Goal: Task Accomplishment & Management: Manage account settings

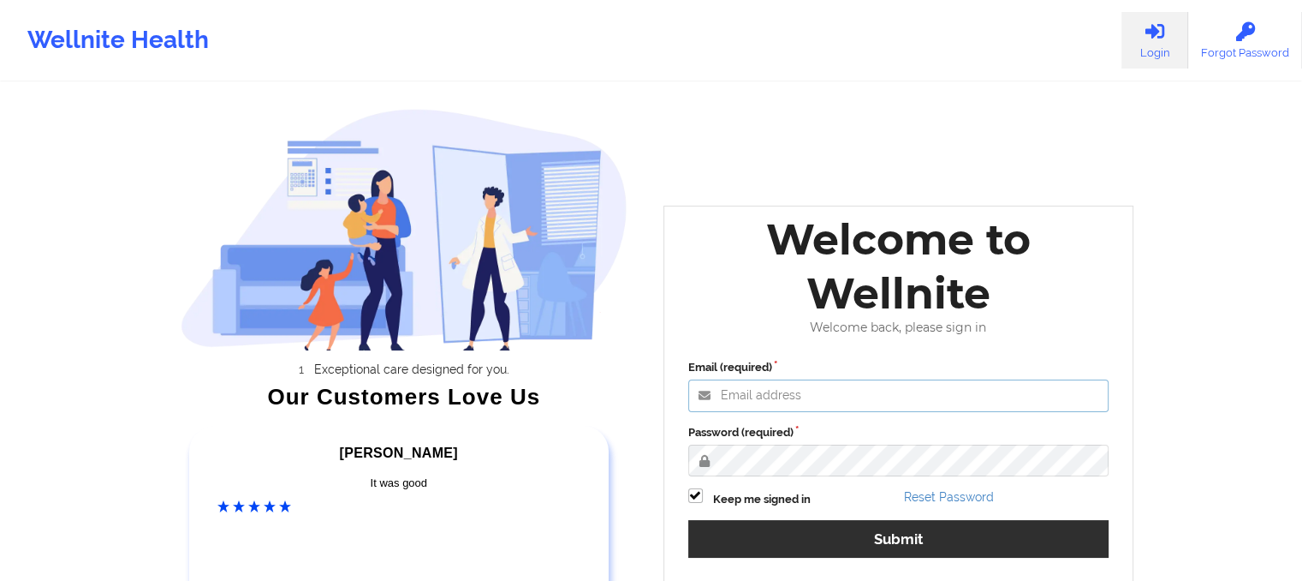
type input "maheen@wellnite.com"
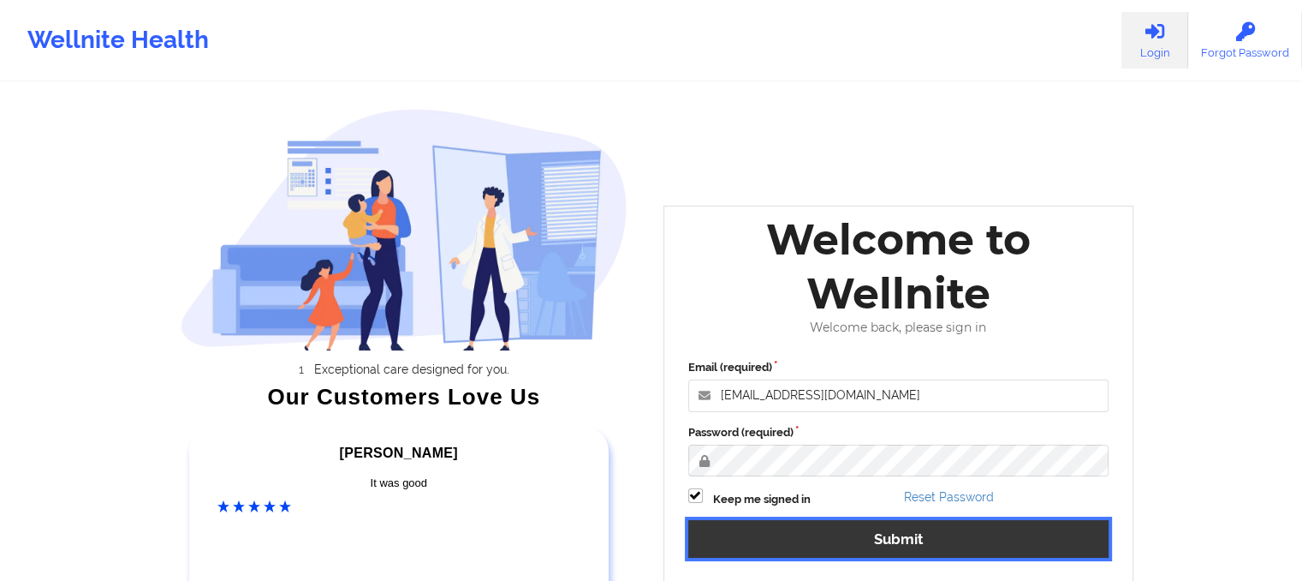
click at [753, 528] on button "Submit" at bounding box center [898, 538] width 421 height 37
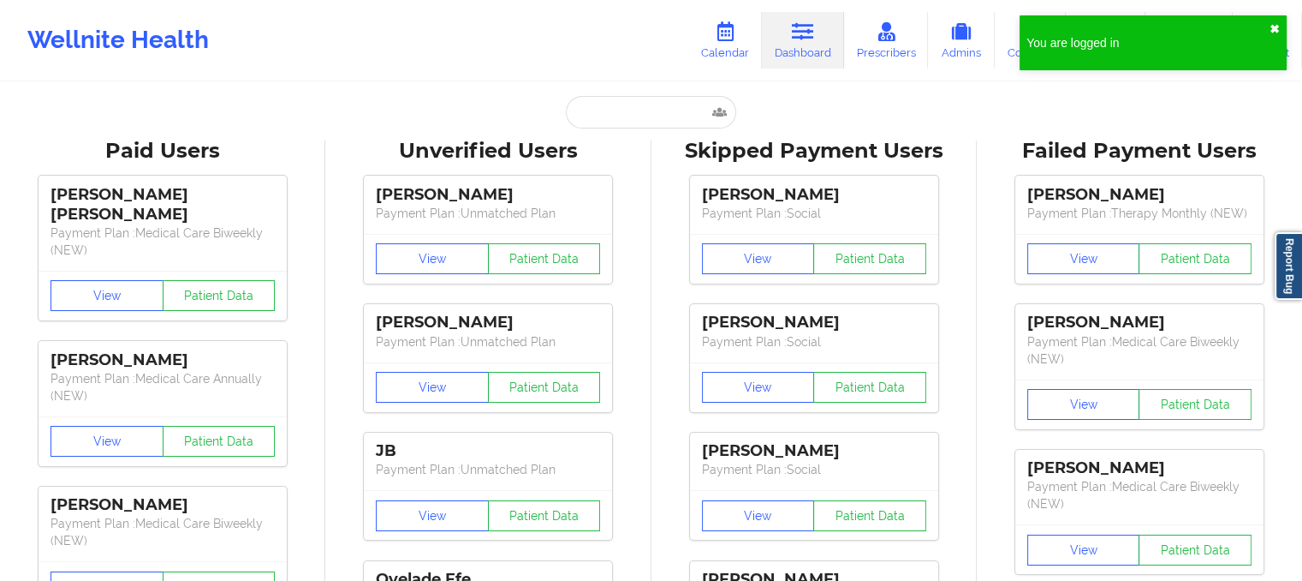
click at [1278, 22] on button "✖︎" at bounding box center [1275, 29] width 10 height 14
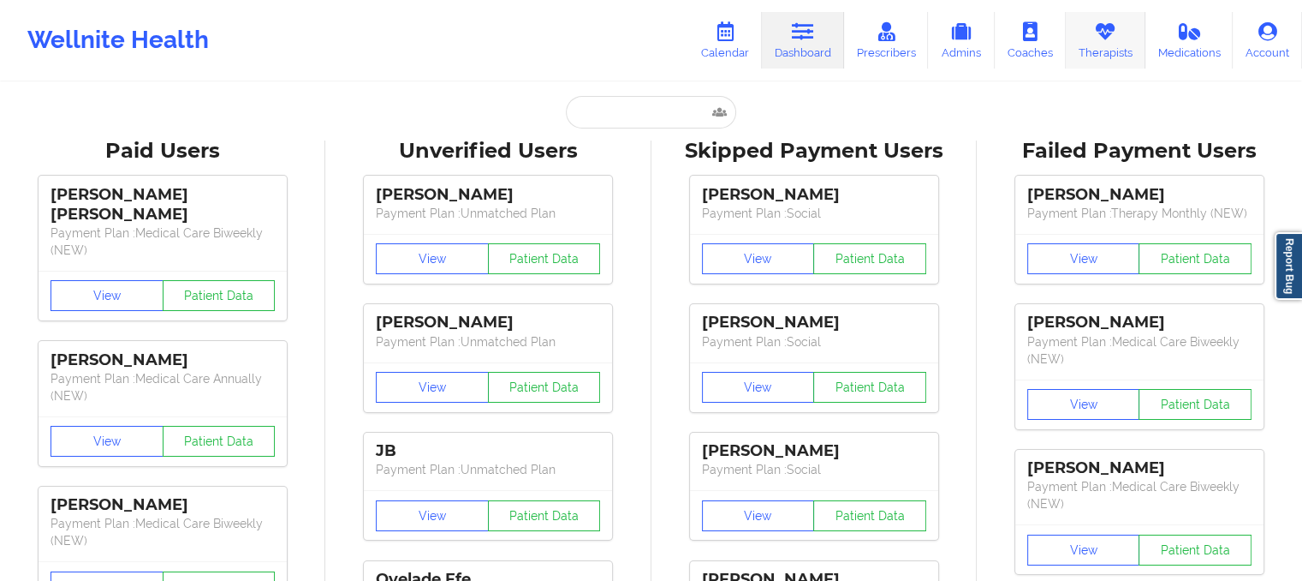
click at [1137, 21] on link "Therapists" at bounding box center [1106, 40] width 80 height 57
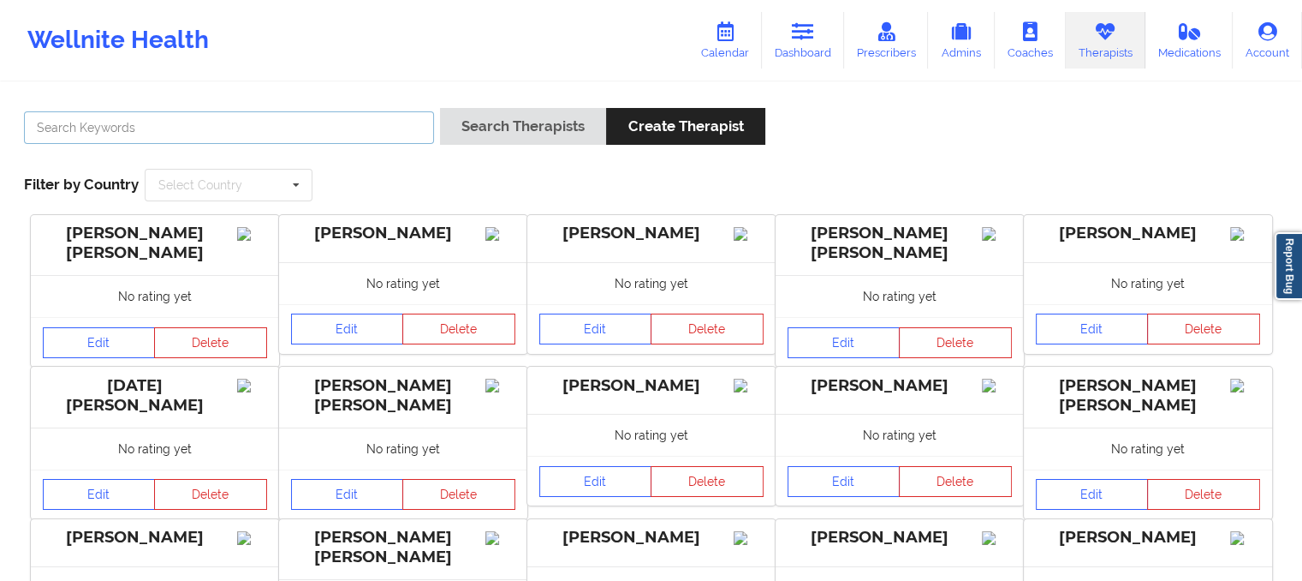
click at [360, 140] on input "text" at bounding box center [229, 127] width 410 height 33
type input "rene wiggins"
click at [440, 108] on button "Search Therapists" at bounding box center [523, 126] width 166 height 37
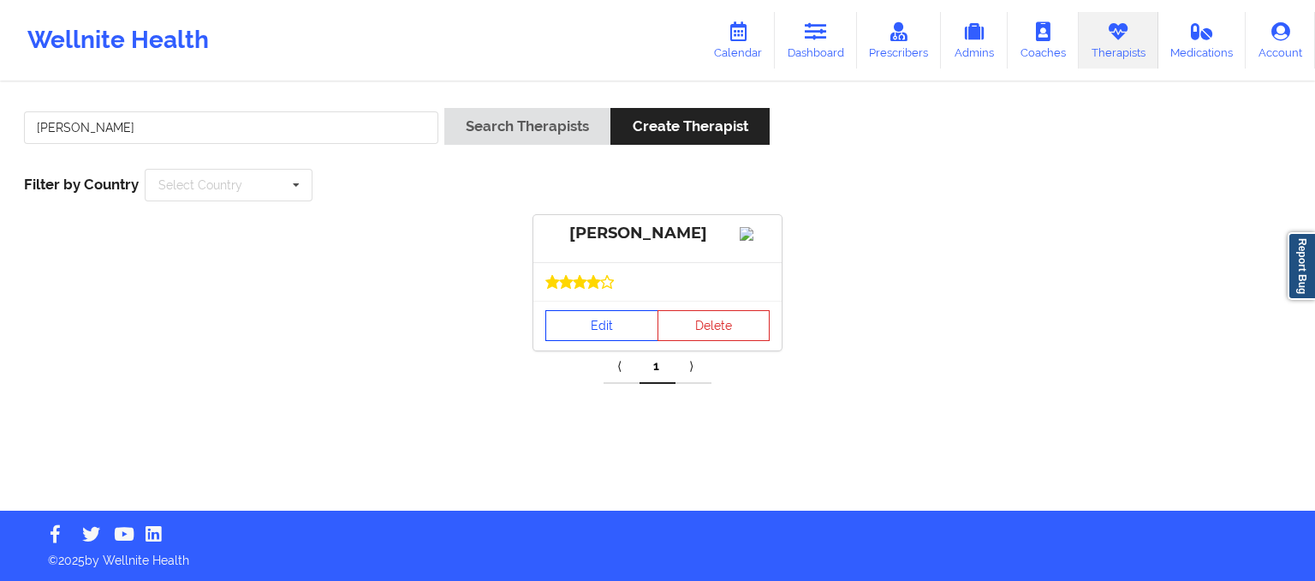
click at [595, 333] on link "Edit" at bounding box center [601, 325] width 113 height 31
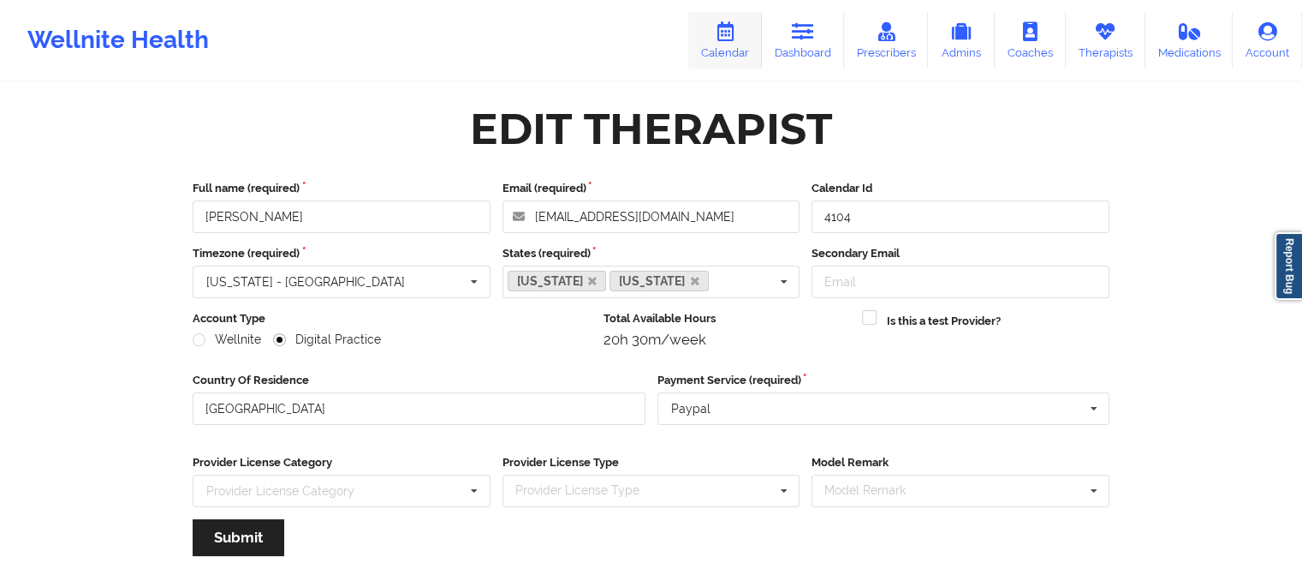
click at [718, 39] on icon at bounding box center [725, 31] width 22 height 19
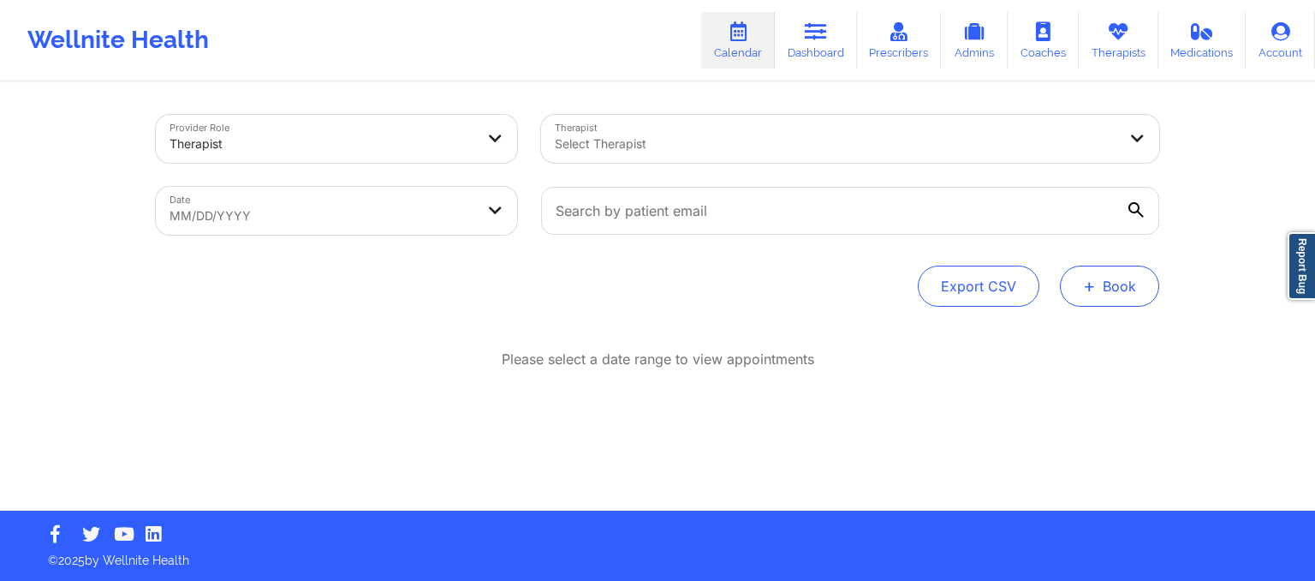
click at [1085, 285] on span "+" at bounding box center [1089, 285] width 13 height 9
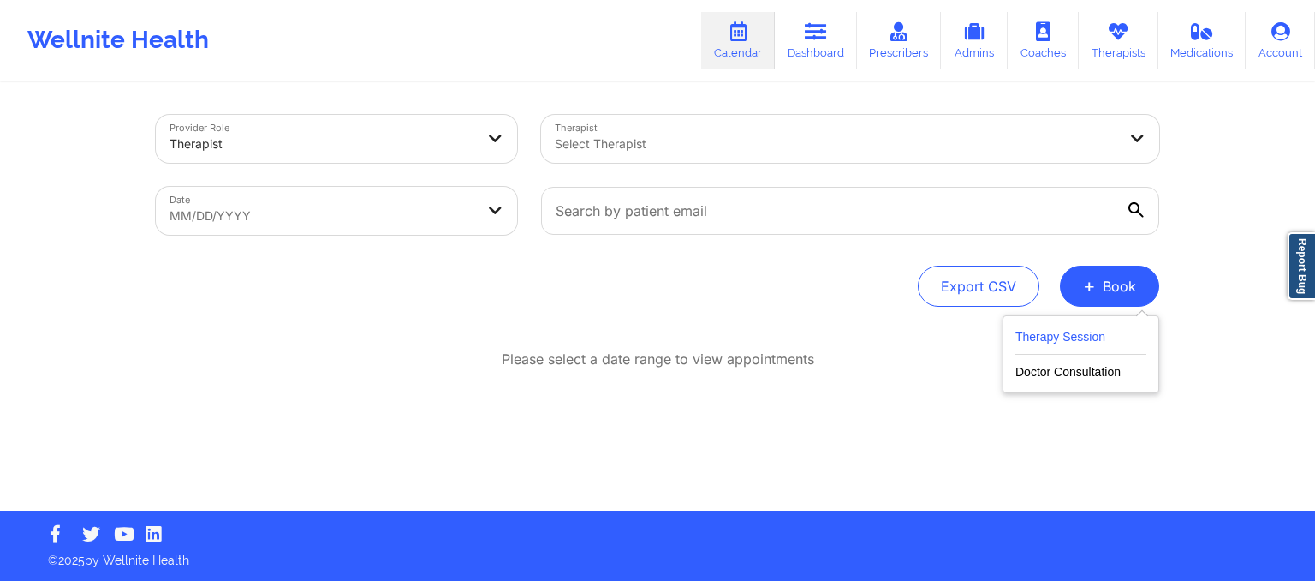
click at [1056, 340] on button "Therapy Session" at bounding box center [1080, 340] width 131 height 28
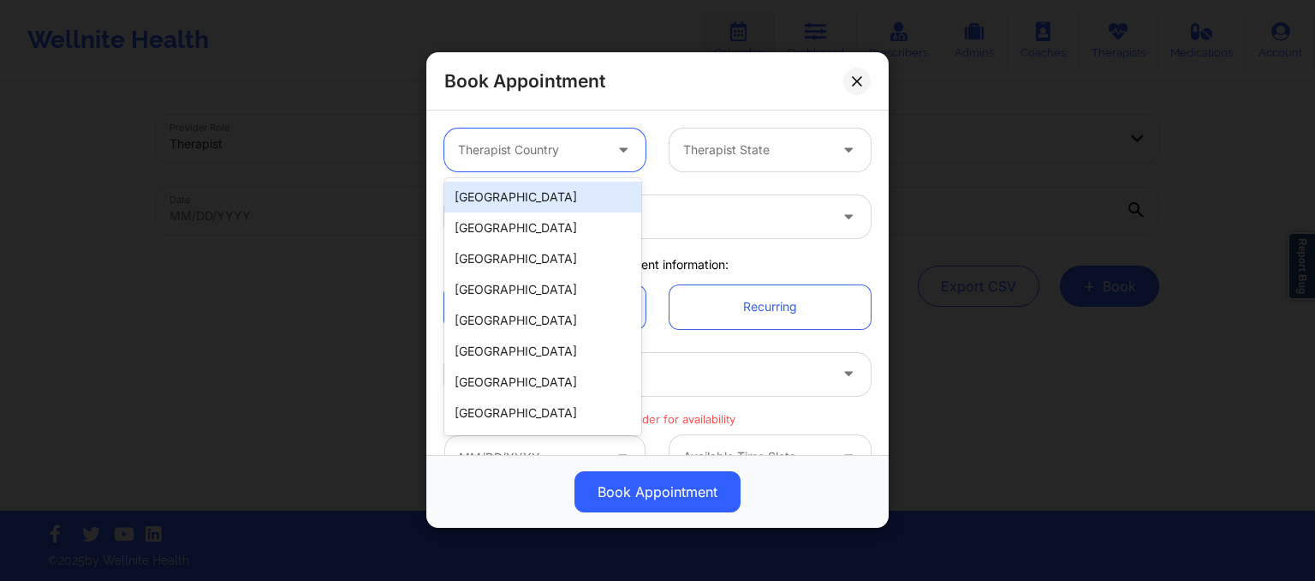
click at [509, 150] on div at bounding box center [530, 150] width 145 height 21
click at [516, 203] on div "[GEOGRAPHIC_DATA]" at bounding box center [542, 197] width 197 height 31
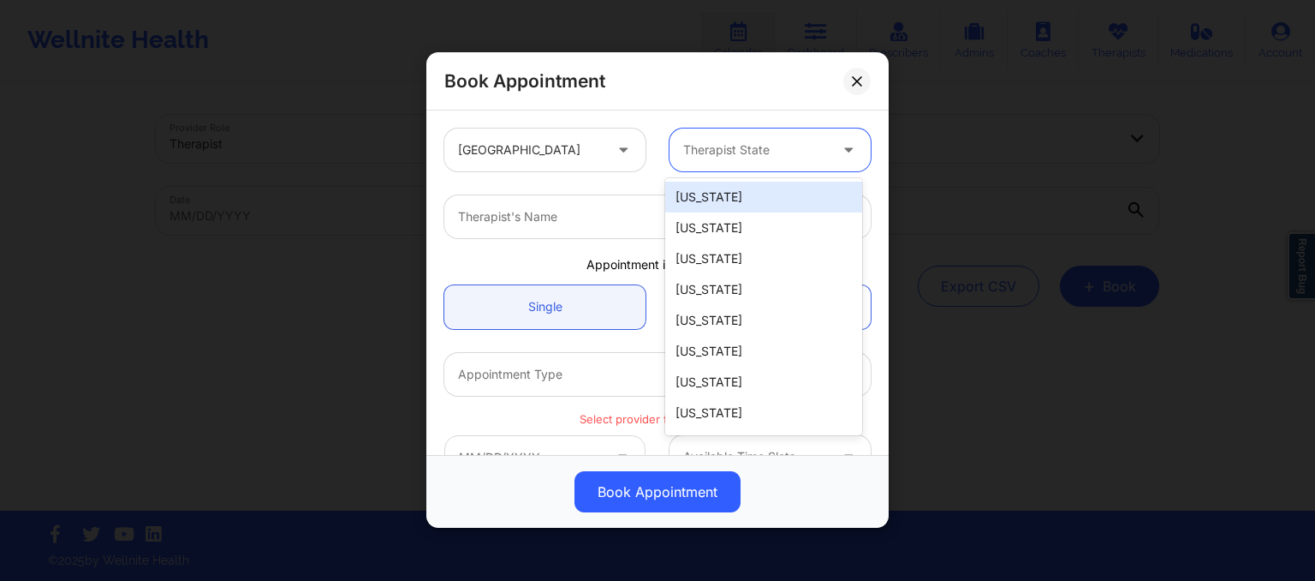
click at [683, 134] on div "Therapist State" at bounding box center [750, 149] width 160 height 43
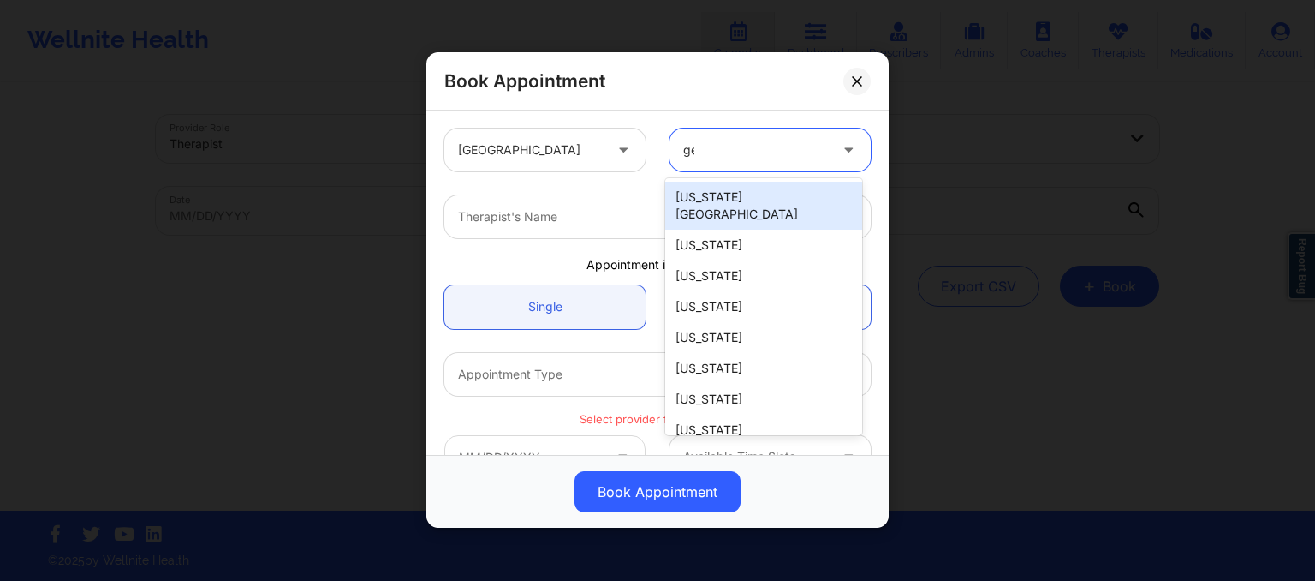
type input "geo"
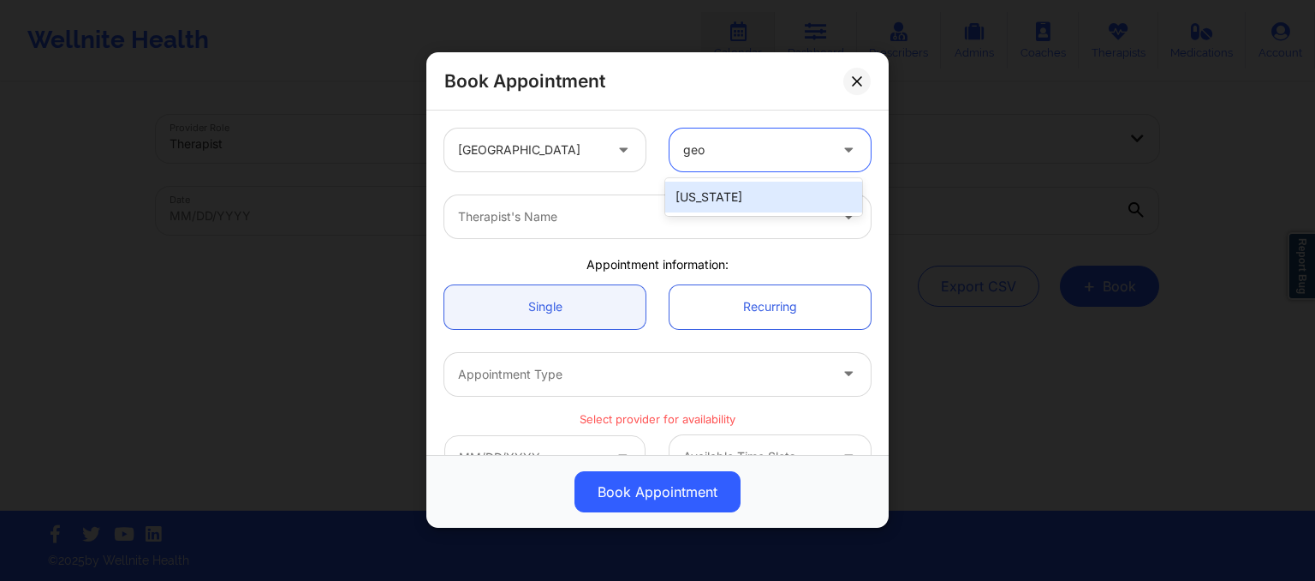
click at [710, 211] on div "[US_STATE]" at bounding box center [763, 197] width 197 height 31
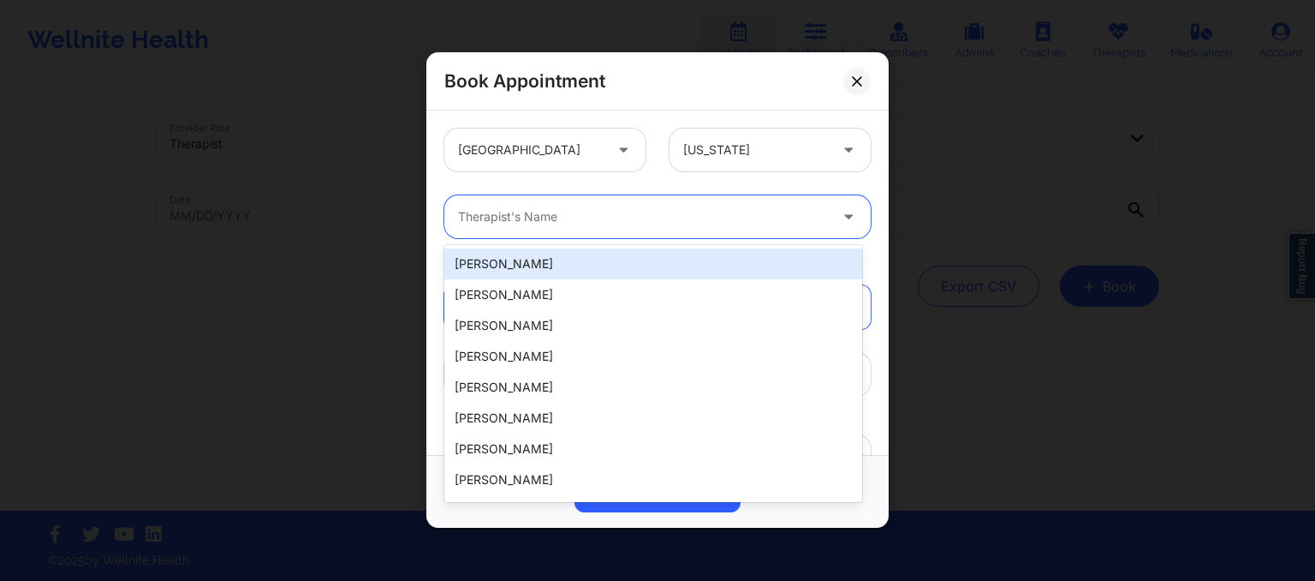
click at [640, 225] on div at bounding box center [643, 217] width 370 height 21
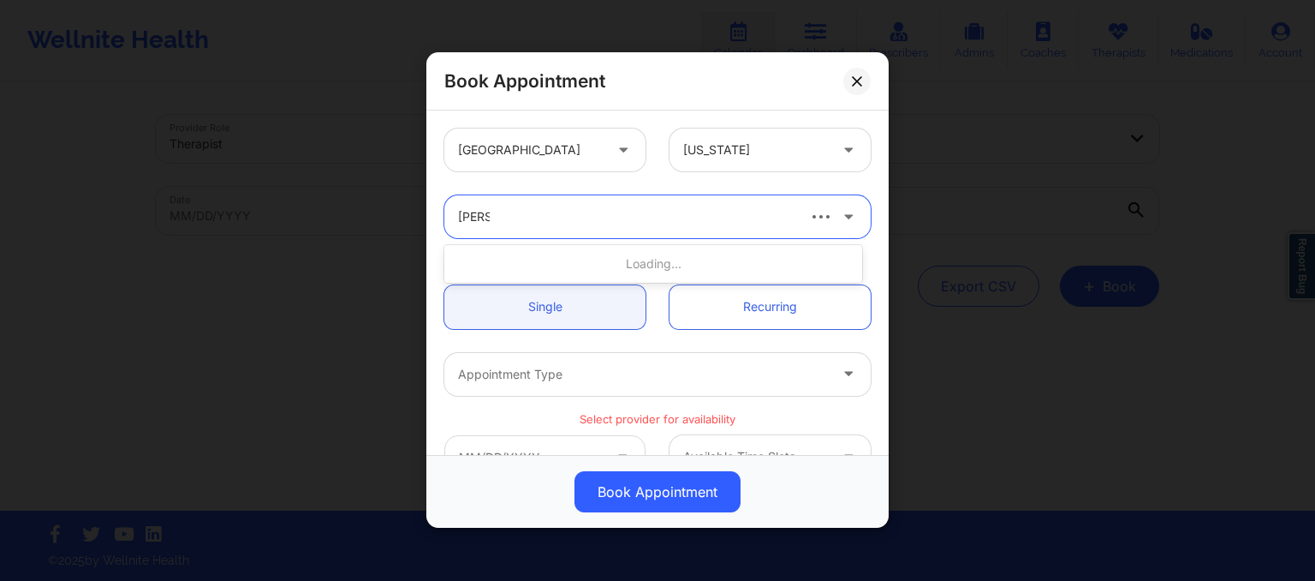
type input "rene w"
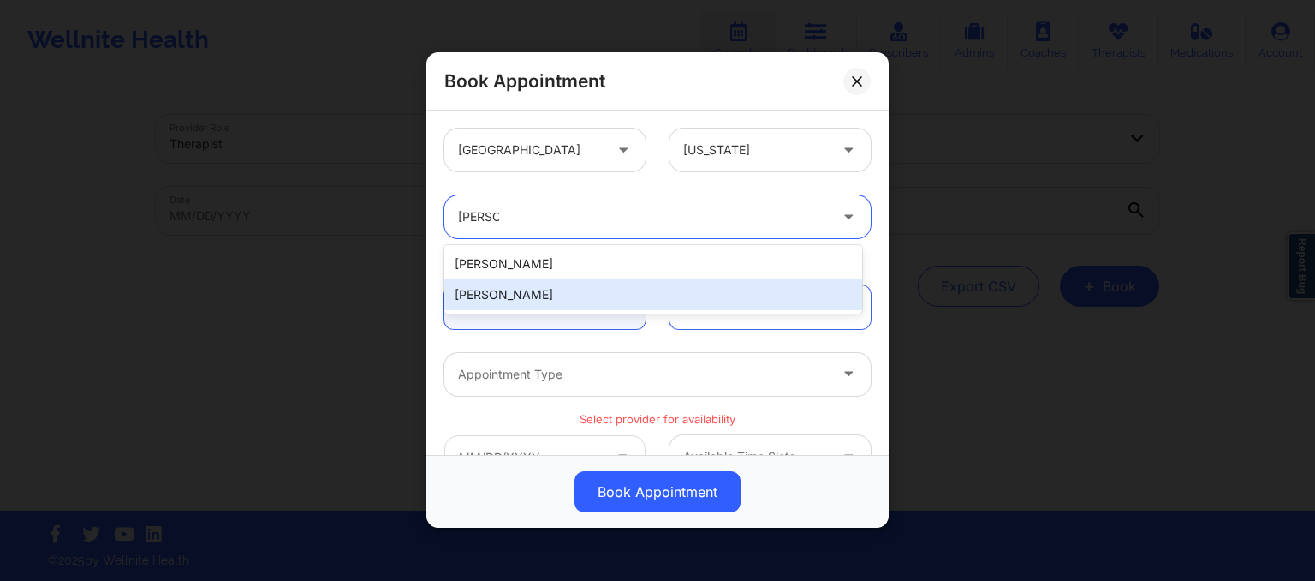
click at [593, 293] on div "Rene Wiggins" at bounding box center [653, 294] width 418 height 31
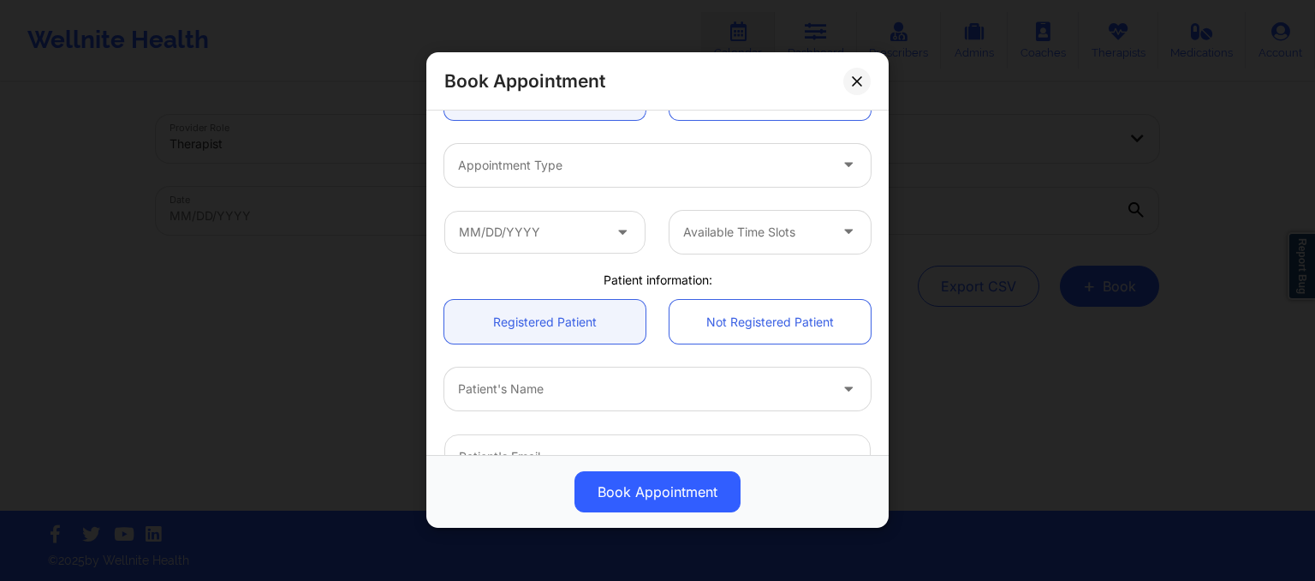
scroll to position [209, 0]
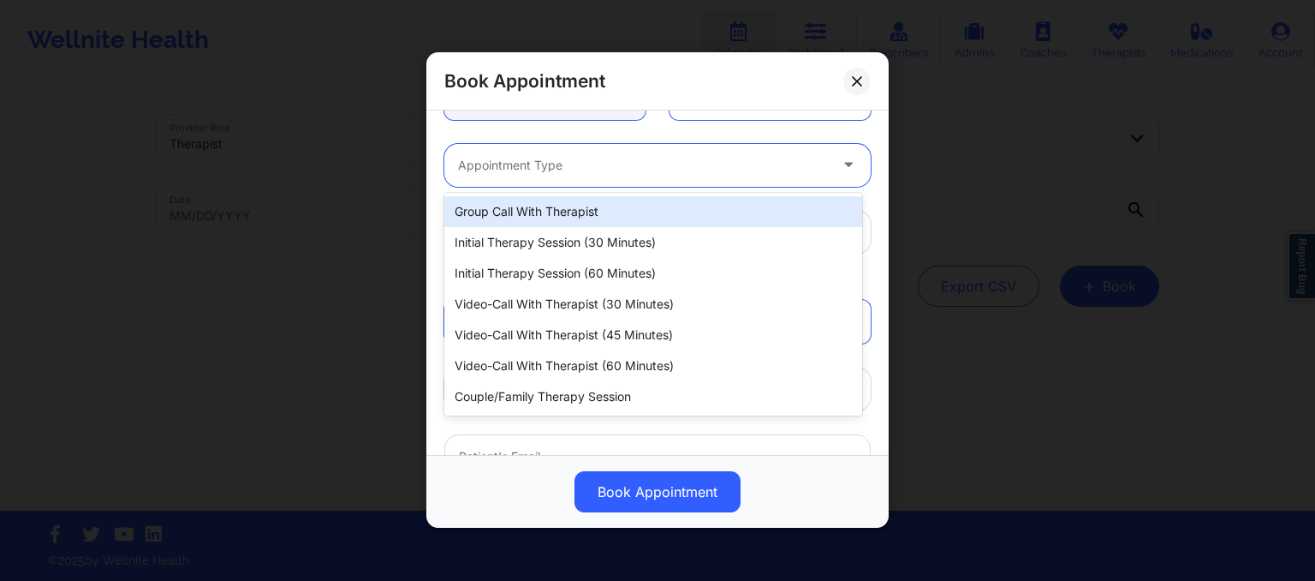
click at [572, 170] on div at bounding box center [643, 165] width 370 height 21
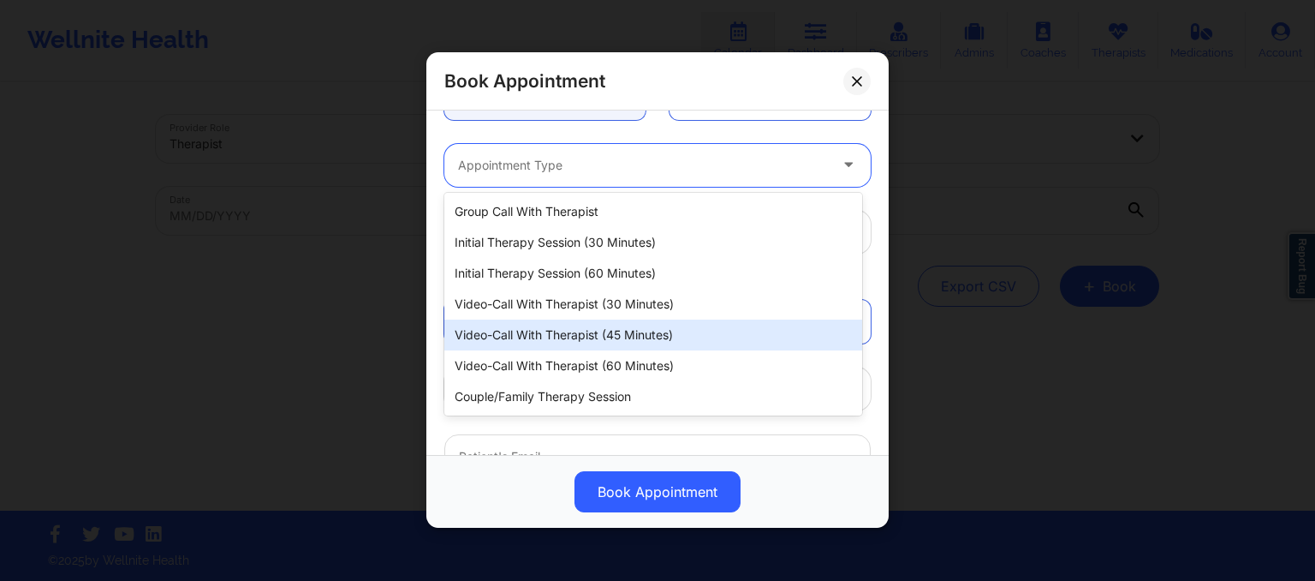
click at [527, 330] on div "Video-Call with Therapist (45 minutes)" at bounding box center [653, 334] width 418 height 31
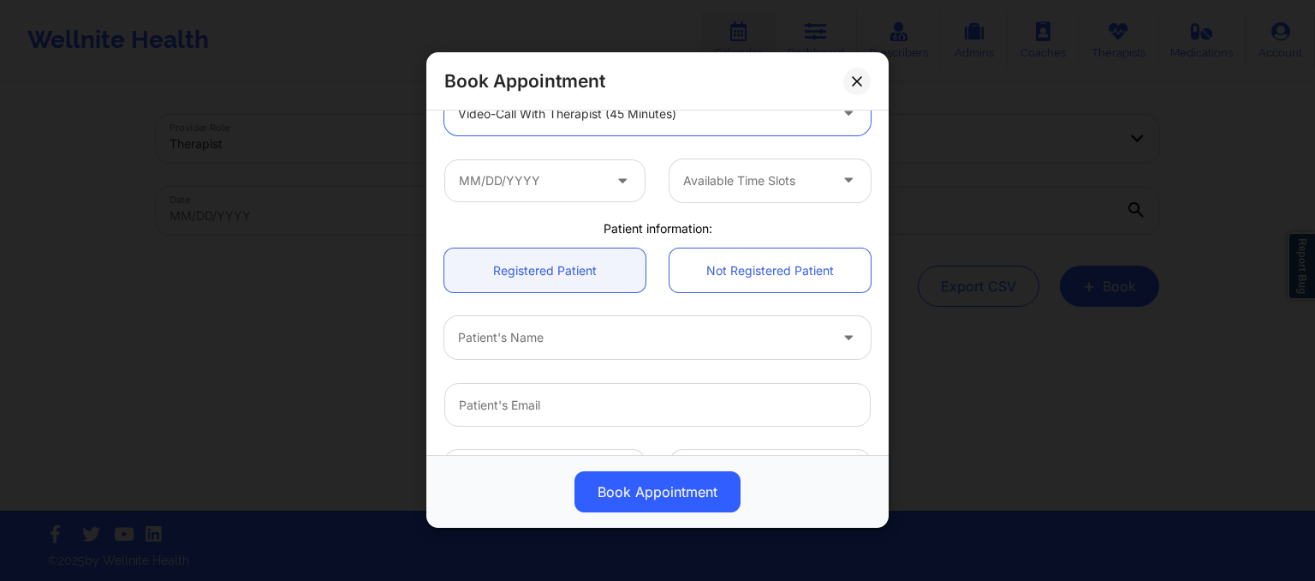
scroll to position [265, 0]
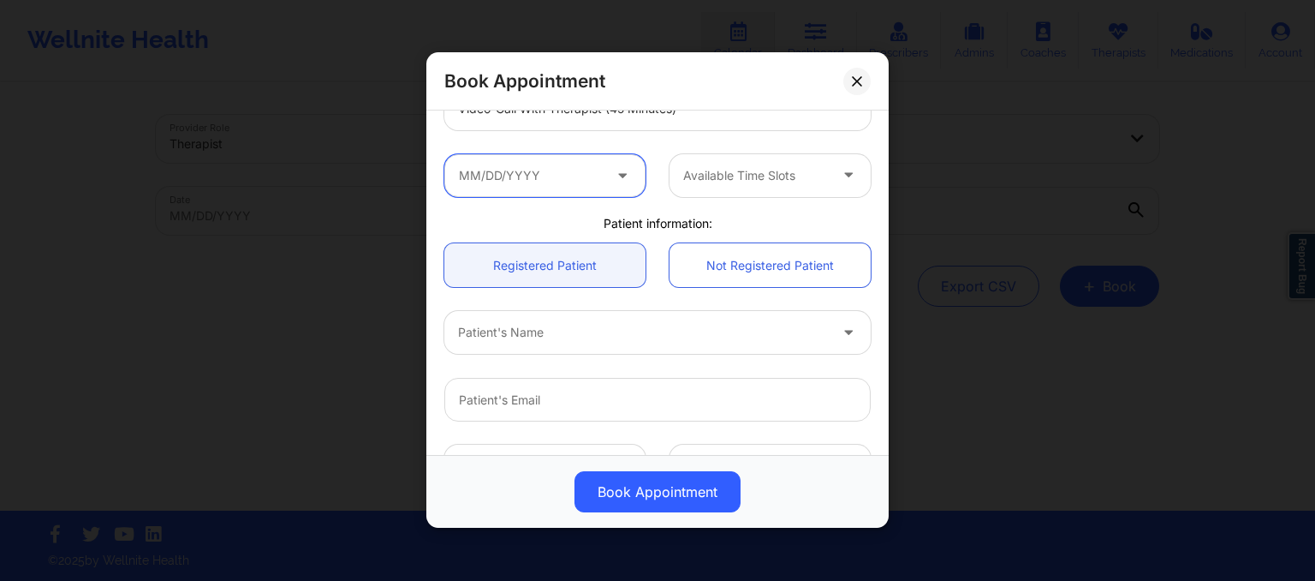
click at [543, 178] on input "text" at bounding box center [544, 175] width 201 height 43
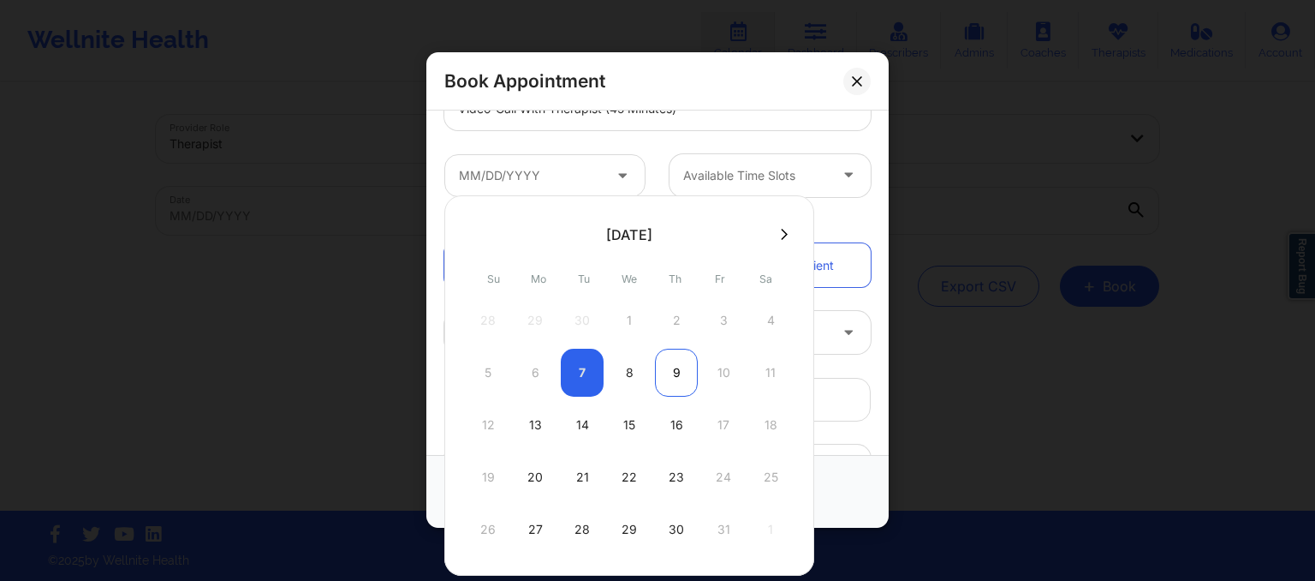
click at [685, 390] on div "9" at bounding box center [676, 372] width 43 height 48
type input "10/09/2025"
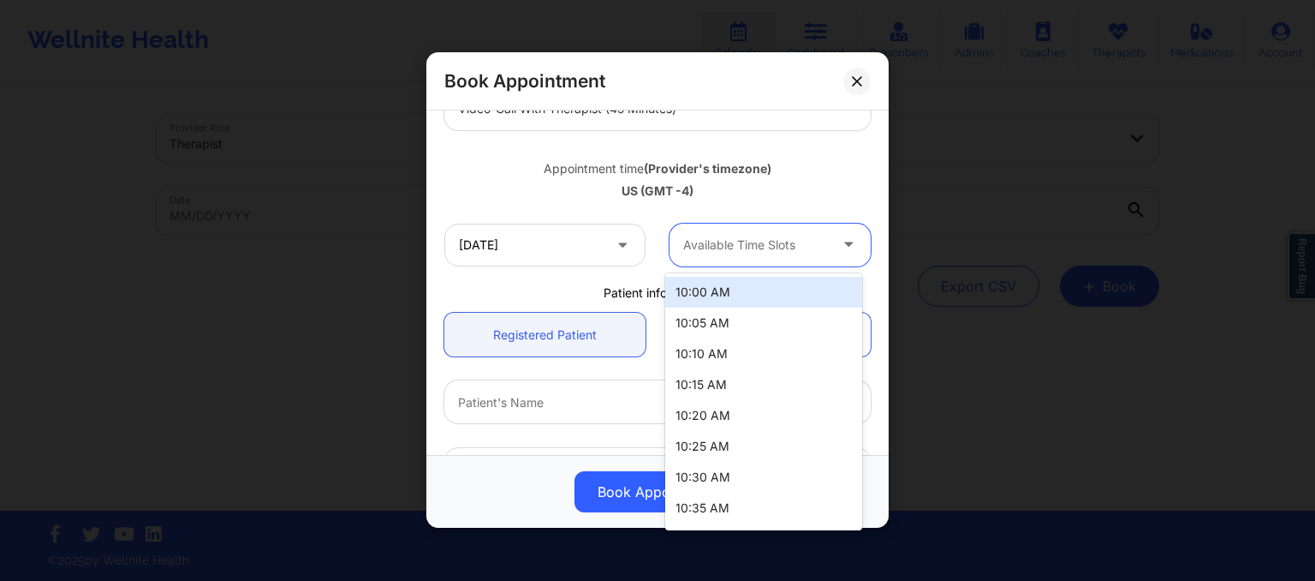
click at [737, 240] on div at bounding box center [755, 245] width 145 height 21
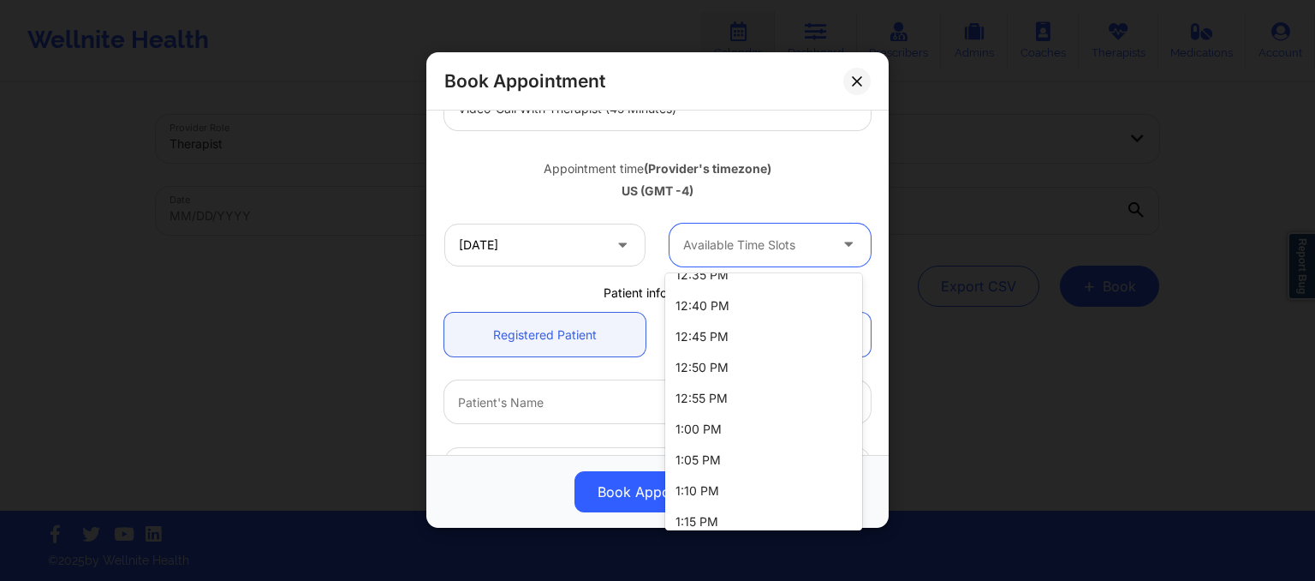
scroll to position [1230, 0]
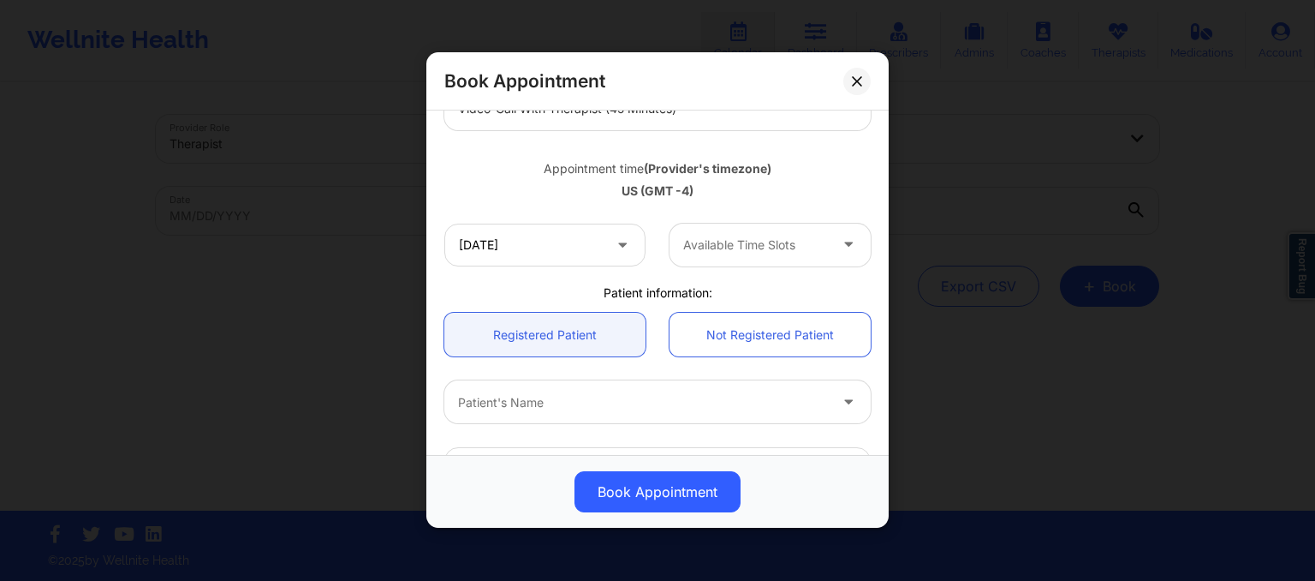
click at [604, 290] on div "Patient information:" at bounding box center [657, 292] width 450 height 17
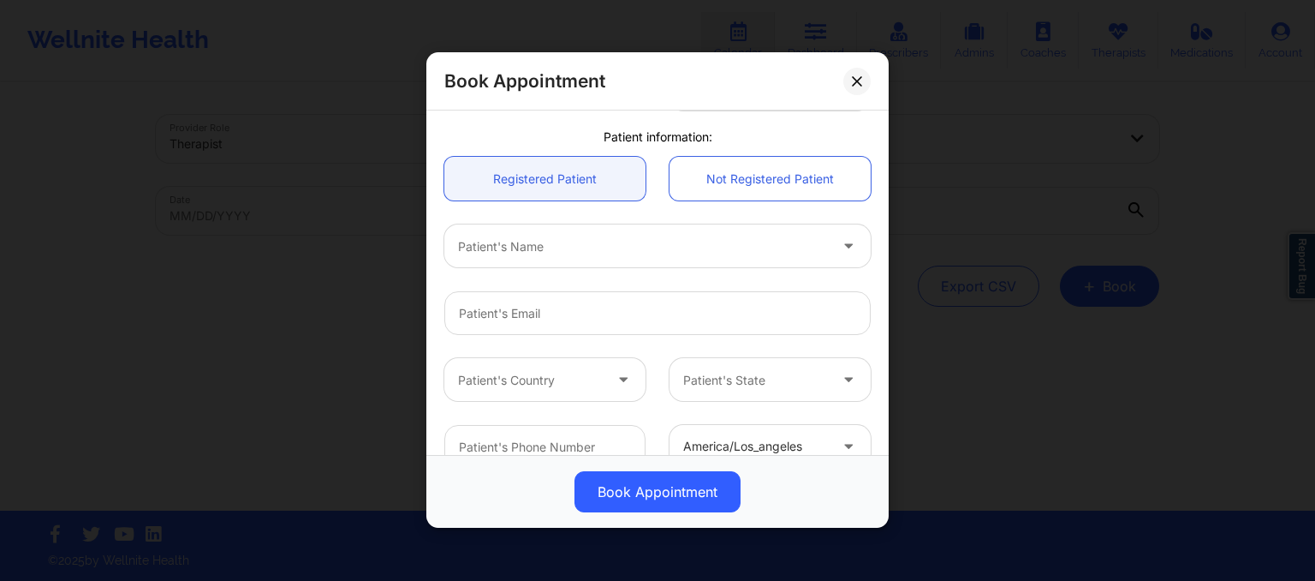
scroll to position [430, 0]
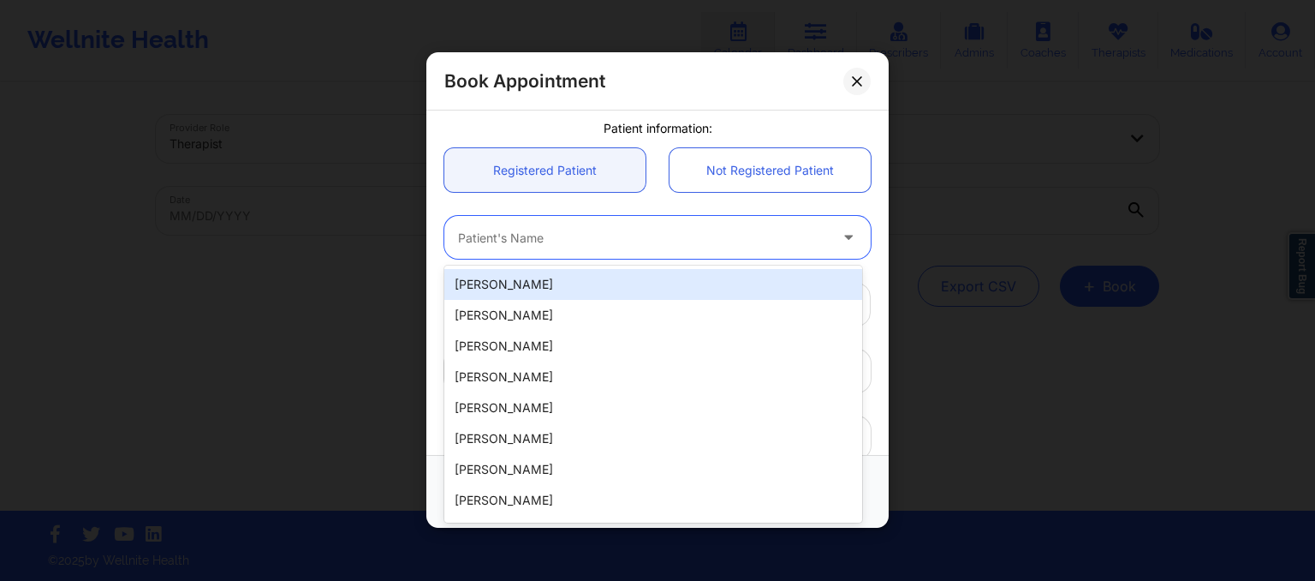
click at [561, 252] on div "Patient's Name" at bounding box center [636, 238] width 385 height 43
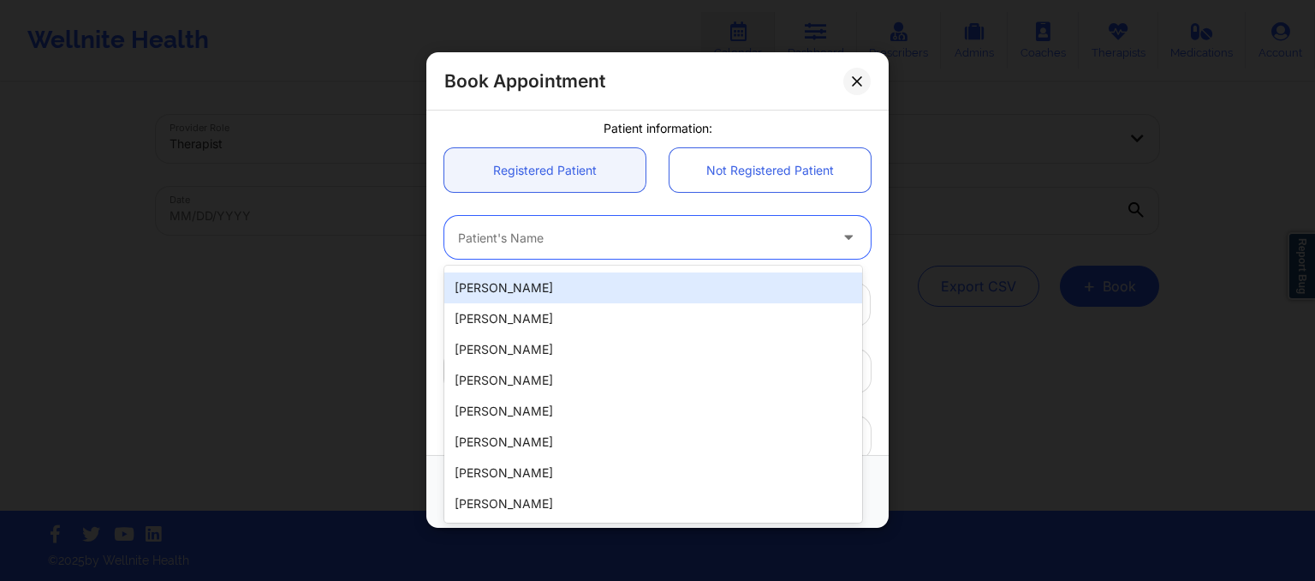
scroll to position [0, 0]
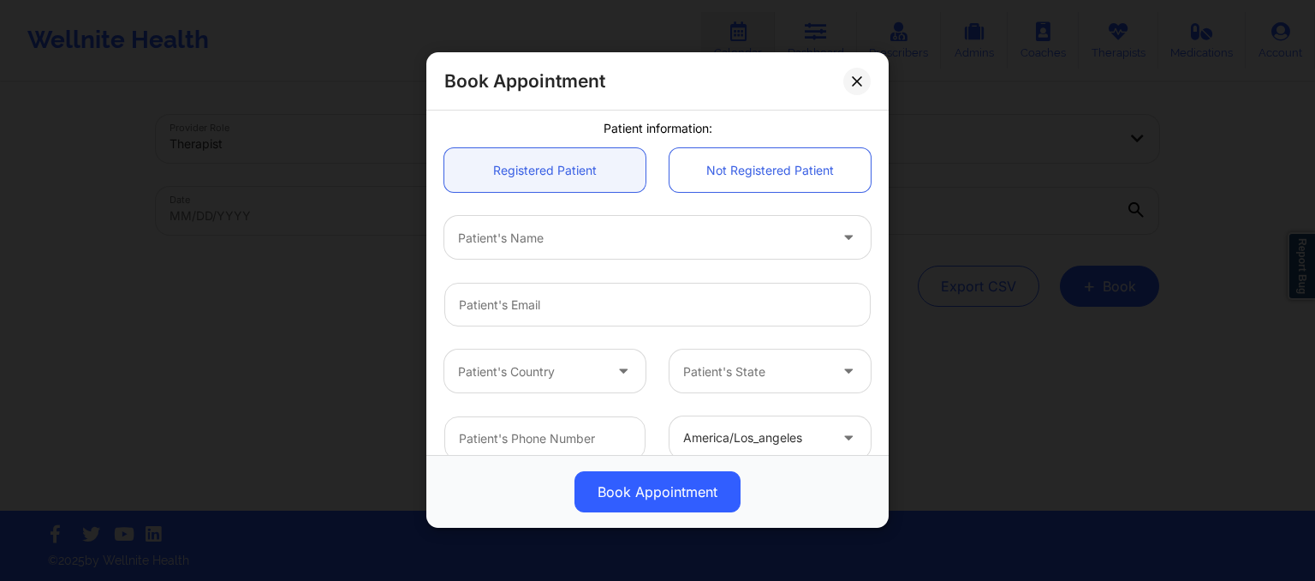
click at [540, 211] on div "Patient's Name" at bounding box center [657, 238] width 450 height 67
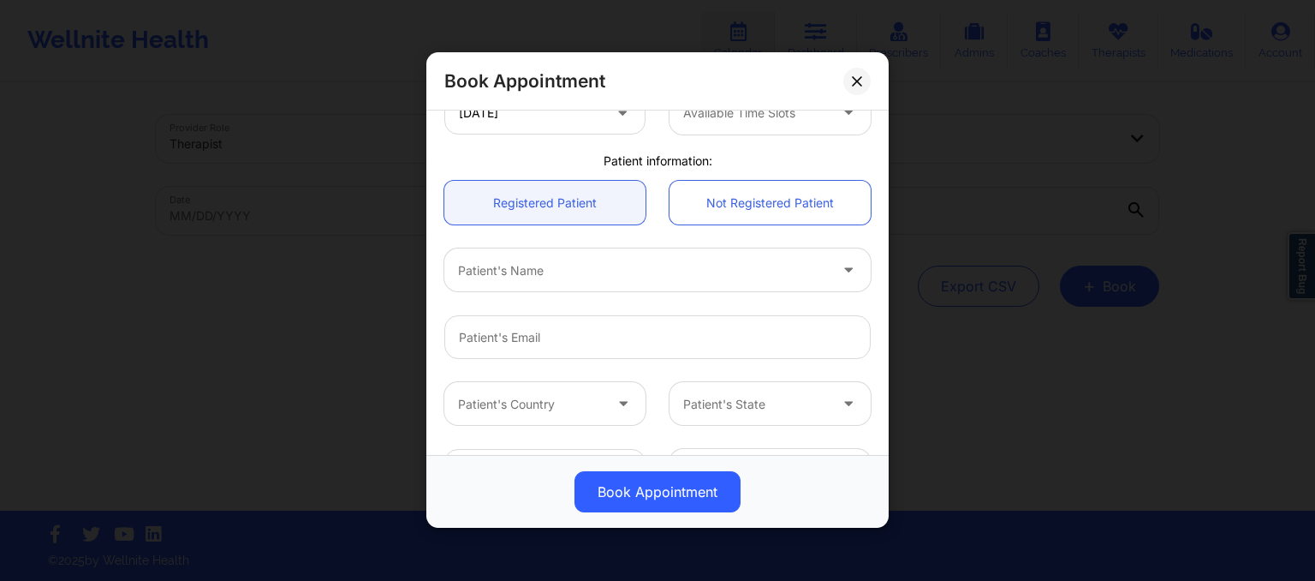
scroll to position [452, 0]
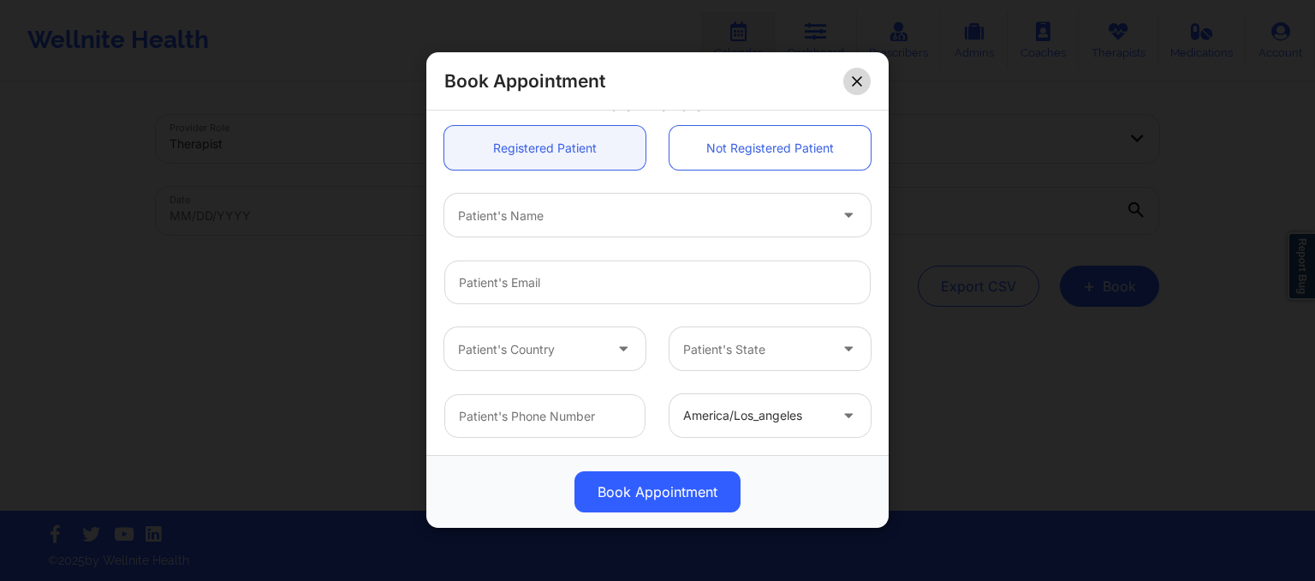
click at [856, 82] on icon at bounding box center [856, 80] width 9 height 9
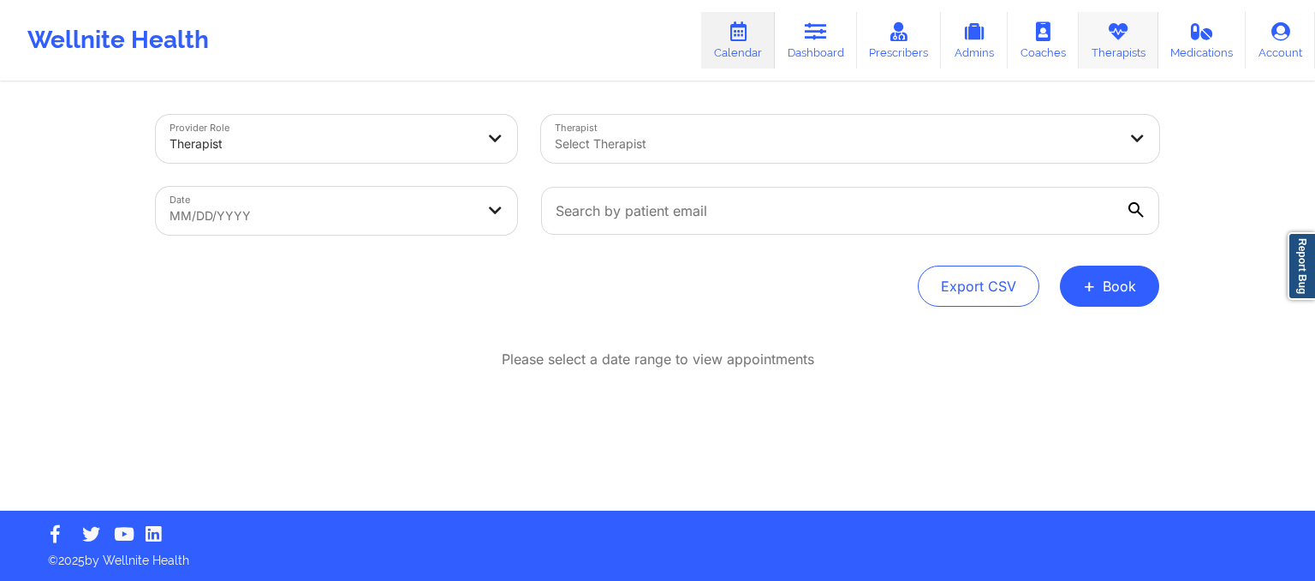
click at [1112, 47] on link "Therapists" at bounding box center [1119, 40] width 80 height 57
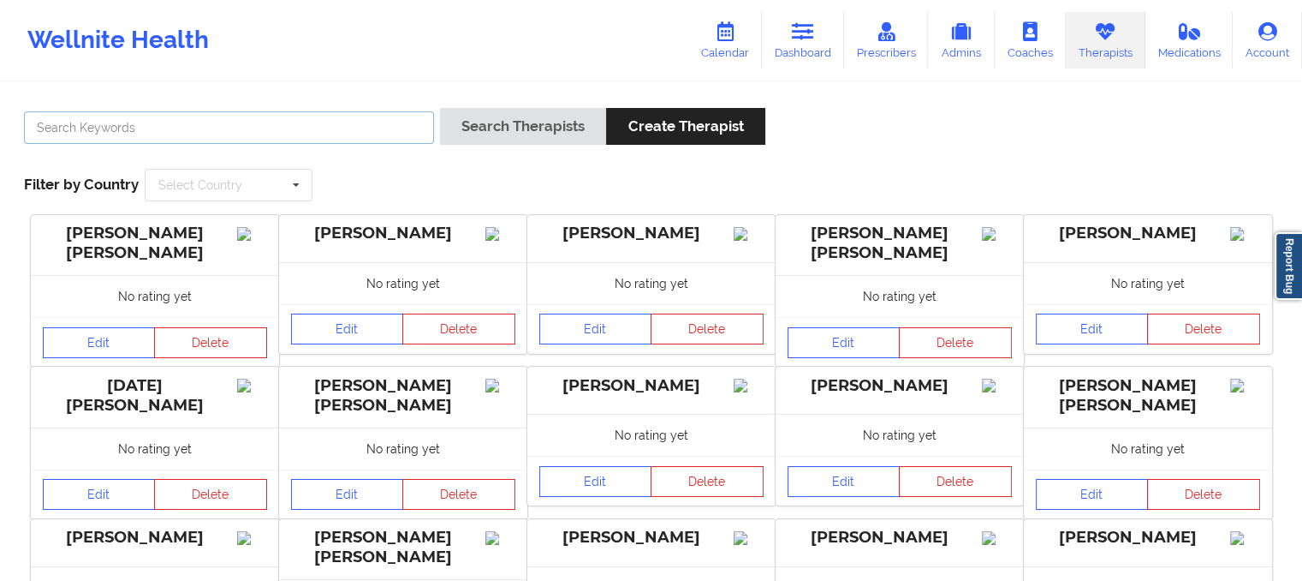
click at [380, 120] on input "text" at bounding box center [229, 127] width 410 height 33
type input "[PERSON_NAME]"
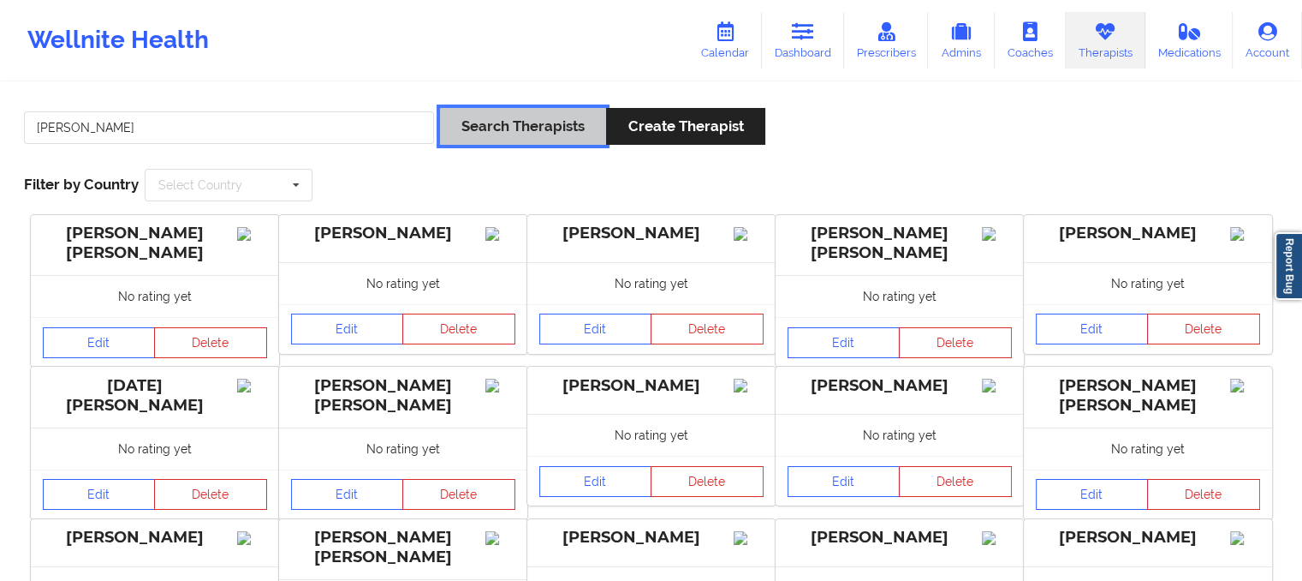
click at [522, 122] on button "Search Therapists" at bounding box center [523, 126] width 166 height 37
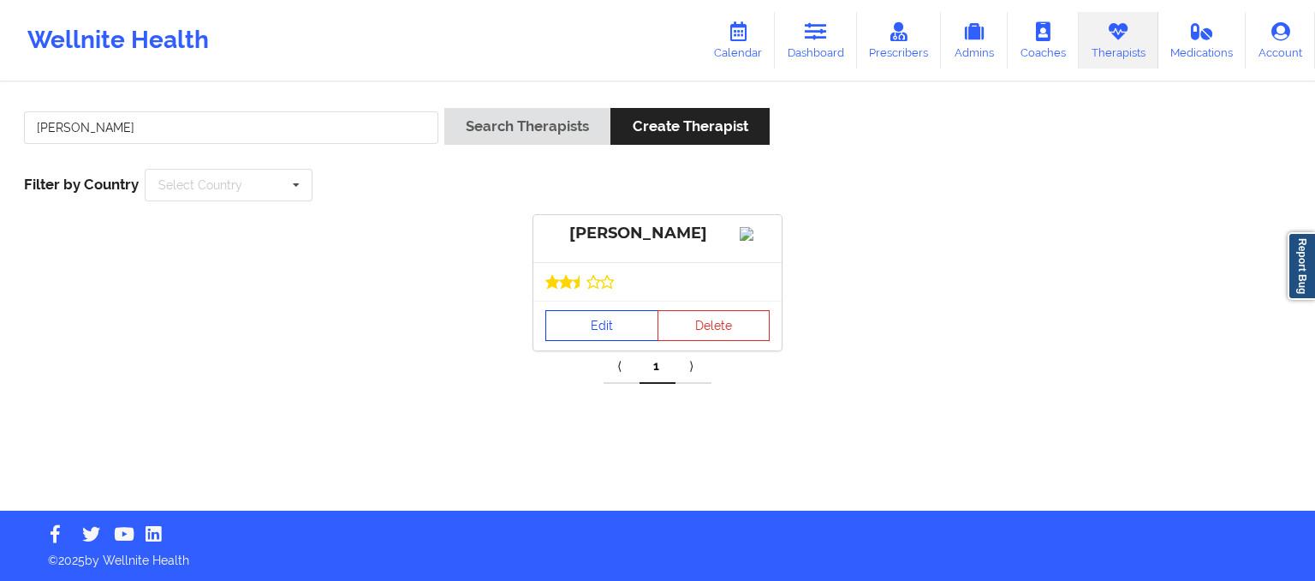
click at [599, 341] on link "Edit" at bounding box center [601, 325] width 113 height 31
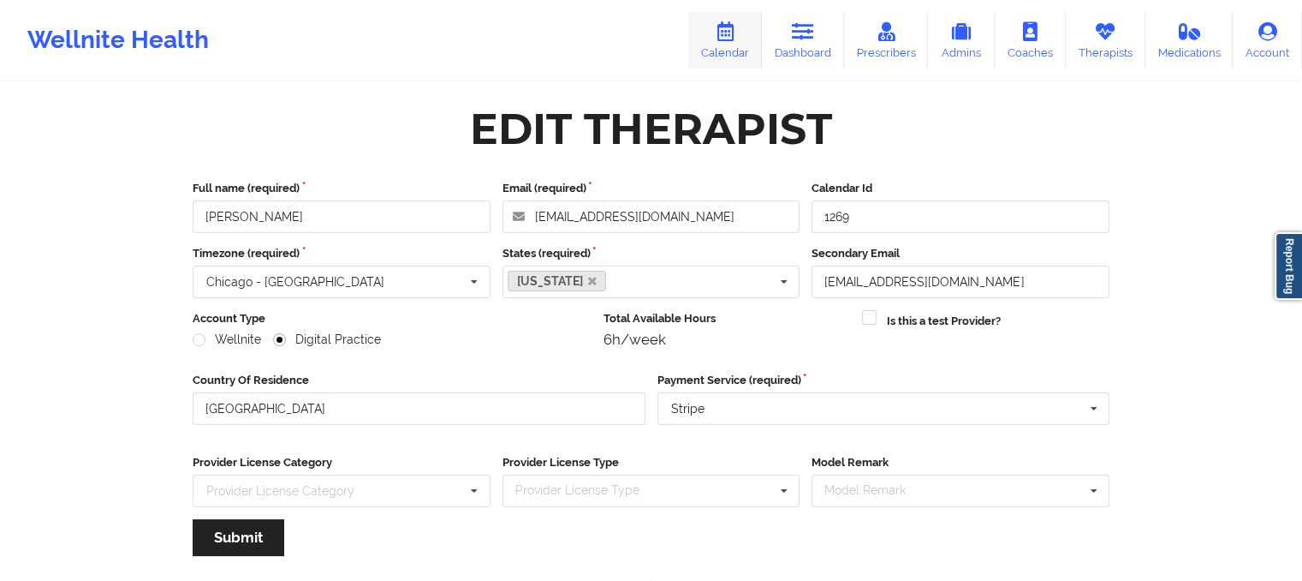
click at [742, 34] on link "Calendar" at bounding box center [725, 40] width 74 height 57
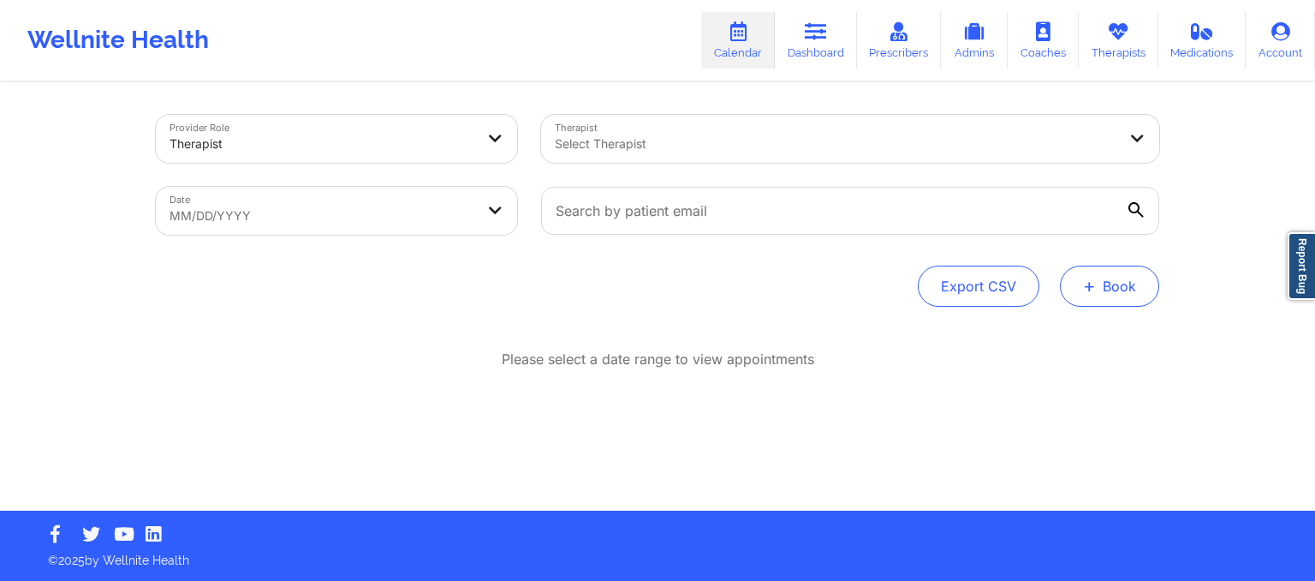
click at [1079, 284] on button "+ Book" at bounding box center [1109, 285] width 99 height 41
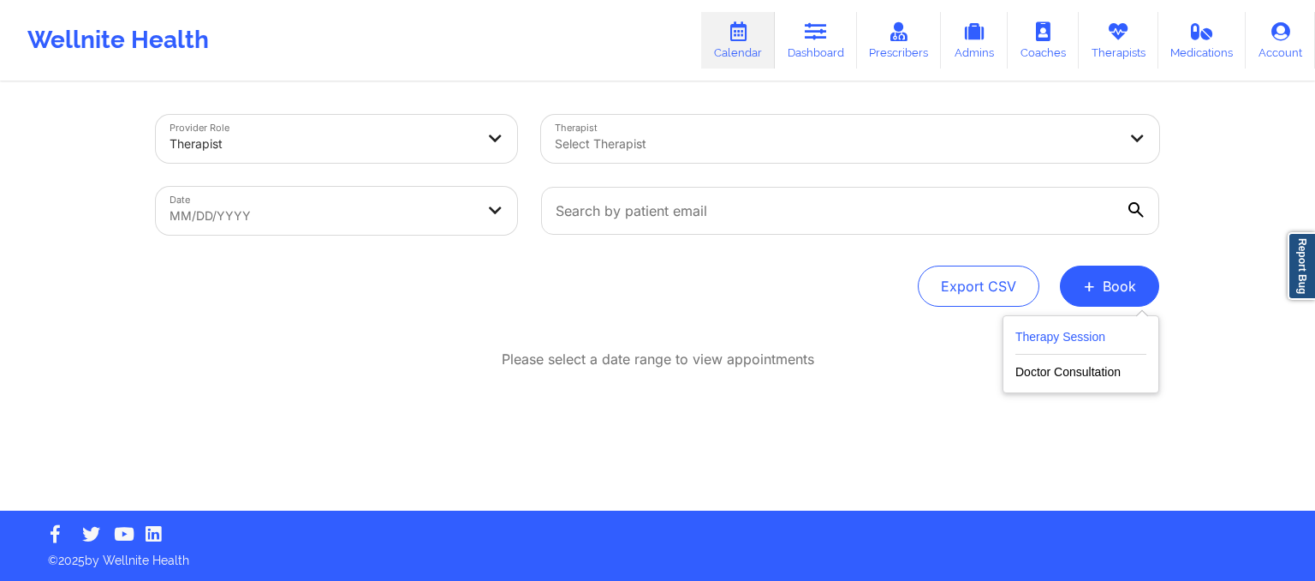
click at [1069, 350] on button "Therapy Session" at bounding box center [1080, 340] width 131 height 28
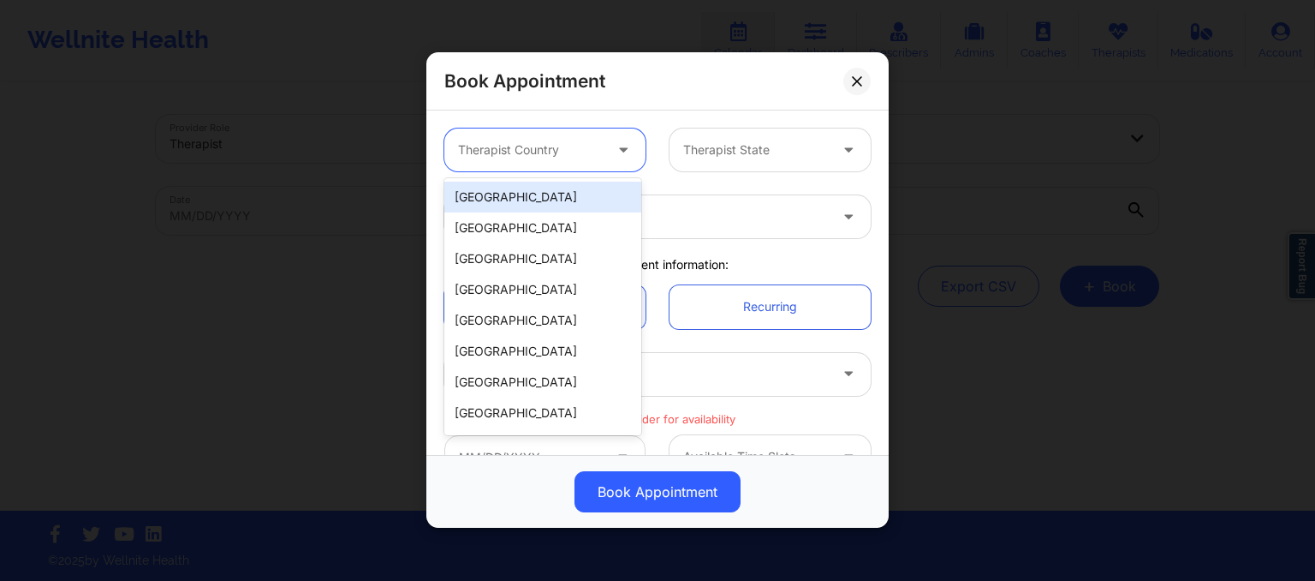
click at [616, 154] on icon at bounding box center [623, 147] width 17 height 15
click at [594, 206] on div "[GEOGRAPHIC_DATA]" at bounding box center [542, 197] width 197 height 31
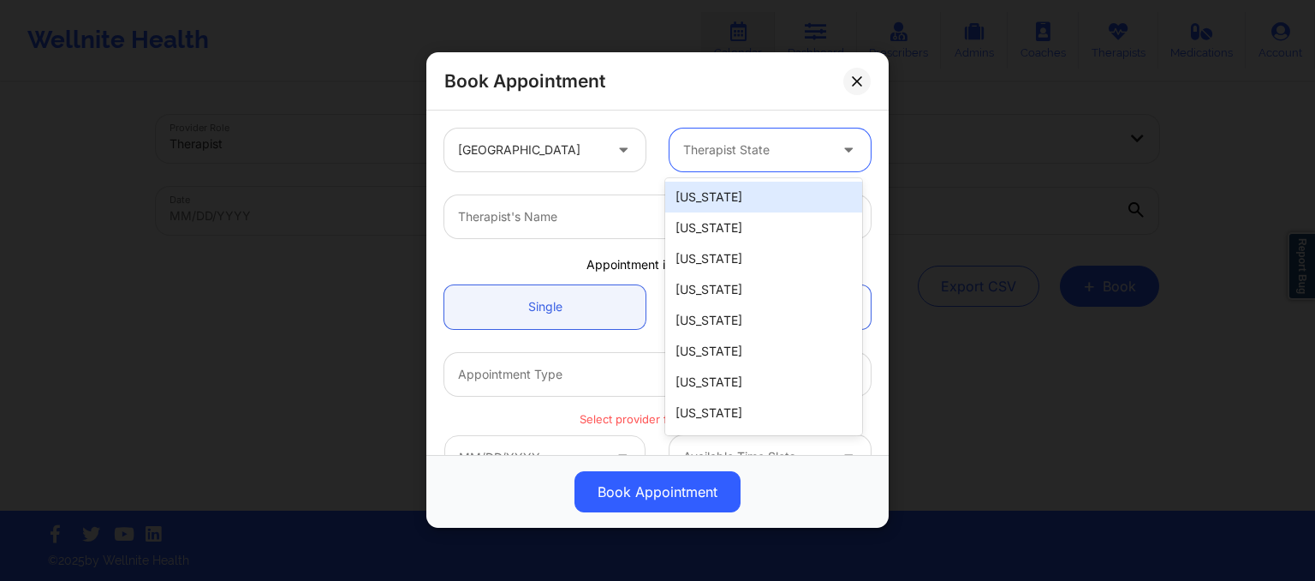
click at [694, 161] on div "Therapist State" at bounding box center [750, 149] width 160 height 43
type input "mi"
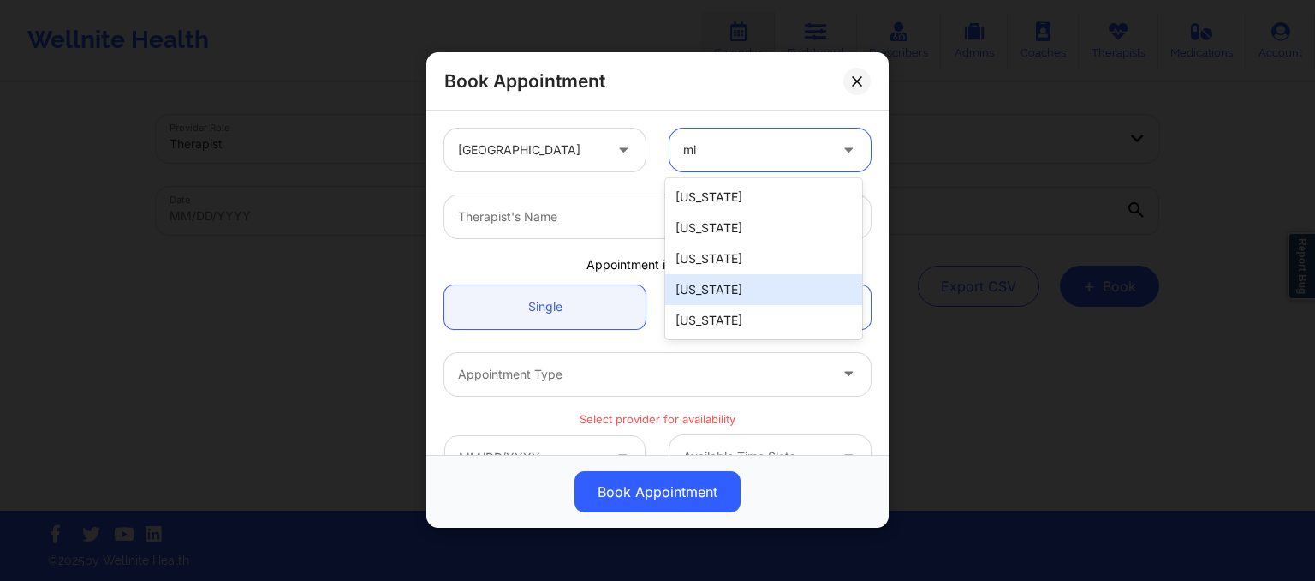
click at [742, 277] on div "[US_STATE]" at bounding box center [763, 289] width 197 height 31
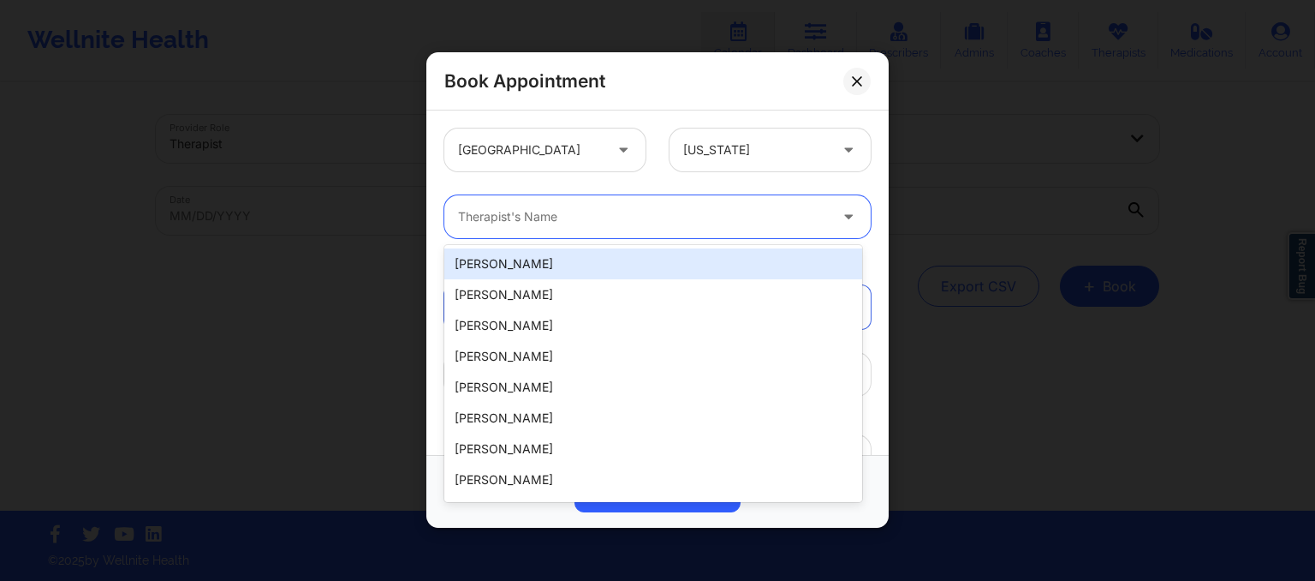
click at [562, 213] on div at bounding box center [643, 217] width 370 height 21
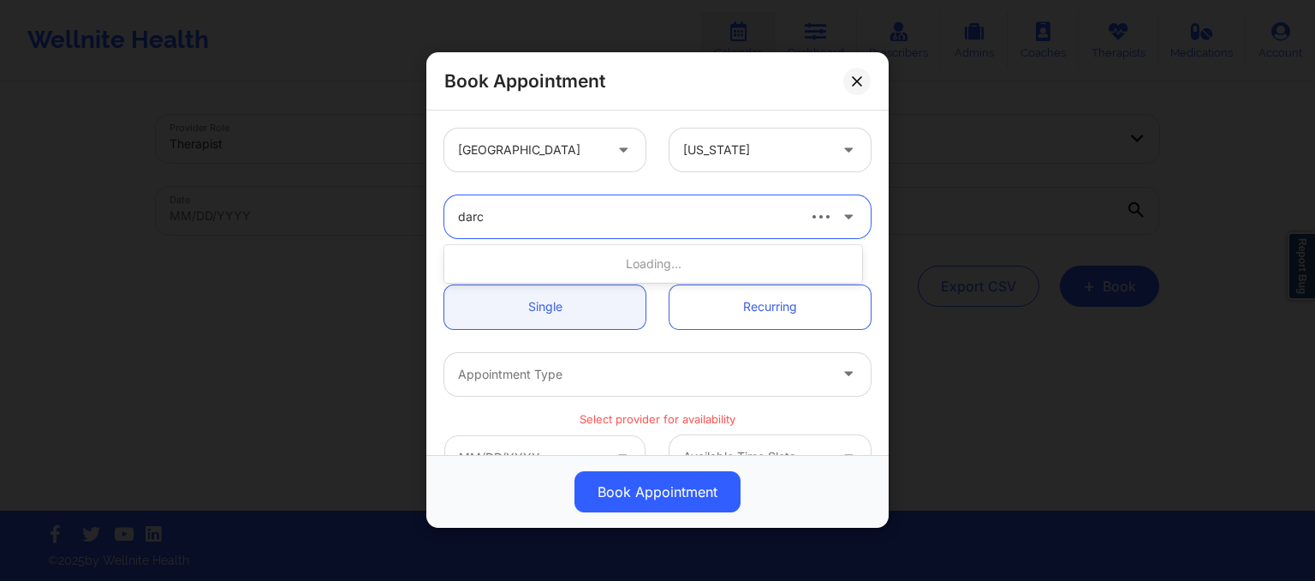
type input "[PERSON_NAME]"
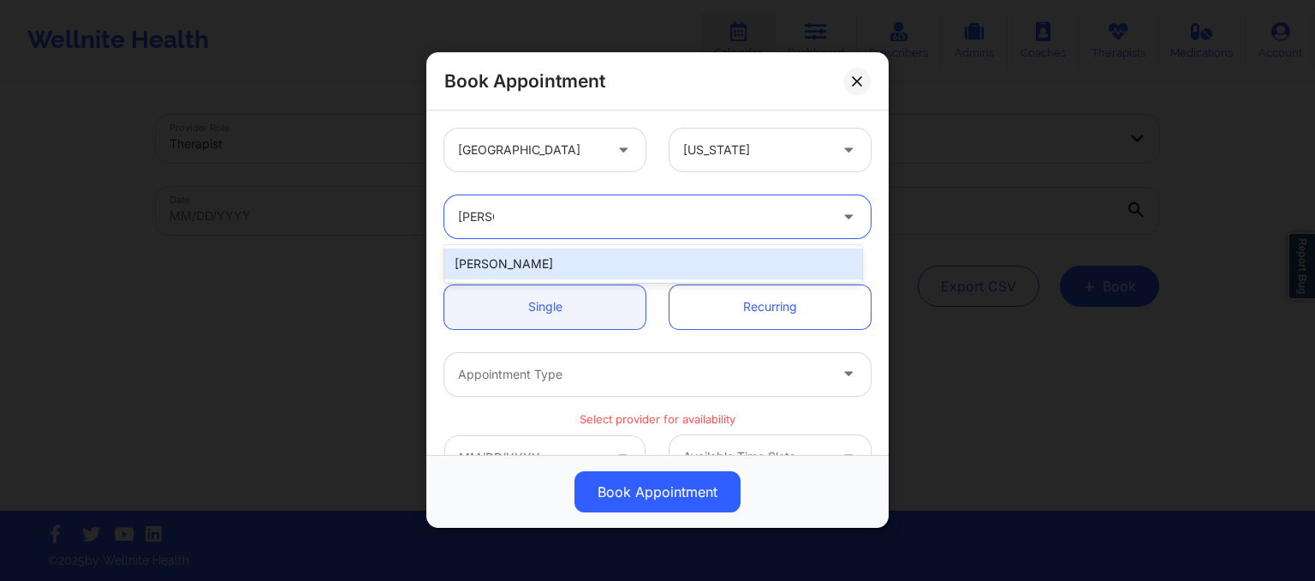
click at [555, 265] on div "[PERSON_NAME]" at bounding box center [653, 263] width 418 height 31
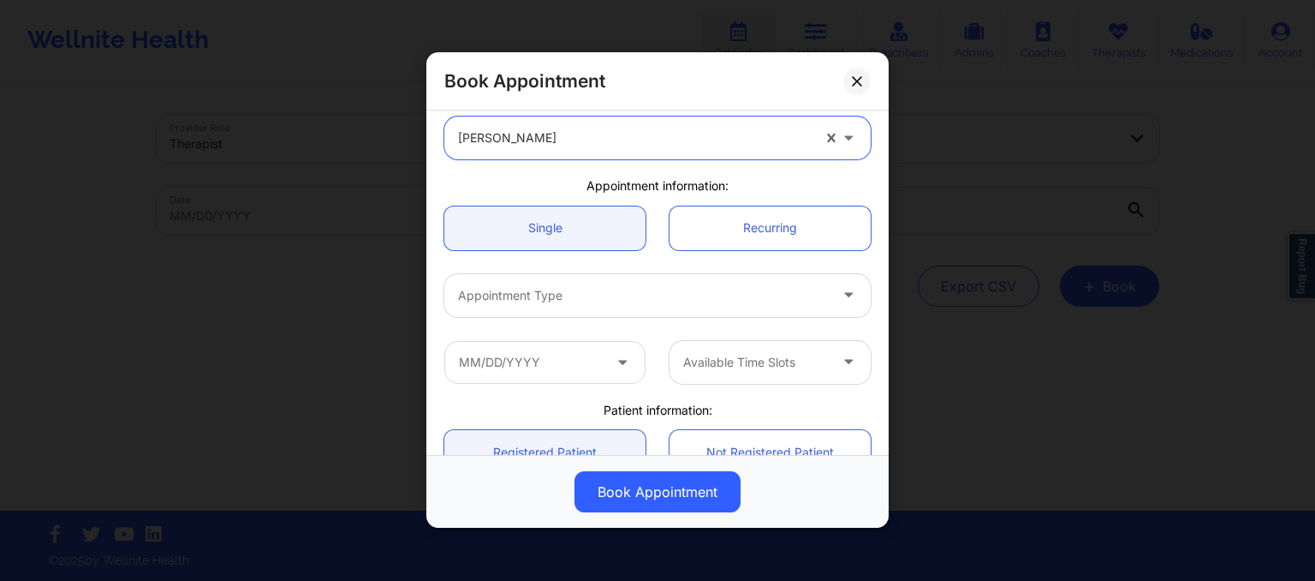
scroll to position [110, 0]
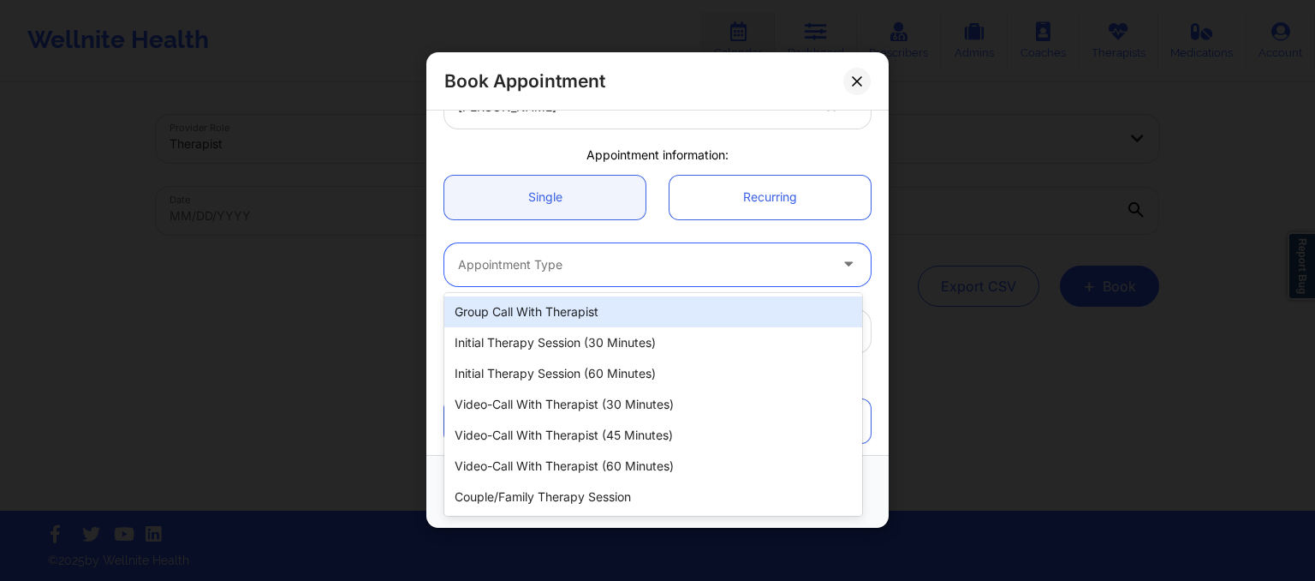
click at [627, 265] on div at bounding box center [643, 264] width 370 height 21
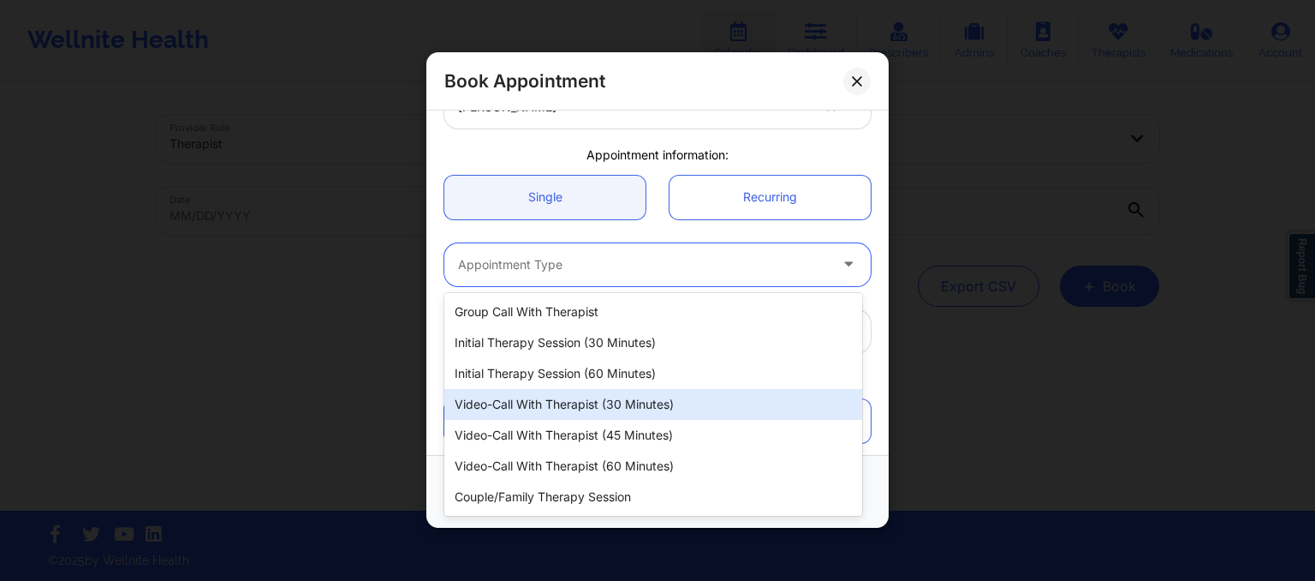
click at [606, 409] on div "Video-Call with Therapist (30 minutes)" at bounding box center [653, 404] width 418 height 31
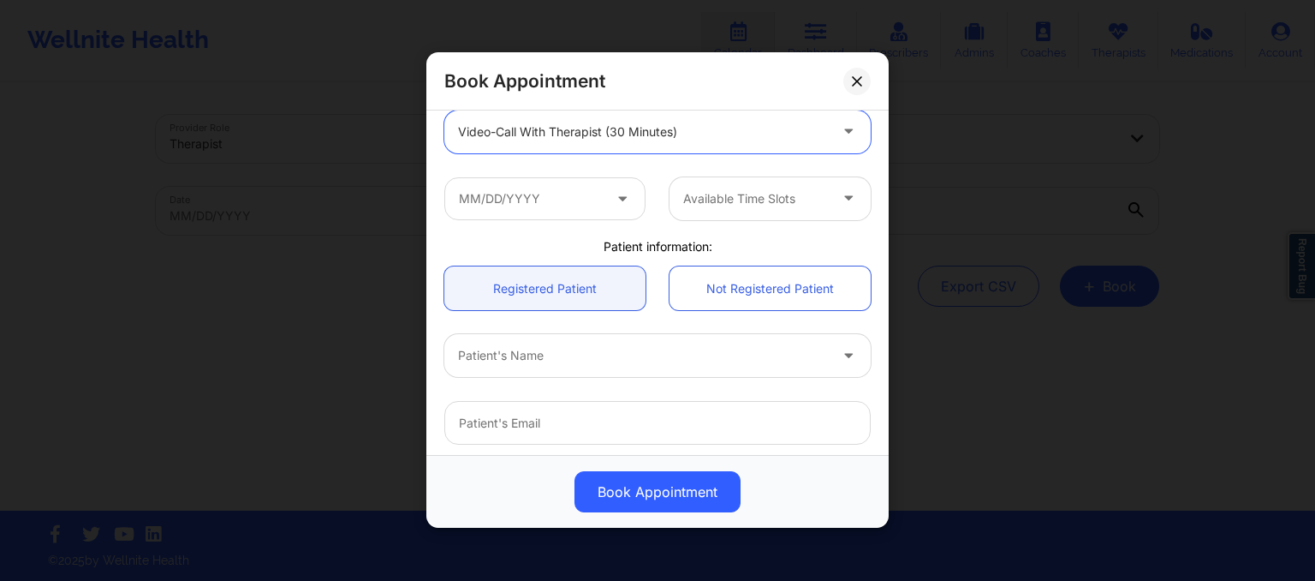
scroll to position [241, 0]
click at [557, 193] on input "text" at bounding box center [544, 199] width 201 height 43
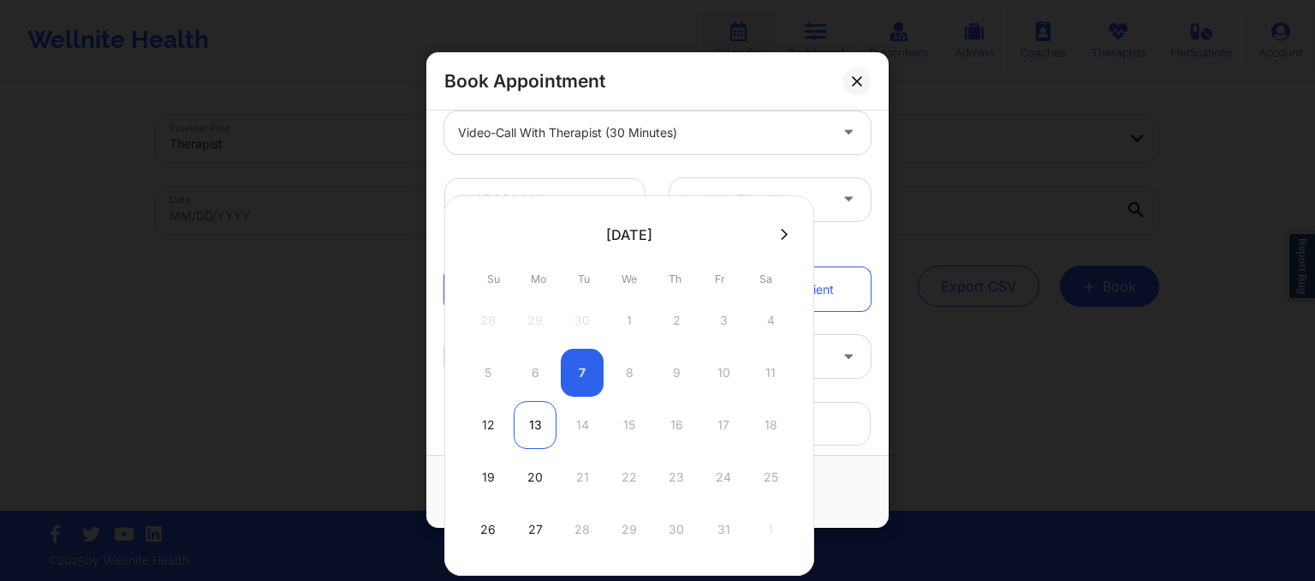
click at [540, 438] on div "13" at bounding box center [535, 425] width 43 height 48
type input "10/13/2025"
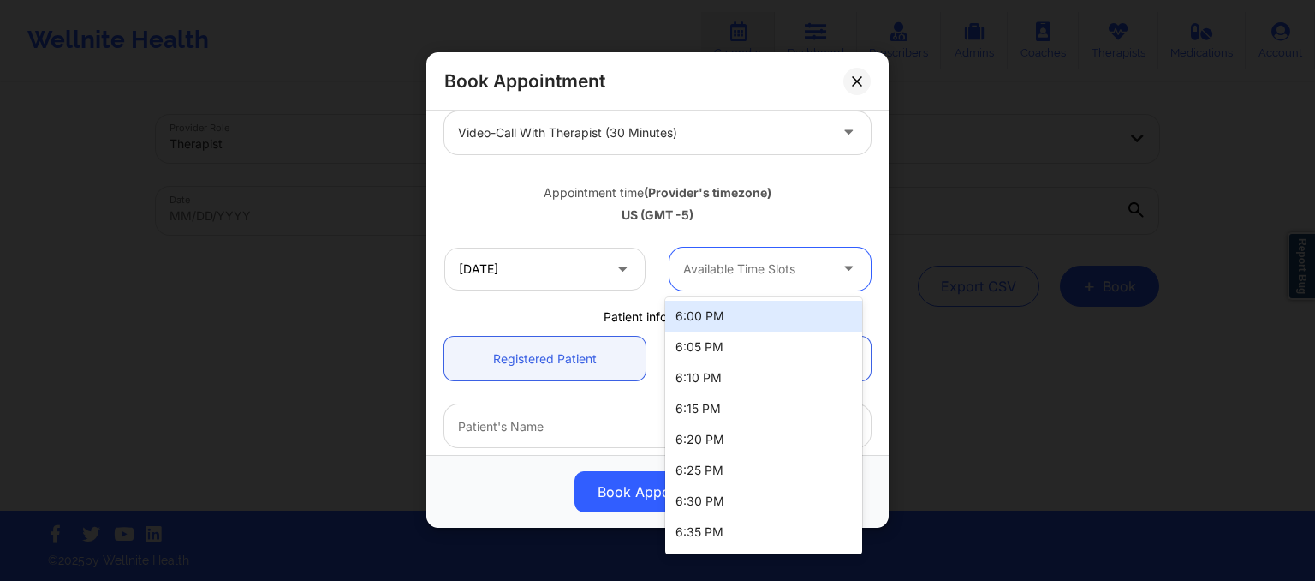
click at [753, 259] on div at bounding box center [755, 269] width 145 height 21
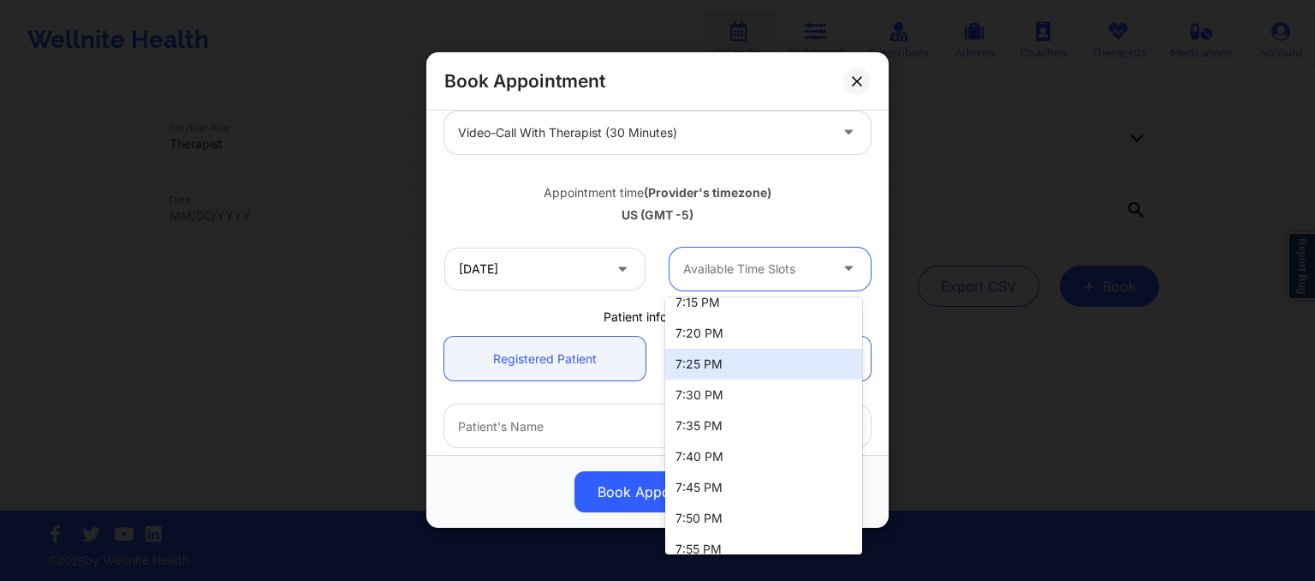
scroll to position [0, 0]
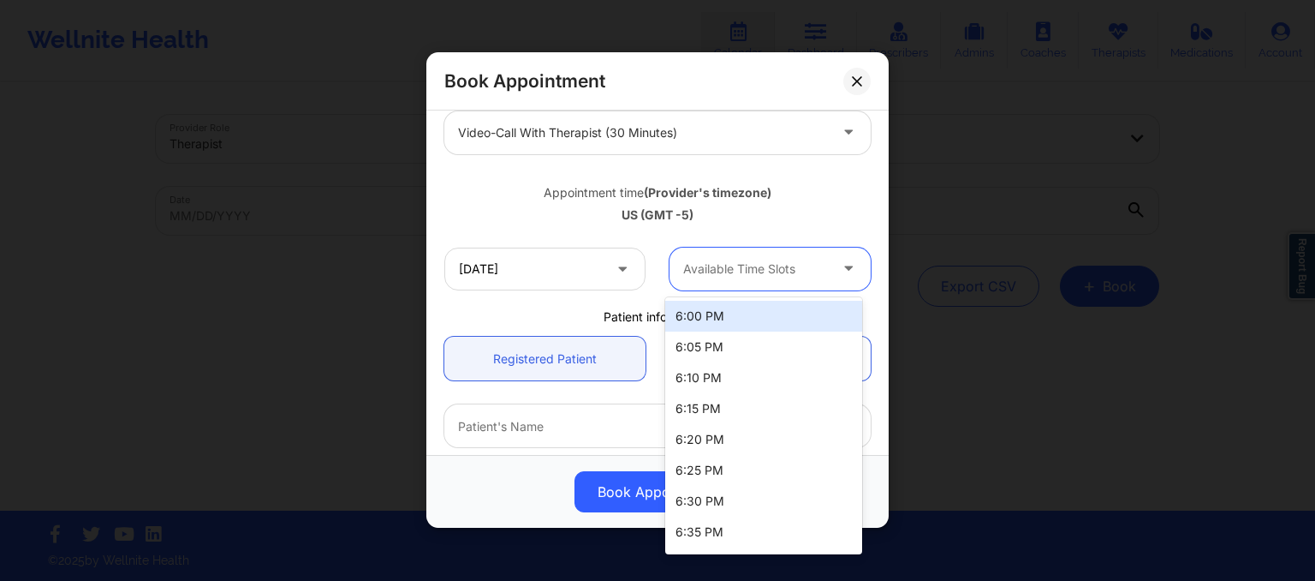
click at [753, 330] on div "6:00 PM" at bounding box center [763, 316] width 197 height 31
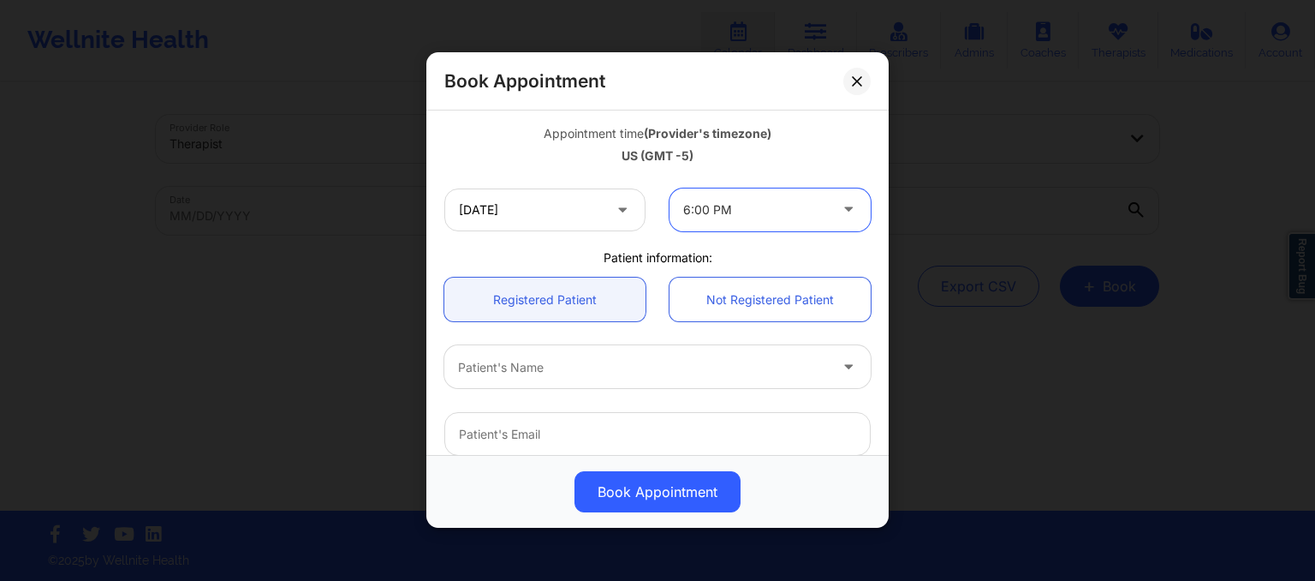
scroll to position [344, 0]
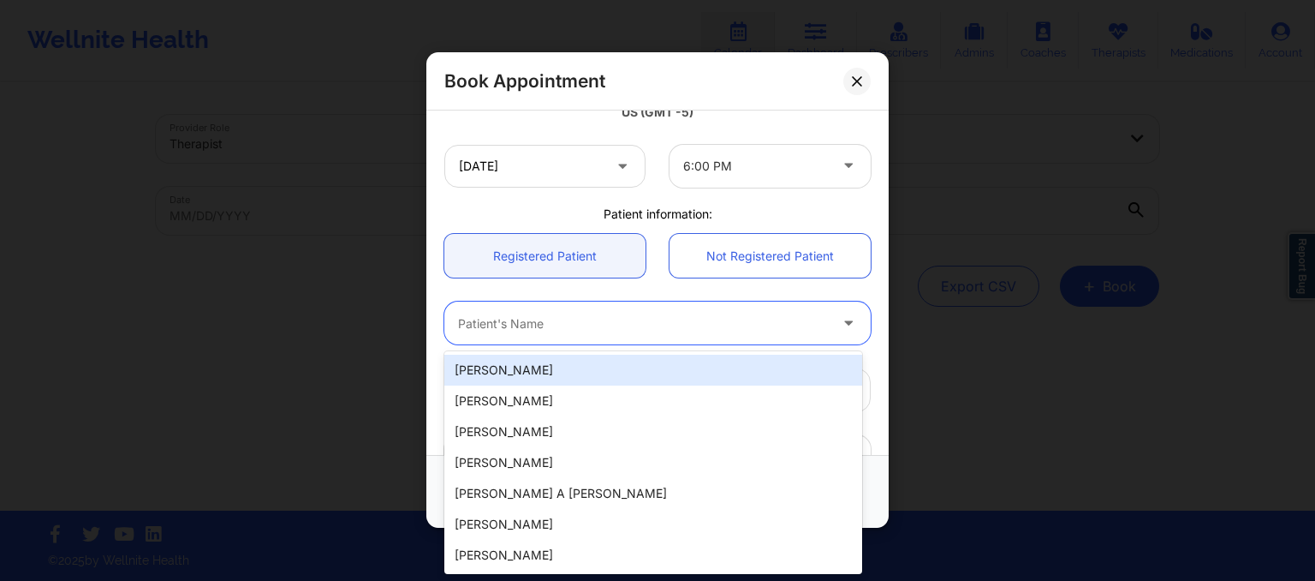
click at [580, 332] on div at bounding box center [643, 323] width 370 height 21
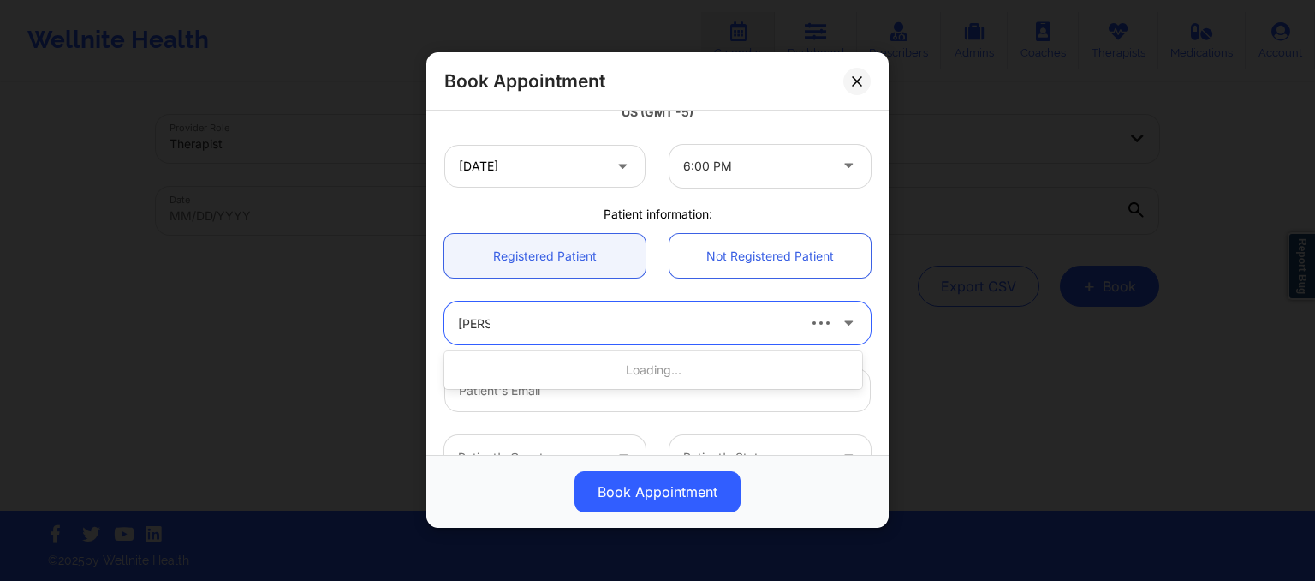
type input "briann"
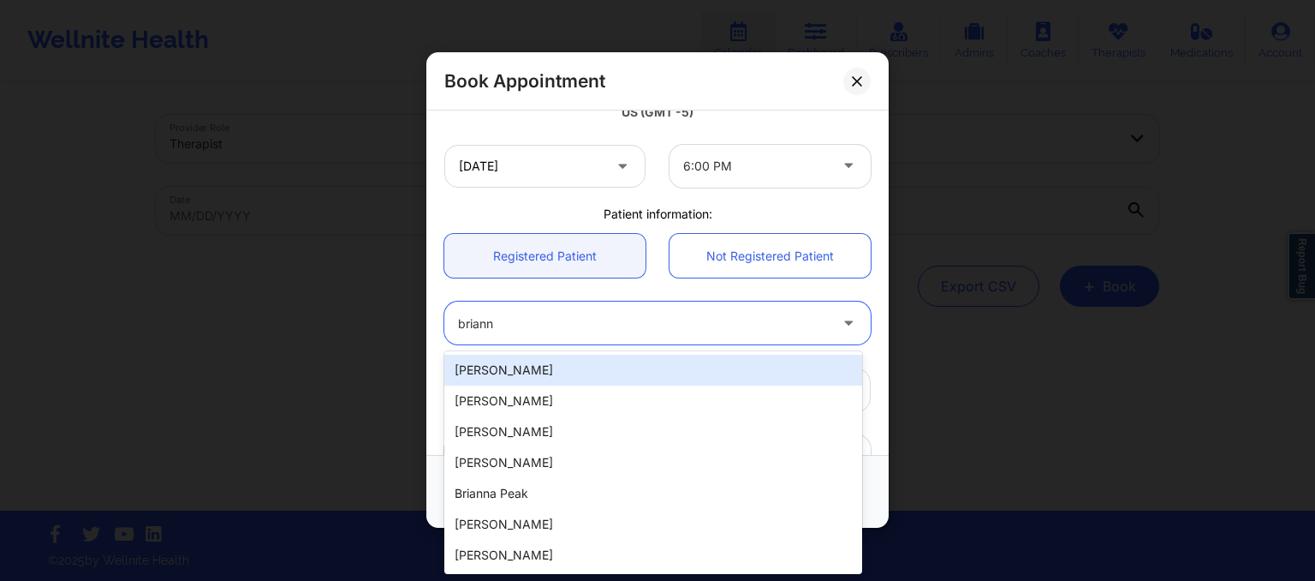
click at [574, 371] on div "[PERSON_NAME]" at bounding box center [653, 369] width 418 height 31
type input "[EMAIL_ADDRESS][DOMAIN_NAME]"
type input "[PHONE_NUMBER]"
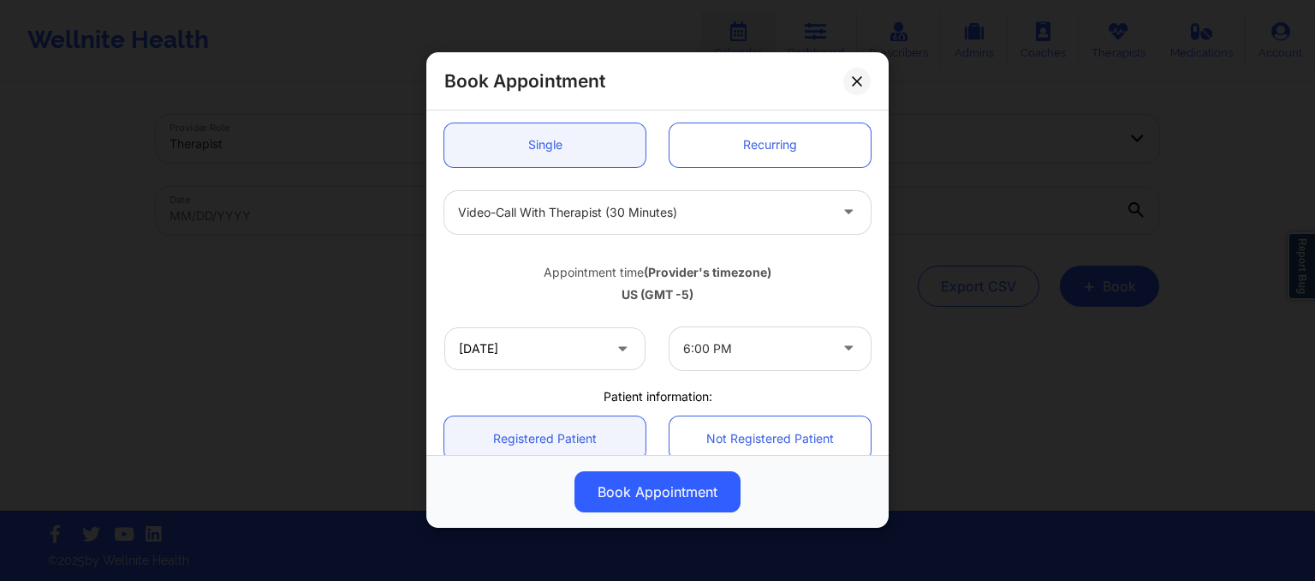
scroll to position [147, 0]
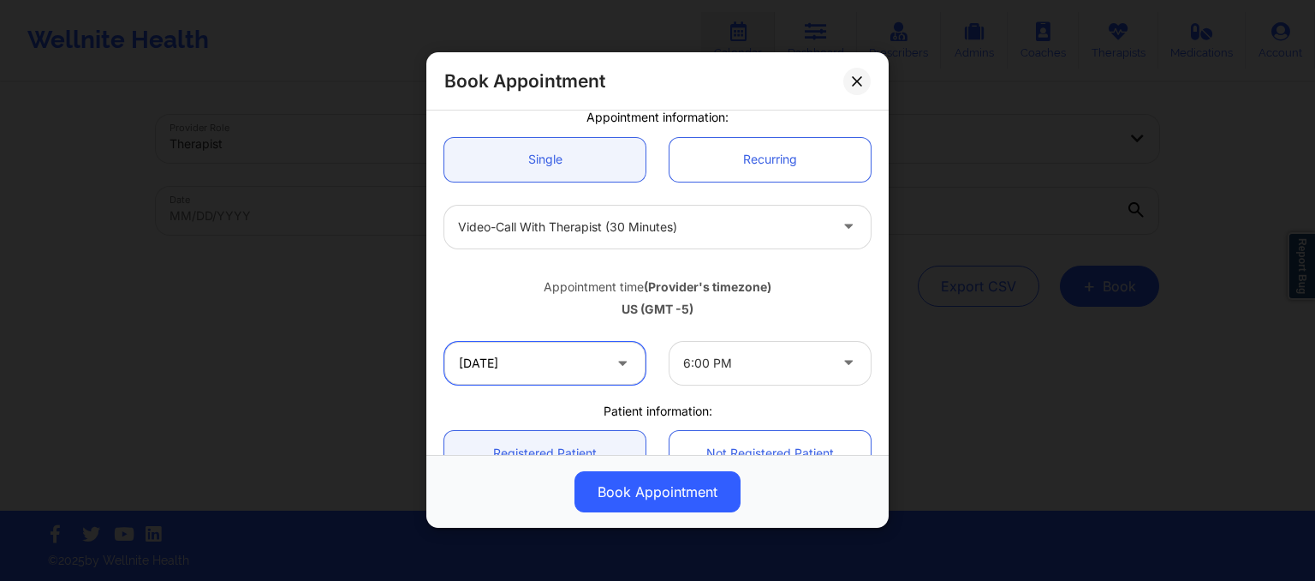
click at [578, 358] on input "10/13/2025" at bounding box center [544, 363] width 201 height 43
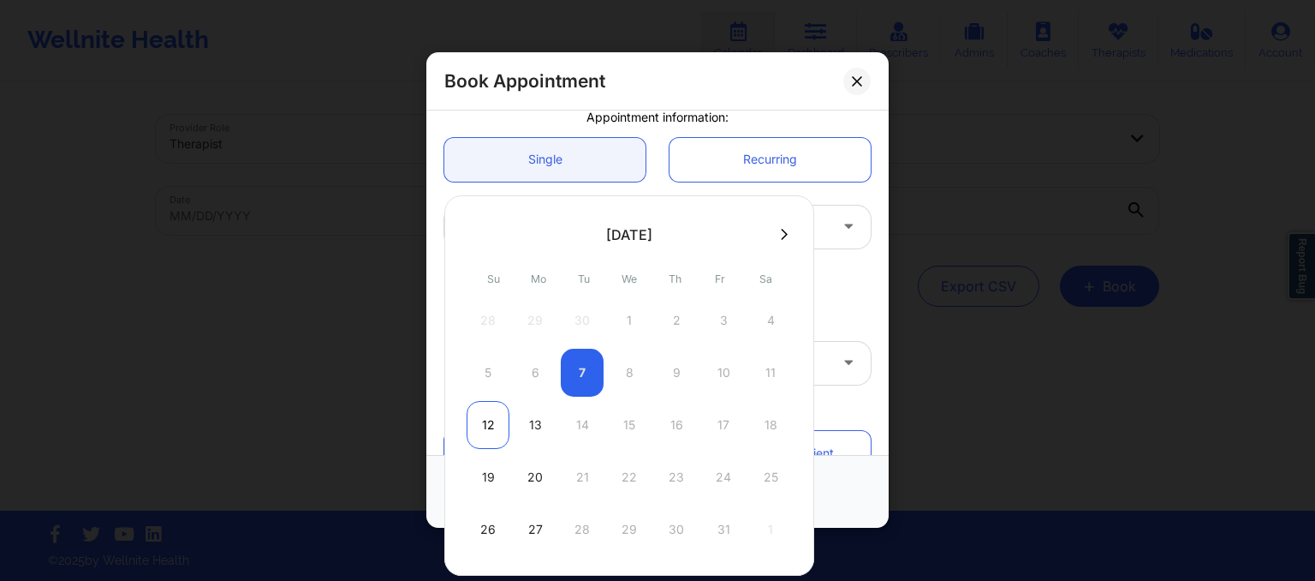
click at [497, 419] on div "12" at bounding box center [488, 425] width 43 height 48
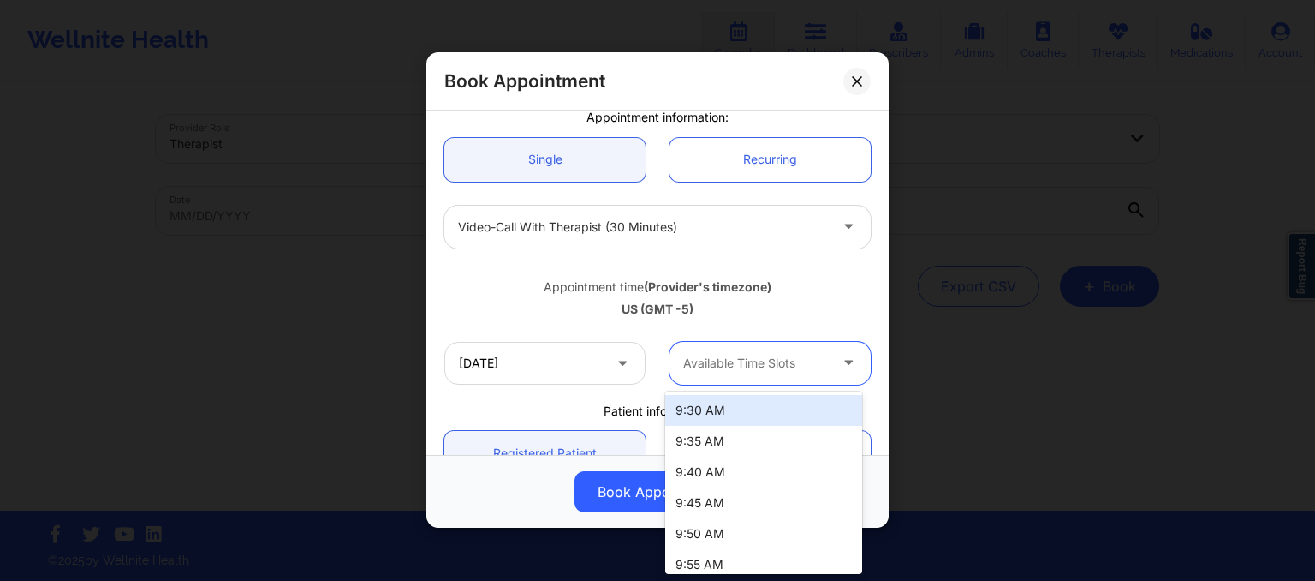
click at [736, 369] on div at bounding box center [755, 363] width 145 height 21
click at [714, 414] on div "9:30 AM" at bounding box center [763, 410] width 197 height 31
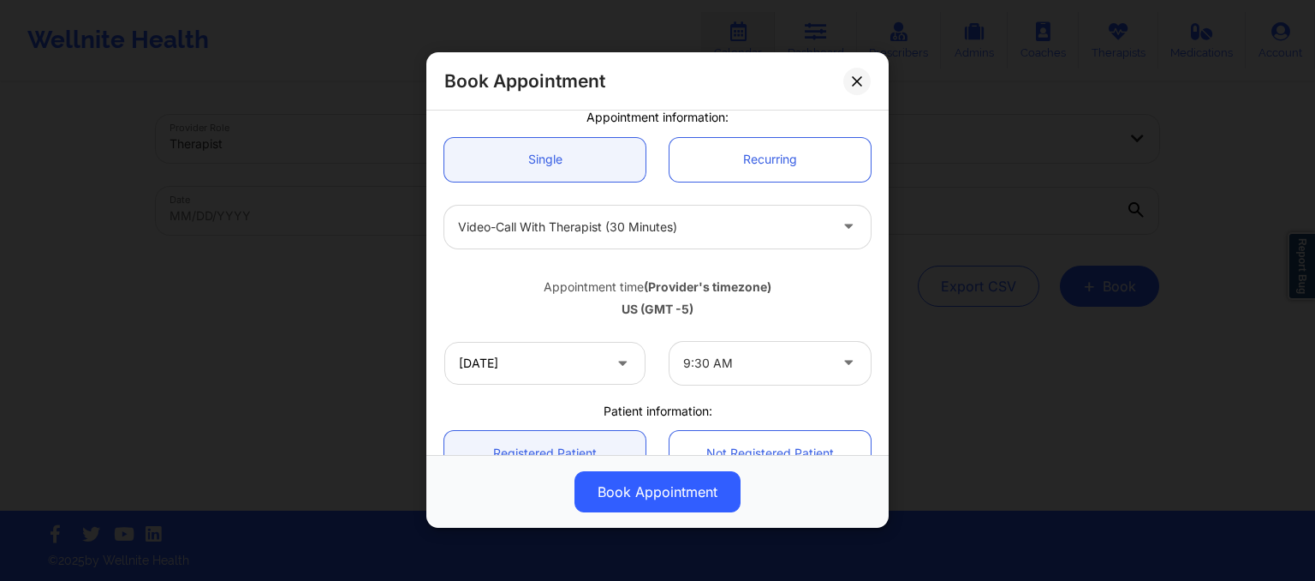
click at [730, 337] on div "10/12/2025 9:30 AM" at bounding box center [657, 363] width 450 height 67
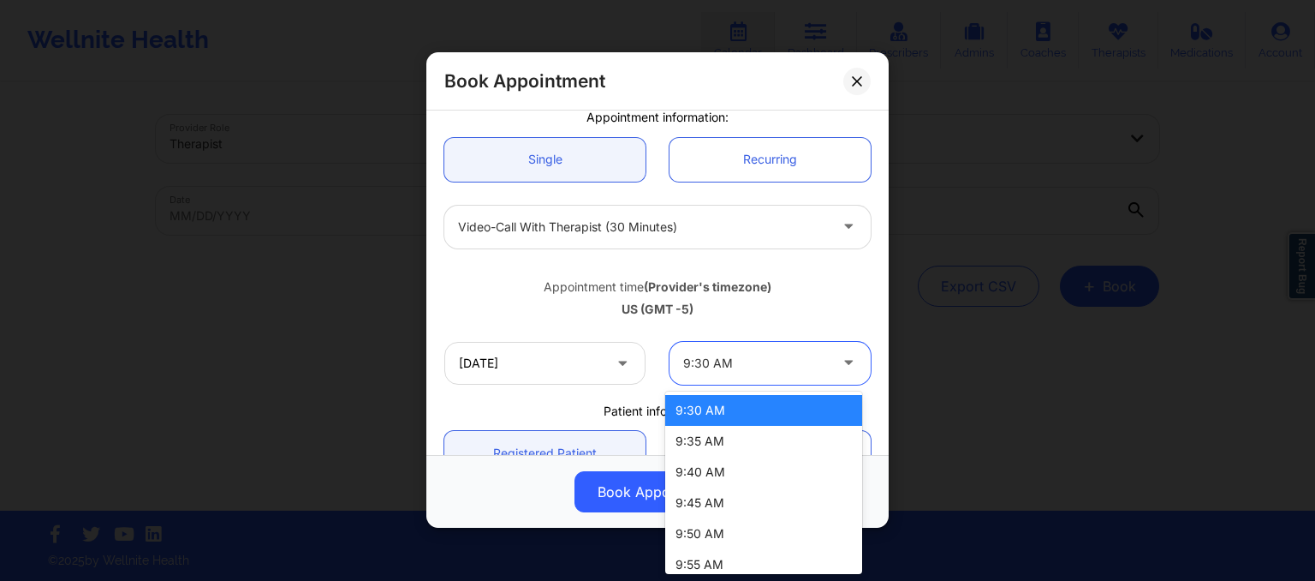
click at [729, 370] on div at bounding box center [755, 363] width 145 height 21
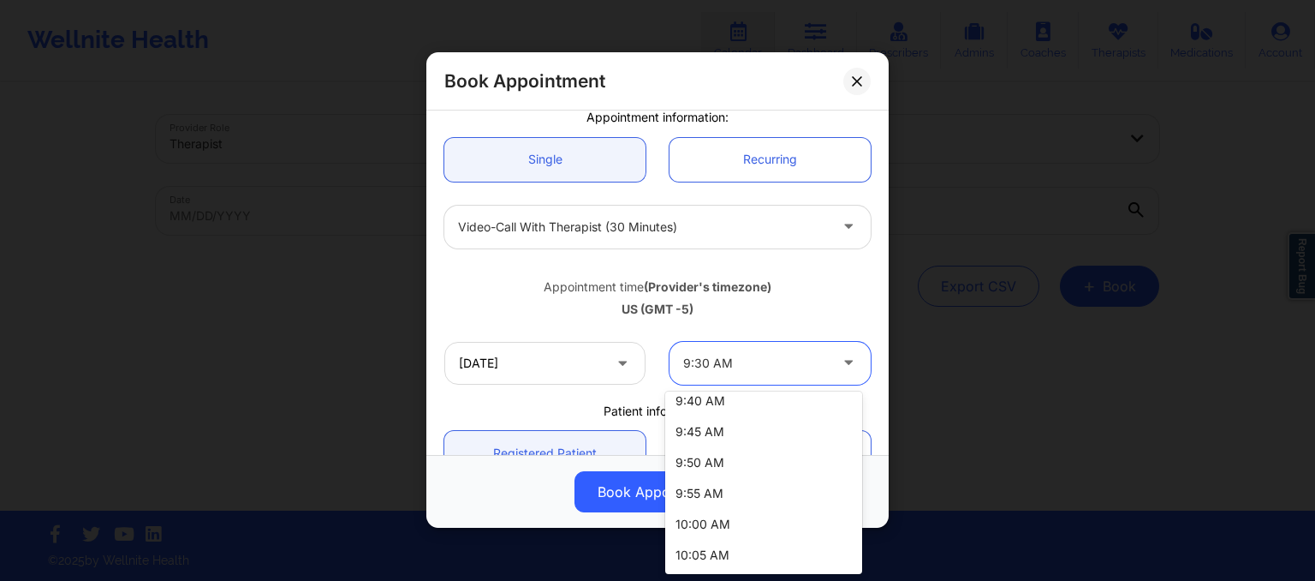
scroll to position [0, 0]
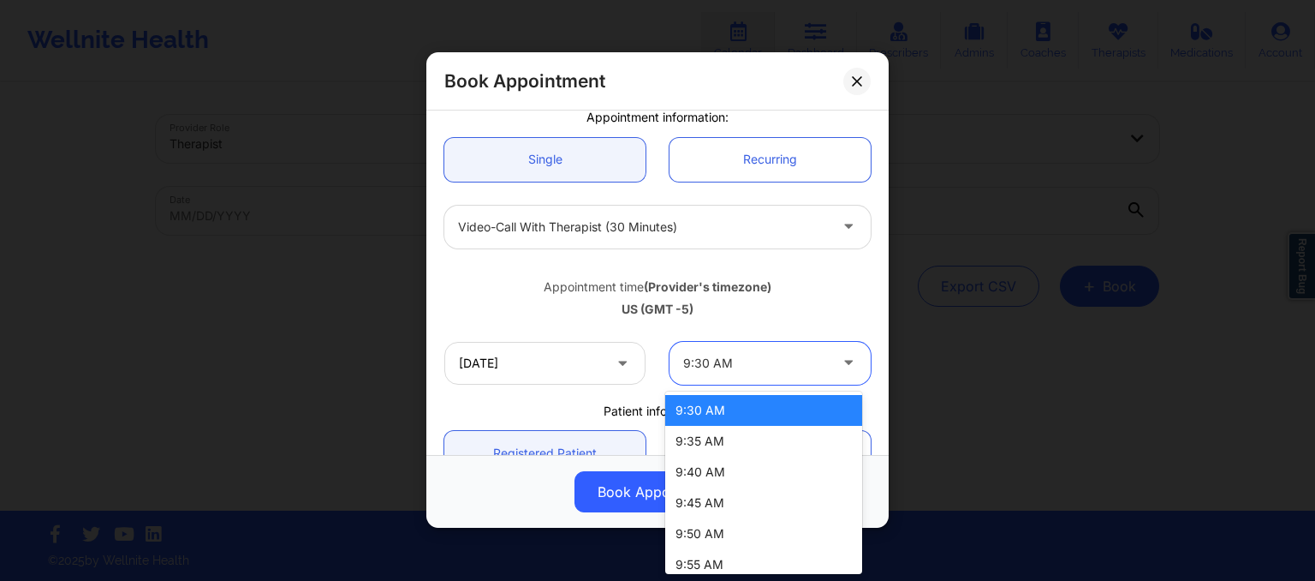
click at [743, 404] on div "9:30 AM" at bounding box center [763, 410] width 197 height 31
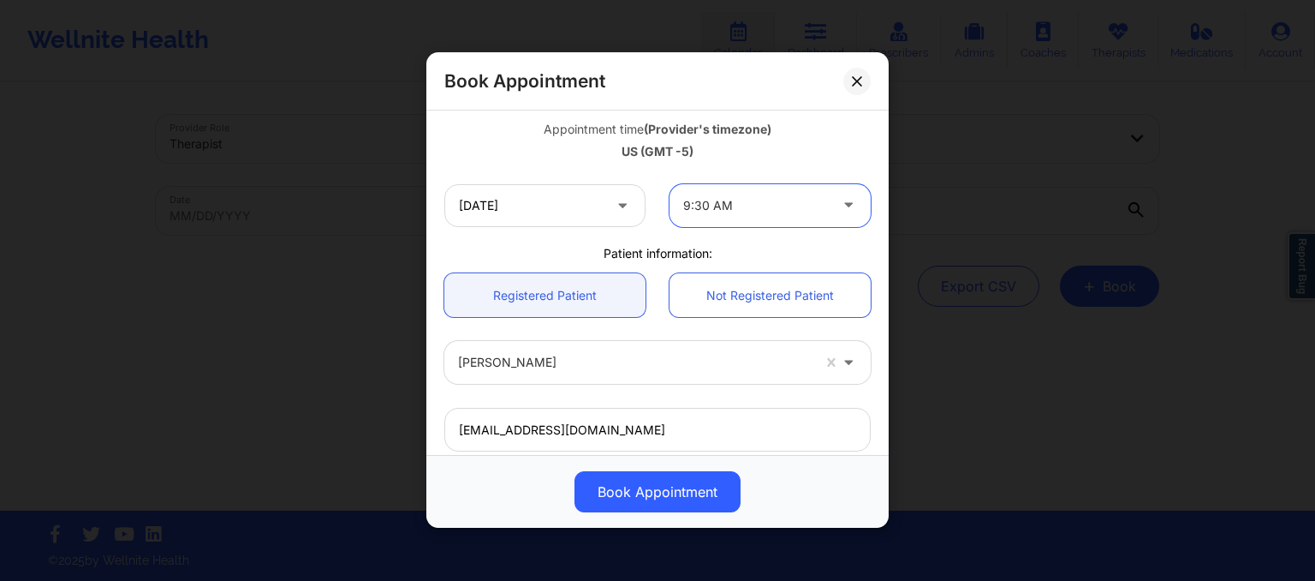
scroll to position [301, 0]
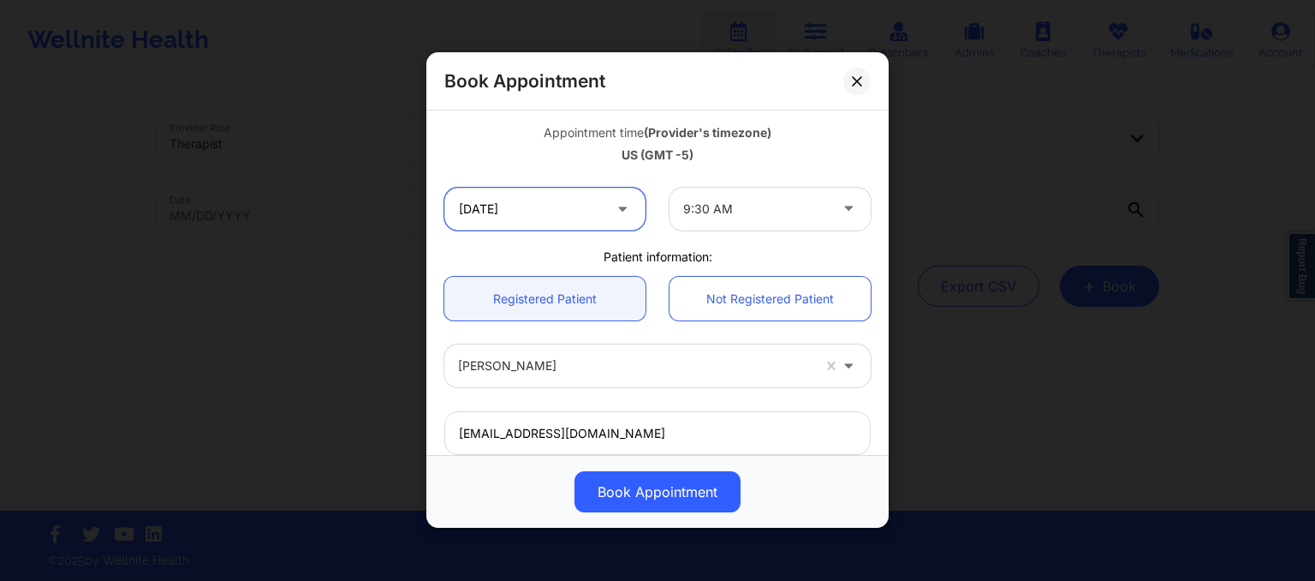
click at [549, 207] on input "10/12/2025" at bounding box center [544, 209] width 201 height 43
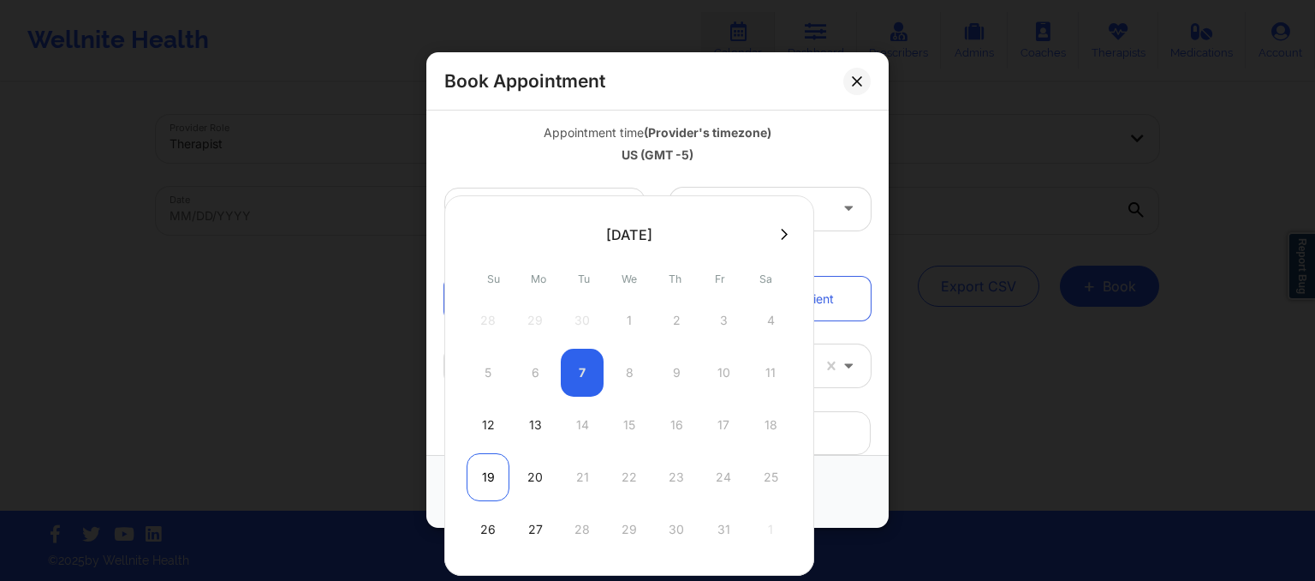
click at [486, 468] on div "19" at bounding box center [488, 477] width 43 height 48
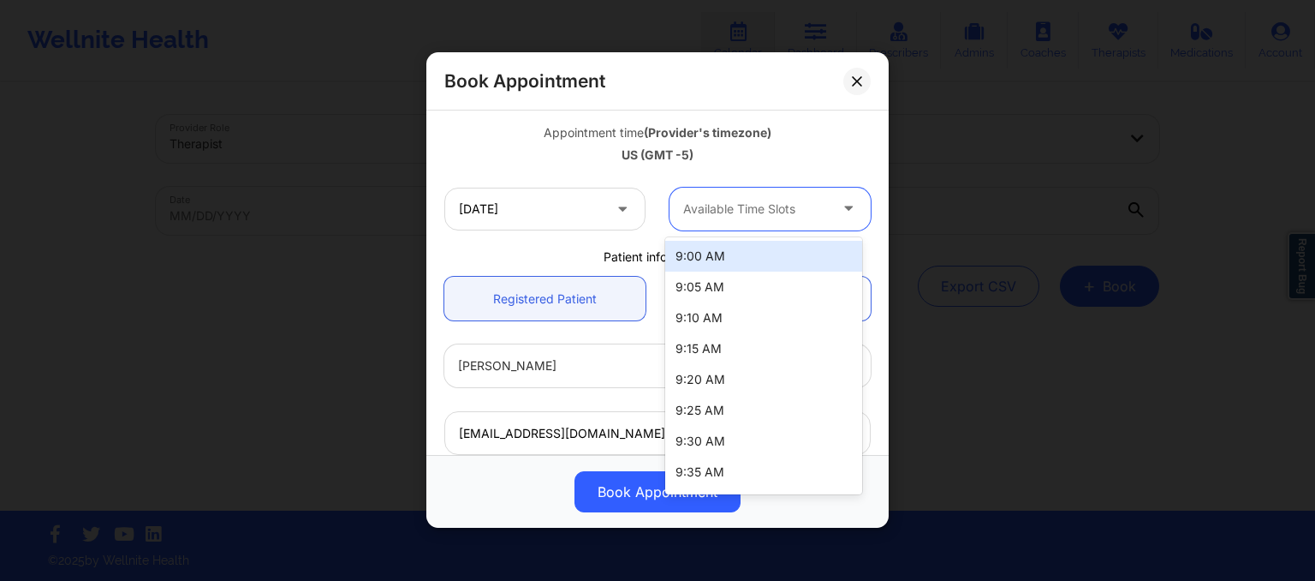
click at [724, 200] on div at bounding box center [755, 209] width 145 height 21
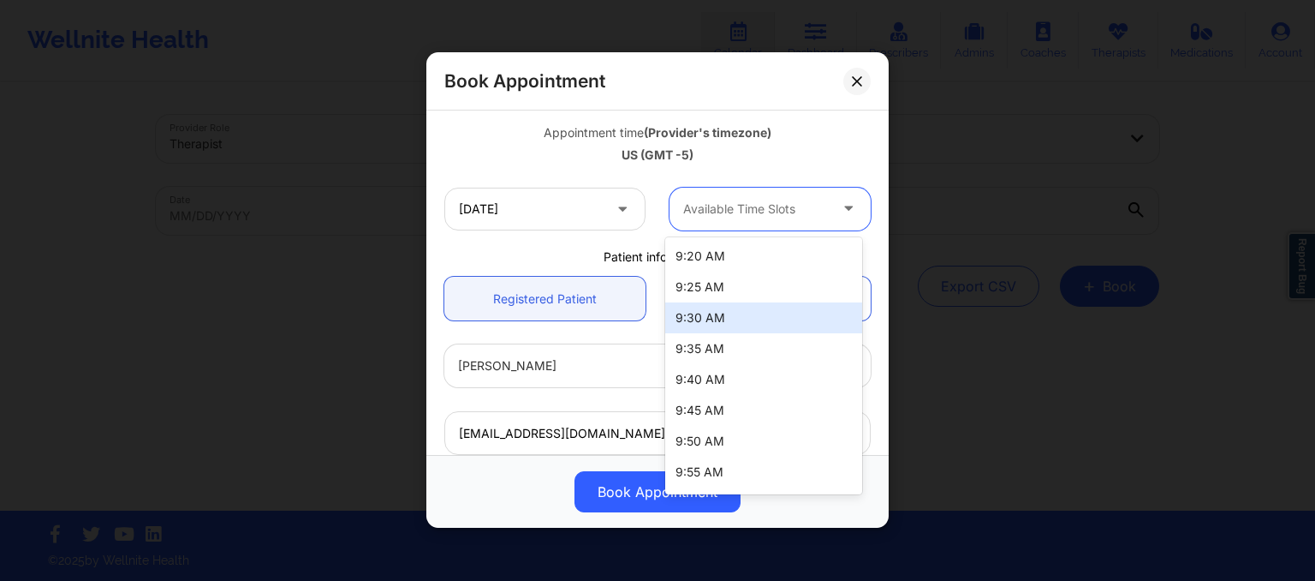
click at [709, 324] on div "9:30 AM" at bounding box center [763, 317] width 197 height 31
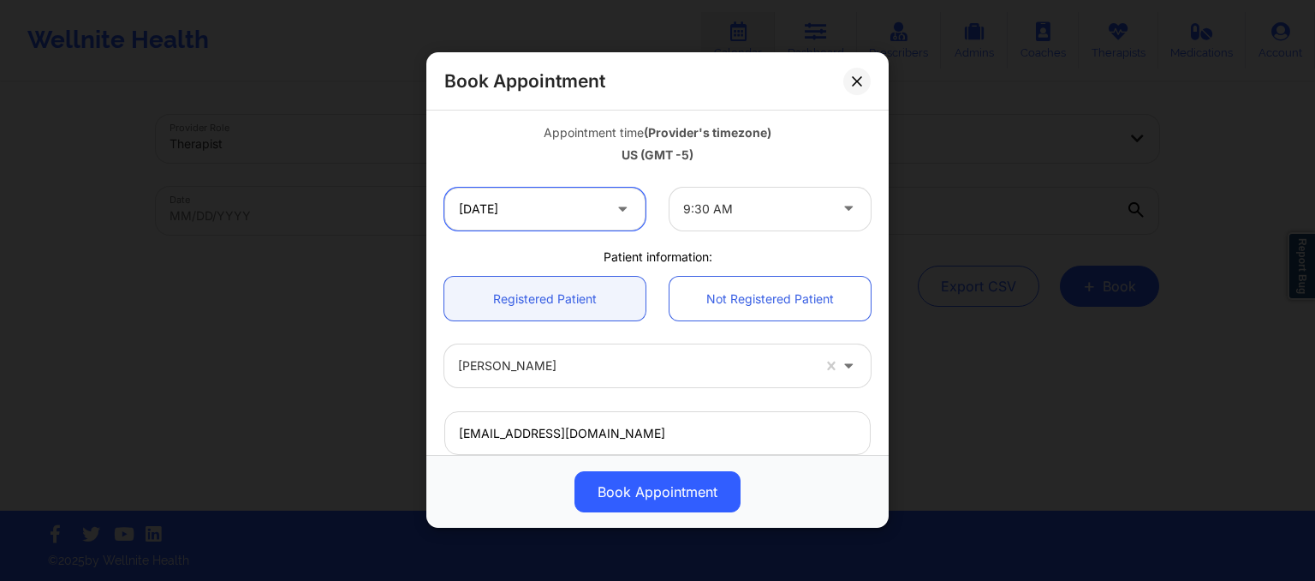
click at [588, 206] on input "10/19/2025" at bounding box center [544, 209] width 201 height 43
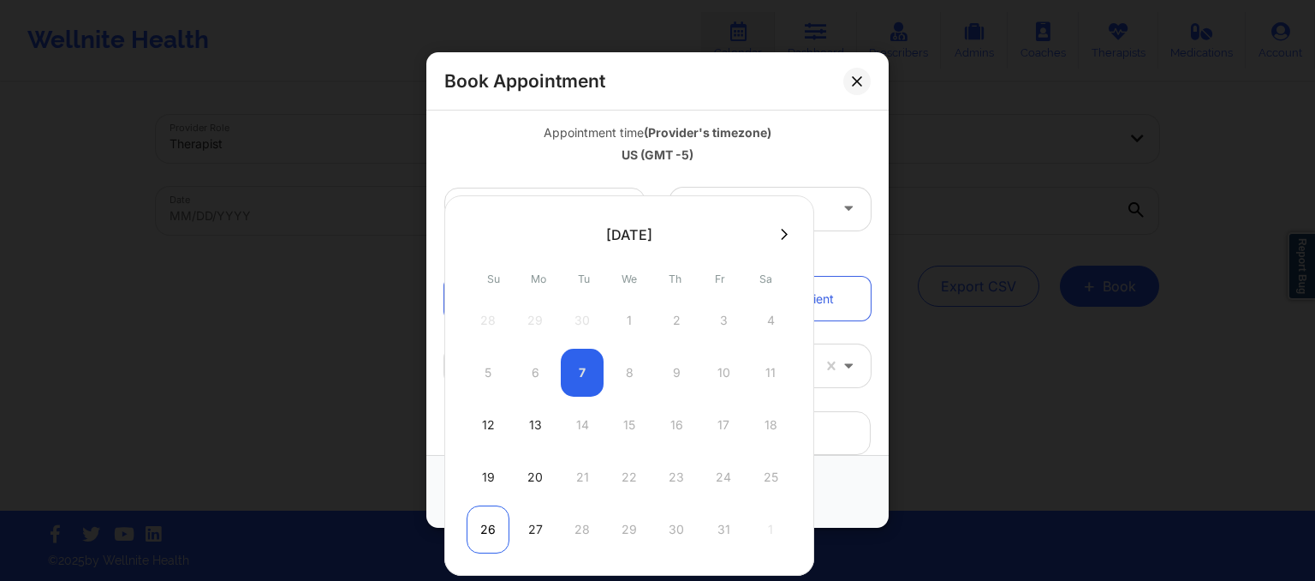
click at [484, 535] on div "26" at bounding box center [488, 529] width 43 height 48
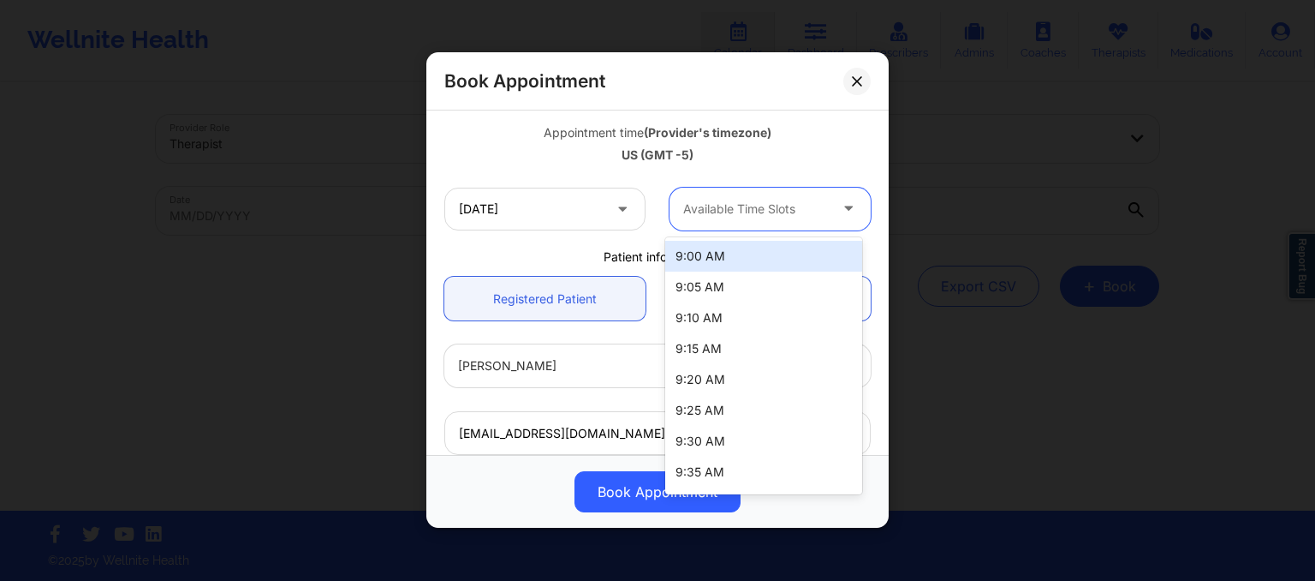
click at [748, 212] on div at bounding box center [755, 209] width 145 height 21
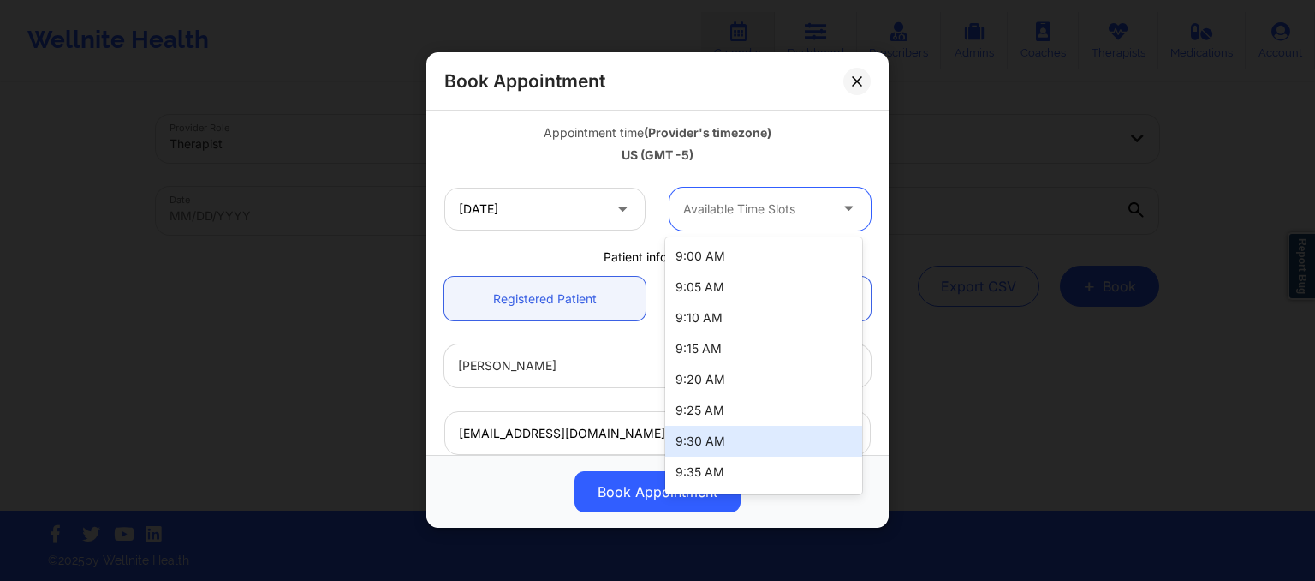
click at [740, 455] on div "9:30 AM" at bounding box center [763, 441] width 197 height 31
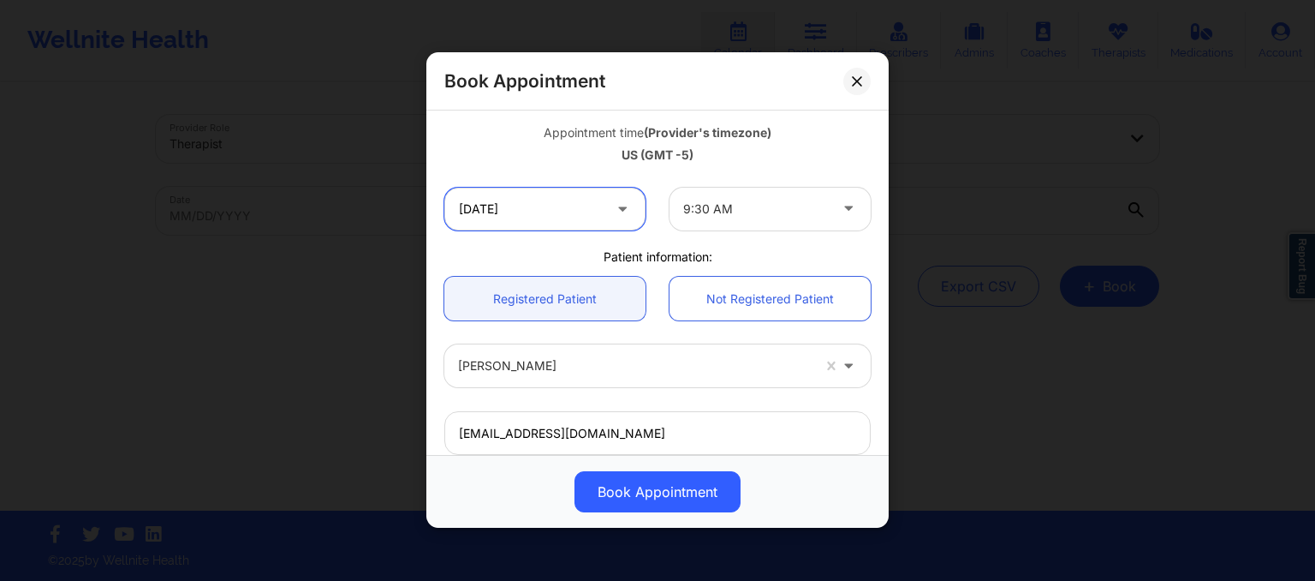
click at [541, 213] on input "10/26/2025" at bounding box center [544, 209] width 201 height 43
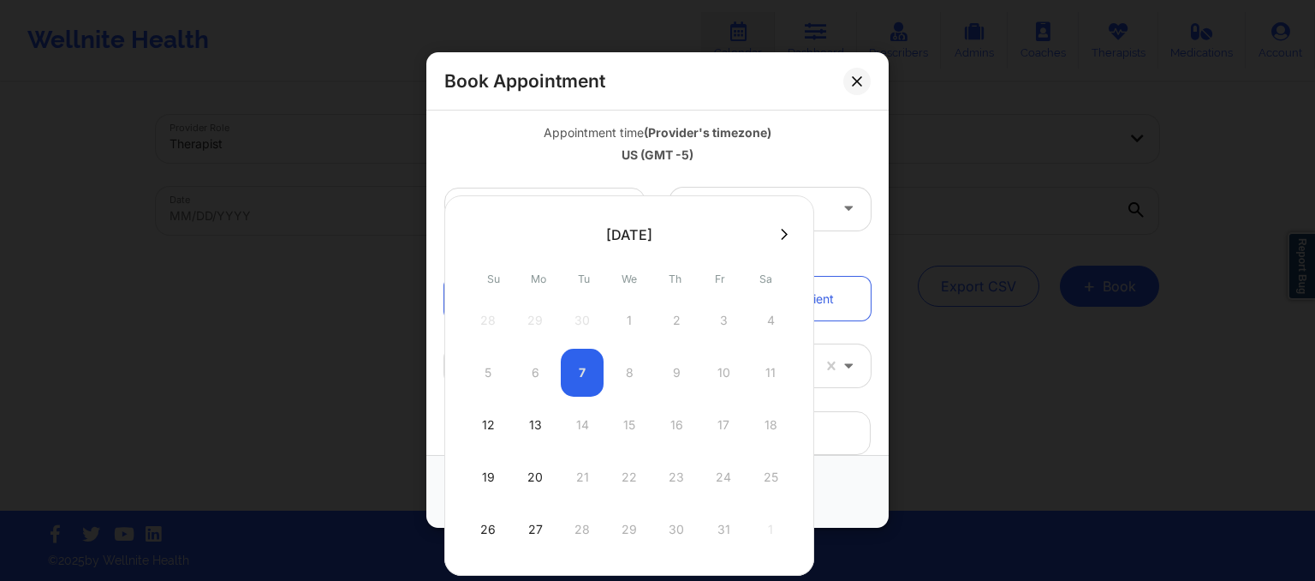
click at [781, 234] on icon at bounding box center [784, 234] width 7 height 13
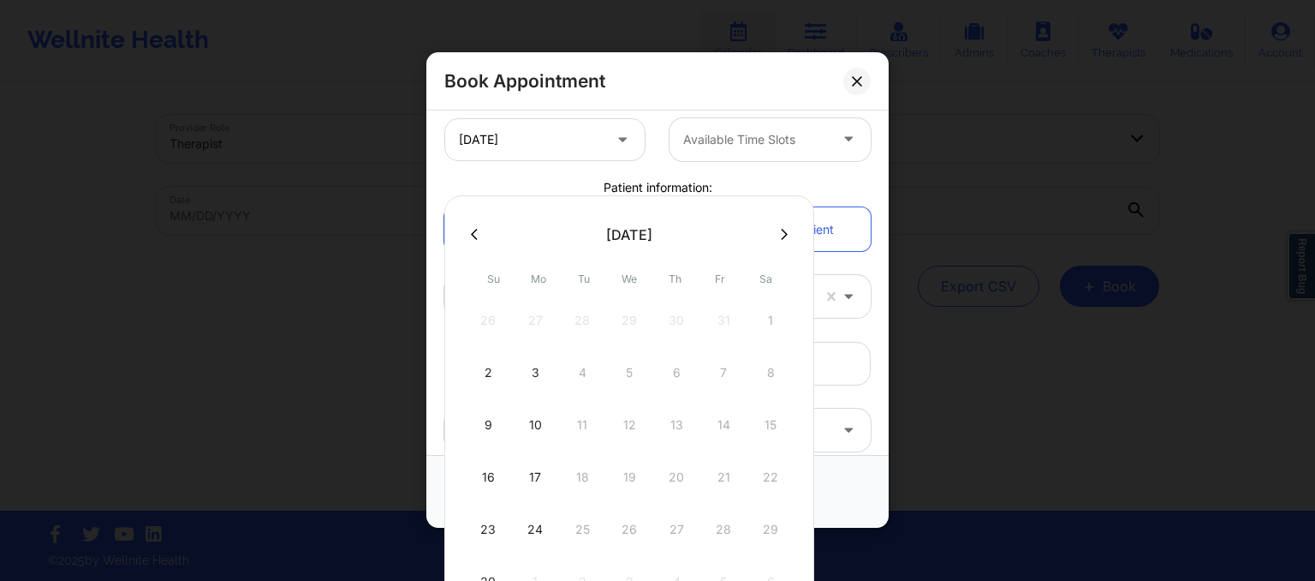
scroll to position [231, 0]
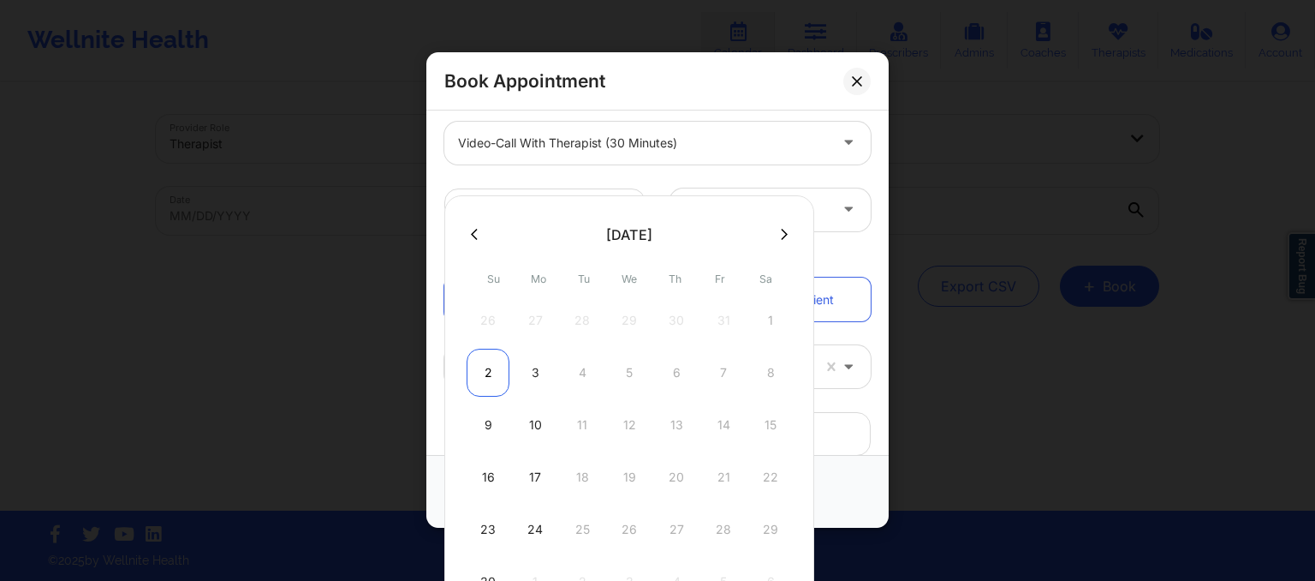
click at [476, 390] on div "2" at bounding box center [488, 372] width 43 height 48
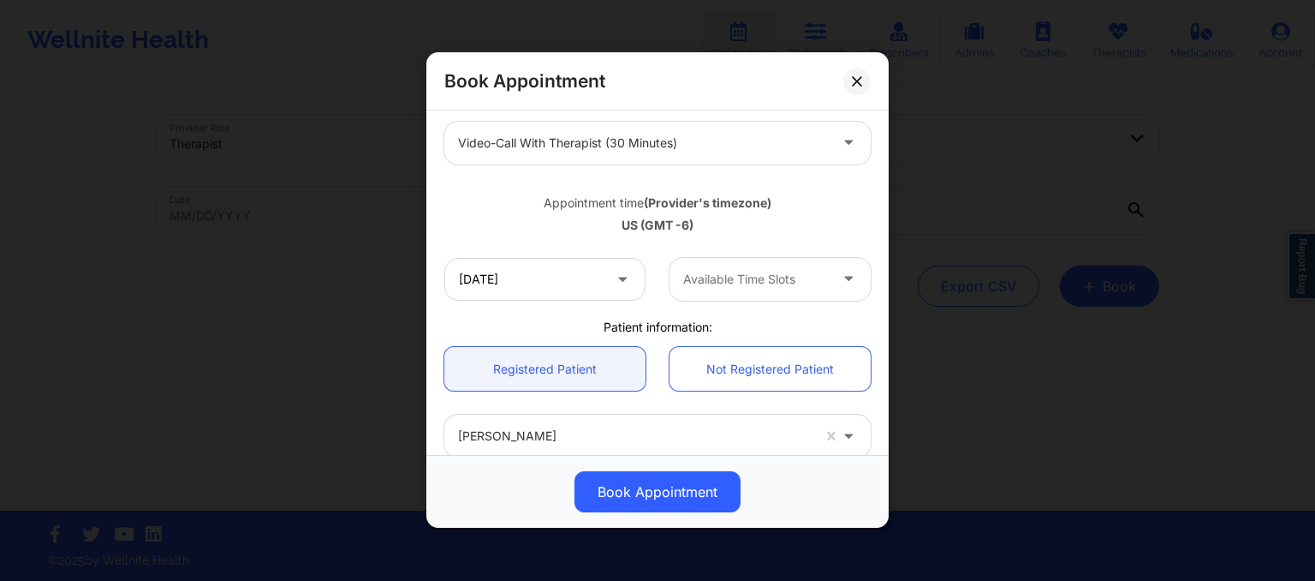
scroll to position [301, 0]
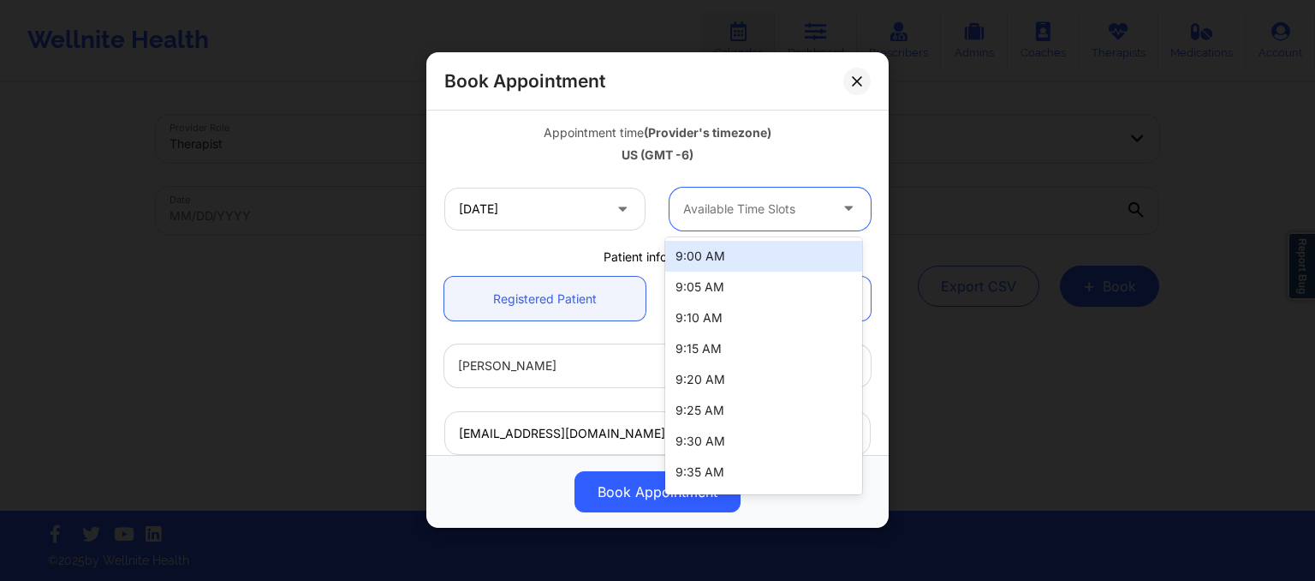
click at [776, 199] on div at bounding box center [755, 209] width 145 height 21
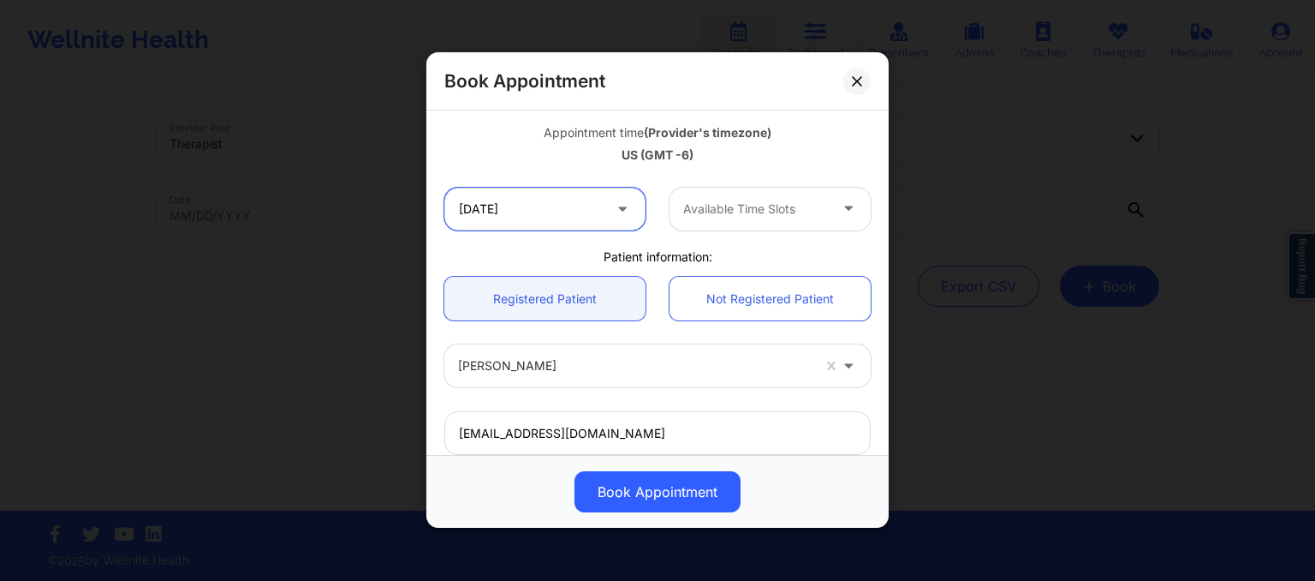
click at [552, 229] on input "[DATE]" at bounding box center [544, 209] width 201 height 43
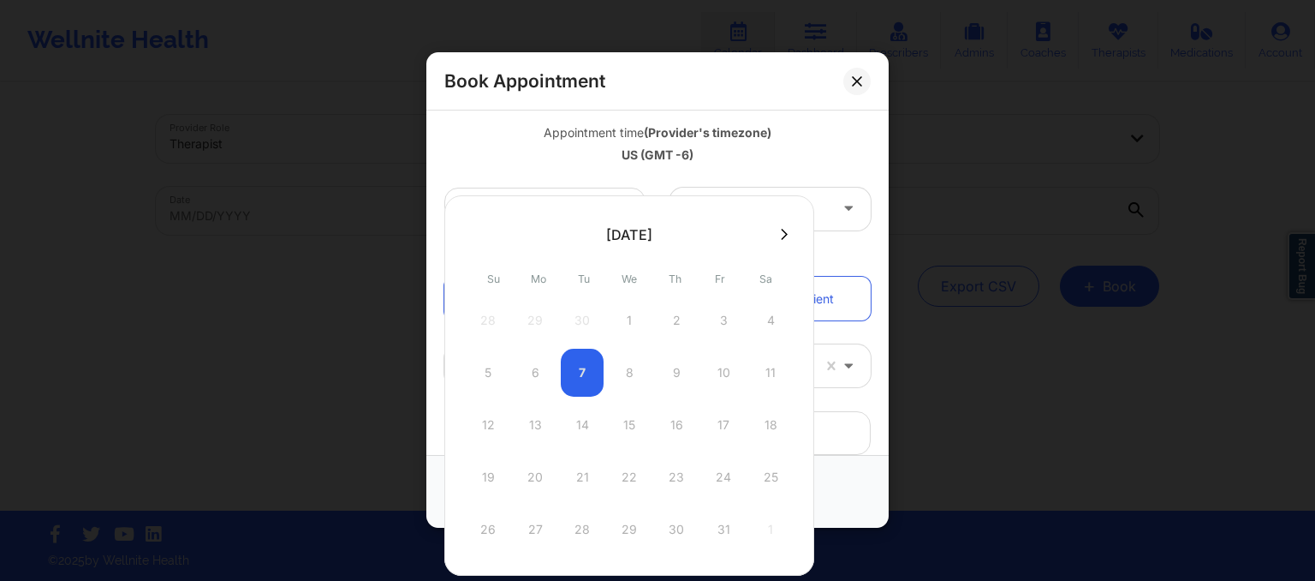
click at [499, 414] on div "12 13 14 15 16 17 18" at bounding box center [629, 425] width 325 height 48
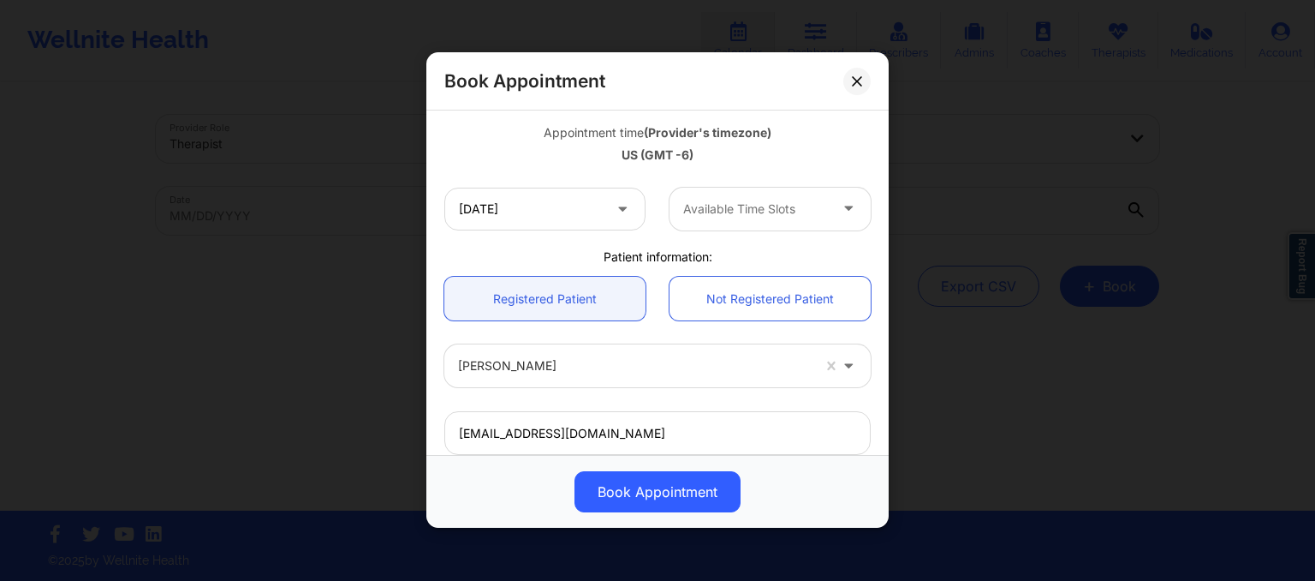
click at [741, 172] on div "Appointment time (Provider's timezone) US (GMT -6)" at bounding box center [657, 140] width 450 height 69
click at [640, 200] on input "[DATE]" at bounding box center [544, 209] width 201 height 43
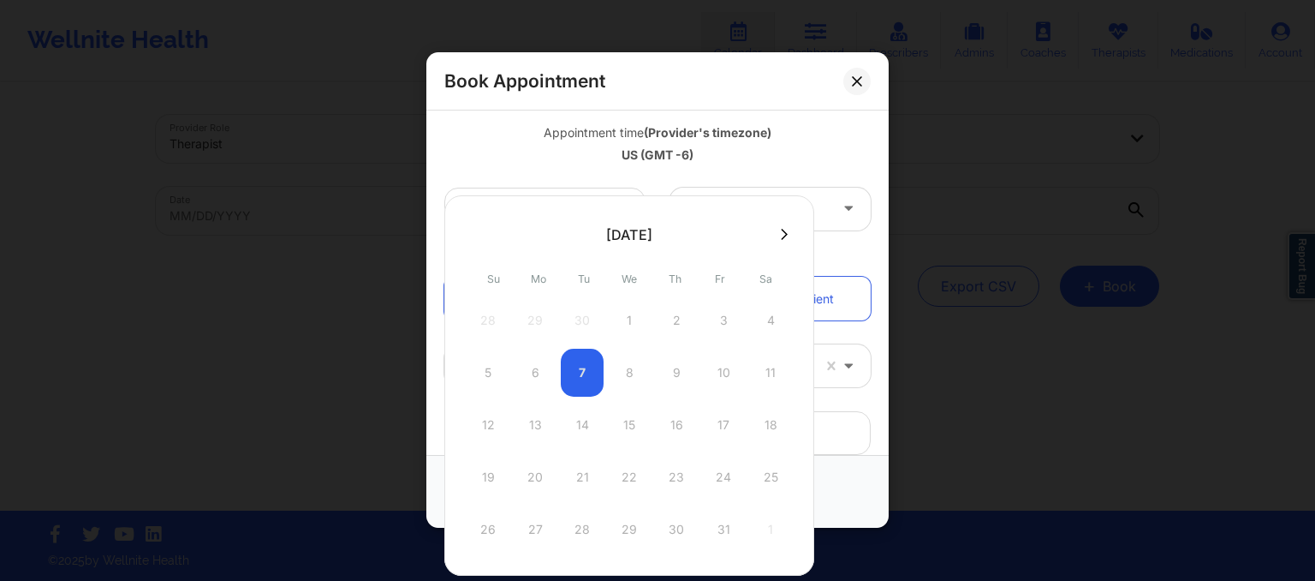
click at [776, 237] on button at bounding box center [784, 234] width 17 height 15
click at [478, 237] on button at bounding box center [474, 234] width 17 height 15
click at [478, 237] on div at bounding box center [629, 385] width 370 height 380
click at [509, 429] on div "12 13 14 15 16 17 18" at bounding box center [629, 425] width 325 height 48
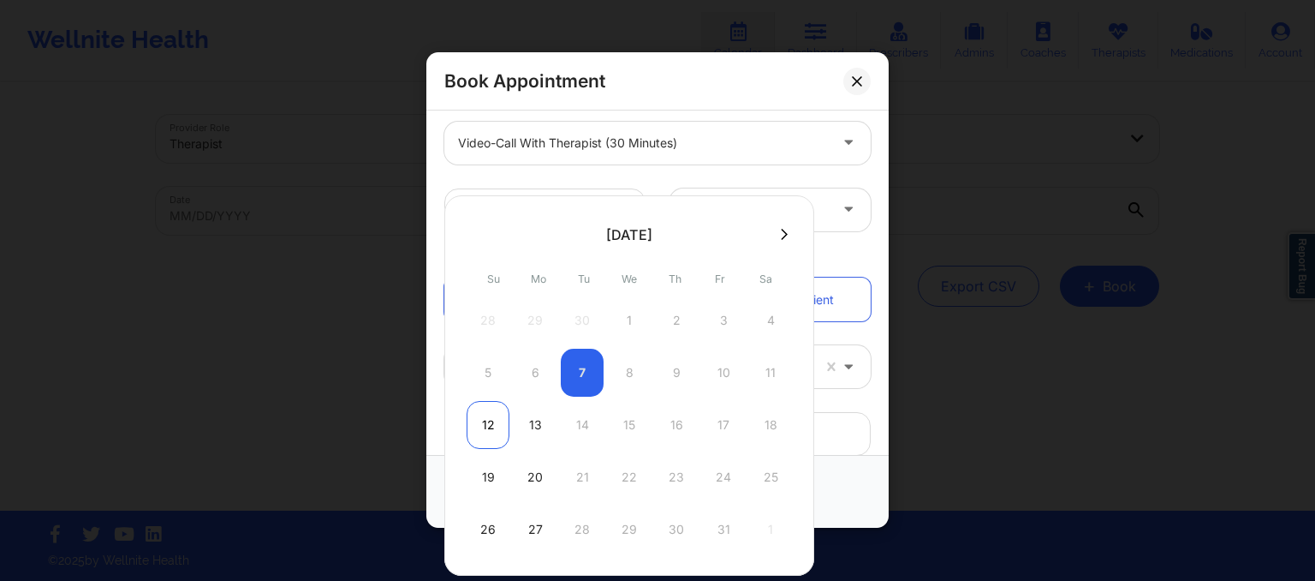
click at [497, 429] on div "12" at bounding box center [488, 425] width 43 height 48
type input "10/12/2025"
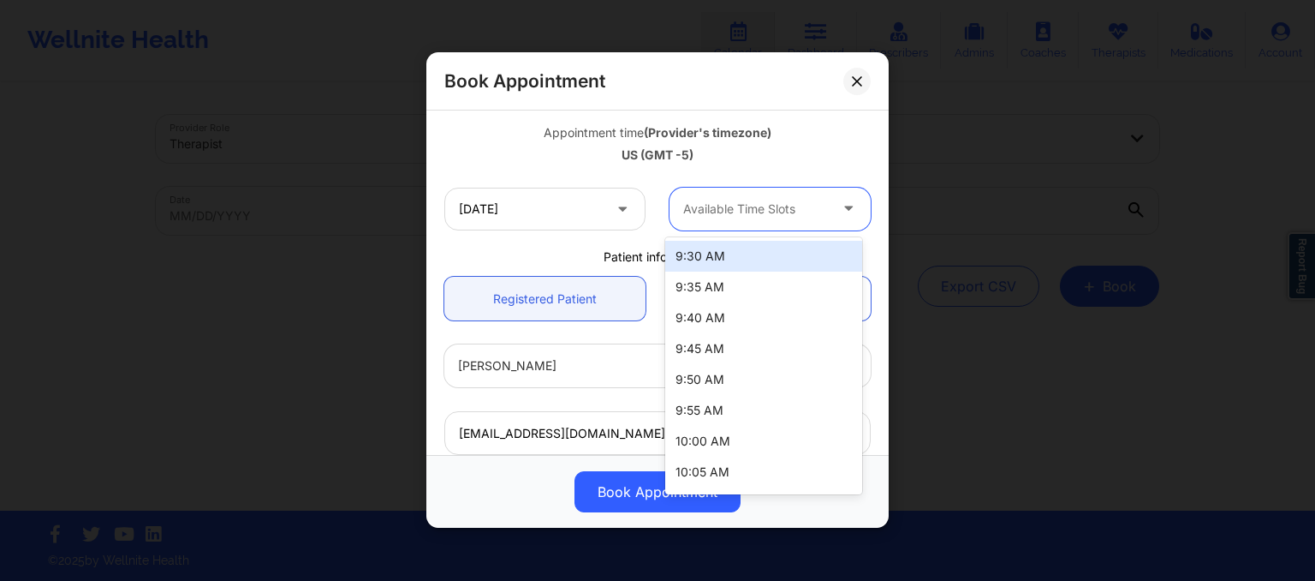
click at [717, 202] on div at bounding box center [755, 209] width 145 height 21
click at [744, 245] on div "9:30 AM" at bounding box center [763, 256] width 197 height 31
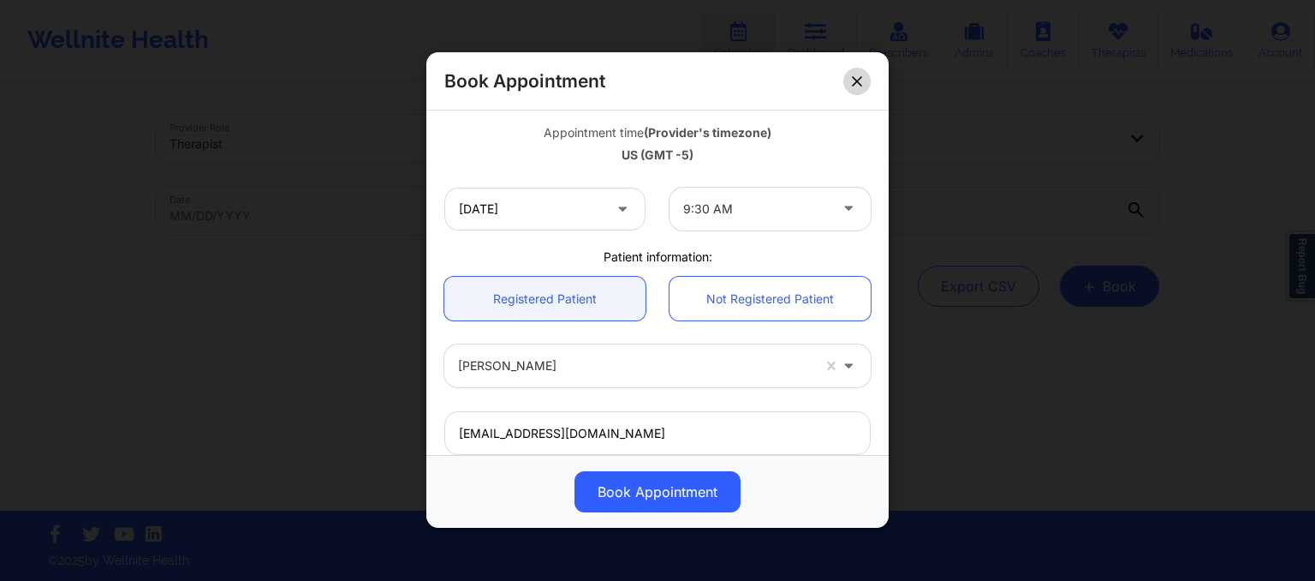
click at [860, 80] on icon at bounding box center [857, 81] width 10 height 10
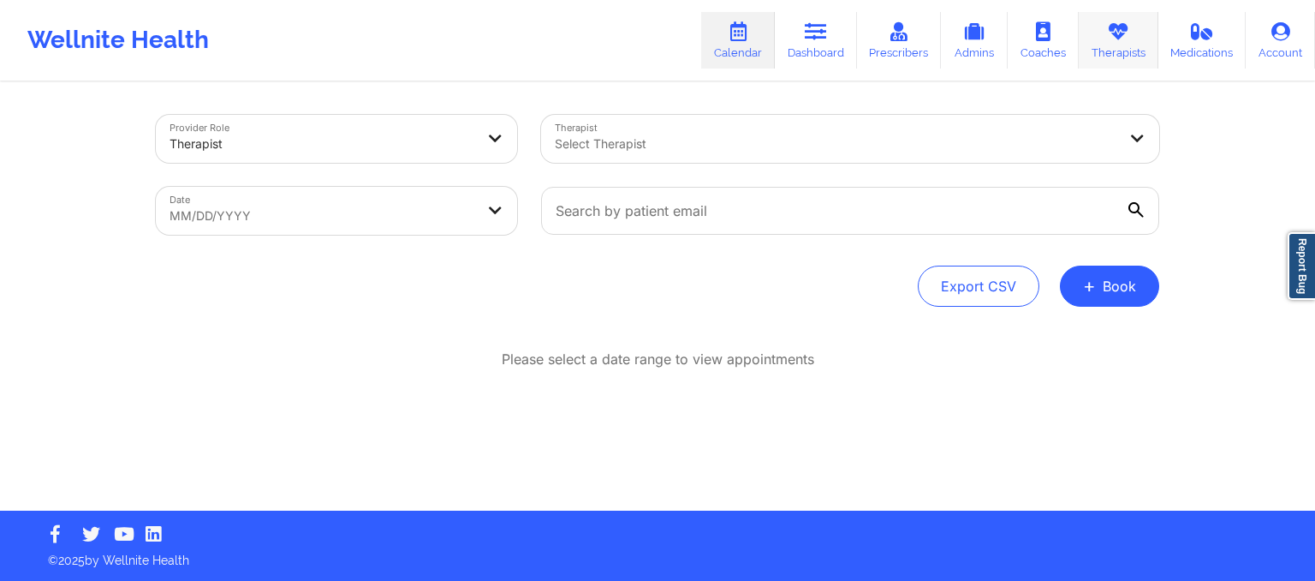
click at [1122, 59] on link "Therapists" at bounding box center [1119, 40] width 80 height 57
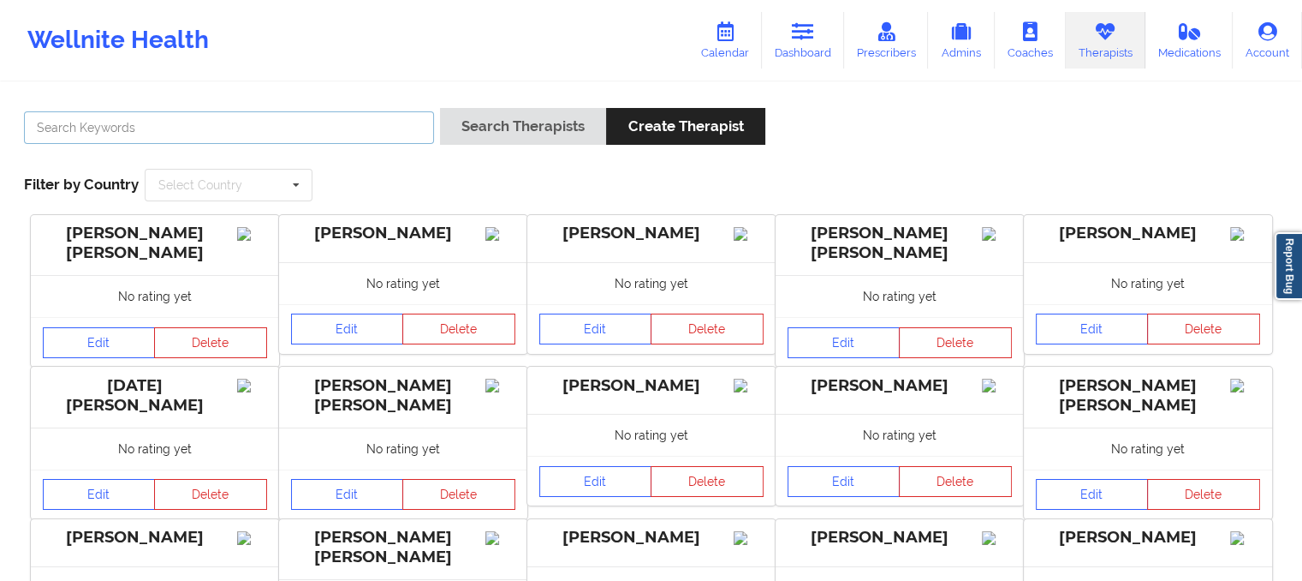
click at [337, 128] on input "text" at bounding box center [229, 127] width 410 height 33
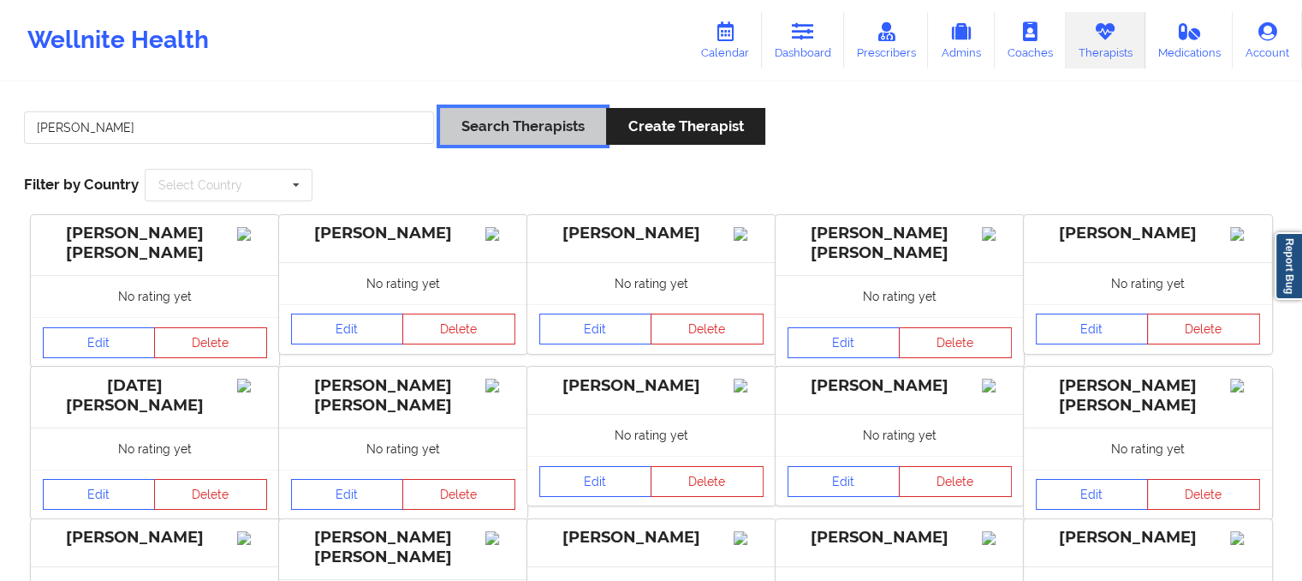
click at [494, 138] on button "Search Therapists" at bounding box center [523, 126] width 166 height 37
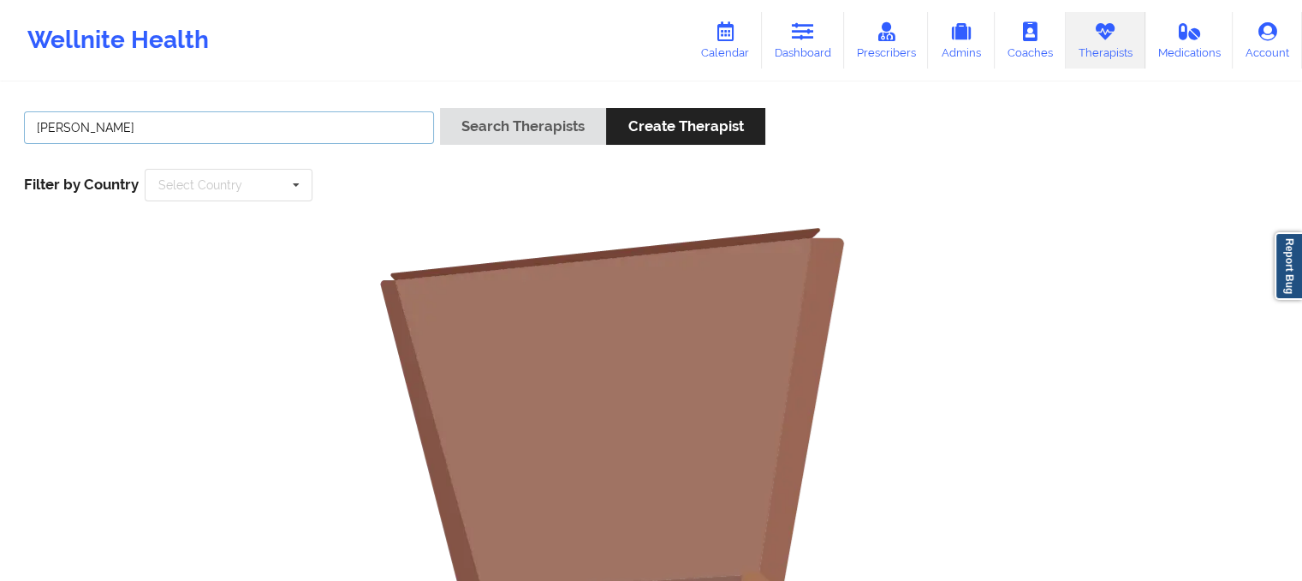
click at [378, 129] on input "shannon p" at bounding box center [229, 127] width 410 height 33
type input "s"
paste input "Shannon Pfeifle"
type input "Shannon Pfeifle"
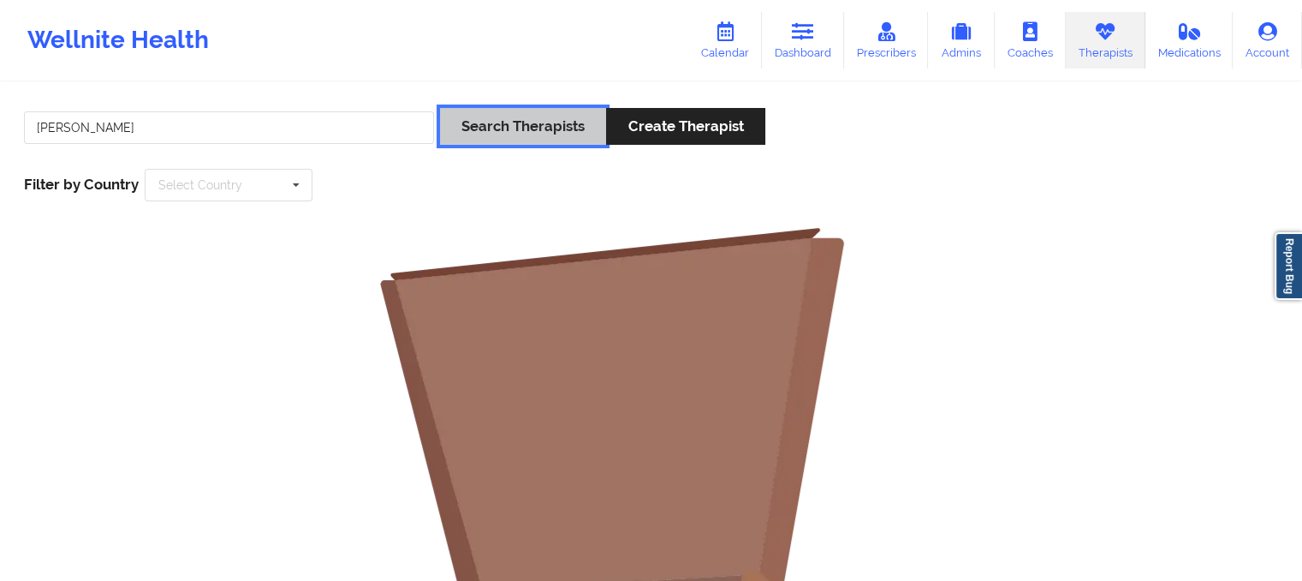
click at [479, 116] on button "Search Therapists" at bounding box center [523, 126] width 166 height 37
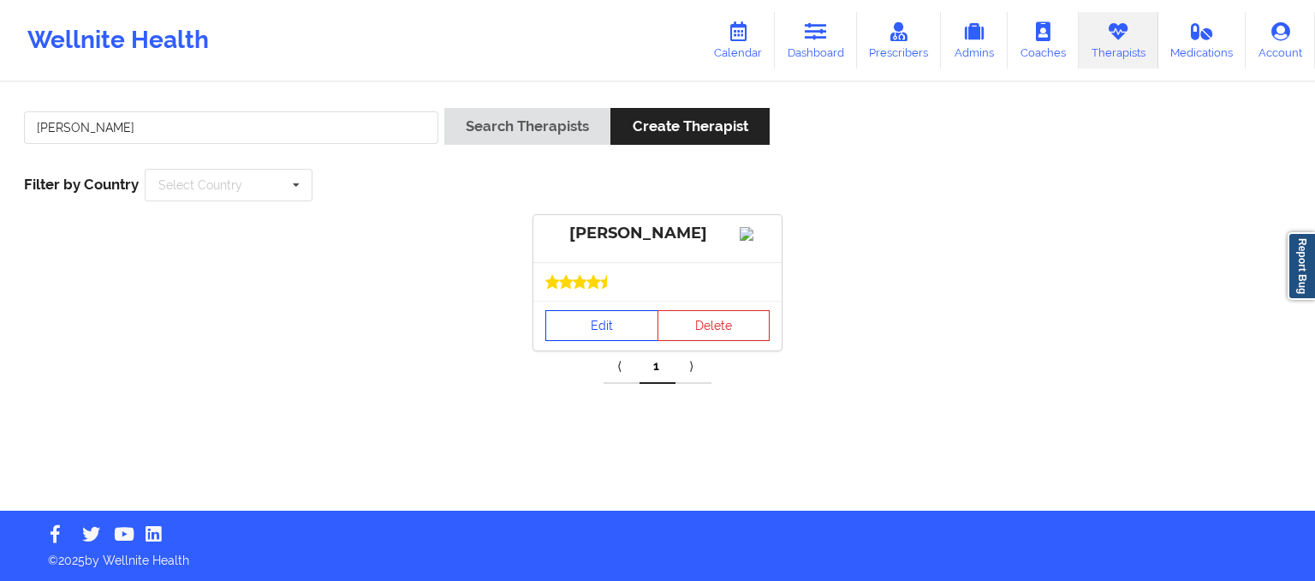
click at [580, 338] on link "Edit" at bounding box center [601, 325] width 113 height 31
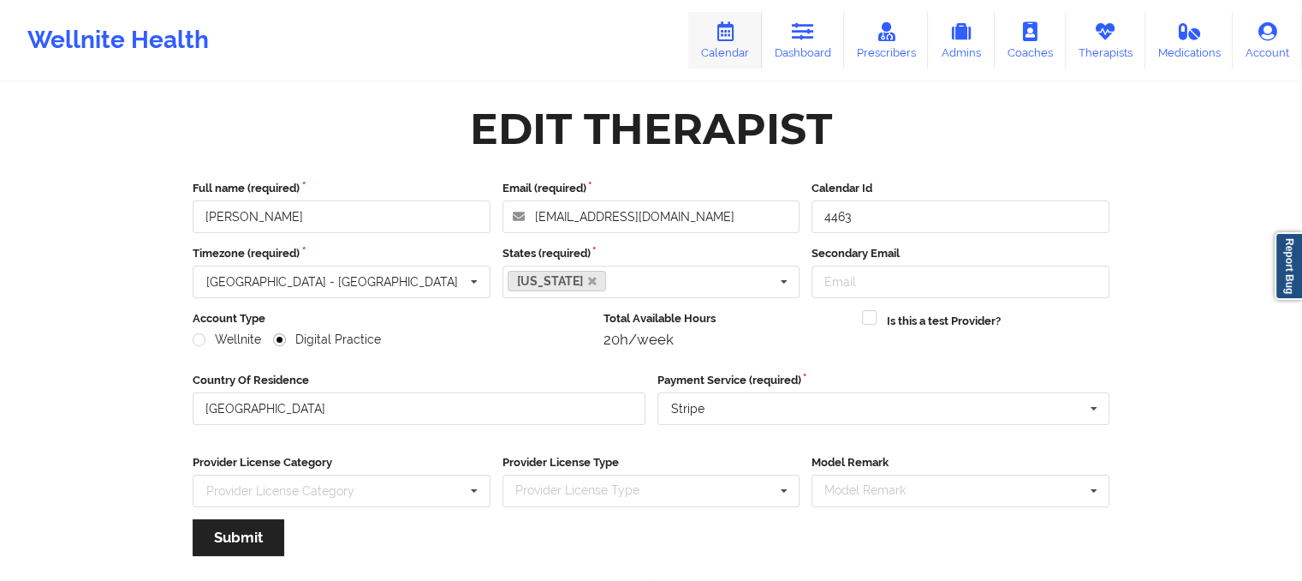
click at [742, 45] on link "Calendar" at bounding box center [725, 40] width 74 height 57
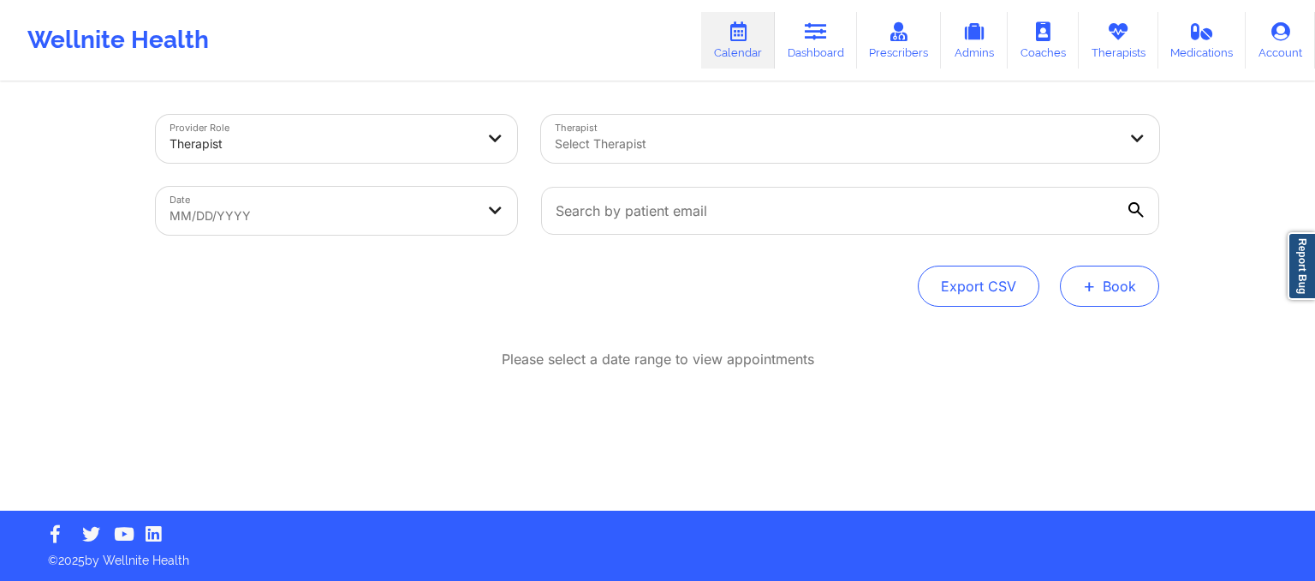
click at [1108, 297] on button "+ Book" at bounding box center [1109, 285] width 99 height 41
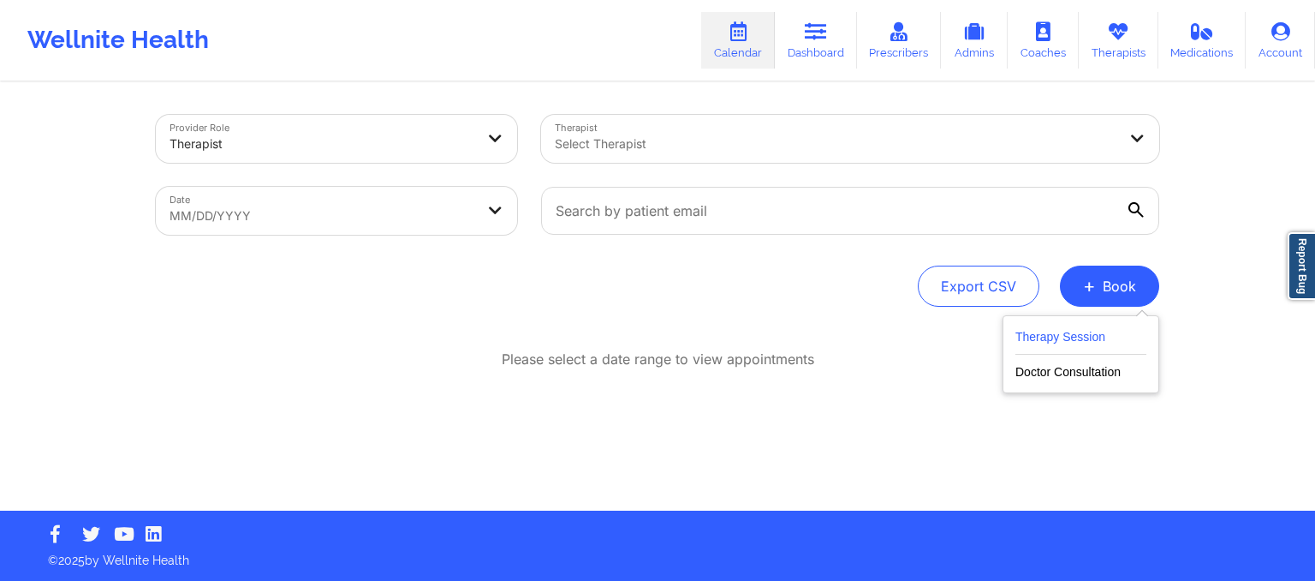
click at [1058, 337] on button "Therapy Session" at bounding box center [1080, 340] width 131 height 28
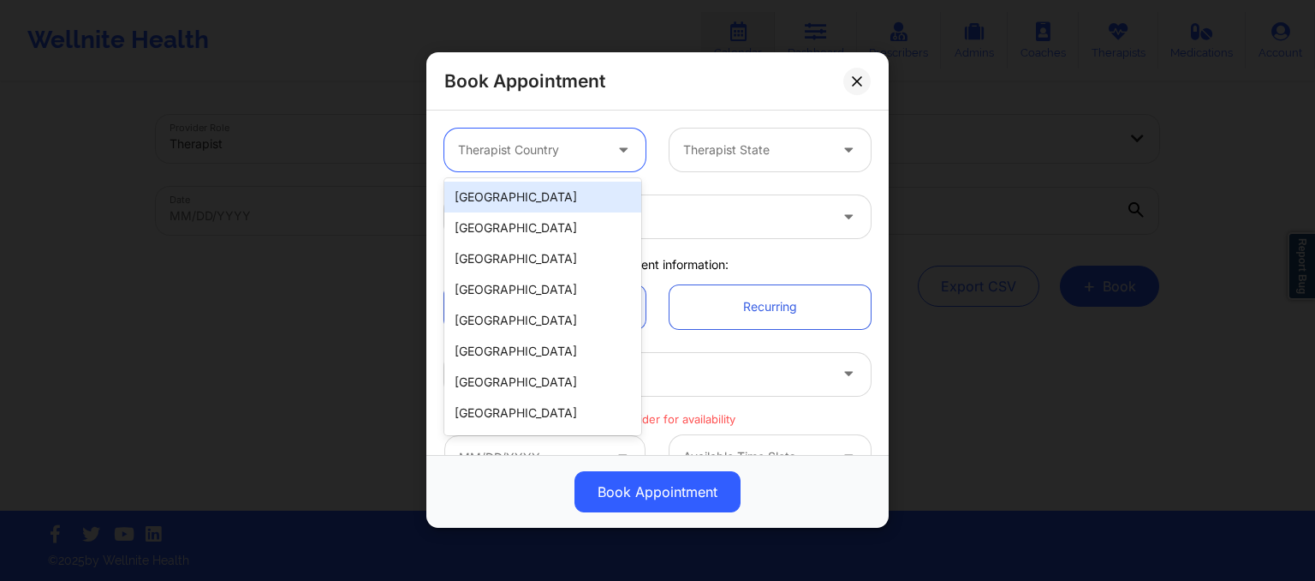
drag, startPoint x: 551, startPoint y: 138, endPoint x: 552, endPoint y: 201, distance: 63.4
click at [552, 201] on body "Wellnite Health Calendar Dashboard Prescribers Admins Coaches Therapists Medica…" at bounding box center [657, 290] width 1315 height 581
click at [552, 201] on div "[GEOGRAPHIC_DATA]" at bounding box center [542, 197] width 197 height 31
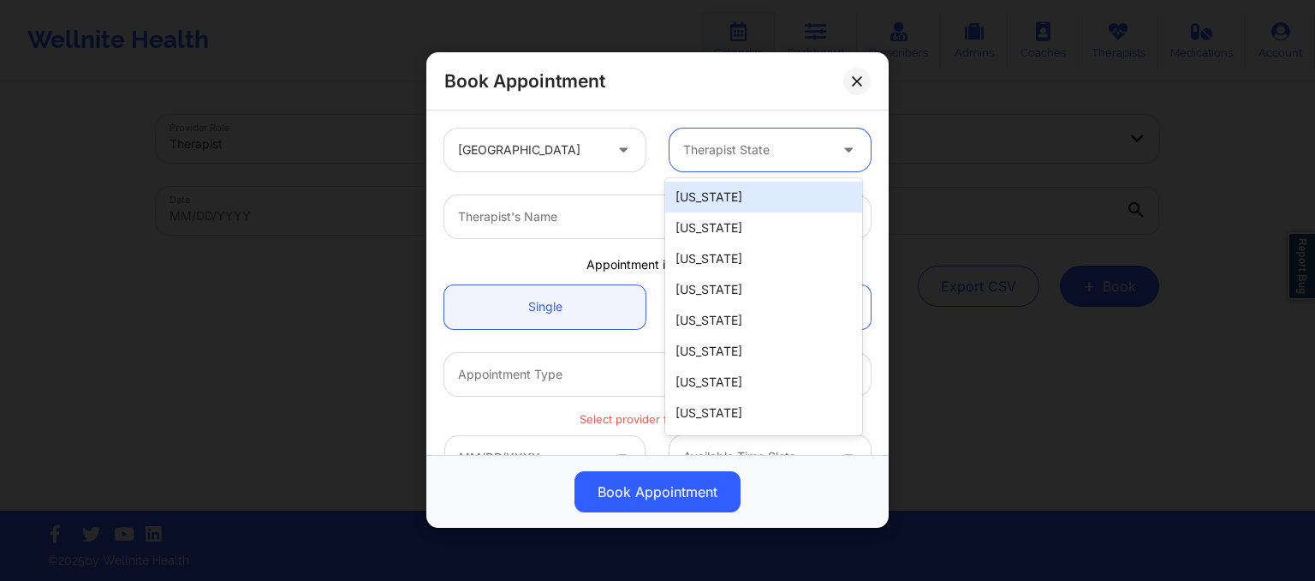
click at [684, 149] on div at bounding box center [755, 150] width 145 height 21
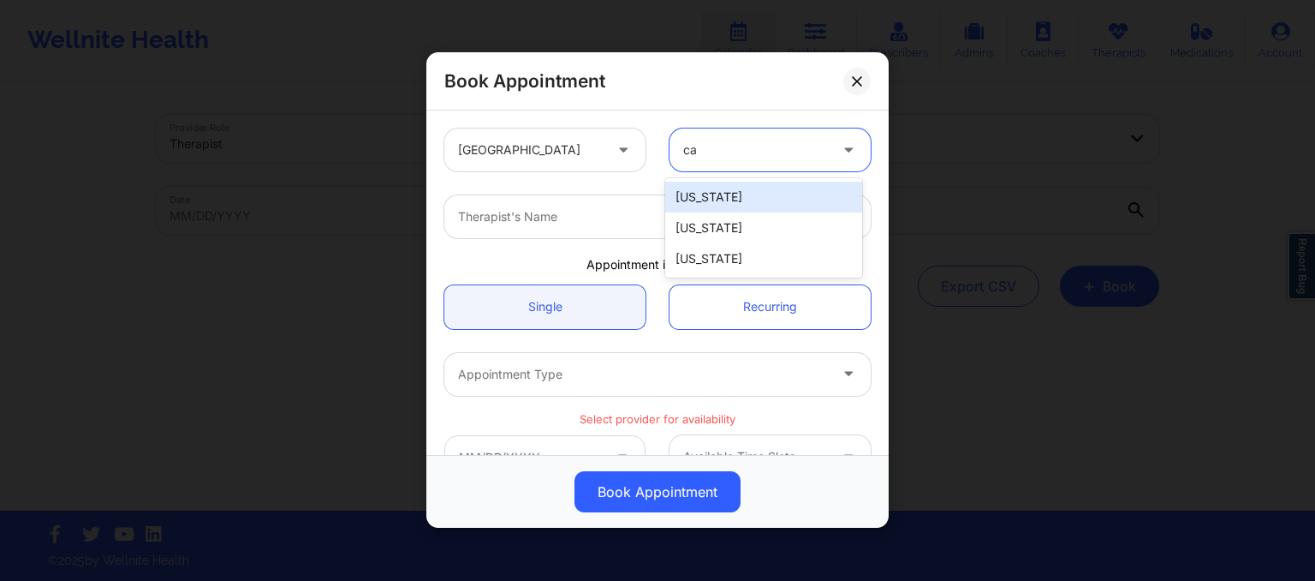
type input "cal"
click at [729, 203] on div "[US_STATE]" at bounding box center [763, 197] width 197 height 31
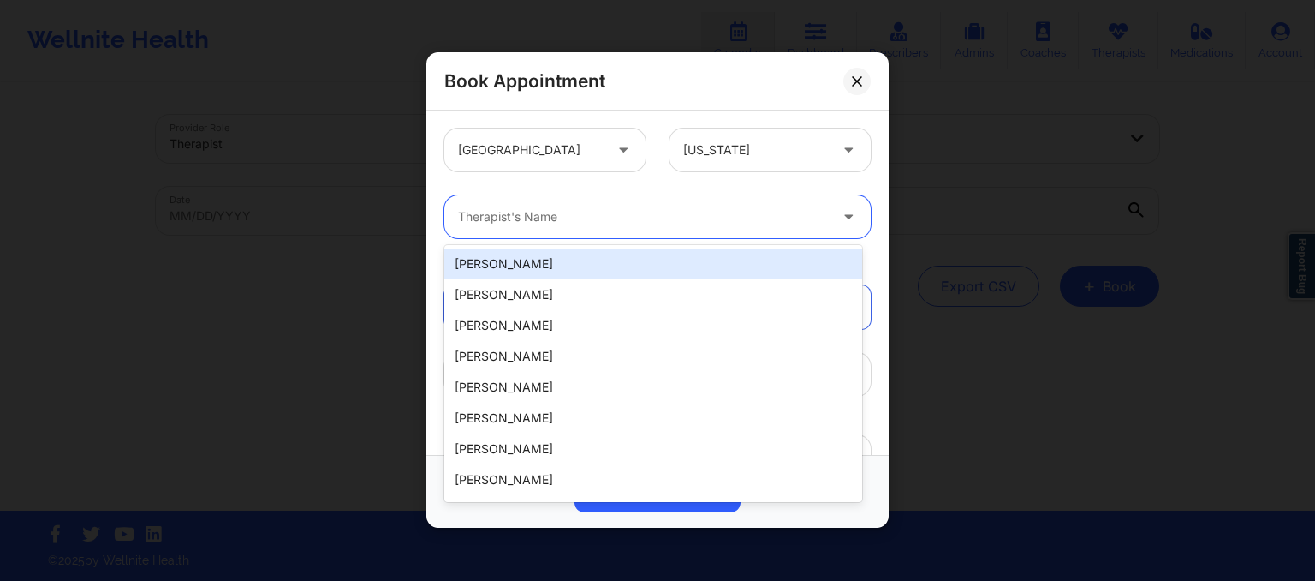
click at [676, 222] on div at bounding box center [643, 217] width 370 height 21
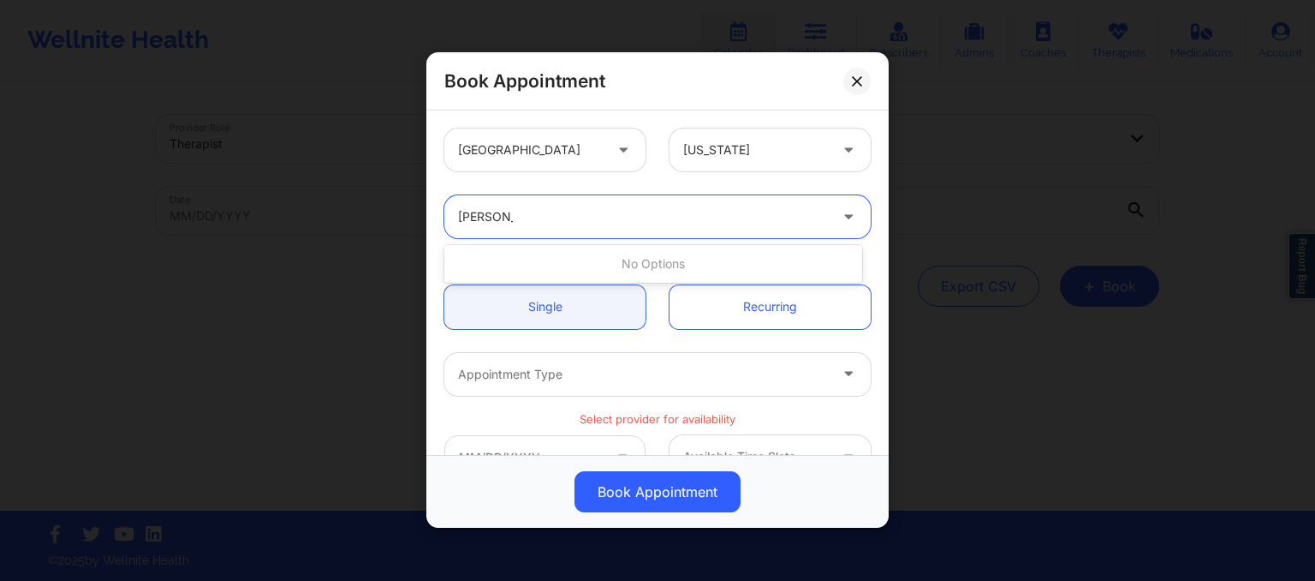
type input "shanon p"
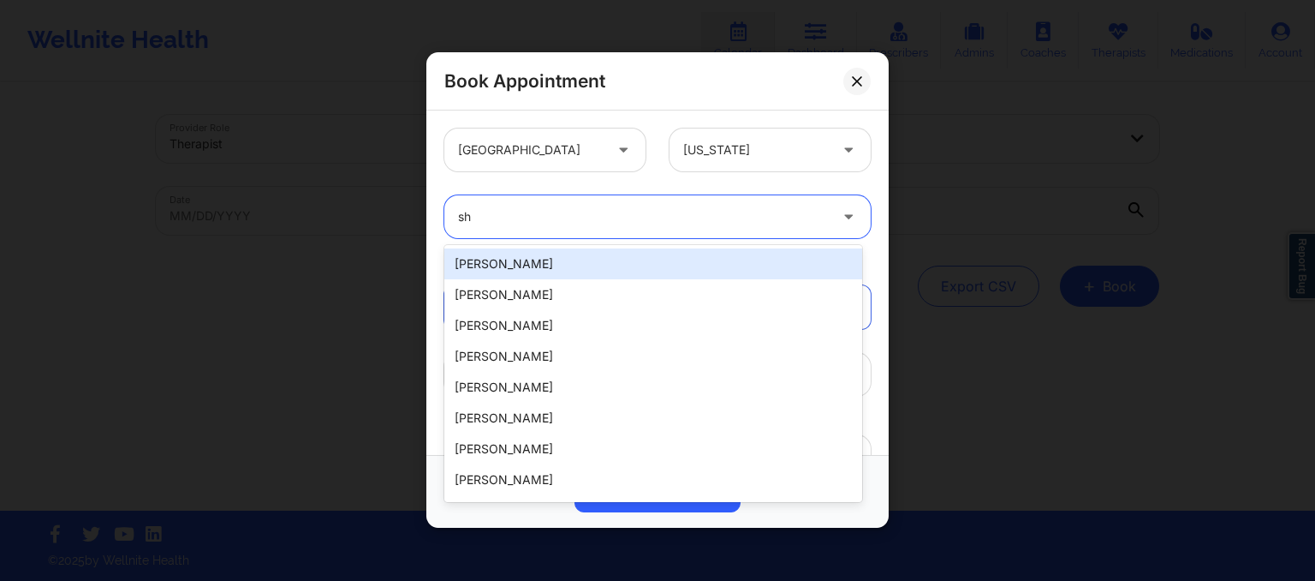
type input "s"
paste input "Shannon Pfeifle"
type input "Shannon Pfeifle"
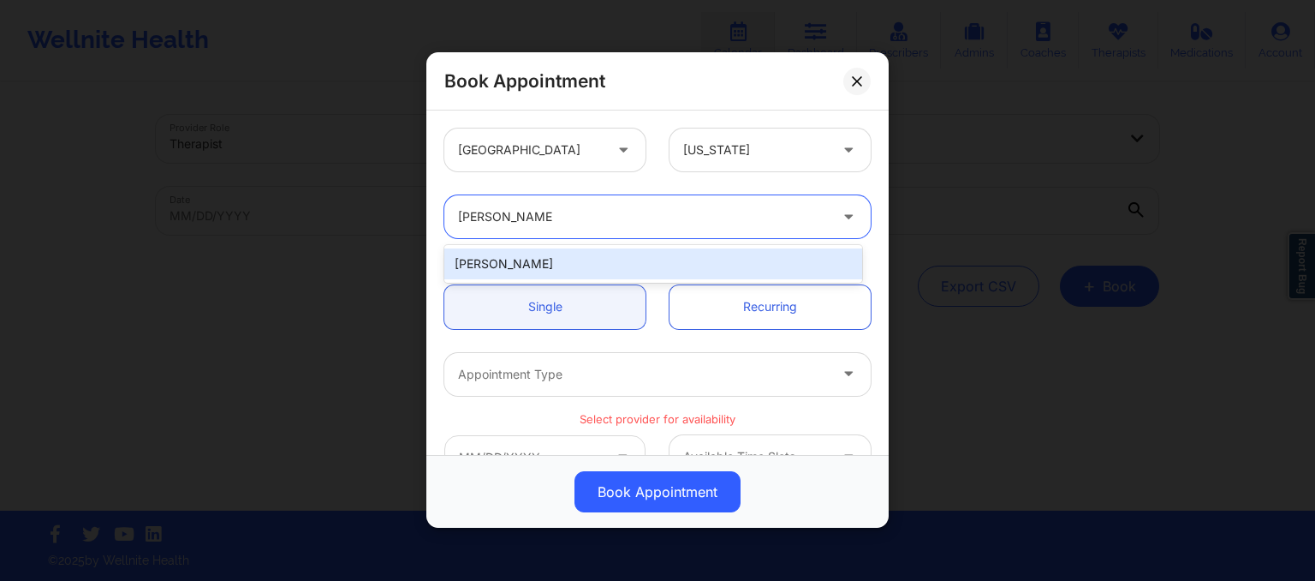
click at [543, 265] on div "Shannon Pfeifle" at bounding box center [653, 263] width 418 height 31
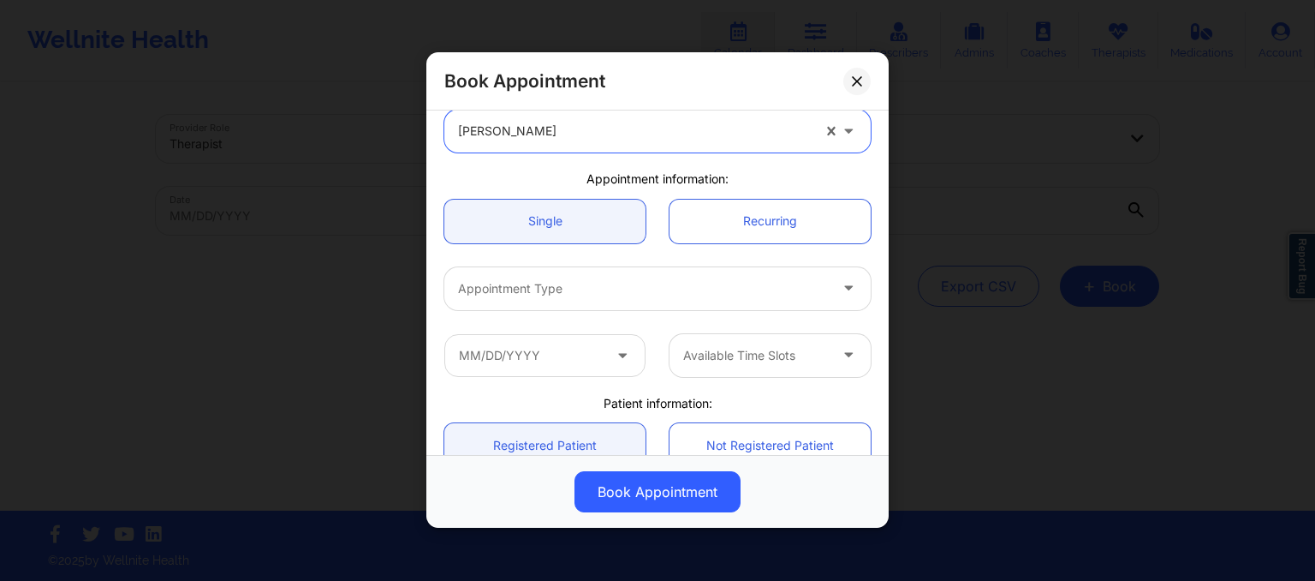
scroll to position [89, 0]
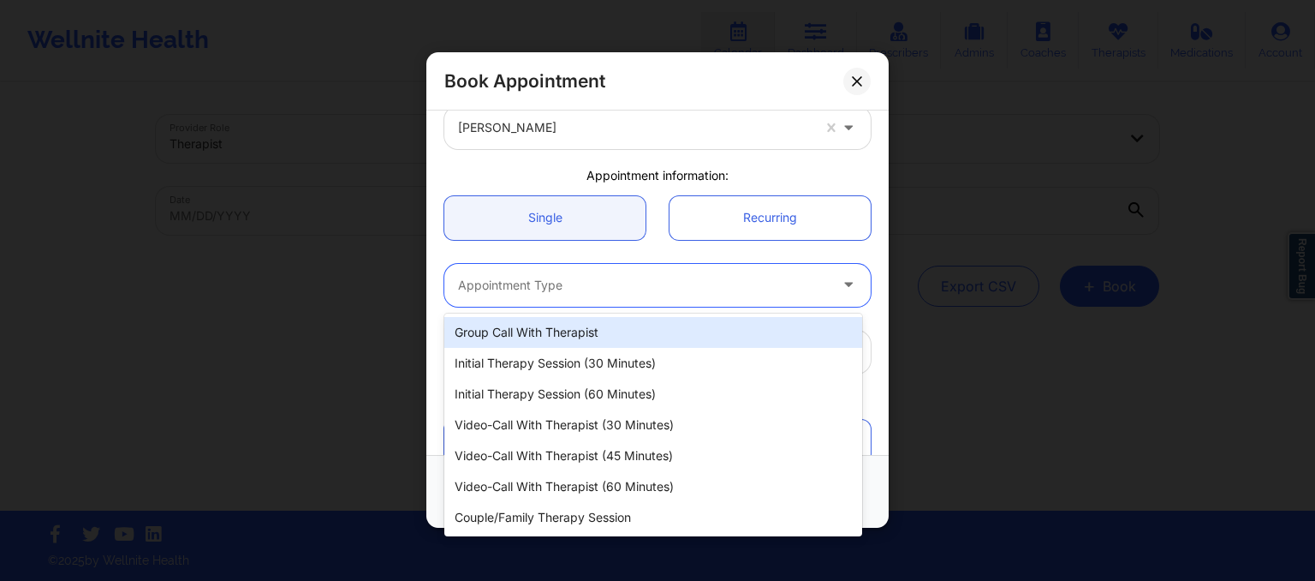
click at [612, 296] on div "Appointment Type" at bounding box center [636, 285] width 385 height 43
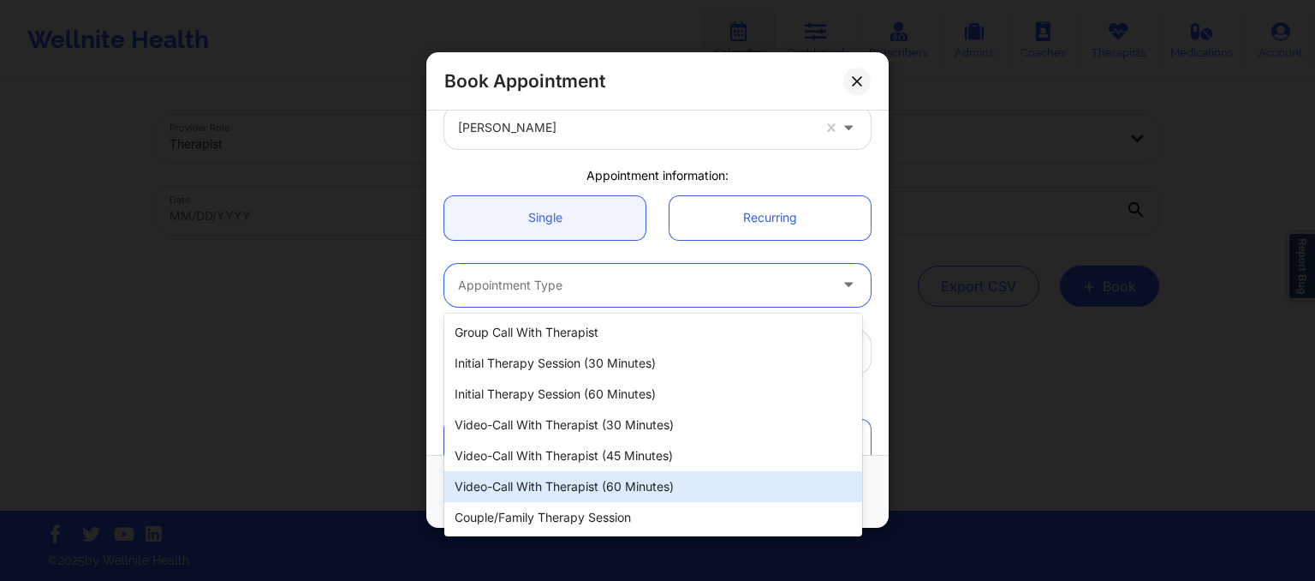
click at [592, 480] on div "Video-Call with Therapist (60 minutes)" at bounding box center [653, 486] width 418 height 31
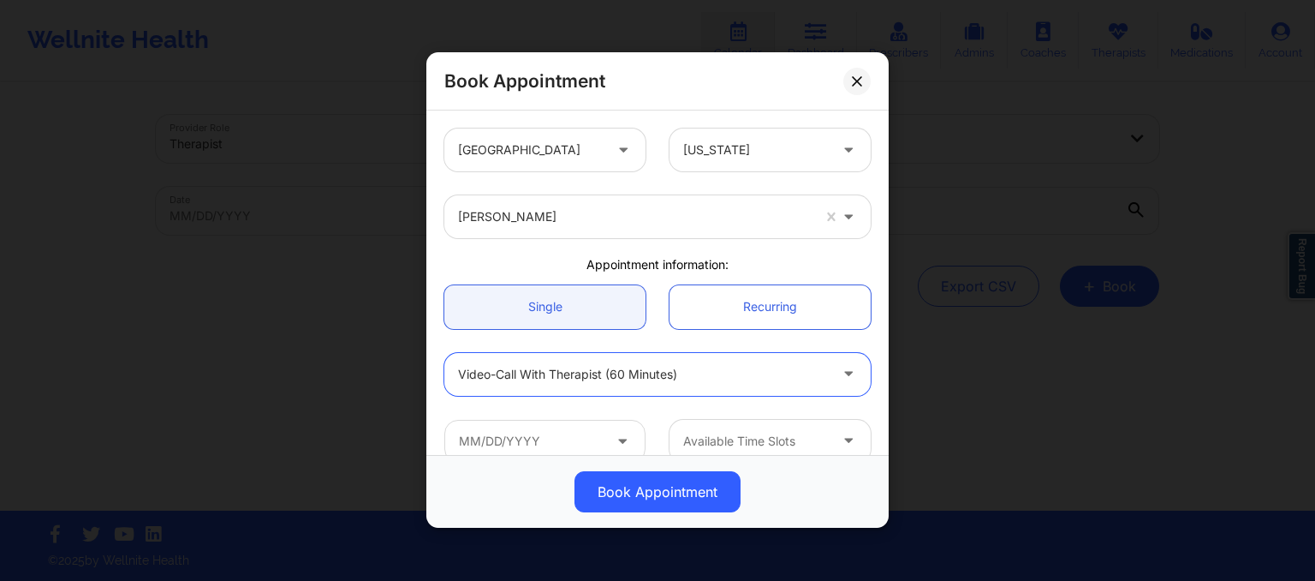
scroll to position [291, 0]
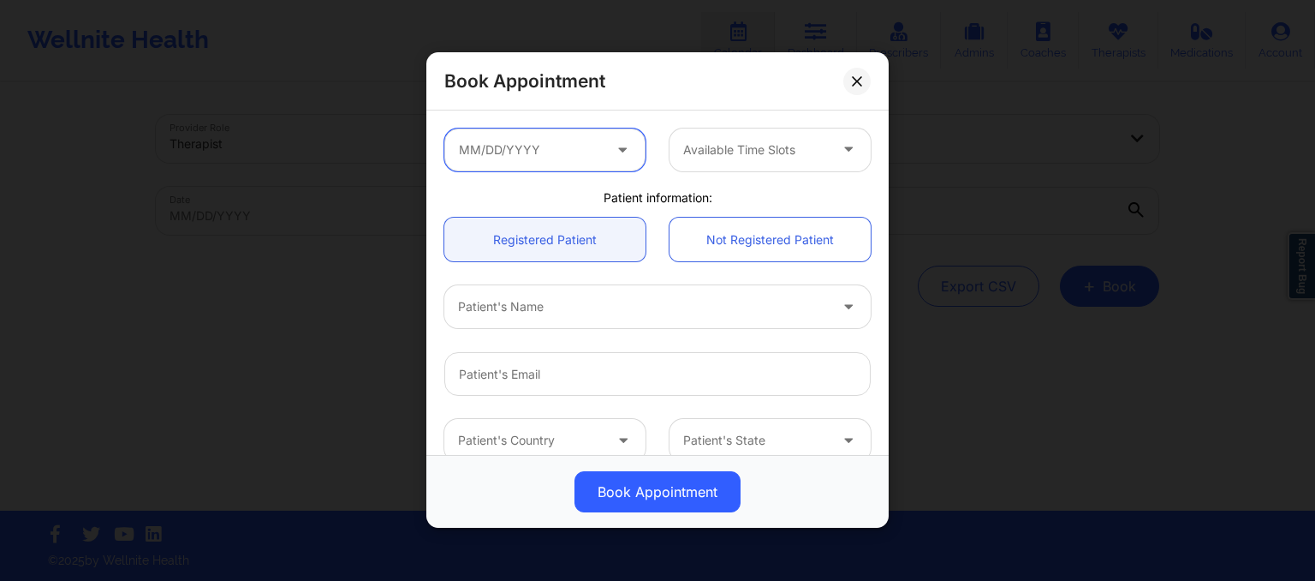
click at [573, 152] on input "text" at bounding box center [544, 149] width 201 height 43
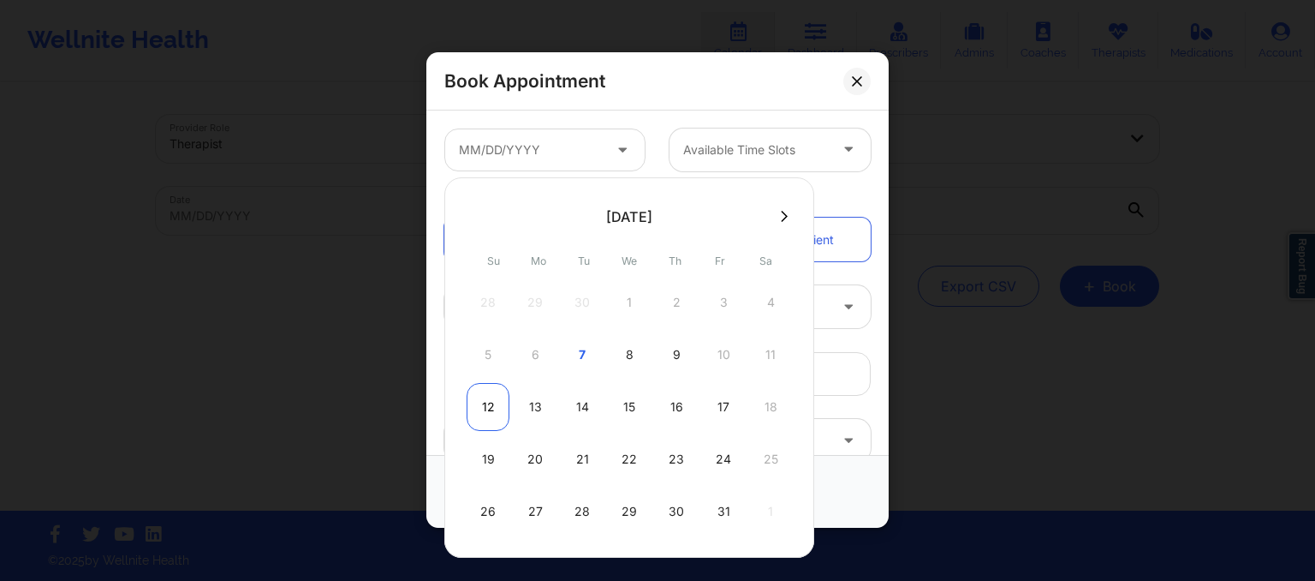
click at [485, 408] on div "12" at bounding box center [488, 407] width 43 height 48
type input "10/12/2025"
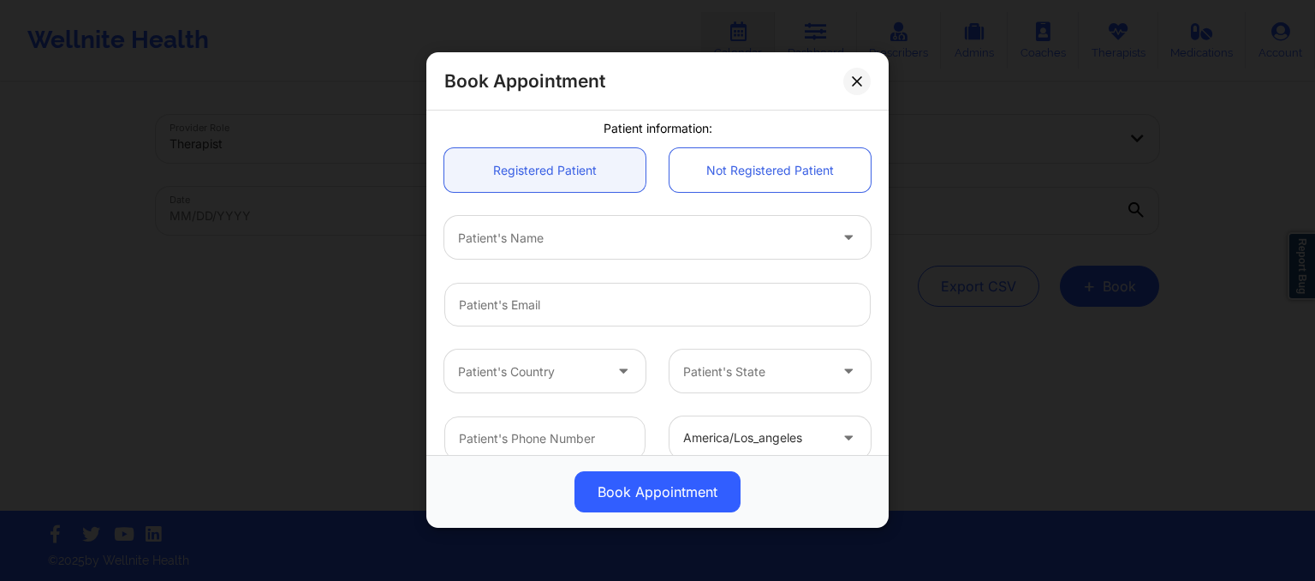
scroll to position [452, 0]
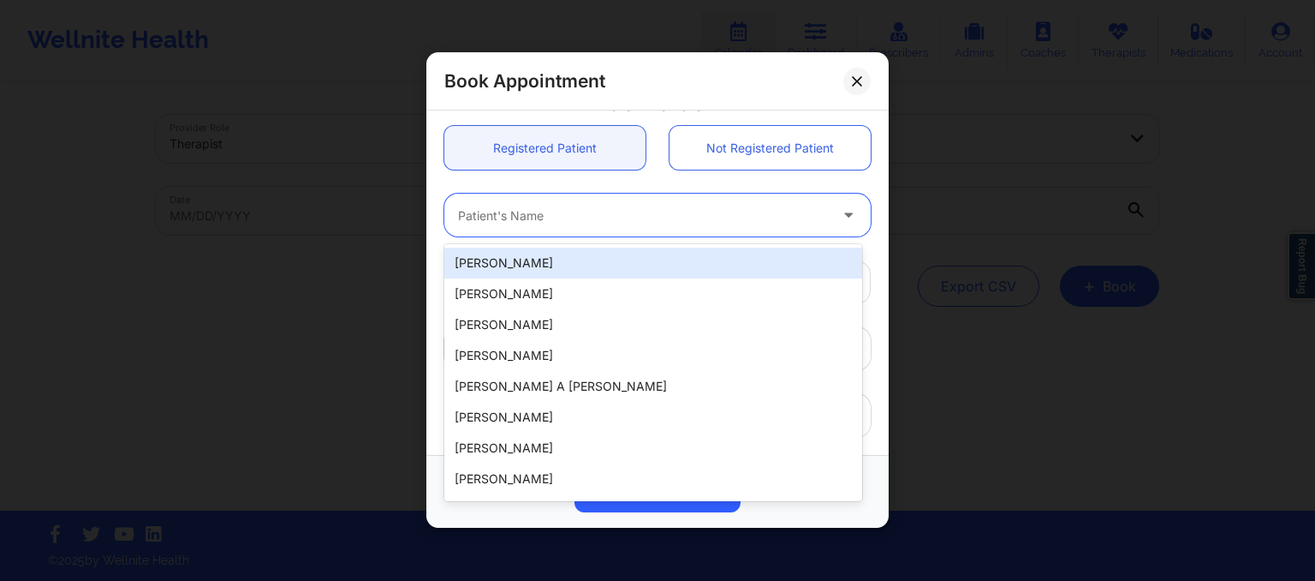
click at [532, 229] on div "Patient's Name" at bounding box center [636, 215] width 385 height 43
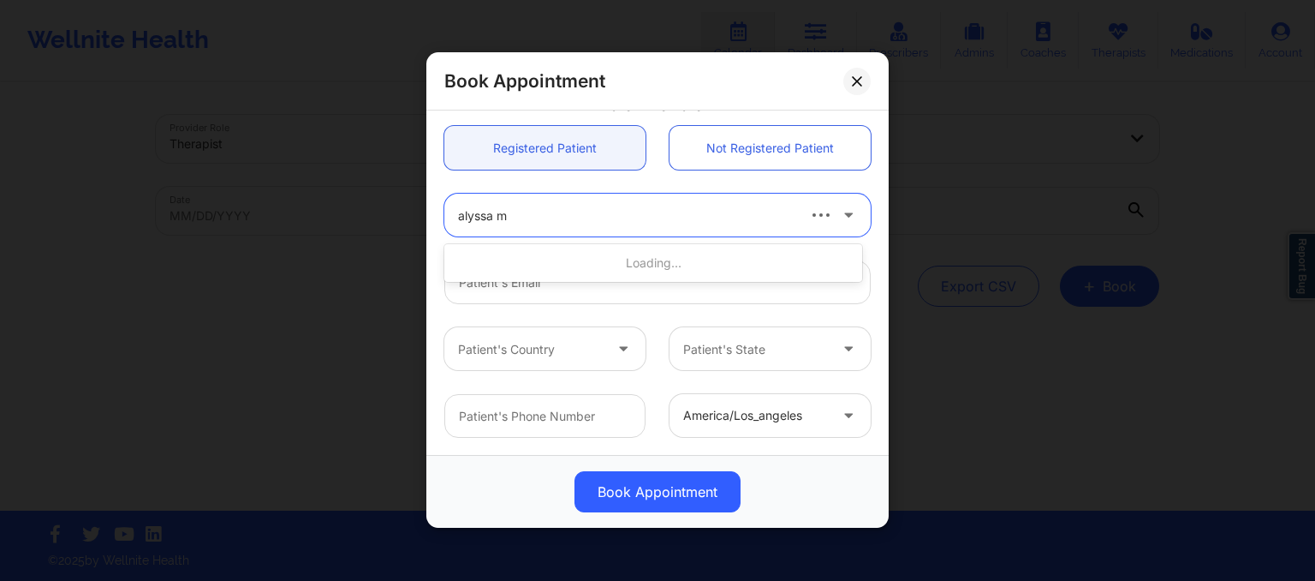
type input "alyssa mu"
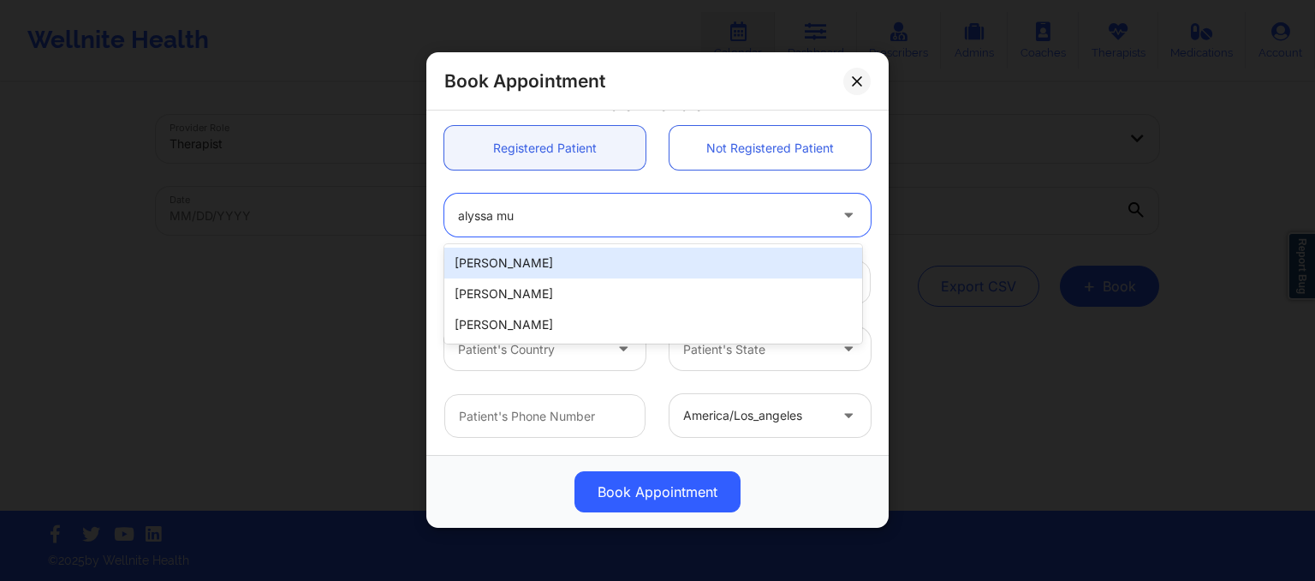
click at [614, 273] on div "Alyssa Murray" at bounding box center [653, 262] width 418 height 31
type input "areneemurray@me.com"
type input "+19546380274"
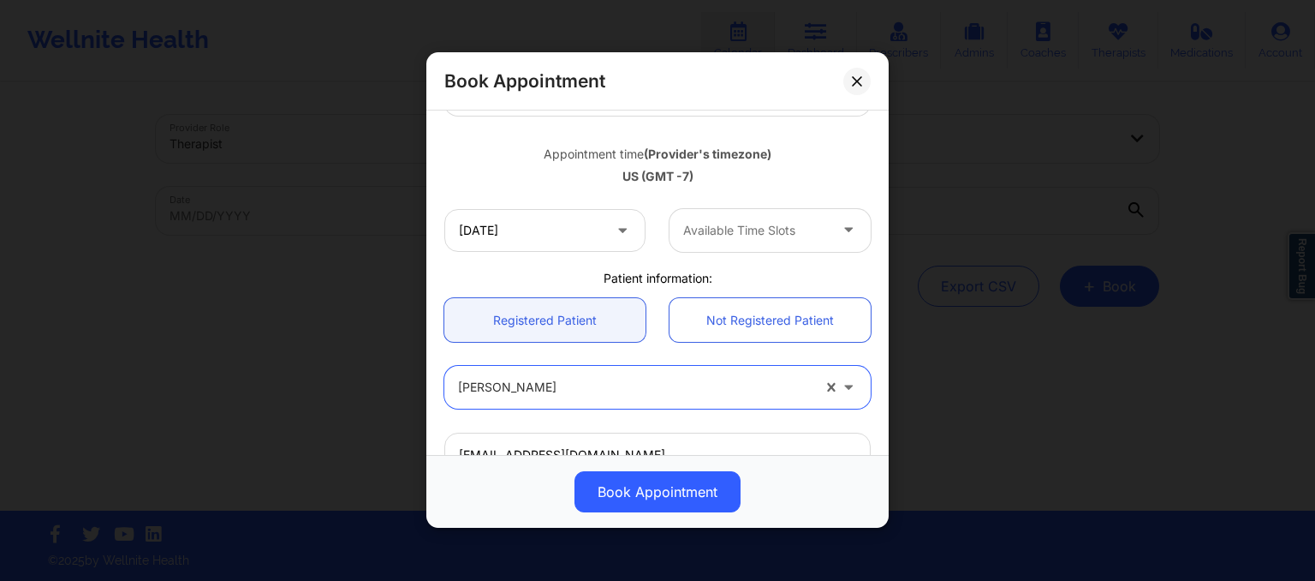
scroll to position [279, 0]
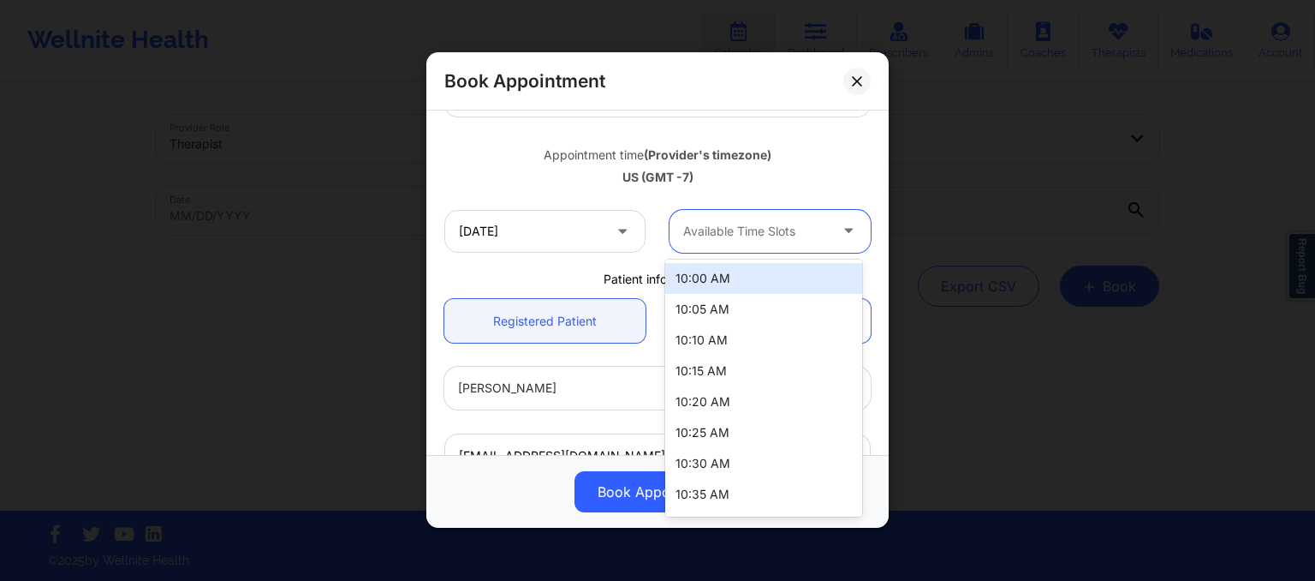
click at [724, 238] on div at bounding box center [755, 231] width 145 height 21
click at [771, 217] on div "Available Time Slots" at bounding box center [750, 231] width 160 height 43
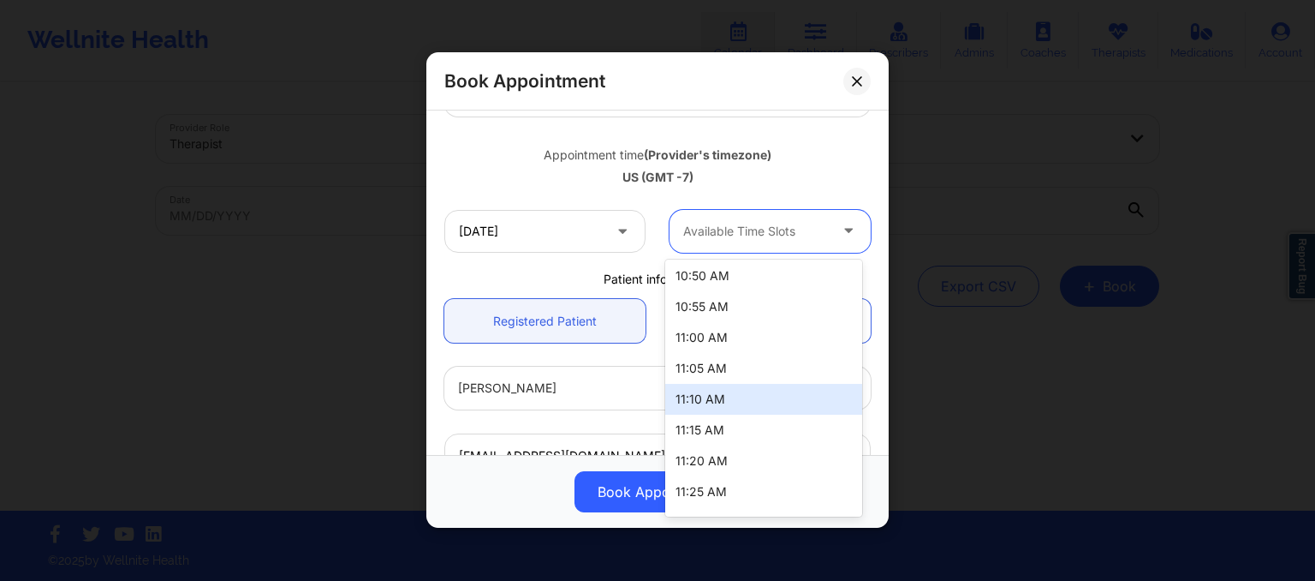
scroll to position [315, 0]
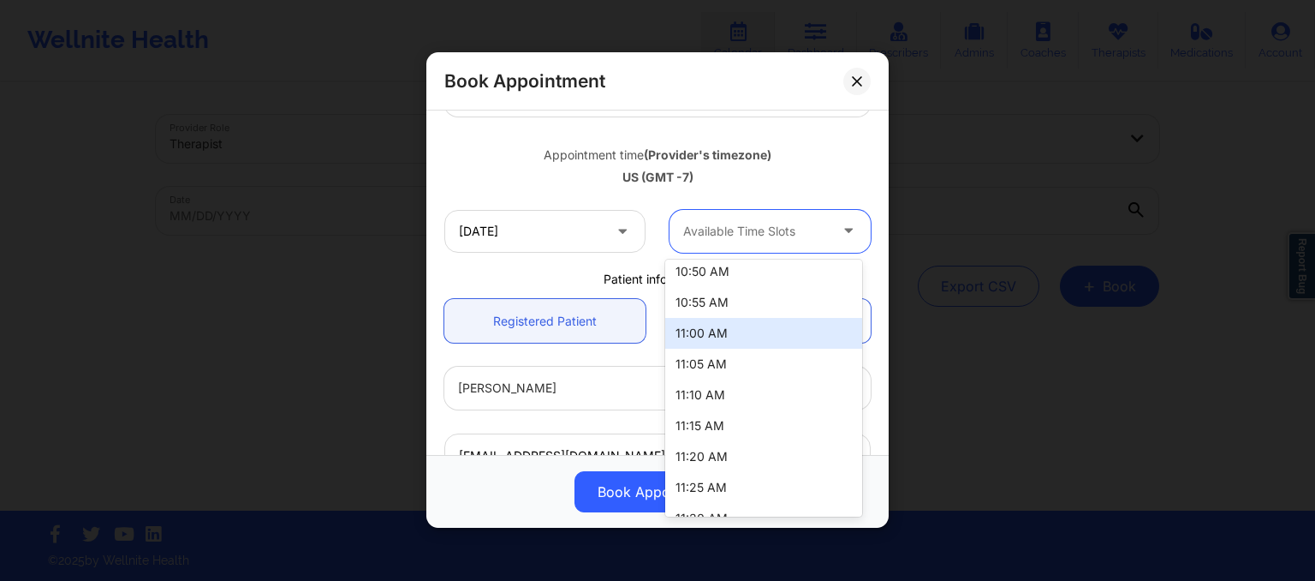
click at [706, 339] on div "11:00 AM" at bounding box center [763, 333] width 197 height 31
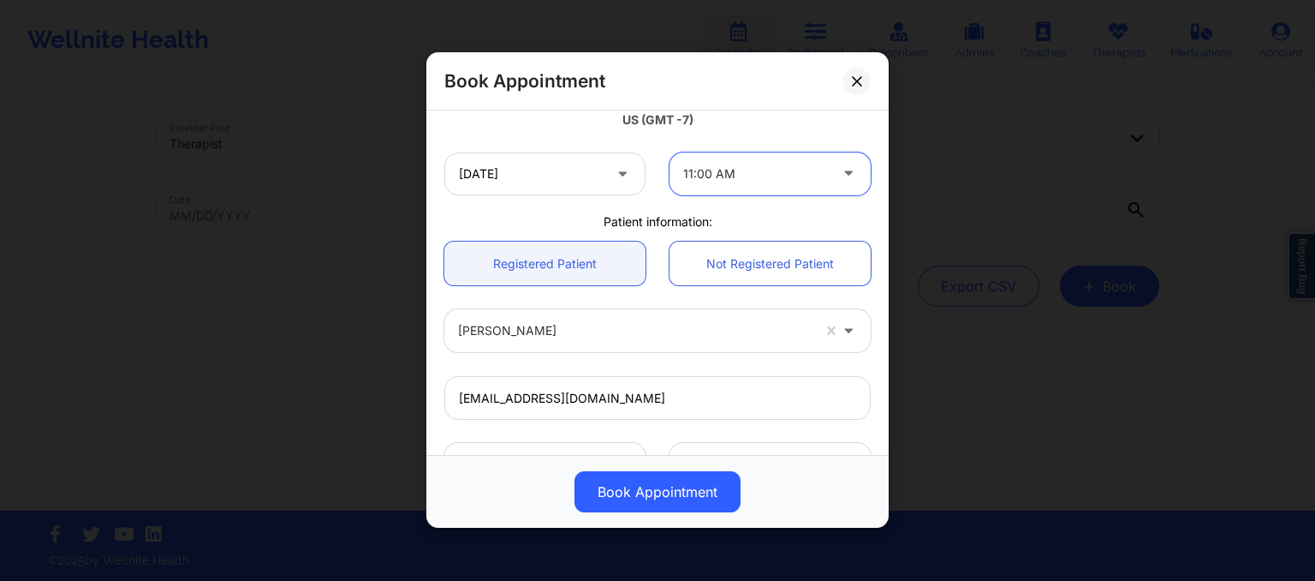
scroll to position [335, 0]
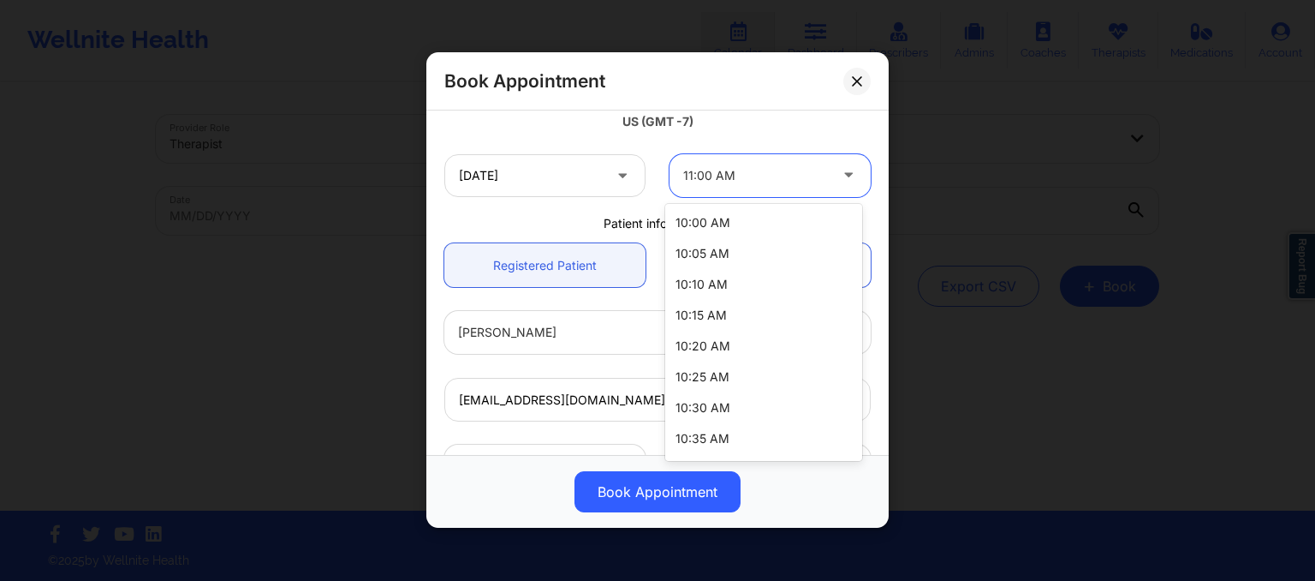
click at [712, 189] on div "11:00 AM" at bounding box center [755, 175] width 145 height 43
click at [706, 220] on div "10:00 AM" at bounding box center [763, 222] width 197 height 31
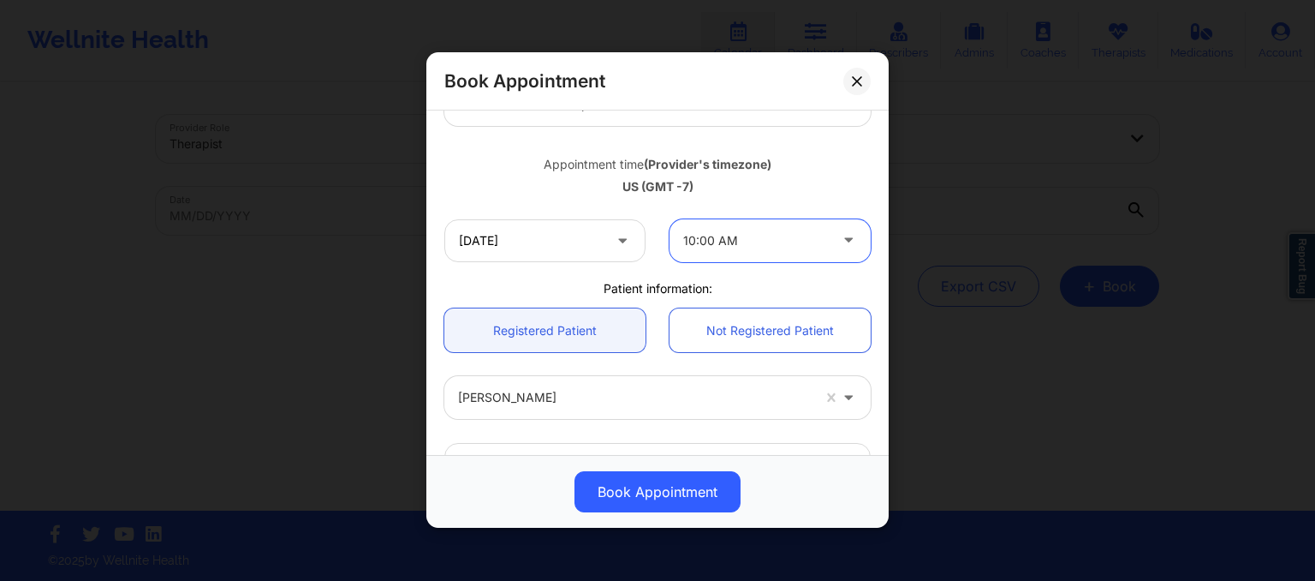
scroll to position [270, 0]
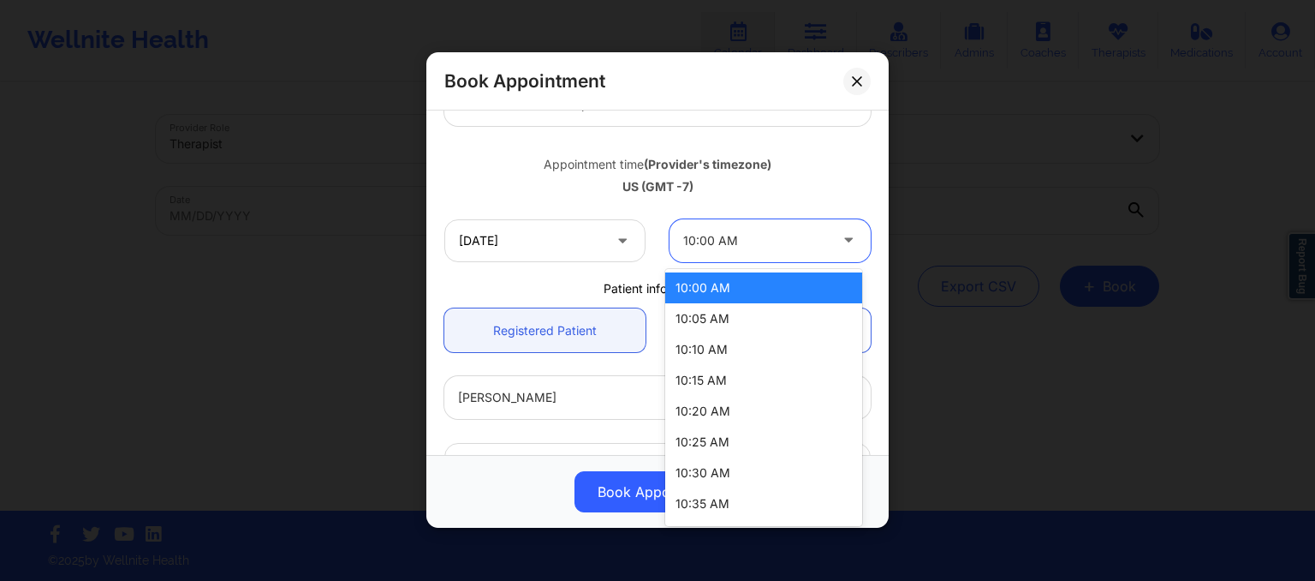
click at [716, 245] on div at bounding box center [755, 240] width 145 height 21
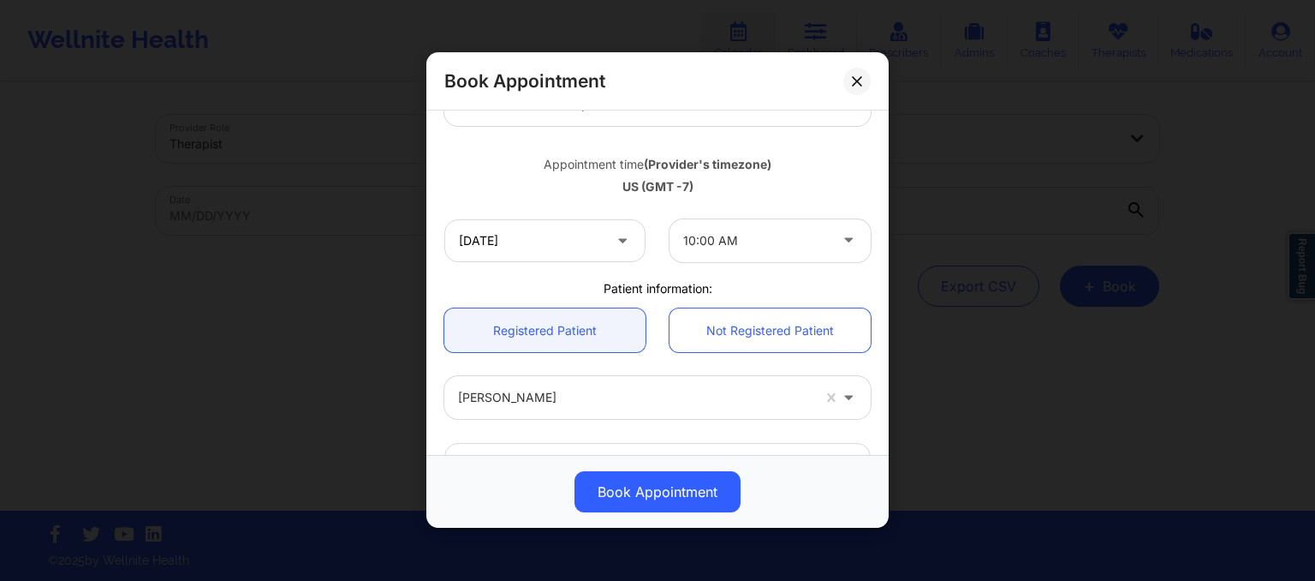
click at [609, 278] on div "United States California Shannon Pfeifle Appointment information: Single Recurr…" at bounding box center [657, 285] width 450 height 877
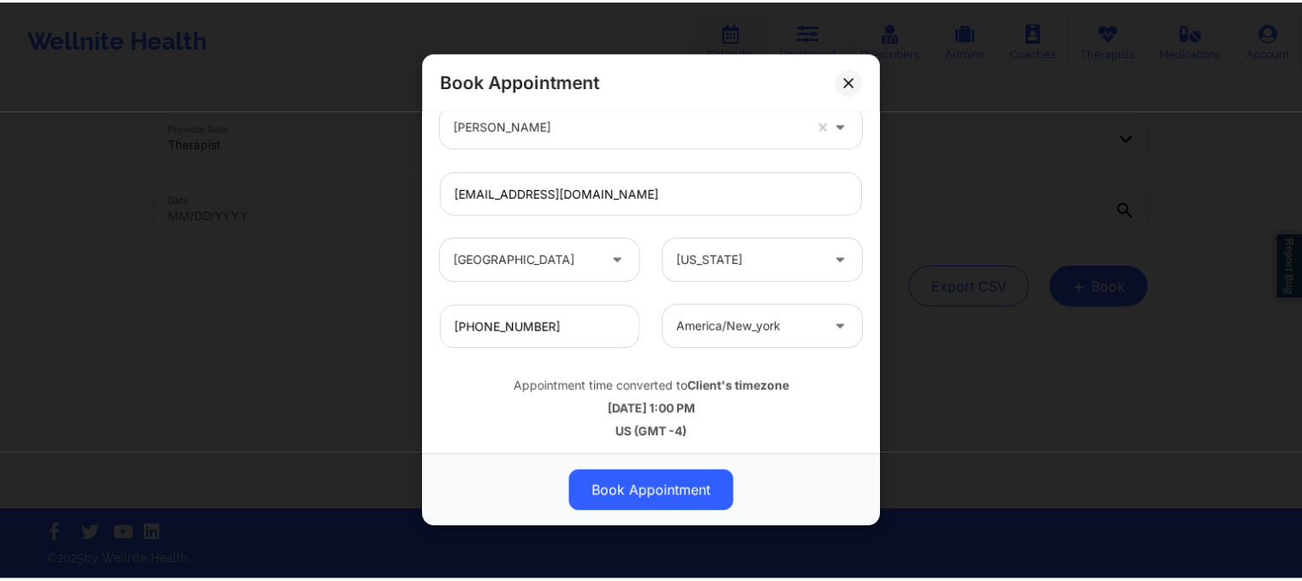
scroll to position [544, 0]
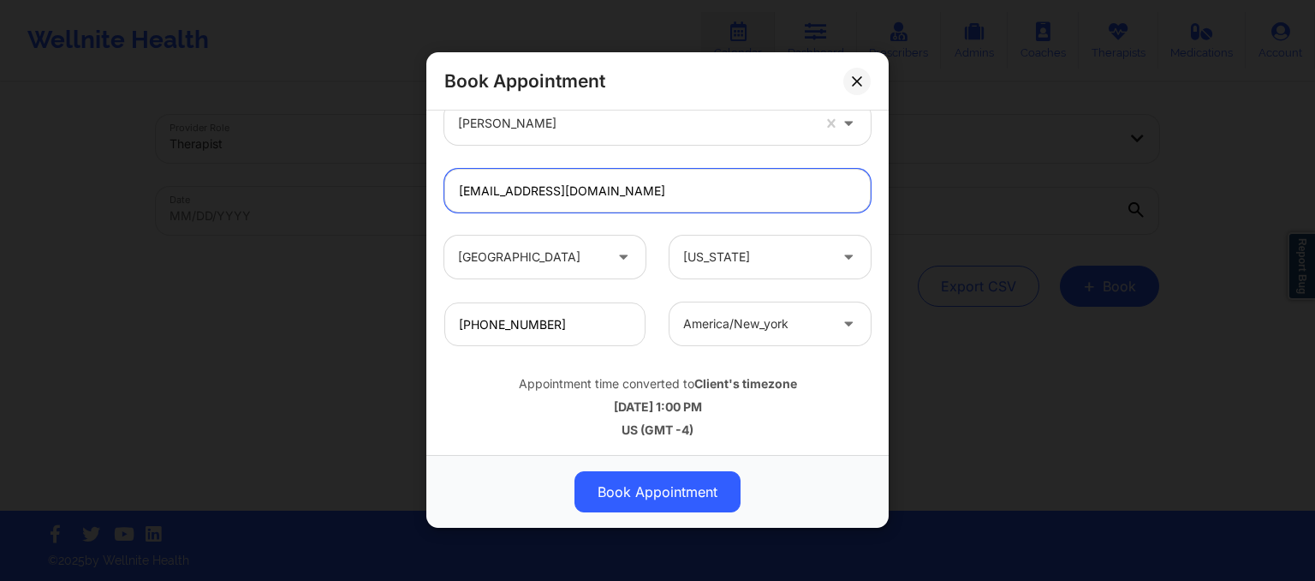
click at [630, 182] on input "areneemurray@me.com" at bounding box center [657, 192] width 426 height 44
click at [856, 63] on div "Book Appointment" at bounding box center [657, 81] width 462 height 58
click at [856, 73] on button at bounding box center [856, 81] width 27 height 27
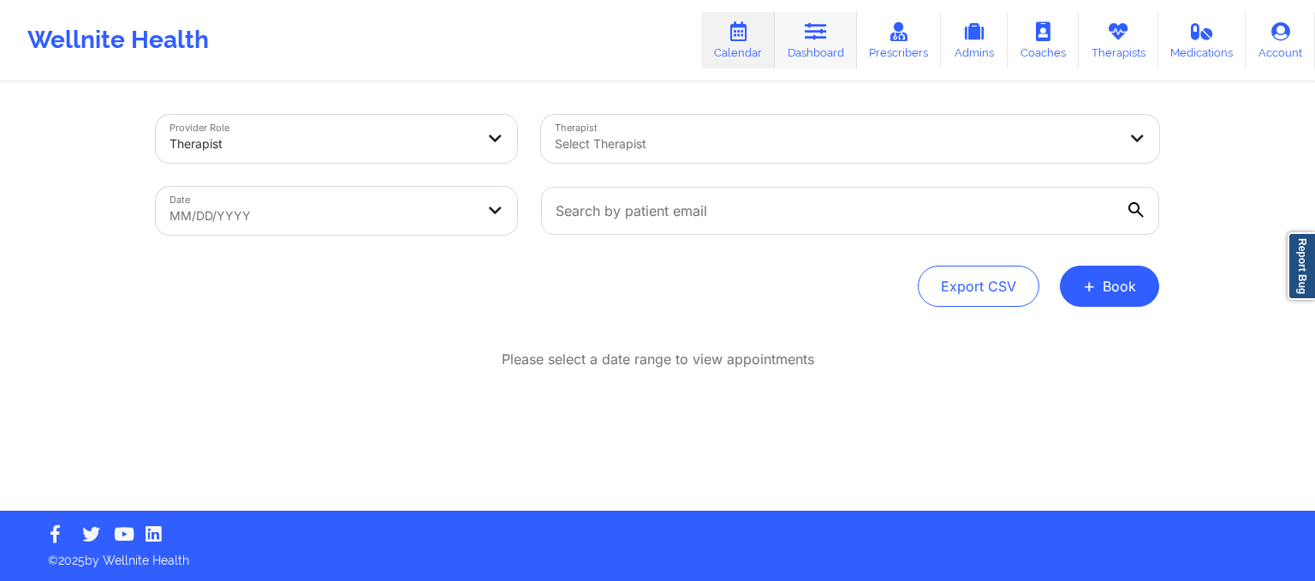
click at [828, 58] on link "Dashboard" at bounding box center [816, 40] width 82 height 57
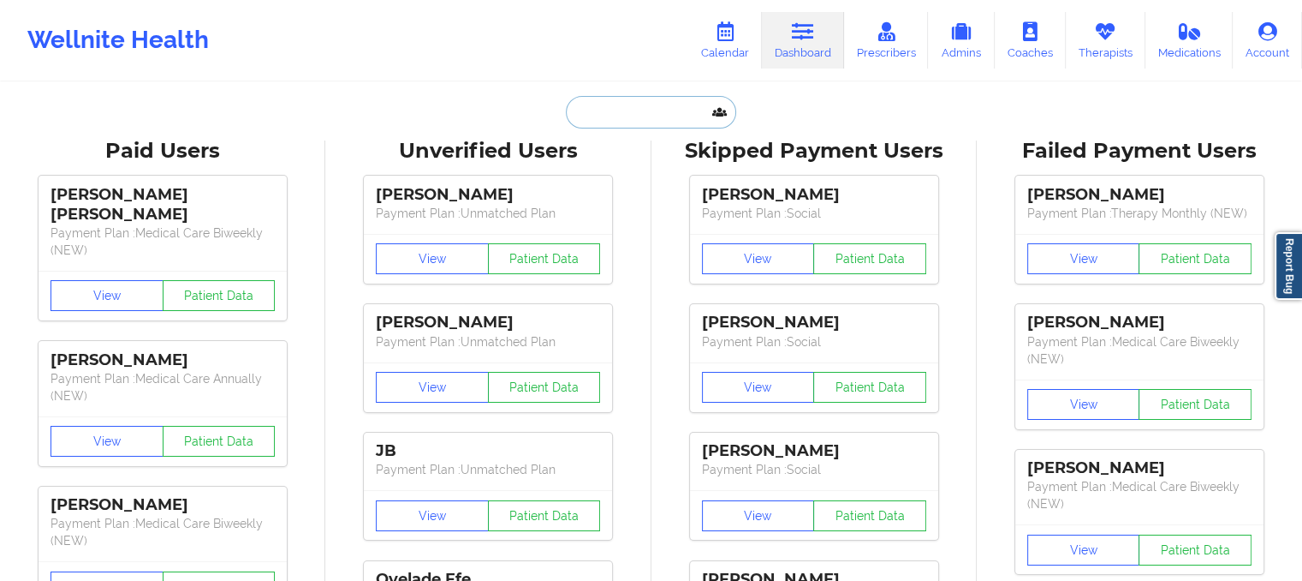
click at [621, 115] on input "text" at bounding box center [651, 112] width 170 height 33
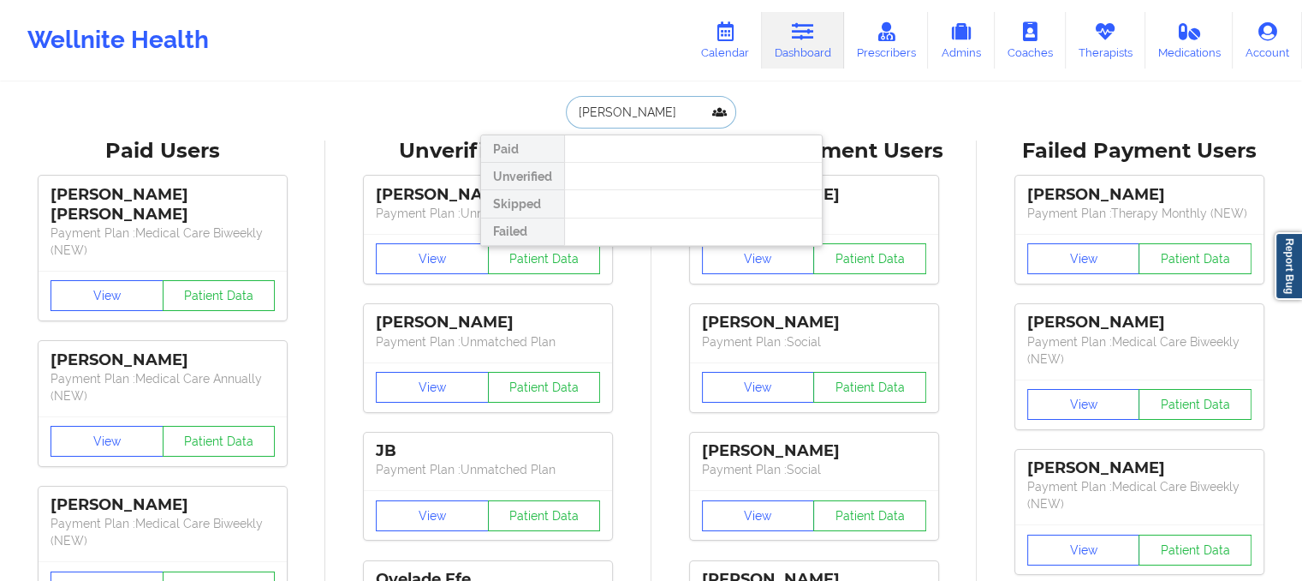
type input "alyssa murray"
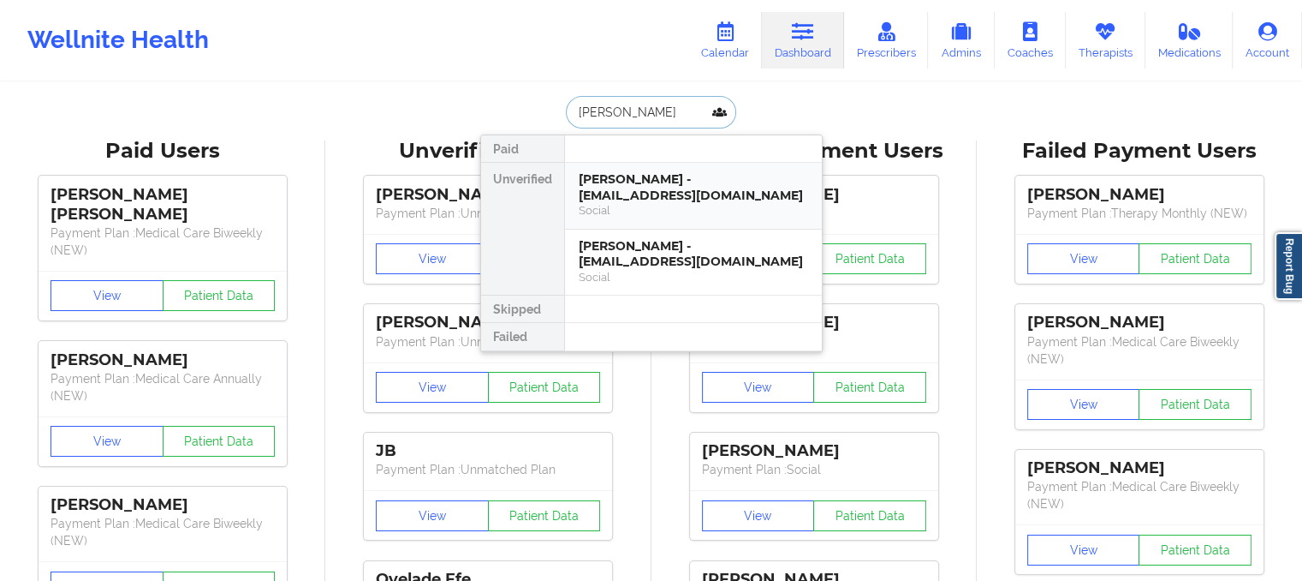
click at [724, 217] on div "Alyssa Murray - areneemurray@me.com Social" at bounding box center [693, 196] width 257 height 67
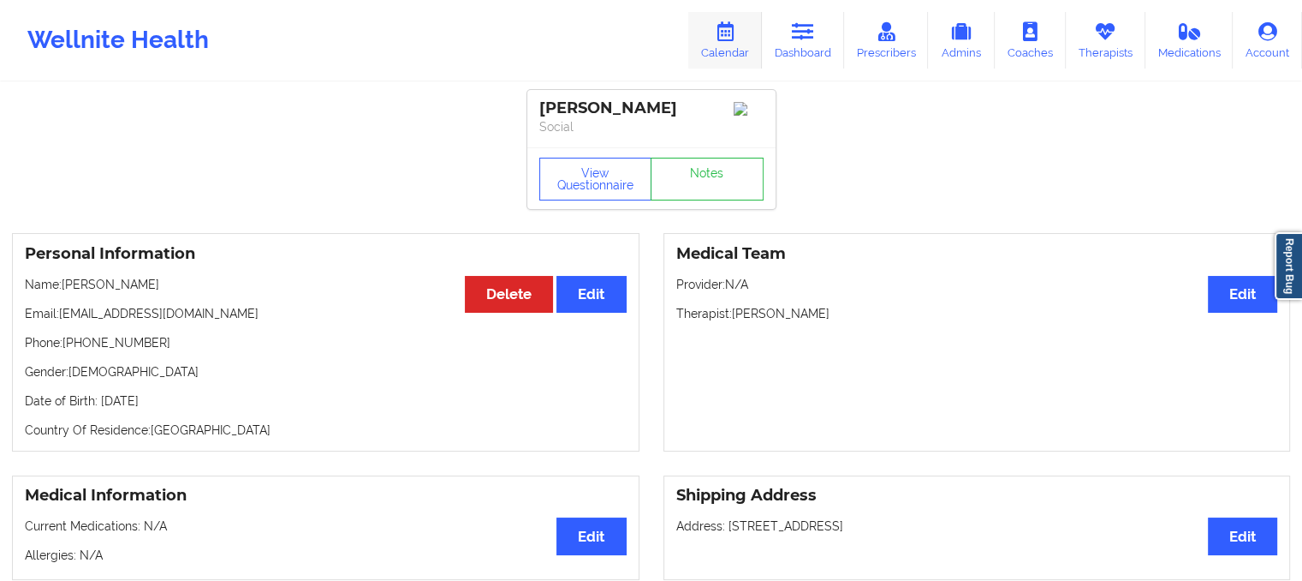
click at [722, 20] on link "Calendar" at bounding box center [725, 40] width 74 height 57
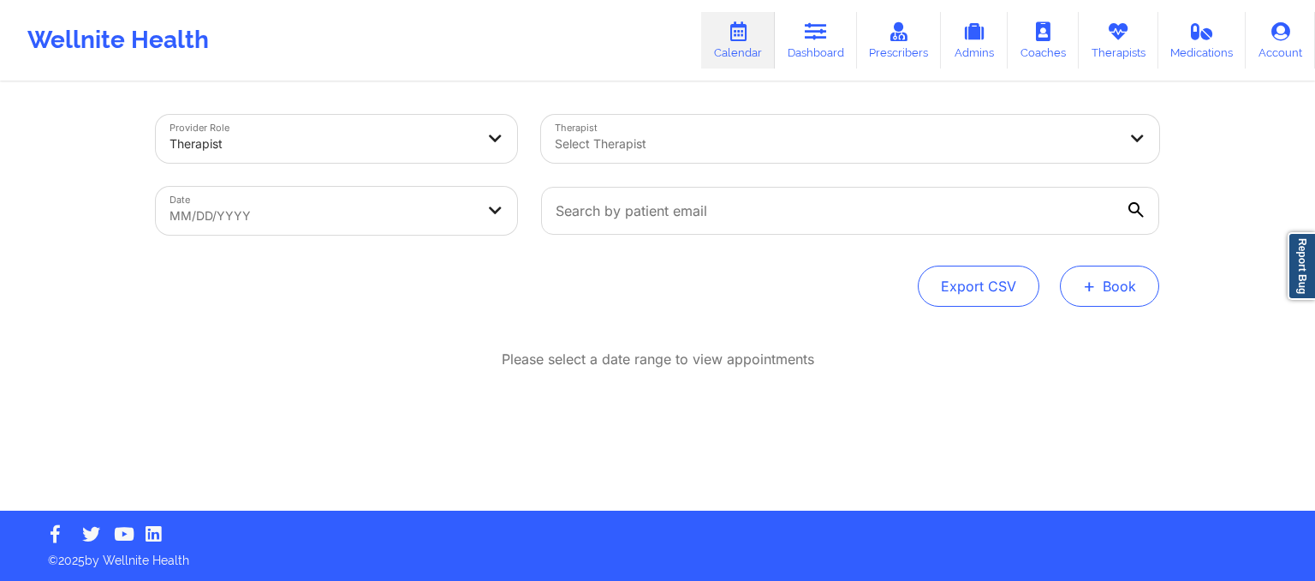
click at [1097, 288] on button "+ Book" at bounding box center [1109, 285] width 99 height 41
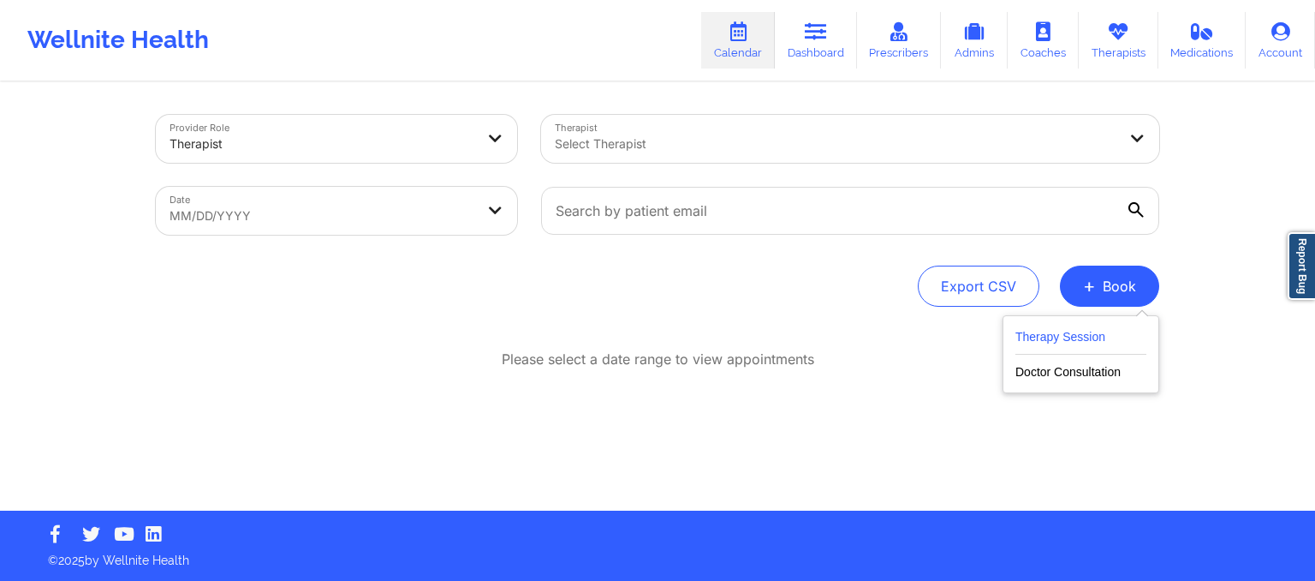
click at [1057, 340] on button "Therapy Session" at bounding box center [1080, 340] width 131 height 28
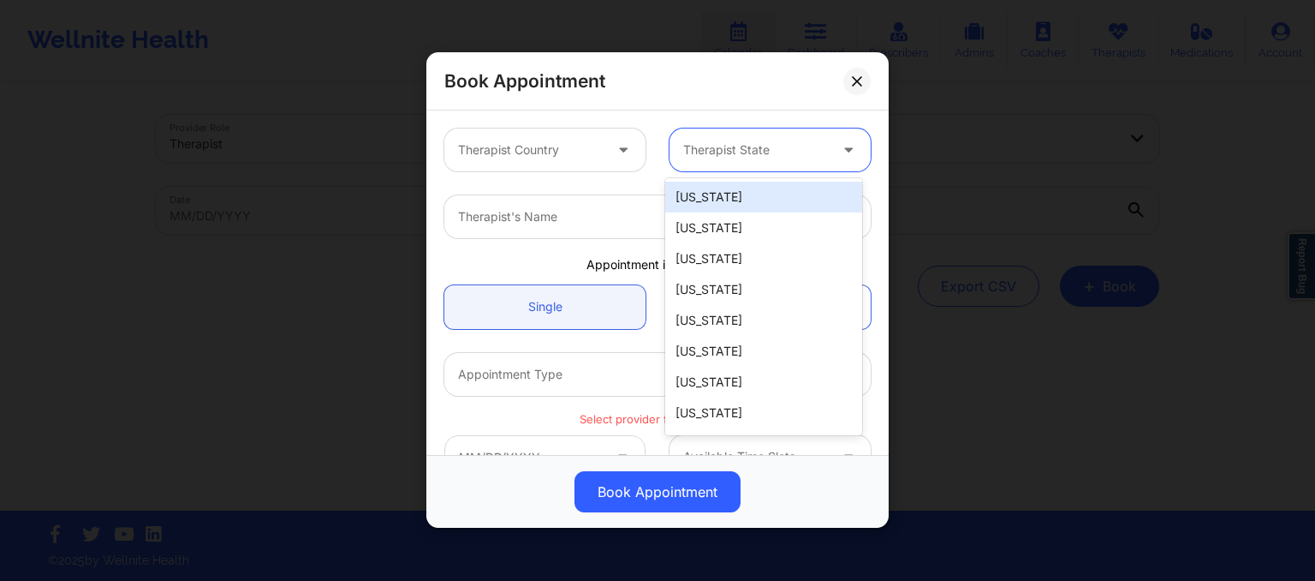
click at [742, 141] on div at bounding box center [755, 150] width 145 height 21
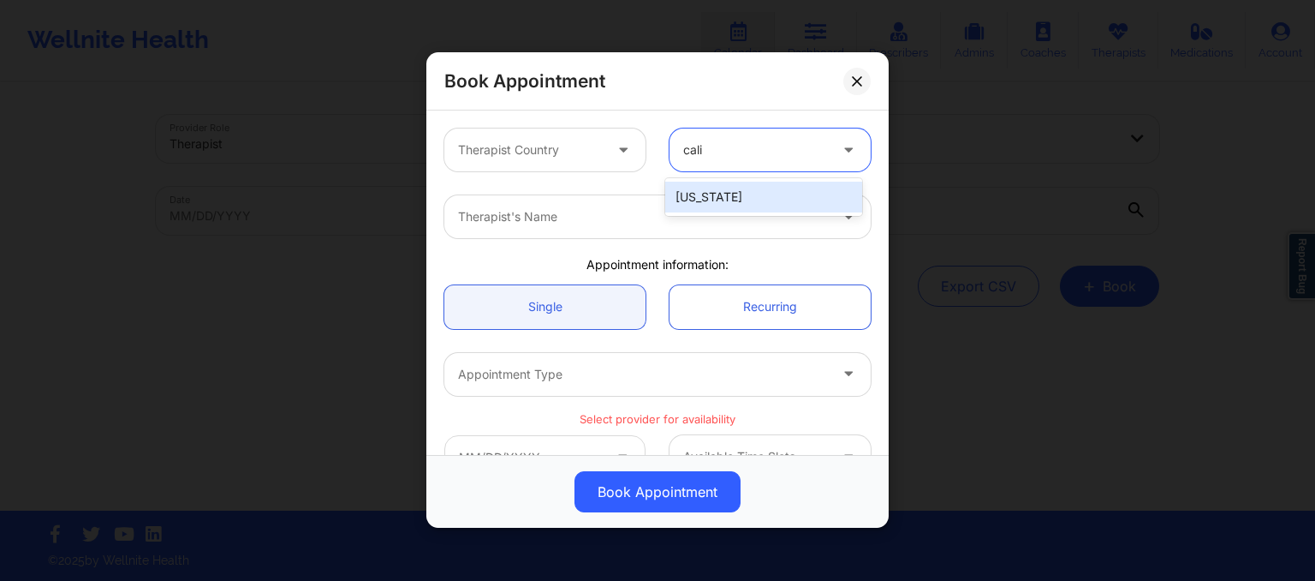
type input "calif"
click at [723, 198] on div "[US_STATE]" at bounding box center [763, 197] width 197 height 31
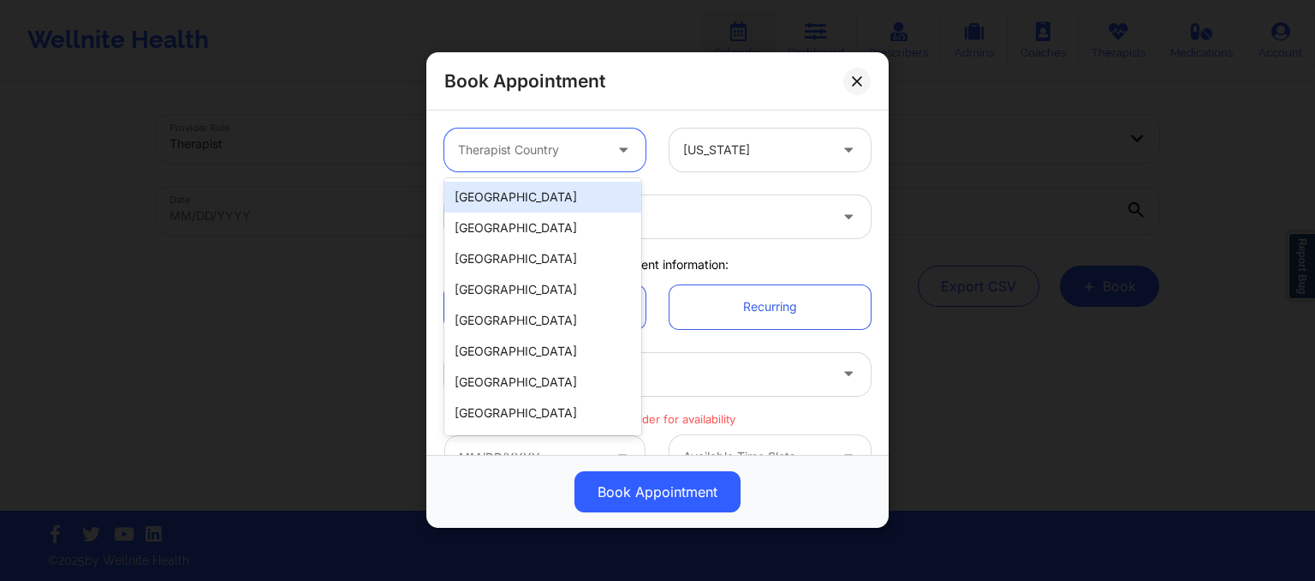
click at [605, 146] on div at bounding box center [625, 149] width 41 height 43
click at [564, 204] on div "[GEOGRAPHIC_DATA]" at bounding box center [542, 197] width 197 height 31
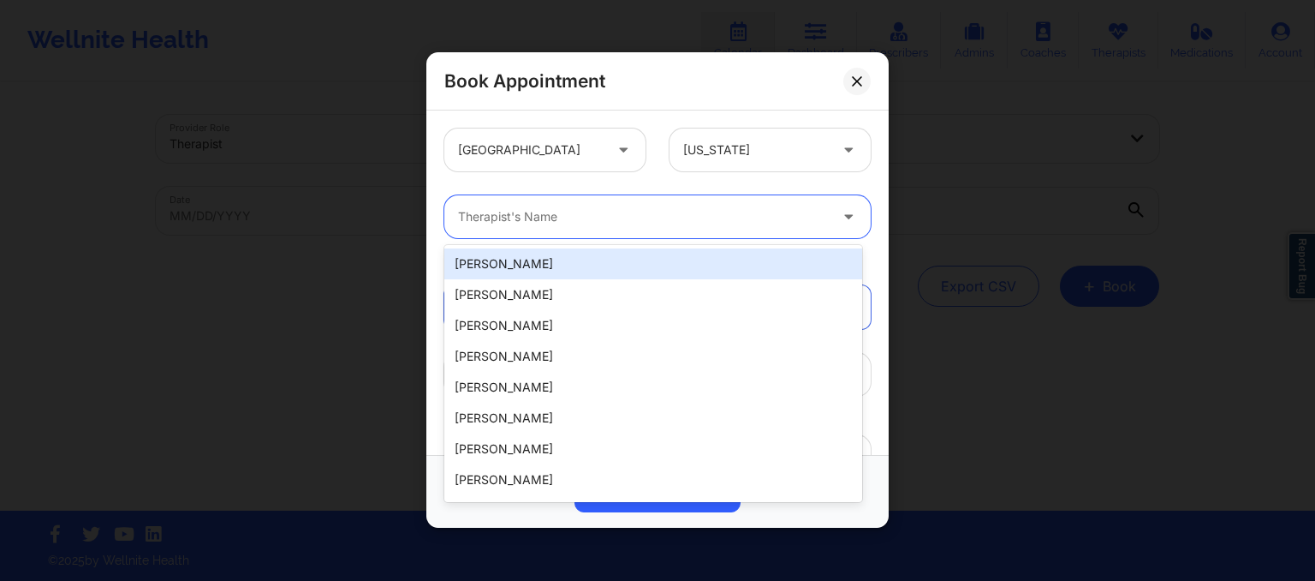
click at [558, 211] on div at bounding box center [643, 217] width 370 height 21
type input "s"
type input "S"
paste input "Shannon Pfeifle"
type input "Shannon Pfeifle"
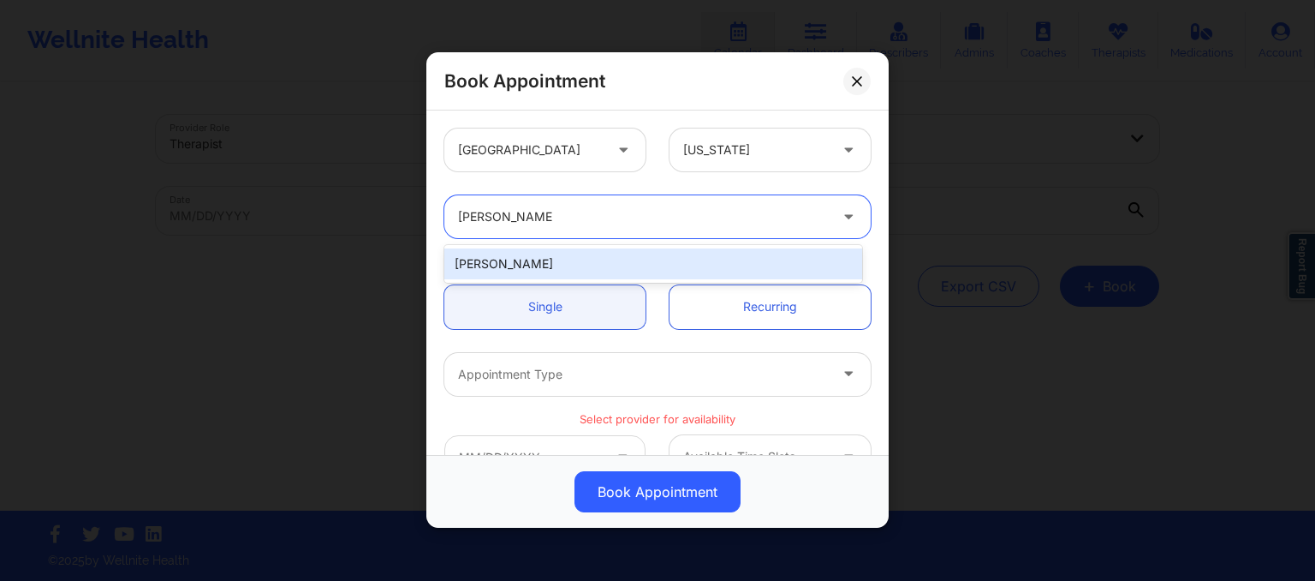
click at [548, 255] on div "Shannon Pfeifle" at bounding box center [653, 263] width 418 height 31
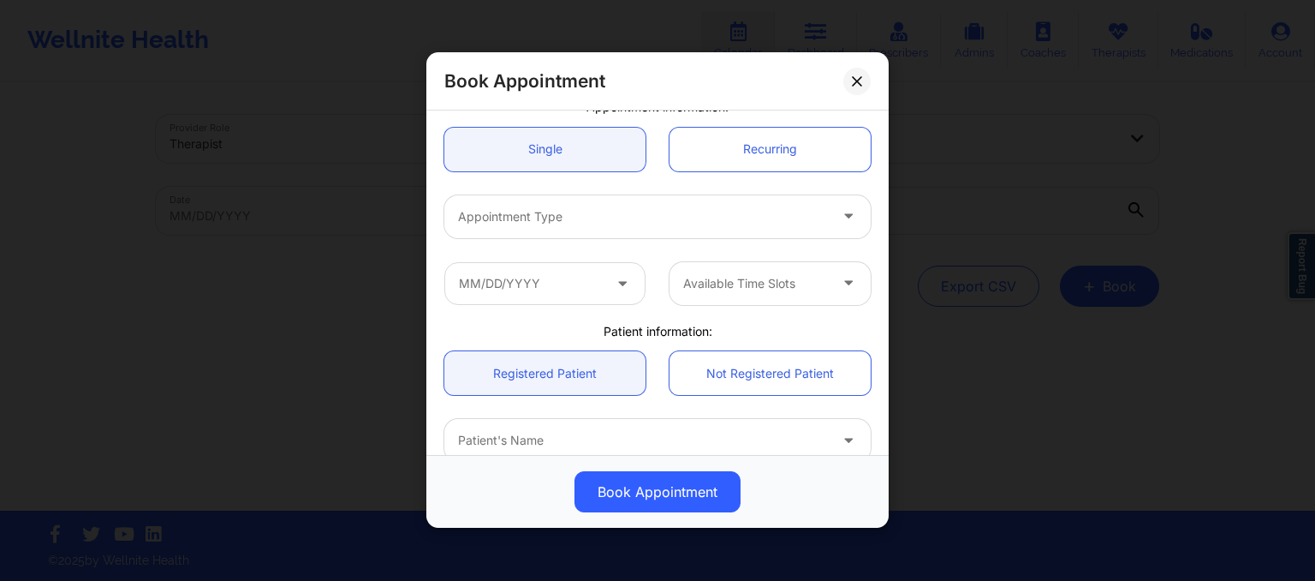
scroll to position [159, 0]
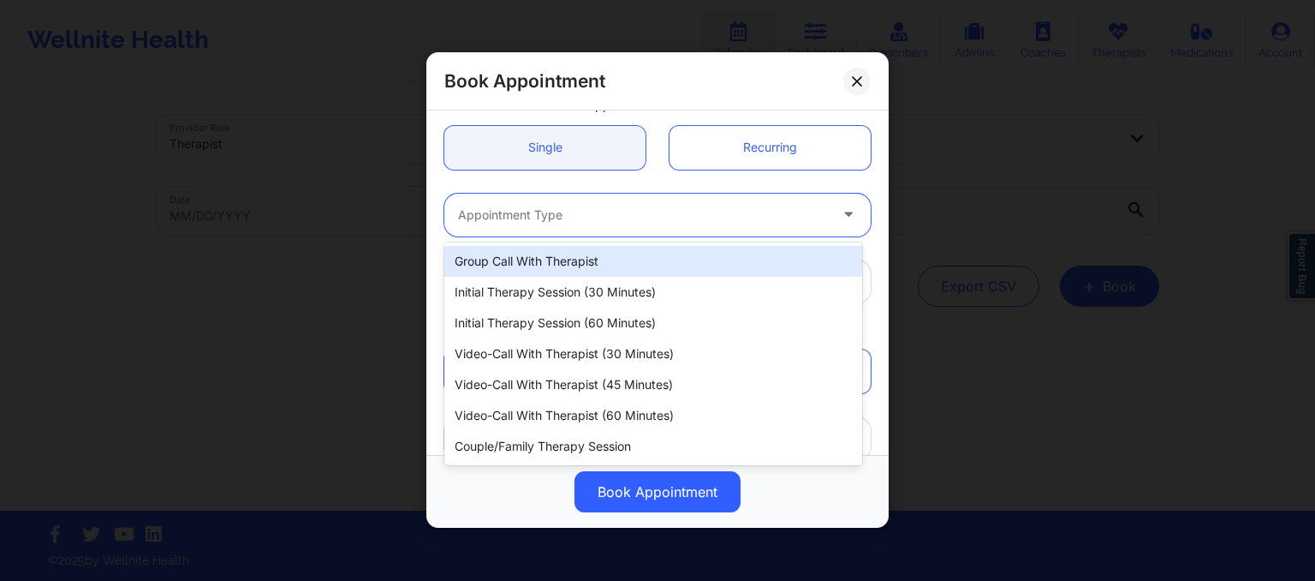
click at [521, 218] on div at bounding box center [643, 215] width 370 height 21
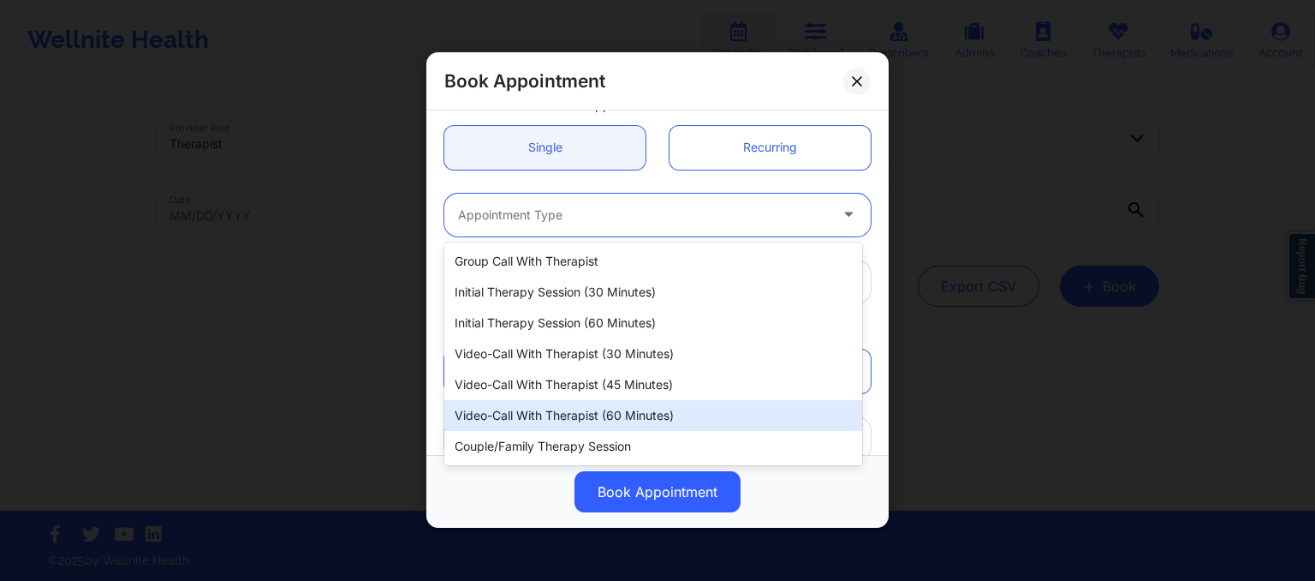
click at [533, 408] on div "Video-Call with Therapist (60 minutes)" at bounding box center [653, 415] width 418 height 31
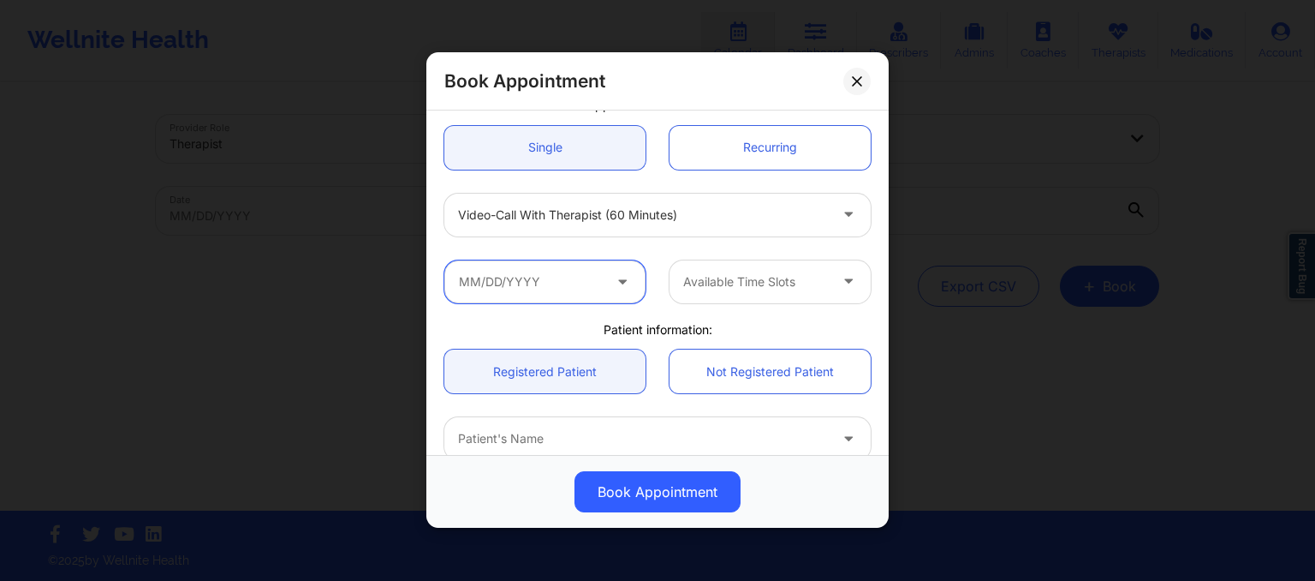
click at [531, 292] on input "text" at bounding box center [544, 281] width 201 height 43
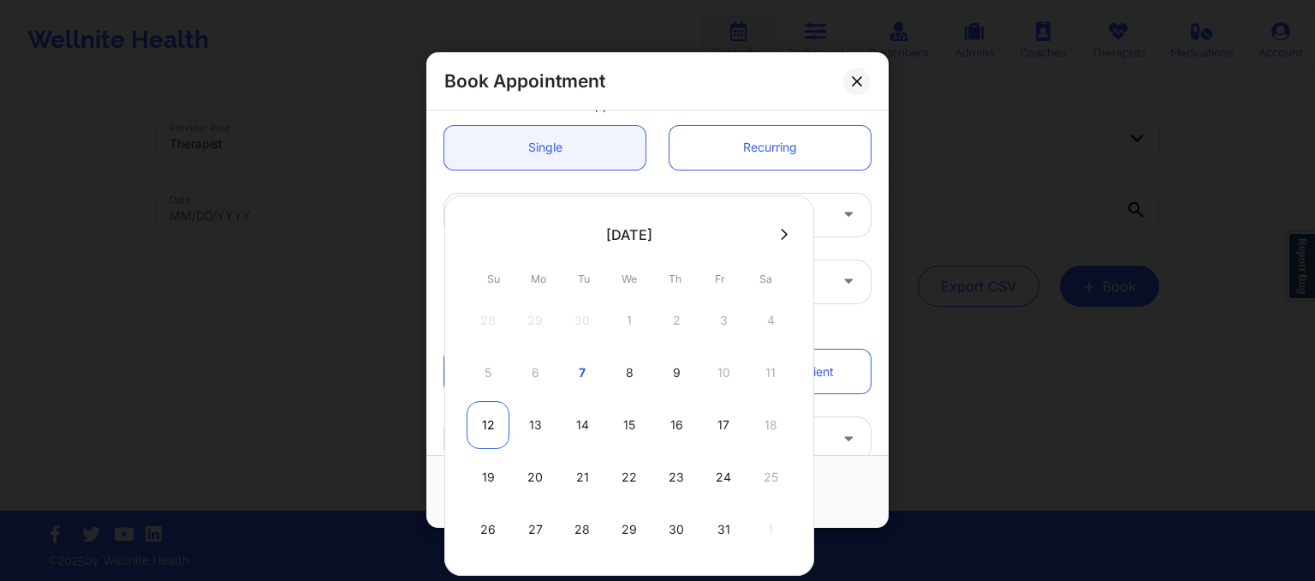
click at [497, 416] on div "12" at bounding box center [488, 425] width 43 height 48
type input "10/12/2025"
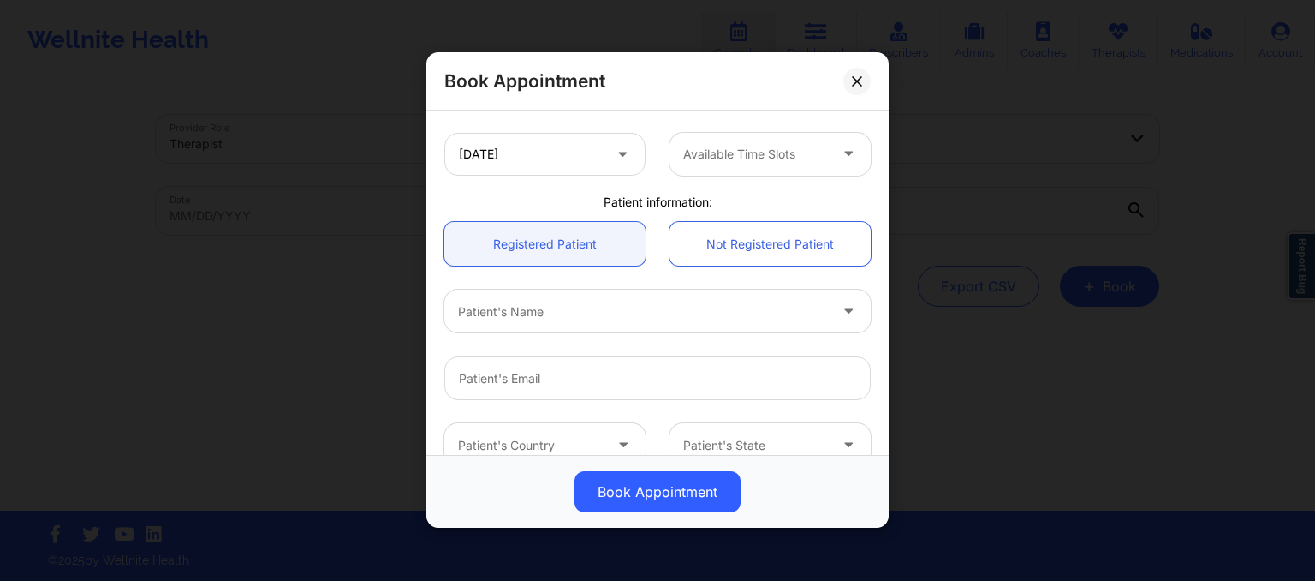
scroll to position [350, 0]
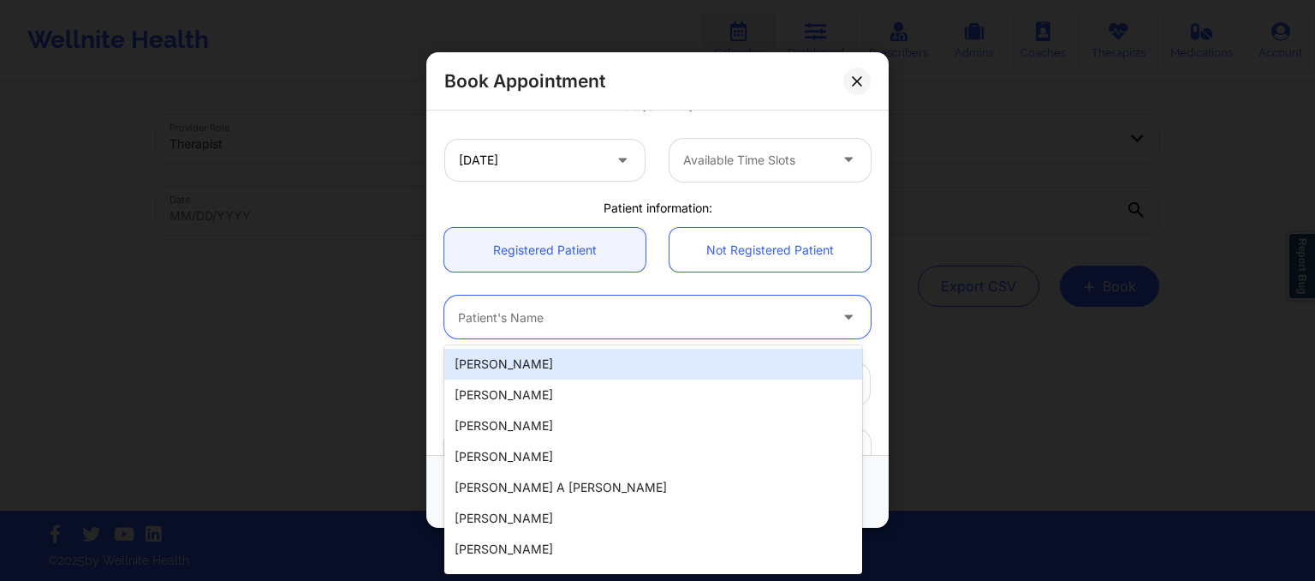
click at [537, 307] on div at bounding box center [643, 317] width 370 height 21
paste input "ALYSSA R MURRAY"
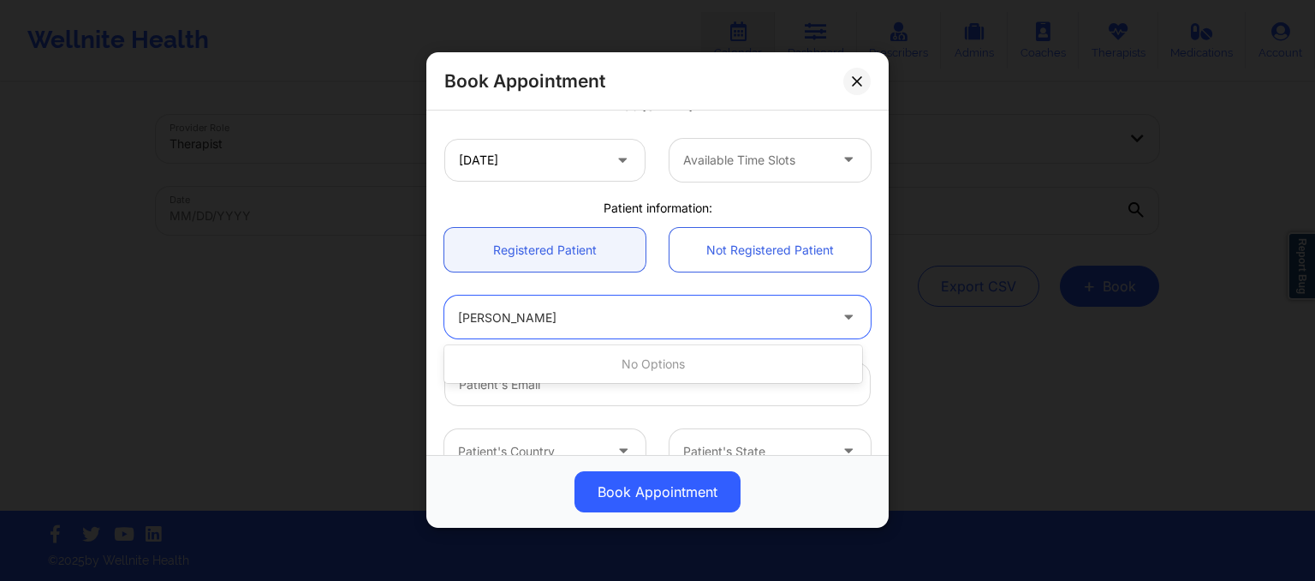
click at [530, 316] on input "ALYSSA R MURRAY" at bounding box center [516, 317] width 117 height 17
type input "ALYSSA MURRAY"
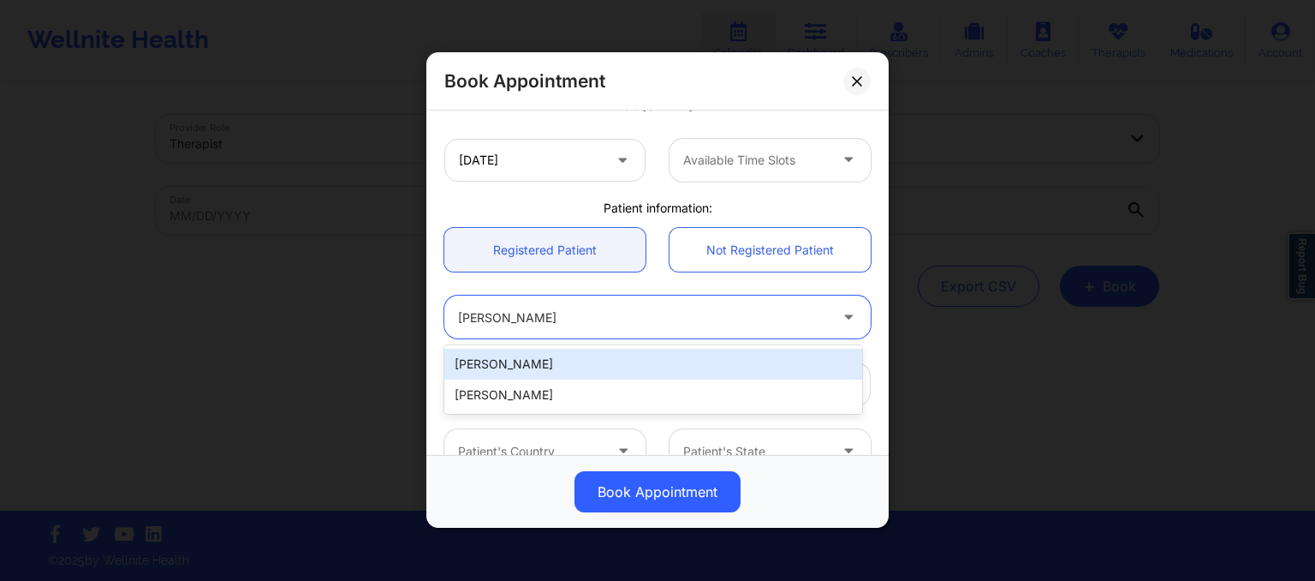
click at [532, 369] on div "Alyssa Murray" at bounding box center [653, 363] width 418 height 31
type input "areneemurray@me.com"
type input "+19546380274"
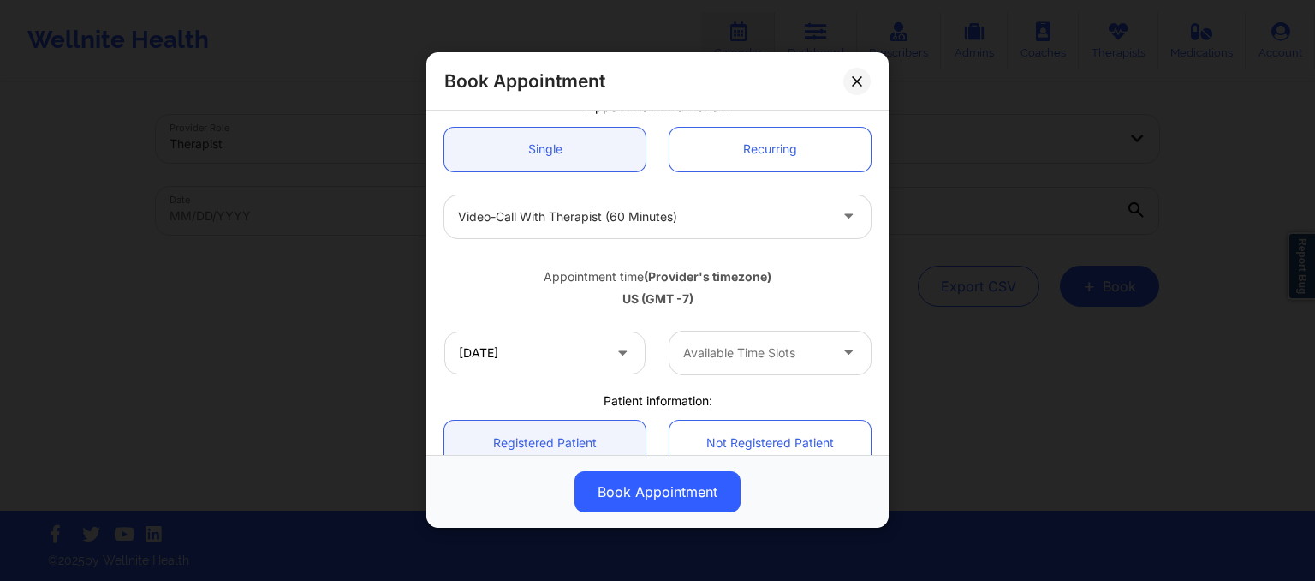
scroll to position [452, 0]
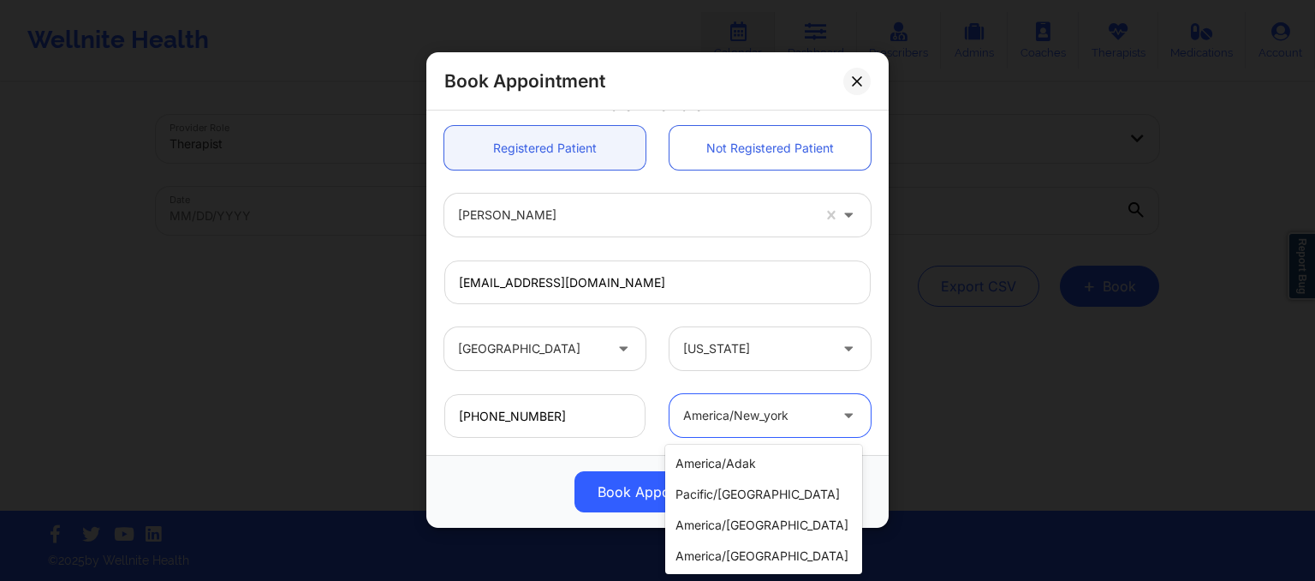
click at [807, 413] on div at bounding box center [755, 416] width 145 height 21
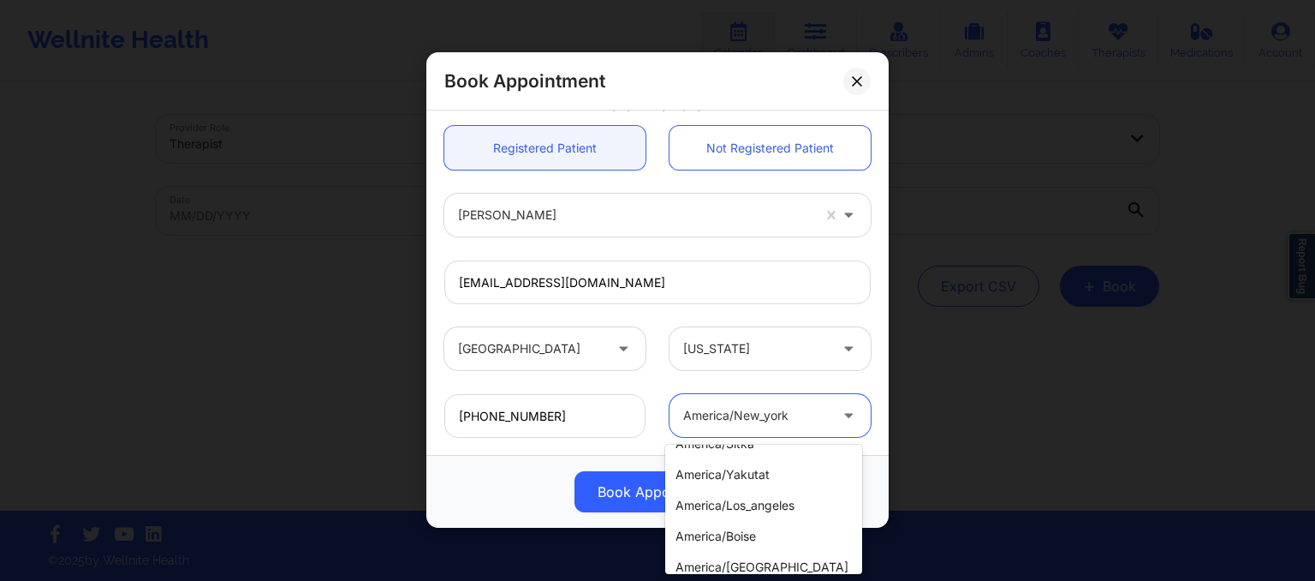
scroll to position [185, 0]
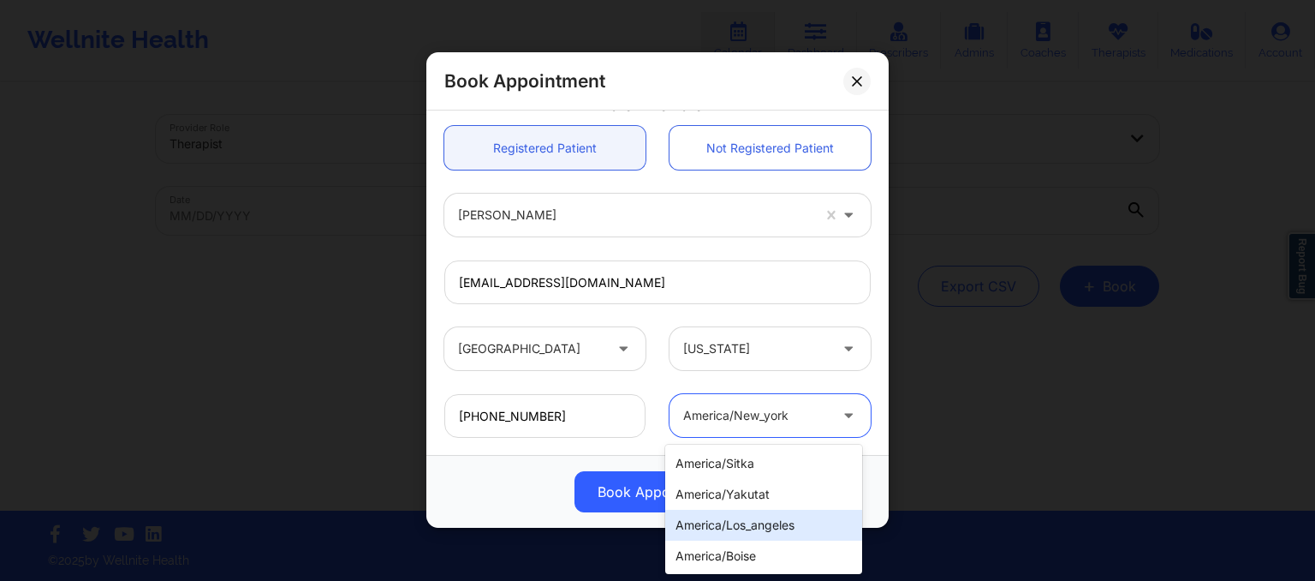
click at [765, 533] on div "america/los_angeles" at bounding box center [763, 524] width 197 height 31
click at [771, 414] on div at bounding box center [755, 416] width 145 height 21
click at [830, 410] on div at bounding box center [850, 416] width 41 height 43
type input "f"
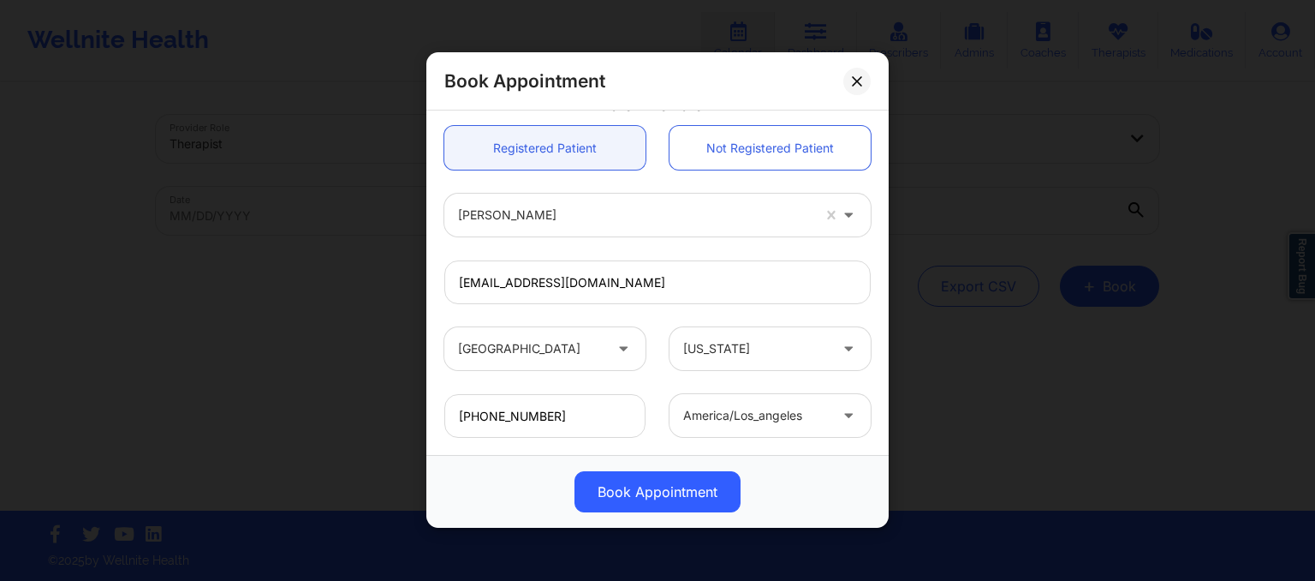
click at [776, 377] on div "United States Florida" at bounding box center [657, 349] width 450 height 67
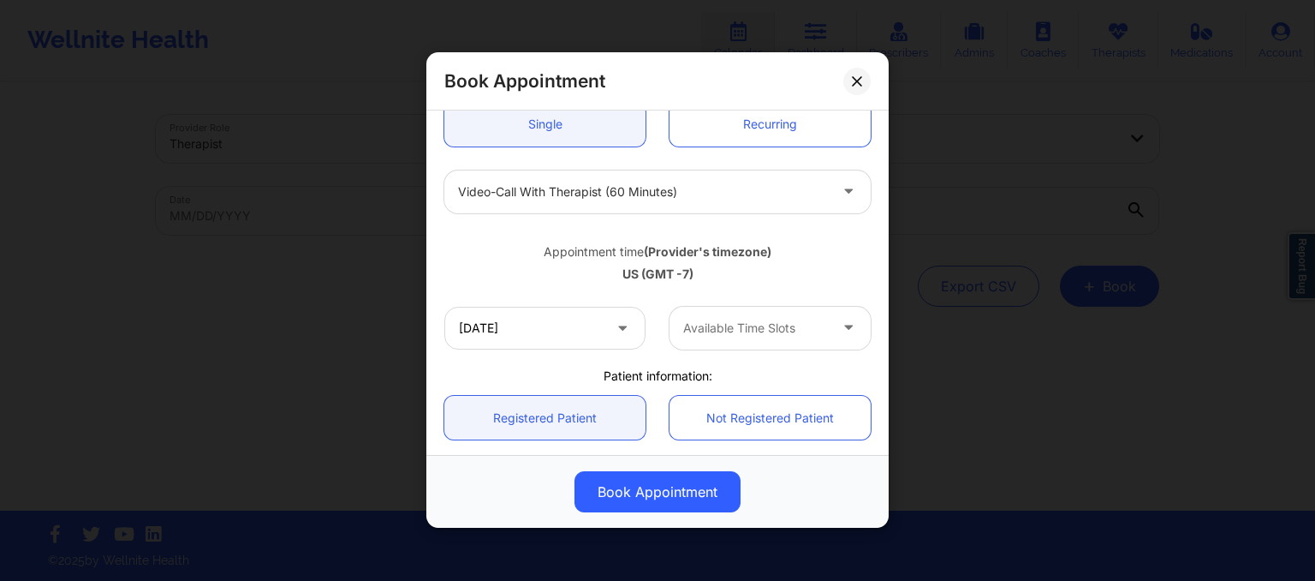
scroll to position [452, 0]
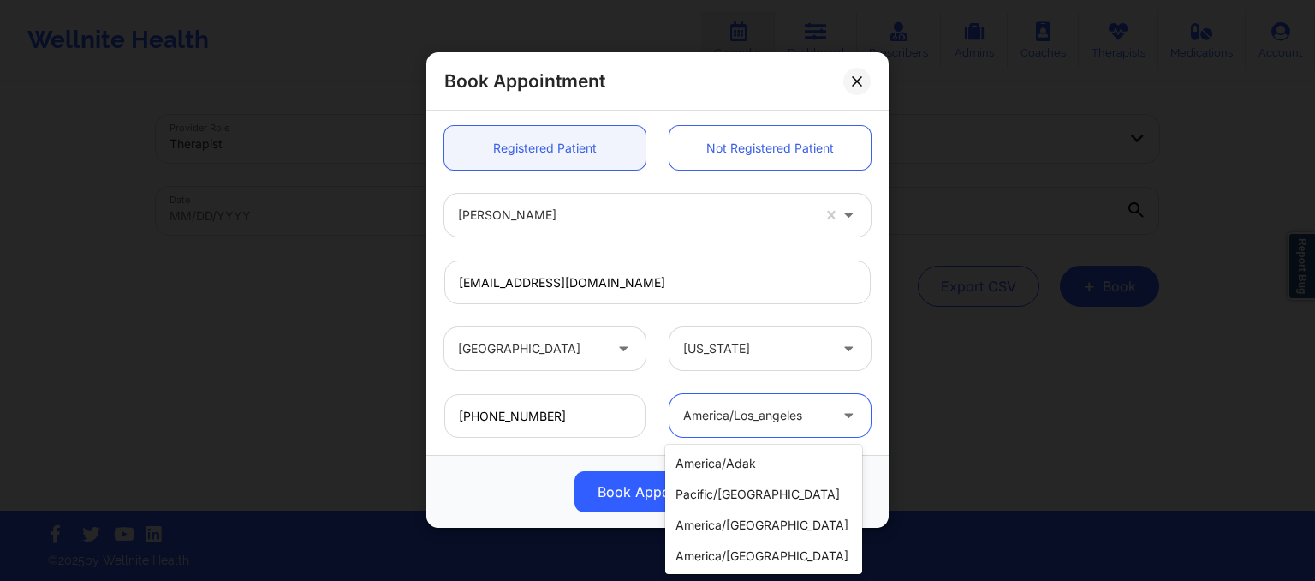
click at [782, 419] on div at bounding box center [755, 416] width 145 height 21
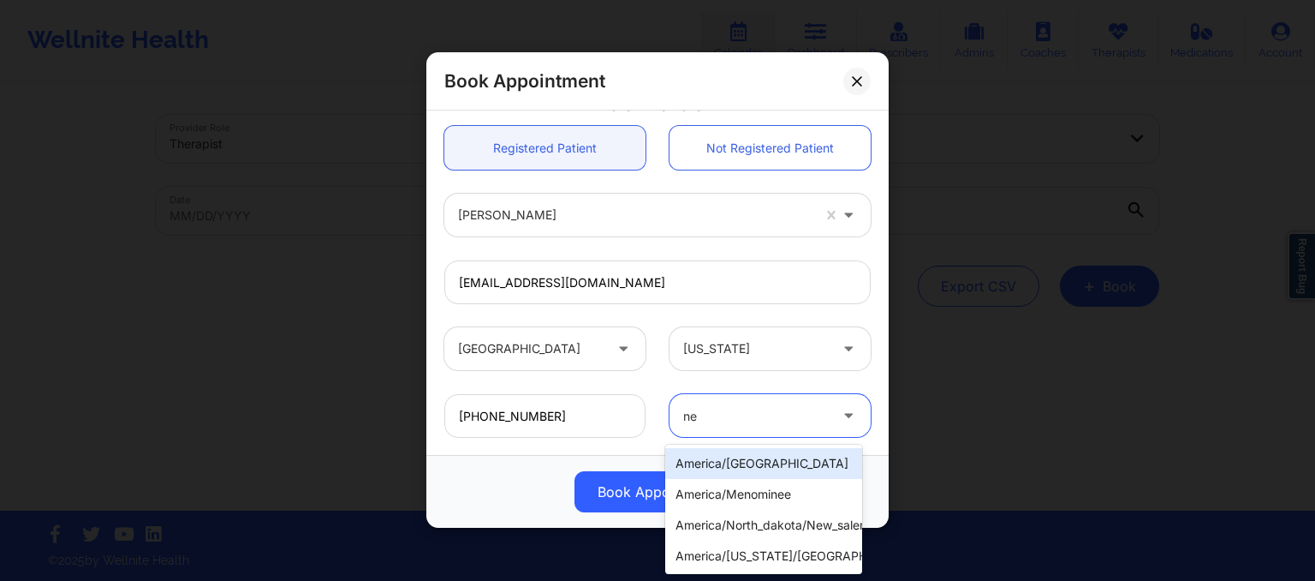
type input "new"
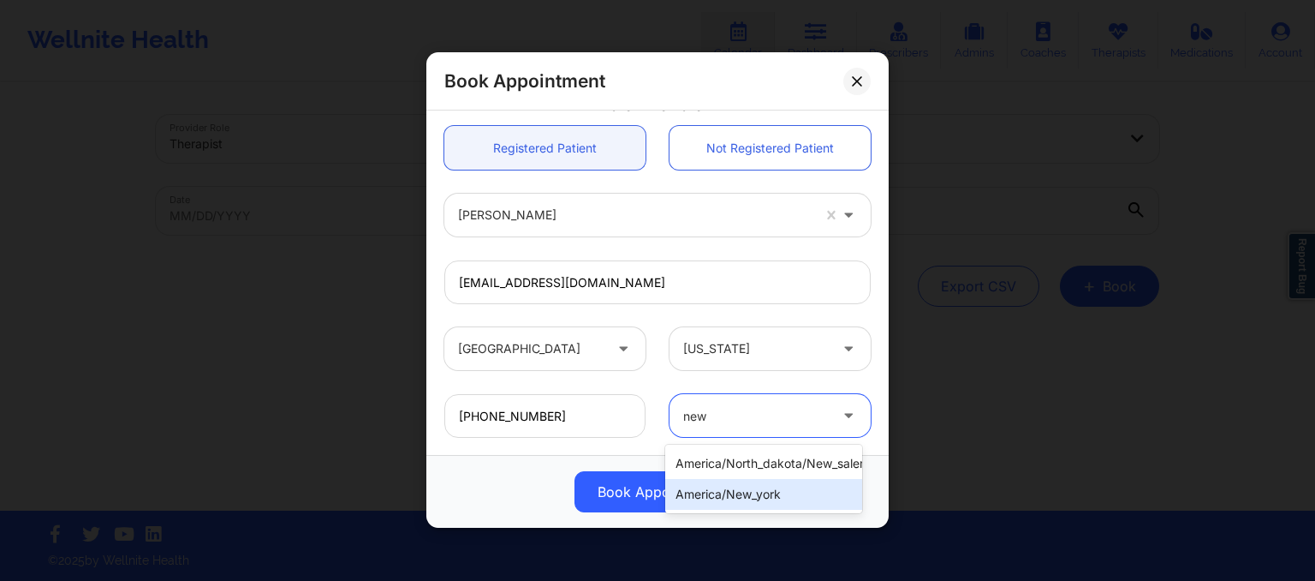
click at [774, 495] on div "america/new_york" at bounding box center [763, 494] width 197 height 31
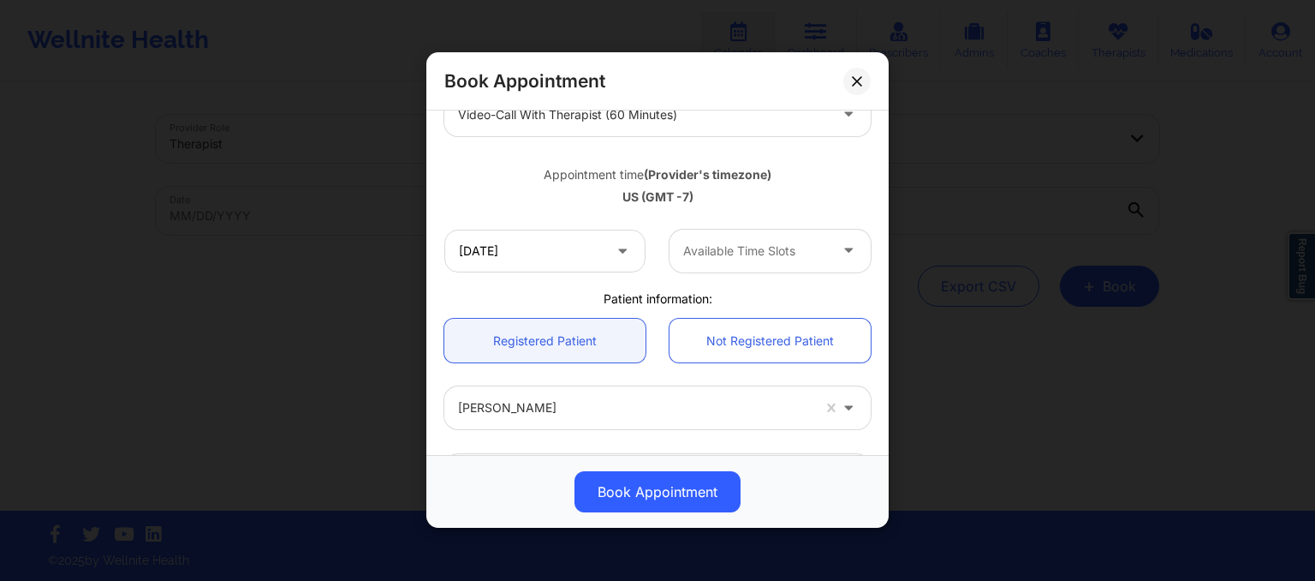
scroll to position [243, 0]
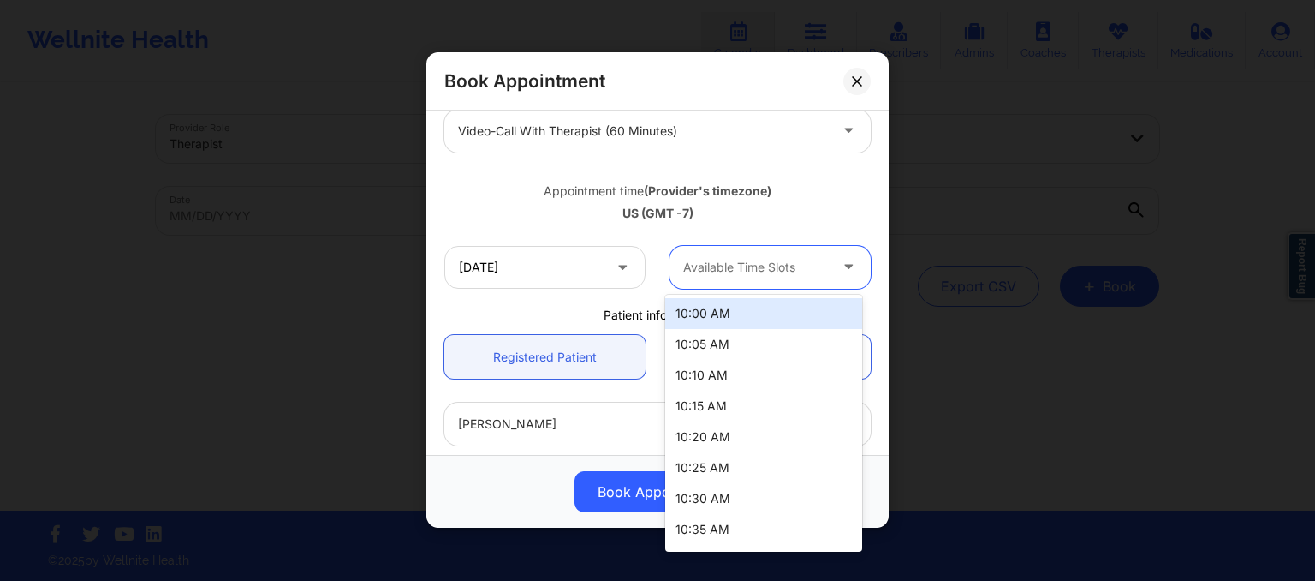
click at [759, 276] on div at bounding box center [755, 267] width 145 height 21
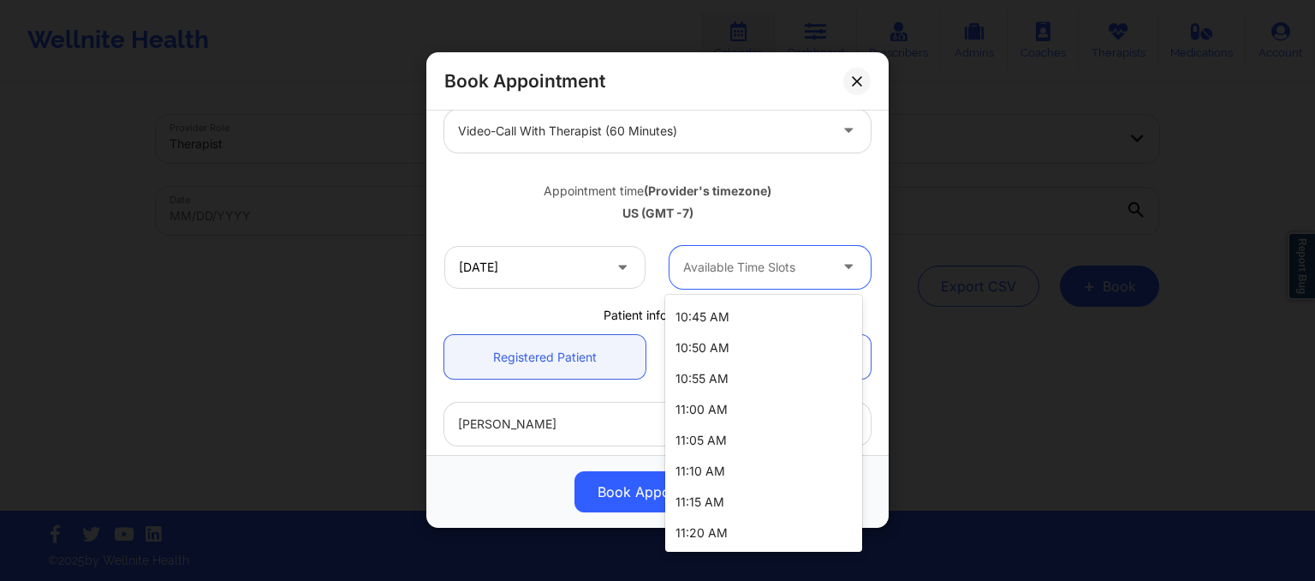
scroll to position [277, 0]
click at [733, 407] on div "11:00 AM" at bounding box center [763, 406] width 197 height 31
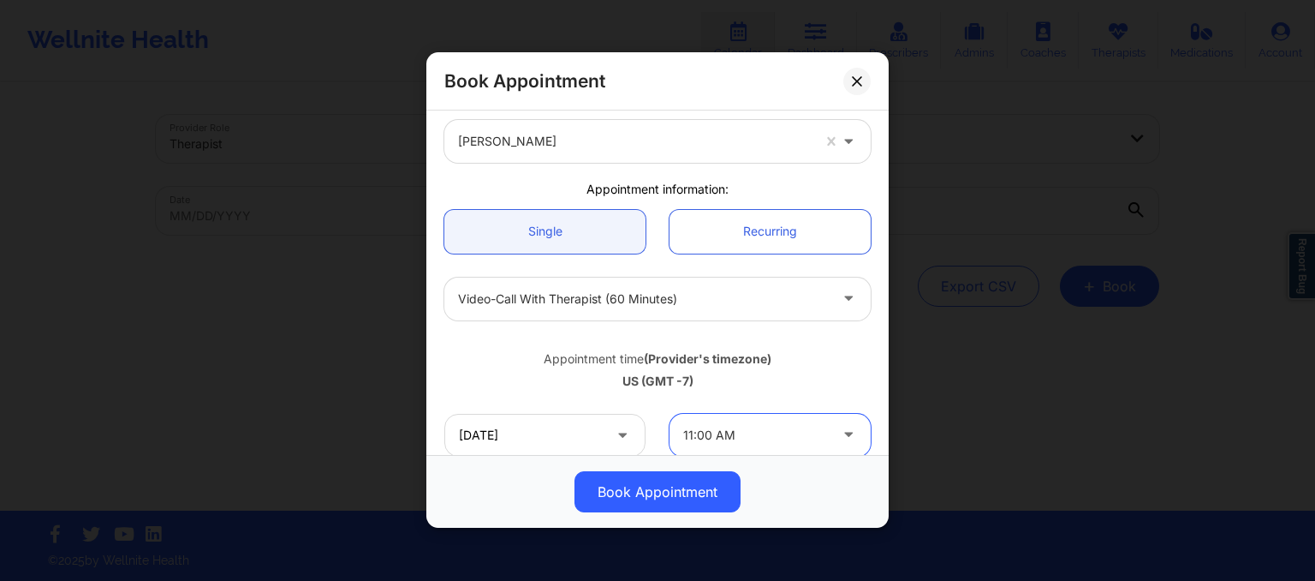
scroll to position [0, 0]
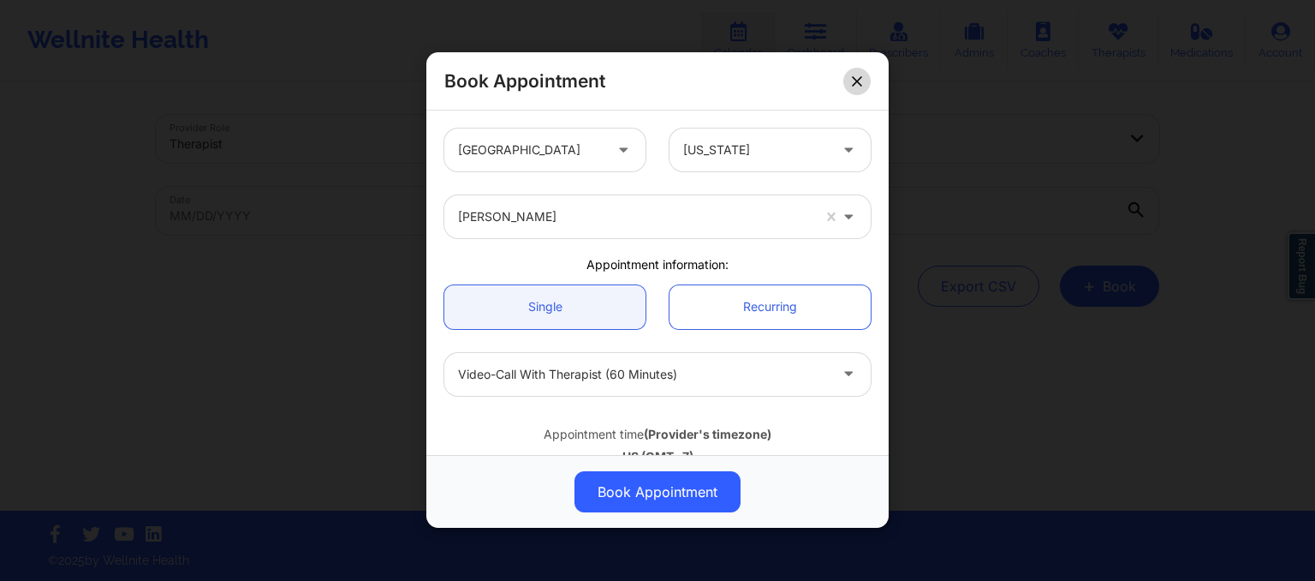
click at [864, 79] on button at bounding box center [856, 81] width 27 height 27
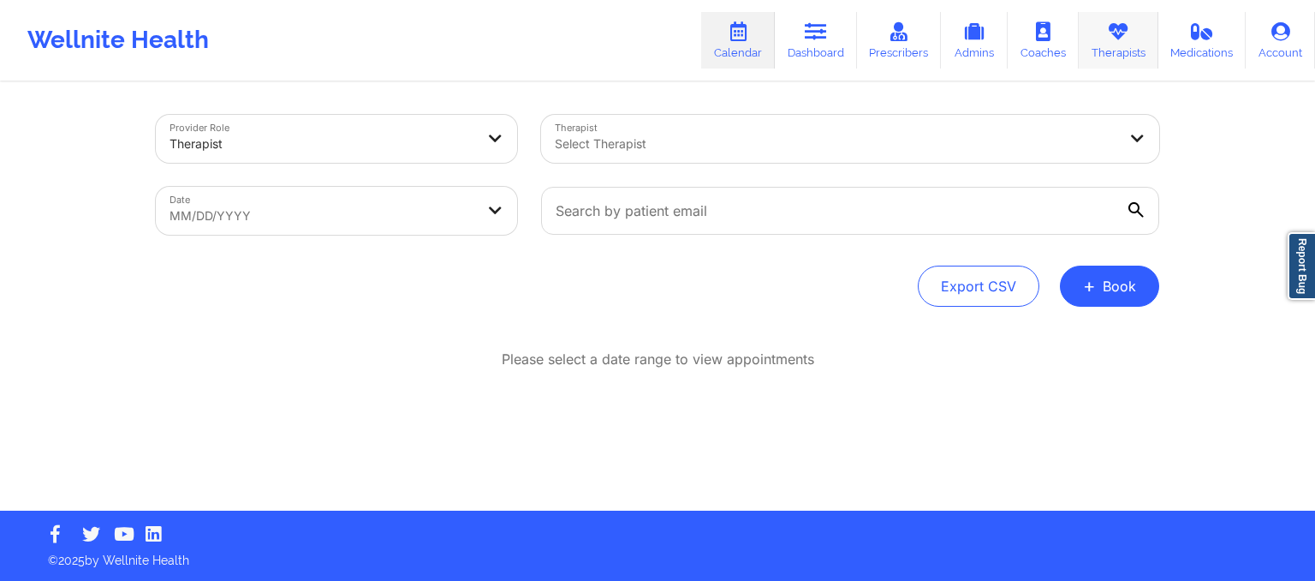
click at [1103, 59] on link "Therapists" at bounding box center [1119, 40] width 80 height 57
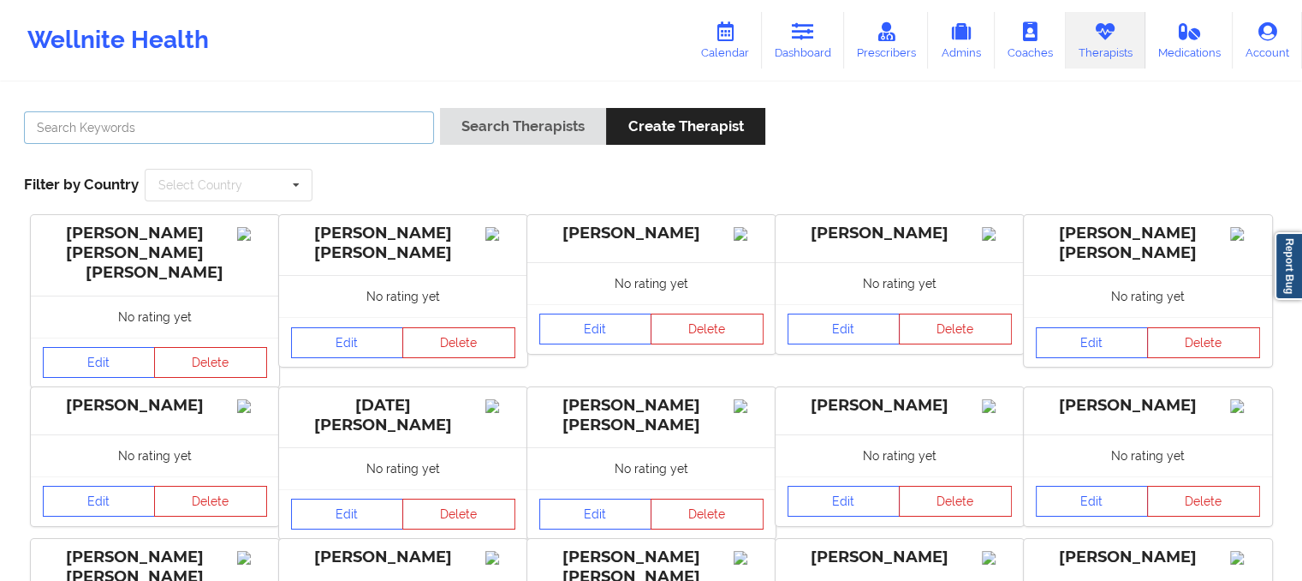
click at [206, 137] on input "text" at bounding box center [229, 127] width 410 height 33
paste input "Kacynthia Bradley"
type input "Kacynthia Bradley"
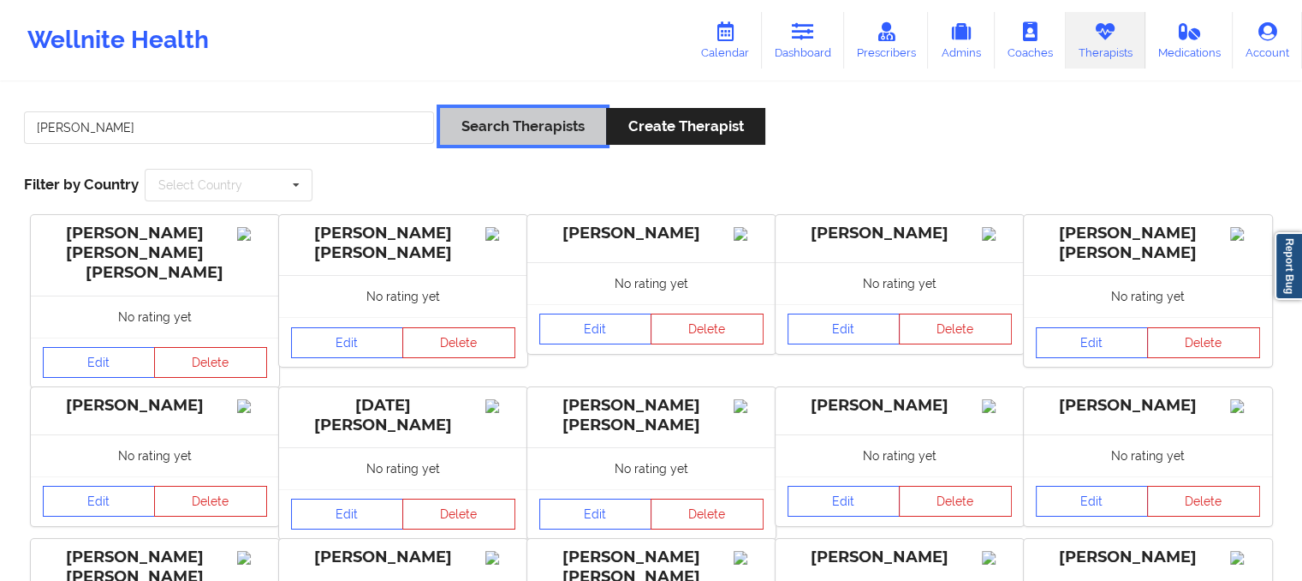
click at [570, 120] on button "Search Therapists" at bounding box center [523, 126] width 166 height 37
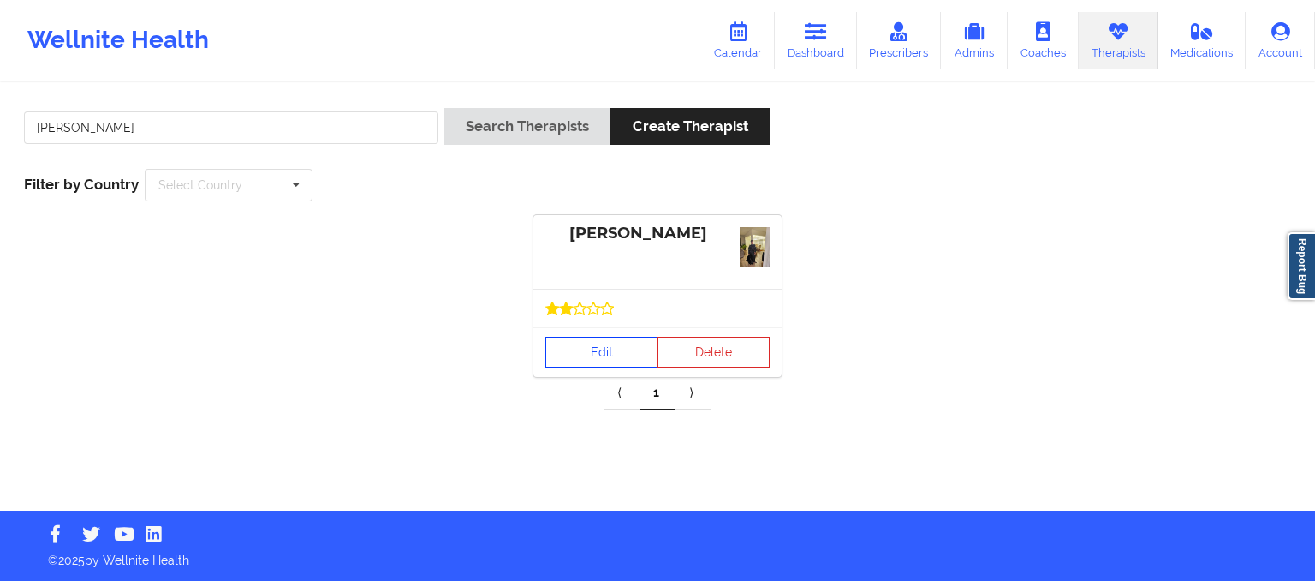
click at [580, 360] on link "Edit" at bounding box center [601, 352] width 113 height 31
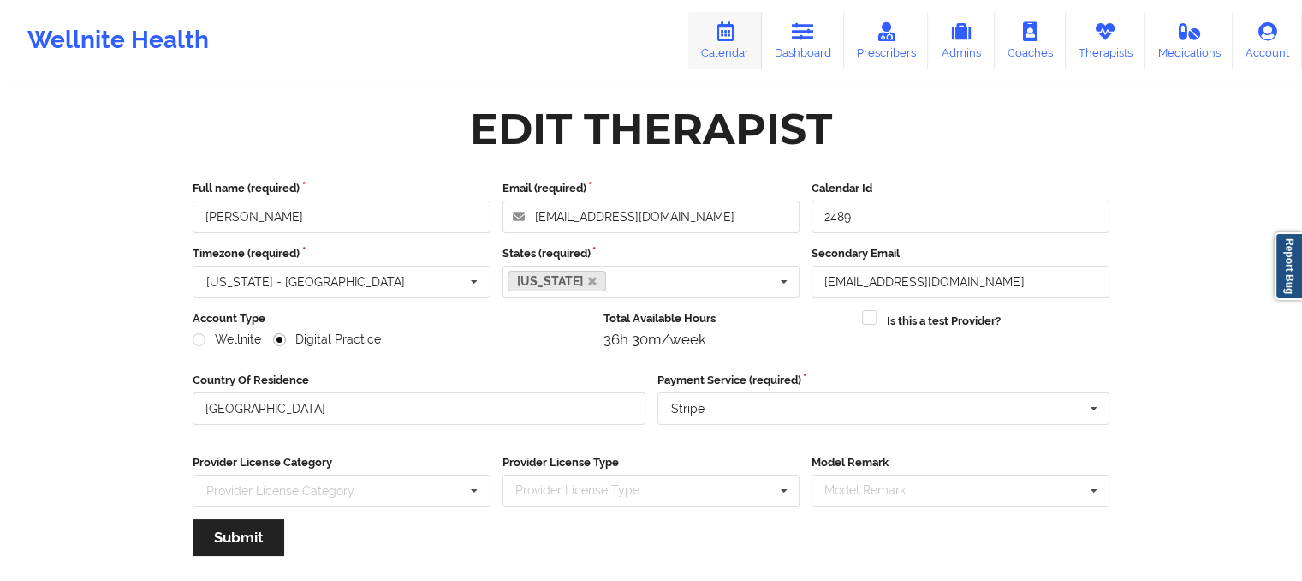
click at [736, 39] on icon at bounding box center [725, 31] width 22 height 19
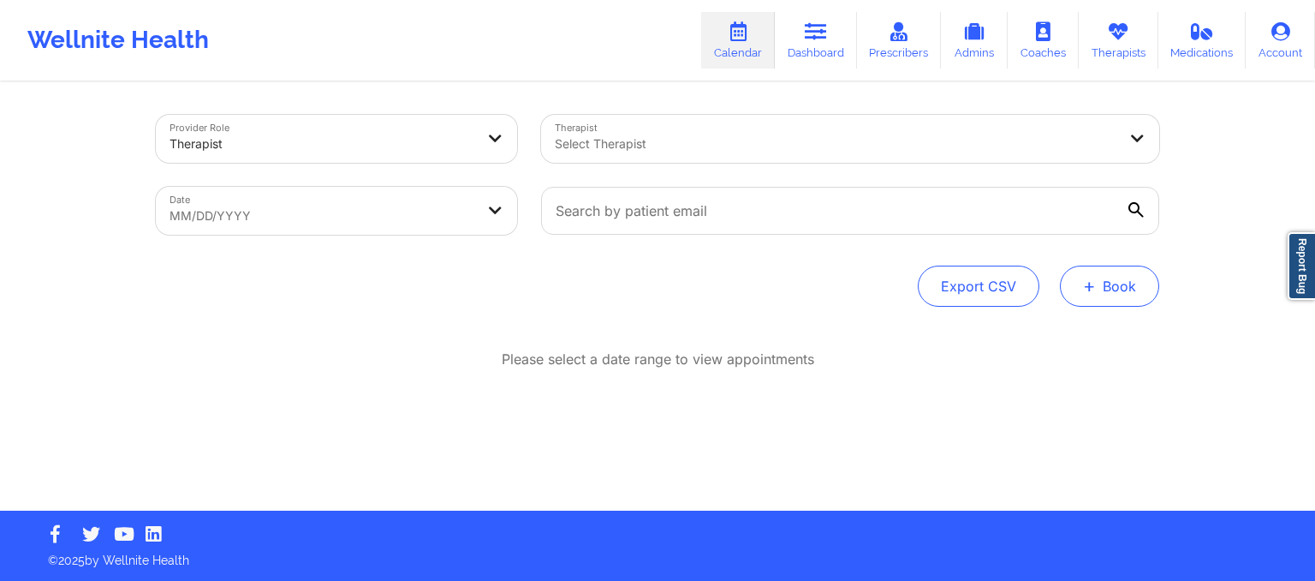
click at [1099, 299] on button "+ Book" at bounding box center [1109, 285] width 99 height 41
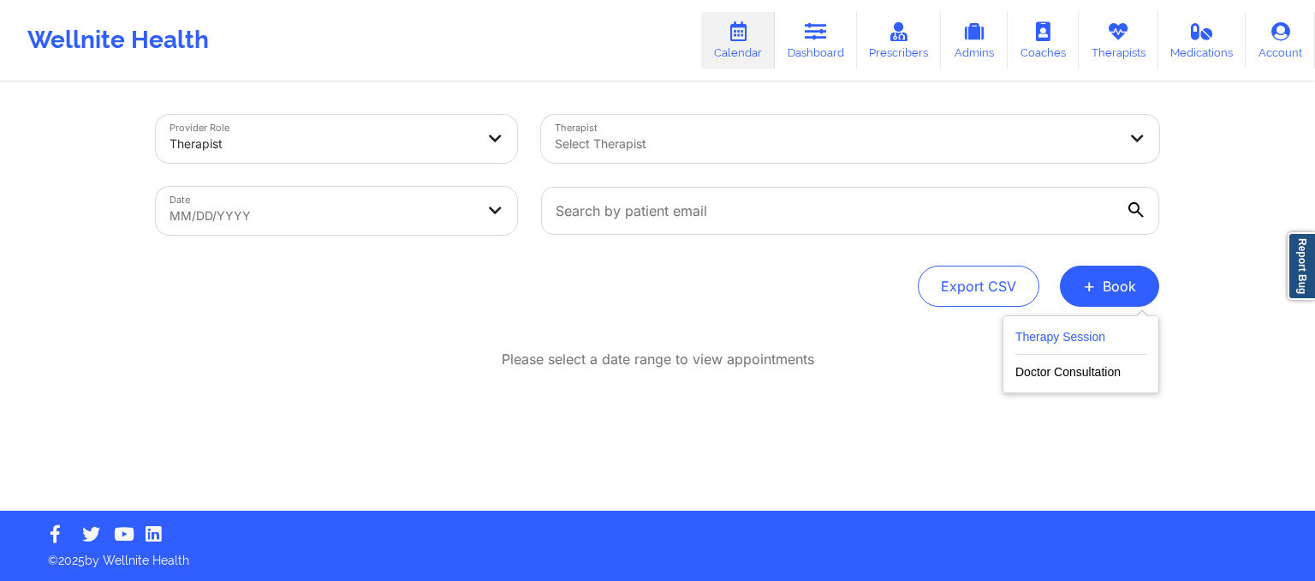
click at [1085, 333] on button "Therapy Session" at bounding box center [1080, 340] width 131 height 28
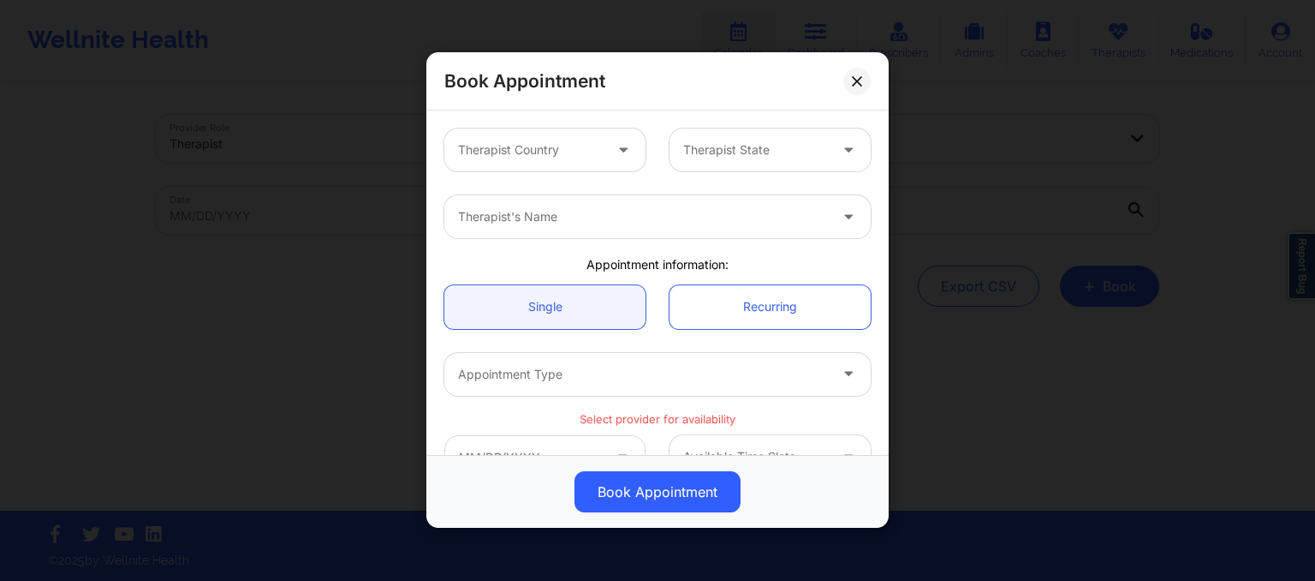
click at [0, 419] on div "Book Appointment Therapist Country Therapist State Therapist's Name Appointment…" at bounding box center [657, 290] width 1315 height 581
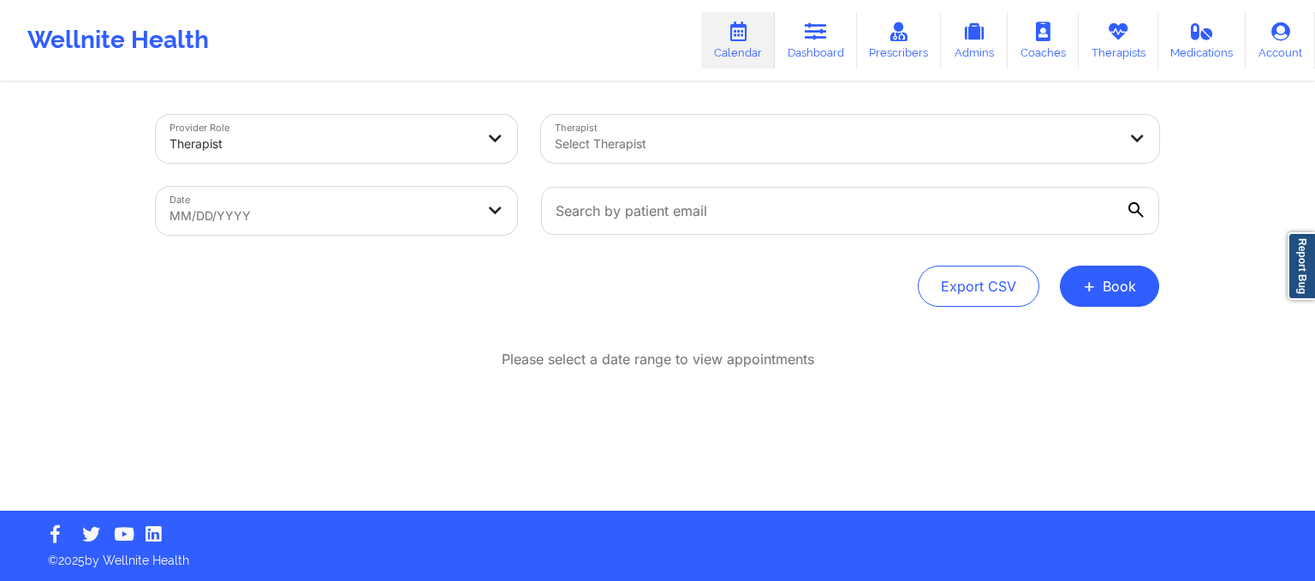
click at [1097, 265] on div "Provider Role Therapist Therapist Select Therapist Date MM/DD/YYYY Export CSV +…" at bounding box center [658, 211] width 1004 height 192
click at [1099, 295] on button "+ Book" at bounding box center [1109, 285] width 99 height 41
click at [1048, 326] on button "Therapy Session" at bounding box center [1080, 340] width 131 height 28
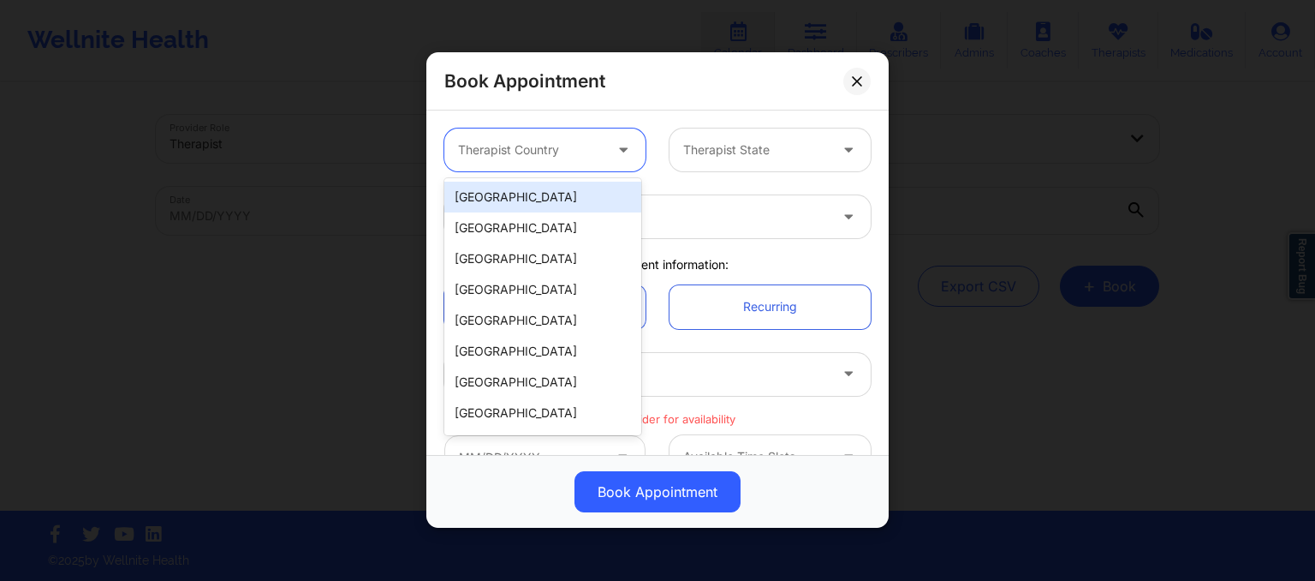
click at [486, 161] on div "Therapist Country" at bounding box center [524, 149] width 160 height 43
click at [500, 202] on div "[GEOGRAPHIC_DATA]" at bounding box center [542, 197] width 197 height 31
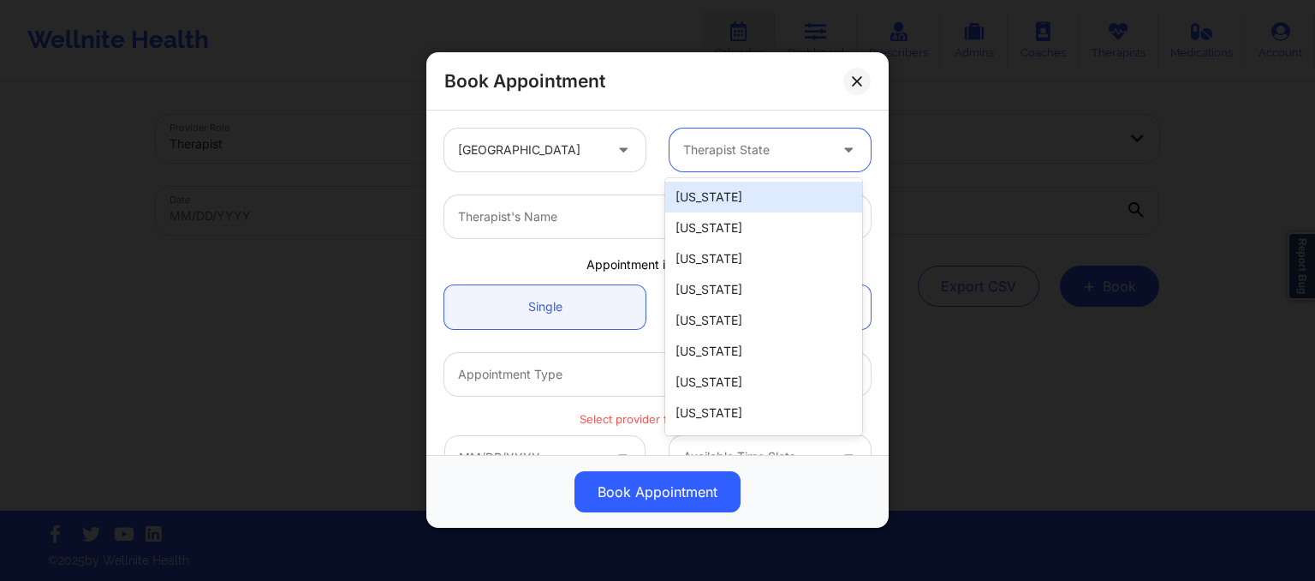
click at [688, 145] on div at bounding box center [755, 150] width 145 height 21
type input "new"
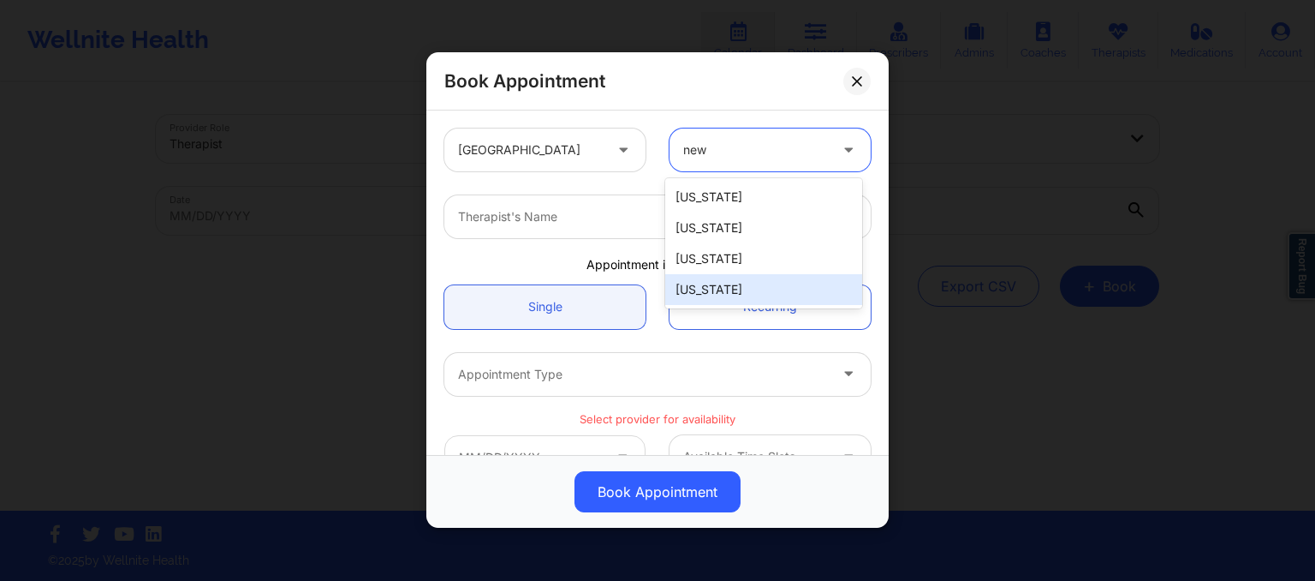
click at [747, 275] on div "[US_STATE]" at bounding box center [763, 289] width 197 height 31
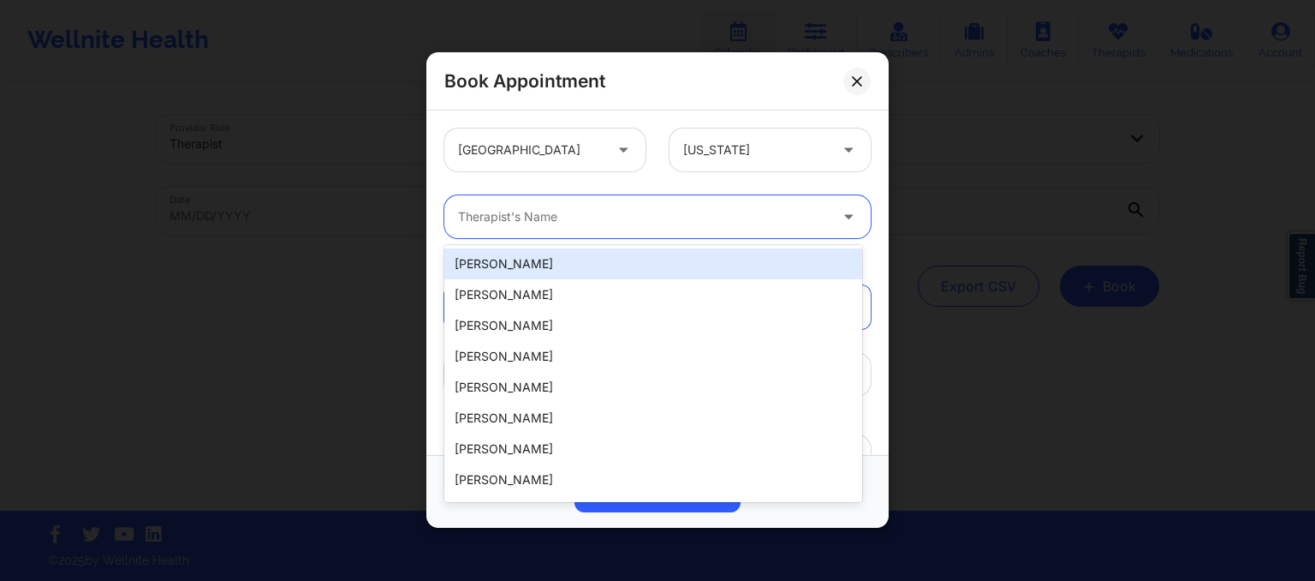
click at [506, 213] on div at bounding box center [643, 217] width 370 height 21
drag, startPoint x: 456, startPoint y: 217, endPoint x: 387, endPoint y: 211, distance: 68.8
click at [387, 211] on div "Book Appointment United States New York 20 results available. Use Up and Down t…" at bounding box center [657, 290] width 1315 height 581
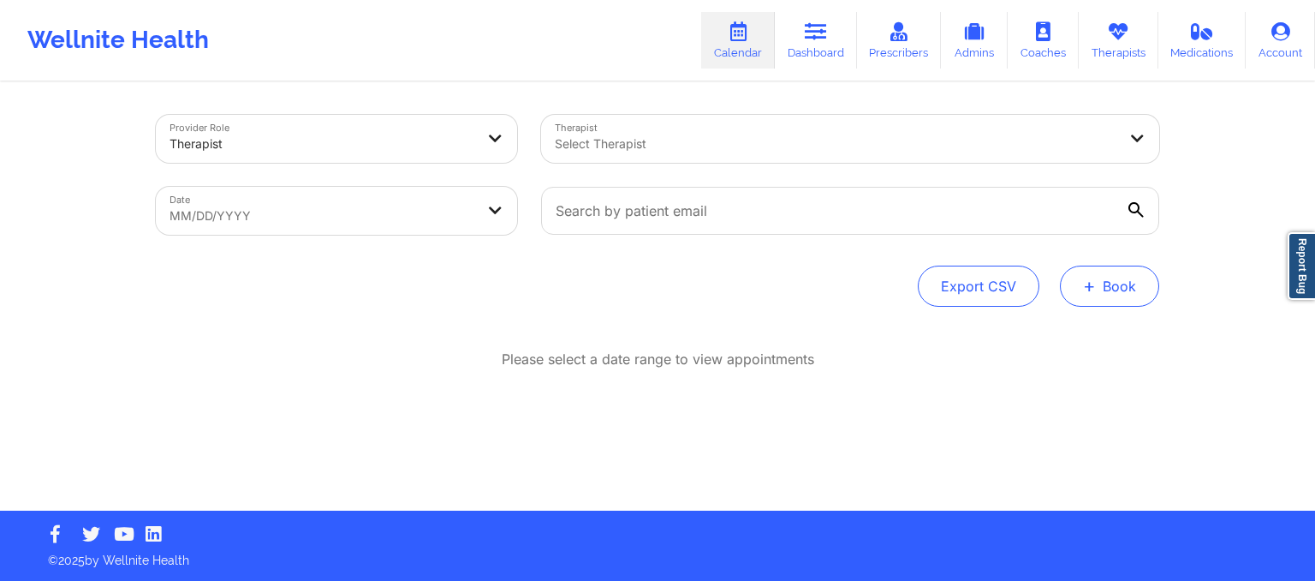
click at [1123, 278] on button "+ Book" at bounding box center [1109, 285] width 99 height 41
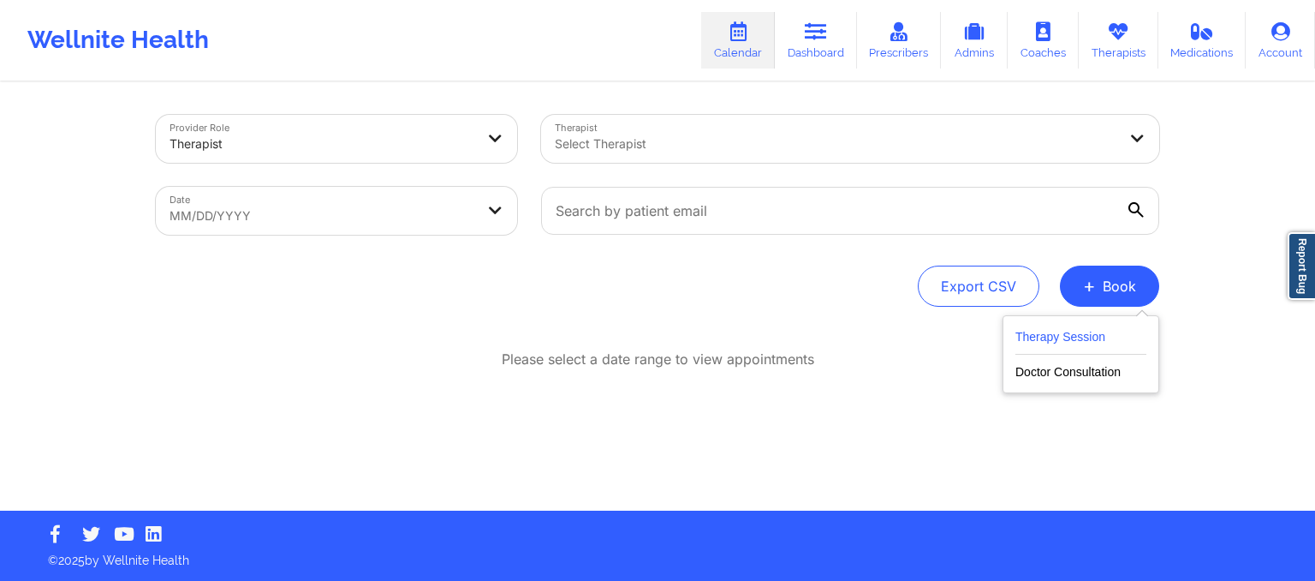
click at [1033, 343] on button "Therapy Session" at bounding box center [1080, 340] width 131 height 28
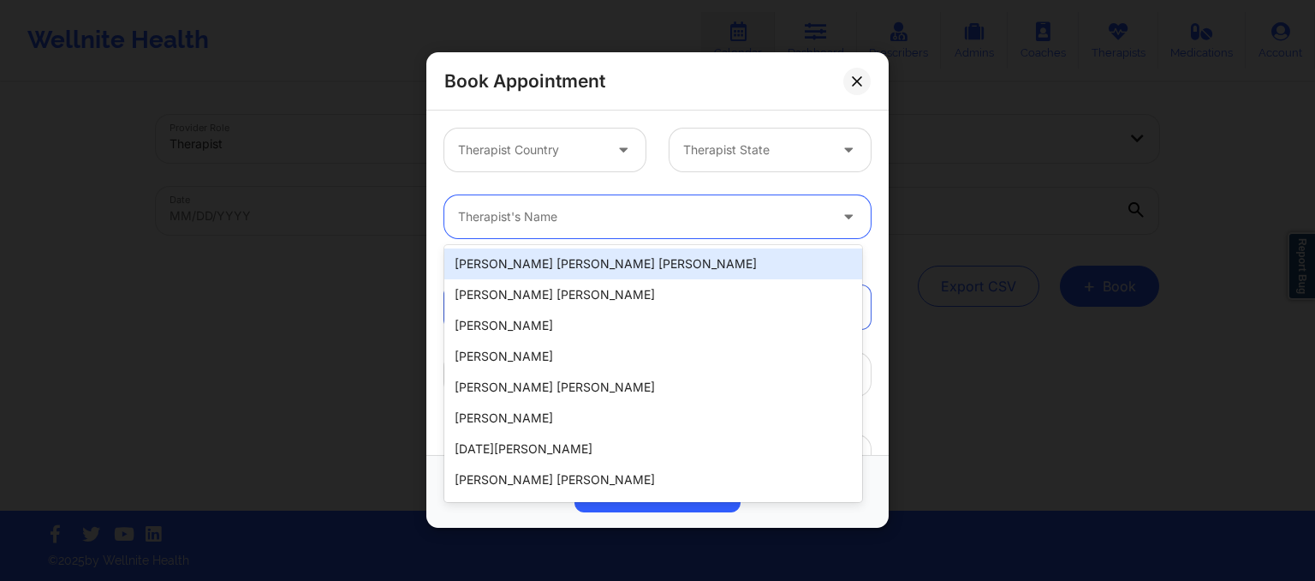
click at [563, 222] on div at bounding box center [643, 217] width 370 height 21
paste input "Kacynthia Bradley"
type input "Kacynthia Bradley"
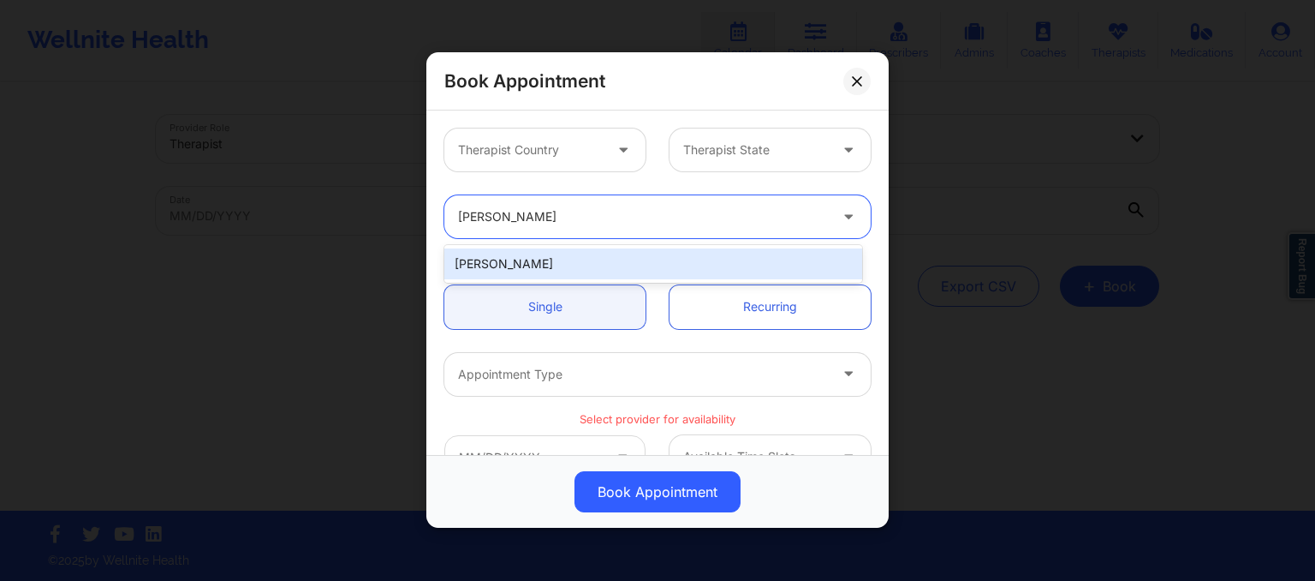
click at [568, 269] on div "Kacynthia Bradley" at bounding box center [653, 263] width 418 height 31
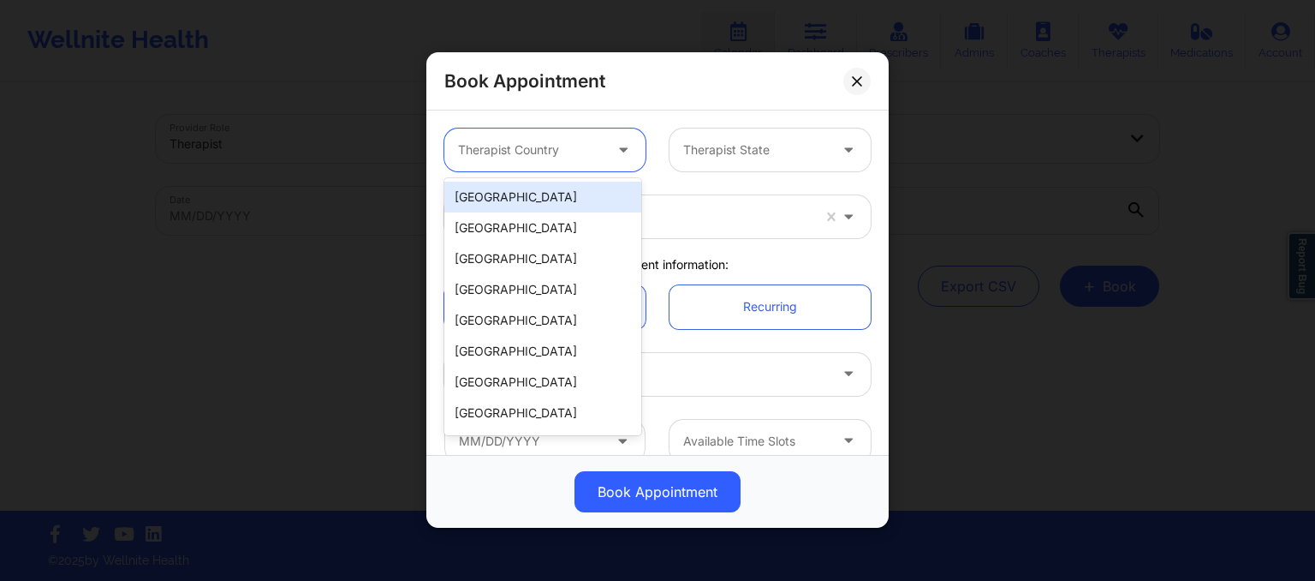
click at [556, 152] on div at bounding box center [530, 150] width 145 height 21
click at [540, 200] on div "[GEOGRAPHIC_DATA]" at bounding box center [542, 197] width 197 height 31
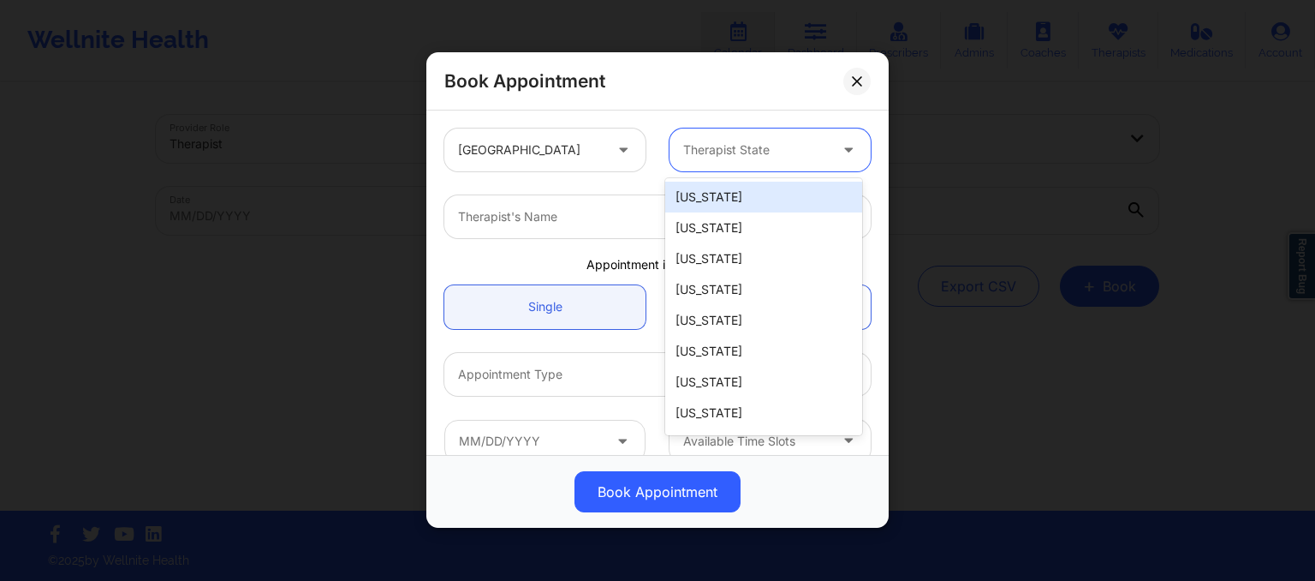
click at [695, 158] on div at bounding box center [755, 150] width 145 height 21
type input "new"
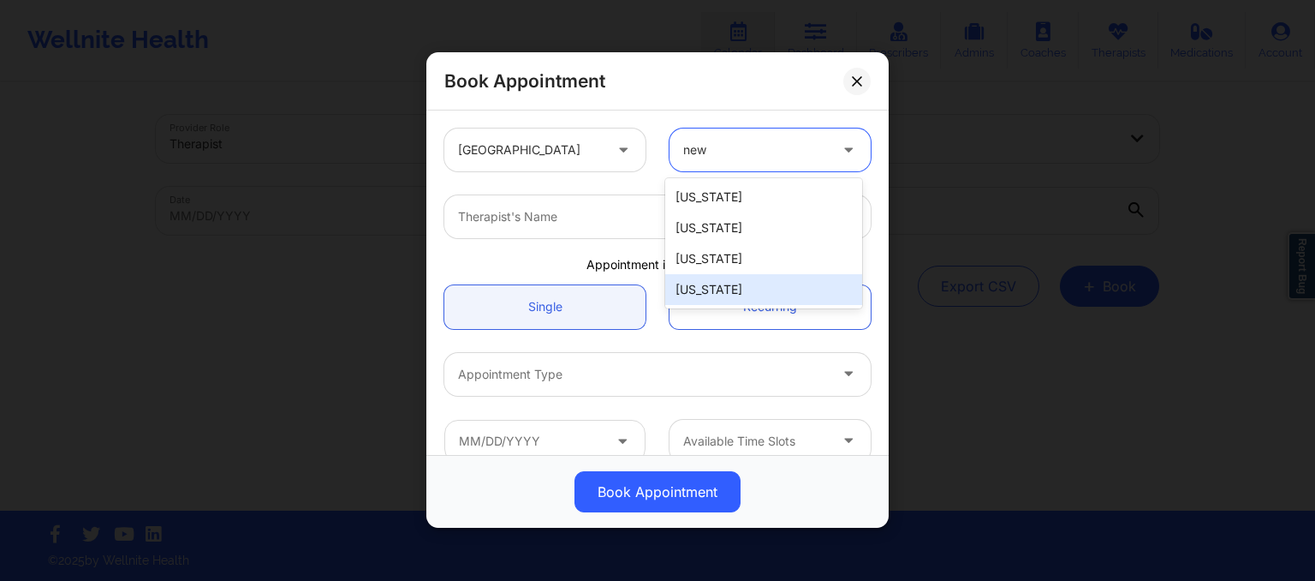
click at [716, 279] on div "[US_STATE]" at bounding box center [763, 289] width 197 height 31
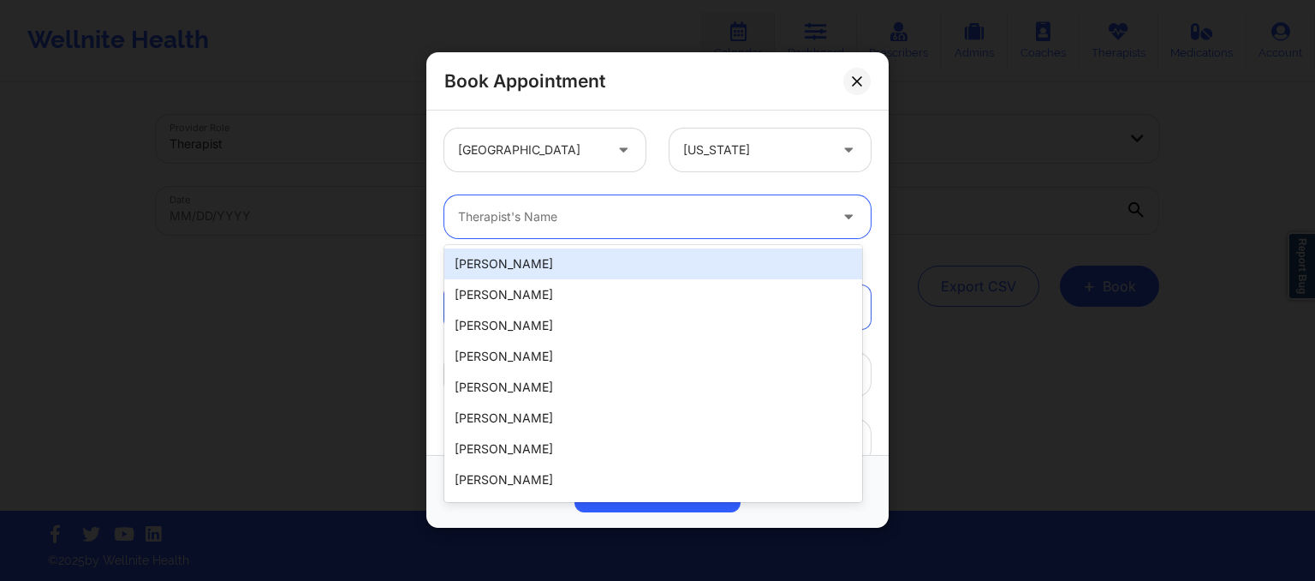
click at [479, 217] on div at bounding box center [643, 217] width 370 height 21
paste input "Kacynthia Bradley"
type input "Kacynthia Bradley"
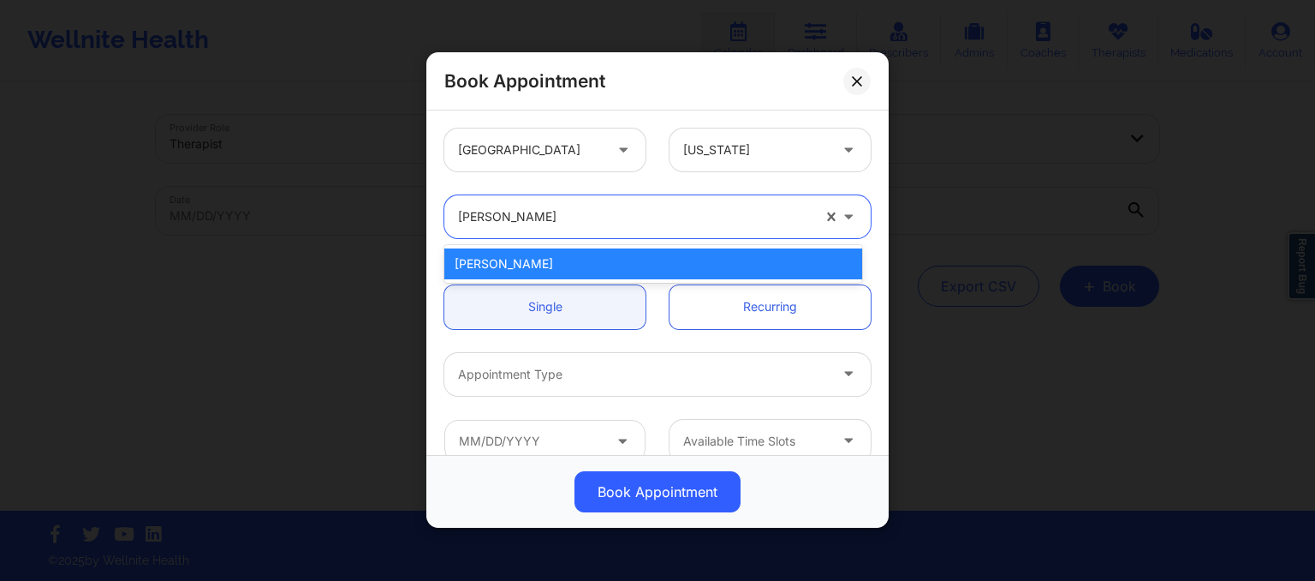
click at [534, 257] on div "Kacynthia Bradley" at bounding box center [653, 263] width 418 height 31
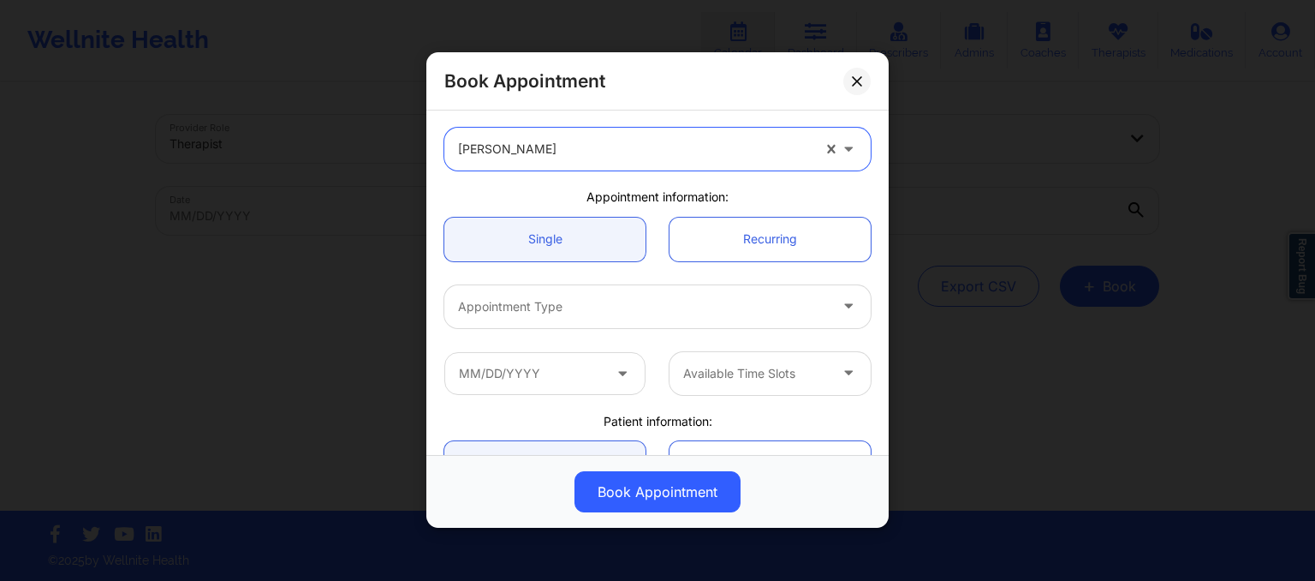
scroll to position [71, 0]
click at [521, 297] on div at bounding box center [643, 303] width 370 height 21
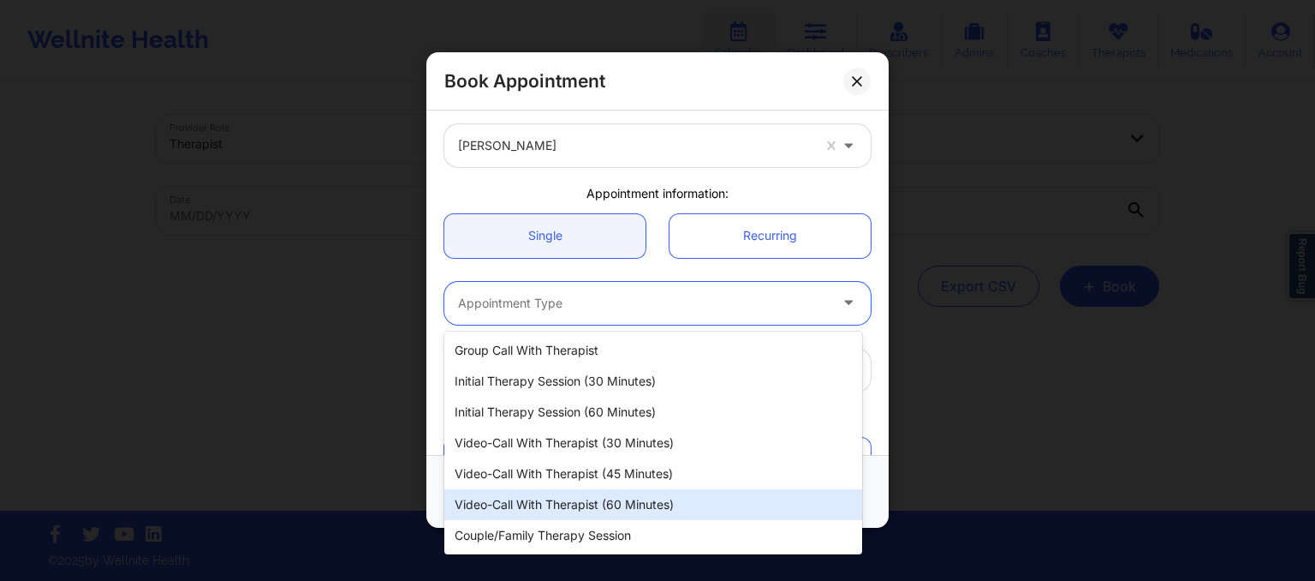
click at [594, 510] on div "Video-Call with Therapist (60 minutes)" at bounding box center [653, 504] width 418 height 31
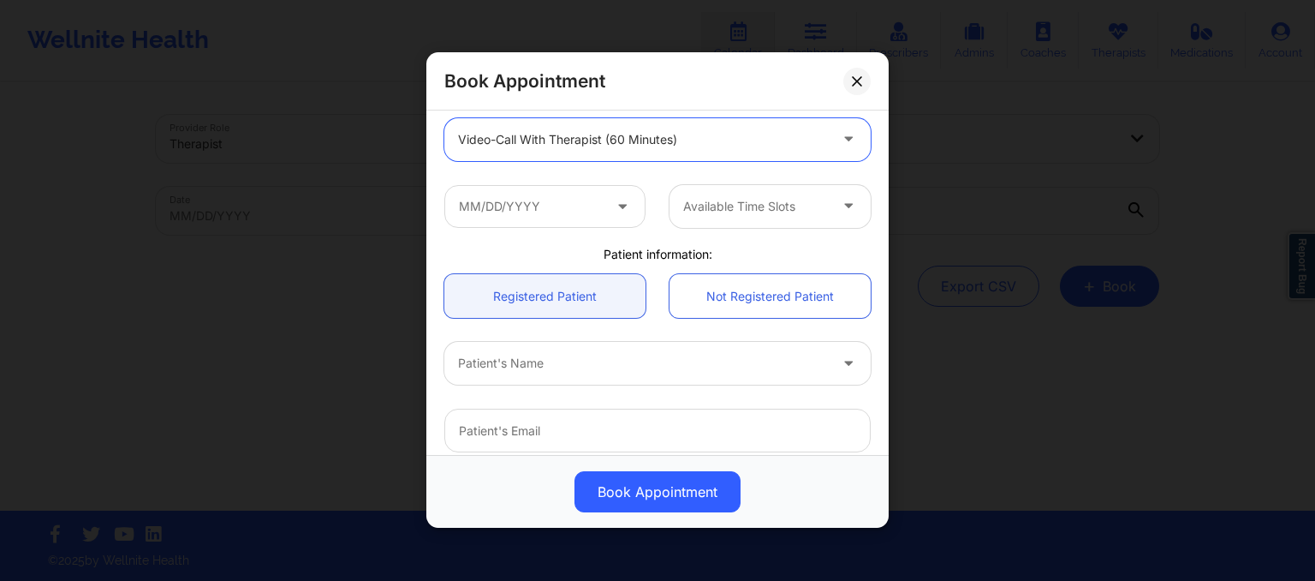
scroll to position [235, 0]
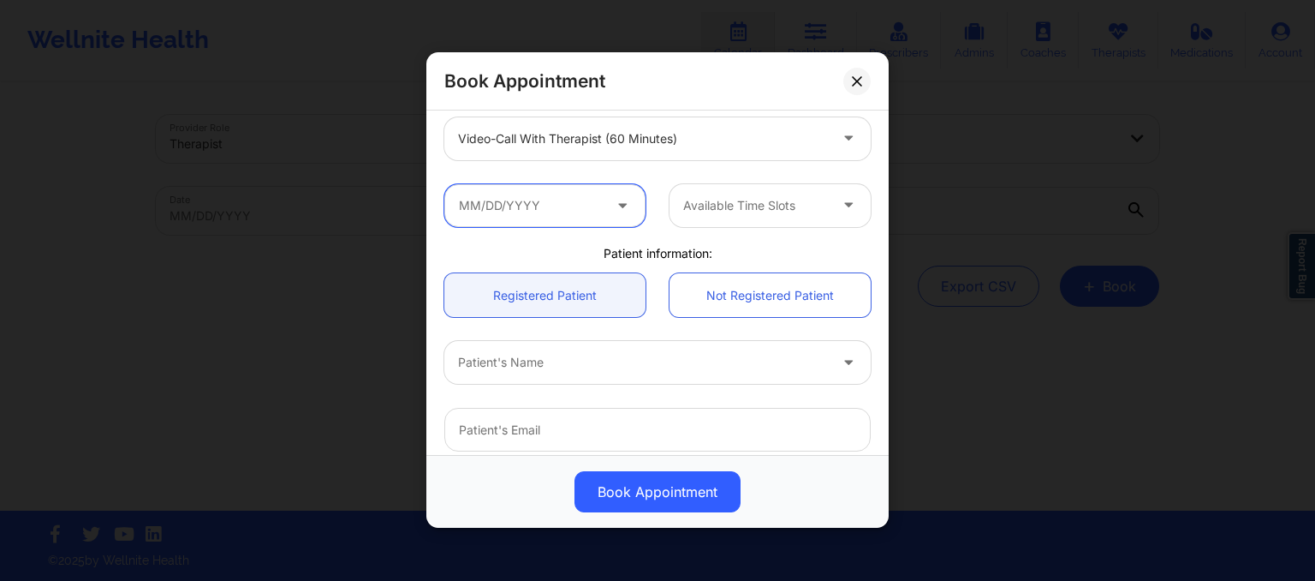
click at [548, 210] on input "text" at bounding box center [544, 205] width 201 height 43
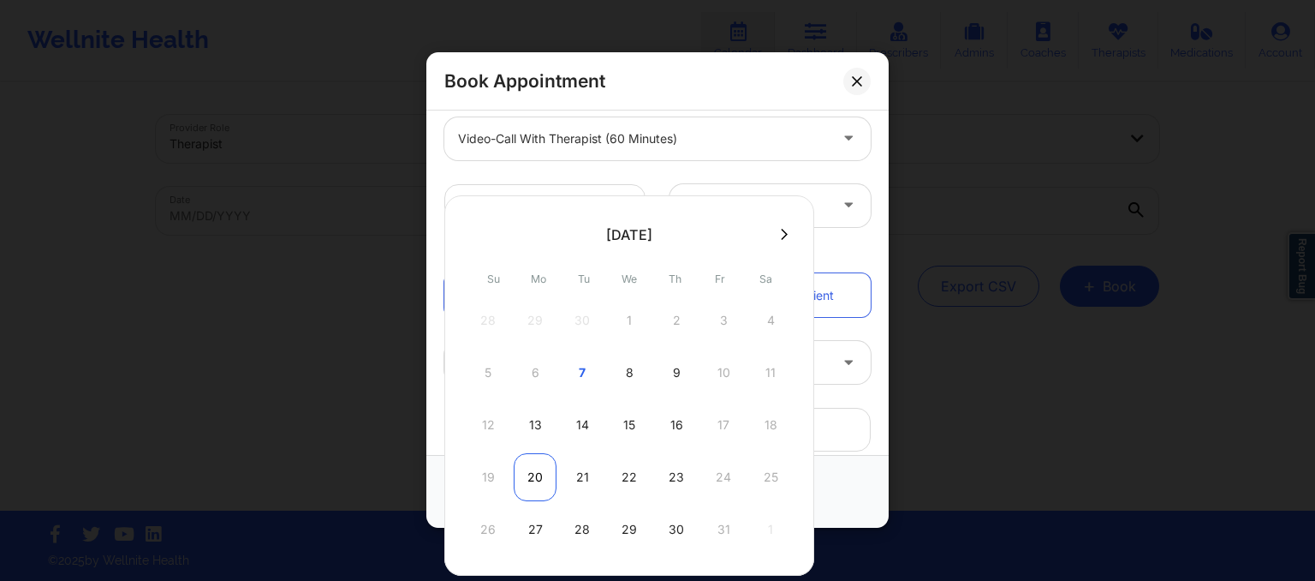
click at [534, 477] on div "20" at bounding box center [535, 477] width 43 height 48
type input "10/20/2025"
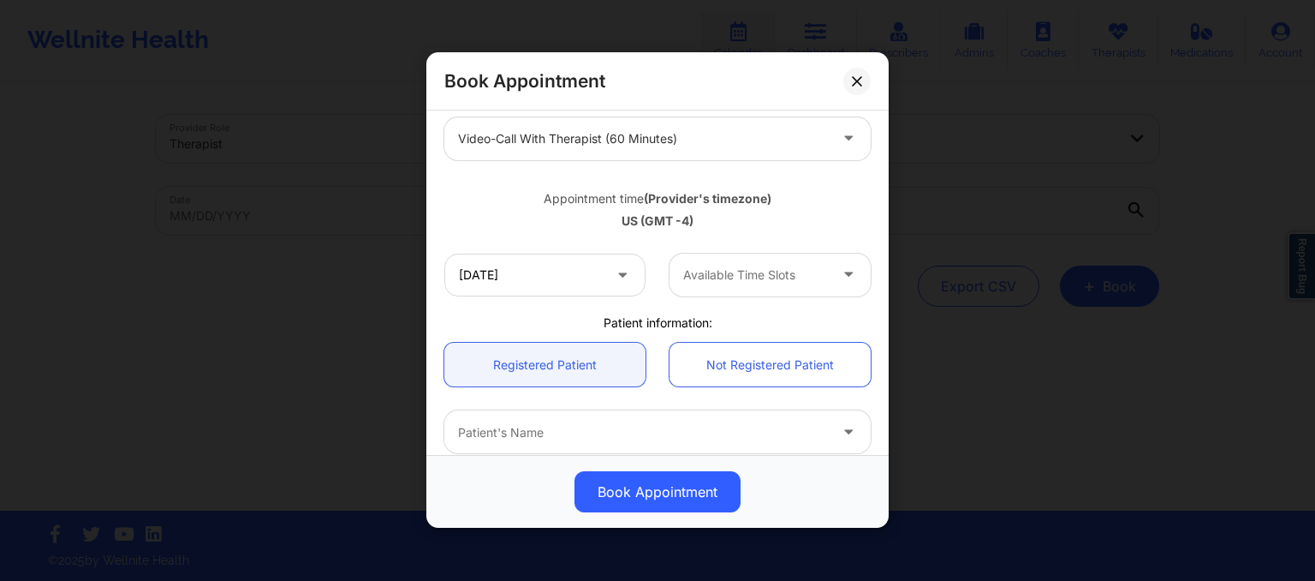
click at [742, 267] on div at bounding box center [755, 275] width 145 height 21
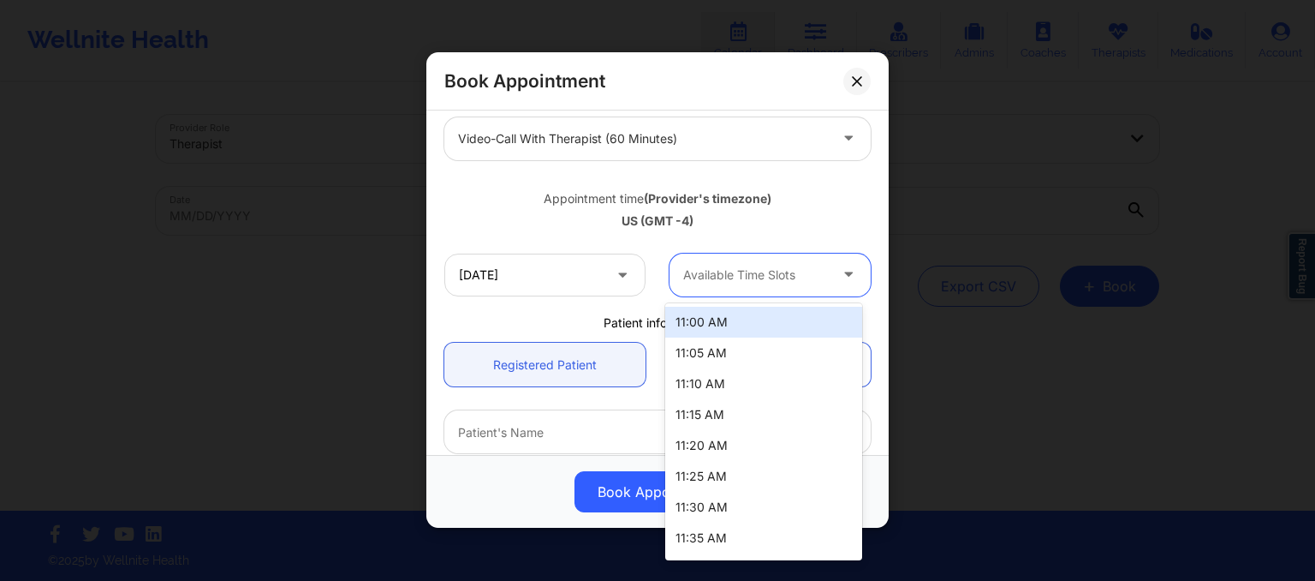
click at [751, 270] on div at bounding box center [755, 275] width 145 height 21
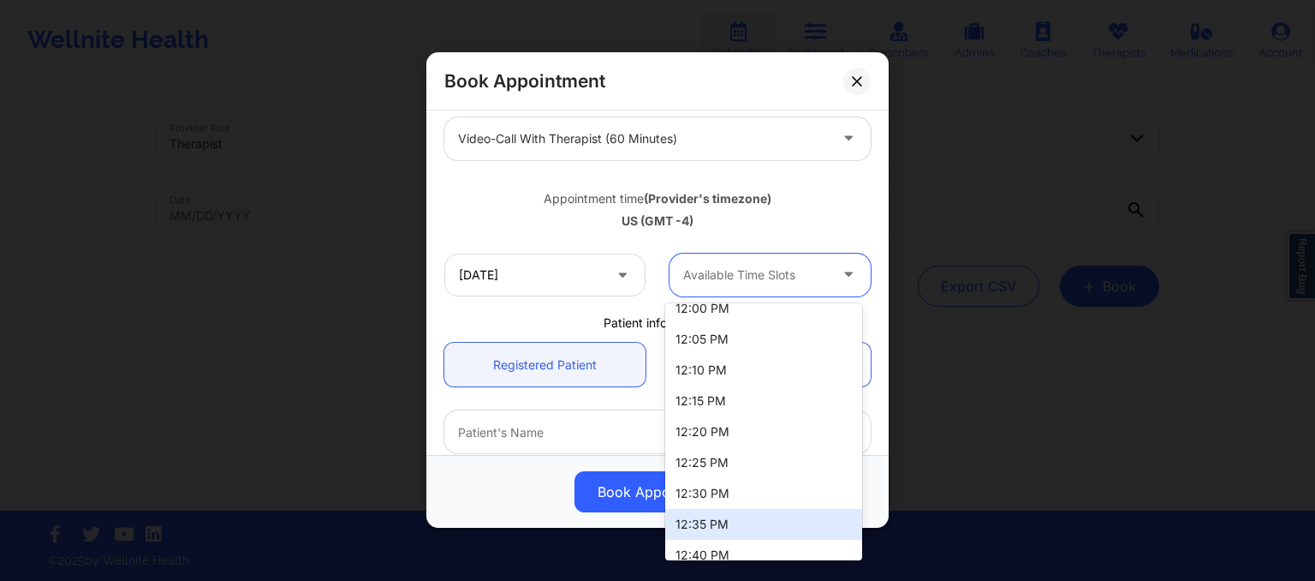
scroll to position [384, 0]
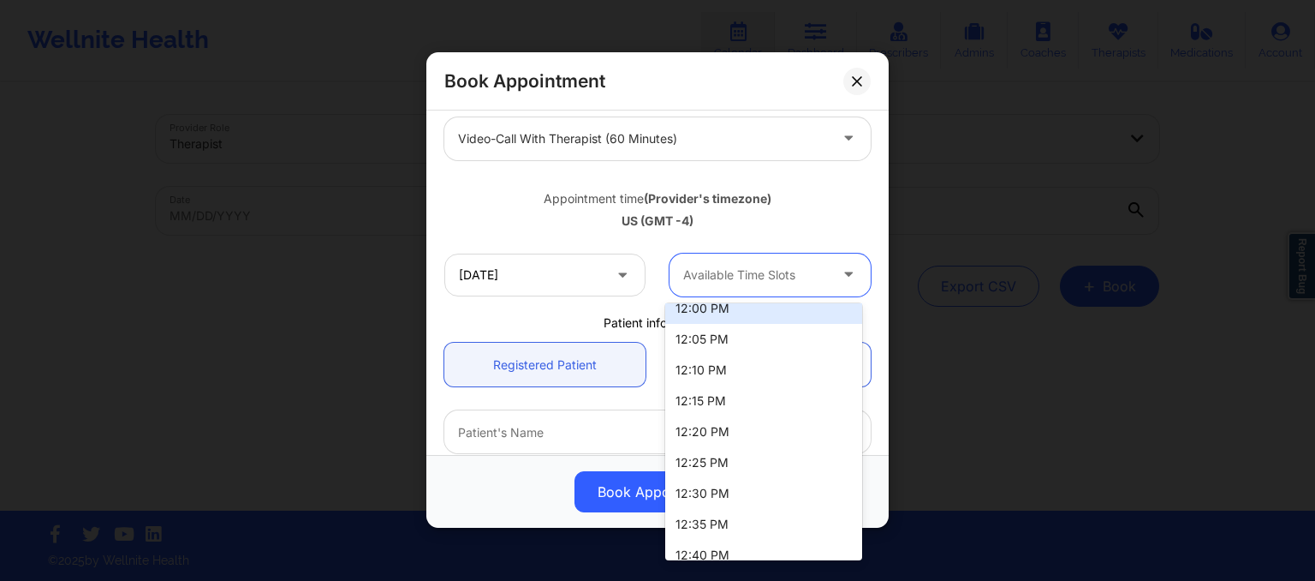
click at [703, 306] on div "12:00 PM" at bounding box center [763, 308] width 197 height 31
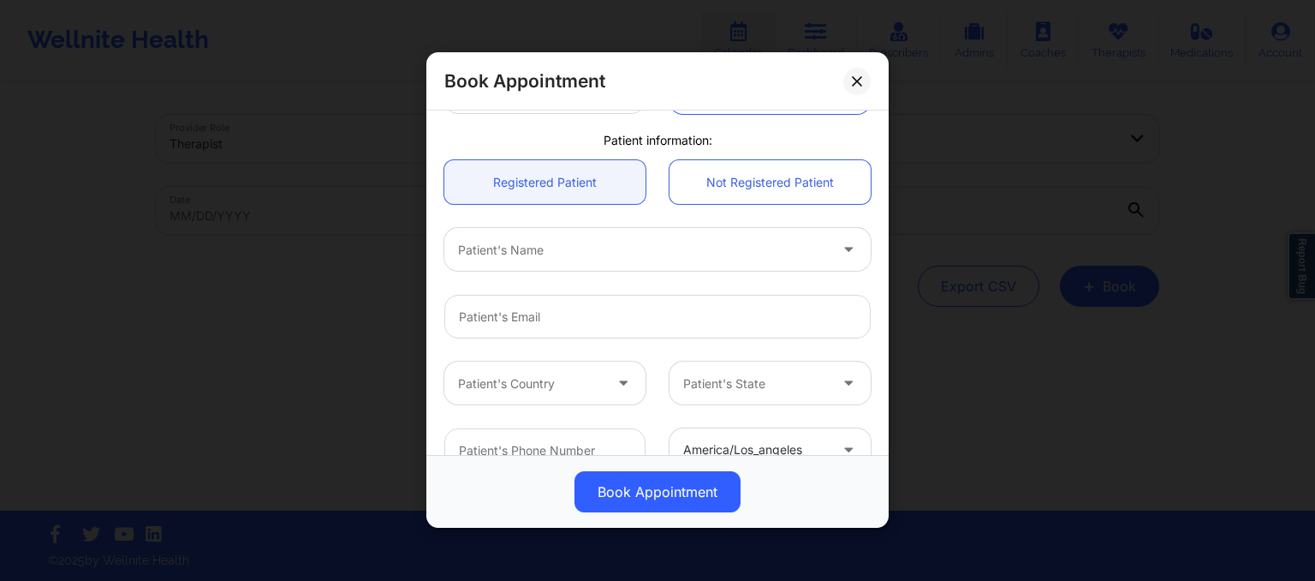
scroll to position [435, 0]
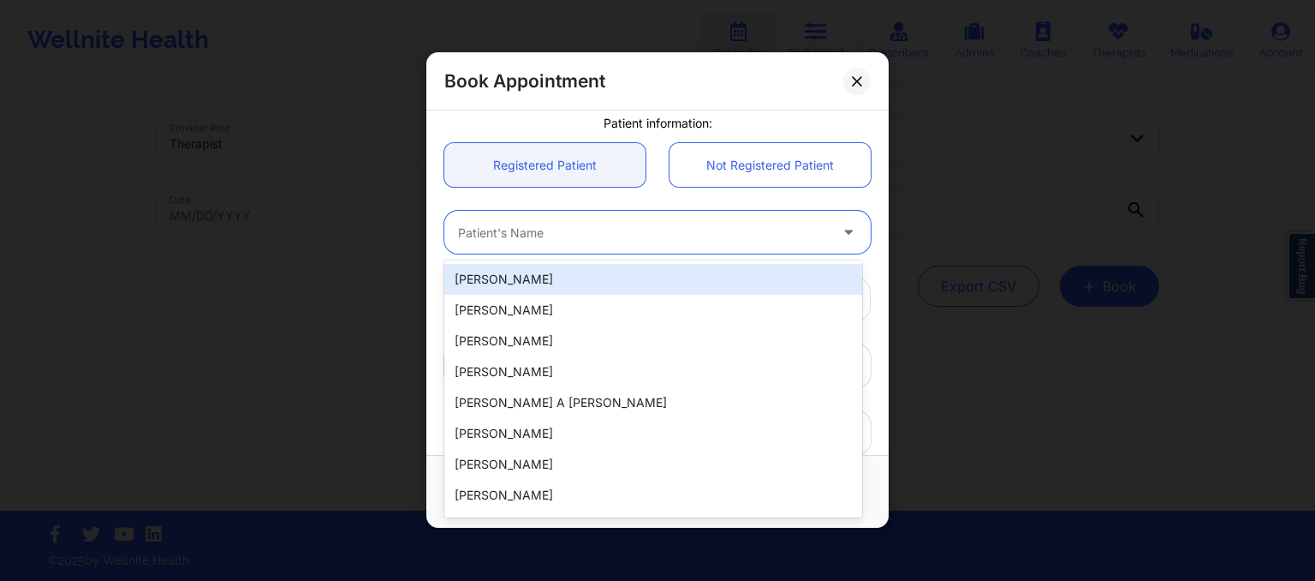
click at [533, 234] on div at bounding box center [643, 233] width 370 height 21
paste input "2. Shaureen Smith"
type input "2. Shaureen Smith"
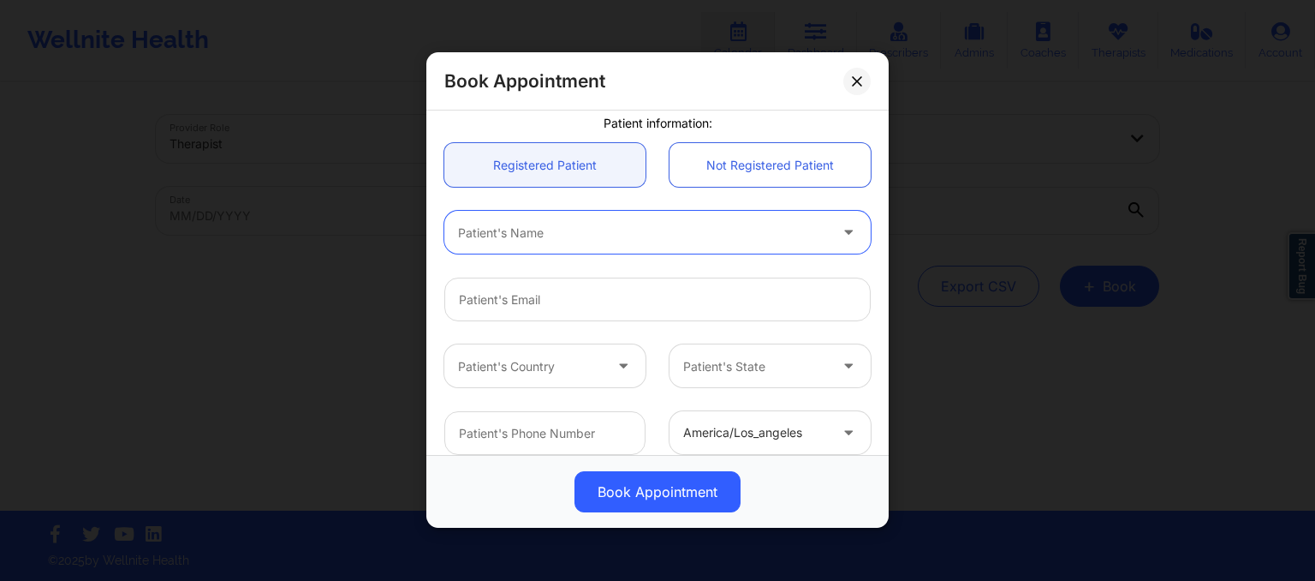
drag, startPoint x: 483, startPoint y: 241, endPoint x: 459, endPoint y: 234, distance: 24.9
click at [459, 234] on div at bounding box center [643, 233] width 370 height 21
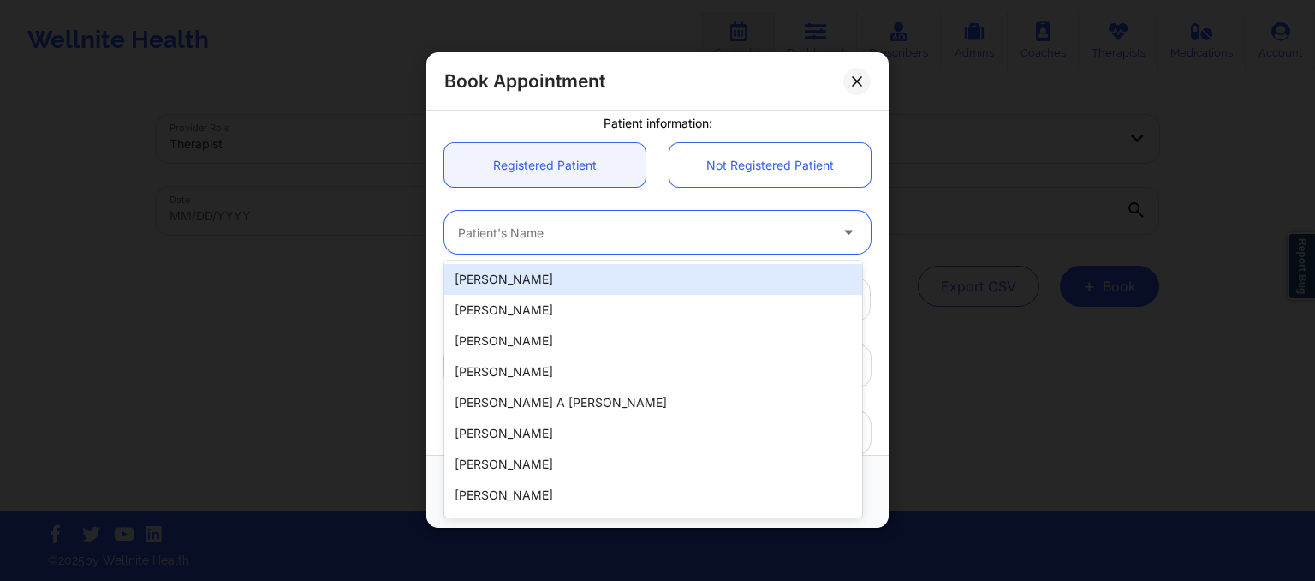
paste input "2. Shaureen Smith"
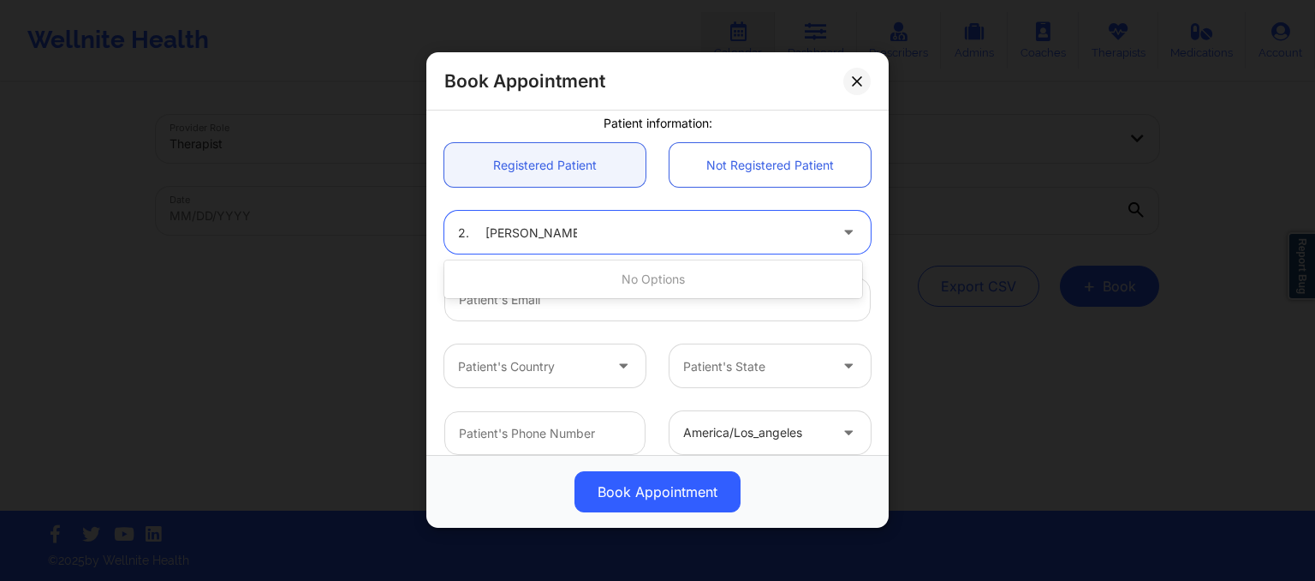
click at [487, 238] on input "2. Shaureen Smith" at bounding box center [517, 232] width 119 height 17
type input "Shaureen Smith"
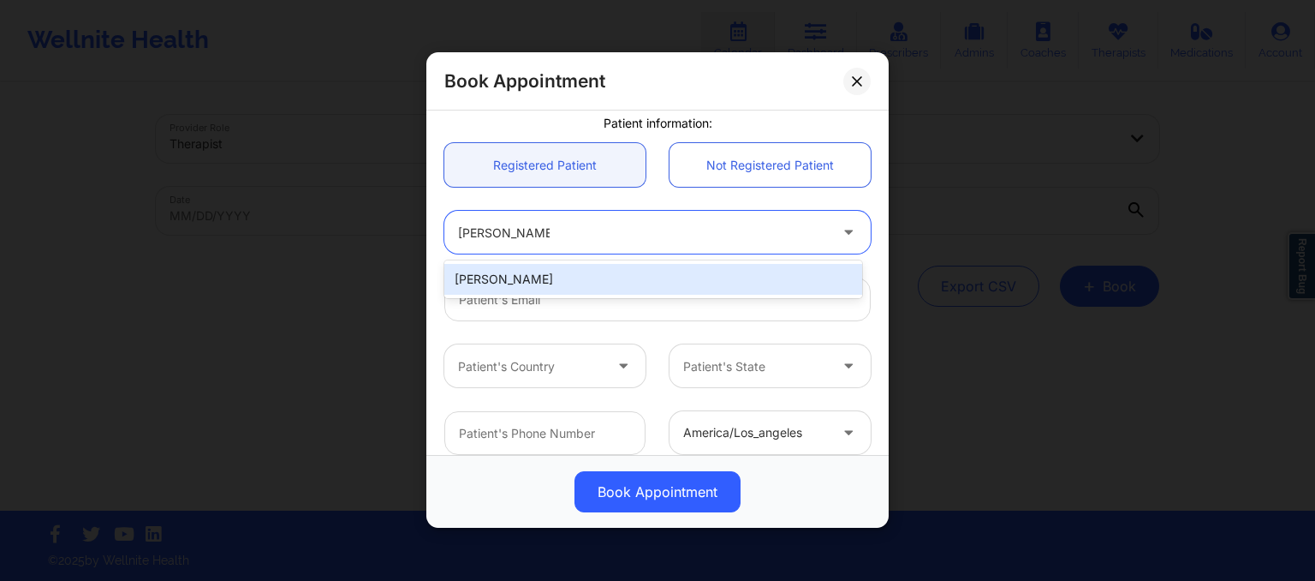
click at [510, 275] on div "Shaureen Smith" at bounding box center [653, 279] width 418 height 31
type input "shaureen.smith@gmail.com"
type input "+12122035579"
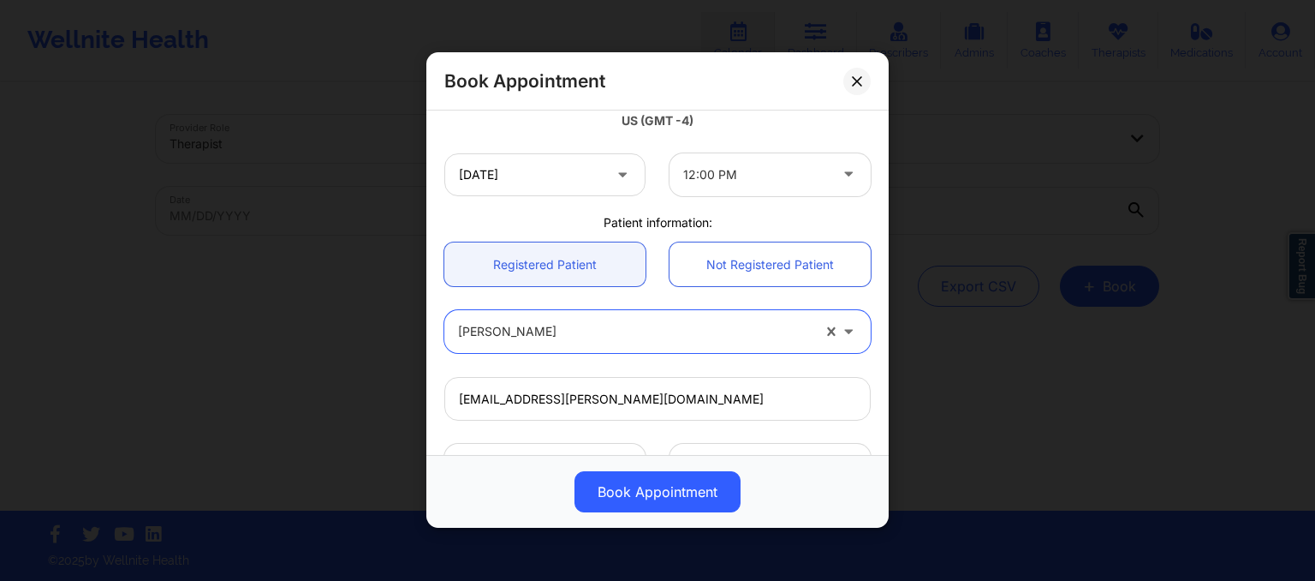
scroll to position [336, 0]
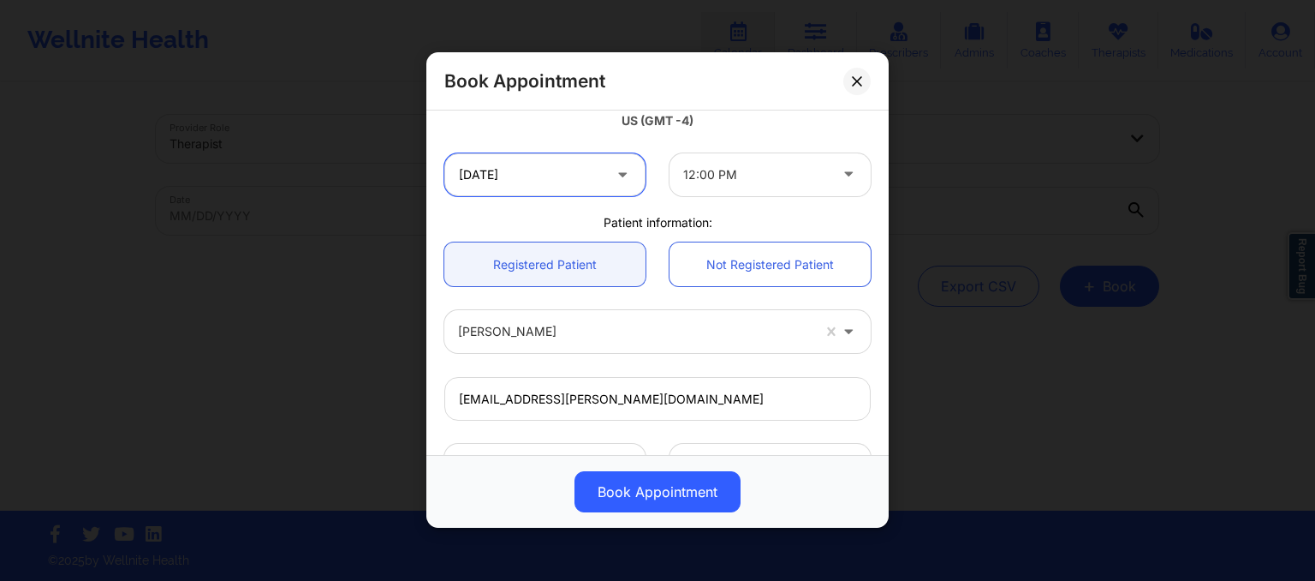
click at [530, 169] on input "10/20/2025" at bounding box center [544, 174] width 201 height 43
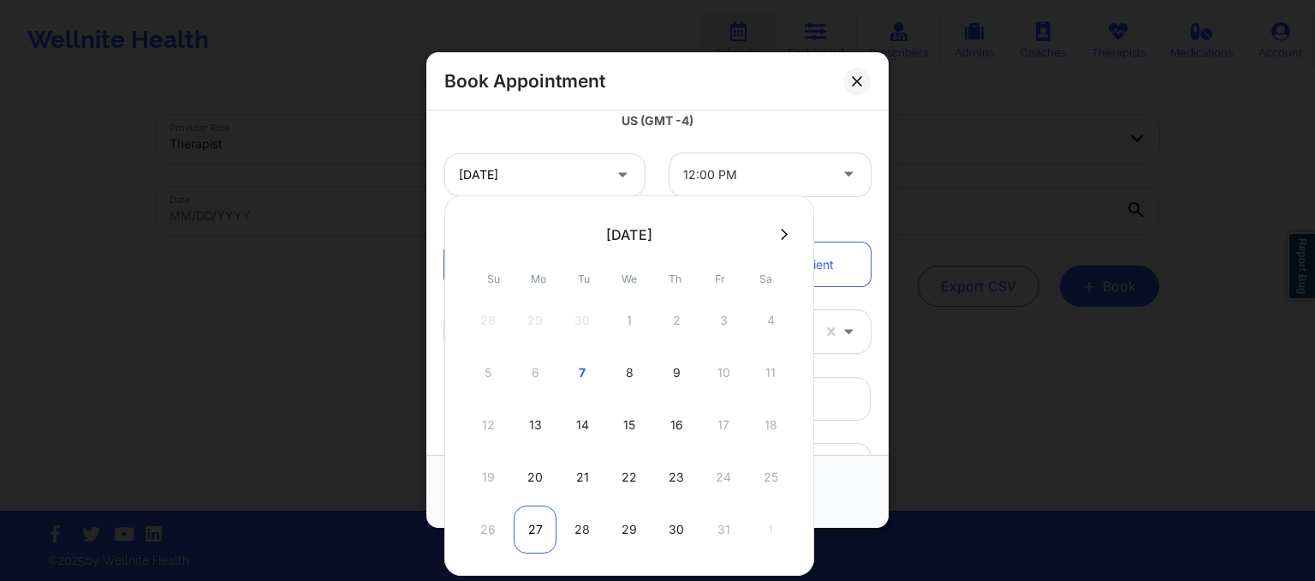
click at [539, 531] on div "27" at bounding box center [535, 529] width 43 height 48
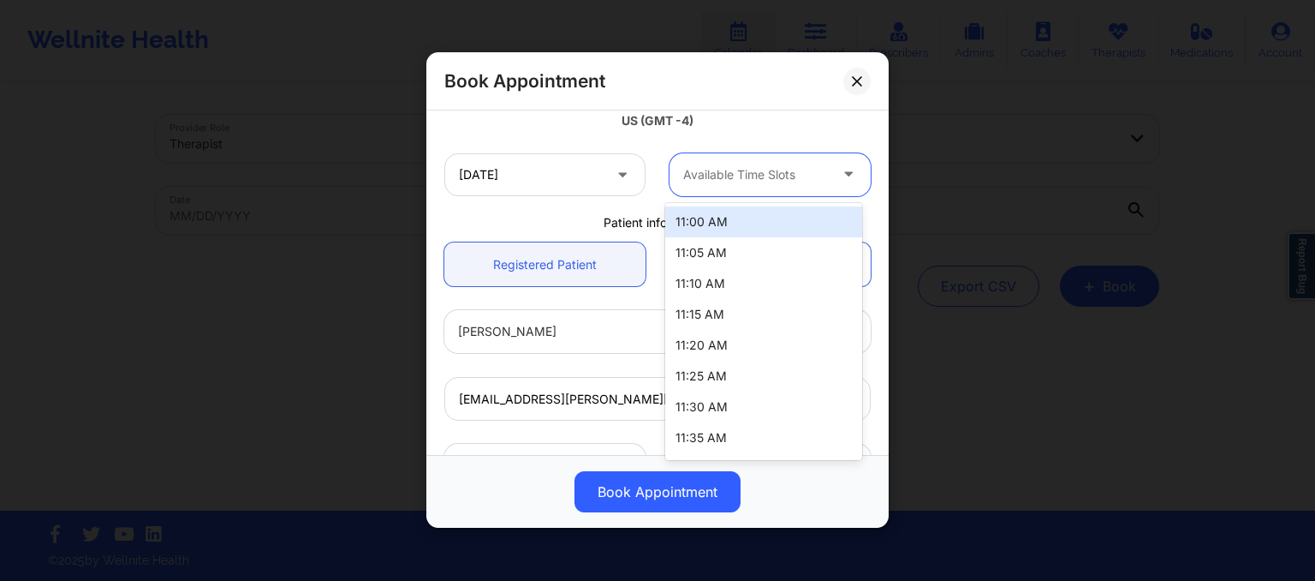
click at [718, 176] on div at bounding box center [755, 174] width 145 height 21
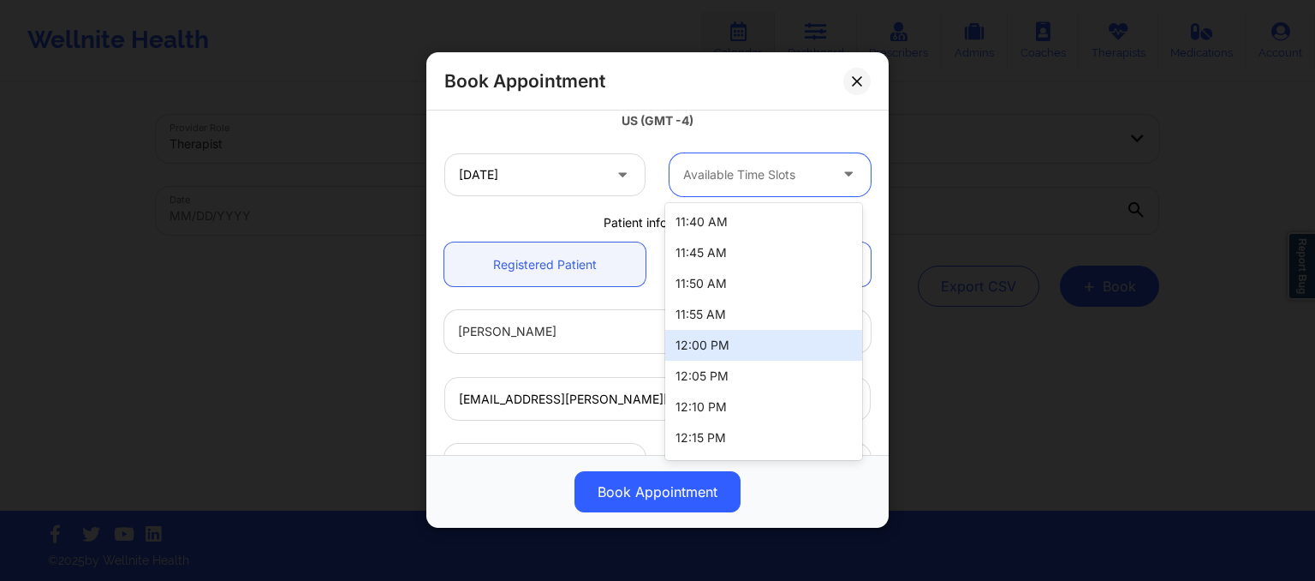
click at [710, 341] on div "12:00 PM" at bounding box center [763, 345] width 197 height 31
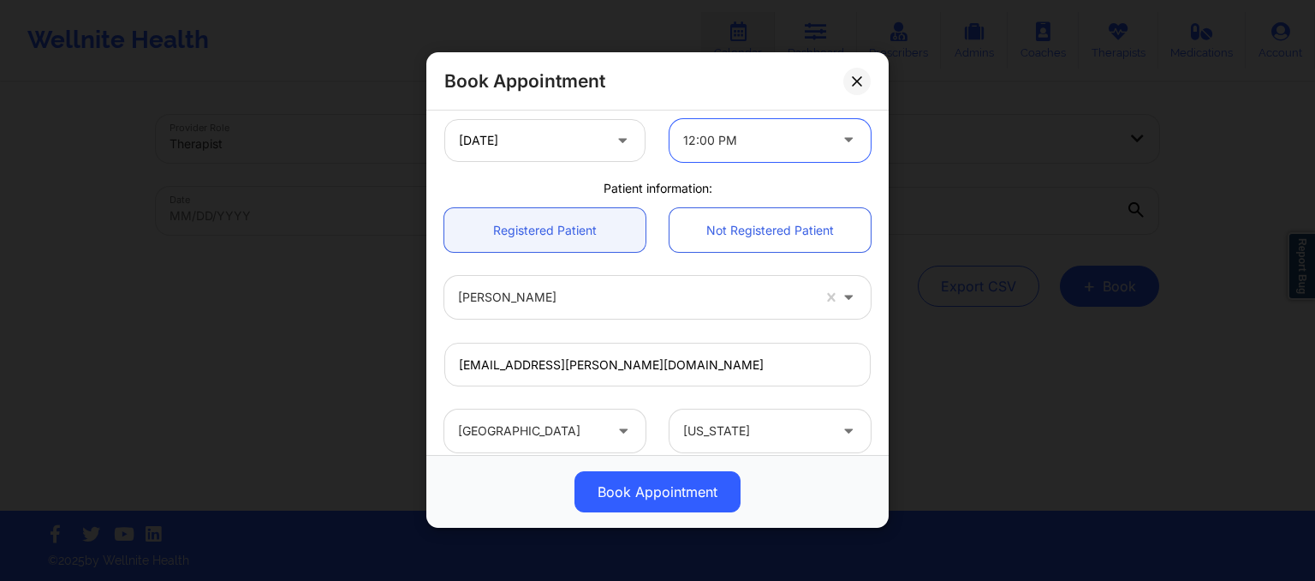
scroll to position [342, 0]
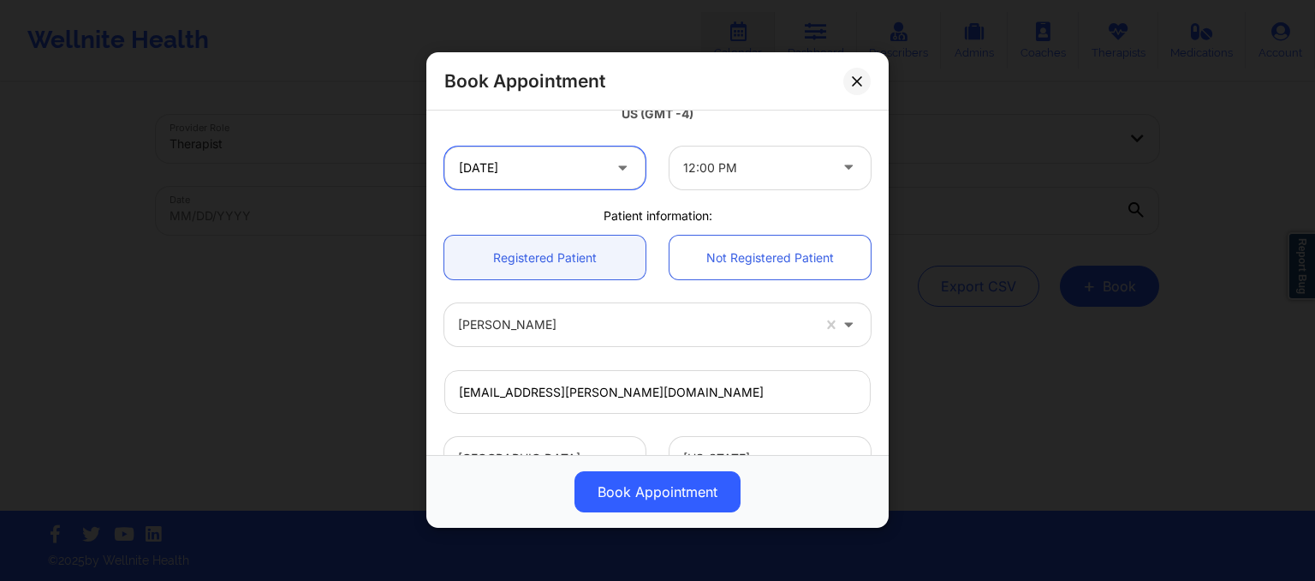
click at [597, 181] on input "10/27/2025" at bounding box center [544, 167] width 201 height 43
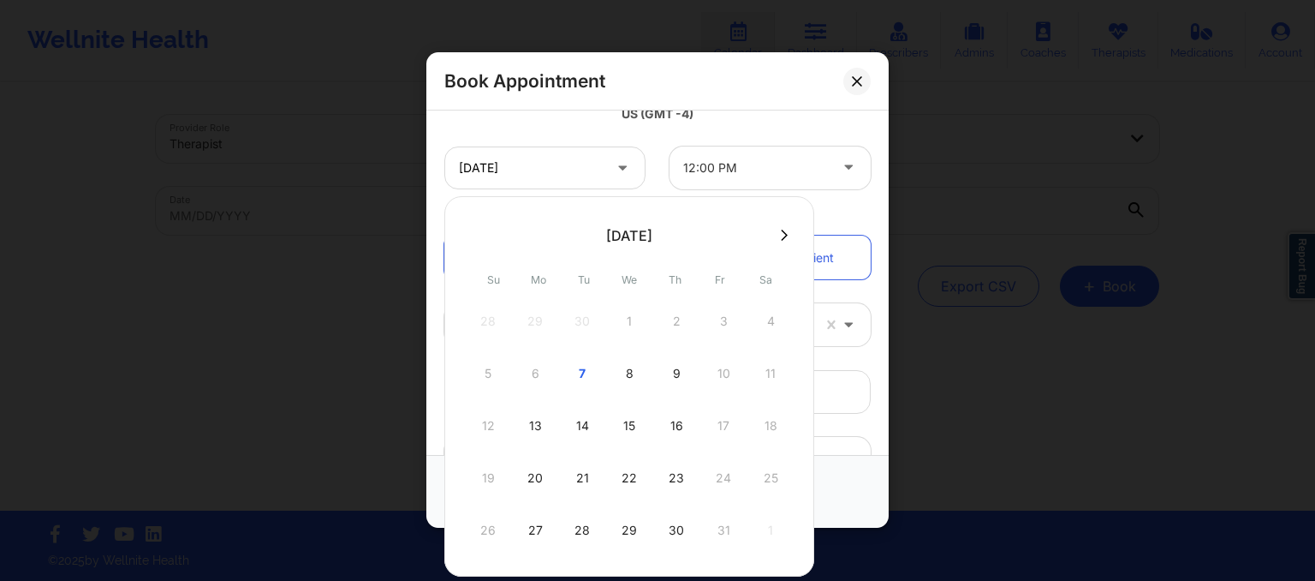
click at [781, 233] on icon at bounding box center [784, 234] width 7 height 11
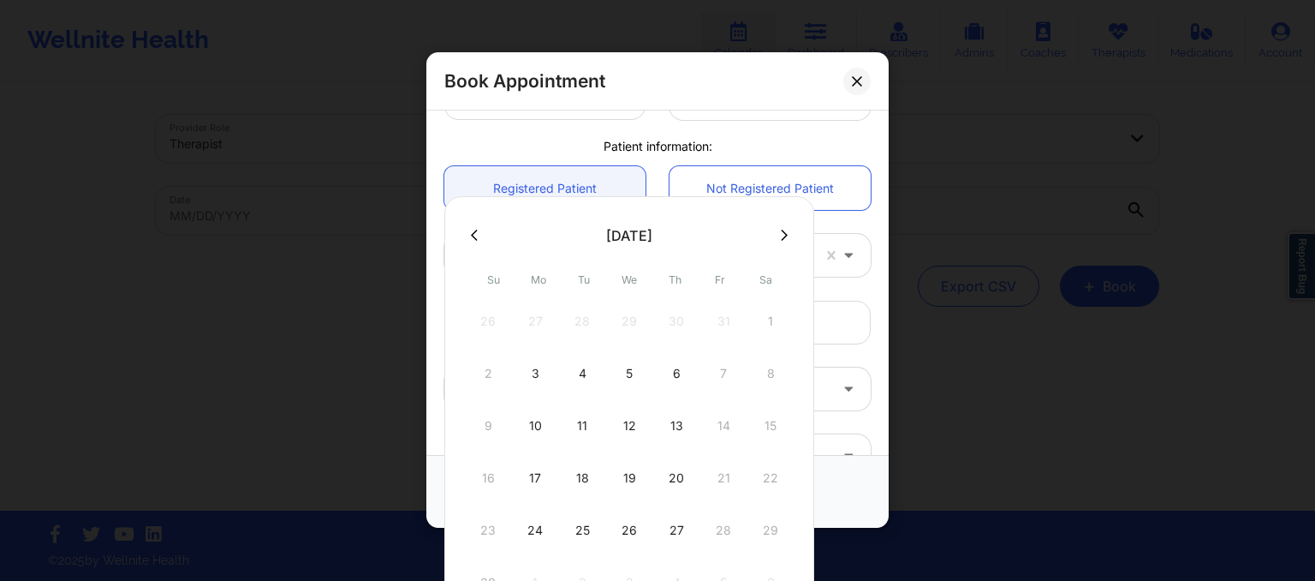
scroll to position [272, 0]
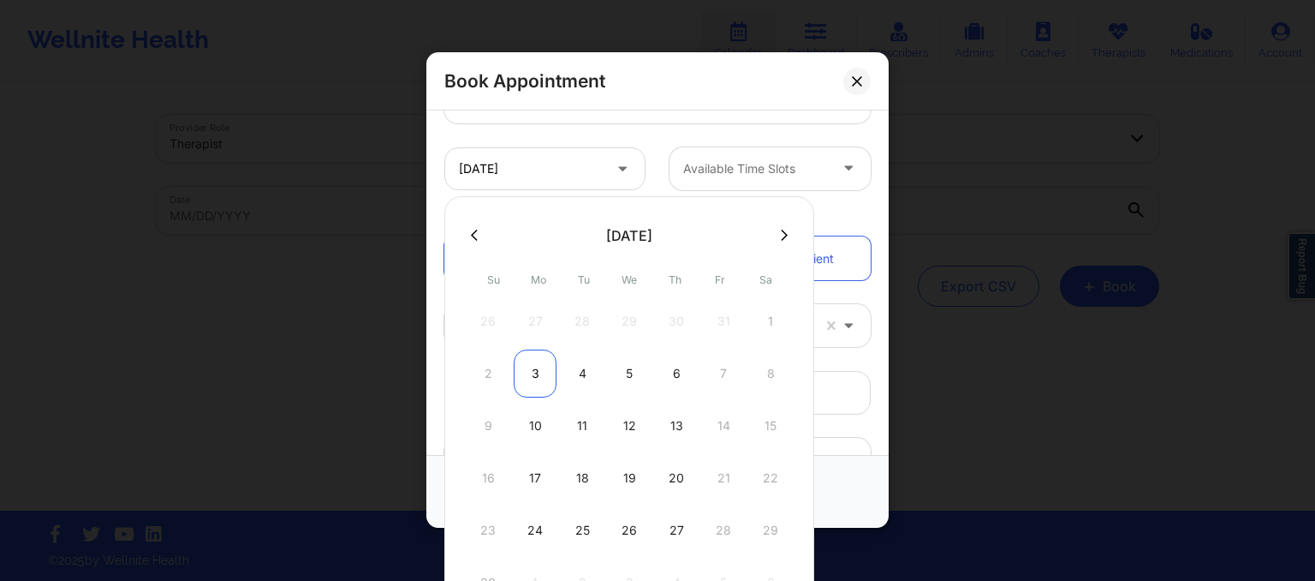
click at [541, 385] on div "3" at bounding box center [535, 373] width 43 height 48
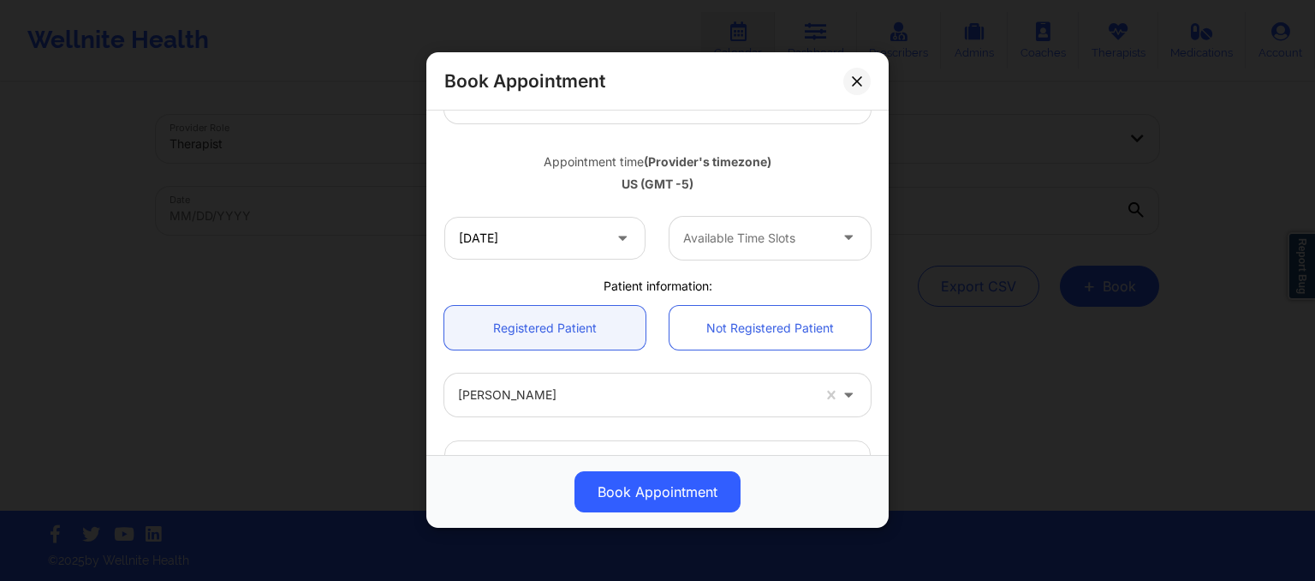
scroll to position [342, 0]
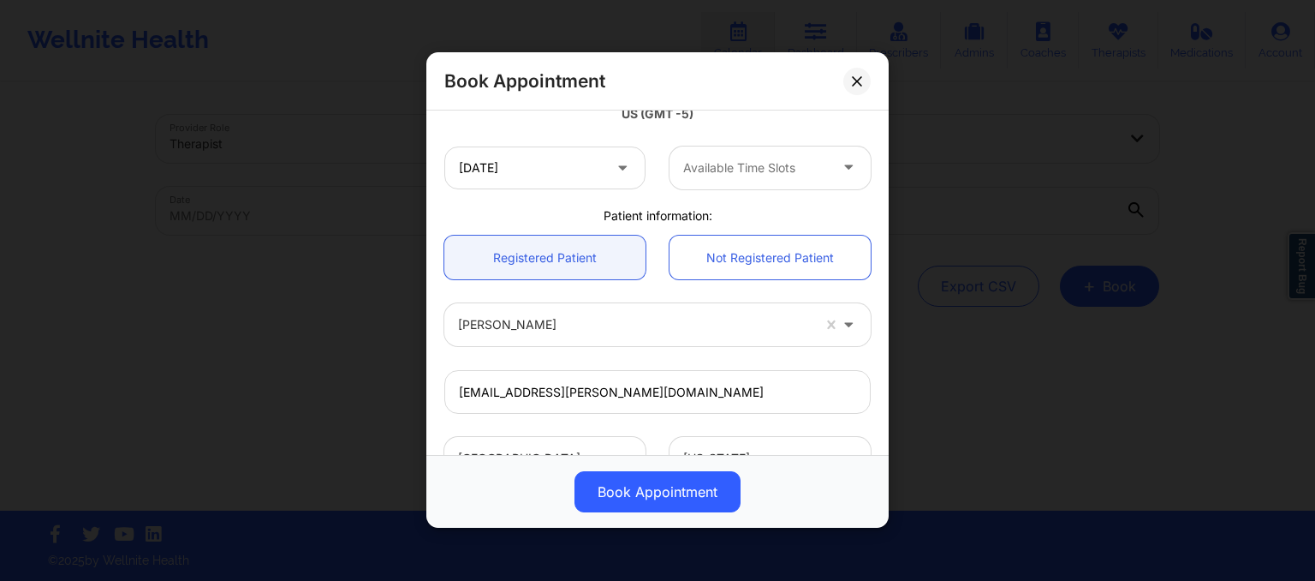
click at [688, 177] on div at bounding box center [755, 168] width 145 height 21
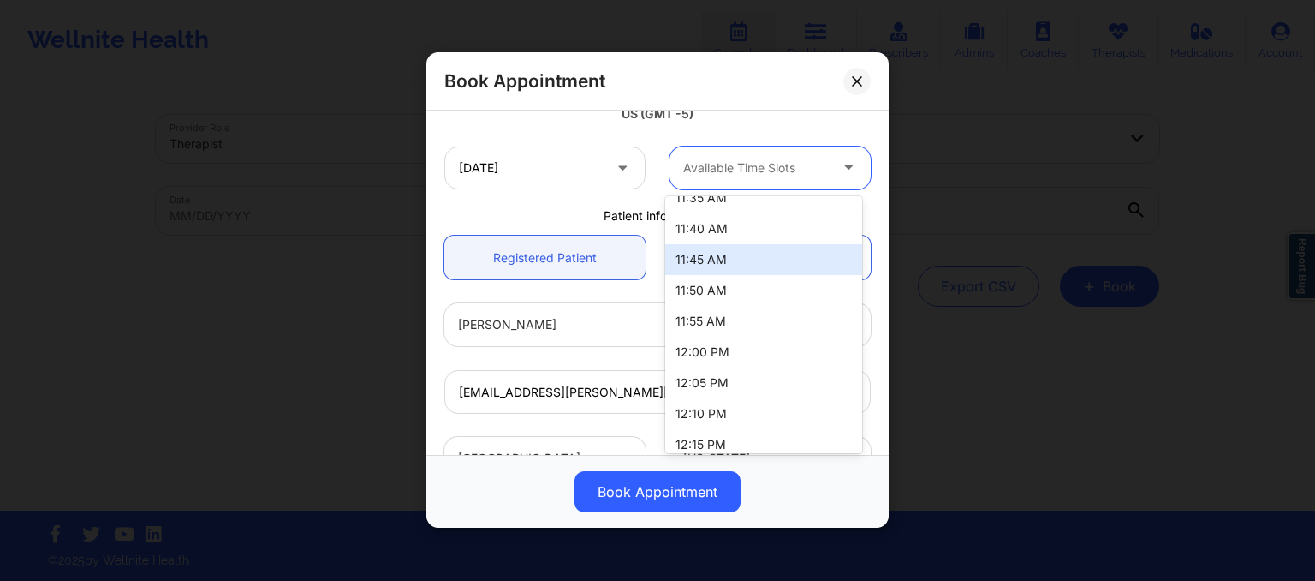
scroll to position [236, 0]
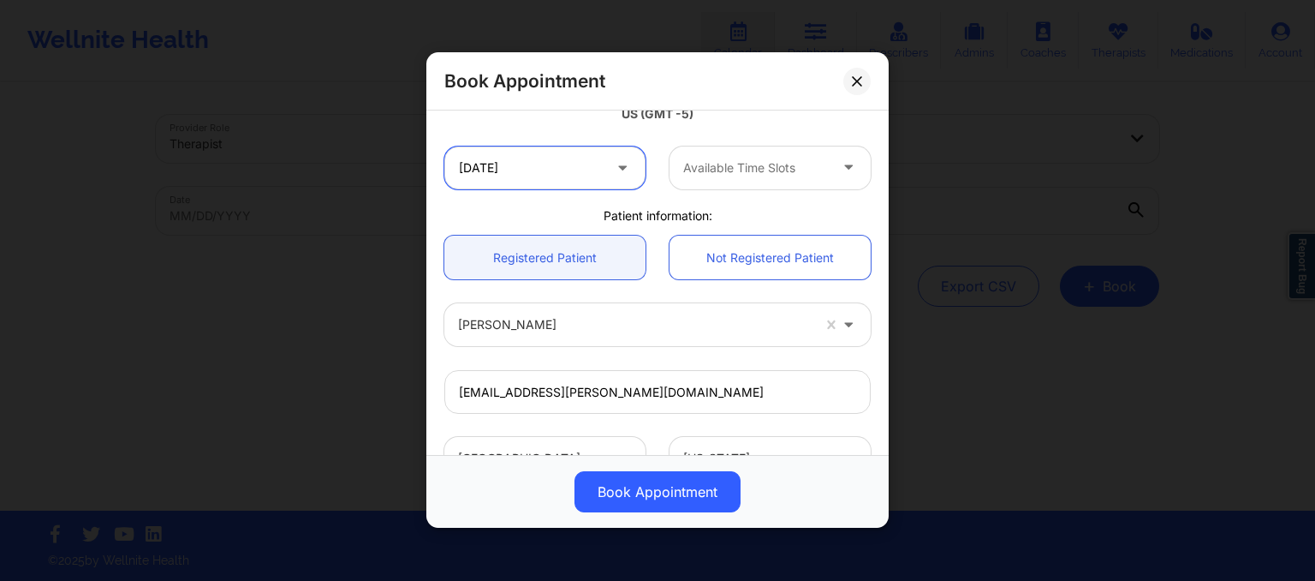
click at [551, 170] on input "11/03/2025" at bounding box center [544, 167] width 201 height 43
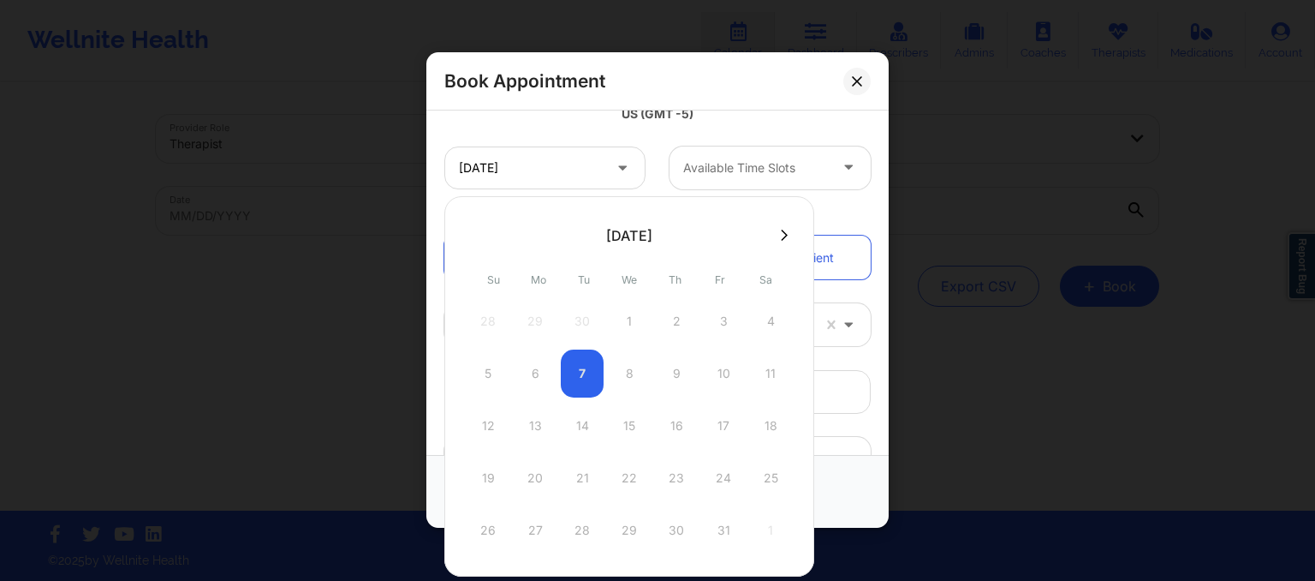
click at [566, 377] on div "5 6 7 8 9 10 11" at bounding box center [629, 373] width 325 height 48
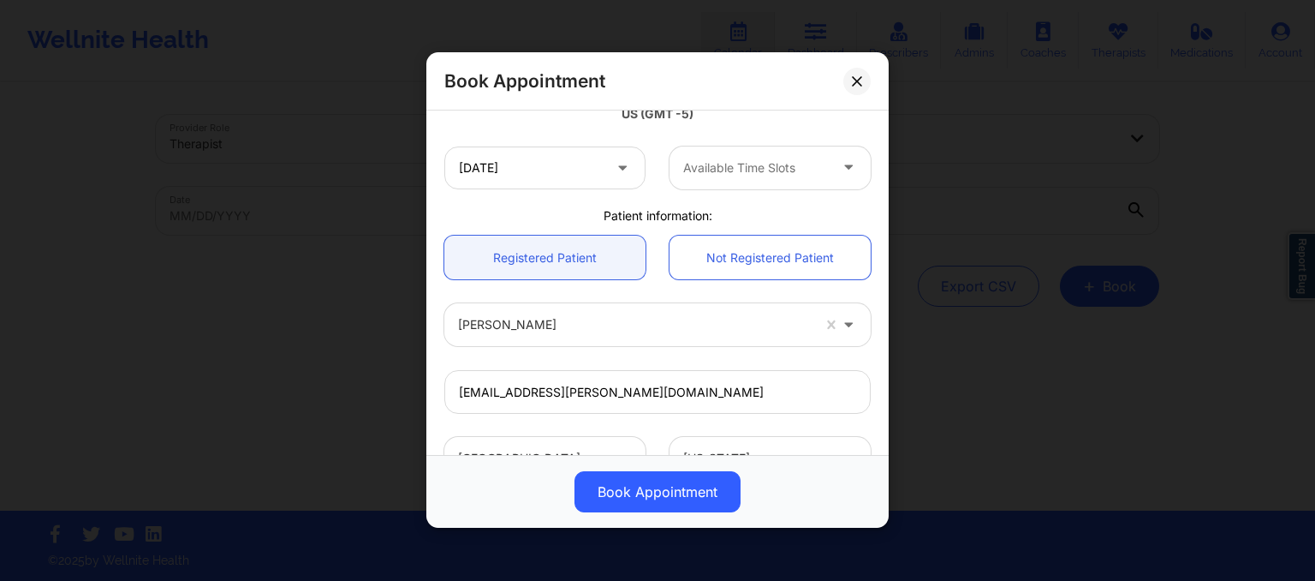
click at [646, 175] on div "11/03/2025" at bounding box center [544, 167] width 225 height 43
click at [625, 161] on icon at bounding box center [622, 165] width 17 height 15
click at [622, 176] on span at bounding box center [624, 168] width 21 height 21
click at [614, 163] on icon at bounding box center [622, 165] width 17 height 15
click at [502, 187] on input "11/03/2025" at bounding box center [544, 167] width 201 height 43
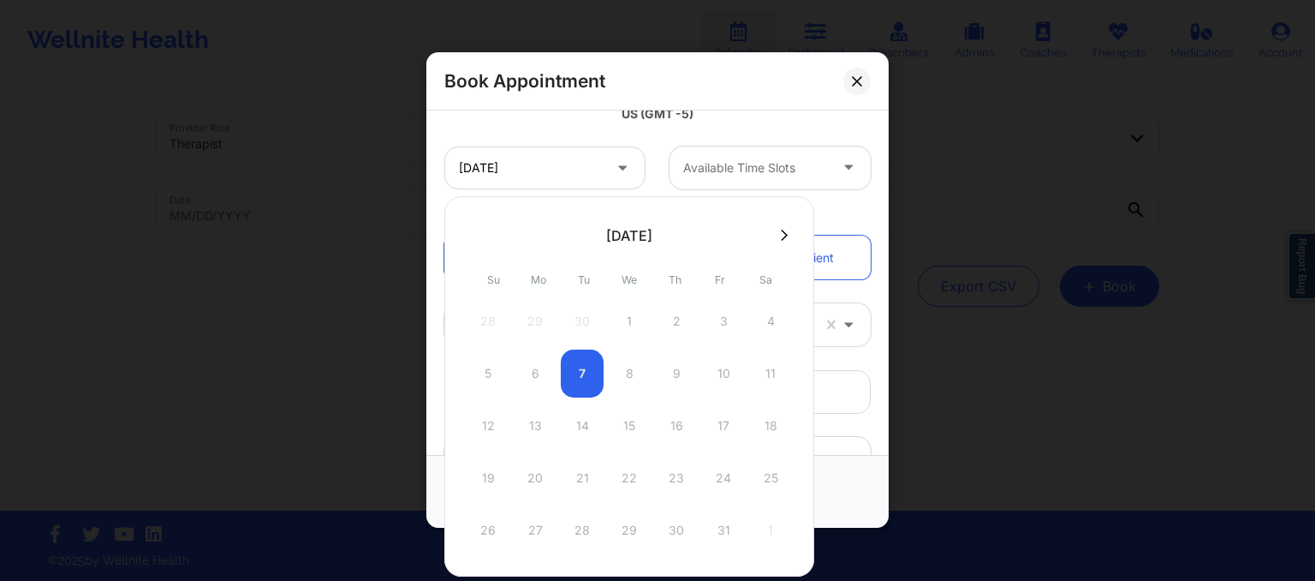
click at [781, 232] on icon at bounding box center [784, 235] width 7 height 13
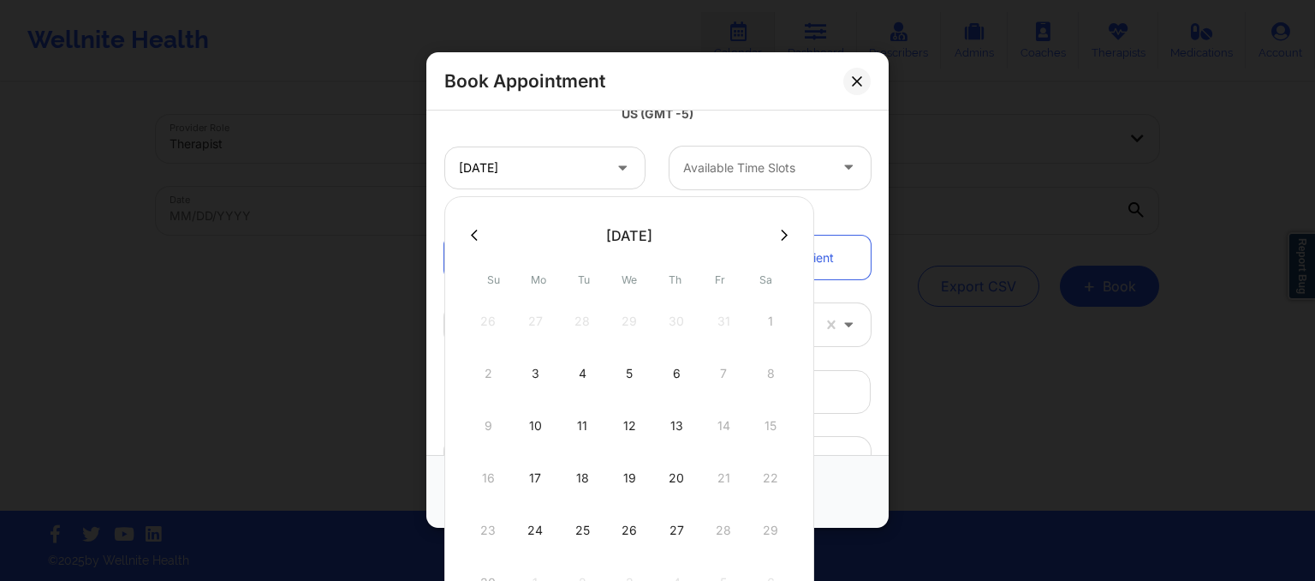
click at [474, 235] on icon at bounding box center [474, 235] width 7 height 13
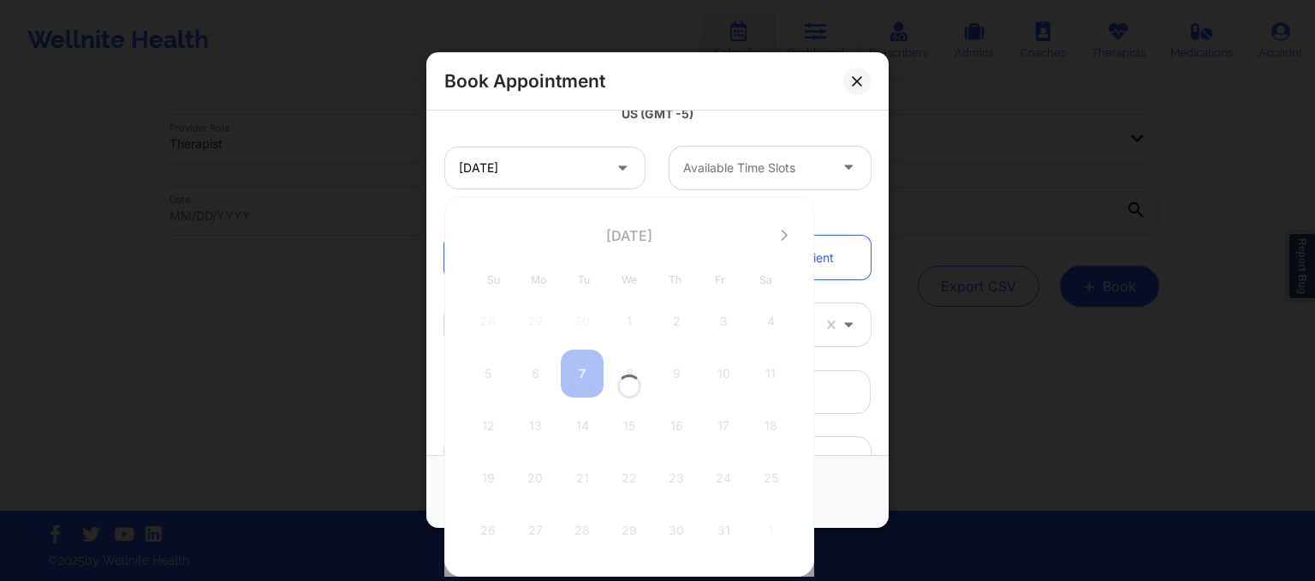
scroll to position [272, 0]
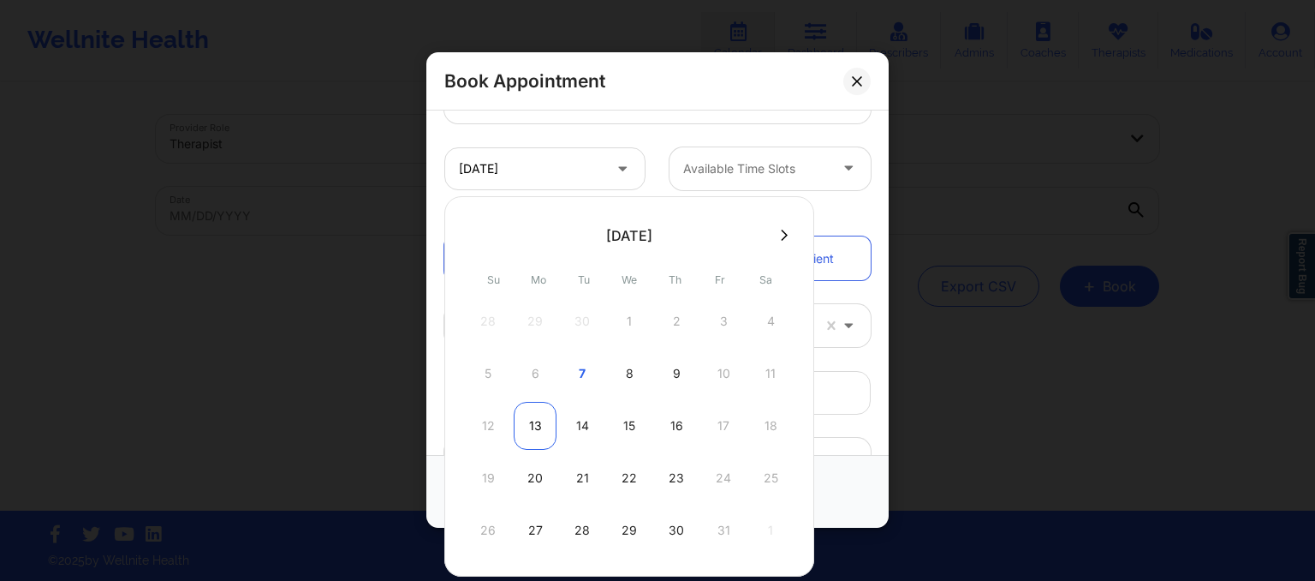
click at [524, 432] on div "13" at bounding box center [535, 426] width 43 height 48
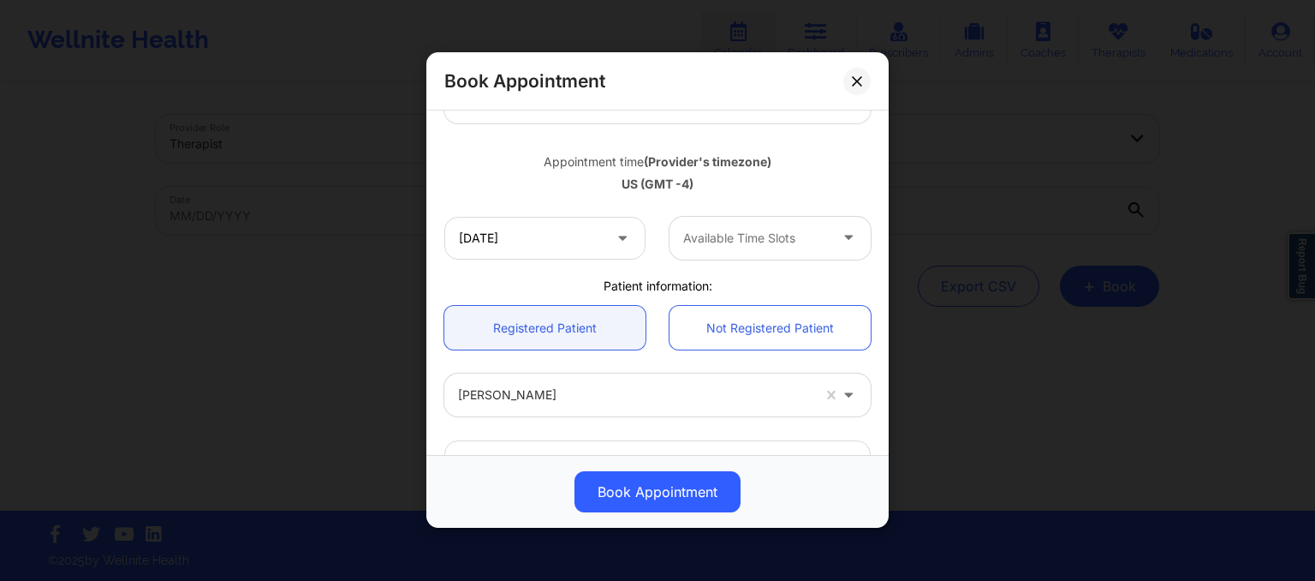
scroll to position [342, 0]
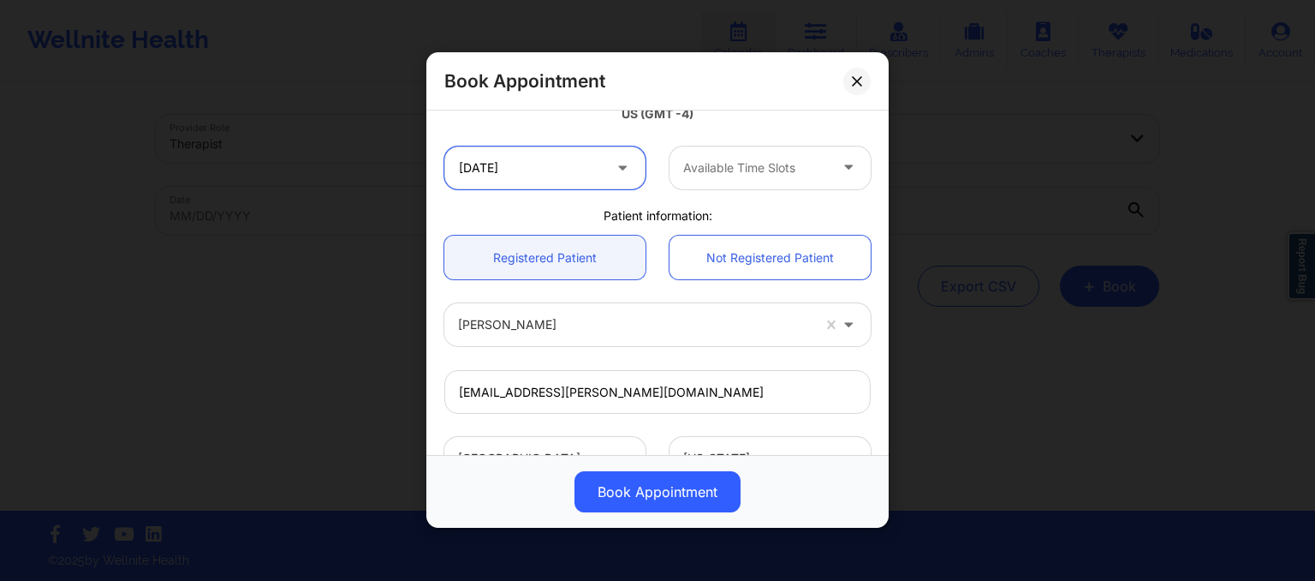
click at [530, 169] on input "10/13/2025" at bounding box center [544, 167] width 201 height 43
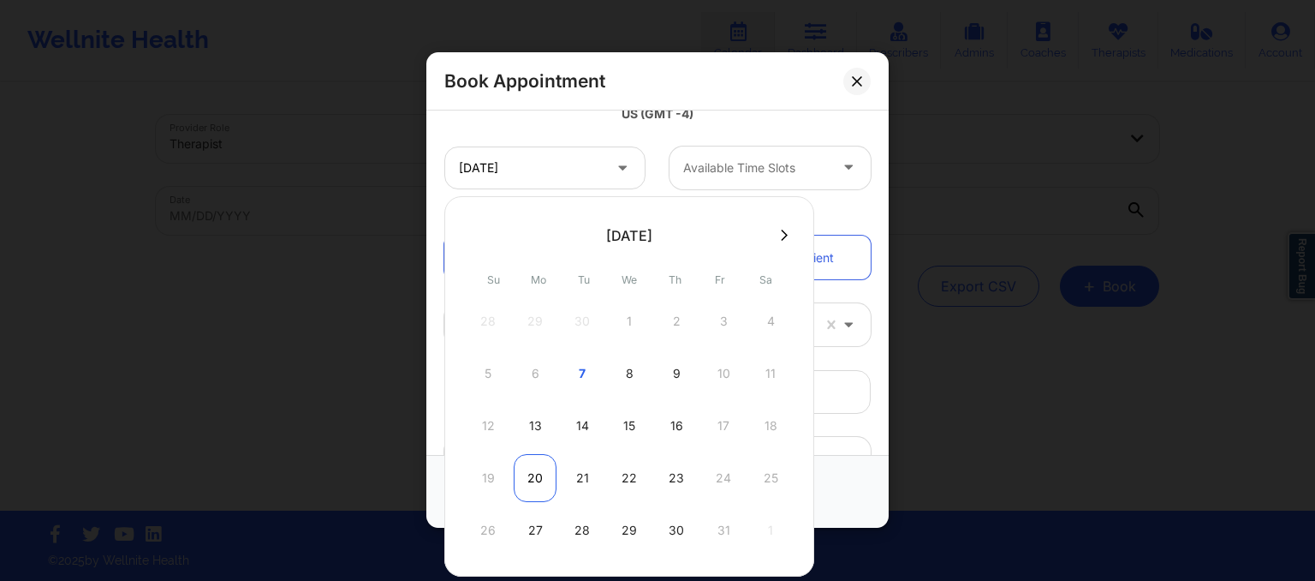
click at [532, 474] on div "20" at bounding box center [535, 478] width 43 height 48
type input "10/20/2025"
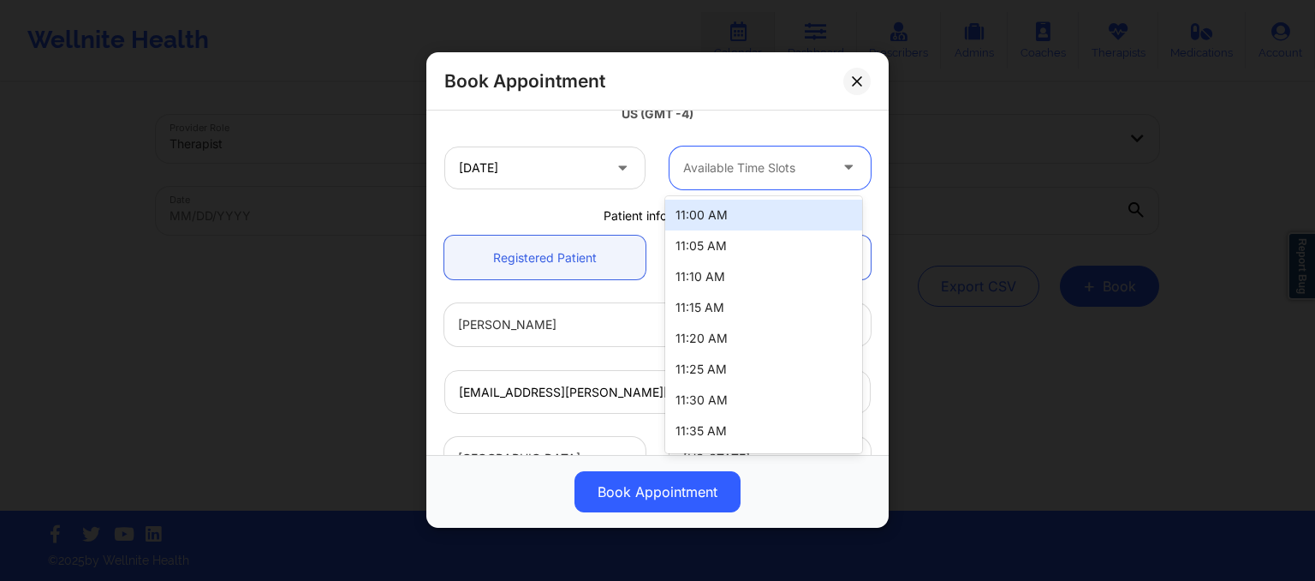
click at [760, 158] on div at bounding box center [755, 168] width 145 height 21
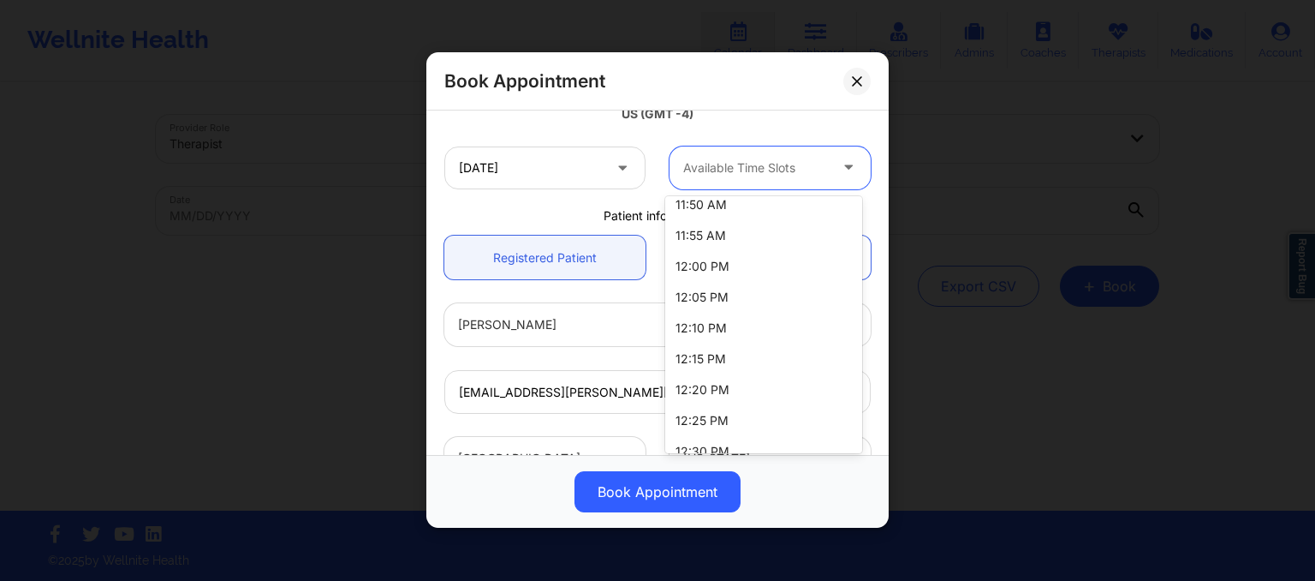
scroll to position [322, 0]
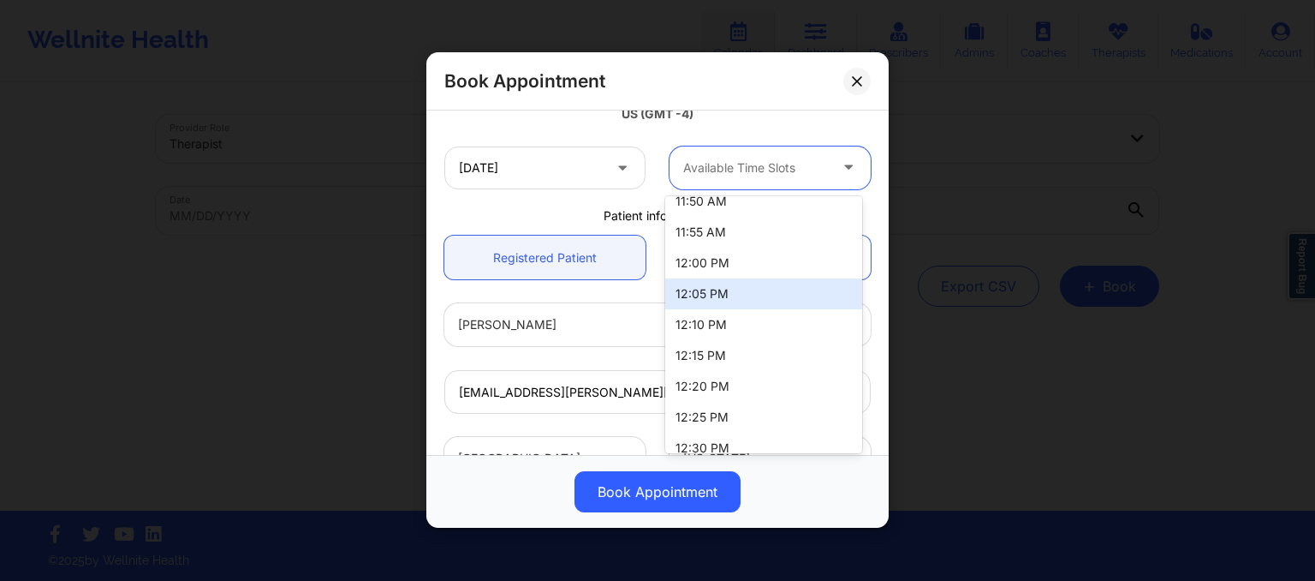
click at [753, 287] on div "12:05 PM" at bounding box center [763, 293] width 197 height 31
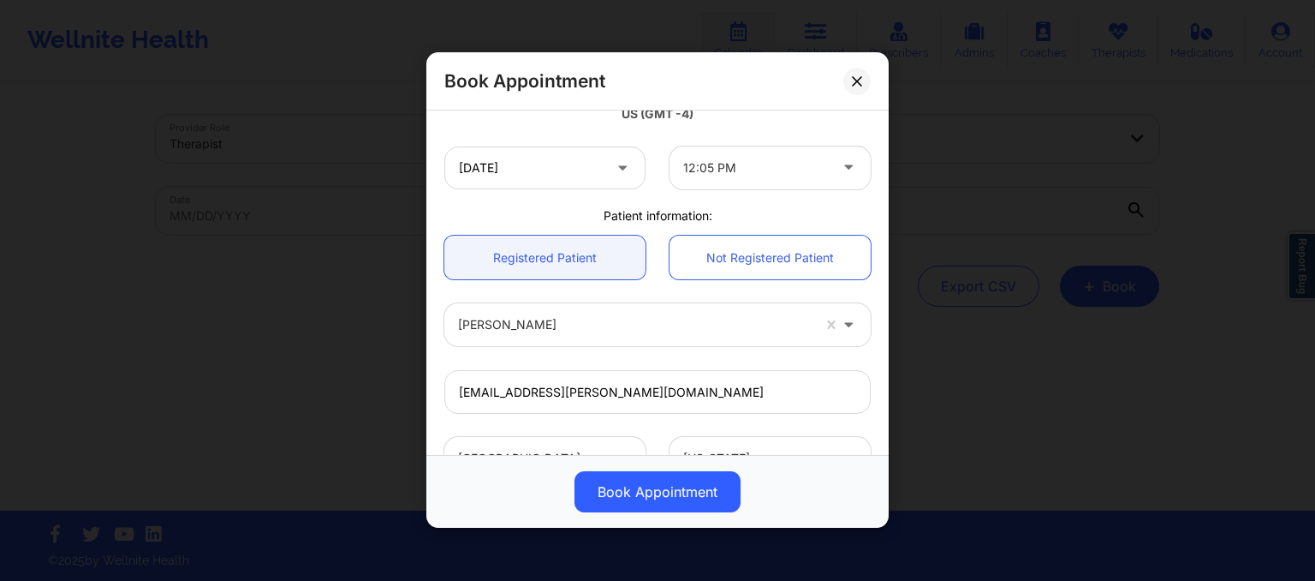
click at [732, 189] on div "10/20/2025 12:05 PM" at bounding box center [657, 167] width 450 height 67
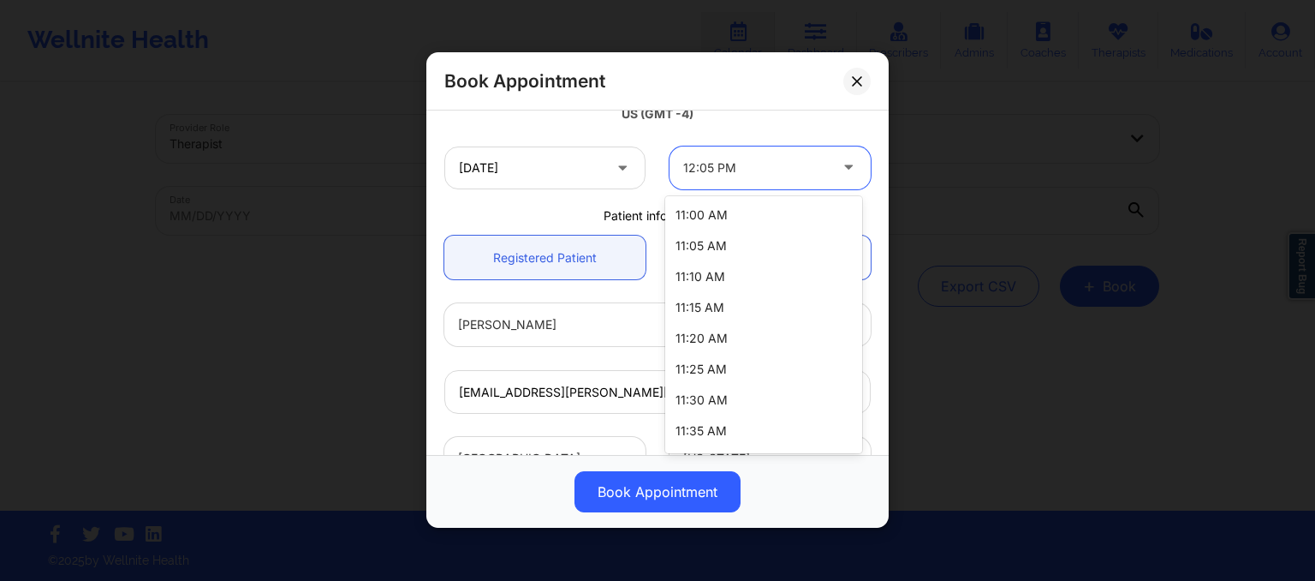
click at [721, 182] on div "12:05 PM" at bounding box center [755, 167] width 145 height 43
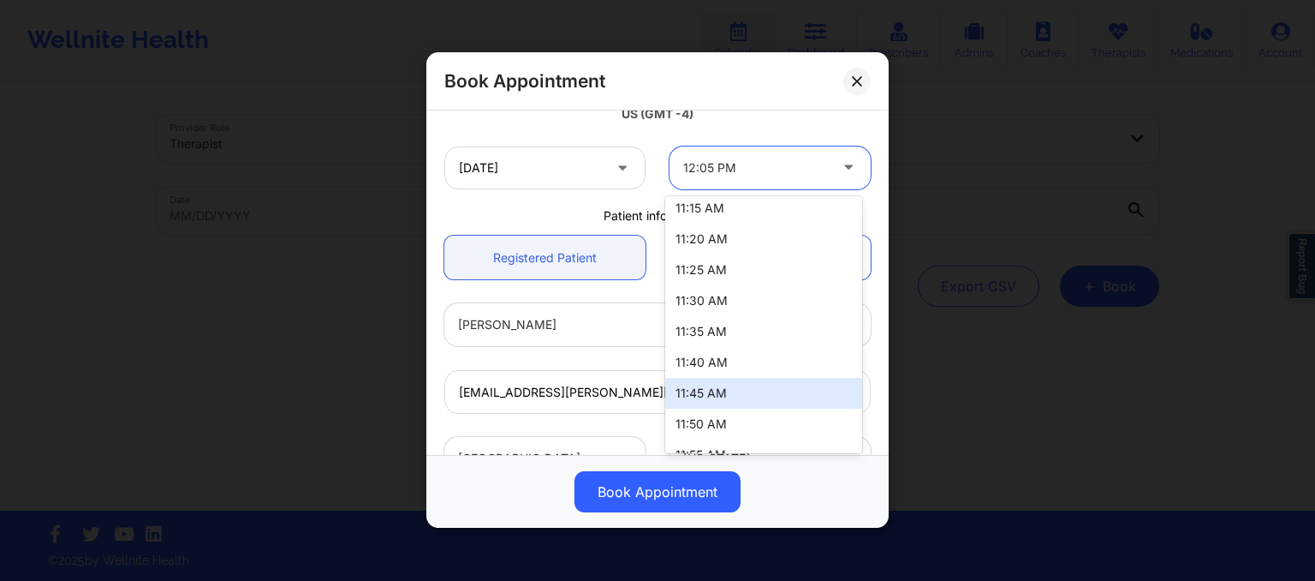
scroll to position [209, 0]
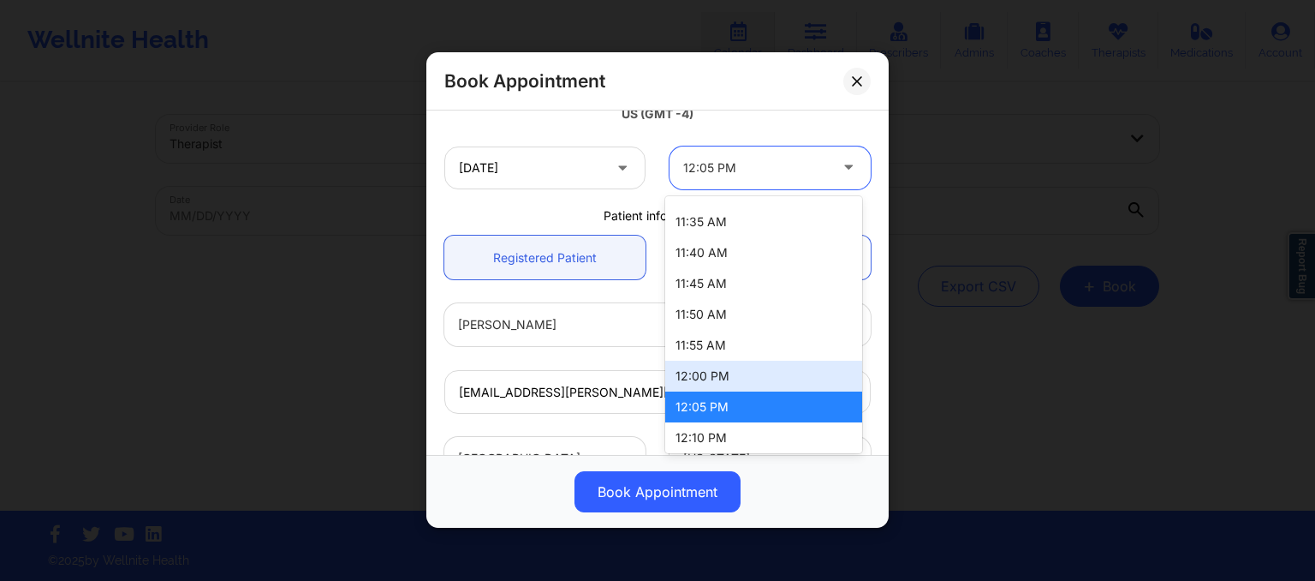
click at [714, 378] on div "12:00 PM" at bounding box center [763, 375] width 197 height 31
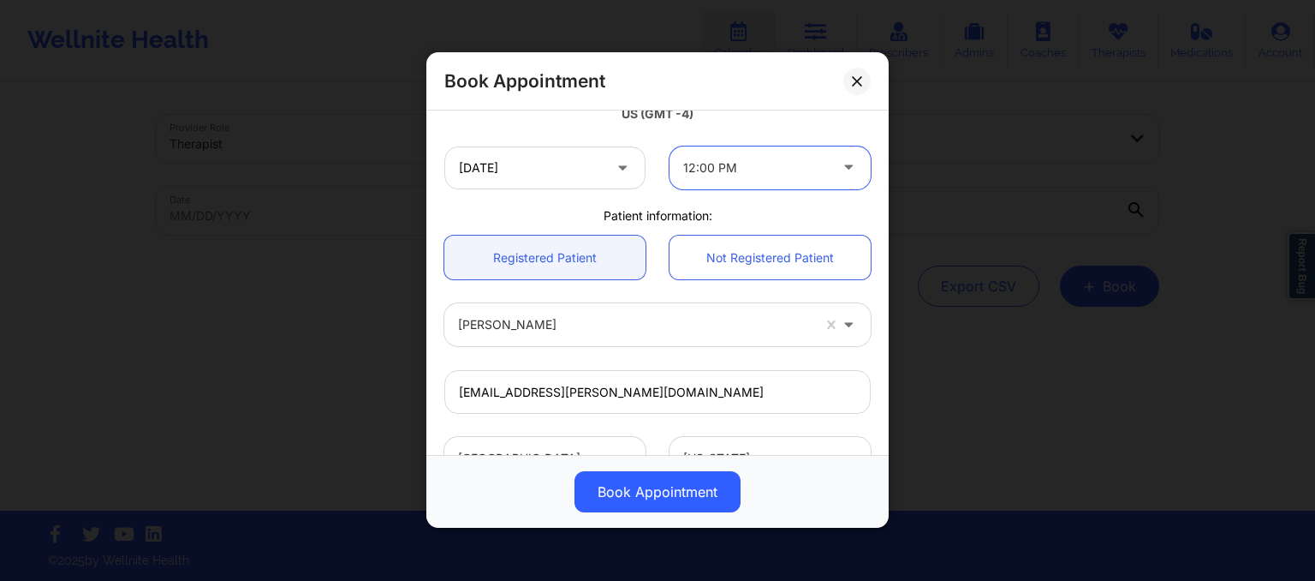
scroll to position [545, 0]
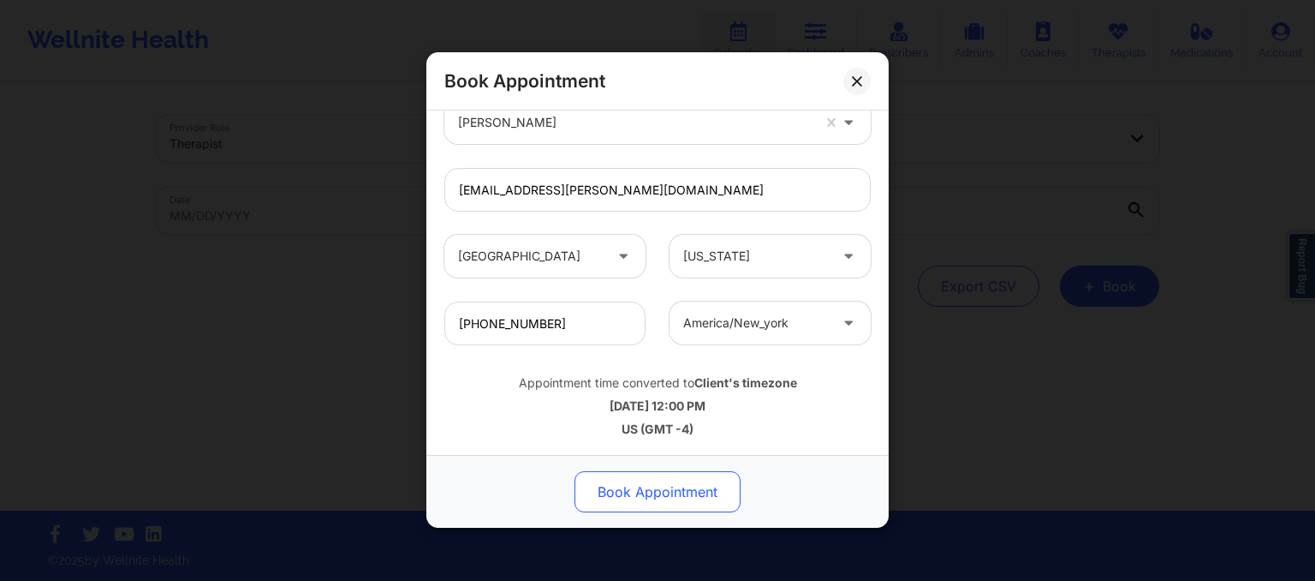
click at [658, 491] on button "Book Appointment" at bounding box center [658, 492] width 166 height 41
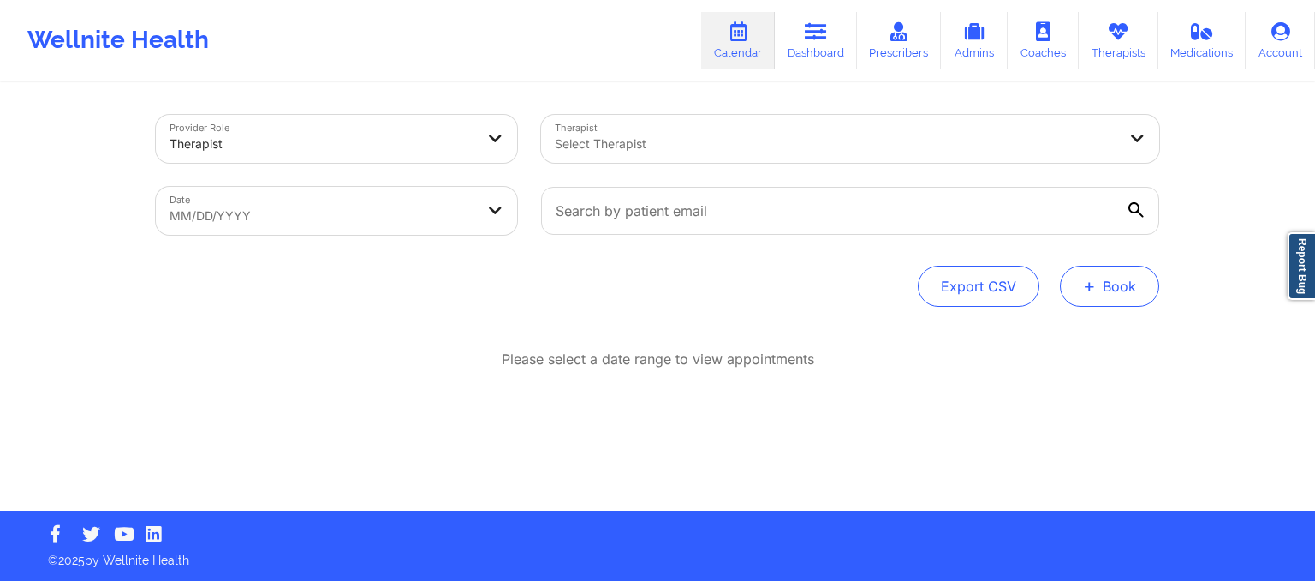
click at [1113, 295] on button "+ Book" at bounding box center [1109, 285] width 99 height 41
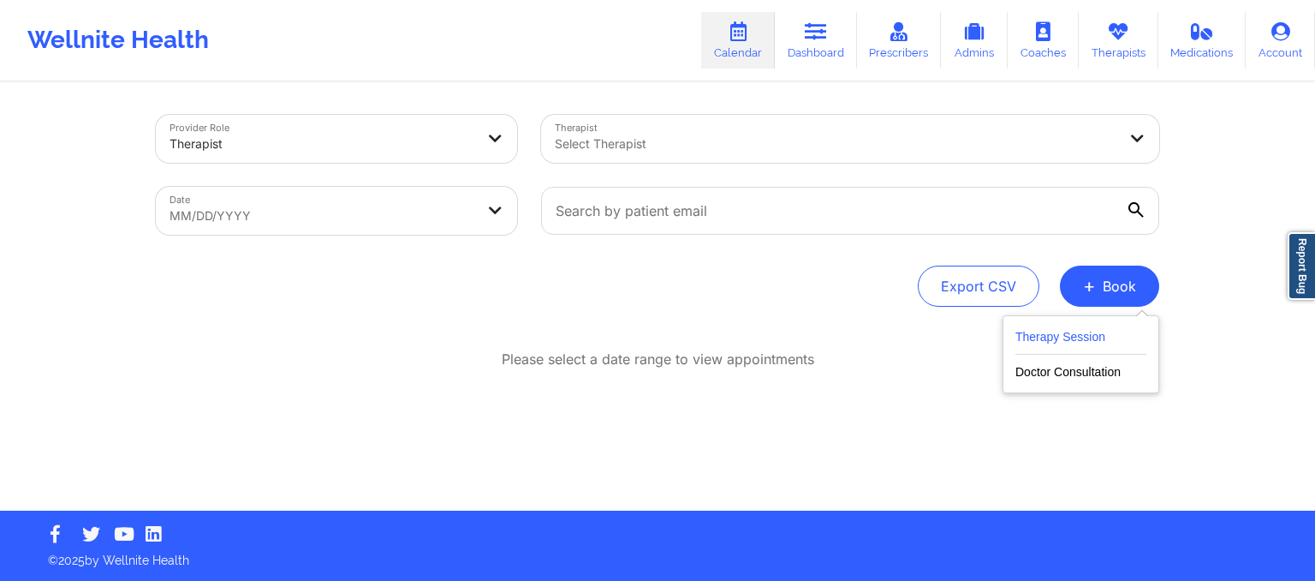
click at [1089, 332] on button "Therapy Session" at bounding box center [1080, 340] width 131 height 28
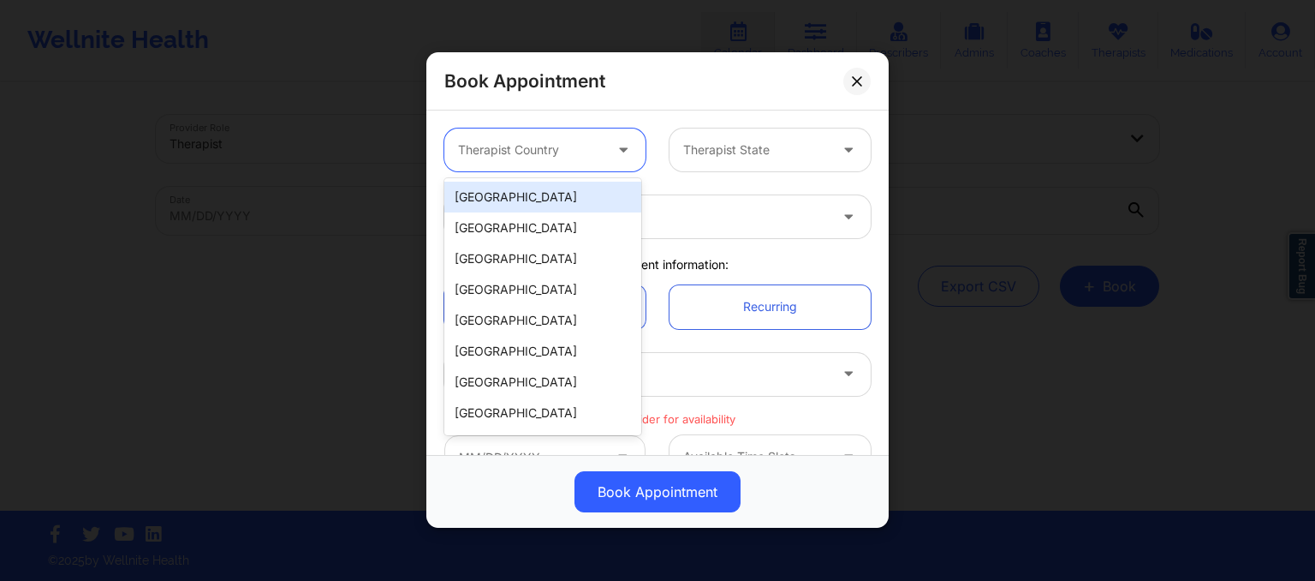
click at [558, 147] on div at bounding box center [530, 150] width 145 height 21
click at [544, 196] on div "[GEOGRAPHIC_DATA]" at bounding box center [542, 197] width 197 height 31
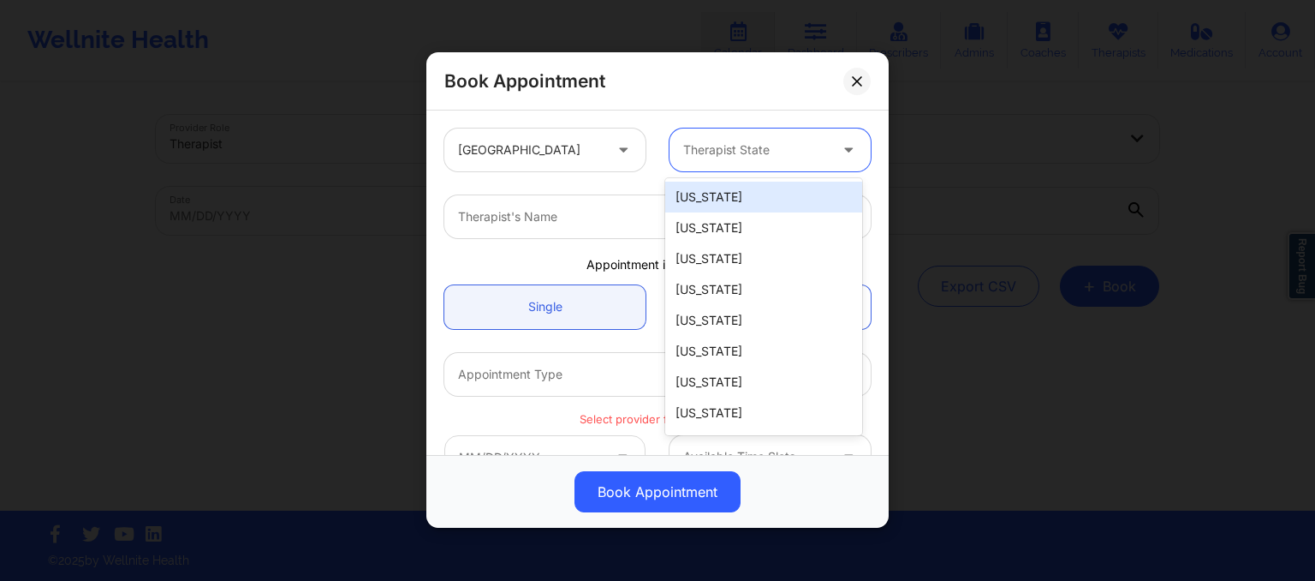
click at [713, 152] on div at bounding box center [755, 150] width 145 height 21
type input "new"
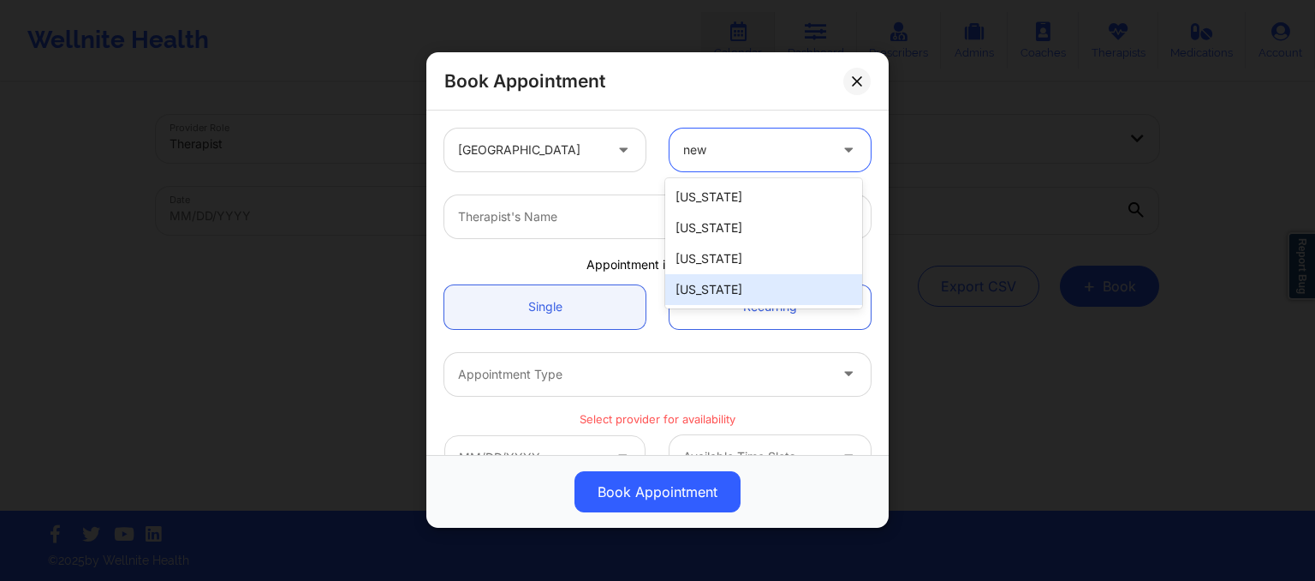
click at [723, 287] on div "[US_STATE]" at bounding box center [763, 289] width 197 height 31
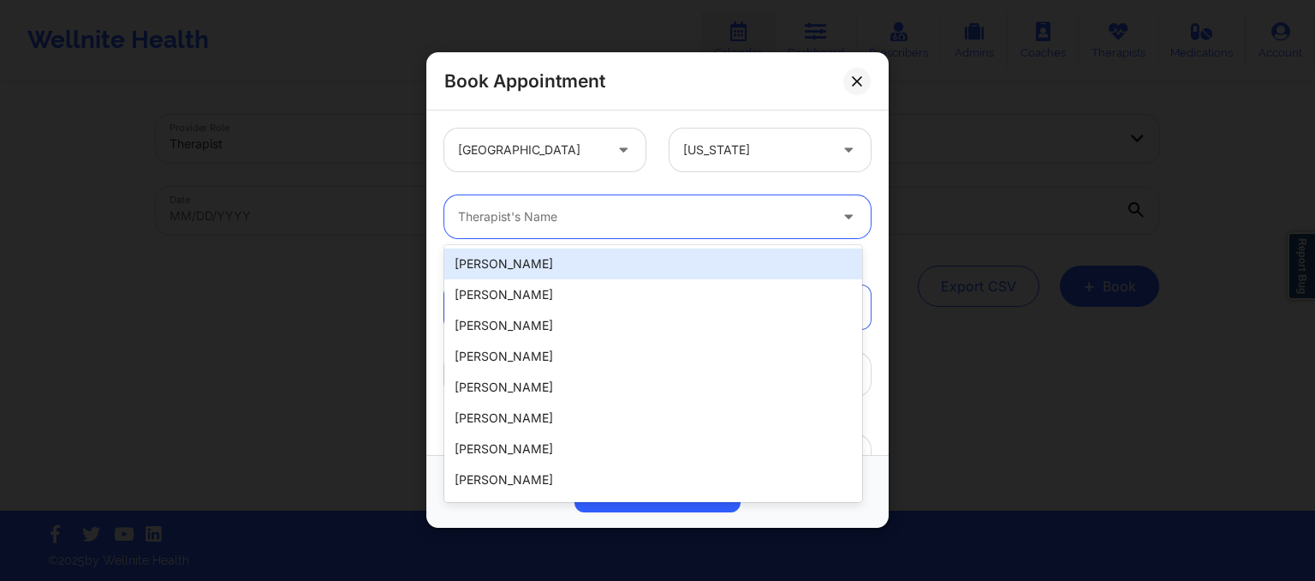
click at [518, 203] on div "Therapist's Name" at bounding box center [636, 216] width 385 height 43
paste input "2. Shaureen Smith"
type input "2. Shaureen Smith"
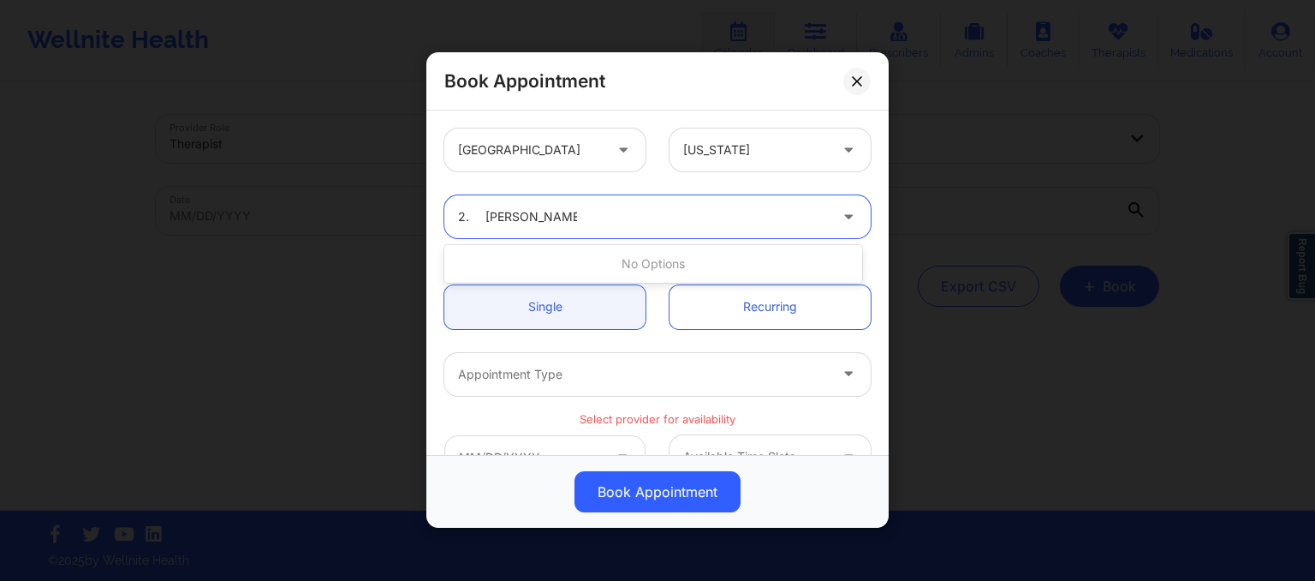
click at [486, 213] on input "2. Shaureen Smith" at bounding box center [517, 217] width 119 height 17
click at [610, 203] on div at bounding box center [636, 216] width 385 height 43
type input "kacyn"
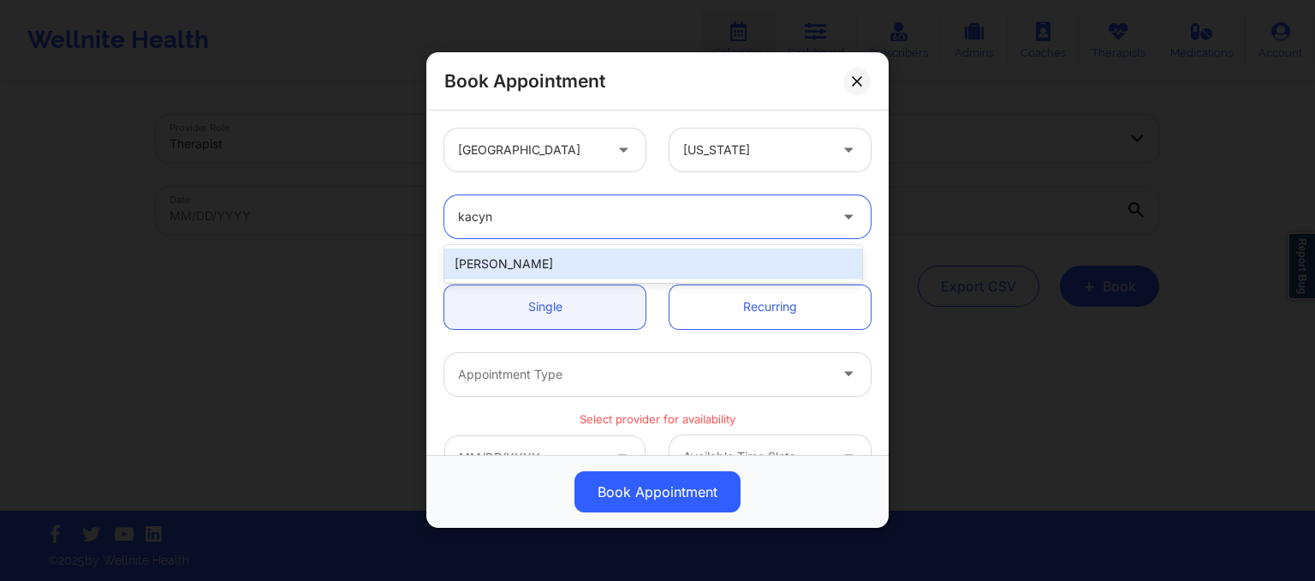
click at [527, 277] on div "Kacynthia Bradley" at bounding box center [653, 263] width 418 height 31
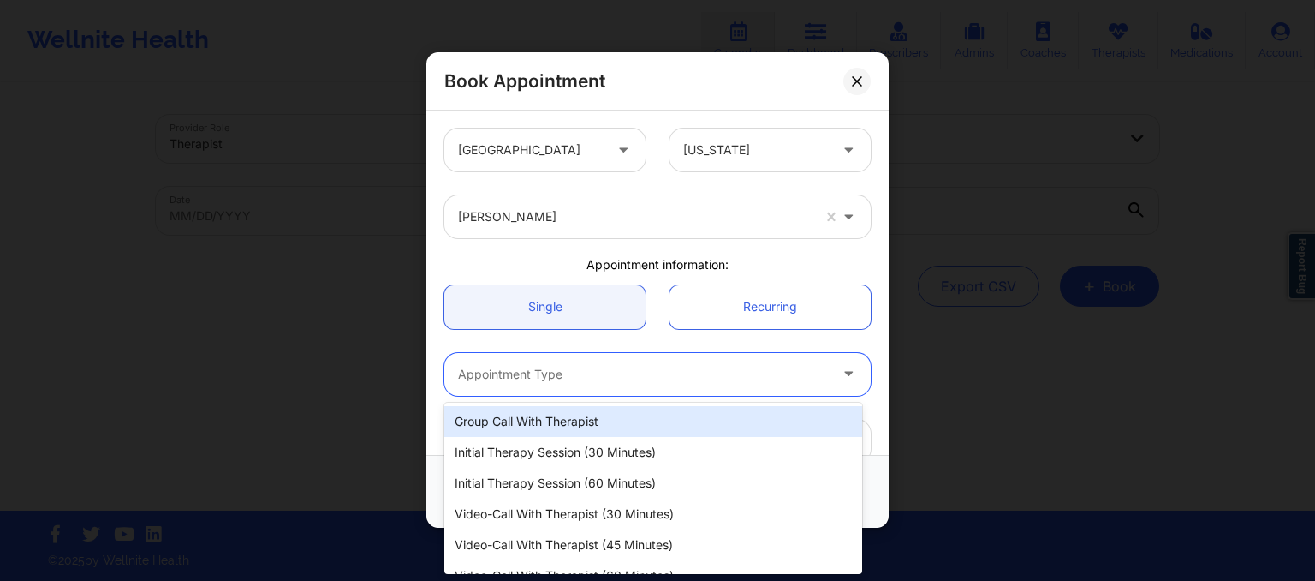
click at [493, 371] on div at bounding box center [643, 374] width 370 height 21
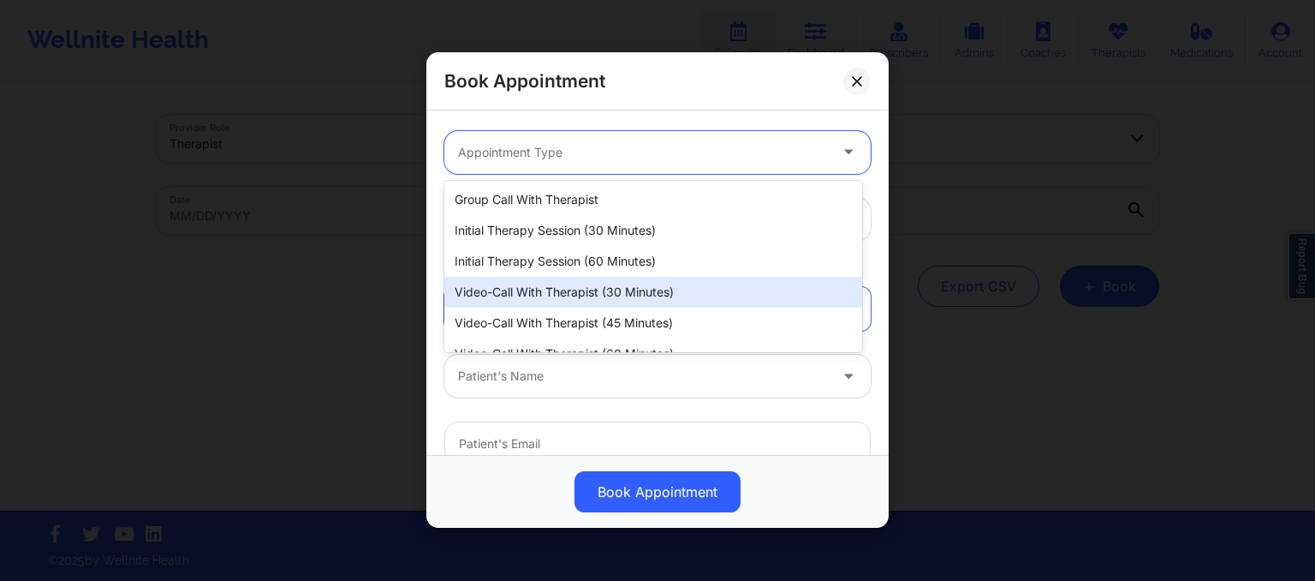
scroll to position [51, 0]
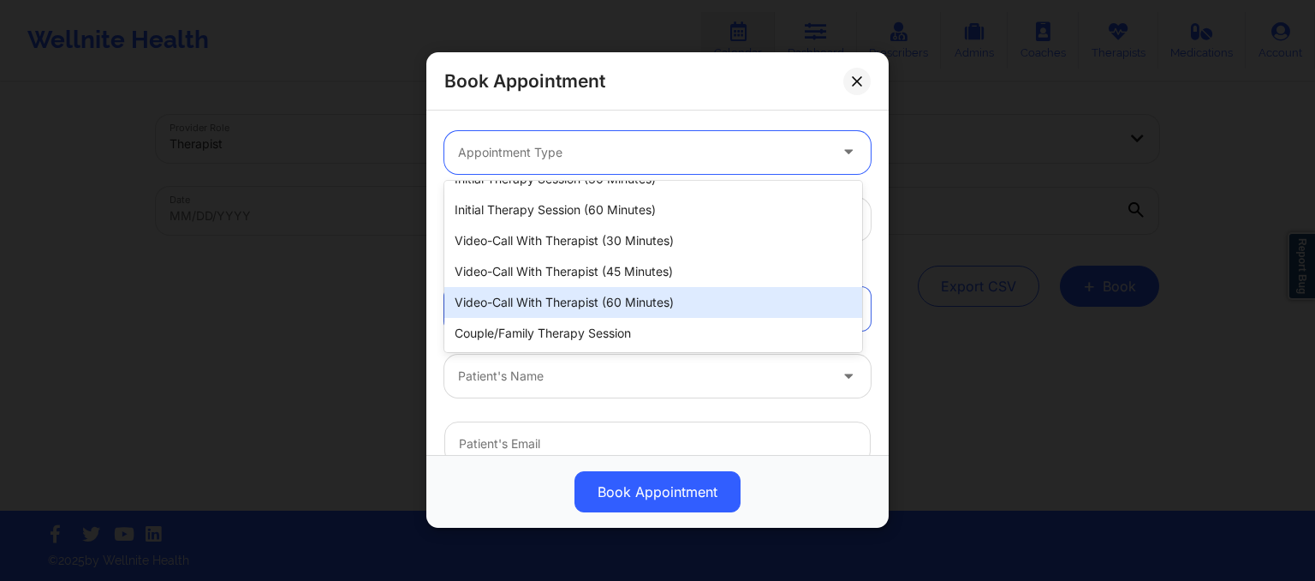
click at [521, 293] on div "Video-Call with Therapist (60 minutes)" at bounding box center [653, 302] width 418 height 31
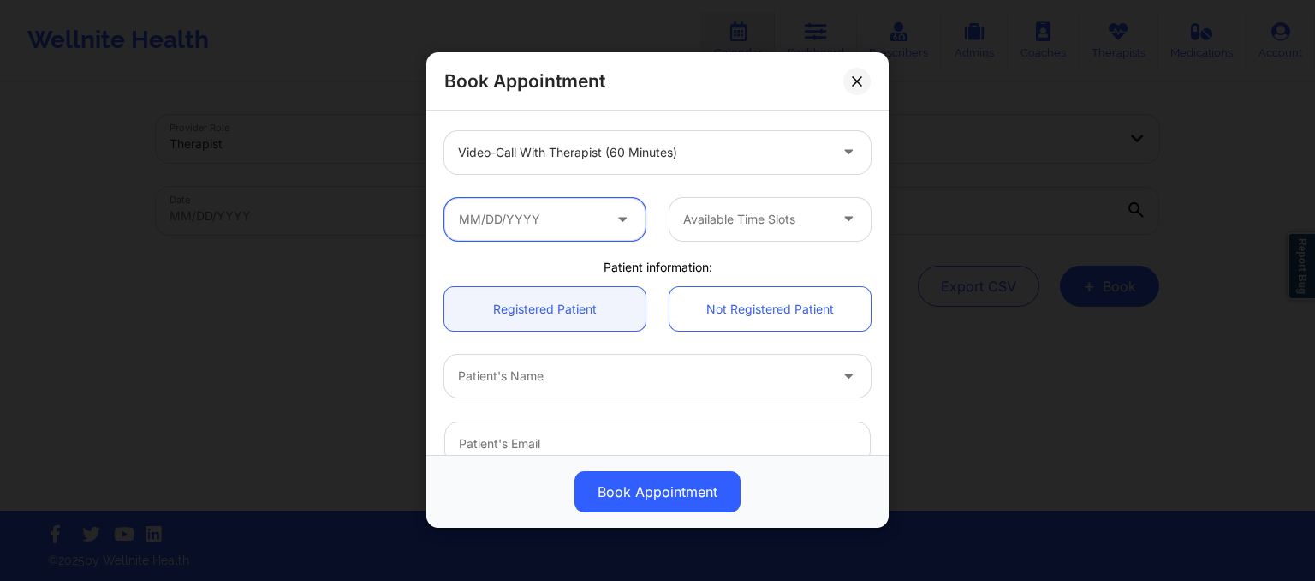
click at [485, 223] on input "text" at bounding box center [544, 219] width 201 height 43
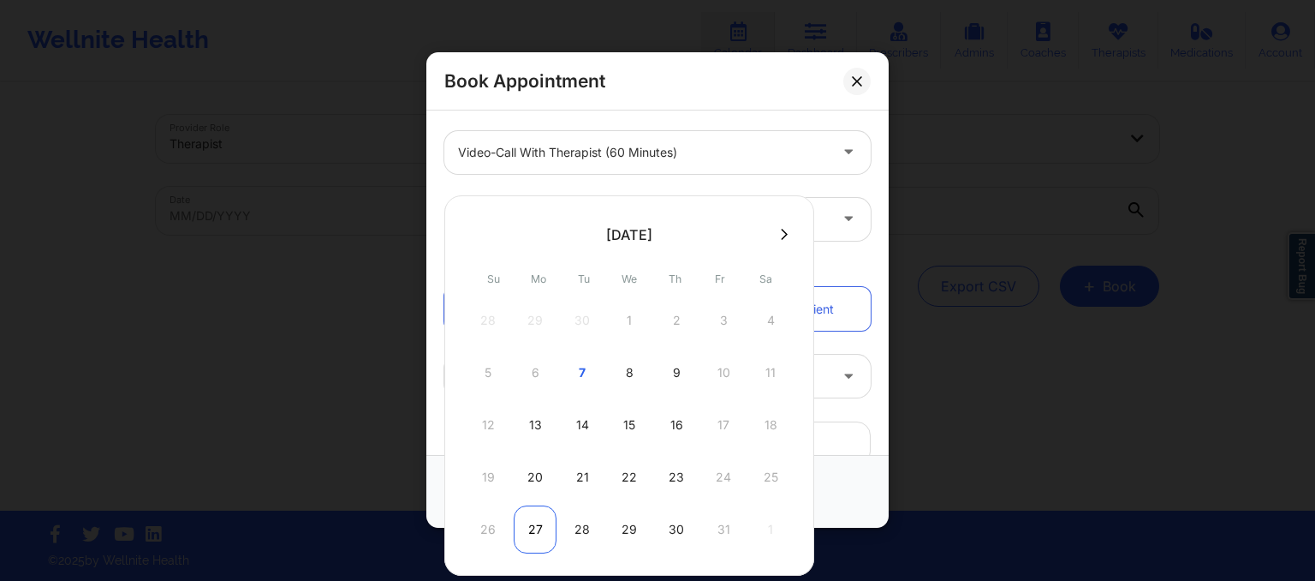
click at [533, 511] on div "27" at bounding box center [535, 529] width 43 height 48
type input "10/27/2025"
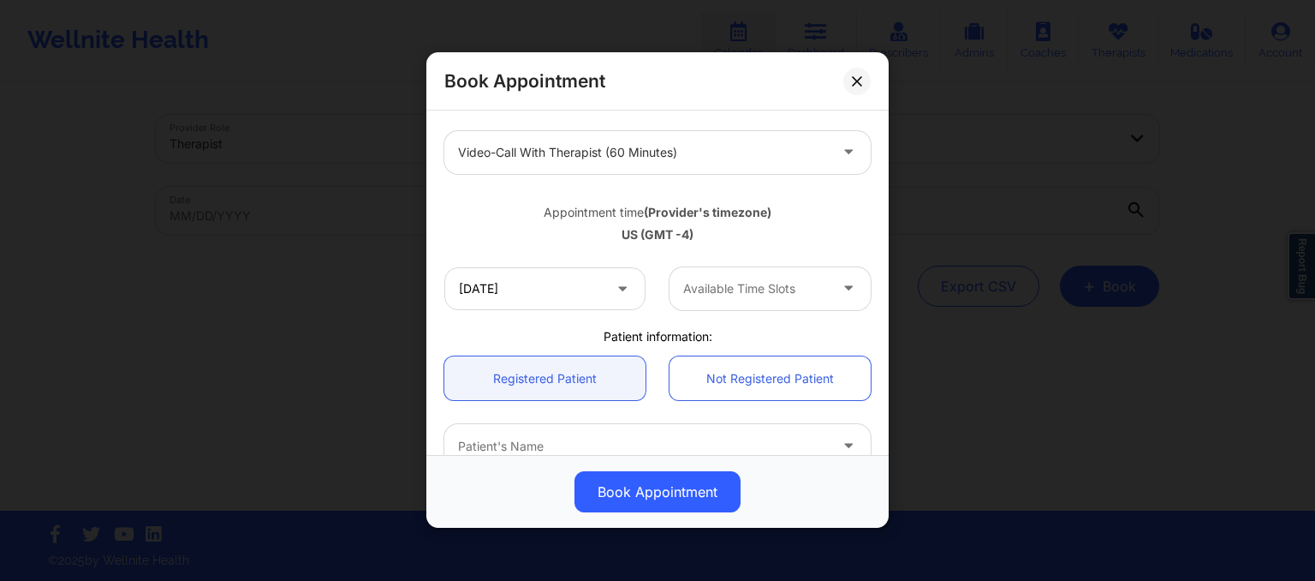
click at [749, 275] on div "Available Time Slots" at bounding box center [750, 288] width 160 height 43
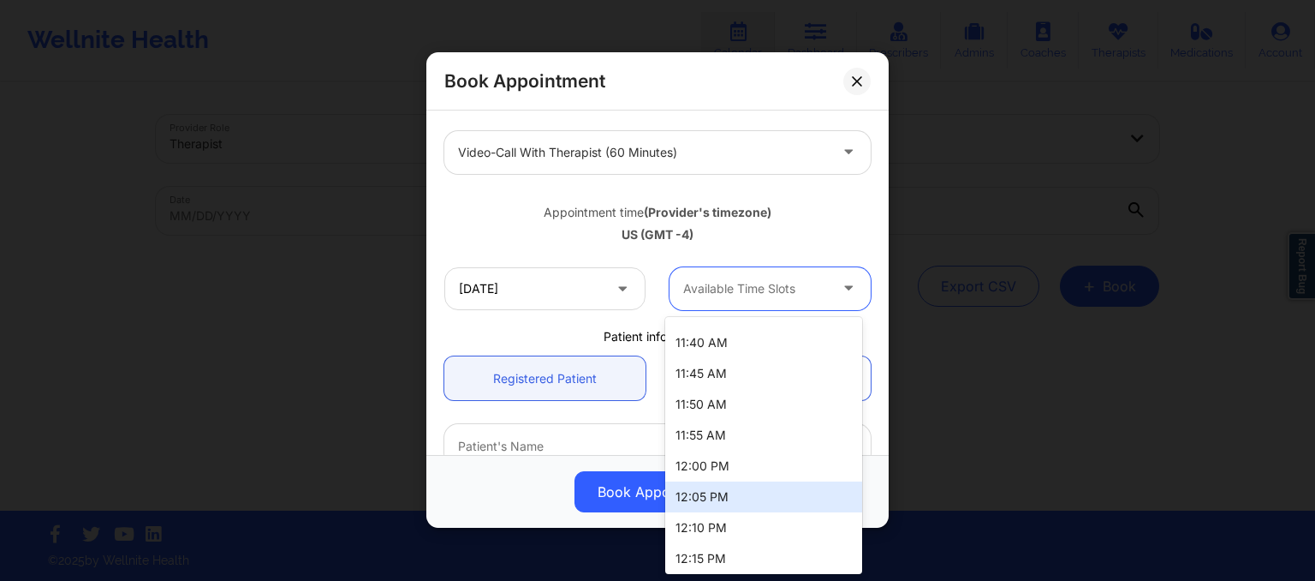
scroll to position [246, 0]
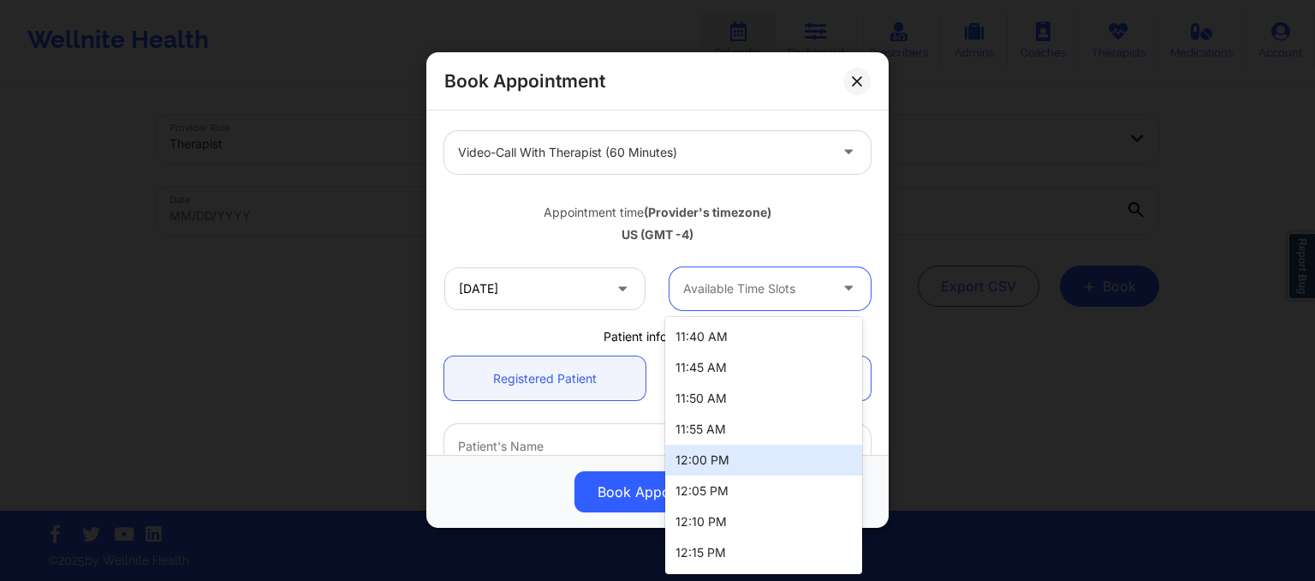
click at [709, 462] on div "12:00 PM" at bounding box center [763, 459] width 197 height 31
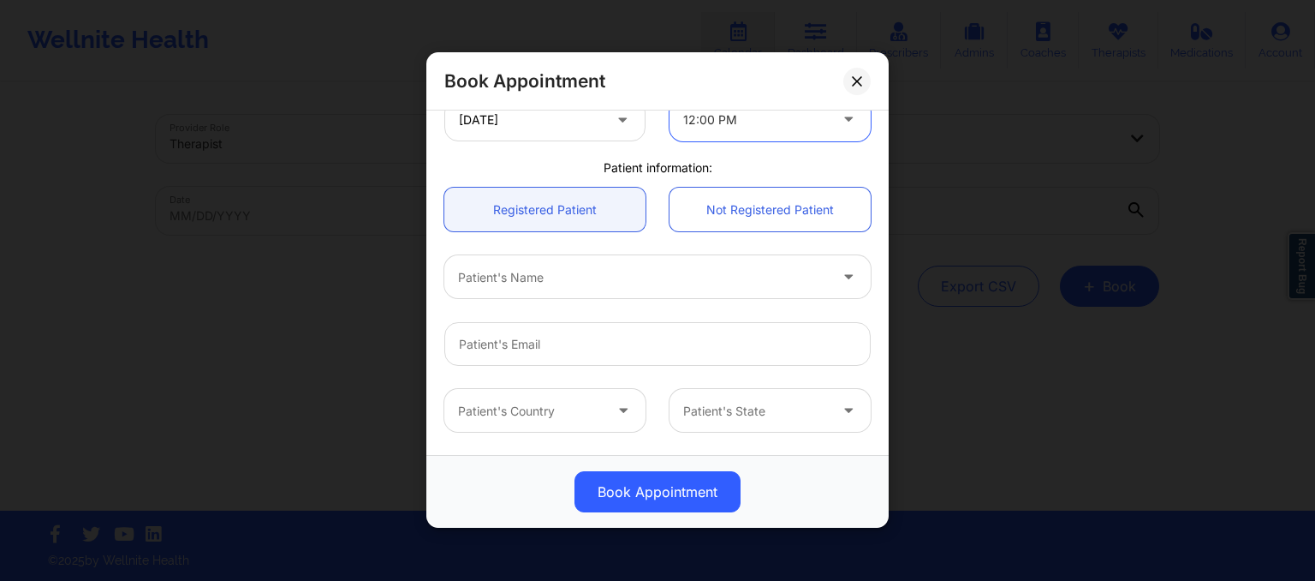
scroll to position [393, 0]
click at [462, 276] on div at bounding box center [643, 275] width 370 height 21
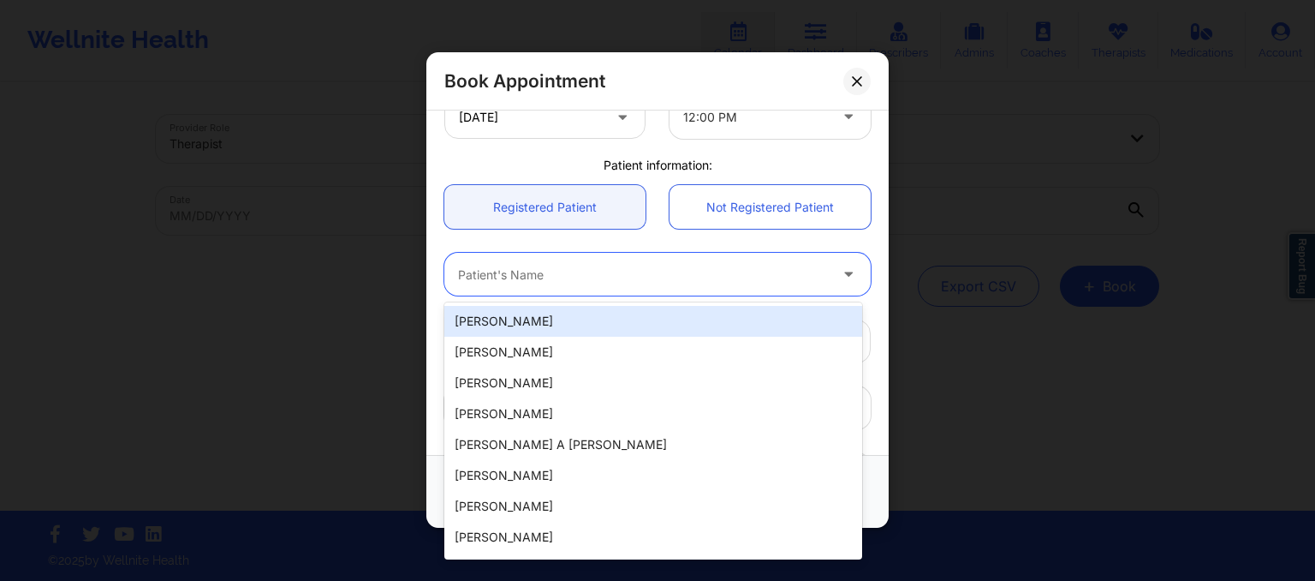
paste input "2. Shaureen Smith"
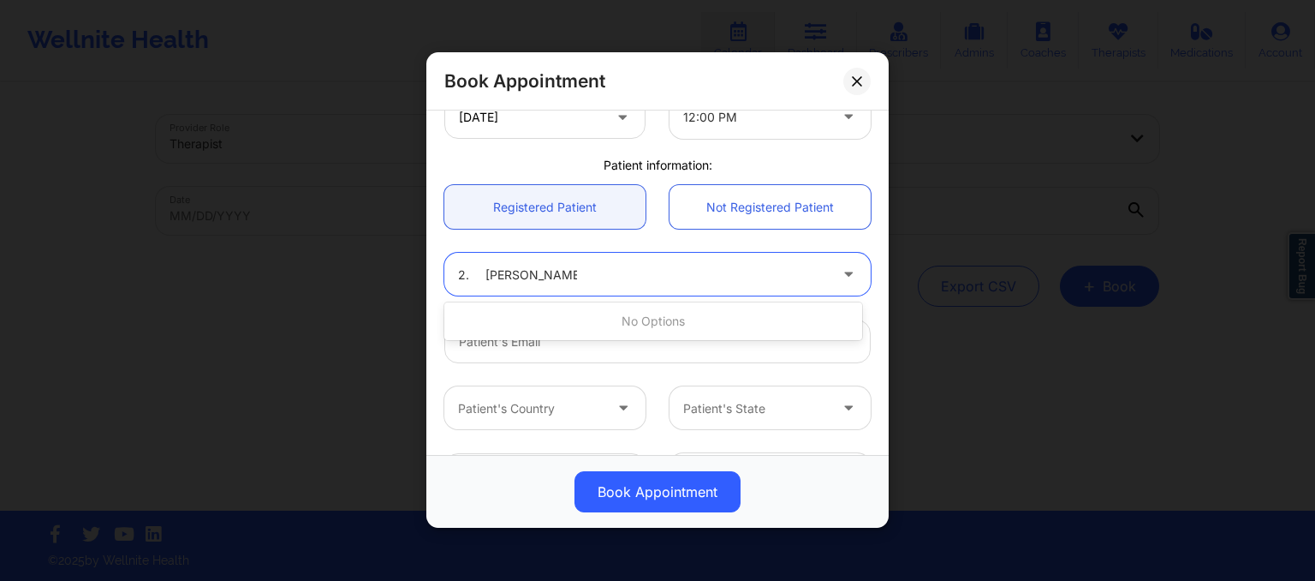
click at [490, 277] on input "2. Shaureen Smith" at bounding box center [517, 274] width 119 height 17
type input "Shaureen Smith"
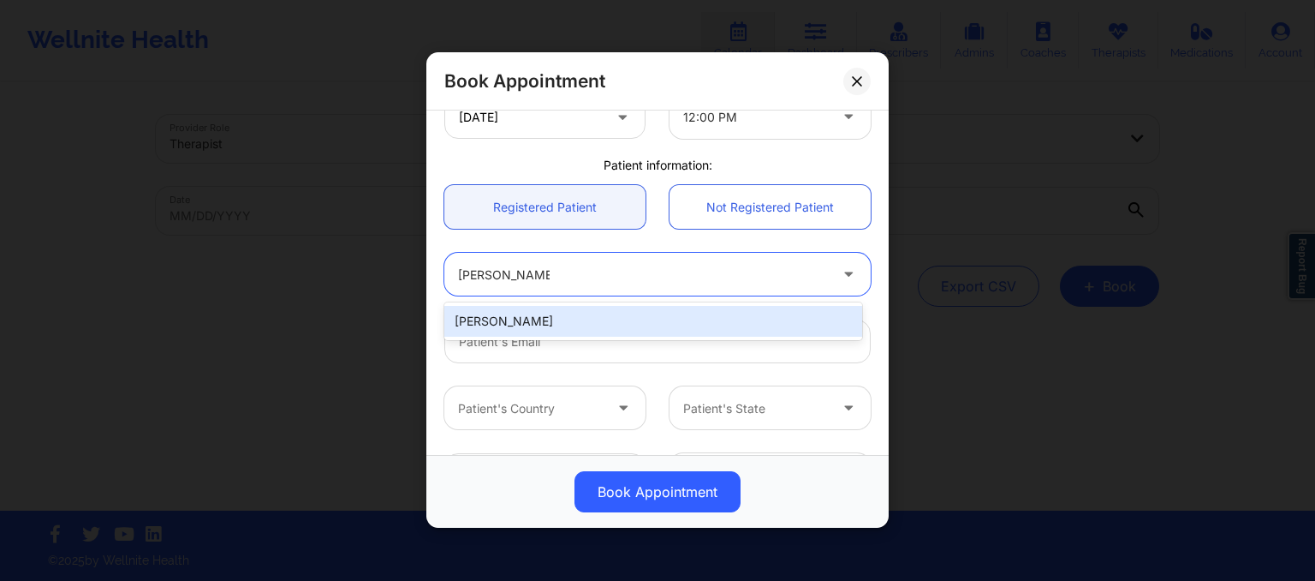
click at [513, 329] on div "Shaureen Smith" at bounding box center [653, 321] width 418 height 31
type input "shaureen.smith@gmail.com"
type input "+12122035579"
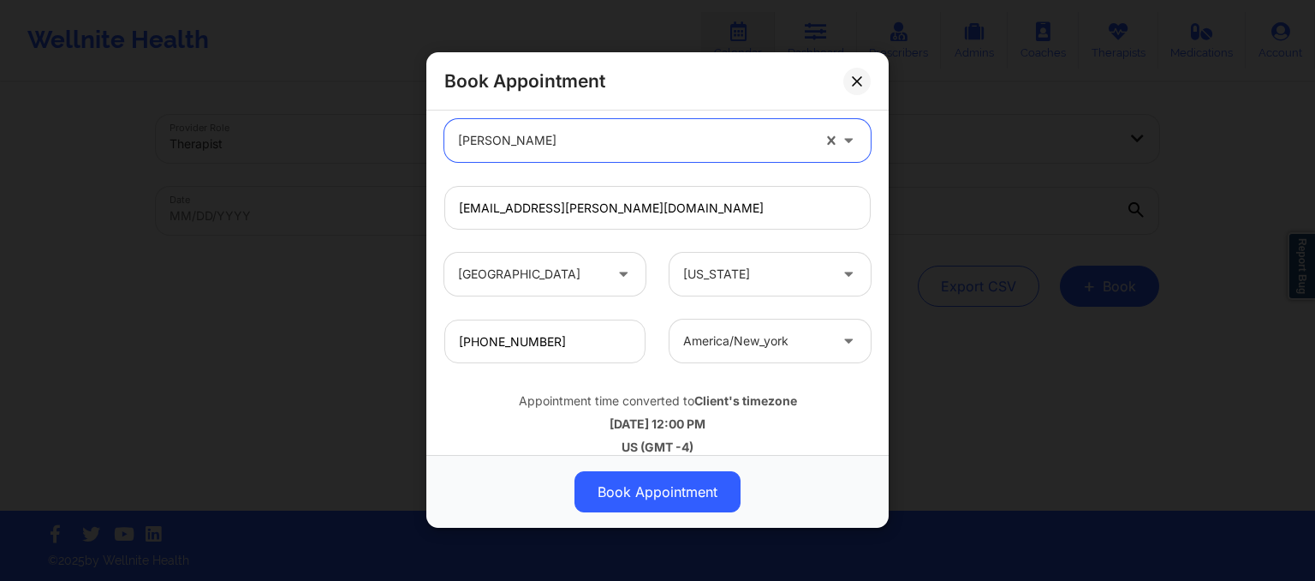
scroll to position [545, 0]
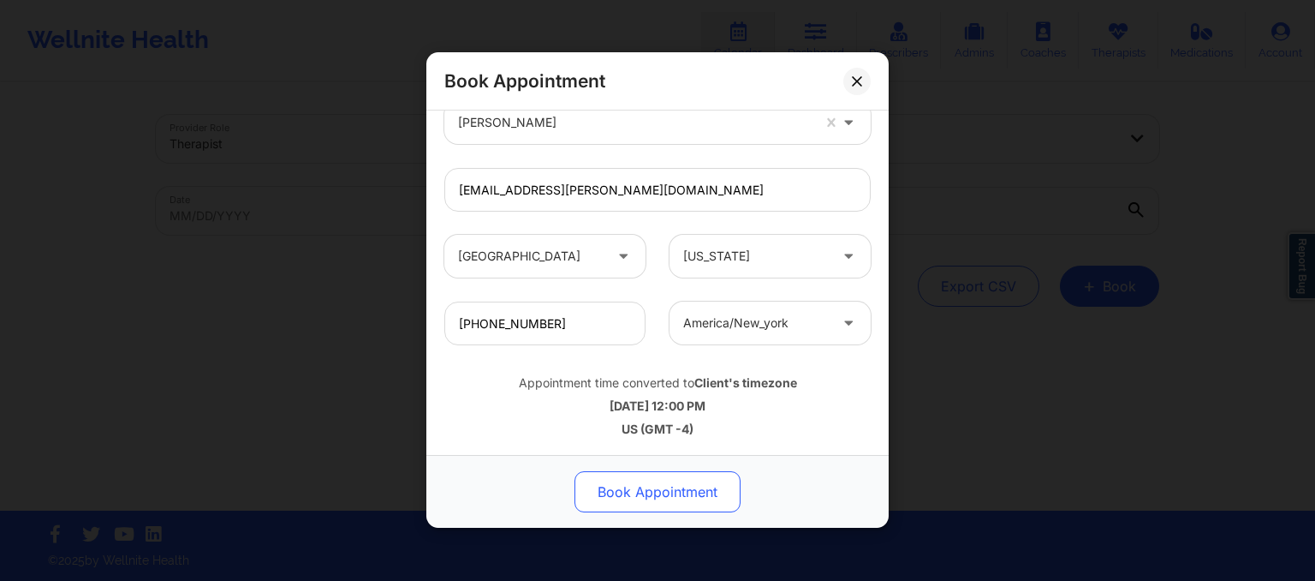
click at [656, 500] on button "Book Appointment" at bounding box center [658, 492] width 166 height 41
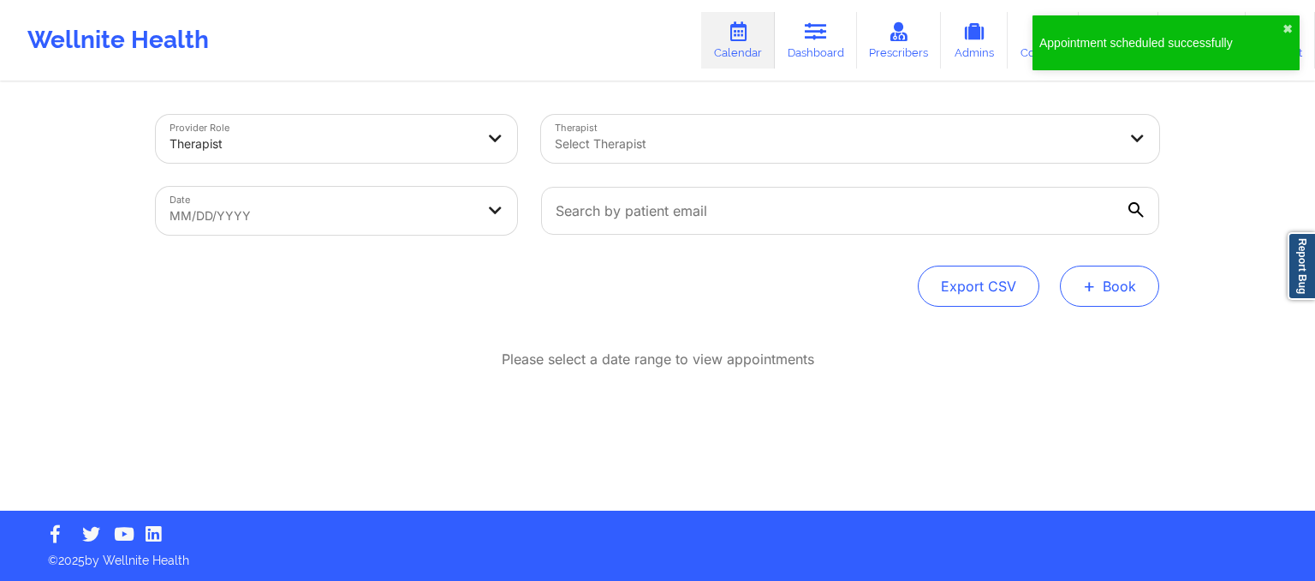
click at [1083, 278] on button "+ Book" at bounding box center [1109, 285] width 99 height 41
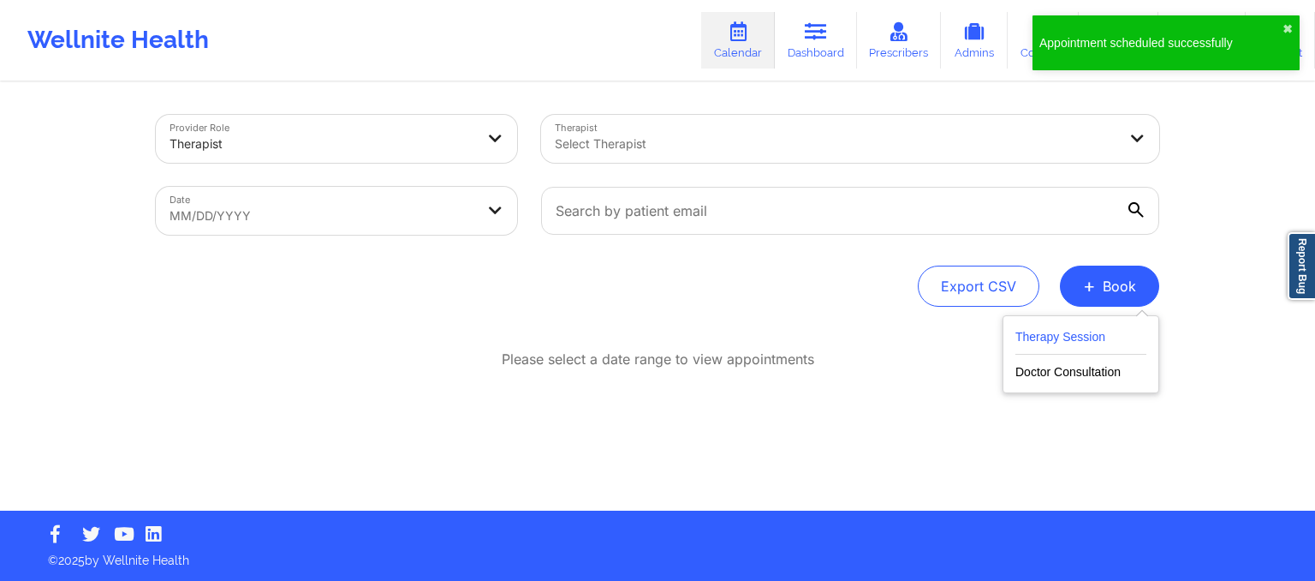
click at [1072, 337] on button "Therapy Session" at bounding box center [1080, 340] width 131 height 28
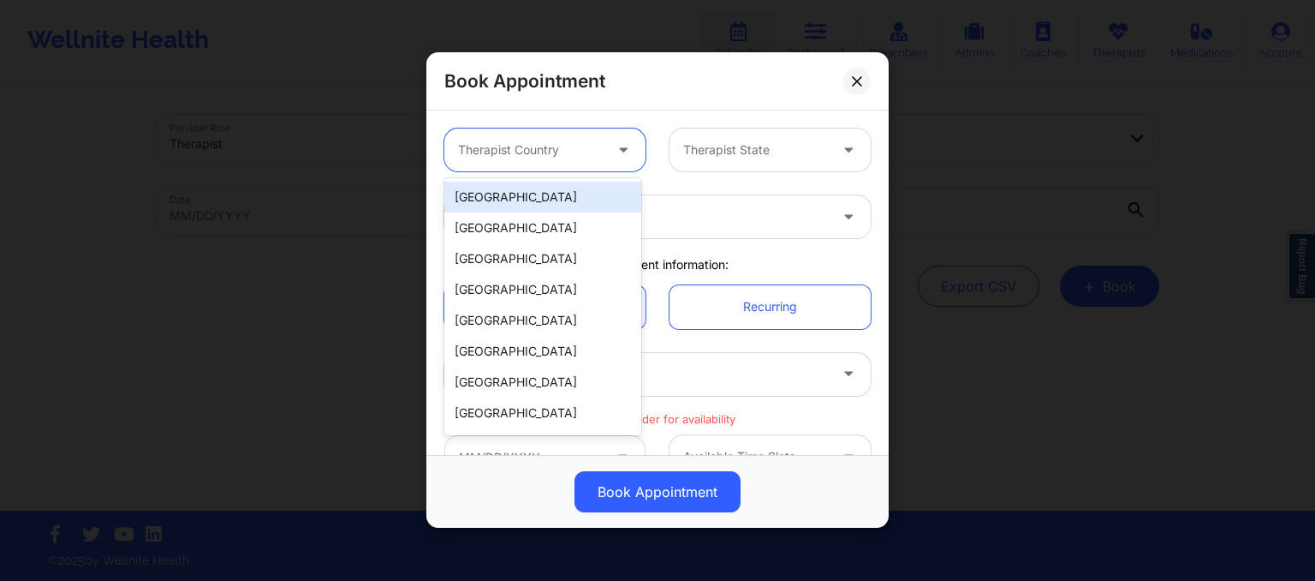
click at [525, 145] on div at bounding box center [530, 150] width 145 height 21
click at [517, 196] on div "[GEOGRAPHIC_DATA]" at bounding box center [542, 197] width 197 height 31
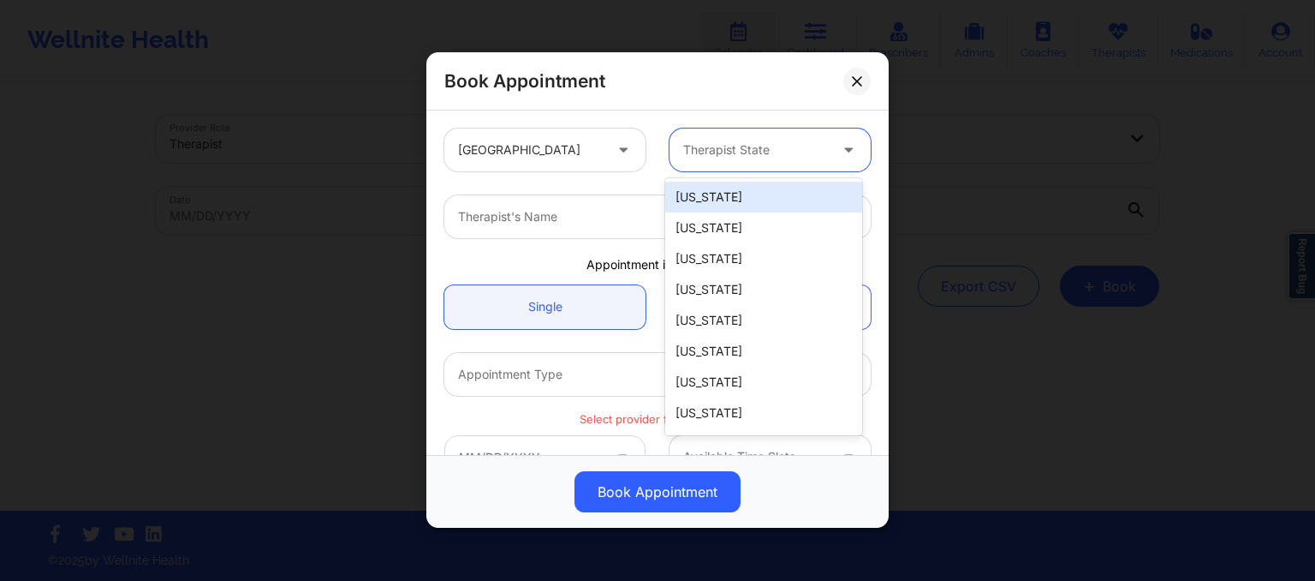
click at [701, 157] on div at bounding box center [755, 150] width 145 height 21
type input "new"
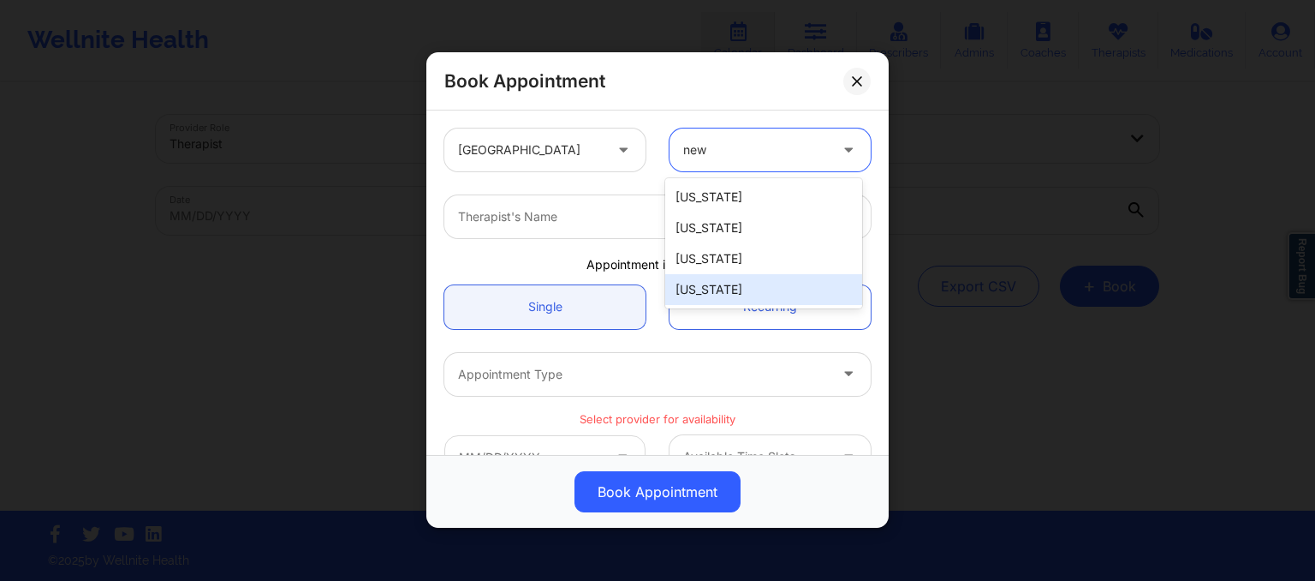
click at [714, 286] on div "[US_STATE]" at bounding box center [763, 289] width 197 height 31
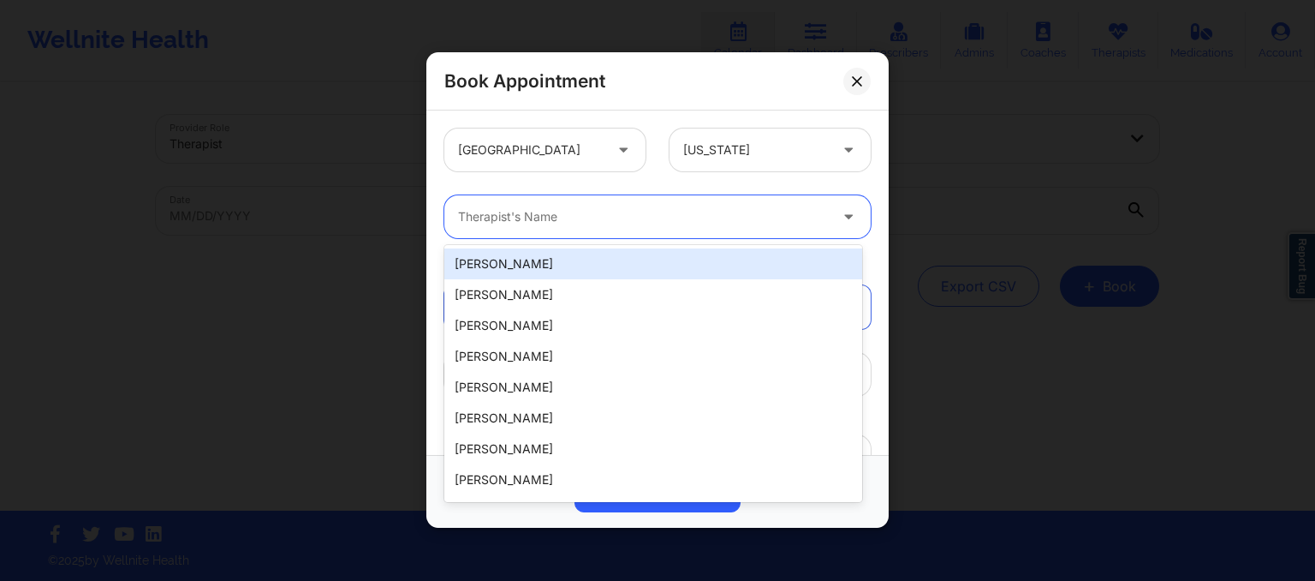
click at [558, 222] on div at bounding box center [643, 217] width 370 height 21
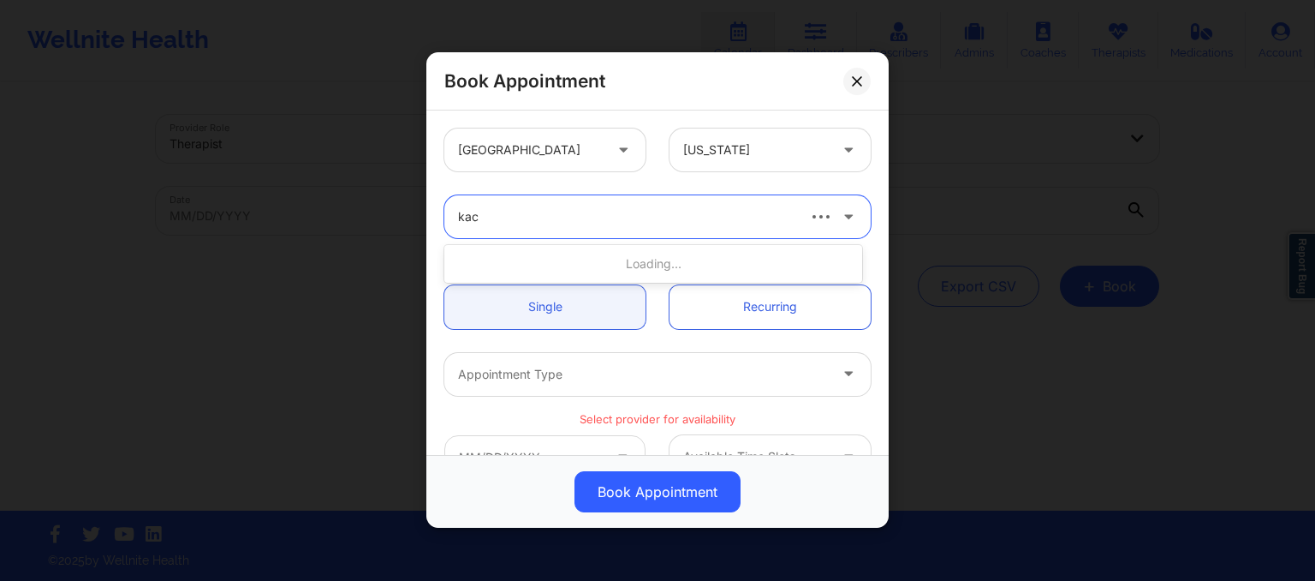
type input "kacy"
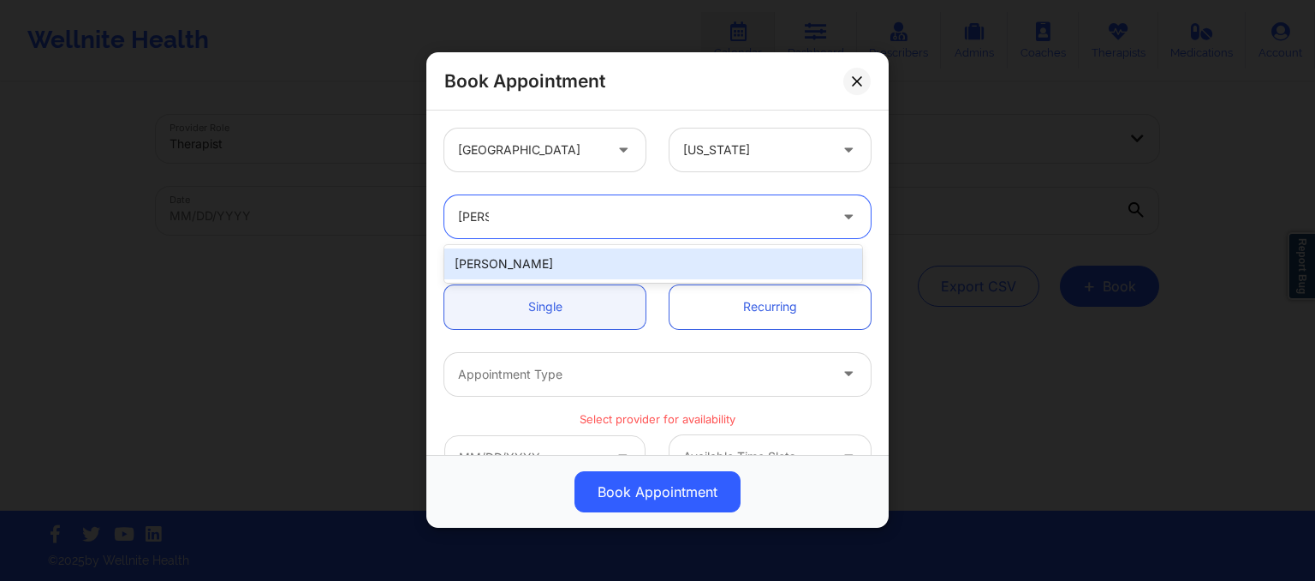
click at [551, 263] on div "Kacynthia Bradley" at bounding box center [653, 263] width 418 height 31
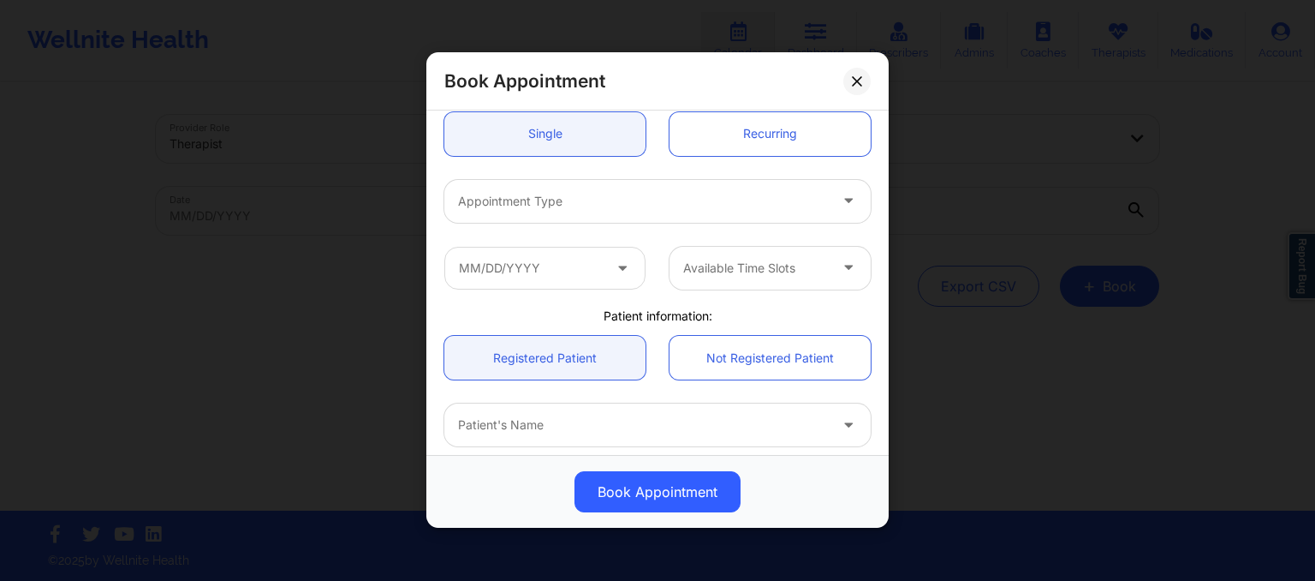
scroll to position [177, 0]
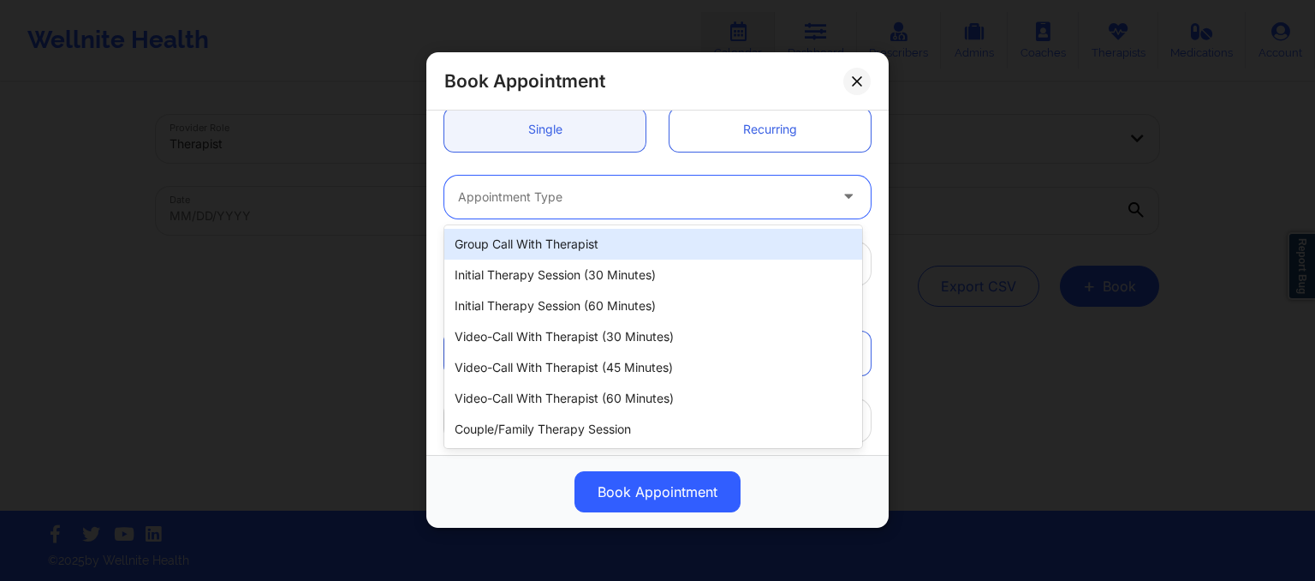
click at [516, 208] on div "Appointment Type" at bounding box center [636, 197] width 385 height 43
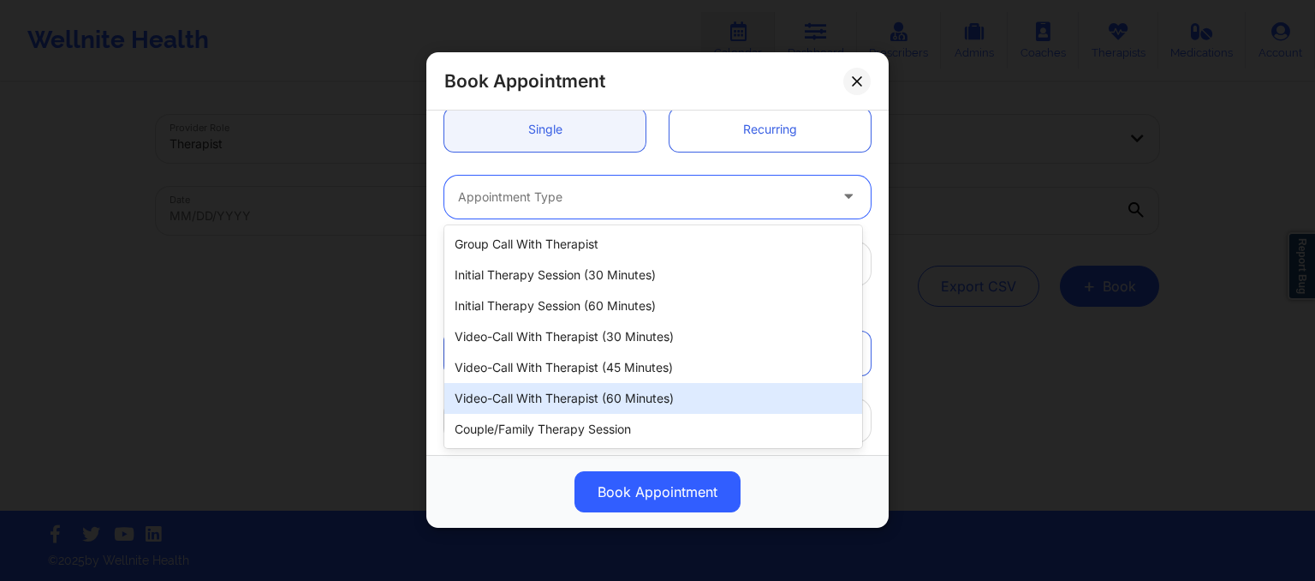
click at [588, 400] on div "Video-Call with Therapist (60 minutes)" at bounding box center [653, 398] width 418 height 31
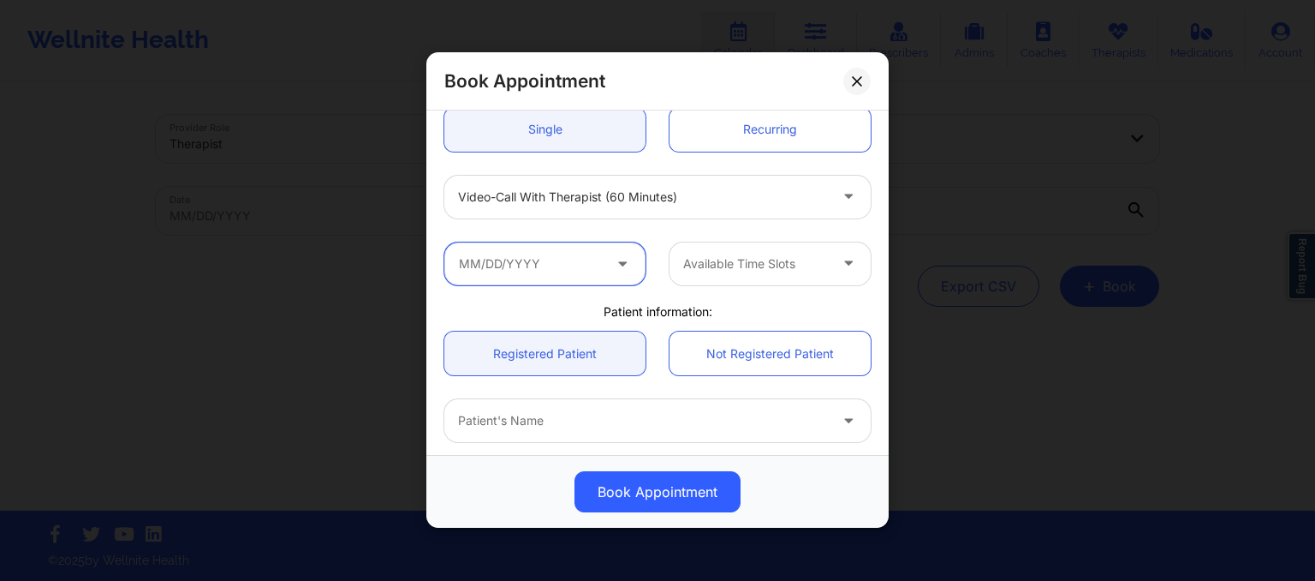
click at [516, 256] on input "text" at bounding box center [544, 263] width 201 height 43
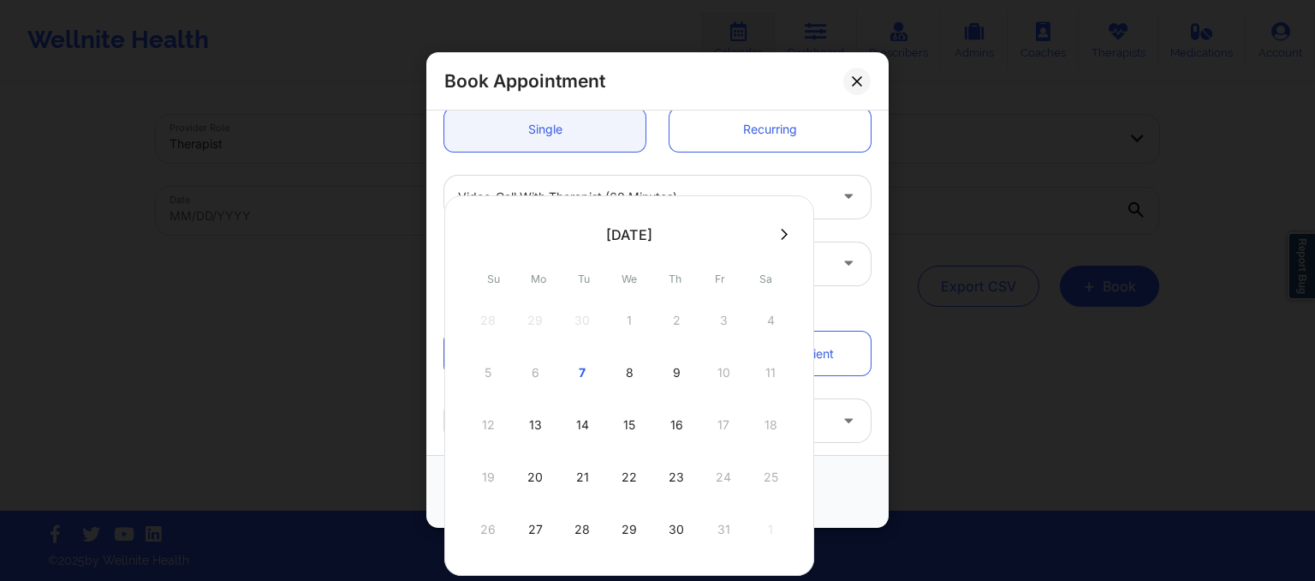
click at [784, 235] on button at bounding box center [784, 234] width 17 height 15
click at [541, 359] on div "3" at bounding box center [535, 372] width 43 height 48
type input "11/03/2025"
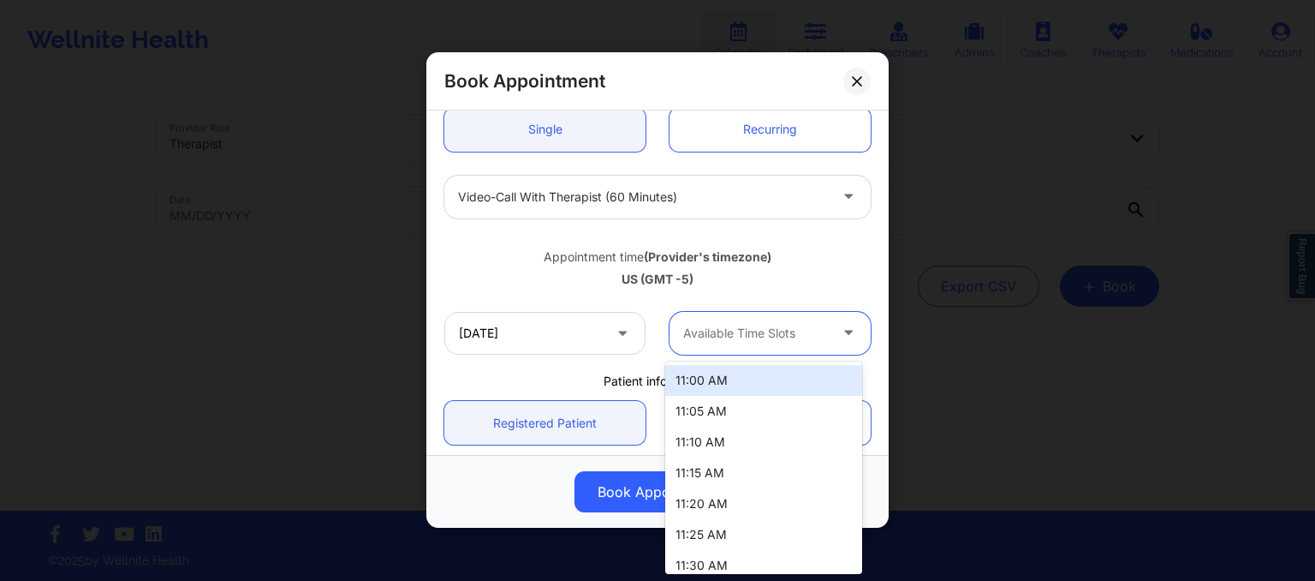
click at [707, 330] on div at bounding box center [755, 333] width 145 height 21
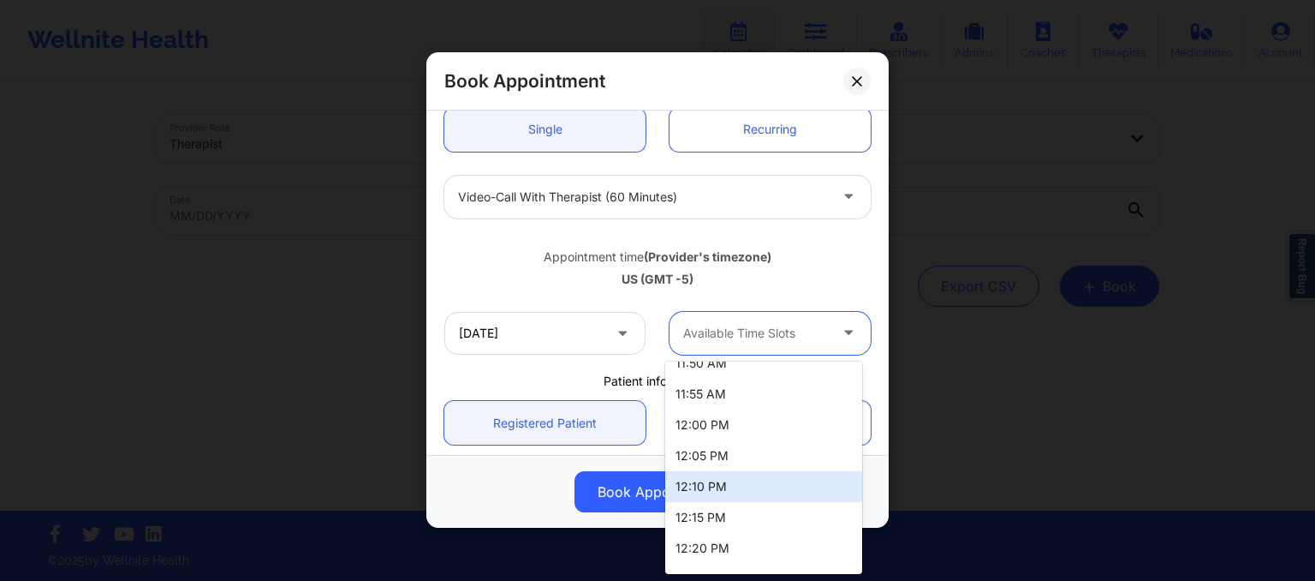
scroll to position [325, 0]
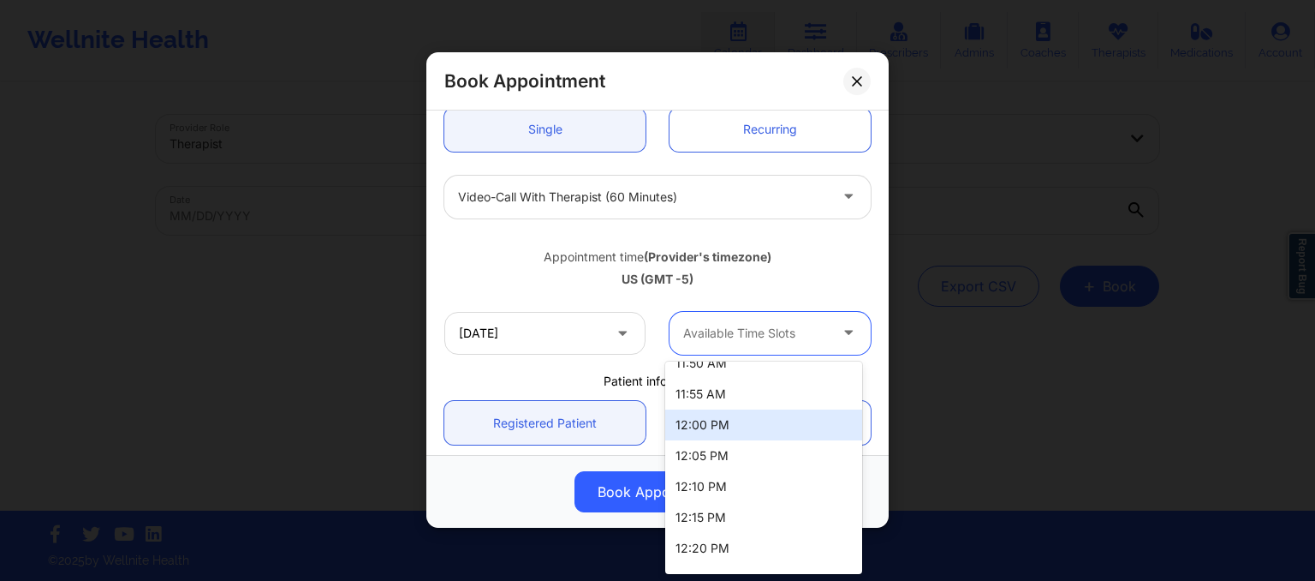
click at [706, 418] on div "12:00 PM" at bounding box center [763, 424] width 197 height 31
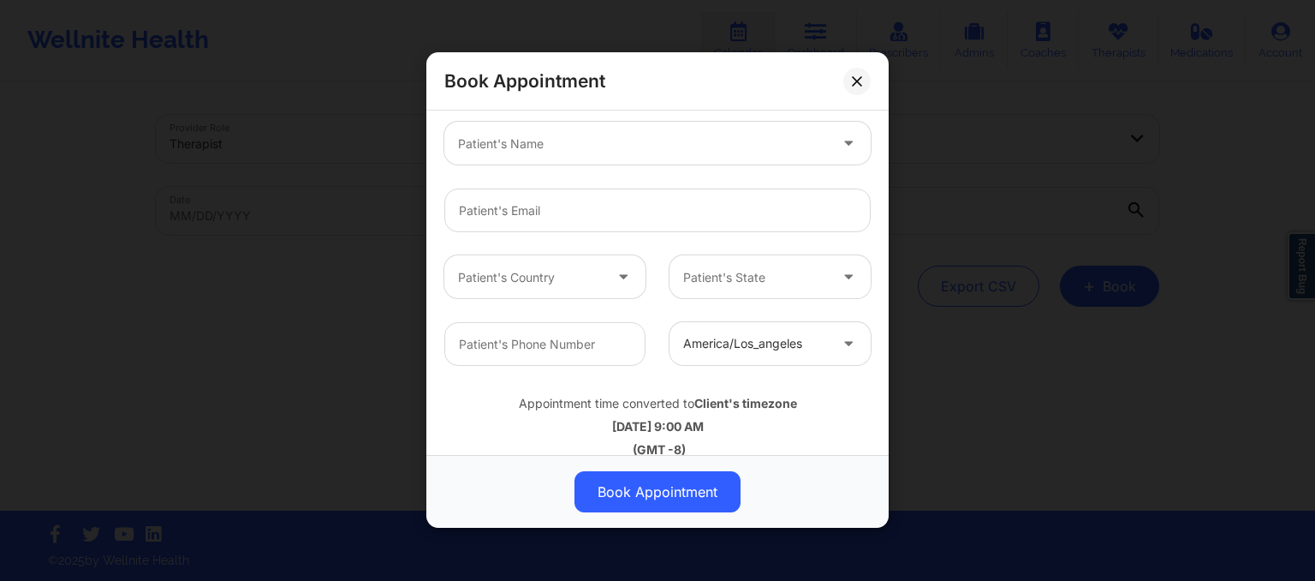
scroll to position [545, 0]
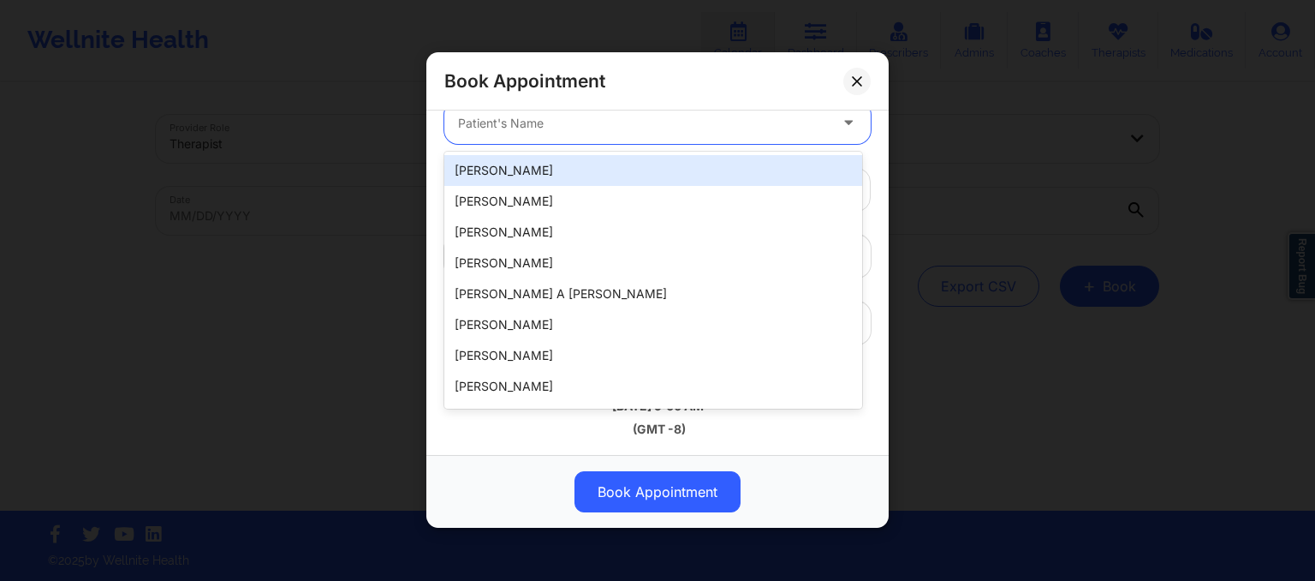
click at [485, 121] on div at bounding box center [643, 123] width 370 height 21
drag, startPoint x: 462, startPoint y: 122, endPoint x: 453, endPoint y: 137, distance: 17.3
click at [453, 137] on div "Patient's Name" at bounding box center [636, 123] width 385 height 43
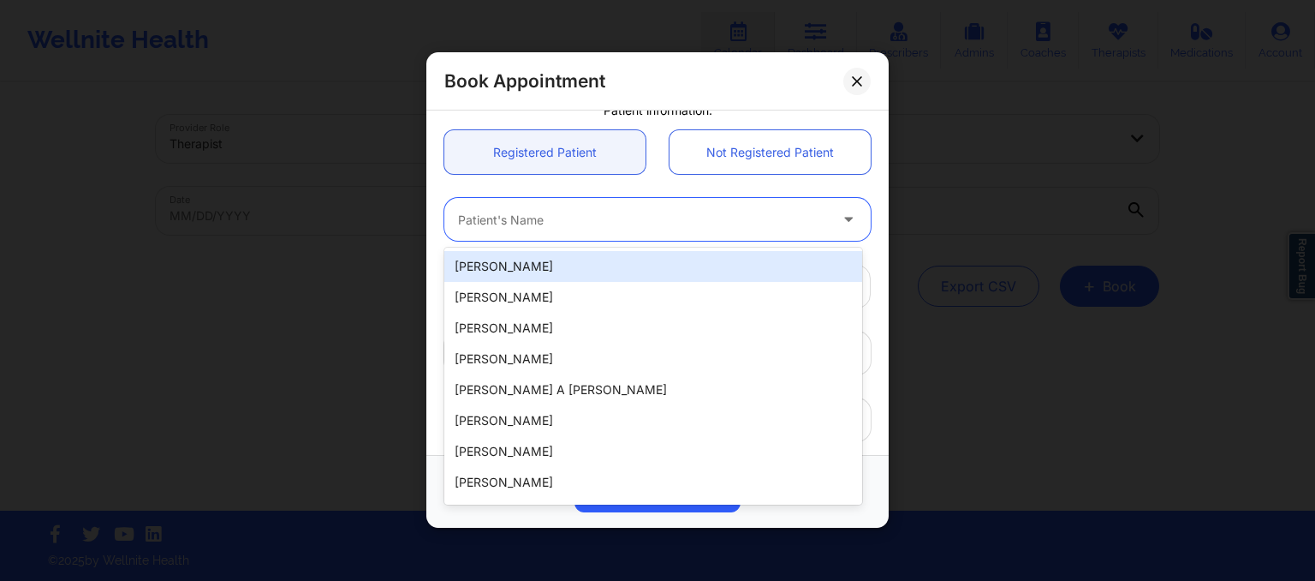
paste input "2. Shaureen Smith"
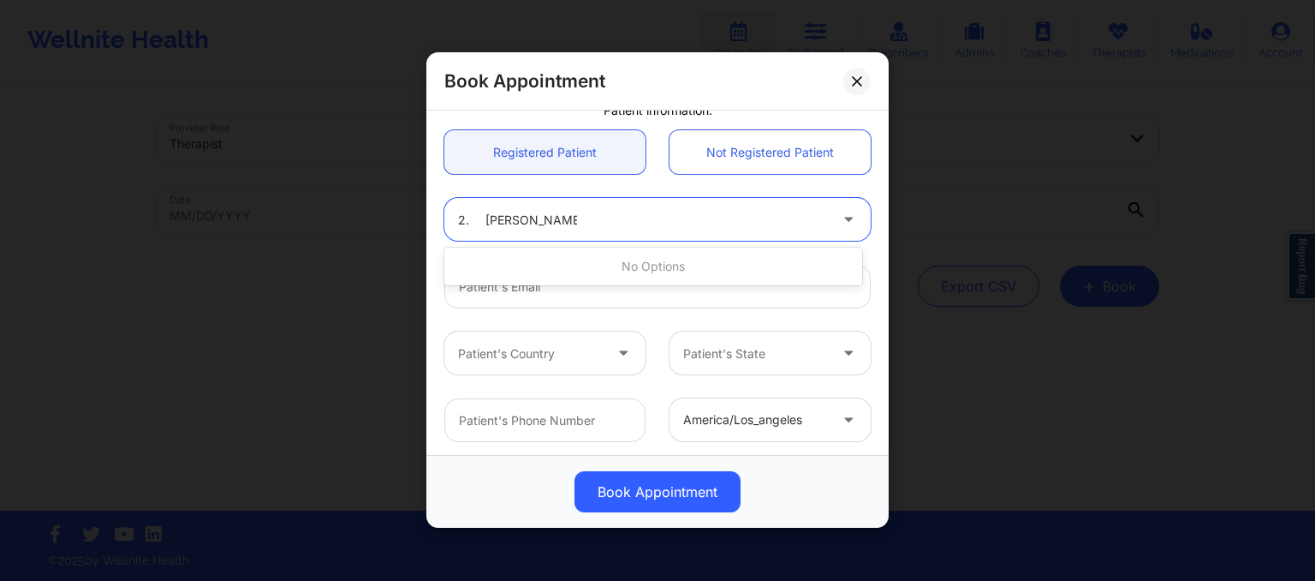
click at [490, 214] on input "2. Shaureen Smith" at bounding box center [517, 219] width 119 height 17
type input "Shaureen Smith"
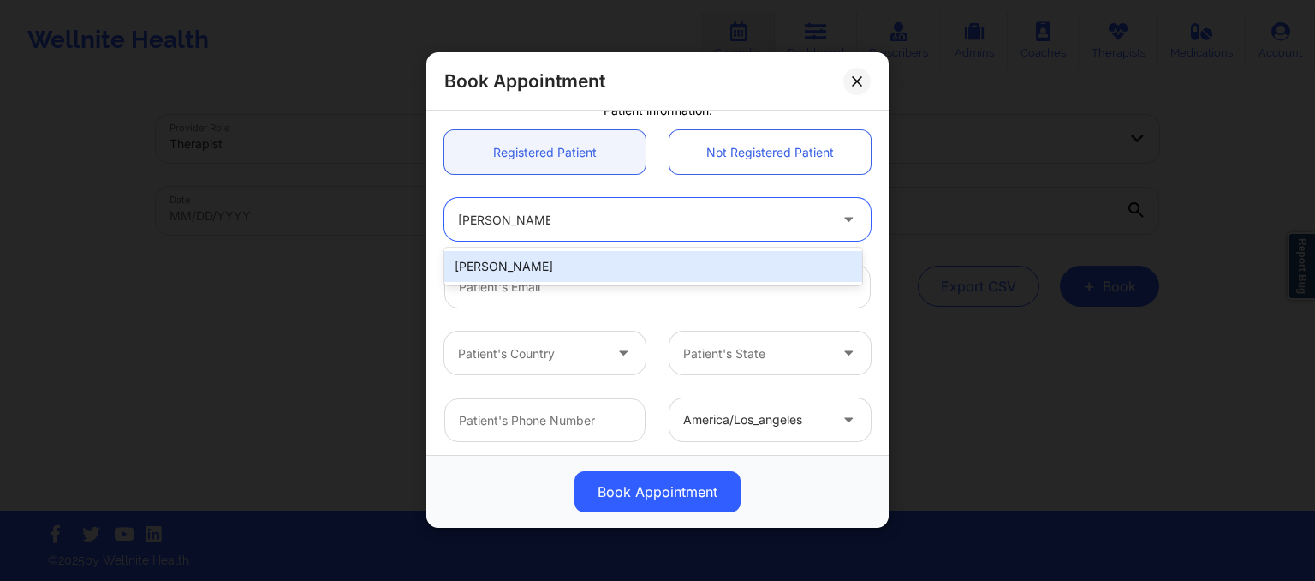
click at [507, 275] on div "Shaureen Smith" at bounding box center [653, 266] width 418 height 31
type input "shaureen.smith@gmail.com"
type input "+12122035579"
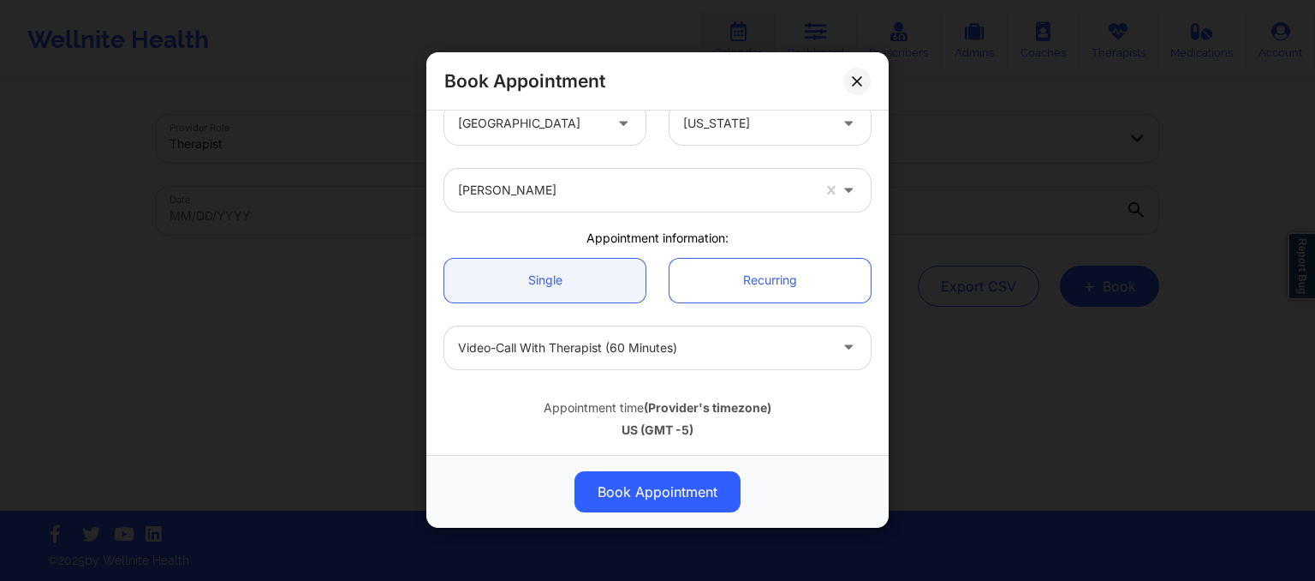
scroll to position [545, 0]
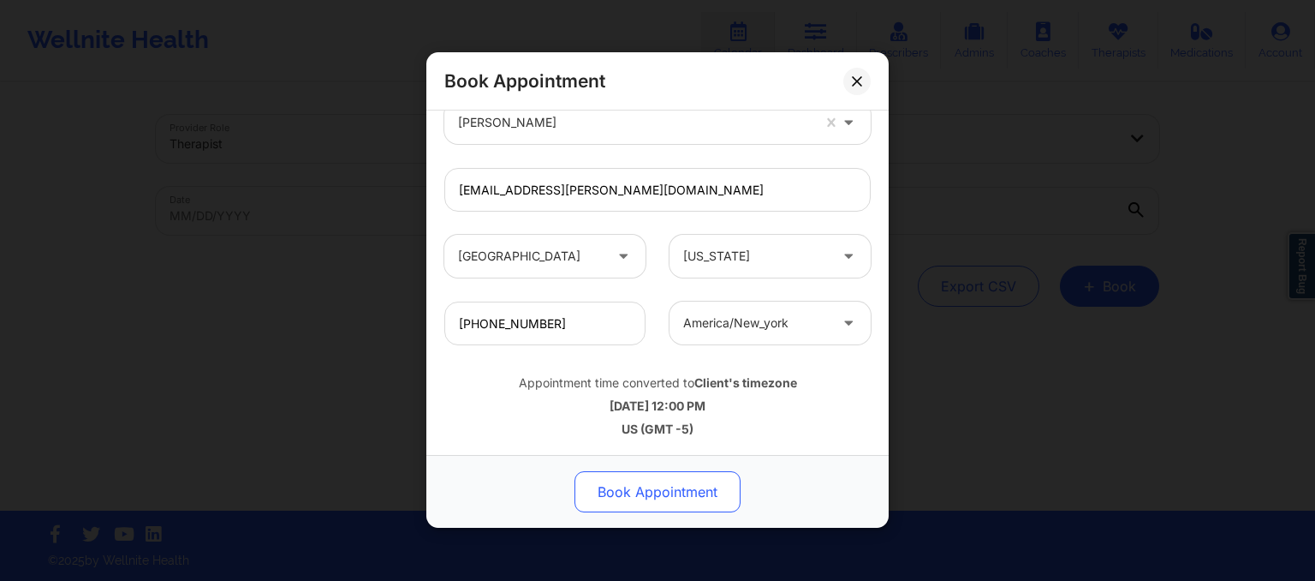
click at [616, 496] on button "Book Appointment" at bounding box center [658, 492] width 166 height 41
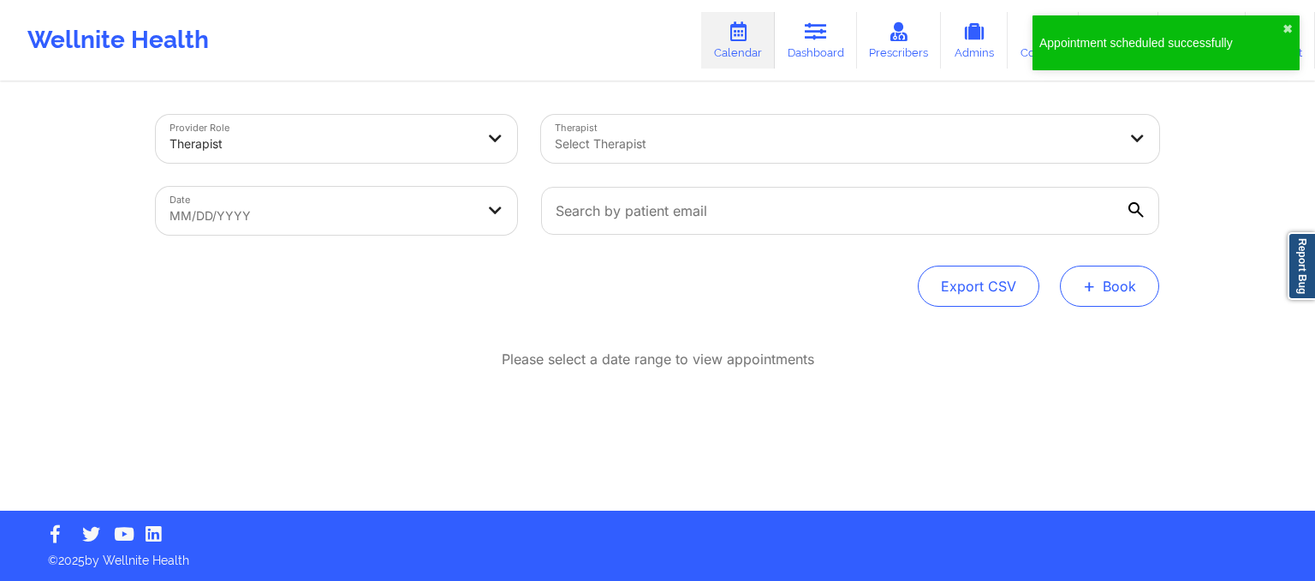
click at [1087, 290] on span "+" at bounding box center [1089, 285] width 13 height 9
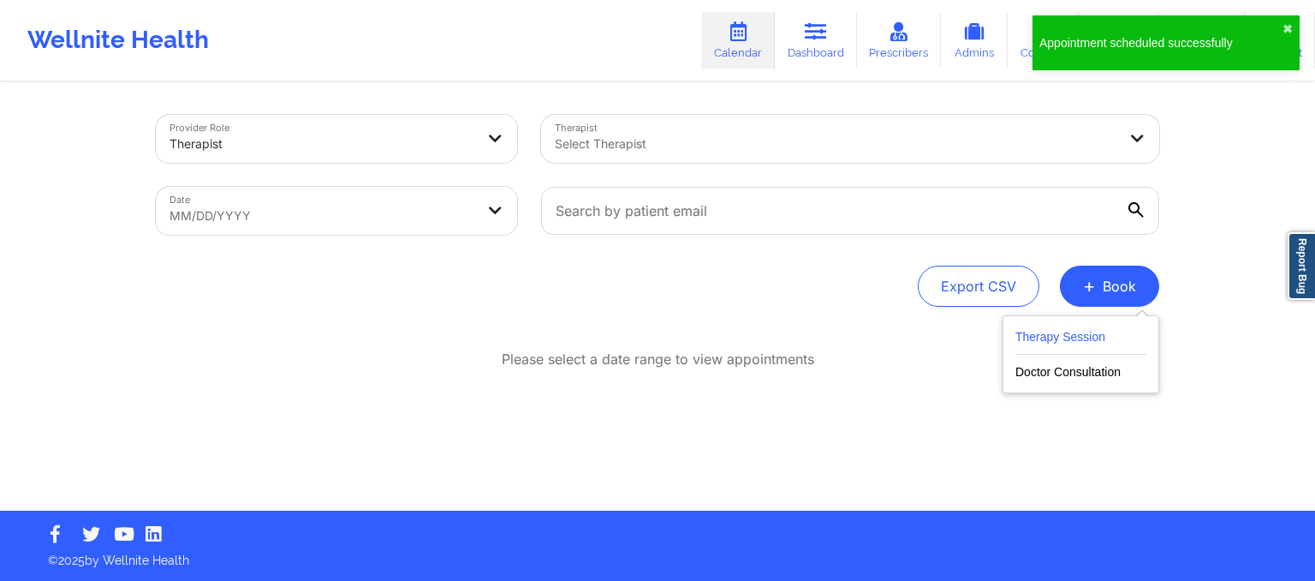
click at [1048, 326] on button "Therapy Session" at bounding box center [1080, 340] width 131 height 28
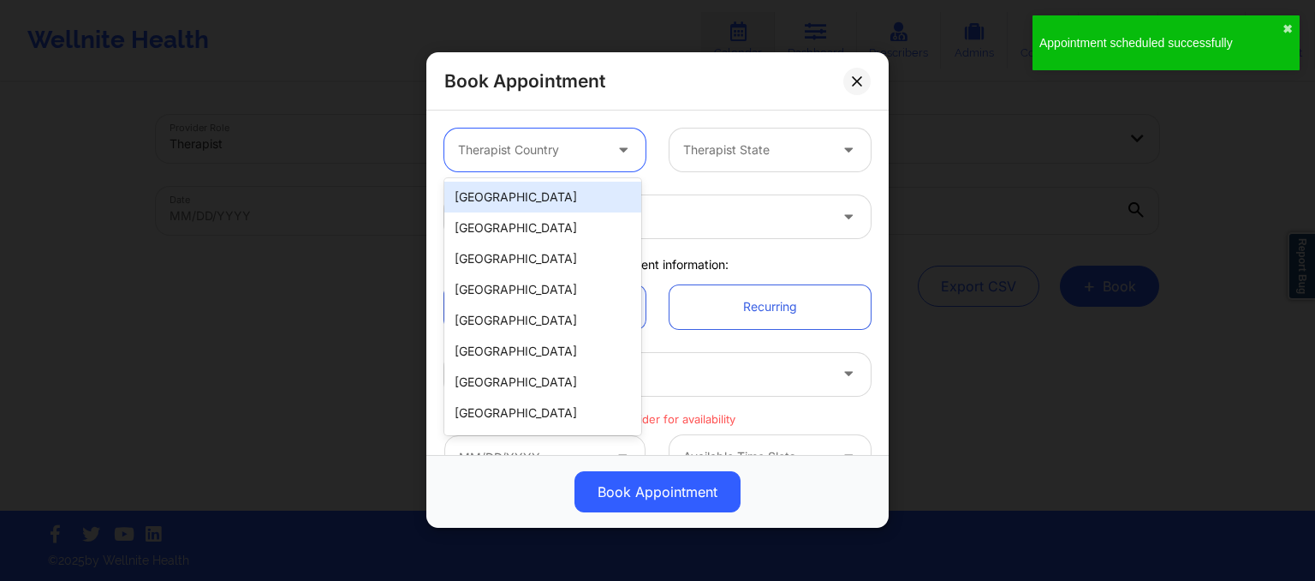
click at [514, 152] on div at bounding box center [530, 150] width 145 height 21
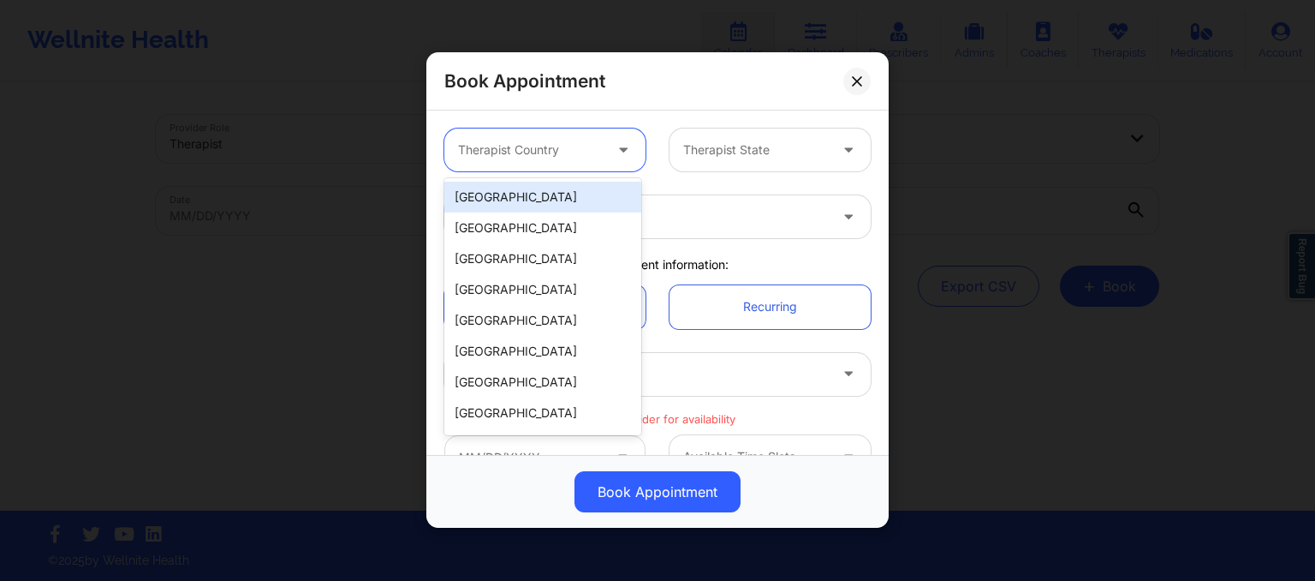
click at [534, 196] on div "[GEOGRAPHIC_DATA]" at bounding box center [542, 197] width 197 height 31
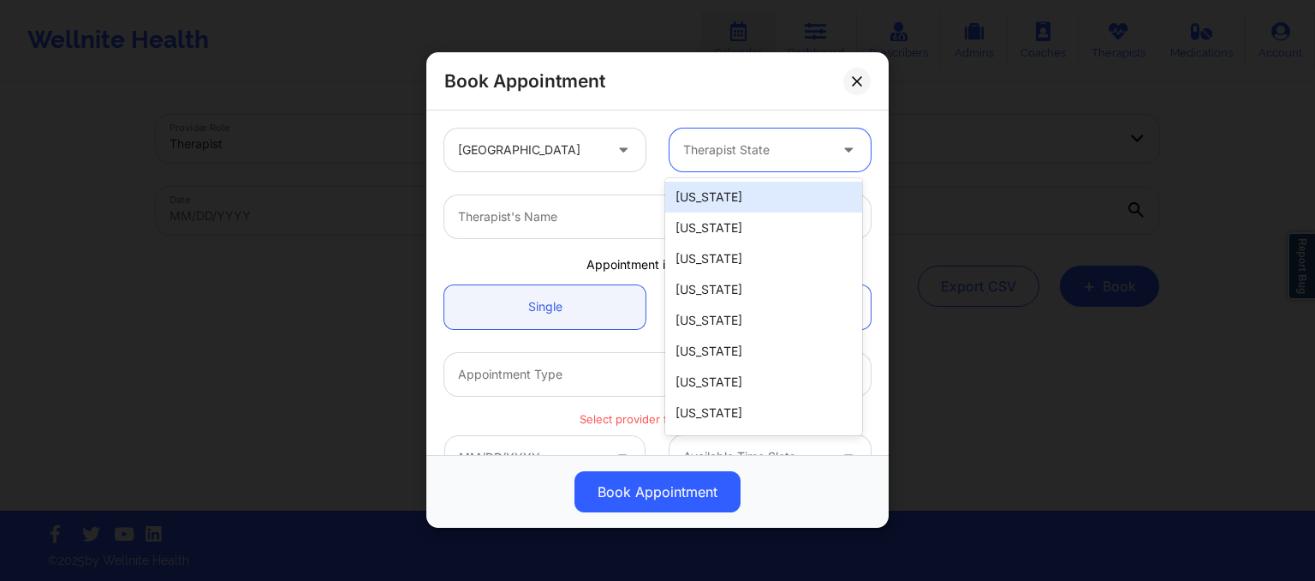
click at [712, 139] on div "Therapist State" at bounding box center [750, 149] width 160 height 43
type input "new"
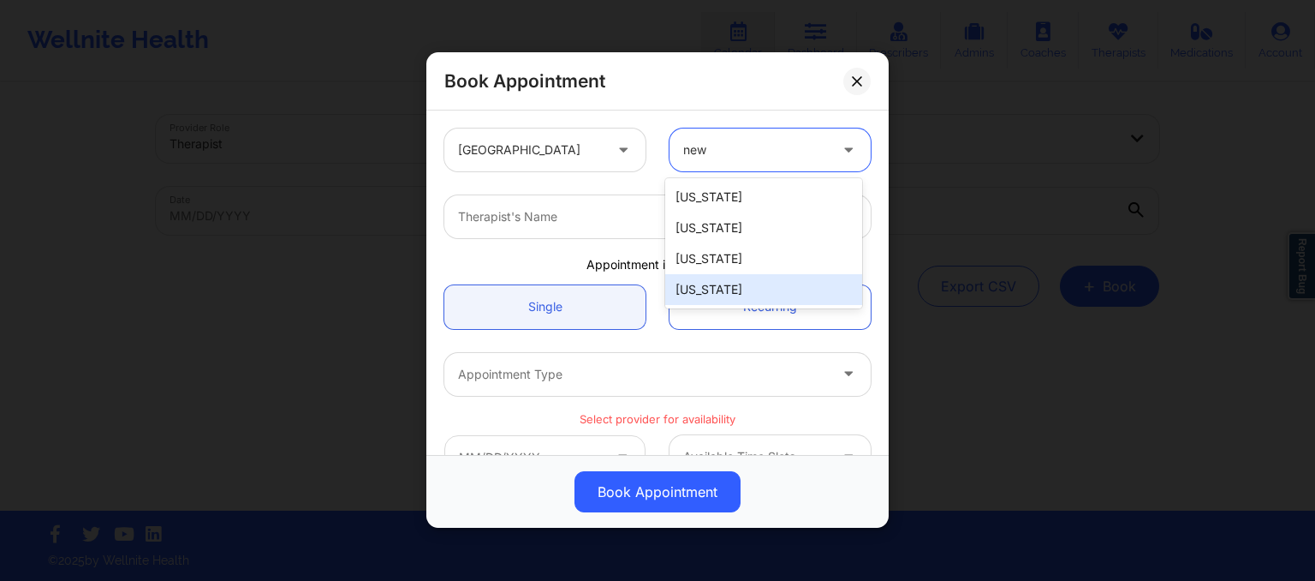
click at [719, 292] on div "[US_STATE]" at bounding box center [763, 289] width 197 height 31
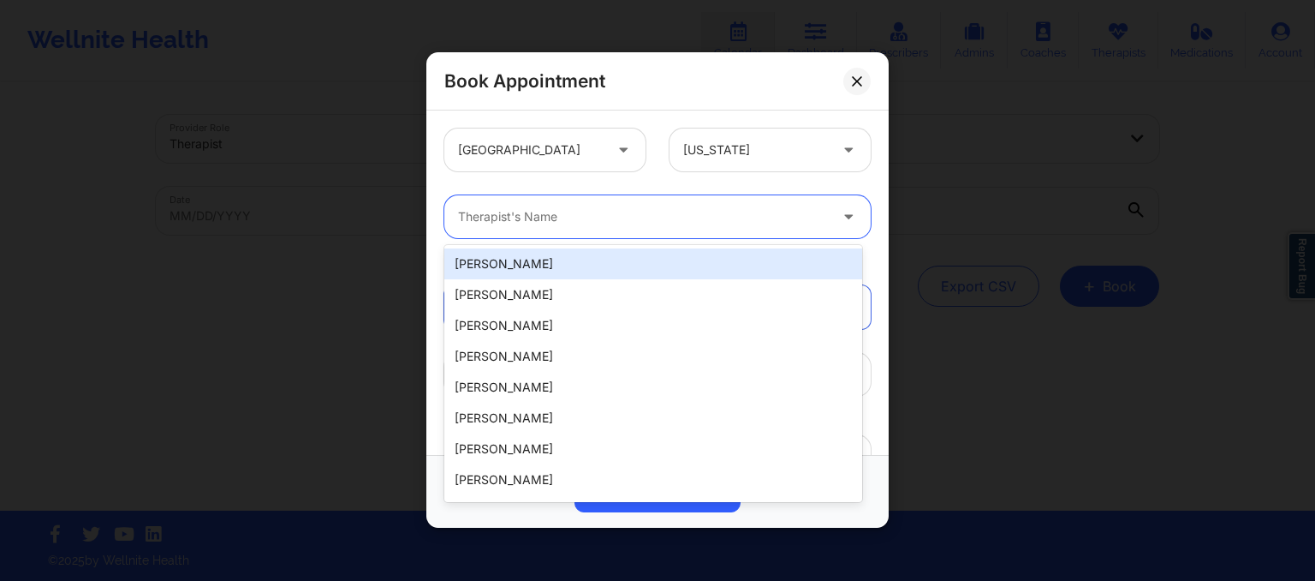
click at [557, 221] on div at bounding box center [643, 217] width 370 height 21
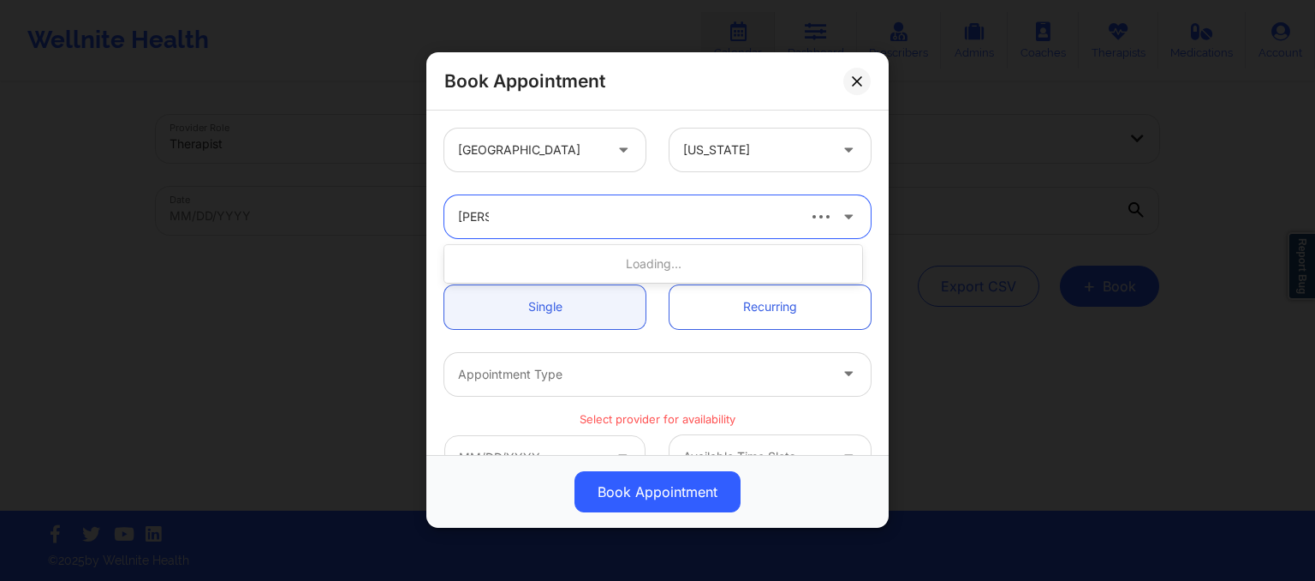
type input "kacyn"
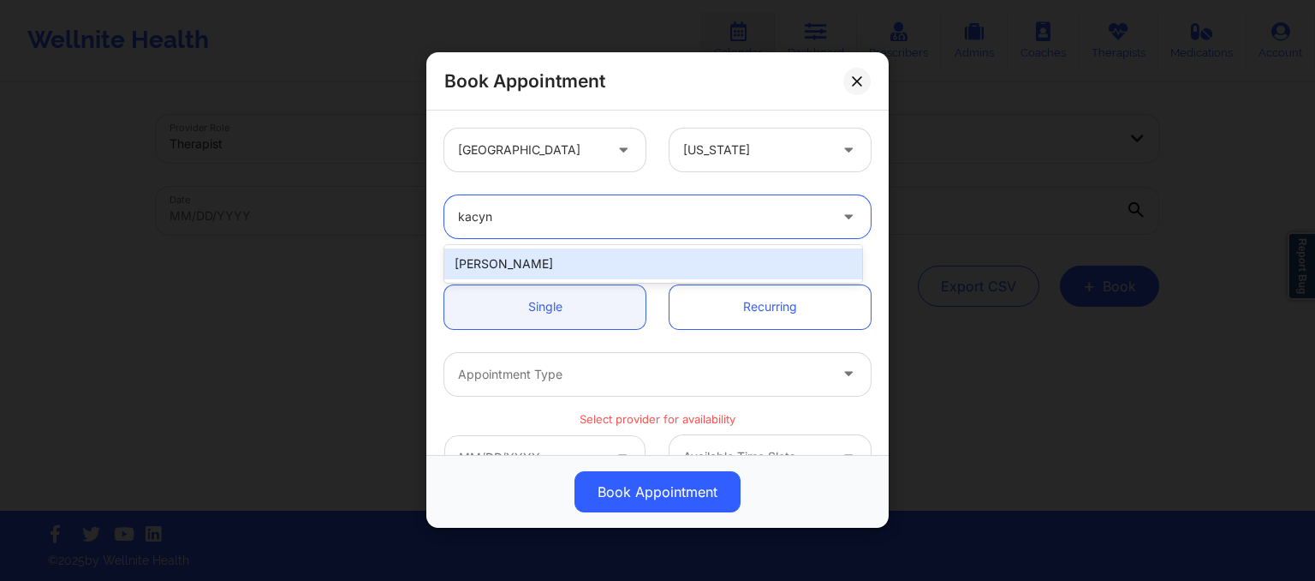
click at [550, 258] on div "Kacynthia Bradley" at bounding box center [653, 263] width 418 height 31
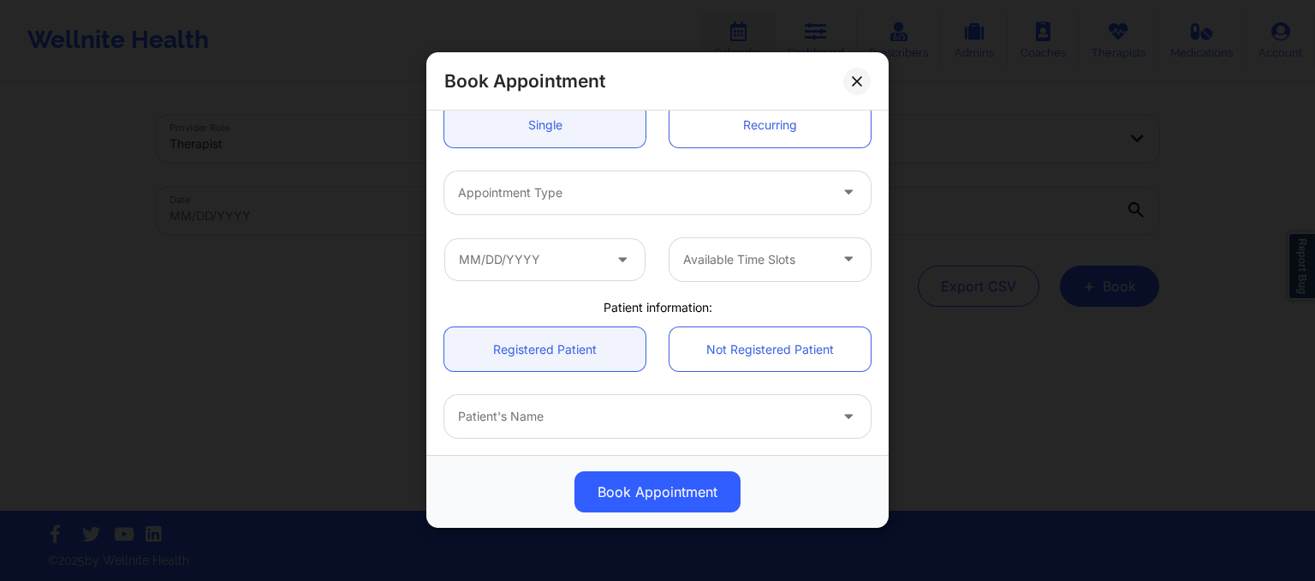
scroll to position [191, 0]
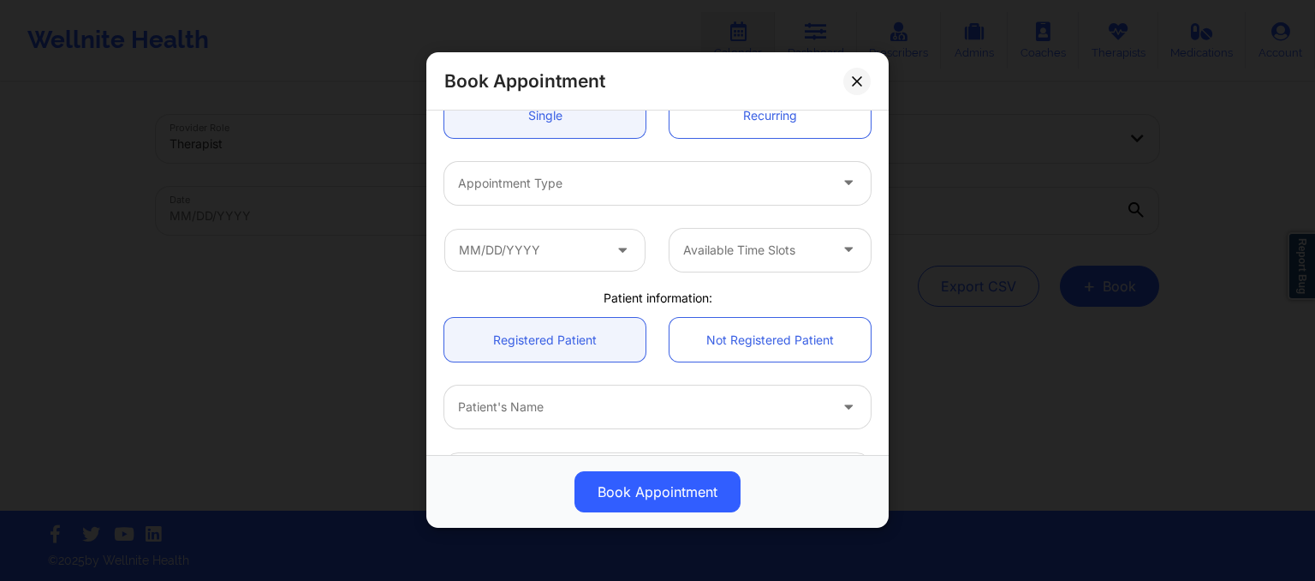
click at [479, 177] on div at bounding box center [643, 183] width 370 height 21
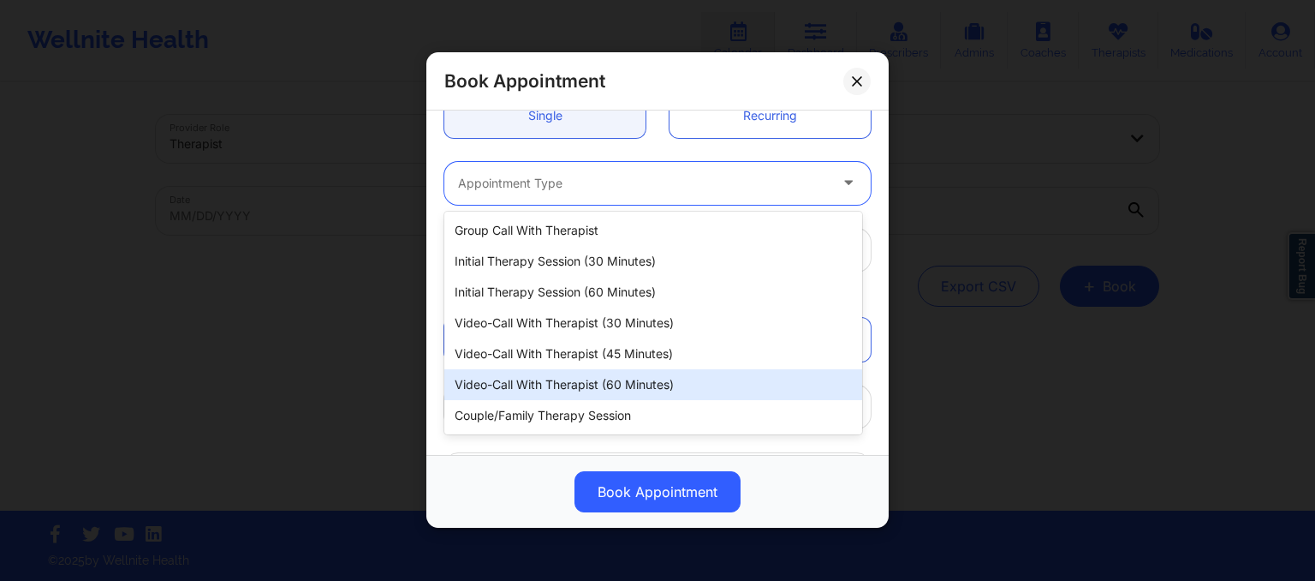
click at [554, 380] on div "Video-Call with Therapist (60 minutes)" at bounding box center [653, 384] width 418 height 31
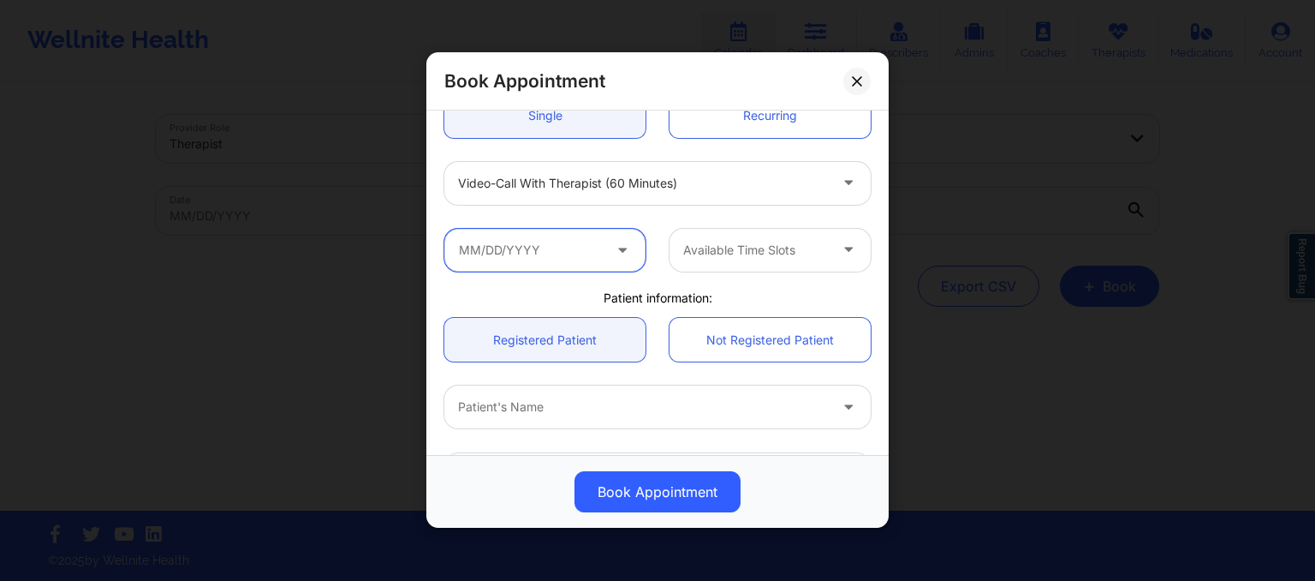
click at [469, 237] on input "text" at bounding box center [544, 250] width 201 height 43
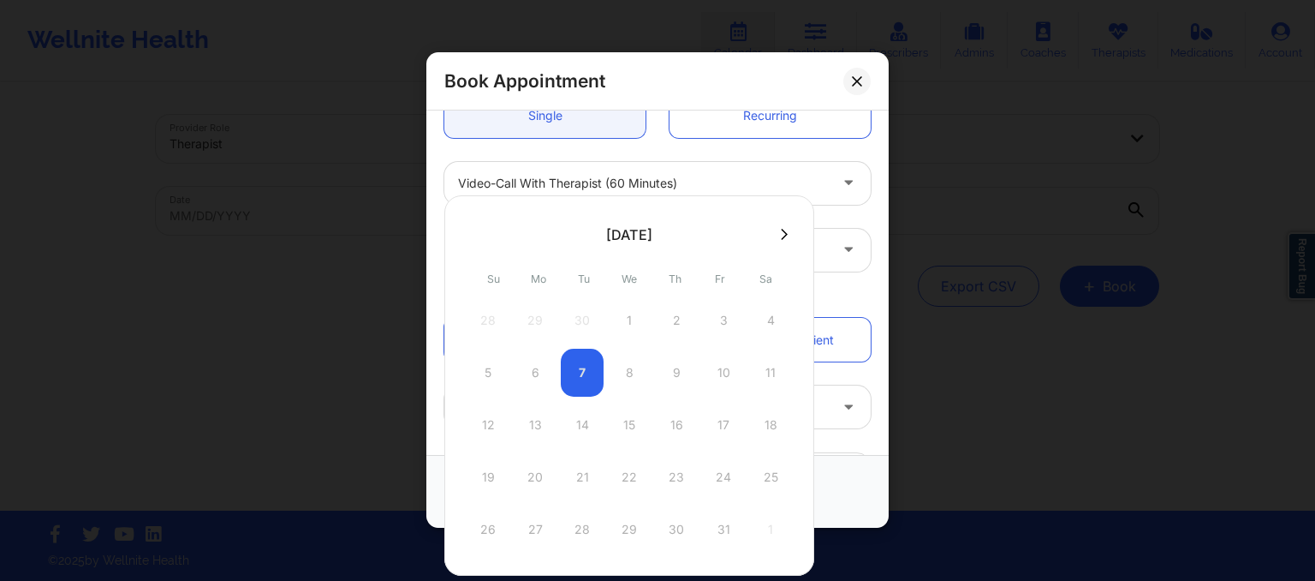
click at [776, 235] on button at bounding box center [784, 234] width 17 height 15
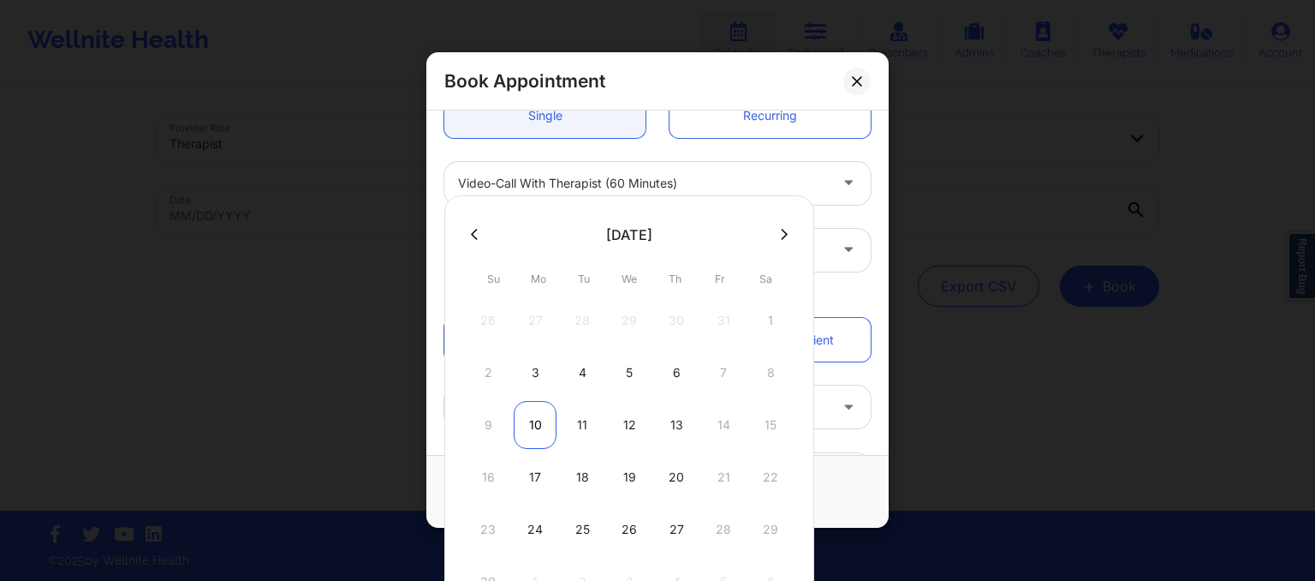
click at [527, 436] on div "10" at bounding box center [535, 425] width 43 height 48
type input "11/10/2025"
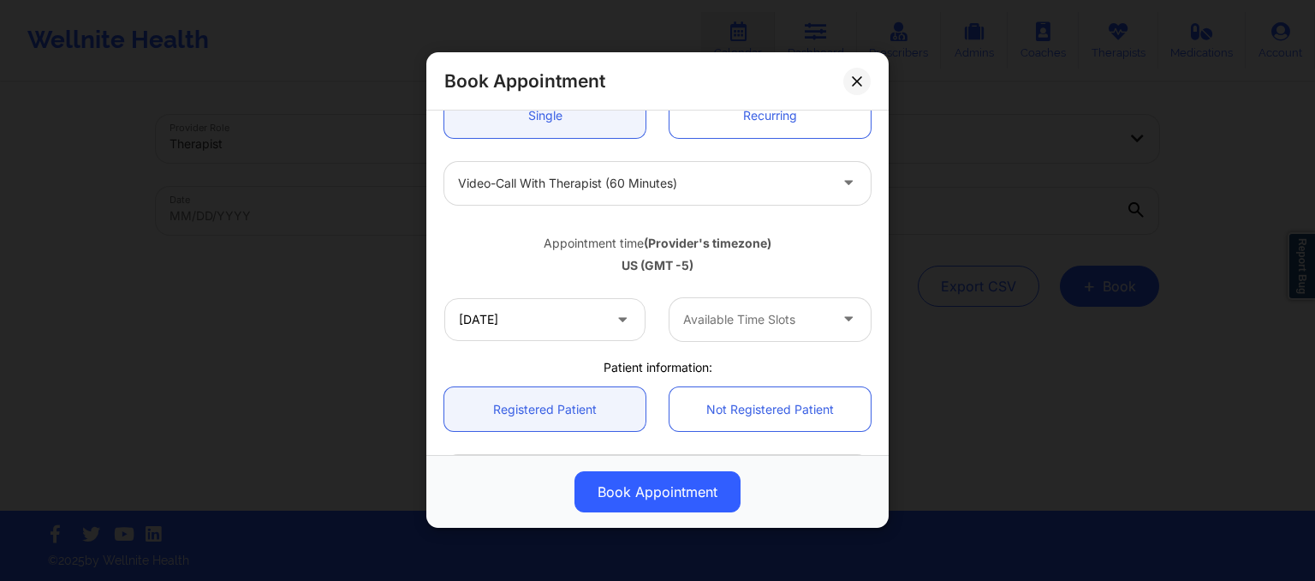
click at [705, 316] on div at bounding box center [755, 319] width 145 height 21
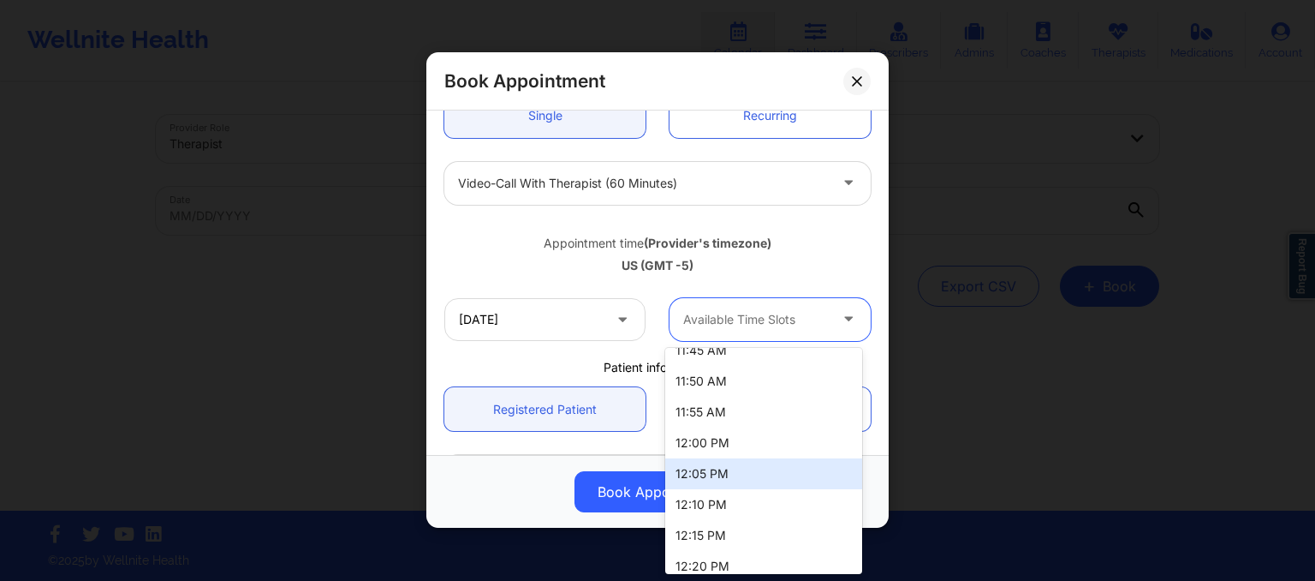
scroll to position [286, 0]
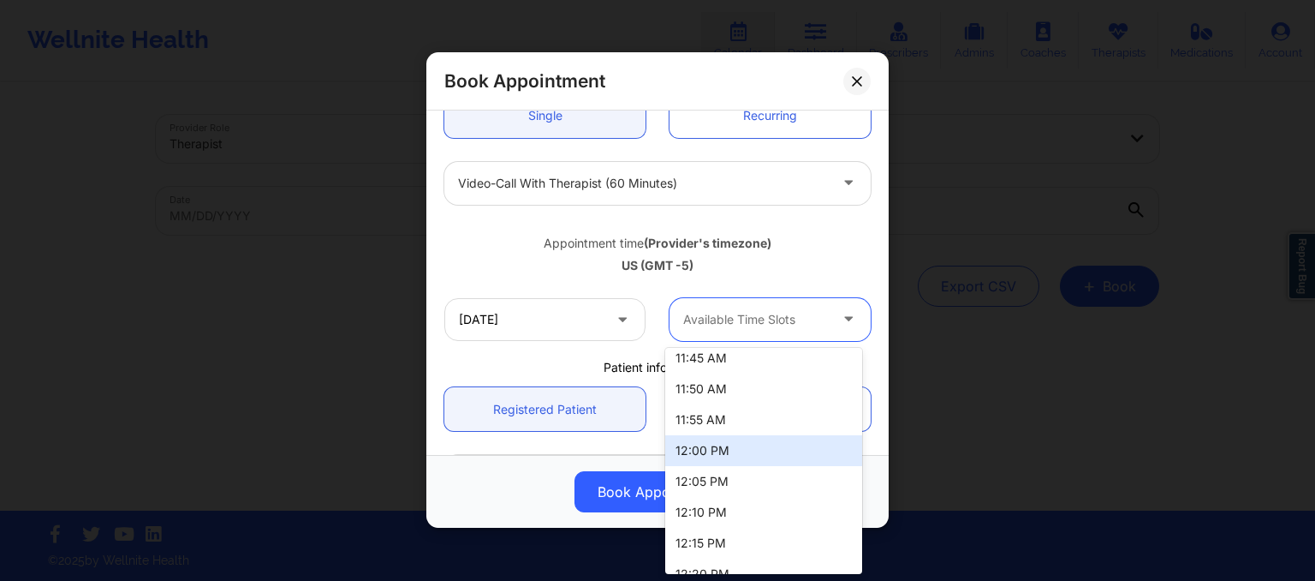
click at [716, 456] on div "12:00 PM" at bounding box center [763, 450] width 197 height 31
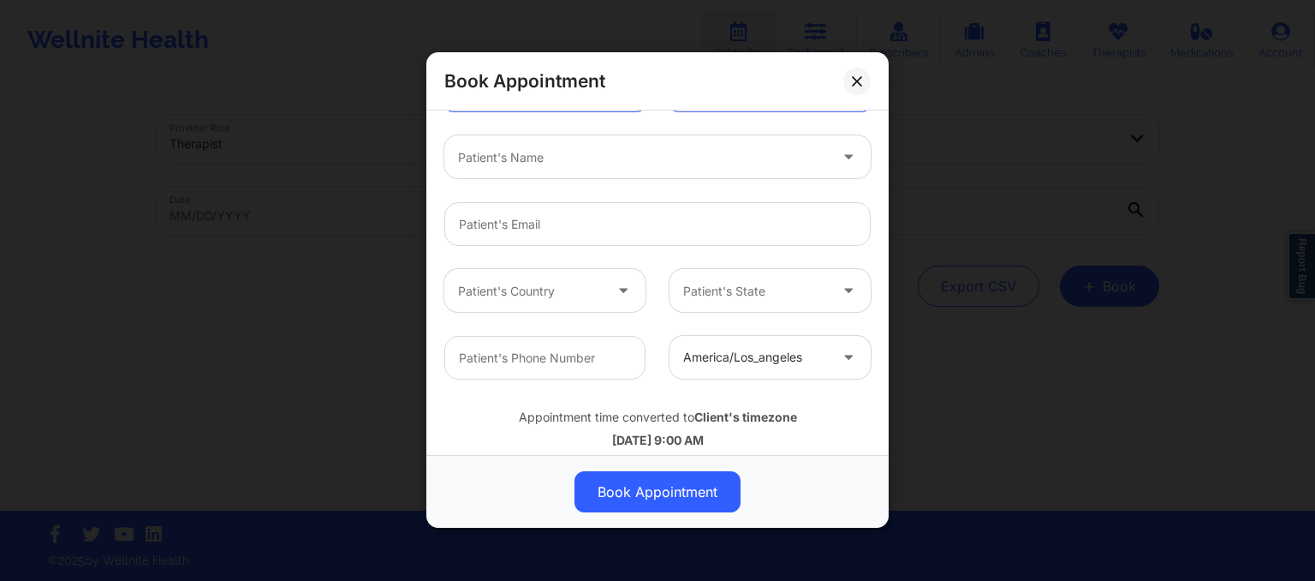
scroll to position [504, 0]
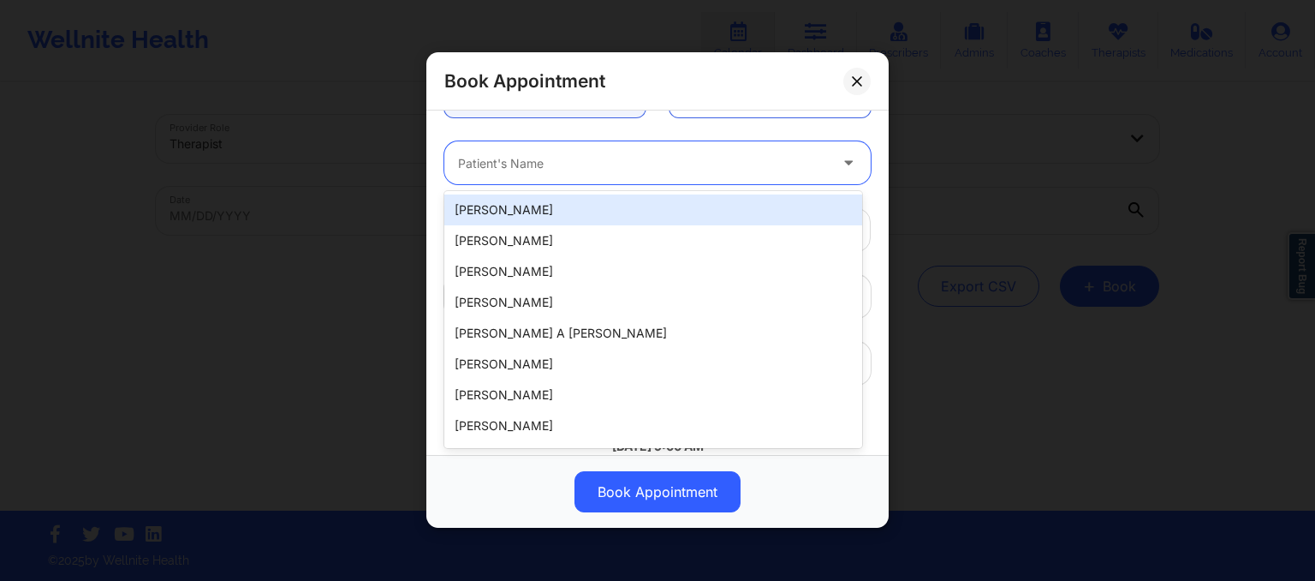
click at [464, 160] on div at bounding box center [643, 163] width 370 height 21
click at [459, 162] on input "text" at bounding box center [459, 163] width 3 height 17
paste input "2. Shaureen Smith"
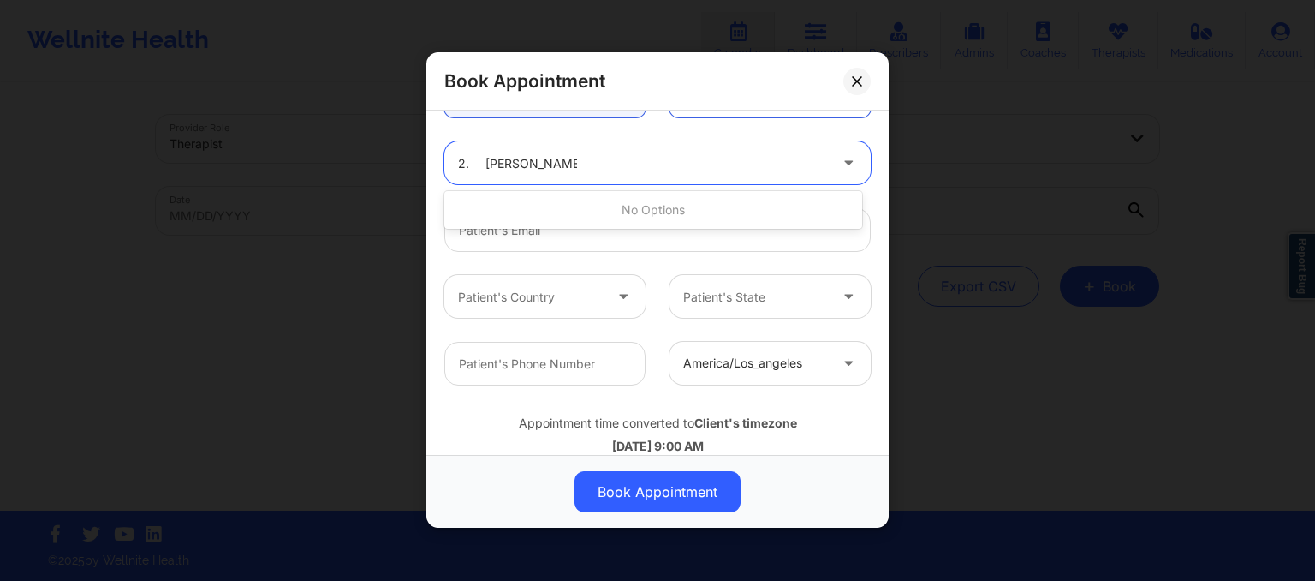
click at [485, 158] on input "2. Shaureen Smith" at bounding box center [517, 163] width 119 height 17
type input "Shaureen Smith"
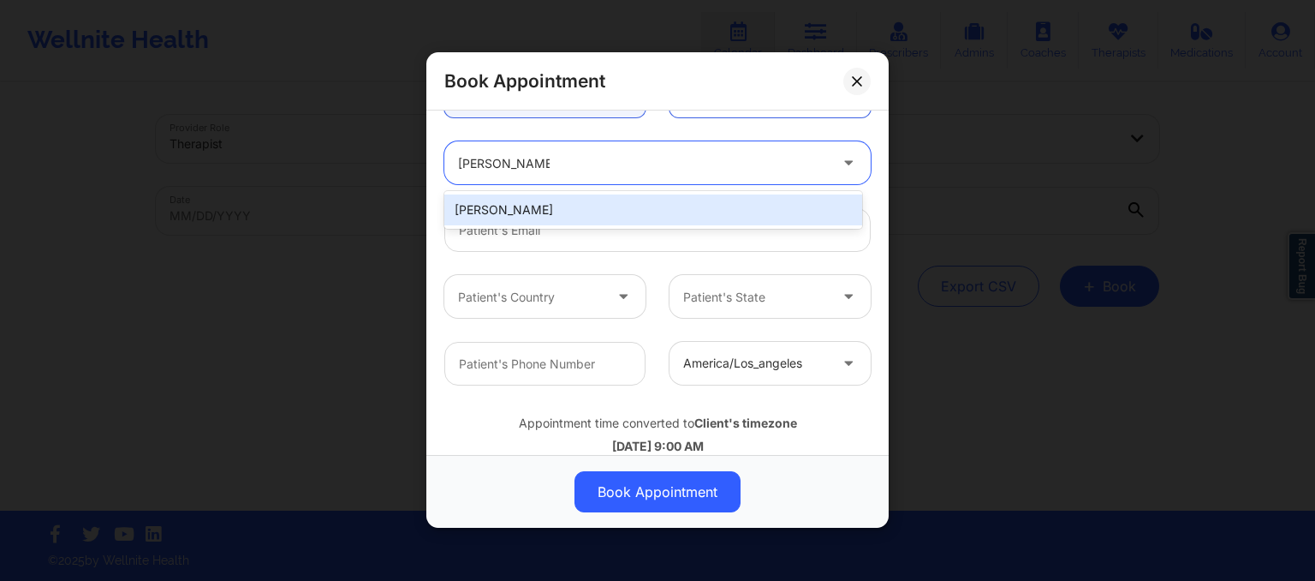
click at [501, 207] on div "Shaureen Smith" at bounding box center [653, 209] width 418 height 31
type input "shaureen.smith@gmail.com"
type input "+12122035579"
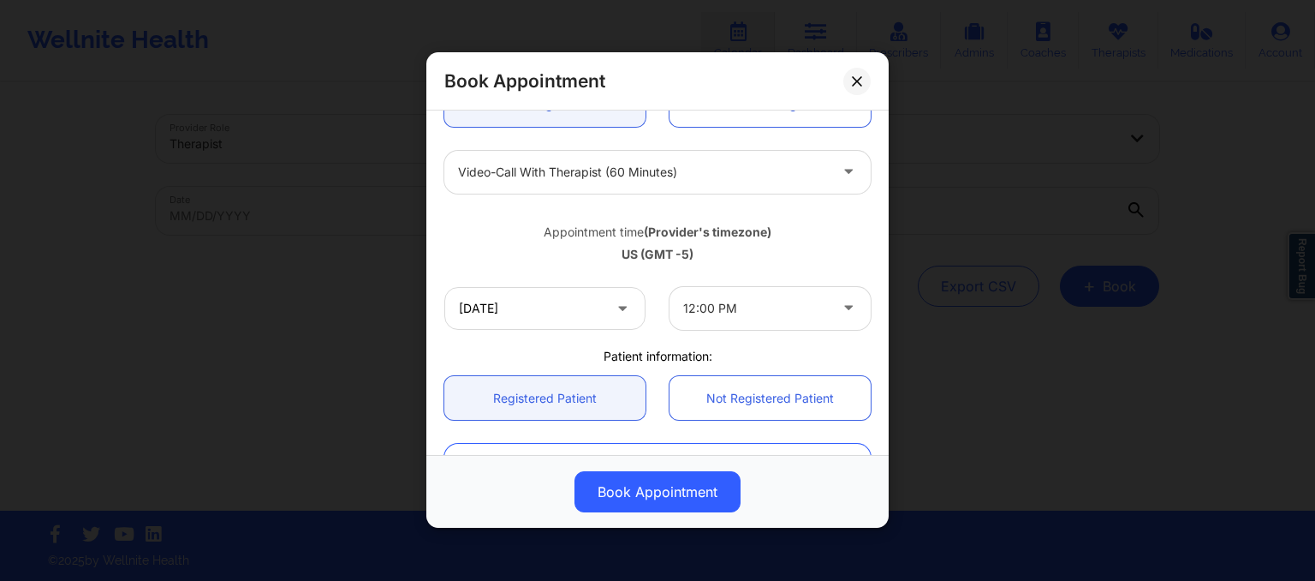
scroll to position [545, 0]
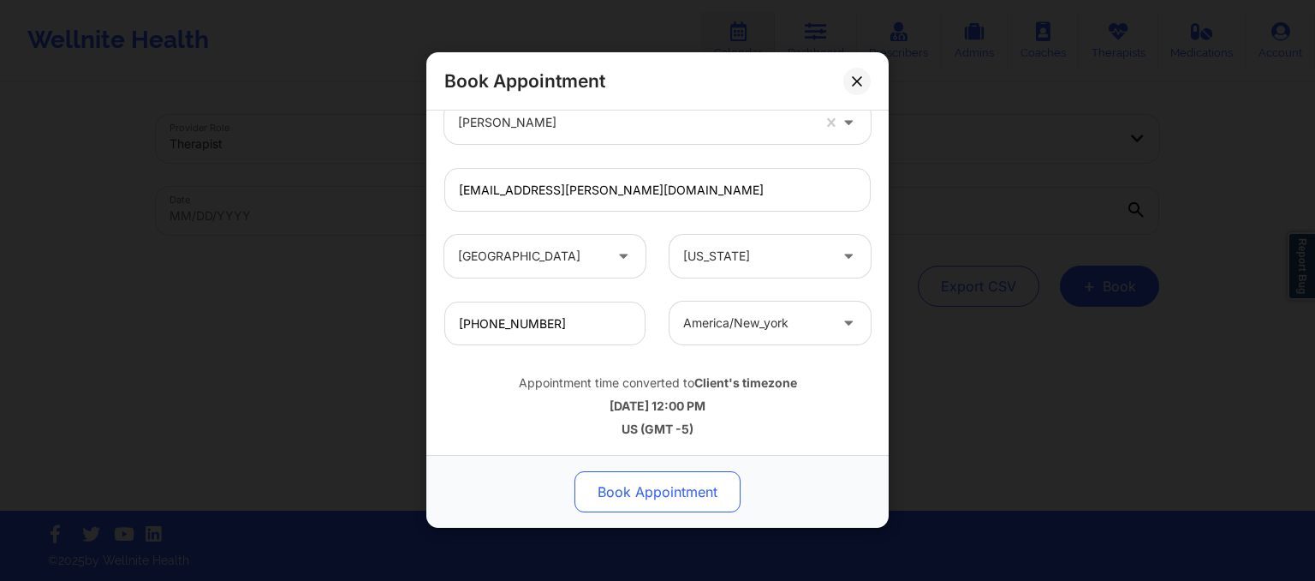
click at [616, 480] on button "Book Appointment" at bounding box center [658, 492] width 166 height 41
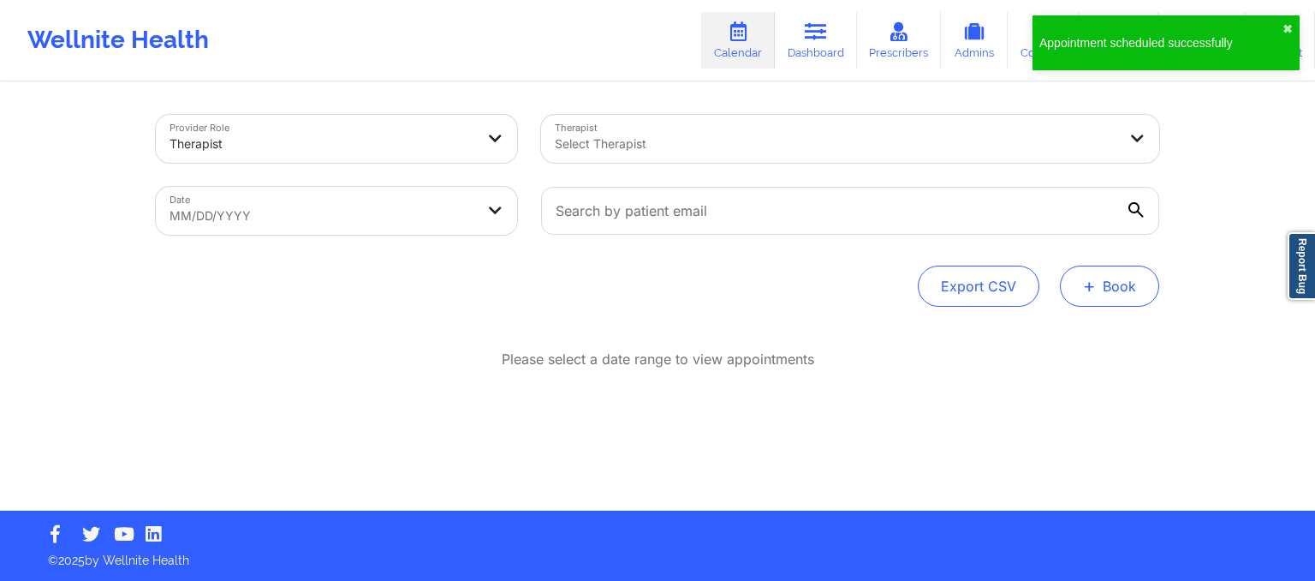
click at [1099, 286] on button "+ Book" at bounding box center [1109, 285] width 99 height 41
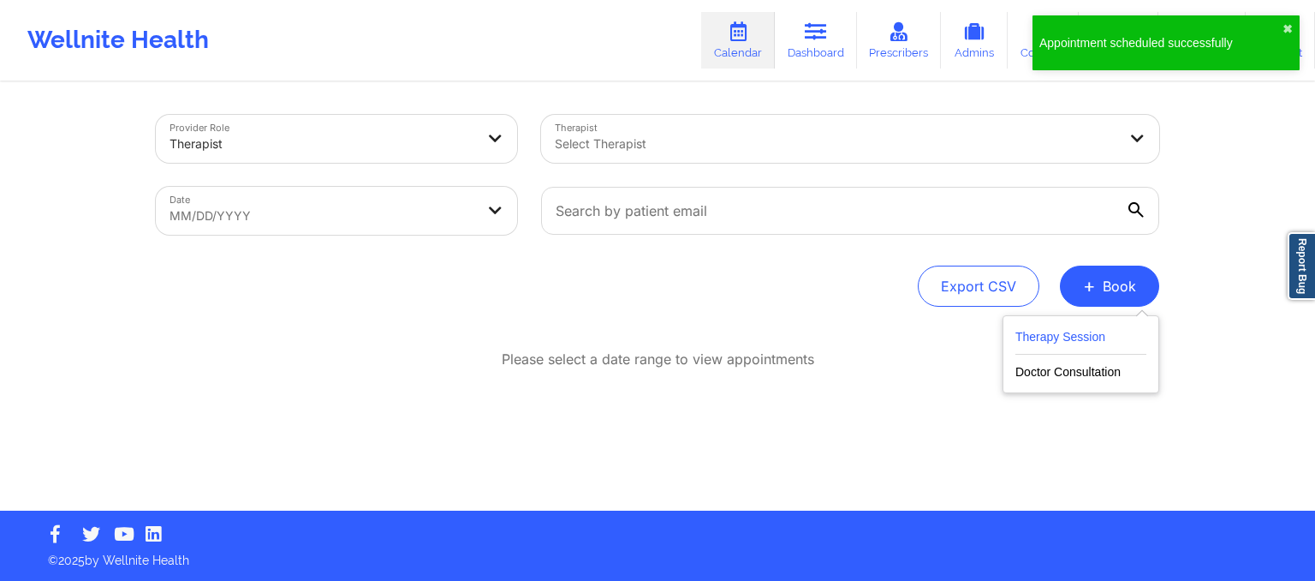
click at [1074, 326] on button "Therapy Session" at bounding box center [1080, 340] width 131 height 28
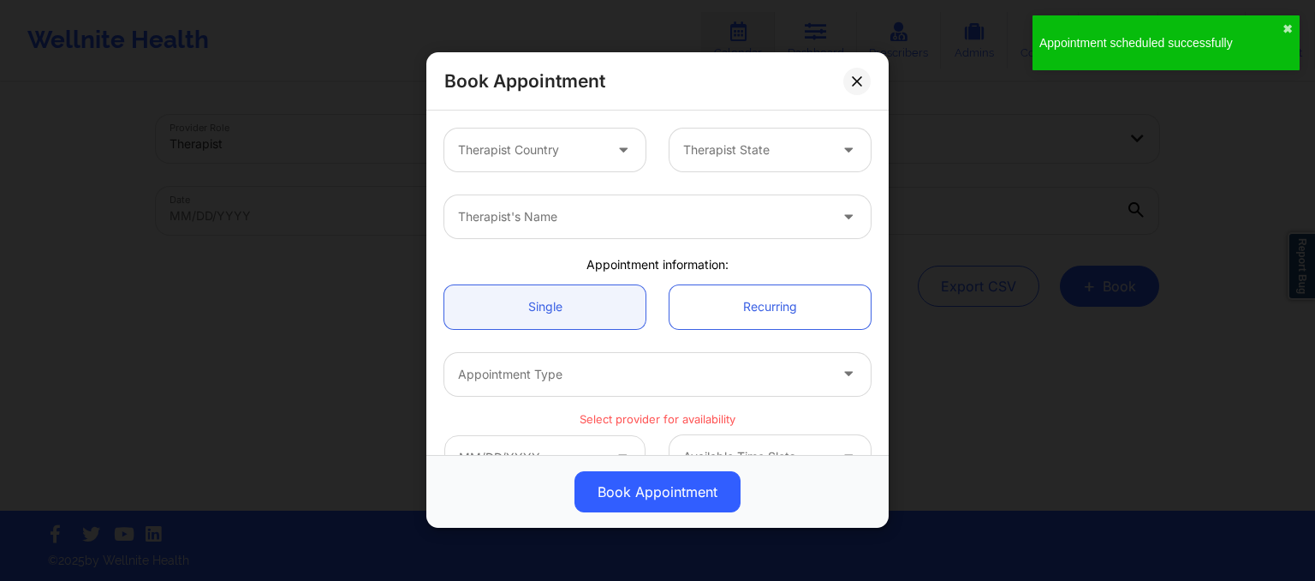
click at [572, 158] on div at bounding box center [530, 150] width 145 height 21
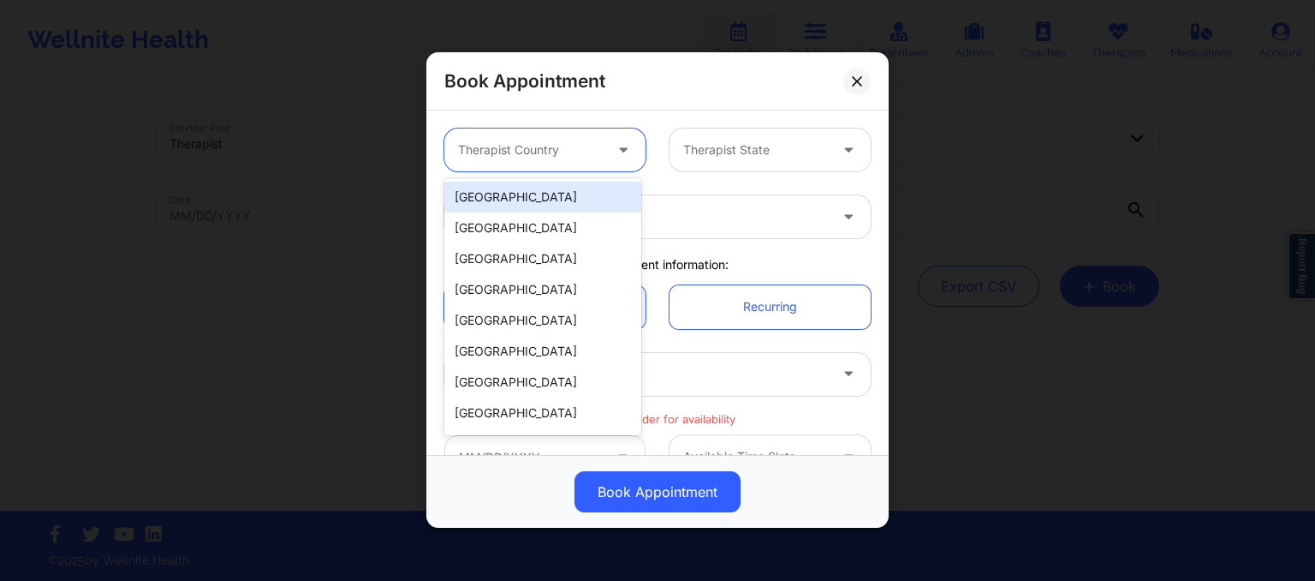
click at [564, 184] on div "[GEOGRAPHIC_DATA]" at bounding box center [542, 197] width 197 height 31
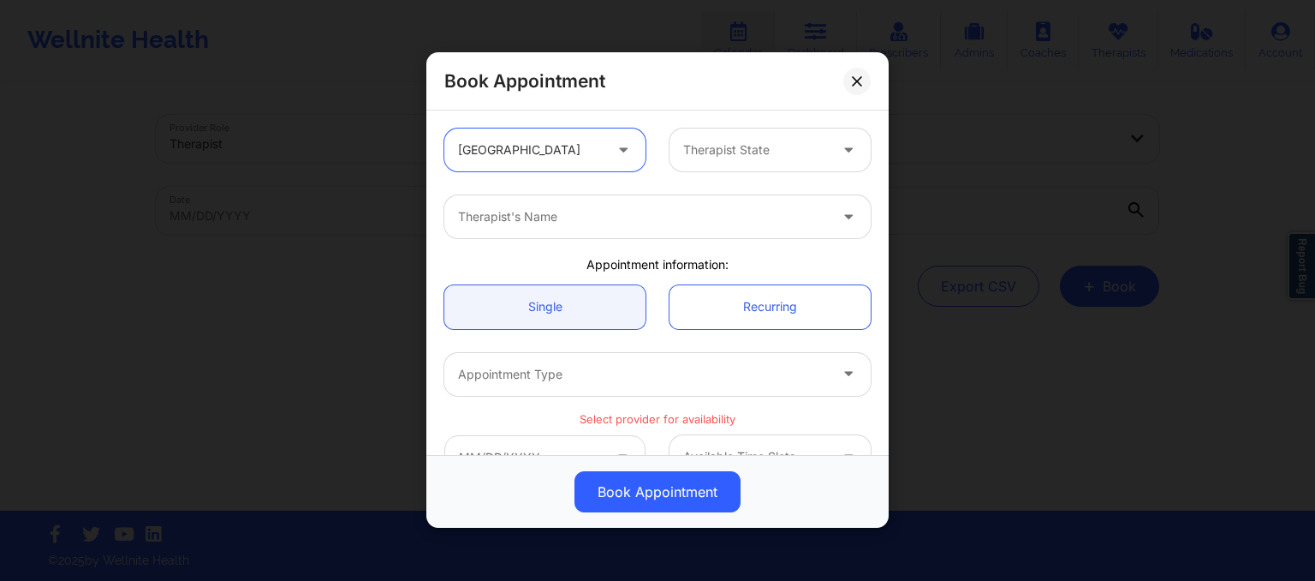
click at [699, 153] on div at bounding box center [755, 150] width 145 height 21
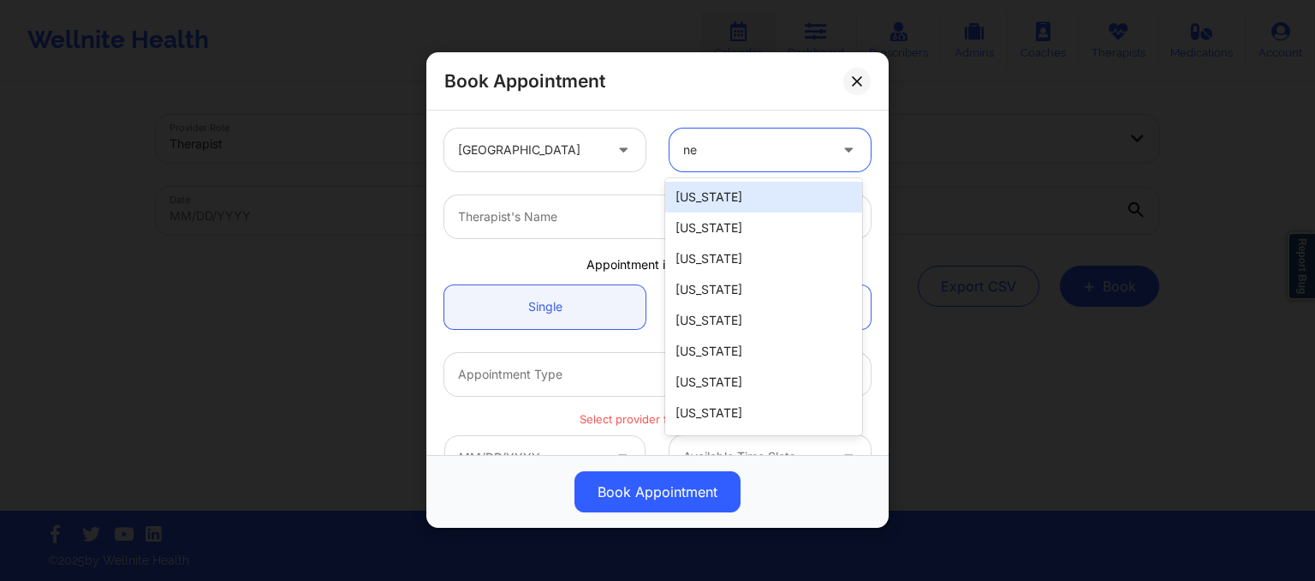
type input "new"
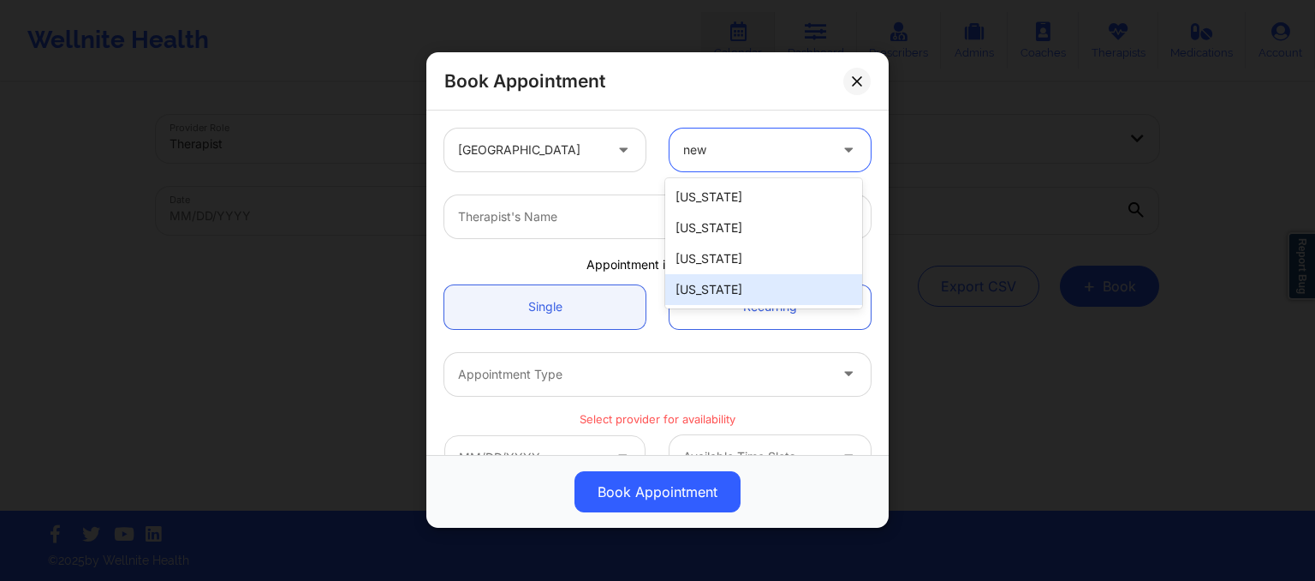
click at [730, 295] on div "[US_STATE]" at bounding box center [763, 289] width 197 height 31
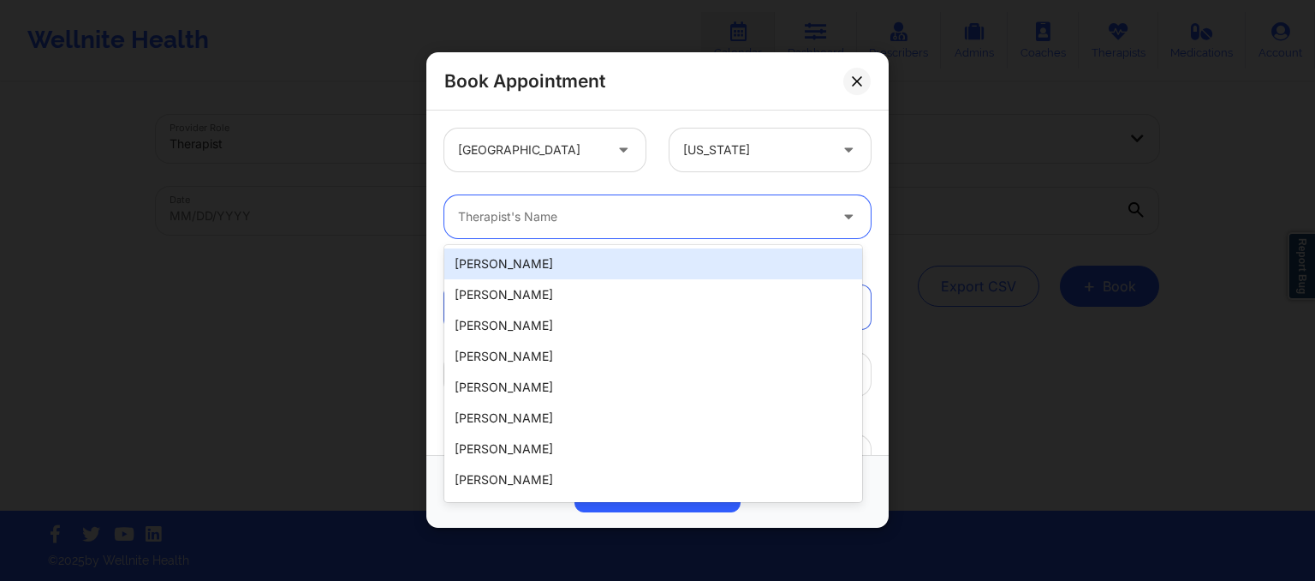
click at [473, 214] on div at bounding box center [643, 217] width 370 height 21
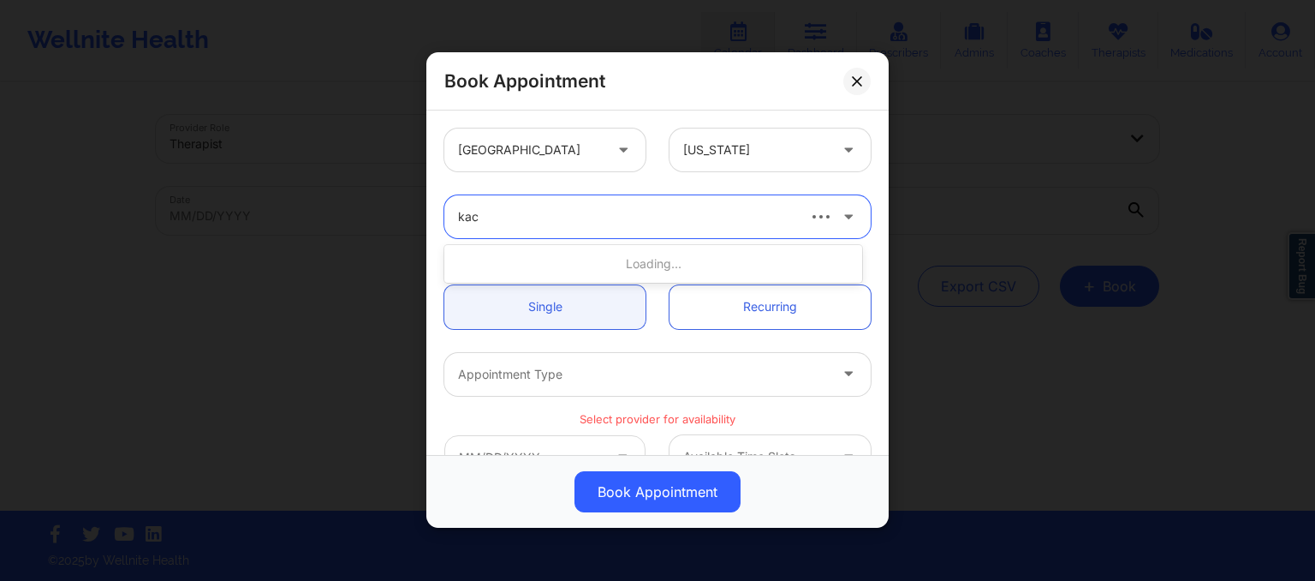
type input "kacy"
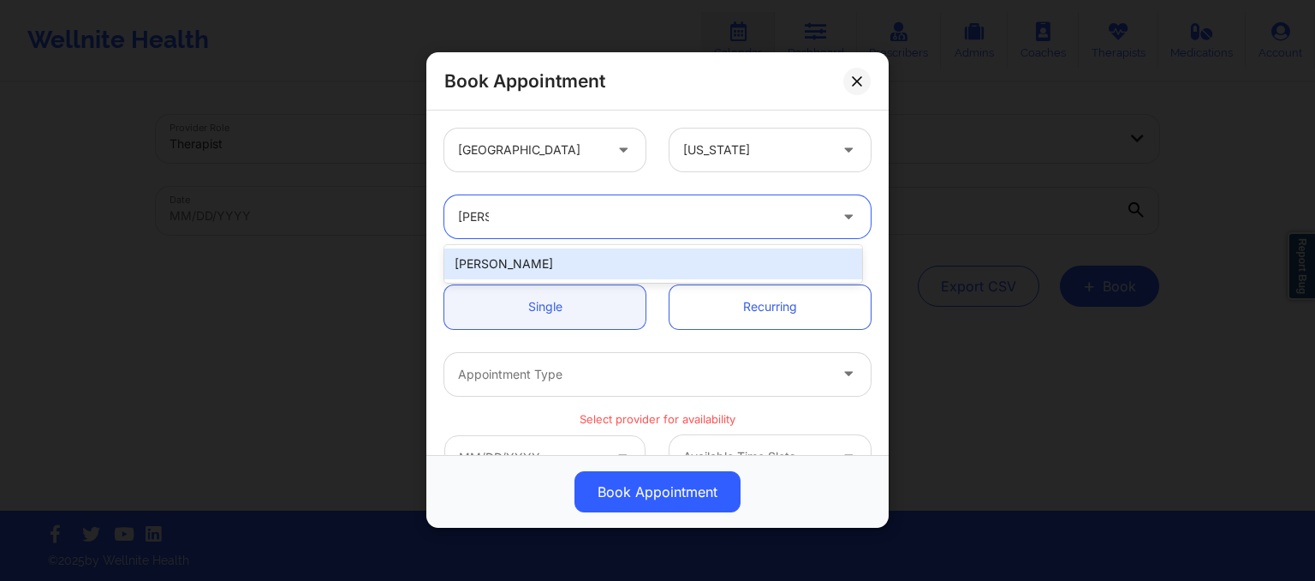
click at [500, 261] on div "Kacynthia Bradley" at bounding box center [653, 263] width 418 height 31
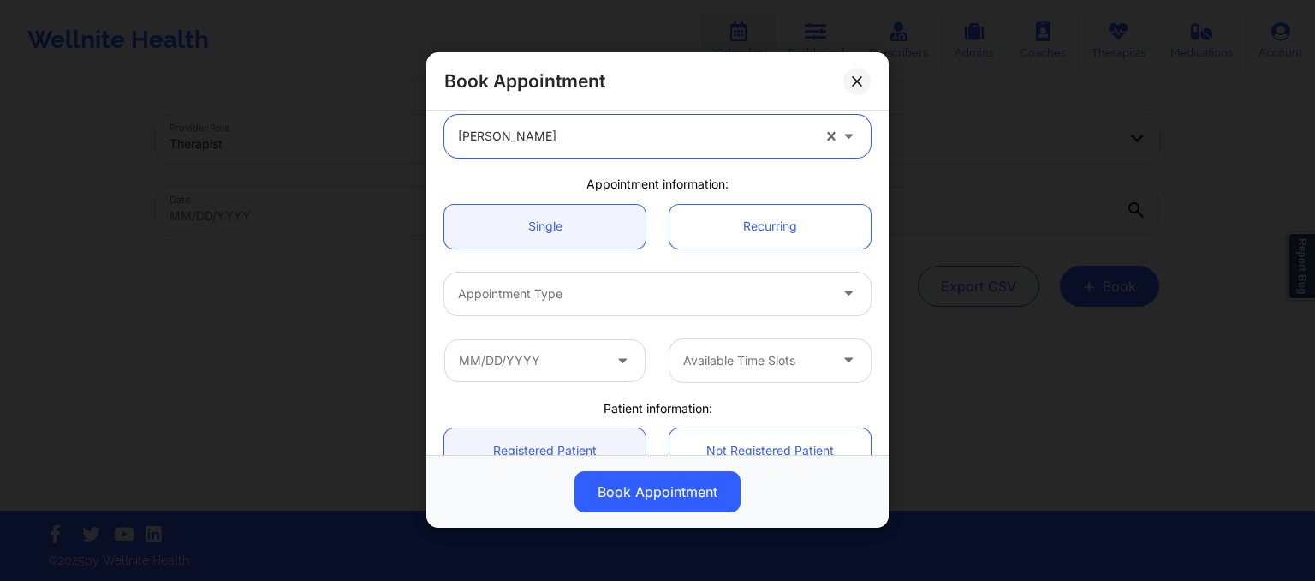
scroll to position [82, 0]
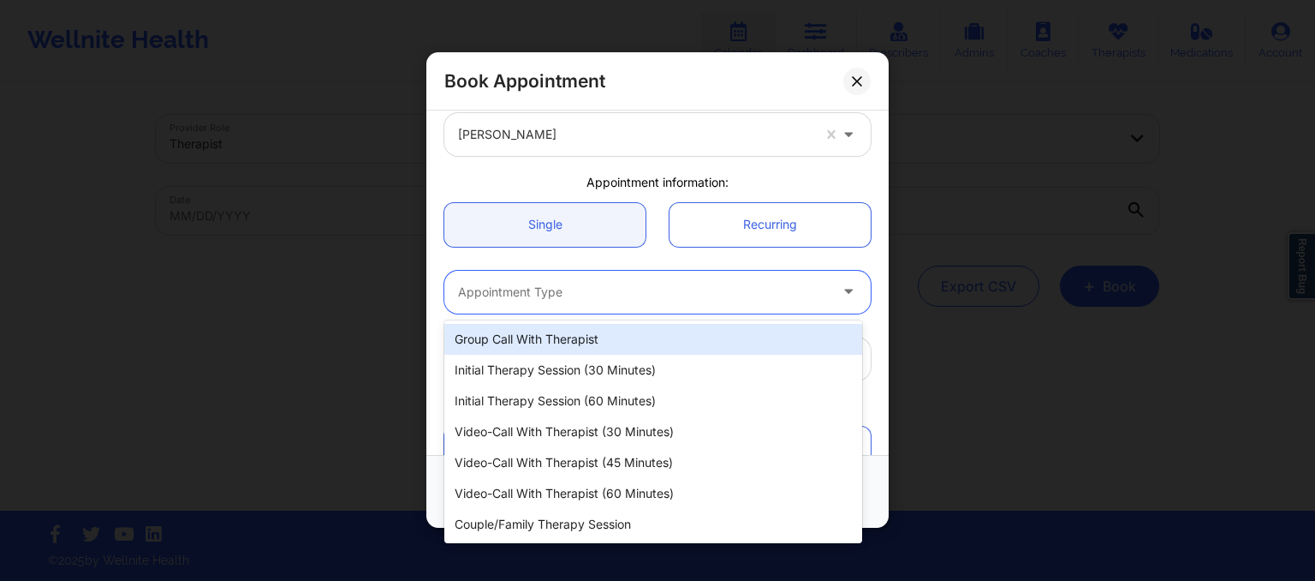
click at [497, 277] on div "Appointment Type" at bounding box center [636, 292] width 385 height 43
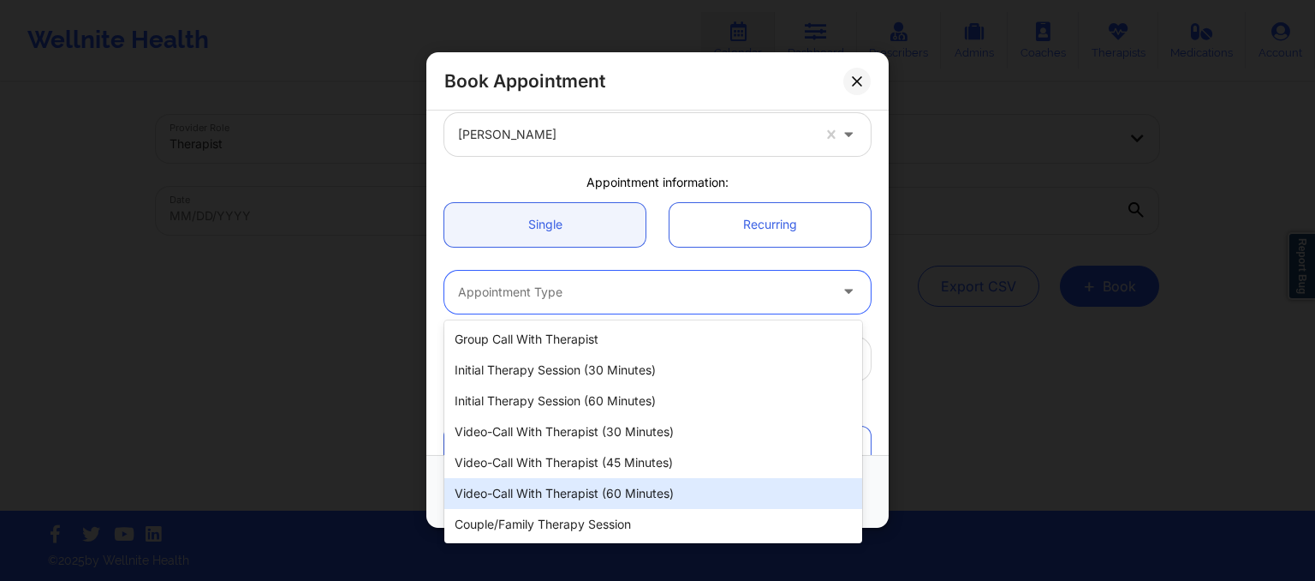
click at [589, 484] on div "Video-Call with Therapist (60 minutes)" at bounding box center [653, 493] width 418 height 31
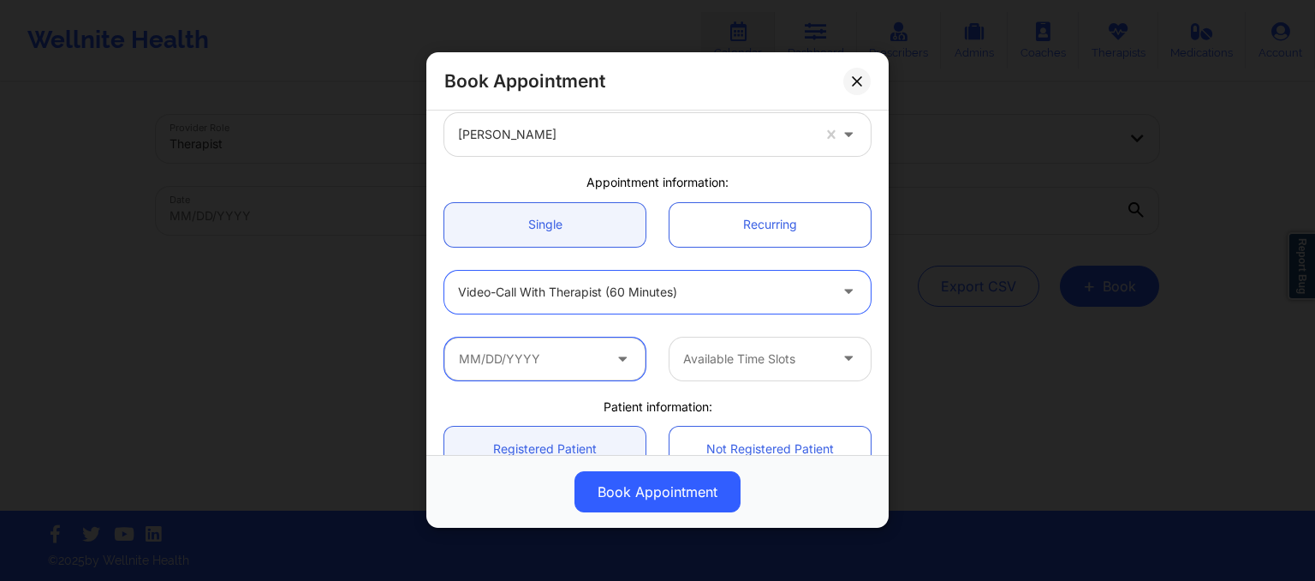
click at [570, 337] on input "text" at bounding box center [544, 358] width 201 height 43
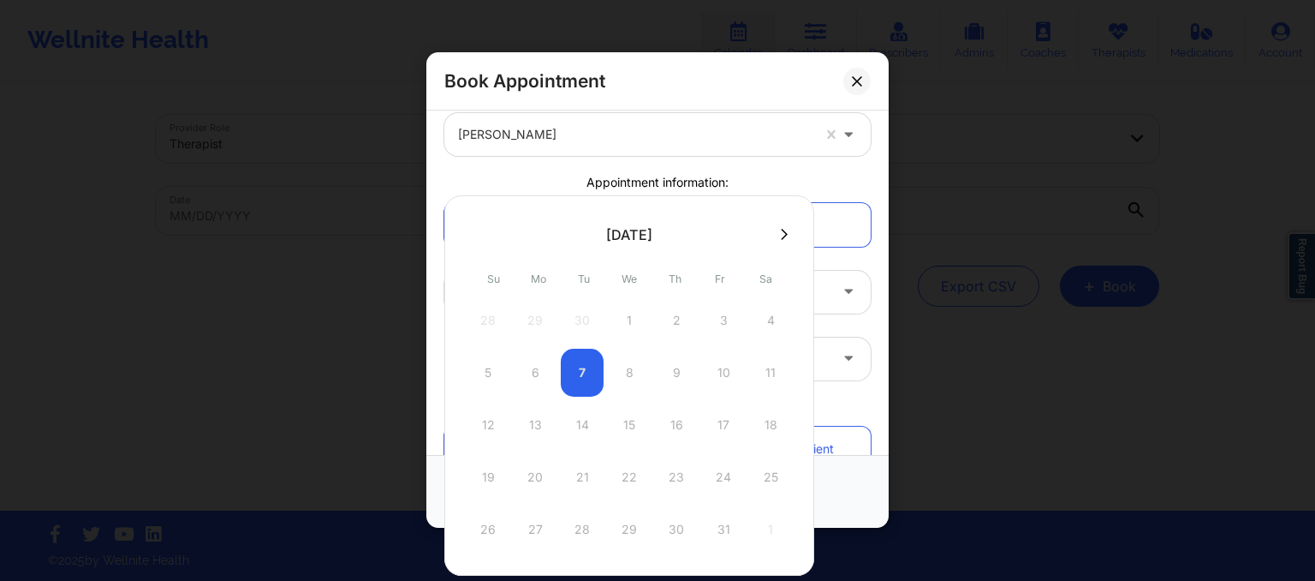
click at [781, 233] on icon at bounding box center [784, 234] width 7 height 13
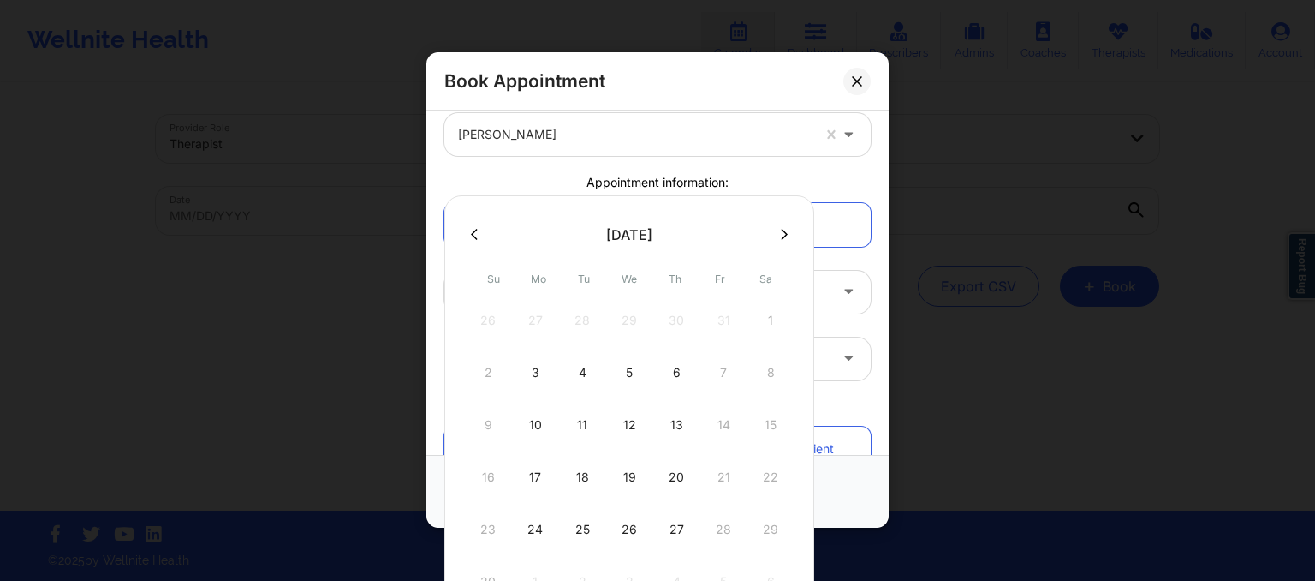
click at [539, 473] on div "17" at bounding box center [535, 477] width 43 height 48
type input "11/17/2025"
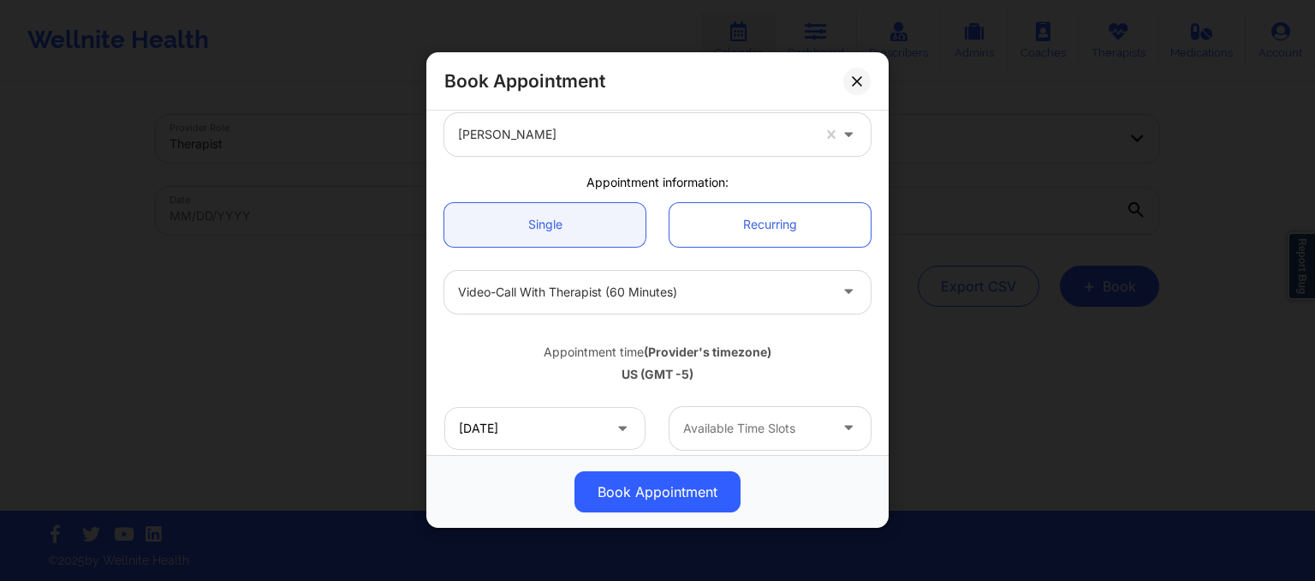
scroll to position [281, 0]
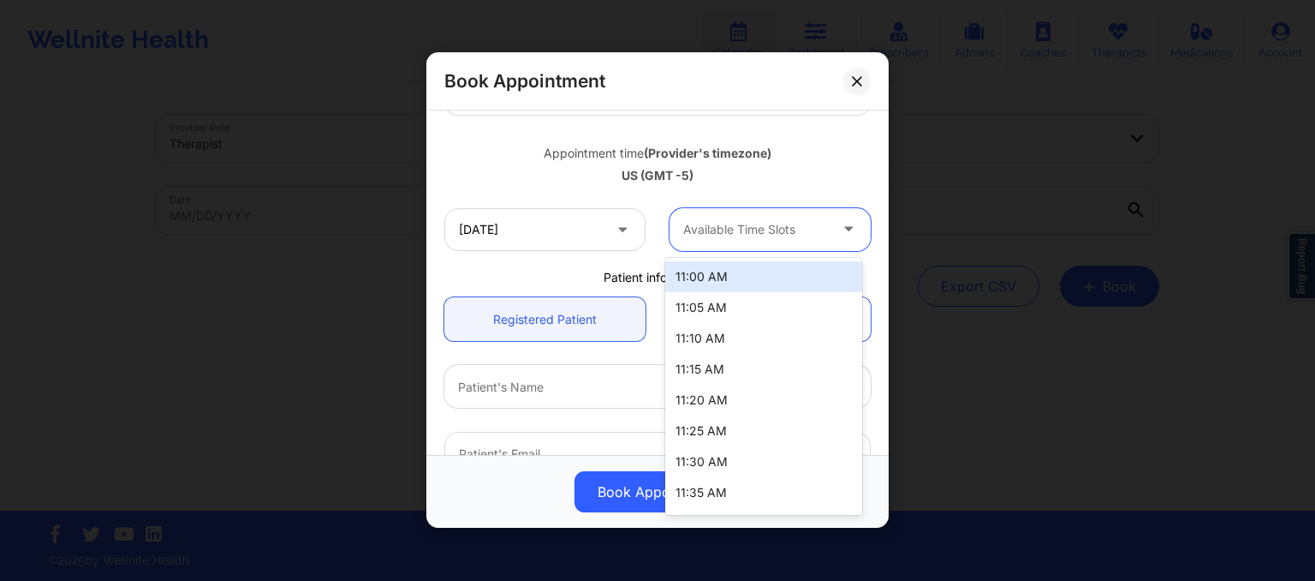
click at [723, 237] on div at bounding box center [755, 229] width 145 height 21
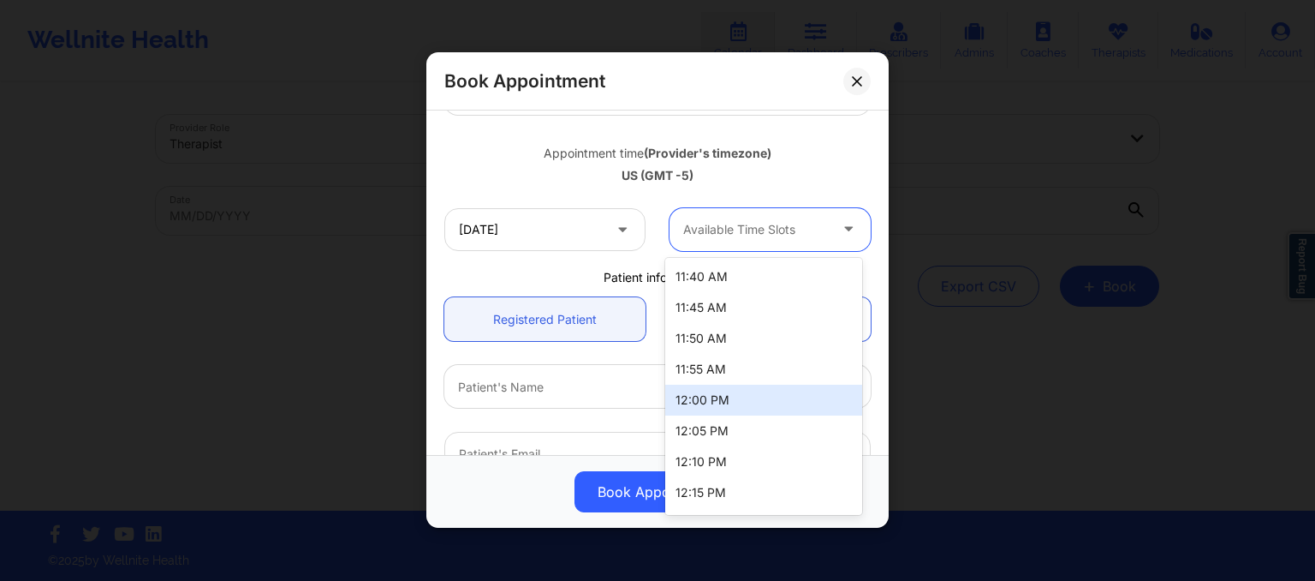
click at [717, 403] on div "12:00 PM" at bounding box center [763, 399] width 197 height 31
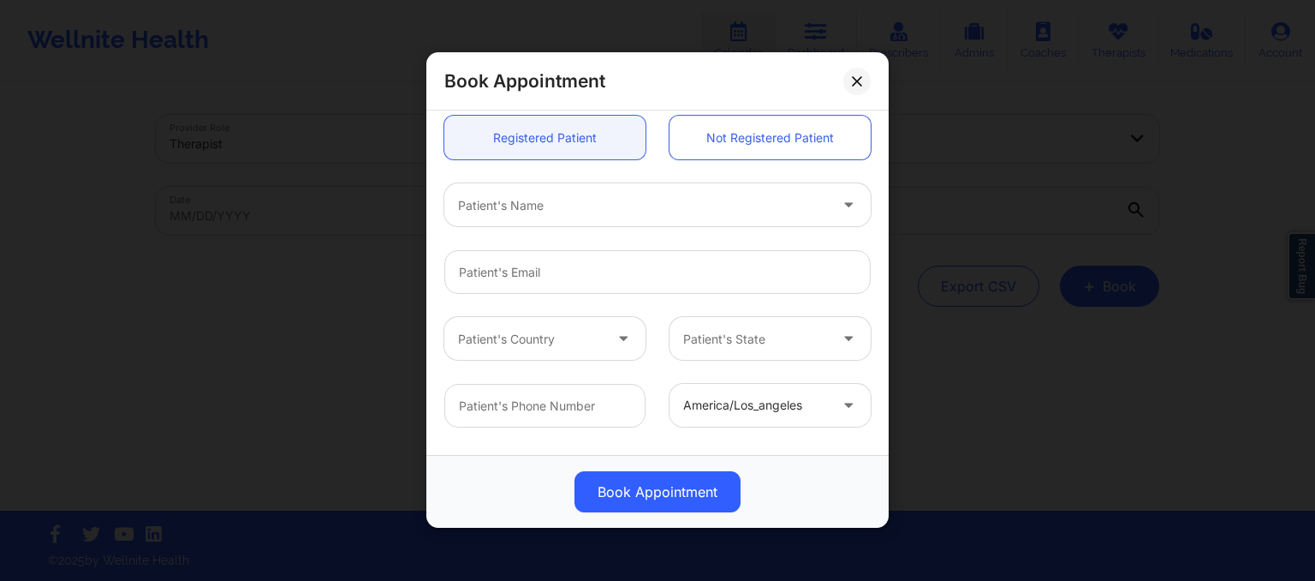
scroll to position [462, 0]
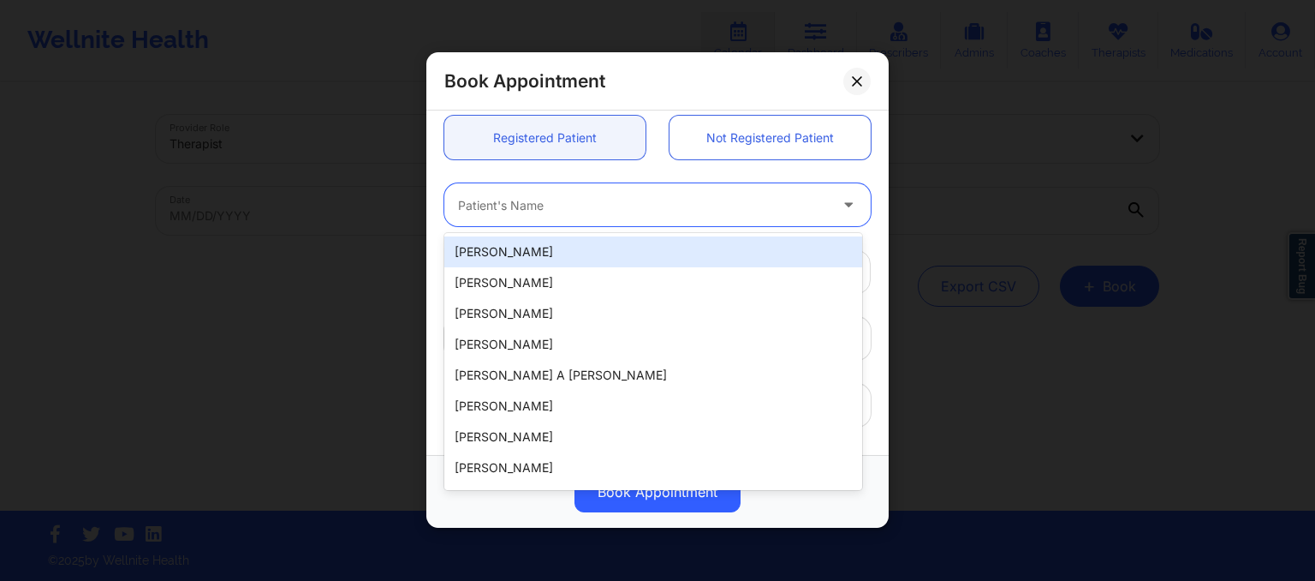
click at [460, 200] on input "text" at bounding box center [459, 205] width 3 height 17
paste input "2. Shaureen Smith"
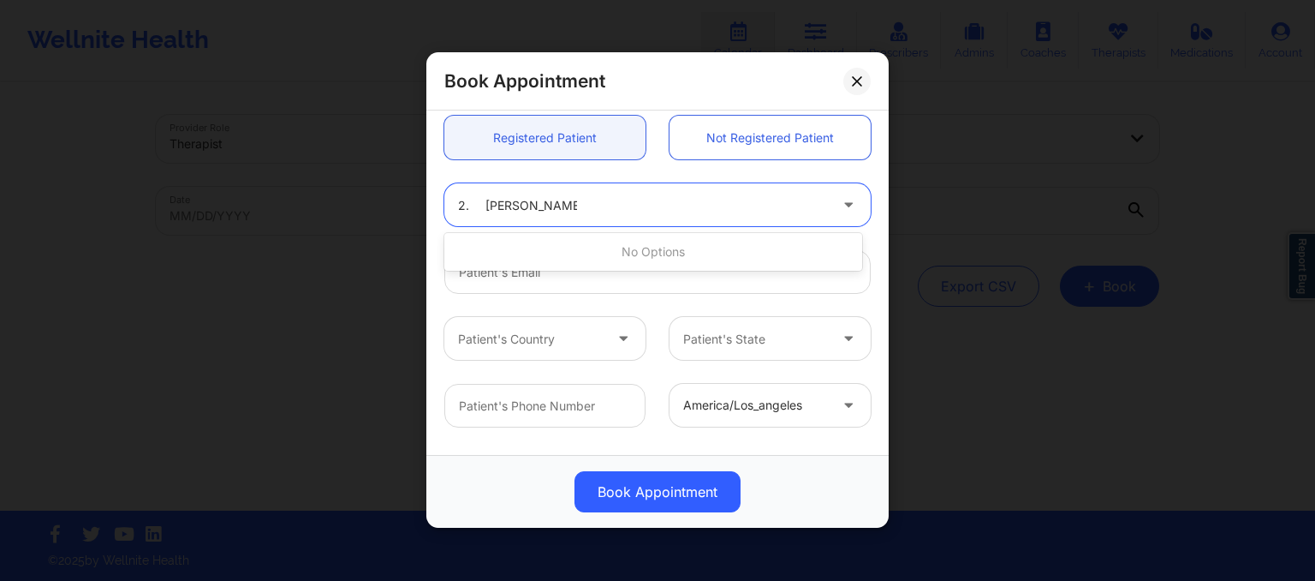
click at [485, 205] on input "2. Shaureen Smith" at bounding box center [517, 205] width 119 height 17
type input "Shaureen Smith"
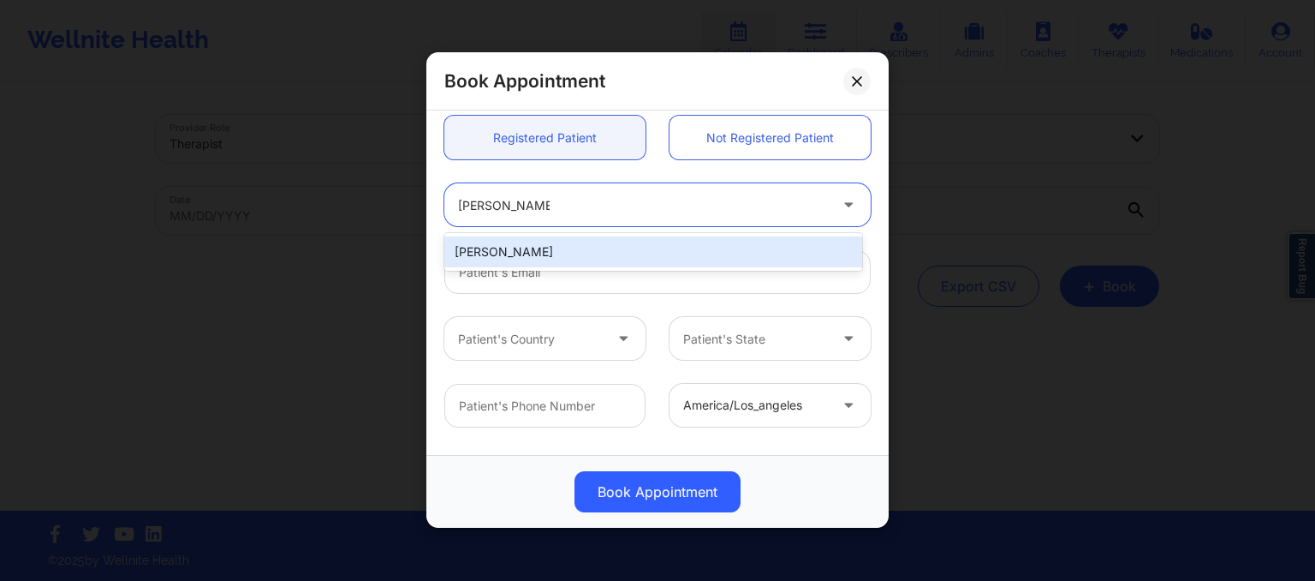
click at [499, 251] on div "Shaureen Smith" at bounding box center [653, 251] width 418 height 31
type input "shaureen.smith@gmail.com"
type input "+12122035579"
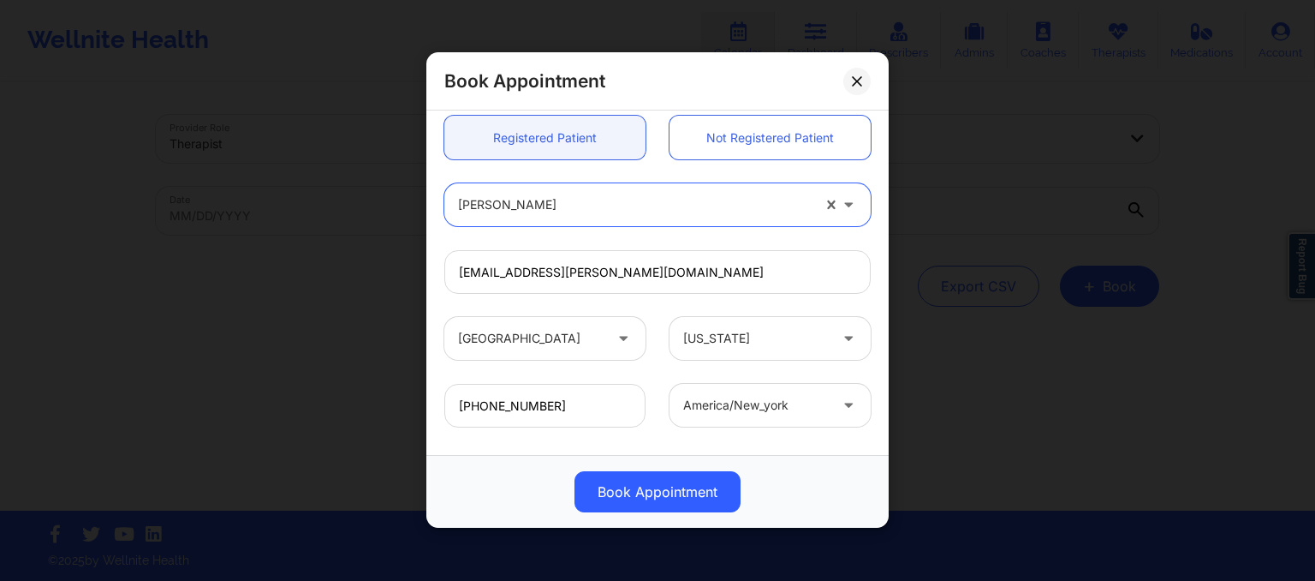
scroll to position [545, 0]
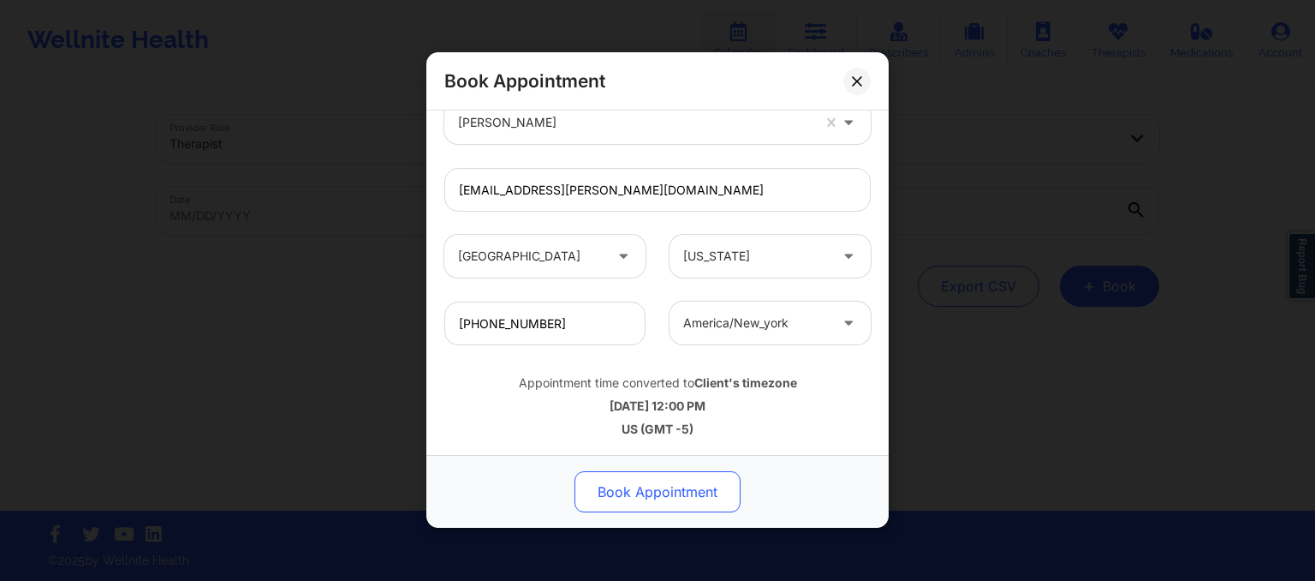
click at [661, 488] on button "Book Appointment" at bounding box center [658, 492] width 166 height 41
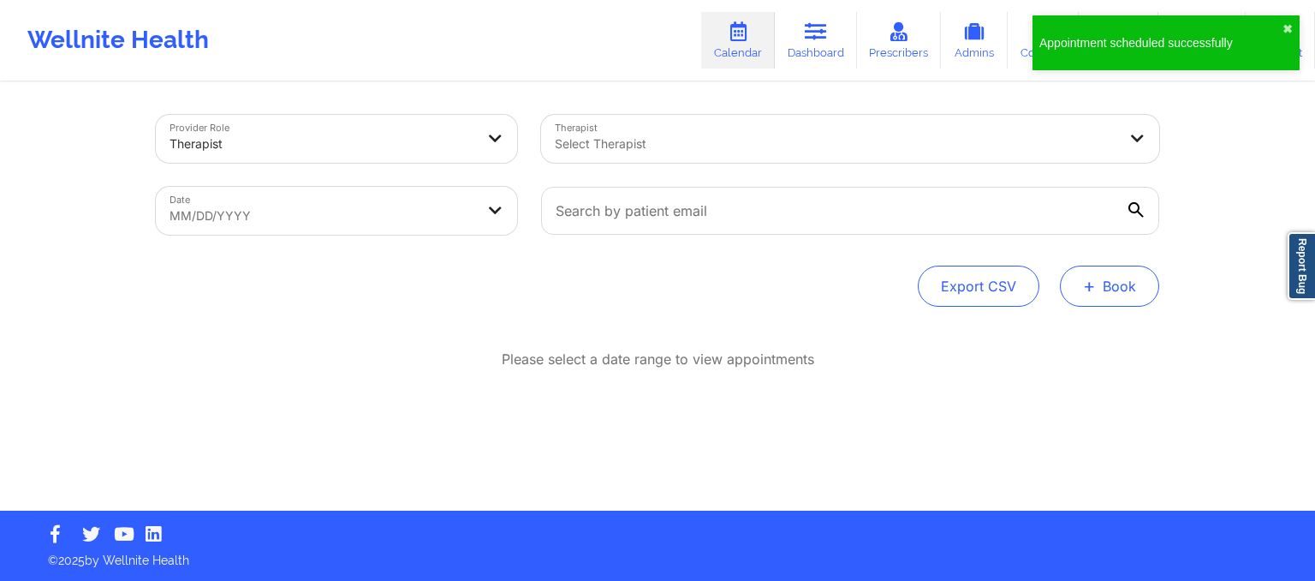
click at [1136, 278] on button "+ Book" at bounding box center [1109, 285] width 99 height 41
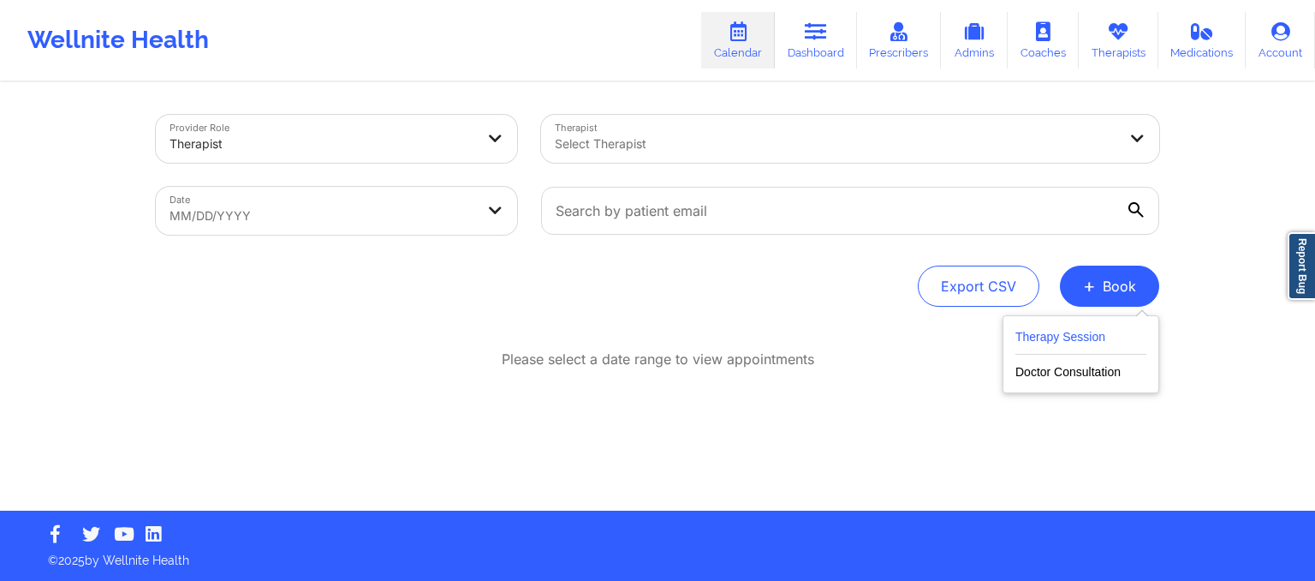
click at [1038, 328] on button "Therapy Session" at bounding box center [1080, 340] width 131 height 28
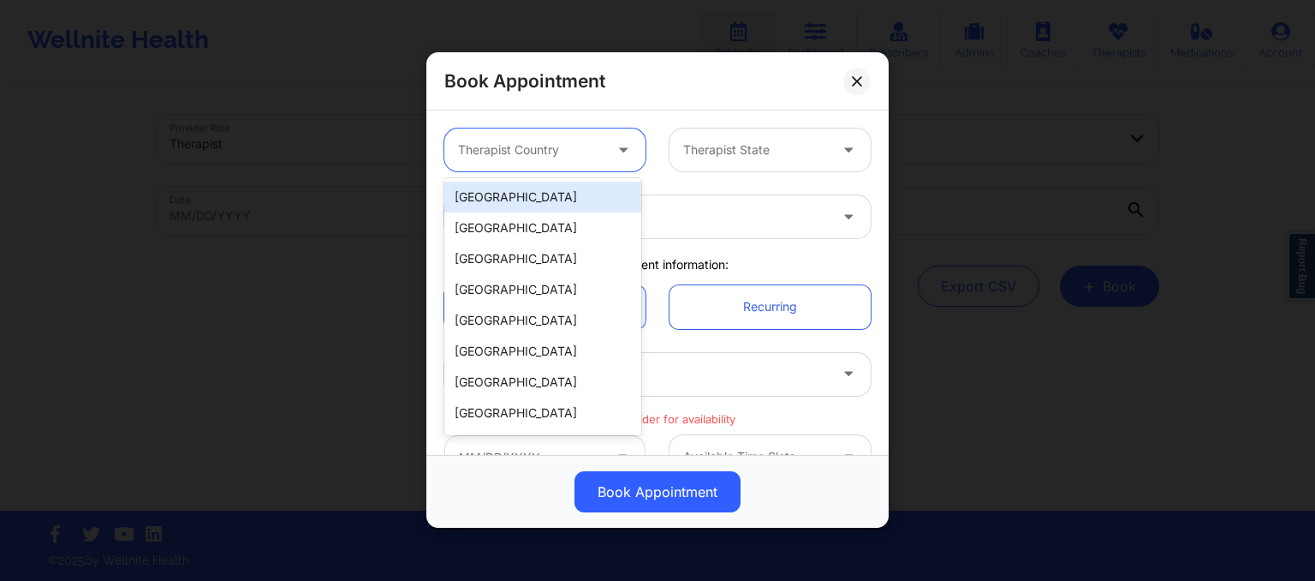
click at [562, 146] on div at bounding box center [530, 150] width 145 height 21
click at [526, 200] on div "[GEOGRAPHIC_DATA]" at bounding box center [542, 197] width 197 height 31
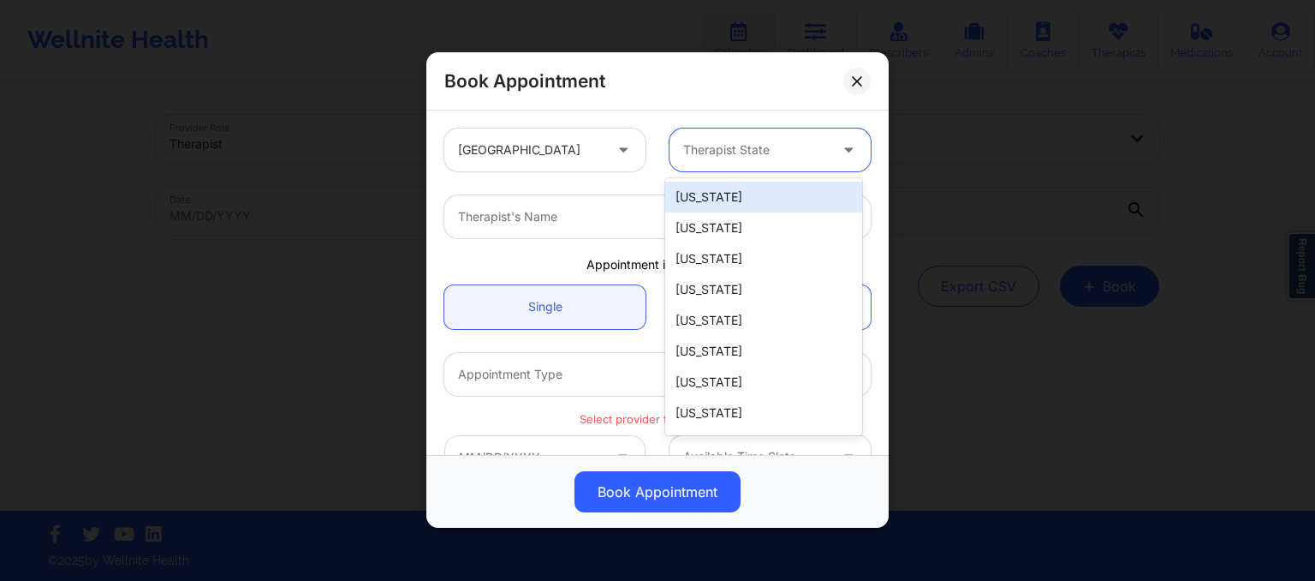
click at [725, 155] on div at bounding box center [755, 150] width 145 height 21
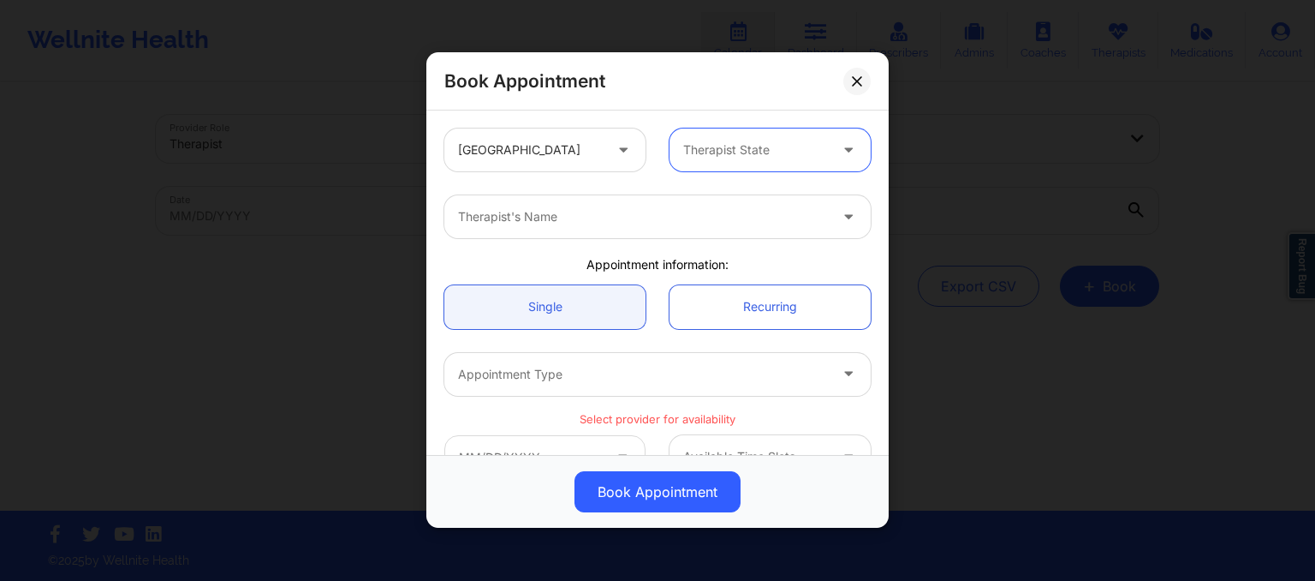
click at [725, 155] on div at bounding box center [755, 150] width 145 height 21
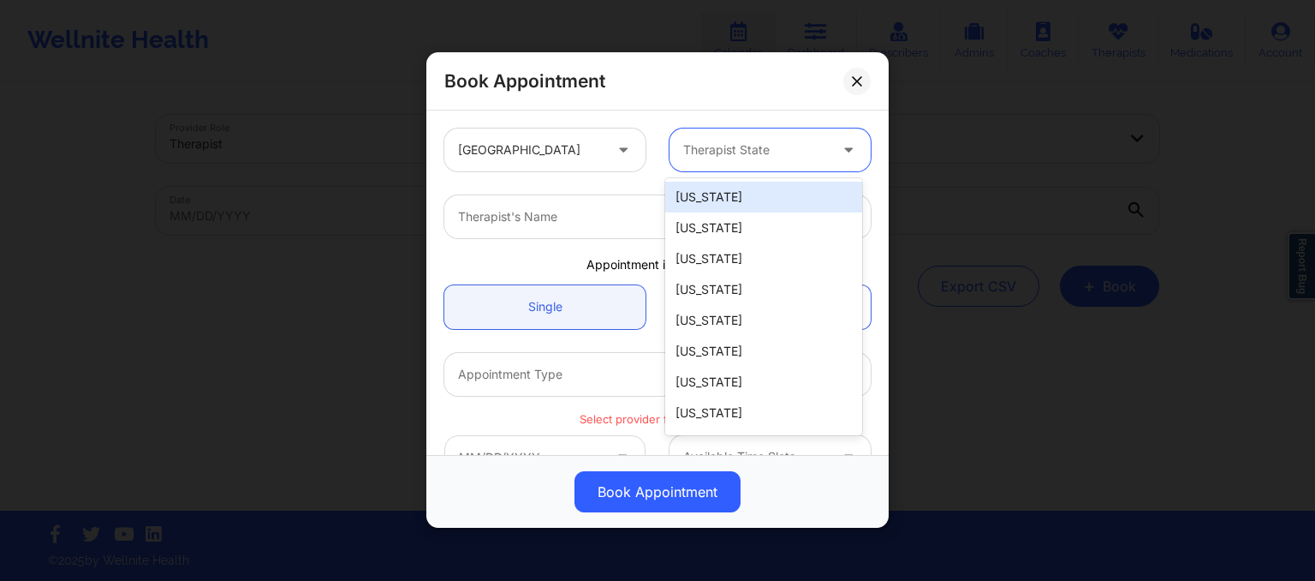
click at [725, 155] on div at bounding box center [755, 150] width 145 height 21
type input "new"
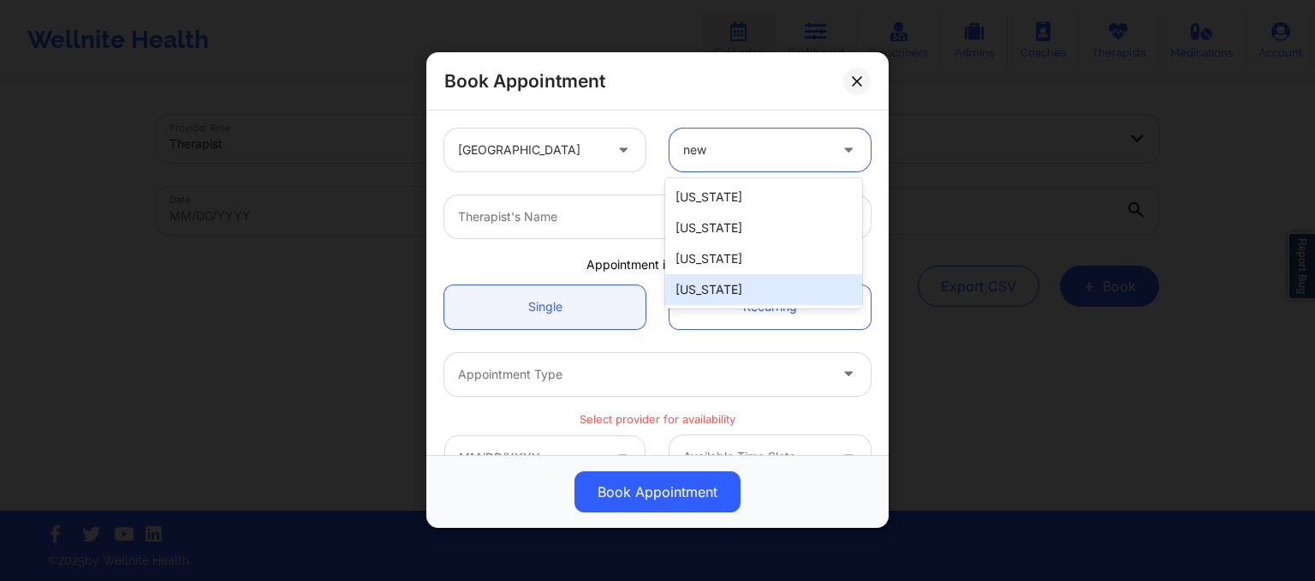
click at [740, 285] on div "[US_STATE]" at bounding box center [763, 289] width 197 height 31
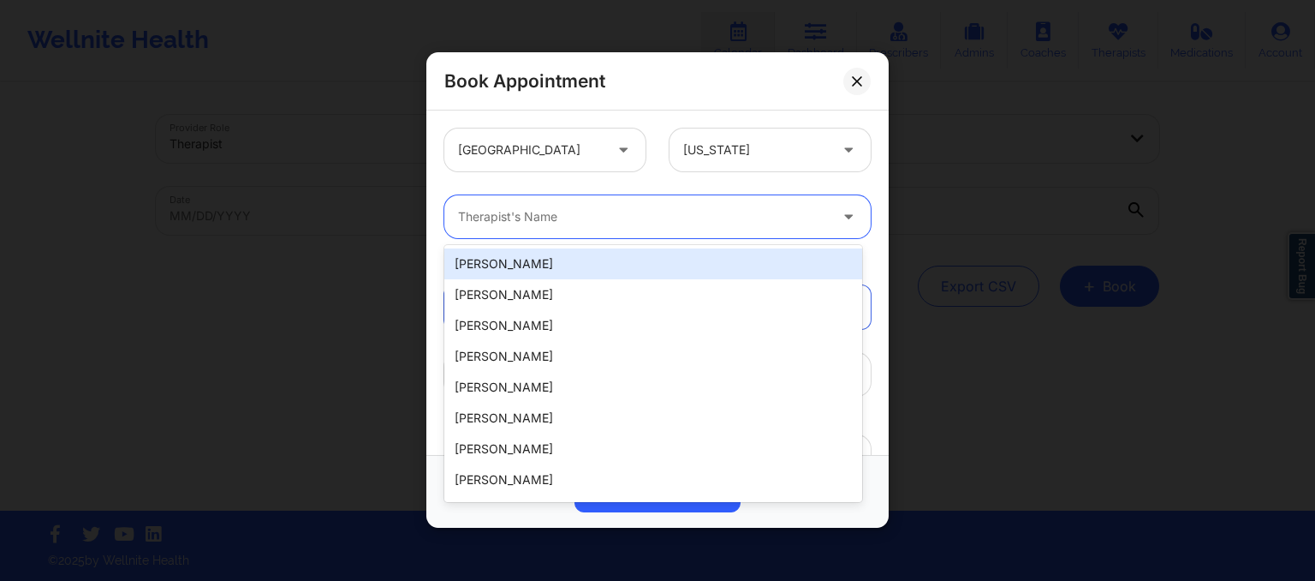
click at [551, 214] on div at bounding box center [643, 217] width 370 height 21
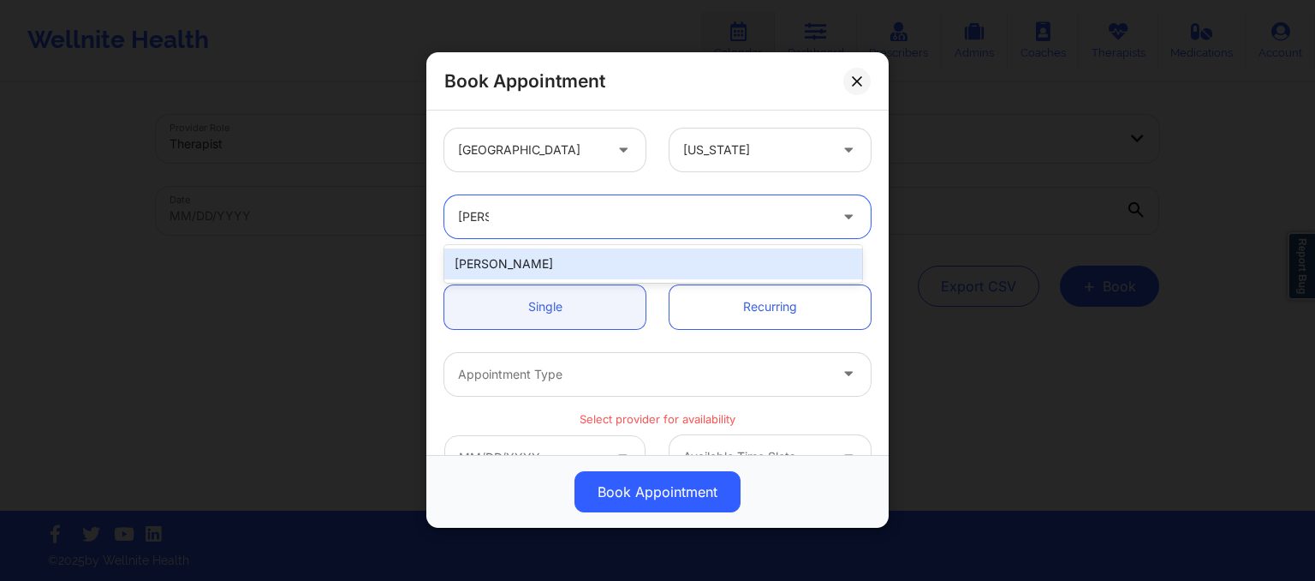
type input "kacyn"
click at [554, 270] on div "Kacynthia Bradley" at bounding box center [653, 263] width 418 height 31
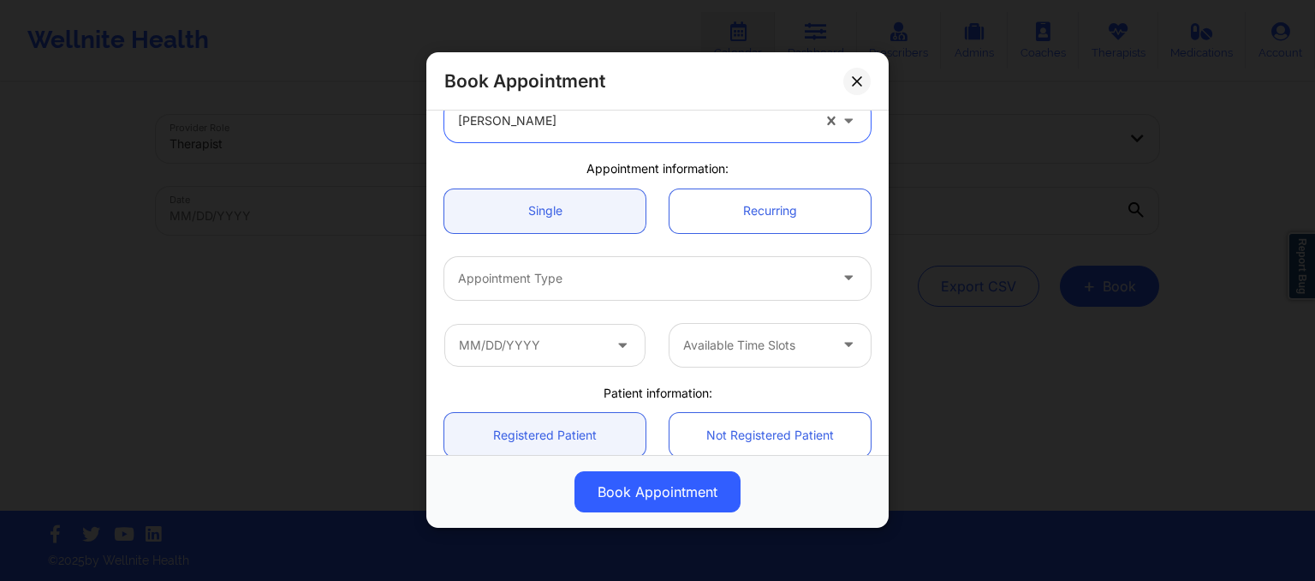
scroll to position [98, 0]
click at [476, 276] on div at bounding box center [643, 275] width 370 height 21
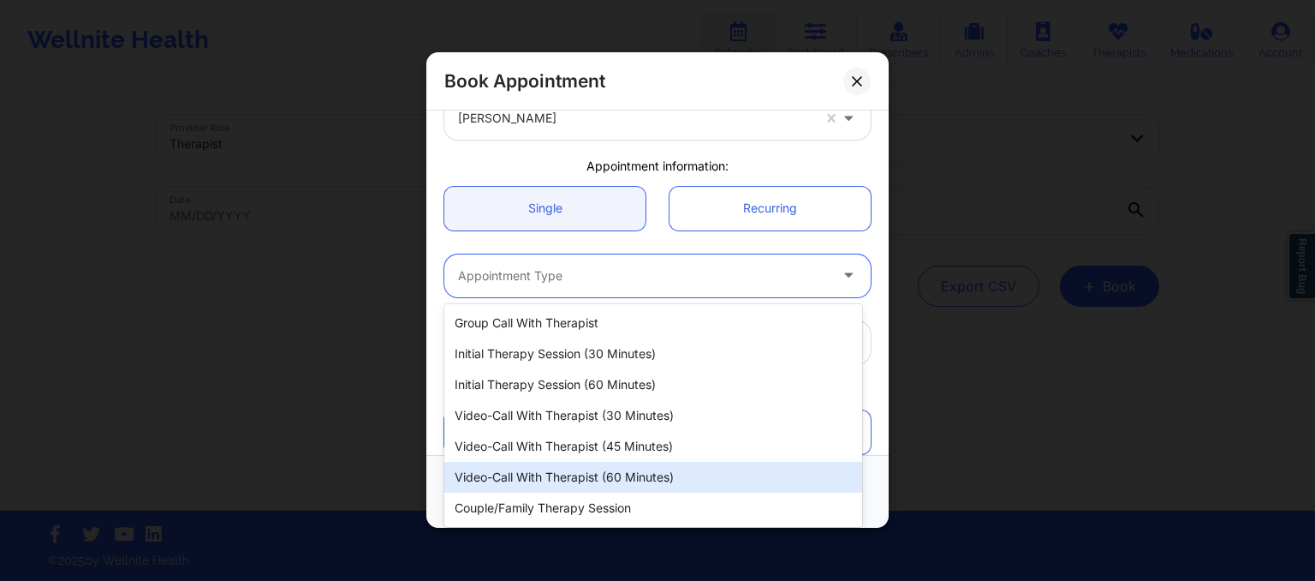
click at [528, 475] on div "Video-Call with Therapist (60 minutes)" at bounding box center [653, 477] width 418 height 31
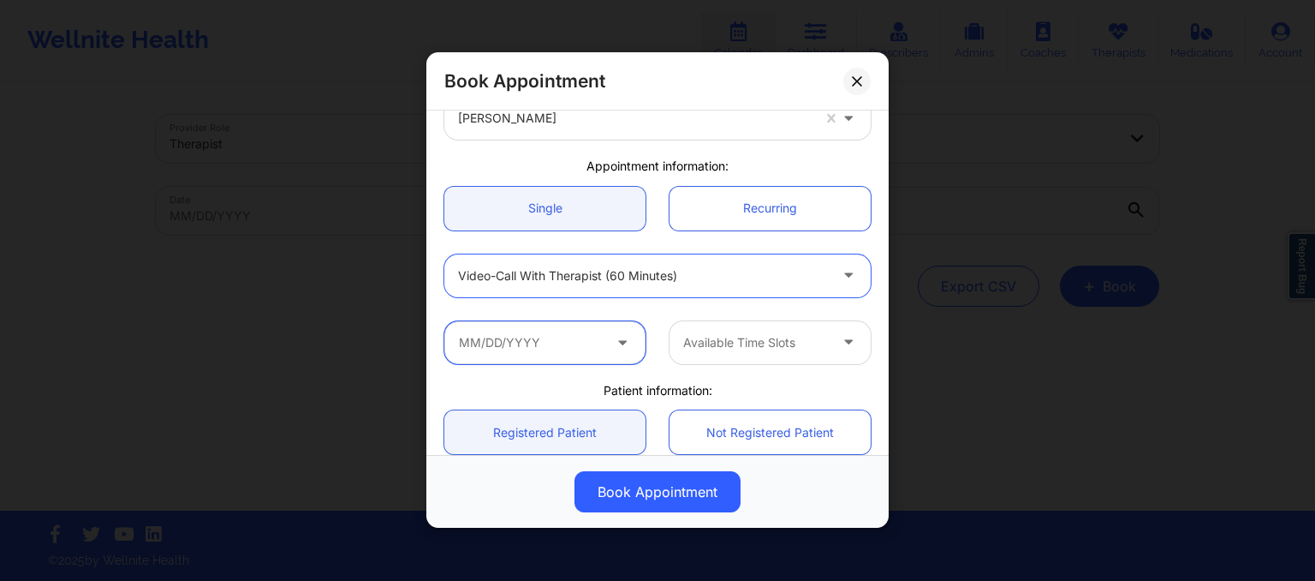
click at [529, 333] on input "text" at bounding box center [544, 342] width 201 height 43
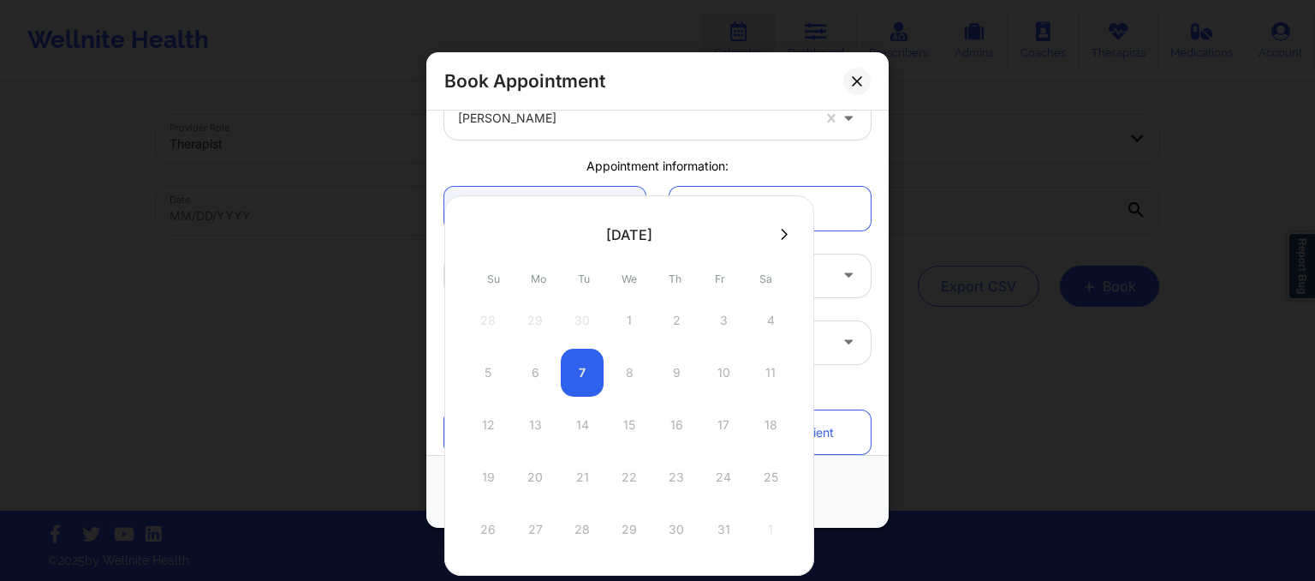
click at [781, 234] on icon at bounding box center [784, 234] width 7 height 13
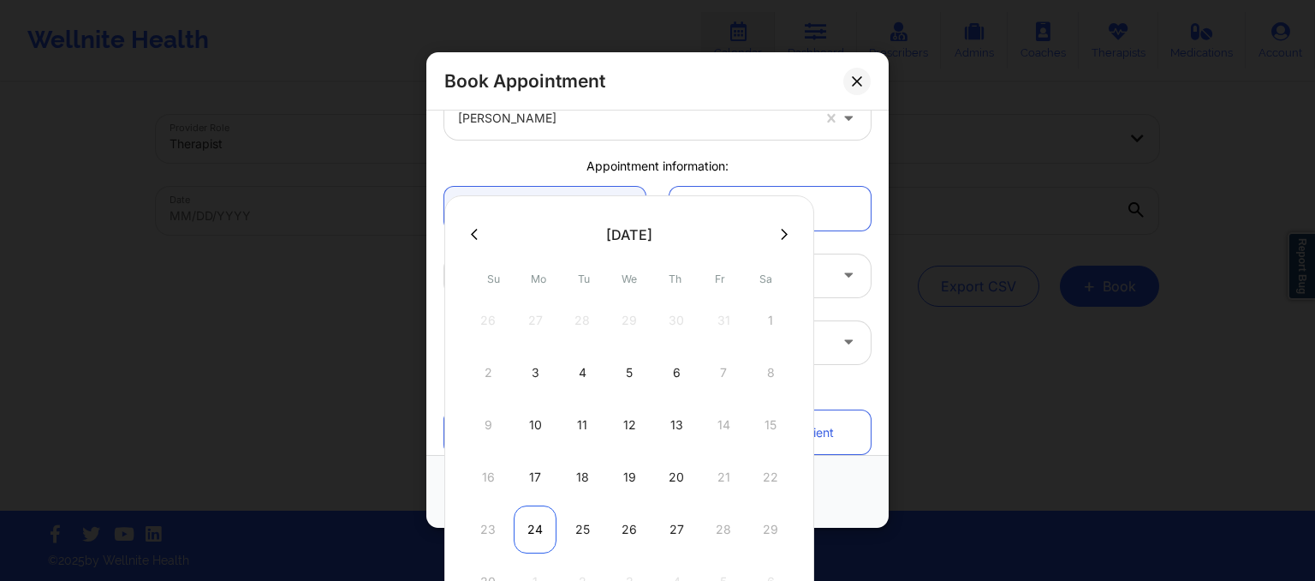
click at [538, 531] on div "24" at bounding box center [535, 529] width 43 height 48
type input "11/24/2025"
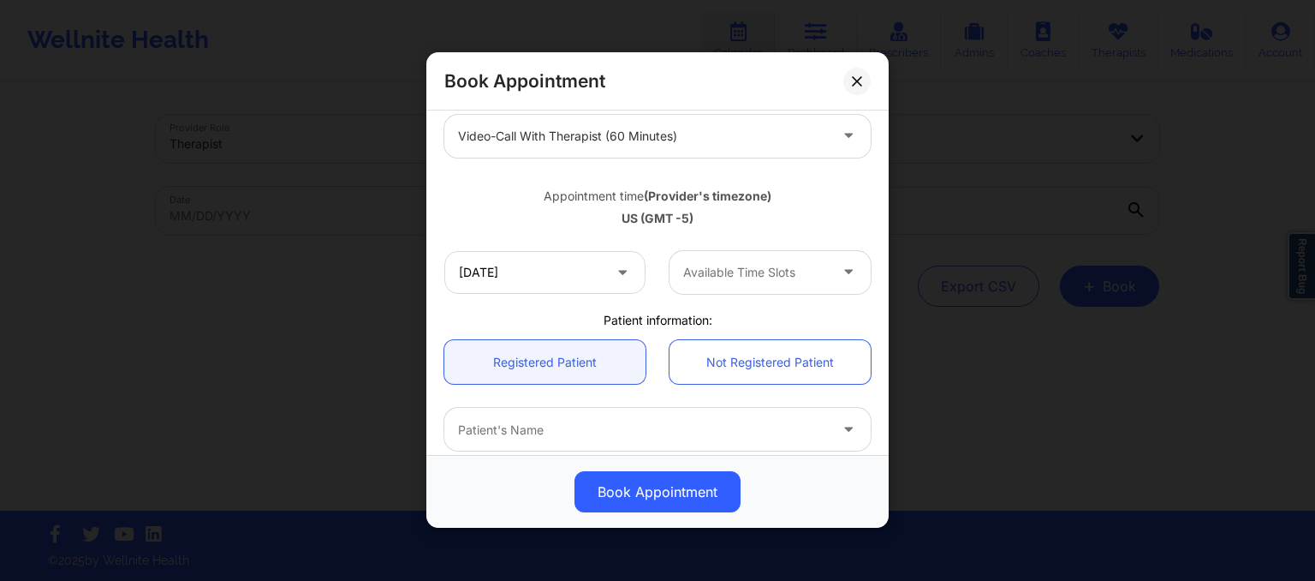
scroll to position [239, 0]
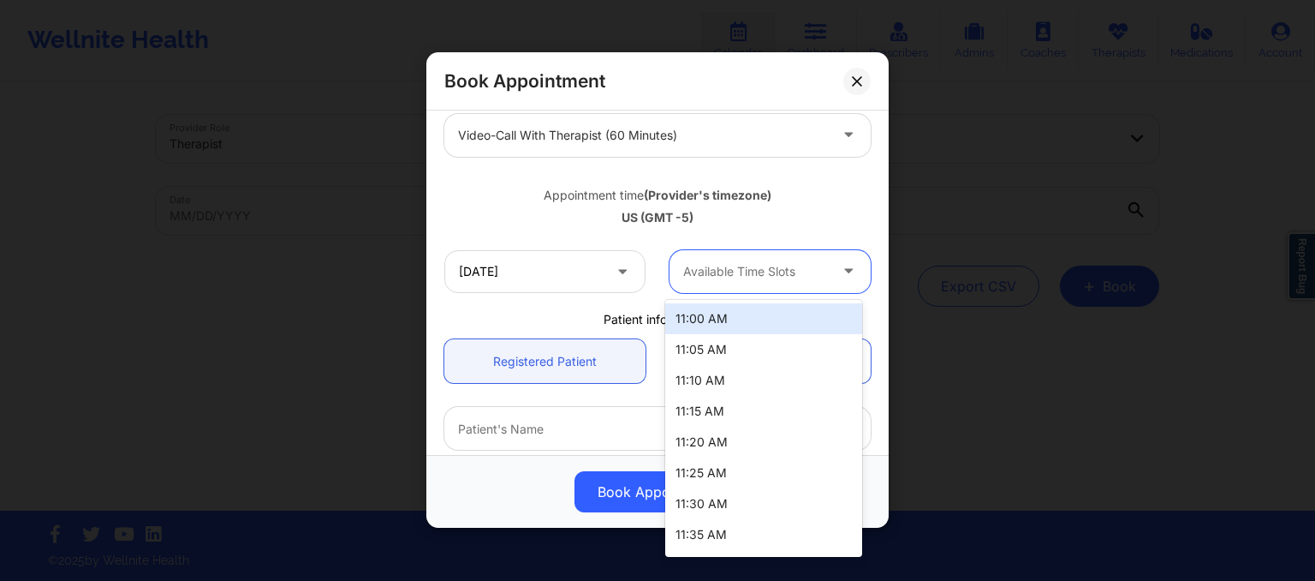
click at [702, 280] on div at bounding box center [755, 271] width 145 height 21
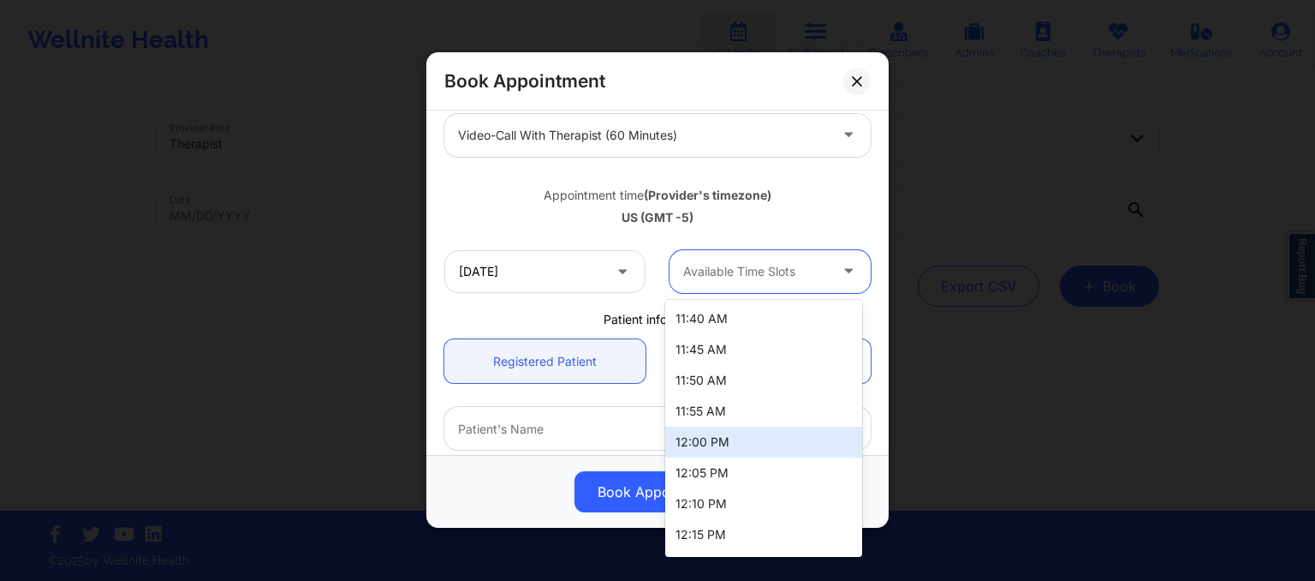
click at [713, 445] on div "12:00 PM" at bounding box center [763, 441] width 197 height 31
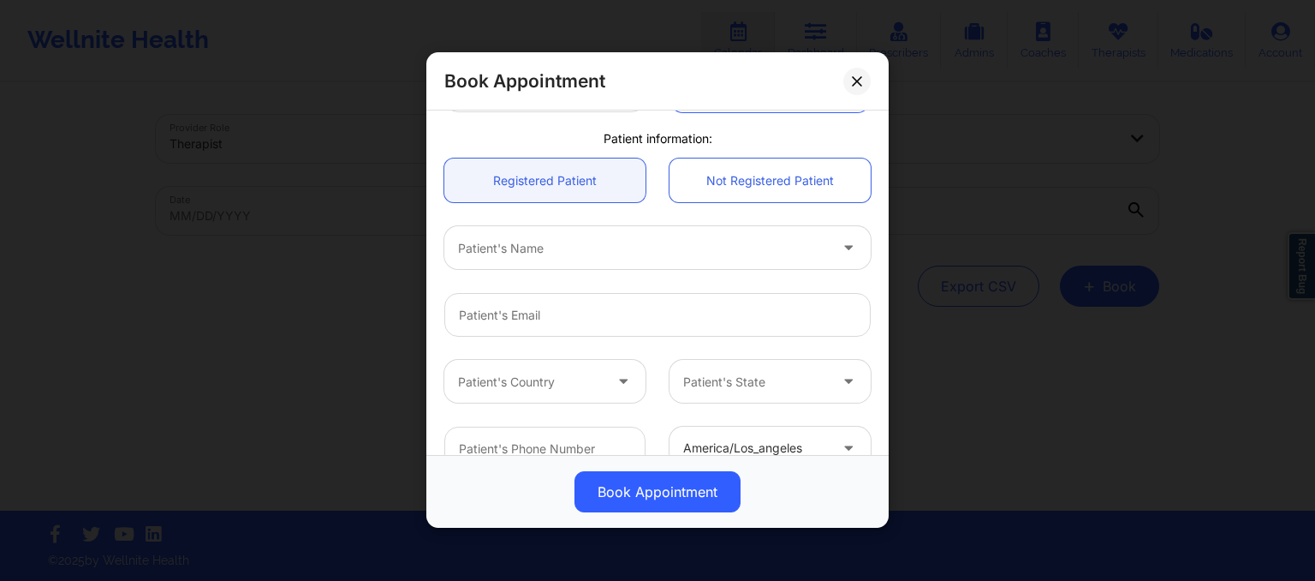
scroll to position [420, 0]
click at [473, 239] on div at bounding box center [643, 247] width 370 height 21
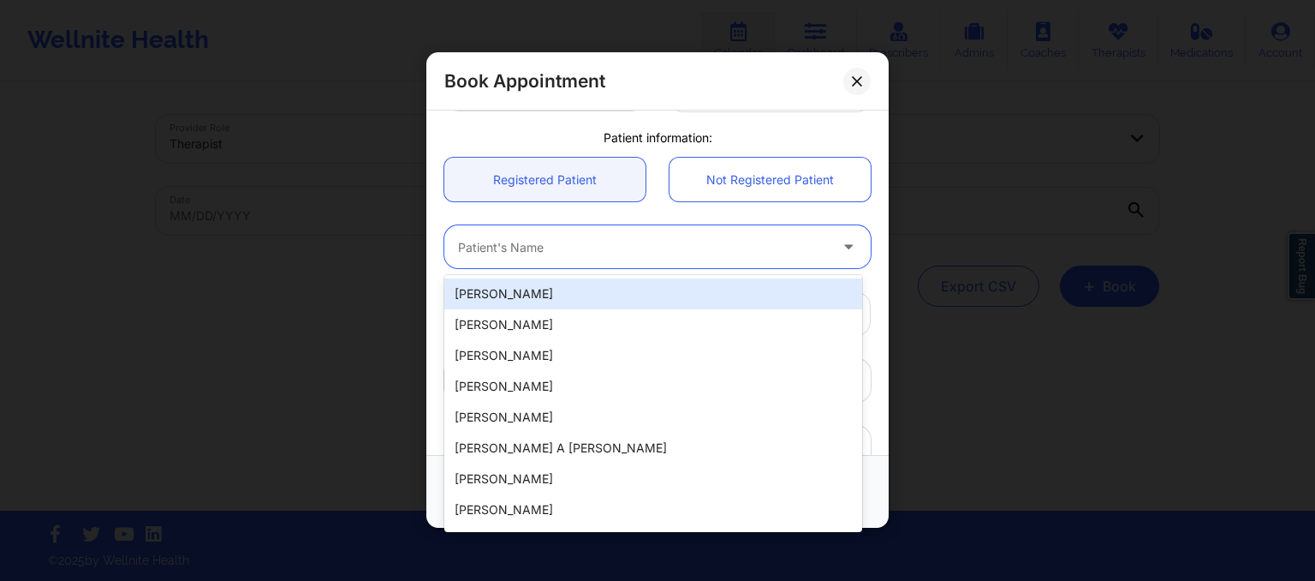
paste input "2. Shaureen Smith"
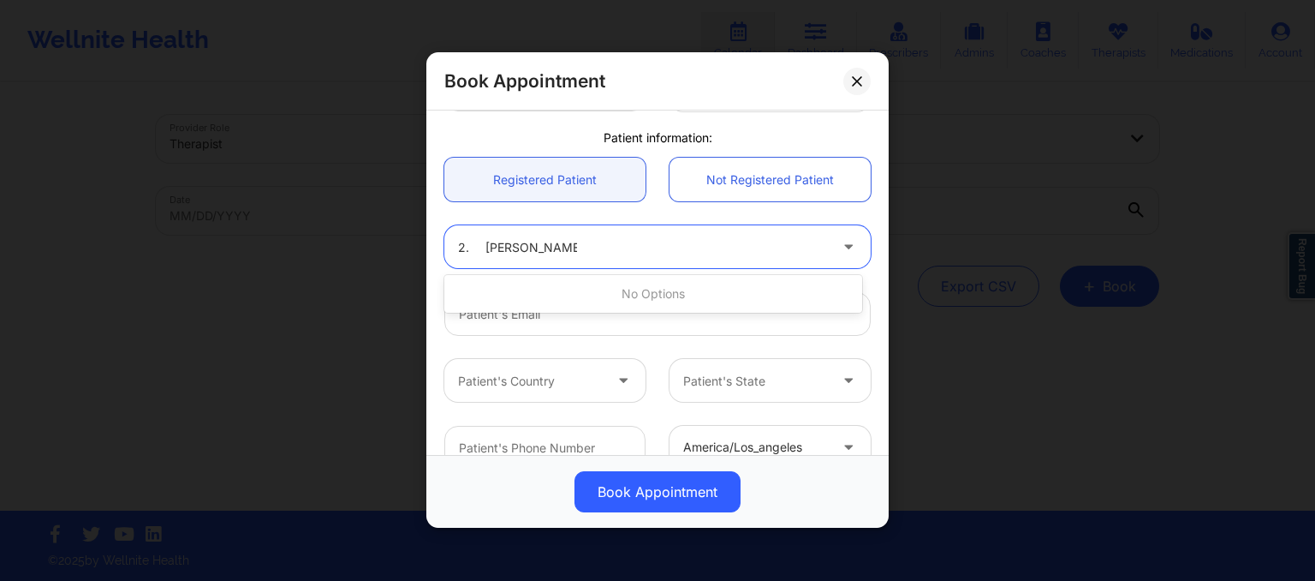
click at [485, 251] on input "2. Shaureen Smith" at bounding box center [517, 247] width 119 height 17
type input "Shaureen Smith"
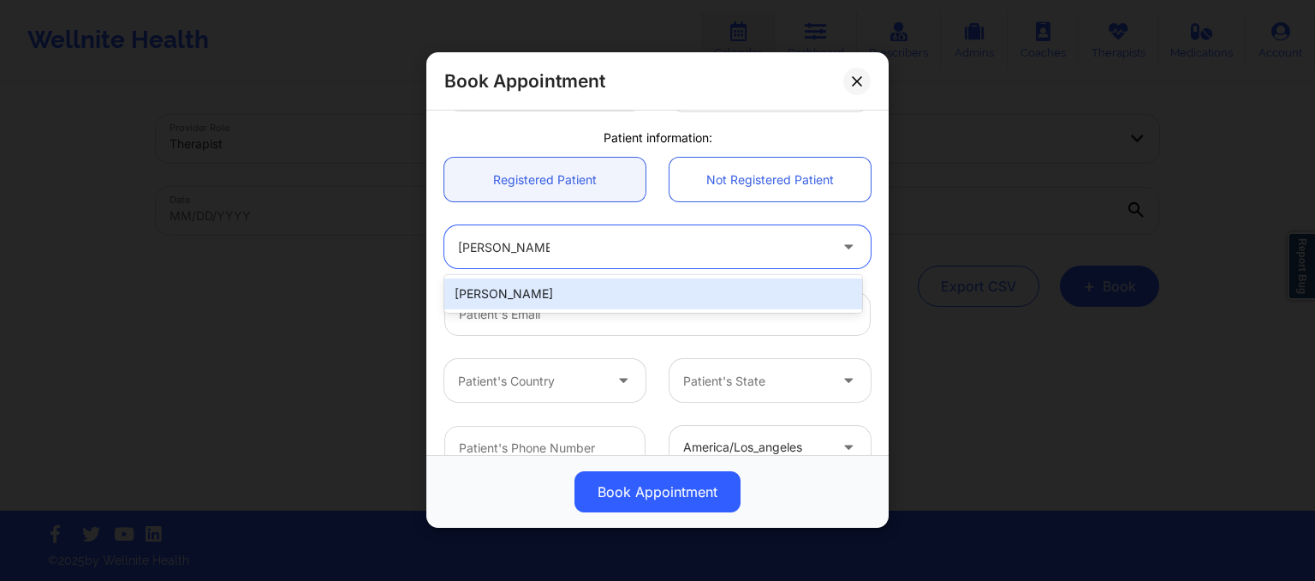
click at [504, 295] on div "Shaureen Smith" at bounding box center [653, 293] width 418 height 31
type input "shaureen.smith@gmail.com"
type input "+12122035579"
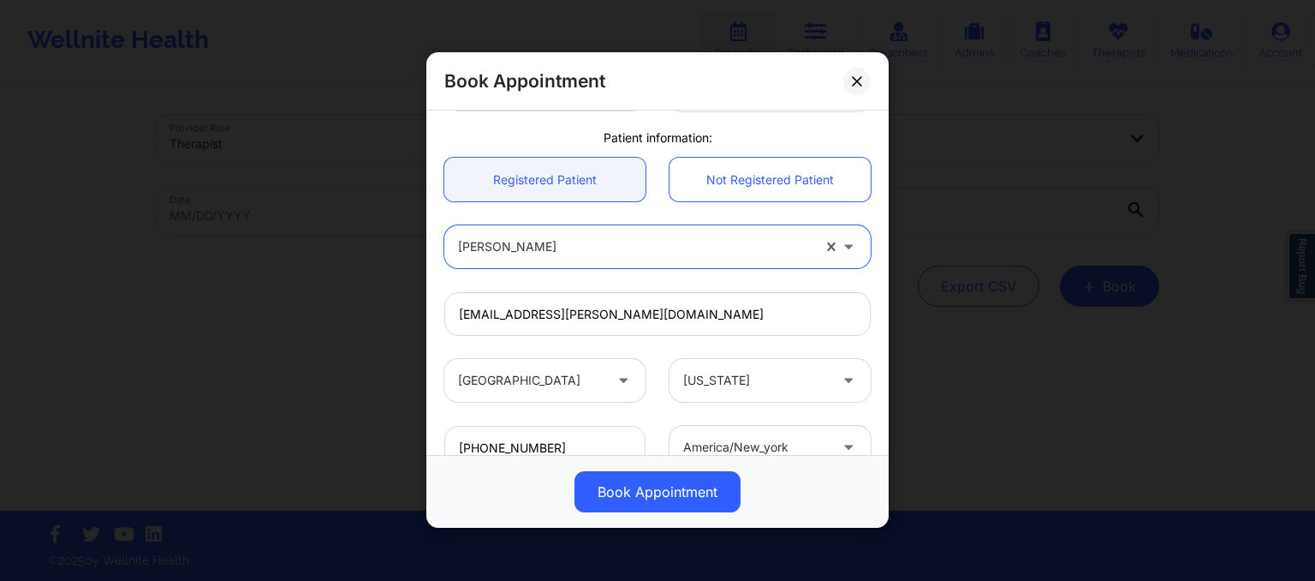
scroll to position [545, 0]
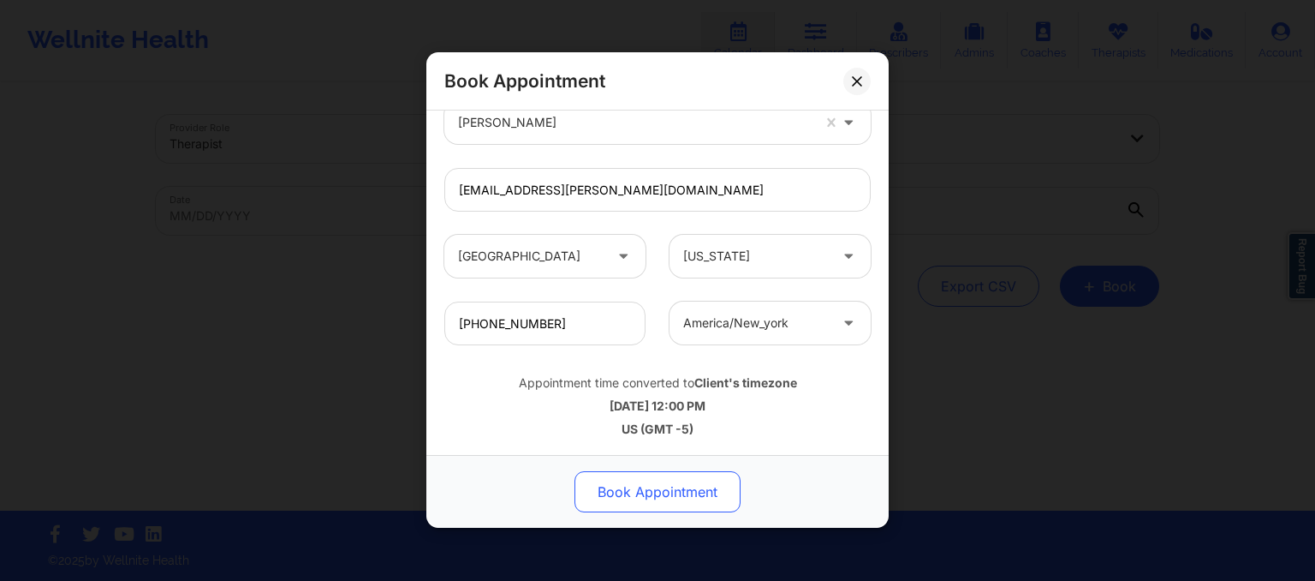
click at [682, 489] on button "Book Appointment" at bounding box center [658, 492] width 166 height 41
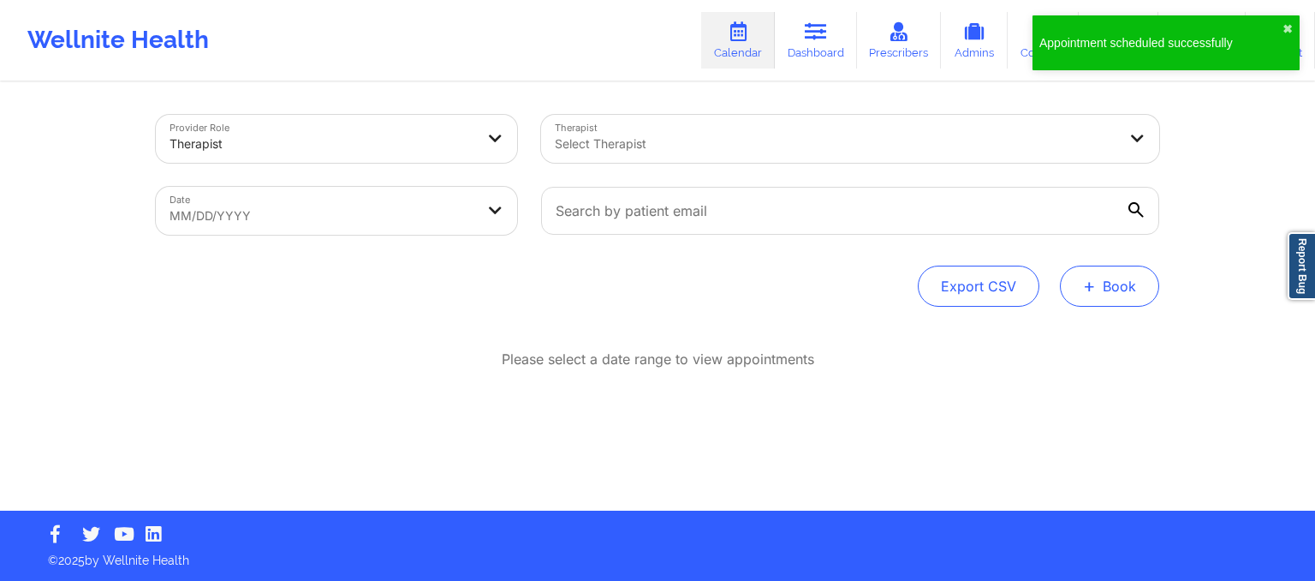
click at [1119, 291] on button "+ Book" at bounding box center [1109, 285] width 99 height 41
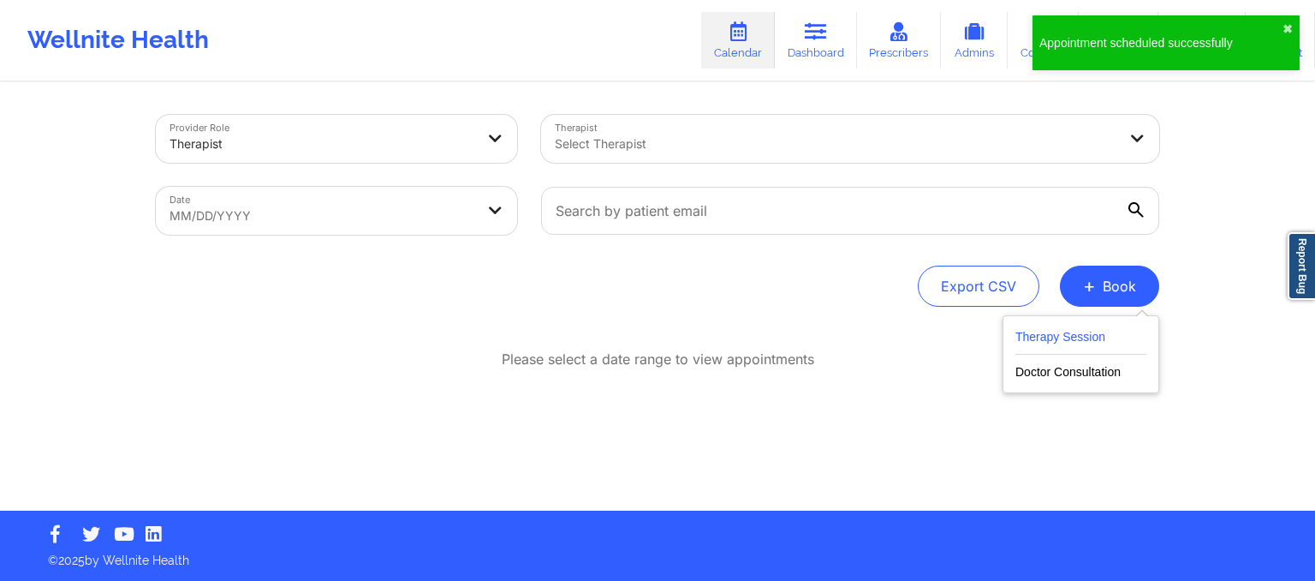
click at [1080, 333] on button "Therapy Session" at bounding box center [1080, 340] width 131 height 28
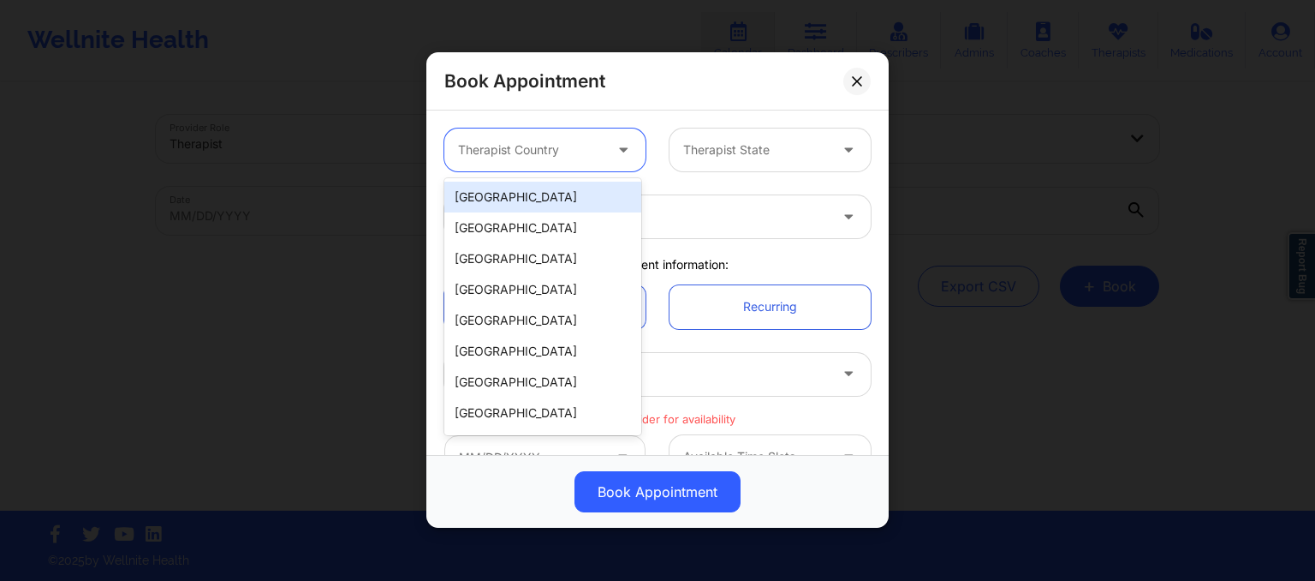
click at [551, 140] on div at bounding box center [530, 150] width 145 height 21
click at [541, 191] on div "[GEOGRAPHIC_DATA]" at bounding box center [542, 197] width 197 height 31
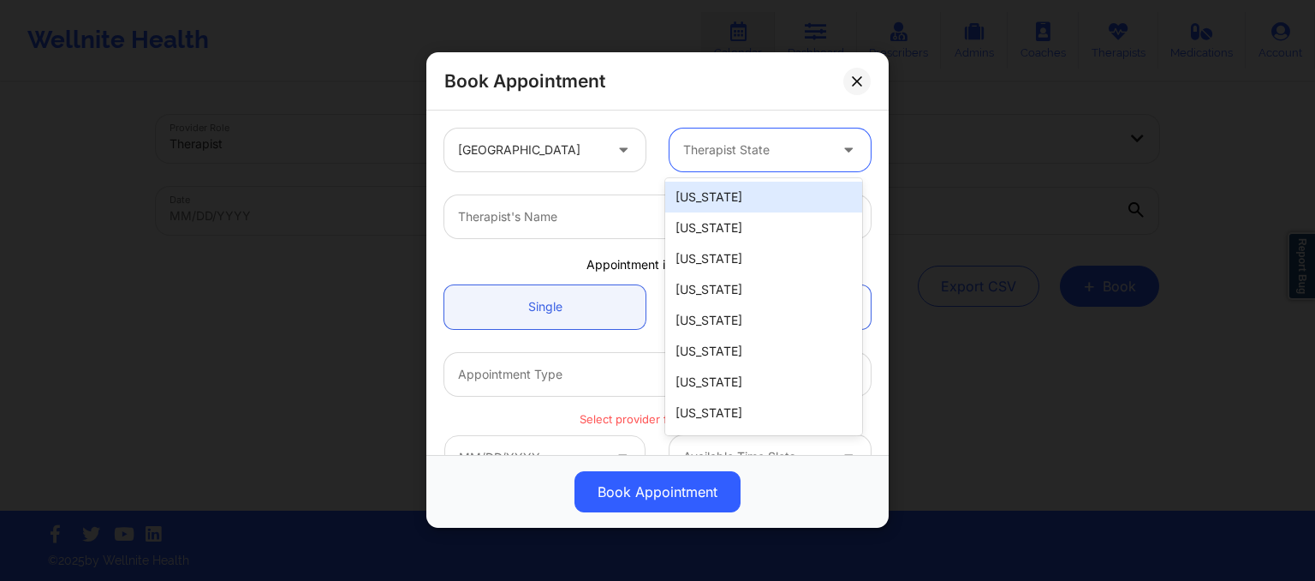
click at [685, 152] on div at bounding box center [755, 150] width 145 height 21
type input "new"
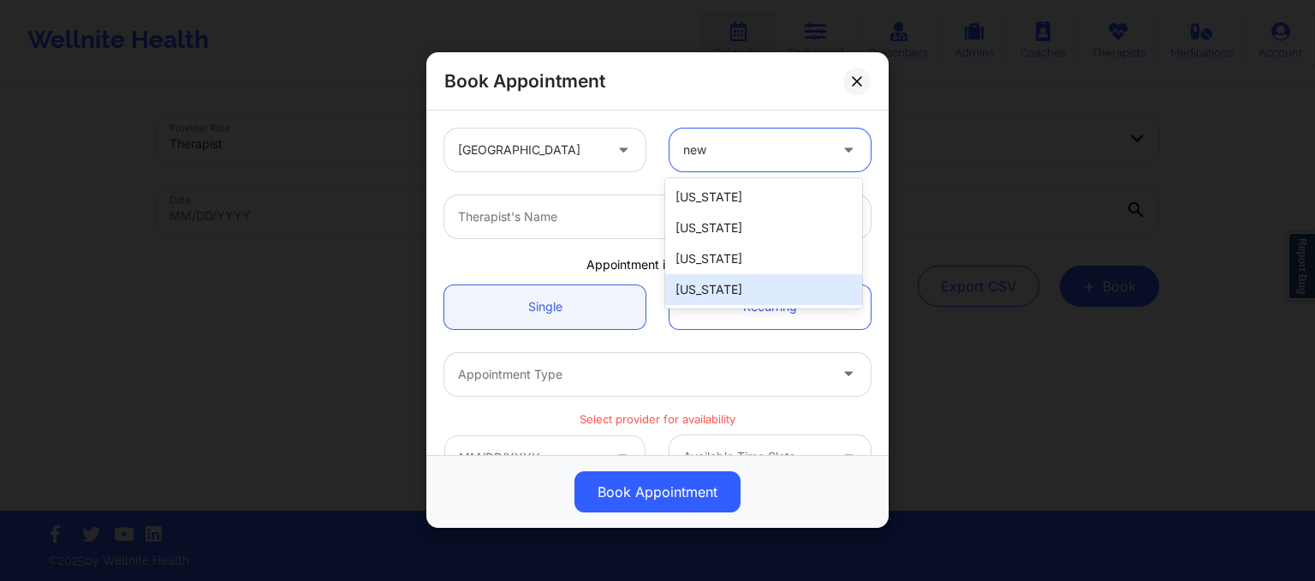
click at [755, 285] on div "[US_STATE]" at bounding box center [763, 289] width 197 height 31
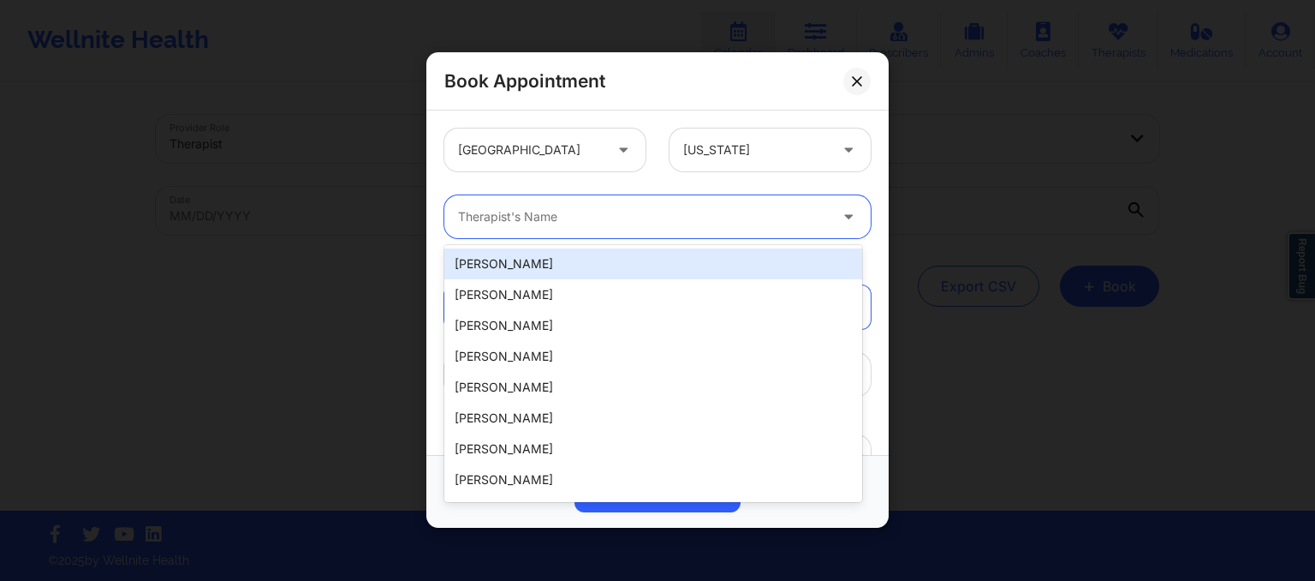
click at [514, 208] on div at bounding box center [643, 217] width 370 height 21
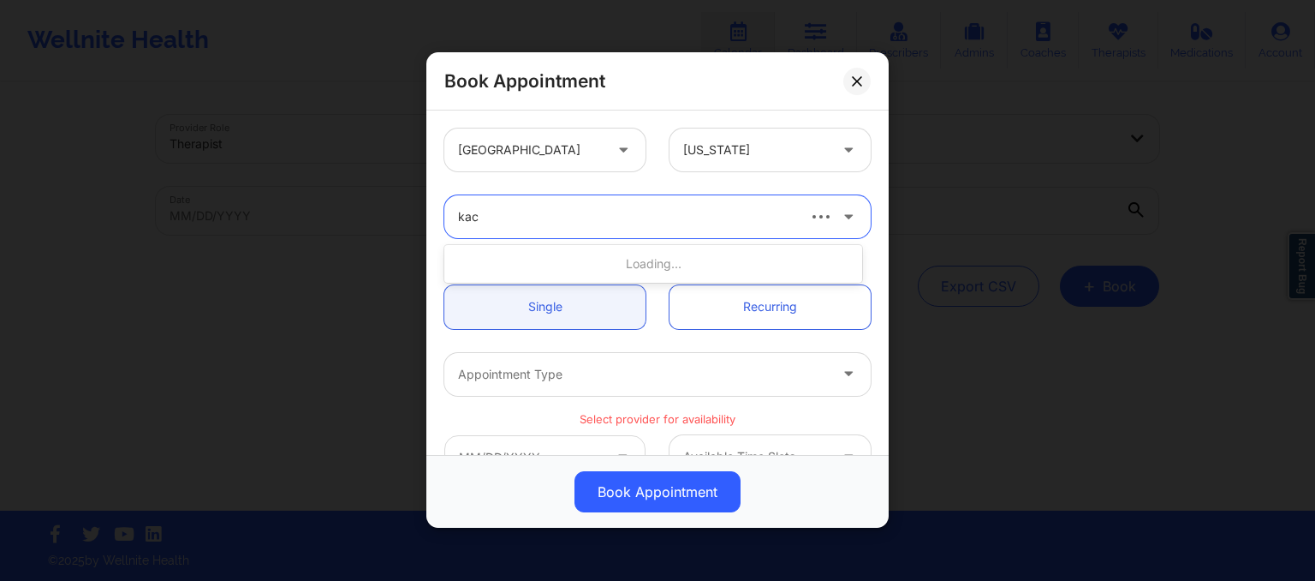
type input "kacy"
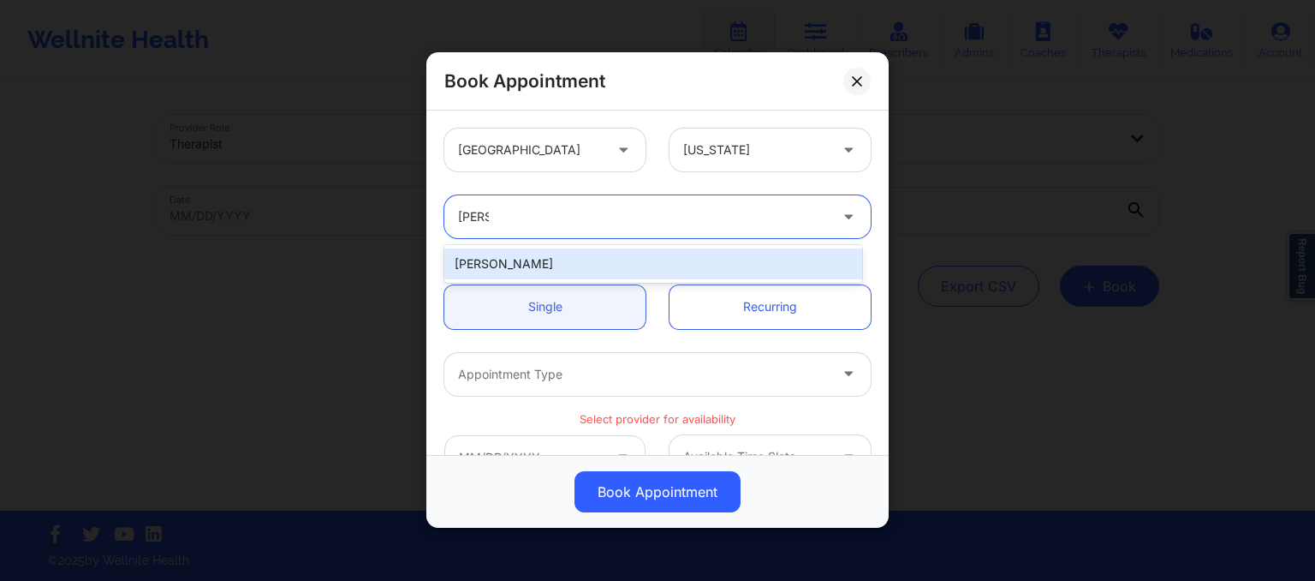
click at [526, 271] on div "Kacynthia Bradley" at bounding box center [653, 263] width 418 height 31
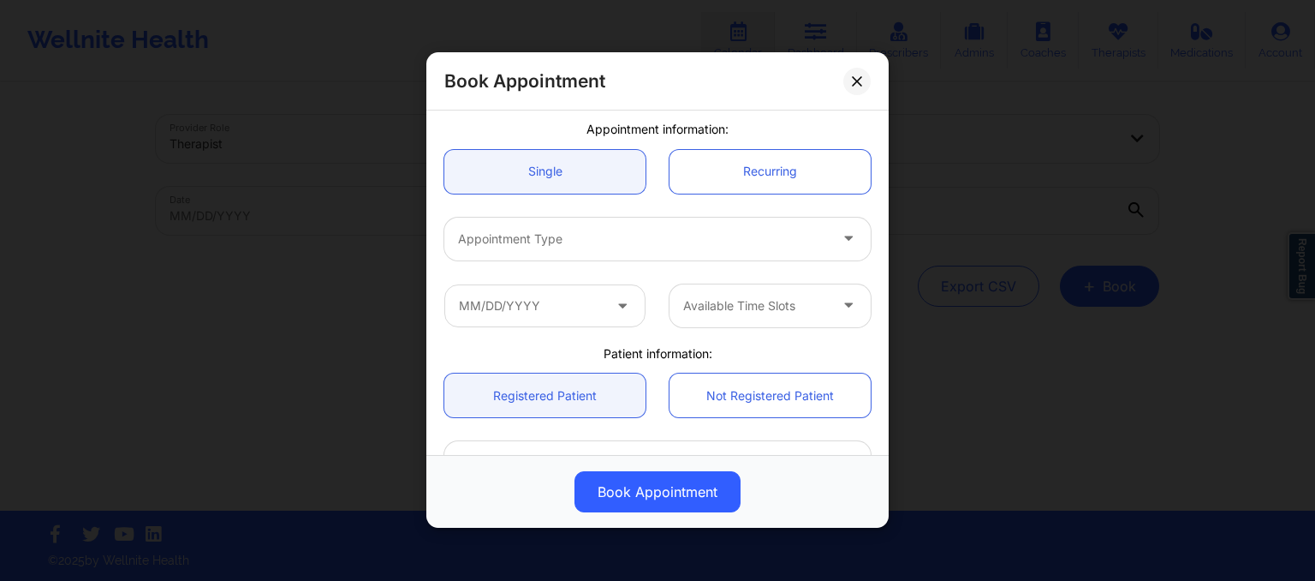
scroll to position [137, 0]
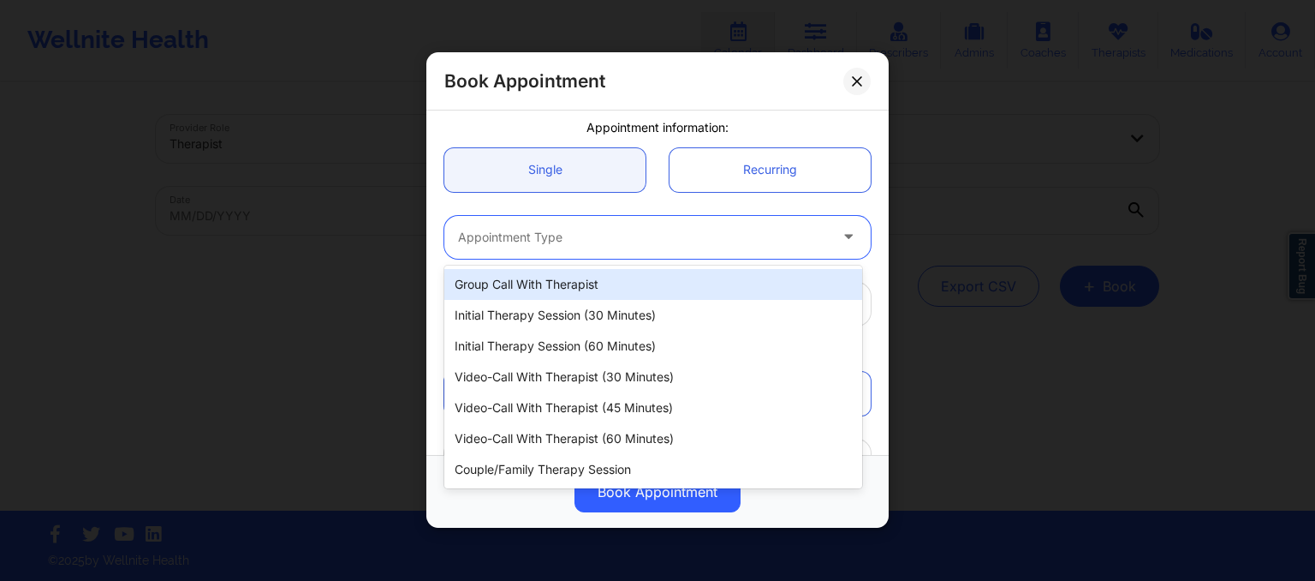
click at [505, 234] on div at bounding box center [643, 237] width 370 height 21
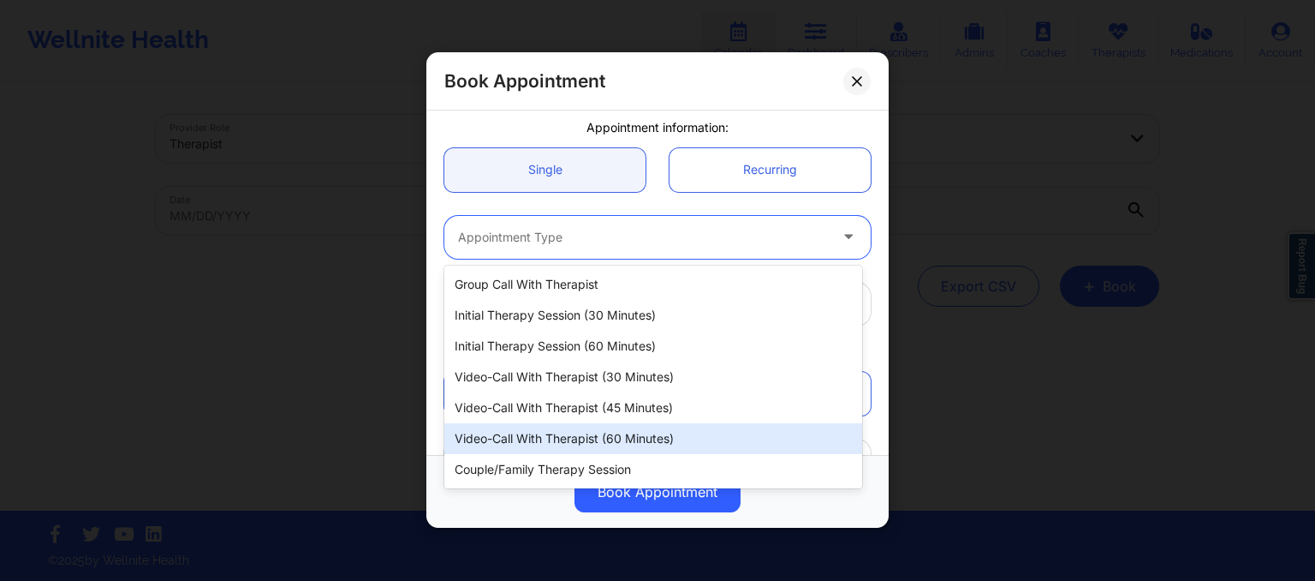
click at [557, 425] on div "Video-Call with Therapist (60 minutes)" at bounding box center [653, 438] width 418 height 31
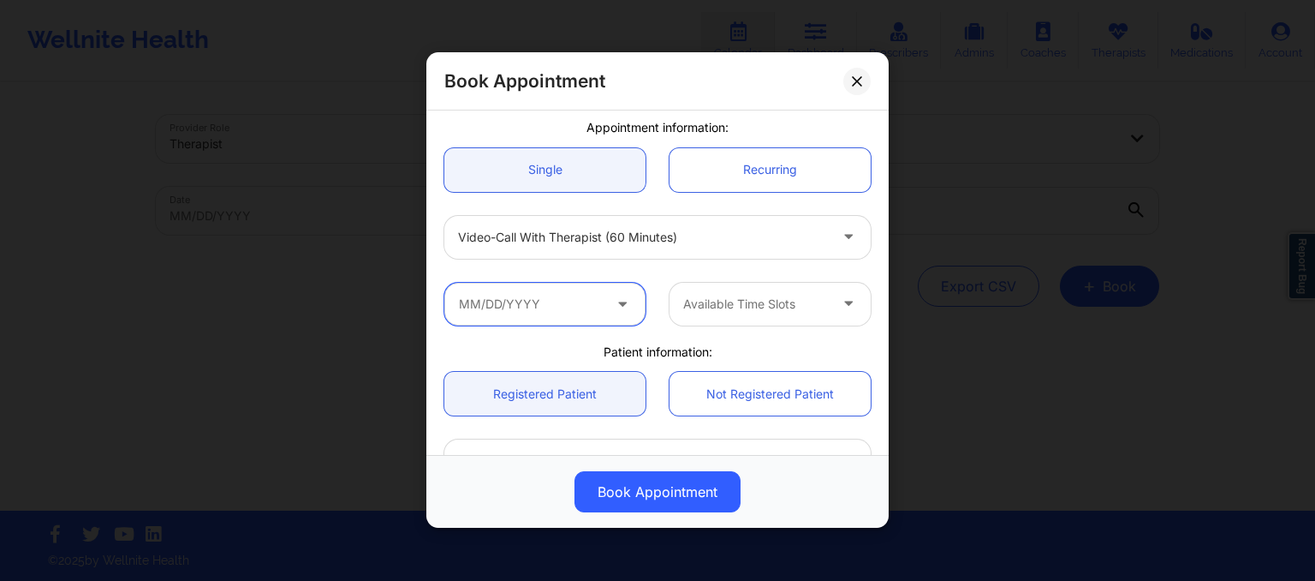
click at [584, 301] on input "text" at bounding box center [544, 304] width 201 height 43
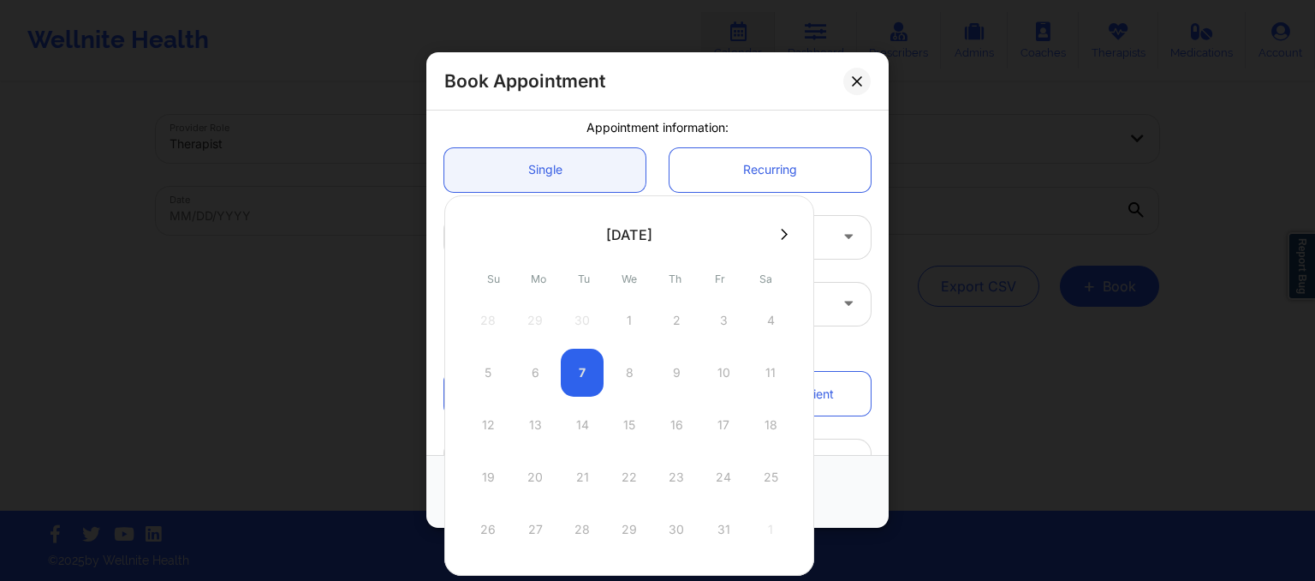
click at [776, 234] on button at bounding box center [784, 234] width 17 height 15
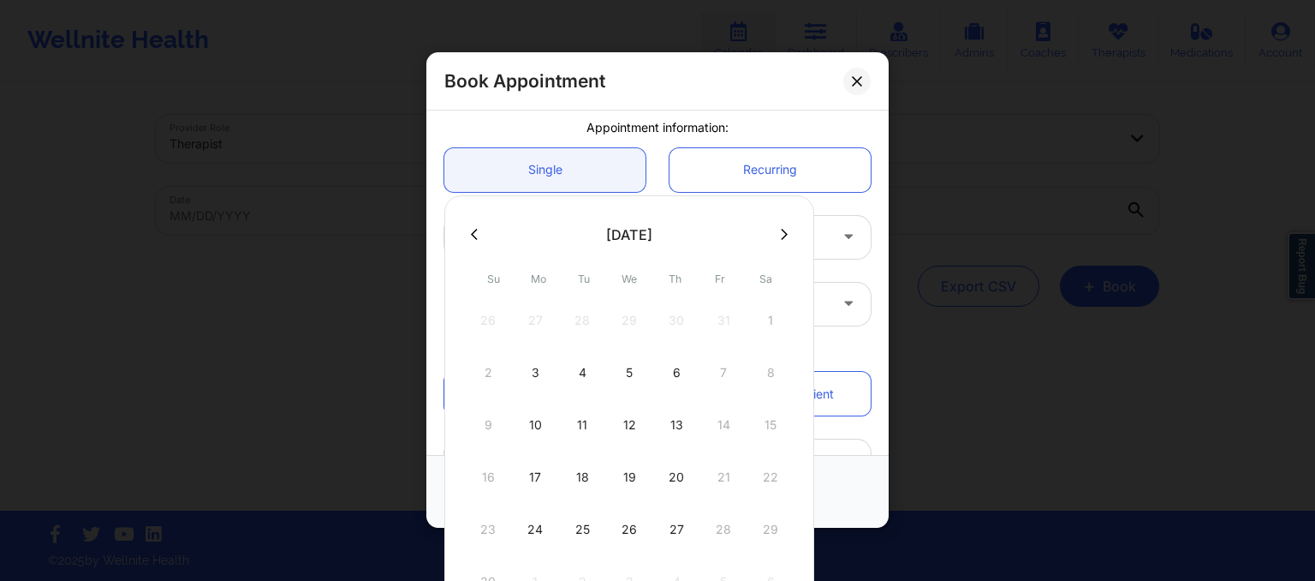
click at [776, 234] on button at bounding box center [784, 234] width 17 height 15
click at [534, 328] on div "1" at bounding box center [535, 320] width 43 height 48
type input "12/01/2025"
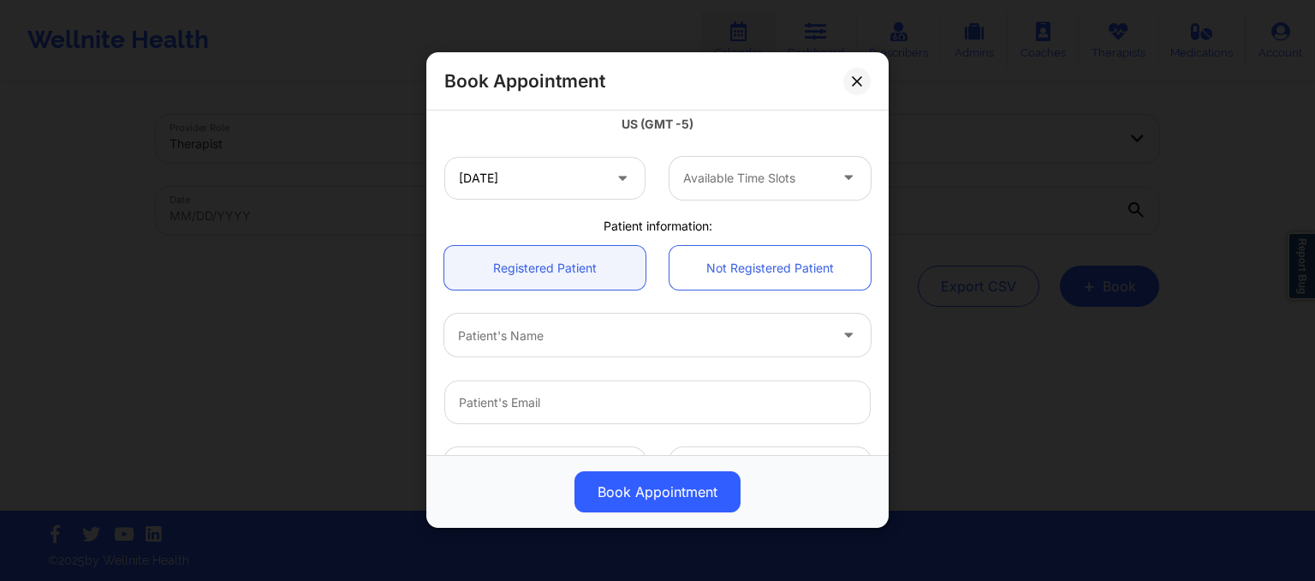
scroll to position [331, 0]
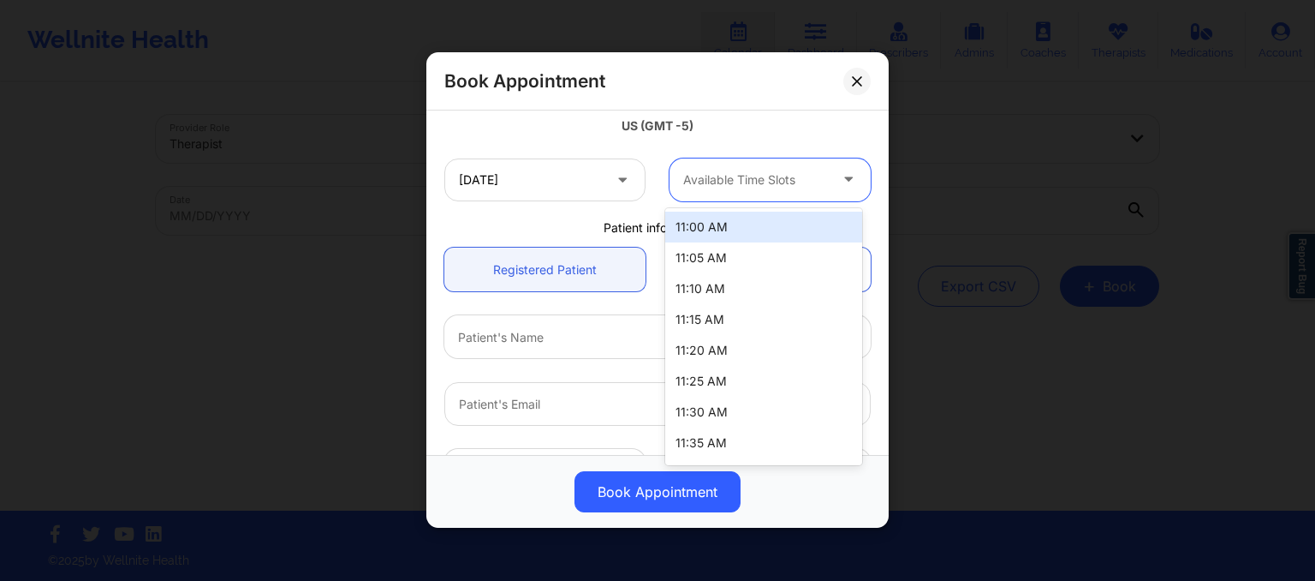
click at [744, 182] on div at bounding box center [755, 180] width 145 height 21
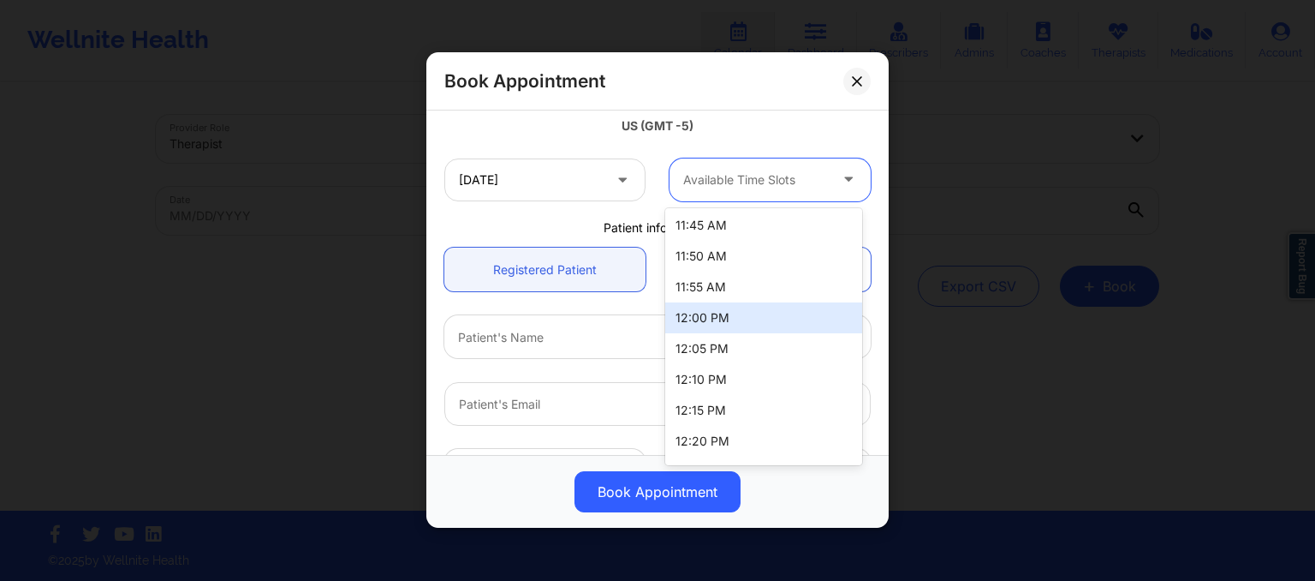
click at [730, 313] on div "12:00 PM" at bounding box center [763, 317] width 197 height 31
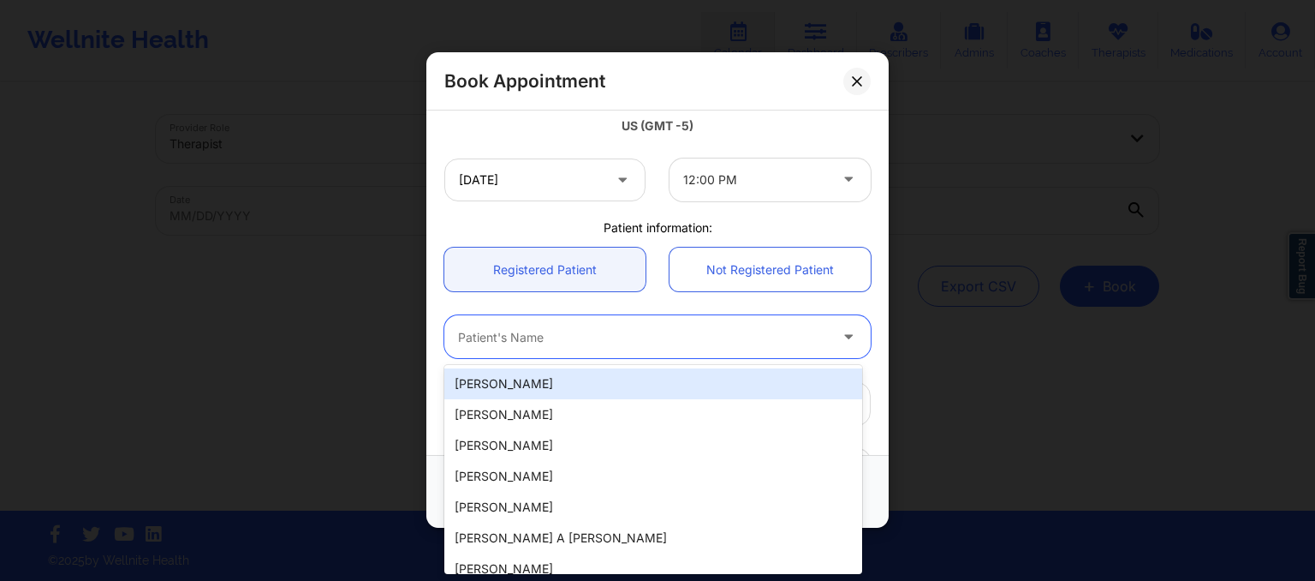
click at [685, 341] on div at bounding box center [643, 337] width 370 height 21
paste input "Recurring booked Mondays 12pm"
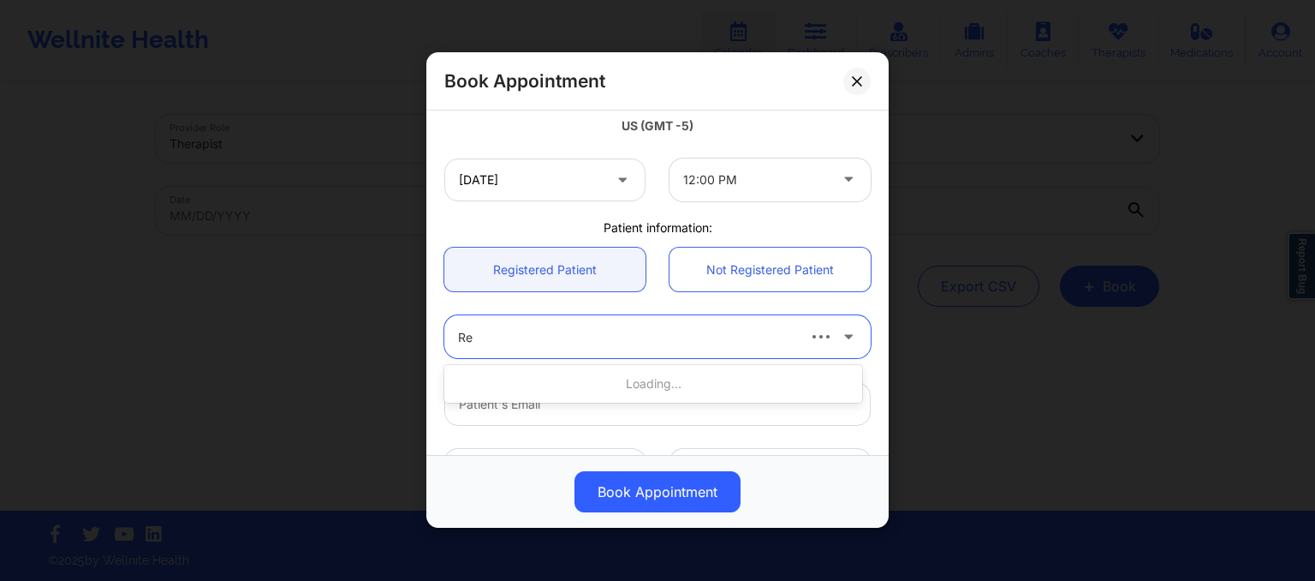
type input "R"
type input "shau"
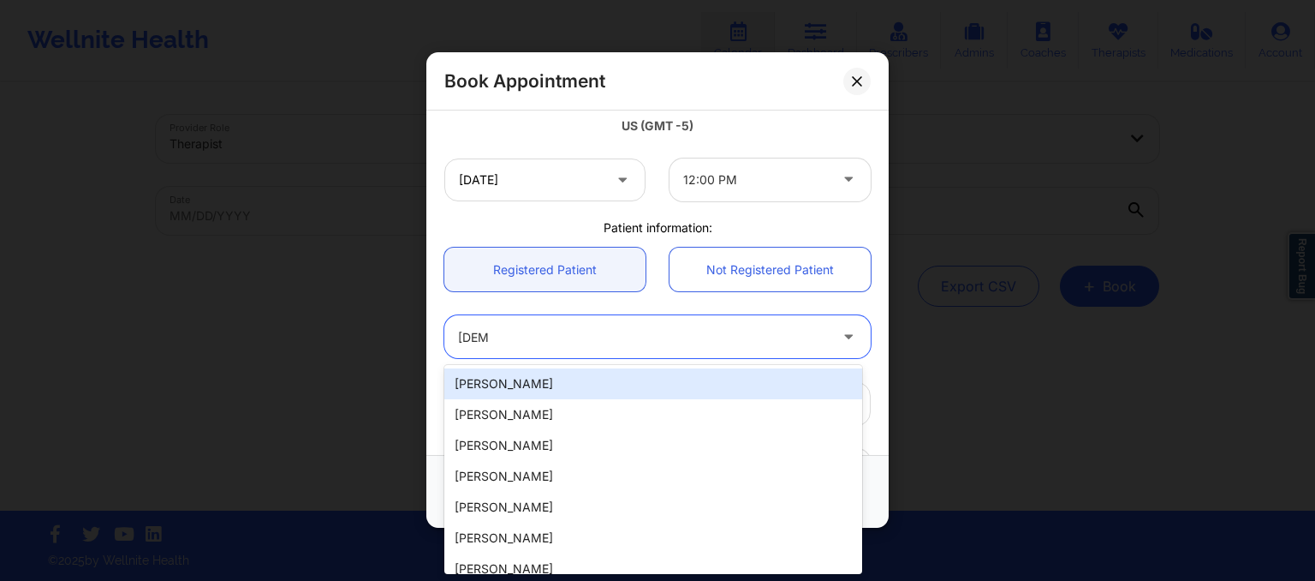
click at [690, 390] on div "Shaureen Smith" at bounding box center [653, 383] width 418 height 31
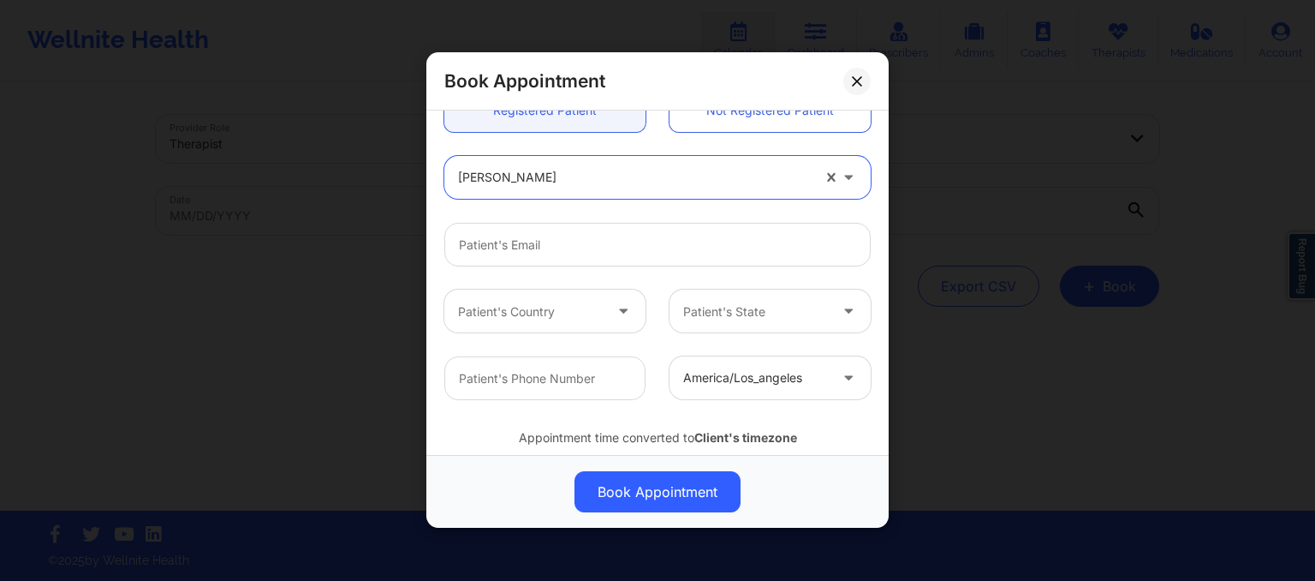
scroll to position [493, 0]
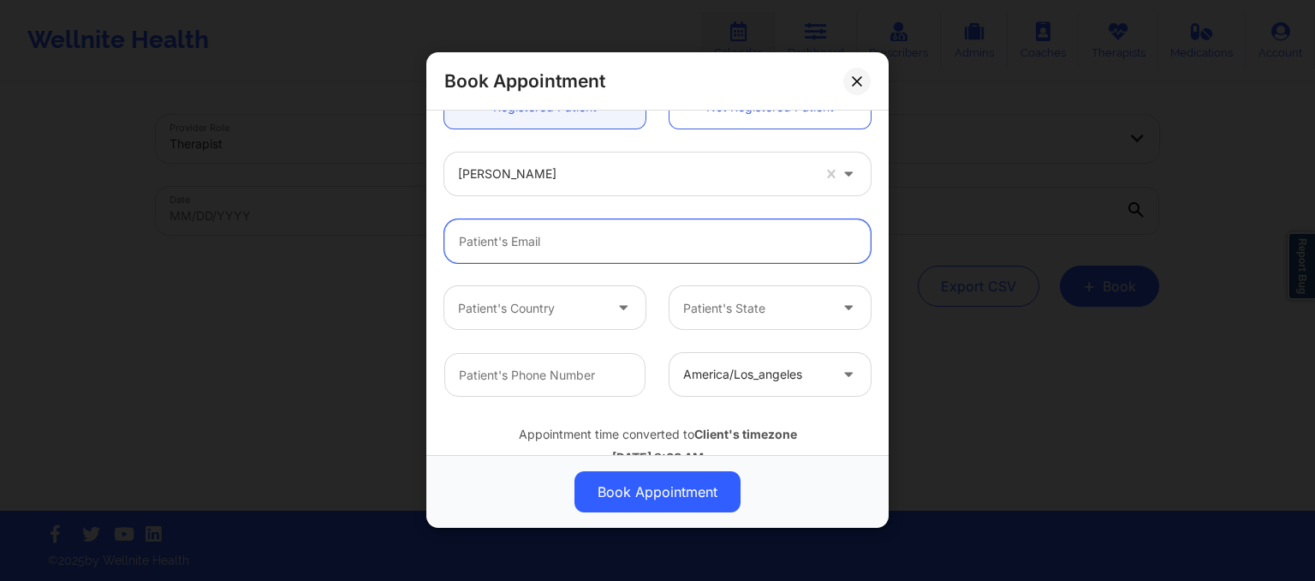
click at [576, 230] on input "email" at bounding box center [657, 242] width 426 height 44
click at [642, 230] on input "email" at bounding box center [657, 242] width 426 height 44
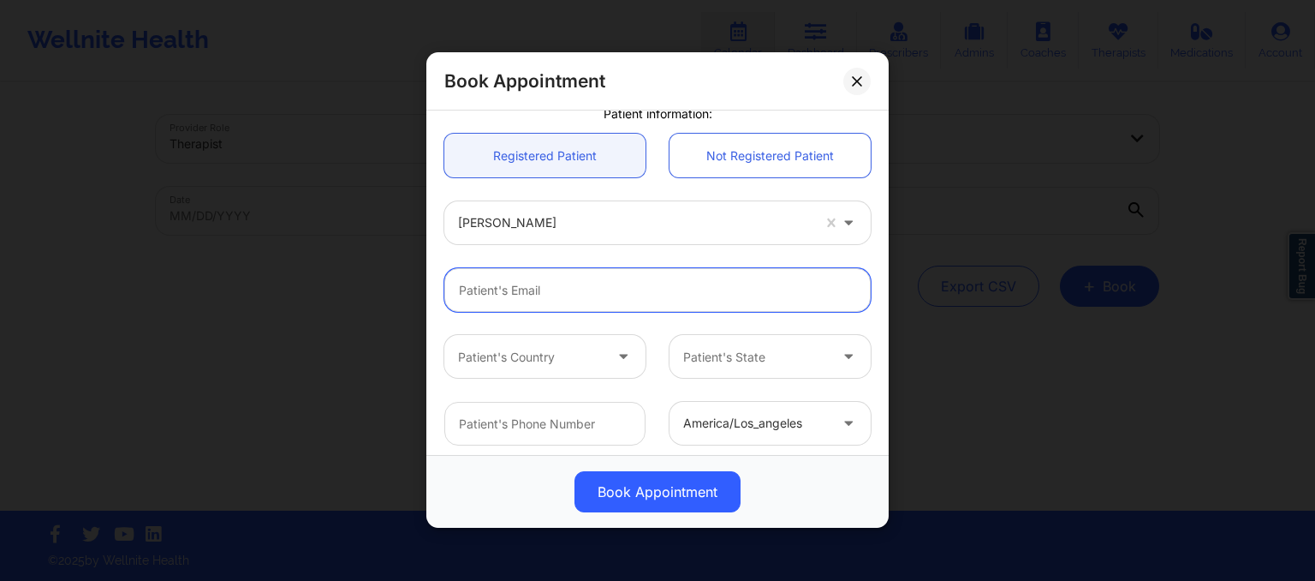
scroll to position [441, 0]
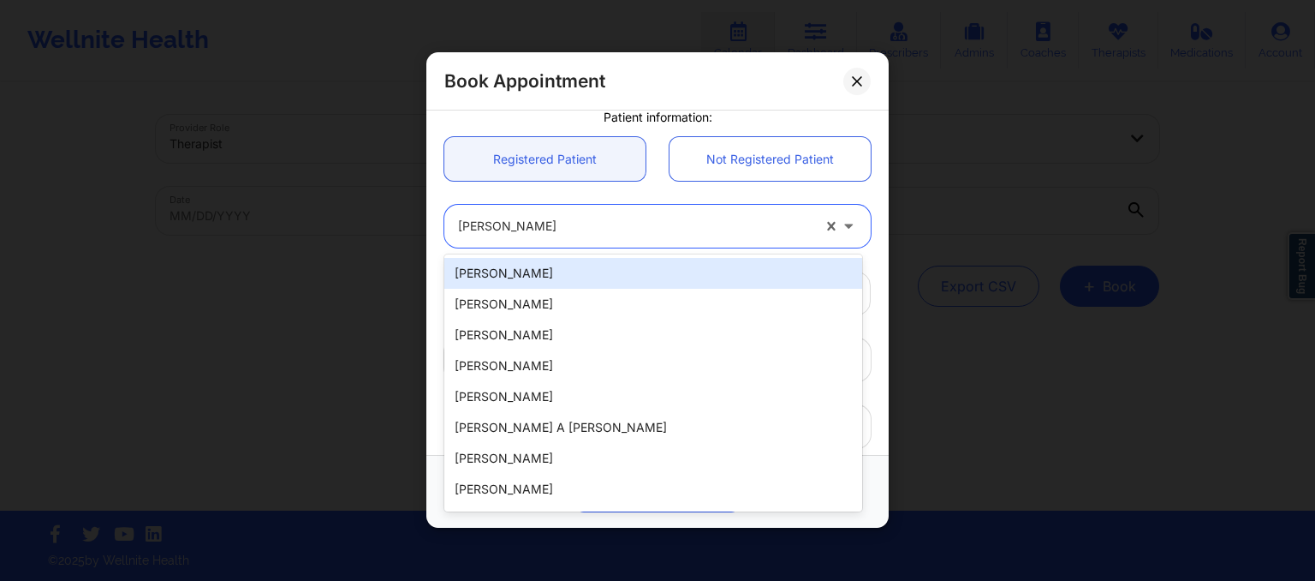
click at [642, 230] on div at bounding box center [634, 227] width 353 height 21
paste input "2. Shaureen Smith"
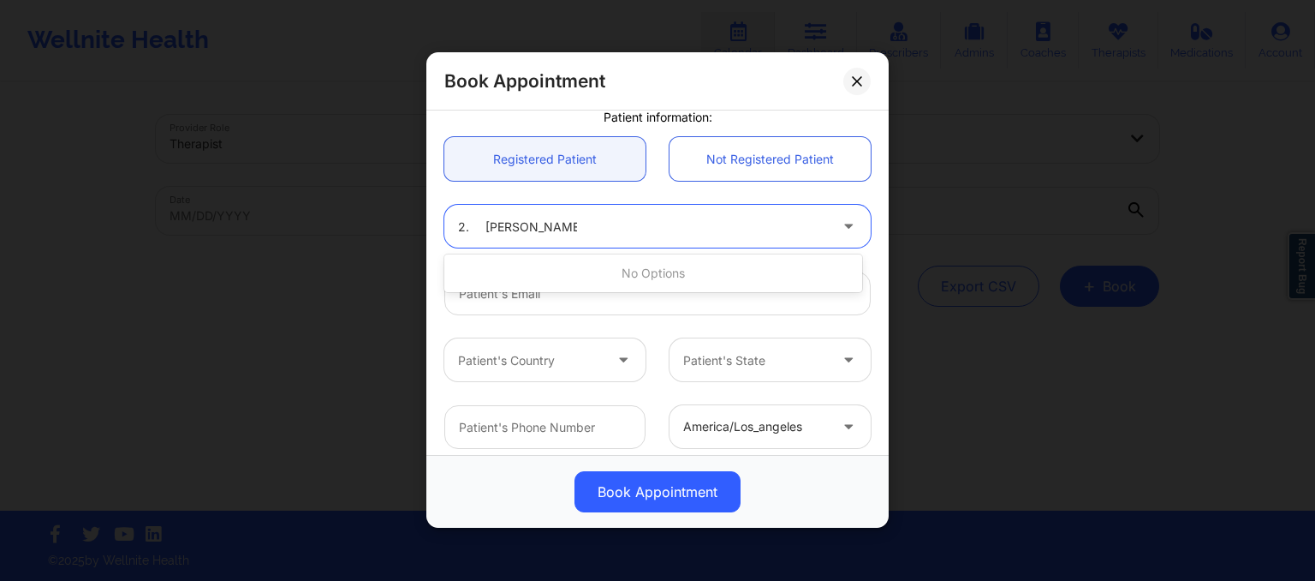
click at [487, 229] on input "2. Shaureen Smith" at bounding box center [517, 226] width 119 height 17
type input "Shaureen Smith"
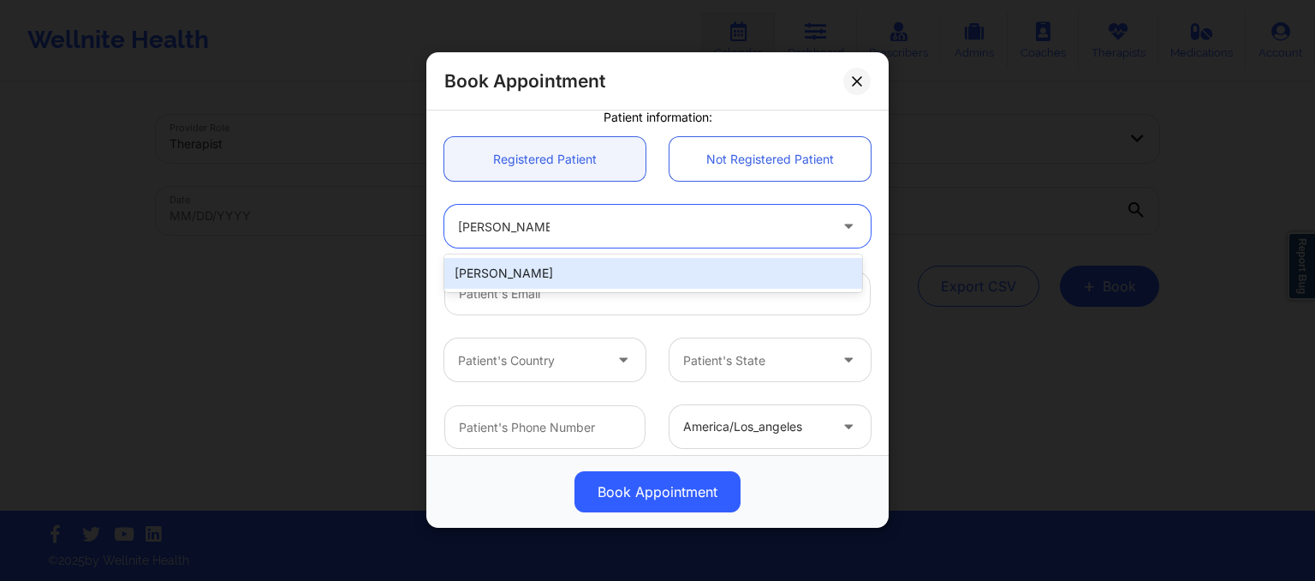
click at [509, 265] on div "Shaureen Smith" at bounding box center [653, 273] width 418 height 31
type input "shaureen.smith@gmail.com"
type input "+12122035579"
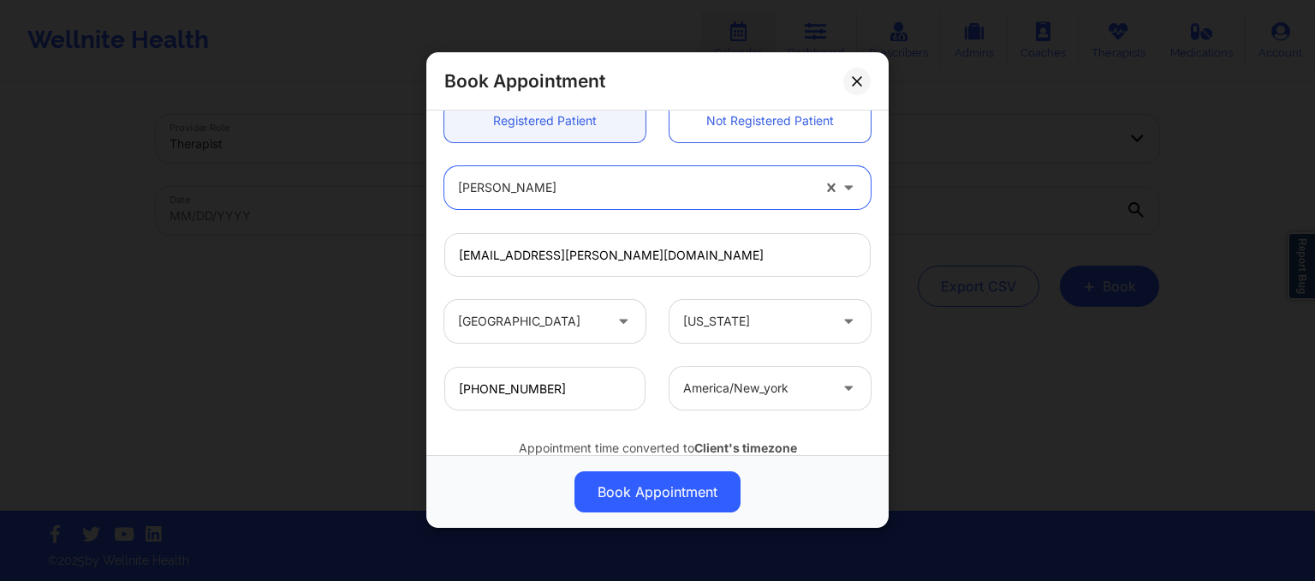
scroll to position [545, 0]
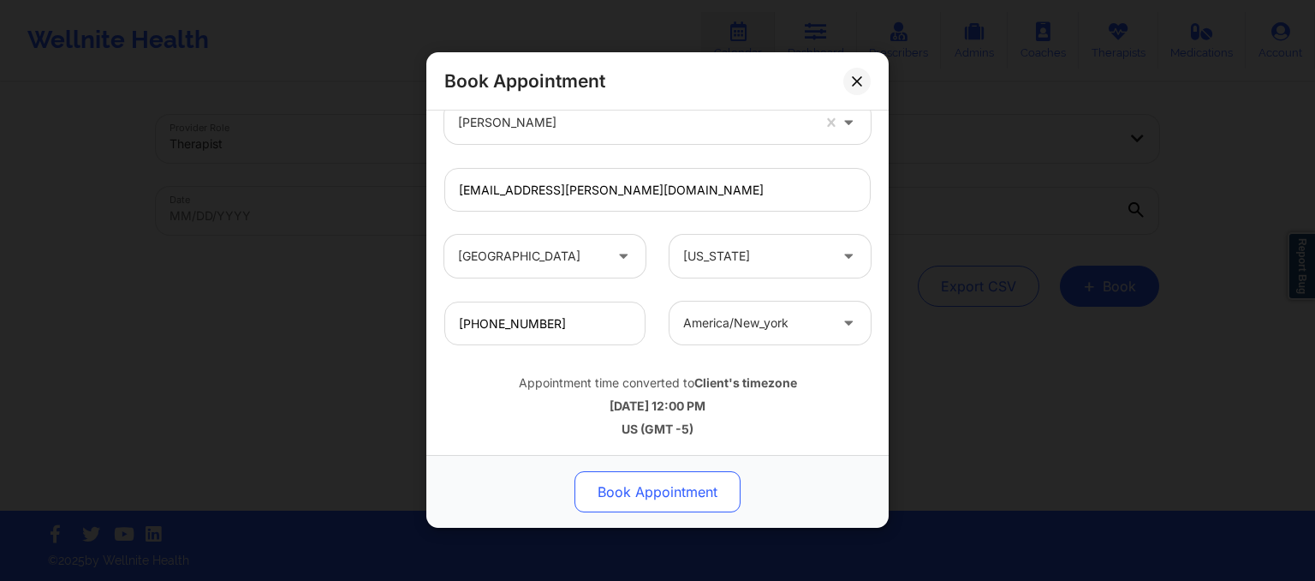
click at [623, 487] on button "Book Appointment" at bounding box center [658, 492] width 166 height 41
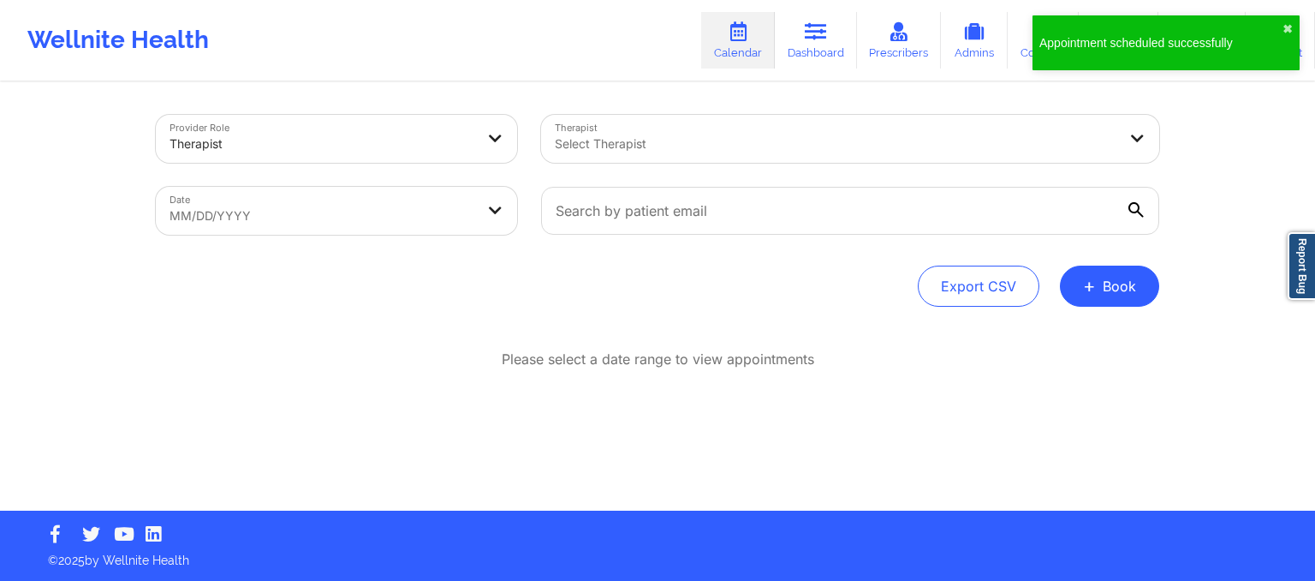
click at [1281, 28] on div "Appointment scheduled successfully ✖︎" at bounding box center [1166, 42] width 267 height 55
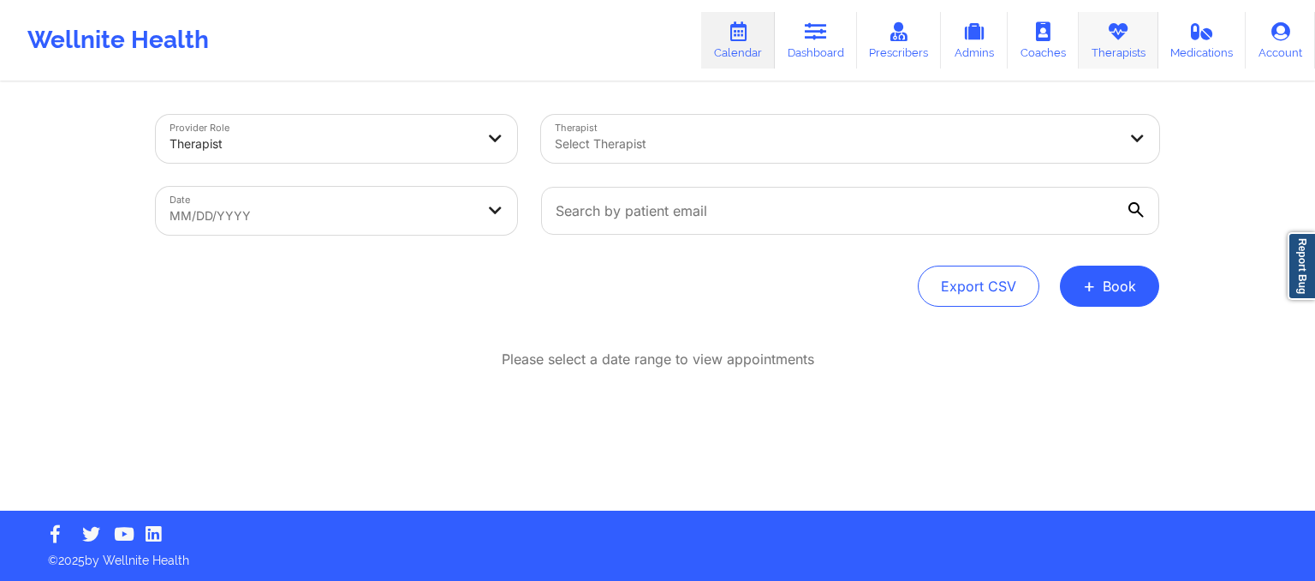
click at [1123, 54] on link "Therapists" at bounding box center [1119, 40] width 80 height 57
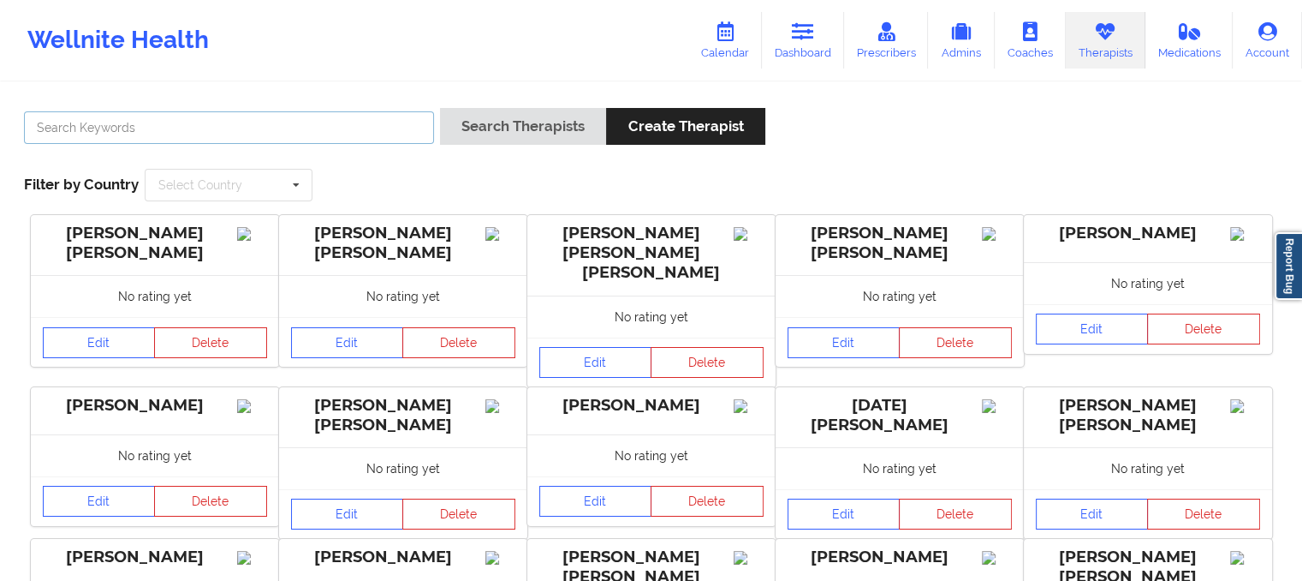
click at [336, 131] on input "text" at bounding box center [229, 127] width 410 height 33
type input "[PERSON_NAME]"
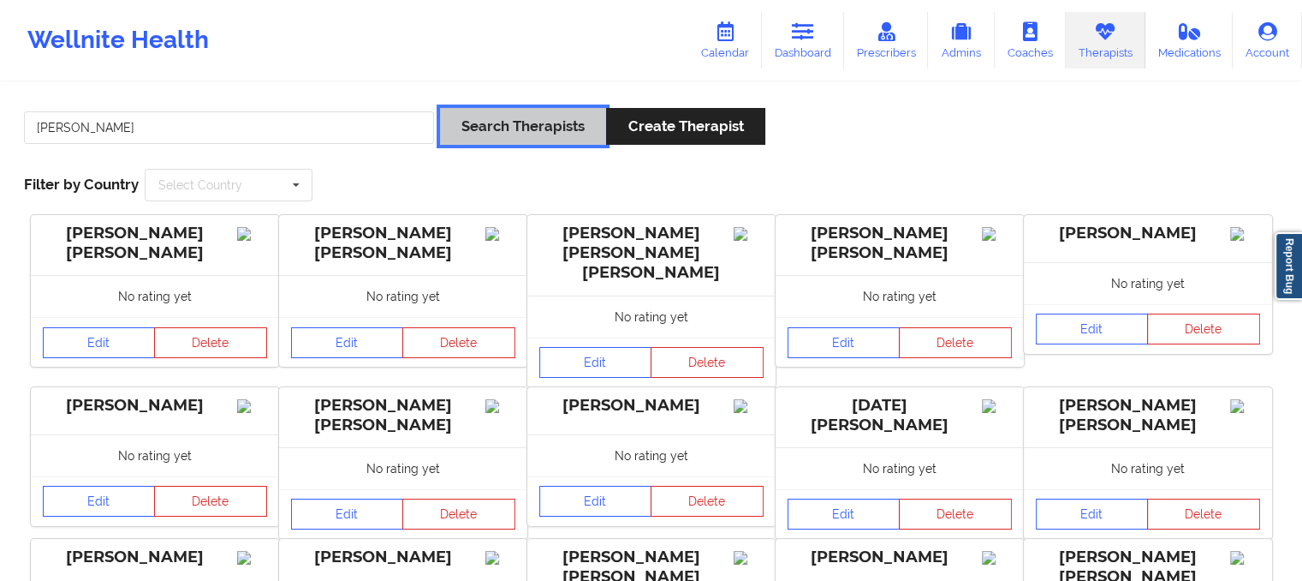
click at [555, 131] on button "Search Therapists" at bounding box center [523, 126] width 166 height 37
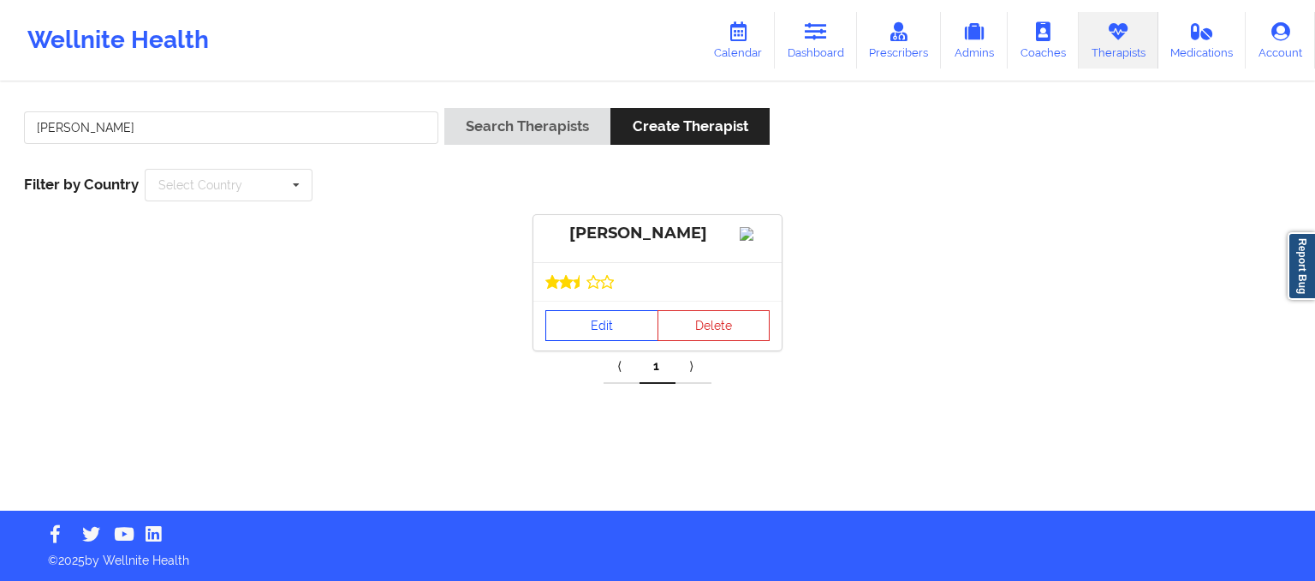
click at [616, 337] on link "Edit" at bounding box center [601, 325] width 113 height 31
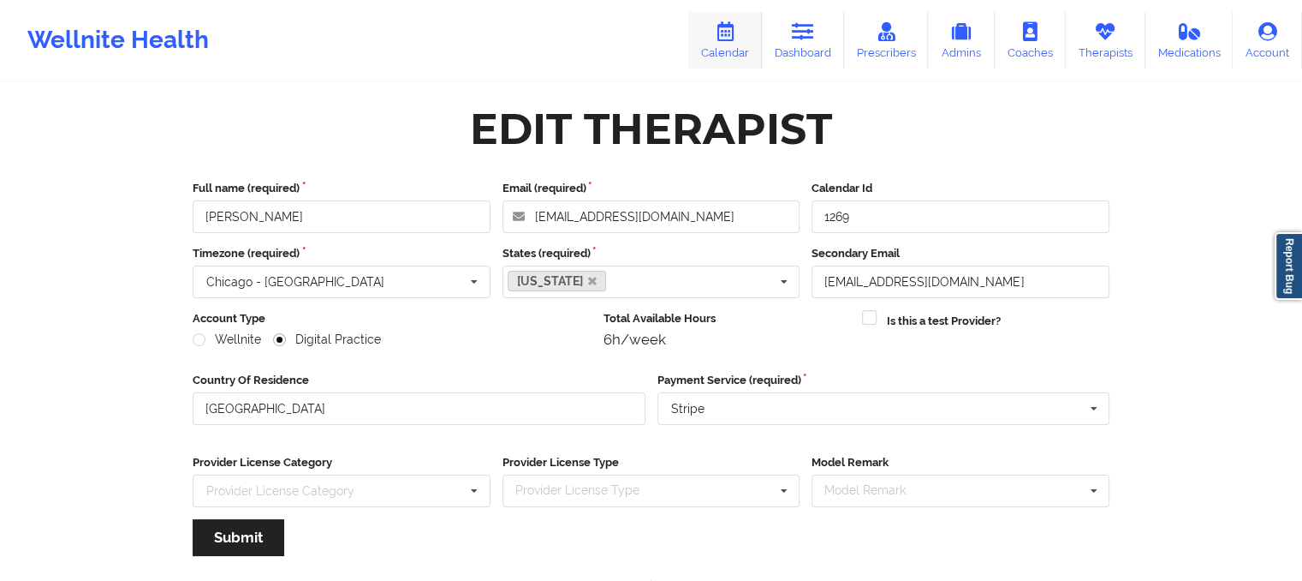
click at [736, 51] on link "Calendar" at bounding box center [725, 40] width 74 height 57
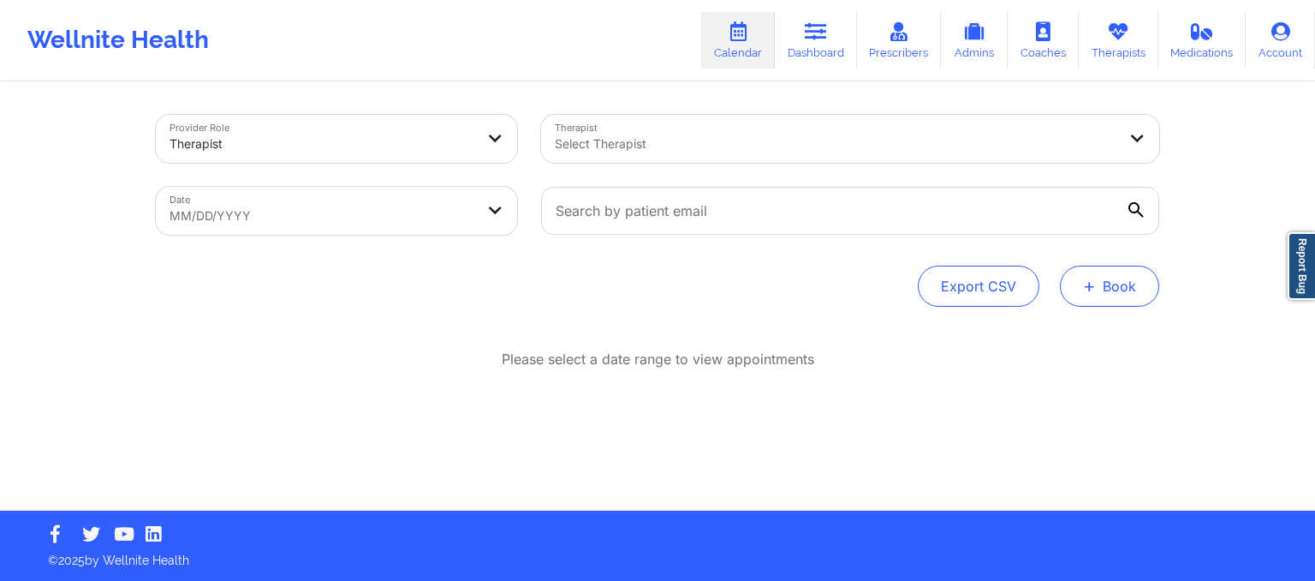
click at [1097, 289] on button "+ Book" at bounding box center [1109, 285] width 99 height 41
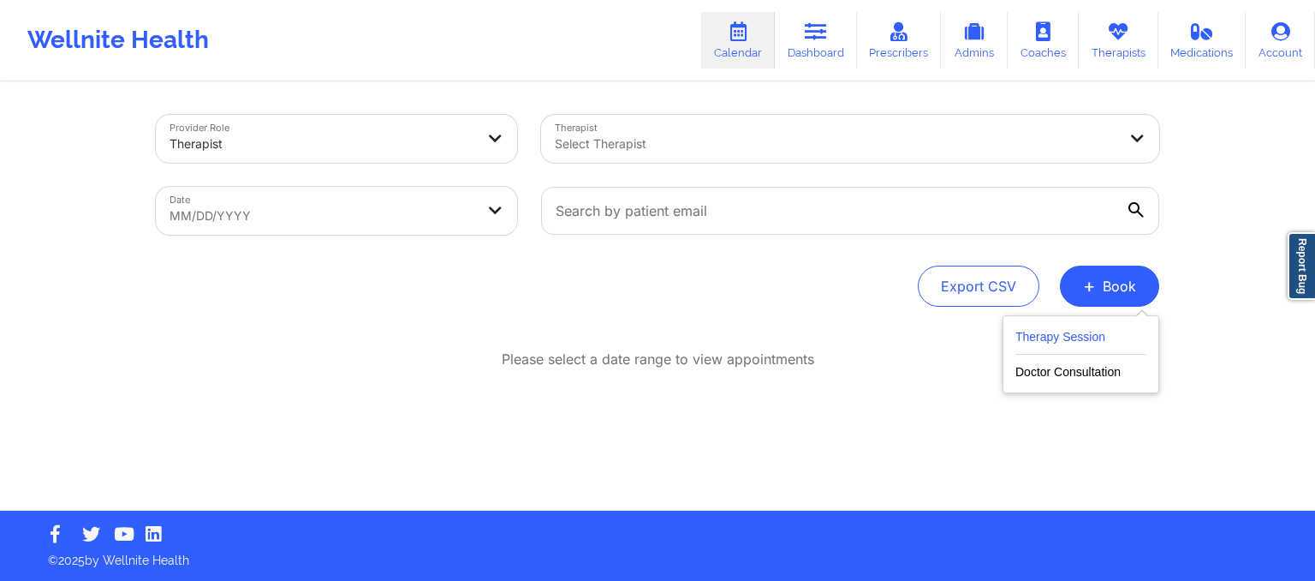
click at [1073, 336] on button "Therapy Session" at bounding box center [1080, 340] width 131 height 28
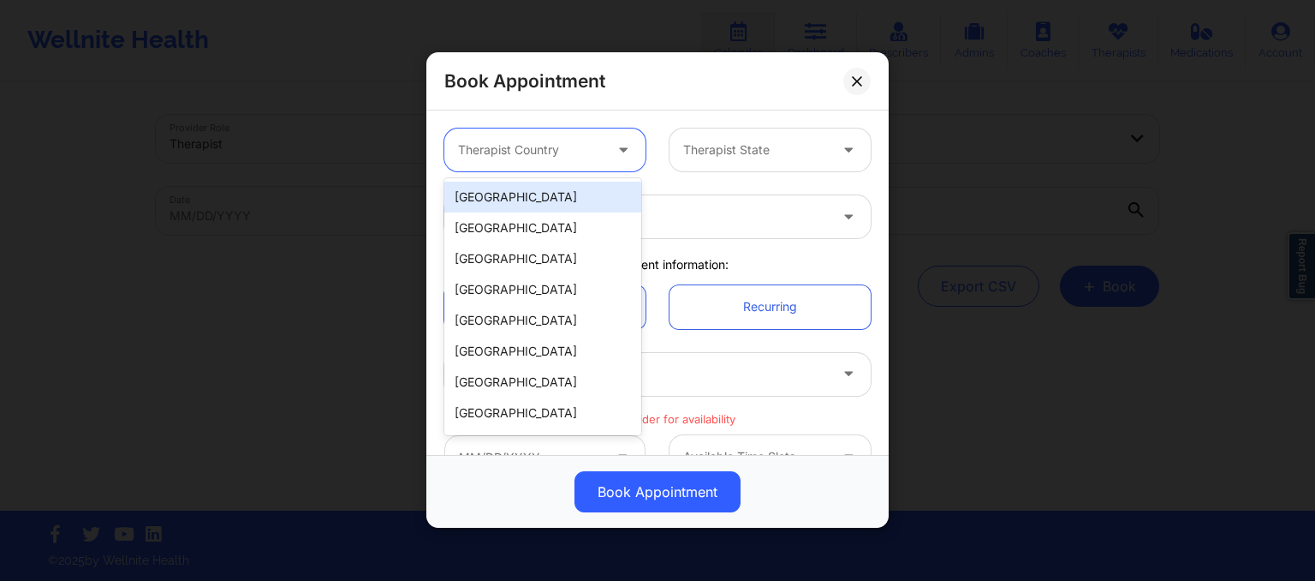
click at [590, 151] on div at bounding box center [530, 150] width 145 height 21
click at [551, 207] on div "[GEOGRAPHIC_DATA]" at bounding box center [542, 197] width 197 height 31
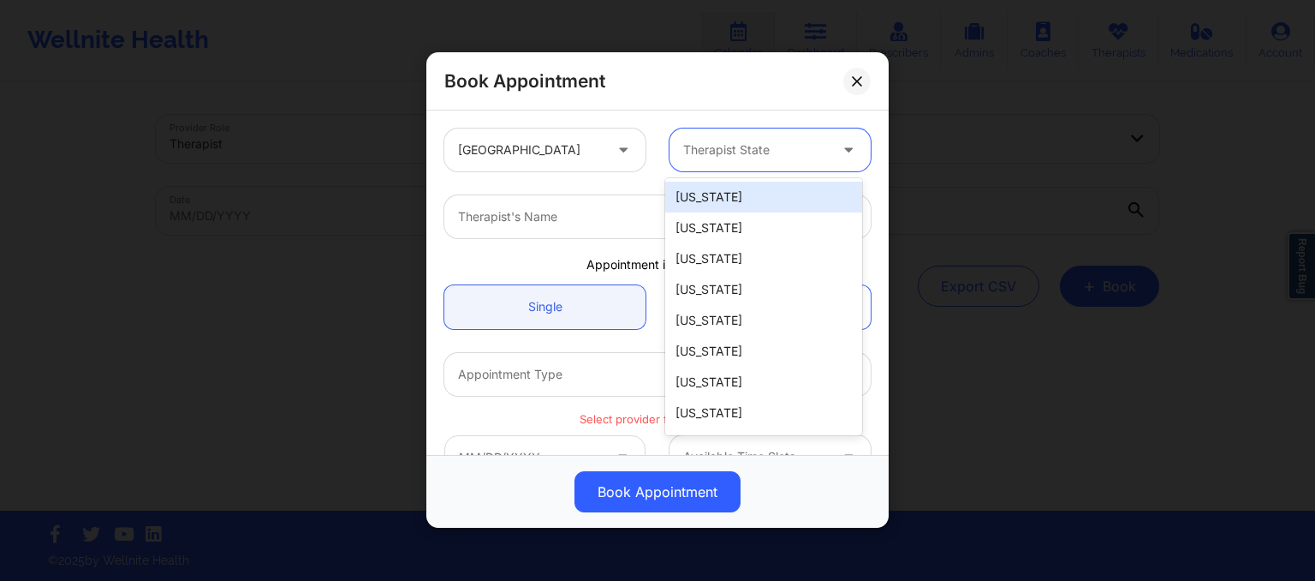
click at [716, 142] on div at bounding box center [755, 150] width 145 height 21
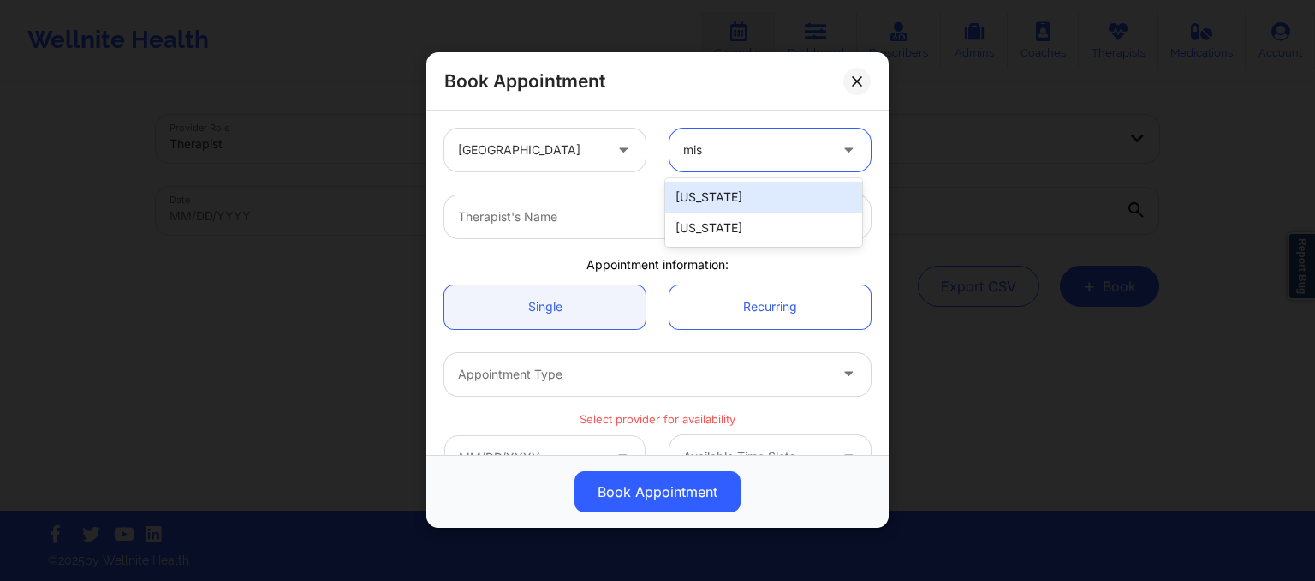
type input "miss"
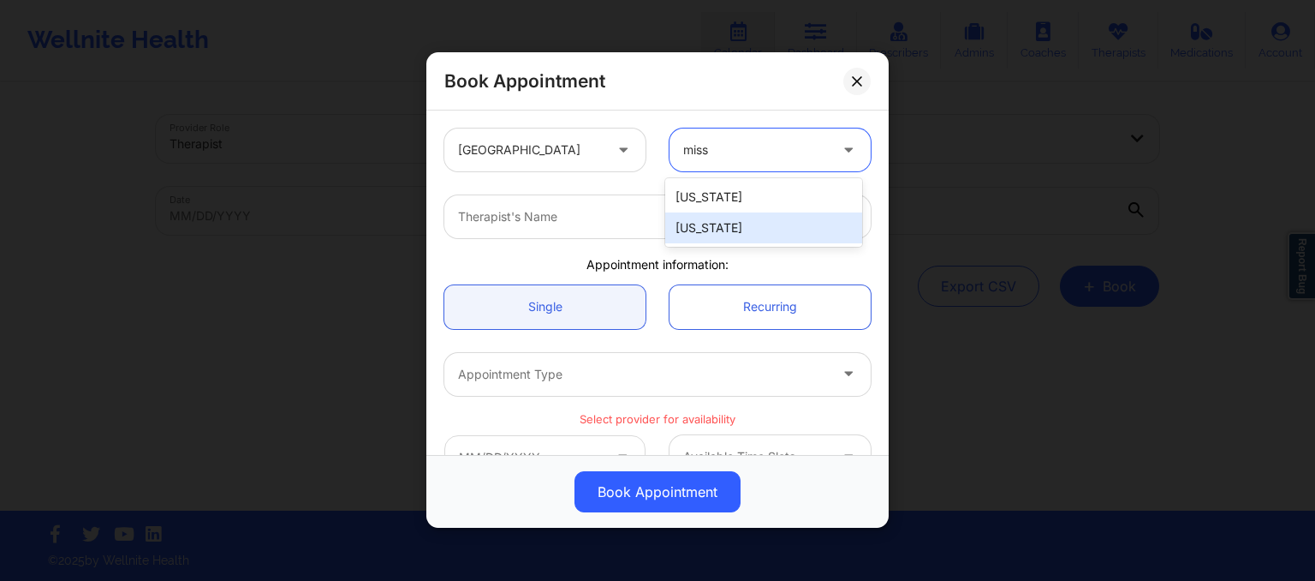
click at [704, 230] on div "[US_STATE]" at bounding box center [763, 227] width 197 height 31
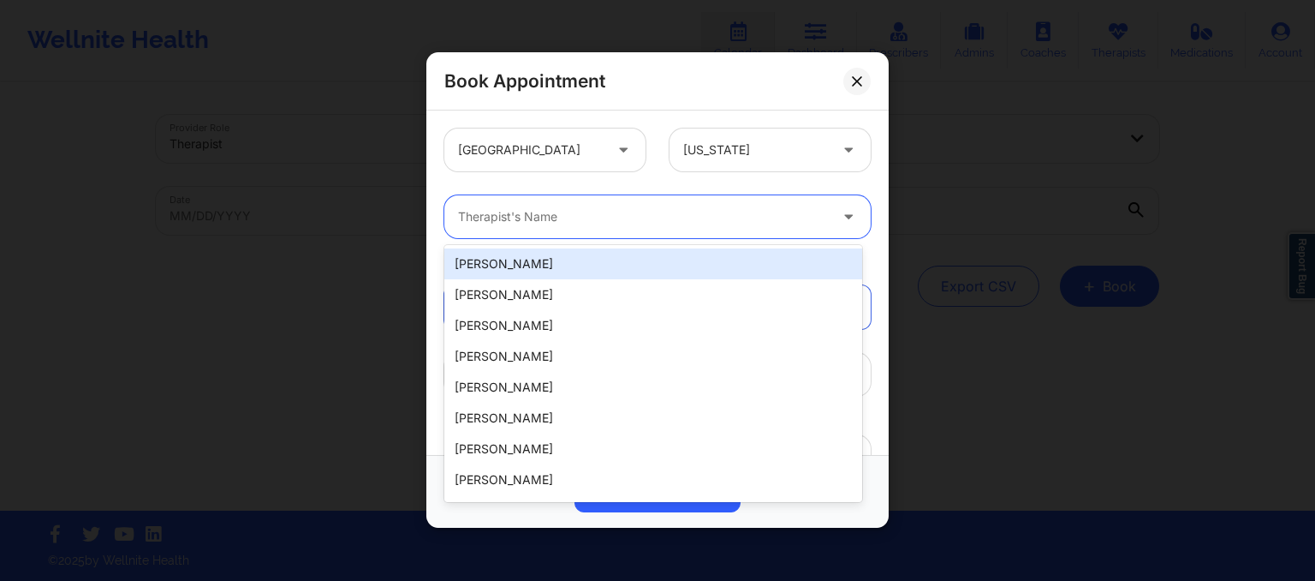
click at [654, 215] on div at bounding box center [643, 217] width 370 height 21
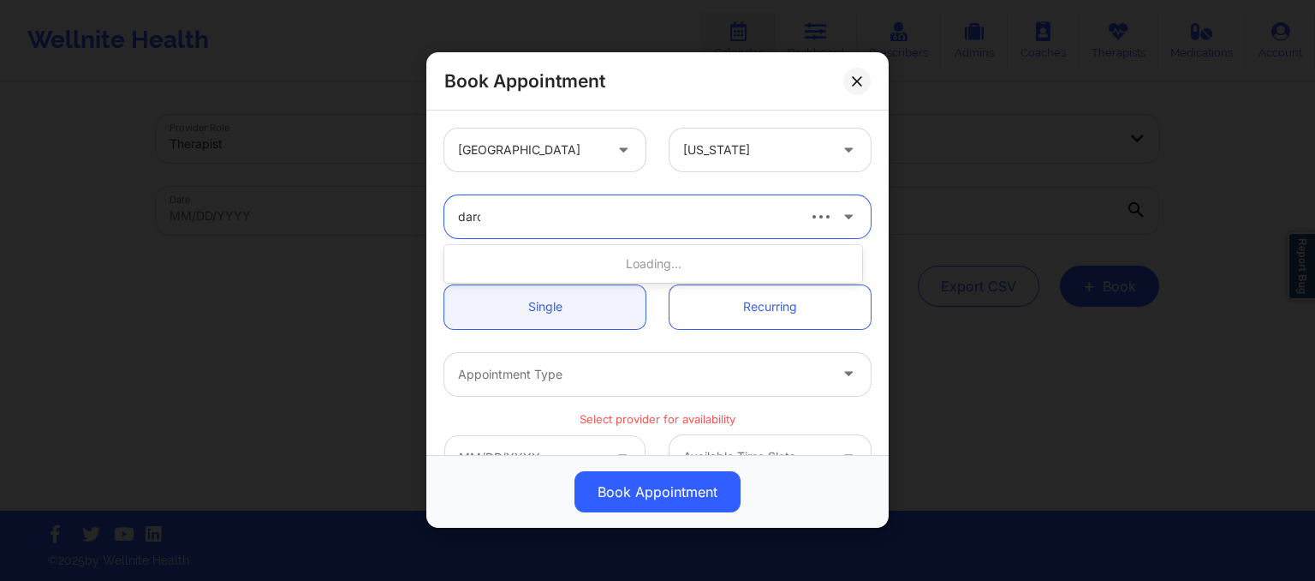
type input "[PERSON_NAME]"
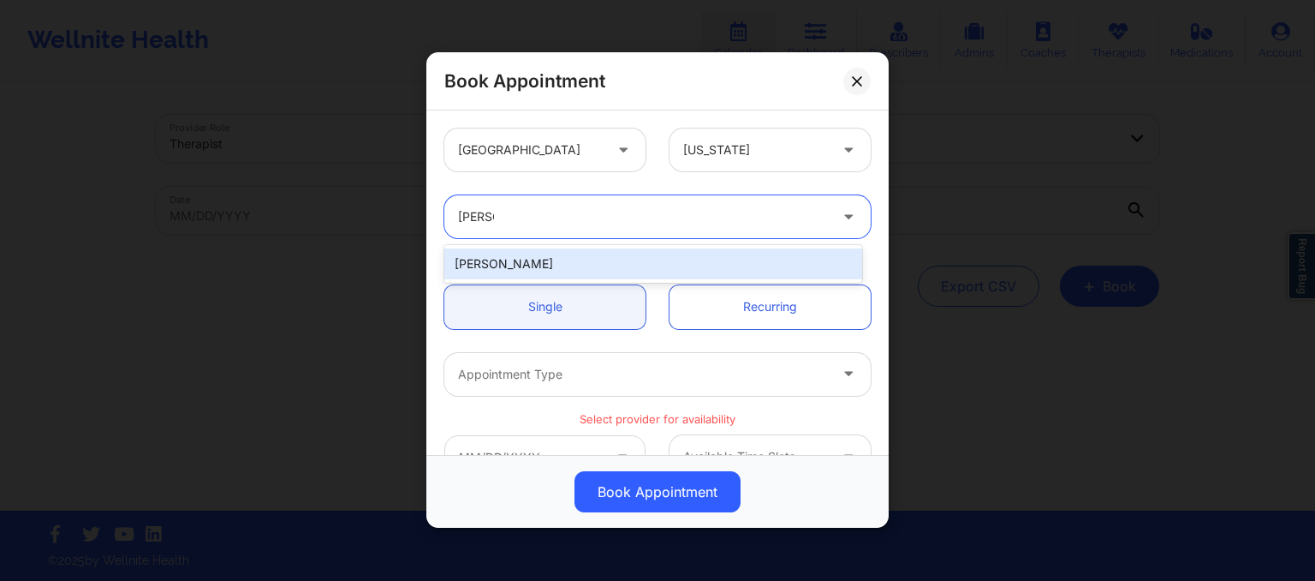
click at [621, 272] on div "[PERSON_NAME]" at bounding box center [653, 263] width 418 height 31
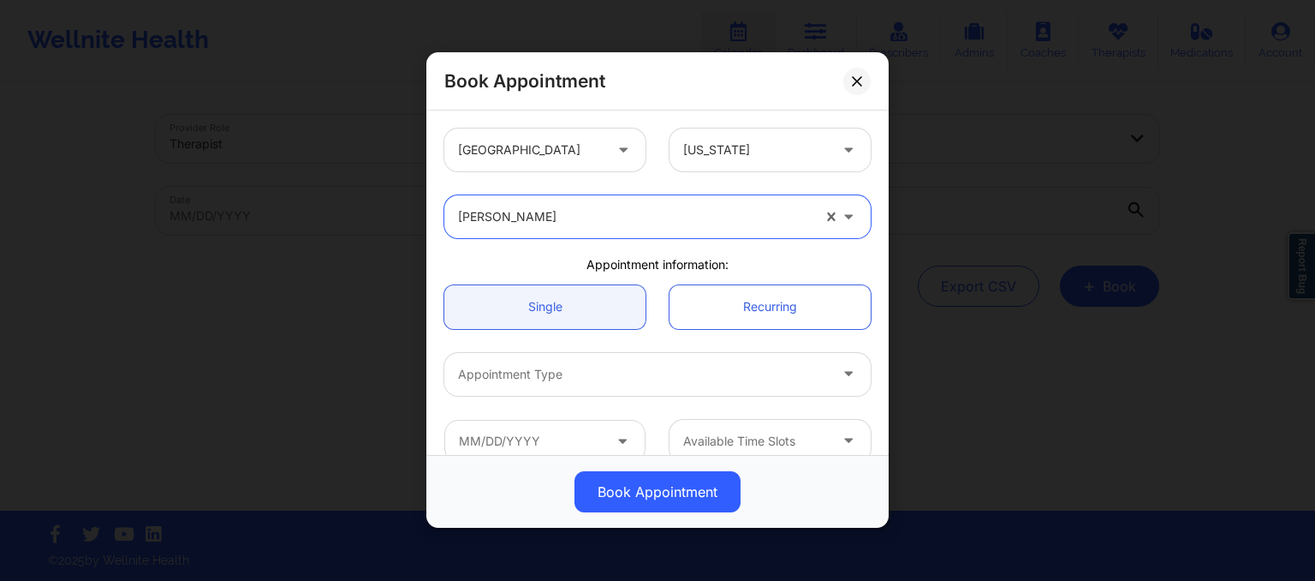
scroll to position [116, 0]
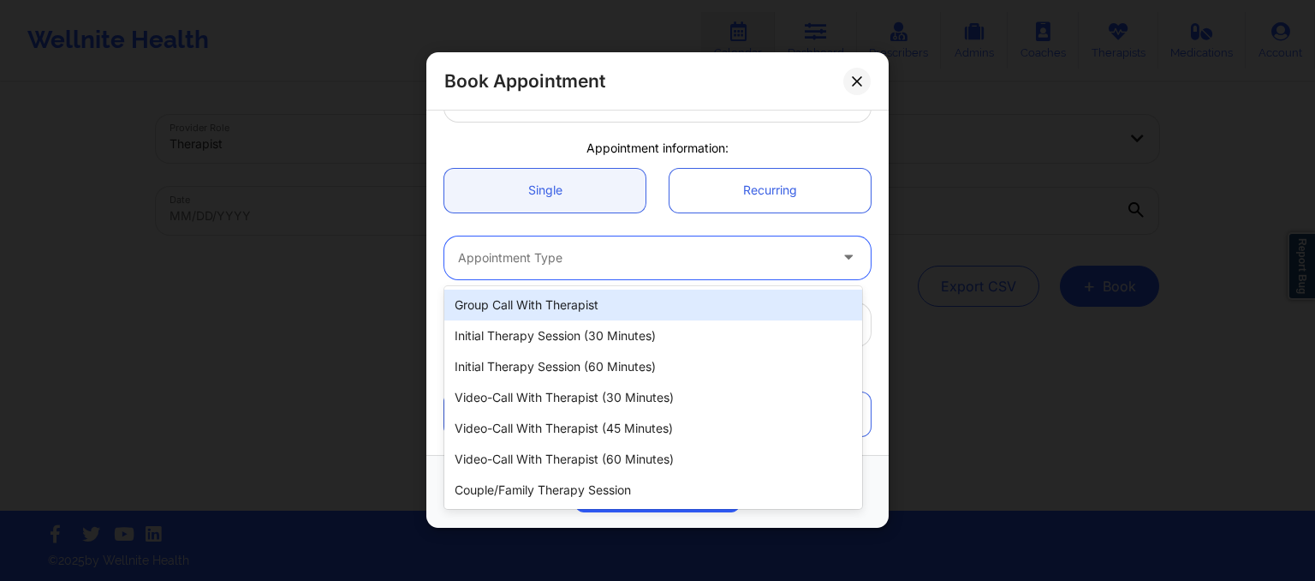
click at [567, 250] on div at bounding box center [643, 257] width 370 height 21
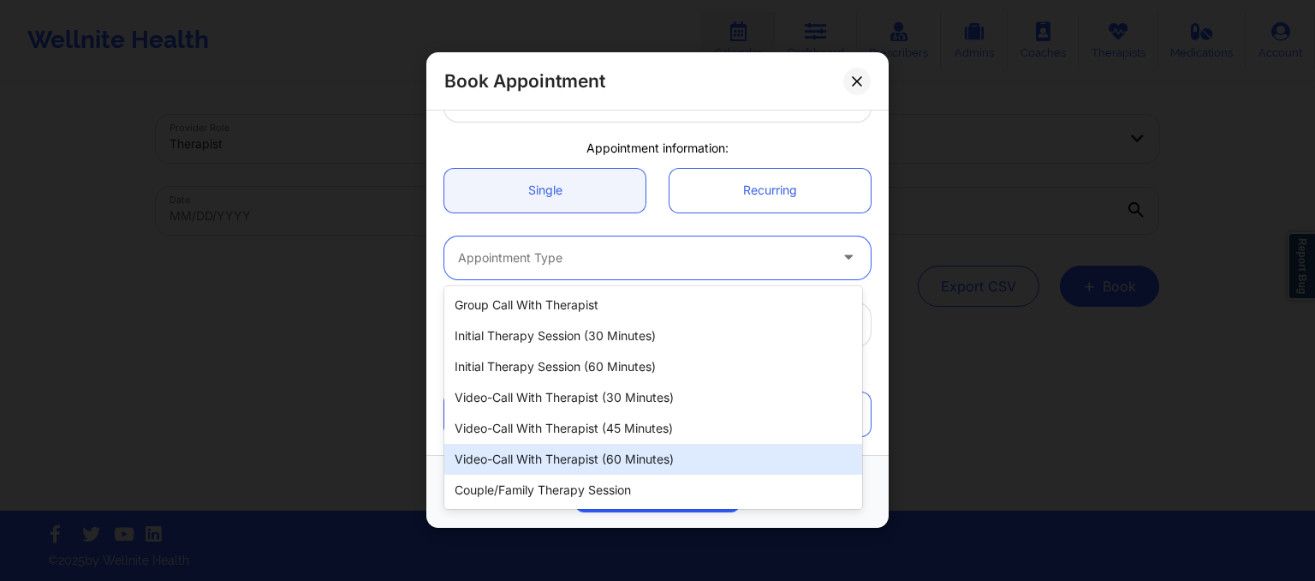
click at [569, 459] on div "Video-Call with Therapist (60 minutes)" at bounding box center [653, 459] width 418 height 31
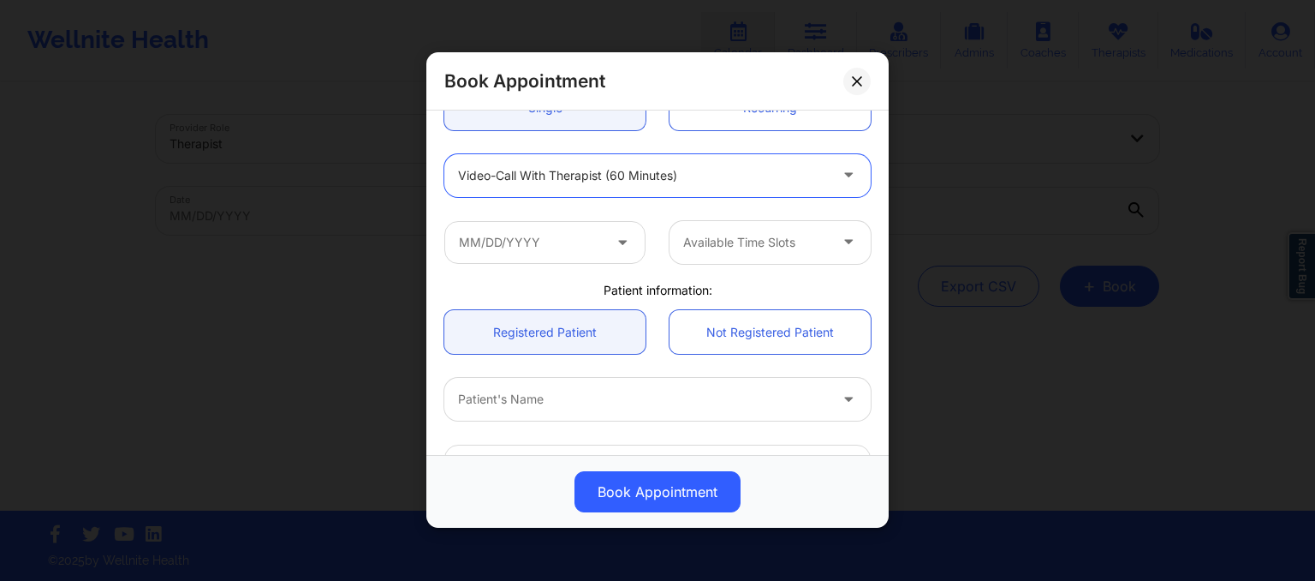
scroll to position [201, 0]
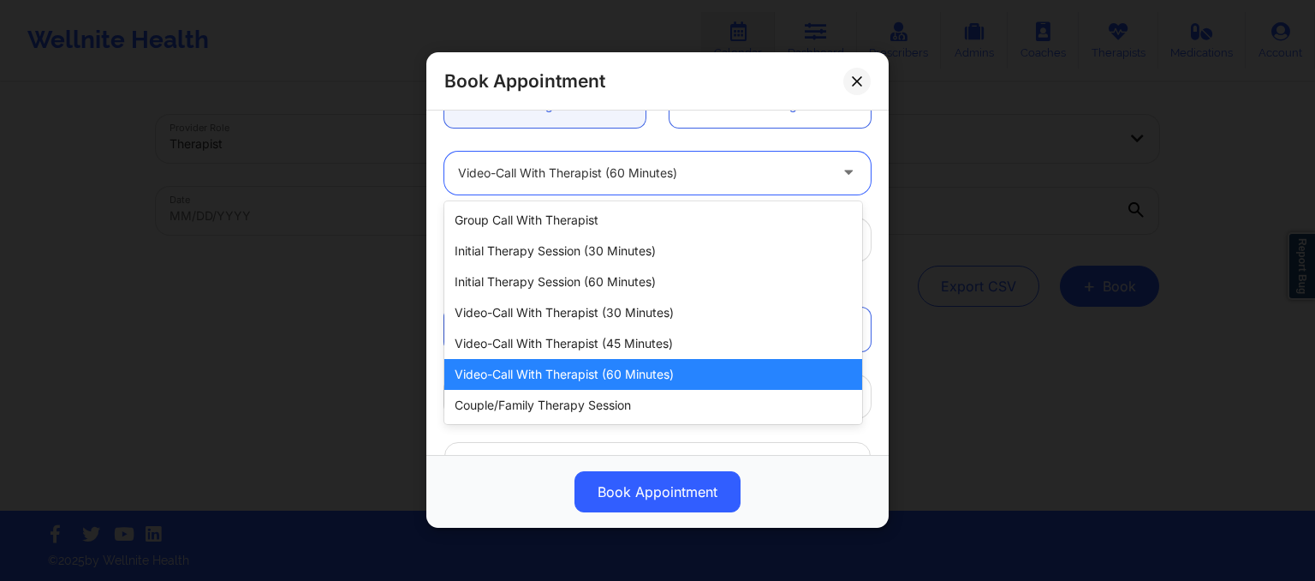
click at [584, 158] on div "Video-Call with Therapist (60 minutes)" at bounding box center [643, 173] width 370 height 43
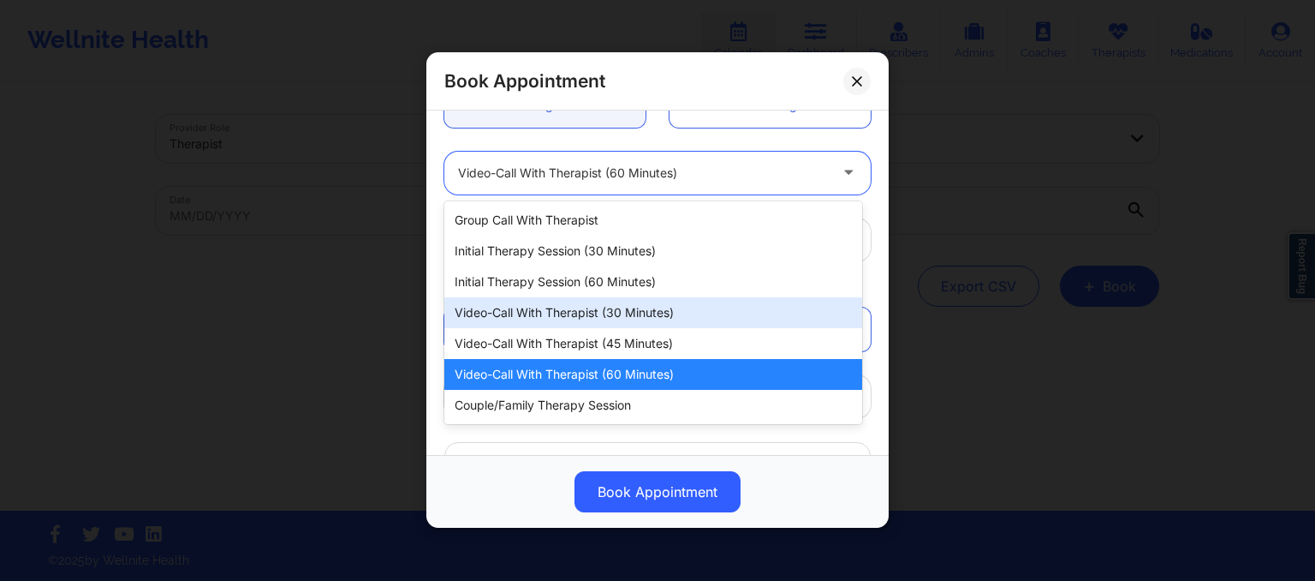
click at [562, 321] on div "Video-Call with Therapist (30 minutes)" at bounding box center [653, 312] width 418 height 31
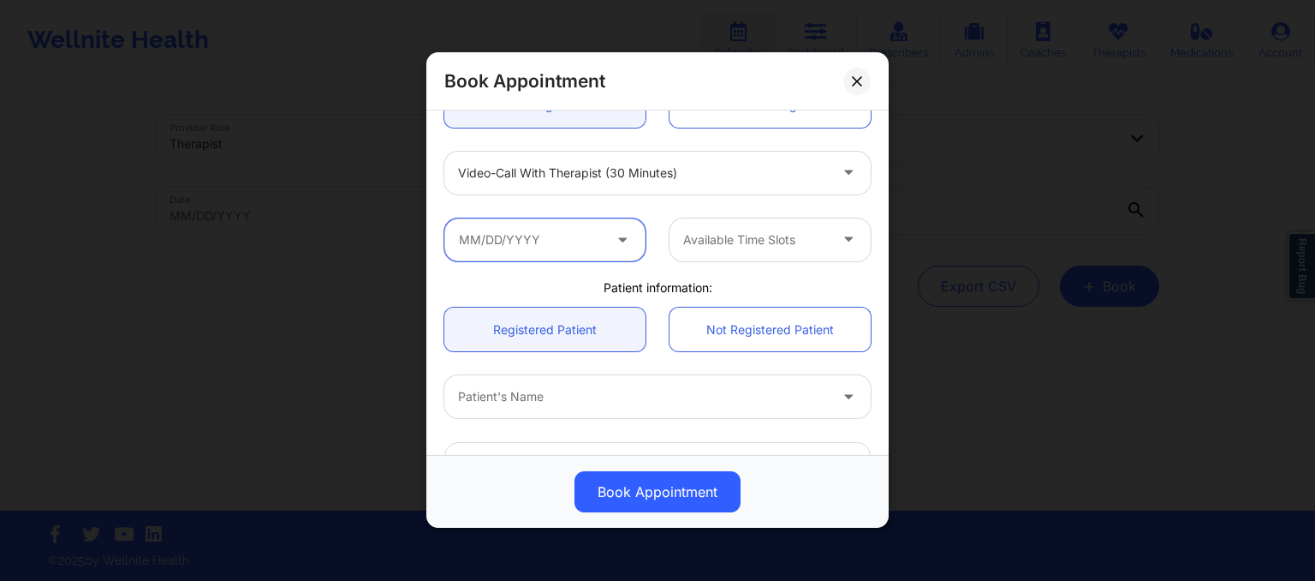
click at [527, 238] on input "text" at bounding box center [544, 239] width 201 height 43
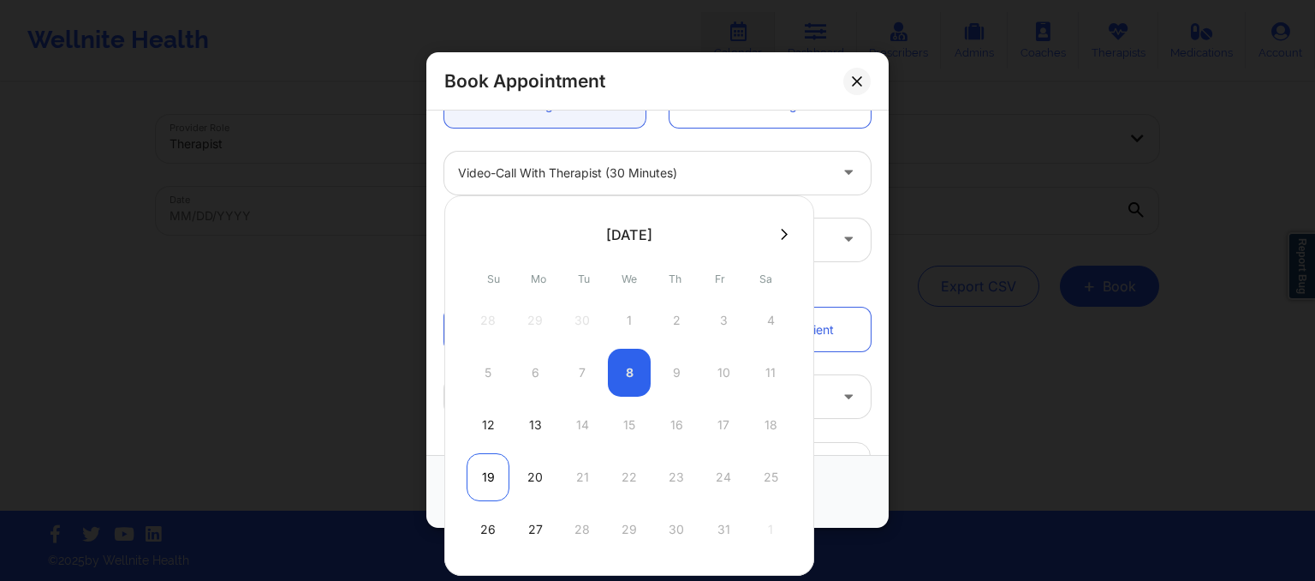
click at [486, 495] on div "19" at bounding box center [488, 477] width 43 height 48
type input "10/19/2025"
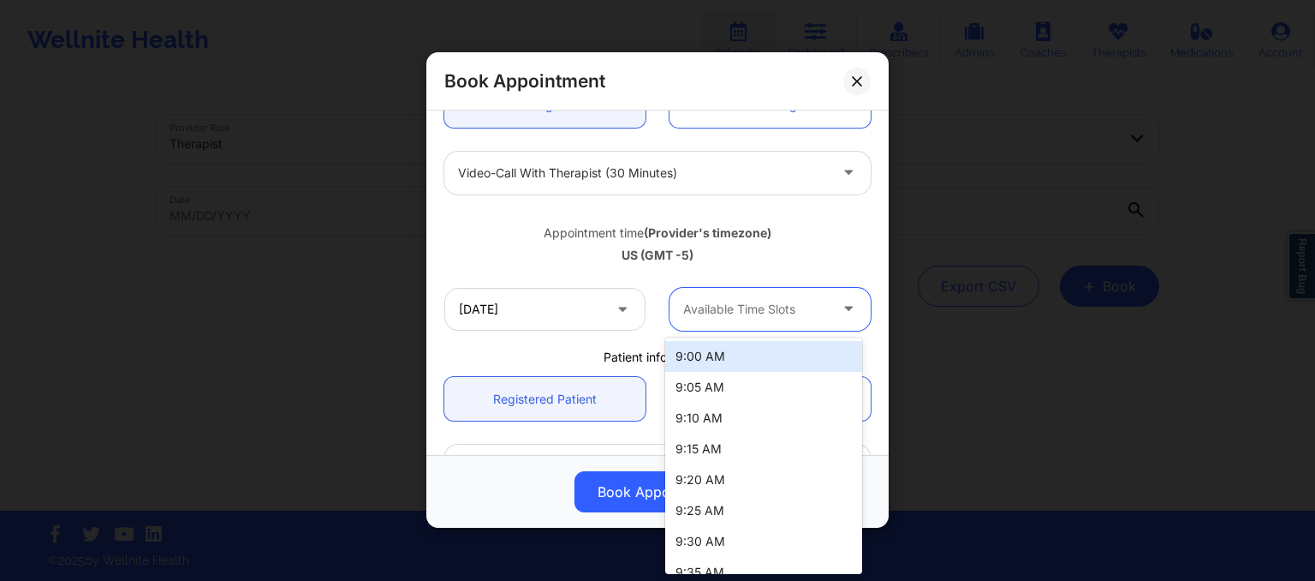
click at [759, 305] on div at bounding box center [755, 309] width 145 height 21
click at [746, 354] on div "9:00 AM" at bounding box center [763, 356] width 197 height 31
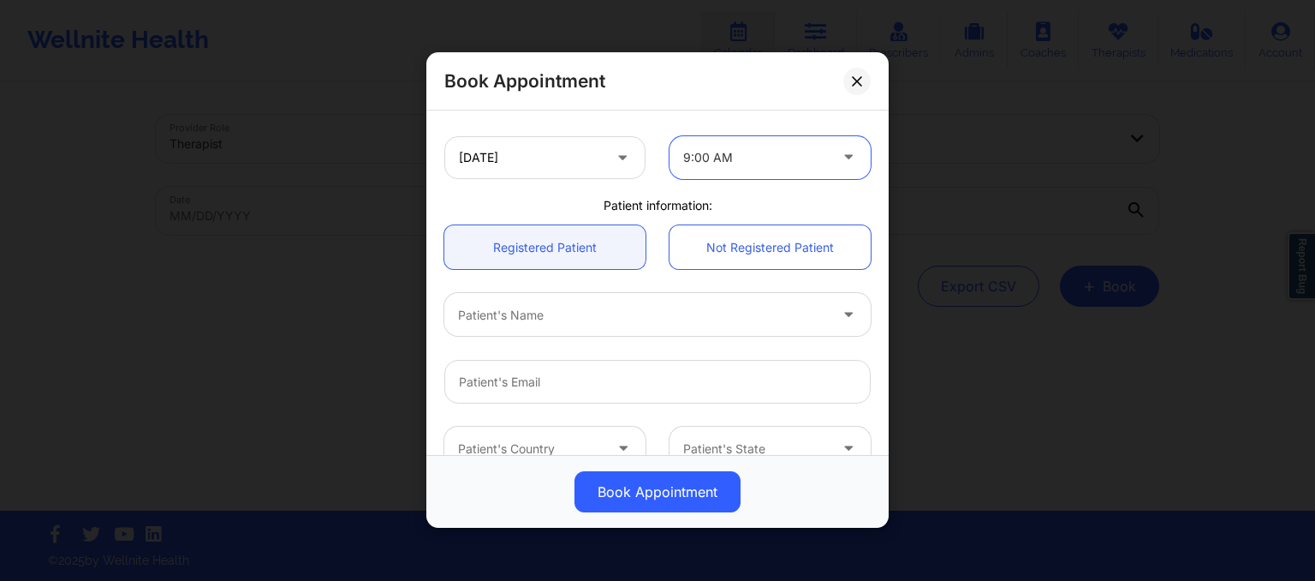
scroll to position [449, 0]
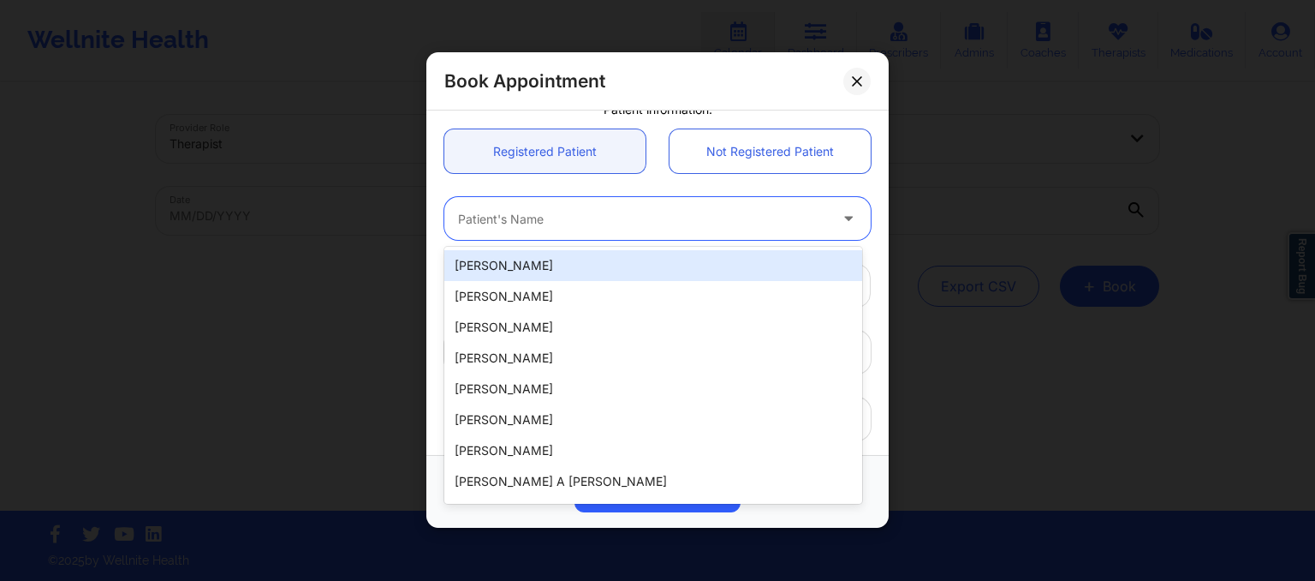
click at [581, 229] on div "Patient's Name" at bounding box center [636, 219] width 385 height 43
paste input "1. Brianna Davis"
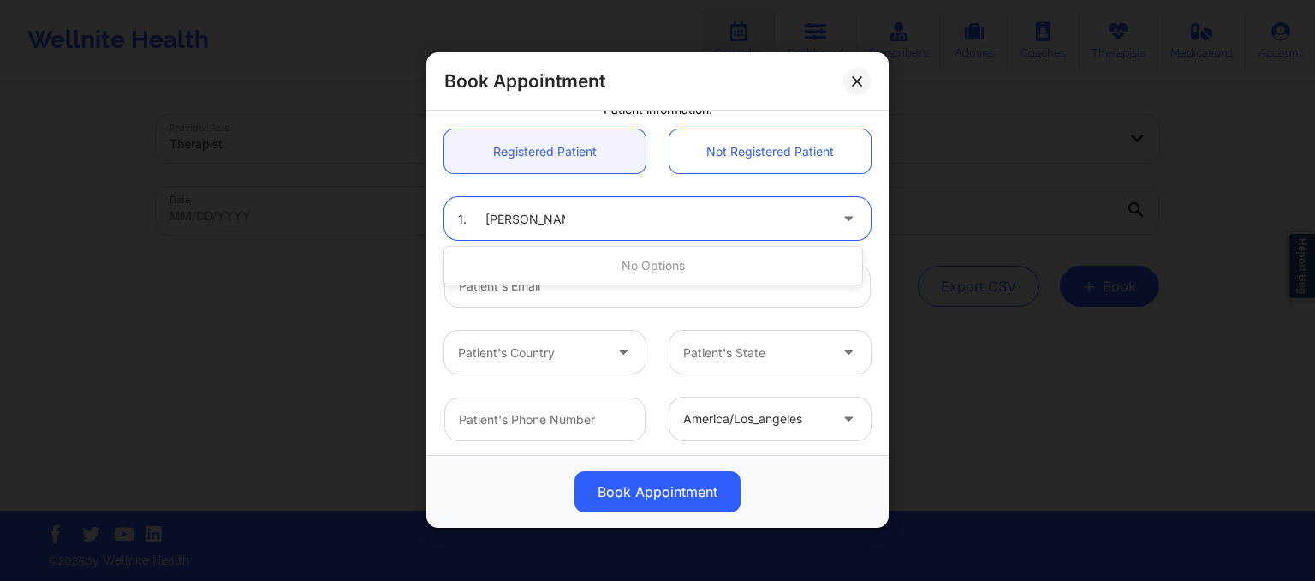
click at [488, 219] on input "1. Brianna Davis" at bounding box center [511, 219] width 107 height 17
type input "[PERSON_NAME]"
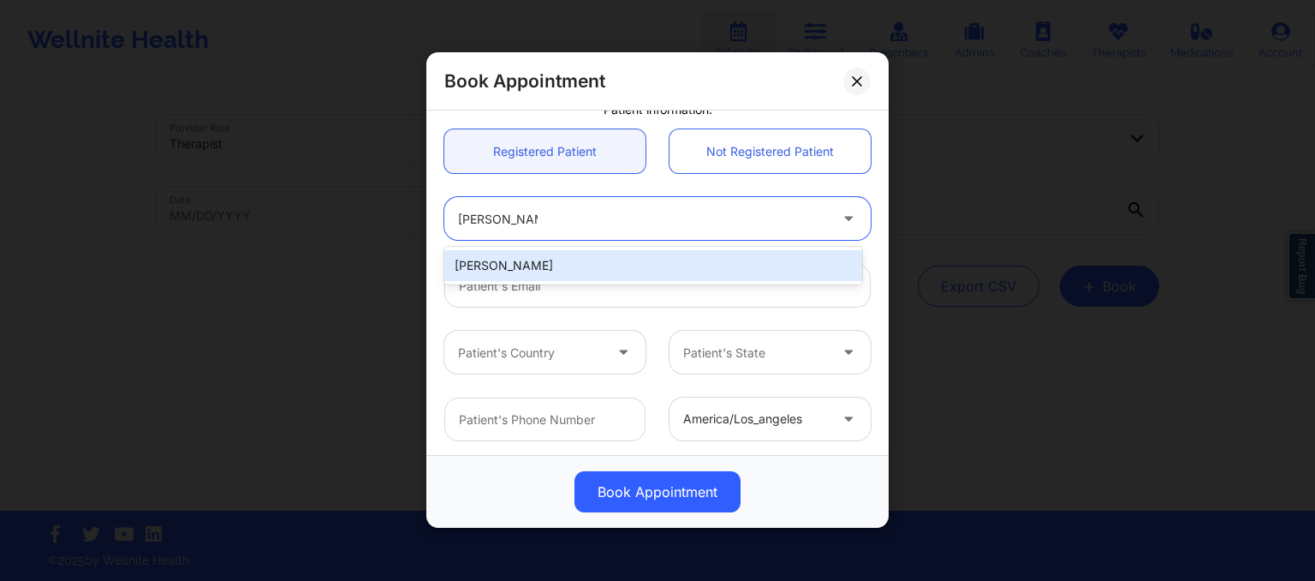
click at [508, 257] on div "[PERSON_NAME]" at bounding box center [653, 265] width 418 height 31
type input "[EMAIL_ADDRESS][DOMAIN_NAME]"
type input "[PHONE_NUMBER]"
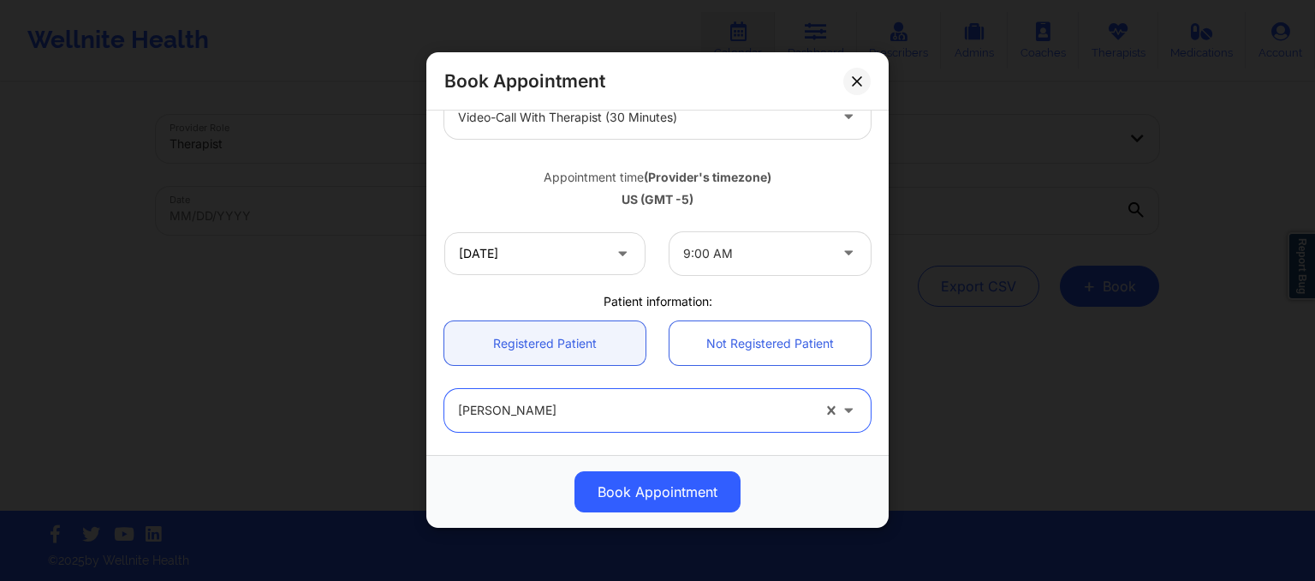
scroll to position [545, 0]
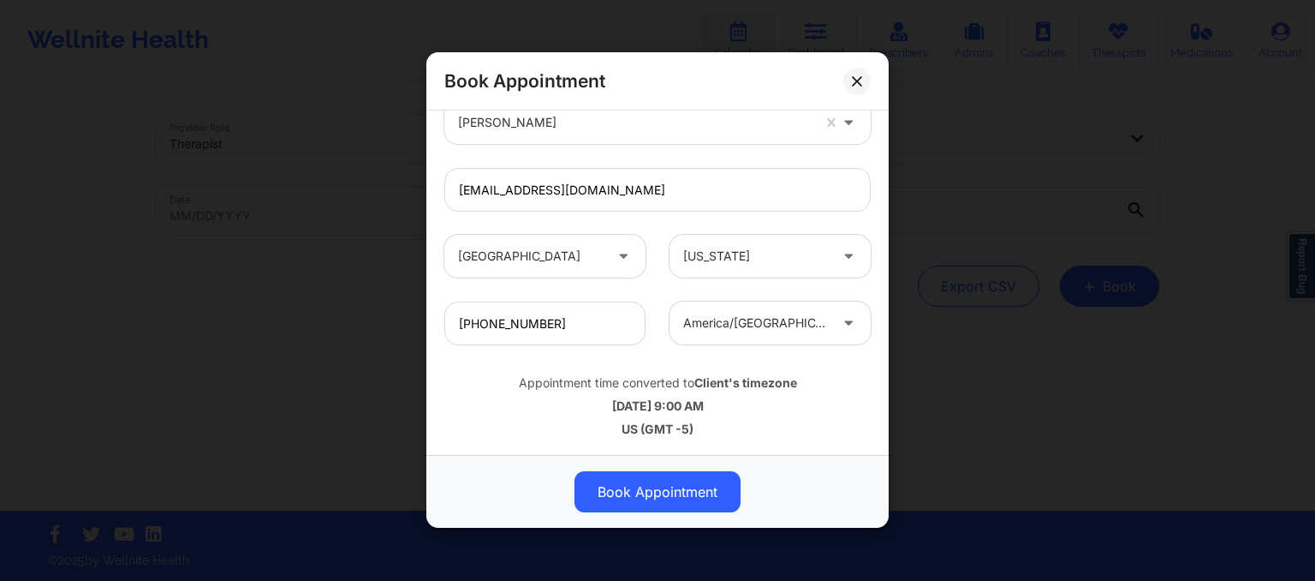
click at [628, 387] on div "Appointment time converted to Client's timezone" at bounding box center [657, 383] width 426 height 17
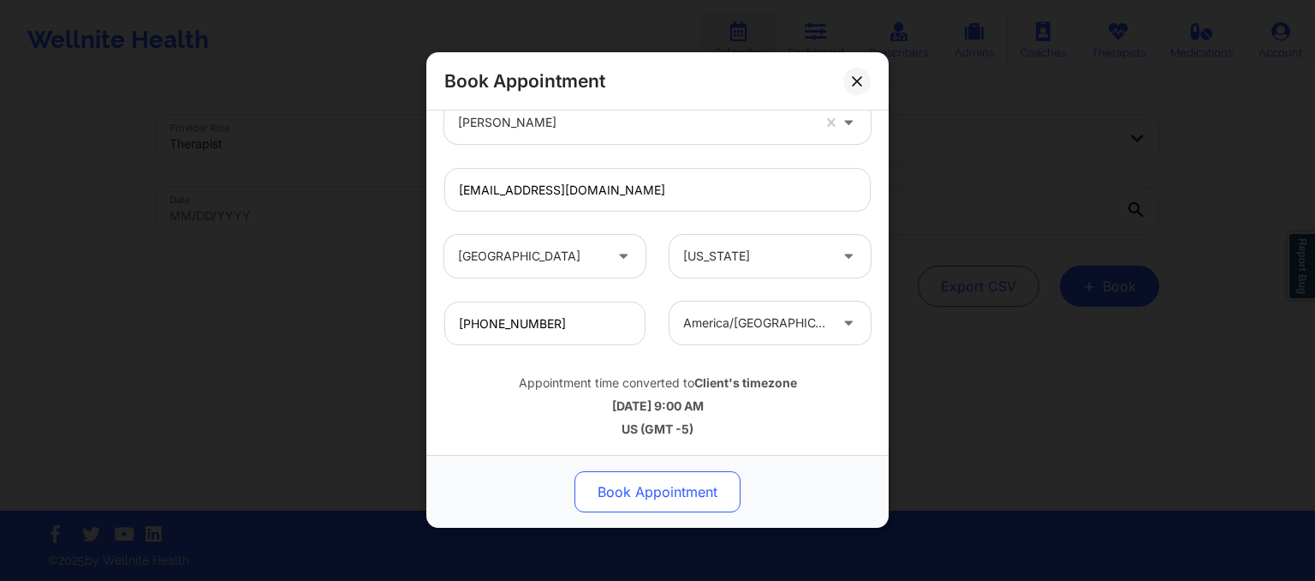
click at [628, 489] on button "Book Appointment" at bounding box center [658, 492] width 166 height 41
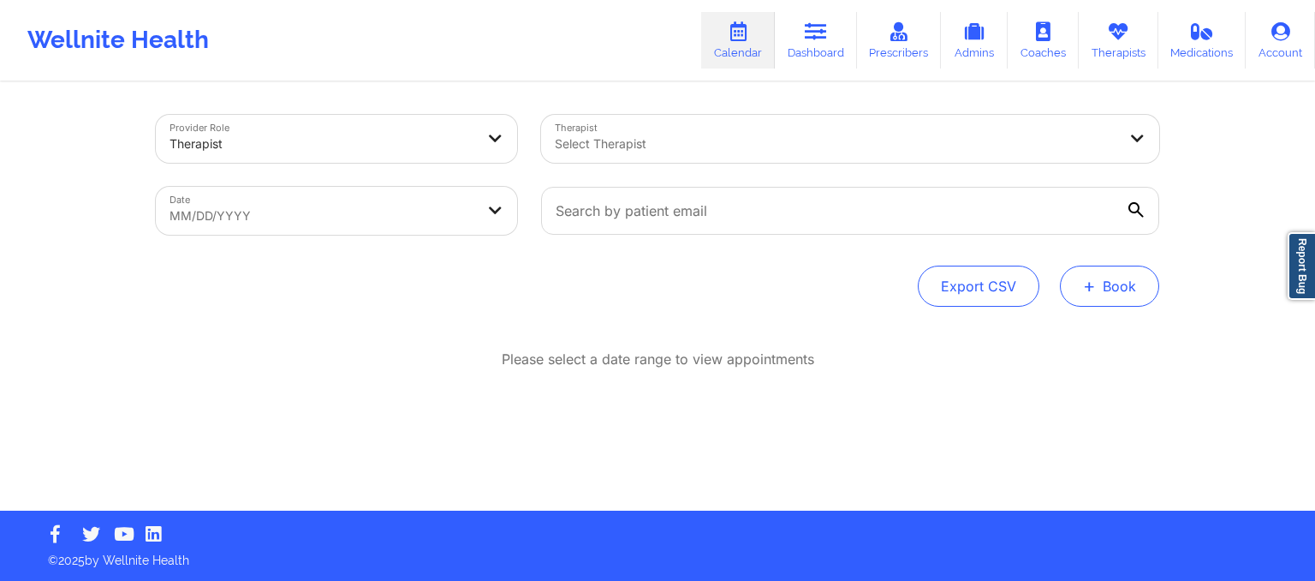
click at [1101, 302] on button "+ Book" at bounding box center [1109, 285] width 99 height 41
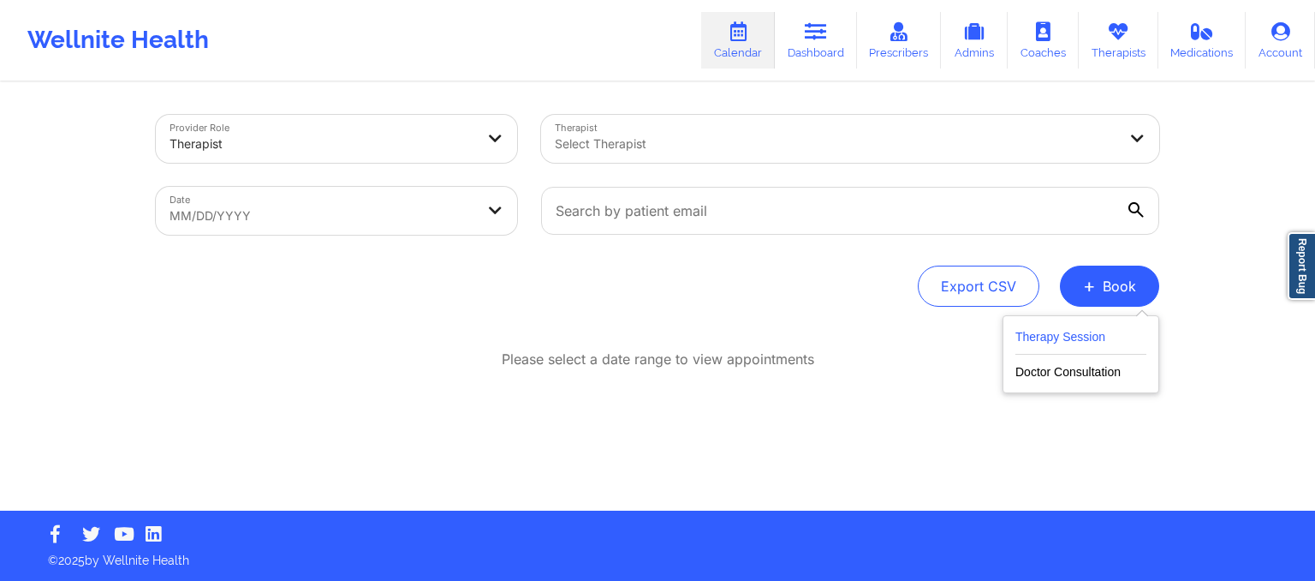
click at [1081, 341] on button "Therapy Session" at bounding box center [1080, 340] width 131 height 28
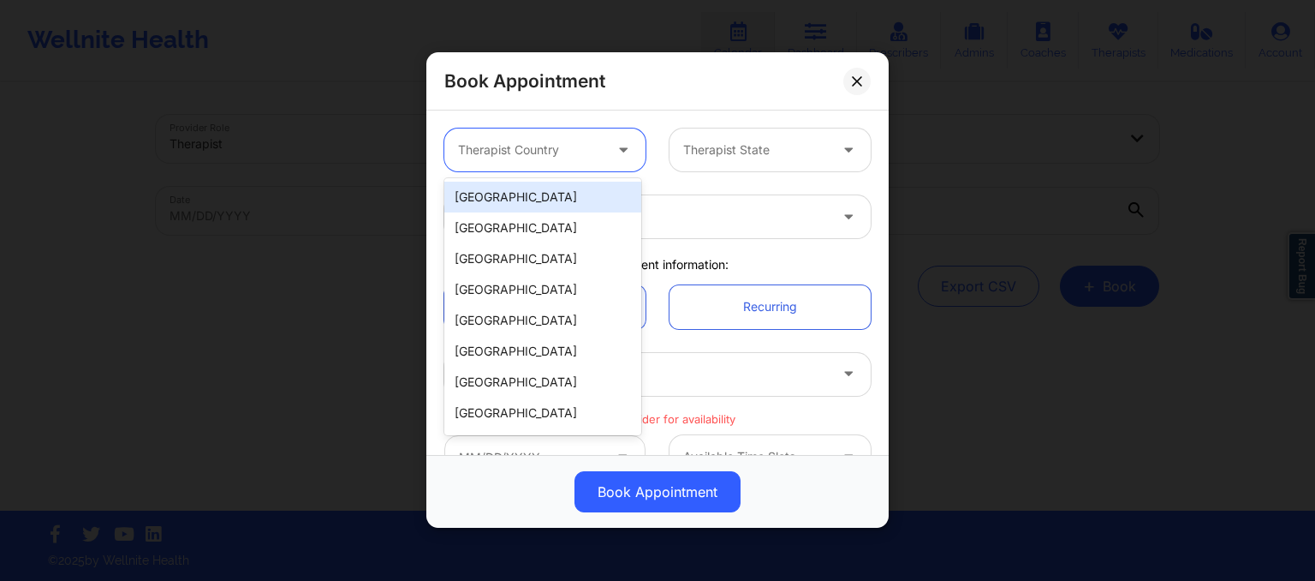
click at [566, 164] on div "Therapist Country" at bounding box center [524, 149] width 160 height 43
click at [563, 199] on div "[GEOGRAPHIC_DATA]" at bounding box center [542, 197] width 197 height 31
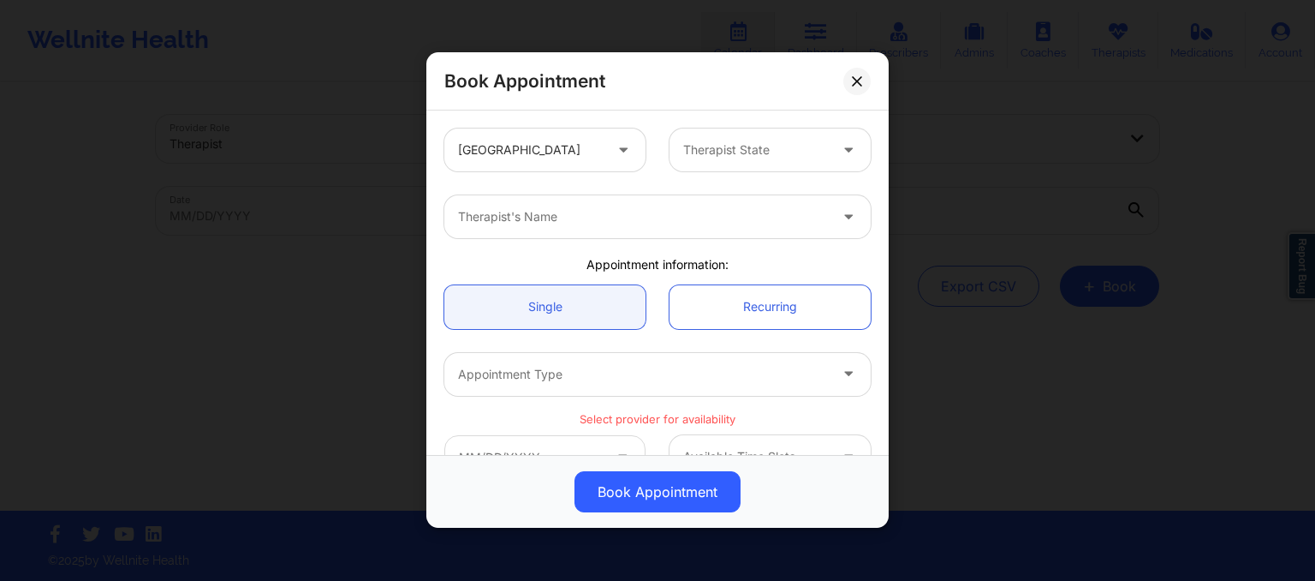
click at [716, 127] on div "United States Therapist State" at bounding box center [657, 149] width 450 height 67
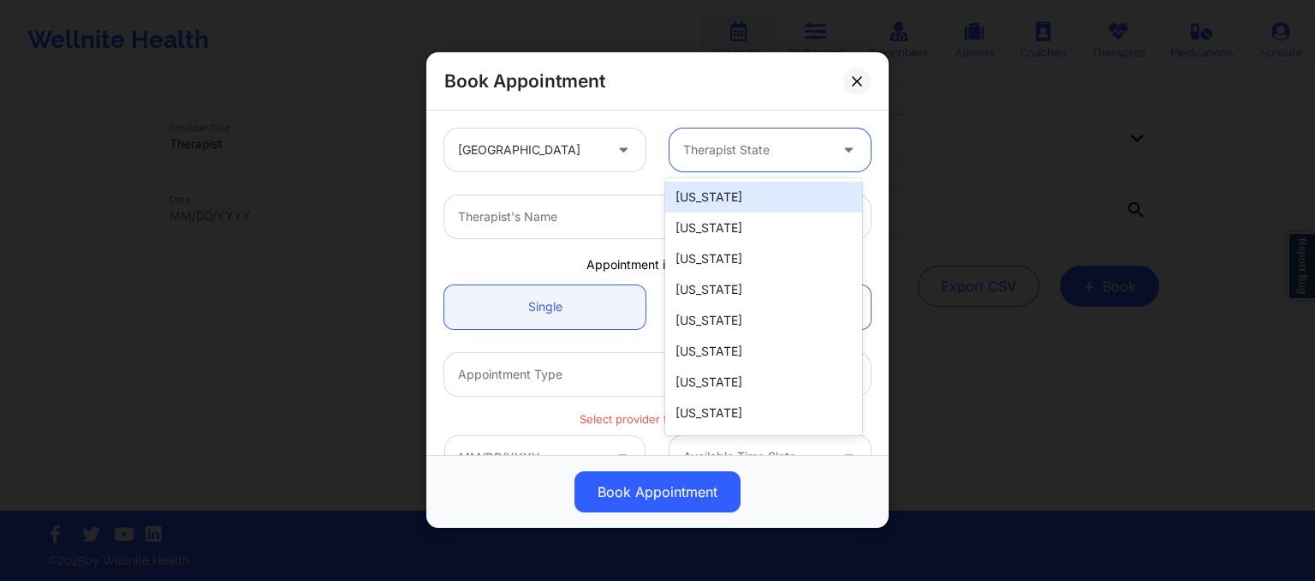
click at [718, 145] on div at bounding box center [755, 150] width 145 height 21
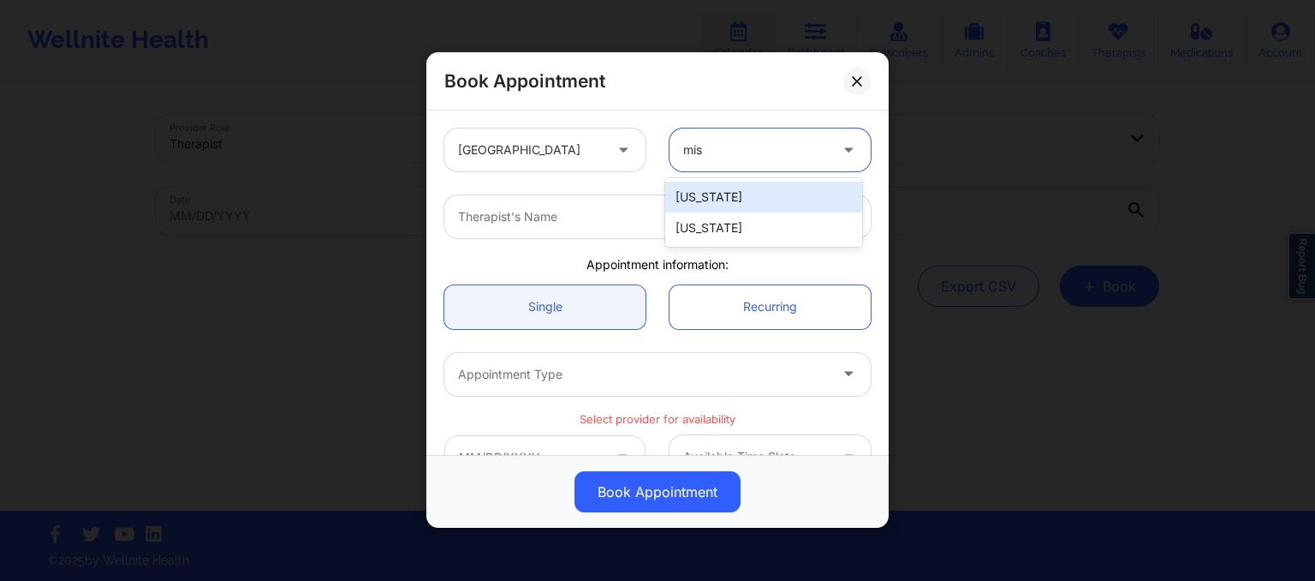
type input "miss"
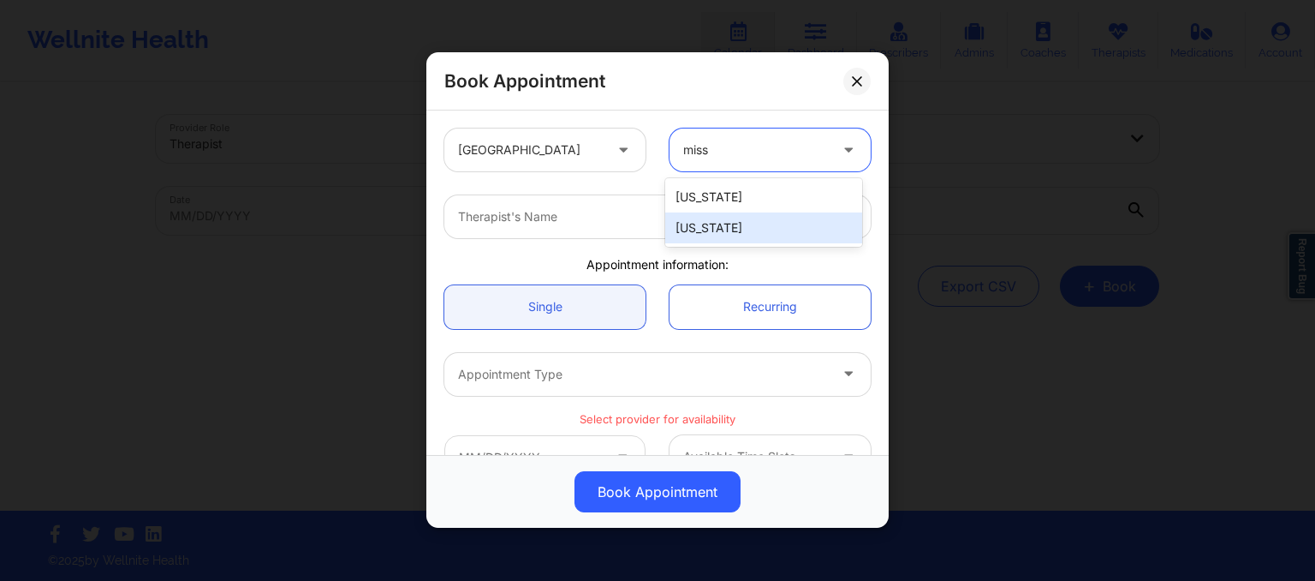
click at [724, 217] on div "[US_STATE]" at bounding box center [763, 227] width 197 height 31
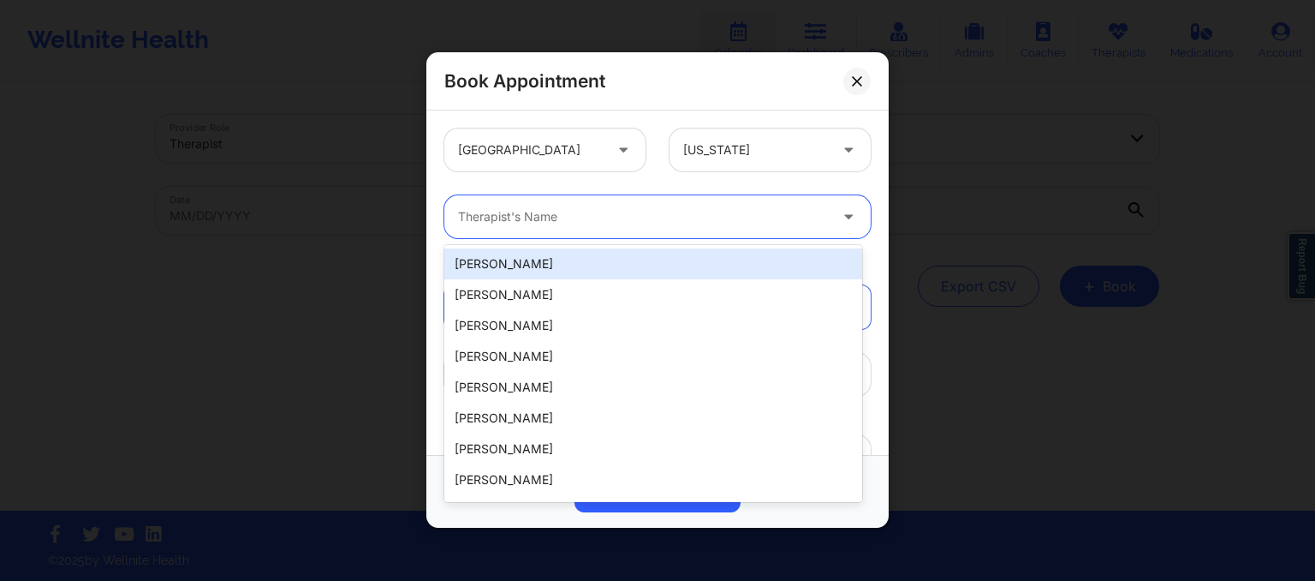
click at [668, 217] on div at bounding box center [643, 217] width 370 height 21
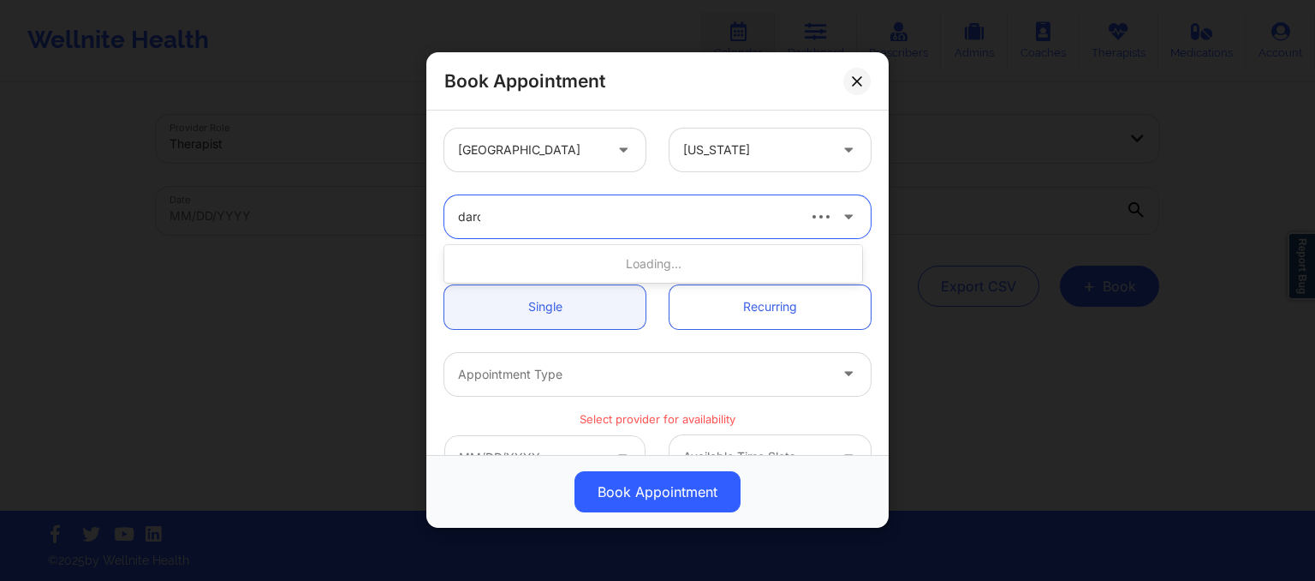
type input "[PERSON_NAME]"
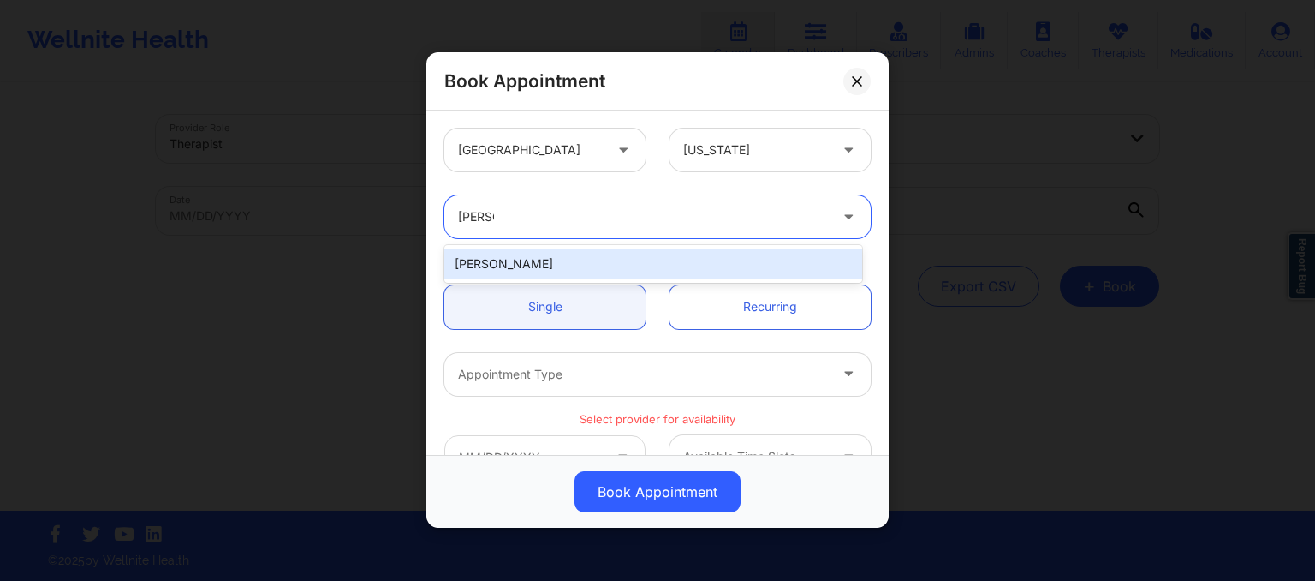
click at [717, 260] on div "[PERSON_NAME]" at bounding box center [653, 263] width 418 height 31
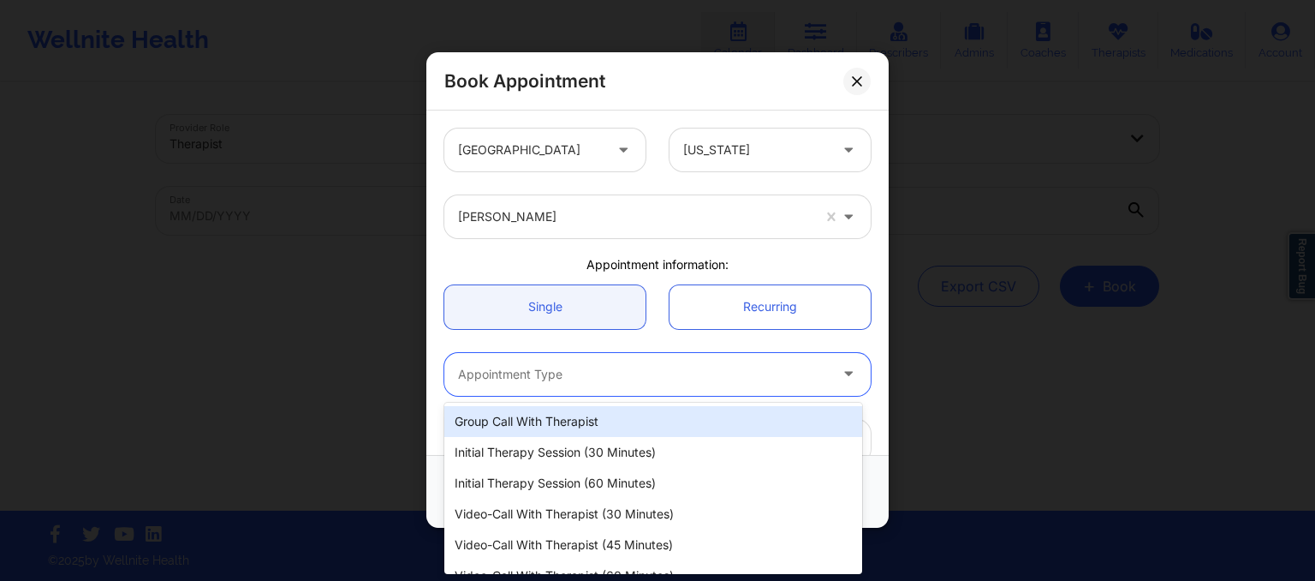
click at [482, 382] on div at bounding box center [643, 374] width 370 height 21
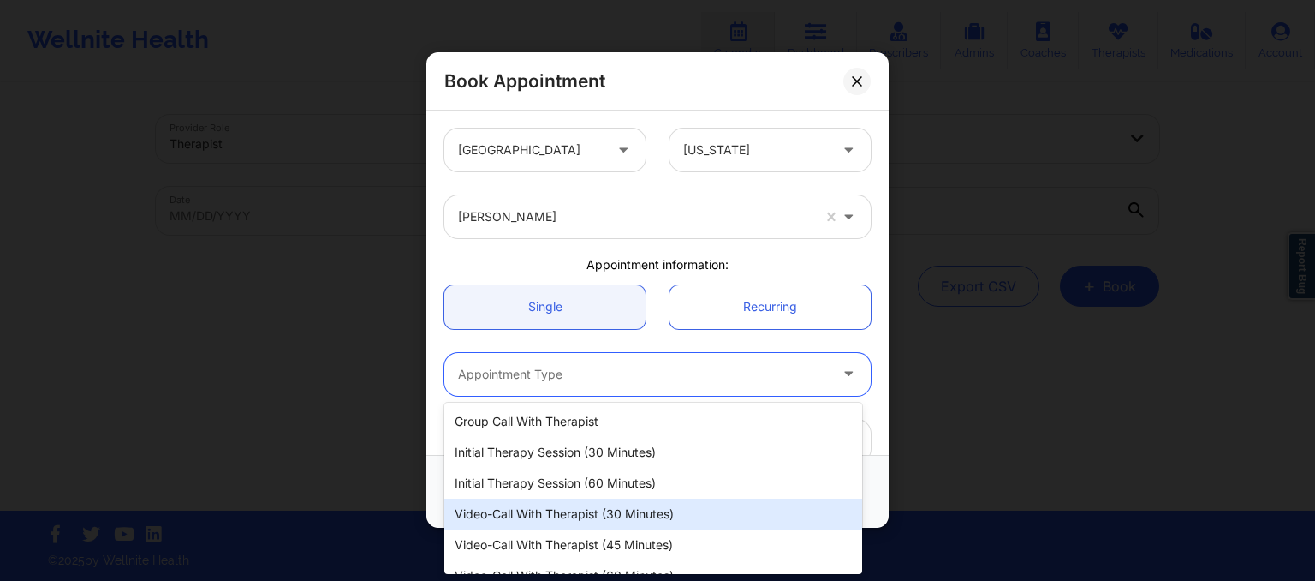
click at [525, 520] on div "Video-Call with Therapist (30 minutes)" at bounding box center [653, 513] width 418 height 31
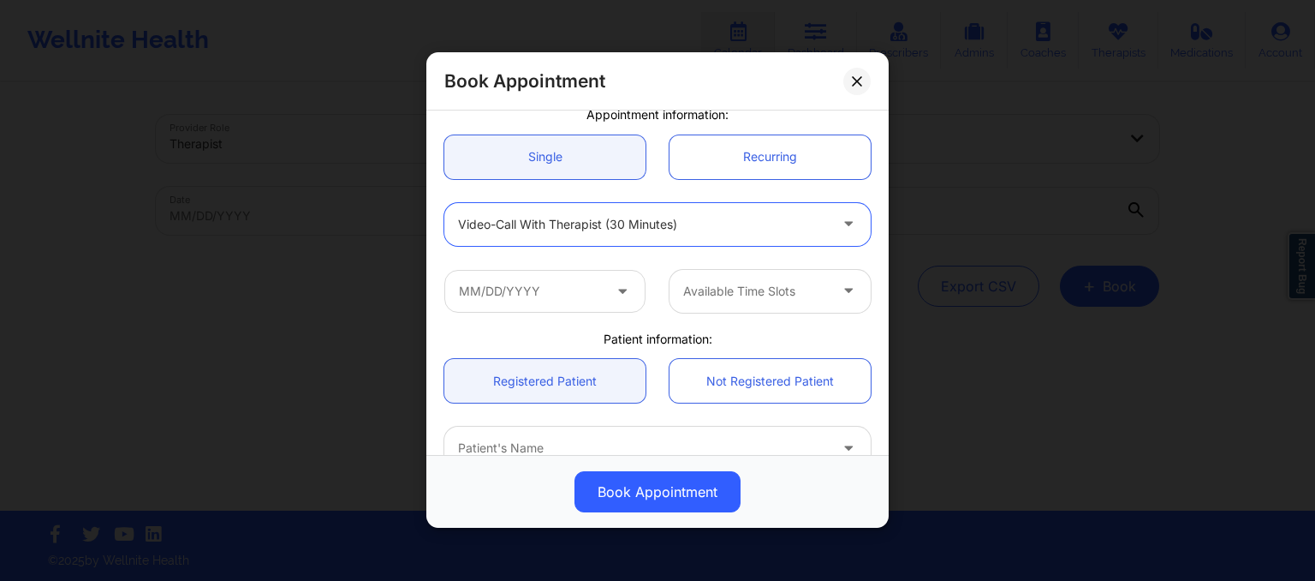
scroll to position [168, 0]
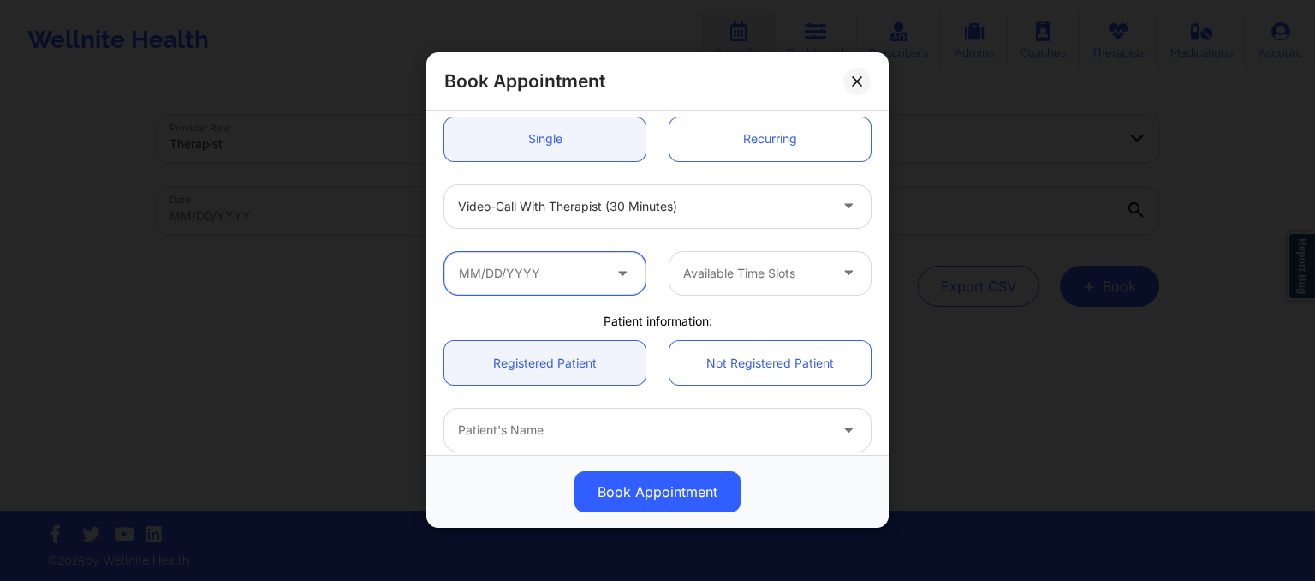
click at [476, 266] on input "text" at bounding box center [544, 273] width 201 height 43
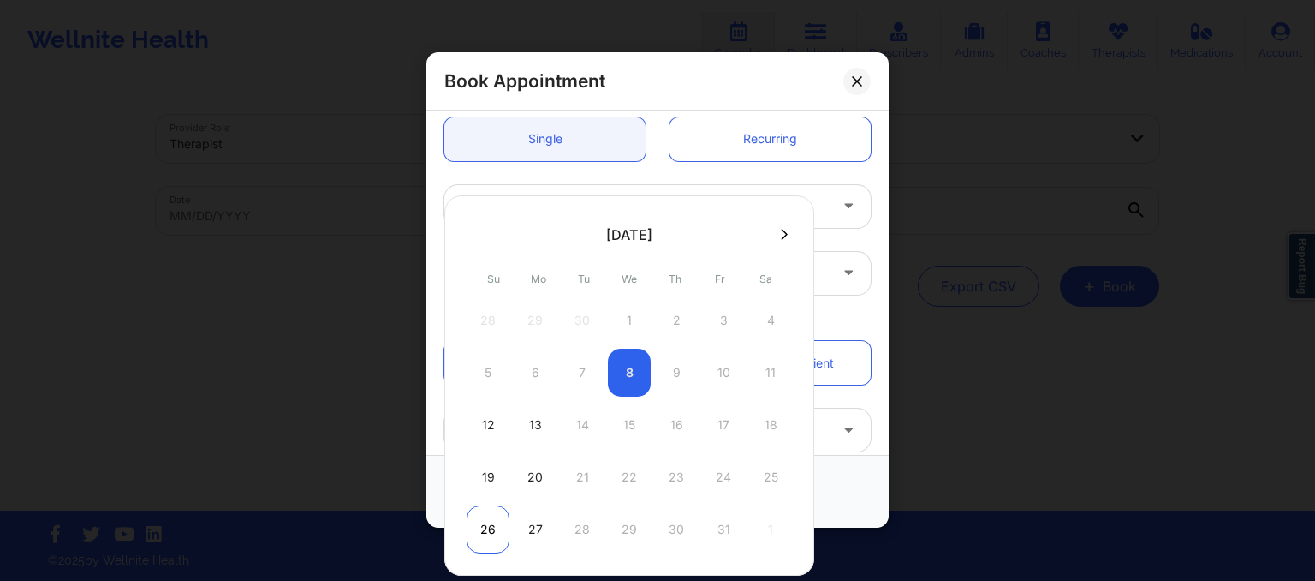
click at [492, 516] on div "26" at bounding box center [488, 529] width 43 height 48
type input "10/26/2025"
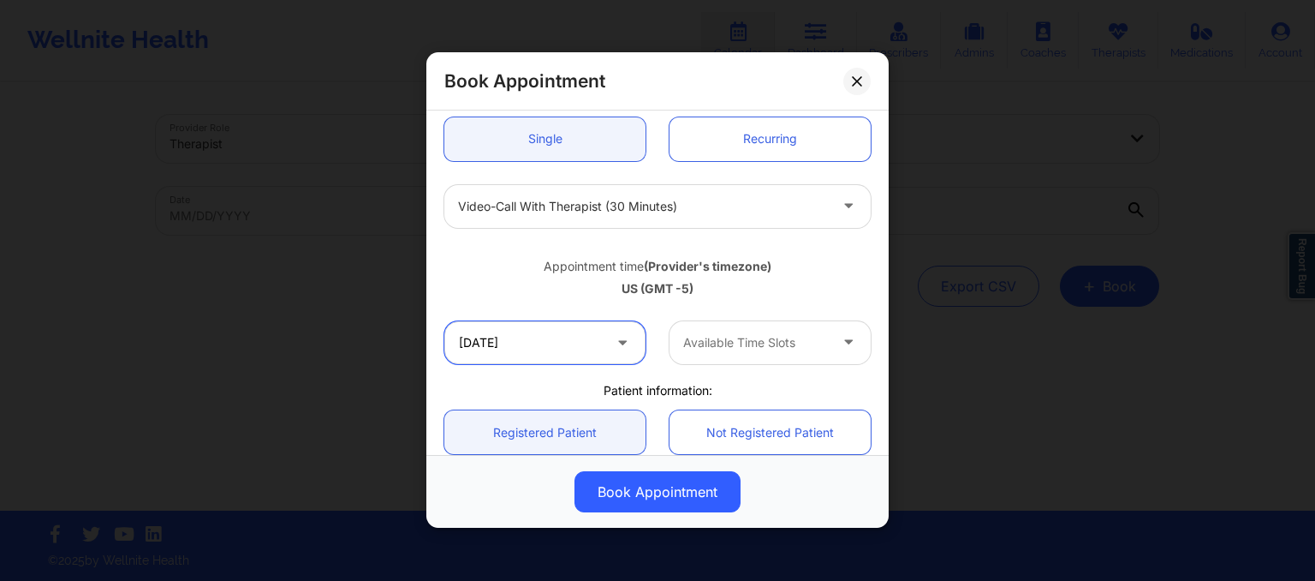
click at [554, 354] on input "10/26/2025" at bounding box center [544, 342] width 201 height 43
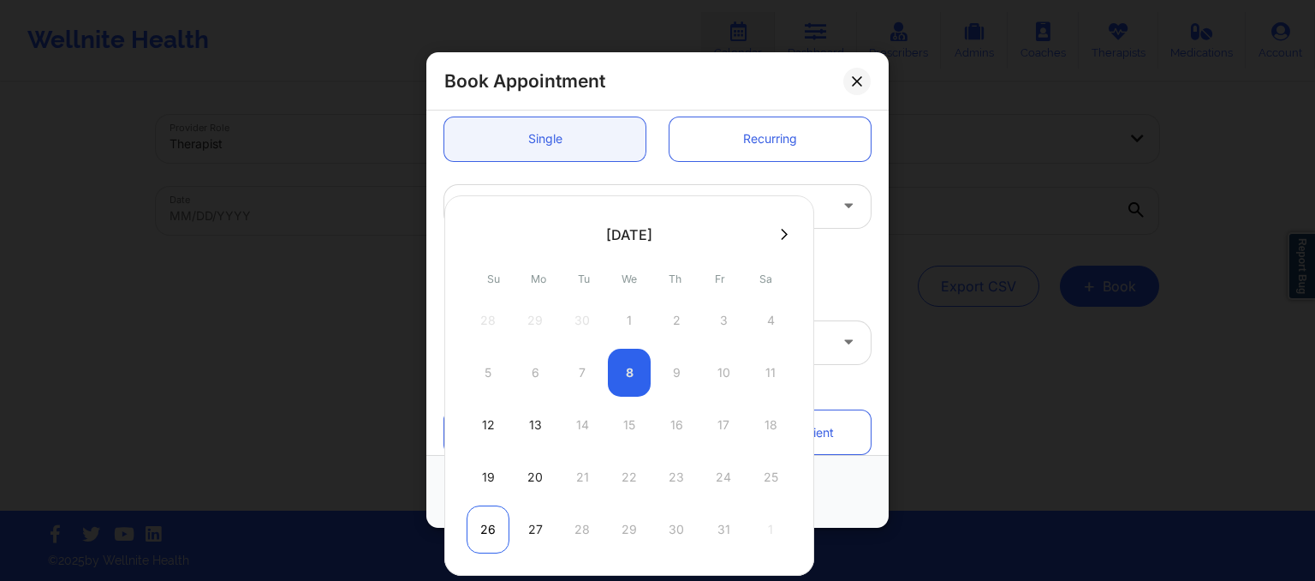
click at [493, 511] on div "26" at bounding box center [488, 529] width 43 height 48
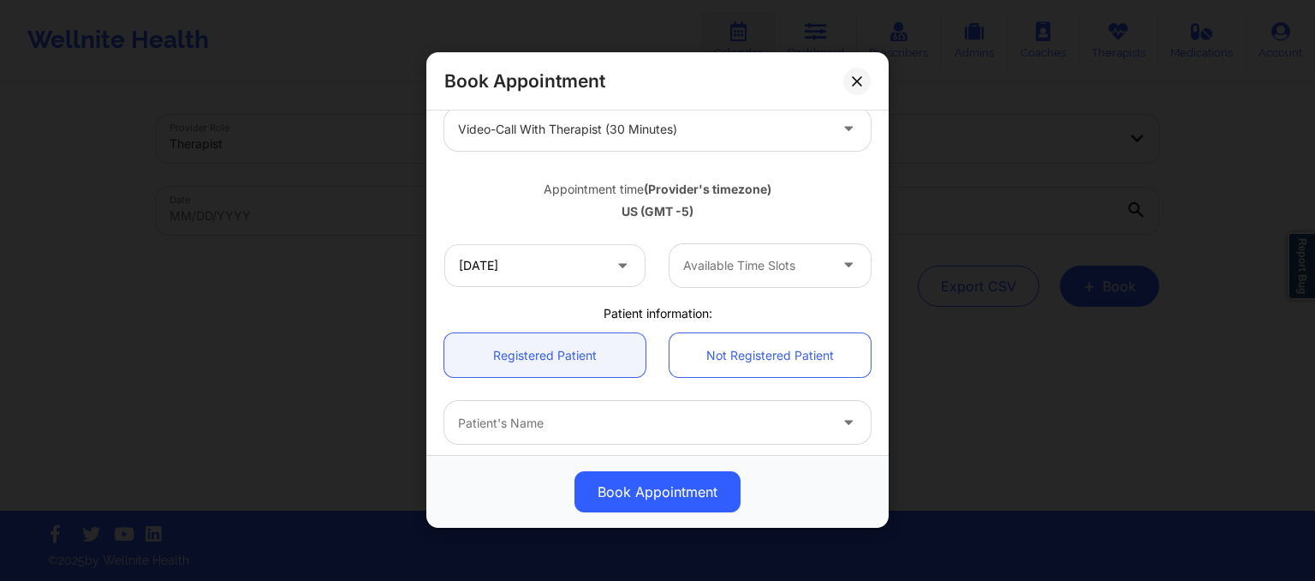
scroll to position [249, 0]
click at [724, 269] on div at bounding box center [755, 261] width 145 height 21
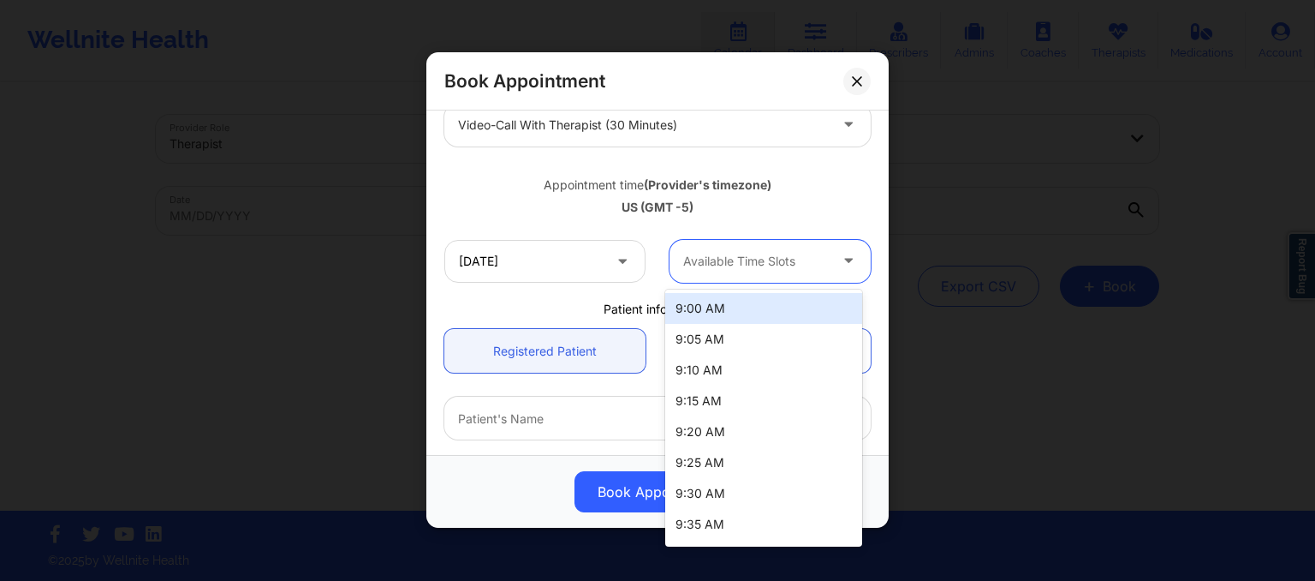
click at [718, 307] on div "9:00 AM" at bounding box center [763, 308] width 197 height 31
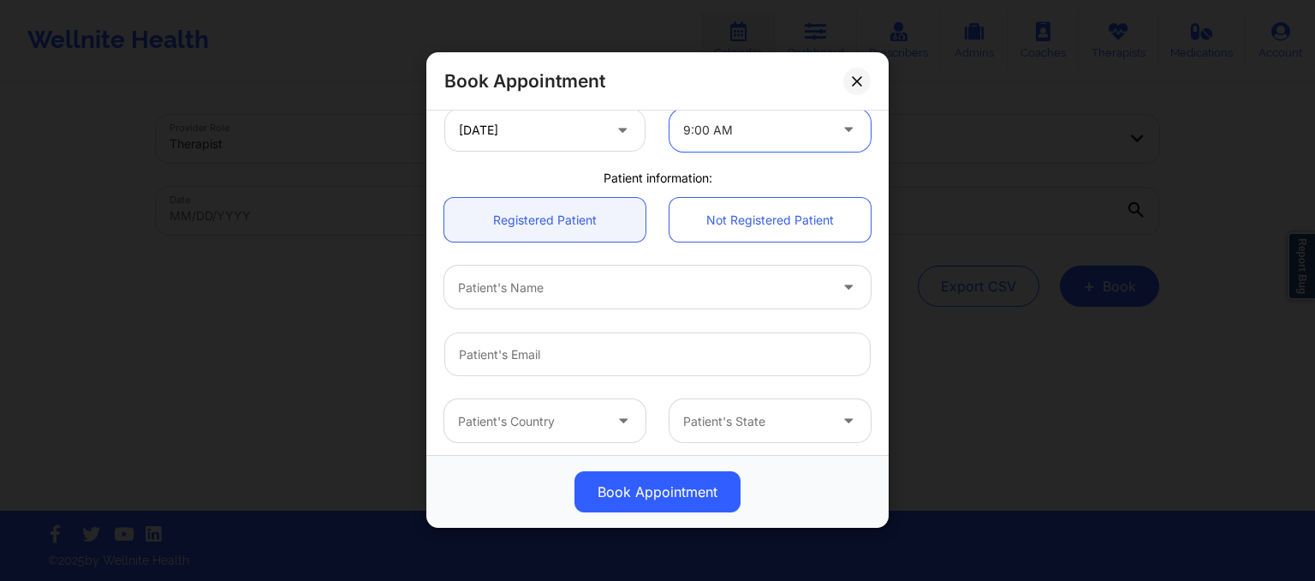
scroll to position [387, 0]
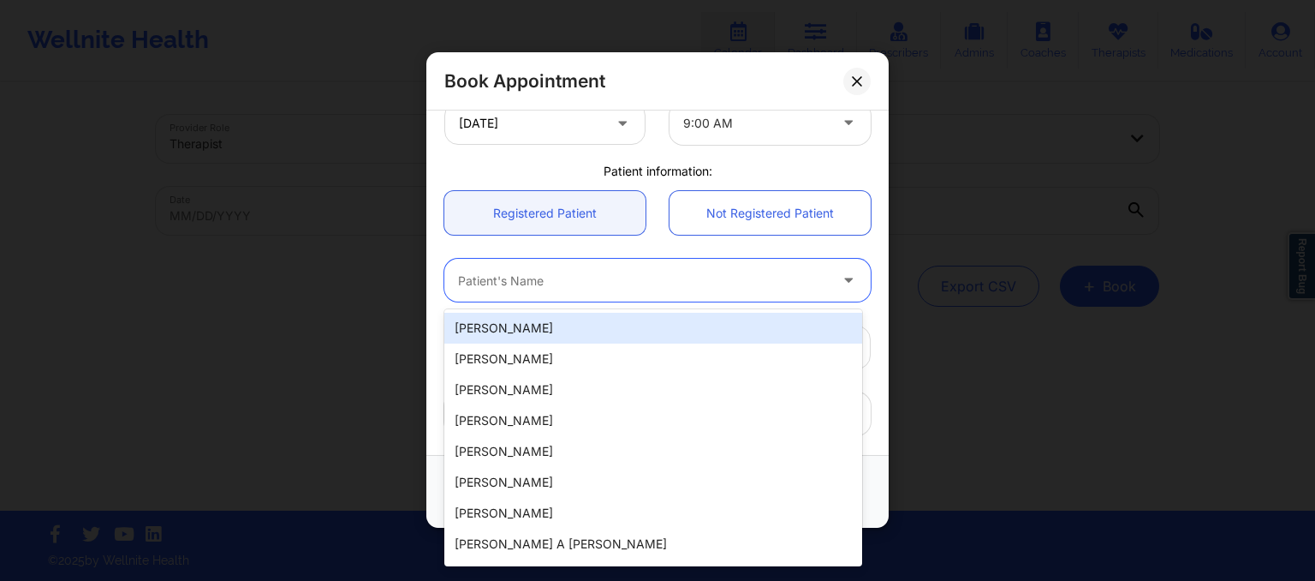
click at [476, 281] on div at bounding box center [643, 281] width 370 height 21
paste input "1. Brianna Davis"
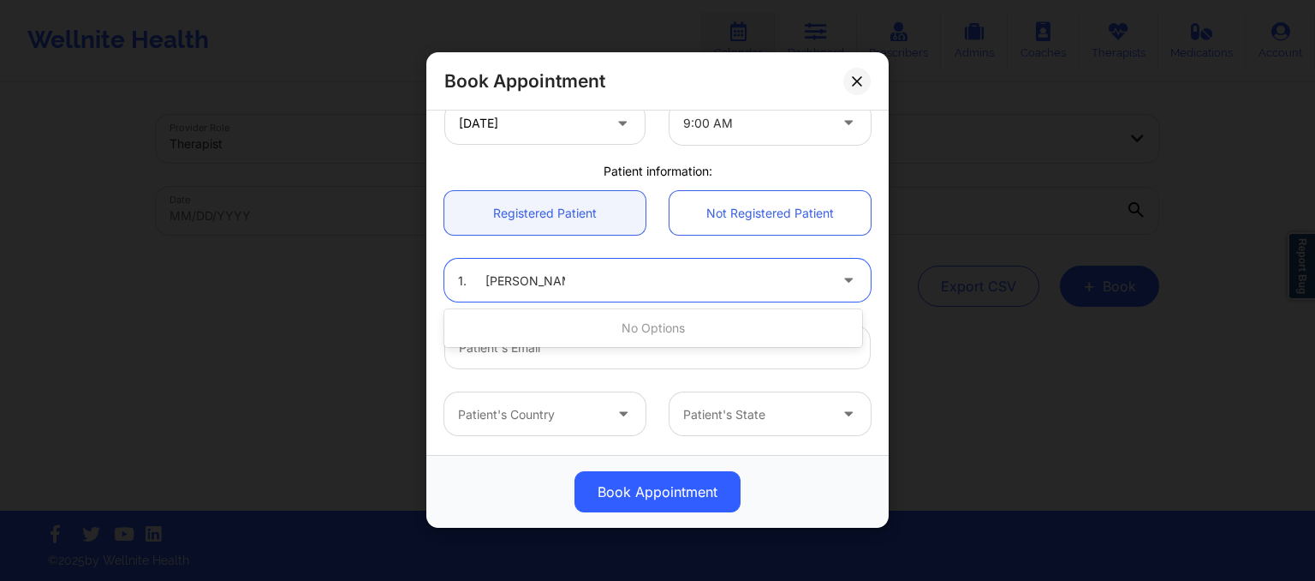
click at [486, 272] on input "1. Brianna Davis" at bounding box center [511, 280] width 107 height 17
type input "[PERSON_NAME]"
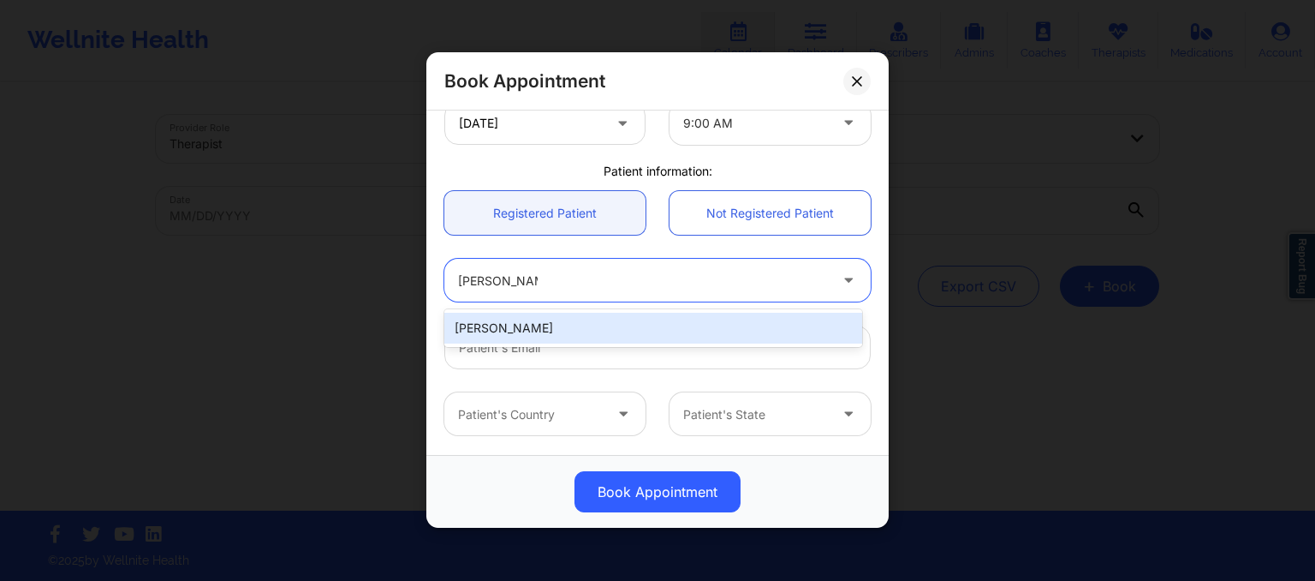
click at [498, 334] on div "[PERSON_NAME]" at bounding box center [653, 328] width 418 height 31
type input "[EMAIL_ADDRESS][DOMAIN_NAME]"
type input "[PHONE_NUMBER]"
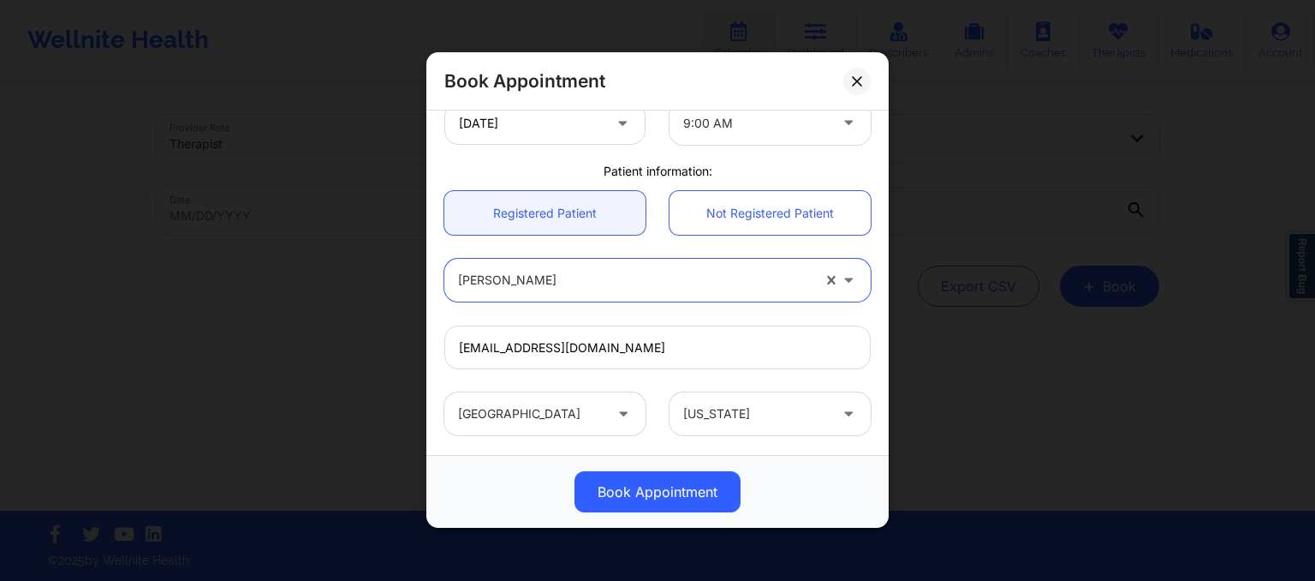
scroll to position [545, 0]
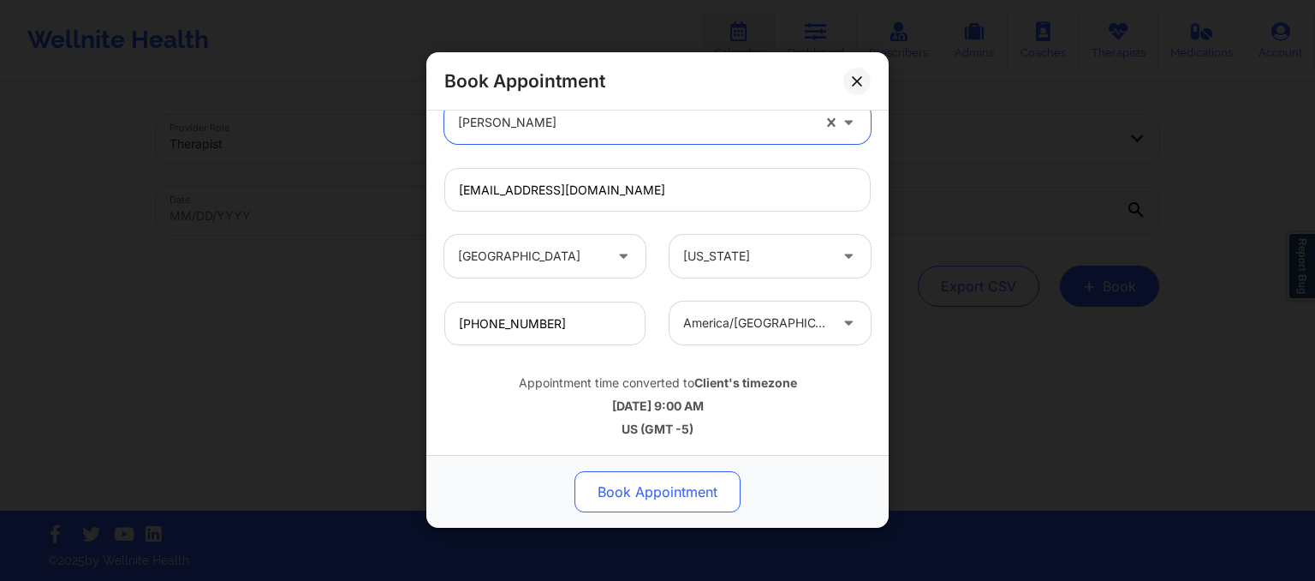
click at [646, 493] on button "Book Appointment" at bounding box center [658, 492] width 166 height 41
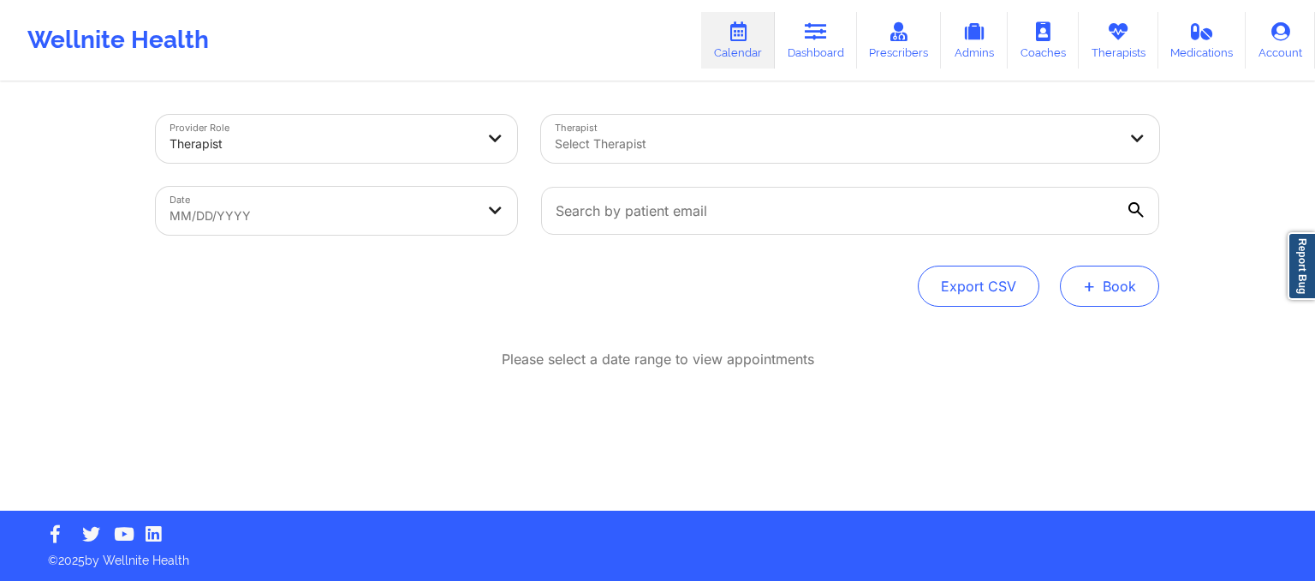
click at [1086, 267] on button "+ Book" at bounding box center [1109, 285] width 99 height 41
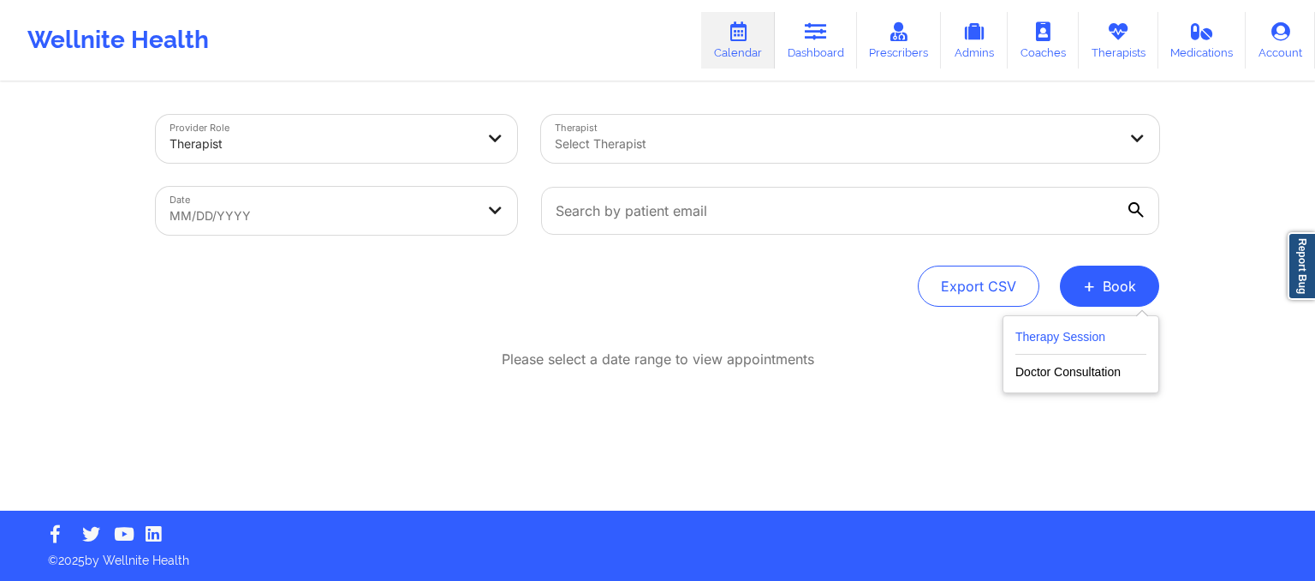
click at [1072, 342] on button "Therapy Session" at bounding box center [1080, 340] width 131 height 28
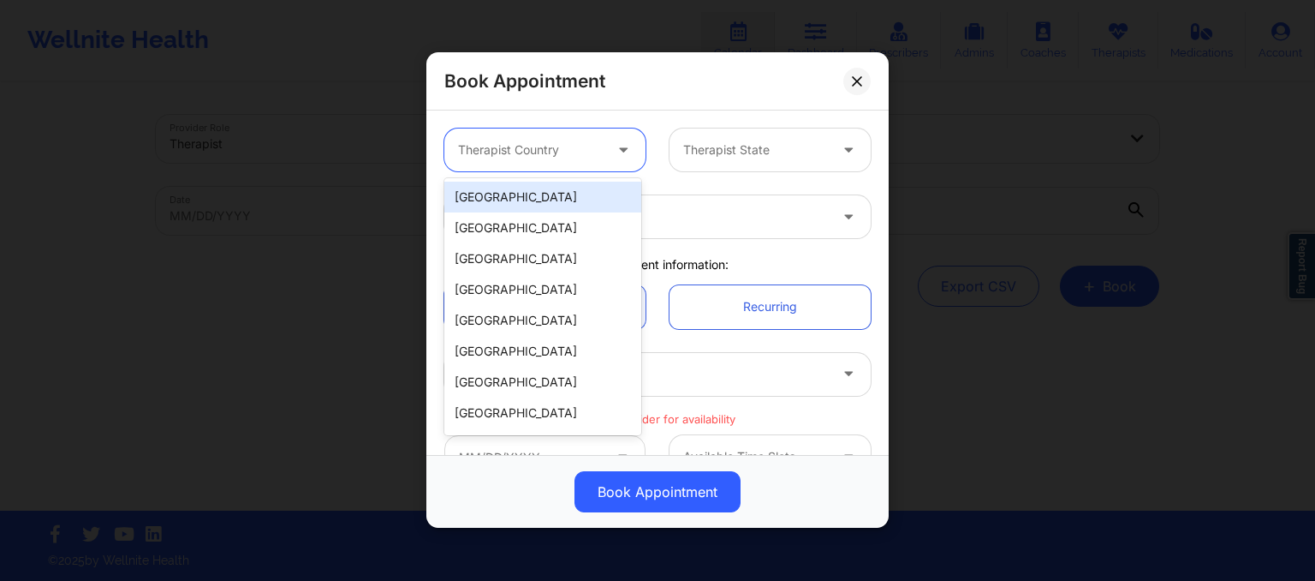
click at [558, 152] on div at bounding box center [530, 150] width 145 height 21
click at [534, 200] on div "[GEOGRAPHIC_DATA]" at bounding box center [542, 197] width 197 height 31
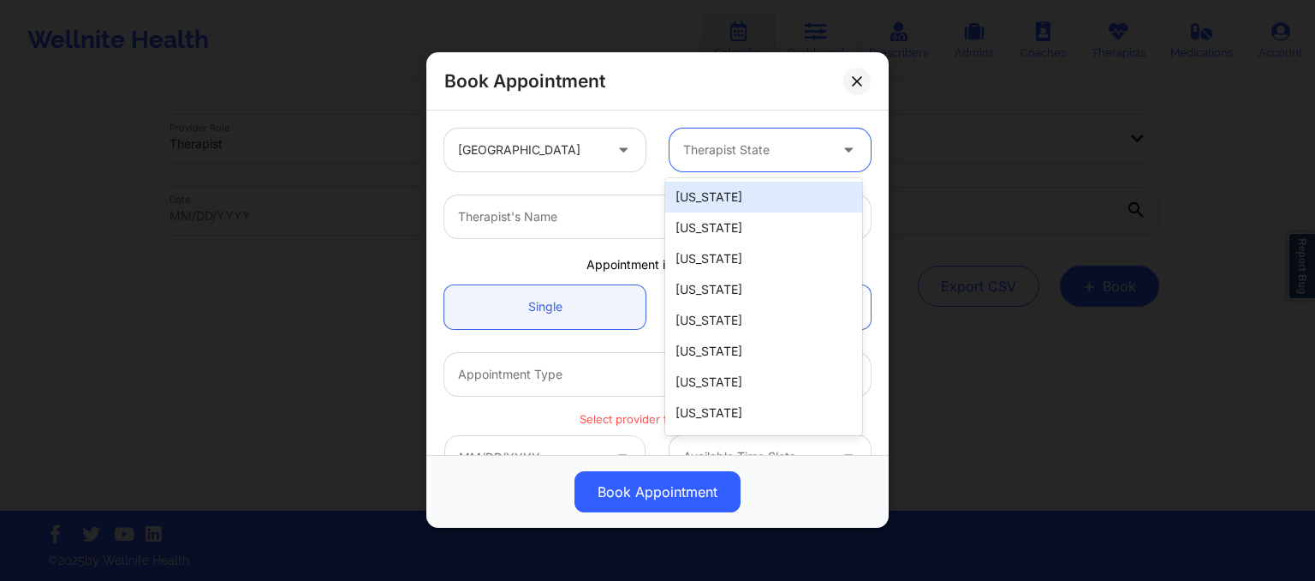
click at [683, 158] on div at bounding box center [755, 150] width 145 height 21
type input "mis"
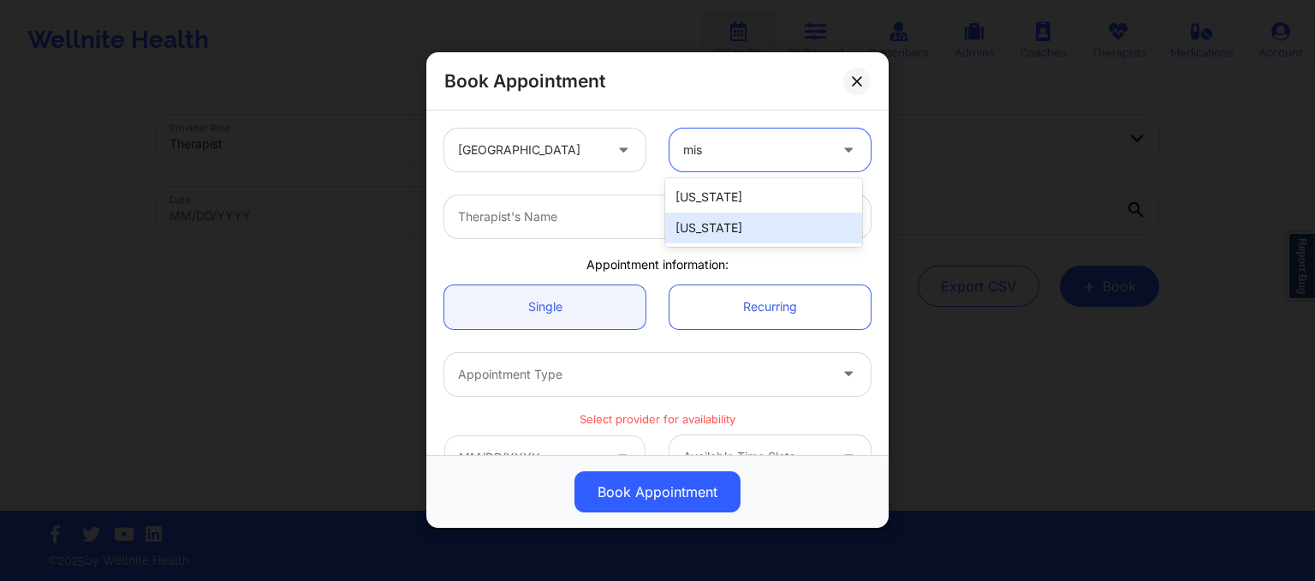
click at [716, 230] on div "[US_STATE]" at bounding box center [763, 227] width 197 height 31
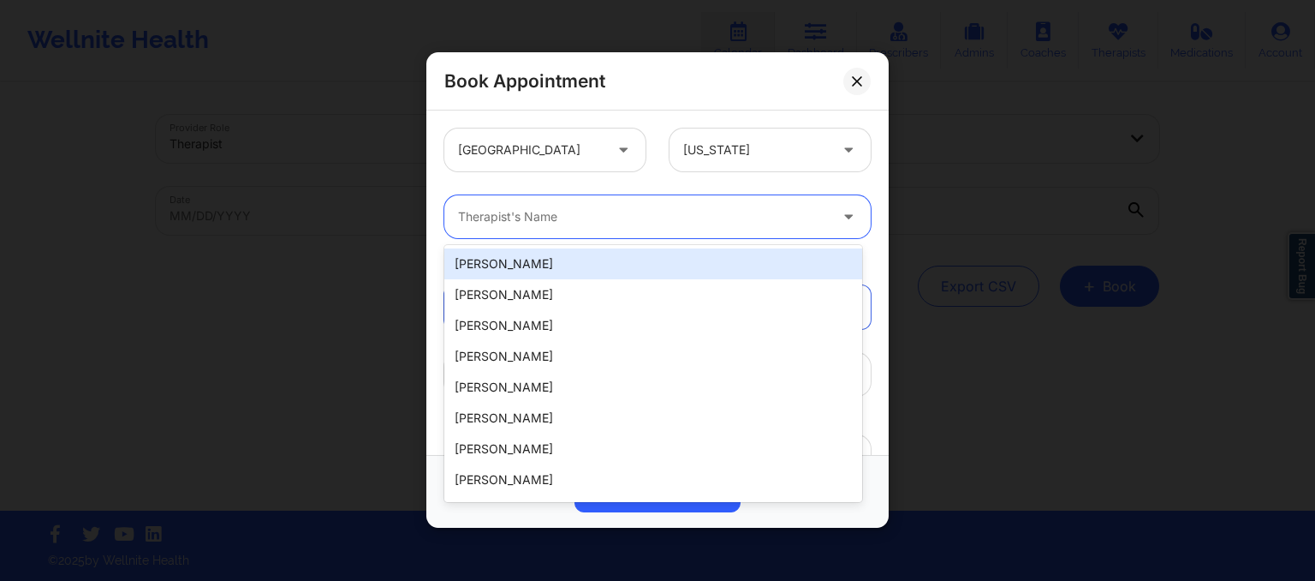
click at [632, 223] on div at bounding box center [643, 217] width 370 height 21
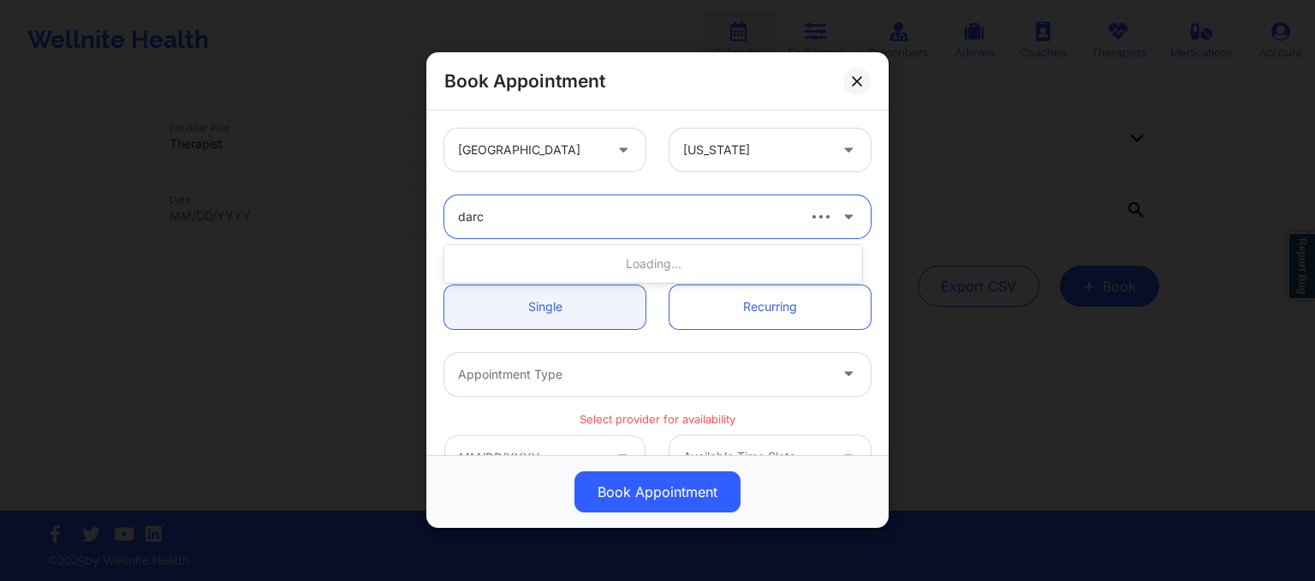
type input "[PERSON_NAME]"
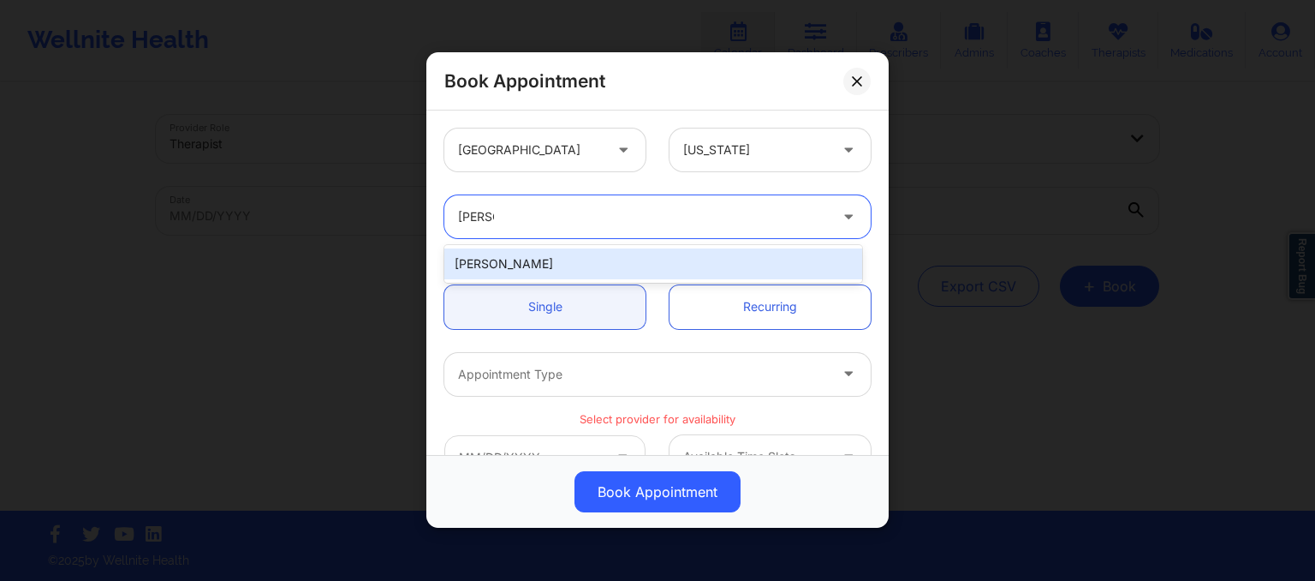
click at [578, 262] on div "[PERSON_NAME]" at bounding box center [653, 263] width 418 height 31
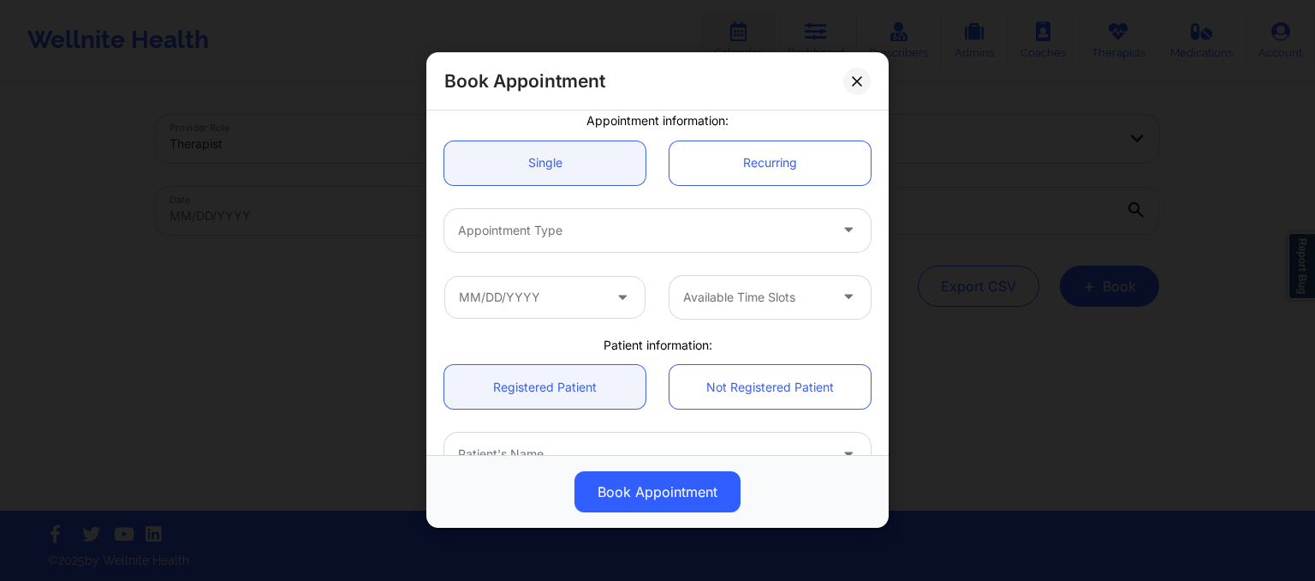
scroll to position [151, 0]
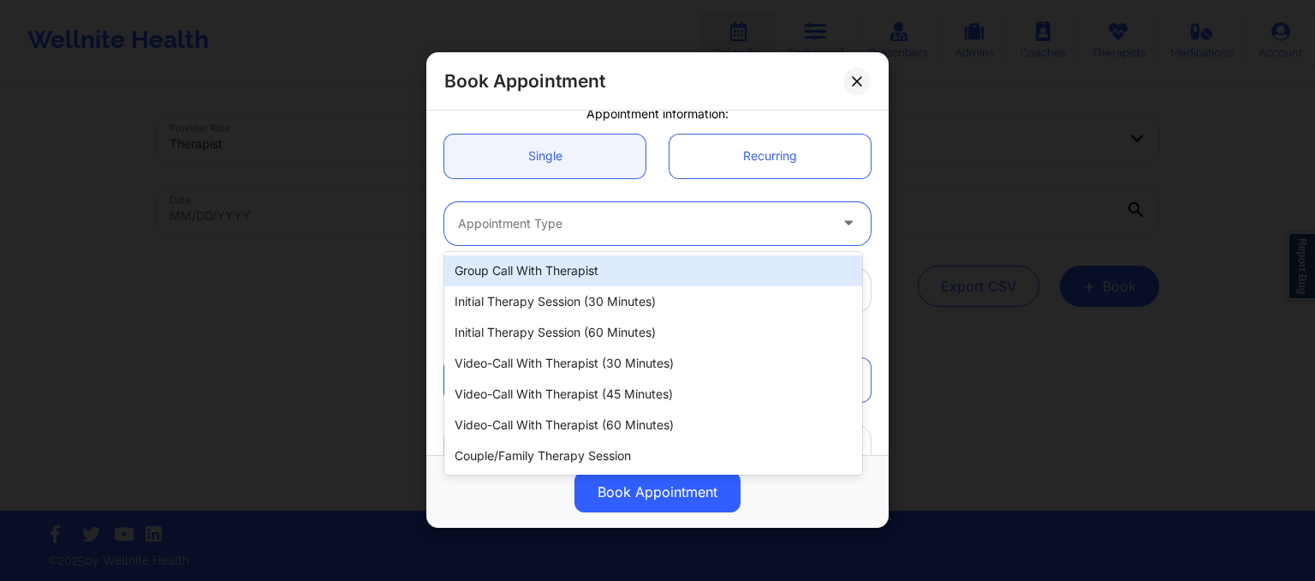
click at [536, 219] on div at bounding box center [643, 223] width 370 height 21
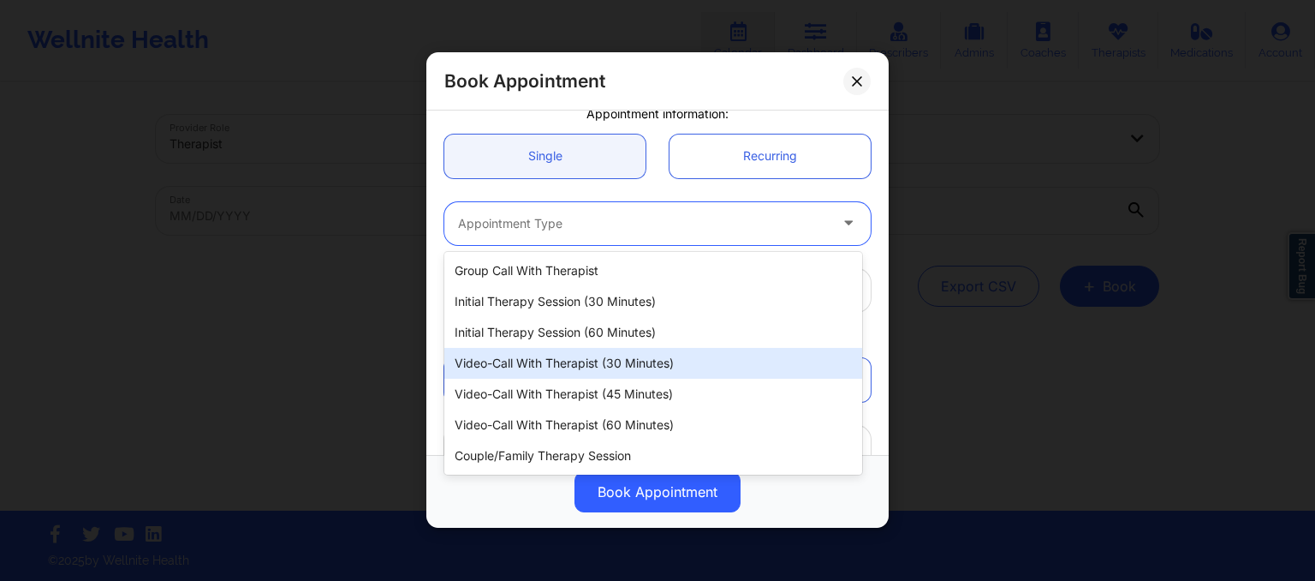
click at [538, 367] on div "Video-Call with Therapist (30 minutes)" at bounding box center [653, 363] width 418 height 31
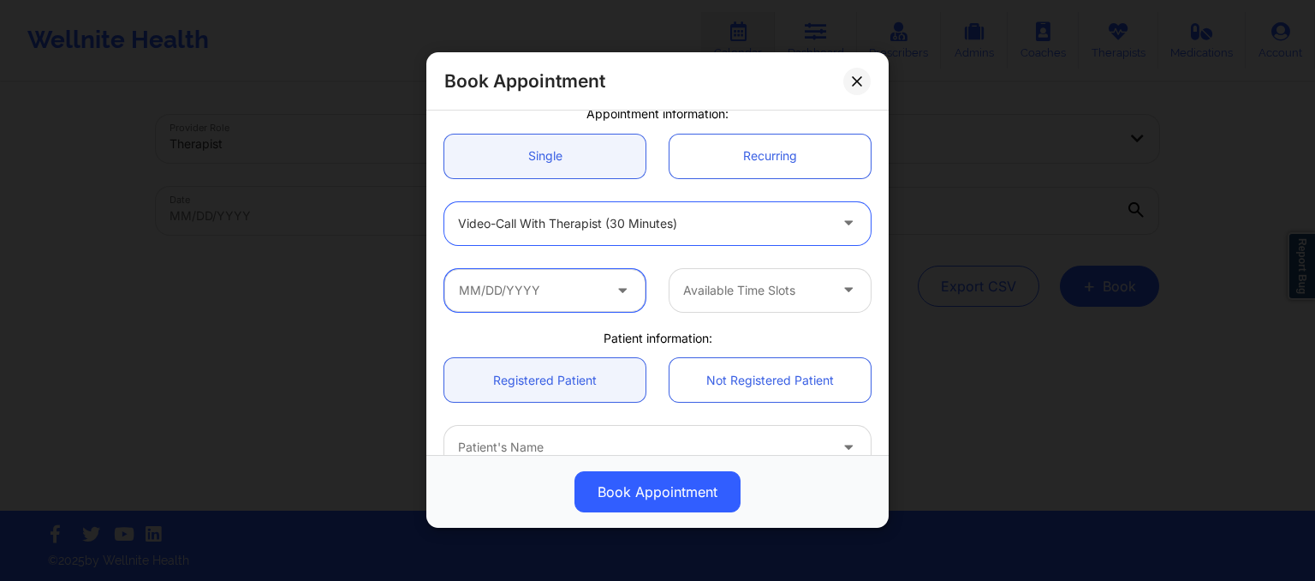
click at [573, 282] on input "text" at bounding box center [544, 290] width 201 height 43
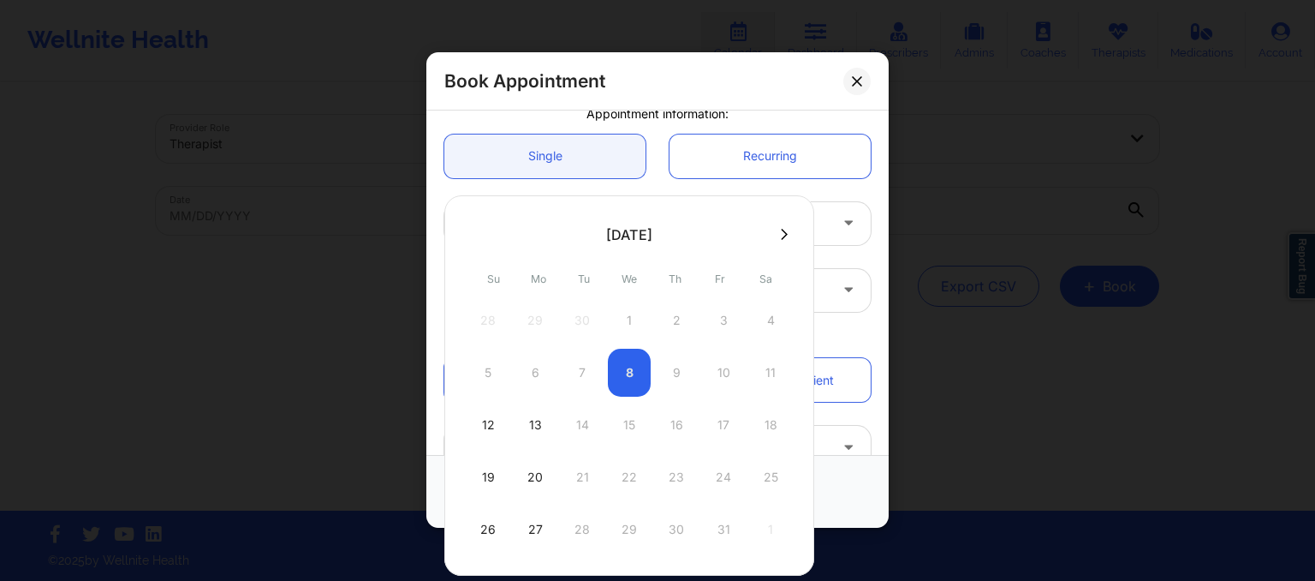
click at [781, 235] on icon at bounding box center [784, 234] width 7 height 13
click at [479, 369] on div "2" at bounding box center [488, 372] width 43 height 48
type input "[DATE]"
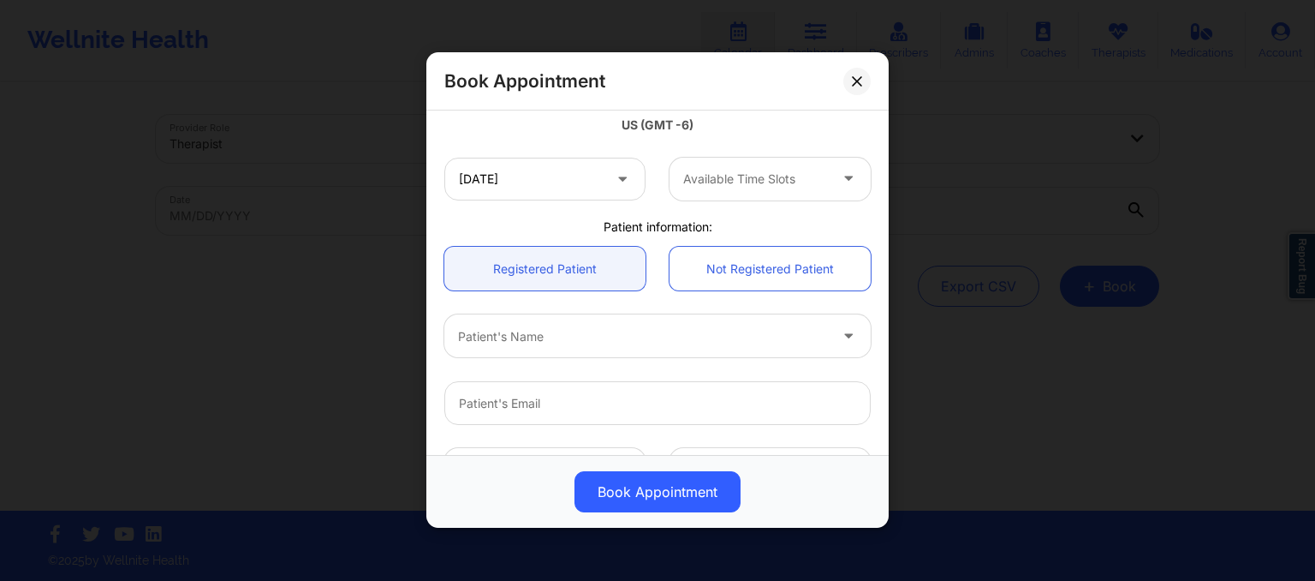
scroll to position [332, 0]
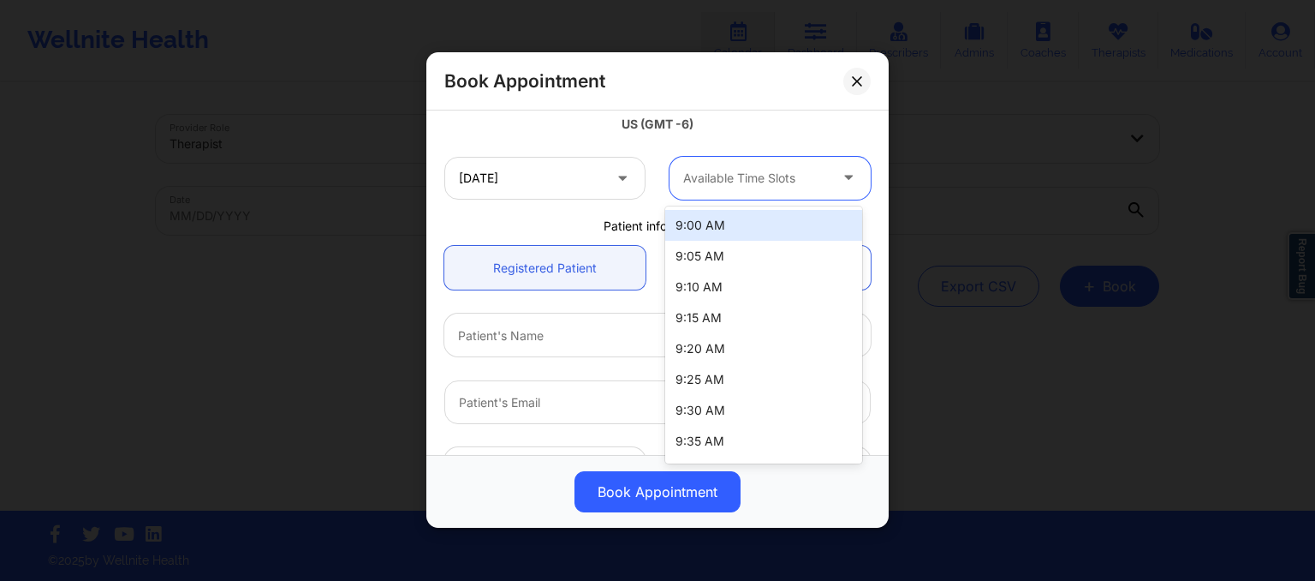
click at [739, 186] on div at bounding box center [755, 178] width 145 height 21
click at [730, 220] on div "9:00 AM" at bounding box center [763, 225] width 197 height 31
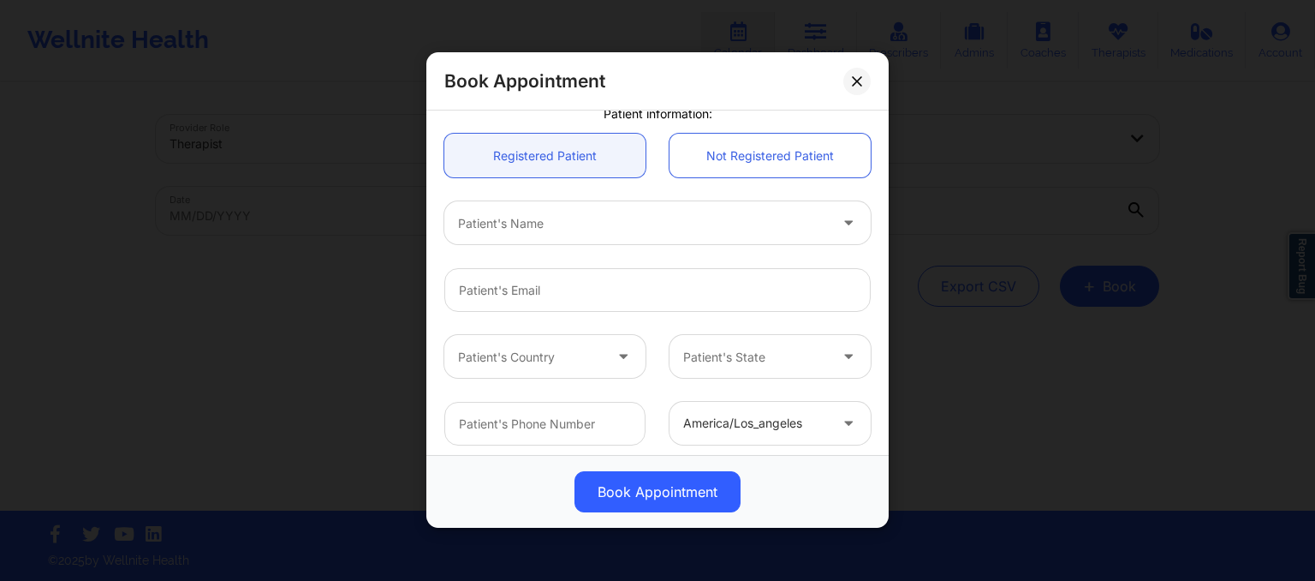
scroll to position [445, 0]
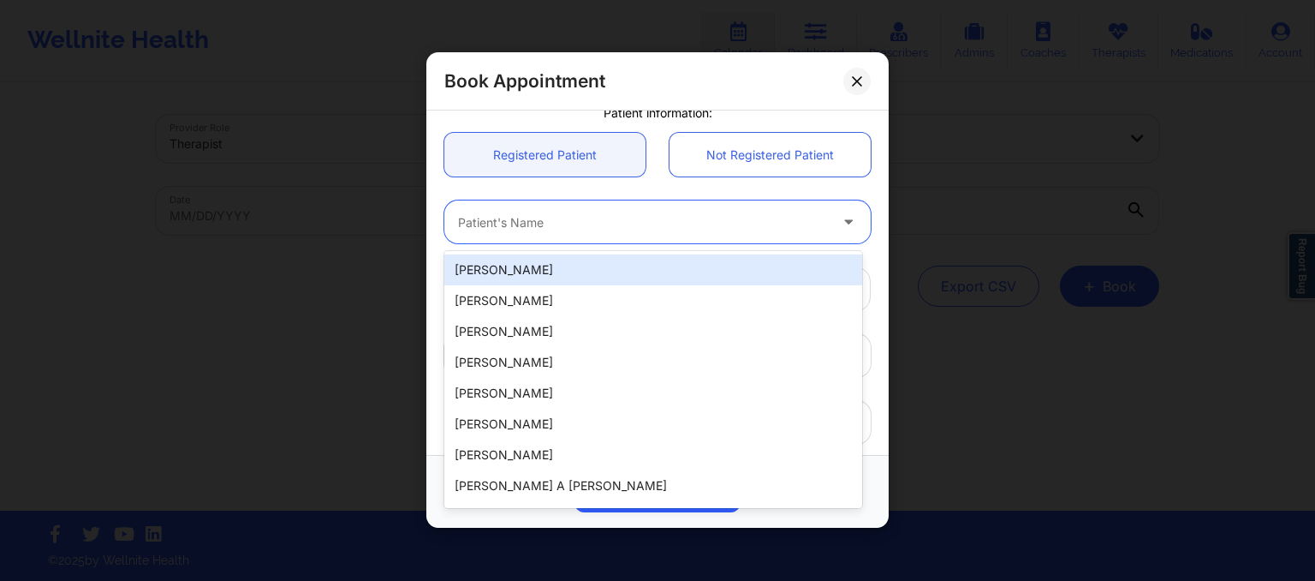
click at [557, 218] on div at bounding box center [643, 222] width 370 height 21
paste input "Recurring booked Sundays 9AM"
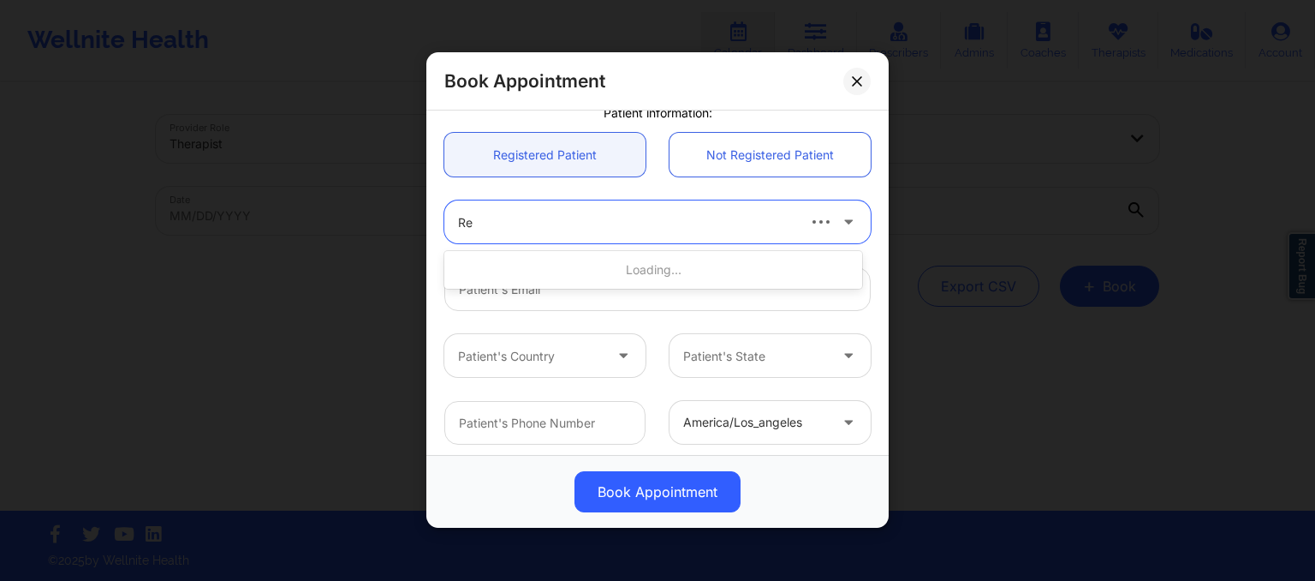
type input "R"
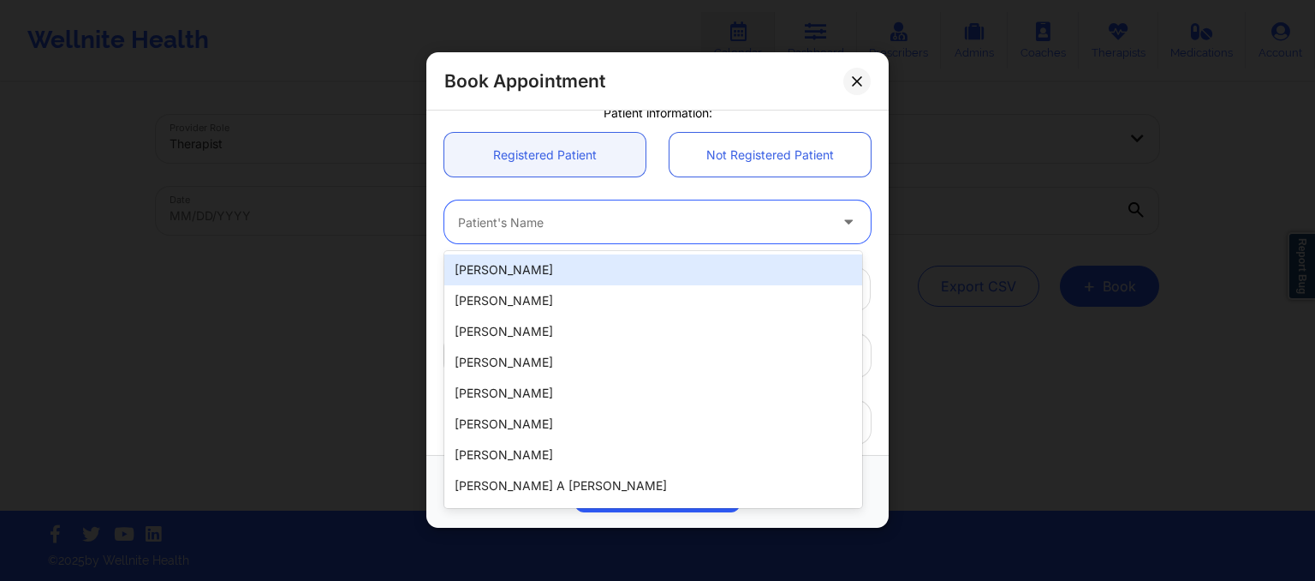
paste input "1. Brianna Davis"
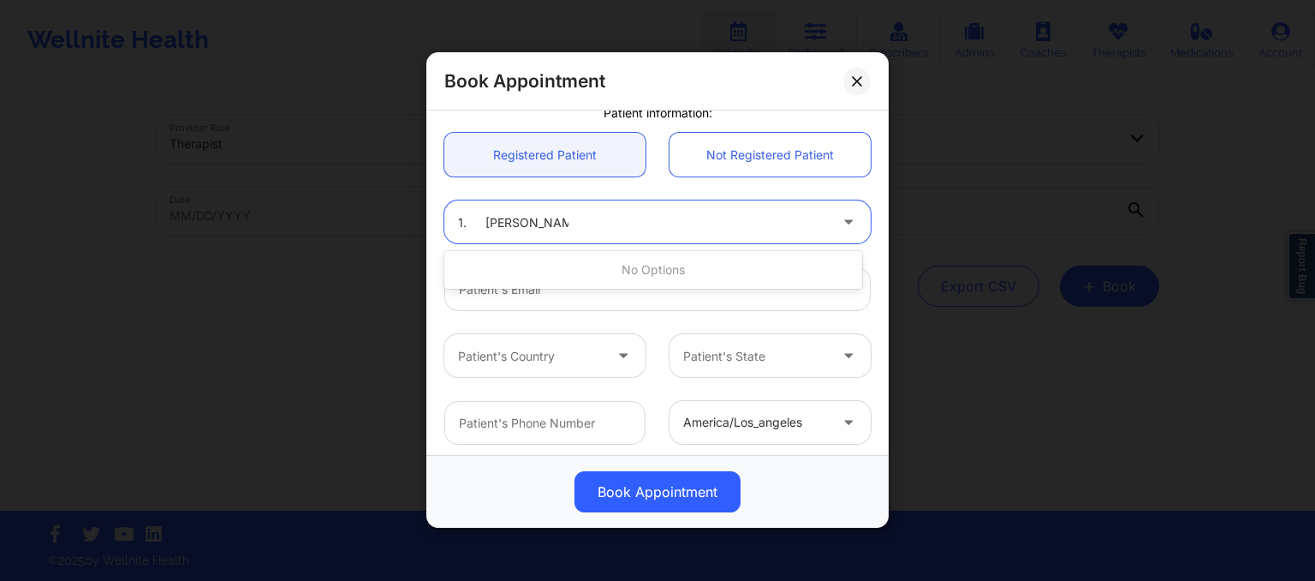
click at [487, 223] on input "1. Brianna Davis" at bounding box center [513, 222] width 110 height 17
type input "[PERSON_NAME]"
click at [543, 215] on div at bounding box center [643, 222] width 370 height 21
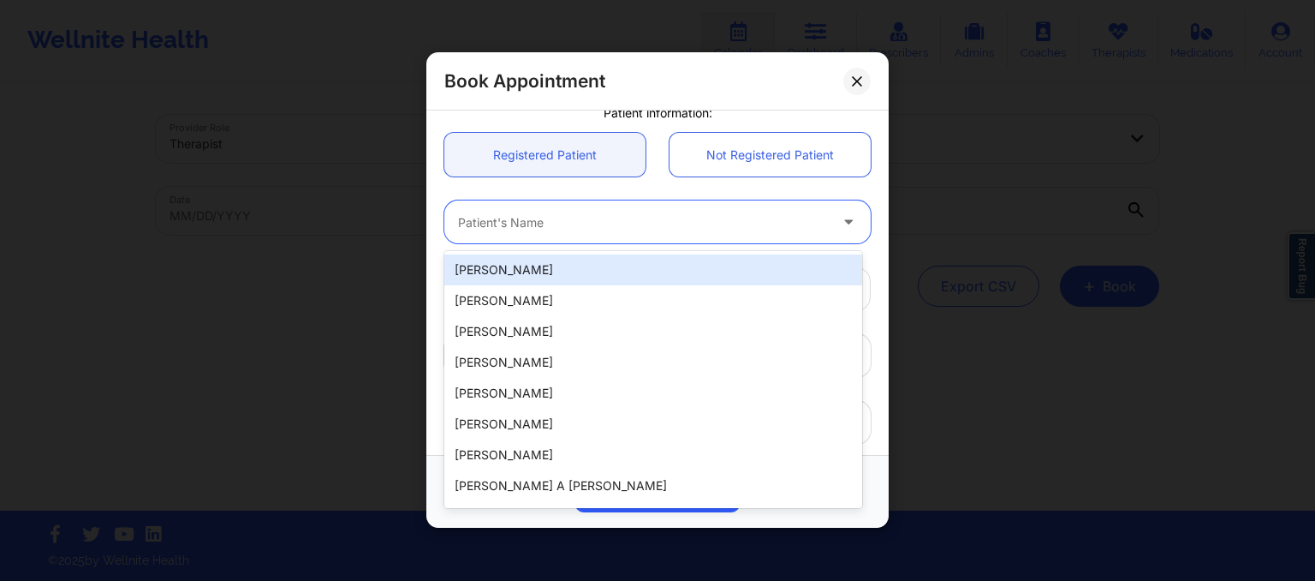
paste input "1. Brianna Davis"
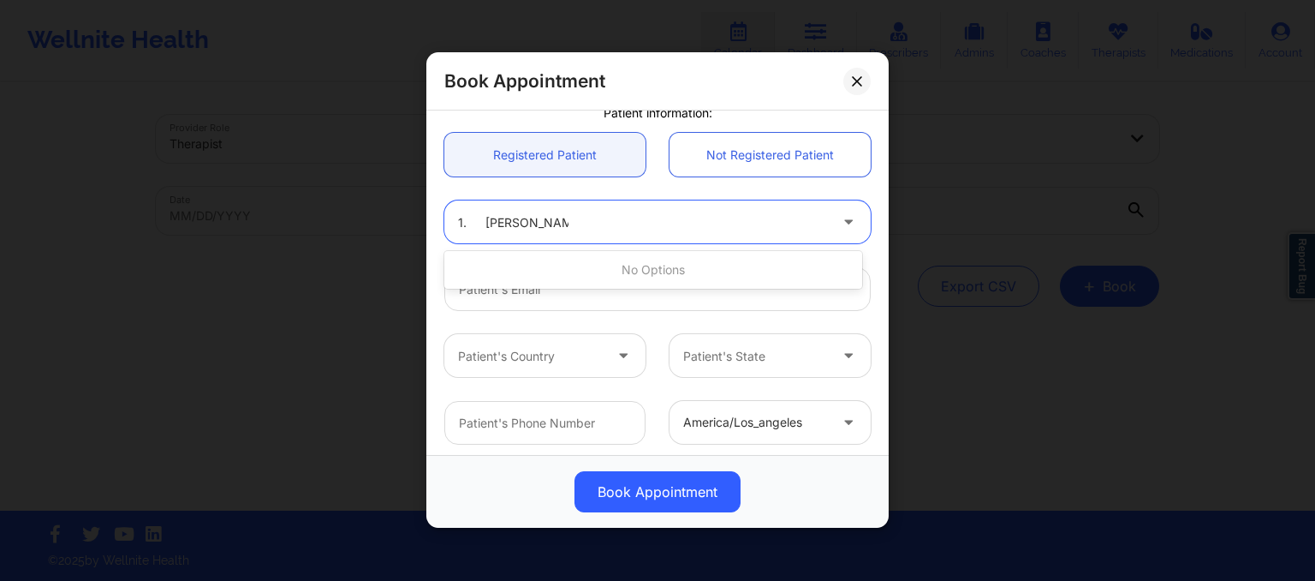
click at [483, 223] on input "1. Brianna Davis" at bounding box center [513, 222] width 110 height 17
type input "[PERSON_NAME]"
click at [551, 221] on div at bounding box center [643, 222] width 370 height 21
type input "brianna dav"
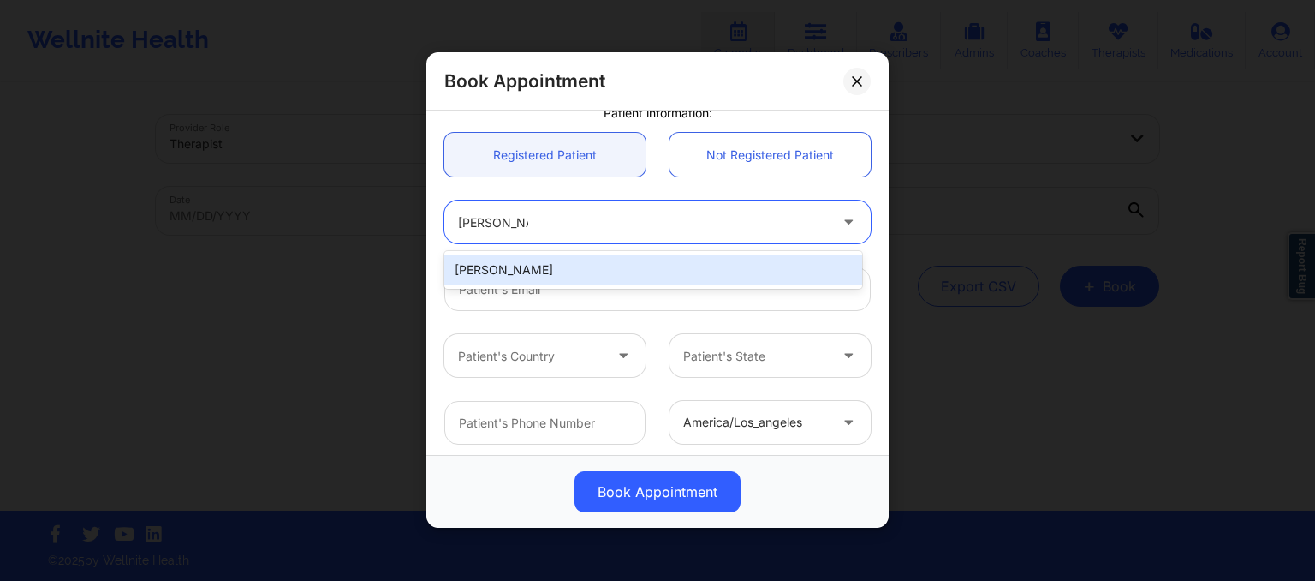
click at [556, 269] on div "[PERSON_NAME]" at bounding box center [653, 269] width 418 height 31
type input "[EMAIL_ADDRESS][DOMAIN_NAME]"
type input "[PHONE_NUMBER]"
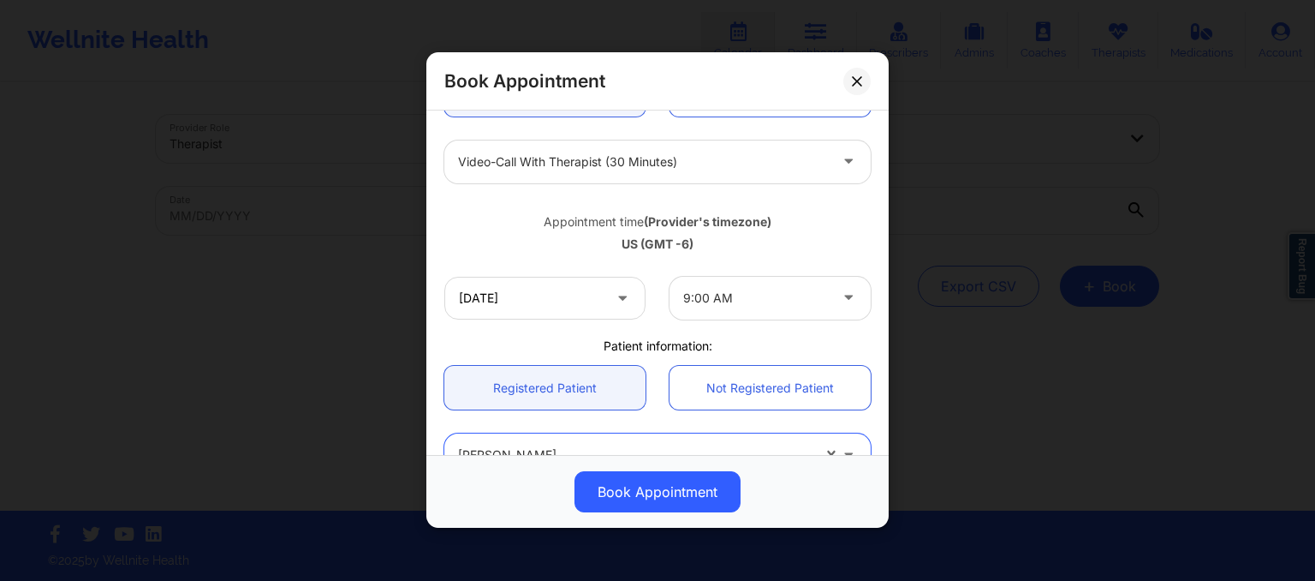
scroll to position [545, 0]
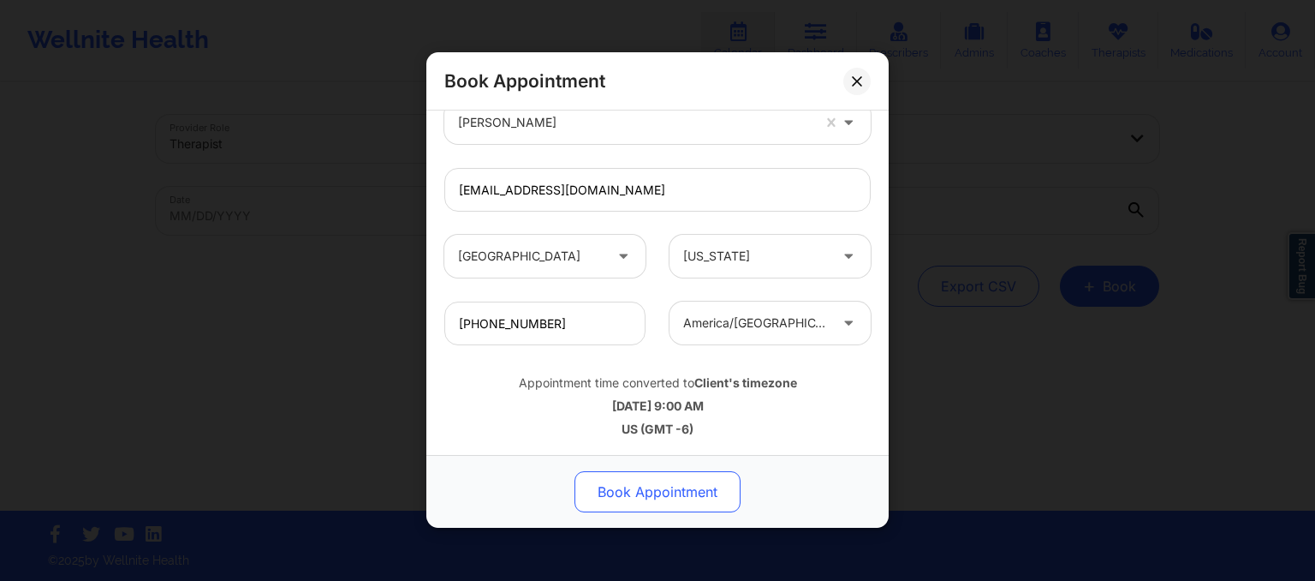
click at [661, 494] on button "Book Appointment" at bounding box center [658, 492] width 166 height 41
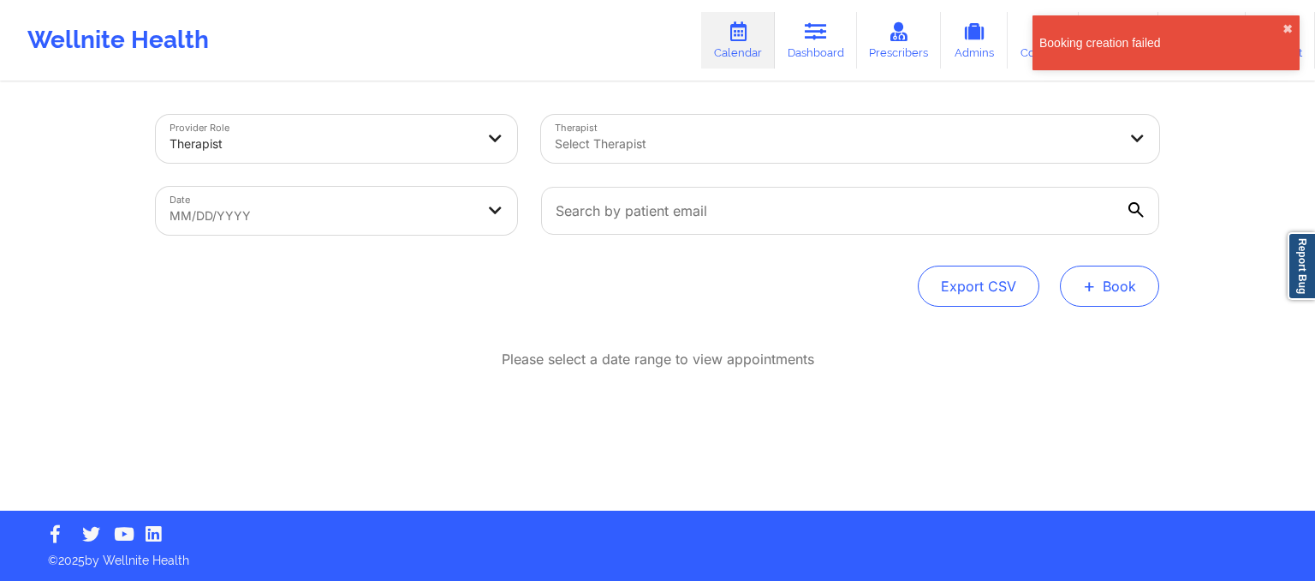
click at [1092, 283] on span "+" at bounding box center [1089, 285] width 13 height 9
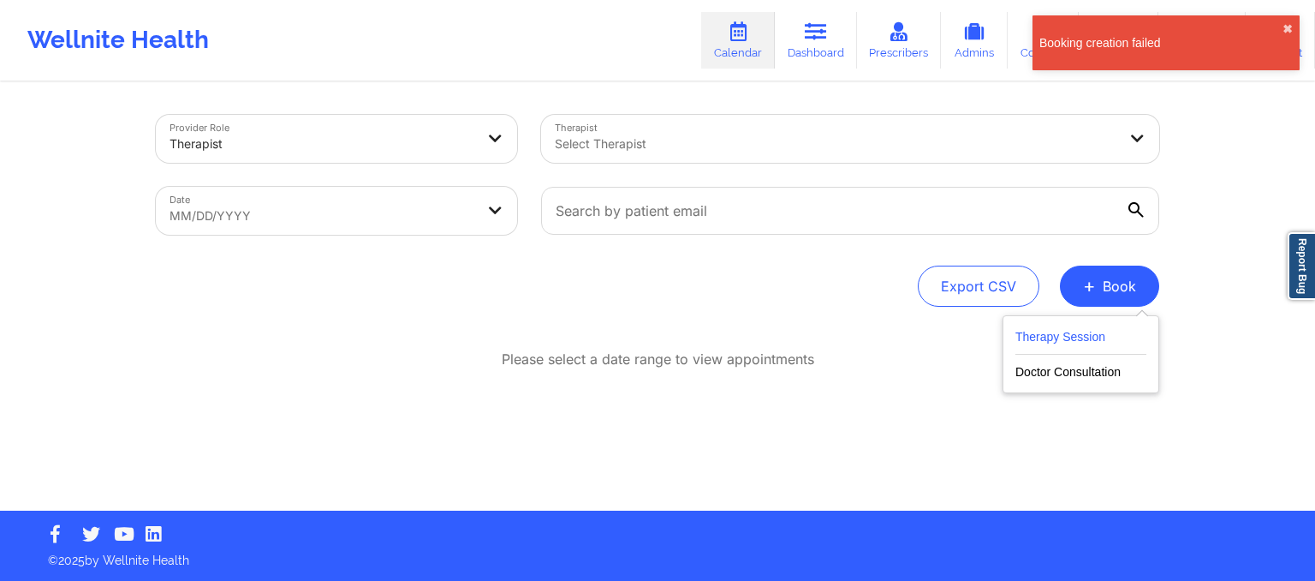
click at [1060, 331] on button "Therapy Session" at bounding box center [1080, 340] width 131 height 28
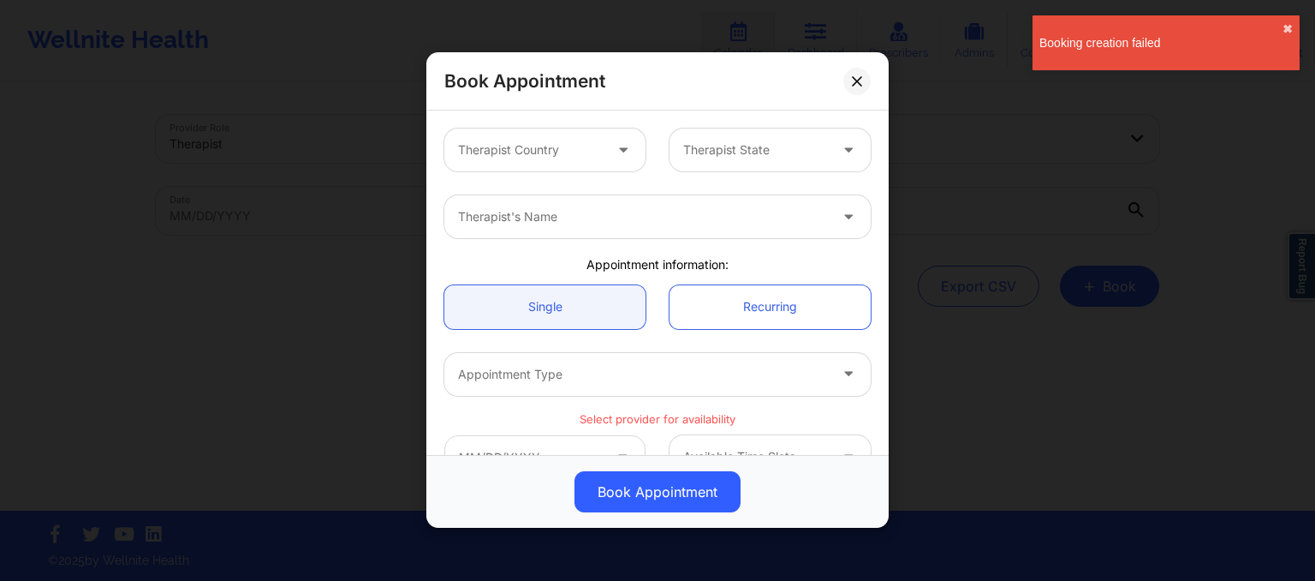
click at [565, 154] on div at bounding box center [530, 150] width 145 height 21
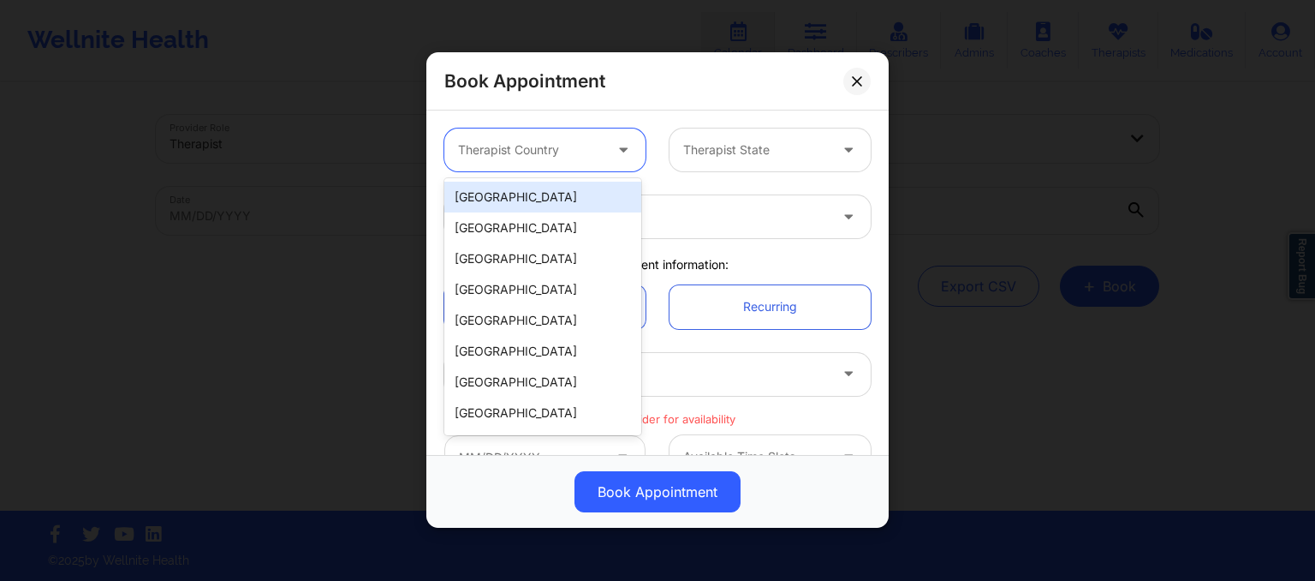
click at [502, 195] on div "[GEOGRAPHIC_DATA]" at bounding box center [542, 197] width 197 height 31
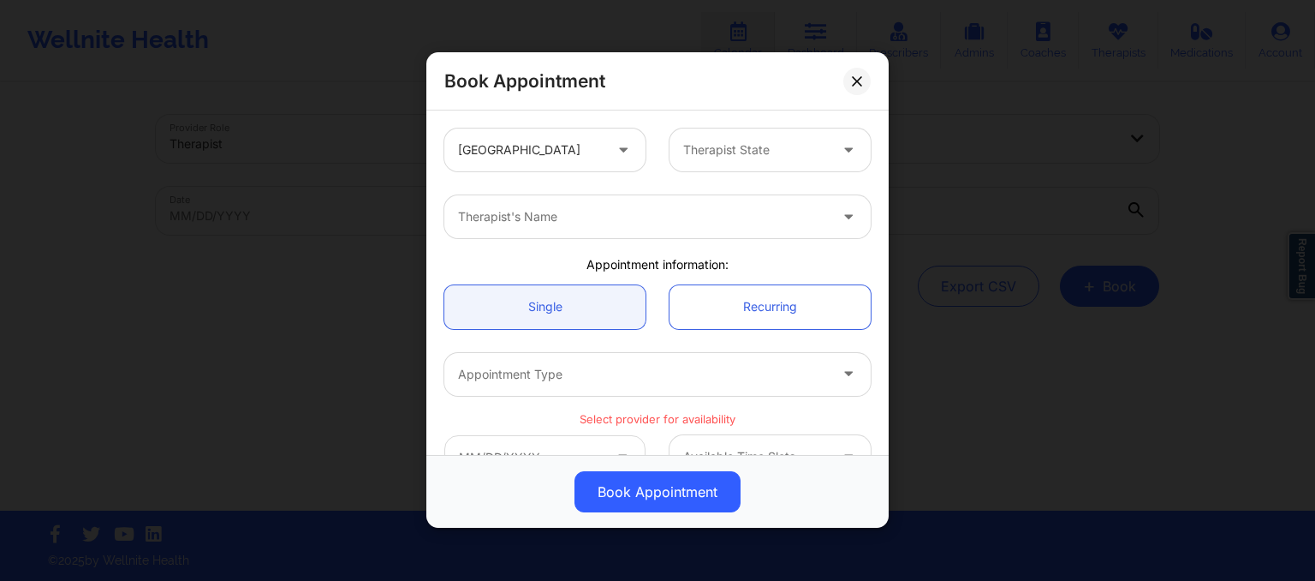
click at [661, 148] on div "Therapist State" at bounding box center [770, 149] width 225 height 43
click at [727, 139] on div "Therapist State" at bounding box center [750, 149] width 160 height 43
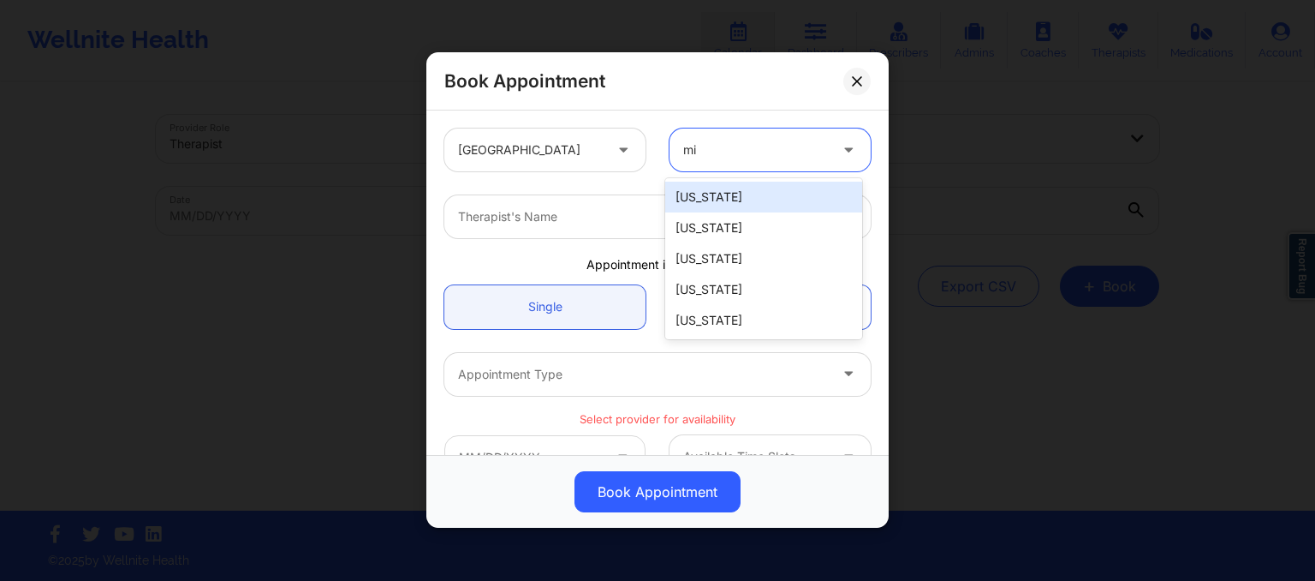
type input "mis"
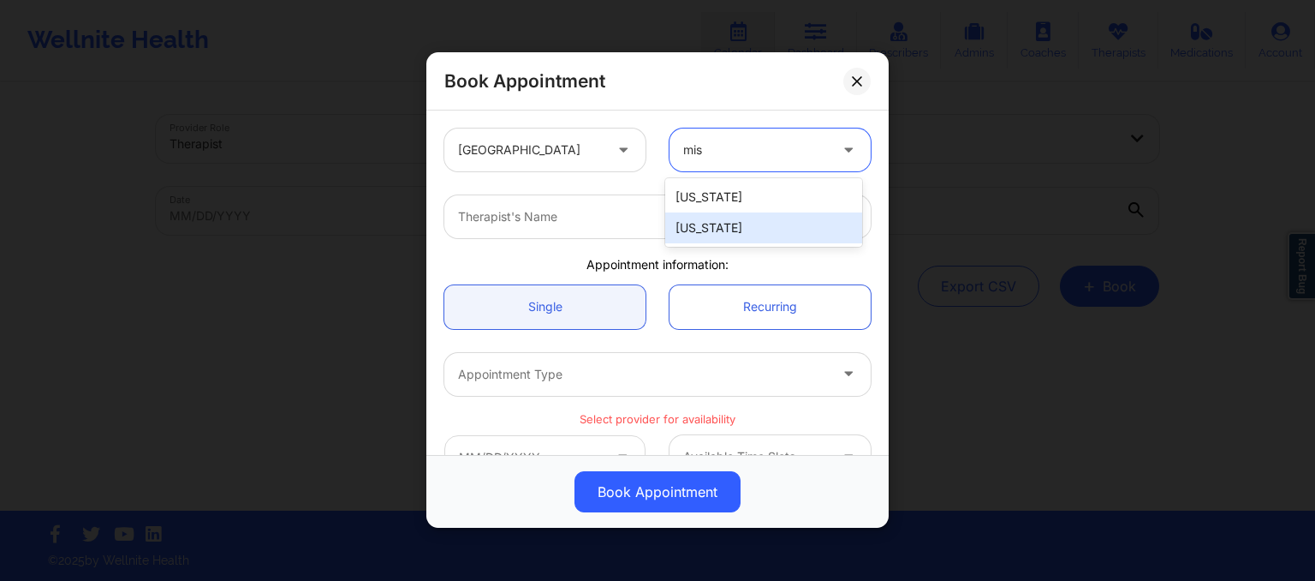
click at [726, 230] on div "[US_STATE]" at bounding box center [763, 227] width 197 height 31
click at [501, 208] on div at bounding box center [643, 217] width 370 height 21
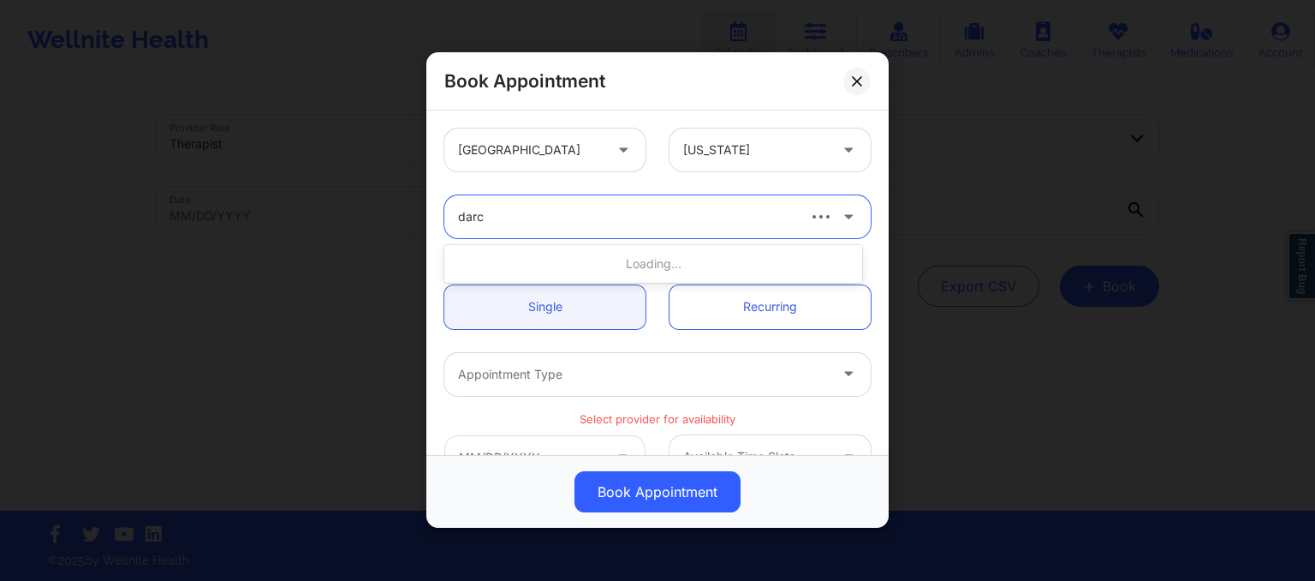
type input "[PERSON_NAME]"
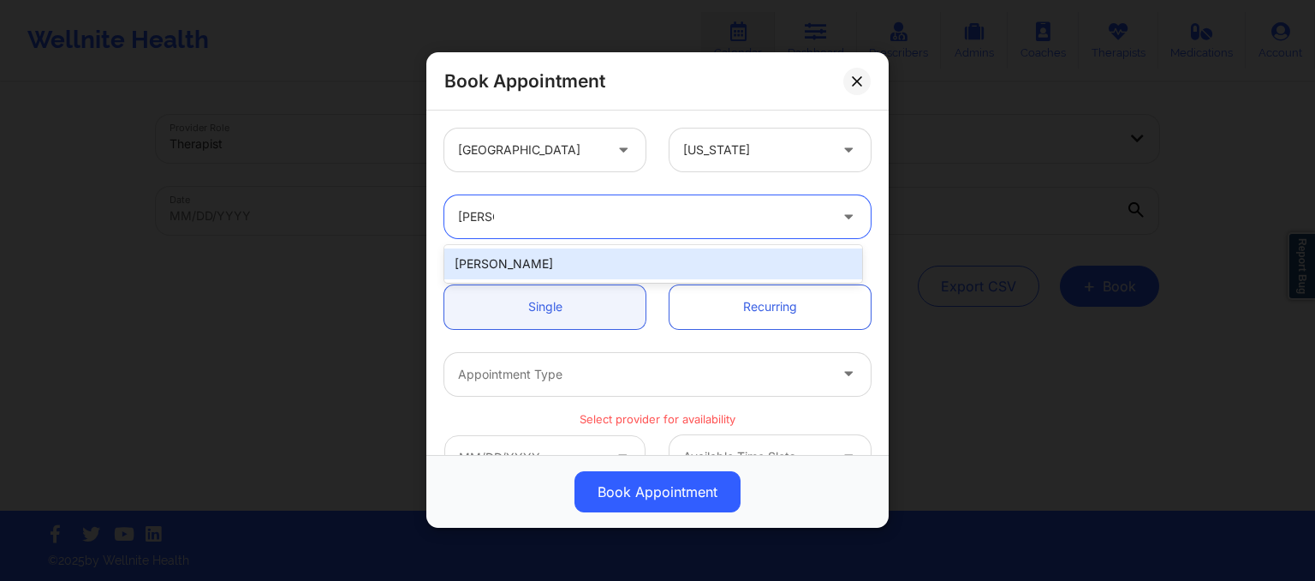
click at [510, 258] on div "[PERSON_NAME]" at bounding box center [653, 263] width 418 height 31
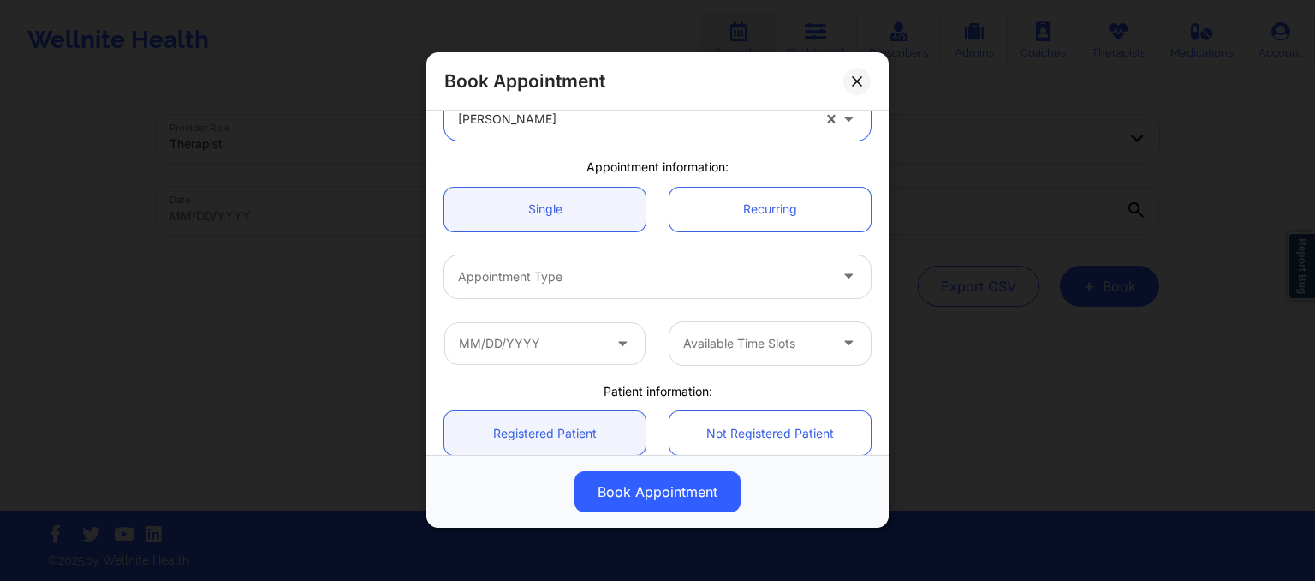
scroll to position [99, 0]
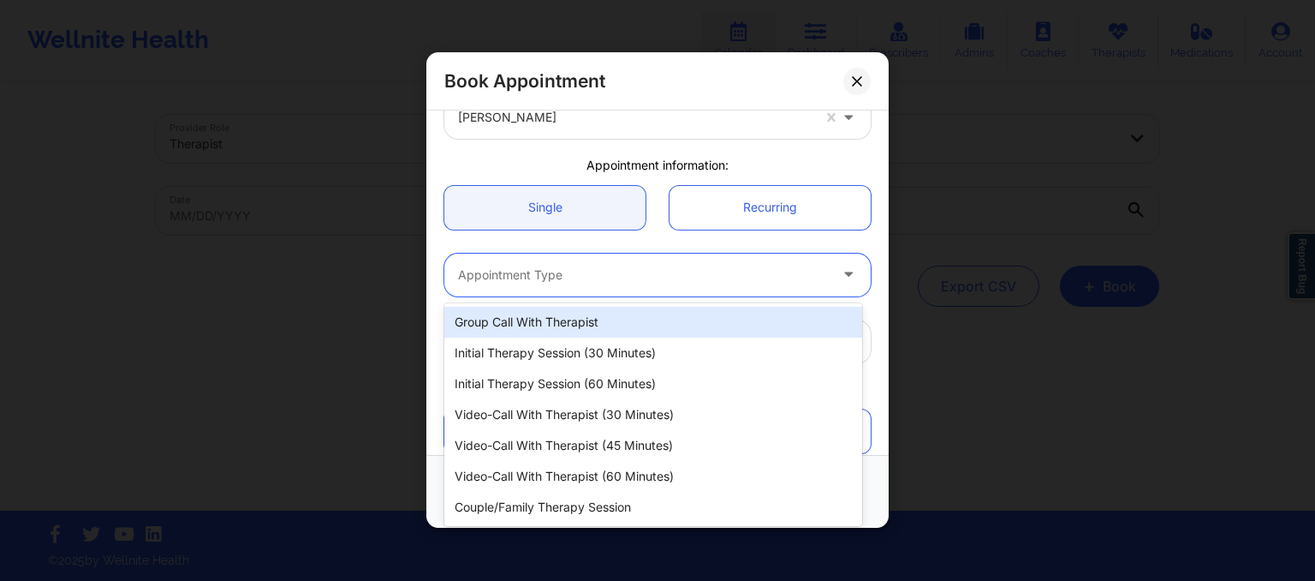
click at [500, 272] on div at bounding box center [643, 275] width 370 height 21
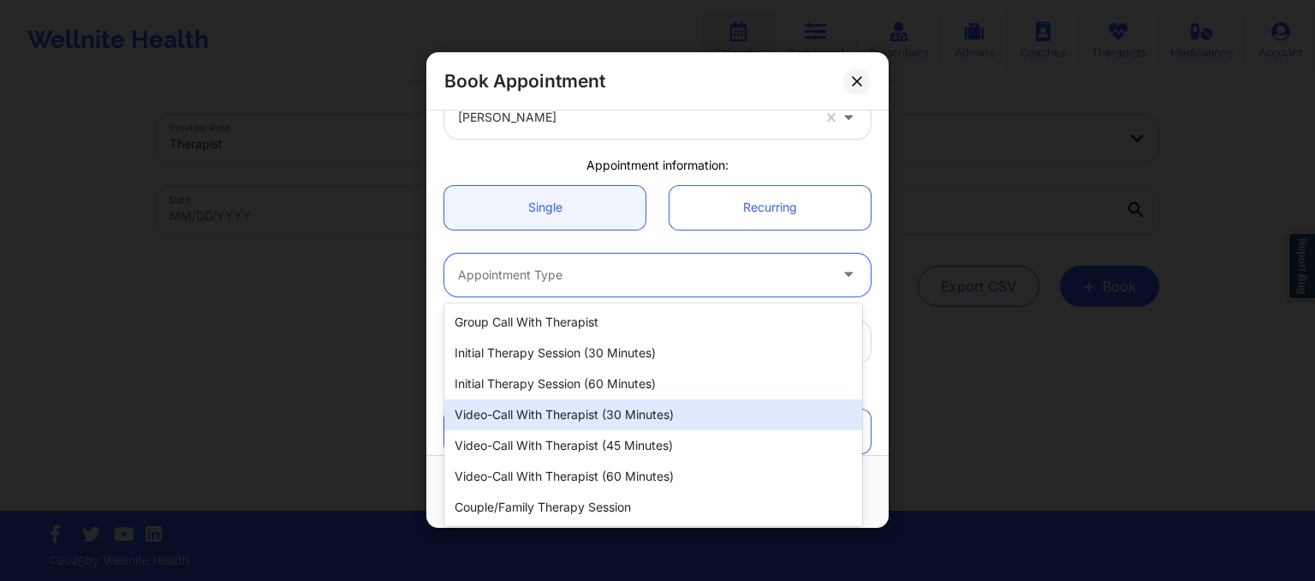
click at [548, 426] on div "Video-Call with Therapist (30 minutes)" at bounding box center [653, 414] width 418 height 31
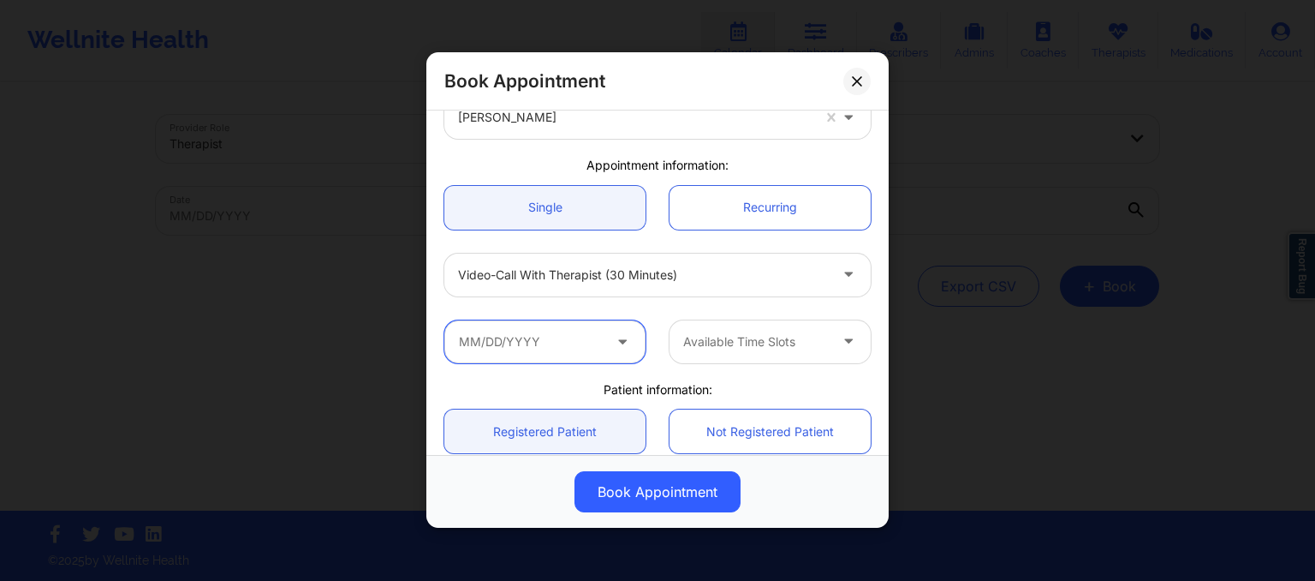
click at [535, 348] on input "text" at bounding box center [544, 341] width 201 height 43
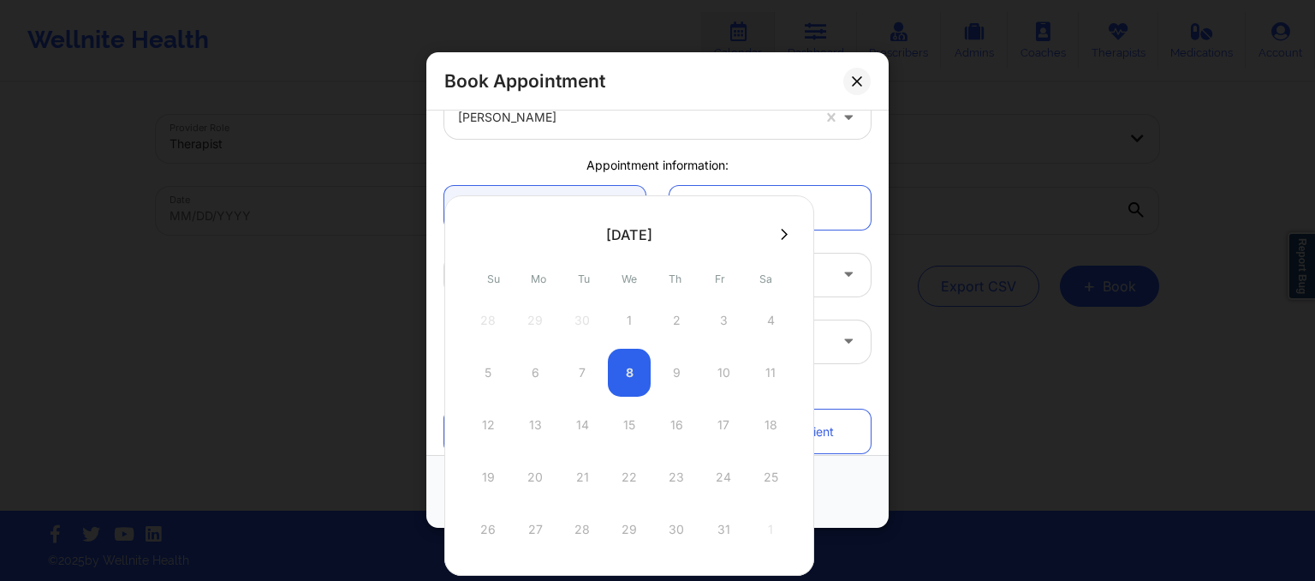
click at [769, 225] on div at bounding box center [629, 234] width 370 height 26
click at [781, 228] on icon at bounding box center [784, 234] width 7 height 13
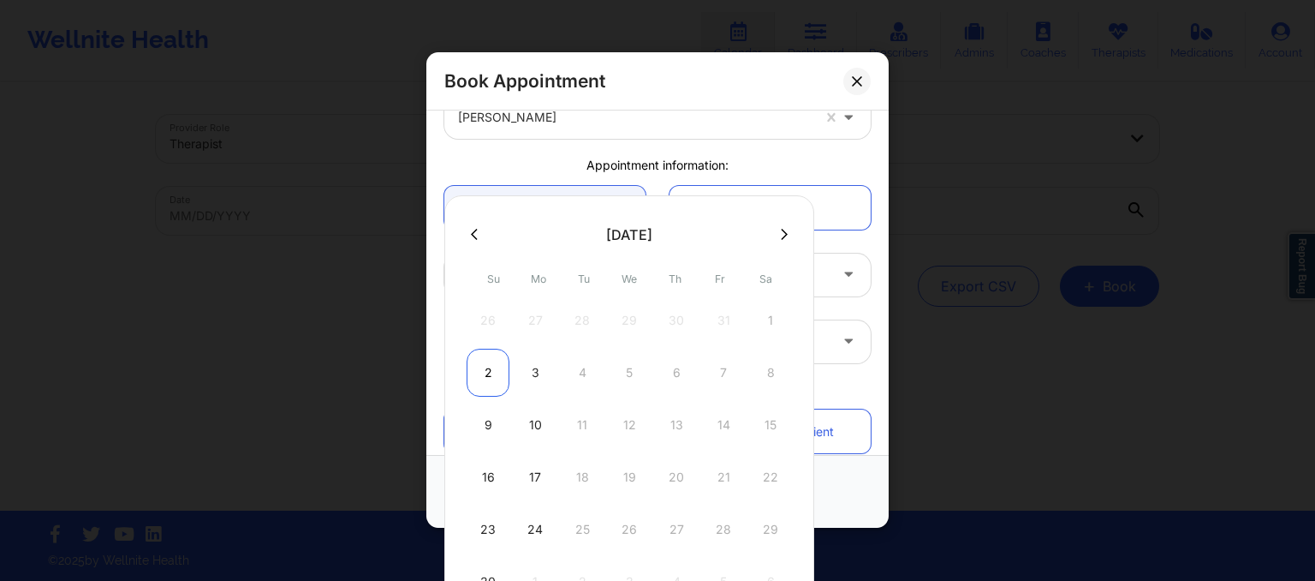
click at [483, 387] on div "2" at bounding box center [488, 372] width 43 height 48
type input "[DATE]"
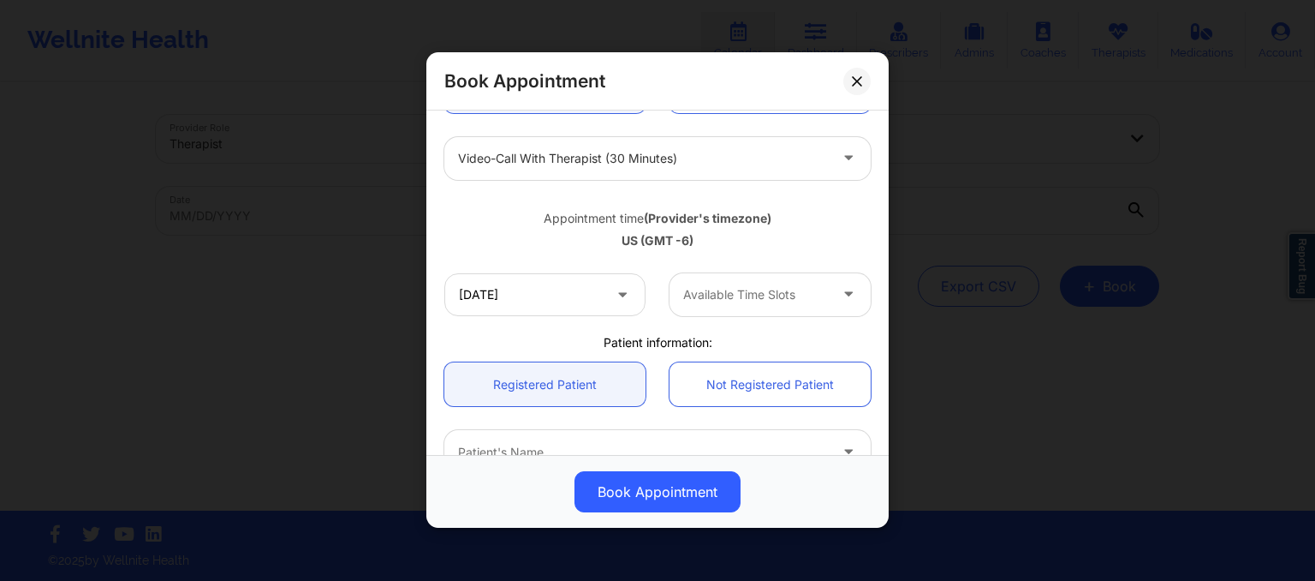
scroll to position [226, 0]
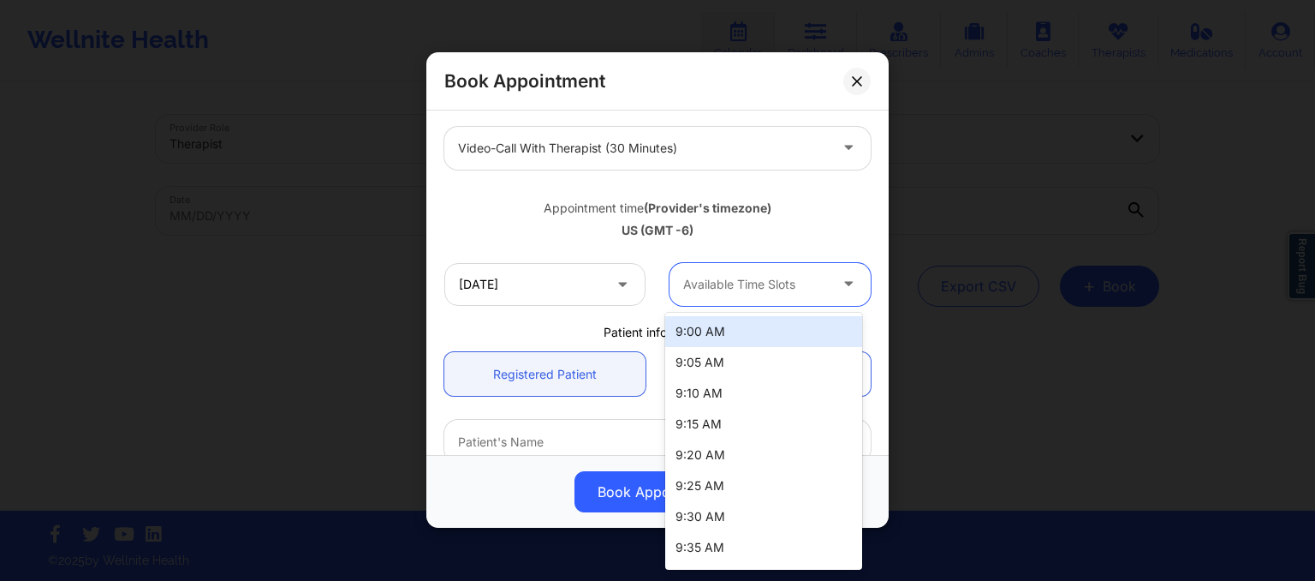
click at [704, 285] on div at bounding box center [755, 284] width 145 height 21
click at [704, 340] on div "9:00 AM" at bounding box center [763, 331] width 197 height 31
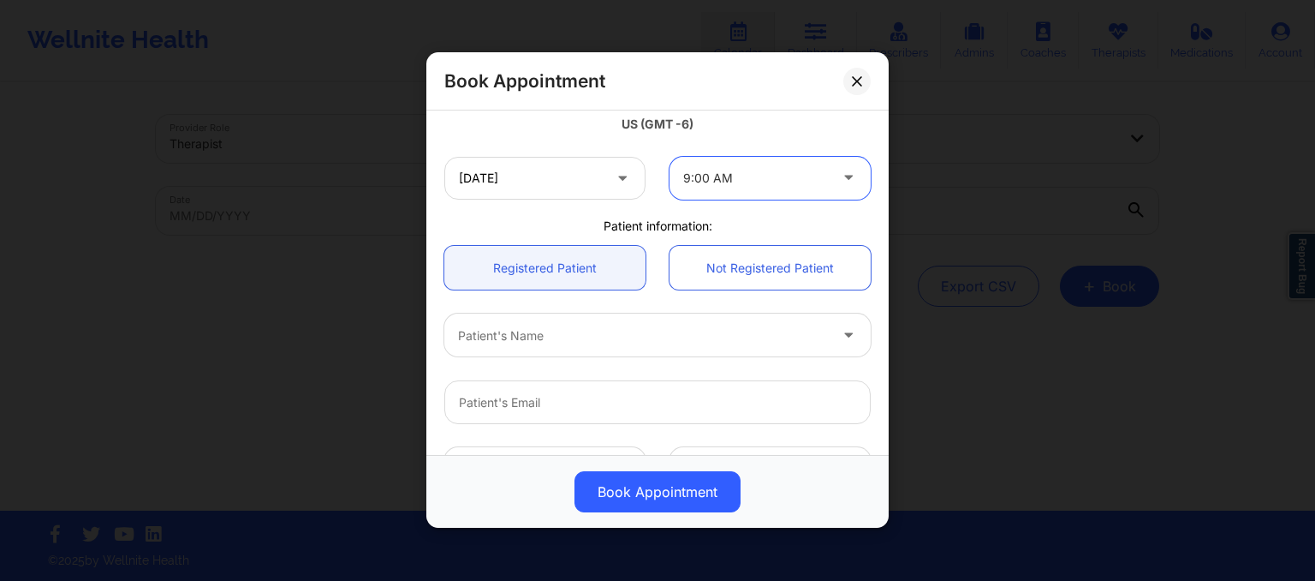
scroll to position [336, 0]
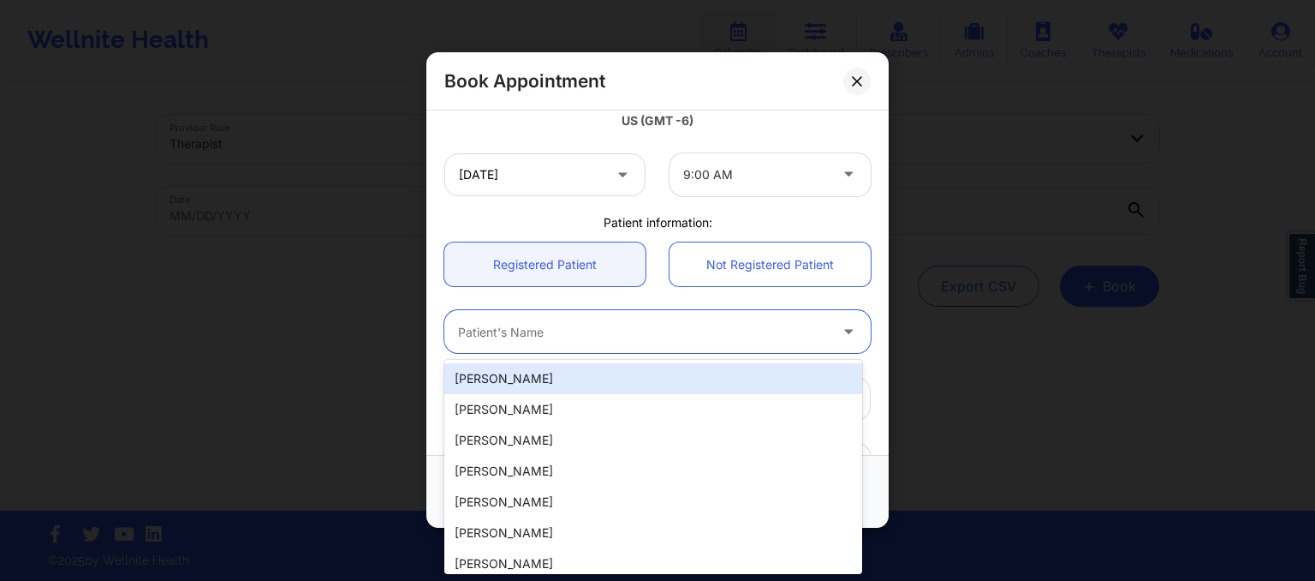
click at [537, 334] on div at bounding box center [643, 332] width 370 height 21
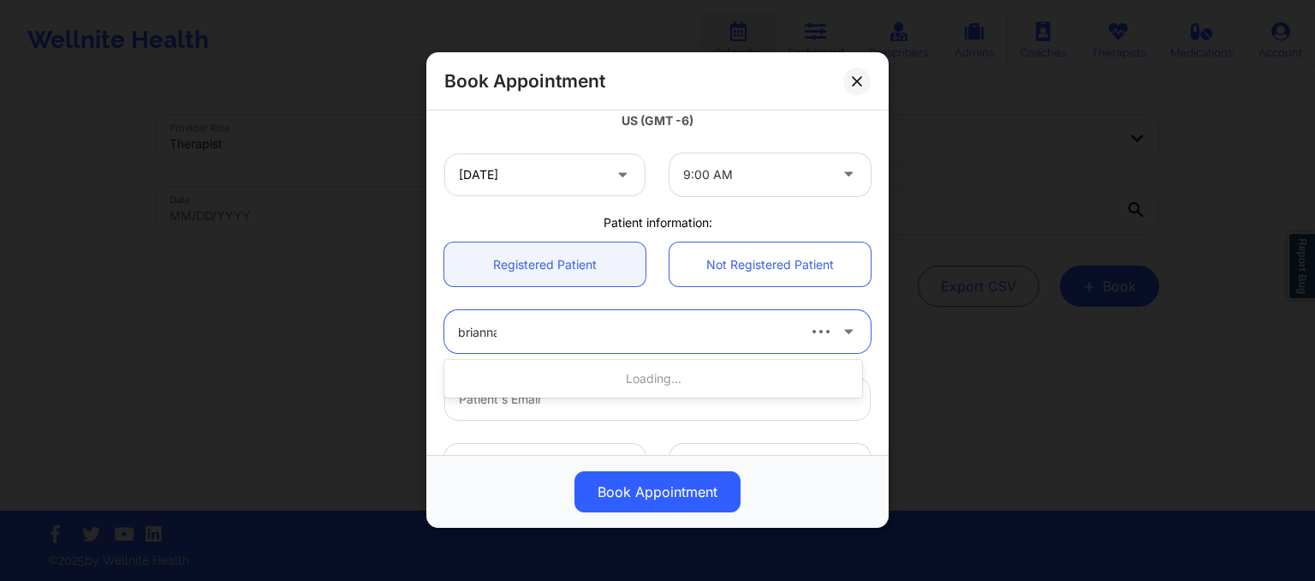
type input "brianna"
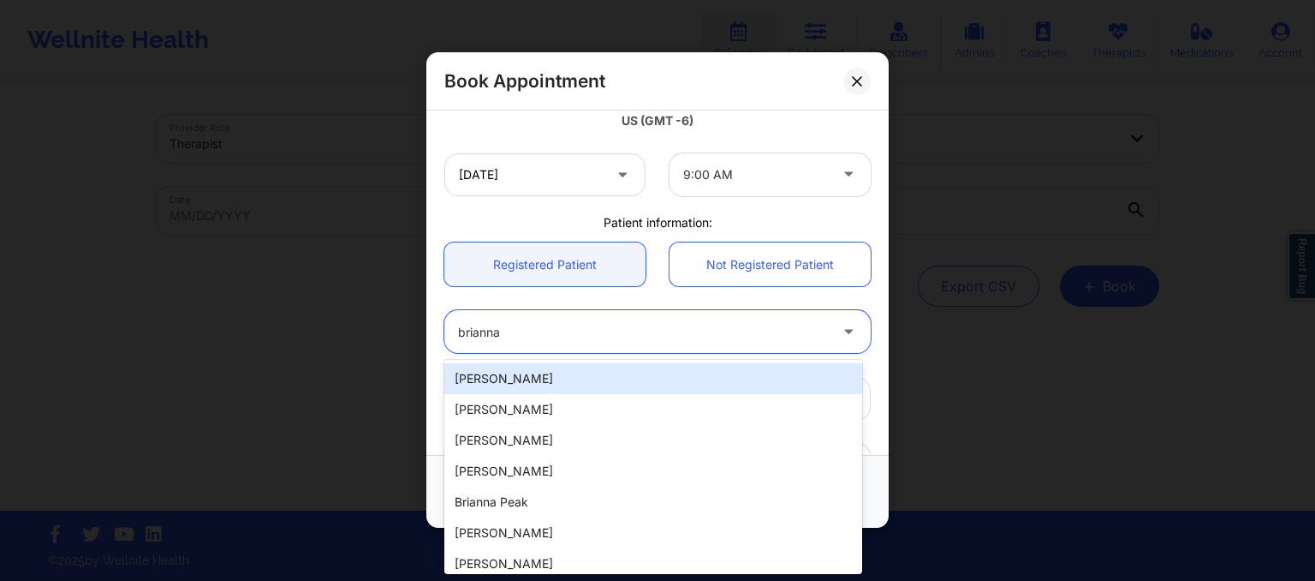
click at [506, 388] on div "[PERSON_NAME]" at bounding box center [653, 378] width 418 height 31
type input "[EMAIL_ADDRESS][DOMAIN_NAME]"
type input "[PHONE_NUMBER]"
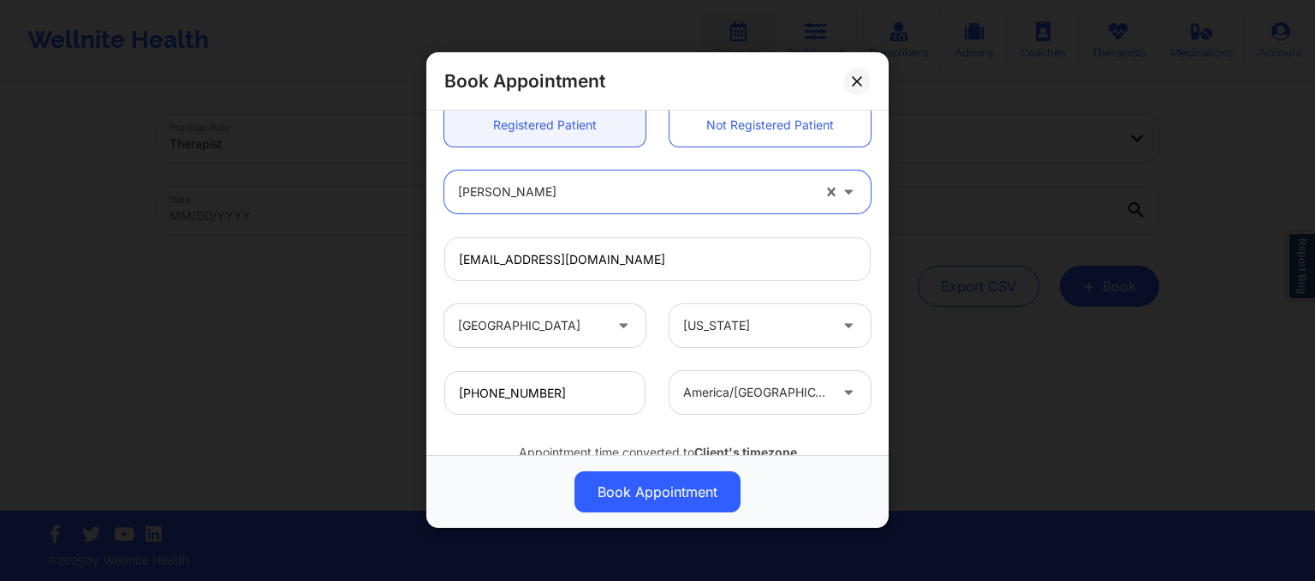
scroll to position [545, 0]
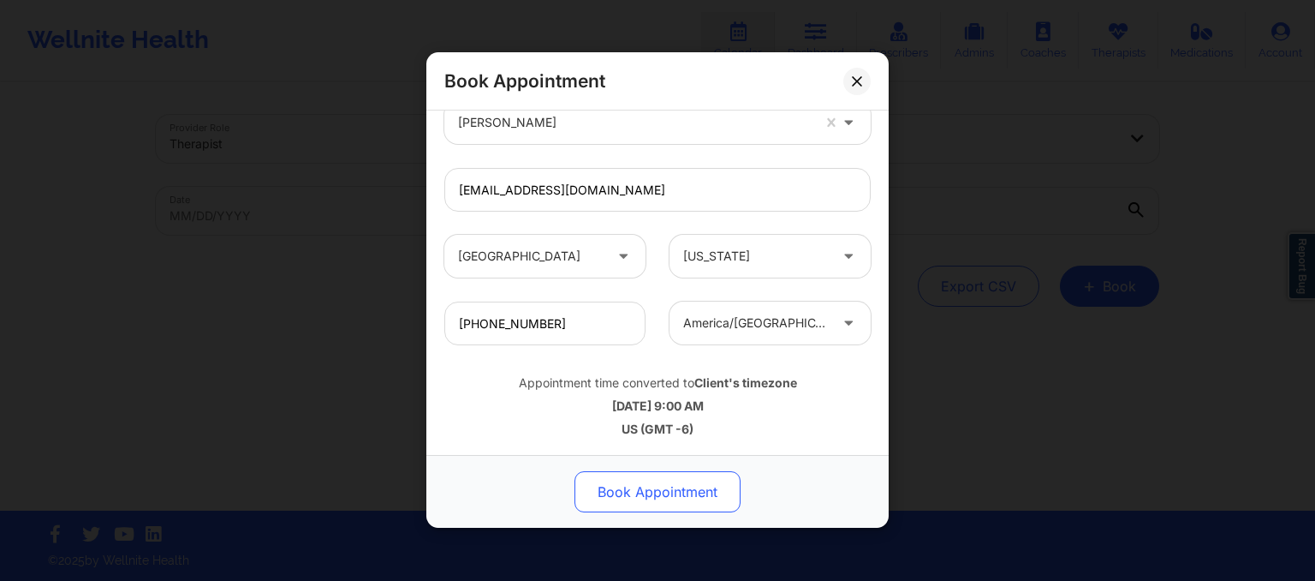
click at [634, 487] on button "Book Appointment" at bounding box center [658, 492] width 166 height 41
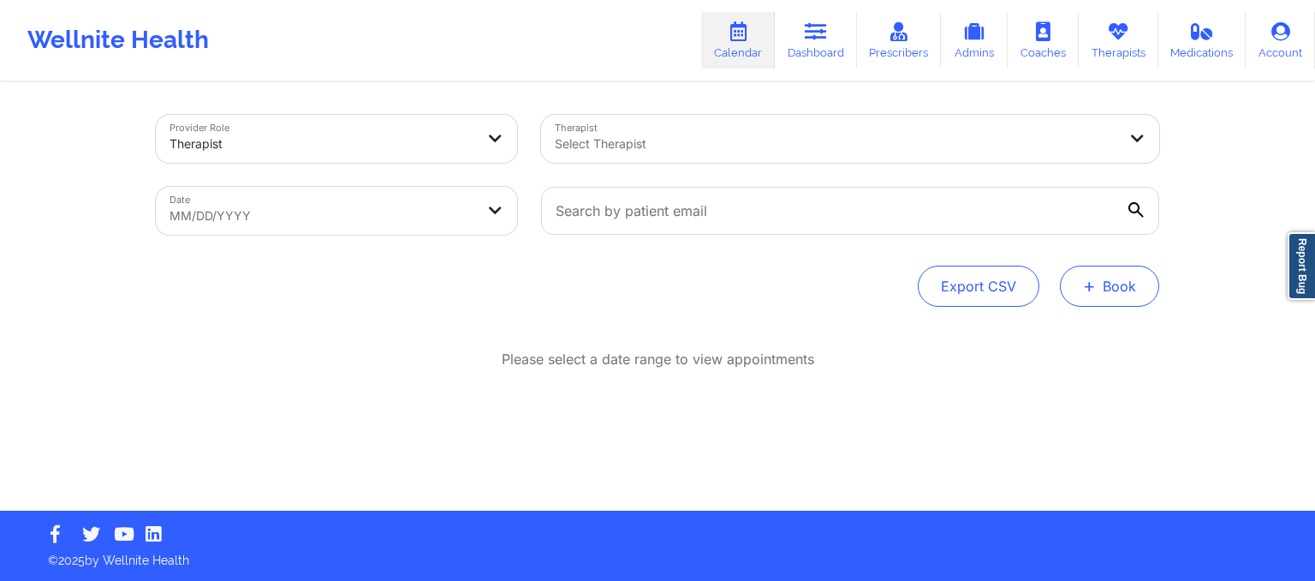
click at [1096, 282] on button "+ Book" at bounding box center [1109, 285] width 99 height 41
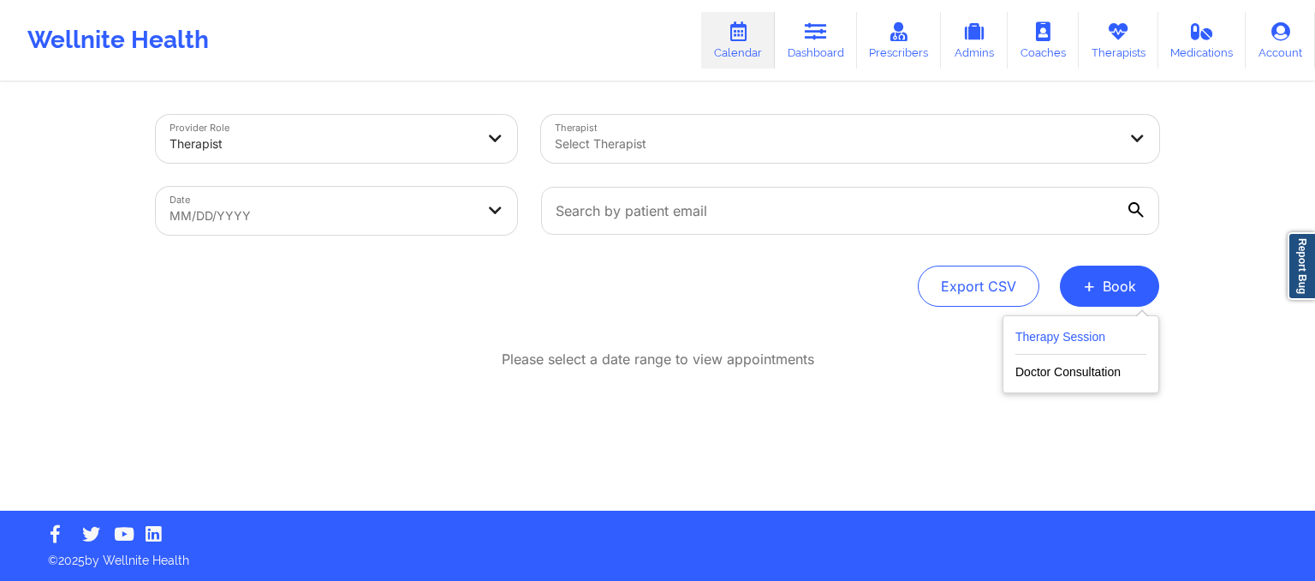
click at [1078, 342] on button "Therapy Session" at bounding box center [1080, 340] width 131 height 28
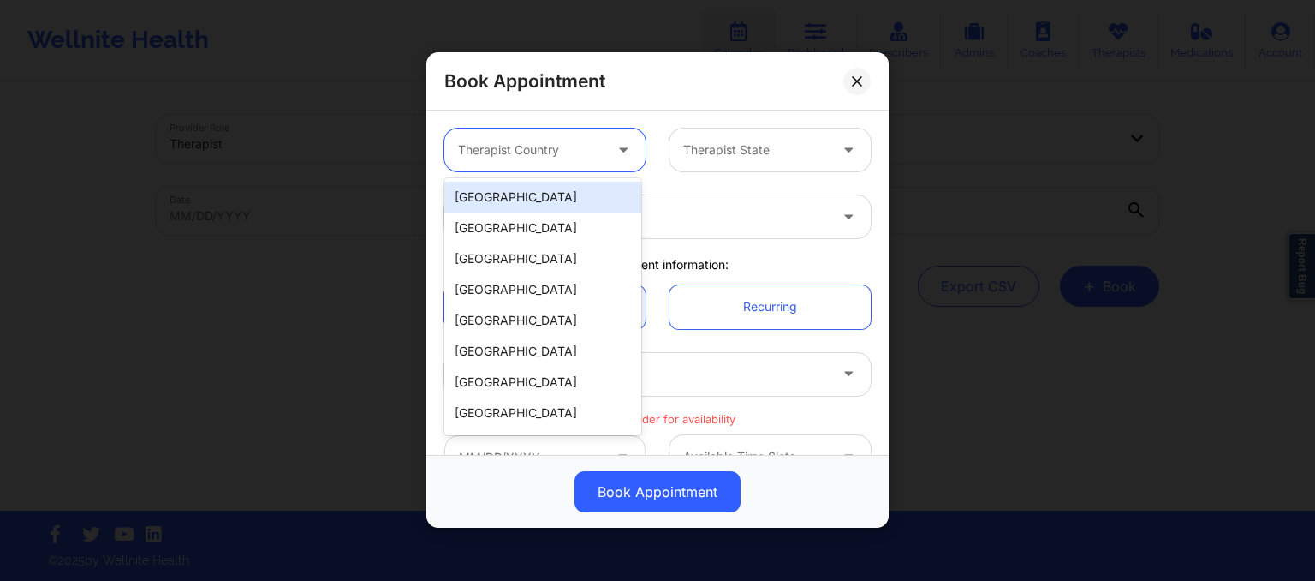
click at [482, 151] on div at bounding box center [530, 150] width 145 height 21
click at [506, 189] on div "[GEOGRAPHIC_DATA]" at bounding box center [542, 197] width 197 height 31
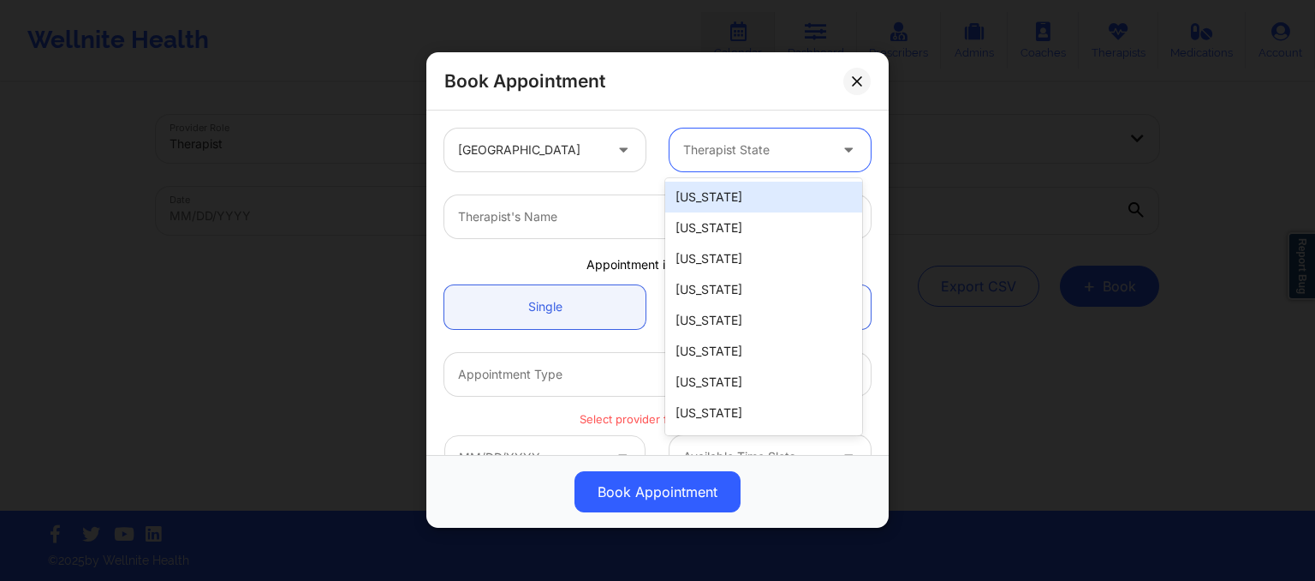
click at [719, 160] on div "Therapist State" at bounding box center [750, 149] width 160 height 43
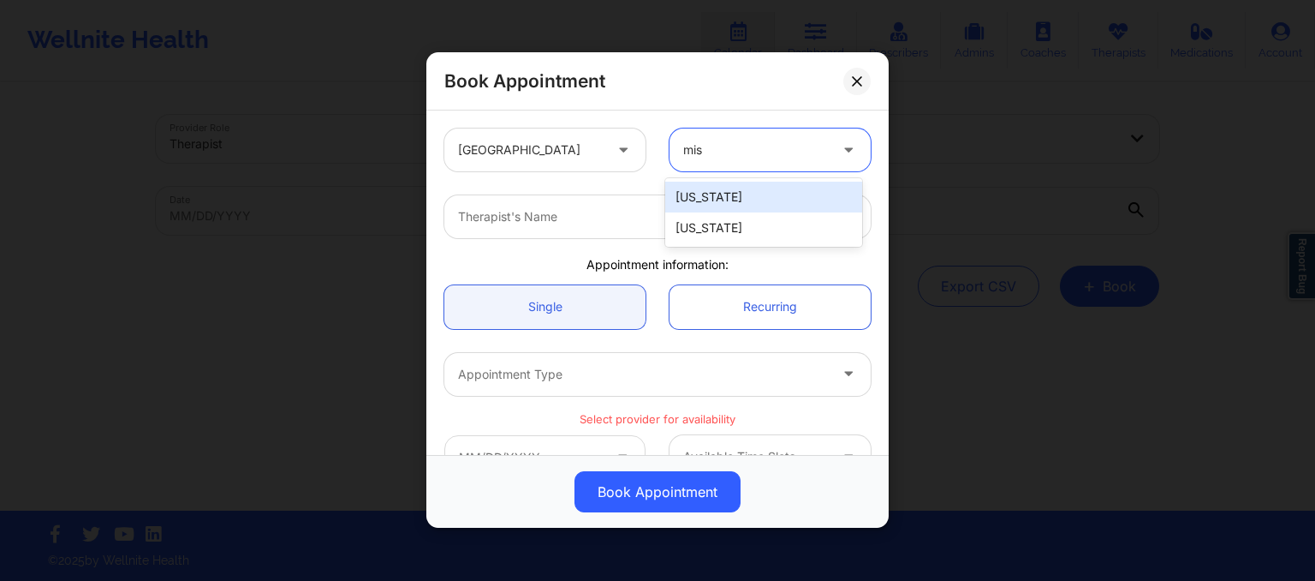
type input "miss"
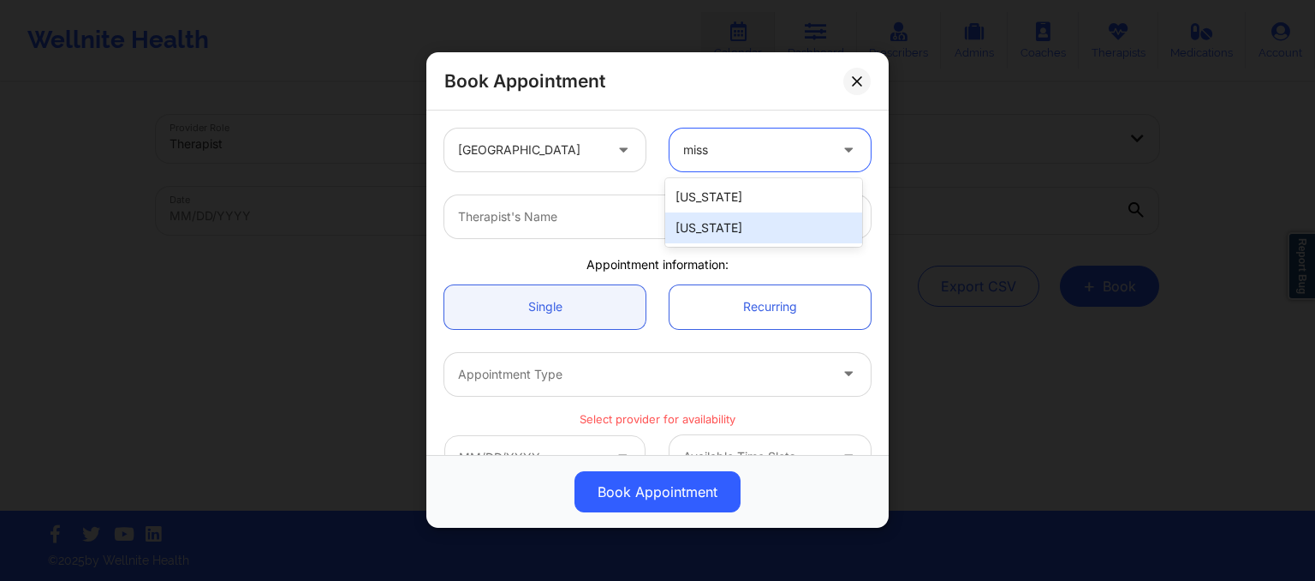
click at [700, 229] on div "[US_STATE]" at bounding box center [763, 227] width 197 height 31
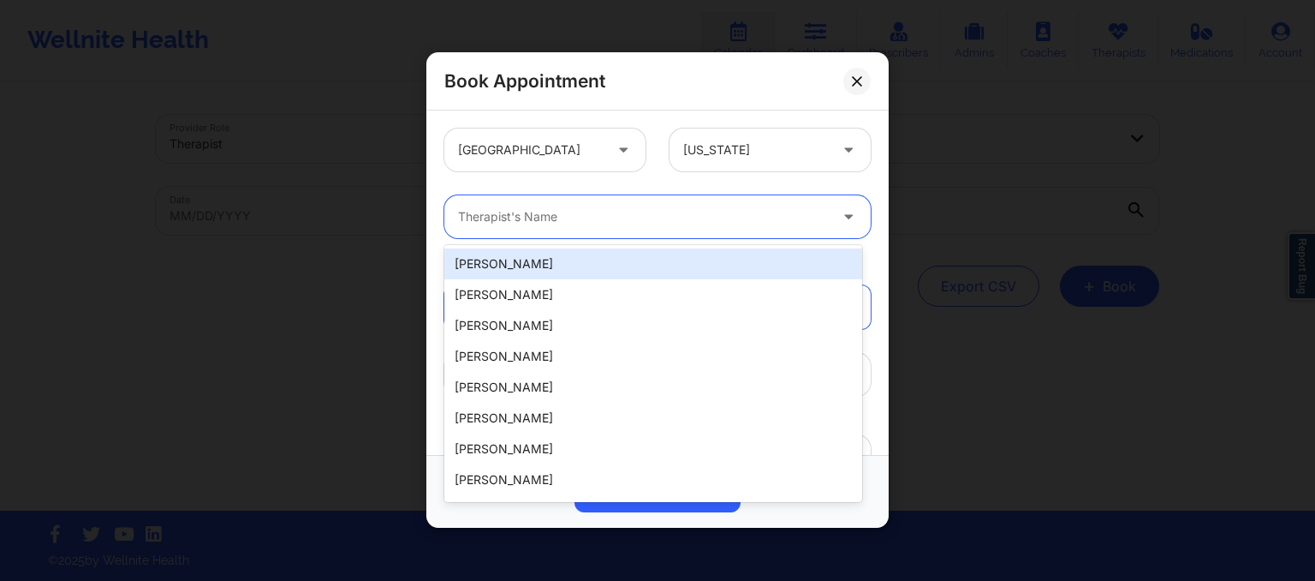
click at [614, 237] on div "Therapist's Name" at bounding box center [636, 216] width 385 height 43
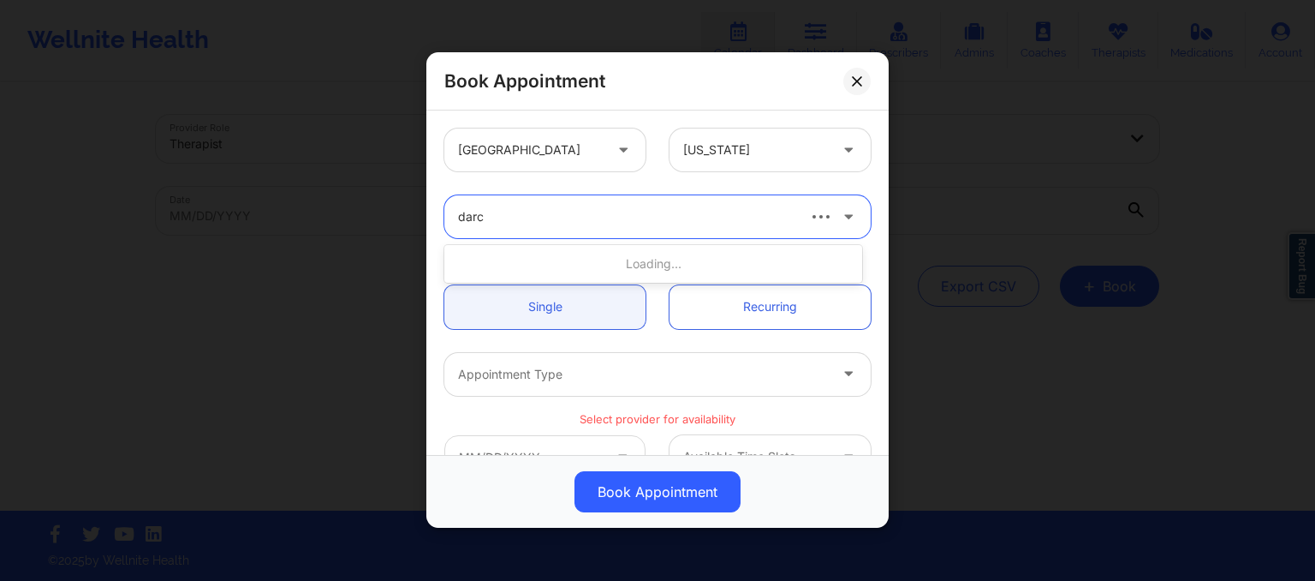
type input "[PERSON_NAME]"
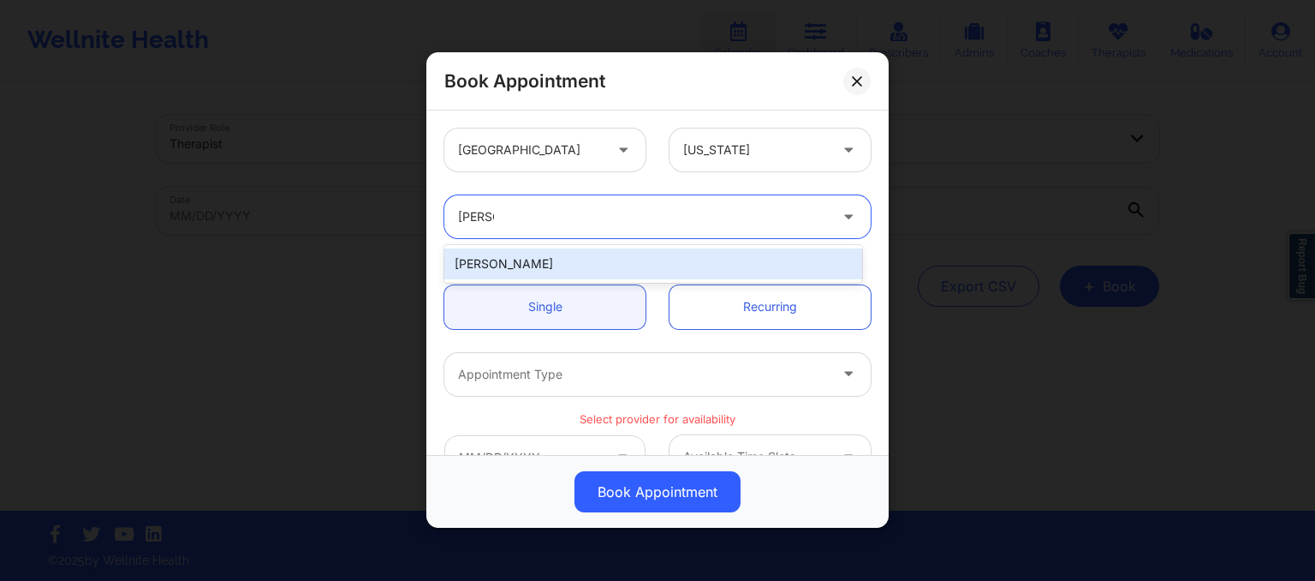
click at [614, 267] on div "[PERSON_NAME]" at bounding box center [653, 263] width 418 height 31
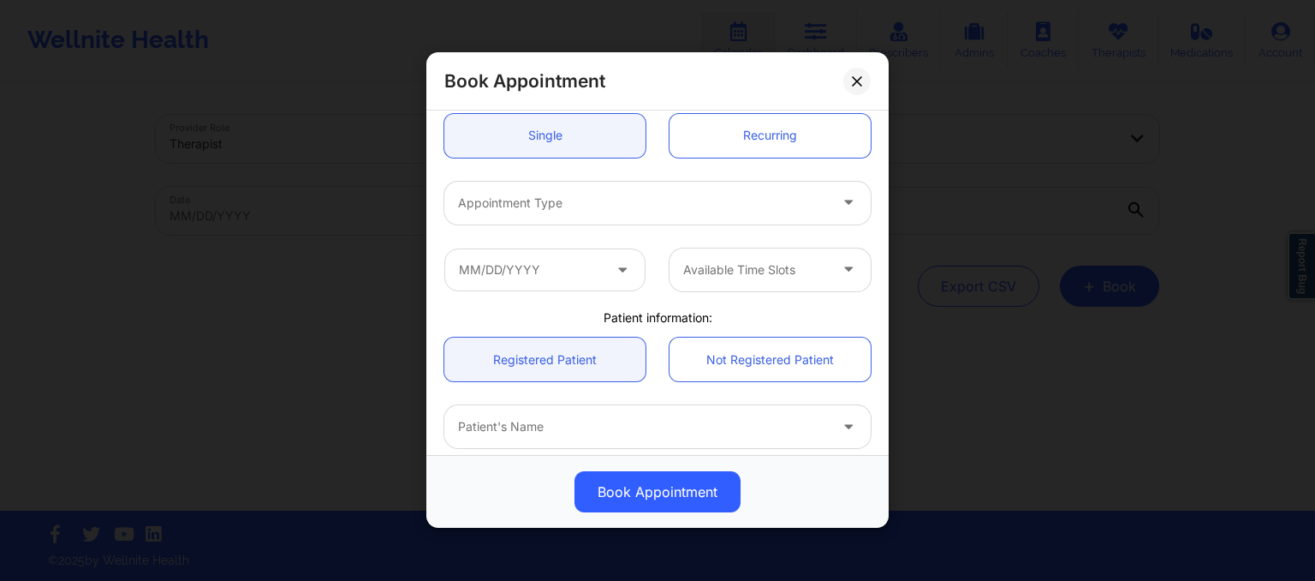
scroll to position [171, 0]
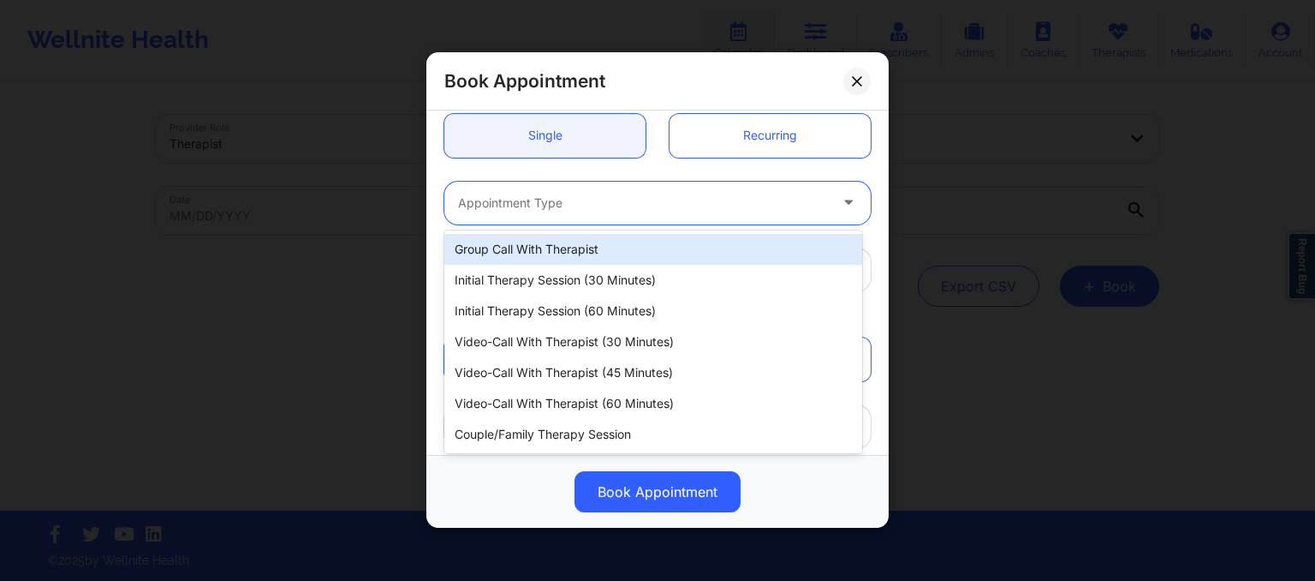
click at [519, 189] on div "Appointment Type" at bounding box center [636, 203] width 385 height 43
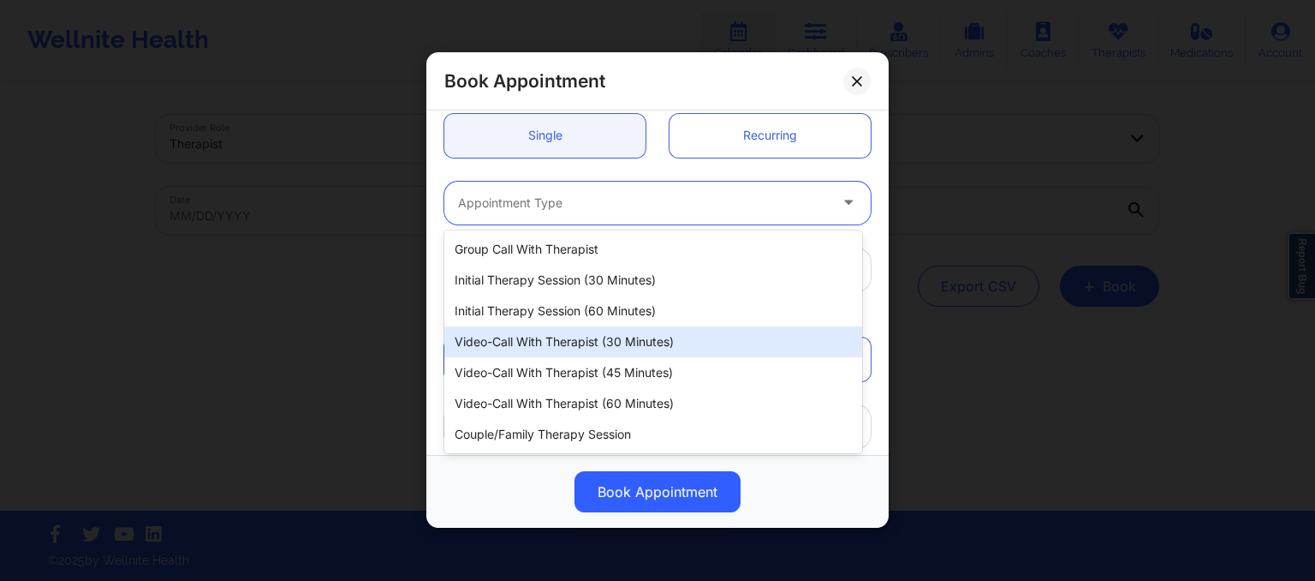
click at [543, 328] on div "Video-Call with Therapist (30 minutes)" at bounding box center [653, 341] width 418 height 31
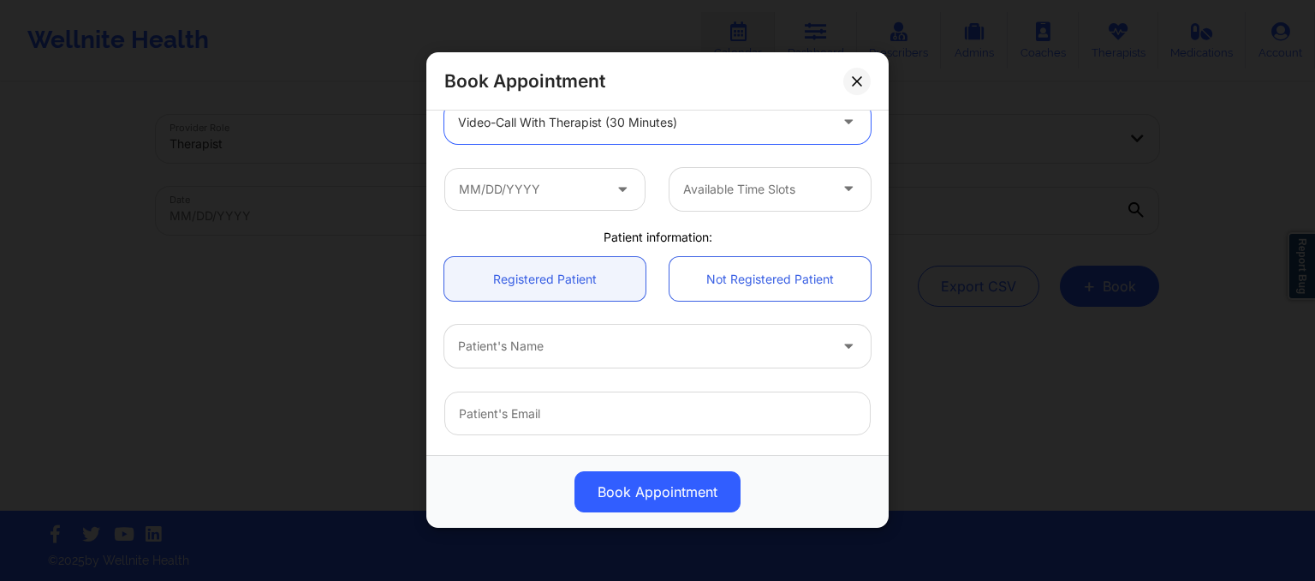
scroll to position [253, 0]
click at [487, 191] on input "text" at bounding box center [544, 188] width 201 height 43
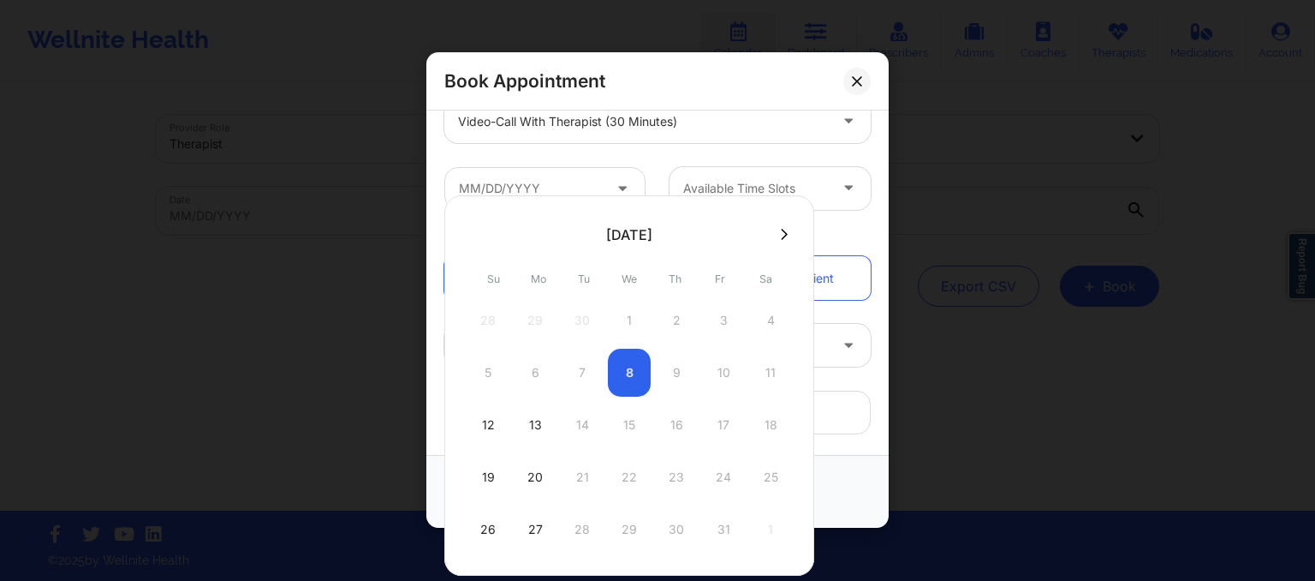
click at [776, 232] on button at bounding box center [784, 234] width 17 height 15
click at [493, 372] on div "2" at bounding box center [488, 372] width 43 height 48
type input "[DATE]"
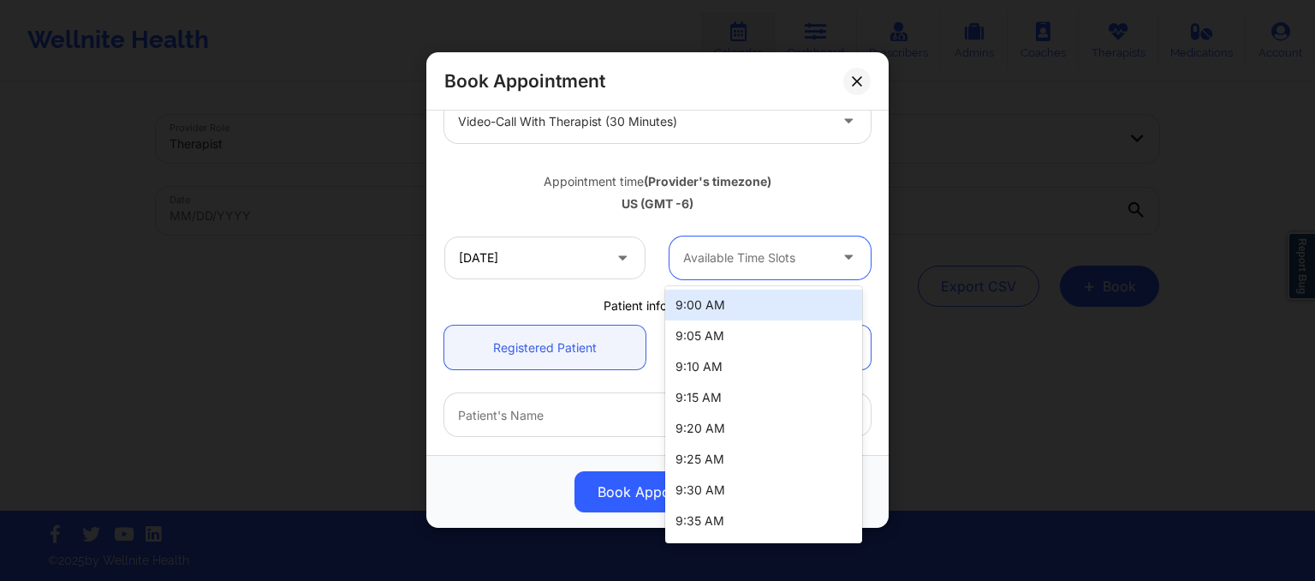
click at [773, 264] on div at bounding box center [755, 257] width 145 height 21
click at [750, 306] on div "9:00 AM" at bounding box center [763, 304] width 197 height 31
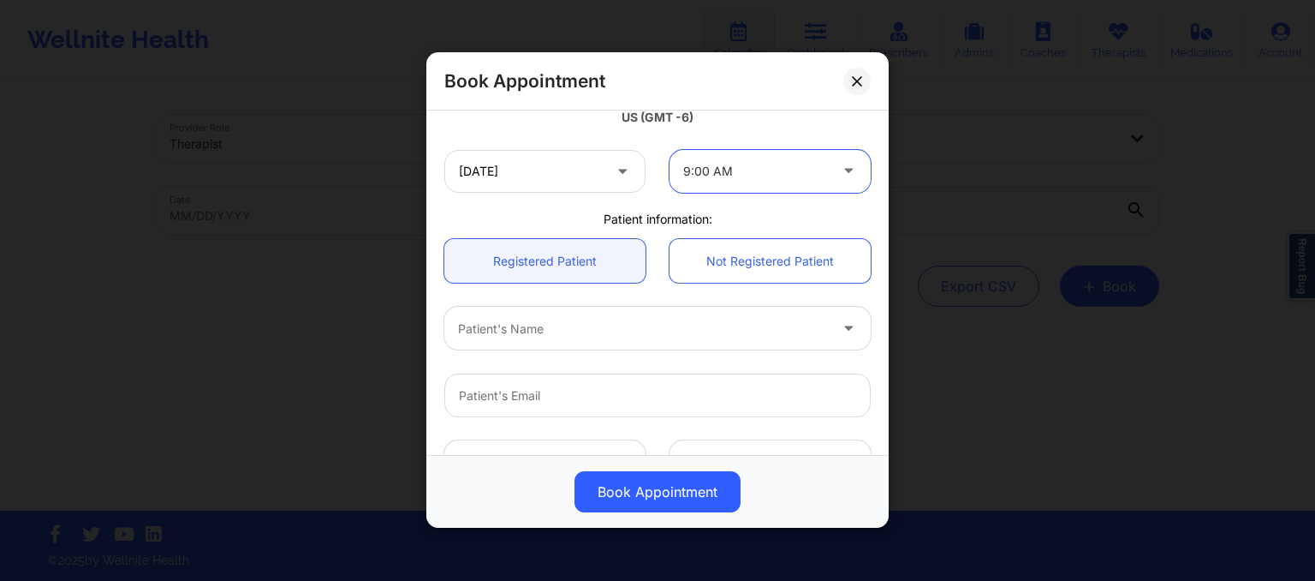
scroll to position [341, 0]
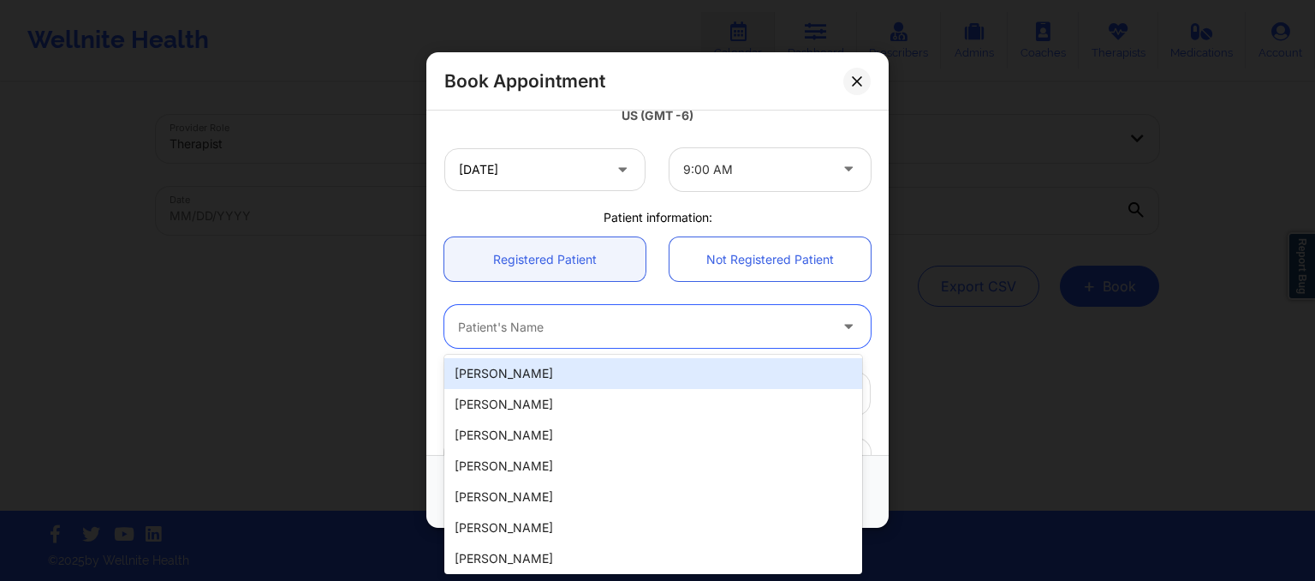
click at [611, 335] on div at bounding box center [643, 327] width 370 height 21
type input "[PERSON_NAME]"
click at [575, 378] on div "[PERSON_NAME]" at bounding box center [653, 373] width 418 height 31
type input "[EMAIL_ADDRESS][DOMAIN_NAME]"
type input "[PHONE_NUMBER]"
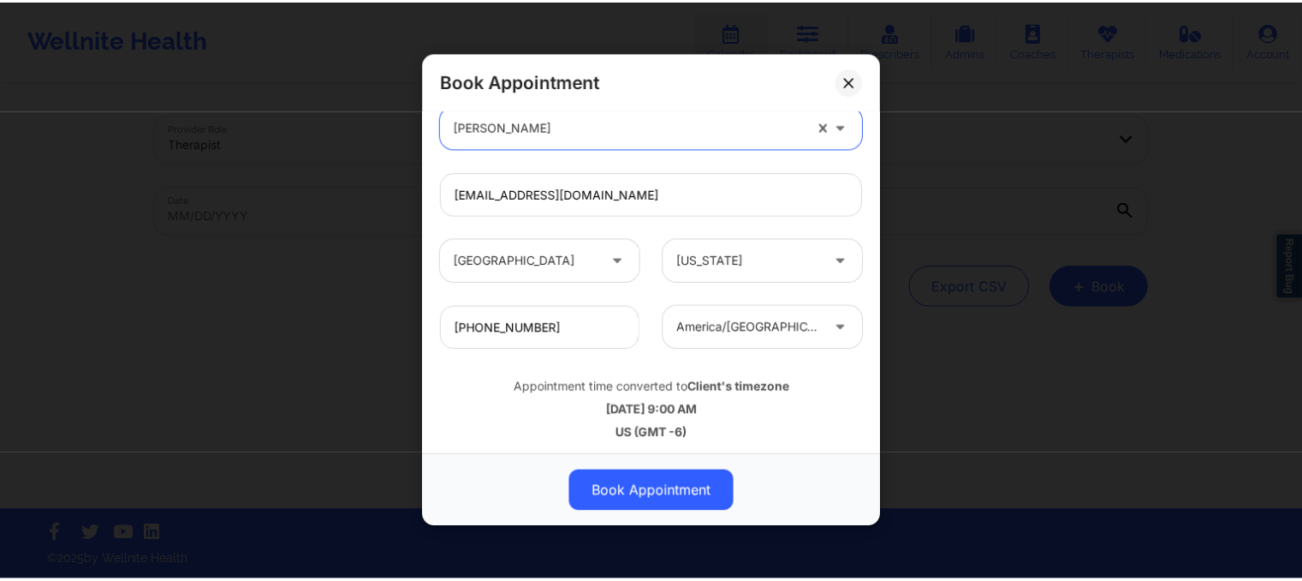
scroll to position [545, 0]
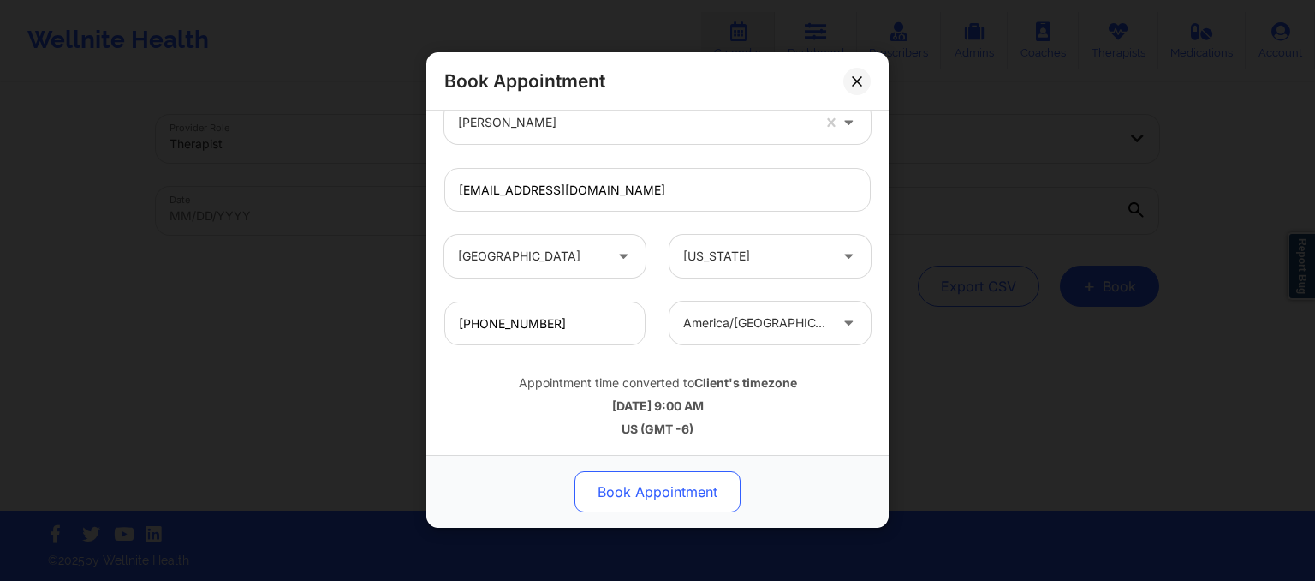
click at [651, 490] on button "Book Appointment" at bounding box center [658, 492] width 166 height 41
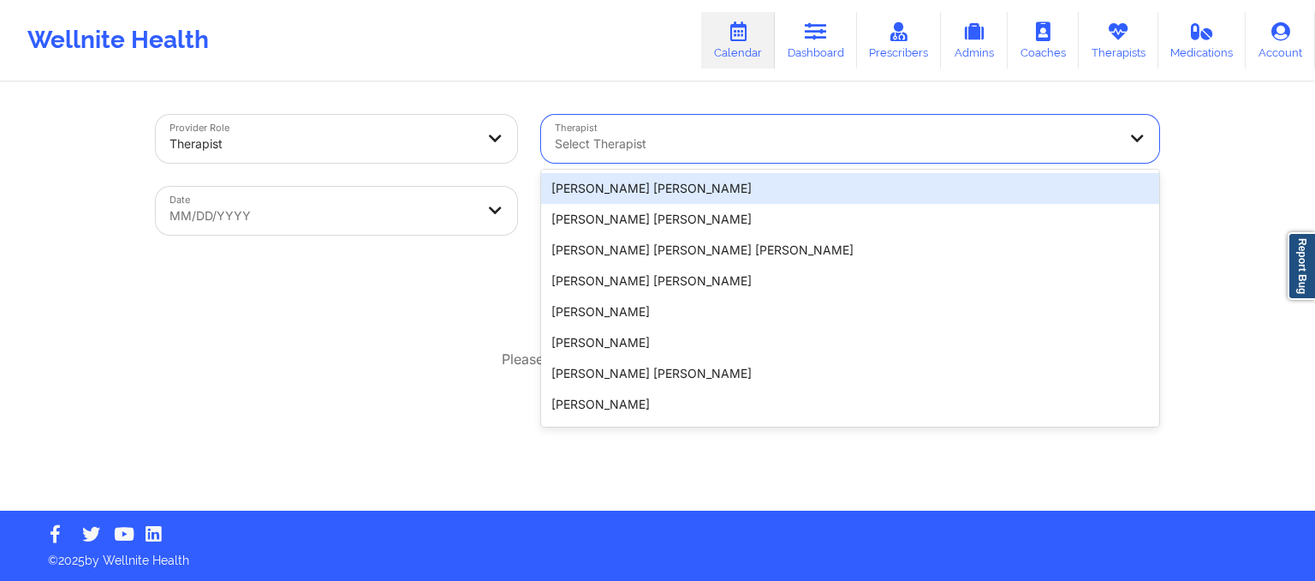
click at [687, 136] on div at bounding box center [836, 144] width 562 height 21
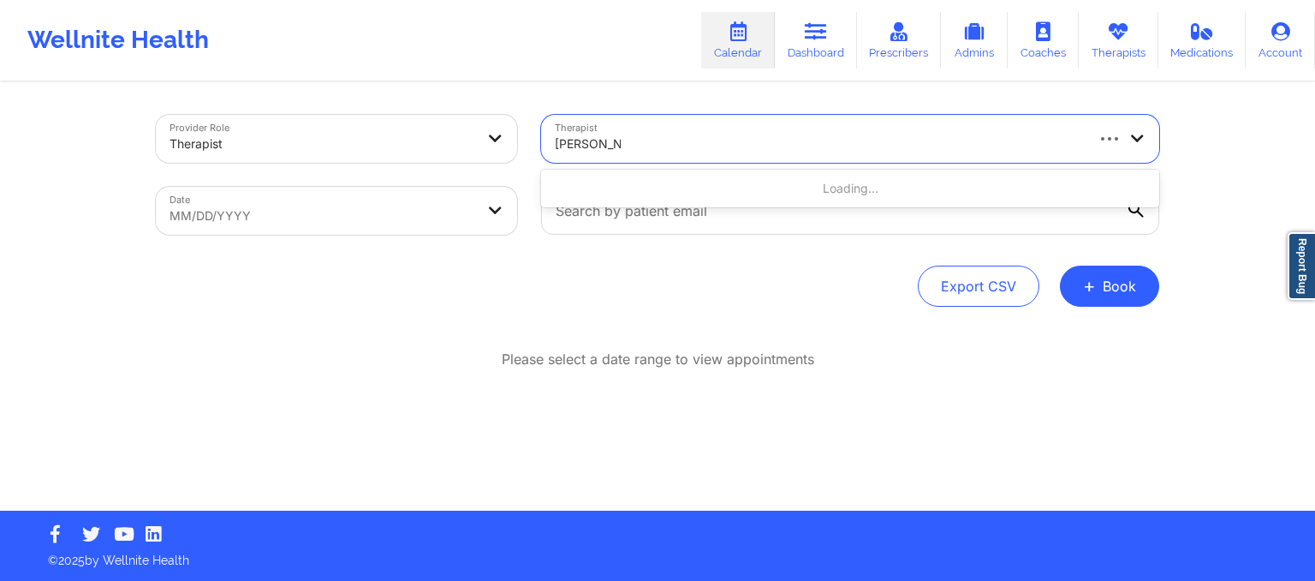
type input "[PERSON_NAME]"
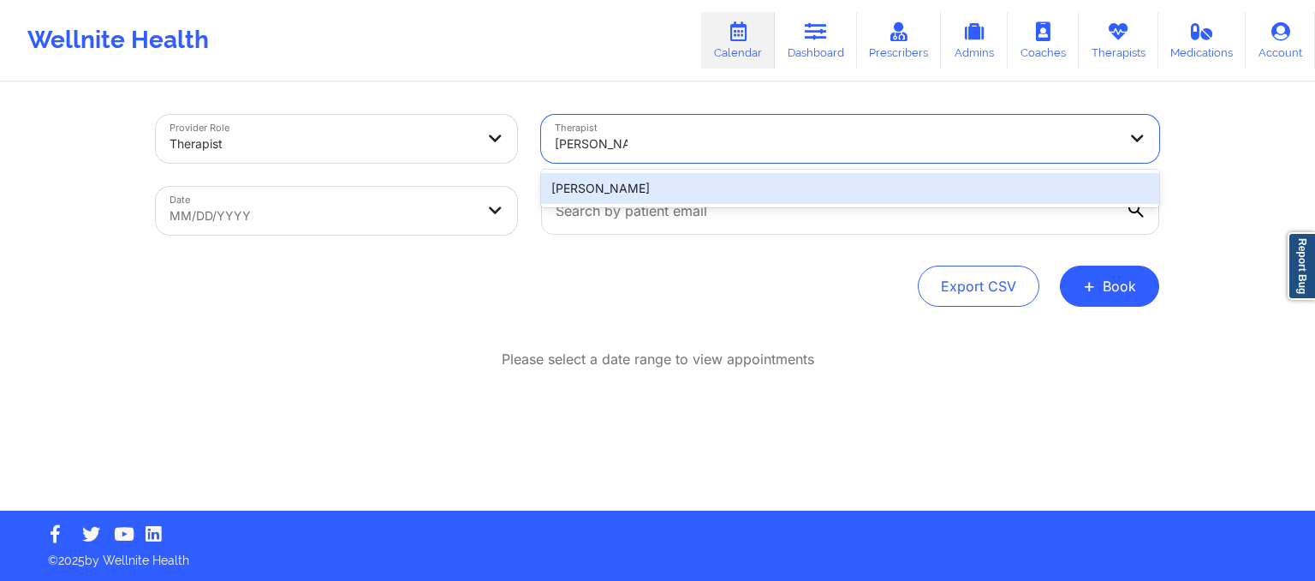
click at [688, 183] on div "[PERSON_NAME]" at bounding box center [850, 188] width 618 height 31
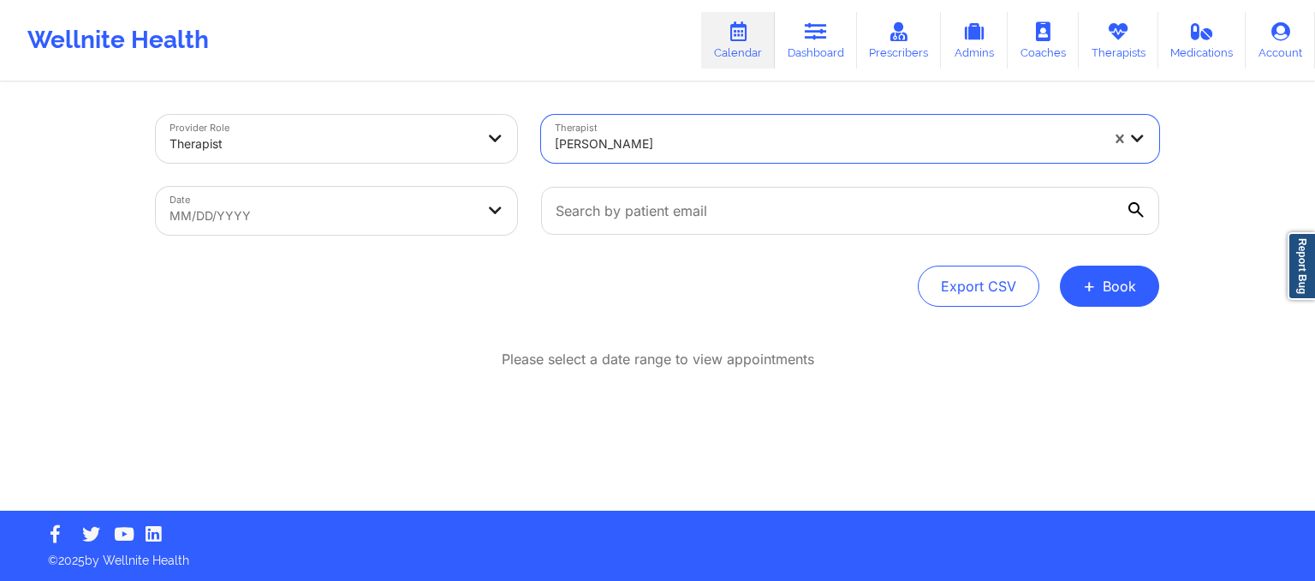
click at [422, 201] on body "Wellnite Health Calendar Dashboard Prescribers Admins Coaches Therapists Medica…" at bounding box center [657, 290] width 1315 height 581
select select "2025-8"
select select "2025-9"
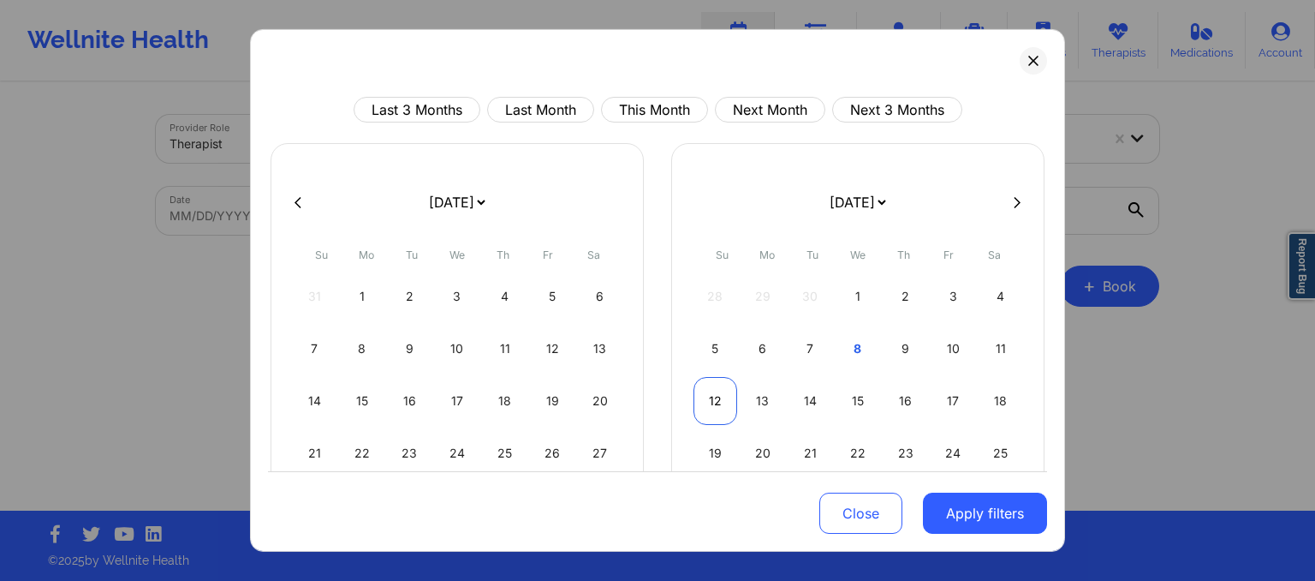
click at [696, 407] on div "12" at bounding box center [716, 401] width 44 height 48
select select "2025-9"
select select "2025-10"
select select "2025-9"
select select "2025-10"
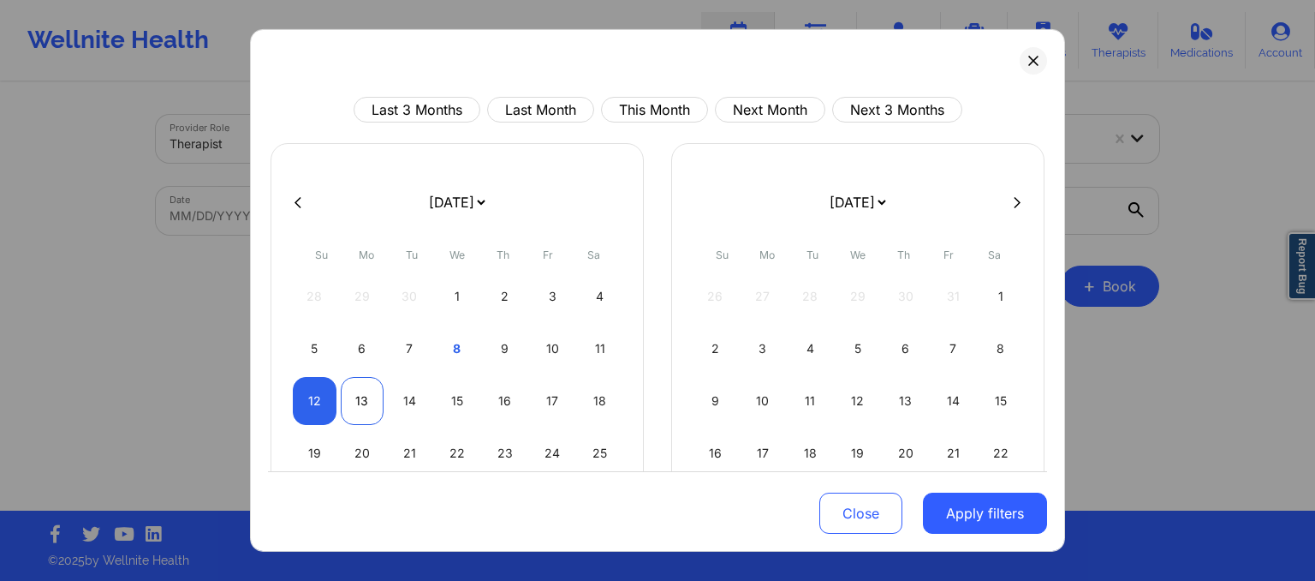
click at [370, 386] on div "13" at bounding box center [363, 401] width 44 height 48
select select "2025-9"
select select "2025-10"
click at [984, 515] on button "Apply filters" at bounding box center [985, 512] width 124 height 41
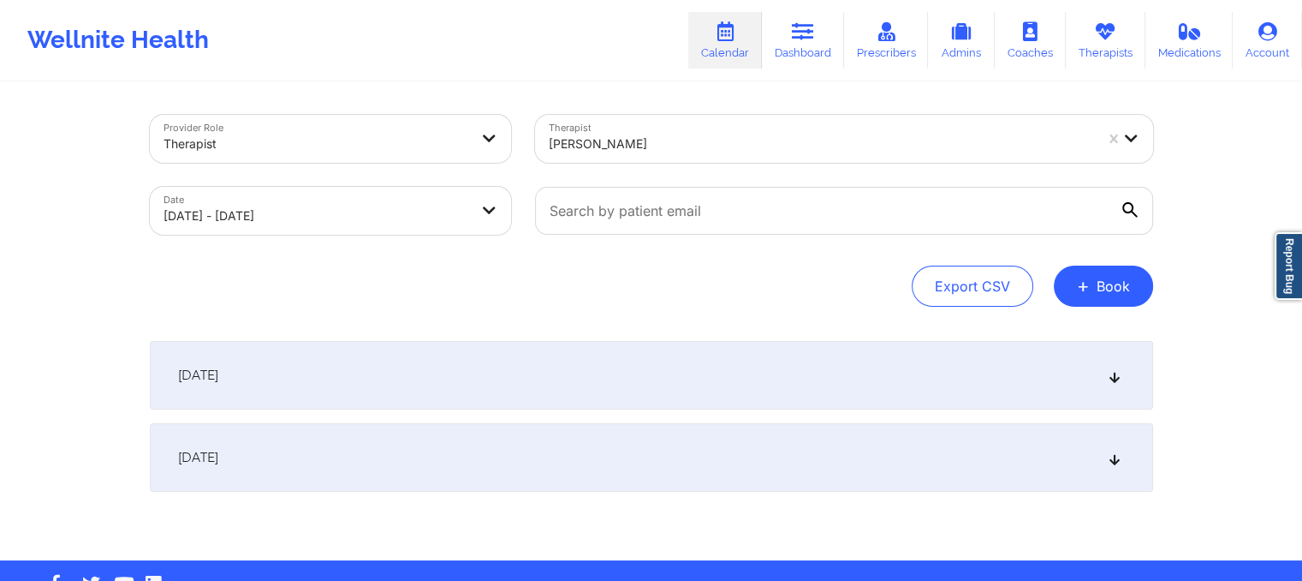
click at [901, 398] on div "[DATE]" at bounding box center [652, 375] width 1004 height 68
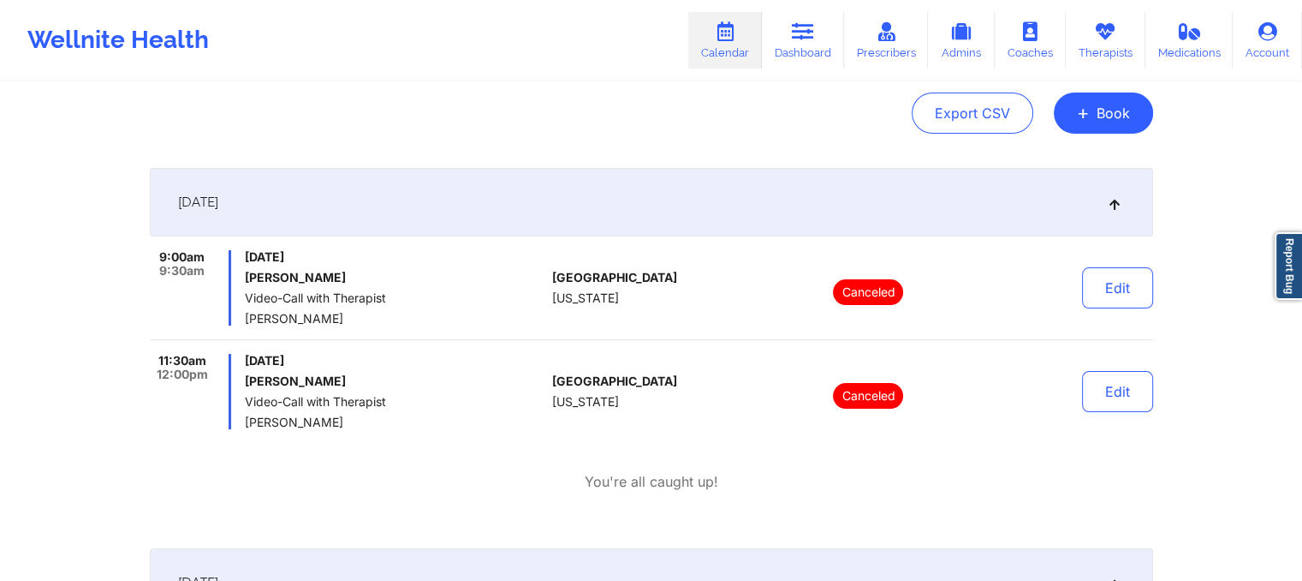
scroll to position [174, 0]
click at [1130, 386] on button "Edit" at bounding box center [1117, 390] width 71 height 41
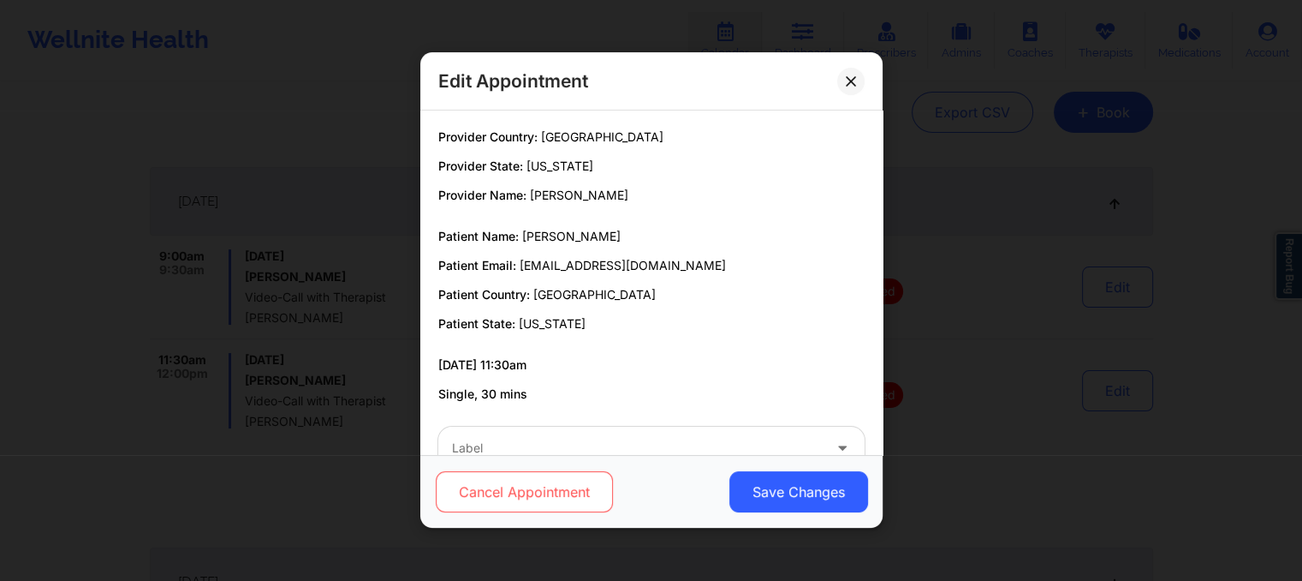
click at [510, 490] on button "Cancel Appointment" at bounding box center [523, 492] width 177 height 41
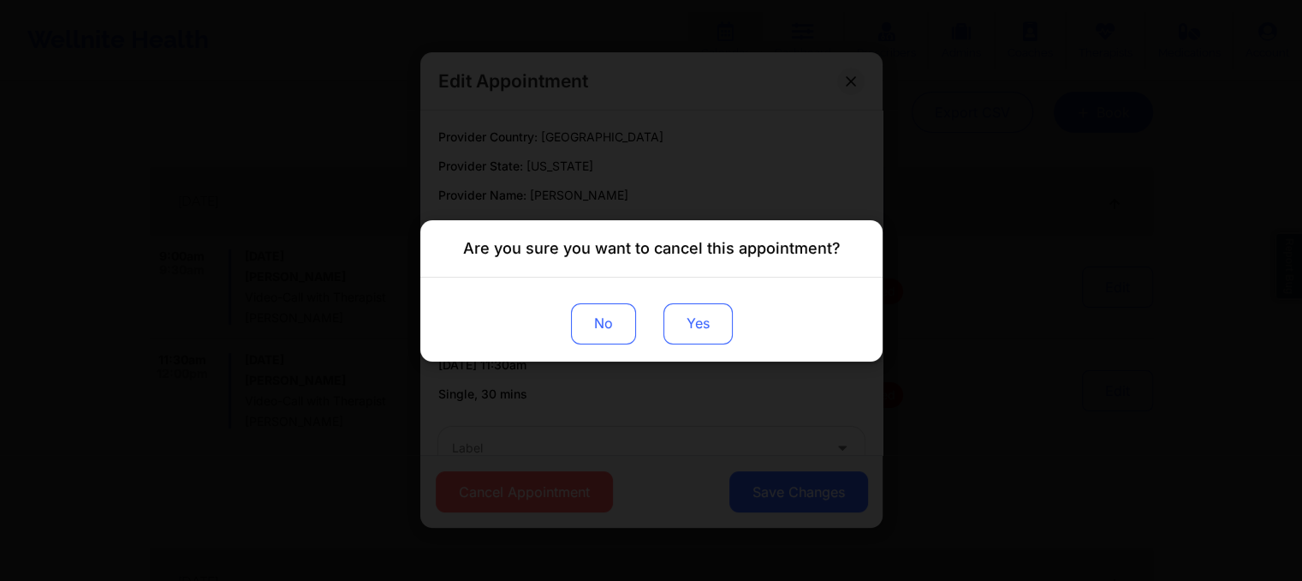
click at [705, 316] on button "Yes" at bounding box center [697, 322] width 69 height 41
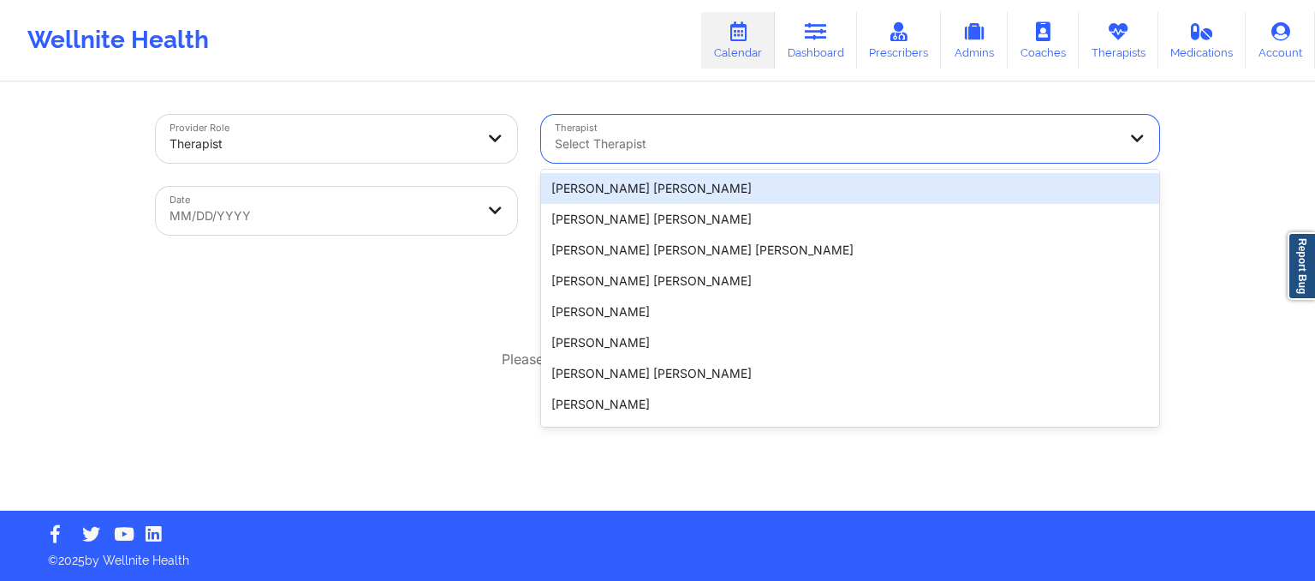
click at [889, 147] on div at bounding box center [836, 144] width 562 height 21
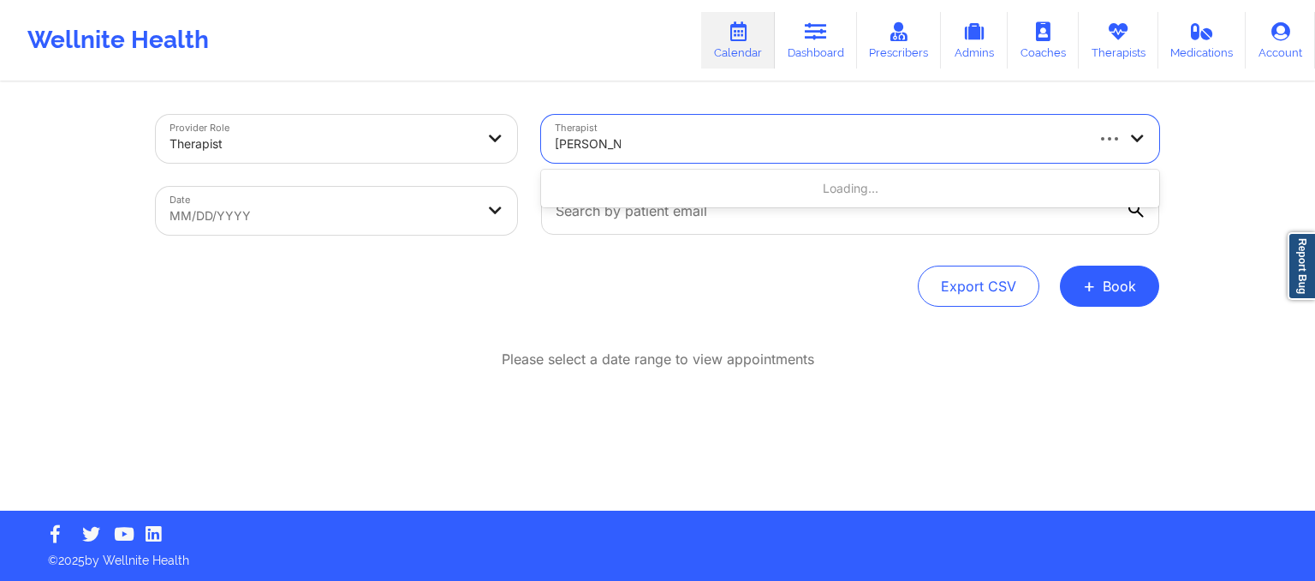
type input "darcel tyson"
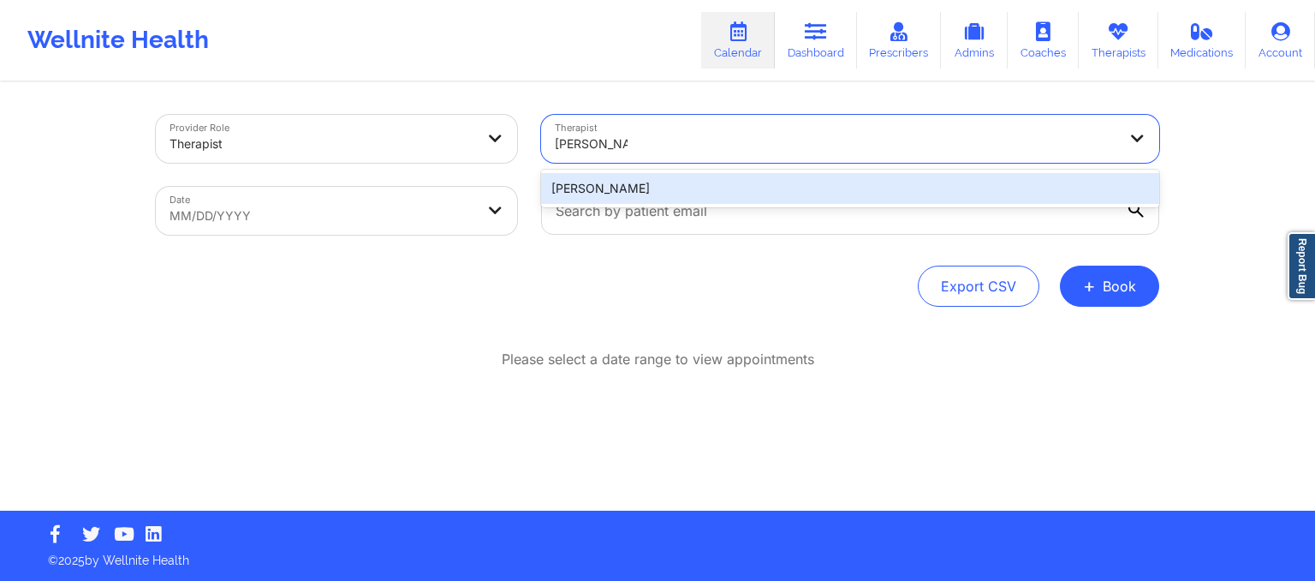
click at [808, 193] on div "Darcel Tyson" at bounding box center [850, 188] width 618 height 31
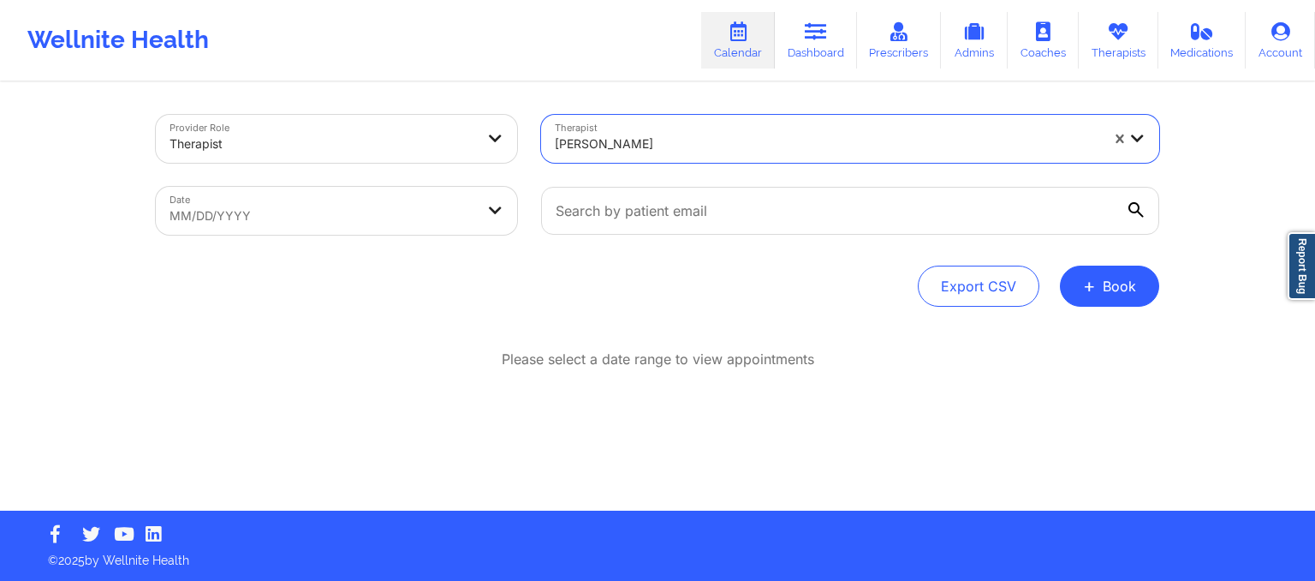
select select "2025-8"
select select "2025-9"
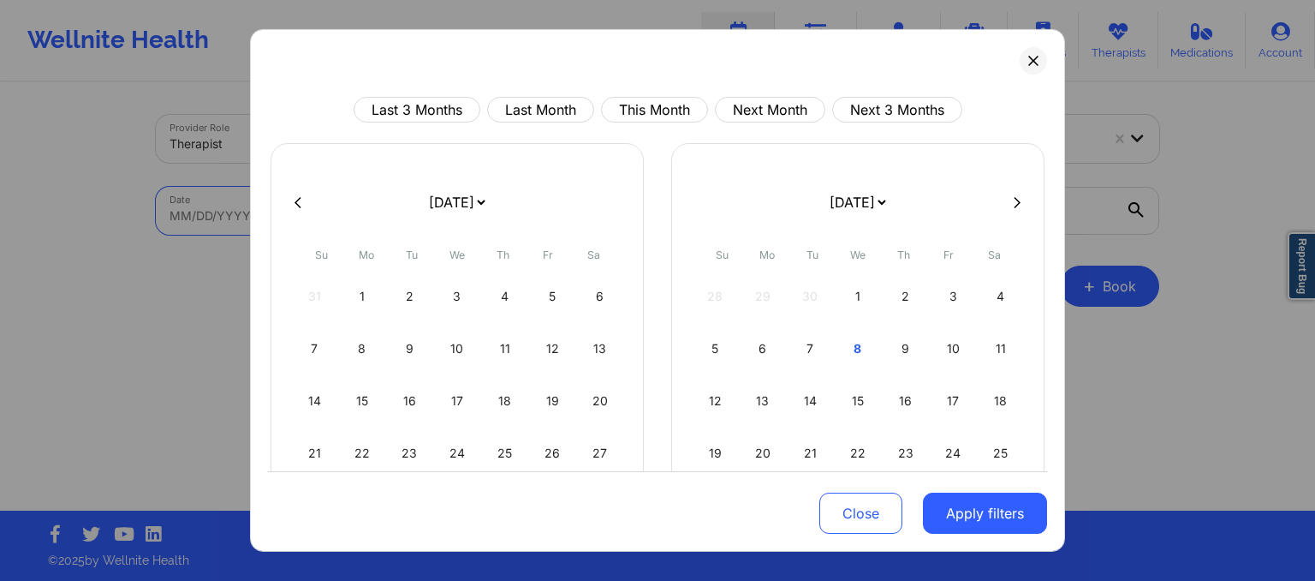
click at [408, 187] on body "Wellnite Health Calendar Dashboard Prescribers Admins Coaches Therapists Medica…" at bounding box center [657, 290] width 1315 height 581
click at [724, 411] on div "12" at bounding box center [716, 401] width 44 height 48
select select "2025-9"
select select "2025-10"
select select "2025-9"
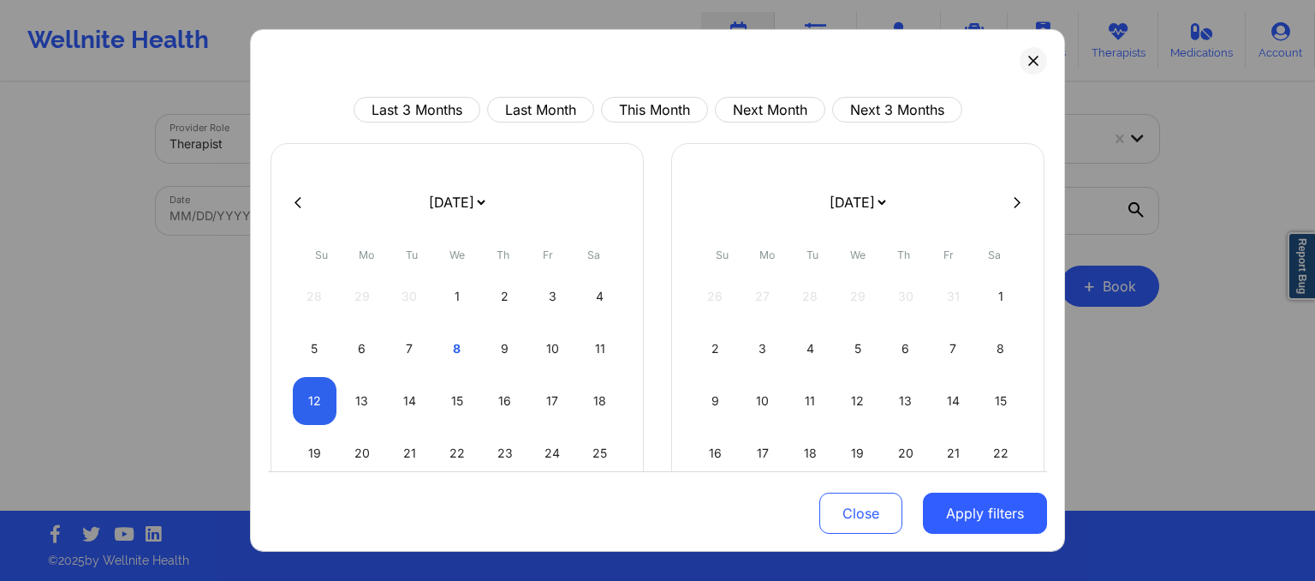
select select "2025-10"
select select "2025-9"
select select "2025-10"
click at [370, 391] on div "13" at bounding box center [363, 401] width 44 height 48
select select "2025-9"
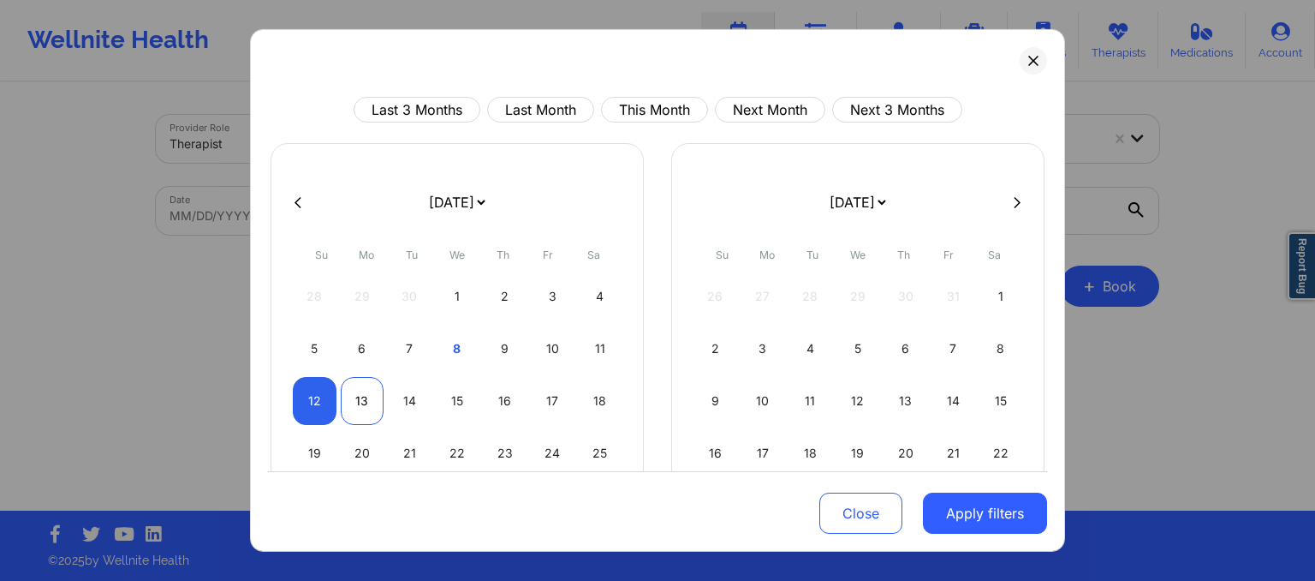
select select "2025-10"
click at [986, 493] on button "Apply filters" at bounding box center [985, 512] width 124 height 41
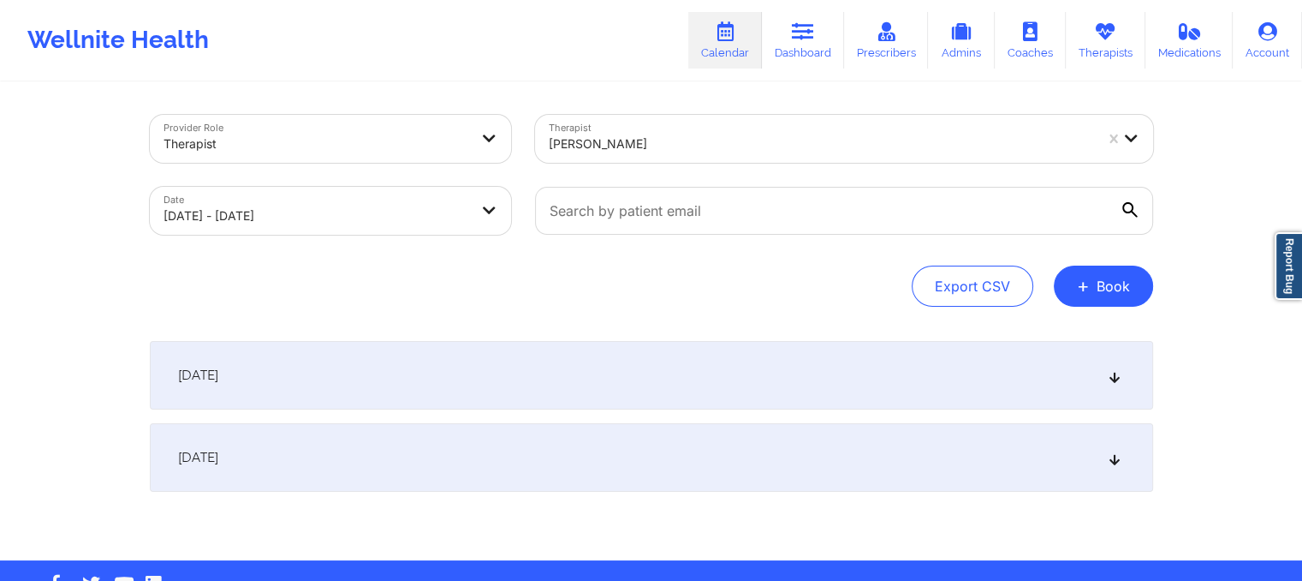
click at [672, 394] on div "[DATE]" at bounding box center [652, 375] width 1004 height 68
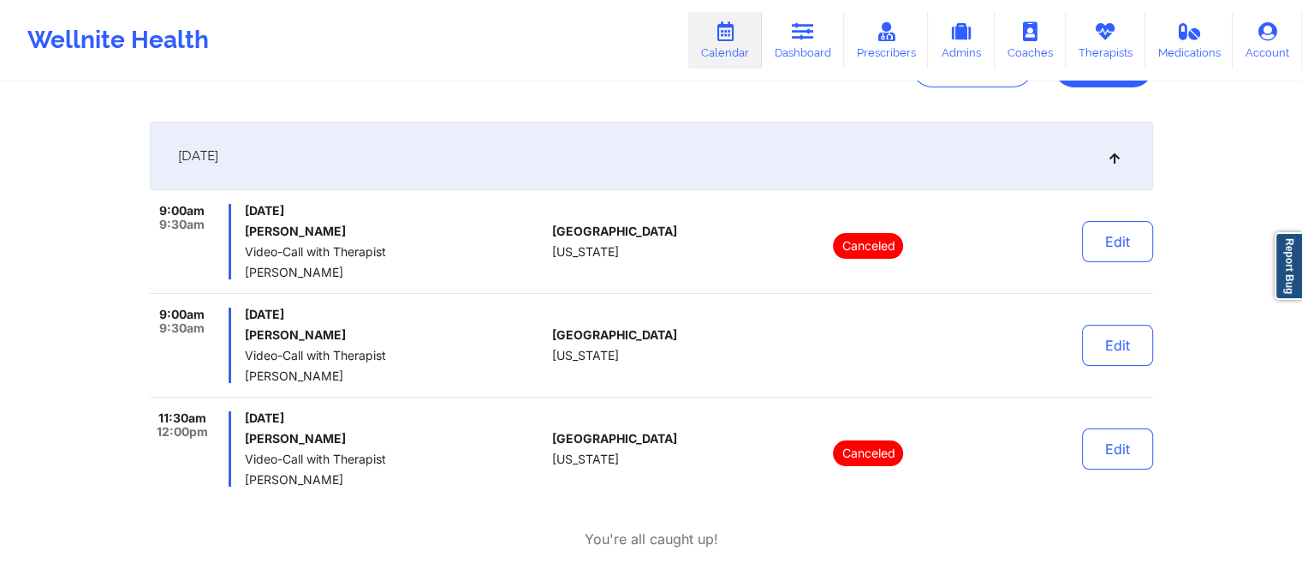
scroll to position [225, 0]
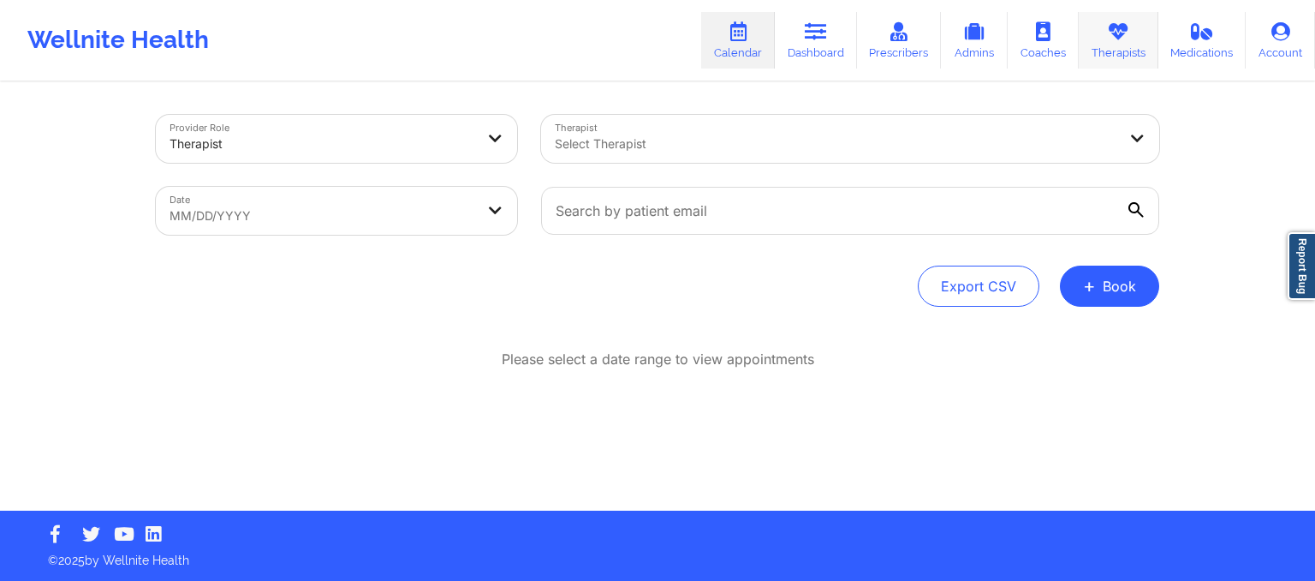
click at [1109, 46] on link "Therapists" at bounding box center [1119, 40] width 80 height 57
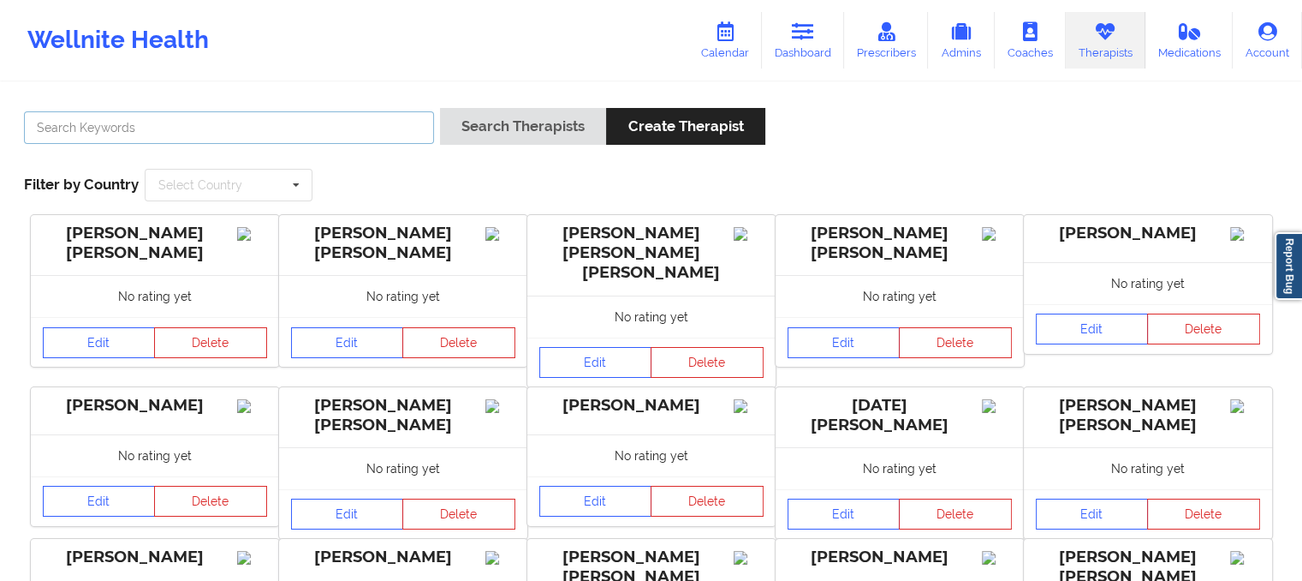
click at [396, 138] on input "text" at bounding box center [229, 127] width 410 height 33
type input "[PERSON_NAME]"
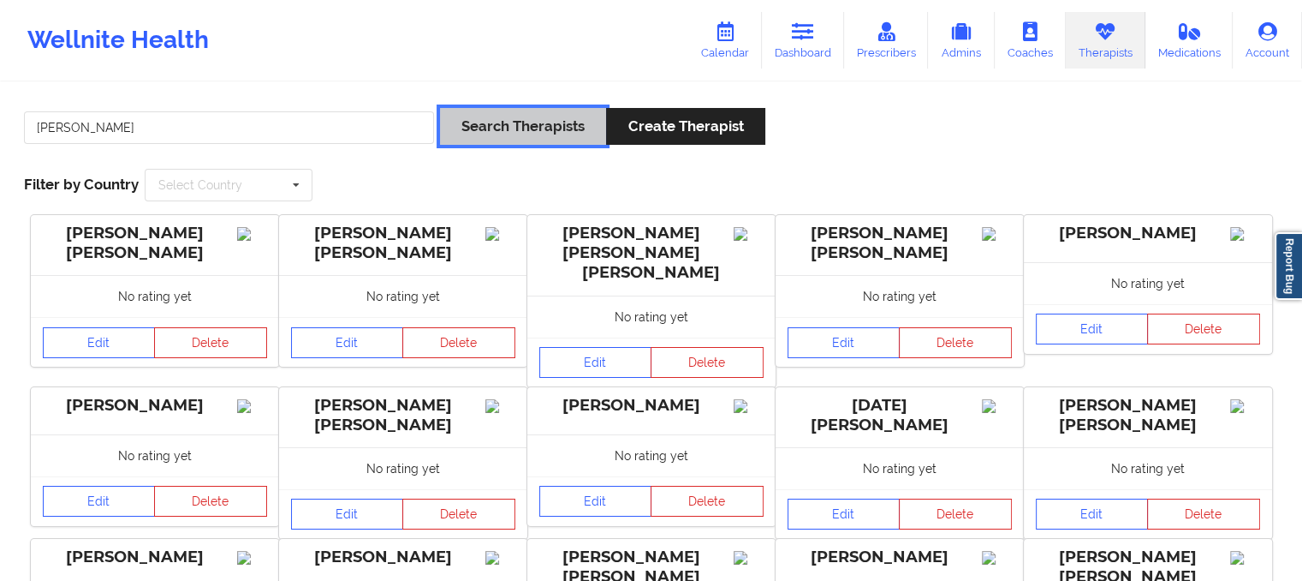
click at [491, 131] on button "Search Therapists" at bounding box center [523, 126] width 166 height 37
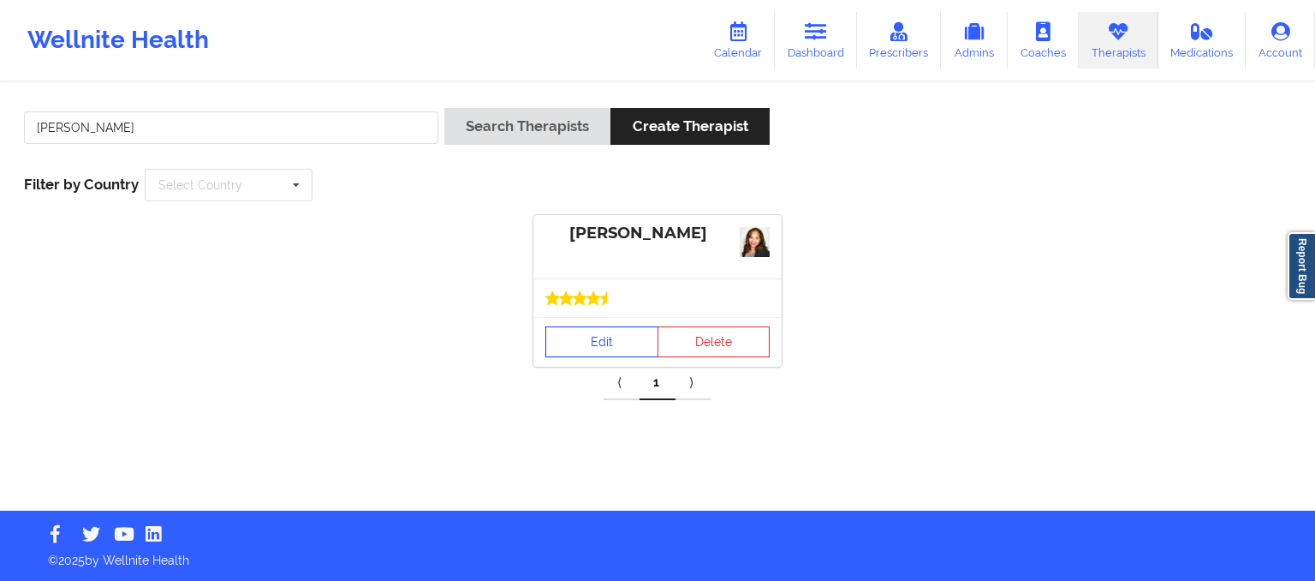
click at [595, 337] on link "Edit" at bounding box center [601, 341] width 113 height 31
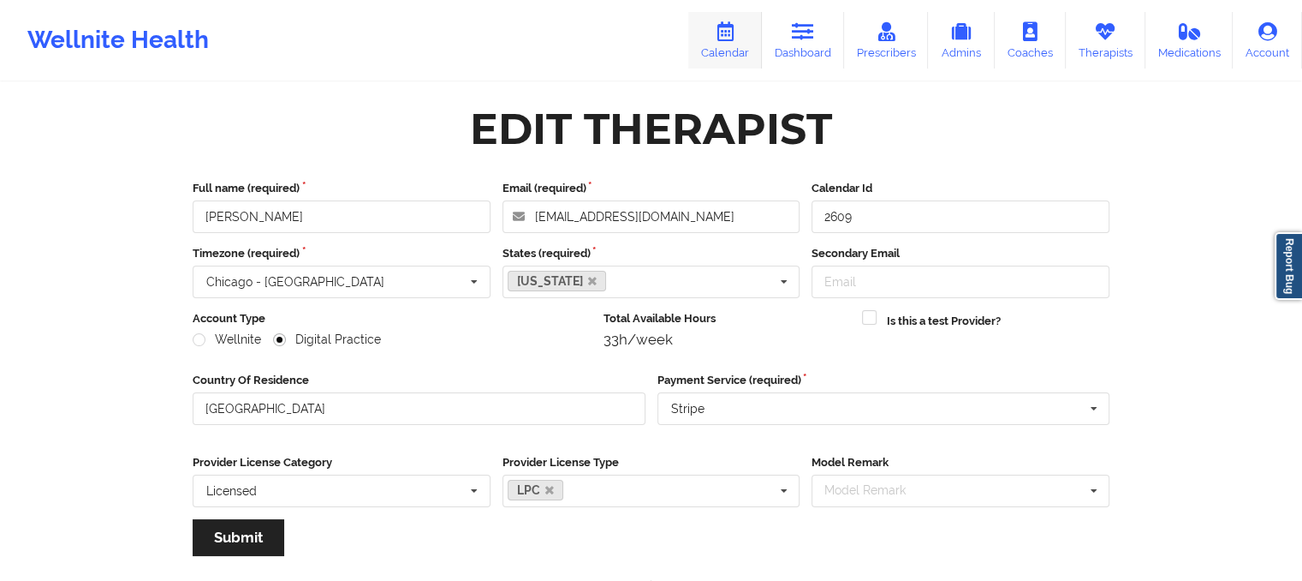
click at [726, 27] on icon at bounding box center [725, 31] width 22 height 19
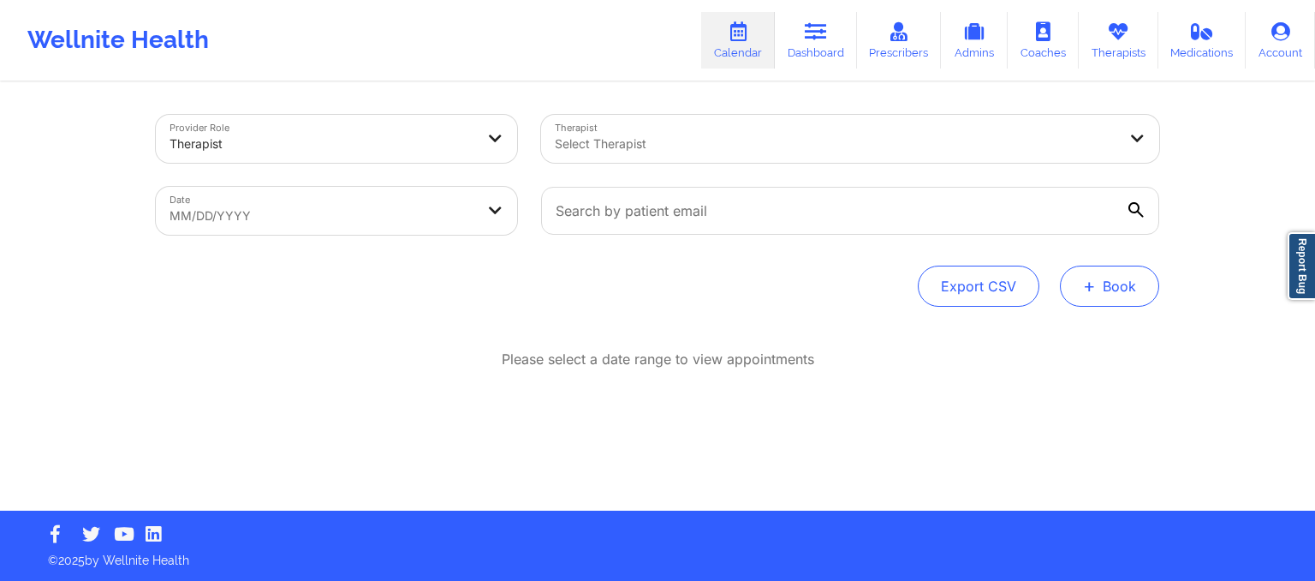
click at [1097, 295] on button "+ Book" at bounding box center [1109, 285] width 99 height 41
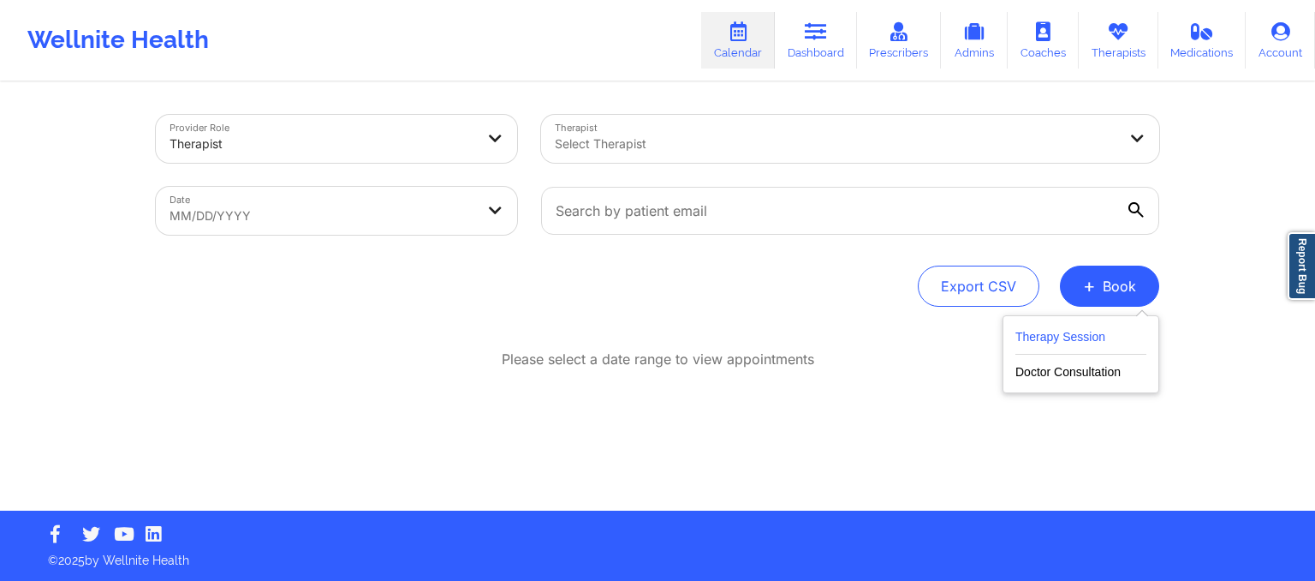
click at [1054, 344] on button "Therapy Session" at bounding box center [1080, 340] width 131 height 28
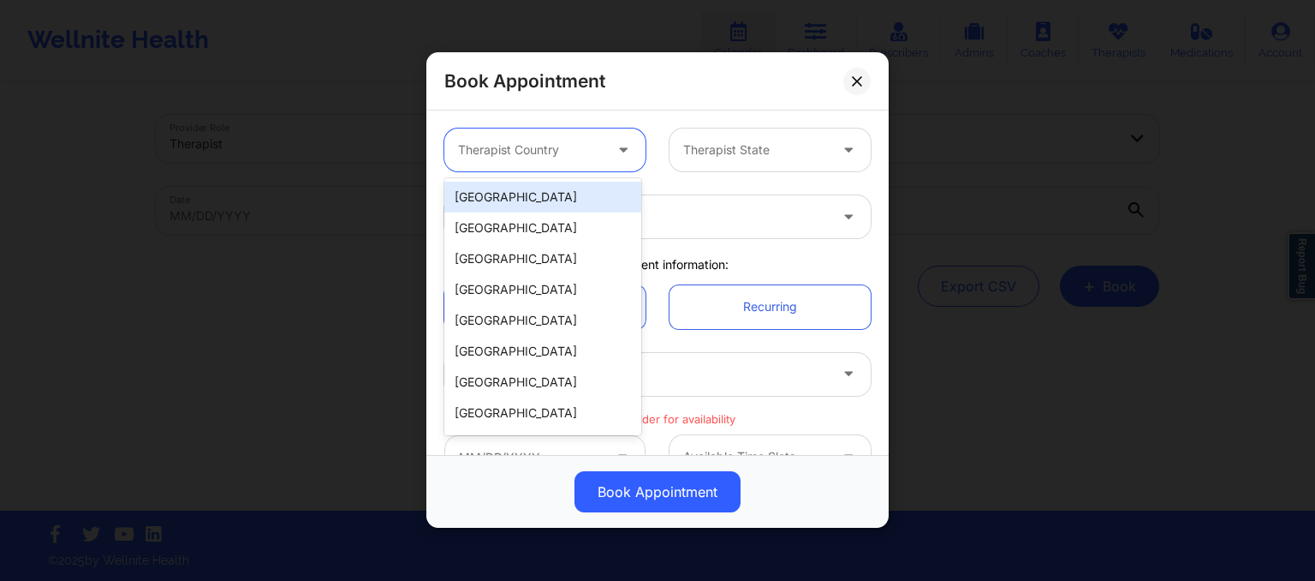
click at [527, 144] on div at bounding box center [530, 150] width 145 height 21
click at [524, 205] on div "[GEOGRAPHIC_DATA]" at bounding box center [542, 197] width 197 height 31
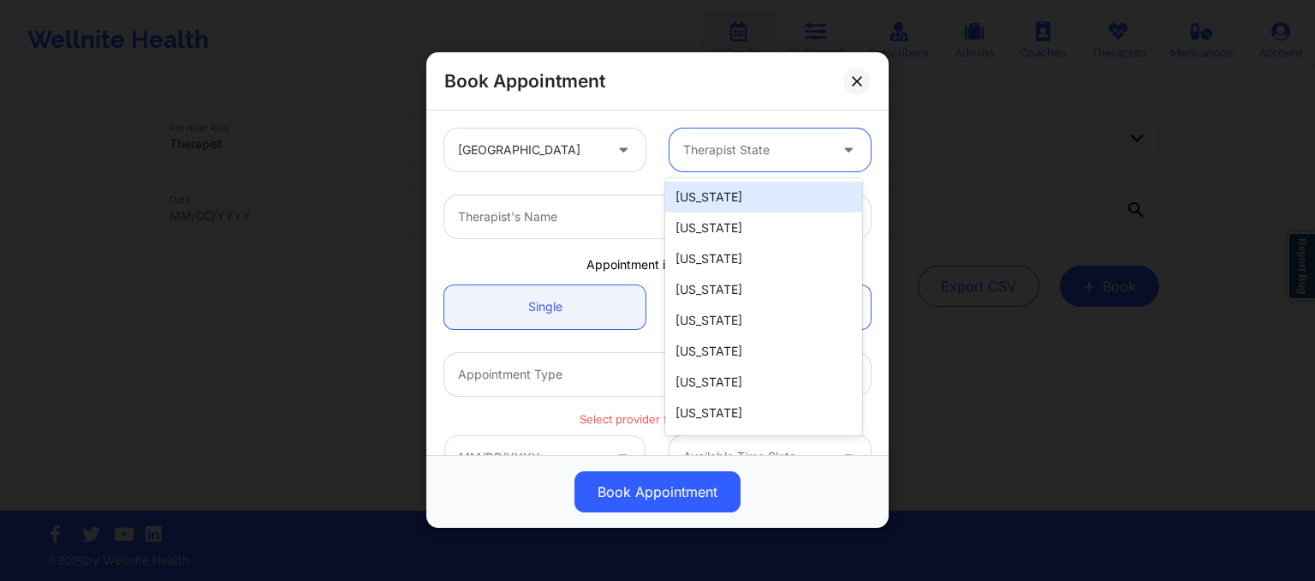
click at [718, 163] on div "Therapist State" at bounding box center [750, 149] width 160 height 43
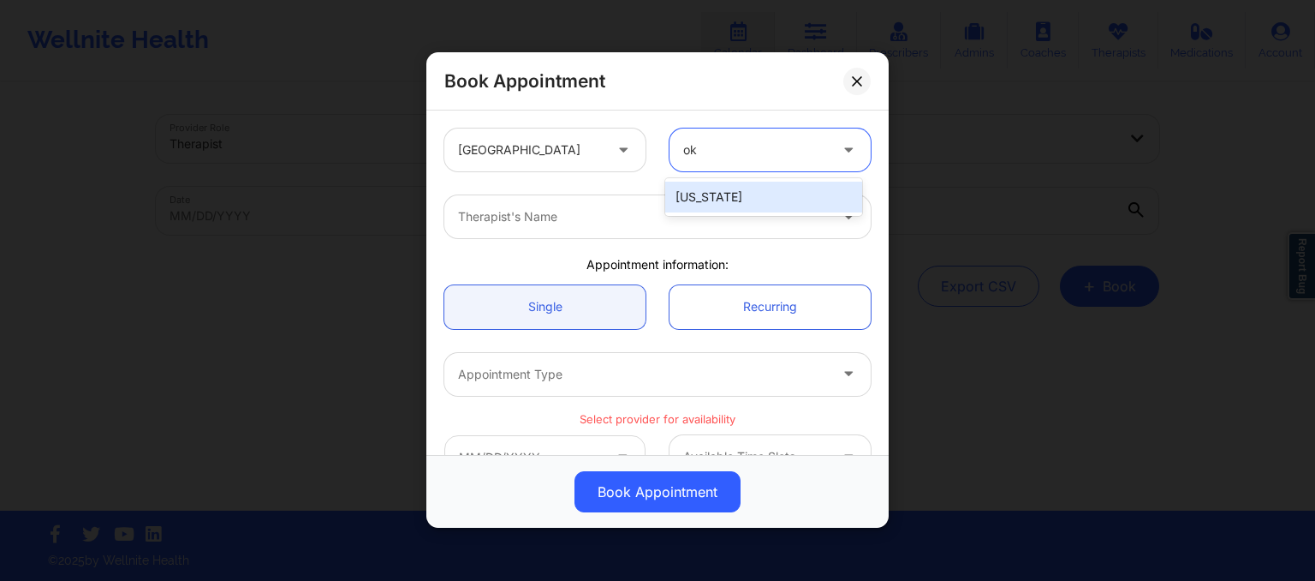
type input "okl"
click at [738, 203] on div "[US_STATE]" at bounding box center [763, 197] width 197 height 31
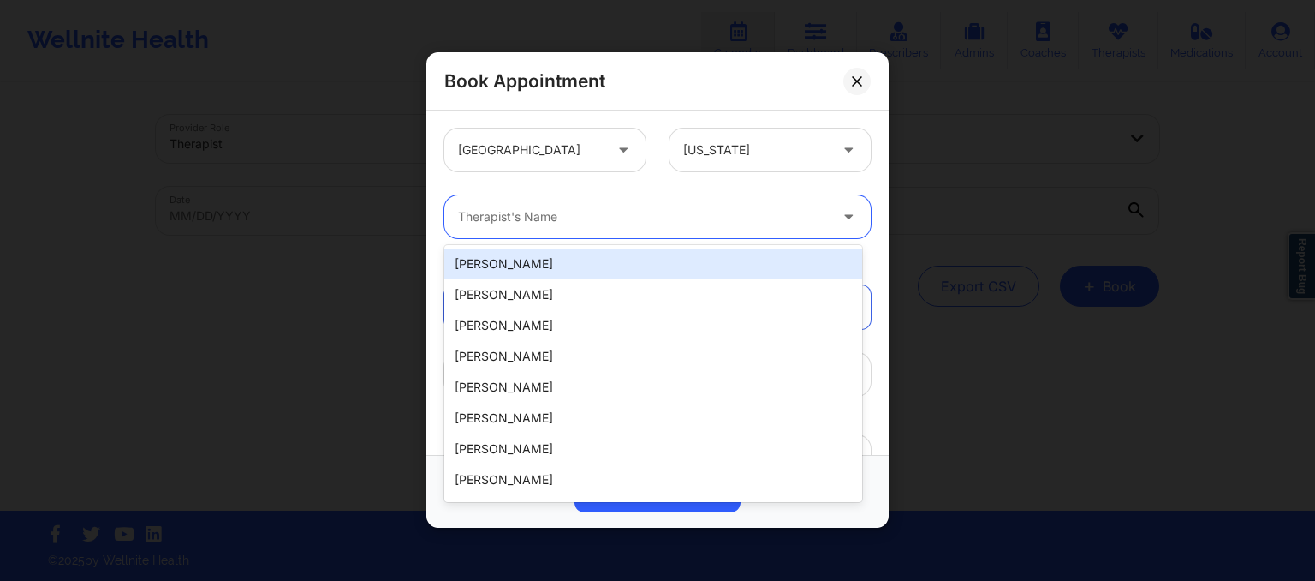
click at [652, 215] on div at bounding box center [643, 217] width 370 height 21
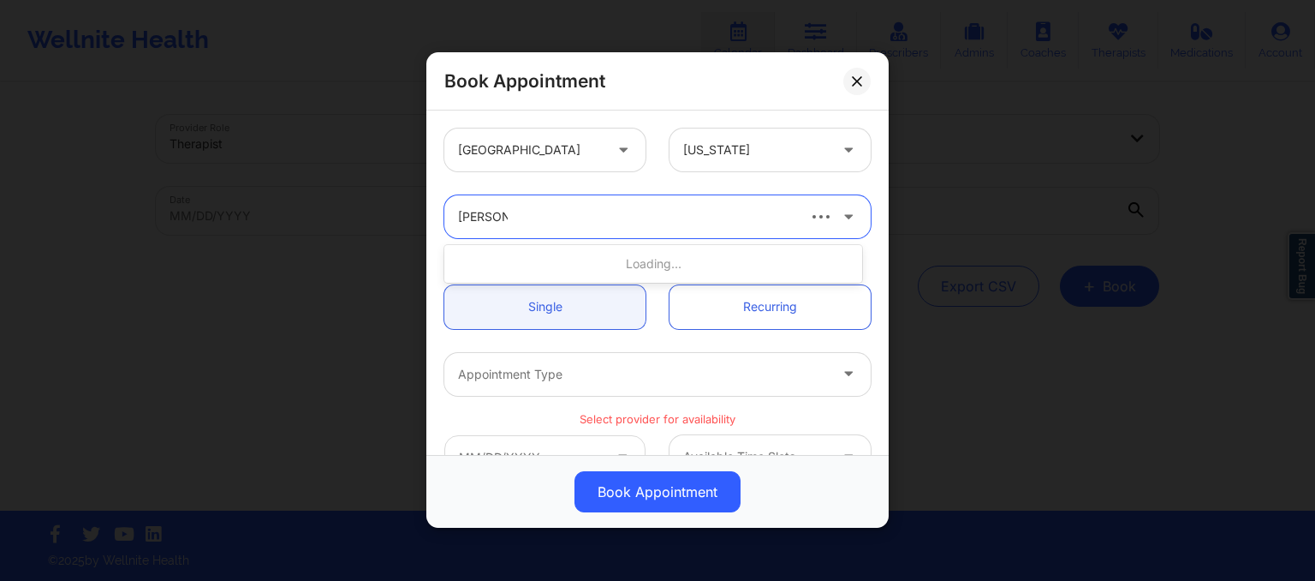
type input "katrina ru"
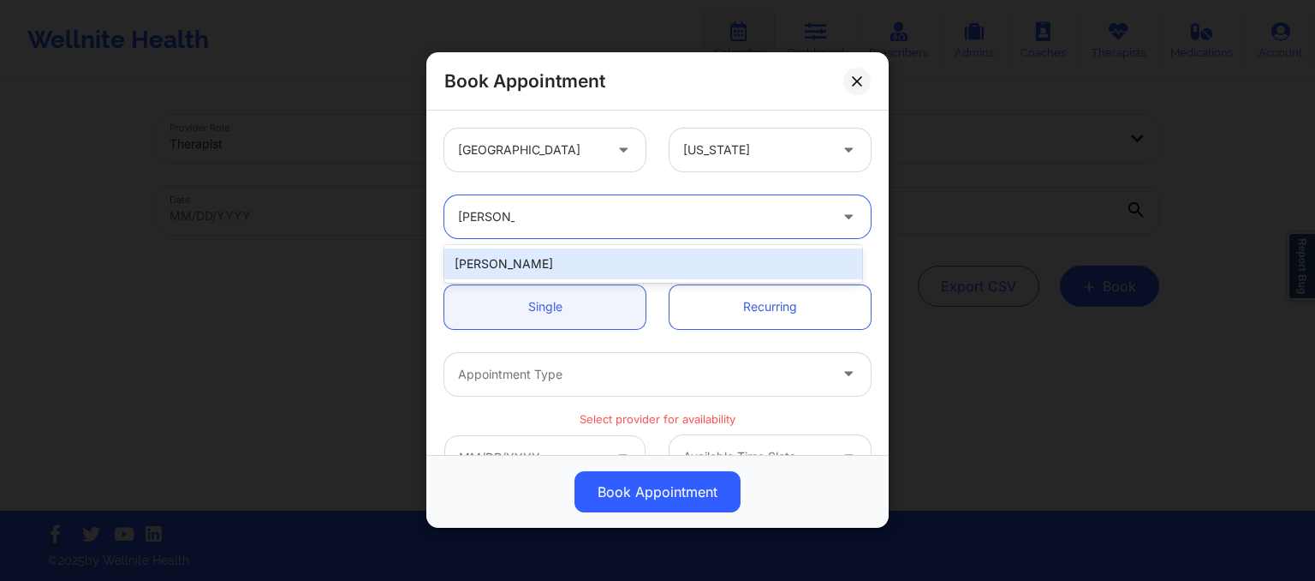
click at [620, 252] on div "Katrina Rushing" at bounding box center [653, 263] width 418 height 31
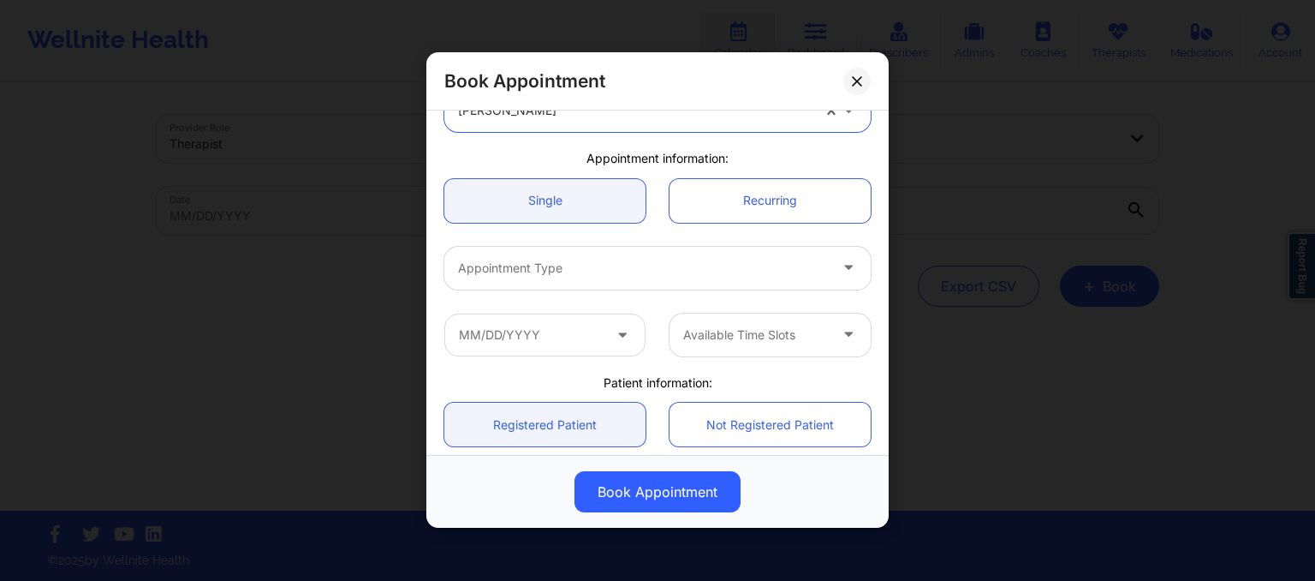
scroll to position [110, 0]
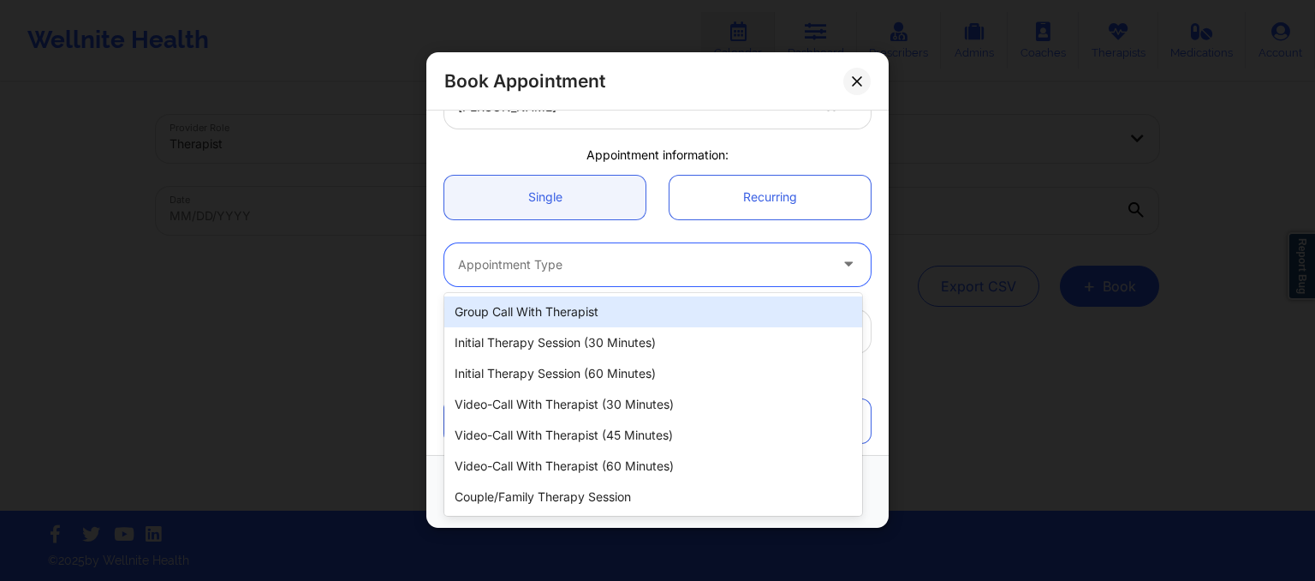
click at [543, 263] on div at bounding box center [643, 264] width 370 height 21
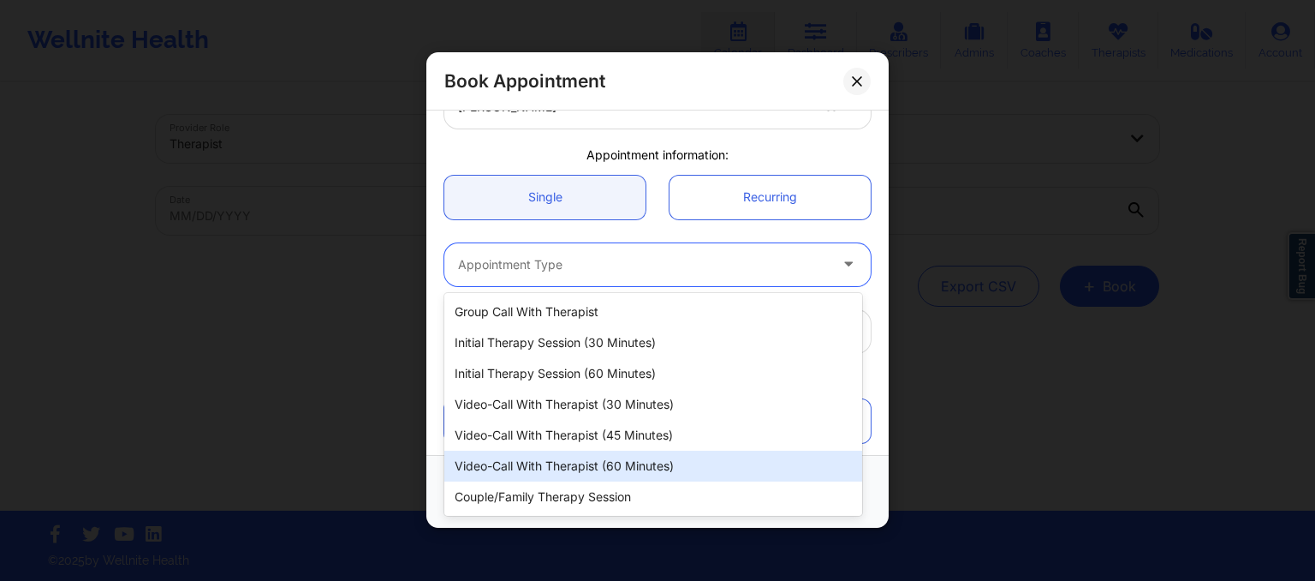
click at [539, 451] on div "Video-Call with Therapist (60 minutes)" at bounding box center [653, 465] width 418 height 31
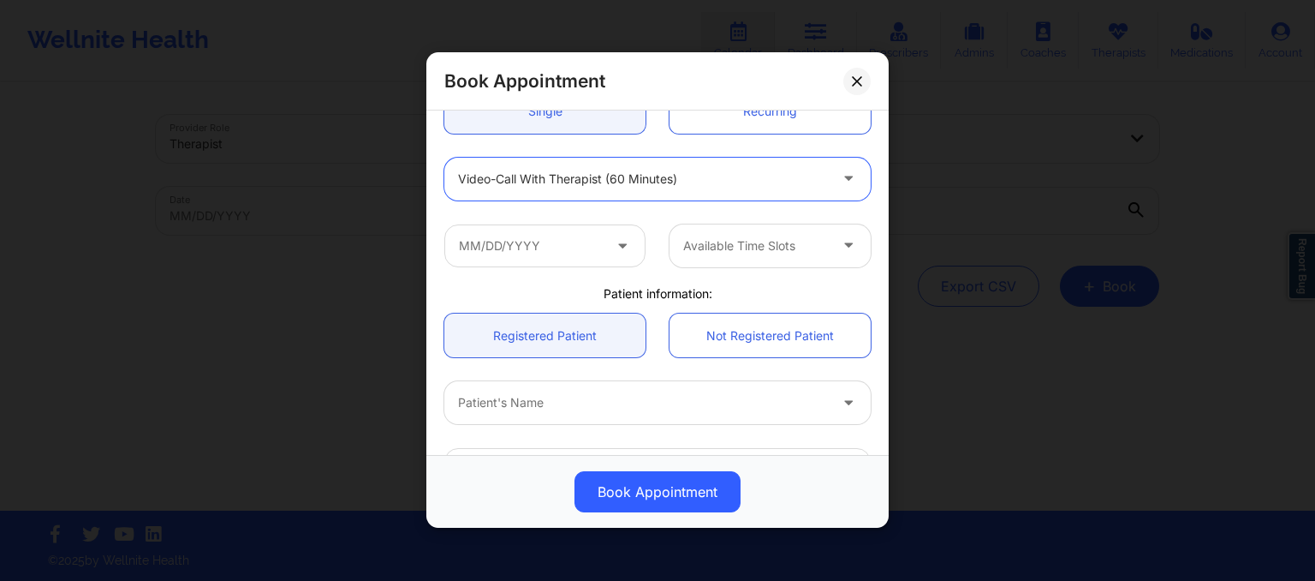
scroll to position [197, 0]
click at [540, 254] on input "text" at bounding box center [544, 244] width 201 height 43
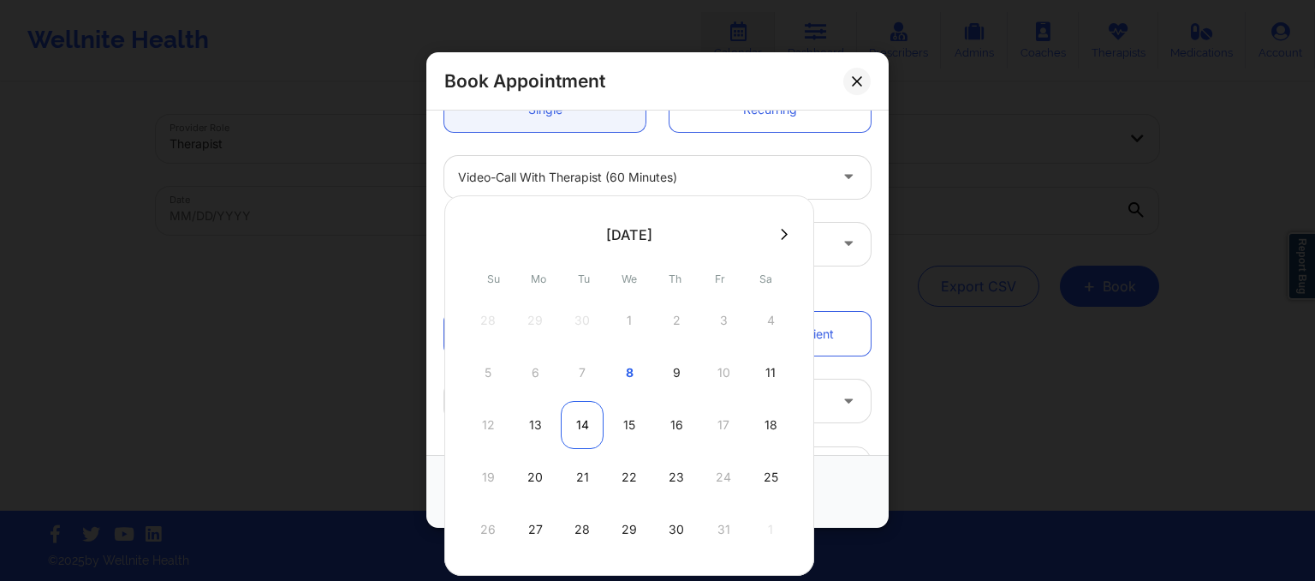
click at [579, 408] on div "14" at bounding box center [582, 425] width 43 height 48
type input "10/14/2025"
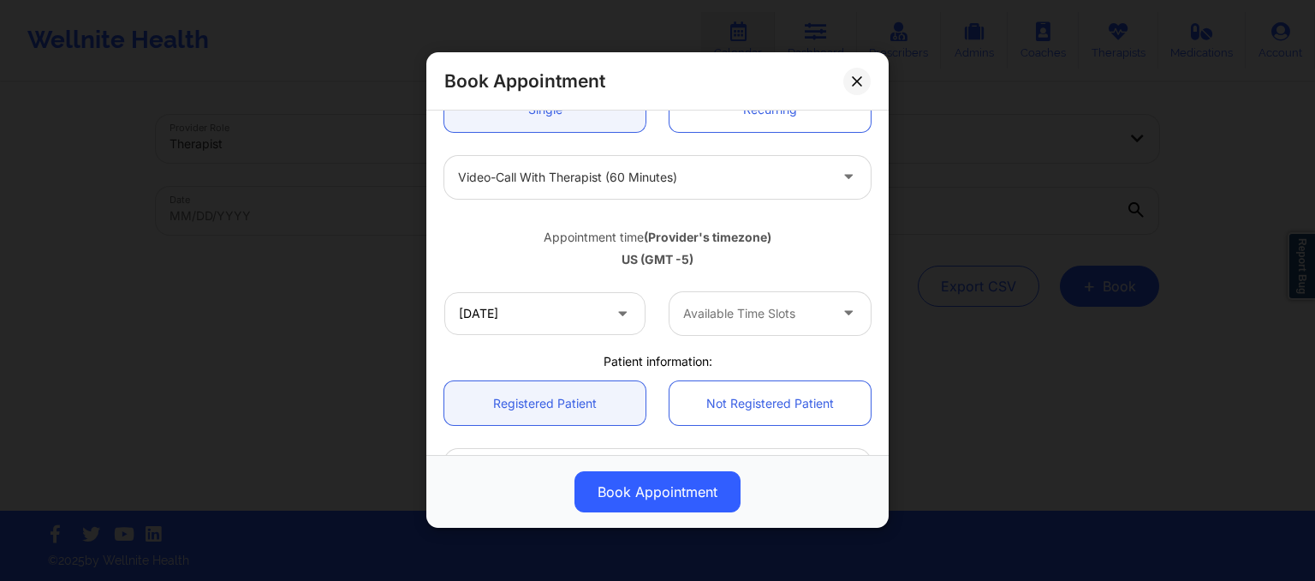
scroll to position [247, 0]
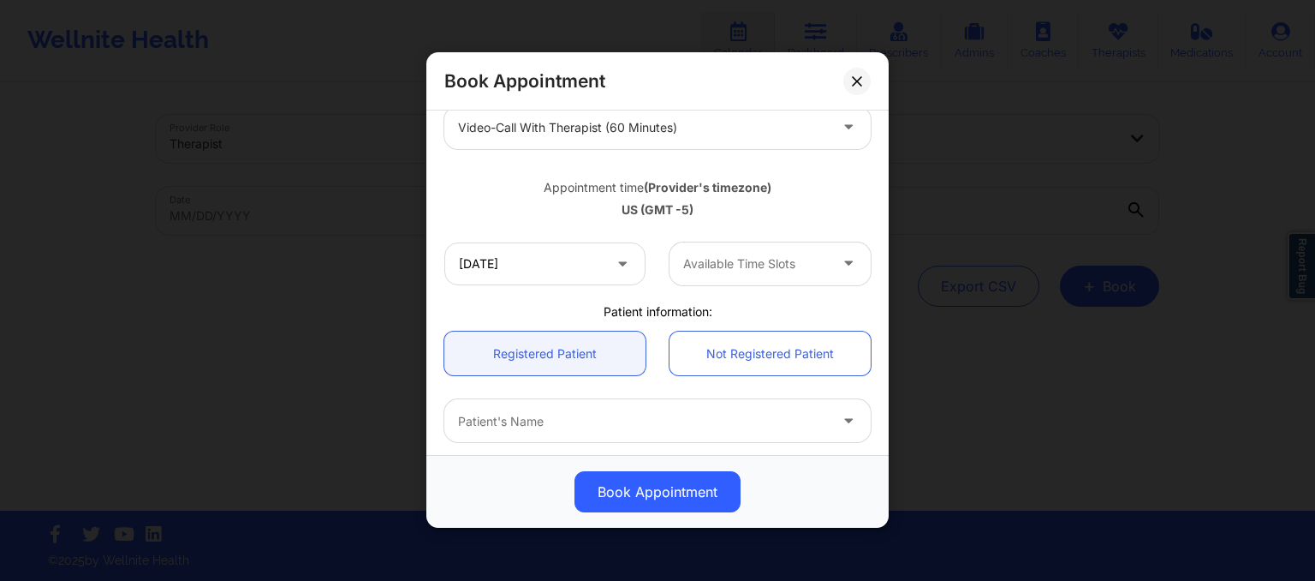
click at [745, 265] on div at bounding box center [755, 263] width 145 height 21
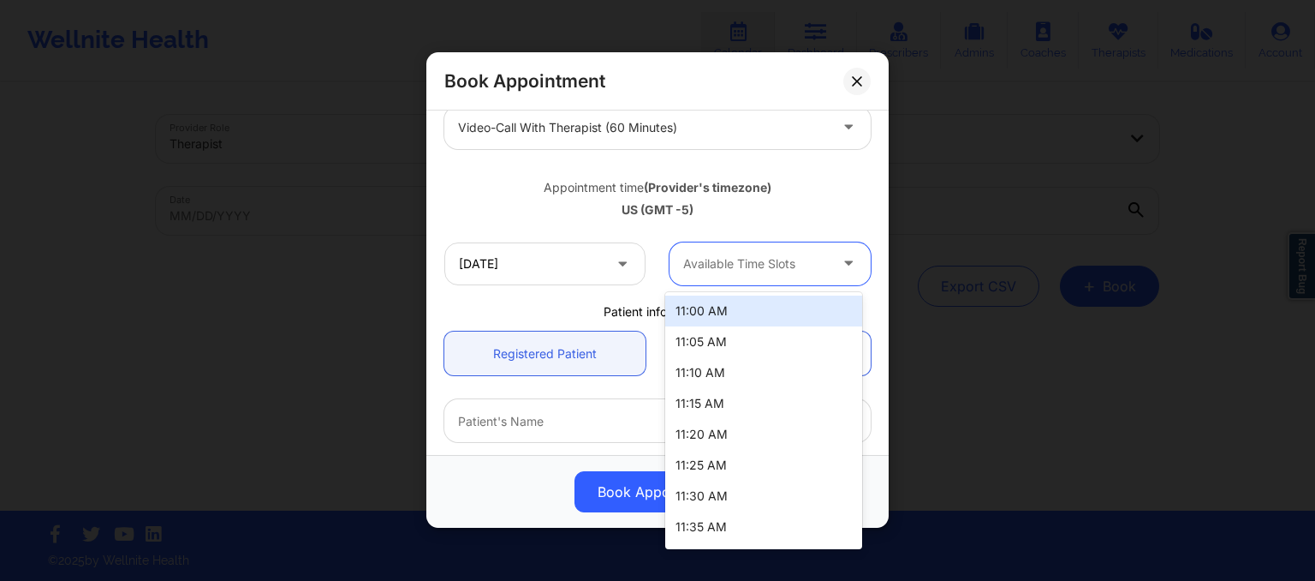
click at [724, 313] on div "11:00 AM" at bounding box center [763, 310] width 197 height 31
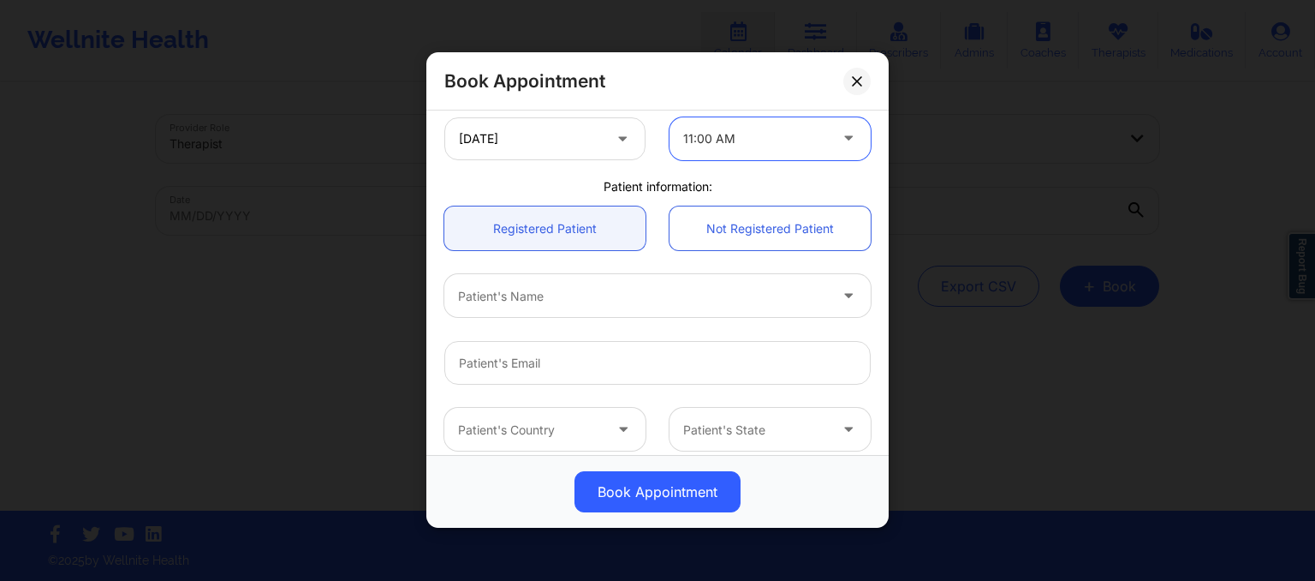
scroll to position [379, 0]
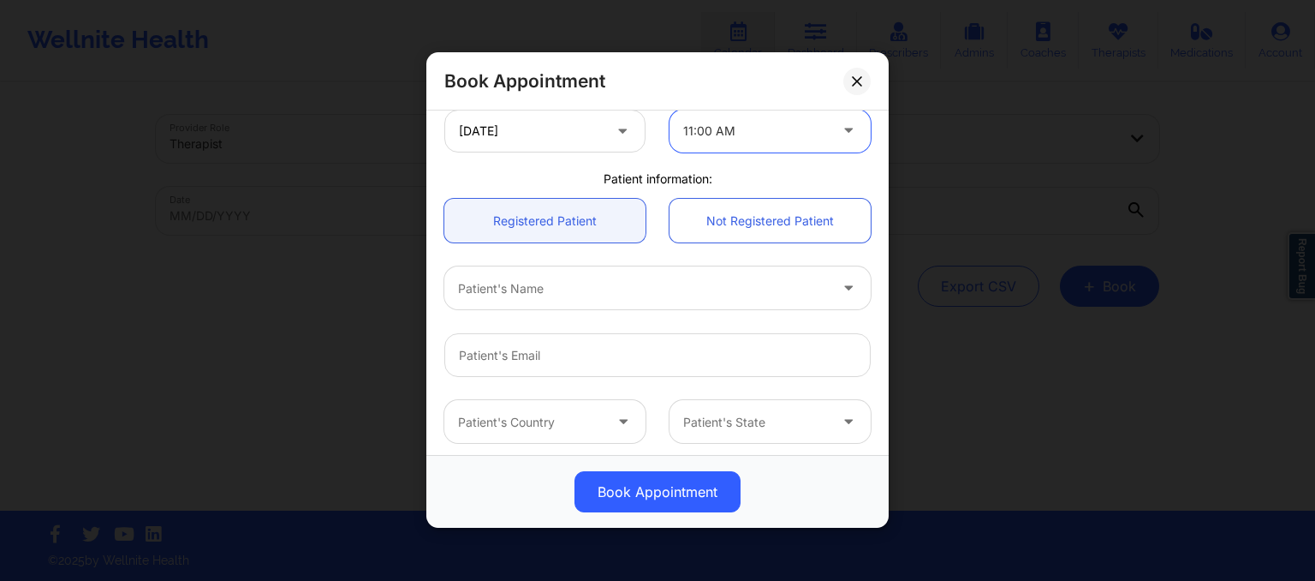
click at [540, 292] on div at bounding box center [643, 288] width 370 height 21
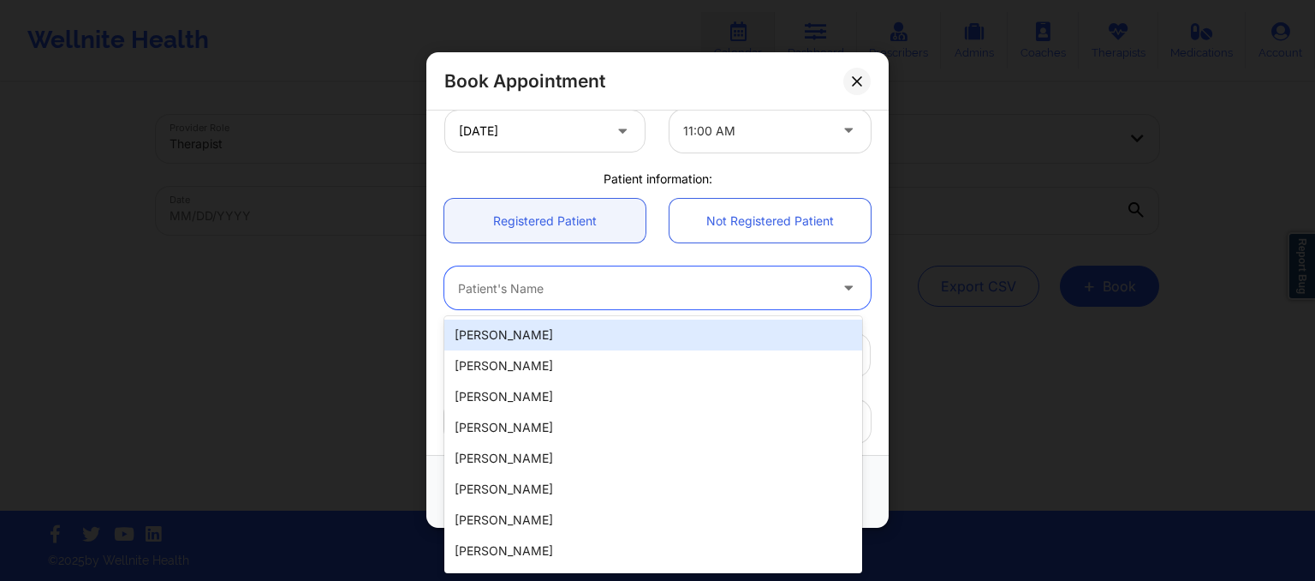
paste input "3. JESSICA WILSON"
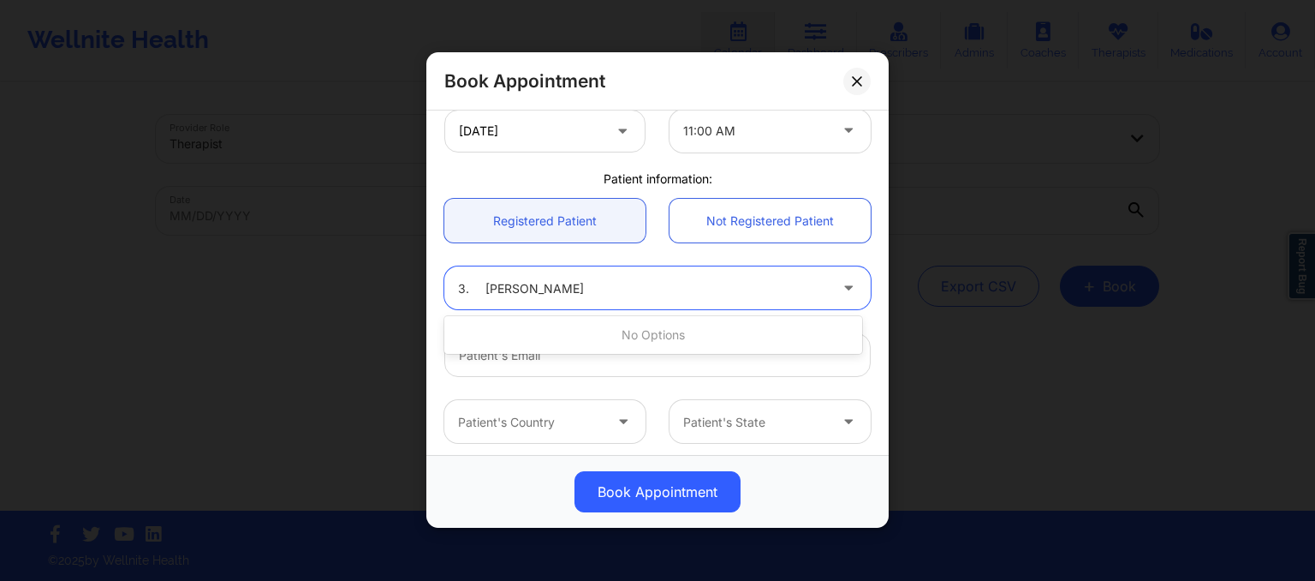
click at [485, 292] on input "3. JESSICA WILSON" at bounding box center [526, 288] width 136 height 17
click at [564, 289] on input "JESSICA WILSON" at bounding box center [512, 288] width 109 height 17
type input "JESSICA WILSON"
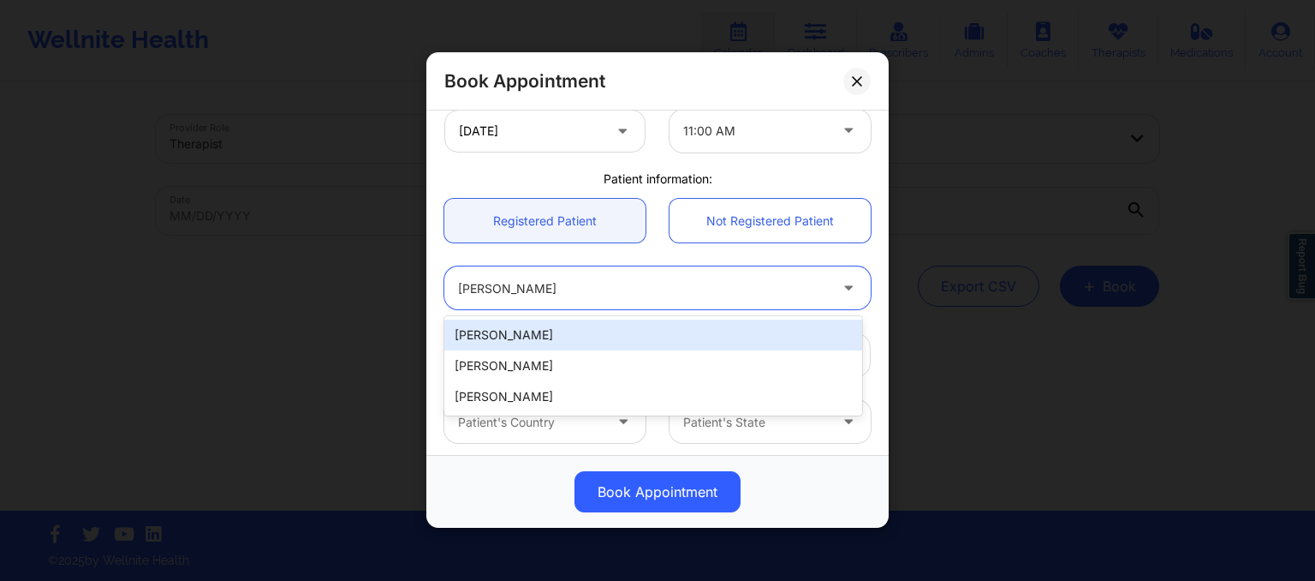
click at [569, 340] on div "Jessica Wilson" at bounding box center [653, 334] width 418 height 31
type input "jessicasmooov@gmail.com"
type input "+13175193686"
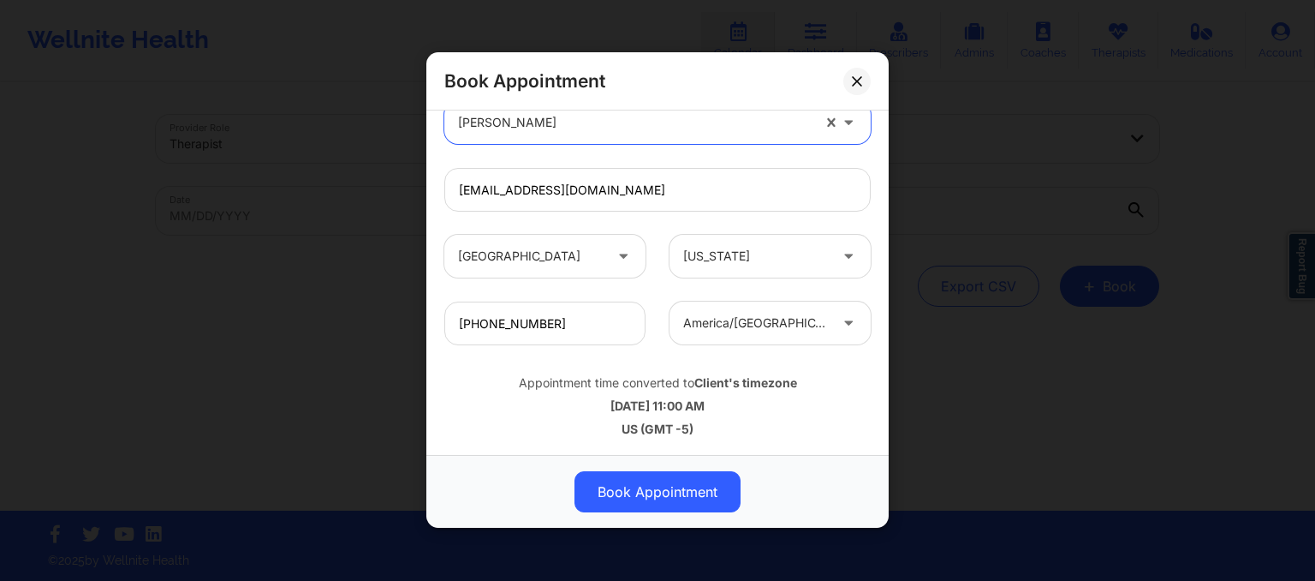
scroll to position [538, 0]
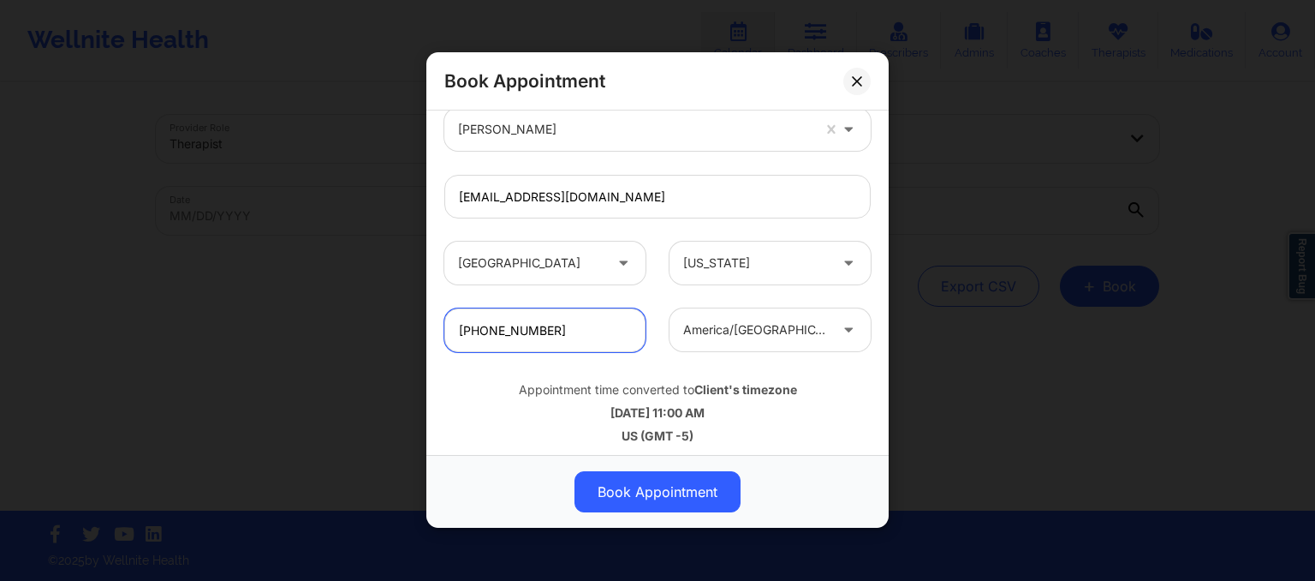
click at [569, 340] on input "+13175193686" at bounding box center [544, 331] width 201 height 44
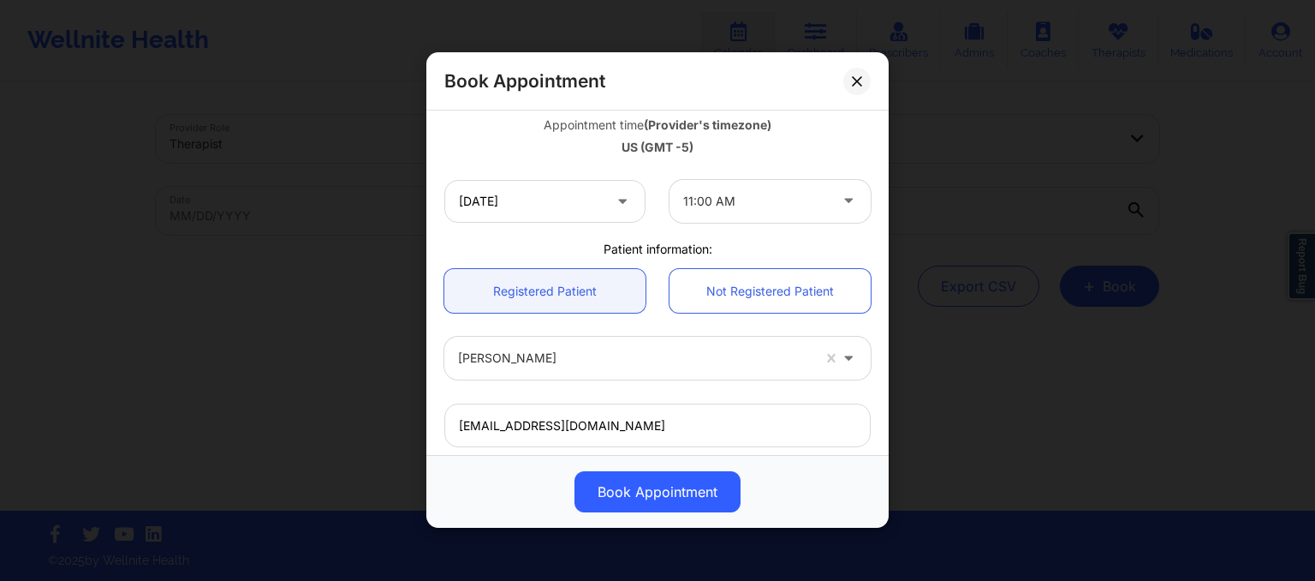
scroll to position [308, 0]
click at [543, 203] on input "10/14/2025" at bounding box center [544, 202] width 201 height 43
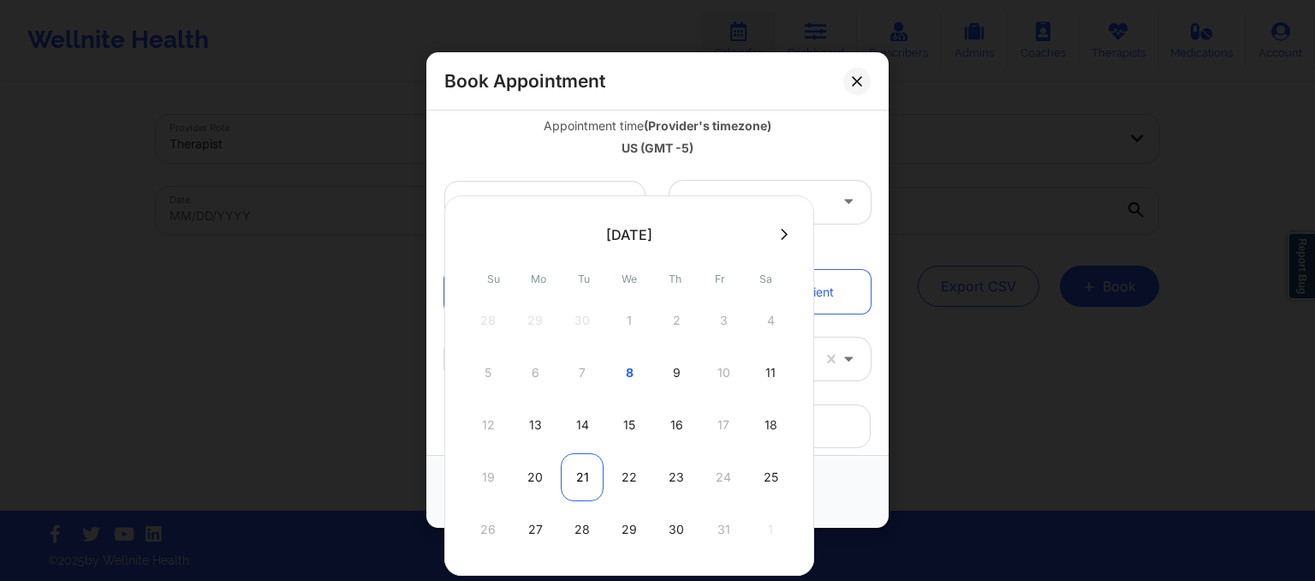
click at [582, 470] on div "21" at bounding box center [582, 477] width 43 height 48
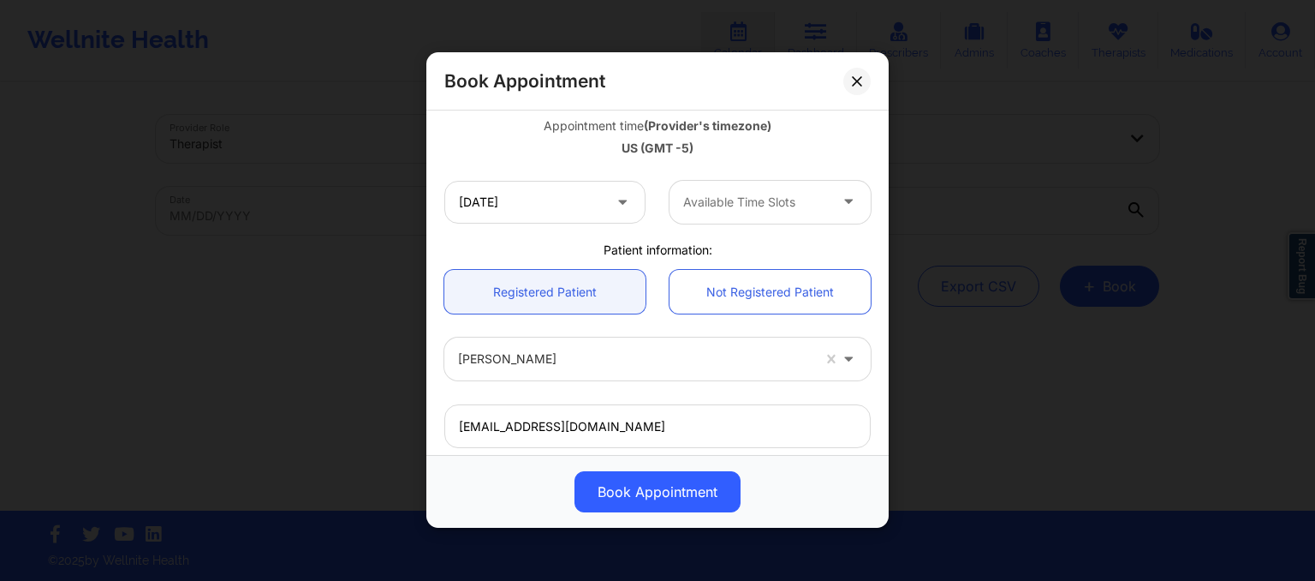
click at [767, 196] on div at bounding box center [755, 202] width 145 height 21
click at [602, 207] on input "10/21/2025" at bounding box center [544, 202] width 201 height 43
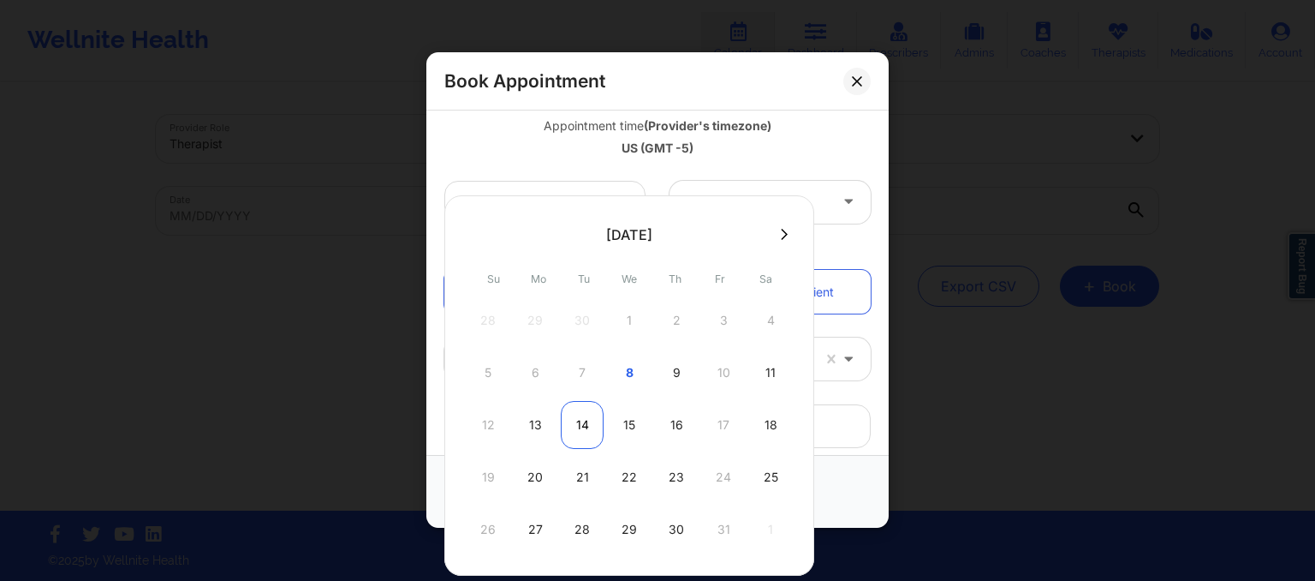
click at [579, 425] on div "14" at bounding box center [582, 425] width 43 height 48
type input "10/14/2025"
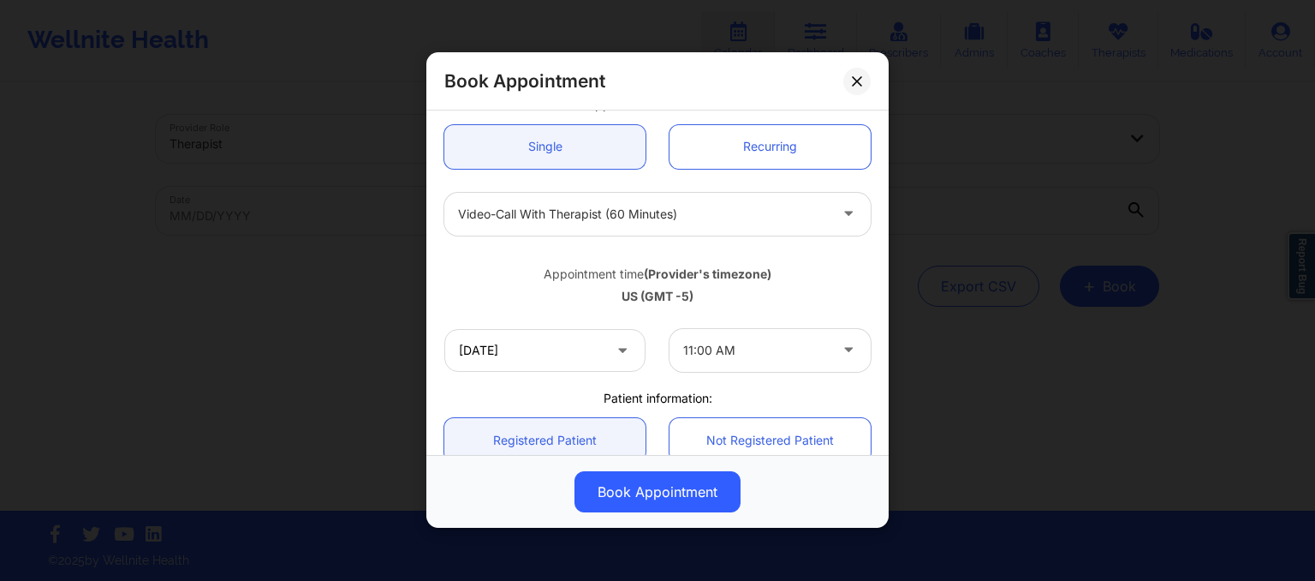
scroll to position [161, 0]
click at [853, 83] on icon at bounding box center [857, 81] width 10 height 10
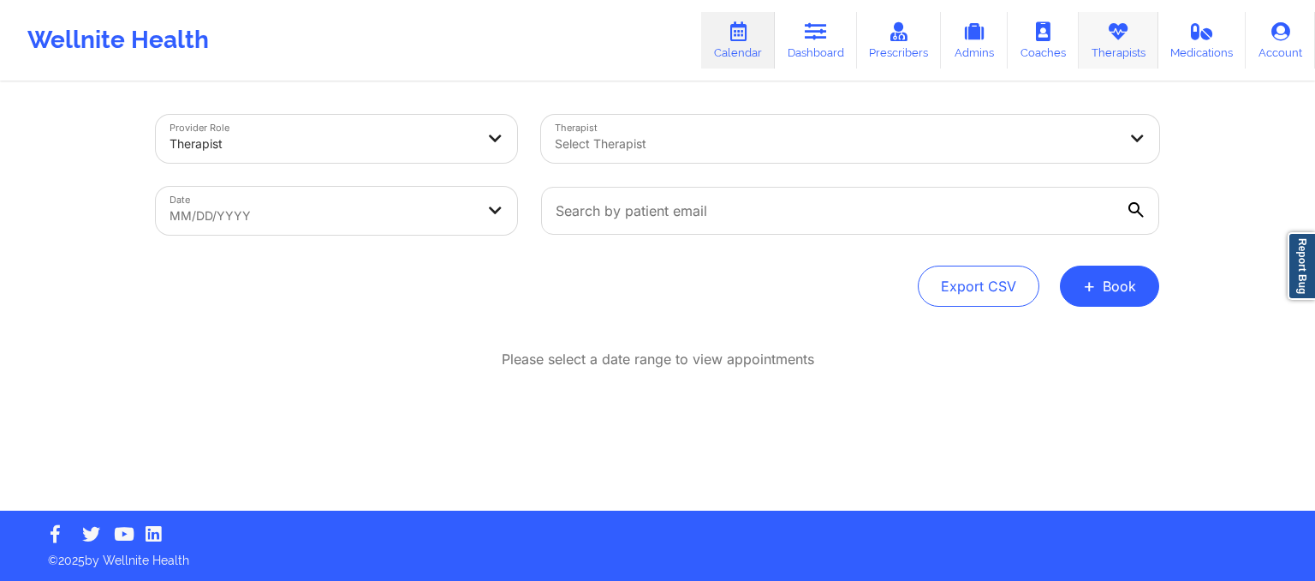
click at [1106, 42] on link "Therapists" at bounding box center [1119, 40] width 80 height 57
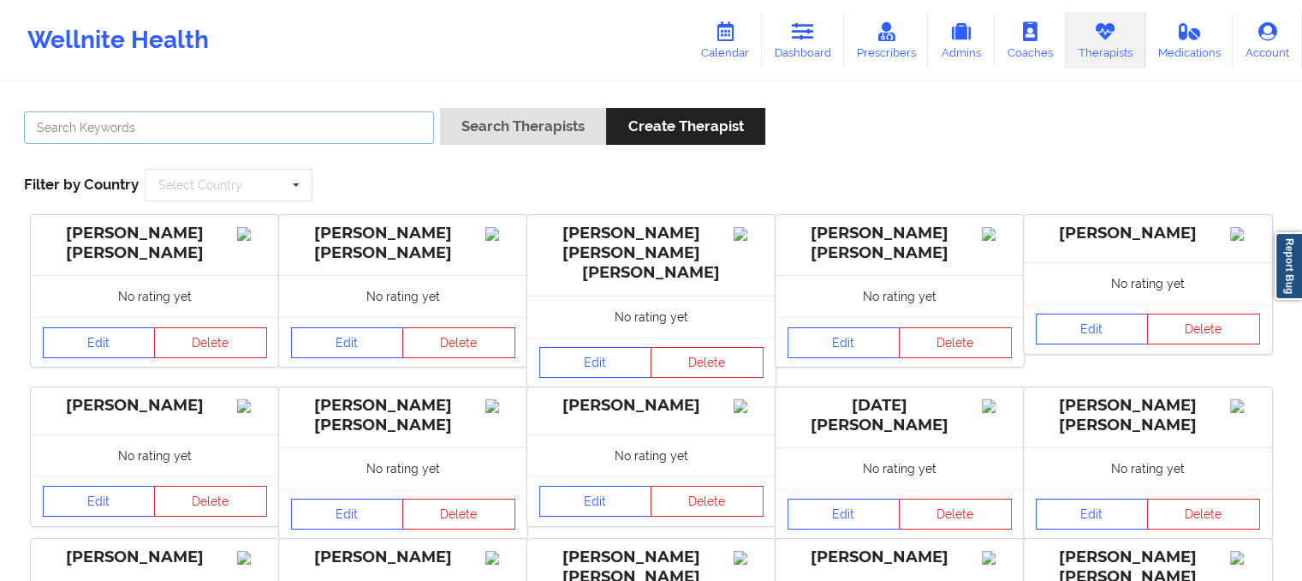
click at [311, 131] on input "text" at bounding box center [229, 127] width 410 height 33
type input "susan p zapatha"
click at [440, 108] on button "Search Therapists" at bounding box center [523, 126] width 166 height 37
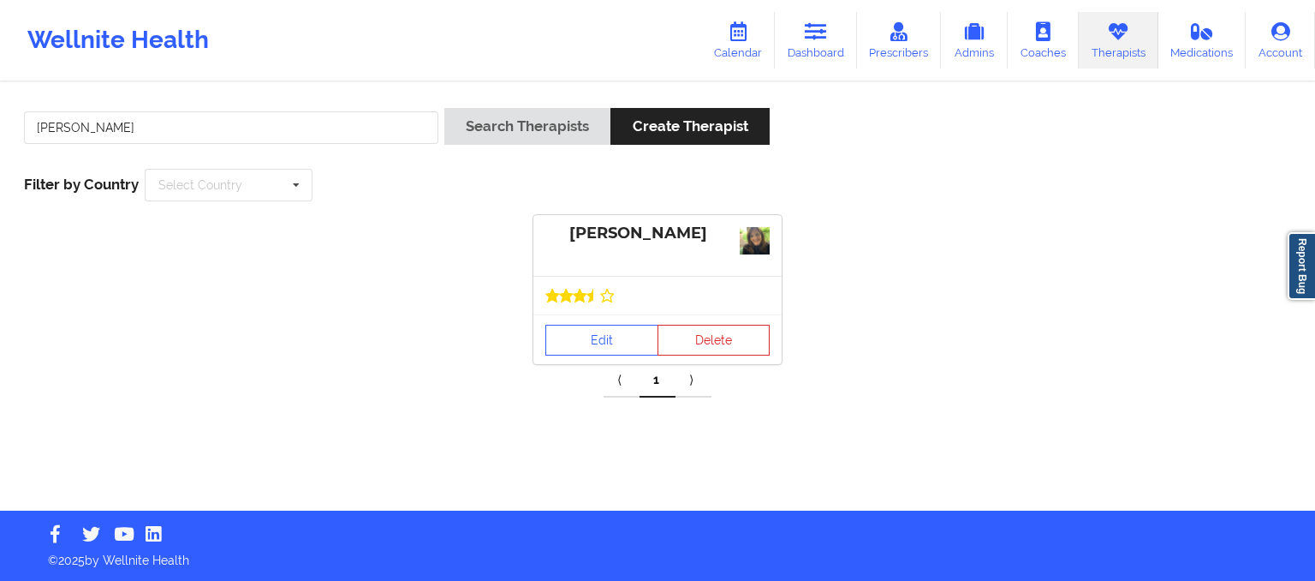
click at [563, 311] on div at bounding box center [657, 295] width 248 height 39
click at [569, 339] on link "Edit" at bounding box center [601, 340] width 113 height 31
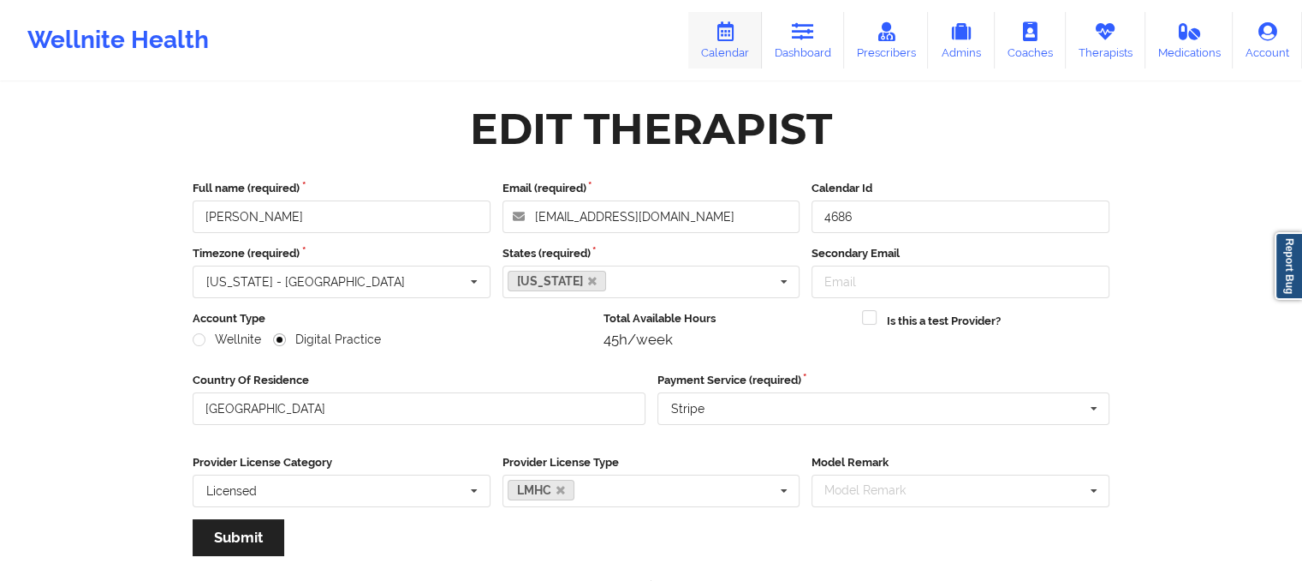
click at [733, 50] on link "Calendar" at bounding box center [725, 40] width 74 height 57
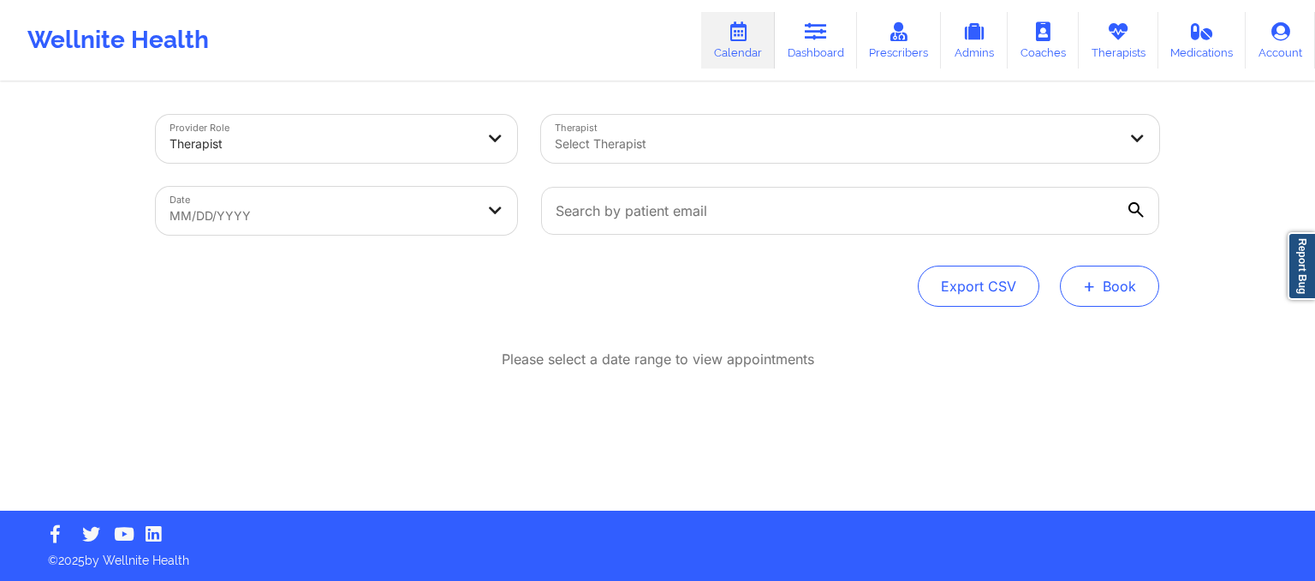
click at [1101, 282] on button "+ Book" at bounding box center [1109, 285] width 99 height 41
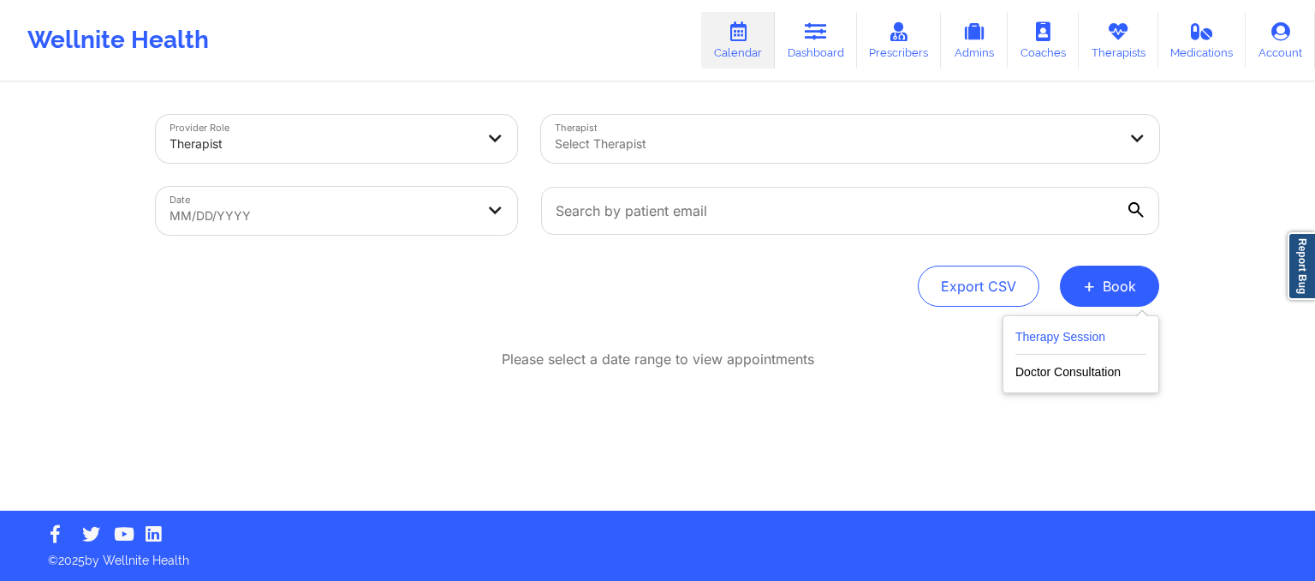
click at [1053, 339] on button "Therapy Session" at bounding box center [1080, 340] width 131 height 28
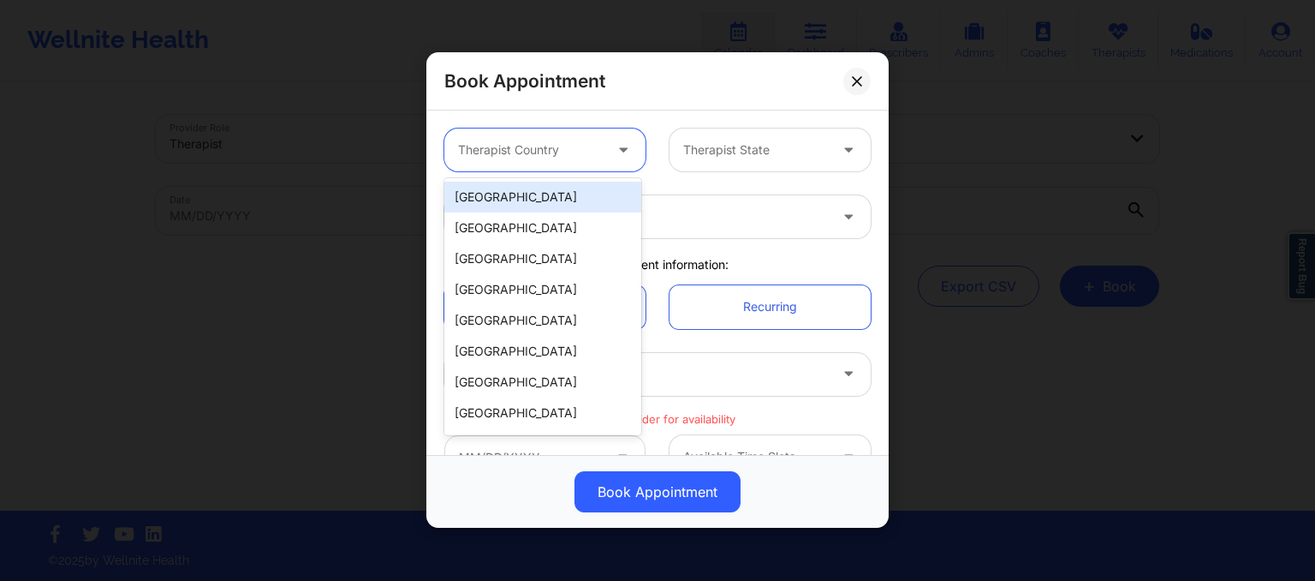
click at [506, 145] on div at bounding box center [530, 150] width 145 height 21
click at [507, 196] on div "[GEOGRAPHIC_DATA]" at bounding box center [542, 197] width 197 height 31
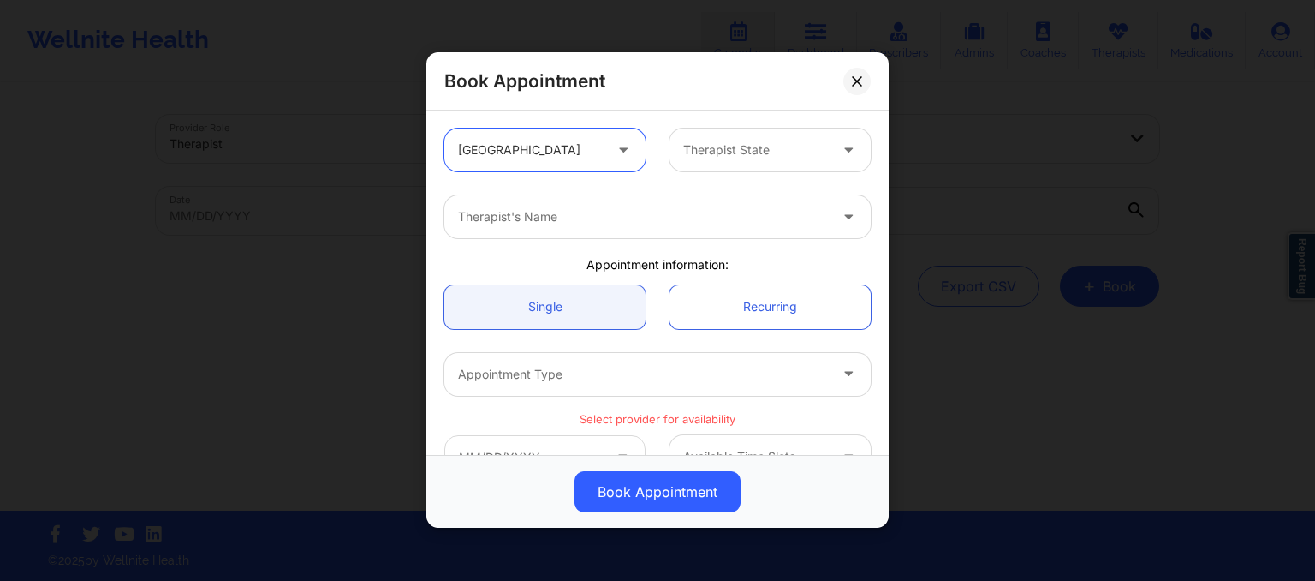
click at [690, 145] on div at bounding box center [755, 150] width 145 height 21
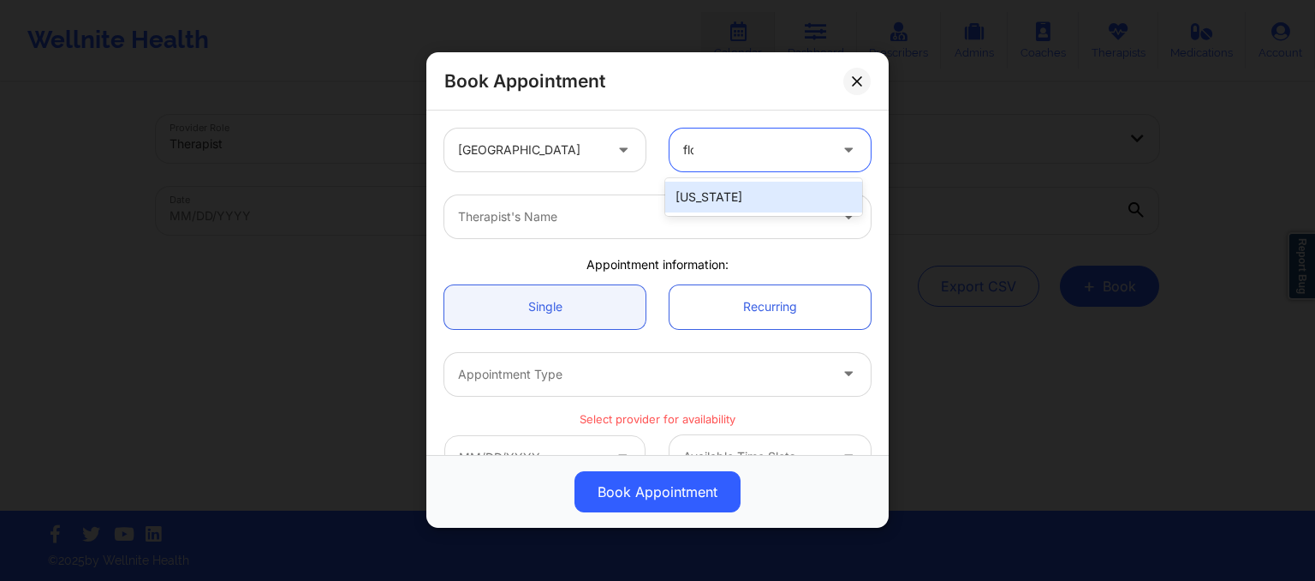
type input "flor"
click at [699, 198] on div "[US_STATE]" at bounding box center [763, 197] width 197 height 31
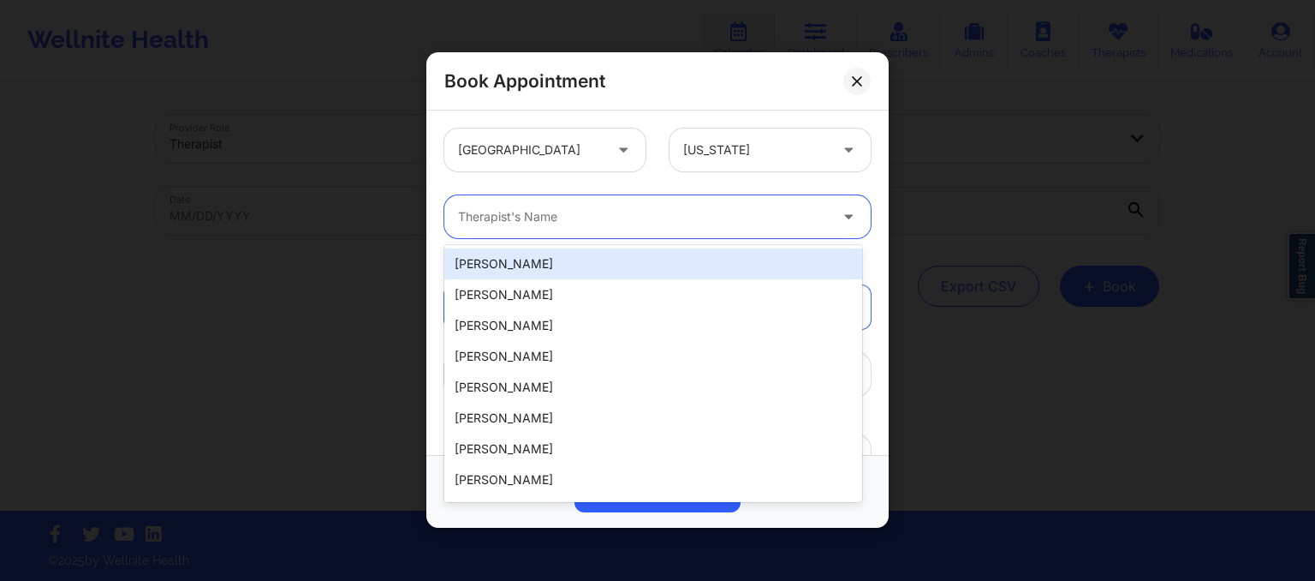
click at [622, 215] on div at bounding box center [643, 217] width 370 height 21
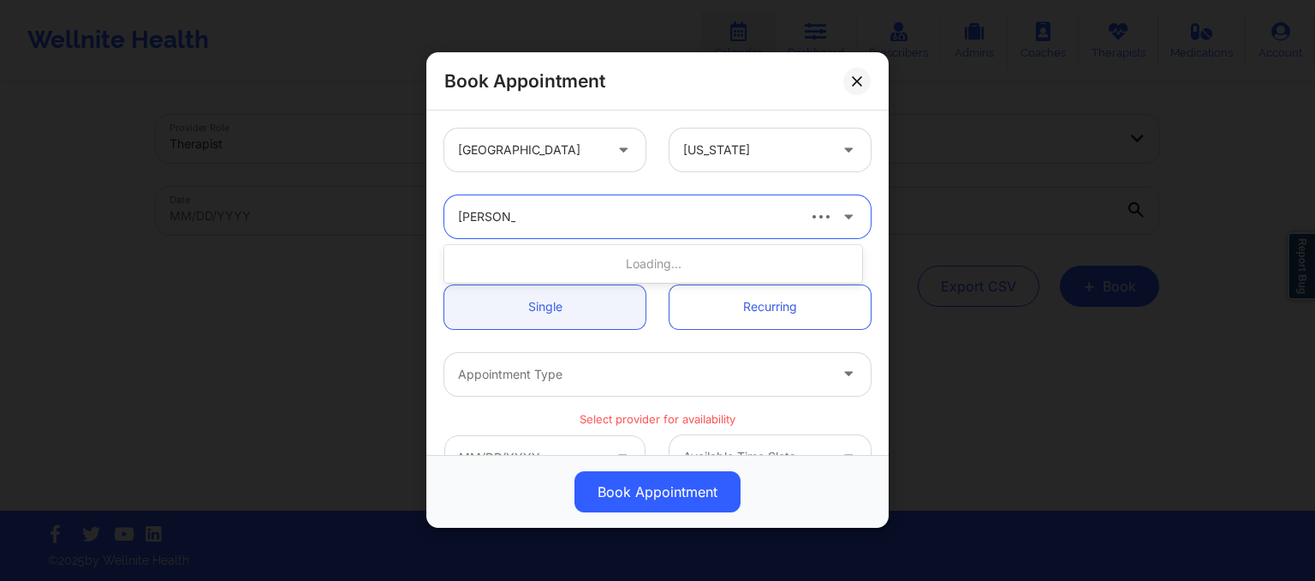
type input "susan p za"
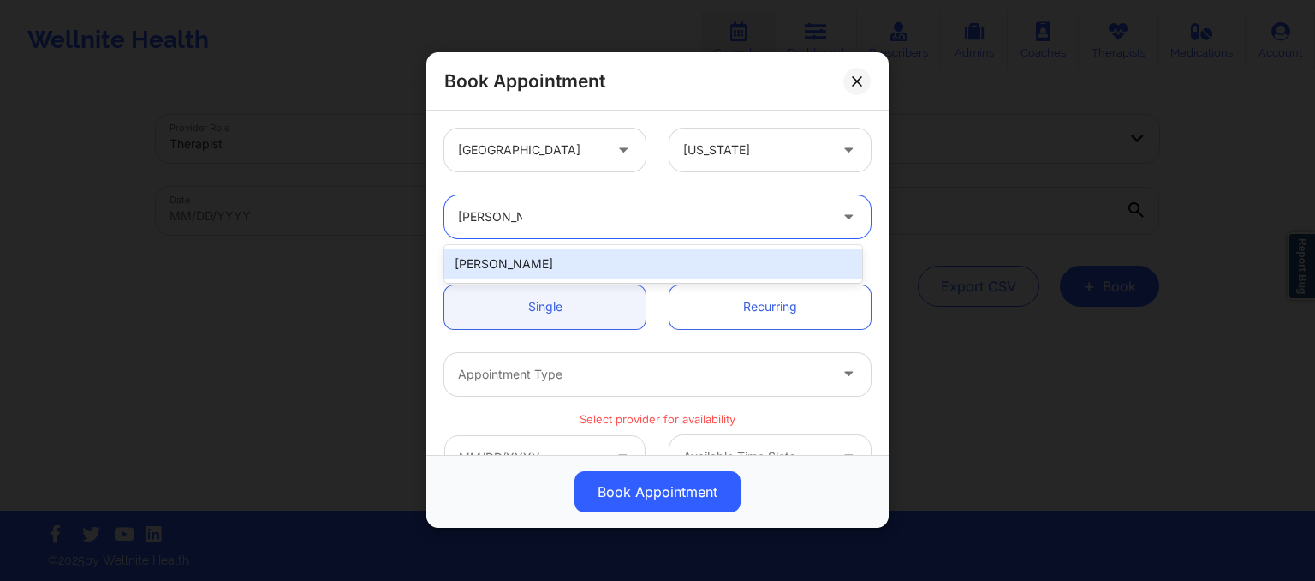
click at [610, 253] on div "Susan P Zapatha" at bounding box center [653, 263] width 418 height 31
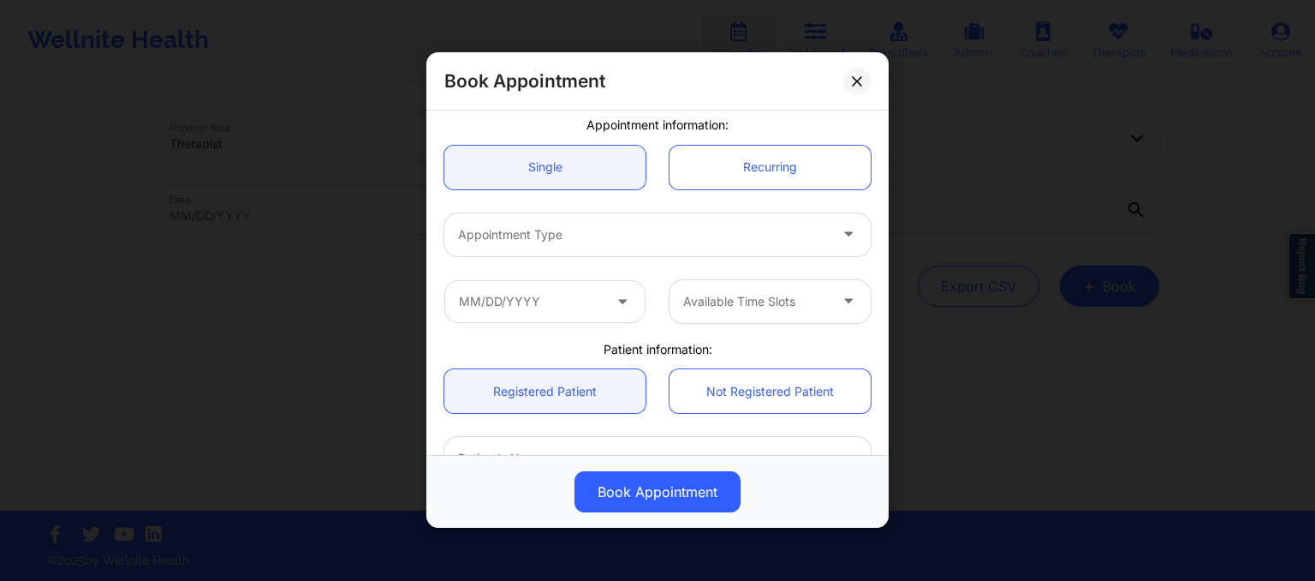
scroll to position [140, 0]
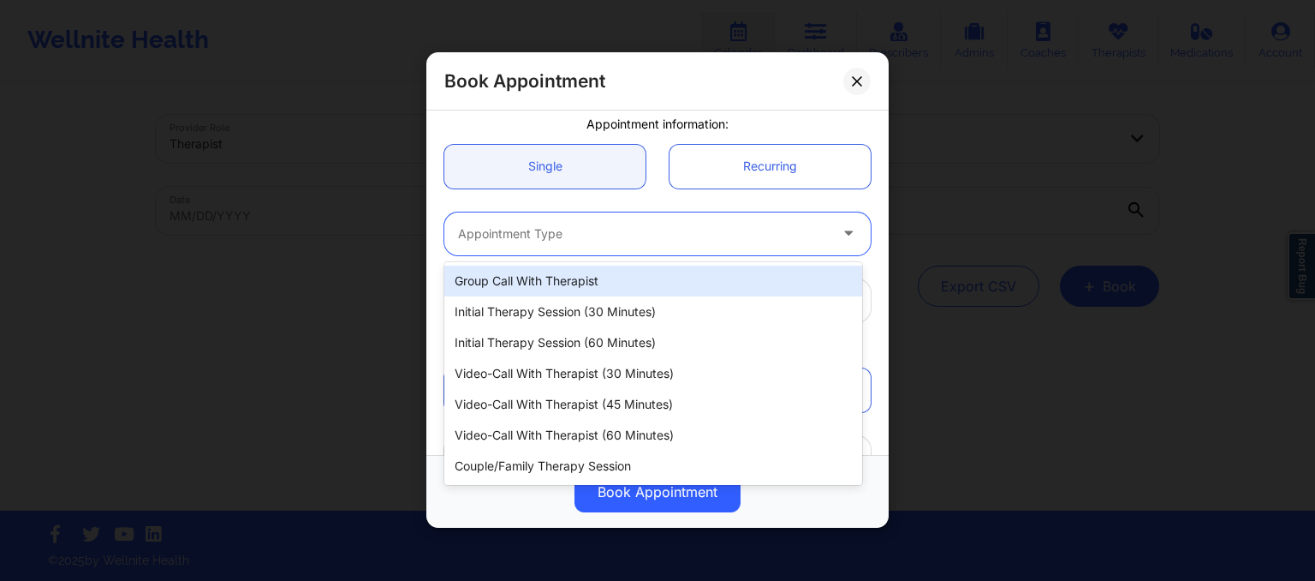
click at [569, 229] on div at bounding box center [643, 233] width 370 height 21
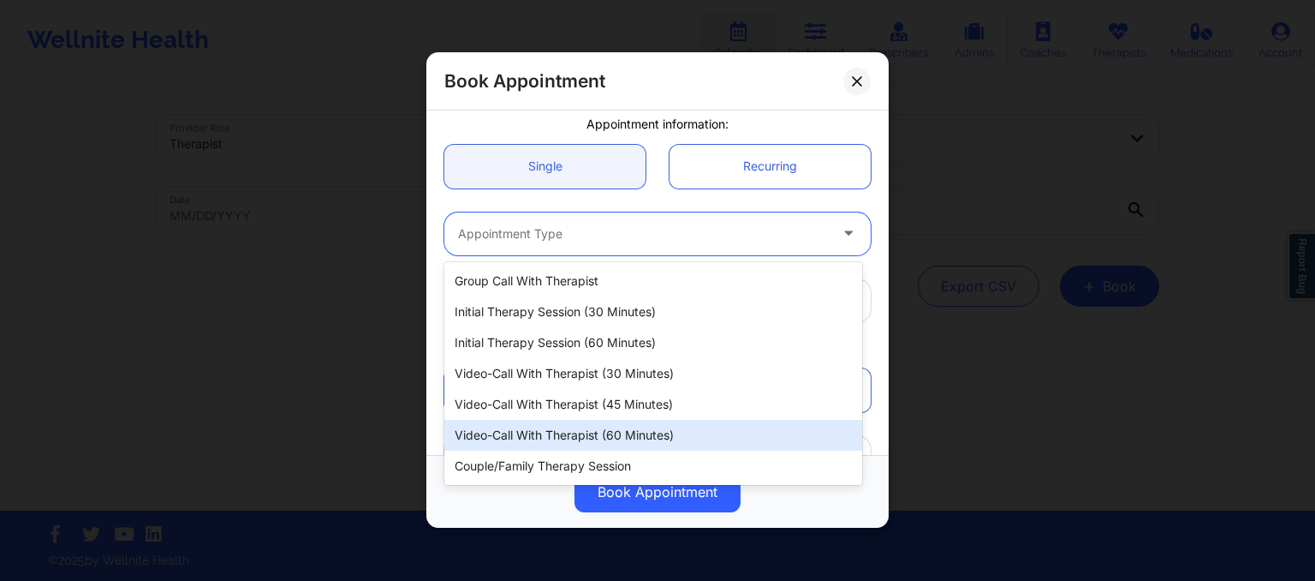
click at [563, 420] on div "Video-Call with Therapist (60 minutes)" at bounding box center [653, 435] width 418 height 31
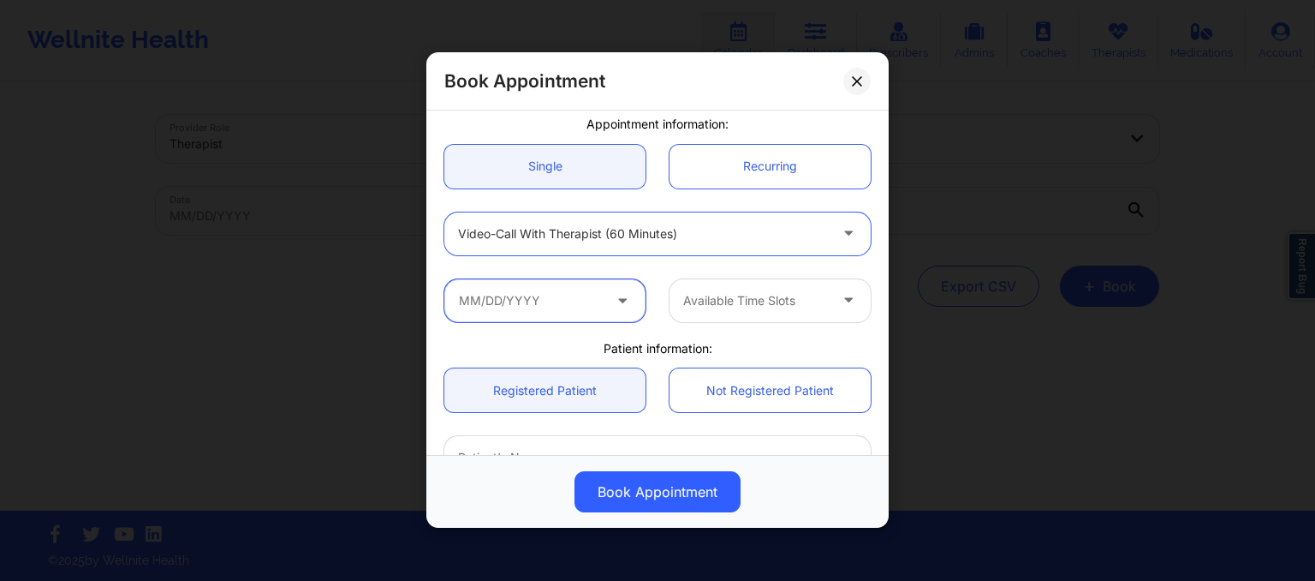
click at [558, 300] on input "text" at bounding box center [544, 300] width 201 height 43
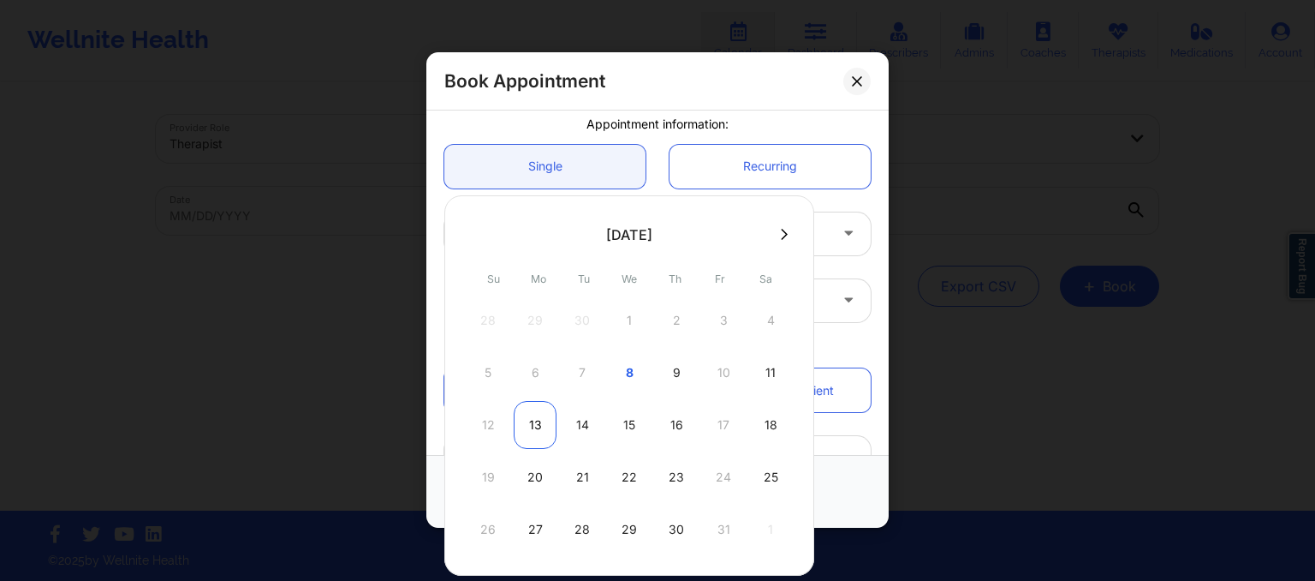
click at [531, 441] on div "13" at bounding box center [535, 425] width 43 height 48
type input "10/13/2025"
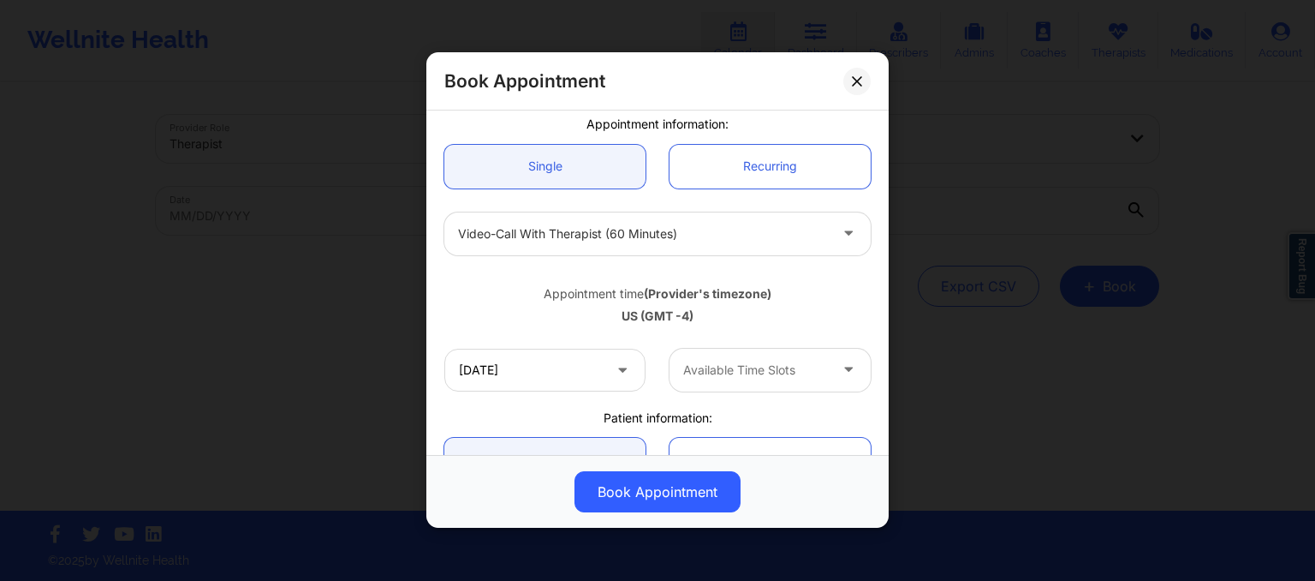
scroll to position [209, 0]
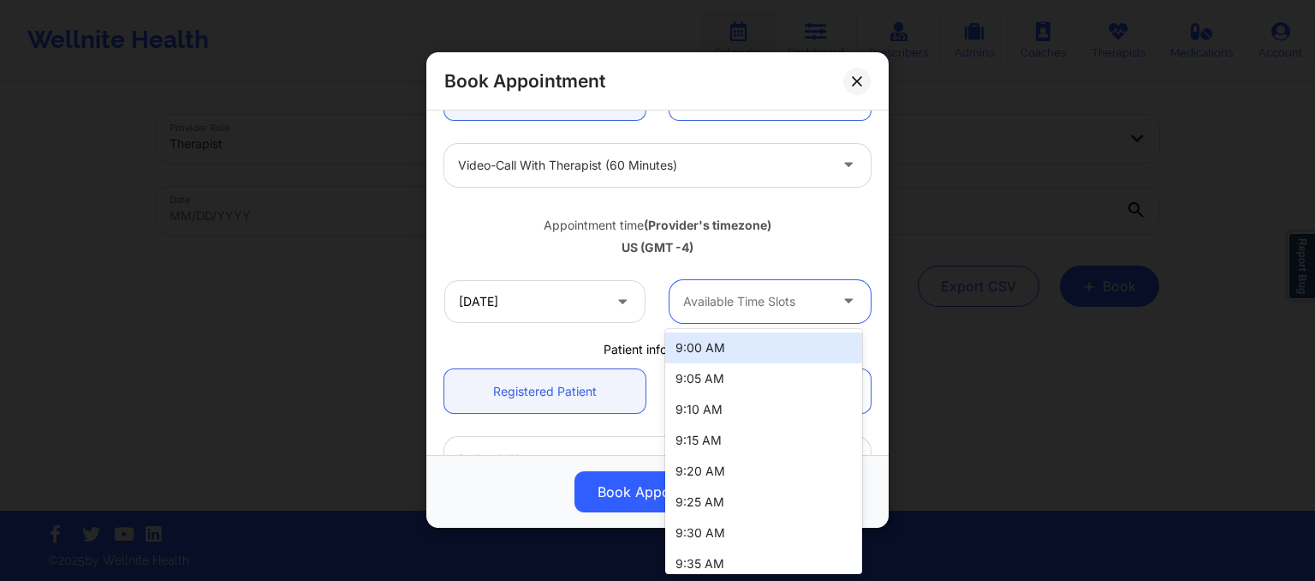
click at [718, 282] on div "Available Time Slots" at bounding box center [750, 301] width 160 height 43
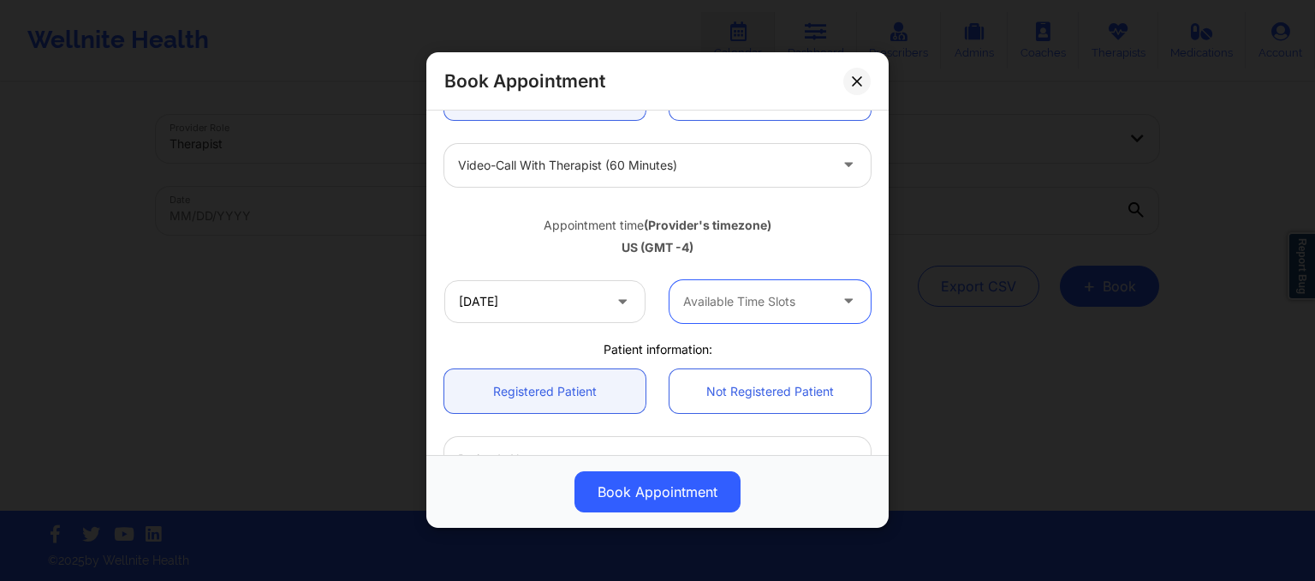
click at [735, 289] on div "Available Time Slots" at bounding box center [750, 301] width 160 height 43
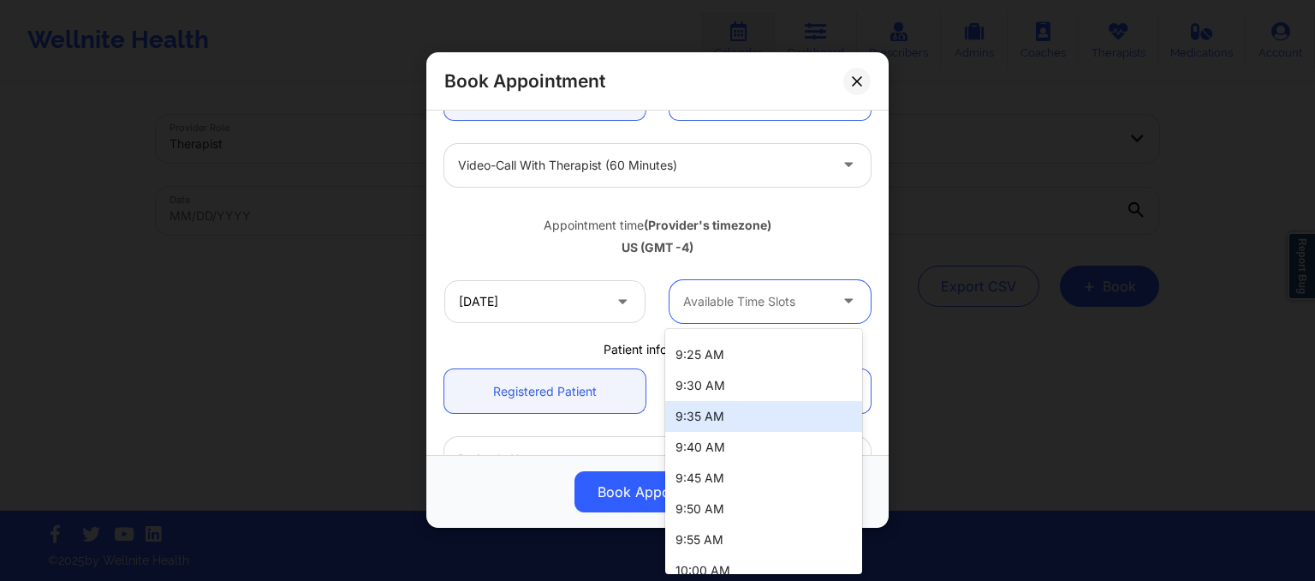
scroll to position [259, 0]
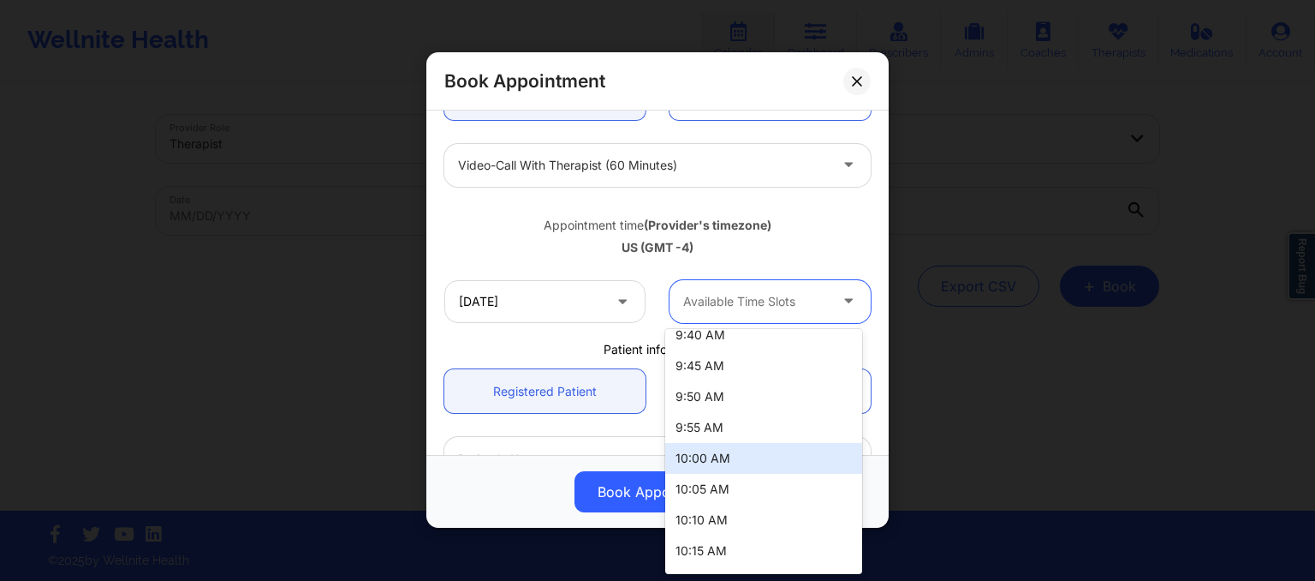
click at [714, 450] on div "10:00 AM" at bounding box center [763, 458] width 197 height 31
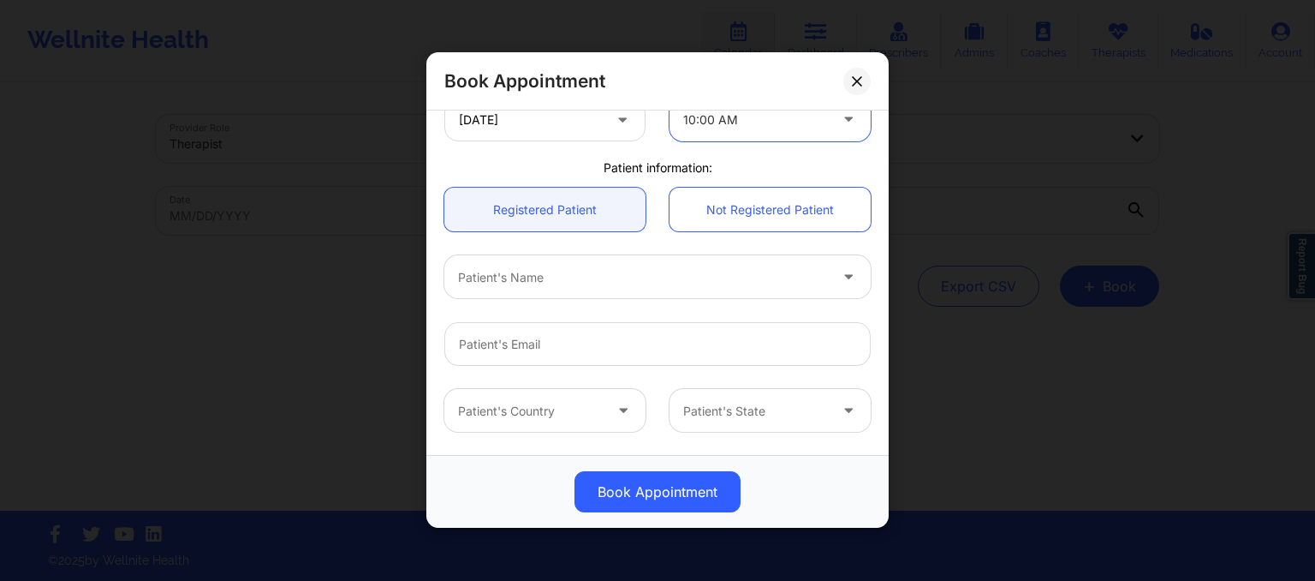
scroll to position [392, 0]
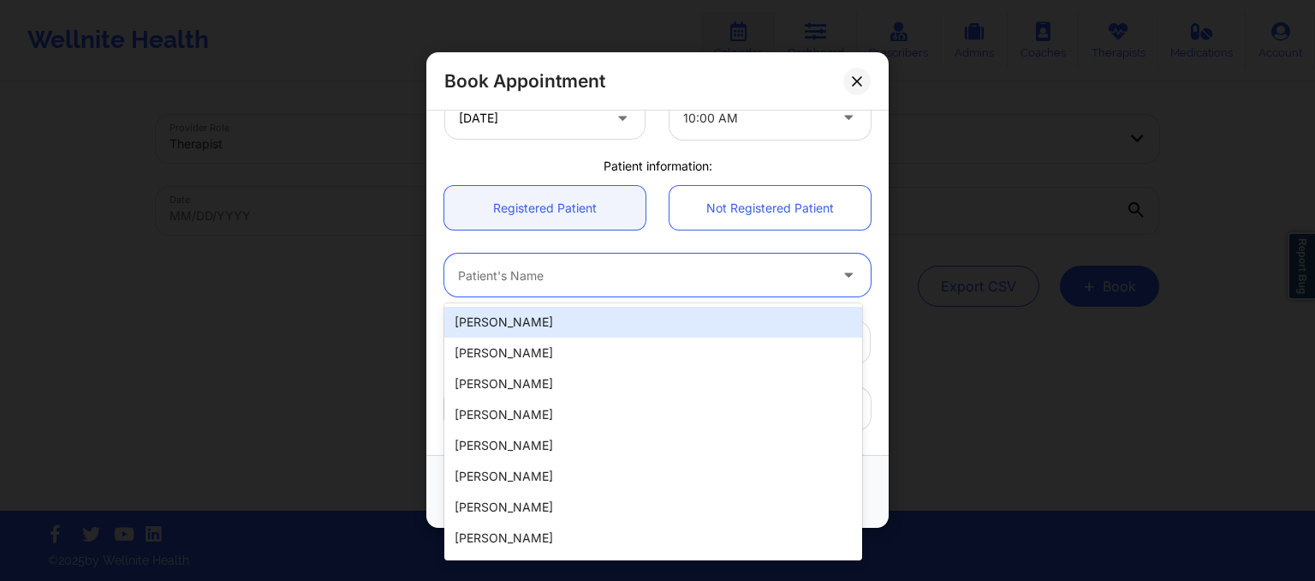
click at [619, 268] on div at bounding box center [643, 275] width 370 height 21
paste input "(352) 355-9684"
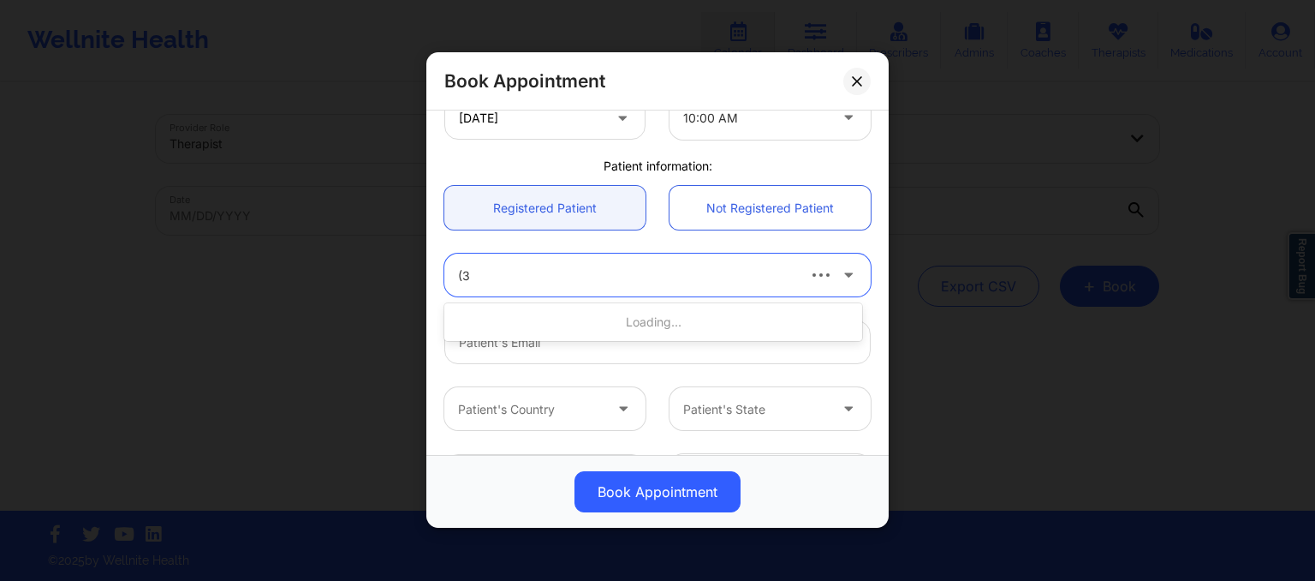
type input "("
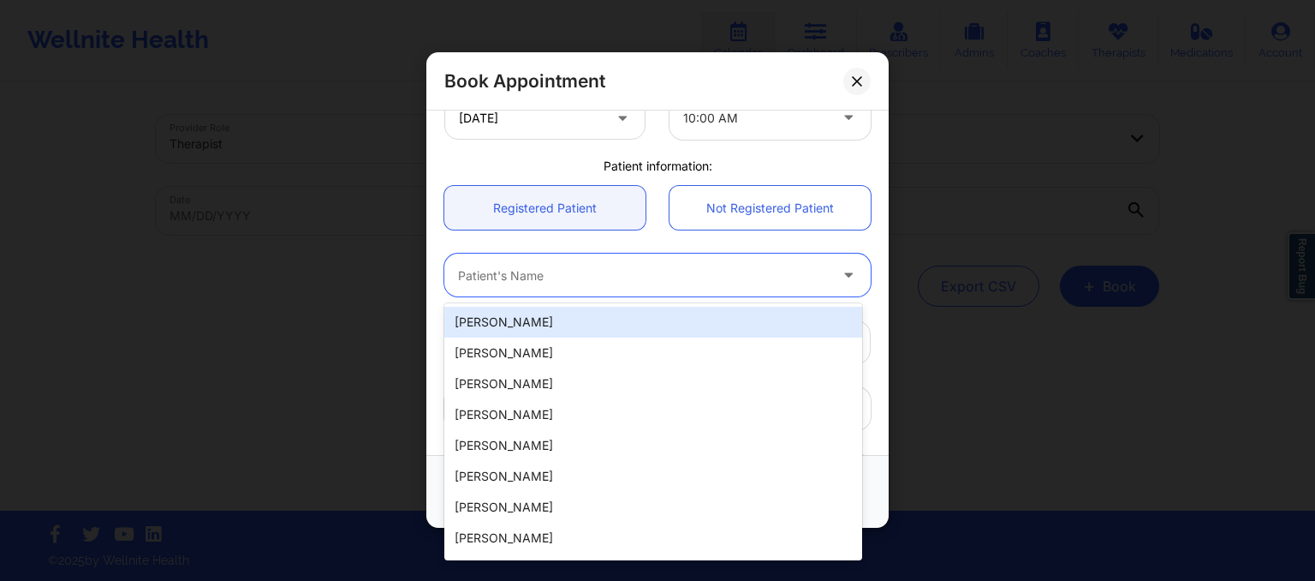
paste input "4. Michael Strunk"
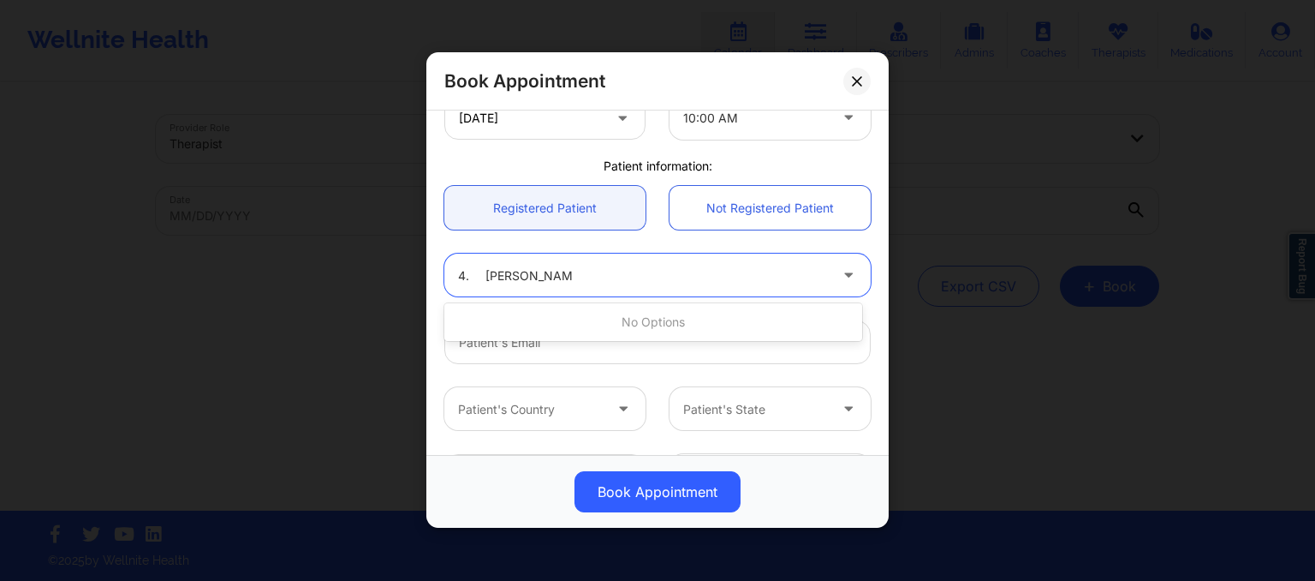
click at [485, 273] on input "4. Michael Strunk" at bounding box center [515, 275] width 115 height 17
type input "Michael Strunk"
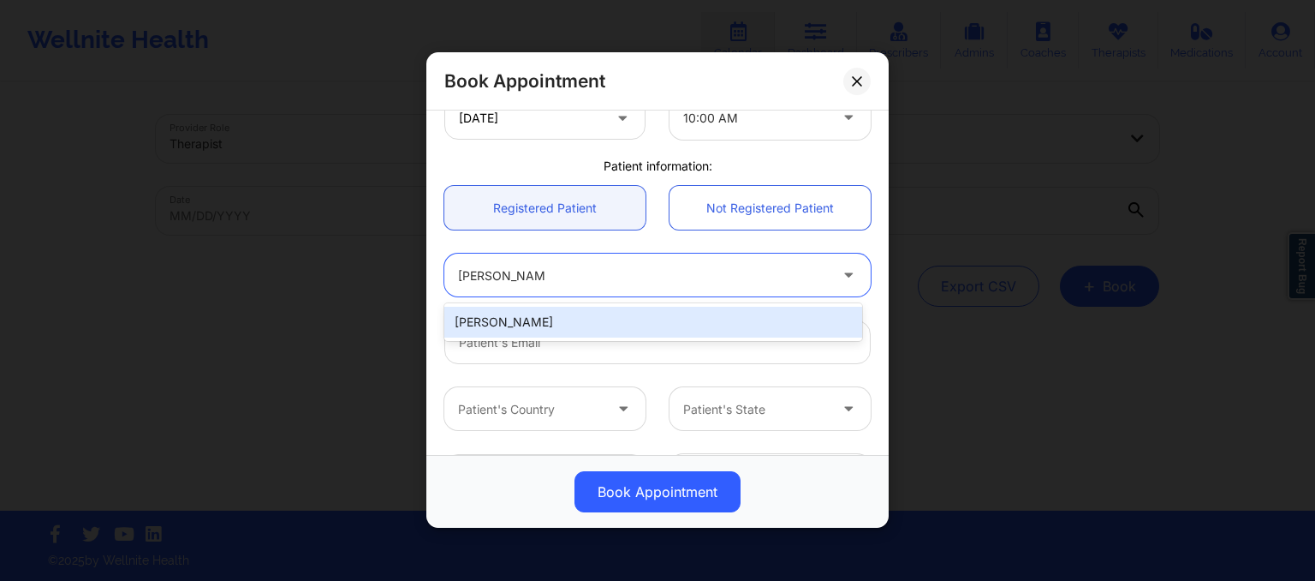
click at [502, 322] on div "Michael Strunk" at bounding box center [653, 322] width 418 height 31
type input "michaelstrunk944@gmail.com"
type input "13523559684"
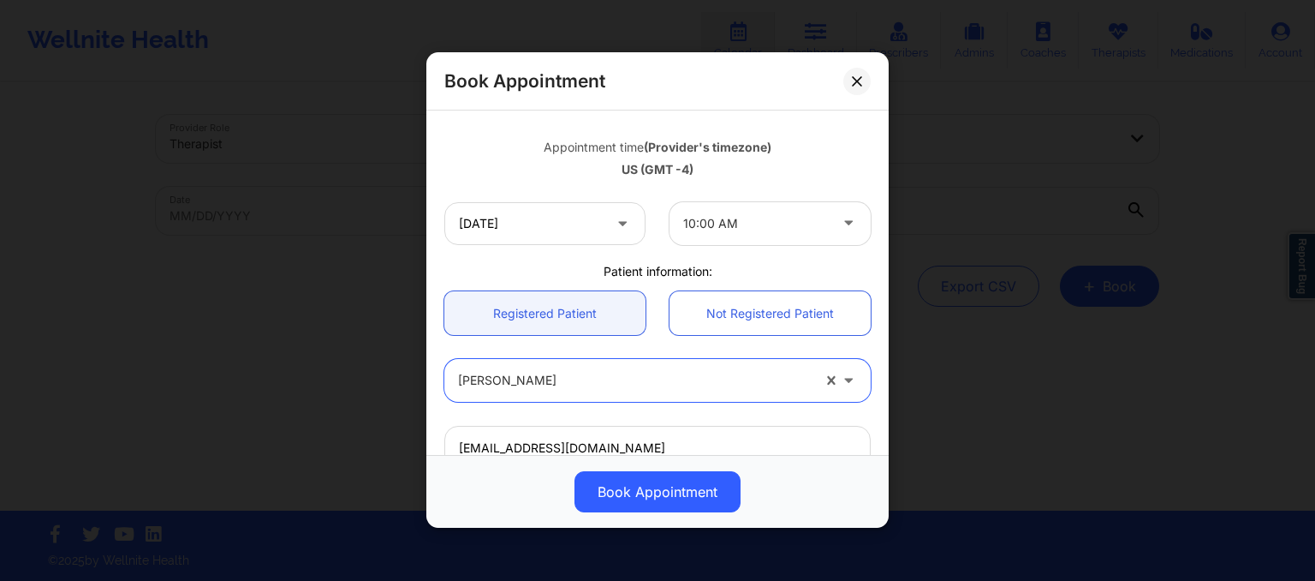
scroll to position [294, 0]
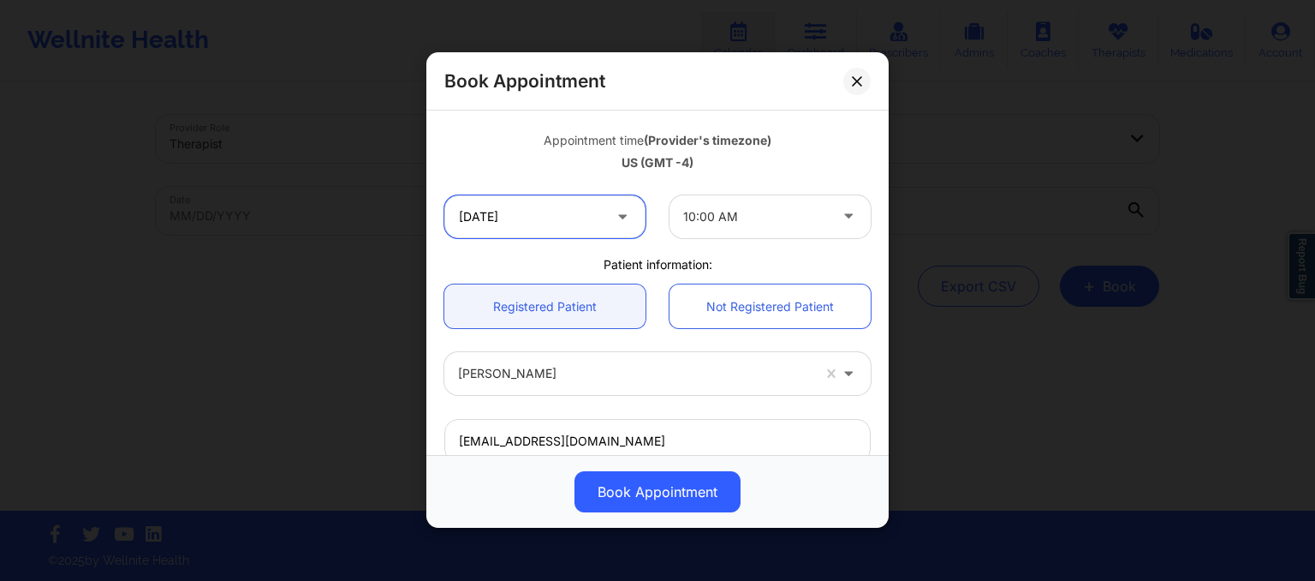
click at [566, 213] on input "10/13/2025" at bounding box center [544, 216] width 201 height 43
click at [712, 169] on div "US (GMT -4)" at bounding box center [657, 162] width 426 height 17
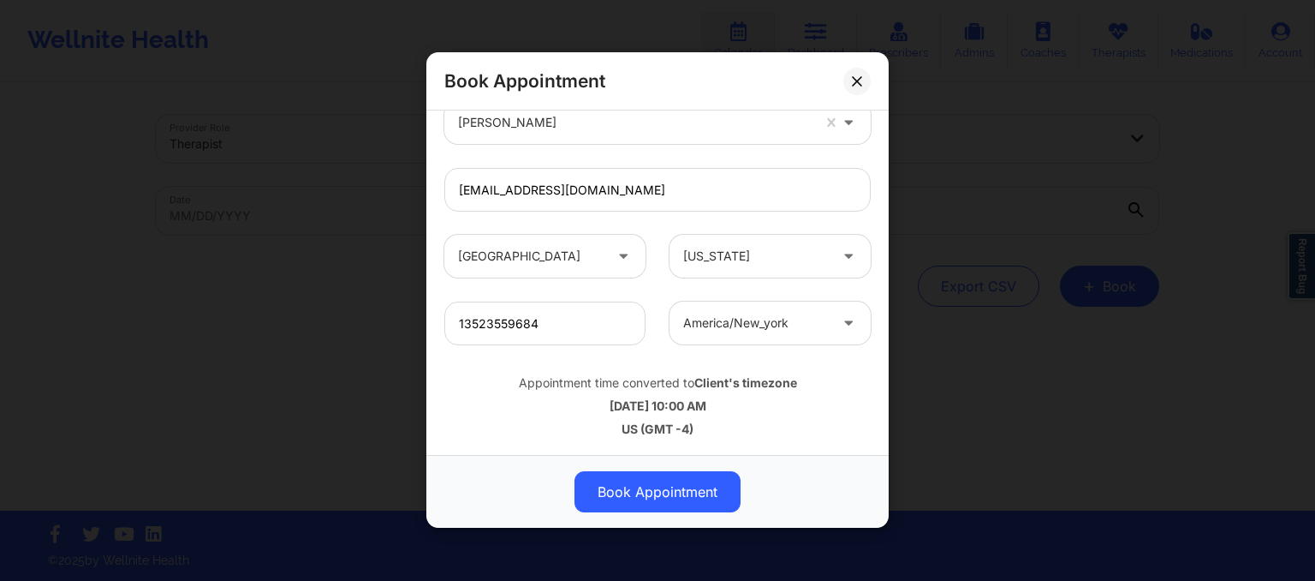
scroll to position [390, 0]
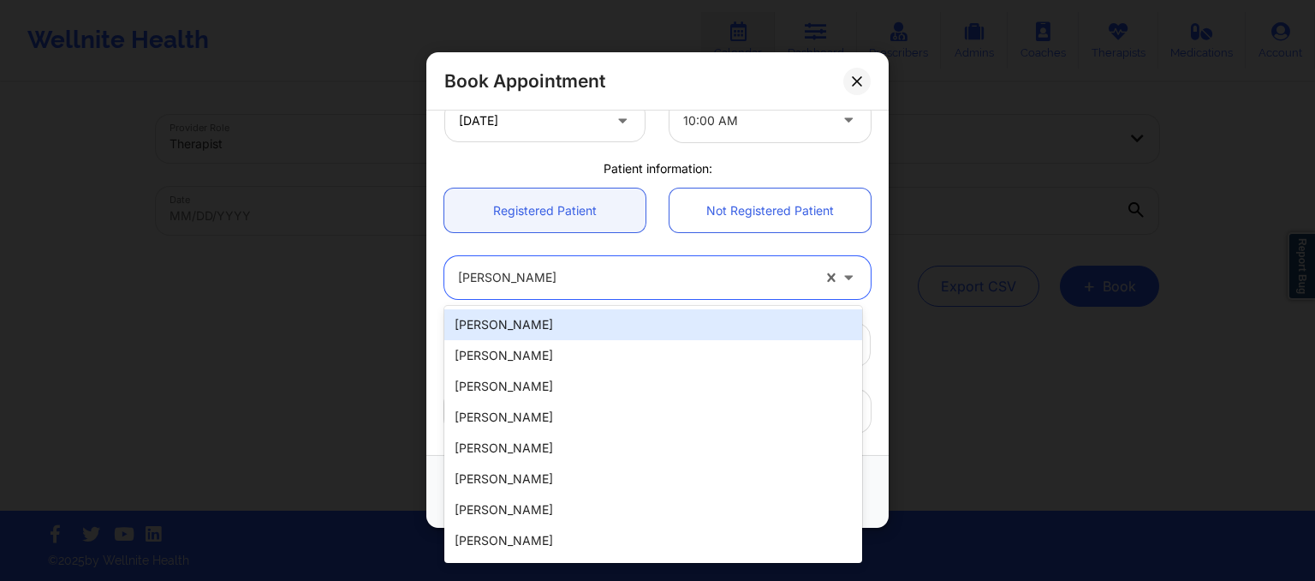
click at [658, 275] on div at bounding box center [634, 278] width 353 height 21
paste input "5. DOUNYA BOURISS"
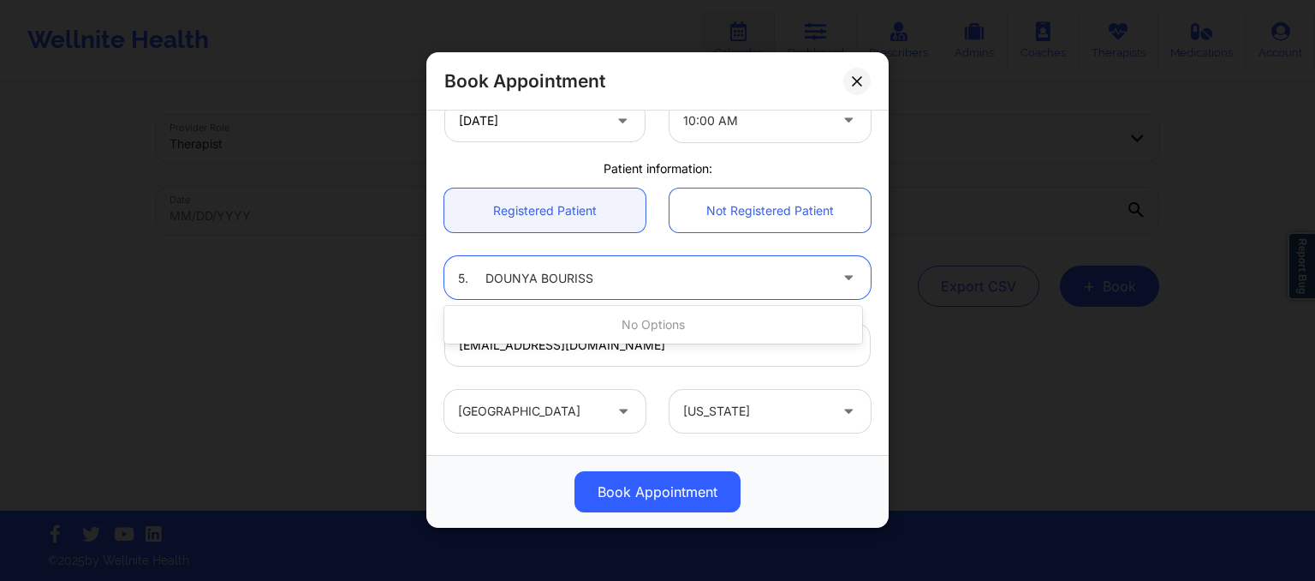
click at [486, 277] on input "5. DOUNYA BOURISS" at bounding box center [527, 278] width 139 height 17
type input "DOUNYA BOURISS"
click at [558, 282] on input "DOUNYA BOURISS" at bounding box center [513, 278] width 111 height 17
click at [569, 281] on div at bounding box center [643, 278] width 370 height 21
type input "doun"
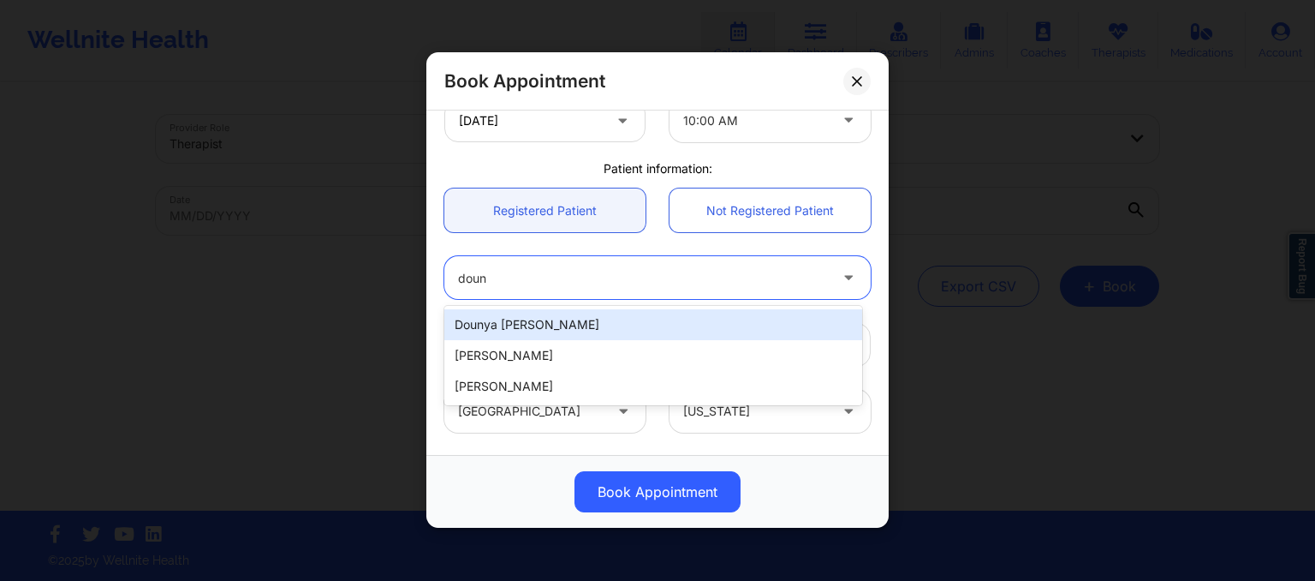
click at [577, 326] on div "Dounya Alia Bouriss" at bounding box center [653, 324] width 418 height 31
type input "dounya.bouriss@gmail.com"
type input "+15612462301"
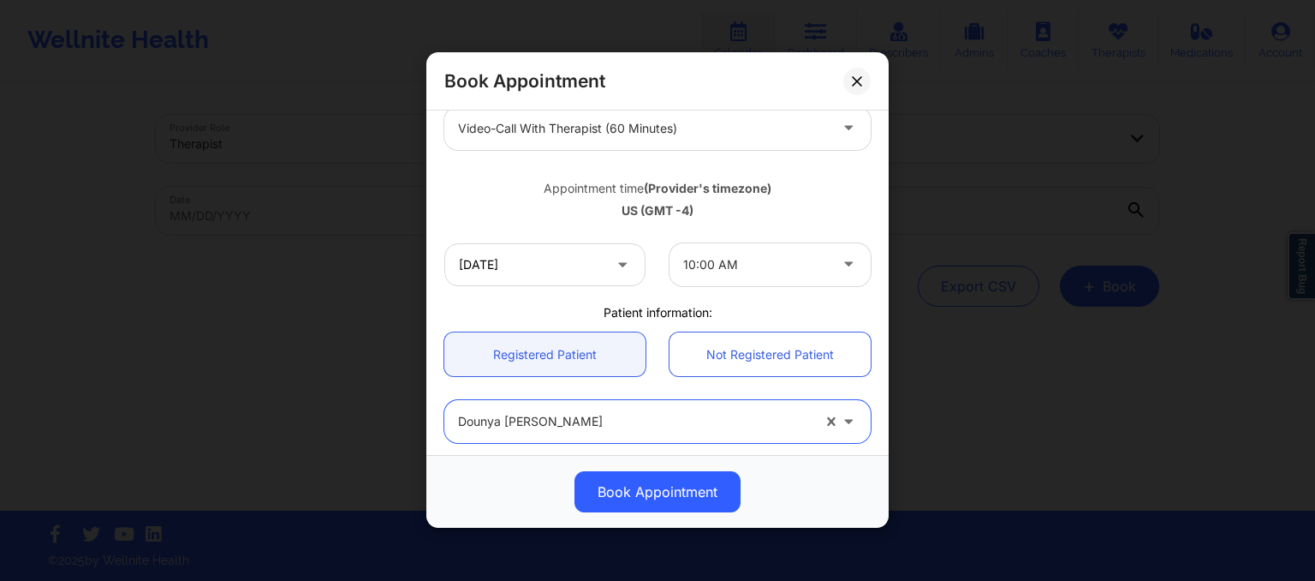
scroll to position [247, 0]
click at [513, 252] on input "10/13/2025" at bounding box center [544, 263] width 201 height 43
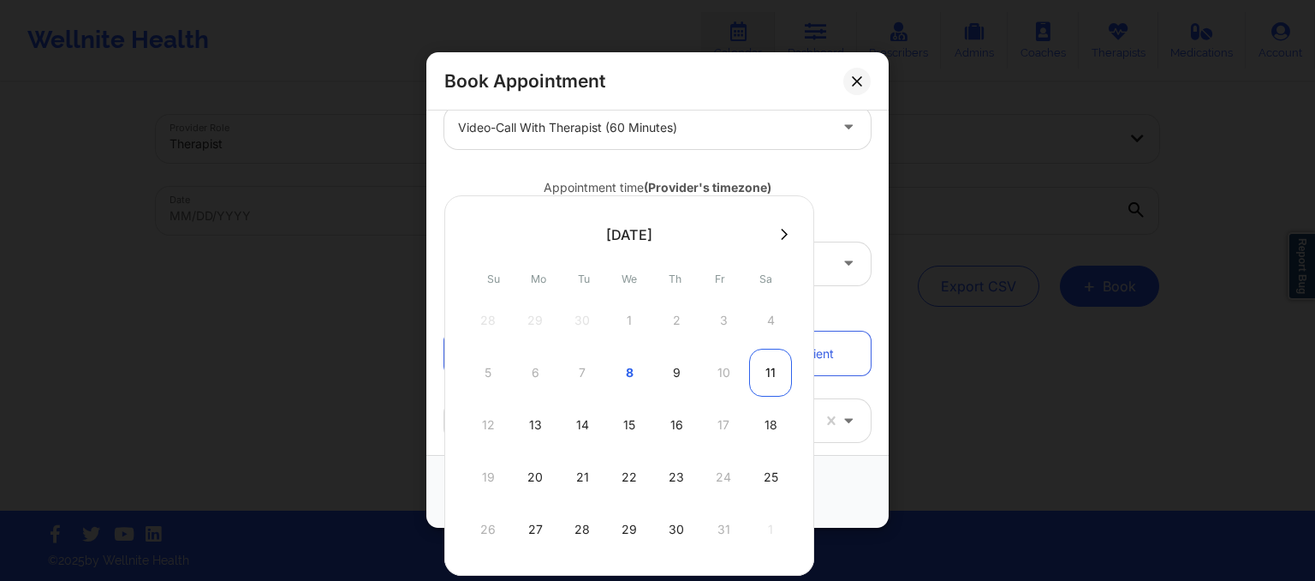
click at [771, 371] on div "11" at bounding box center [770, 372] width 43 height 48
type input "10/11/2025"
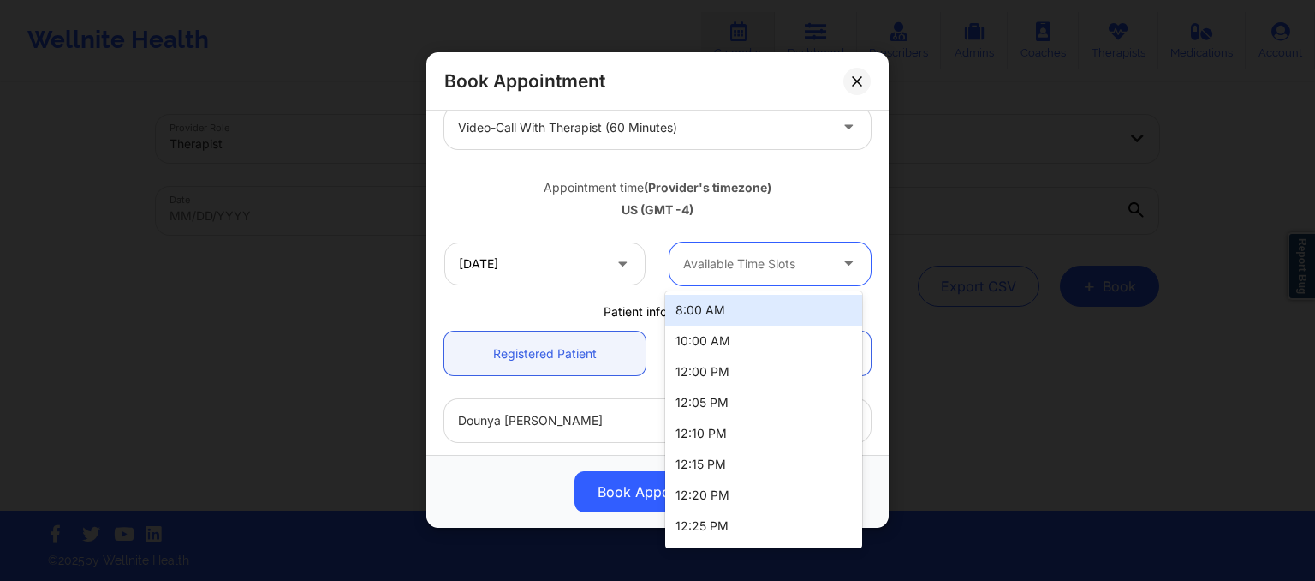
click at [752, 277] on div "Available Time Slots" at bounding box center [750, 263] width 160 height 43
click at [747, 346] on div "10:00 AM" at bounding box center [763, 340] width 197 height 31
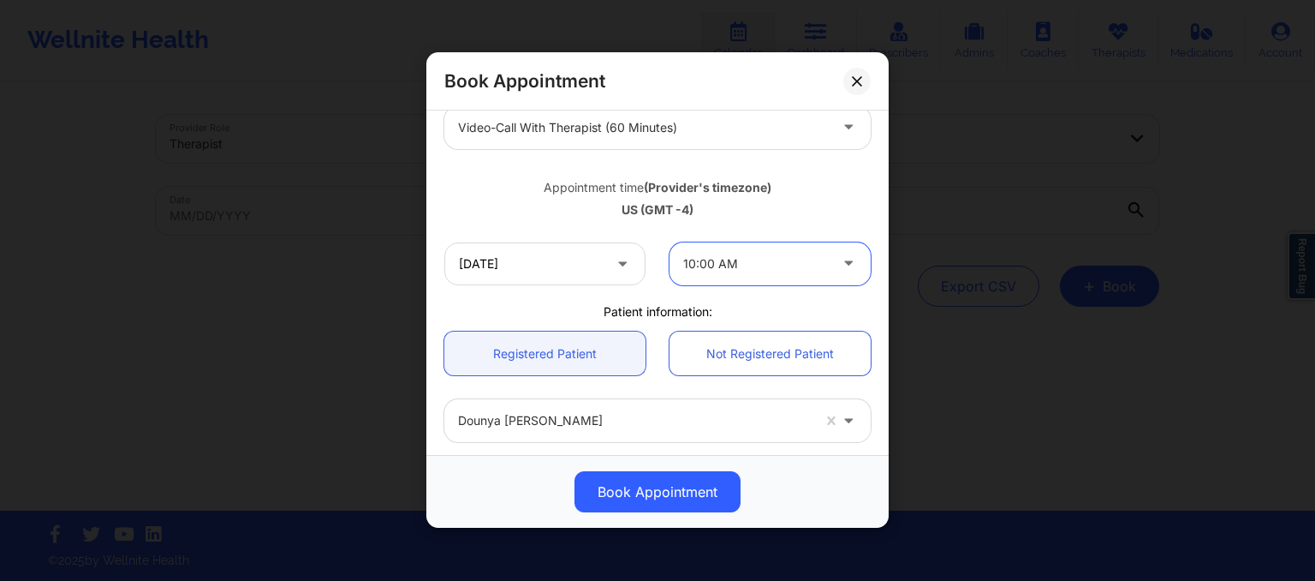
click at [780, 271] on div at bounding box center [755, 263] width 145 height 21
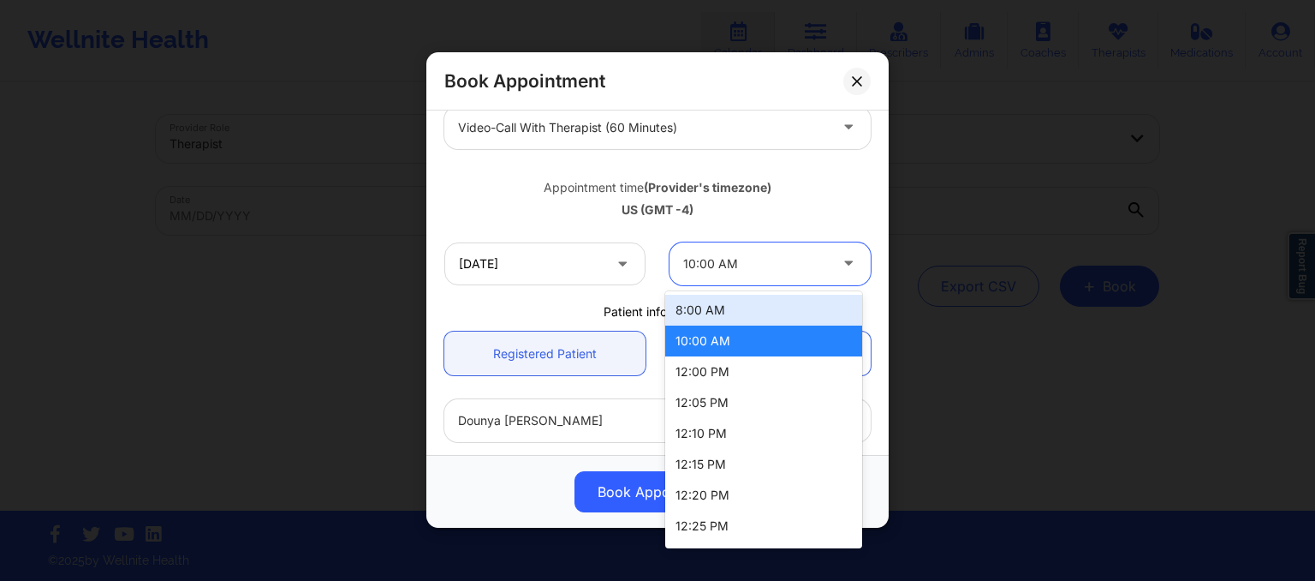
click at [761, 297] on div "8:00 AM" at bounding box center [763, 310] width 197 height 31
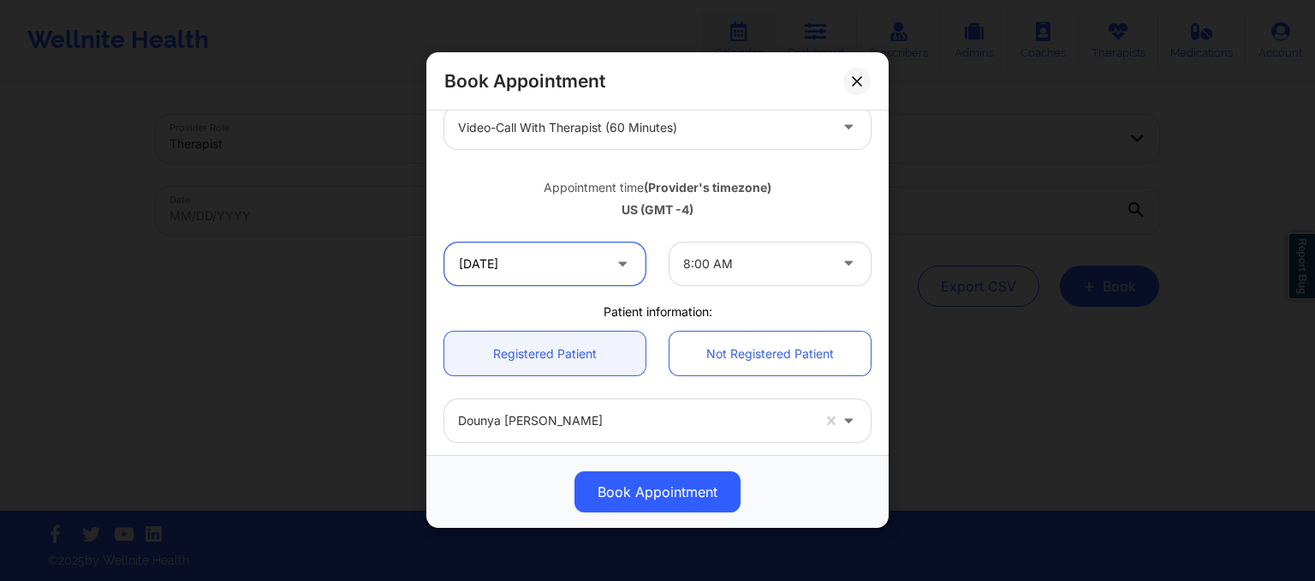
click at [594, 261] on input "10/11/2025" at bounding box center [544, 263] width 201 height 43
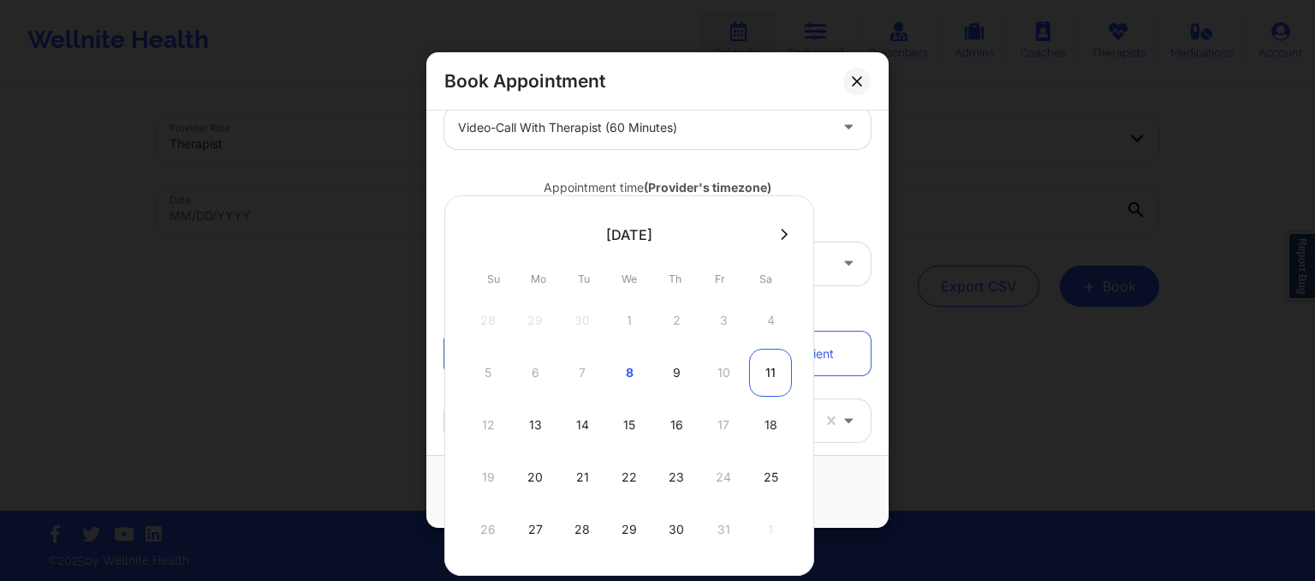
click at [765, 371] on div "11" at bounding box center [770, 372] width 43 height 48
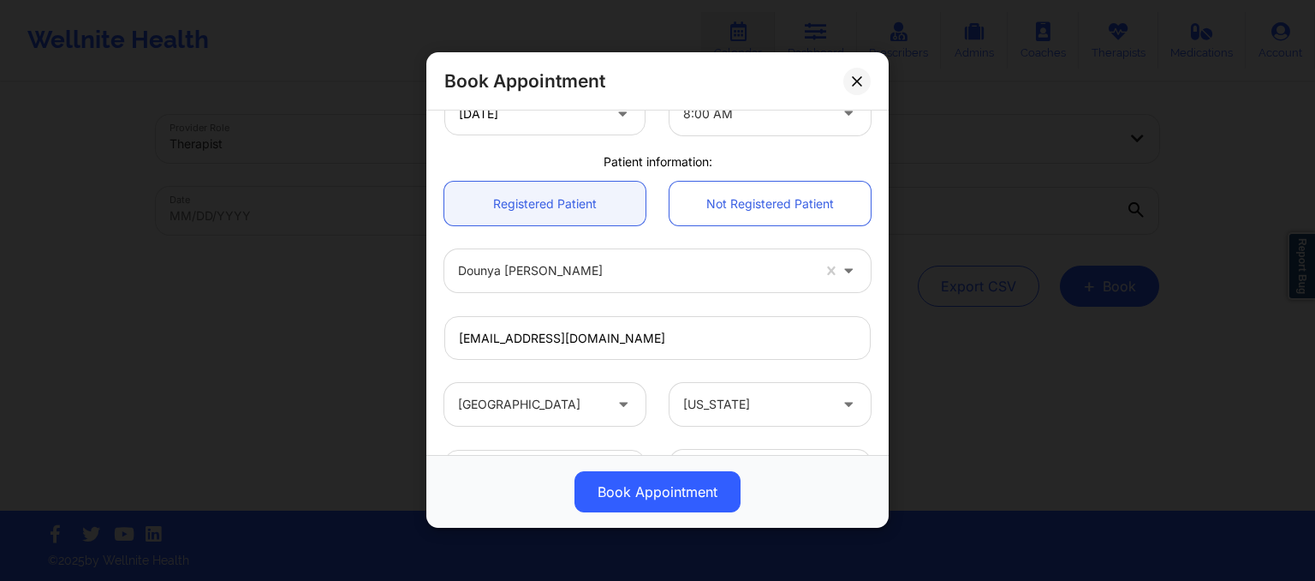
scroll to position [270, 0]
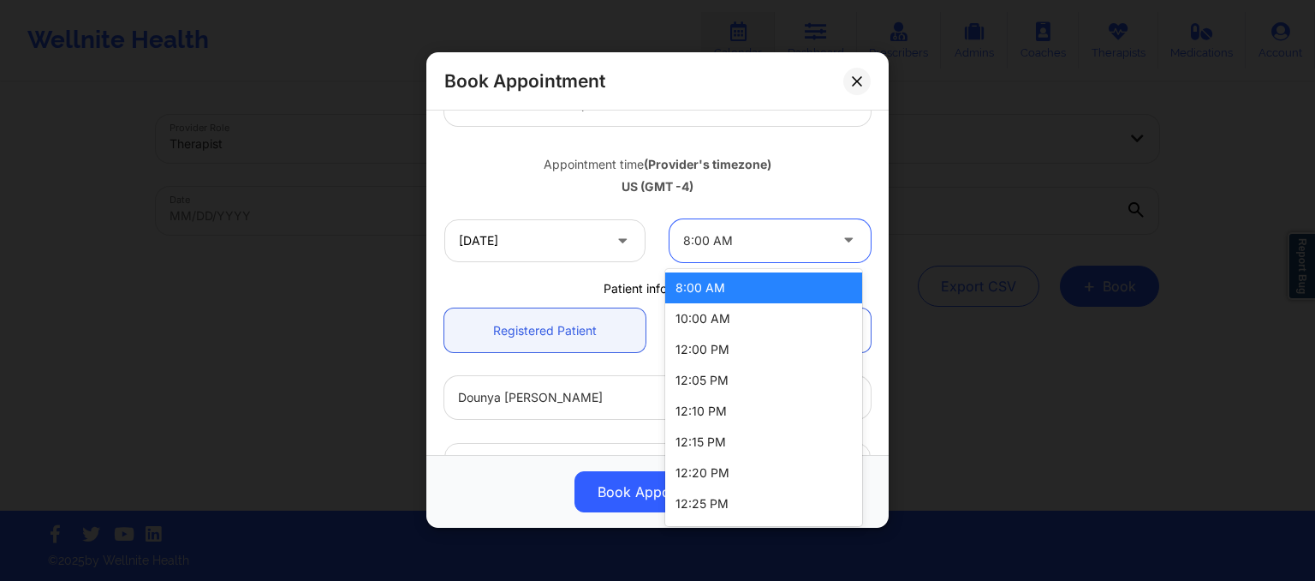
click at [724, 244] on div at bounding box center [755, 240] width 145 height 21
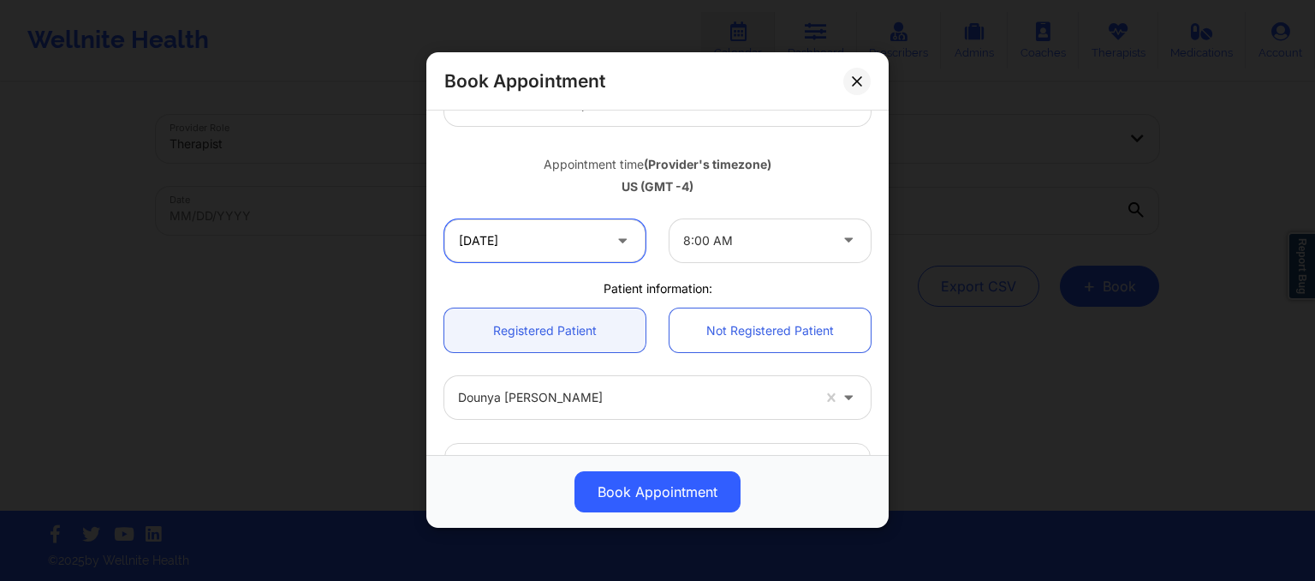
click at [605, 241] on input "10/11/2025" at bounding box center [544, 240] width 201 height 43
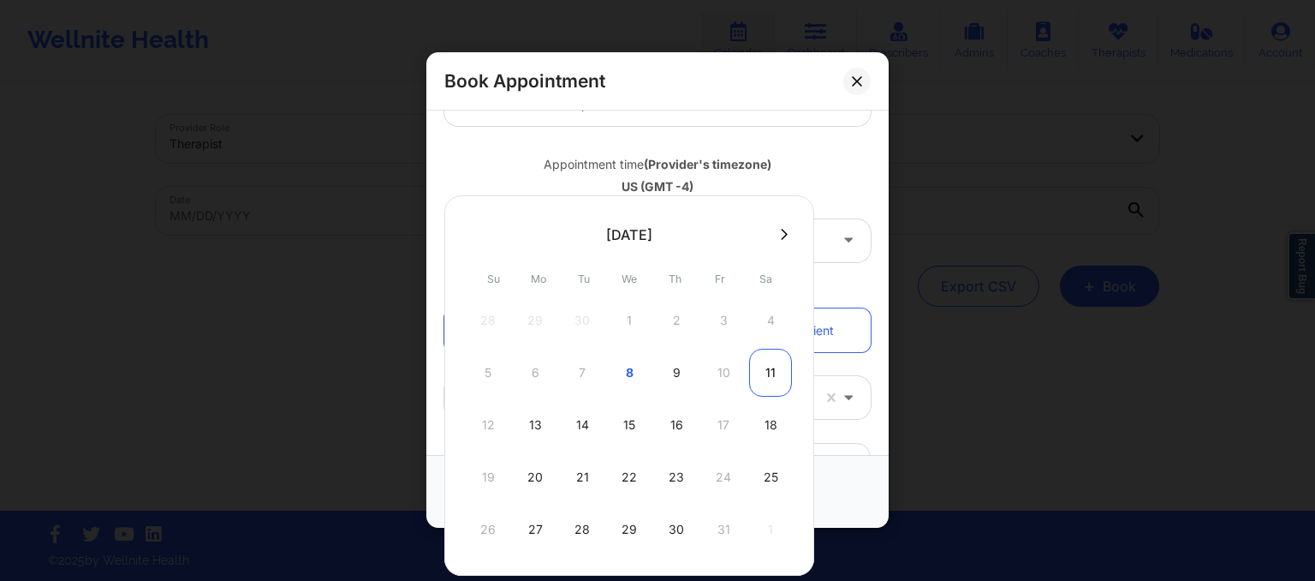
click at [763, 378] on div "11" at bounding box center [770, 372] width 43 height 48
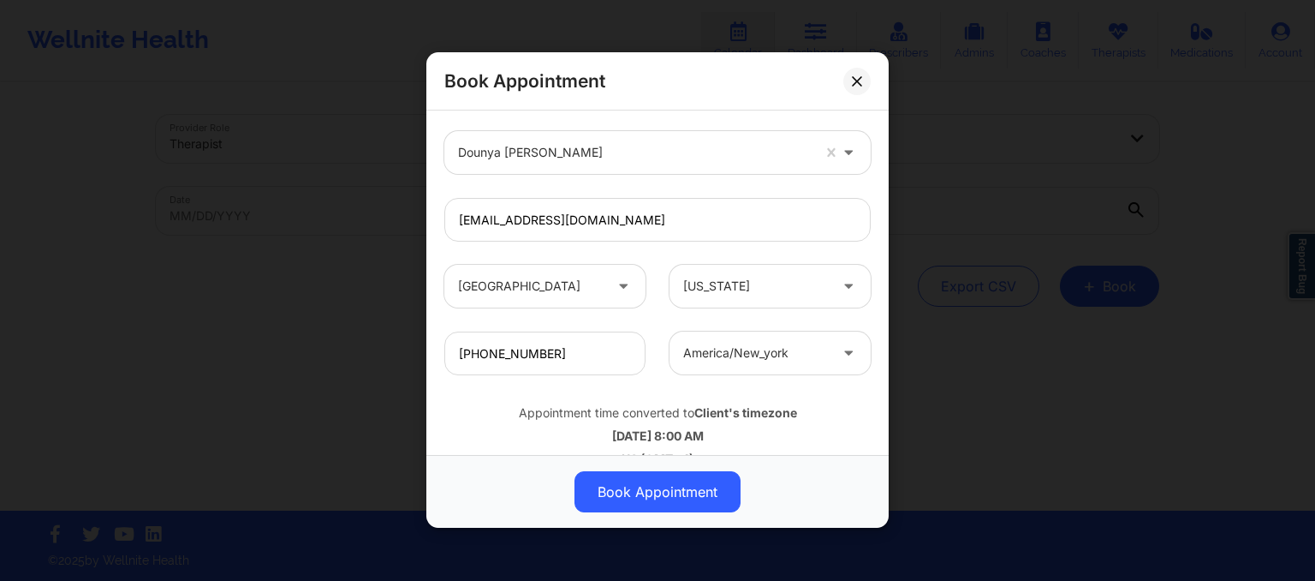
scroll to position [545, 0]
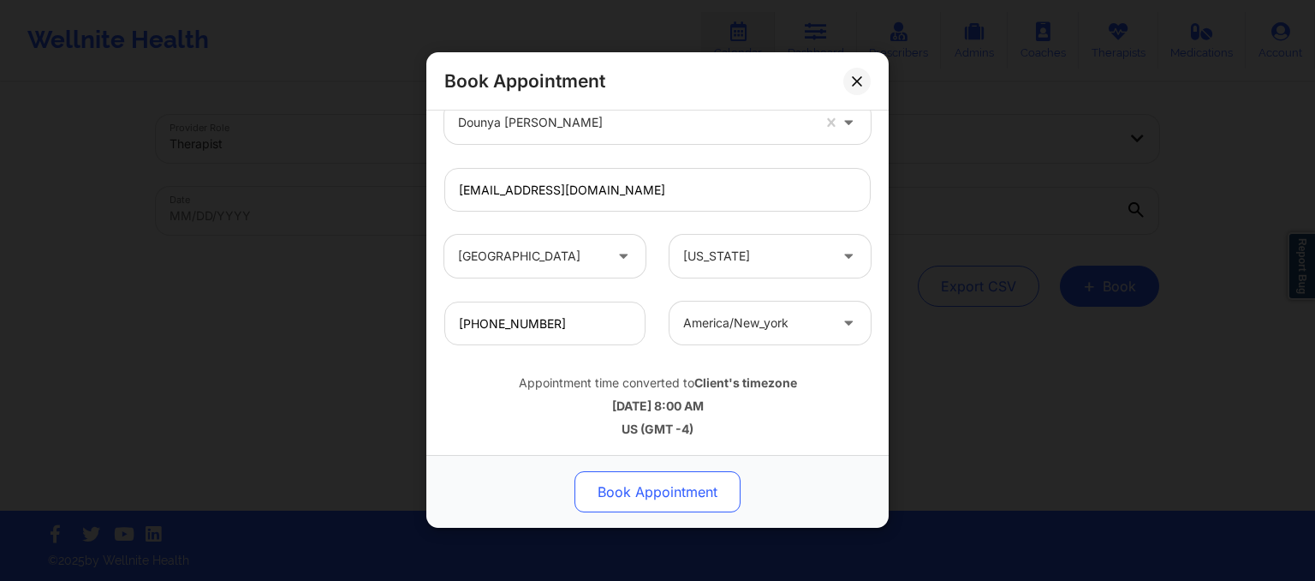
click at [693, 499] on button "Book Appointment" at bounding box center [658, 492] width 166 height 41
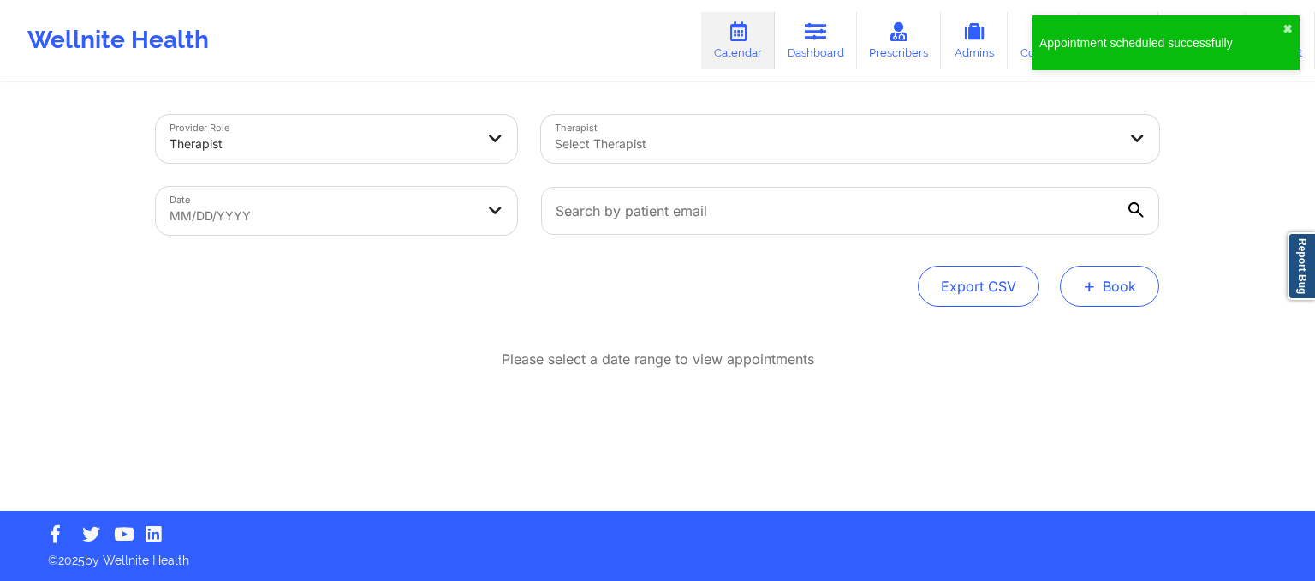
click at [1120, 295] on button "+ Book" at bounding box center [1109, 285] width 99 height 41
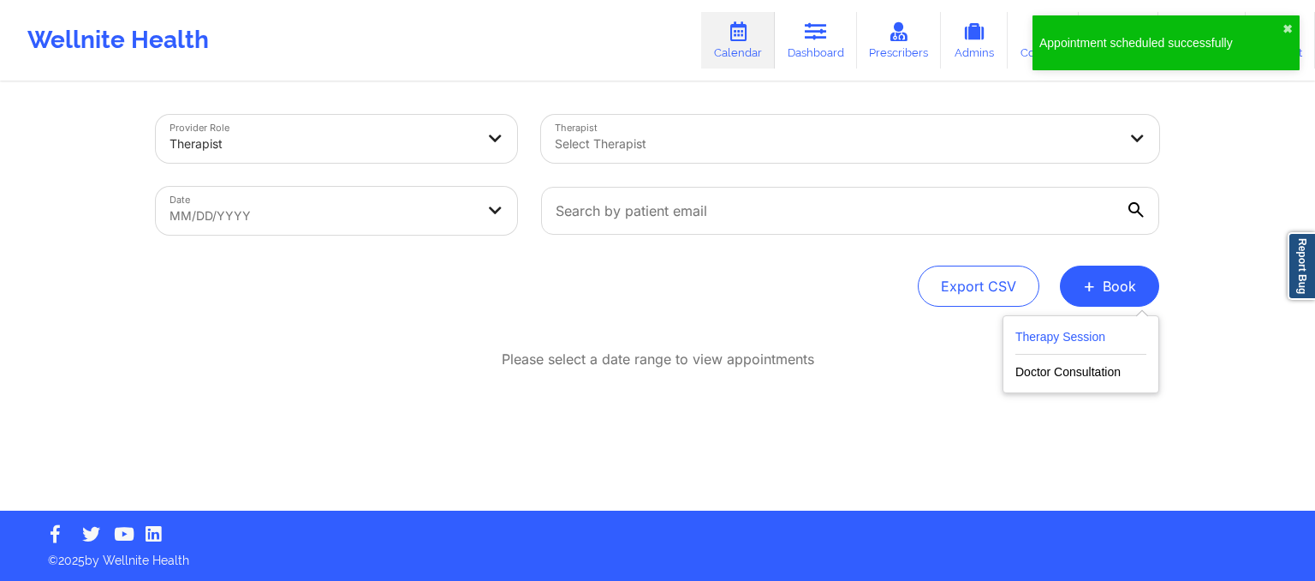
click at [1087, 340] on button "Therapy Session" at bounding box center [1080, 340] width 131 height 28
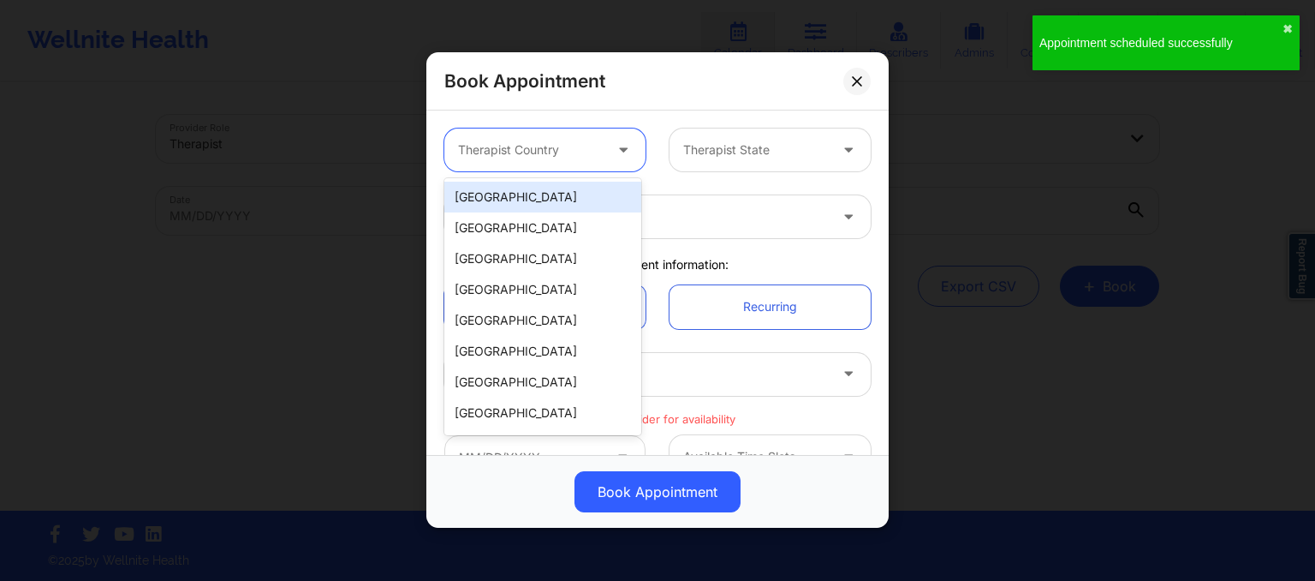
click at [525, 155] on div at bounding box center [530, 150] width 145 height 21
click at [533, 203] on div "[GEOGRAPHIC_DATA]" at bounding box center [542, 197] width 197 height 31
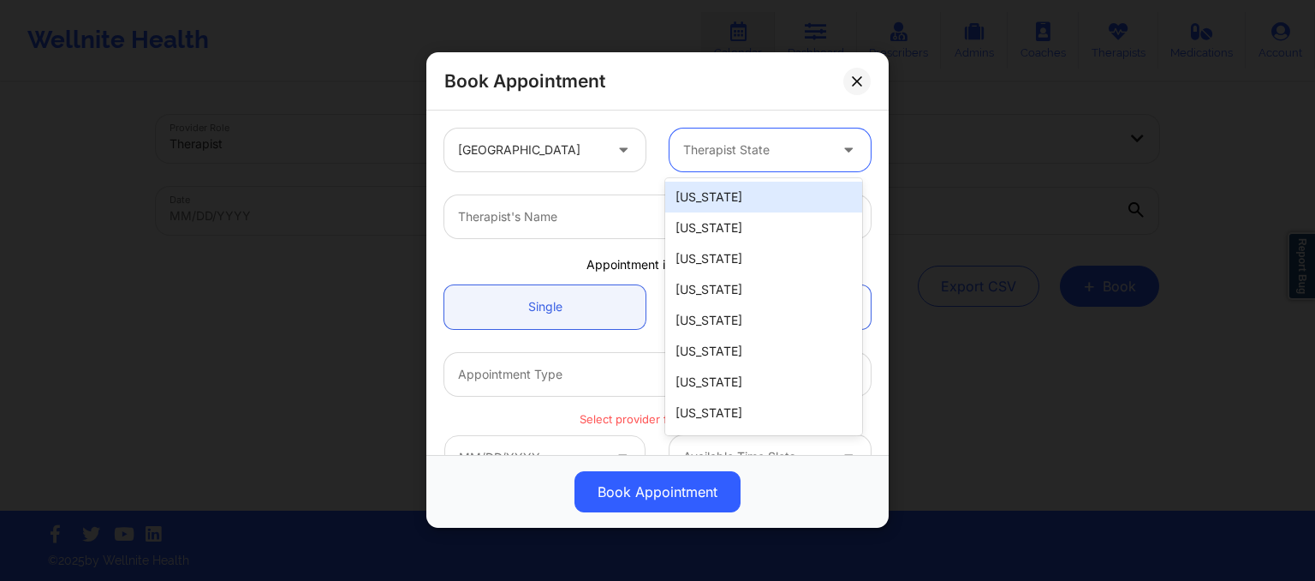
click at [699, 161] on div "Therapist State" at bounding box center [750, 149] width 160 height 43
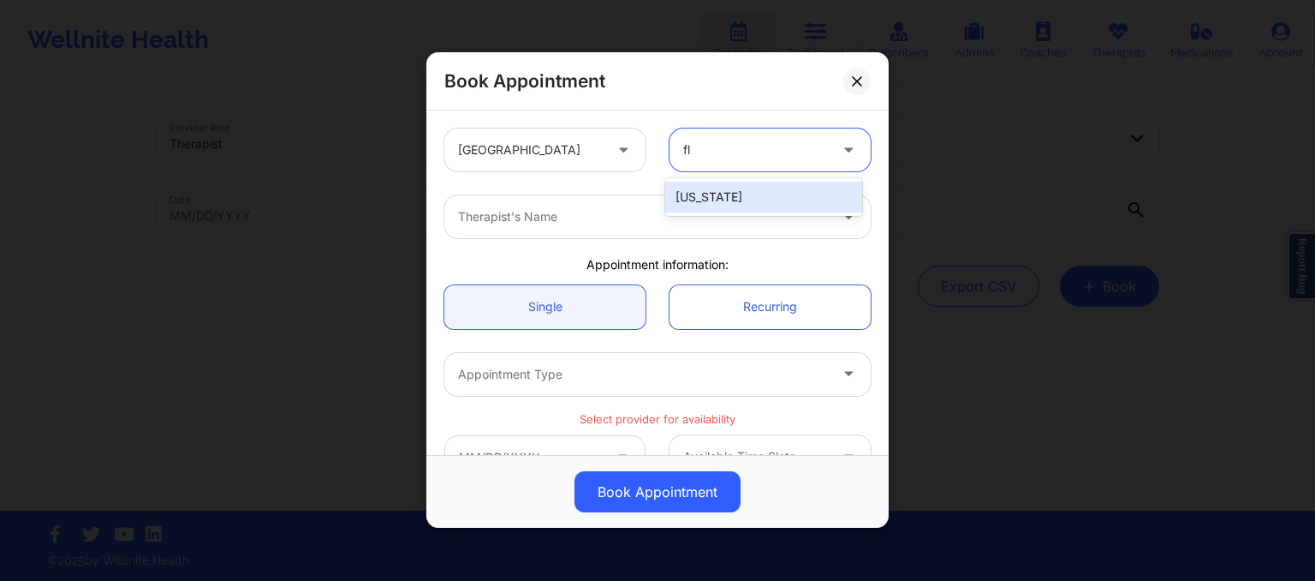
type input "flo"
click at [706, 196] on div "[US_STATE]" at bounding box center [763, 197] width 197 height 31
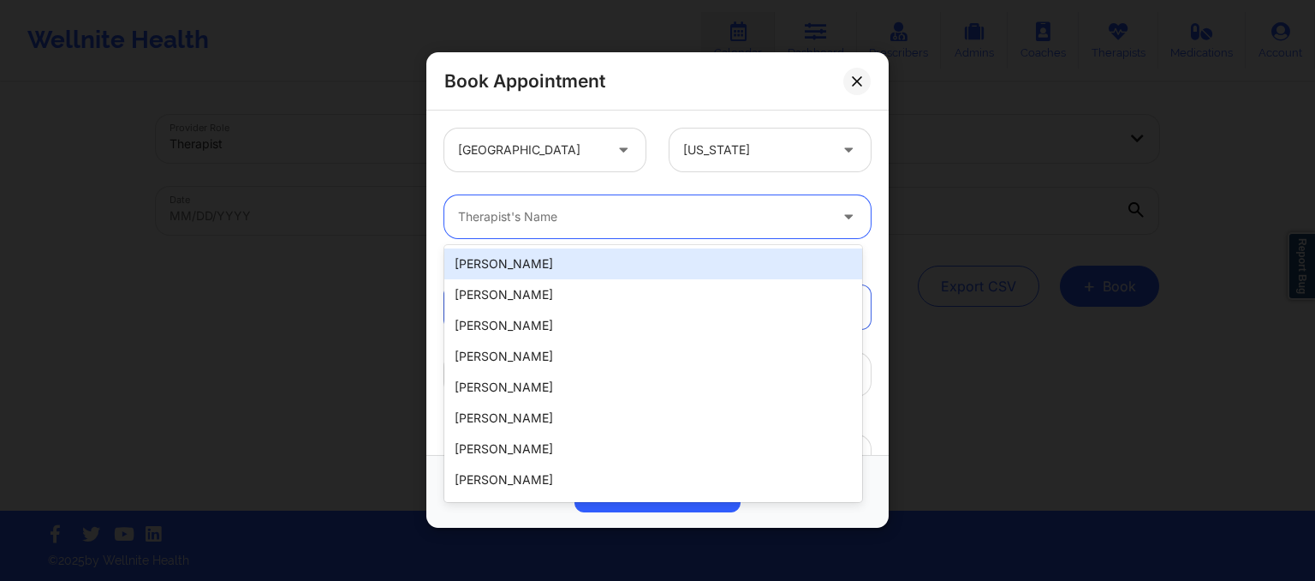
click at [589, 217] on div at bounding box center [643, 217] width 370 height 21
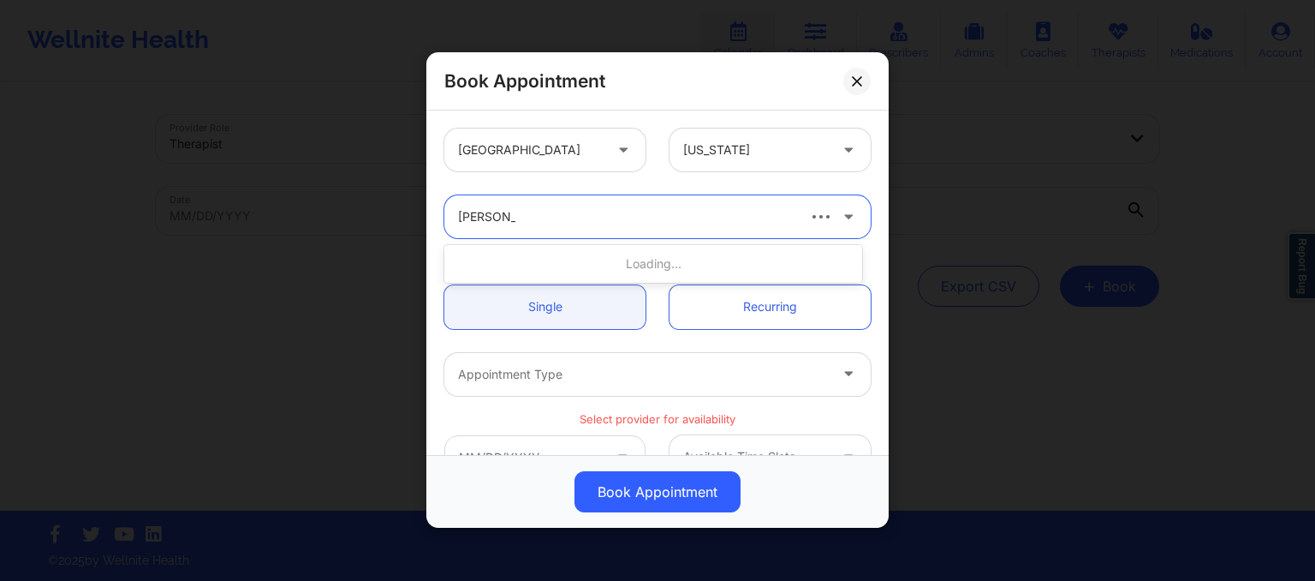
type input "susan p za"
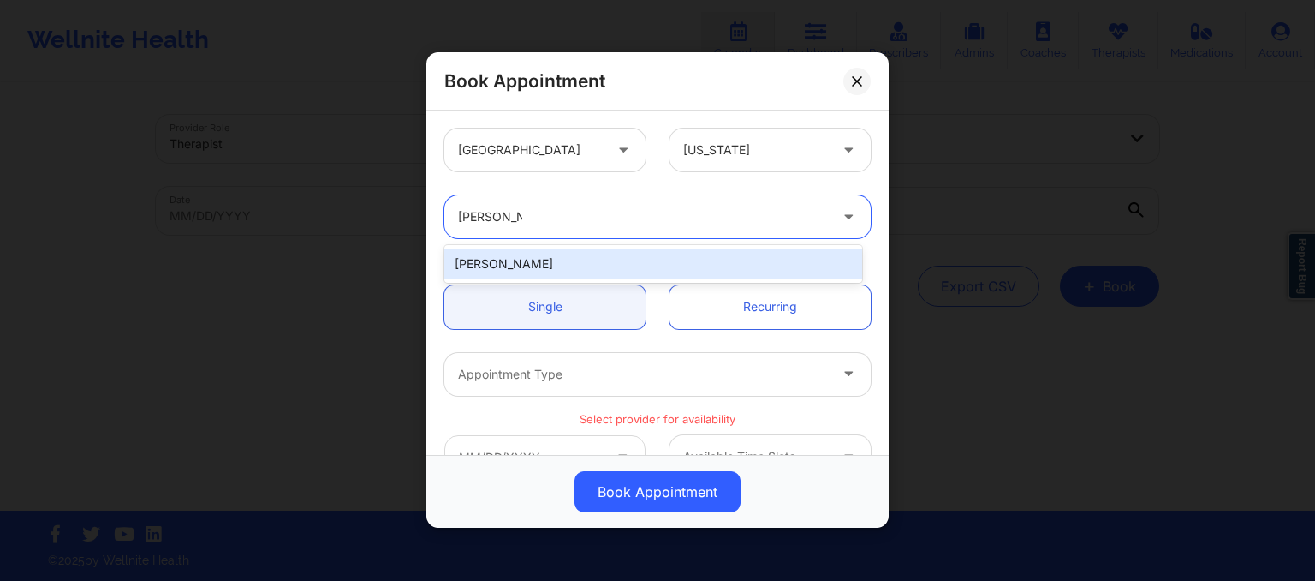
click at [519, 260] on div "Susan P Zapatha" at bounding box center [653, 263] width 418 height 31
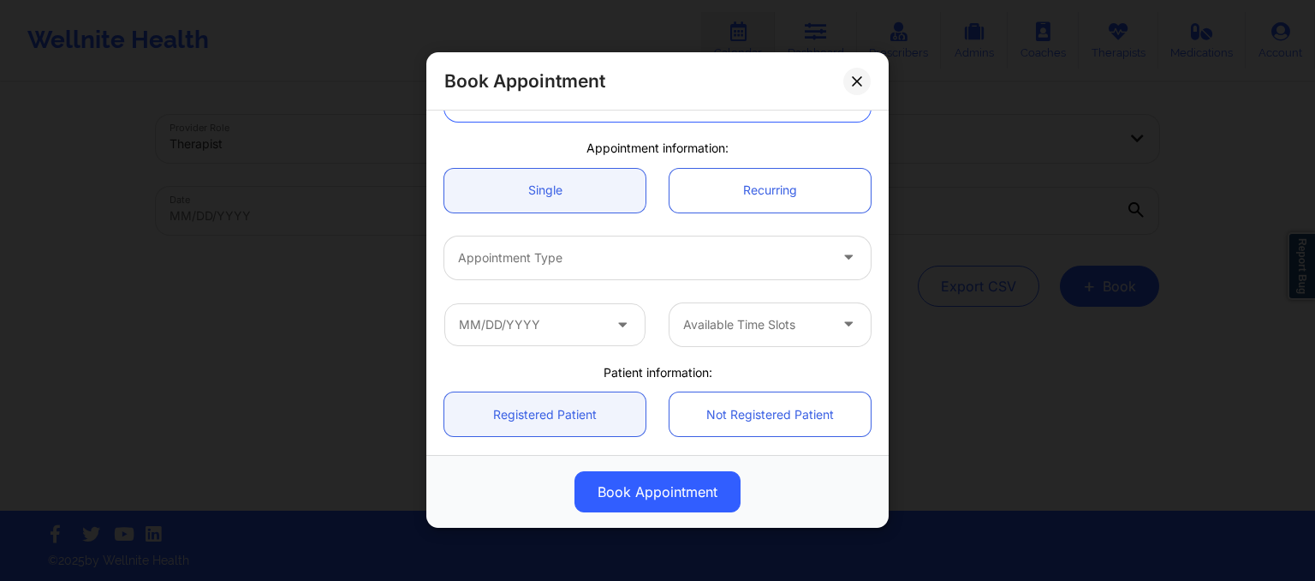
scroll to position [120, 0]
click at [514, 252] on div at bounding box center [643, 254] width 370 height 21
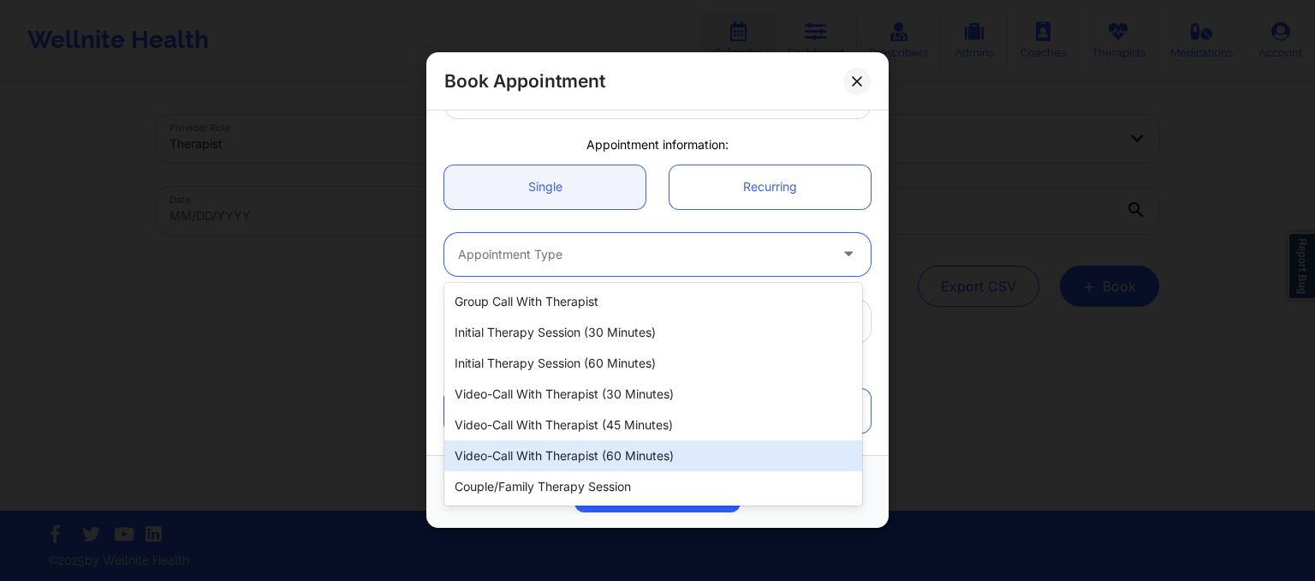
click at [541, 441] on div "Video-Call with Therapist (60 minutes)" at bounding box center [653, 455] width 418 height 31
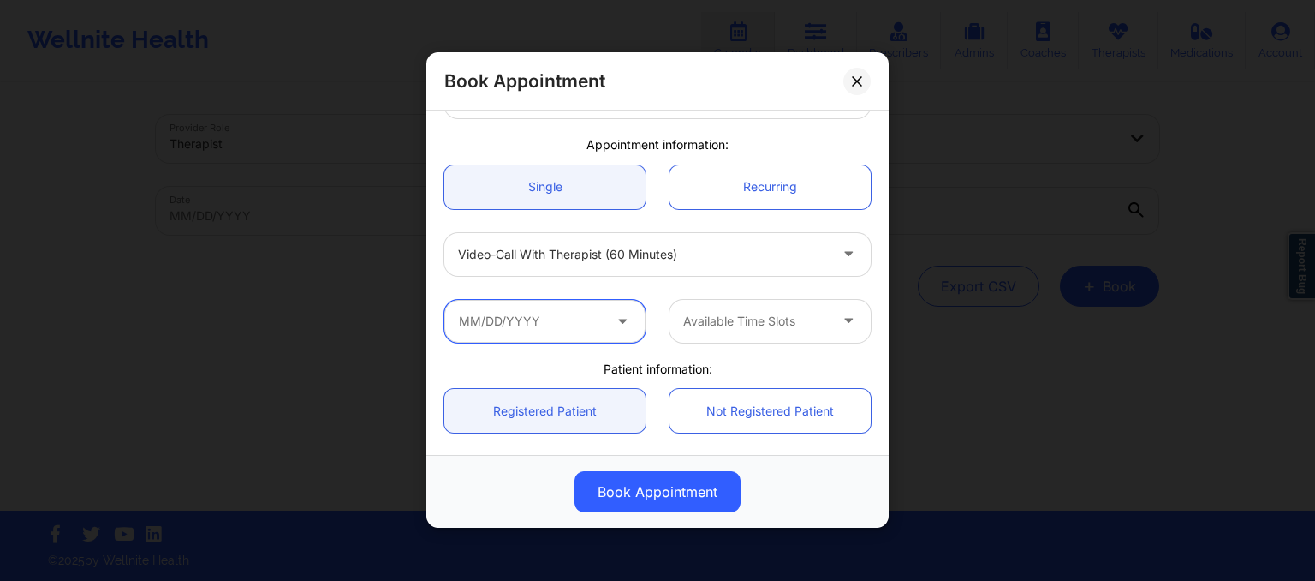
click at [607, 319] on input "text" at bounding box center [544, 321] width 201 height 43
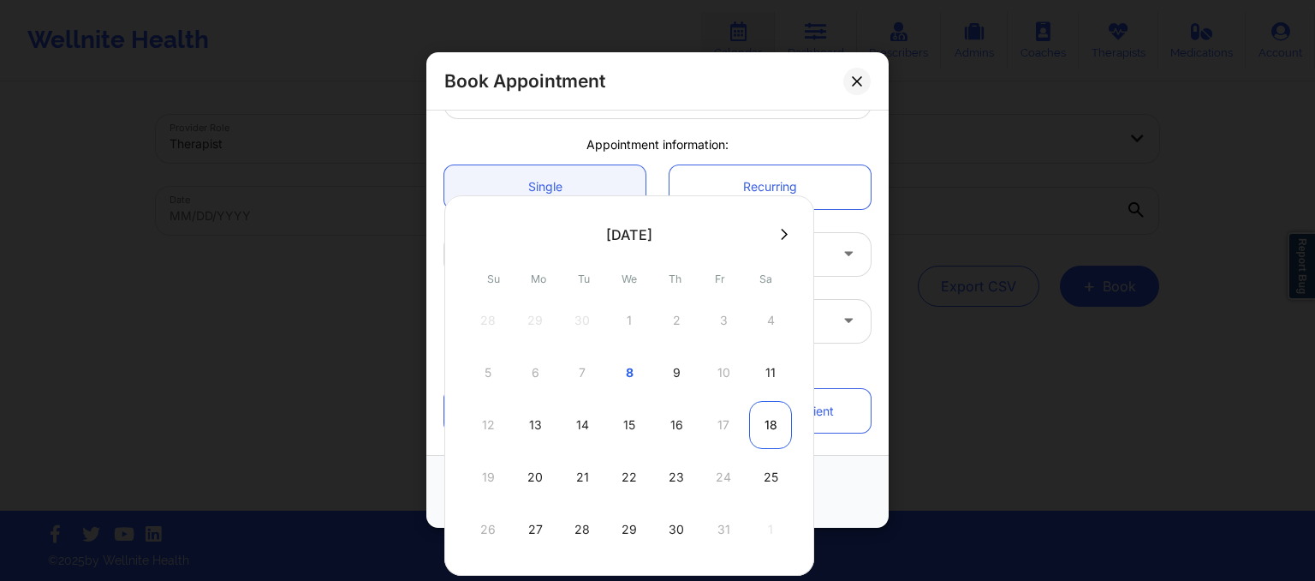
click at [766, 421] on div "18" at bounding box center [770, 425] width 43 height 48
type input "10/18/2025"
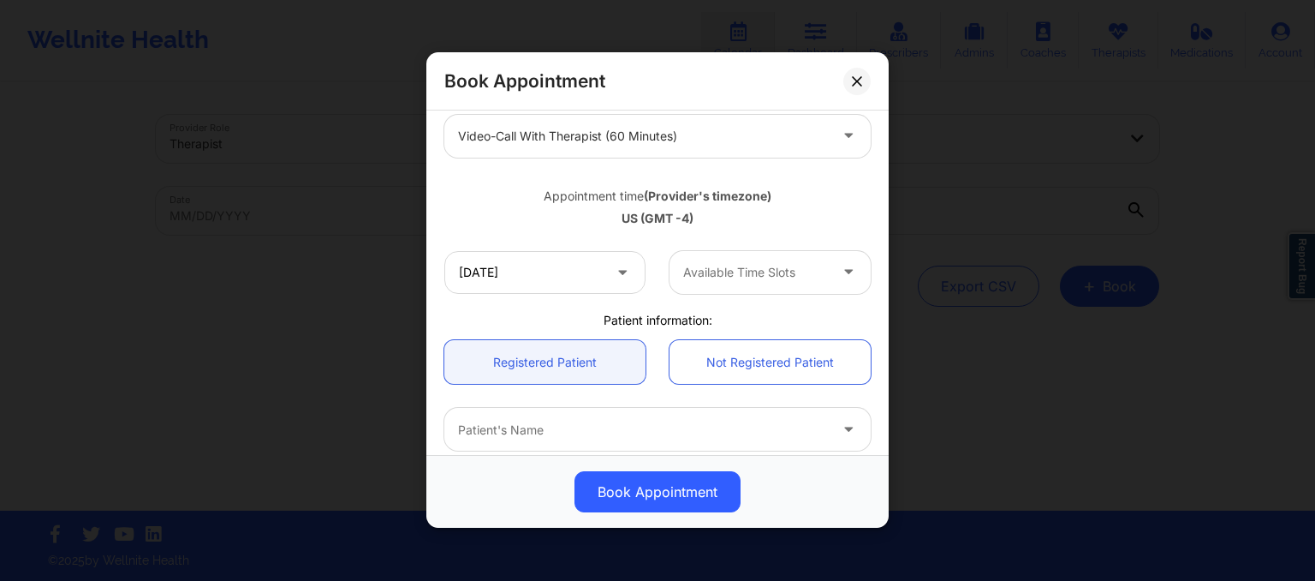
scroll to position [240, 0]
click at [738, 278] on div at bounding box center [755, 270] width 145 height 21
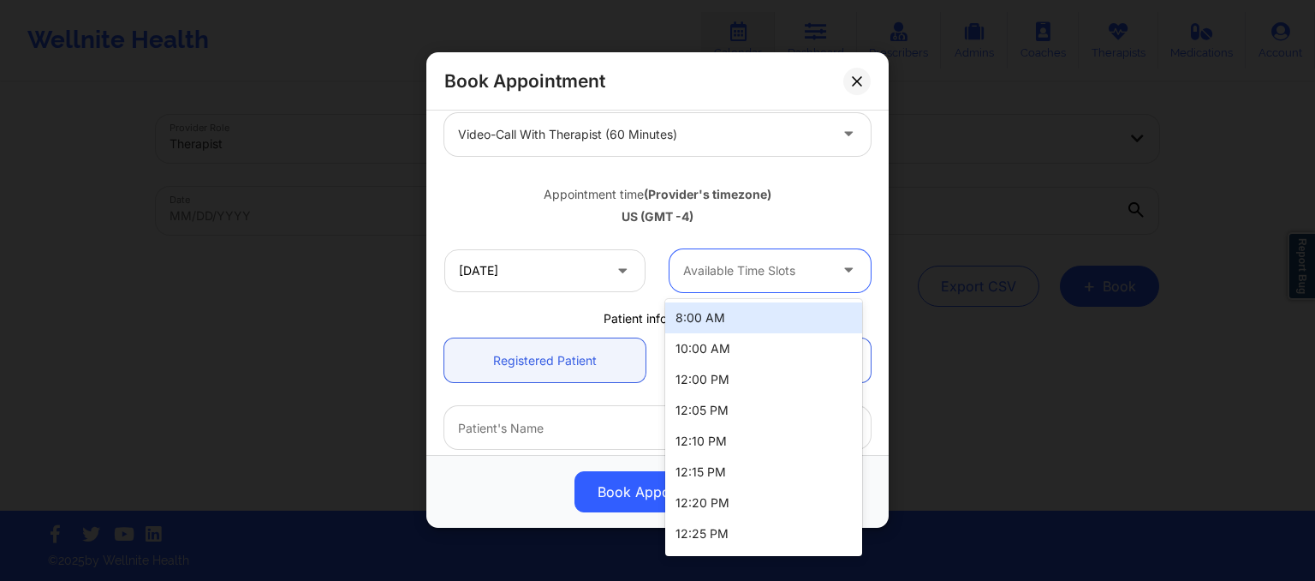
click at [718, 323] on div "8:00 AM" at bounding box center [763, 317] width 197 height 31
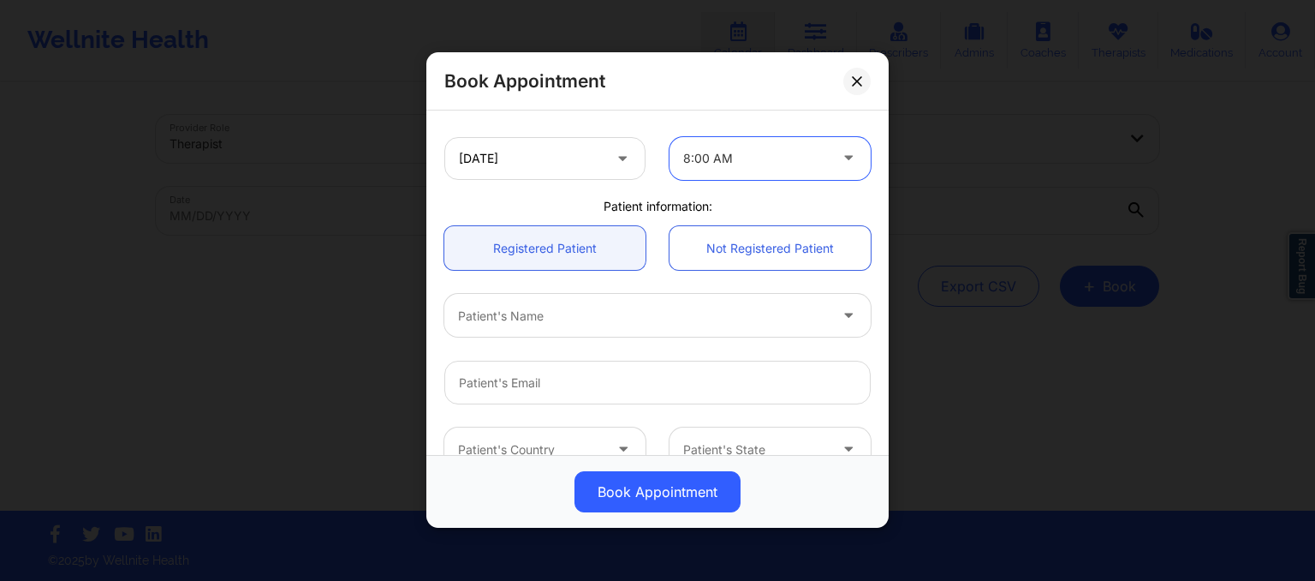
scroll to position [361, 0]
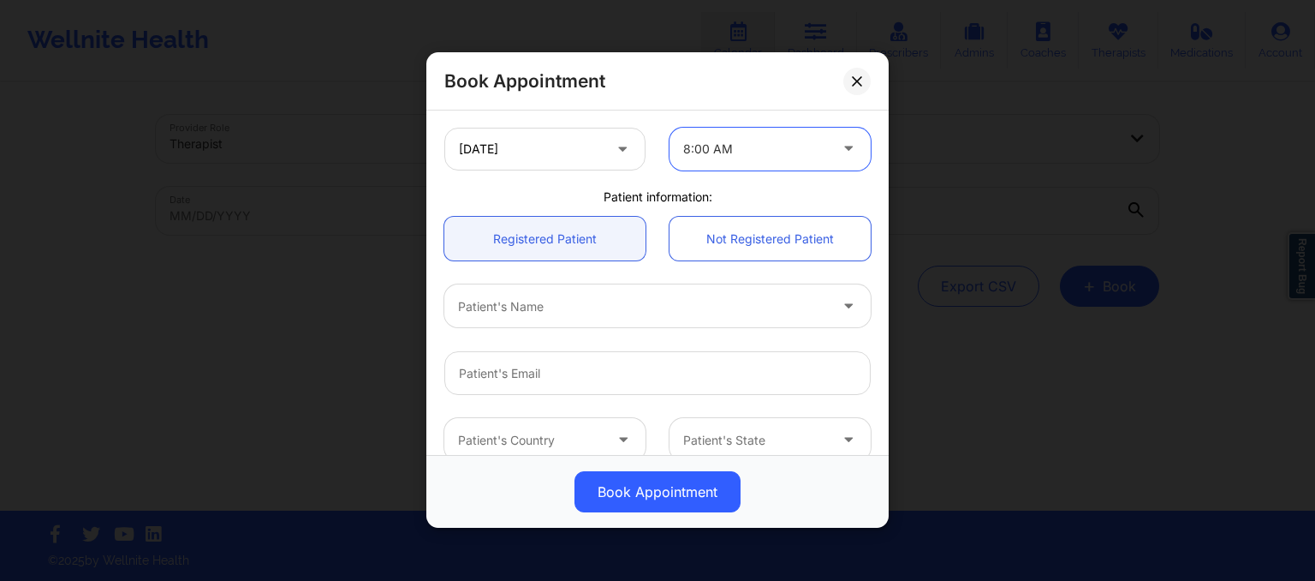
click at [571, 301] on div at bounding box center [643, 306] width 370 height 21
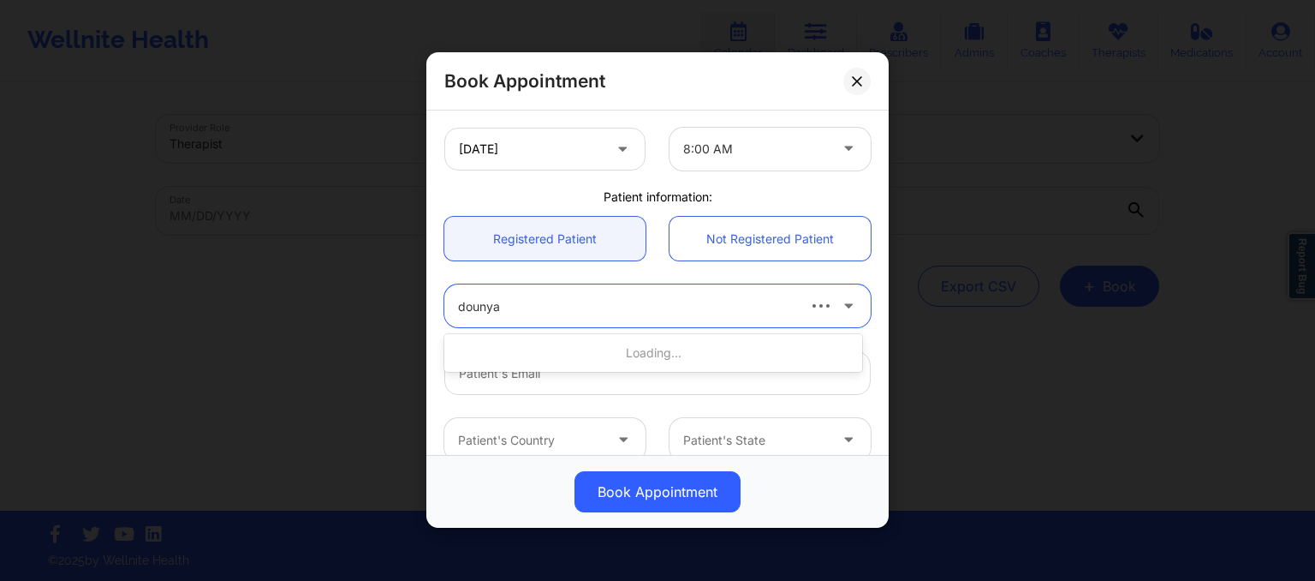
type input "dounya"
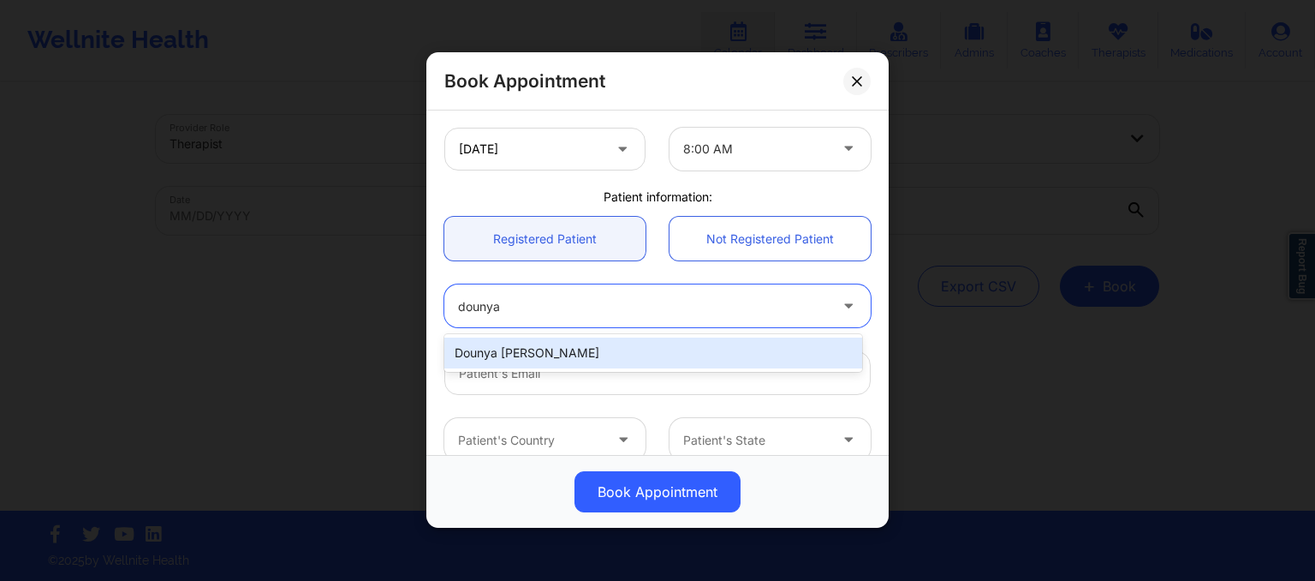
click at [800, 362] on div "Dounya Alia Bouriss" at bounding box center [653, 352] width 418 height 31
type input "dounya.bouriss@gmail.com"
type input "+15612462301"
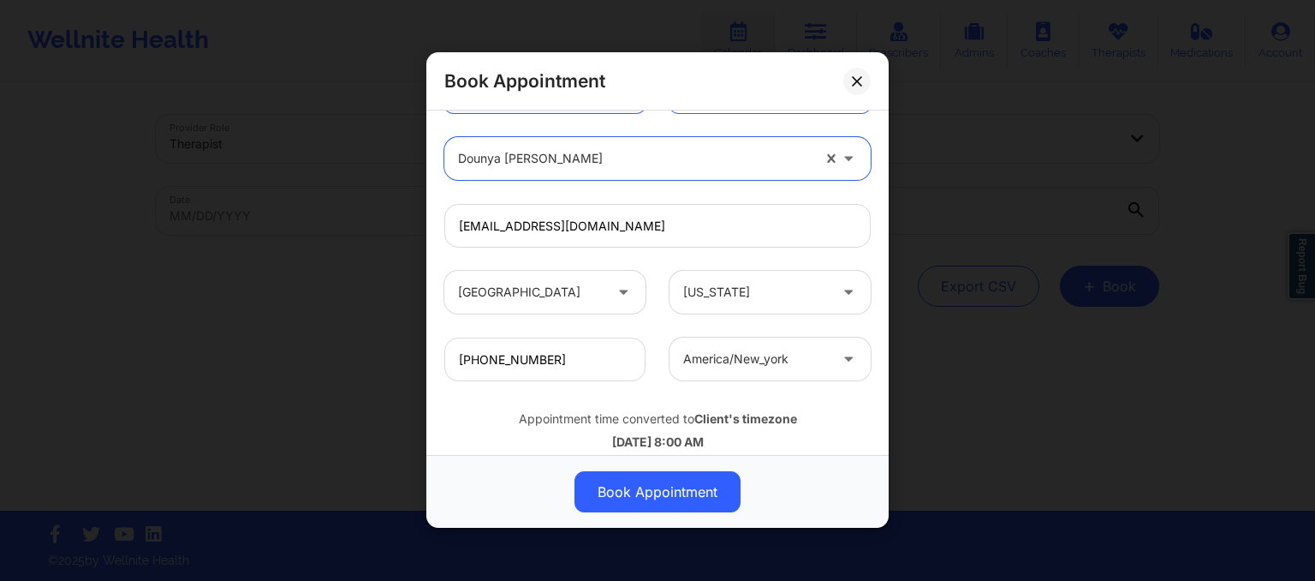
scroll to position [545, 0]
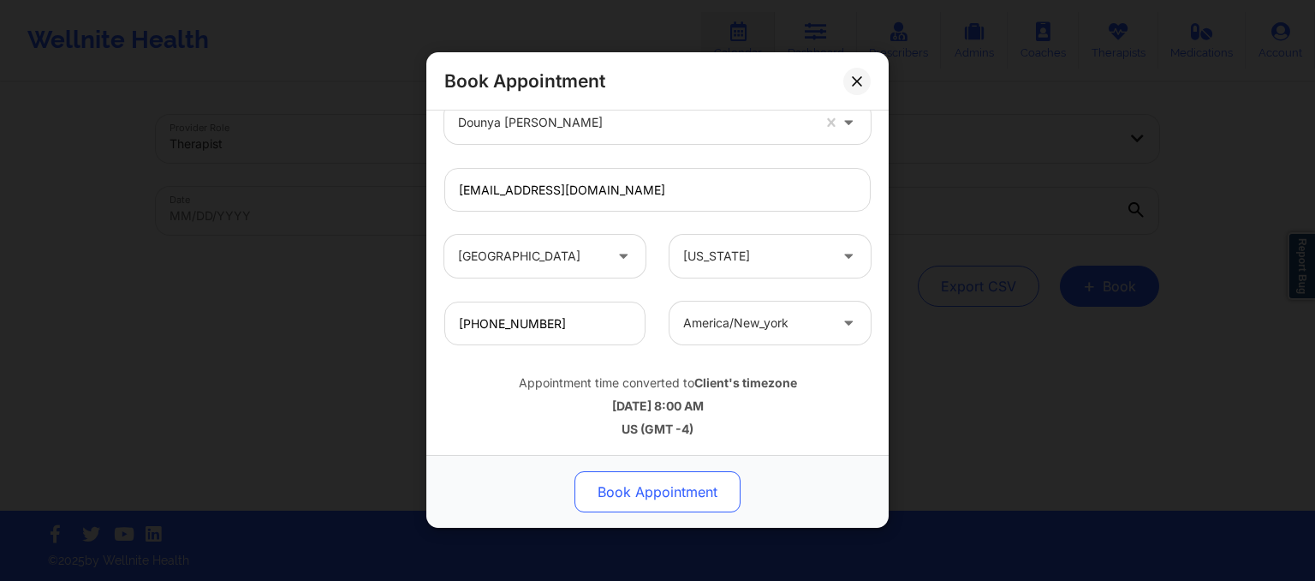
click at [695, 506] on button "Book Appointment" at bounding box center [658, 492] width 166 height 41
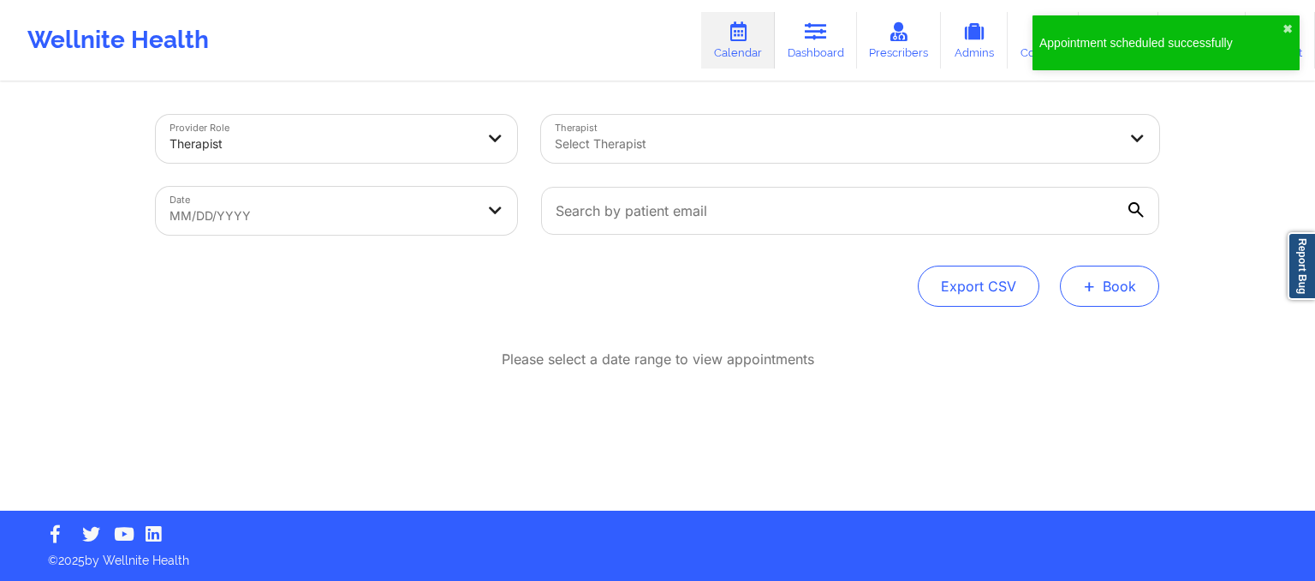
click at [1123, 292] on button "+ Book" at bounding box center [1109, 285] width 99 height 41
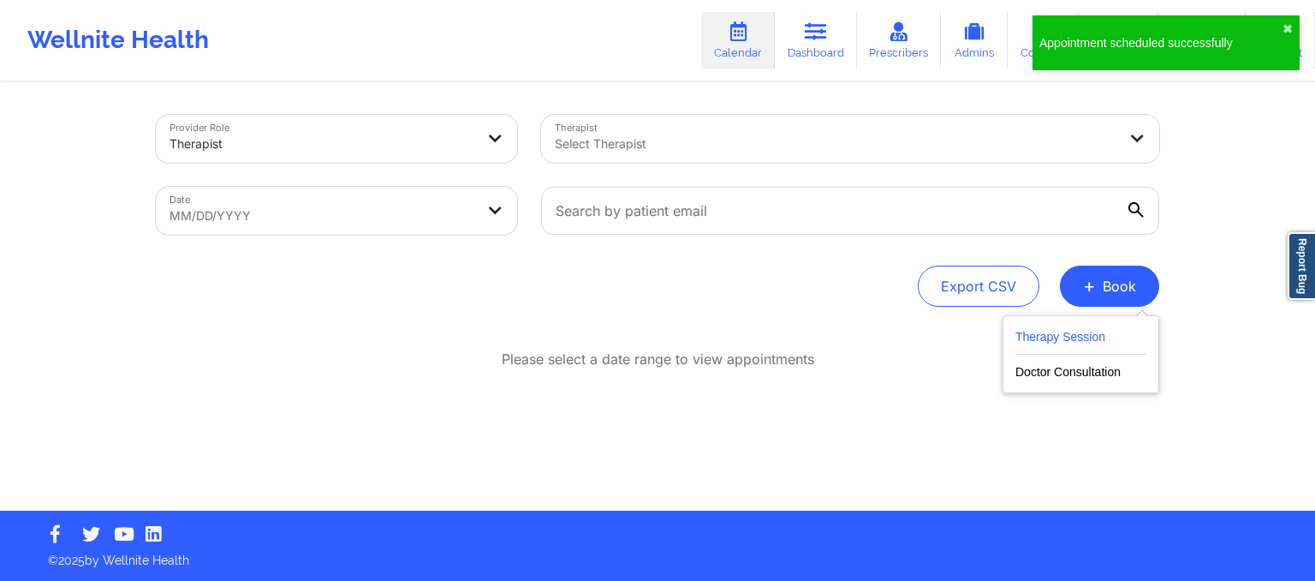
click at [1053, 336] on button "Therapy Session" at bounding box center [1080, 340] width 131 height 28
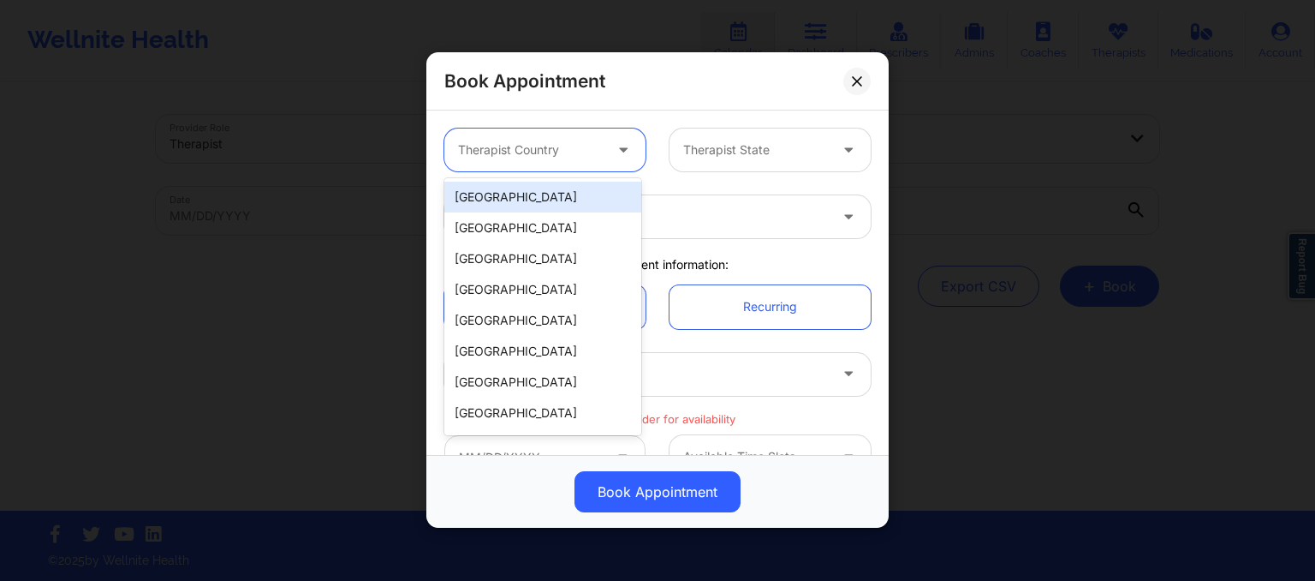
click at [504, 153] on div at bounding box center [530, 150] width 145 height 21
click at [503, 194] on div "[GEOGRAPHIC_DATA]" at bounding box center [542, 197] width 197 height 31
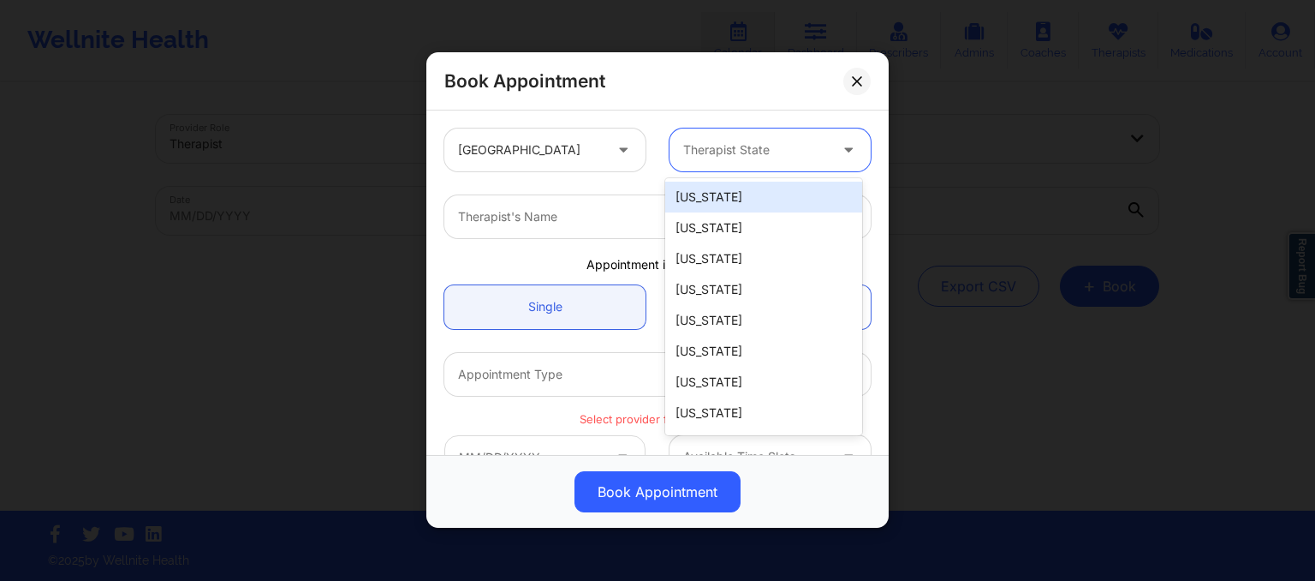
click at [716, 156] on div at bounding box center [755, 150] width 145 height 21
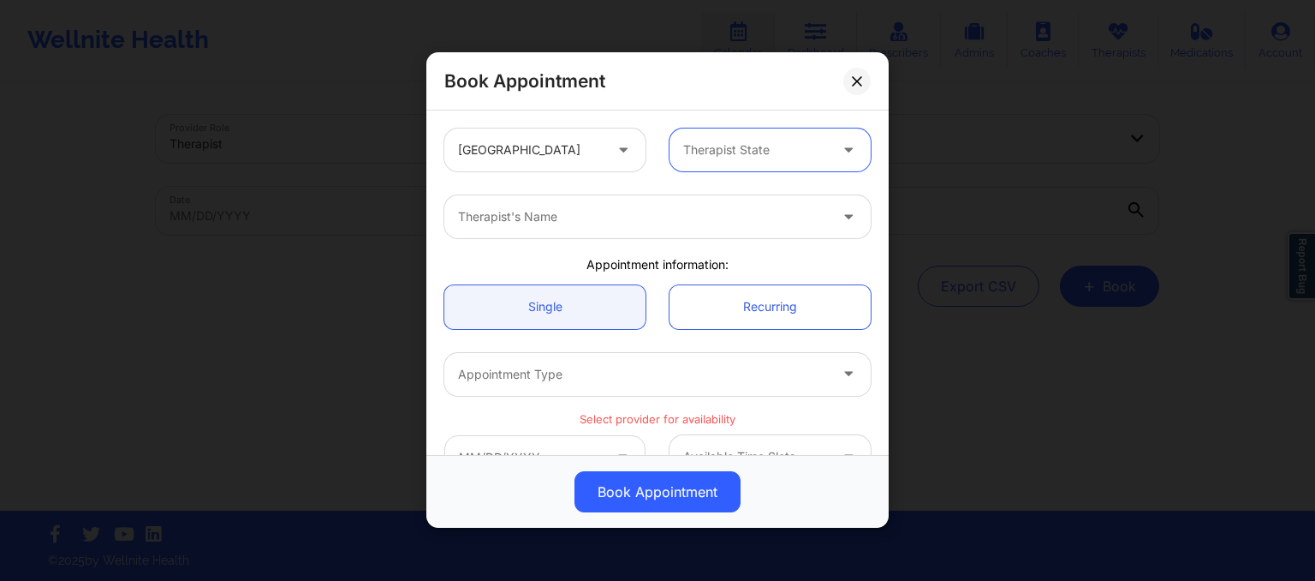
click at [716, 156] on div at bounding box center [755, 150] width 145 height 21
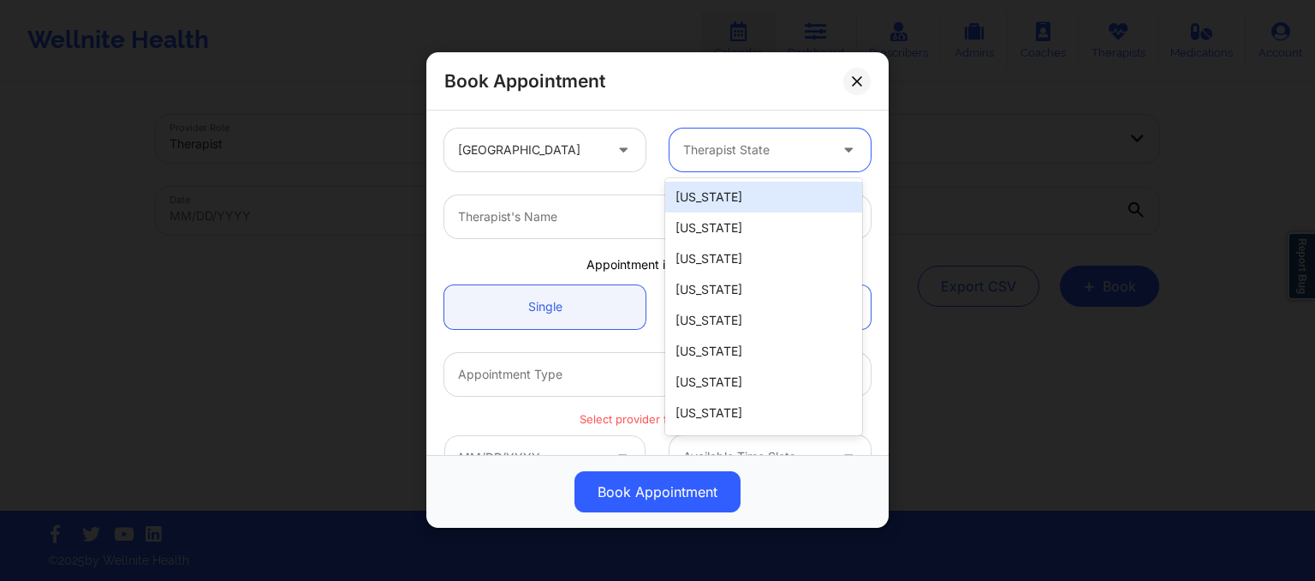
click at [716, 156] on div at bounding box center [755, 150] width 145 height 21
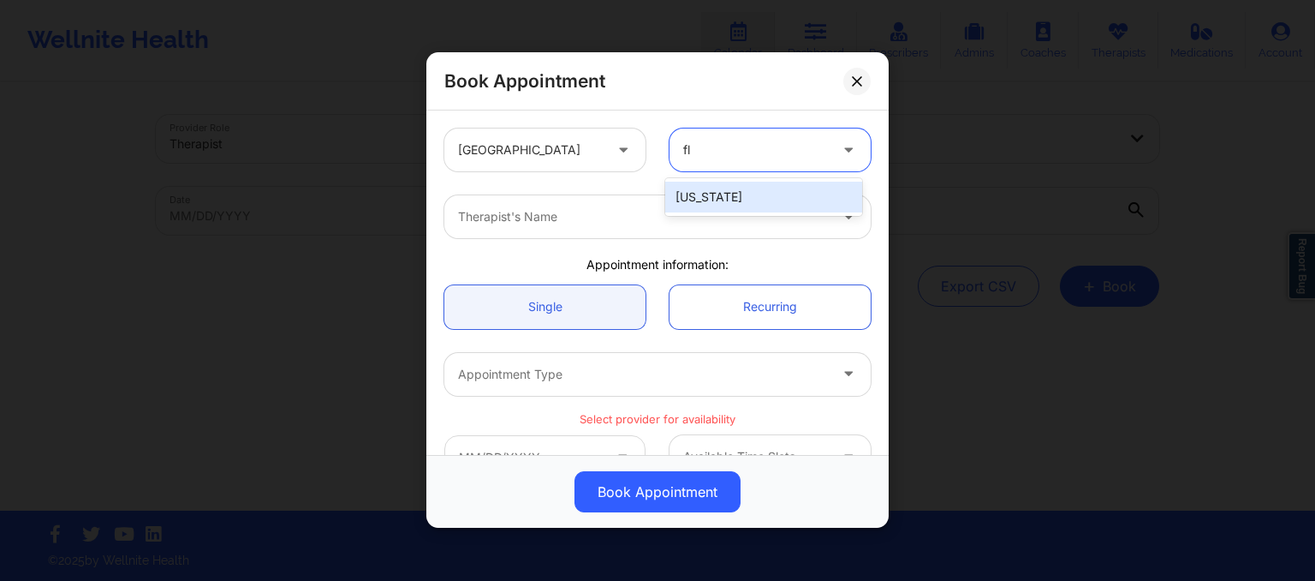
type input "flo"
click at [722, 188] on div "[US_STATE]" at bounding box center [763, 197] width 197 height 31
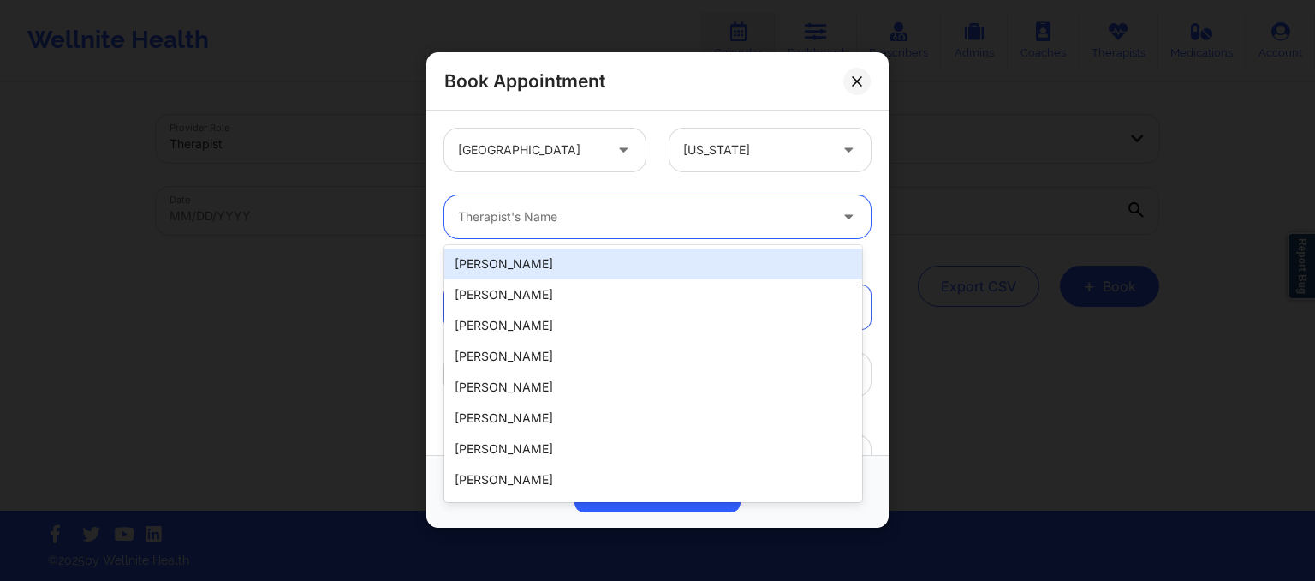
click at [670, 230] on div "Therapist's Name" at bounding box center [636, 216] width 385 height 43
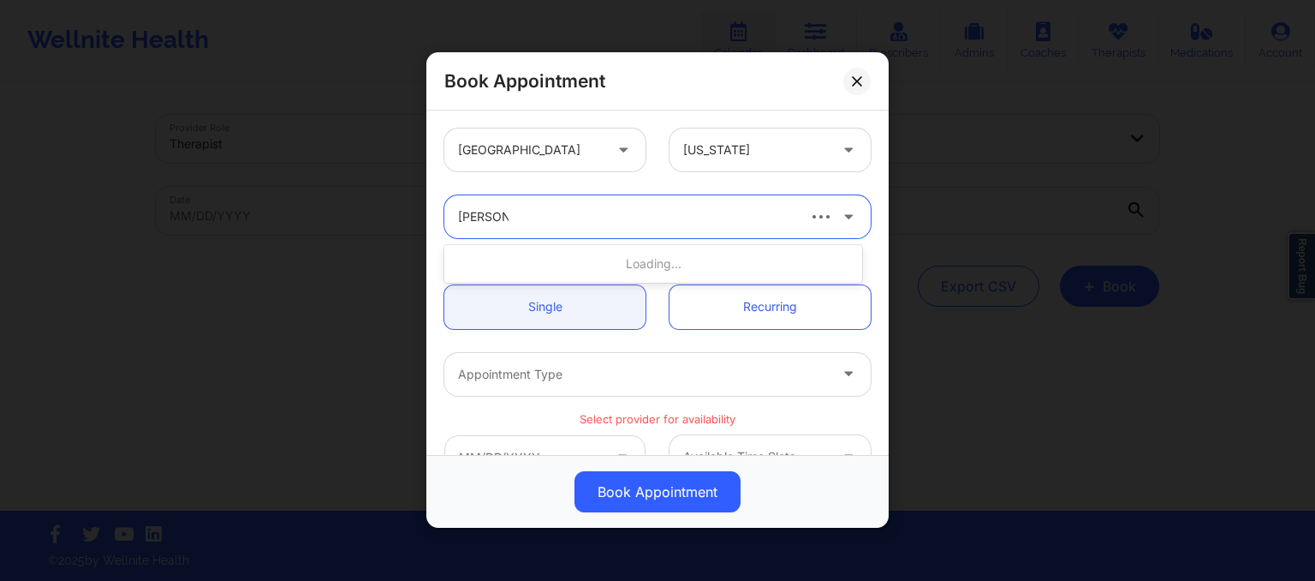
type input "susan p z"
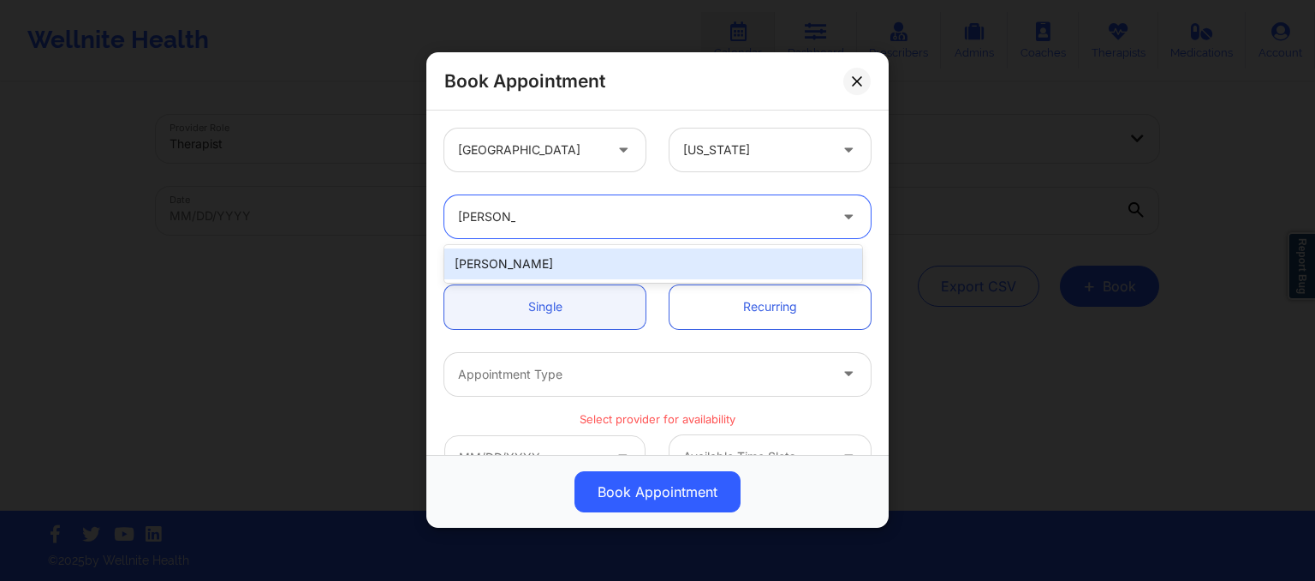
click at [670, 255] on div "Susan P Zapatha" at bounding box center [653, 263] width 418 height 31
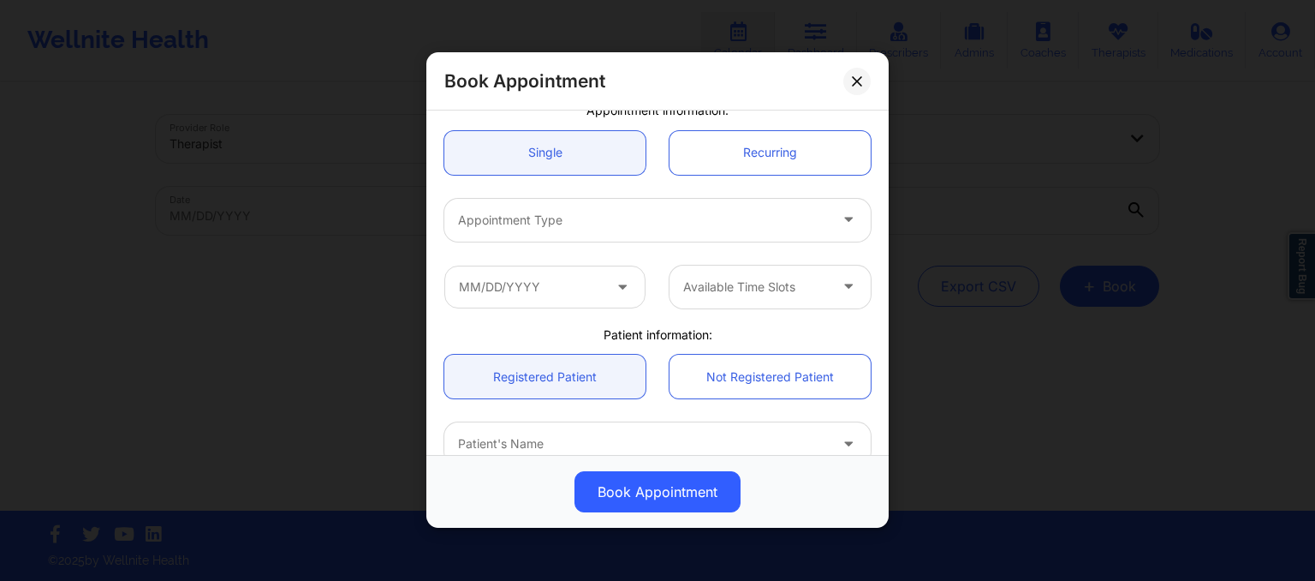
scroll to position [158, 0]
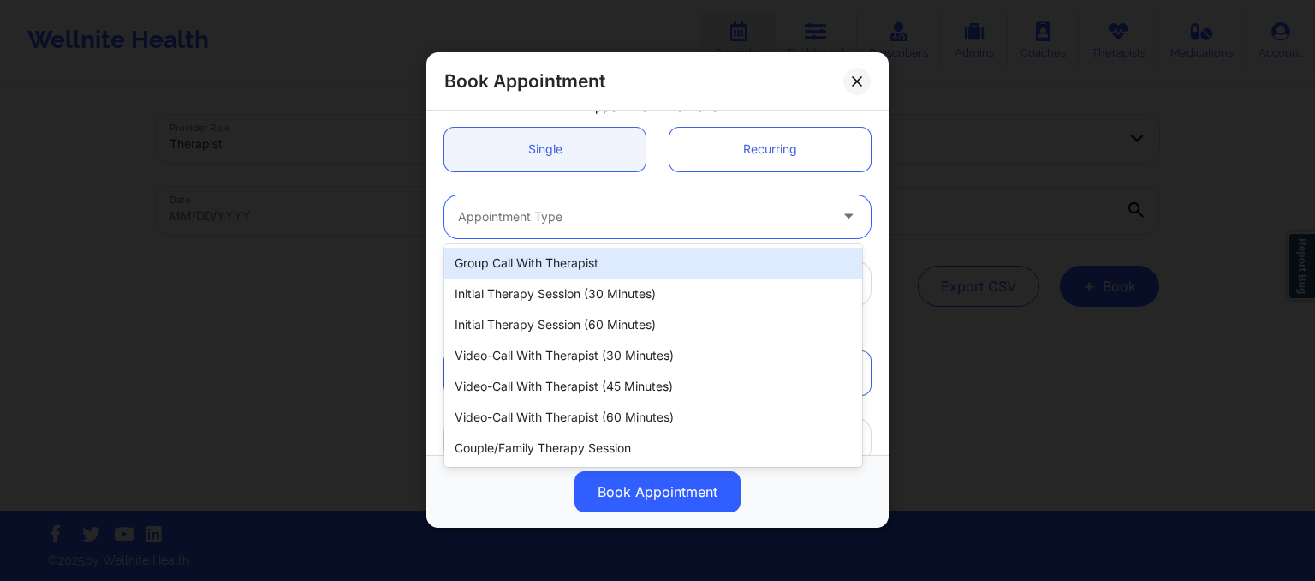
click at [614, 224] on div at bounding box center [643, 216] width 370 height 21
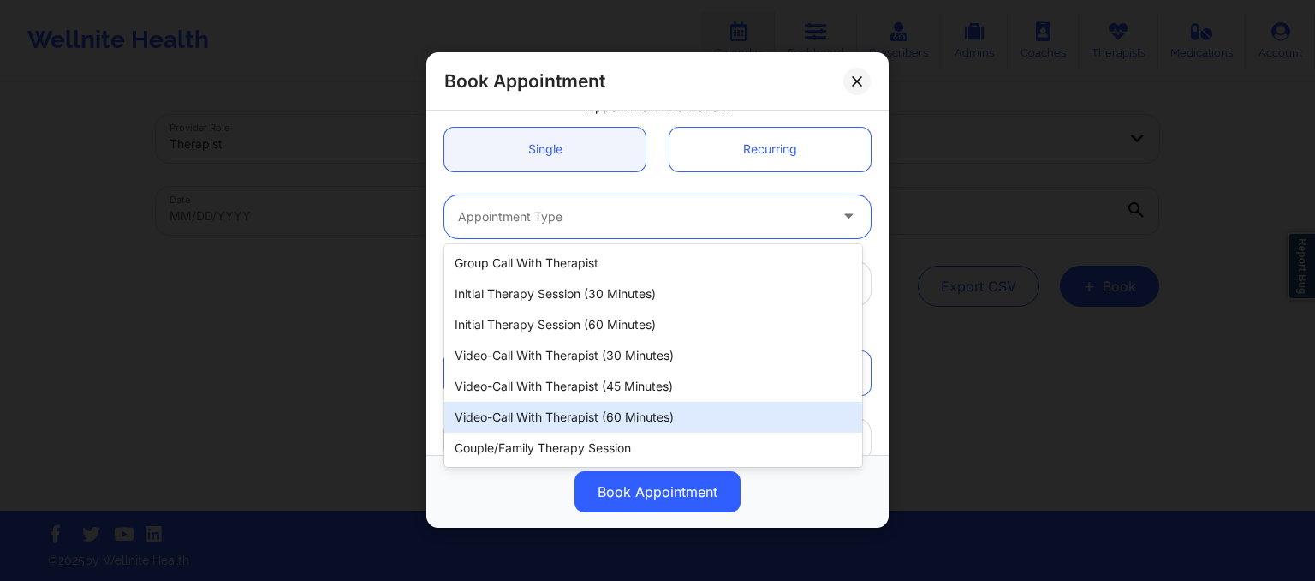
click at [610, 422] on div "Video-Call with Therapist (60 minutes)" at bounding box center [653, 417] width 418 height 31
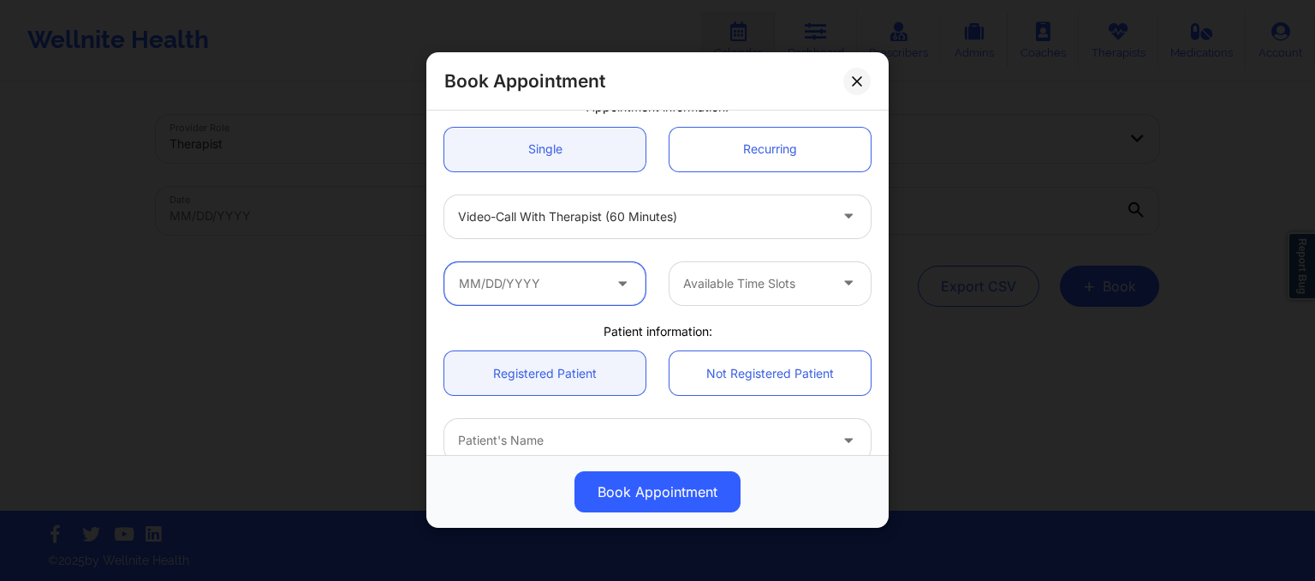
click at [522, 277] on input "text" at bounding box center [544, 283] width 201 height 43
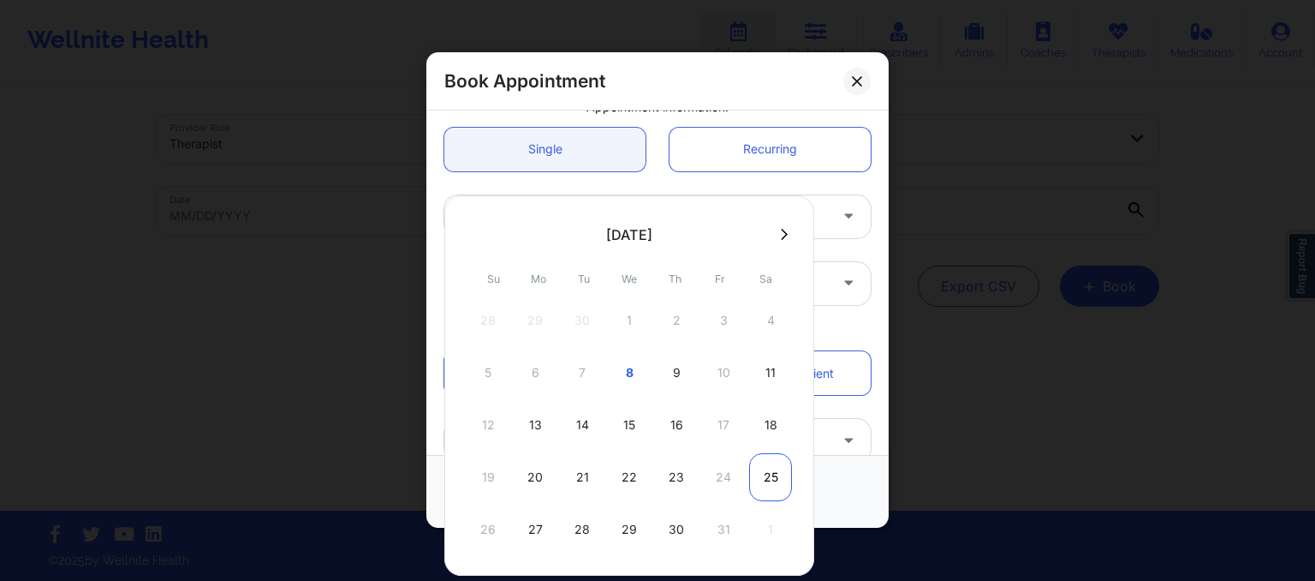
click at [753, 490] on div "25" at bounding box center [770, 477] width 43 height 48
type input "10/25/2025"
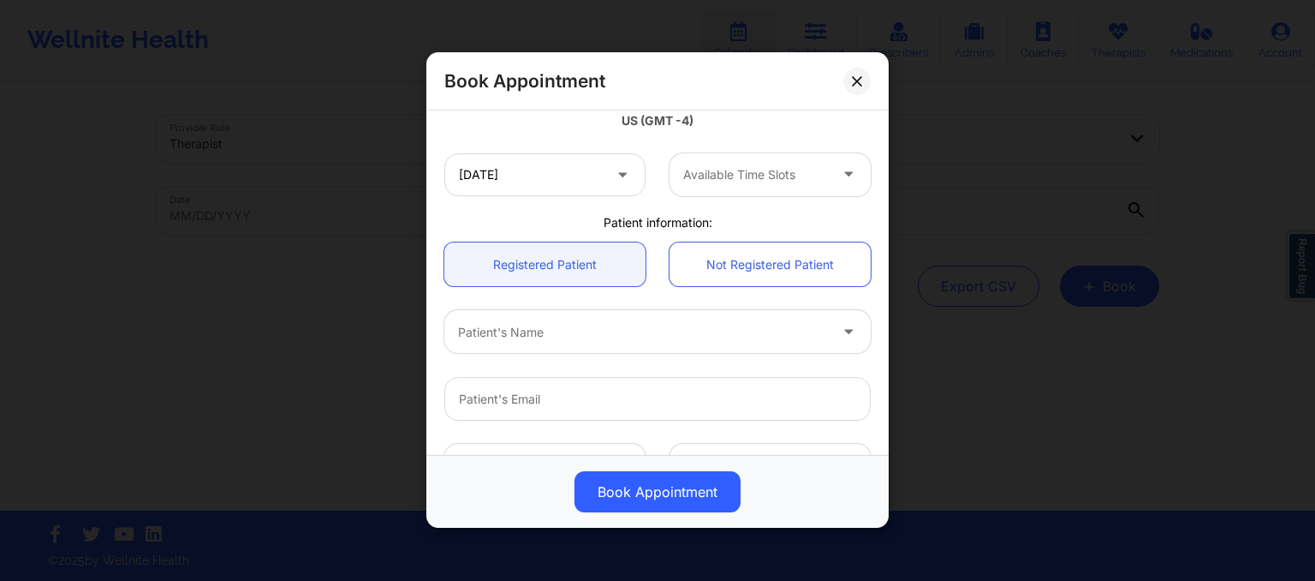
scroll to position [377, 0]
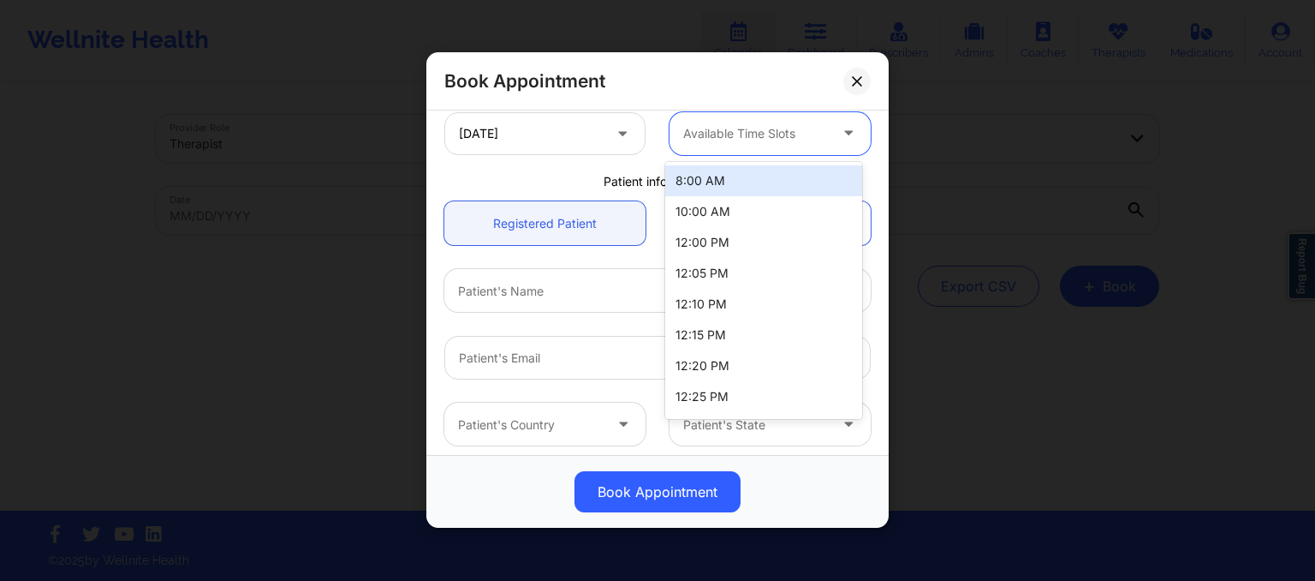
click at [721, 134] on div at bounding box center [755, 133] width 145 height 21
click at [722, 180] on div "8:00 AM" at bounding box center [763, 180] width 197 height 31
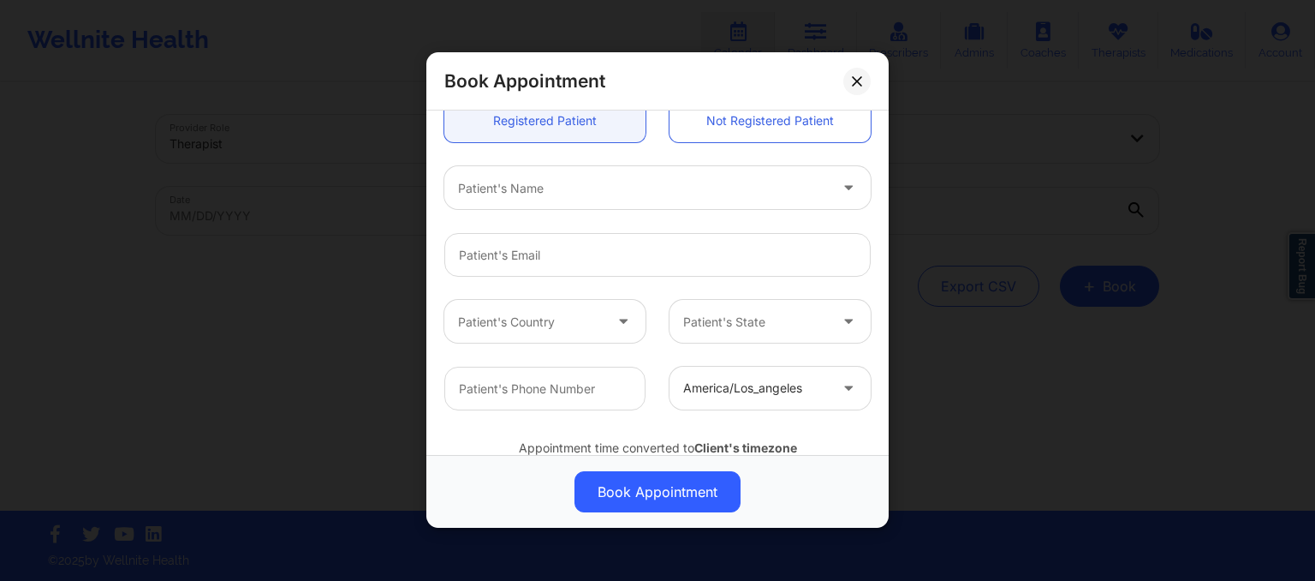
scroll to position [483, 0]
click at [663, 182] on div at bounding box center [643, 185] width 370 height 21
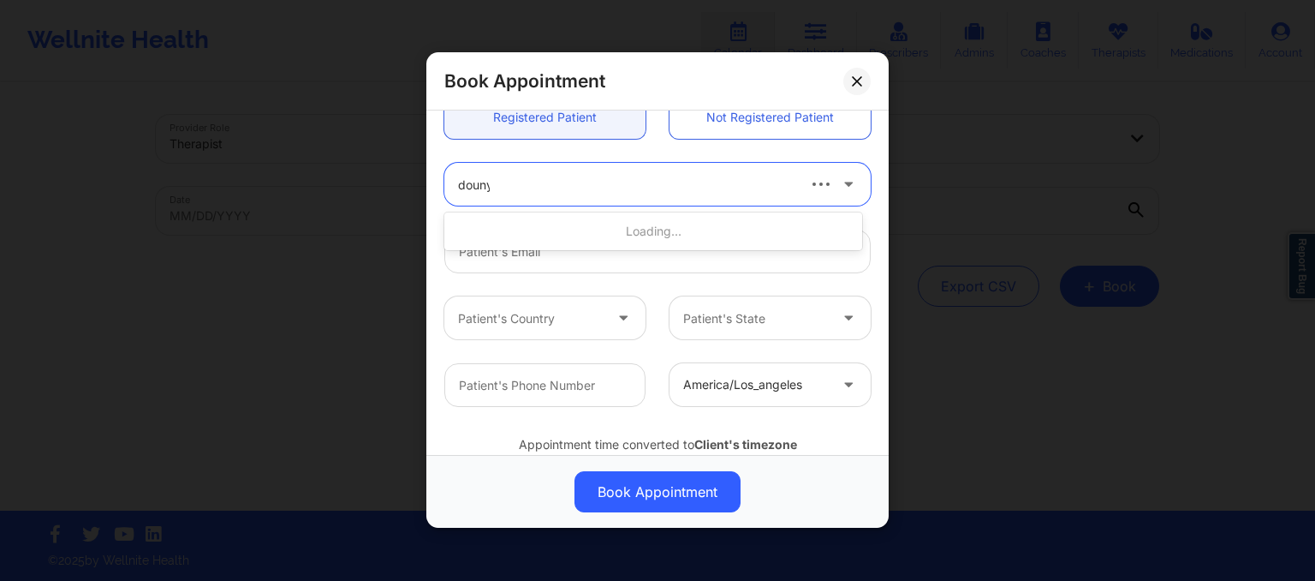
type input "dounya"
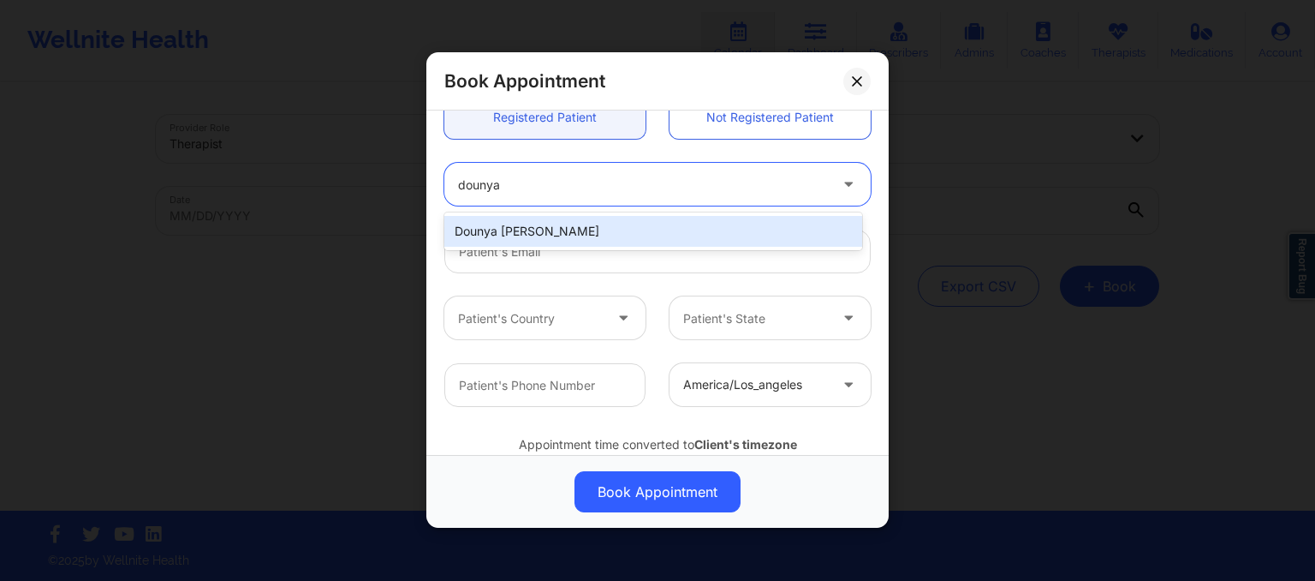
click at [596, 235] on div "Dounya Alia Bouriss" at bounding box center [653, 231] width 418 height 31
type input "dounya.bouriss@gmail.com"
type input "+15612462301"
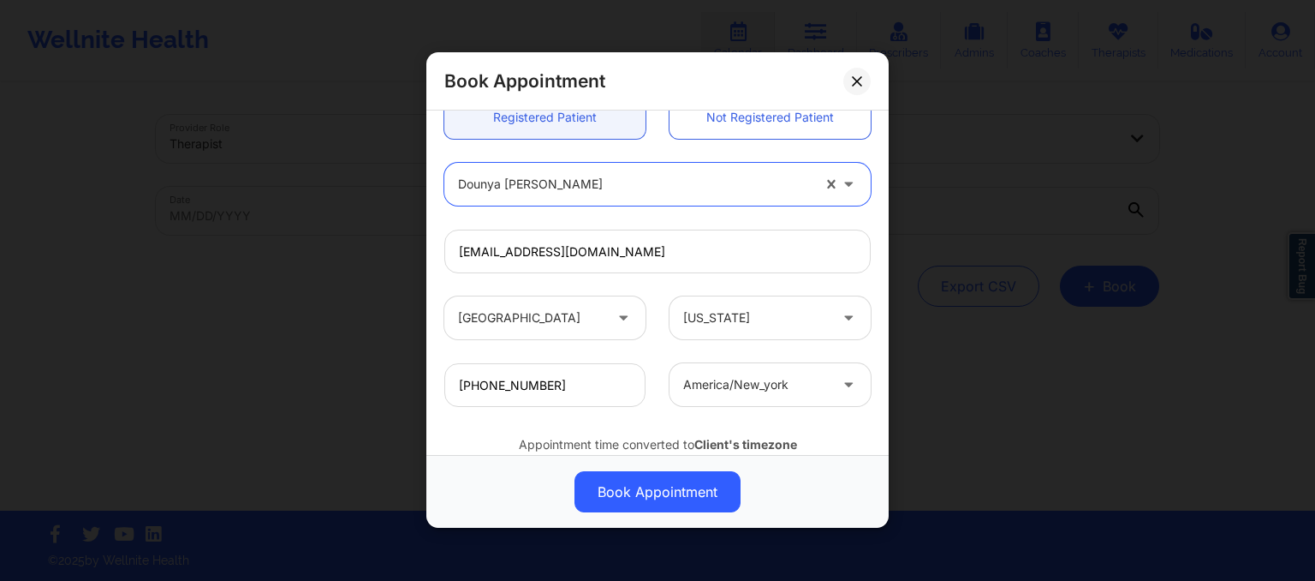
scroll to position [545, 0]
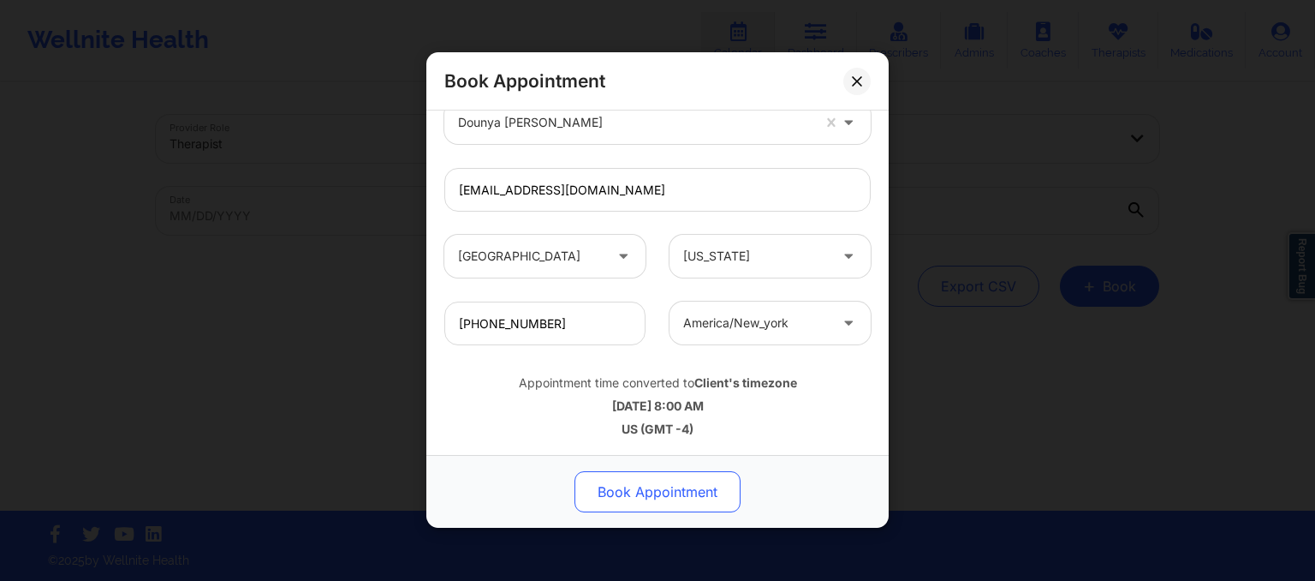
click at [640, 497] on button "Book Appointment" at bounding box center [658, 492] width 166 height 41
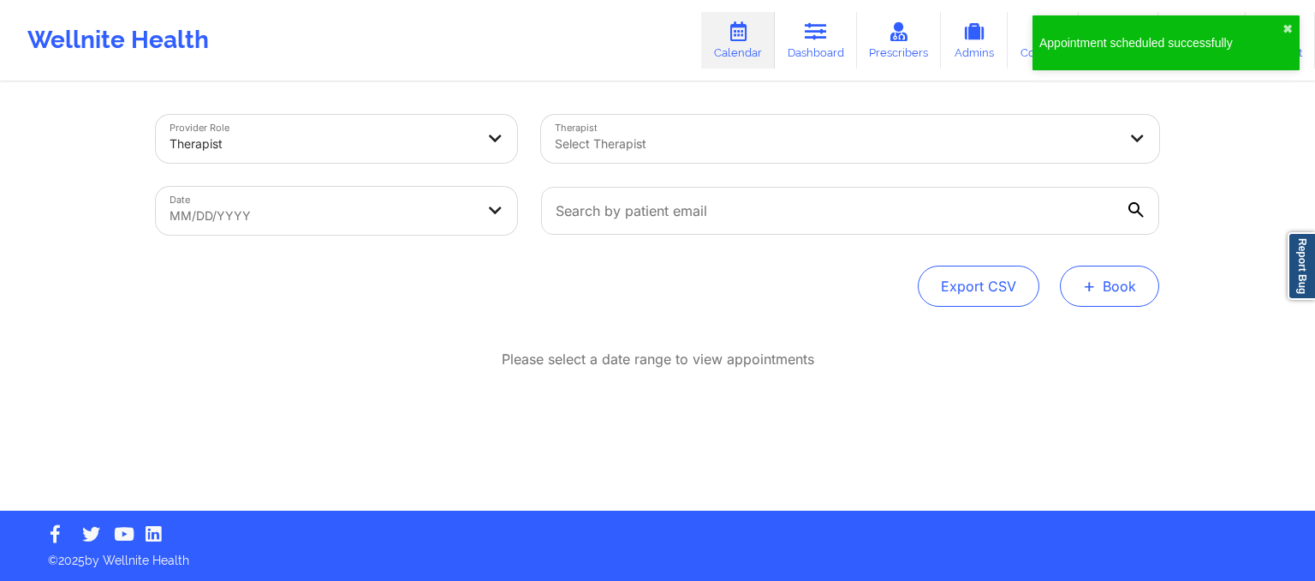
click at [1117, 290] on button "+ Book" at bounding box center [1109, 285] width 99 height 41
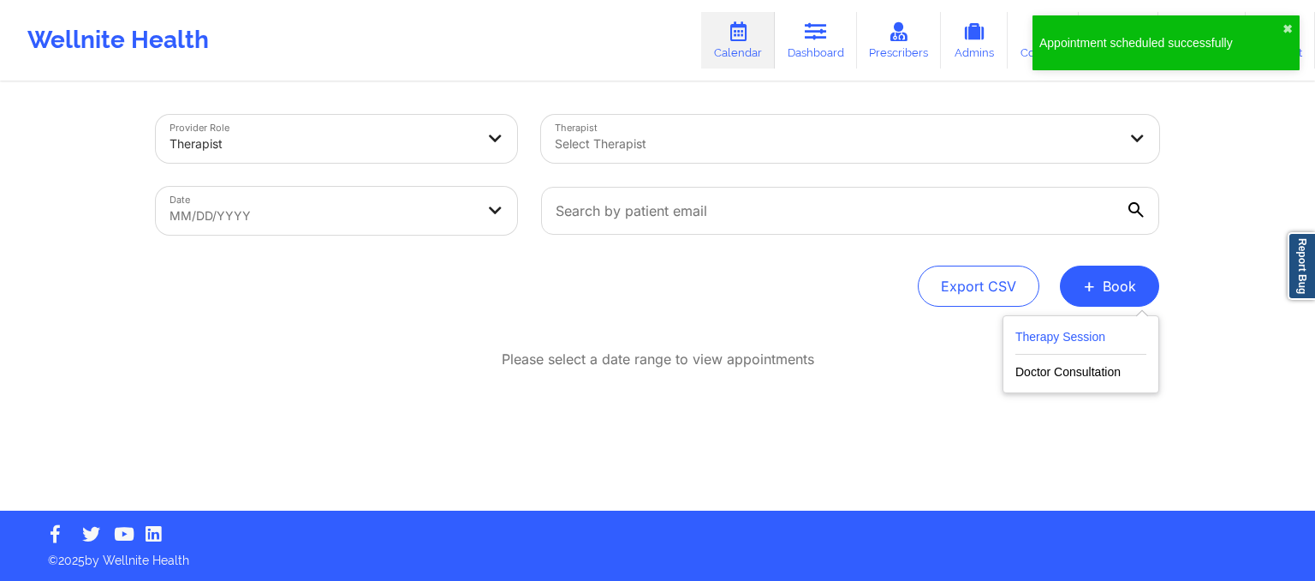
click at [1075, 340] on button "Therapy Session" at bounding box center [1080, 340] width 131 height 28
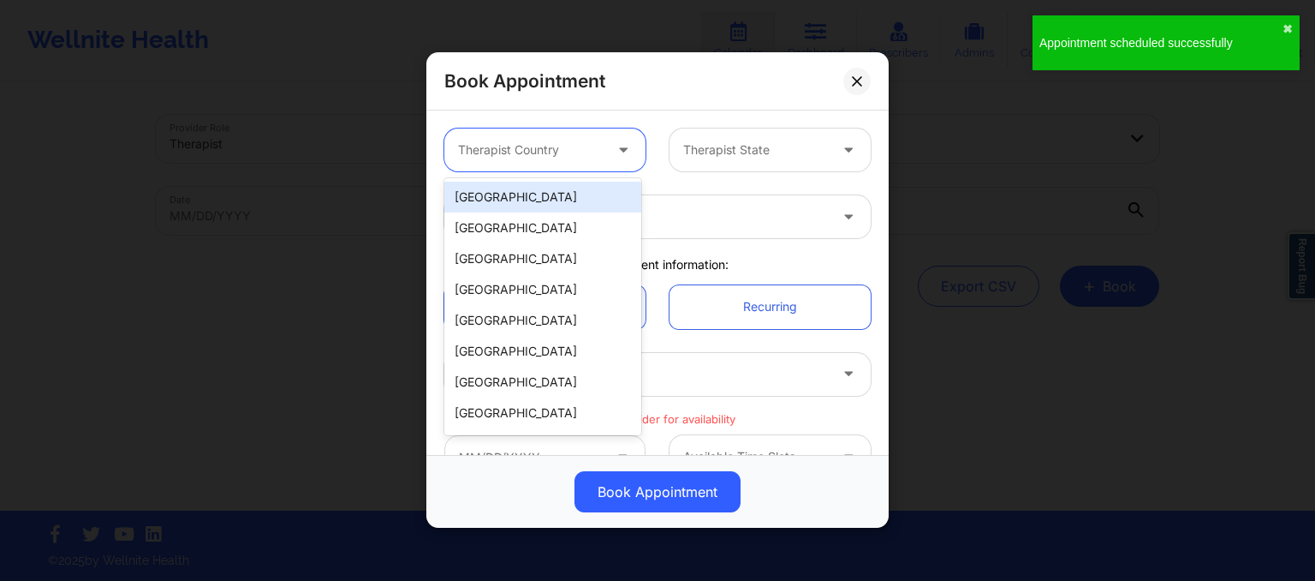
click at [574, 149] on div at bounding box center [530, 150] width 145 height 21
click at [564, 186] on div "[GEOGRAPHIC_DATA]" at bounding box center [542, 197] width 197 height 31
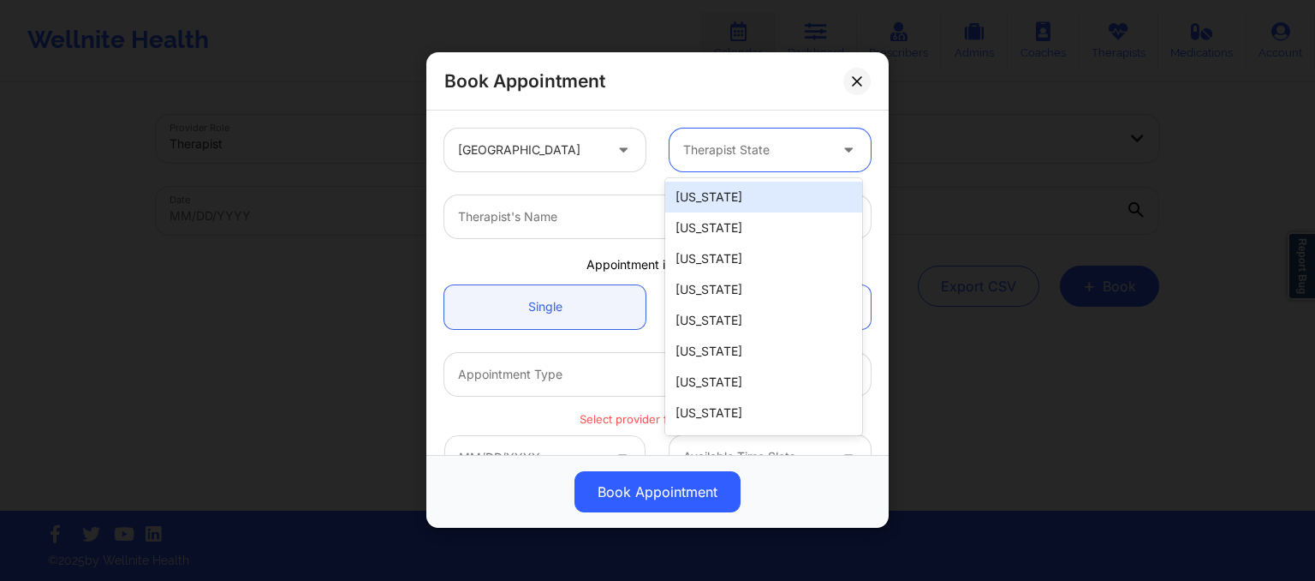
click at [706, 147] on div at bounding box center [755, 150] width 145 height 21
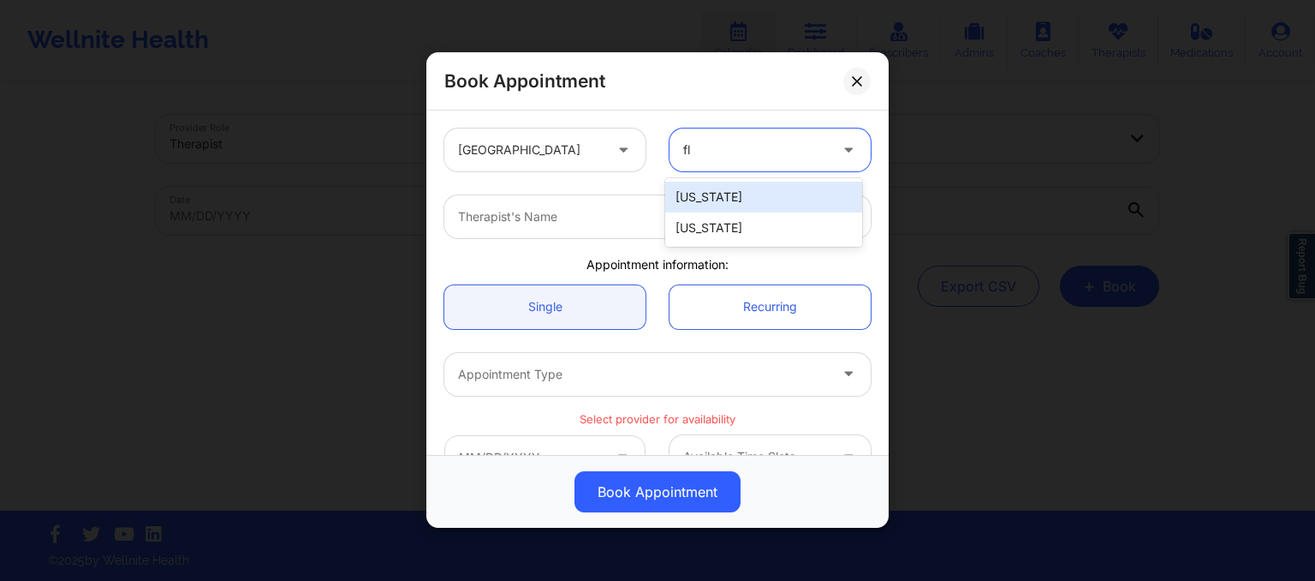
type input "flo"
click at [712, 186] on div "[US_STATE]" at bounding box center [763, 197] width 197 height 31
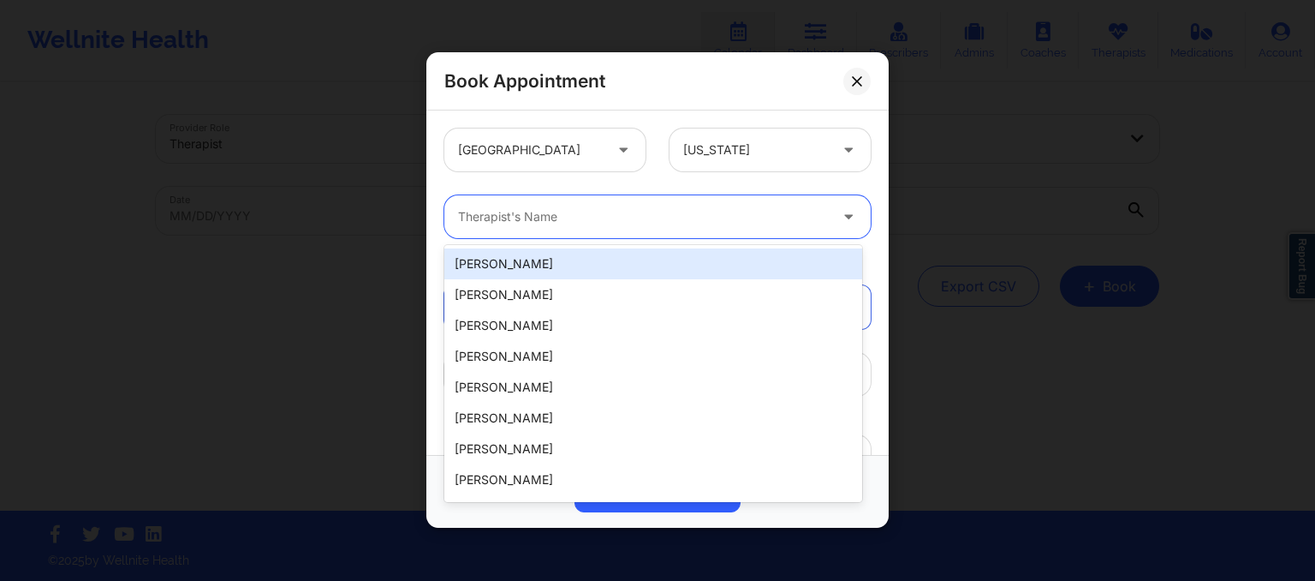
click at [637, 214] on div at bounding box center [643, 217] width 370 height 21
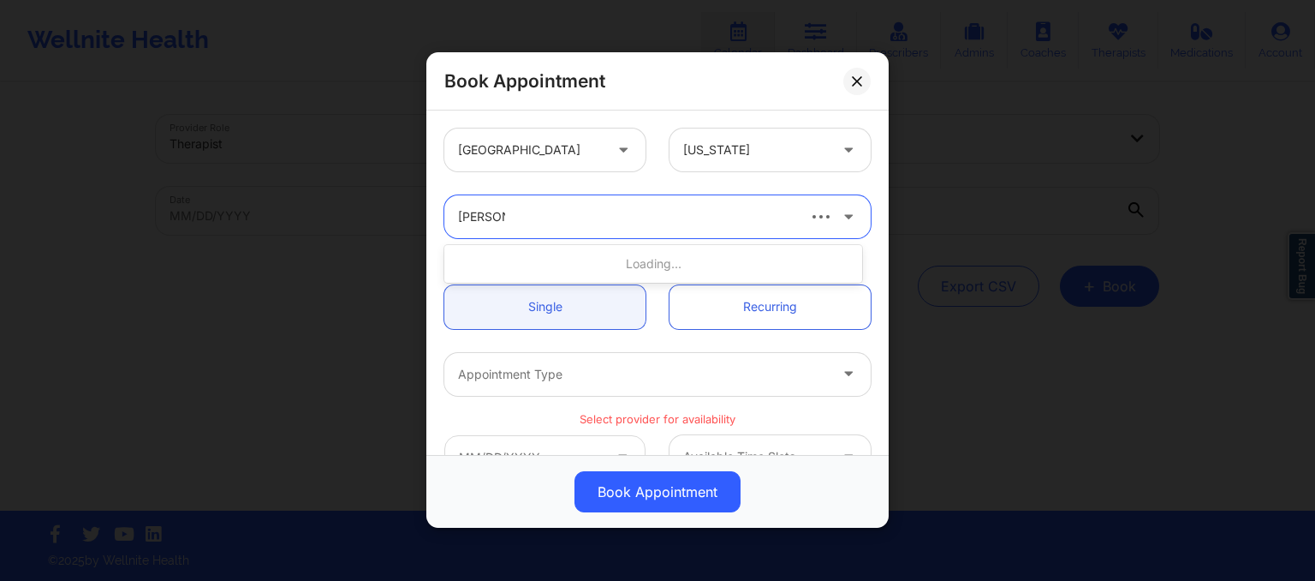
type input "susan p"
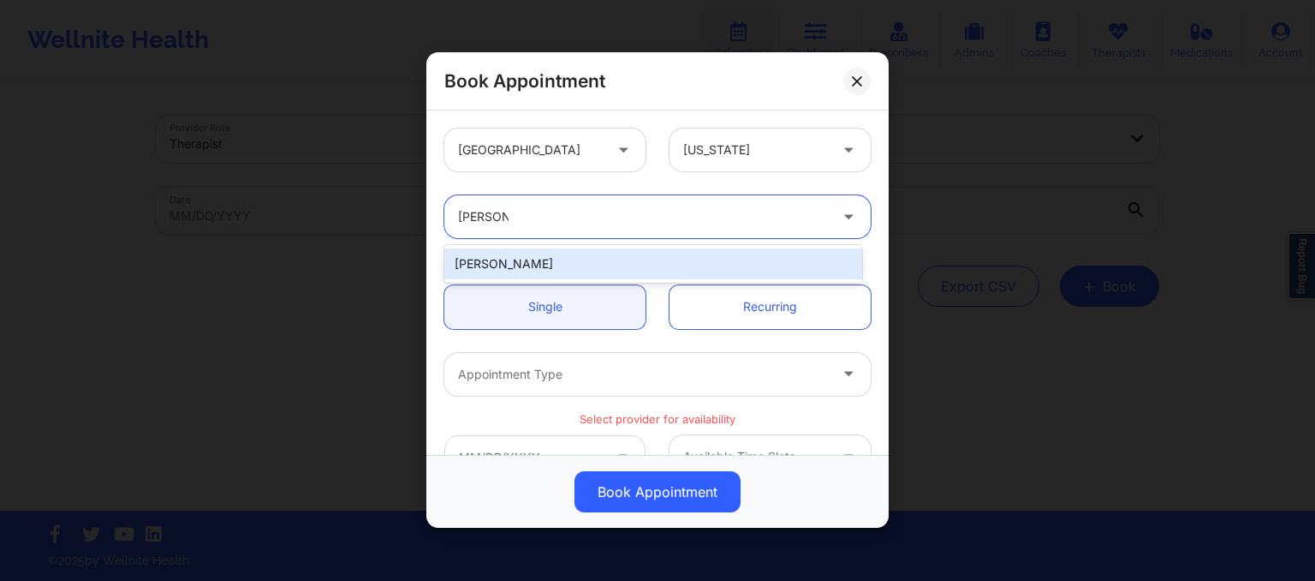
click at [627, 265] on div "Susan P Zapatha" at bounding box center [653, 263] width 418 height 31
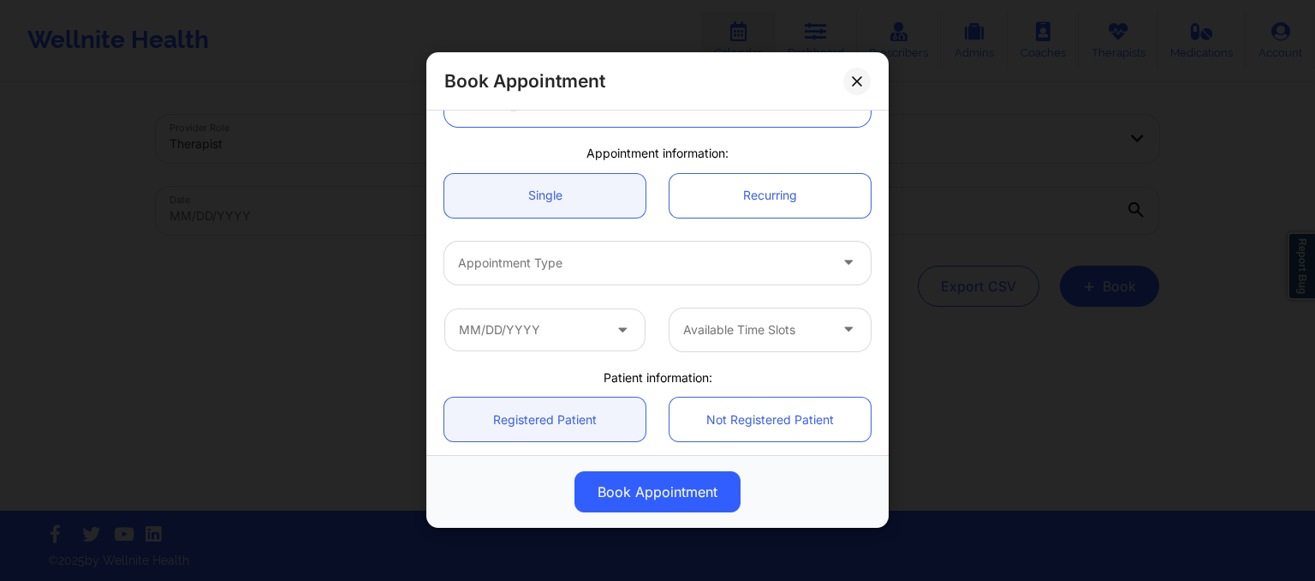
scroll to position [116, 0]
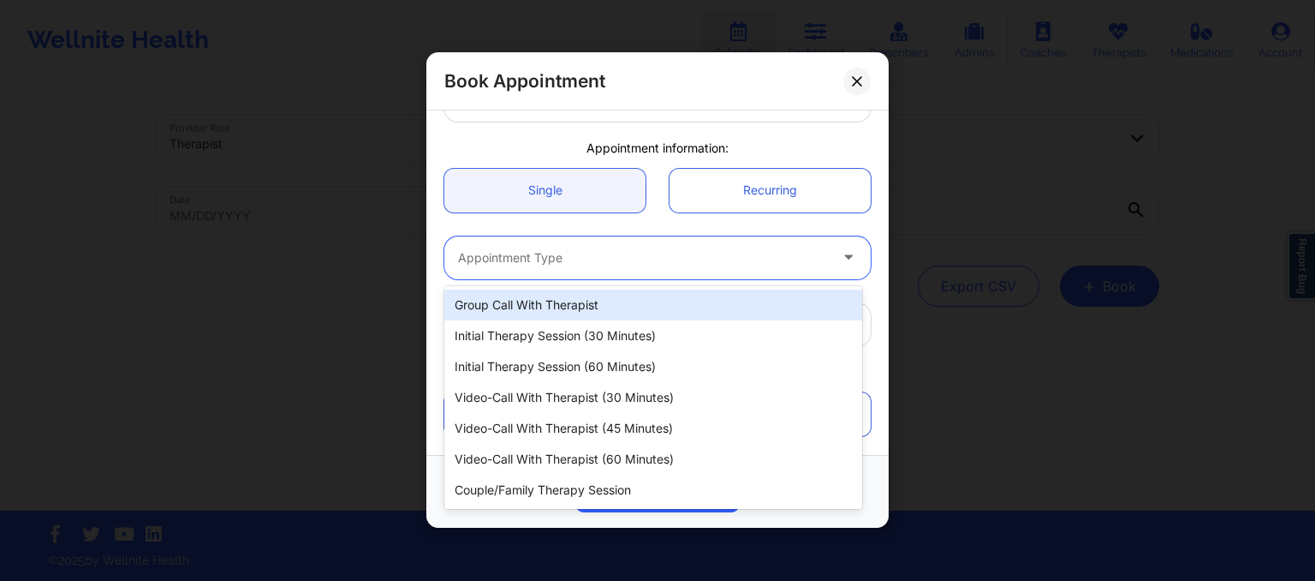
click at [610, 261] on div at bounding box center [643, 257] width 370 height 21
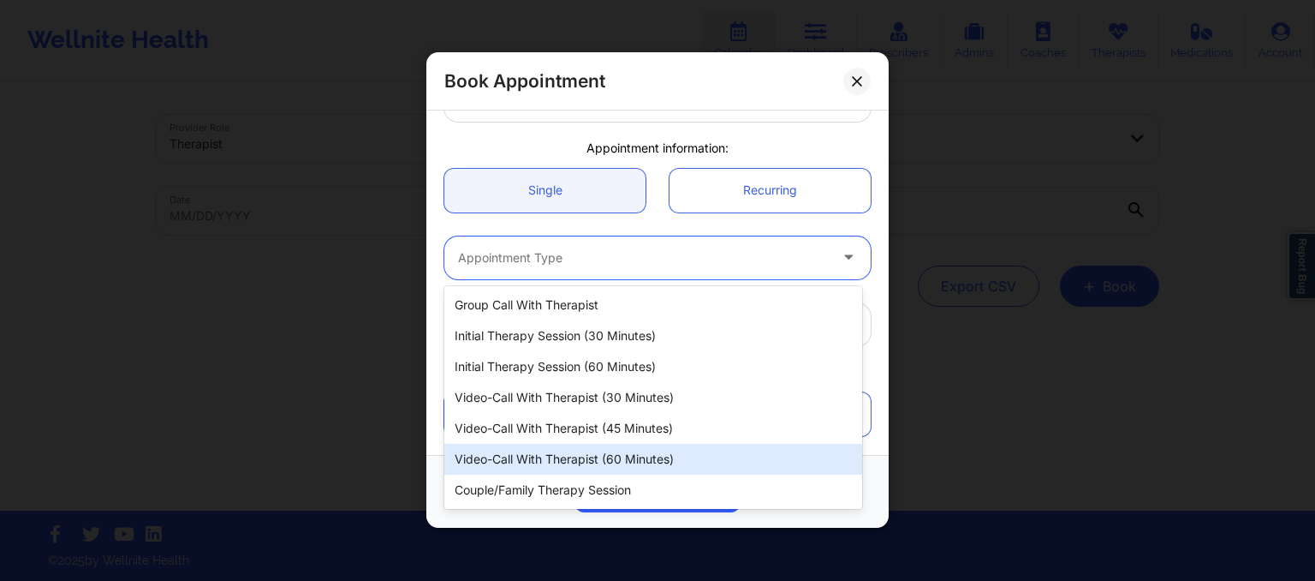
click at [605, 465] on div "Video-Call with Therapist (60 minutes)" at bounding box center [653, 459] width 418 height 31
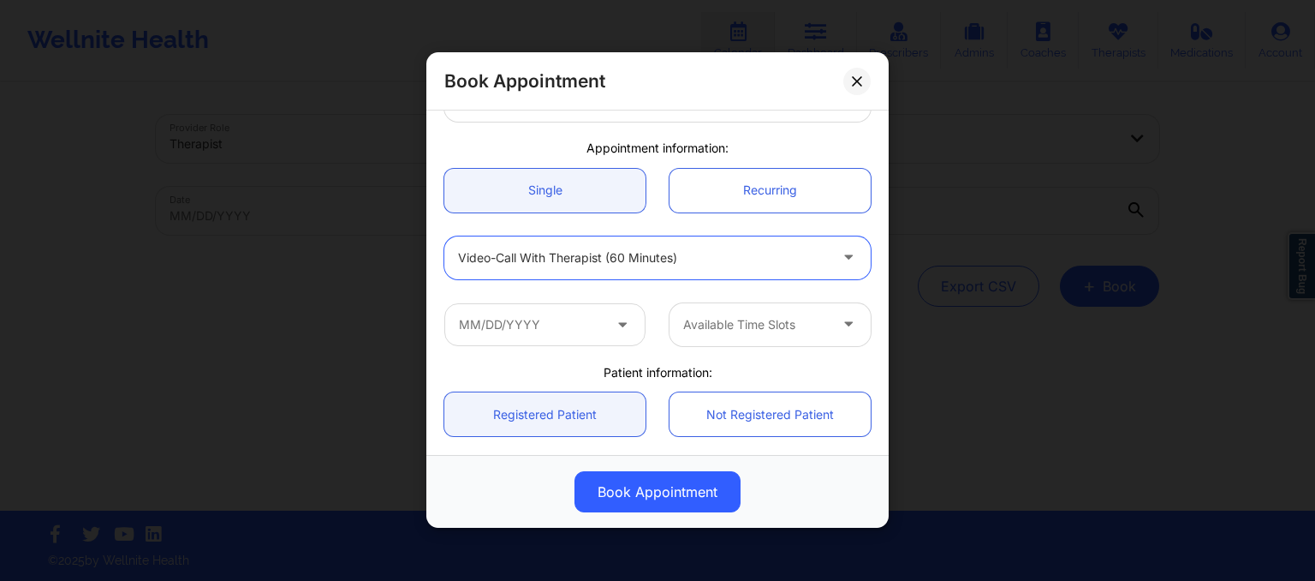
scroll to position [192, 0]
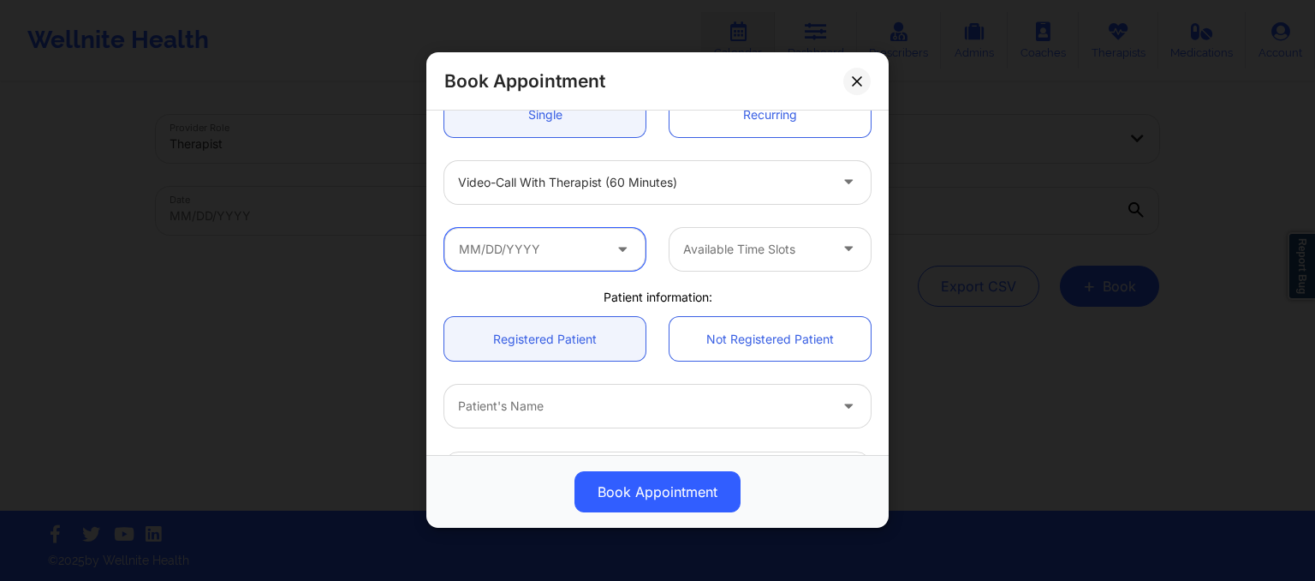
click at [575, 253] on input "text" at bounding box center [544, 249] width 201 height 43
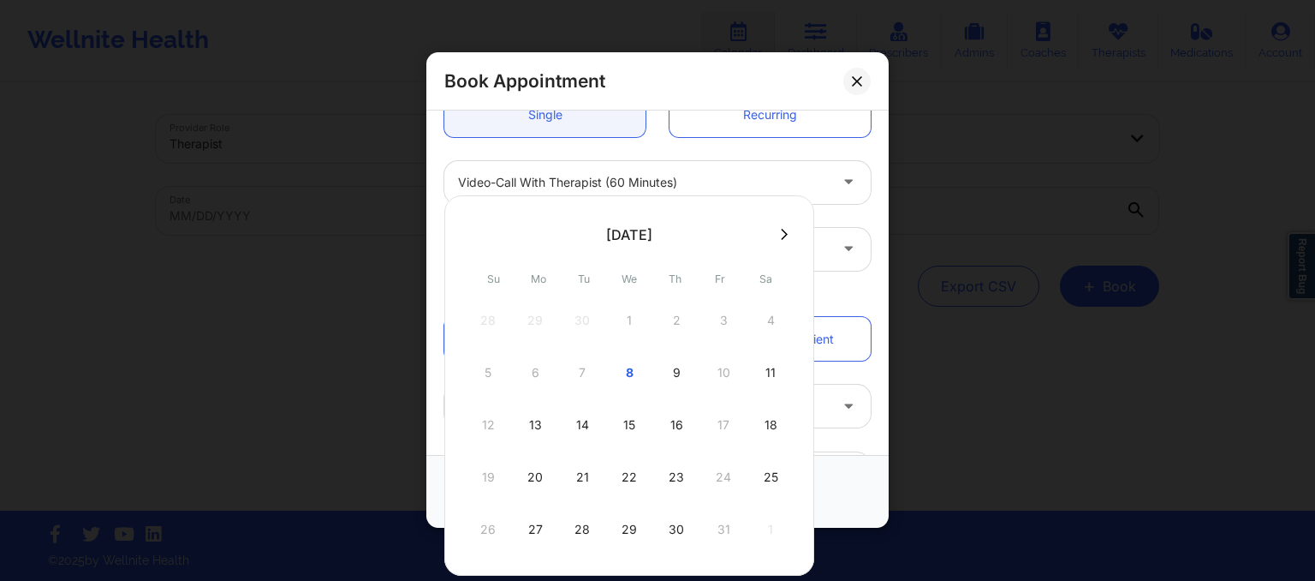
click at [774, 246] on div at bounding box center [629, 234] width 370 height 26
click at [781, 239] on icon at bounding box center [784, 234] width 7 height 13
click at [769, 327] on div "1" at bounding box center [770, 320] width 43 height 48
type input "11/01/2025"
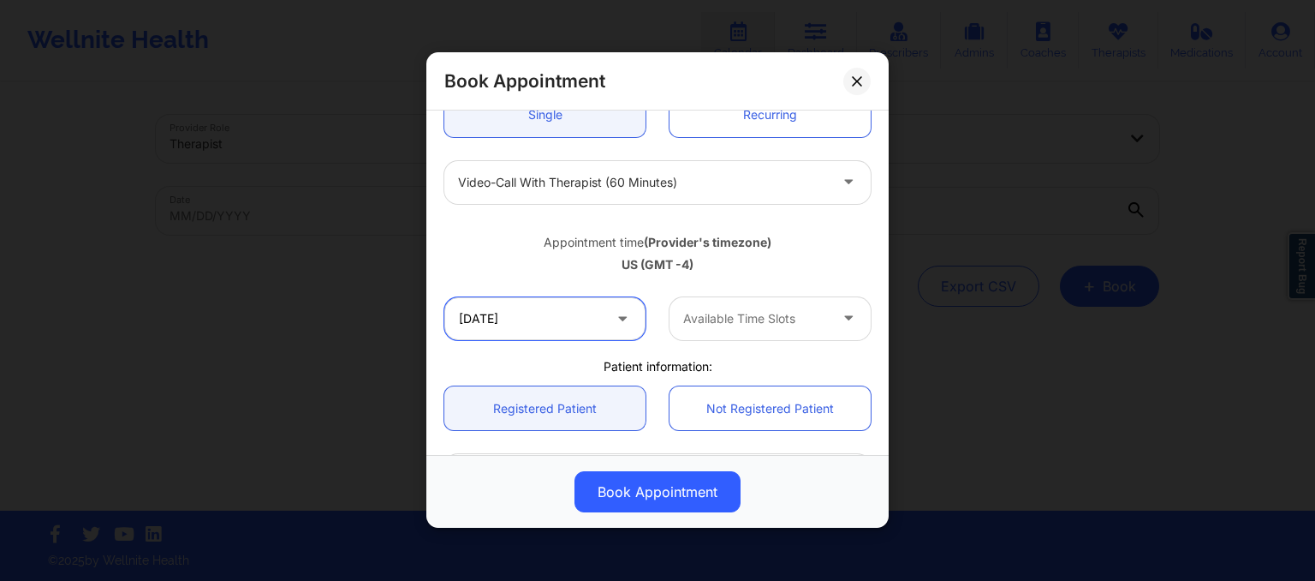
click at [560, 319] on input "11/01/2025" at bounding box center [544, 318] width 201 height 43
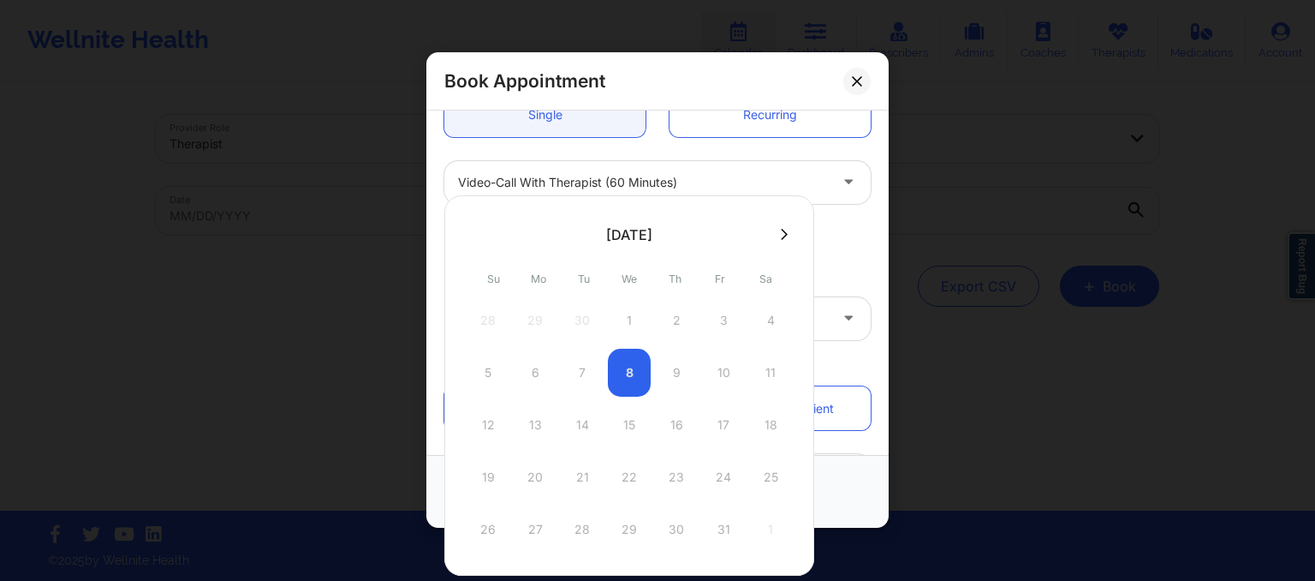
click at [783, 237] on button at bounding box center [784, 234] width 17 height 15
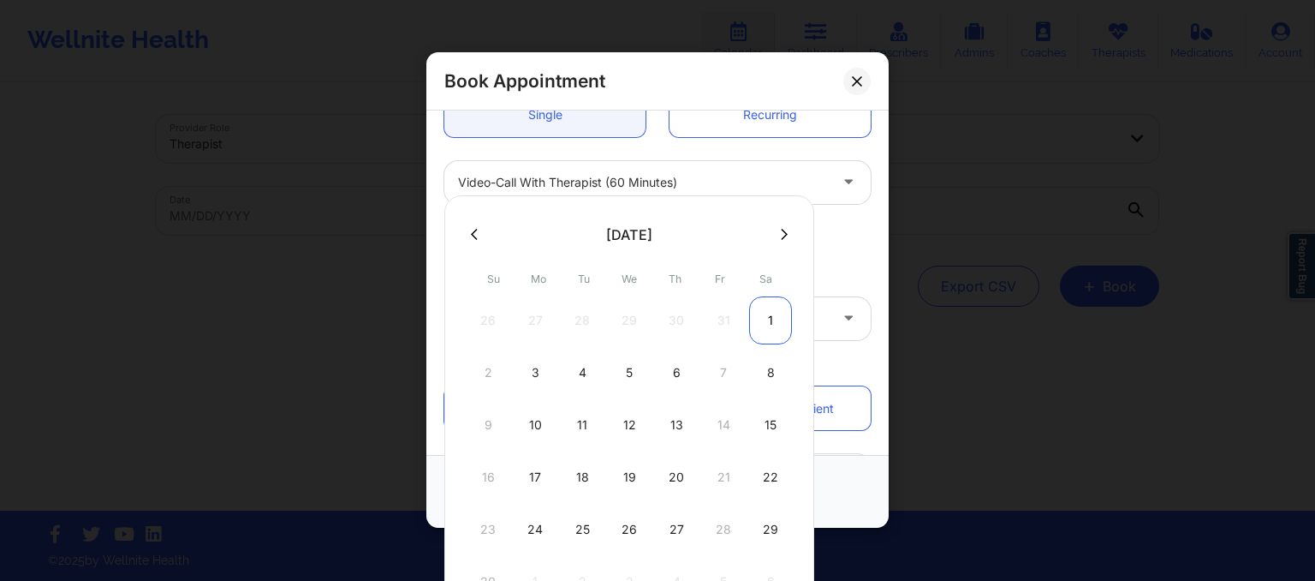
click at [770, 304] on div "1" at bounding box center [770, 320] width 43 height 48
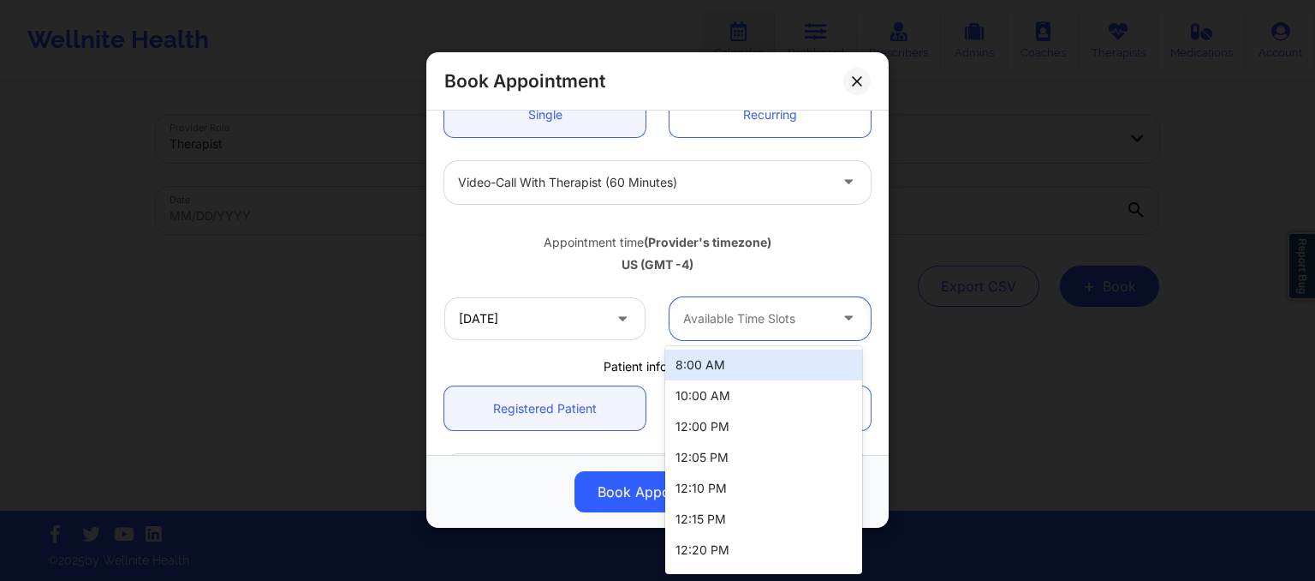
click at [766, 307] on div "Available Time Slots" at bounding box center [750, 318] width 160 height 43
click at [730, 364] on div "8:00 AM" at bounding box center [763, 364] width 197 height 31
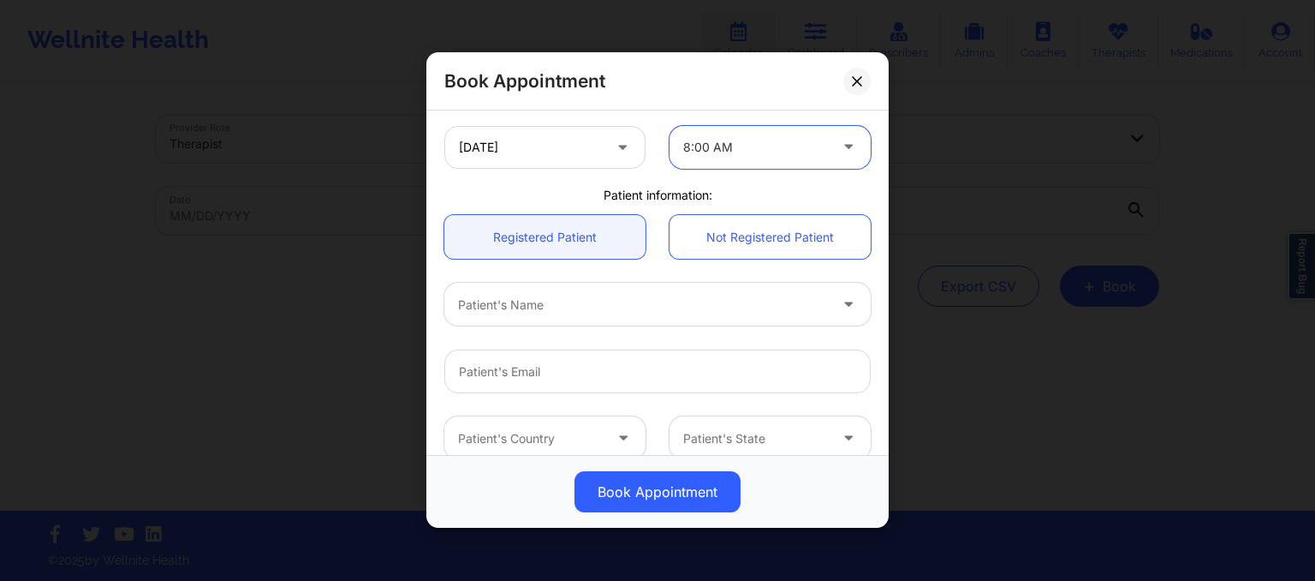
scroll to position [366, 0]
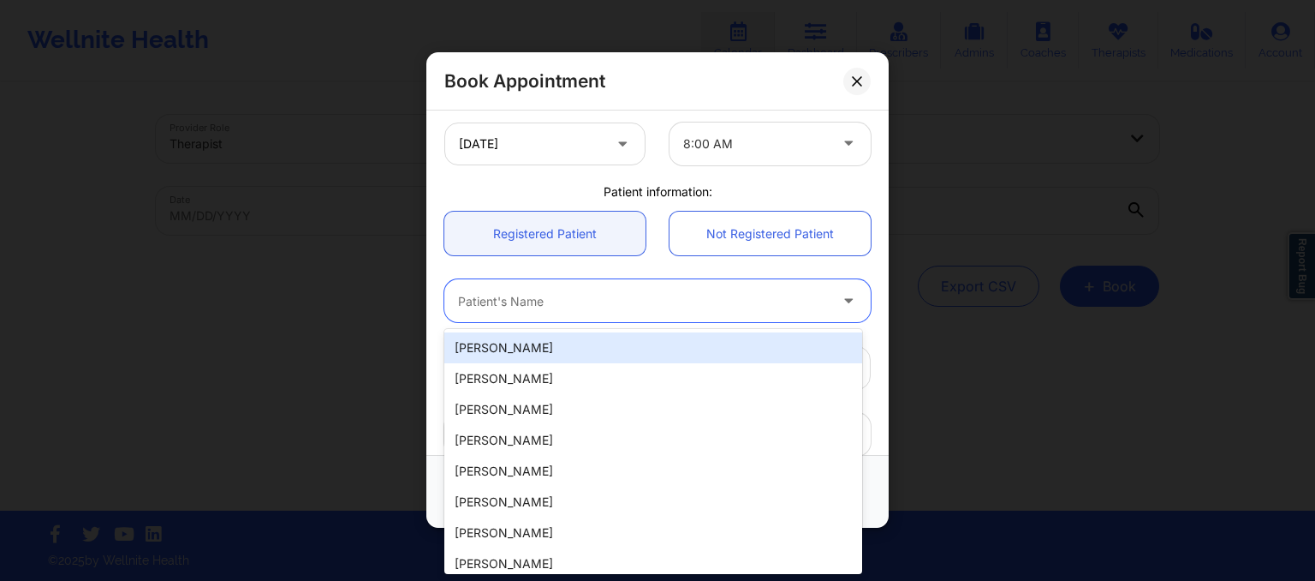
click at [605, 299] on div at bounding box center [643, 301] width 370 height 21
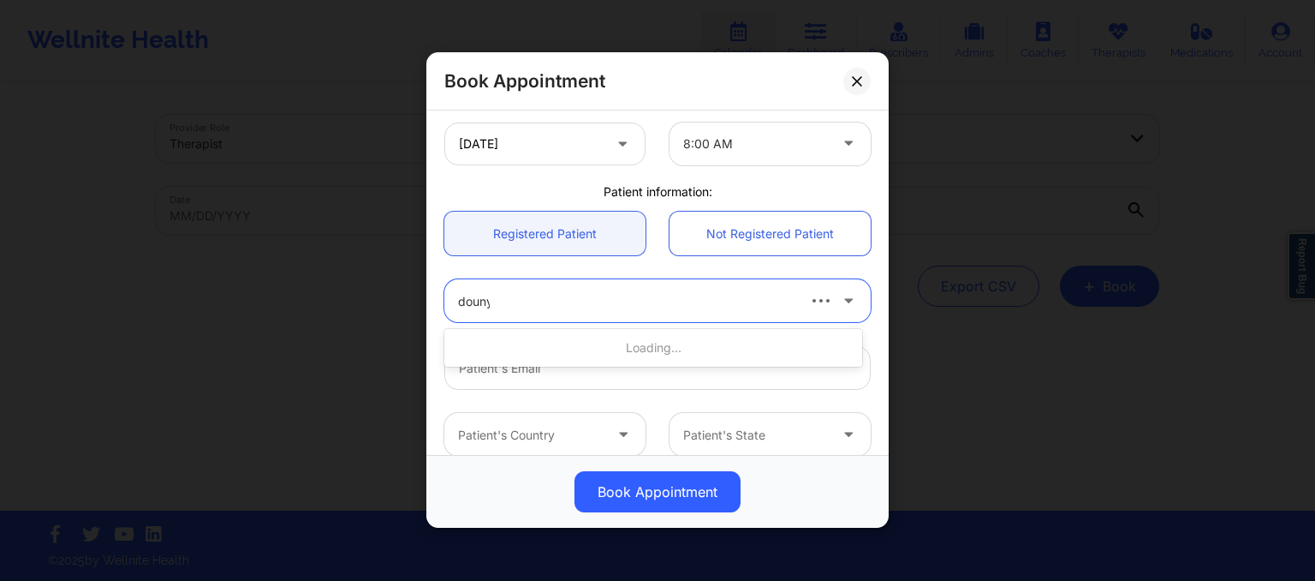
type input "dounya"
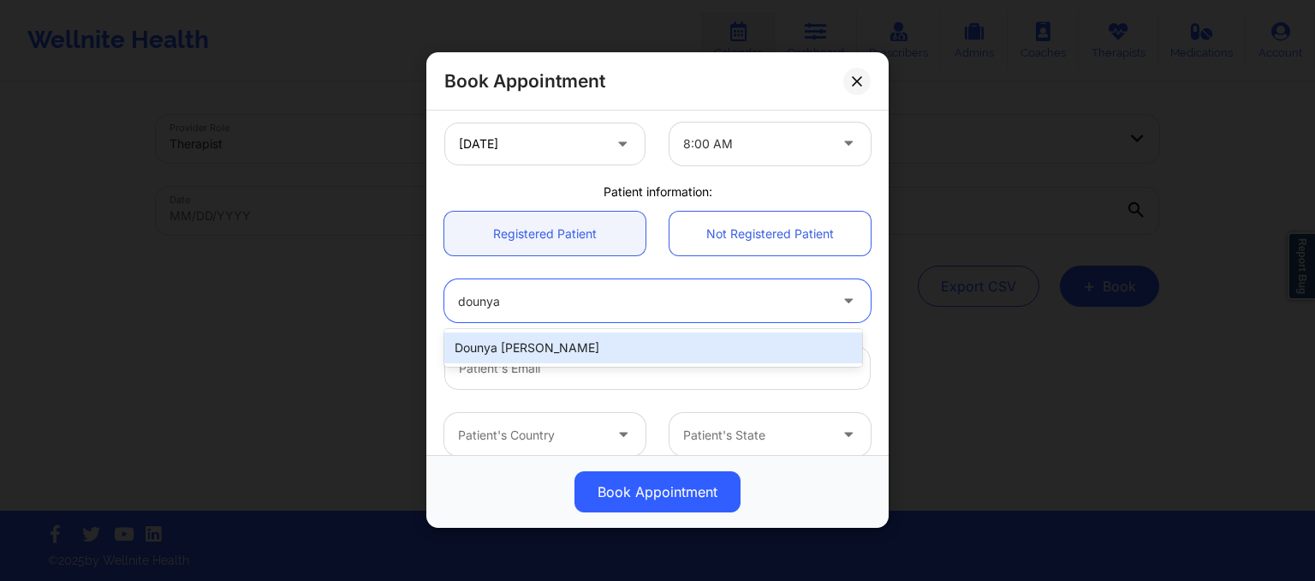
click at [611, 356] on div "Dounya Alia Bouriss" at bounding box center [653, 347] width 418 height 31
type input "dounya.bouriss@gmail.com"
type input "+15612462301"
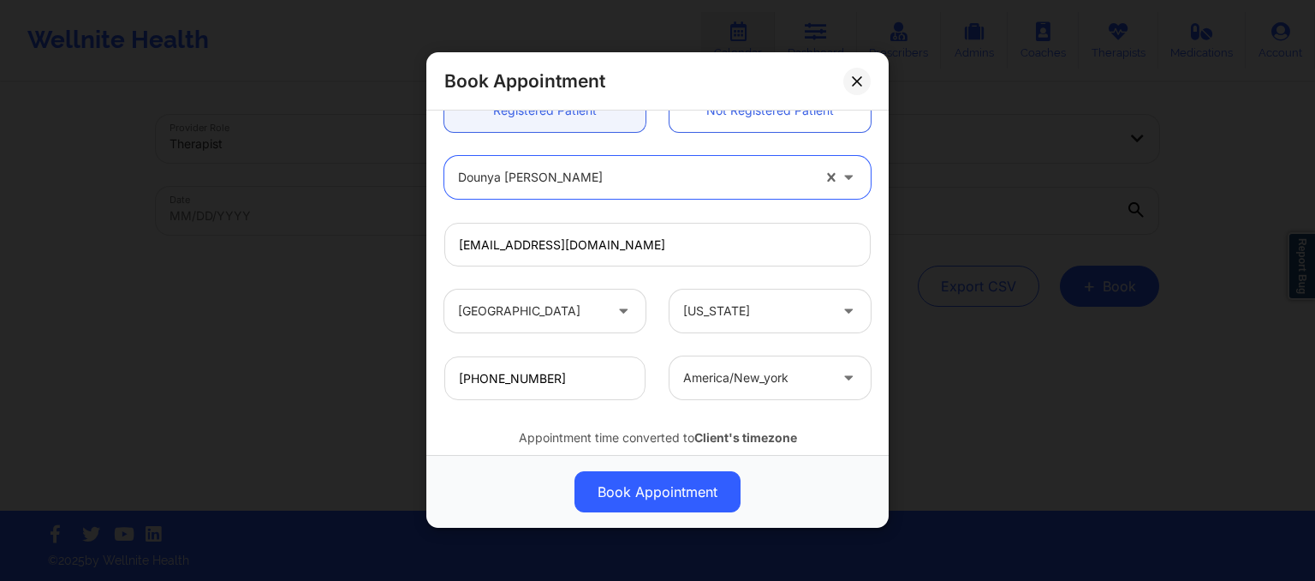
scroll to position [545, 0]
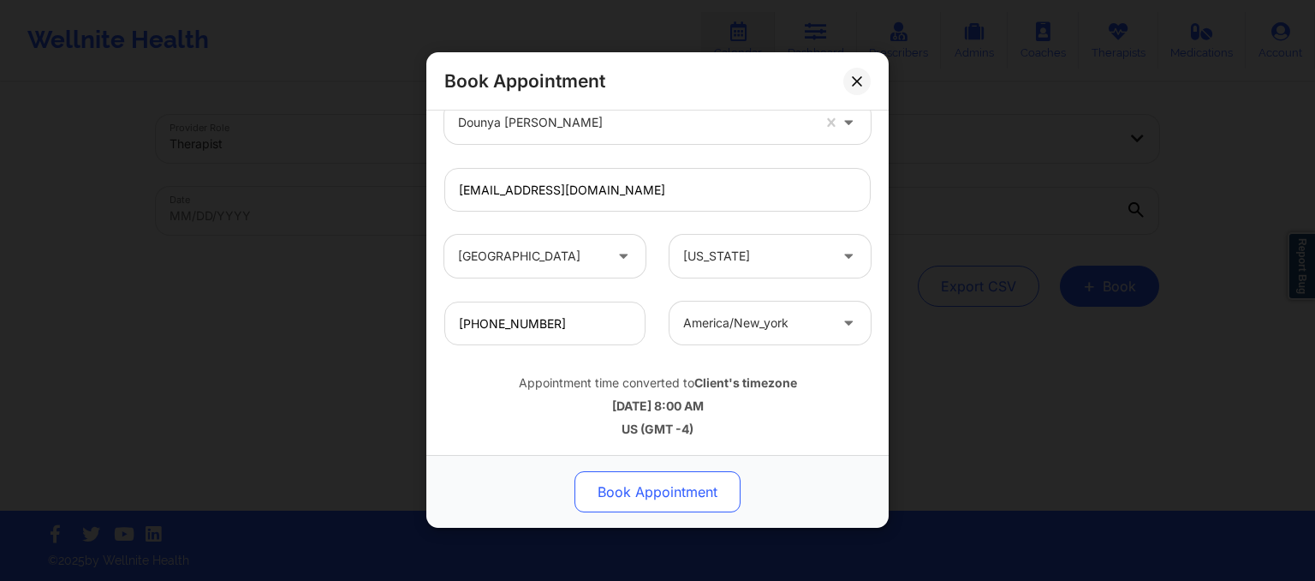
click at [634, 492] on button "Book Appointment" at bounding box center [658, 492] width 166 height 41
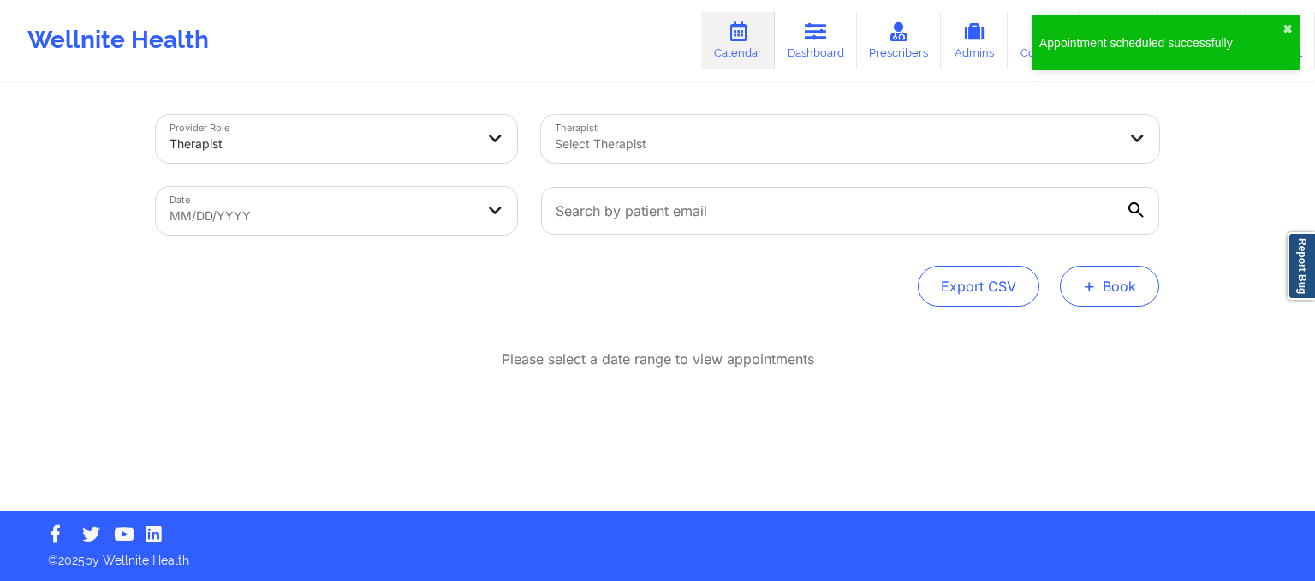
click at [1089, 290] on span "+" at bounding box center [1089, 285] width 13 height 9
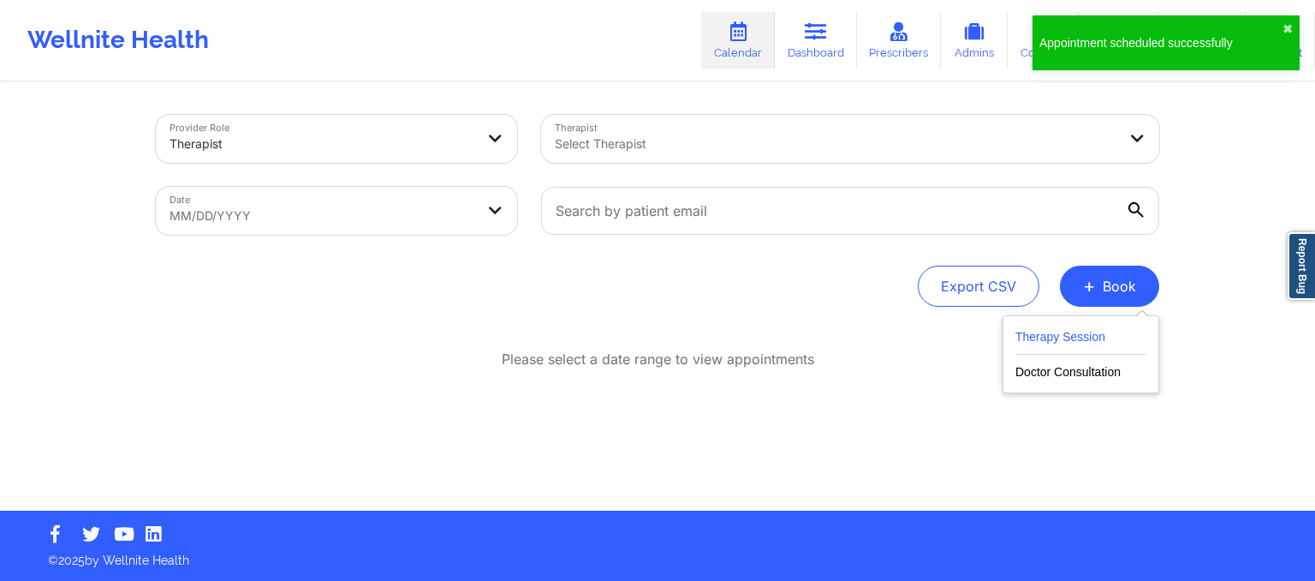
click at [1051, 333] on button "Therapy Session" at bounding box center [1080, 340] width 131 height 28
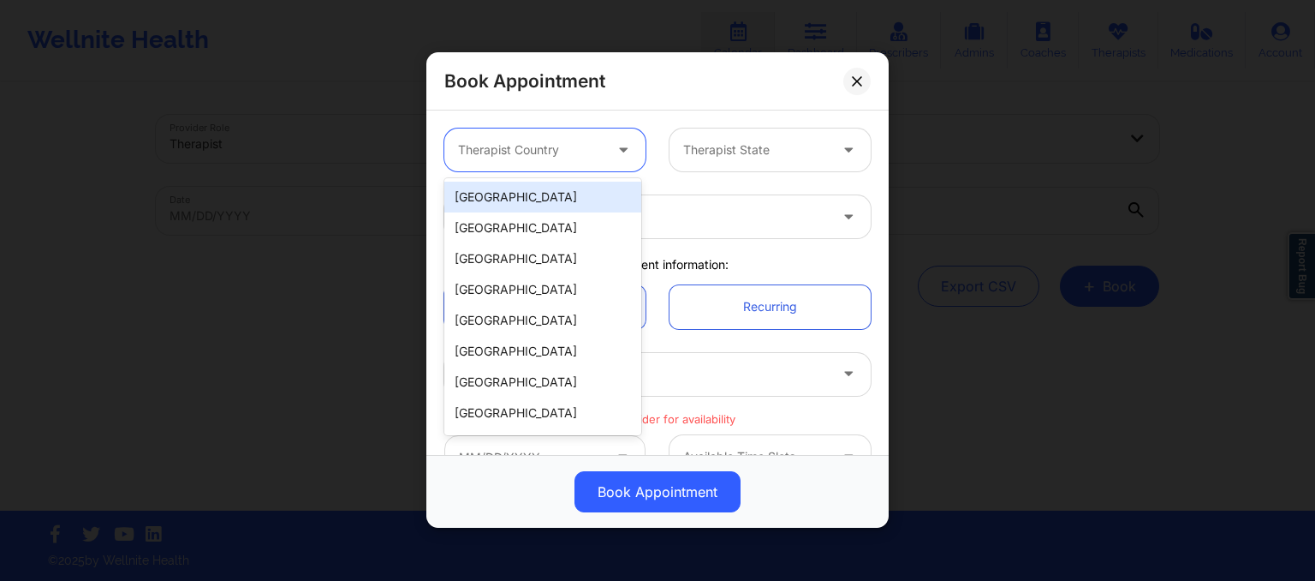
click at [569, 151] on div at bounding box center [530, 150] width 145 height 21
click at [545, 211] on div "[GEOGRAPHIC_DATA]" at bounding box center [542, 197] width 197 height 31
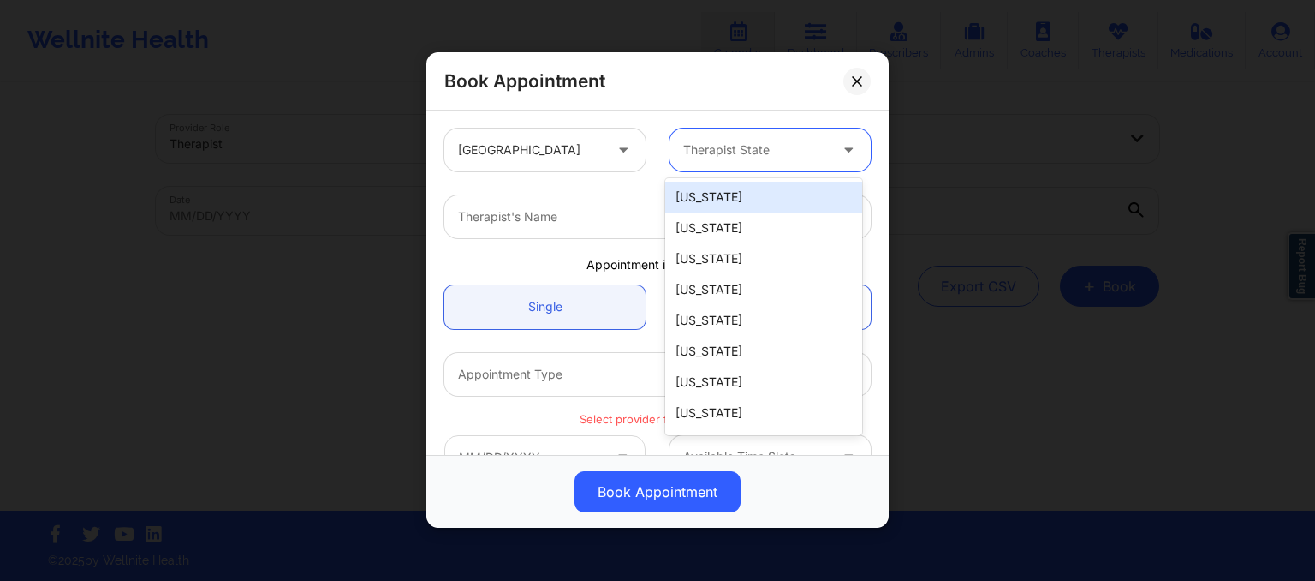
click at [695, 160] on div "Therapist State" at bounding box center [750, 149] width 160 height 43
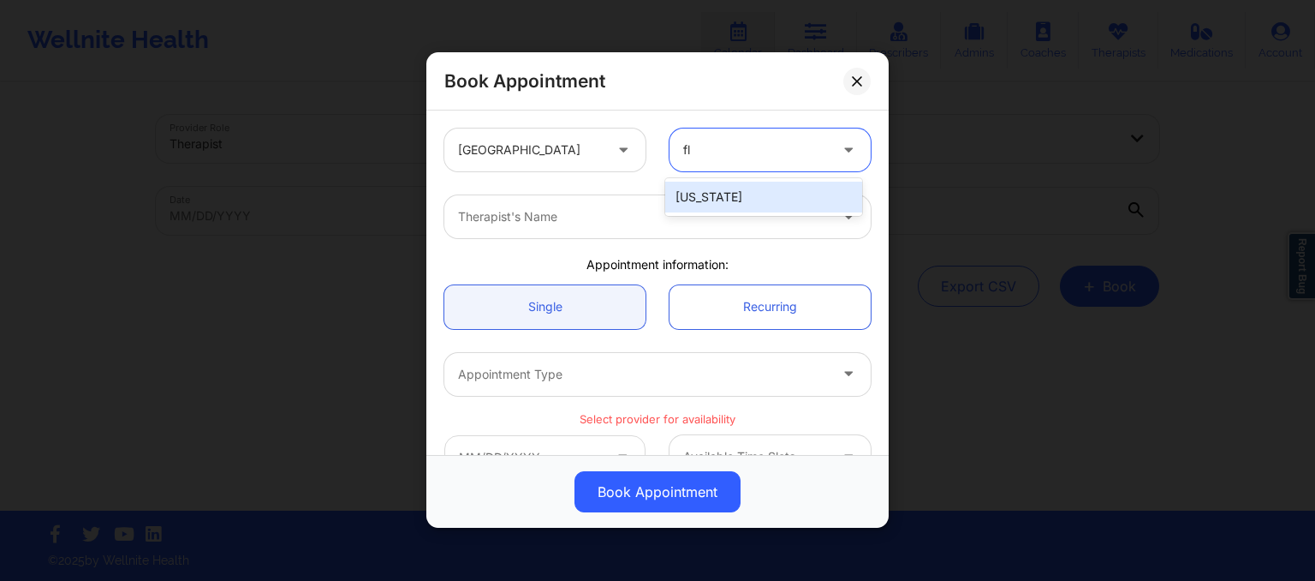
type input "flo"
click at [706, 186] on div "[US_STATE]" at bounding box center [763, 197] width 197 height 31
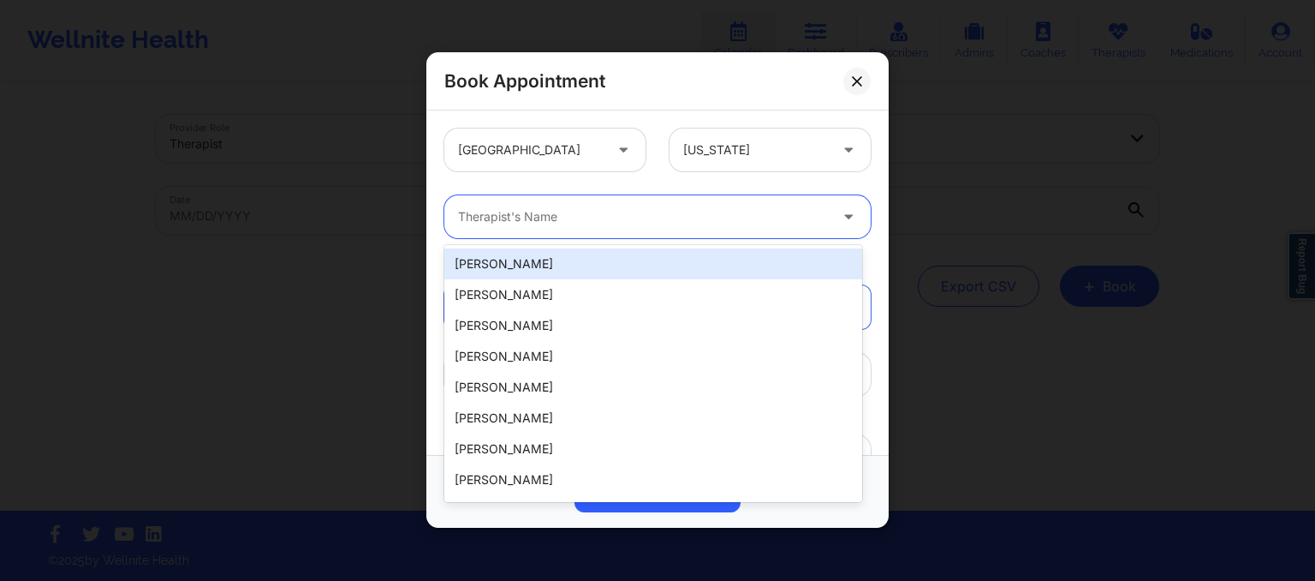
click at [610, 223] on div at bounding box center [643, 217] width 370 height 21
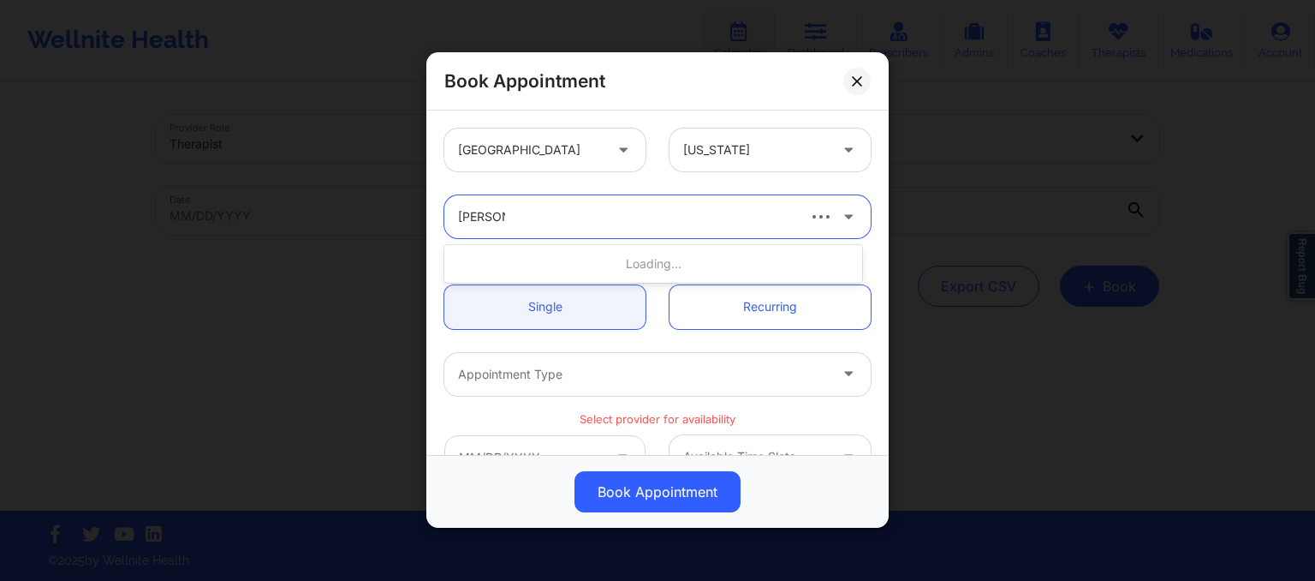
type input "susan p"
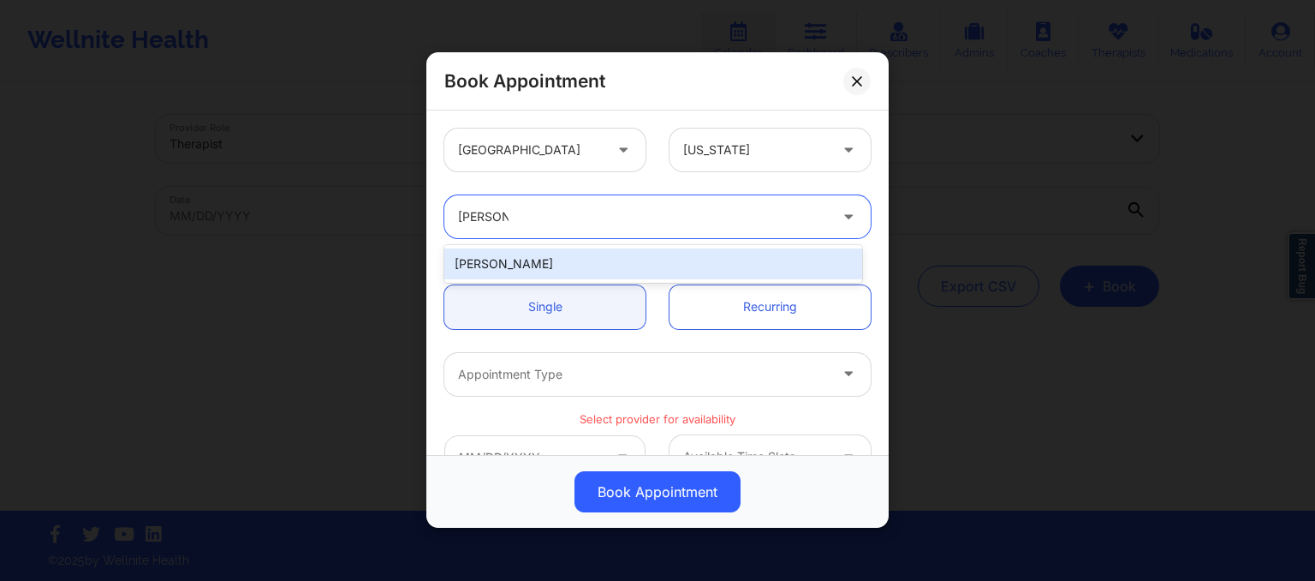
click at [589, 259] on div "Susan P Zapatha" at bounding box center [653, 263] width 418 height 31
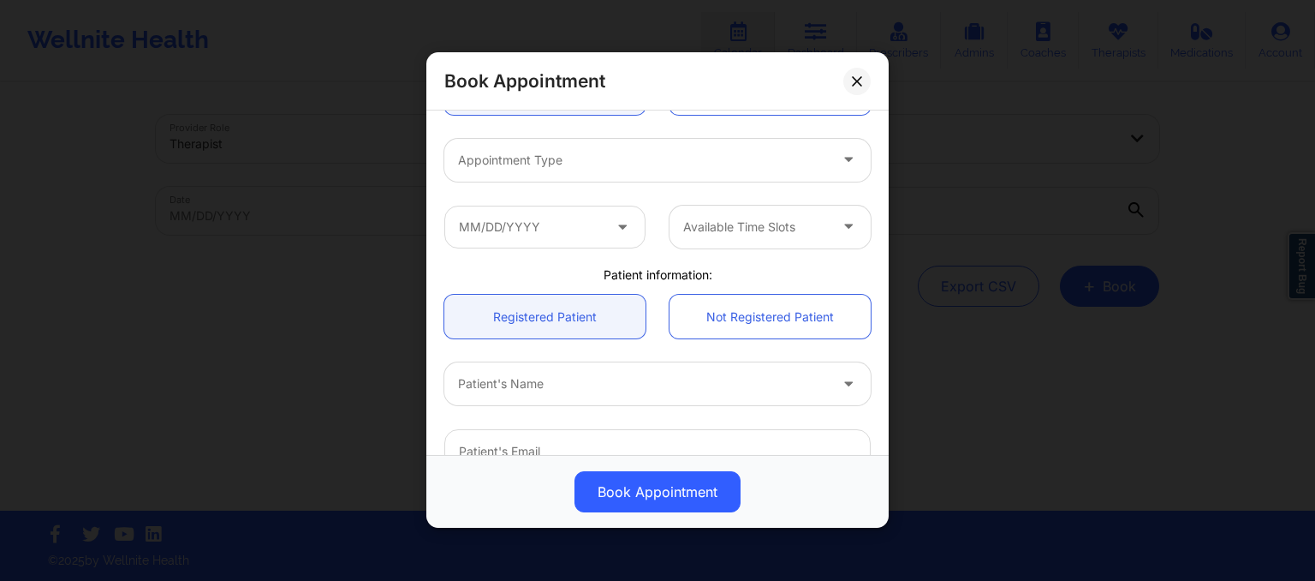
scroll to position [215, 0]
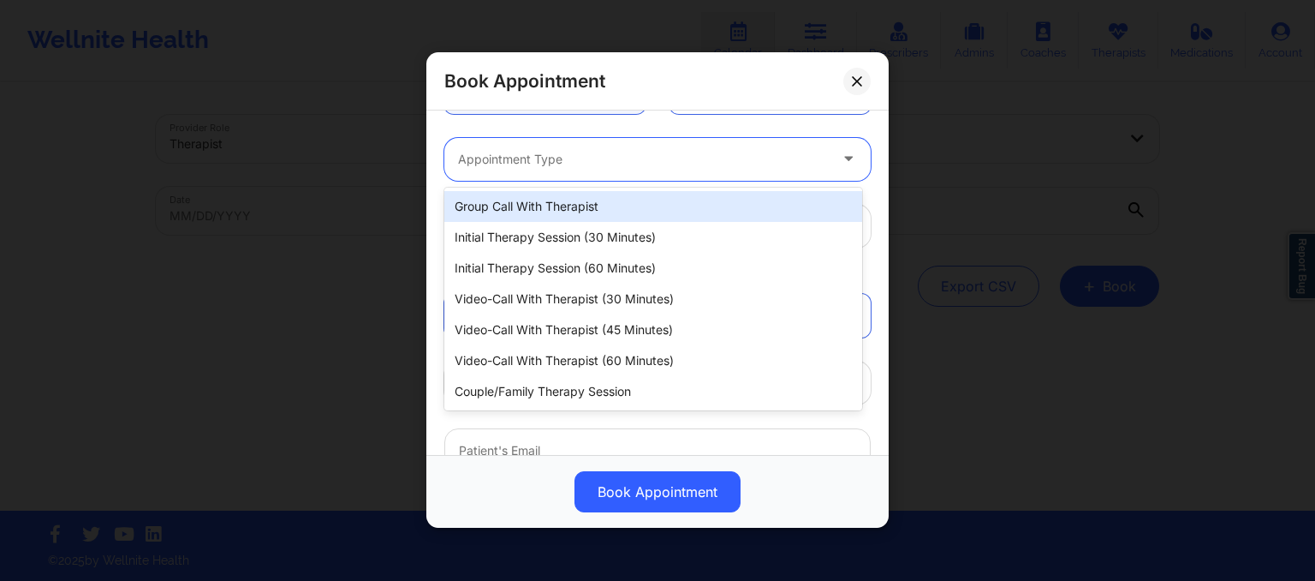
click at [519, 158] on div at bounding box center [643, 159] width 370 height 21
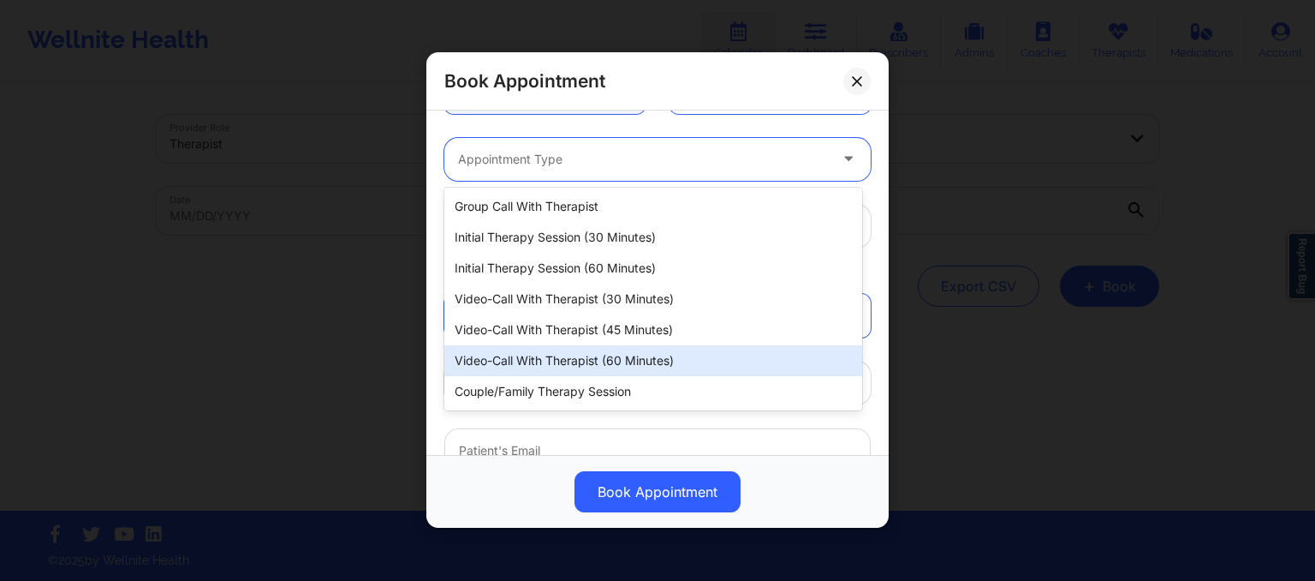
click at [544, 351] on div "Video-Call with Therapist (60 minutes)" at bounding box center [653, 360] width 418 height 31
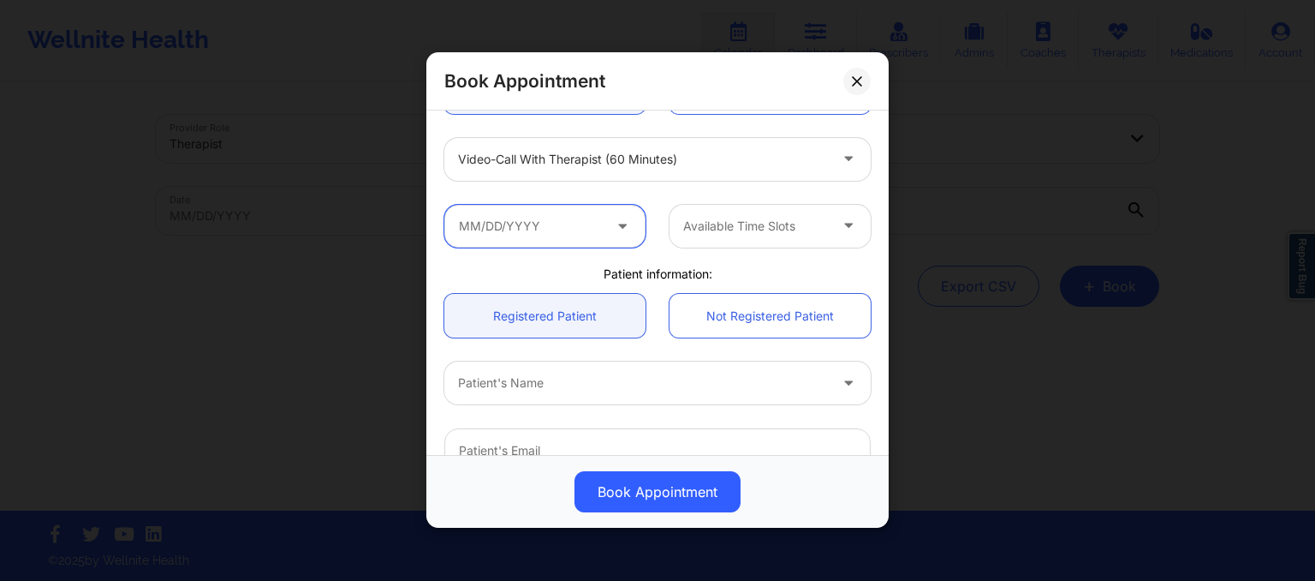
click at [562, 234] on input "text" at bounding box center [544, 226] width 201 height 43
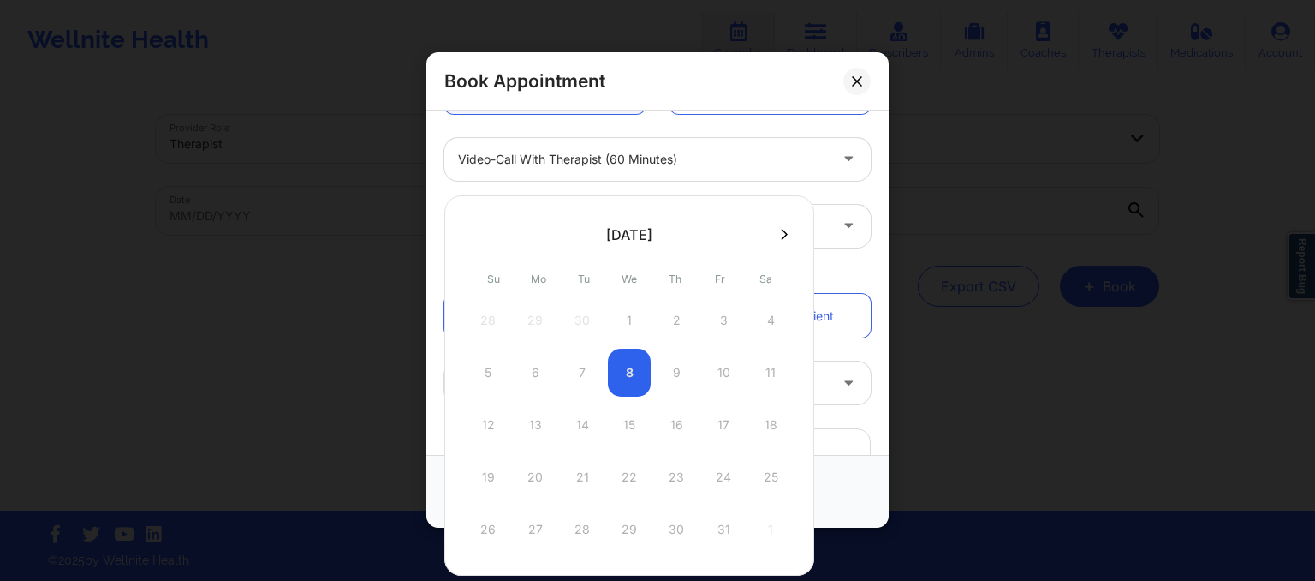
click at [771, 242] on div at bounding box center [629, 234] width 370 height 26
click at [784, 227] on button at bounding box center [784, 234] width 17 height 15
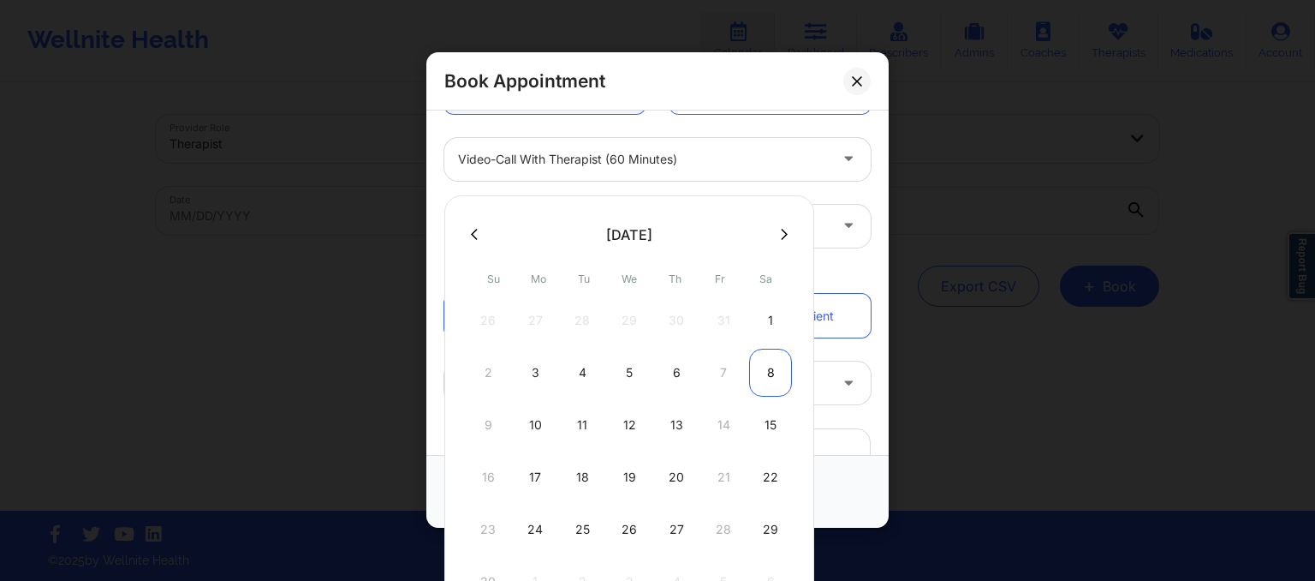
click at [762, 377] on div "8" at bounding box center [770, 372] width 43 height 48
type input "11/08/2025"
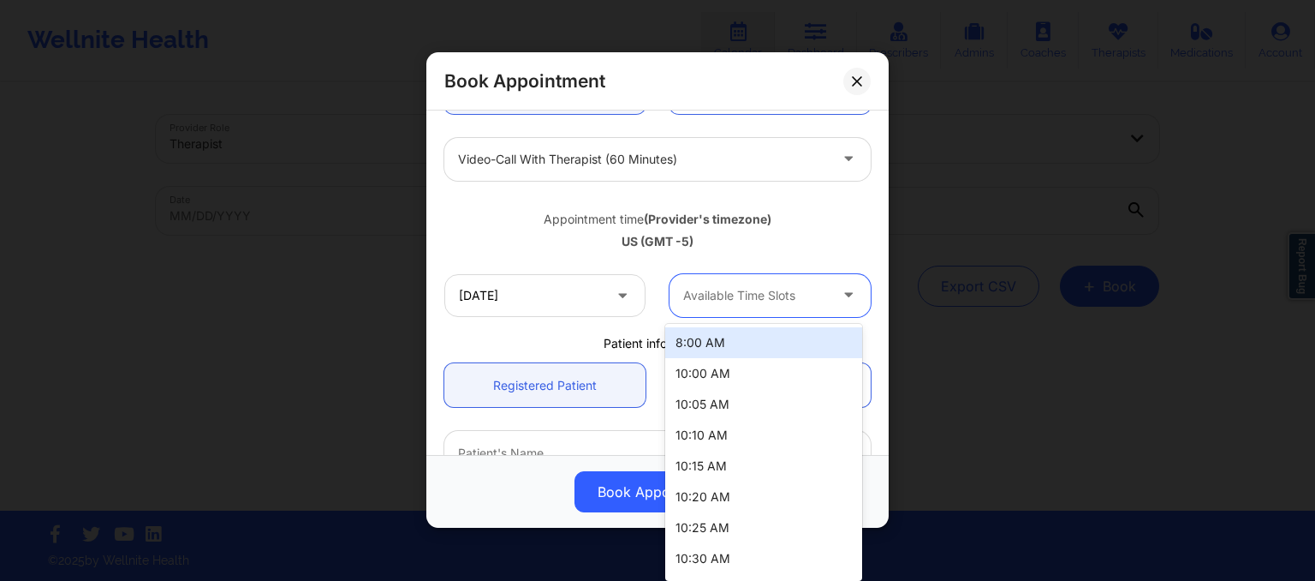
click at [744, 307] on div "Available Time Slots" at bounding box center [750, 295] width 160 height 43
click at [733, 342] on div "8:00 AM" at bounding box center [763, 342] width 197 height 31
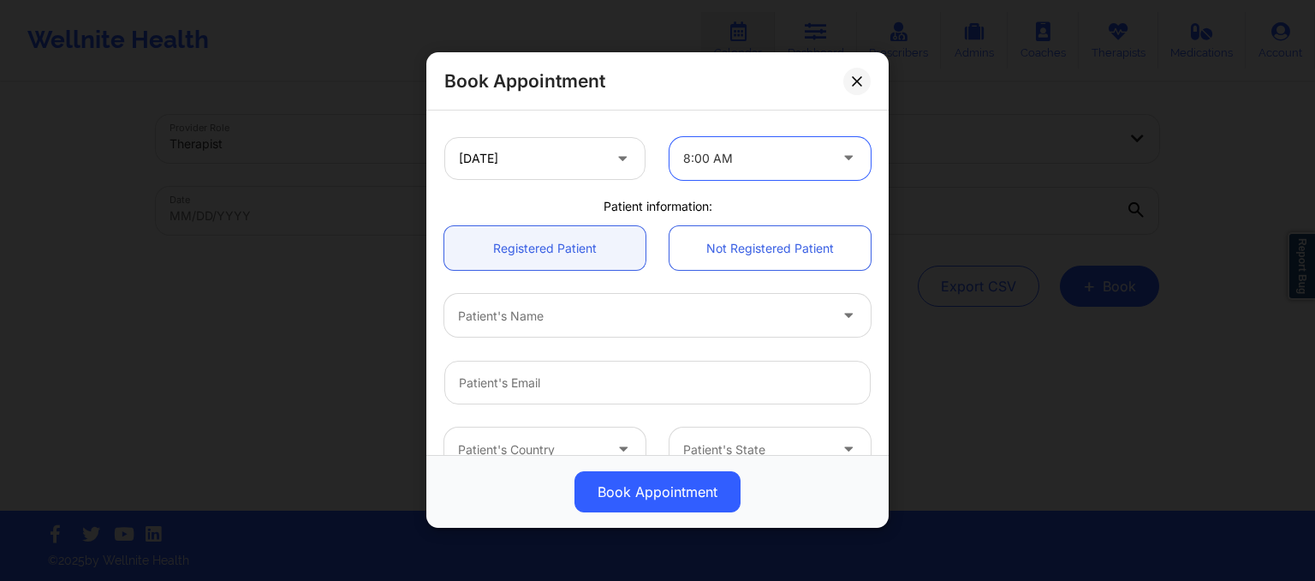
scroll to position [352, 0]
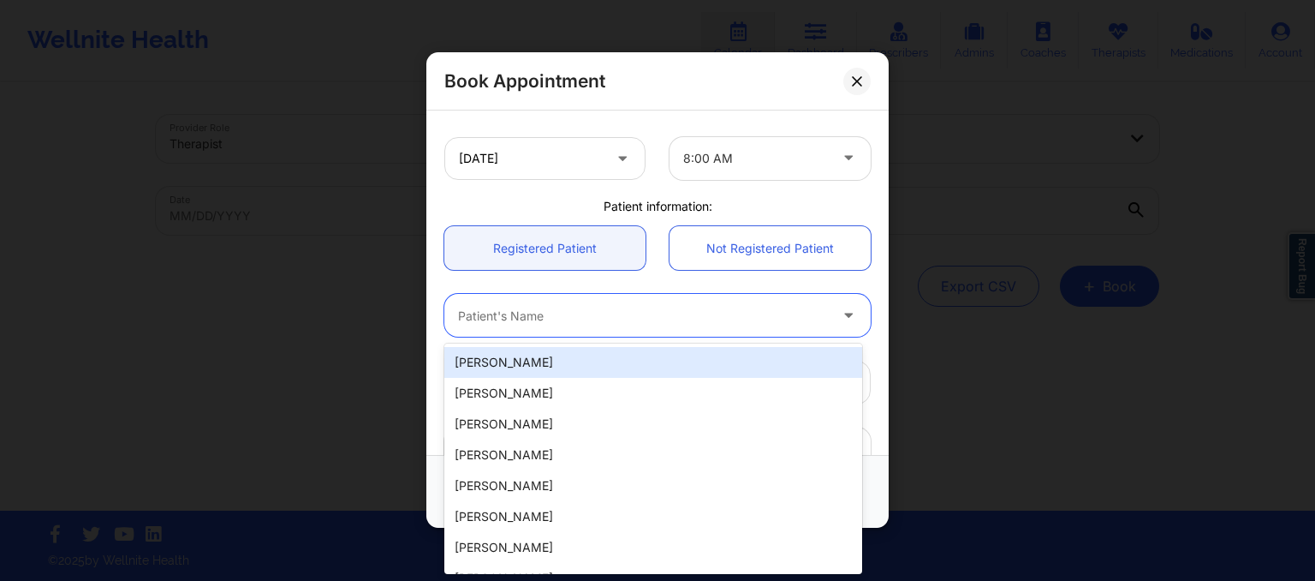
click at [644, 325] on div at bounding box center [643, 316] width 370 height 21
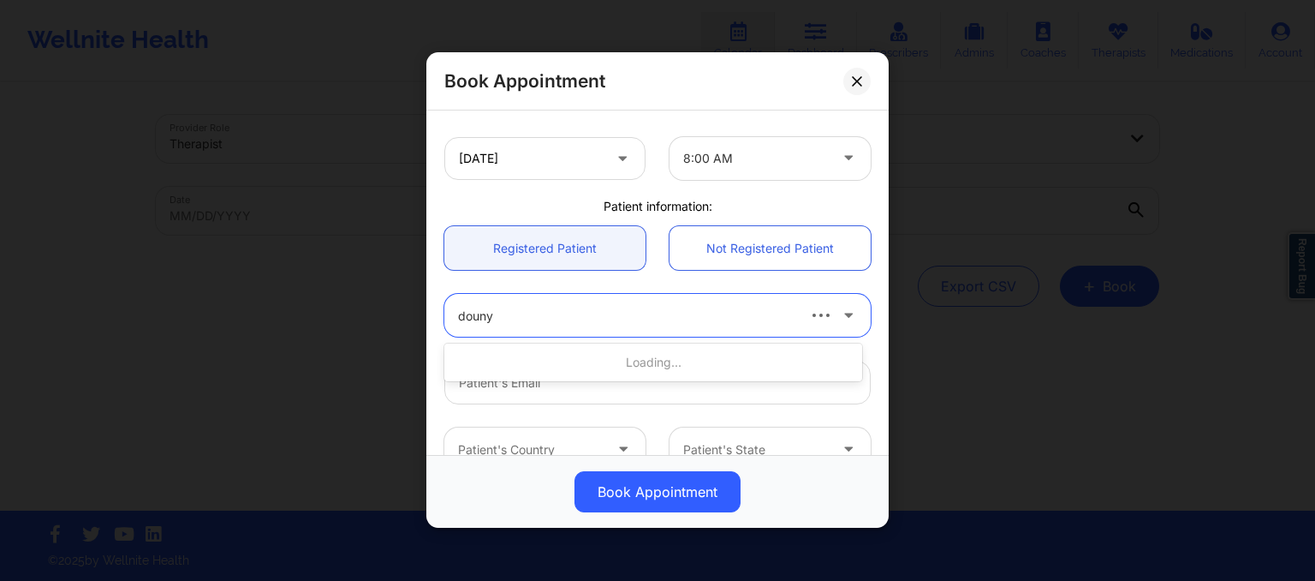
type input "dounya"
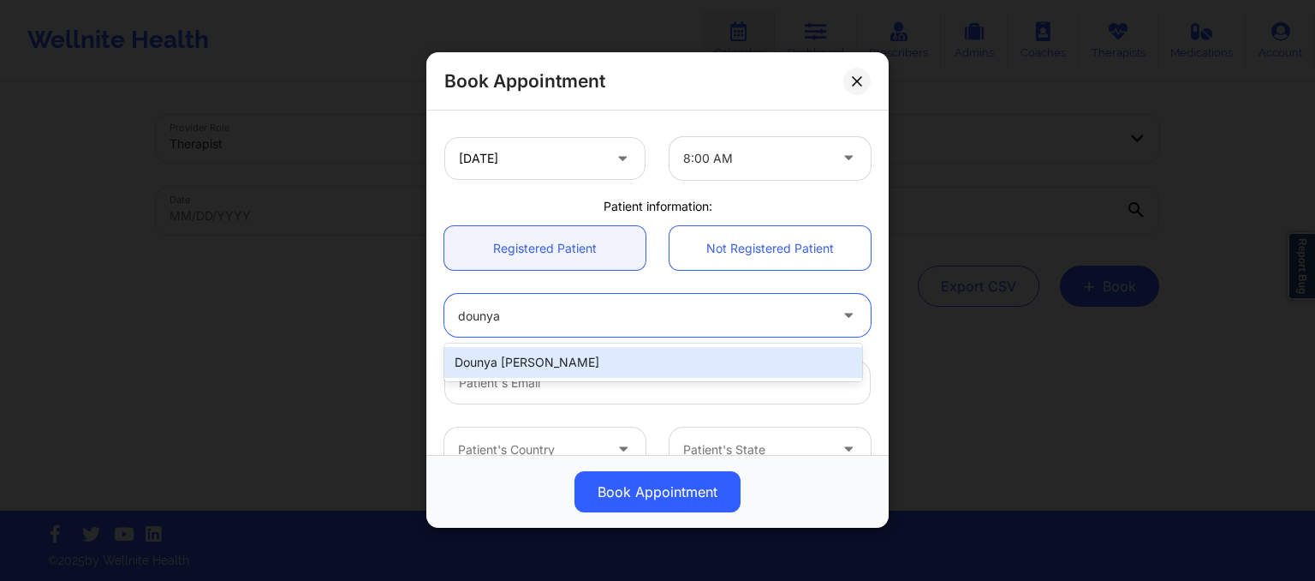
click at [630, 373] on div "Dounya Alia Bouriss" at bounding box center [653, 362] width 418 height 31
type input "dounya.bouriss@gmail.com"
type input "+15612462301"
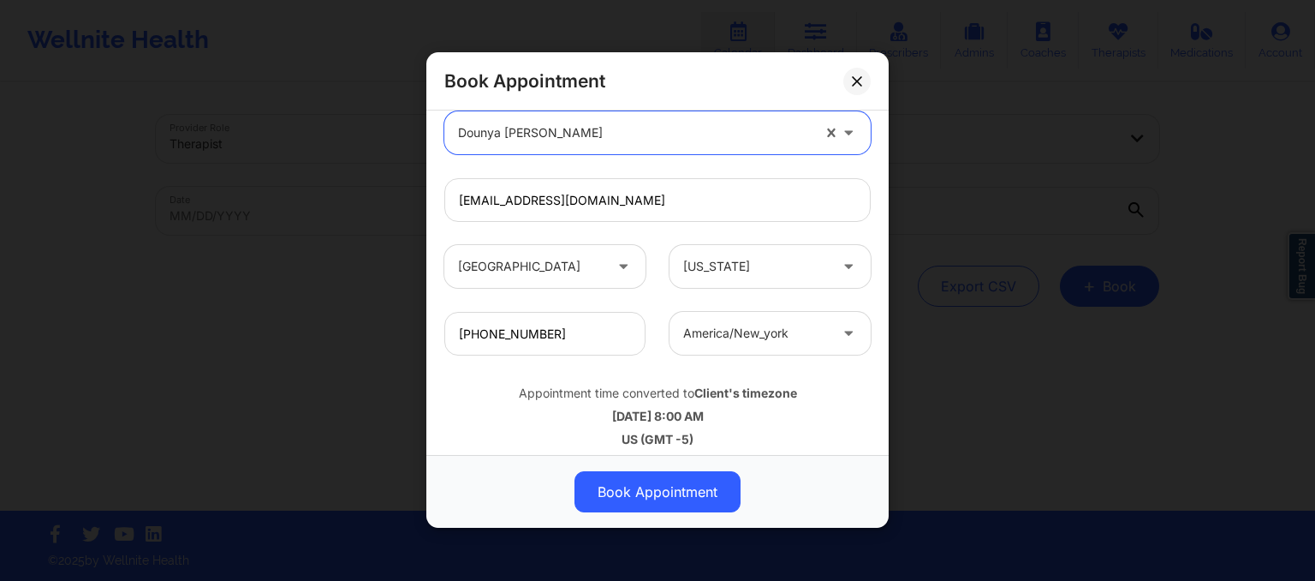
scroll to position [538, 0]
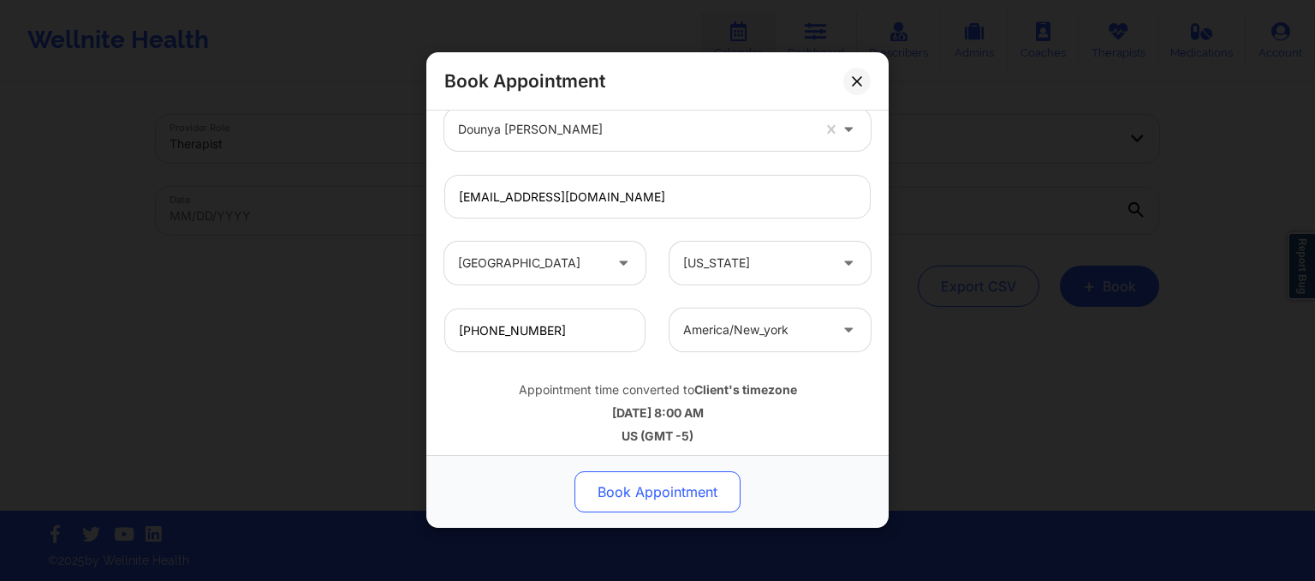
click at [641, 487] on button "Book Appointment" at bounding box center [658, 492] width 166 height 41
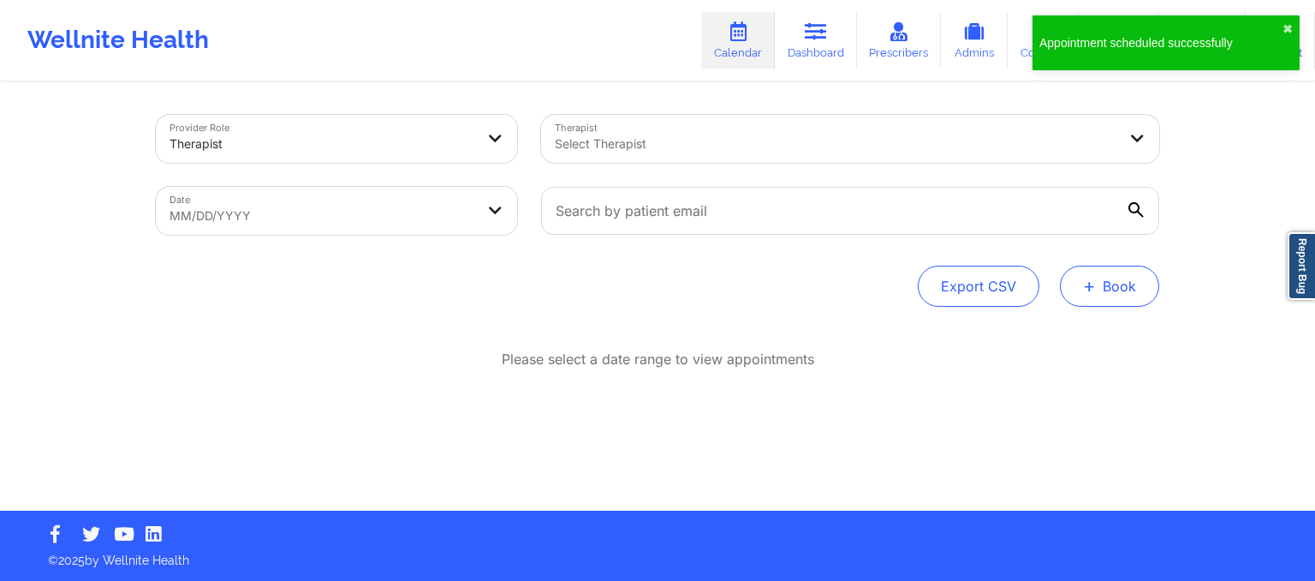
click at [1100, 268] on button "+ Book" at bounding box center [1109, 285] width 99 height 41
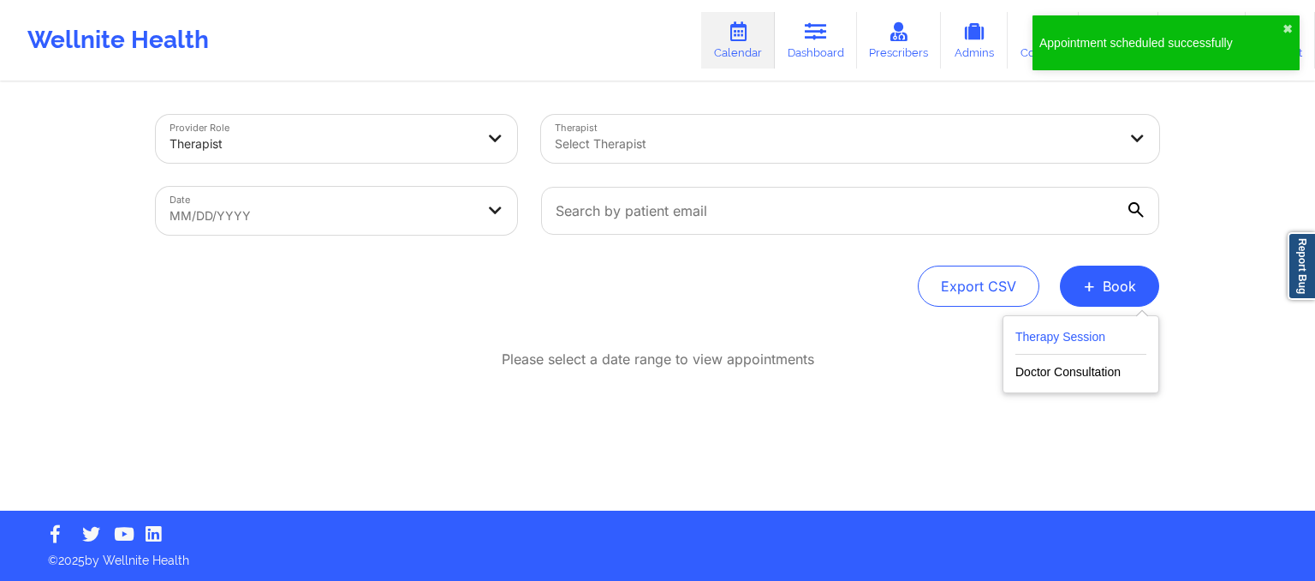
click at [1051, 333] on button "Therapy Session" at bounding box center [1080, 340] width 131 height 28
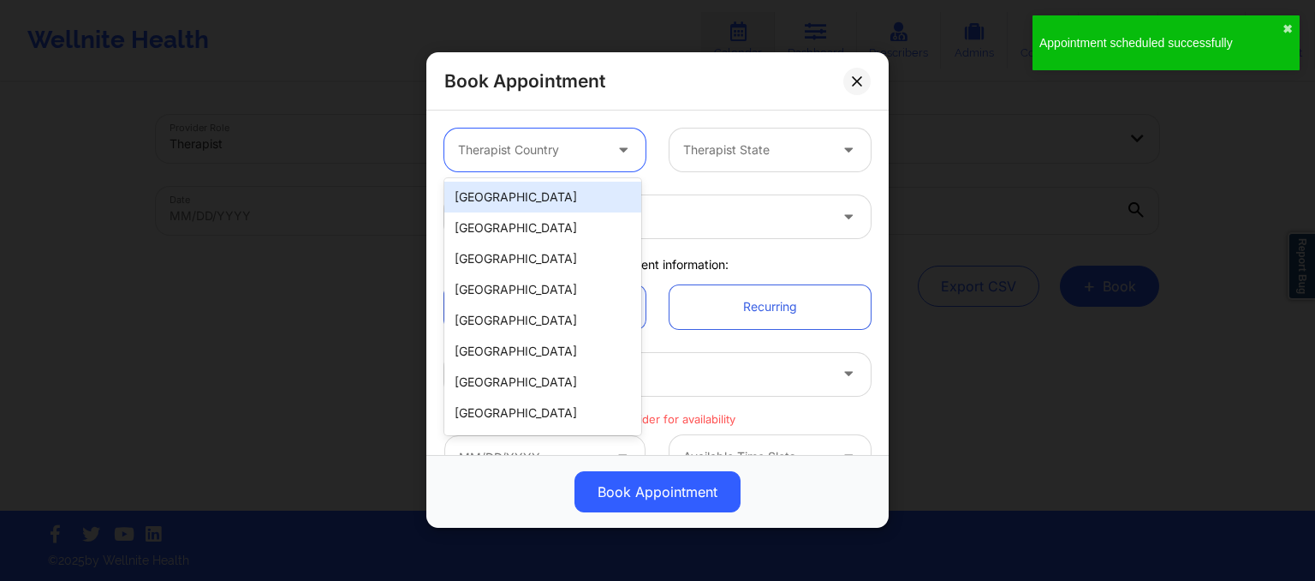
click at [535, 145] on div at bounding box center [530, 150] width 145 height 21
click at [529, 200] on div "[GEOGRAPHIC_DATA]" at bounding box center [542, 197] width 197 height 31
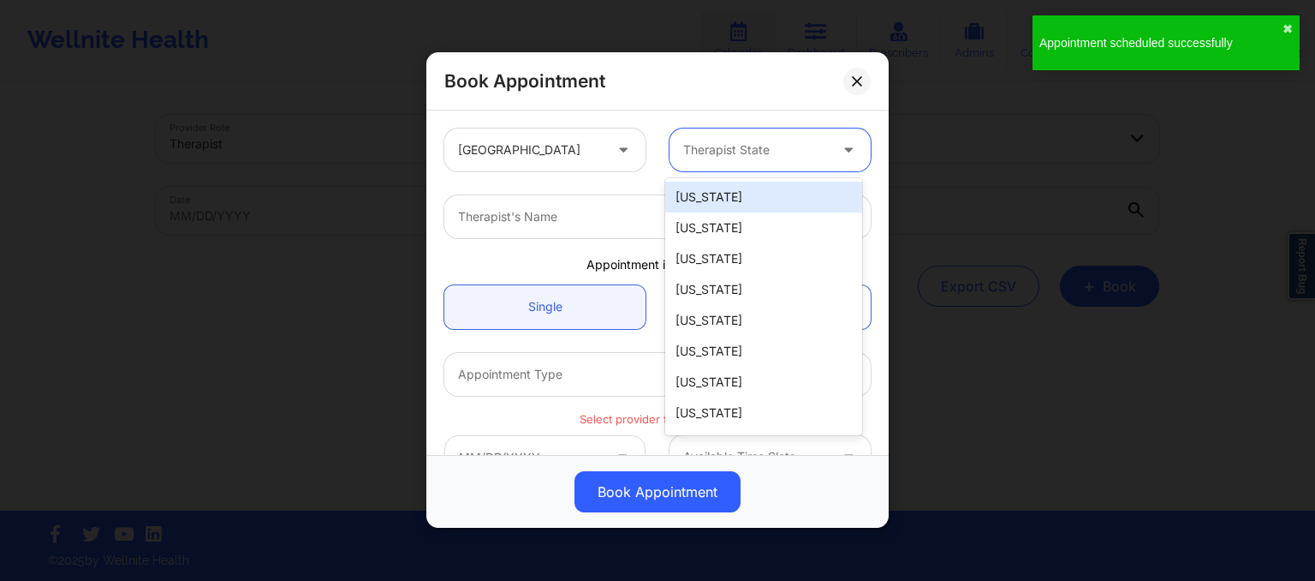
click at [730, 146] on div at bounding box center [755, 150] width 145 height 21
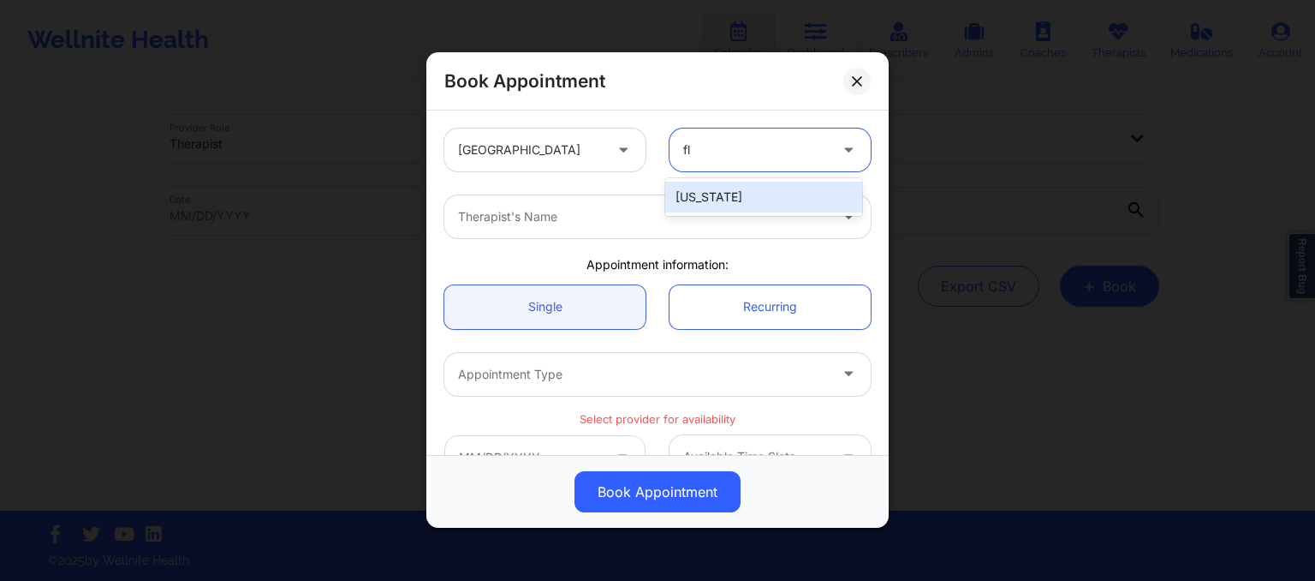
type input "flo"
click at [724, 191] on div "[US_STATE]" at bounding box center [763, 197] width 197 height 31
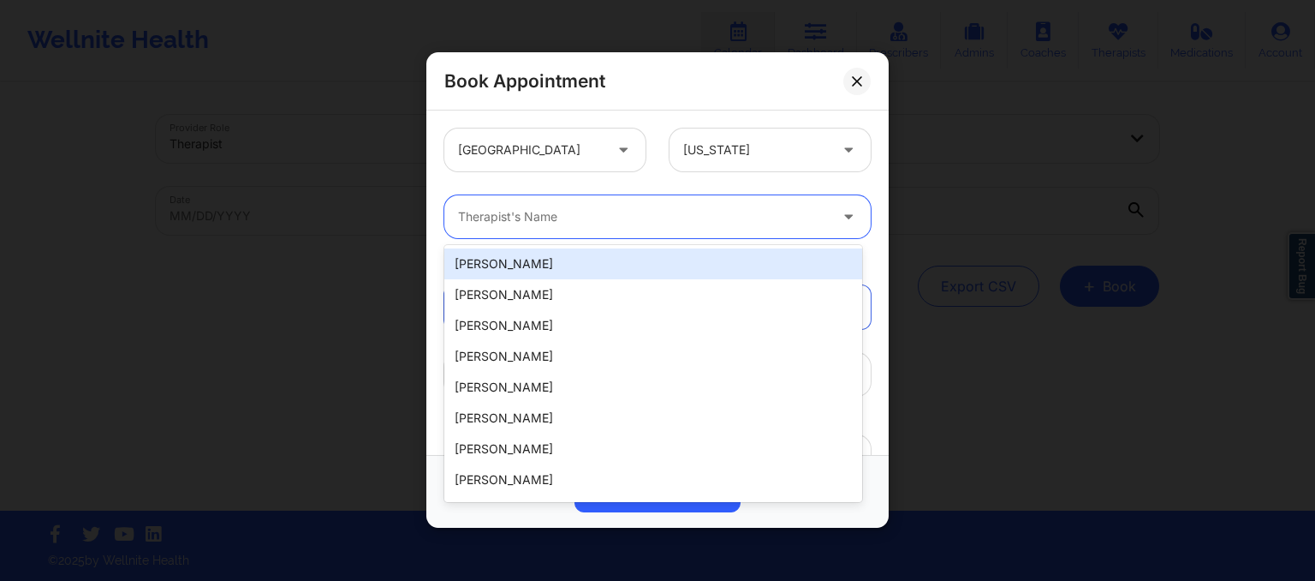
click at [650, 237] on div "Therapist's Name" at bounding box center [636, 216] width 385 height 43
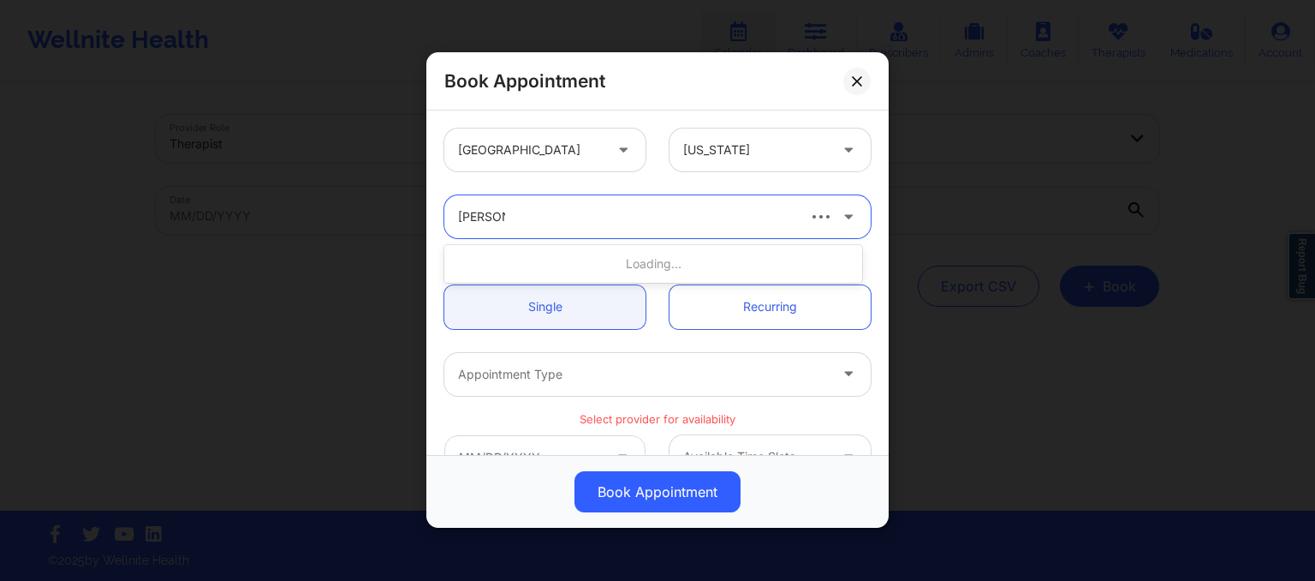
type input "susan p"
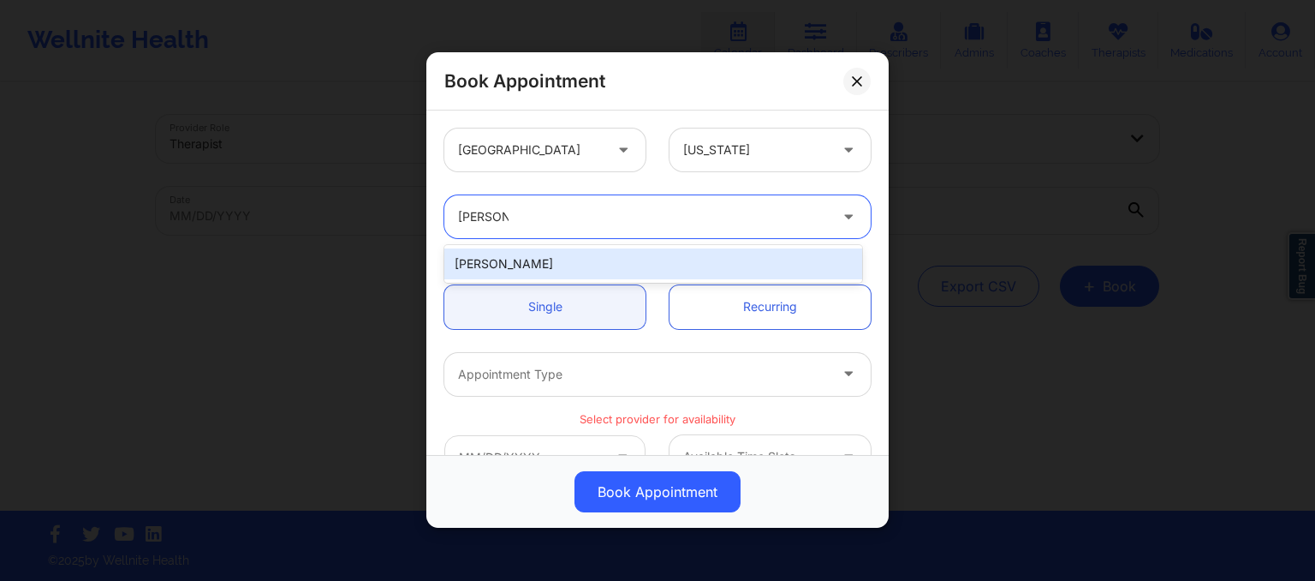
click at [635, 258] on div "Susan P Zapatha" at bounding box center [653, 263] width 418 height 31
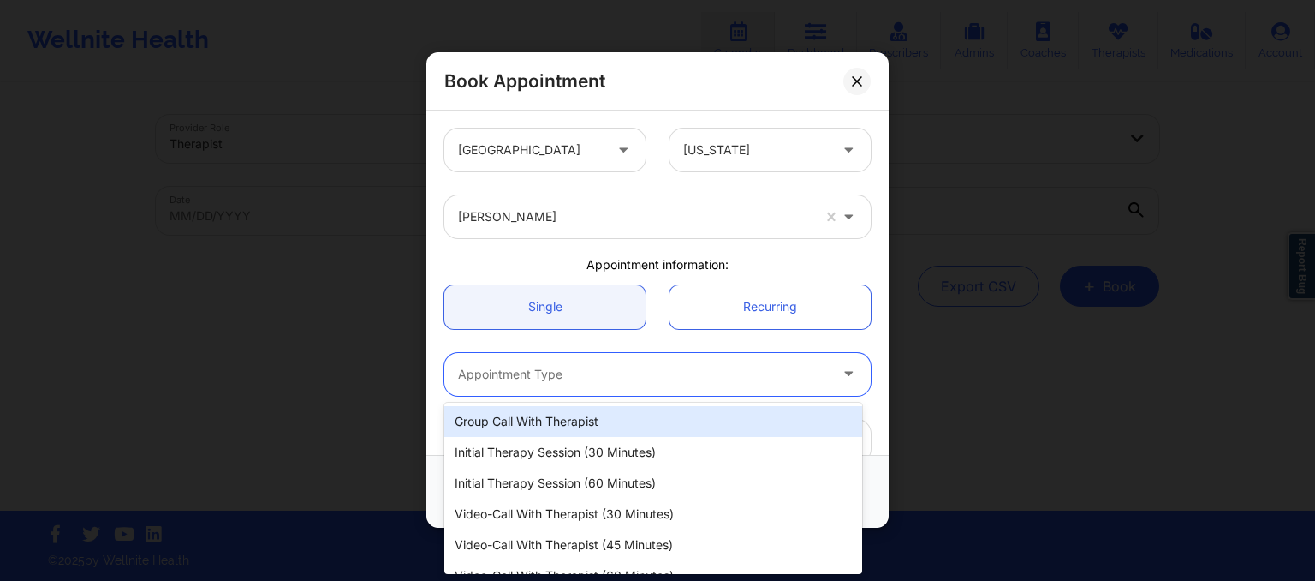
click at [538, 357] on div "Appointment Type" at bounding box center [636, 374] width 385 height 43
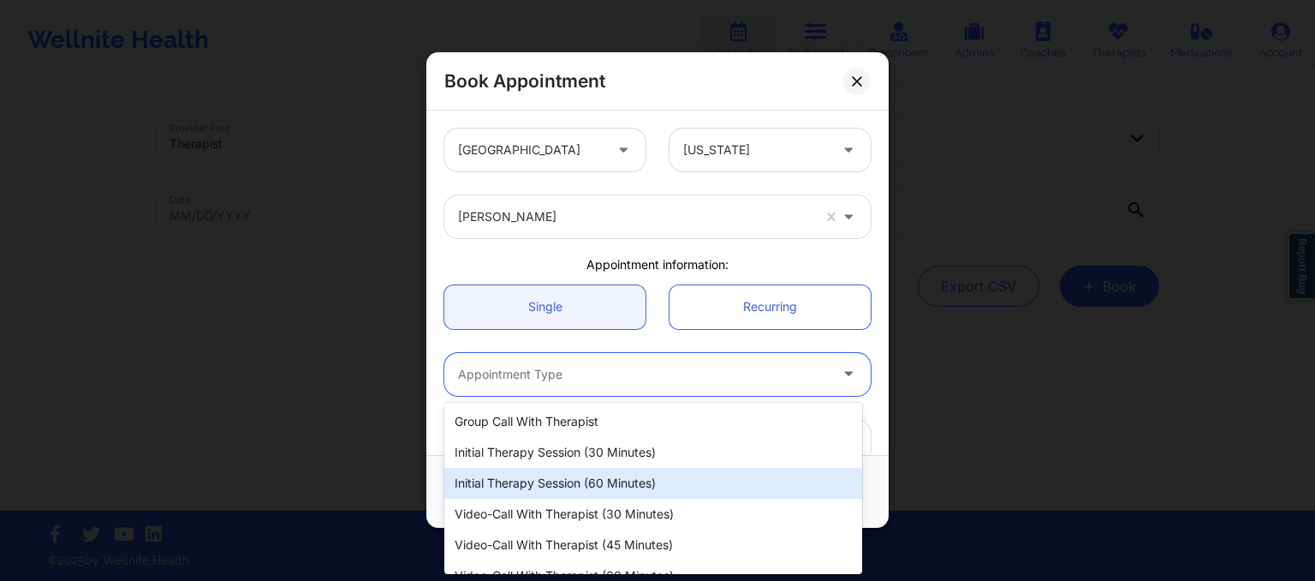
scroll to position [51, 0]
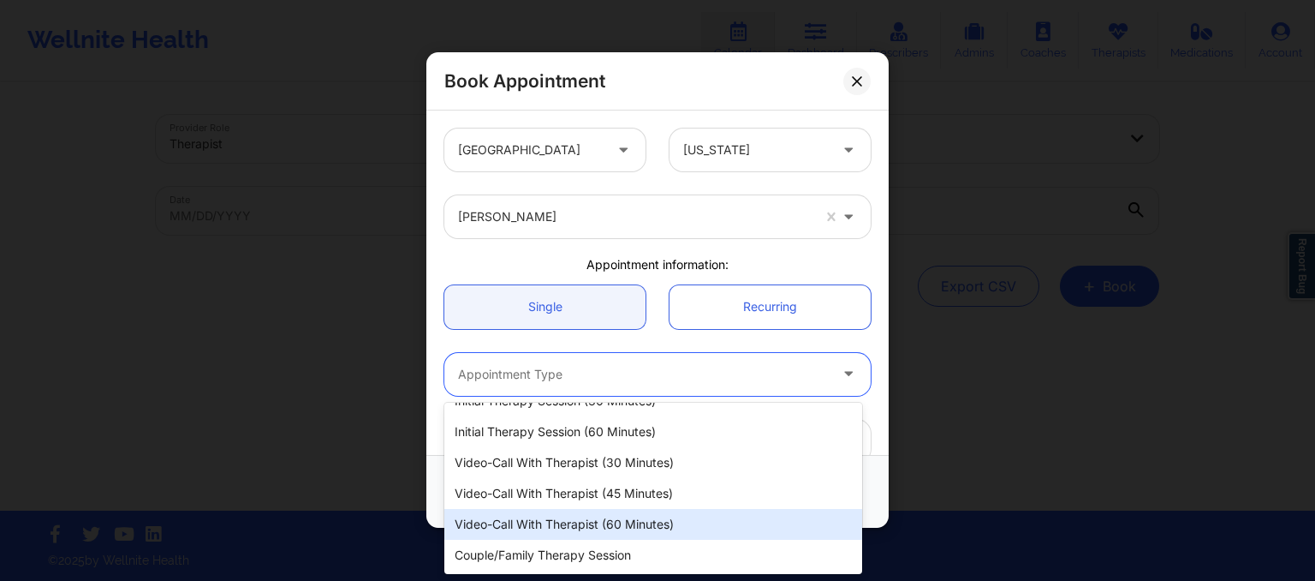
click at [550, 517] on div "Video-Call with Therapist (60 minutes)" at bounding box center [653, 524] width 418 height 31
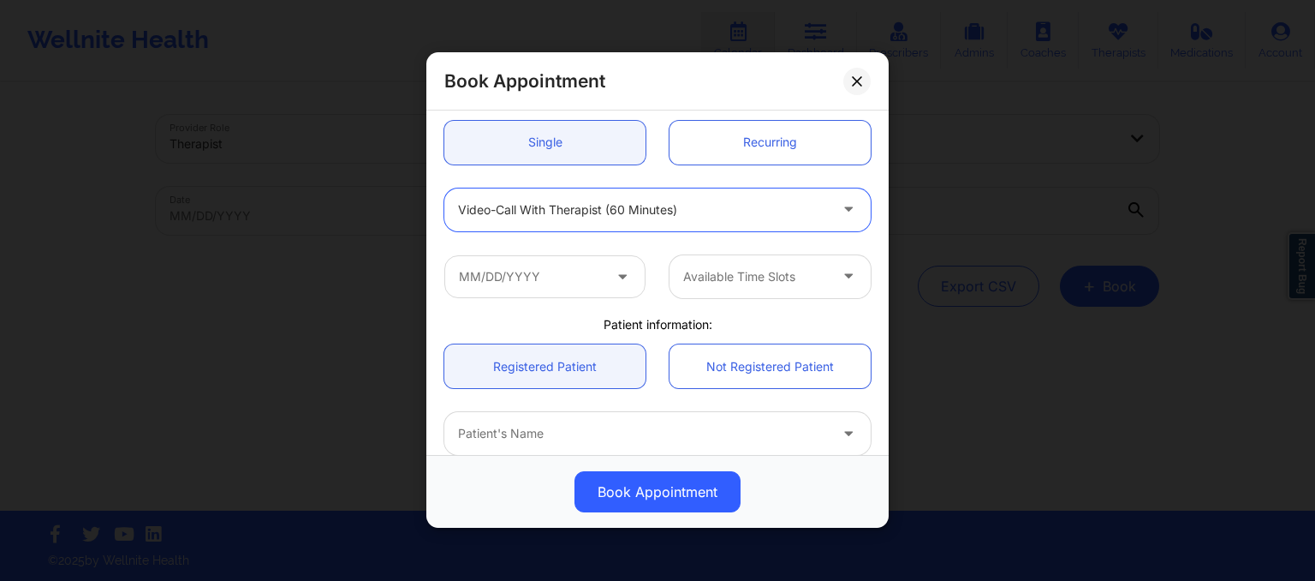
scroll to position [175, 0]
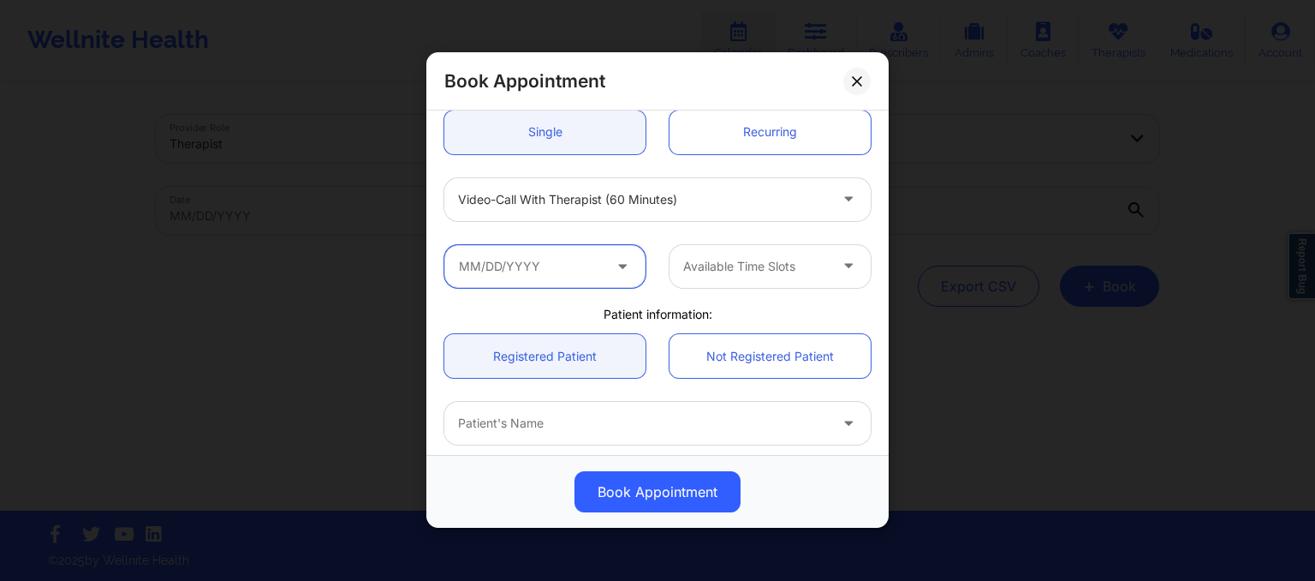
click at [546, 257] on input "text" at bounding box center [544, 266] width 201 height 43
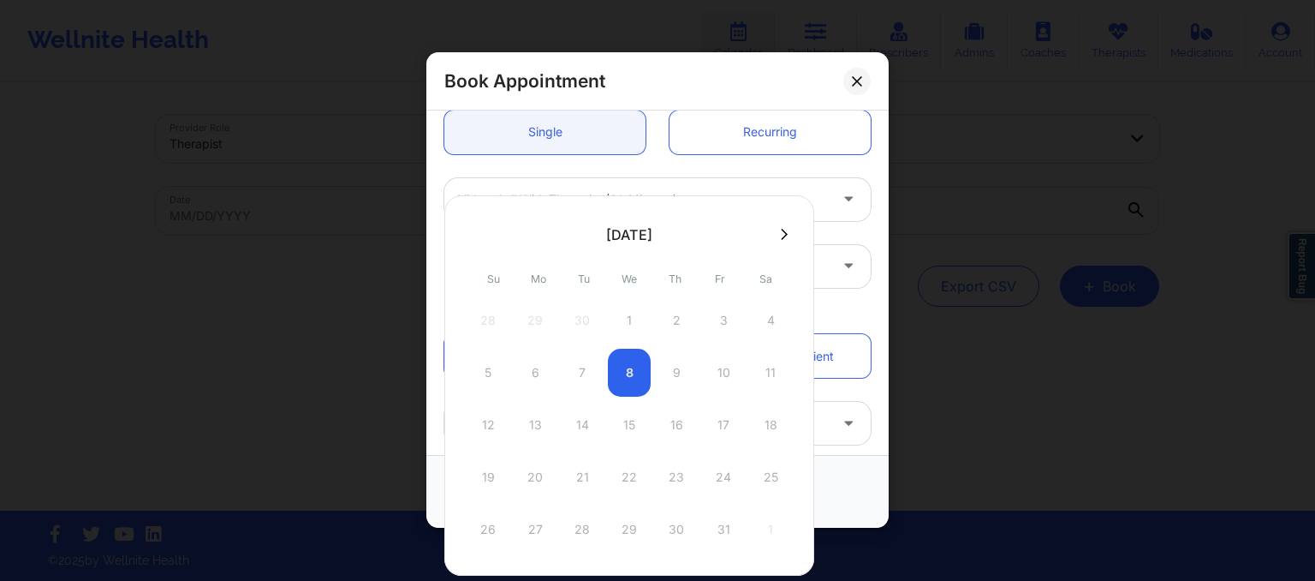
click at [780, 244] on div at bounding box center [629, 234] width 370 height 26
click at [781, 233] on icon at bounding box center [784, 234] width 7 height 13
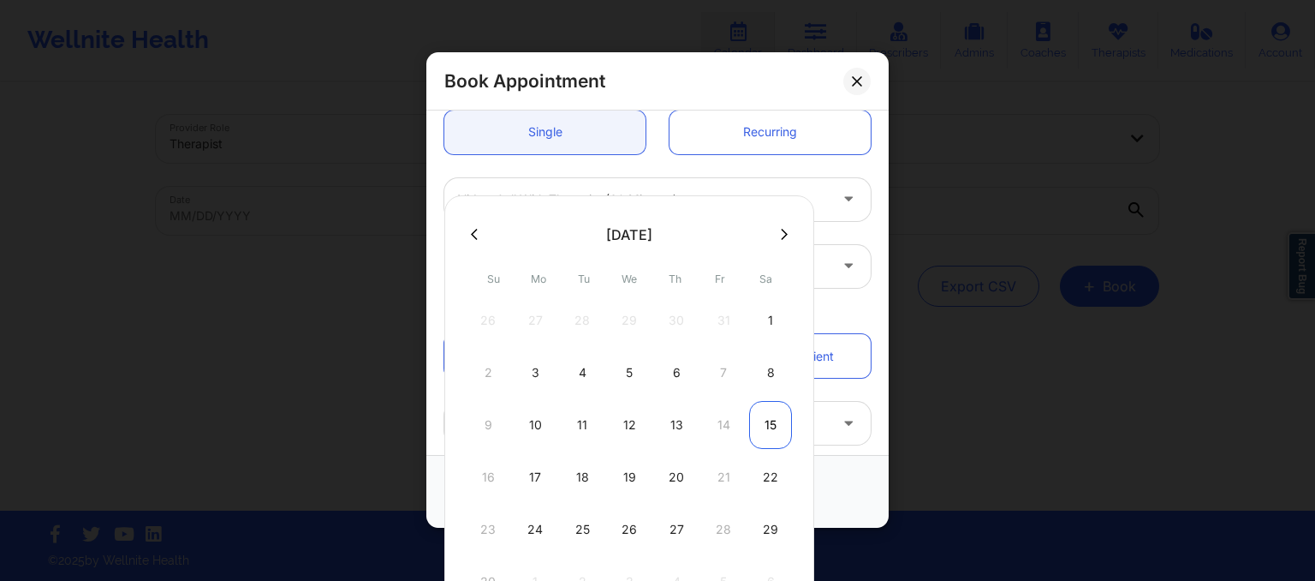
click at [771, 421] on div "15" at bounding box center [770, 425] width 43 height 48
type input "11/15/2025"
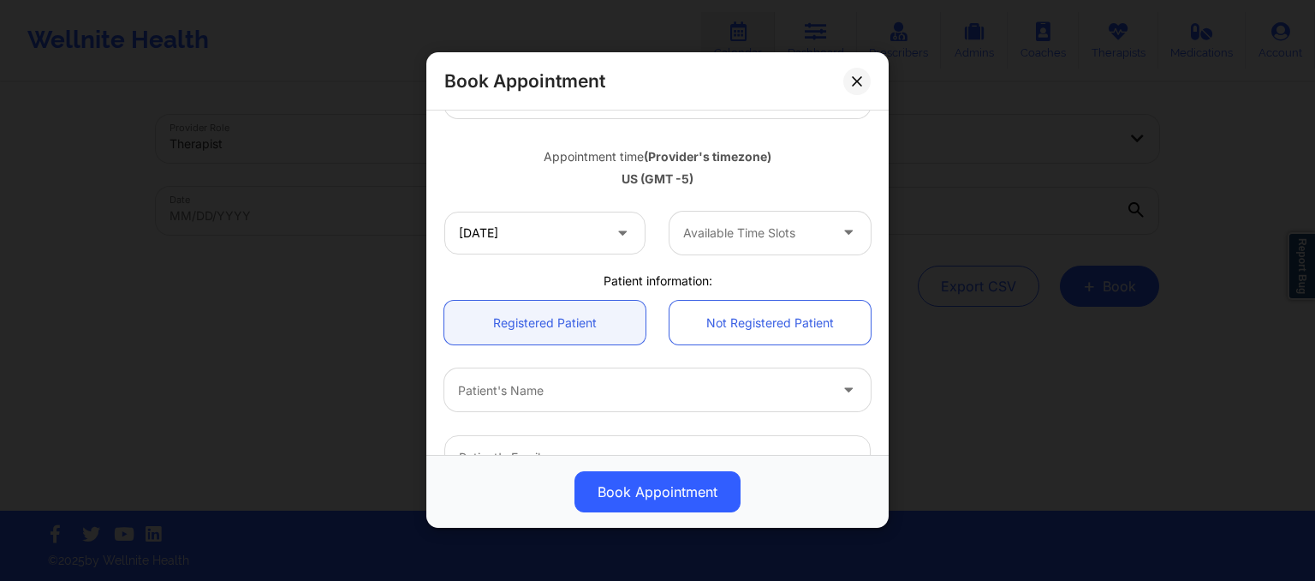
scroll to position [304, 0]
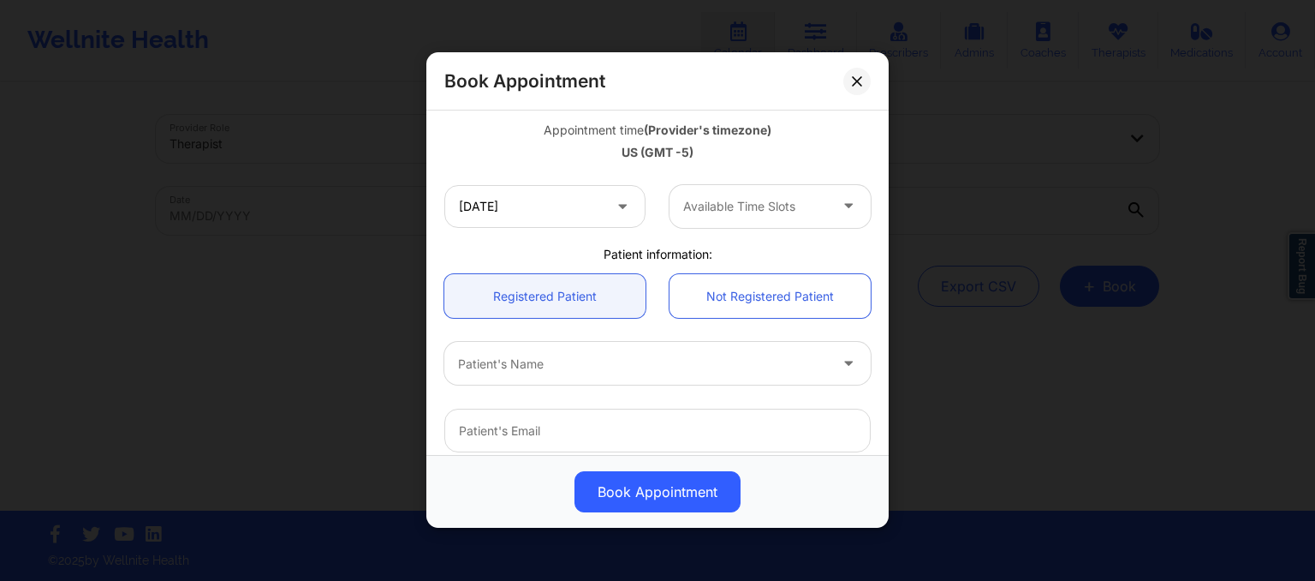
click at [783, 209] on div at bounding box center [755, 206] width 145 height 21
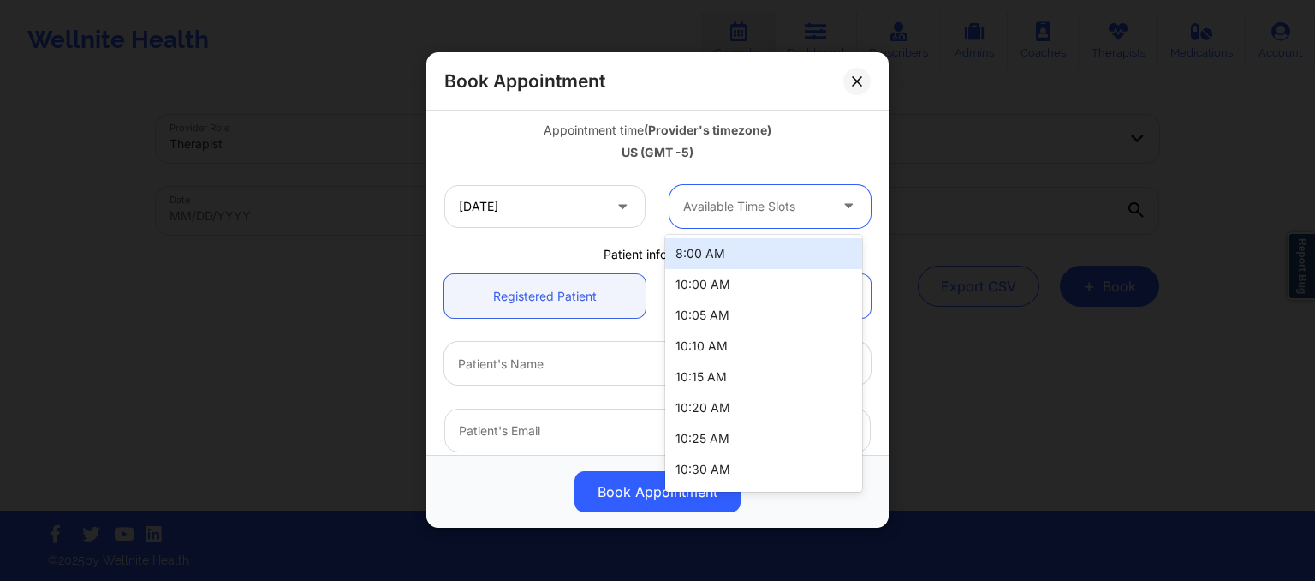
click at [730, 261] on div "8:00 AM" at bounding box center [763, 253] width 197 height 31
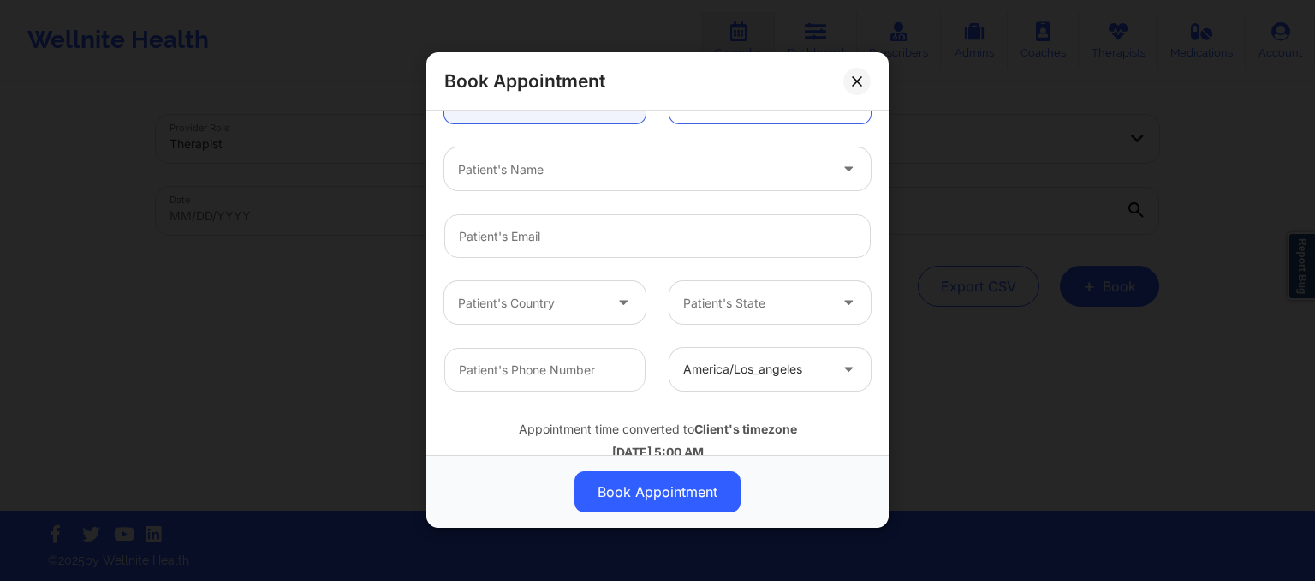
scroll to position [512, 0]
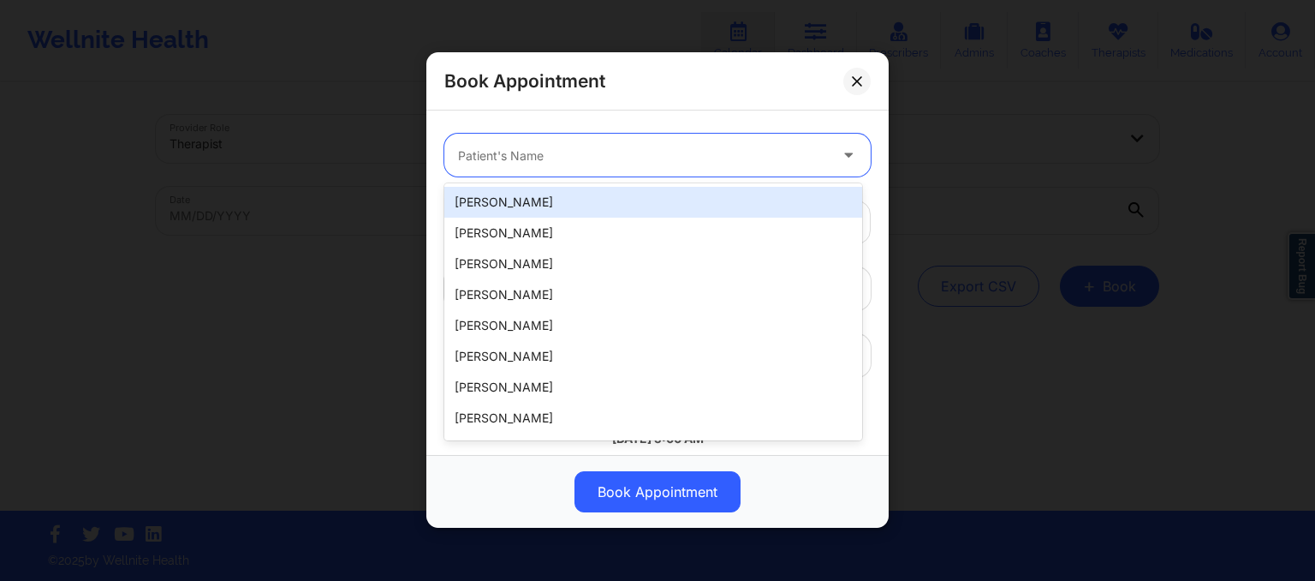
click at [596, 172] on div "Patient's Name" at bounding box center [636, 155] width 385 height 43
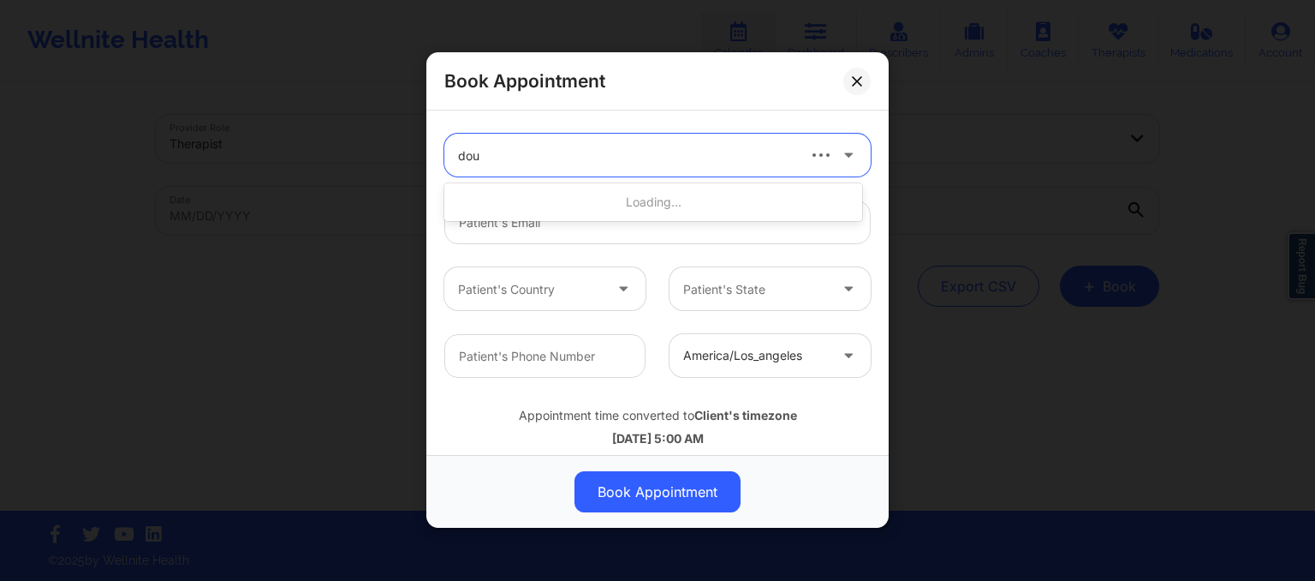
type input "doun"
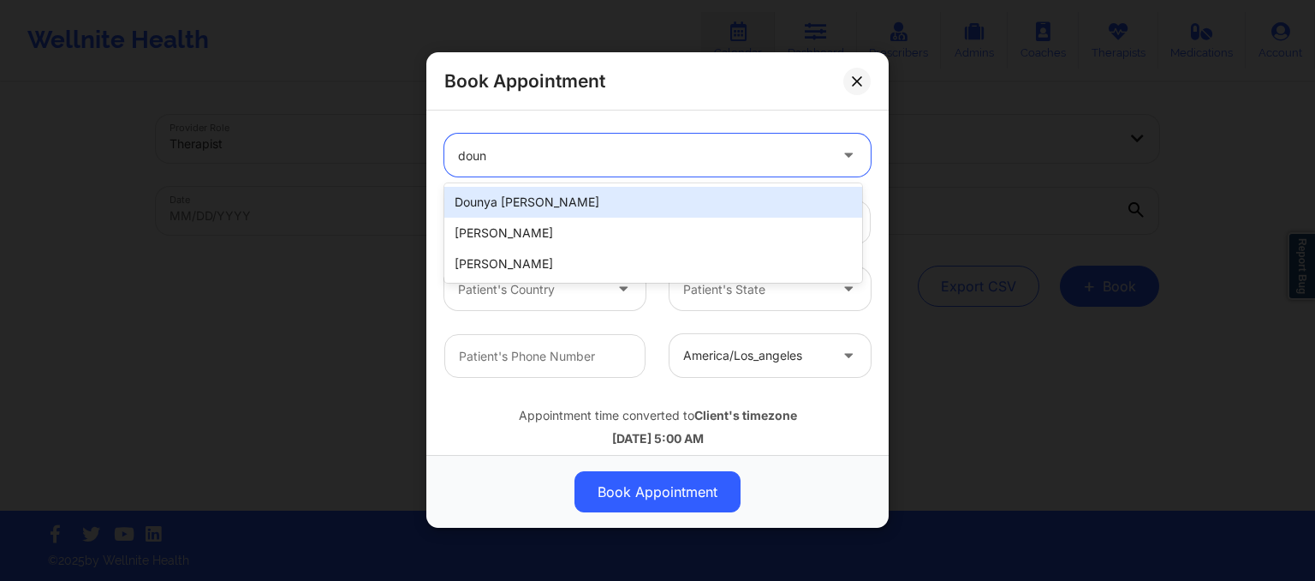
click at [596, 196] on div "Dounya Alia Bouriss" at bounding box center [653, 202] width 418 height 31
type input "dounya.bouriss@gmail.com"
type input "+15612462301"
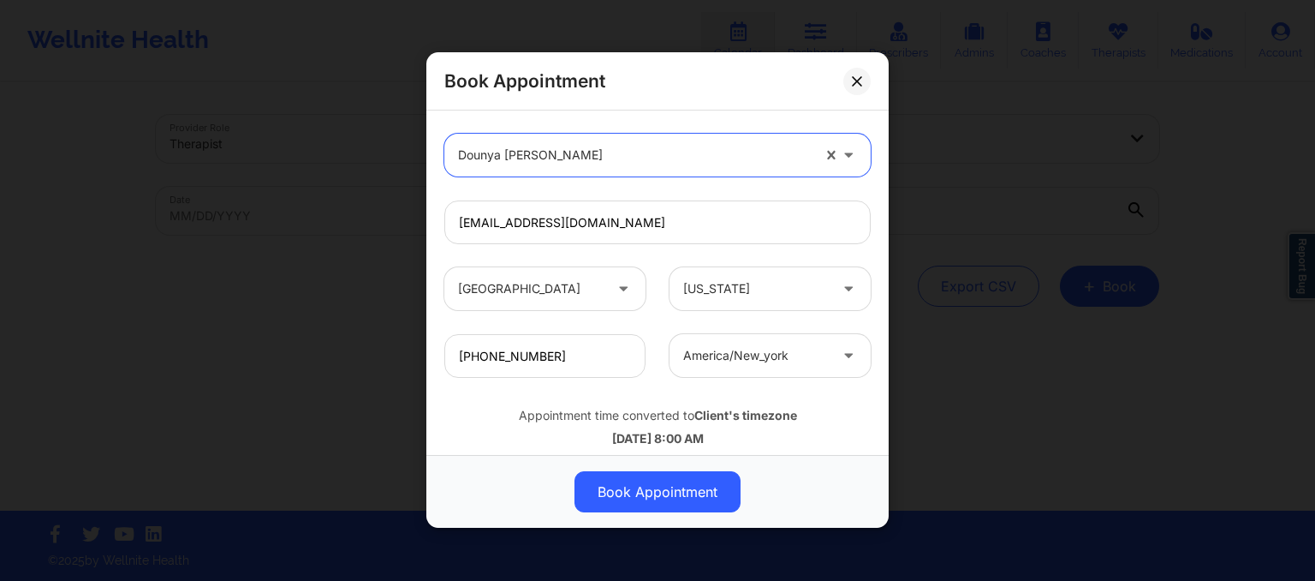
scroll to position [545, 0]
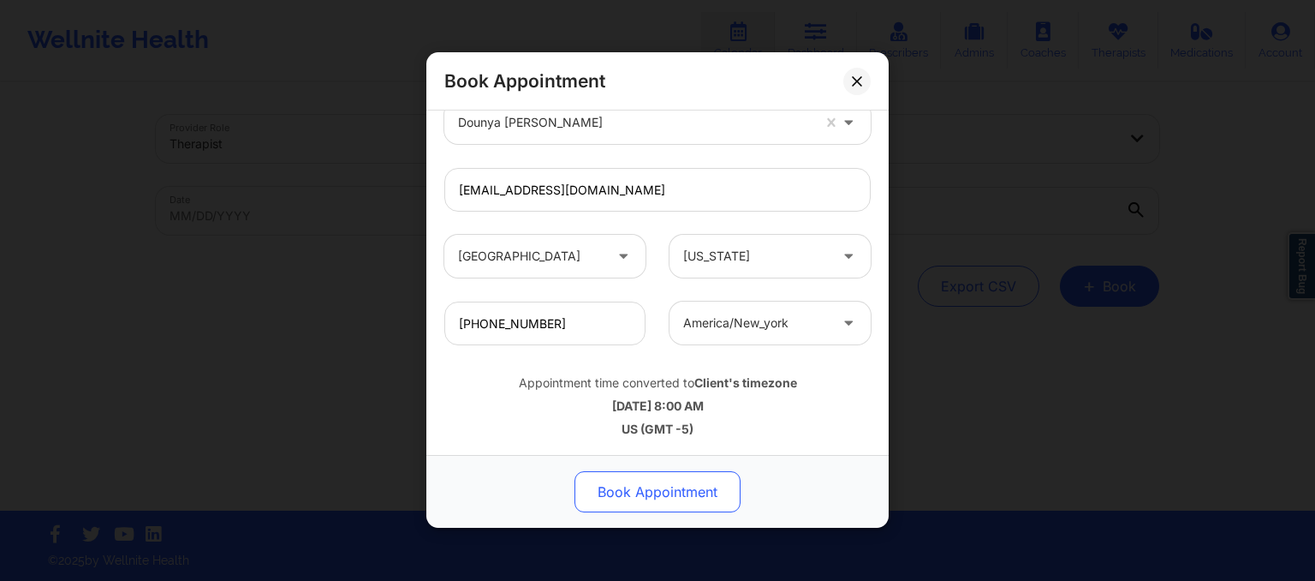
click at [630, 492] on button "Book Appointment" at bounding box center [658, 492] width 166 height 41
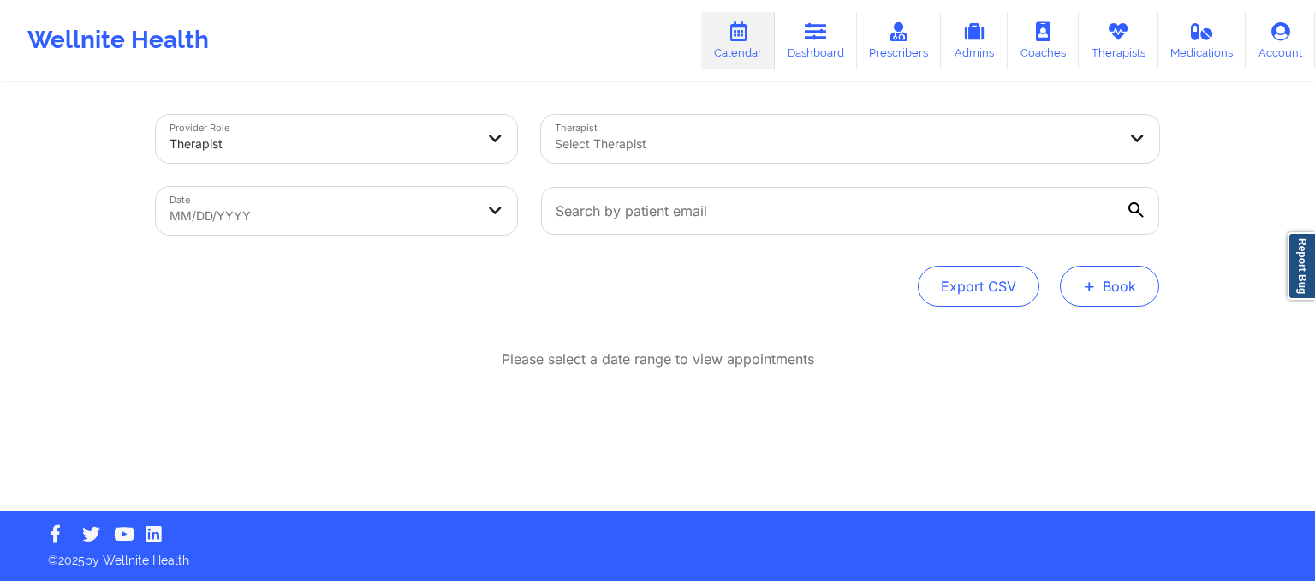
click at [1138, 299] on button "+ Book" at bounding box center [1109, 285] width 99 height 41
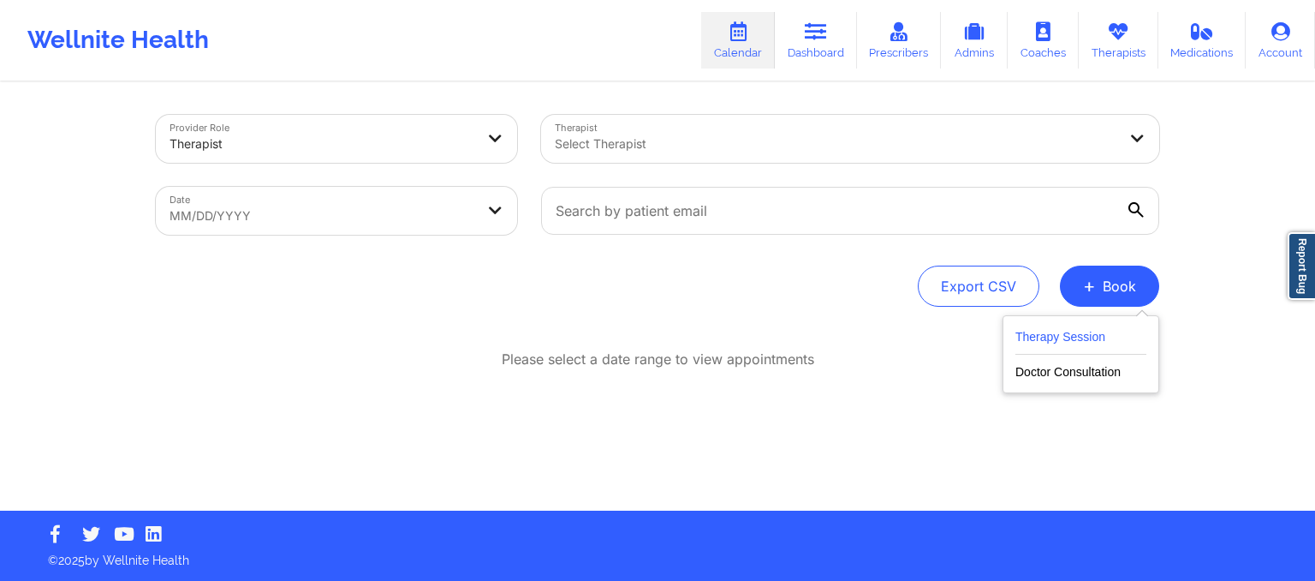
click at [1053, 339] on button "Therapy Session" at bounding box center [1080, 340] width 131 height 28
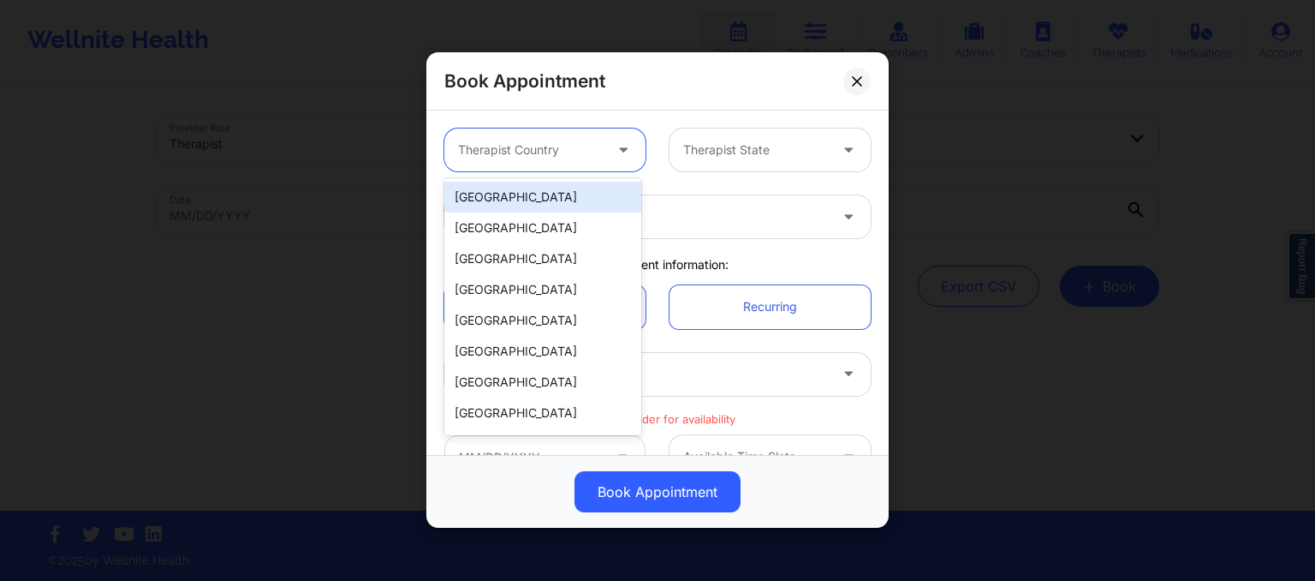
click at [549, 143] on div at bounding box center [530, 150] width 145 height 21
click at [546, 199] on div "[GEOGRAPHIC_DATA]" at bounding box center [542, 197] width 197 height 31
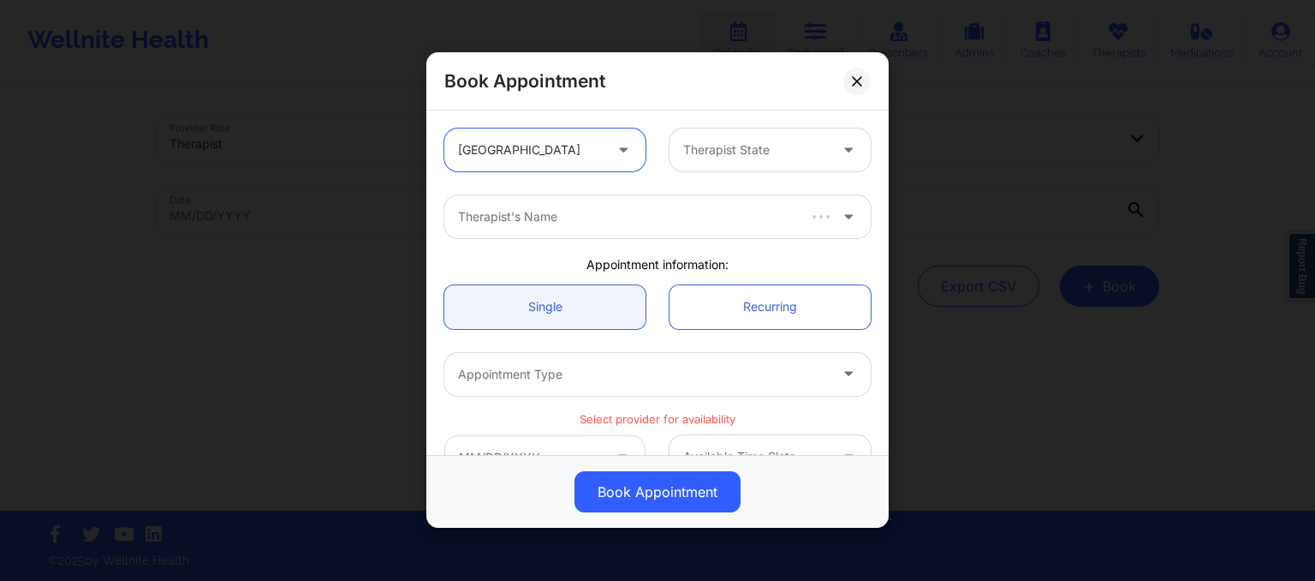
click at [699, 138] on div "Therapist State" at bounding box center [750, 149] width 160 height 43
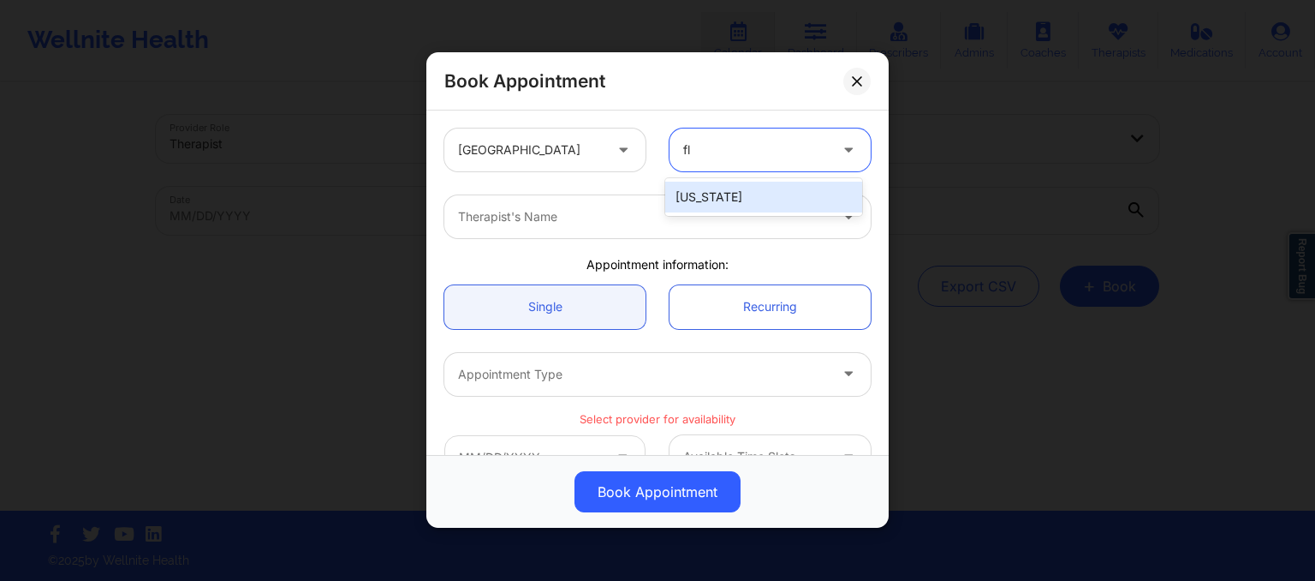
type input "flo"
click at [704, 189] on div "[US_STATE]" at bounding box center [763, 197] width 197 height 31
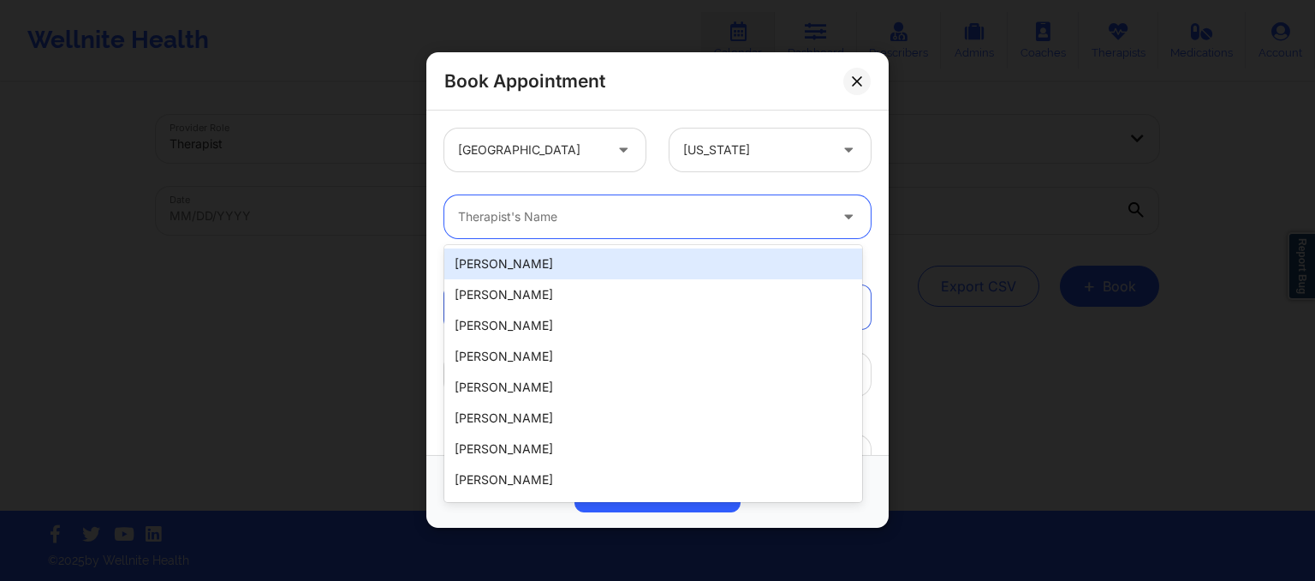
click at [666, 205] on div "Therapist's Name" at bounding box center [636, 216] width 385 height 43
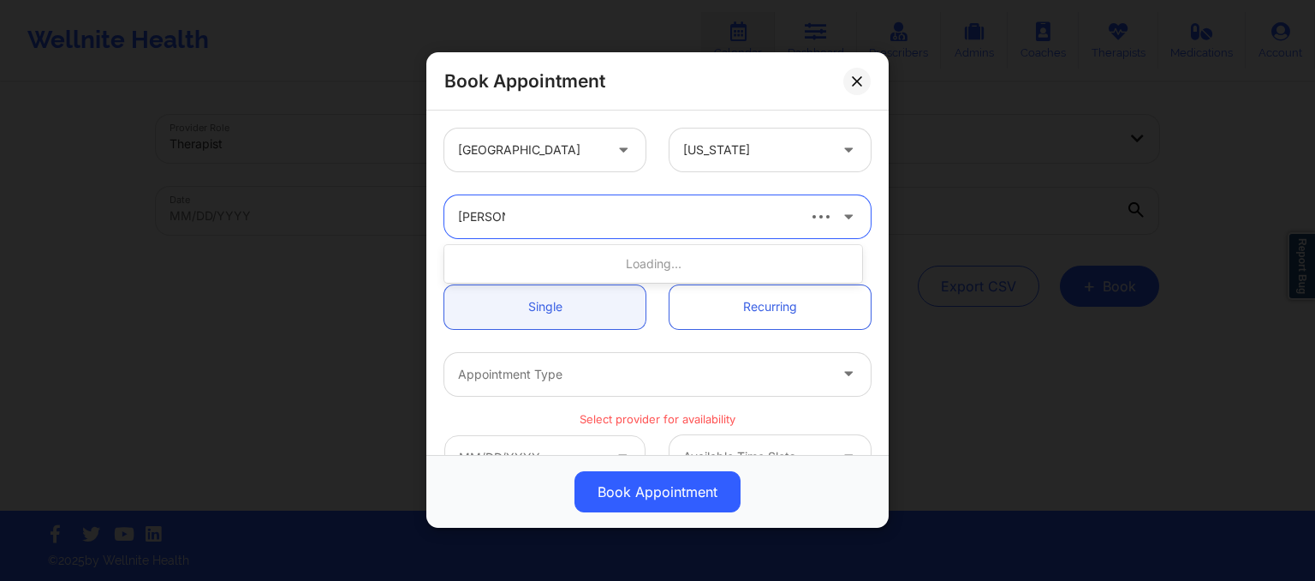
type input "susan p"
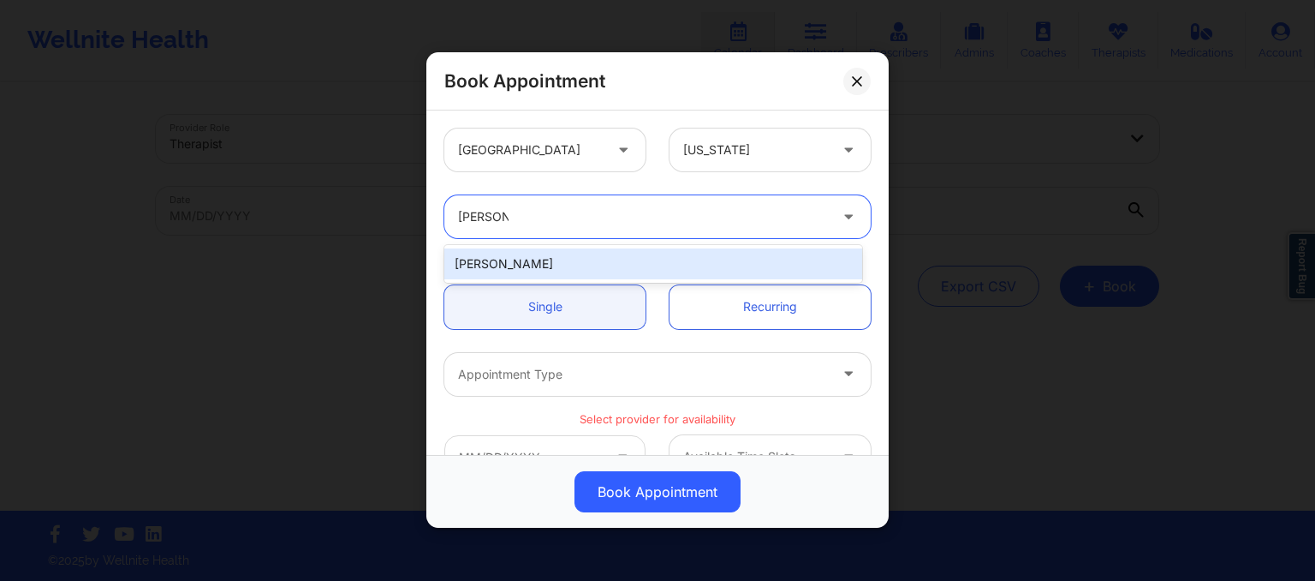
click at [600, 263] on div "Susan P Zapatha" at bounding box center [653, 263] width 418 height 31
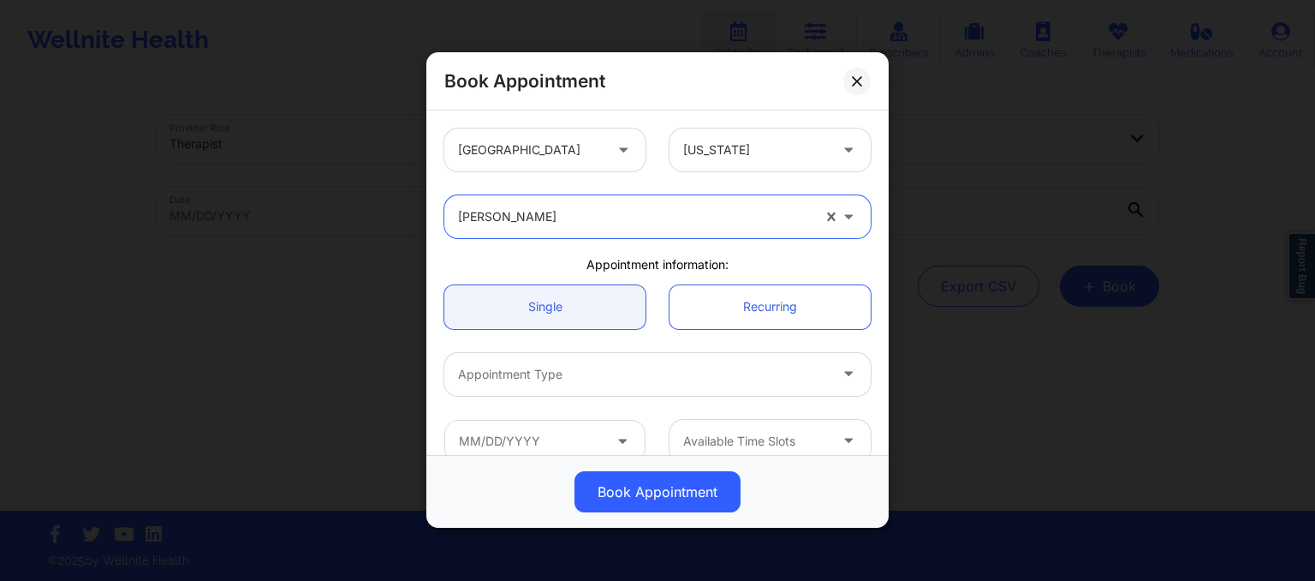
scroll to position [152, 0]
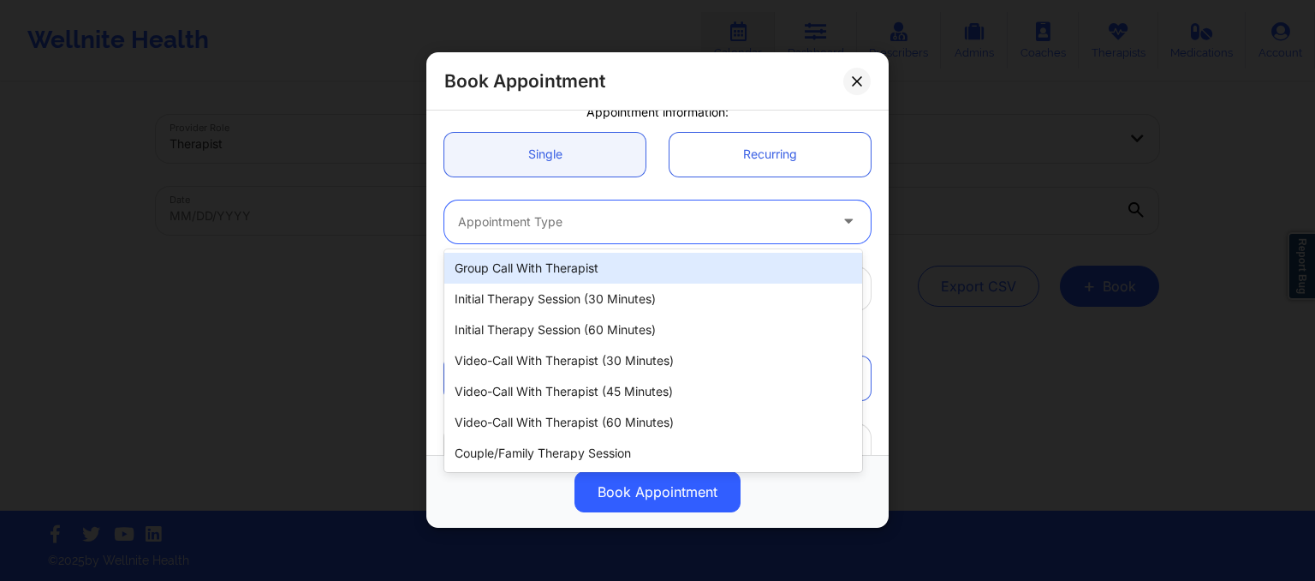
click at [557, 223] on div at bounding box center [643, 221] width 370 height 21
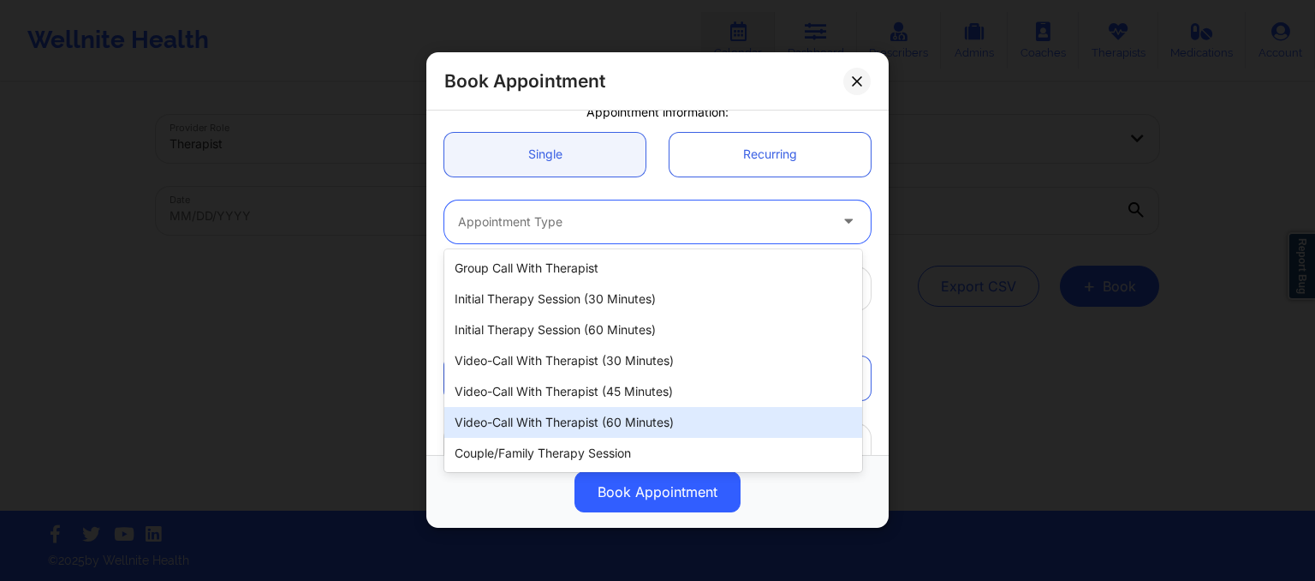
click at [555, 418] on div "Video-Call with Therapist (60 minutes)" at bounding box center [653, 422] width 418 height 31
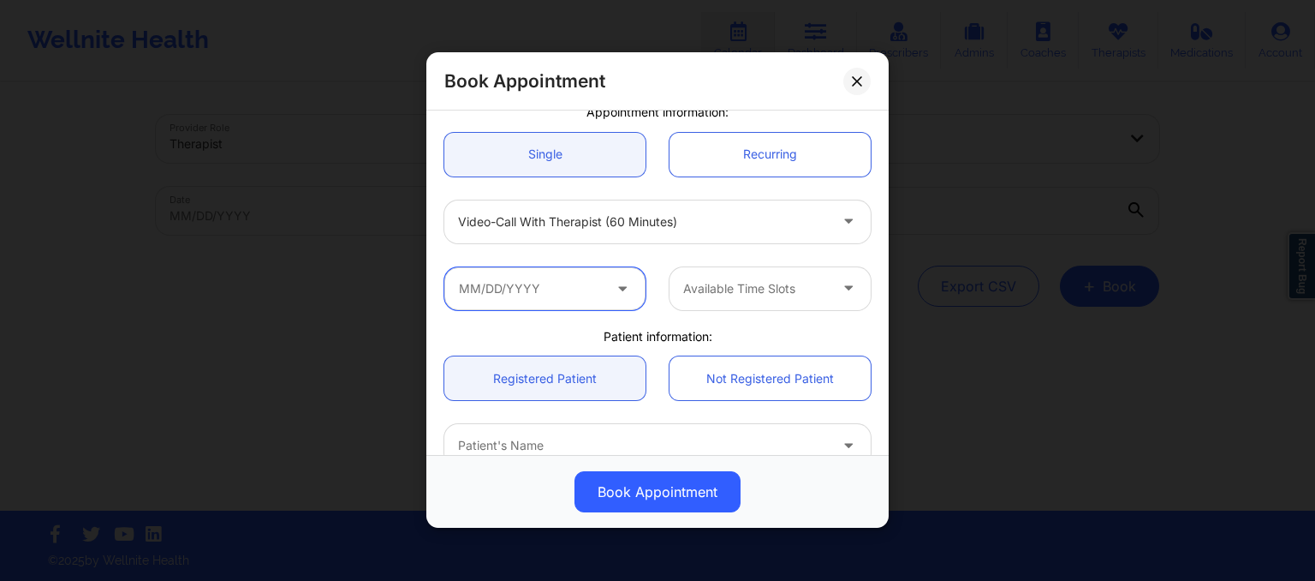
click at [569, 274] on input "text" at bounding box center [544, 288] width 201 height 43
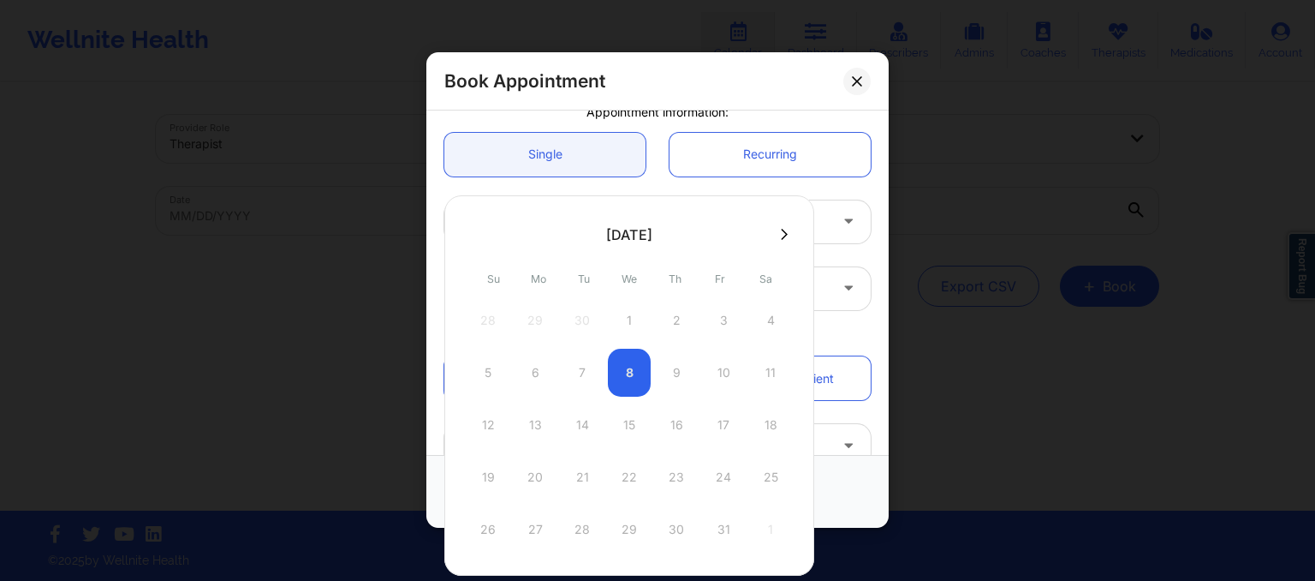
click at [773, 241] on div at bounding box center [629, 234] width 370 height 26
click at [781, 239] on icon at bounding box center [784, 234] width 7 height 13
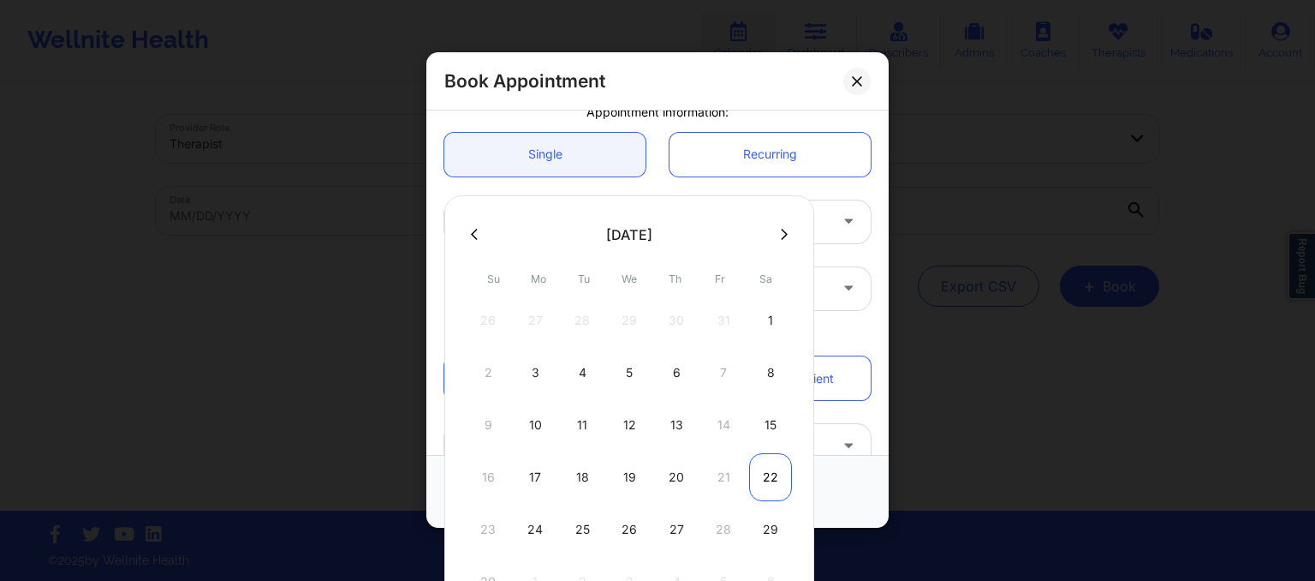
click at [767, 483] on div "22" at bounding box center [770, 477] width 43 height 48
type input "11/22/2025"
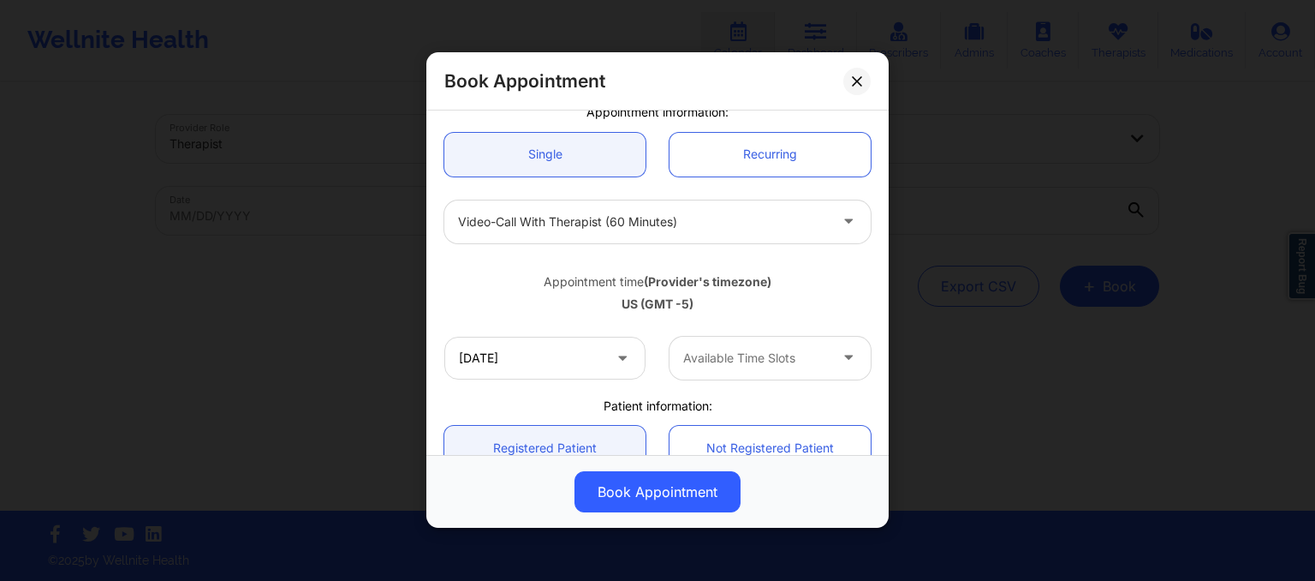
scroll to position [270, 0]
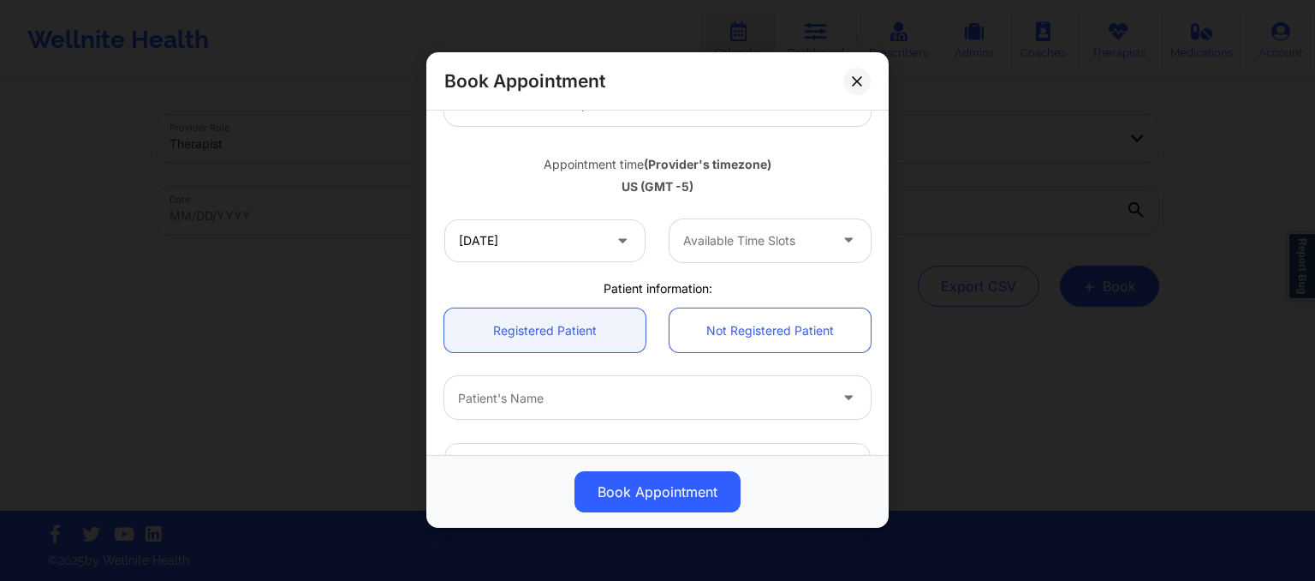
click at [740, 253] on div "Available Time Slots" at bounding box center [750, 240] width 160 height 43
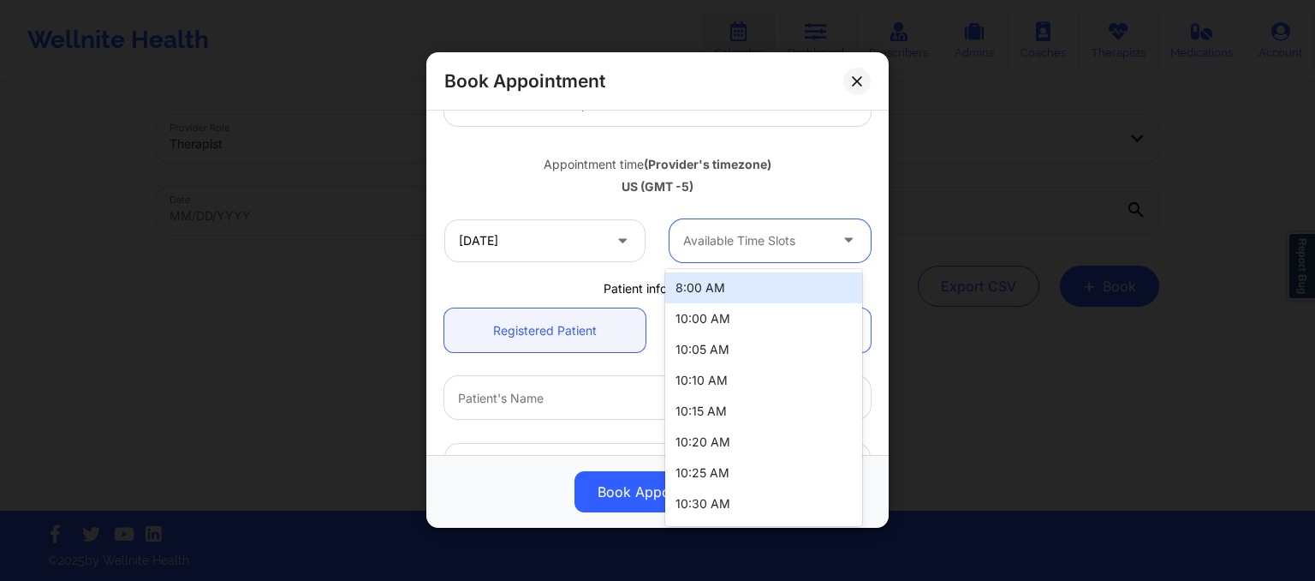
click at [731, 285] on div "8:00 AM" at bounding box center [763, 287] width 197 height 31
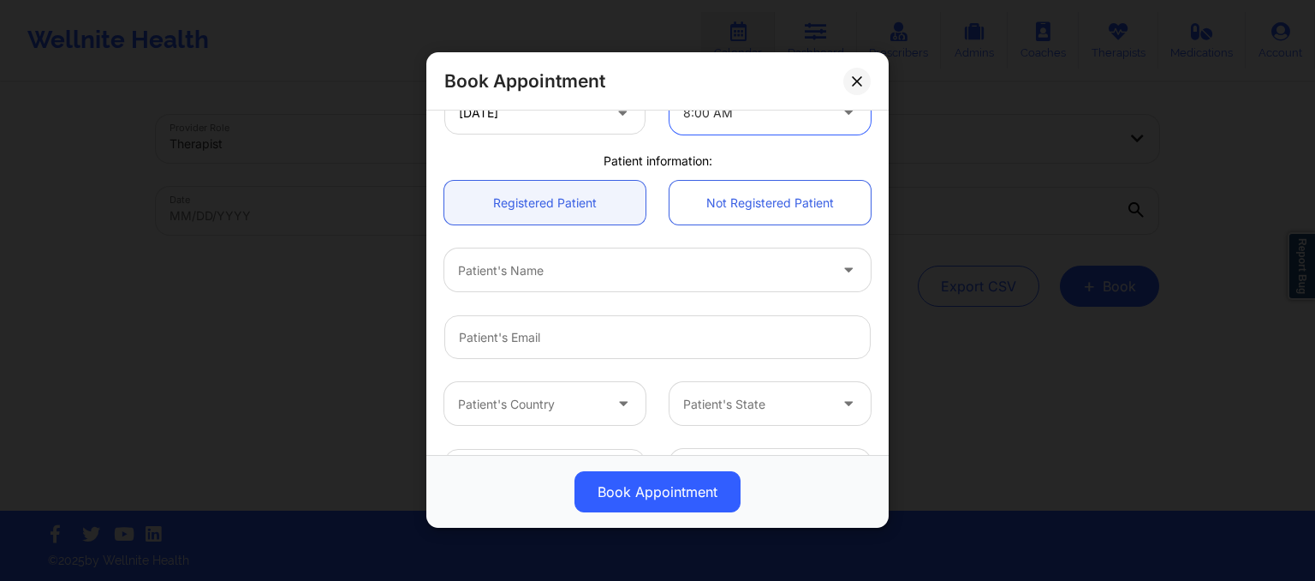
scroll to position [400, 0]
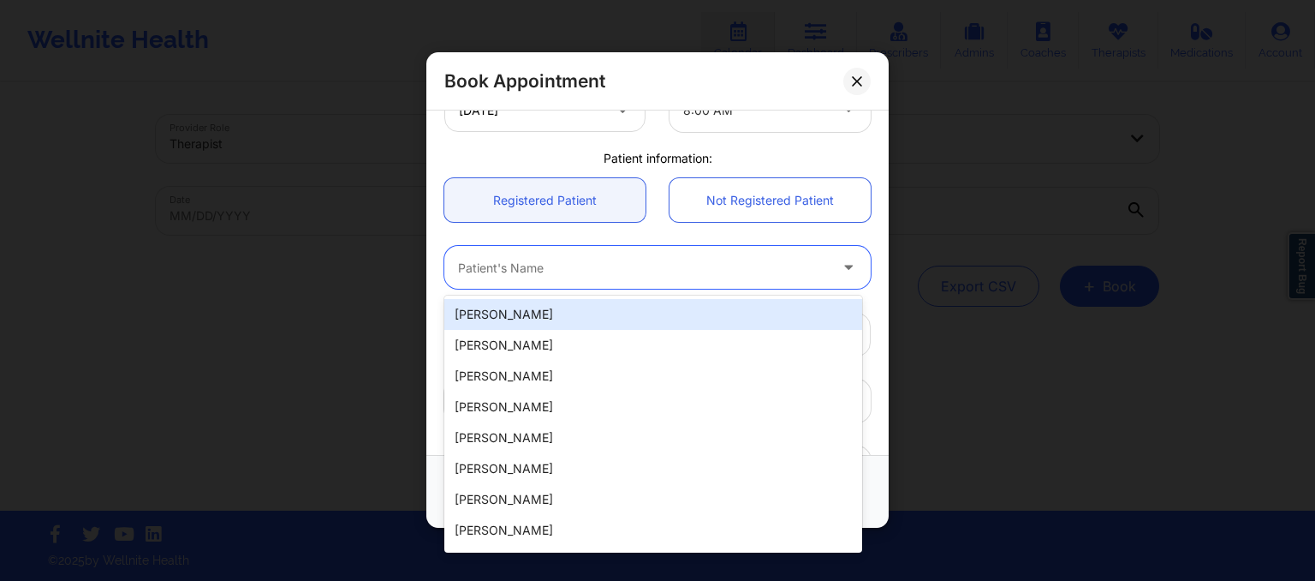
click at [663, 279] on div "Patient's Name" at bounding box center [636, 268] width 385 height 43
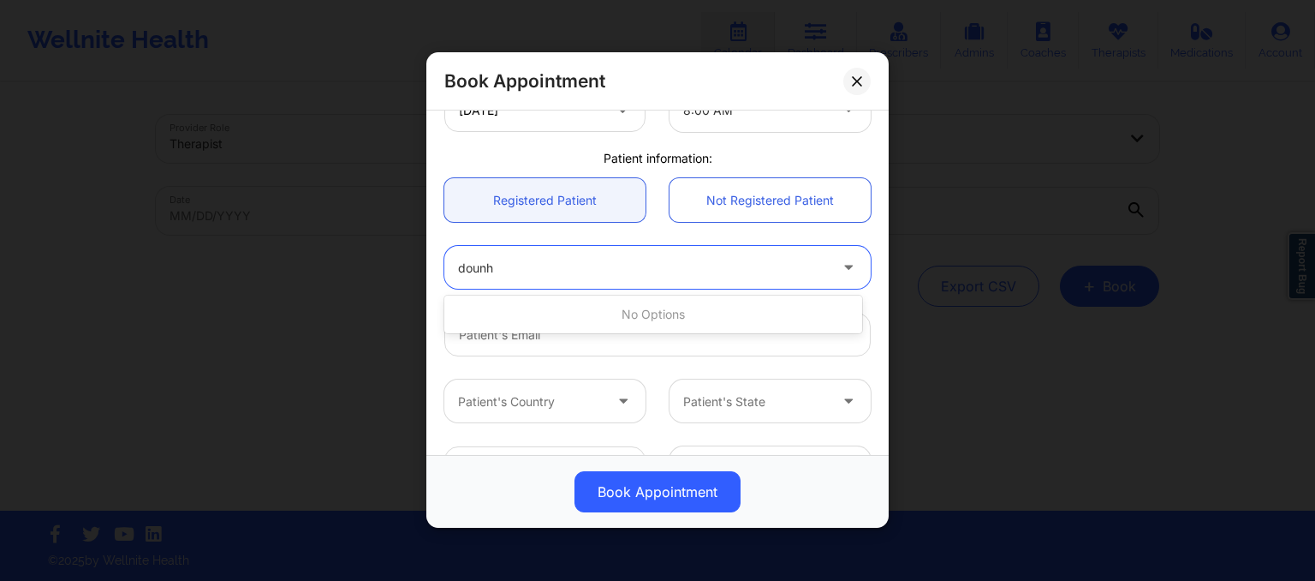
type input "doun"
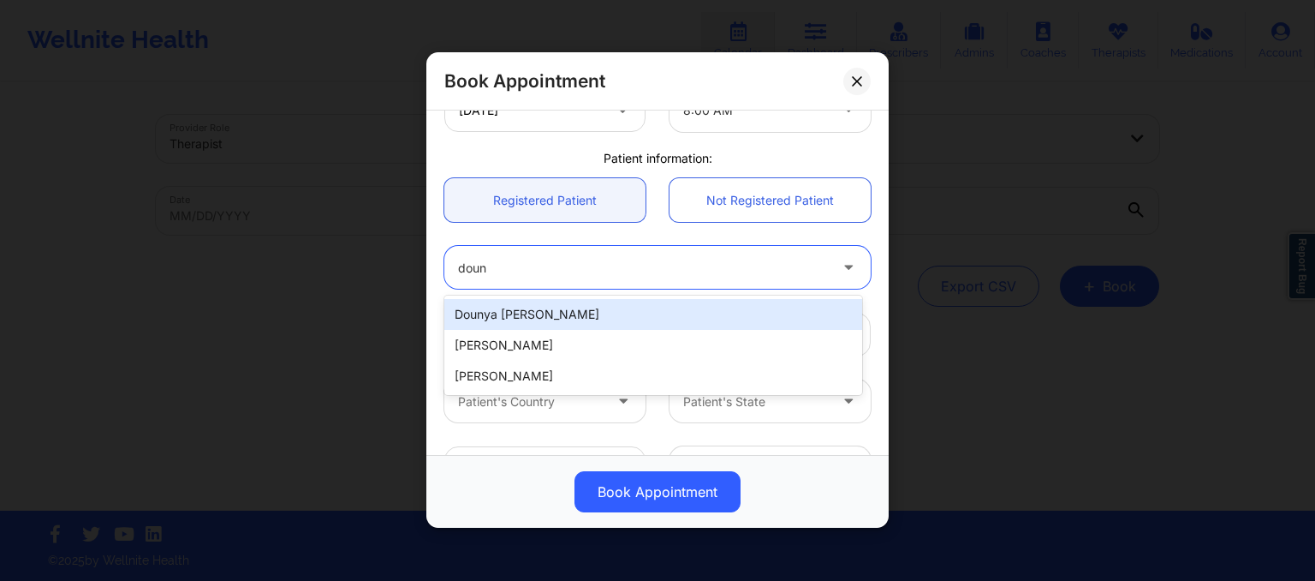
click at [668, 313] on div "Dounya Alia Bouriss" at bounding box center [653, 314] width 418 height 31
type input "dounya.bouriss@gmail.com"
type input "+15612462301"
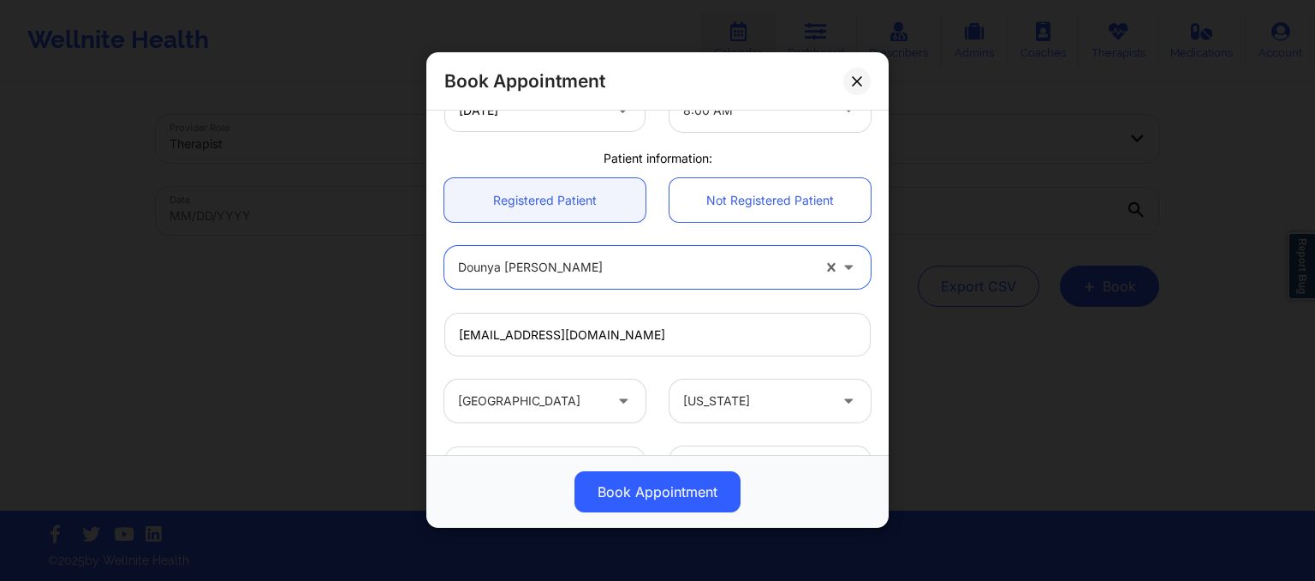
scroll to position [545, 0]
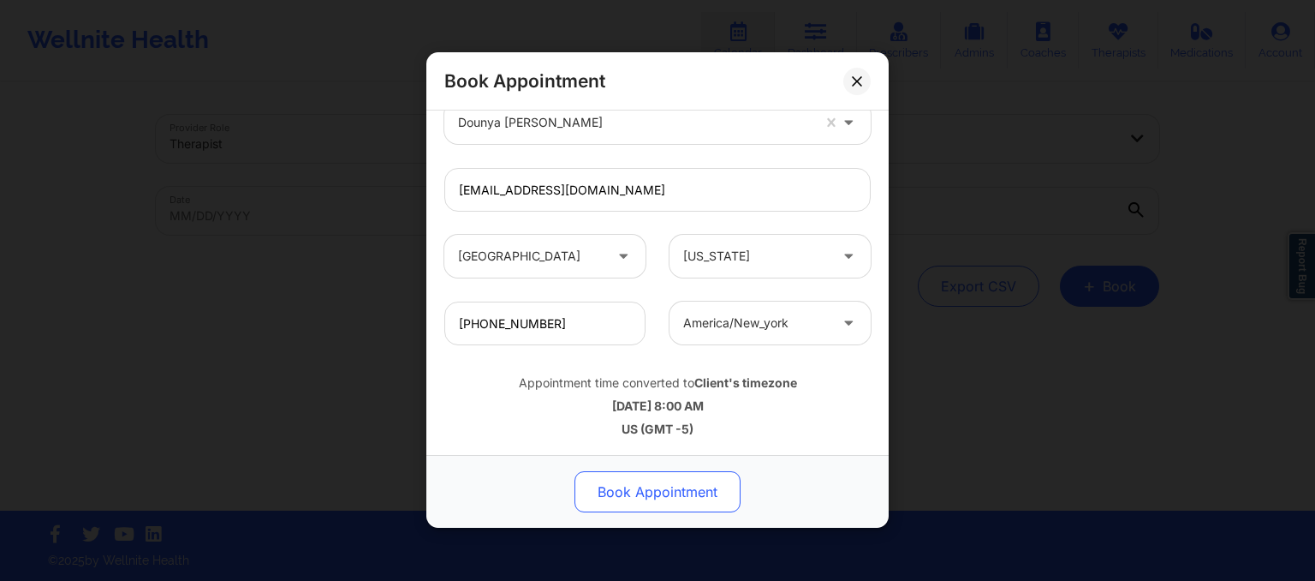
click at [688, 495] on button "Book Appointment" at bounding box center [658, 492] width 166 height 41
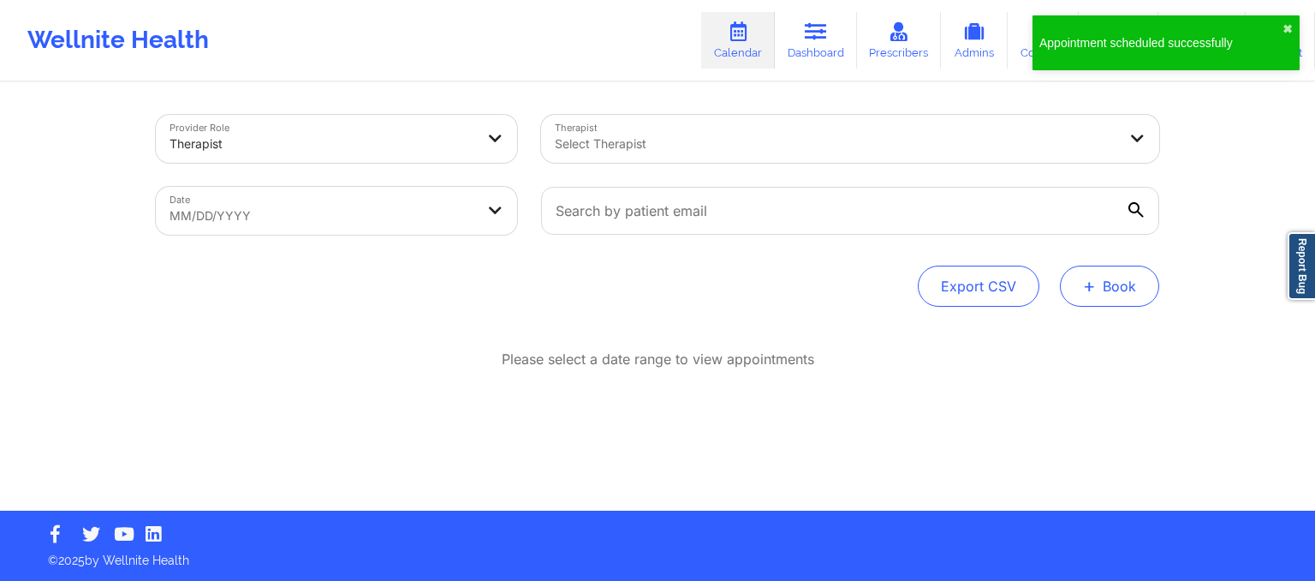
click at [1104, 301] on button "+ Book" at bounding box center [1109, 285] width 99 height 41
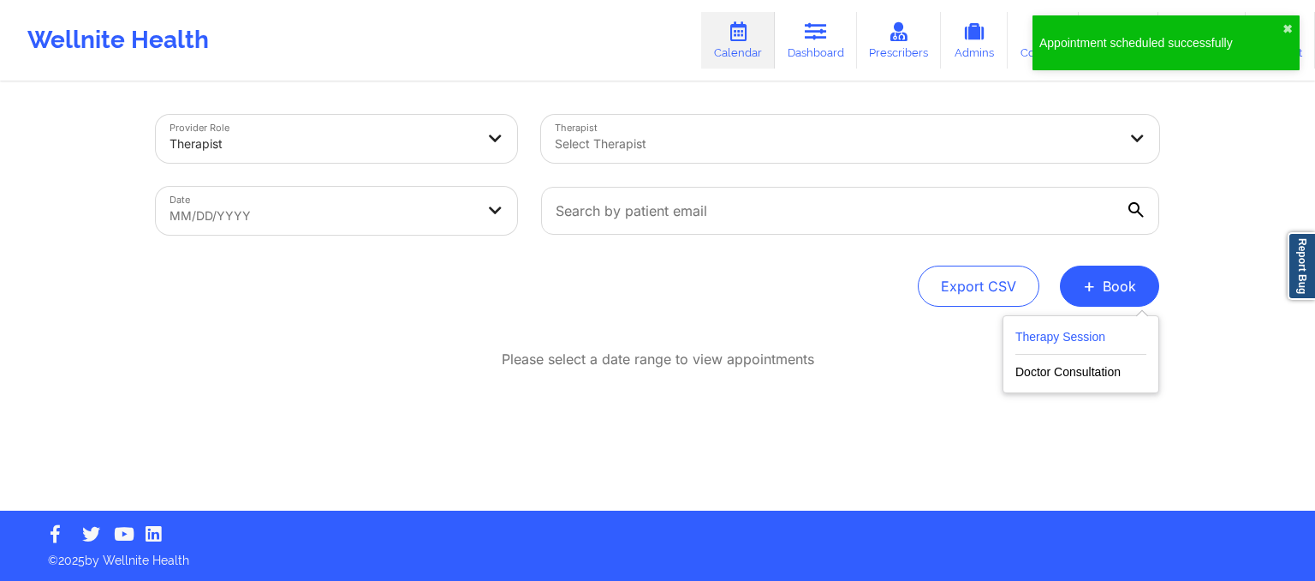
click at [1065, 334] on button "Therapy Session" at bounding box center [1080, 340] width 131 height 28
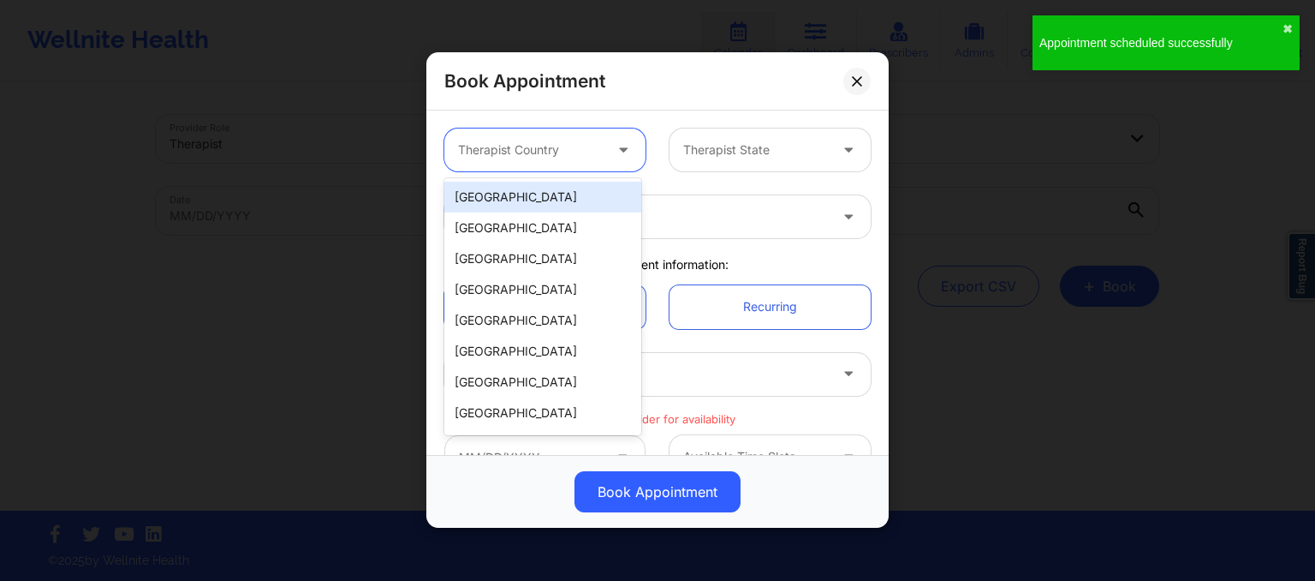
click at [579, 146] on div at bounding box center [530, 150] width 145 height 21
click at [577, 205] on div "[GEOGRAPHIC_DATA]" at bounding box center [542, 197] width 197 height 31
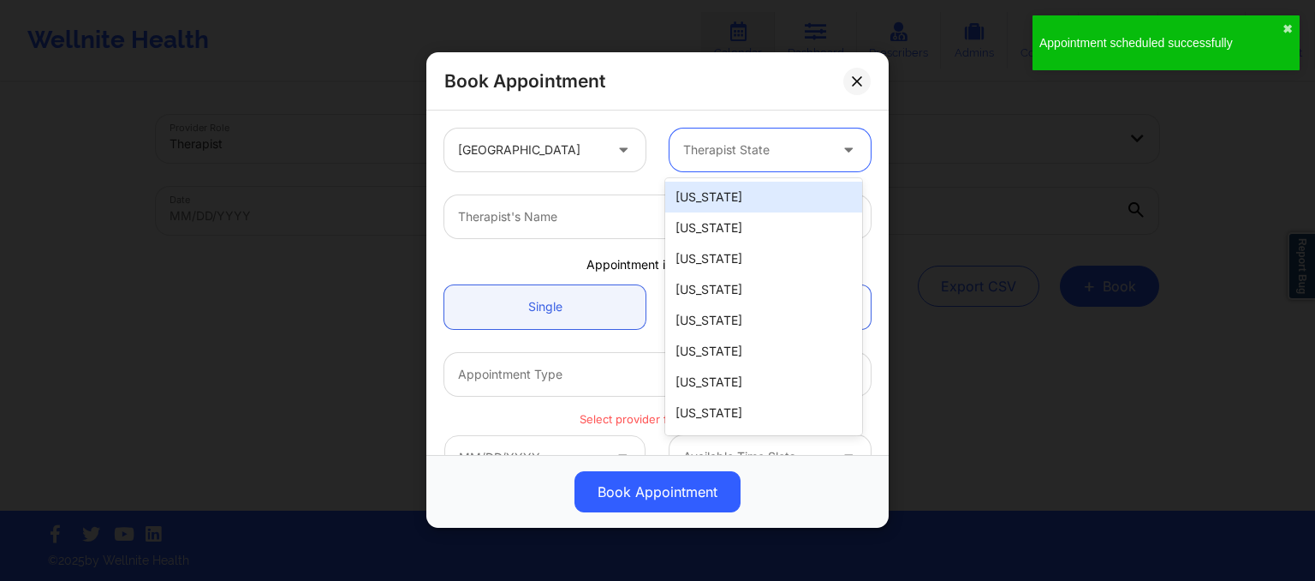
click at [718, 143] on div at bounding box center [755, 150] width 145 height 21
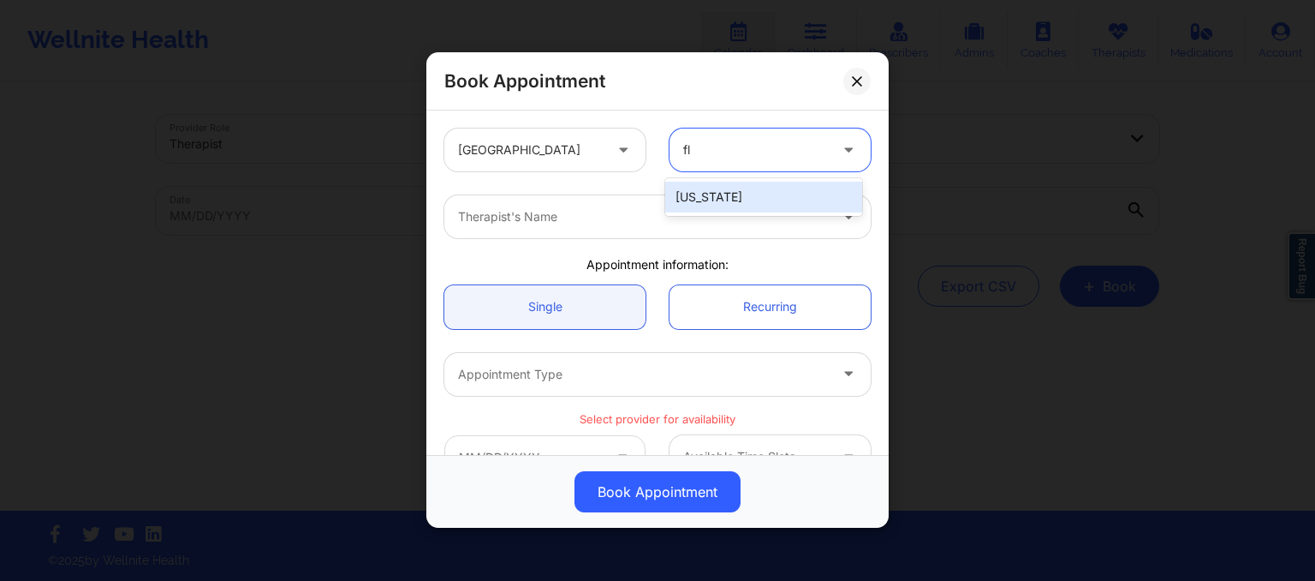
type input "flo"
click at [724, 201] on div "[US_STATE]" at bounding box center [763, 197] width 197 height 31
click at [682, 223] on div at bounding box center [643, 217] width 370 height 21
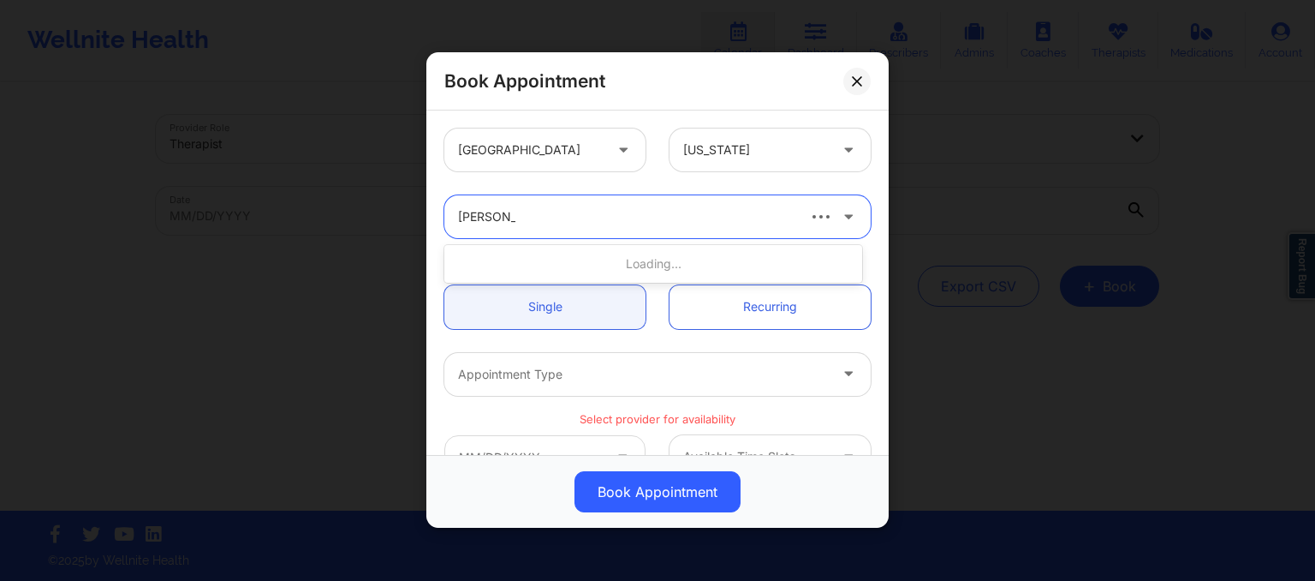
type input "susan p za"
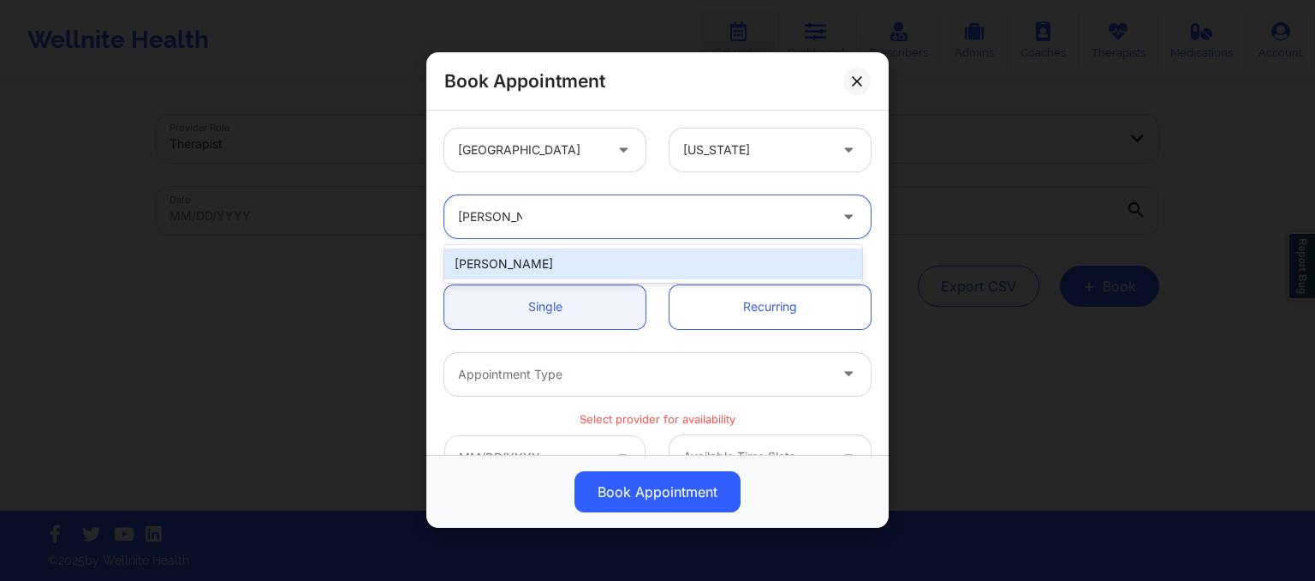
click at [619, 268] on div "Susan P Zapatha" at bounding box center [653, 263] width 418 height 31
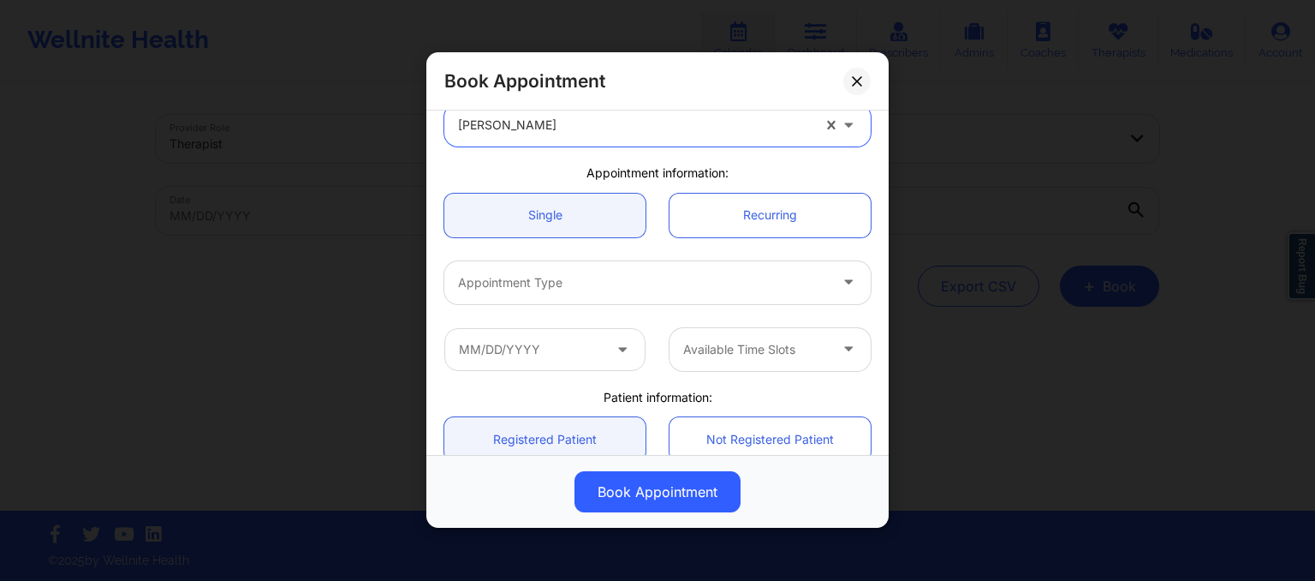
scroll to position [92, 0]
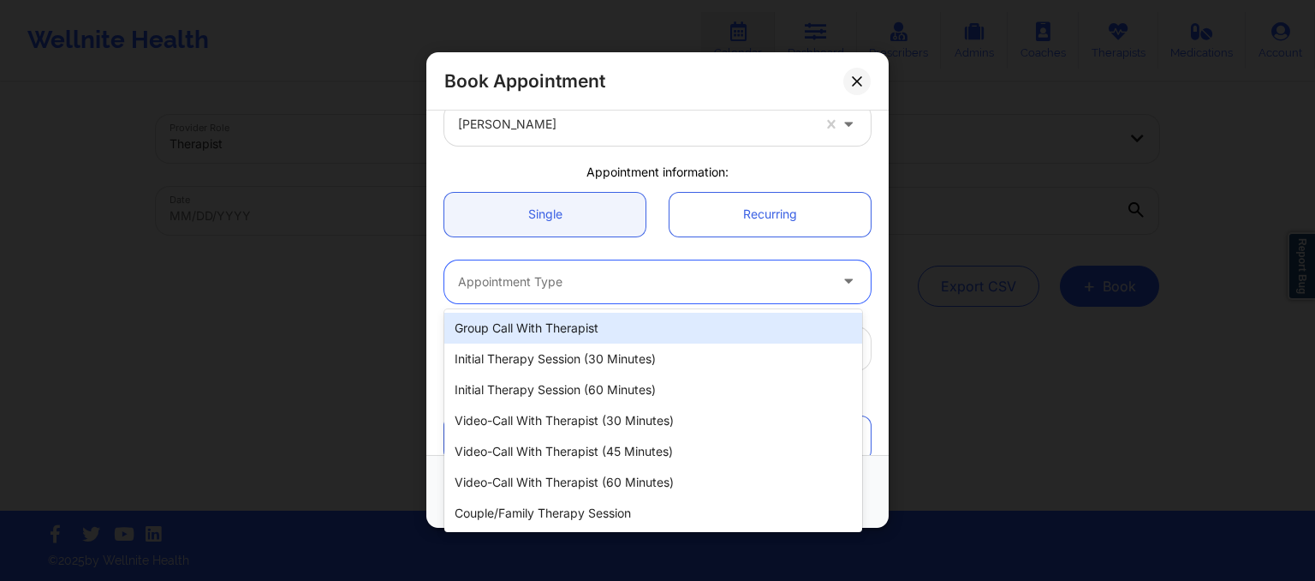
click at [605, 275] on div at bounding box center [643, 281] width 370 height 21
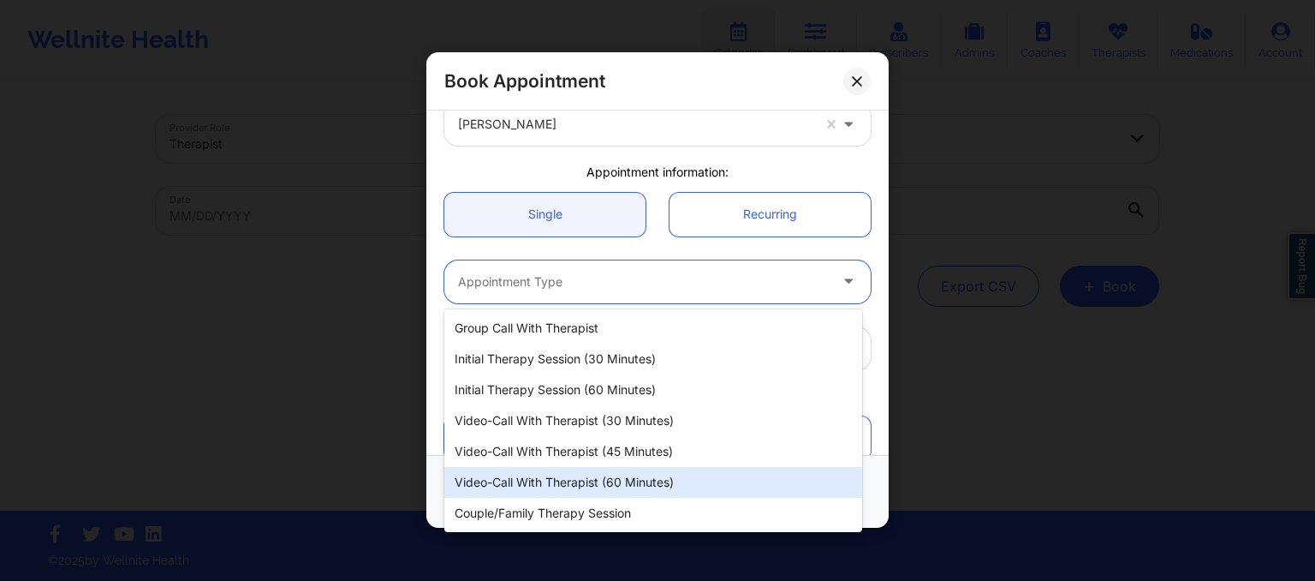
click at [601, 468] on div "Video-Call with Therapist (60 minutes)" at bounding box center [653, 482] width 418 height 31
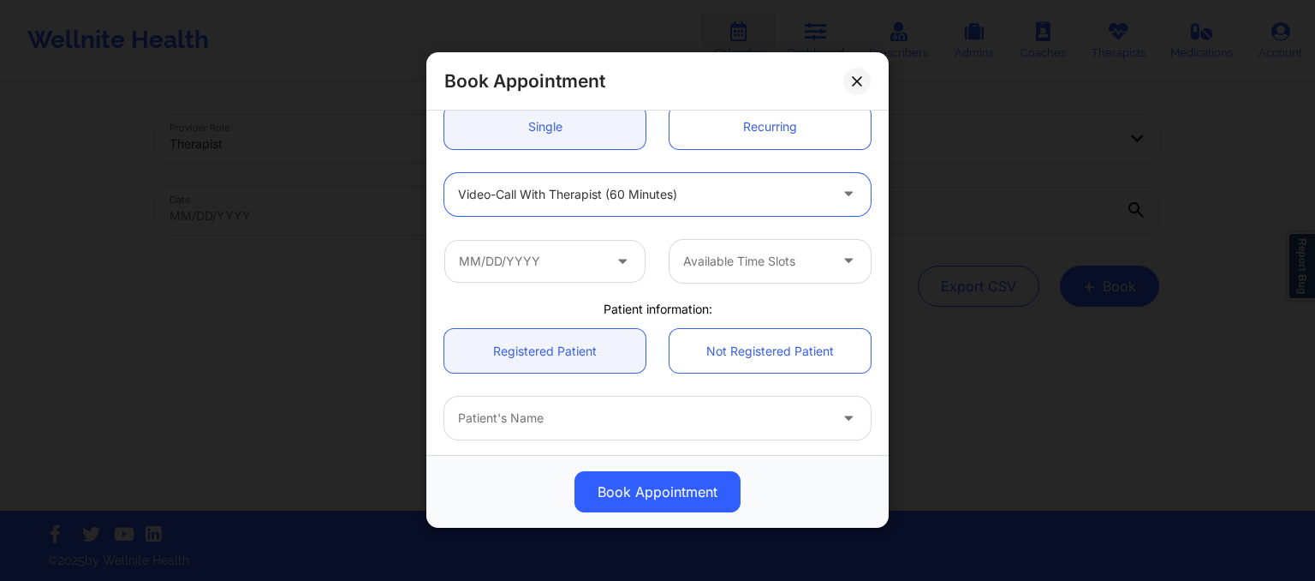
scroll to position [181, 0]
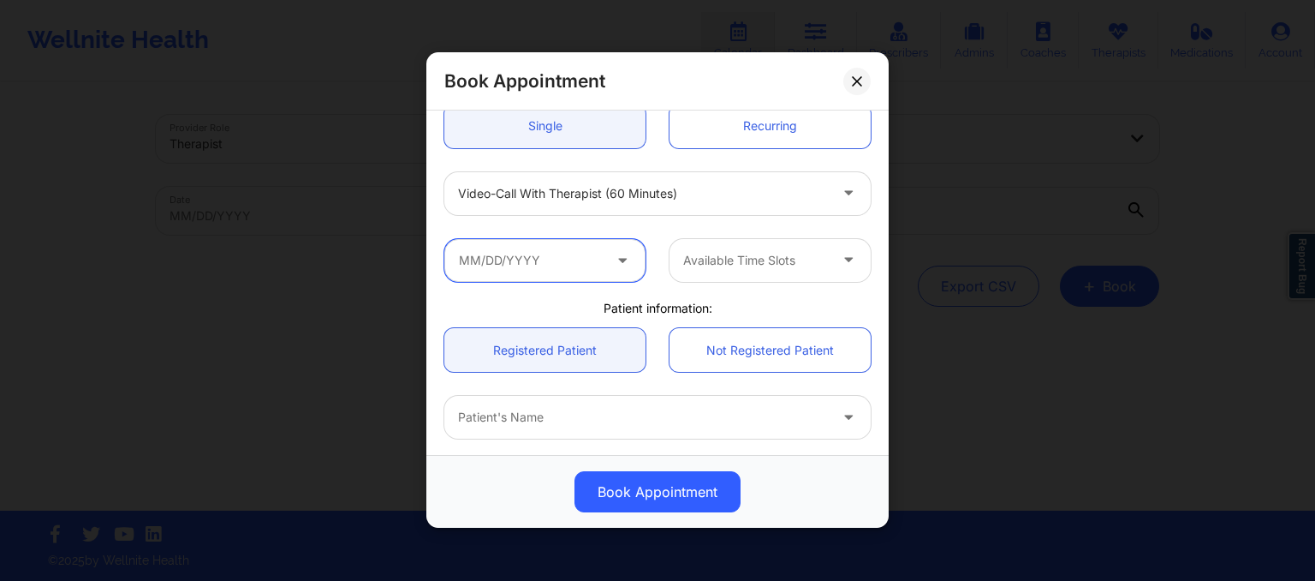
click at [579, 269] on input "text" at bounding box center [544, 260] width 201 height 43
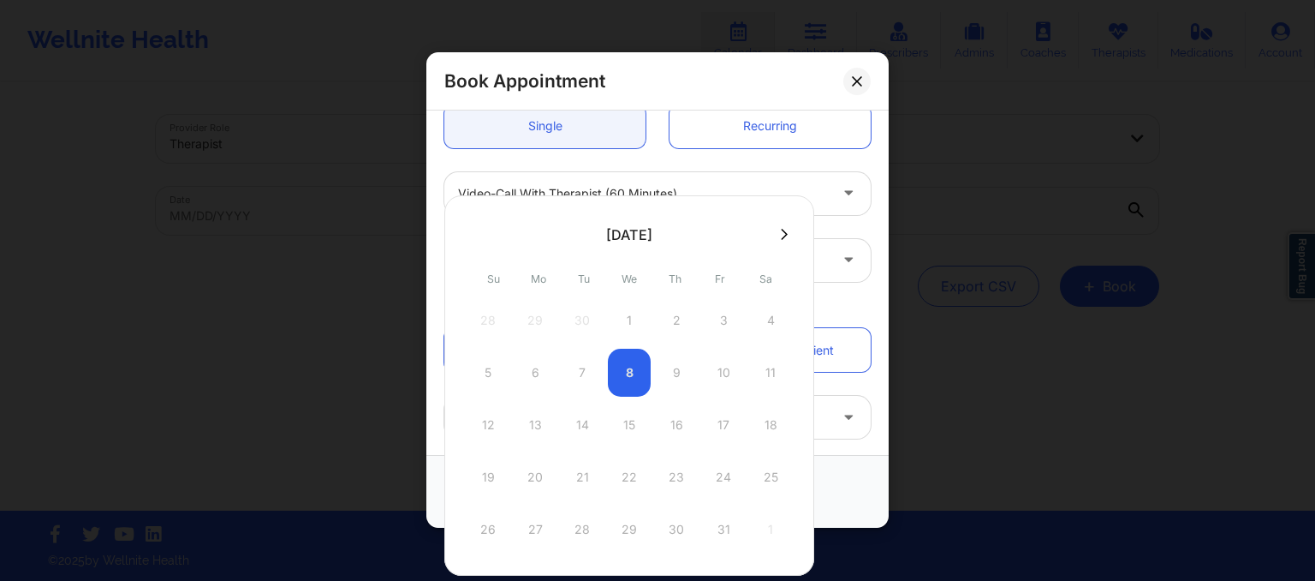
click at [781, 237] on icon at bounding box center [784, 234] width 7 height 11
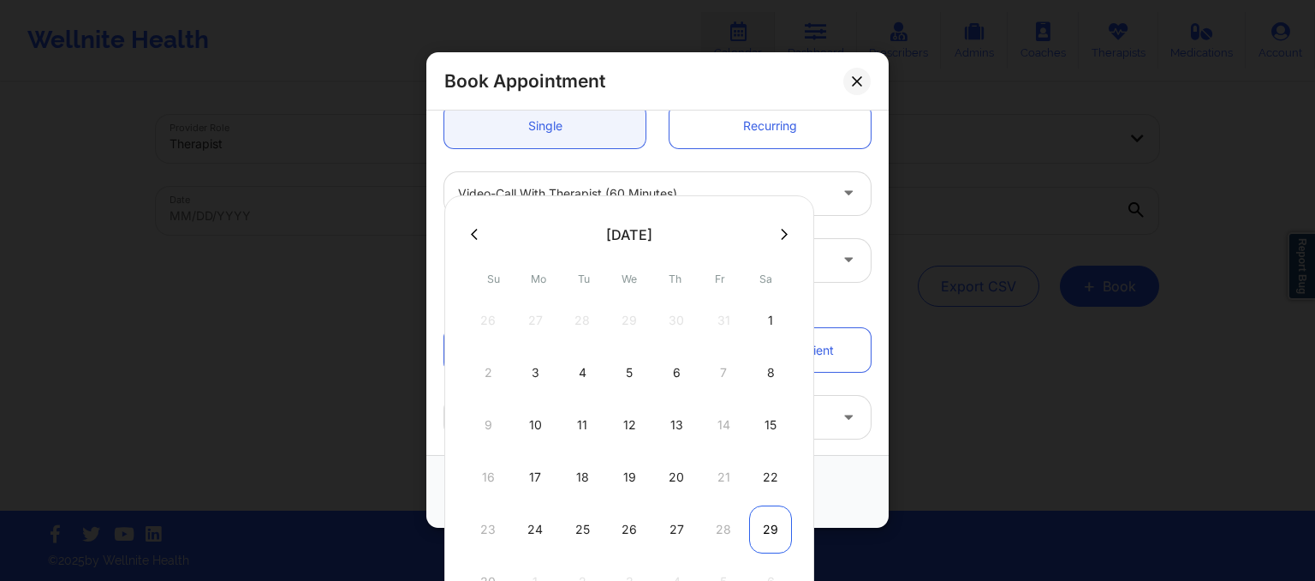
click at [762, 509] on div "29" at bounding box center [770, 529] width 43 height 48
type input "11/29/2025"
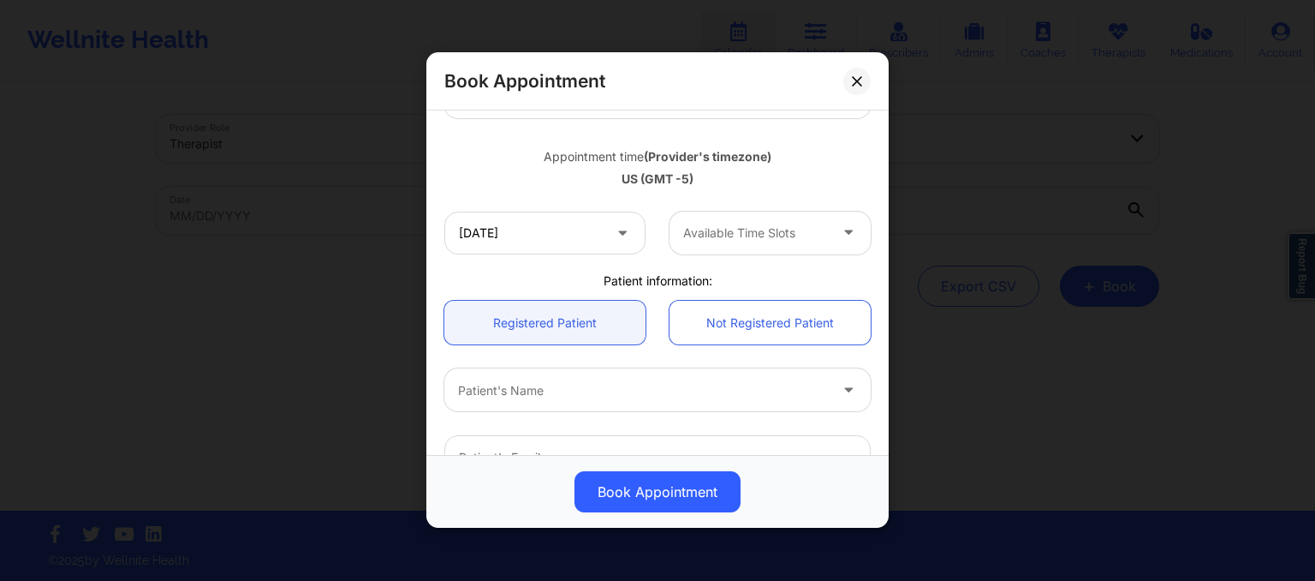
scroll to position [277, 0]
click at [769, 234] on div at bounding box center [755, 233] width 145 height 21
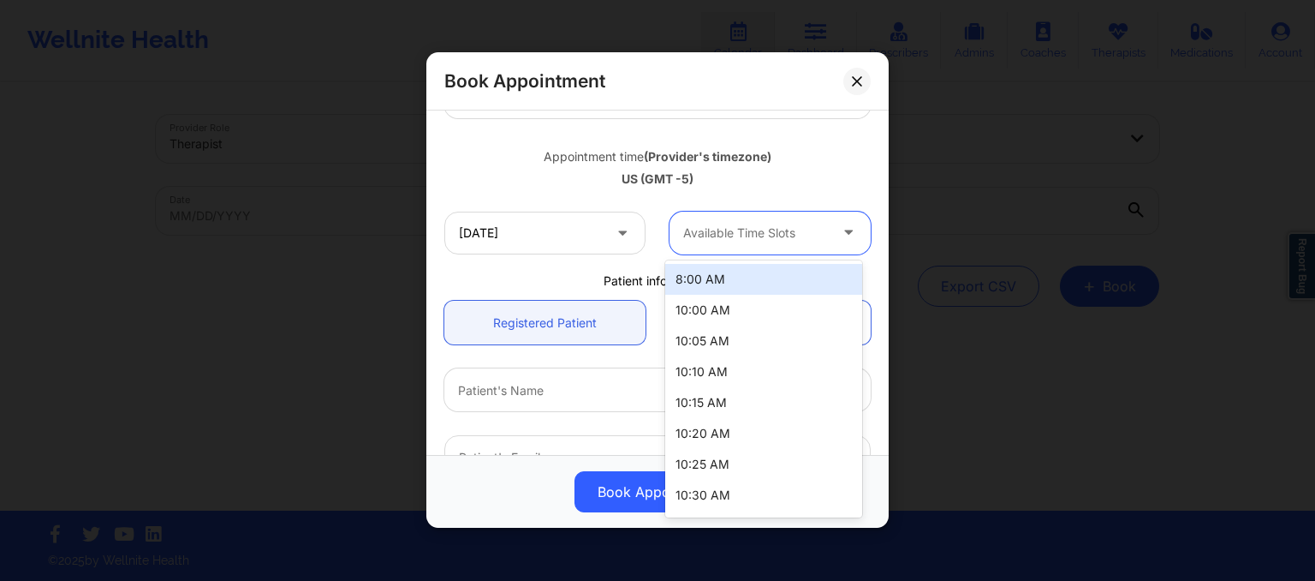
click at [750, 277] on div "8:00 AM" at bounding box center [763, 279] width 197 height 31
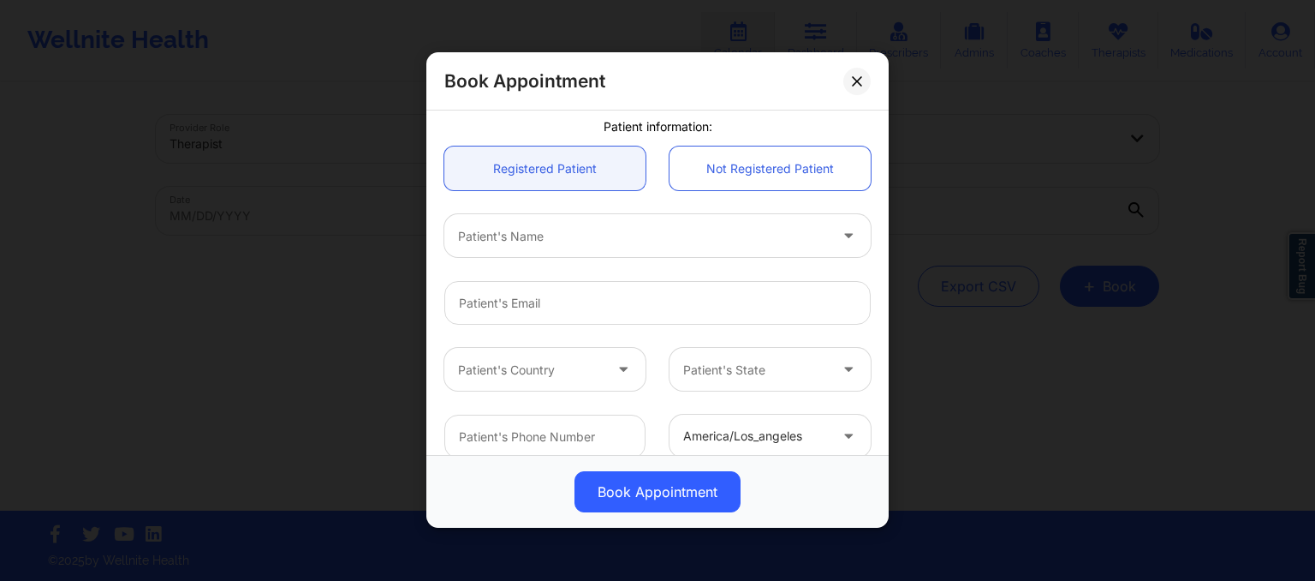
scroll to position [438, 0]
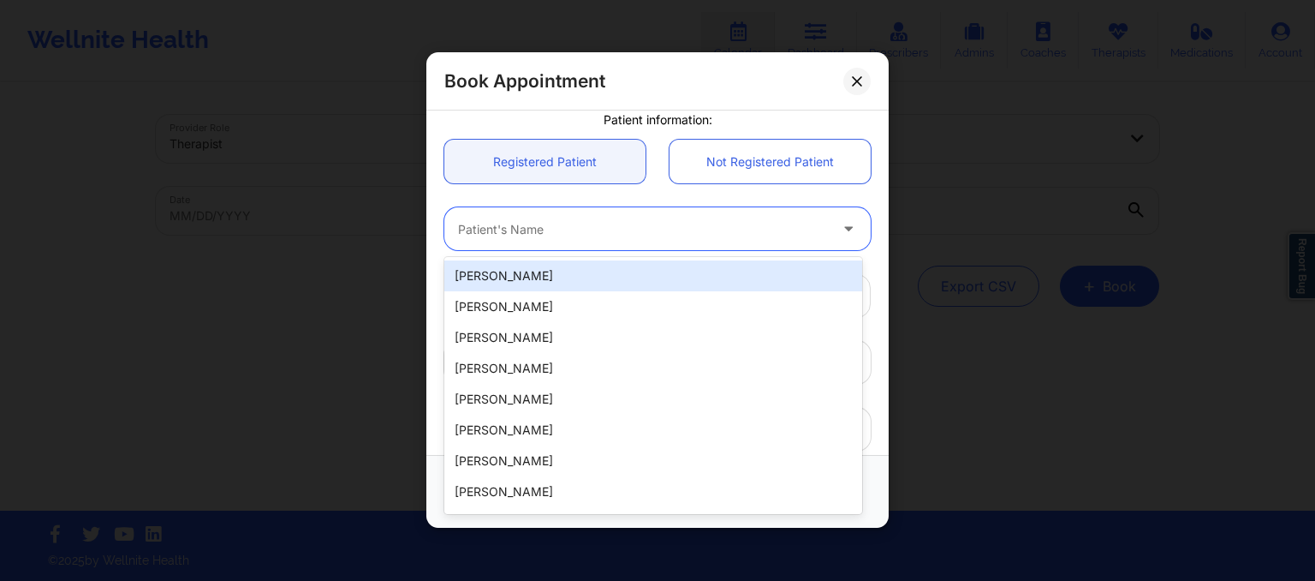
click at [663, 236] on div at bounding box center [643, 229] width 370 height 21
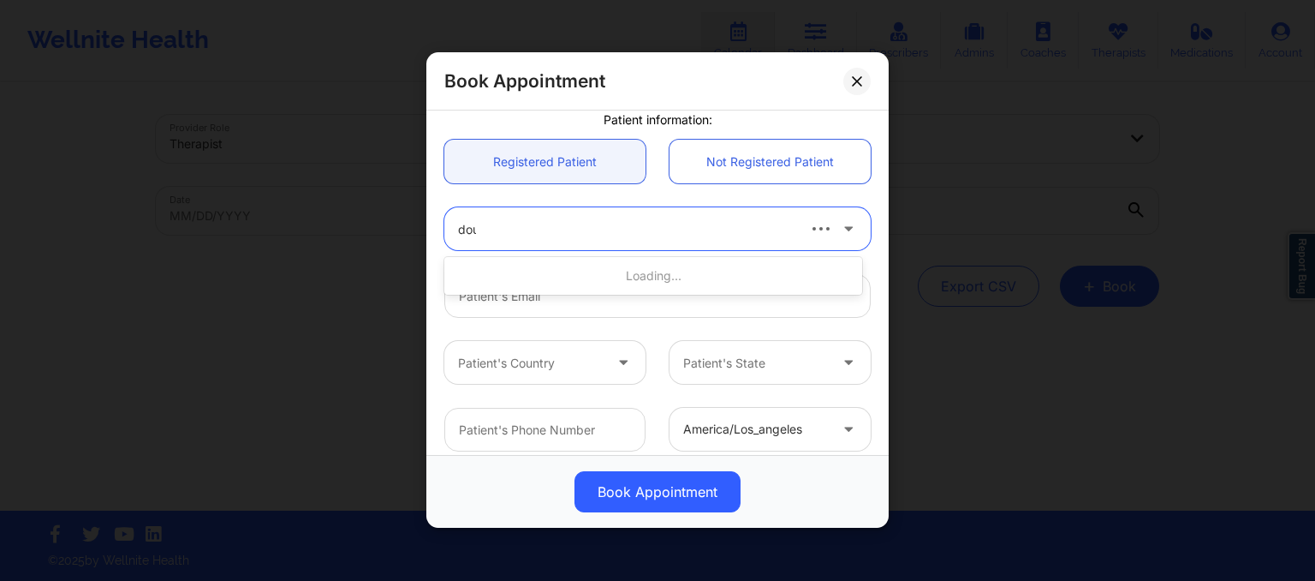
type input "doun"
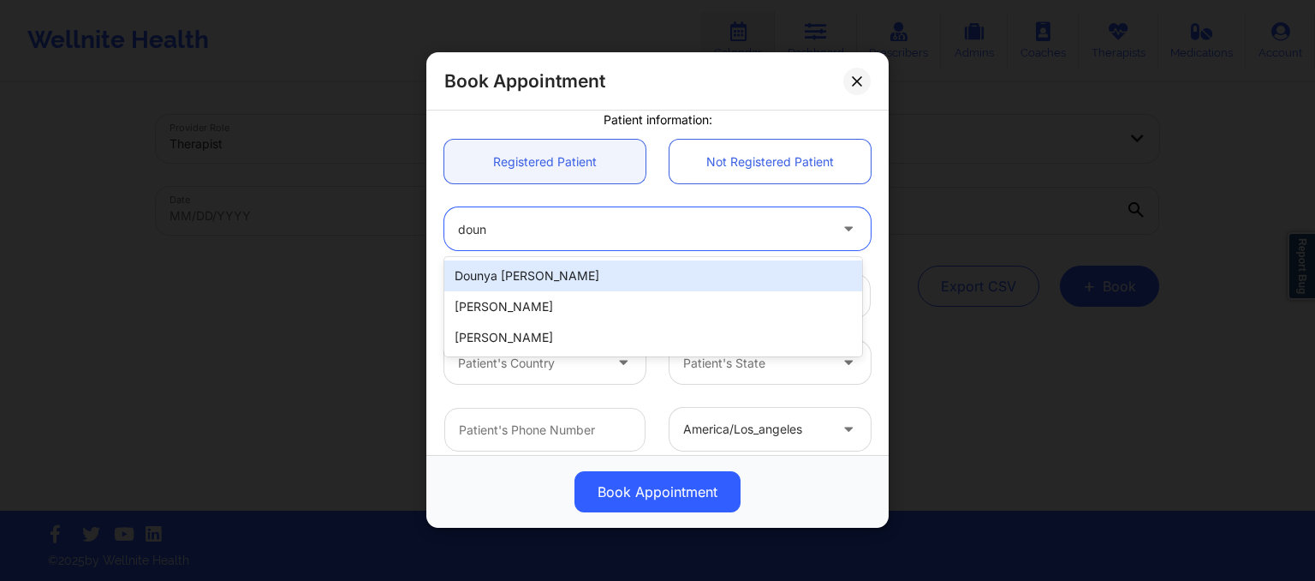
click at [658, 272] on div "Dounya Alia Bouriss" at bounding box center [653, 275] width 418 height 31
type input "dounya.bouriss@gmail.com"
type input "+15612462301"
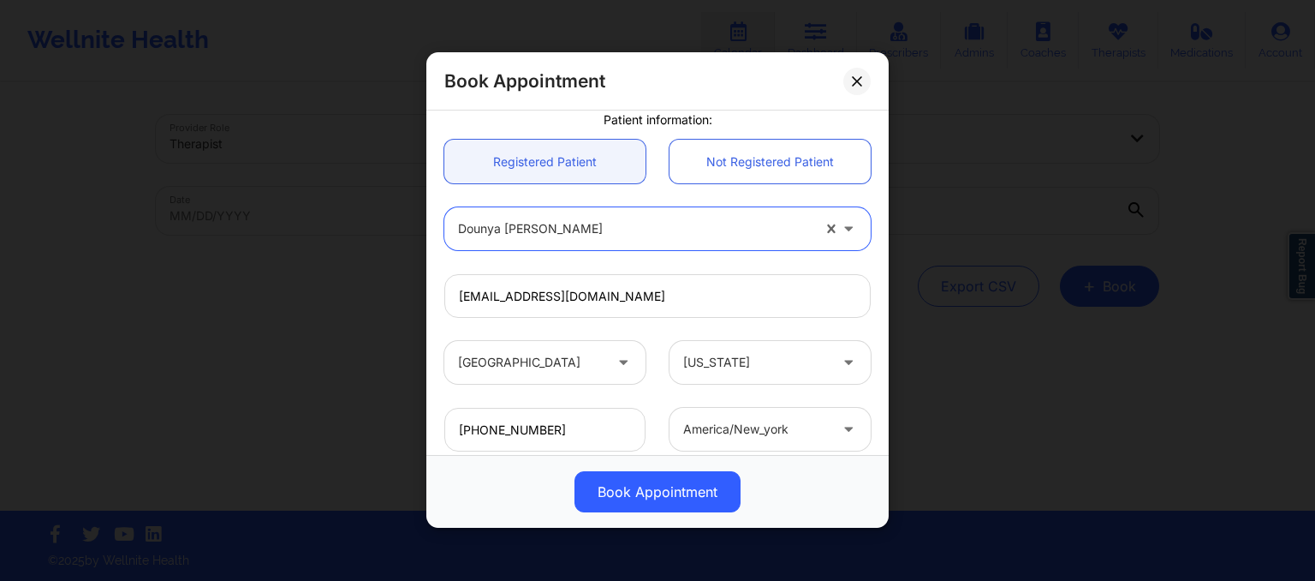
scroll to position [545, 0]
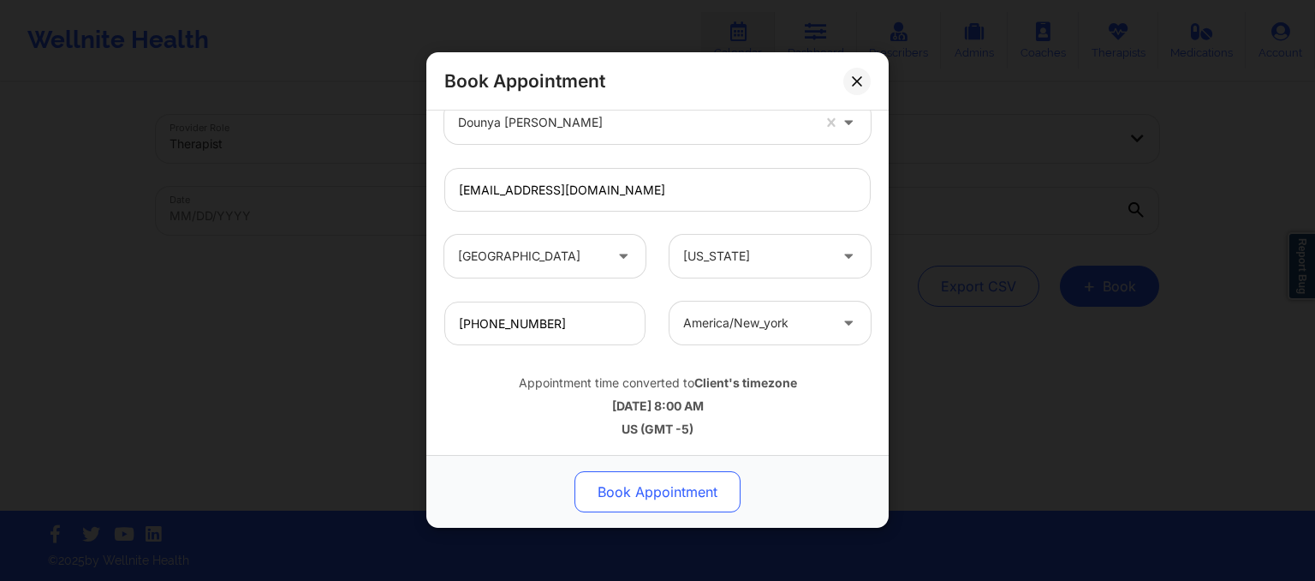
click at [655, 480] on button "Book Appointment" at bounding box center [658, 492] width 166 height 41
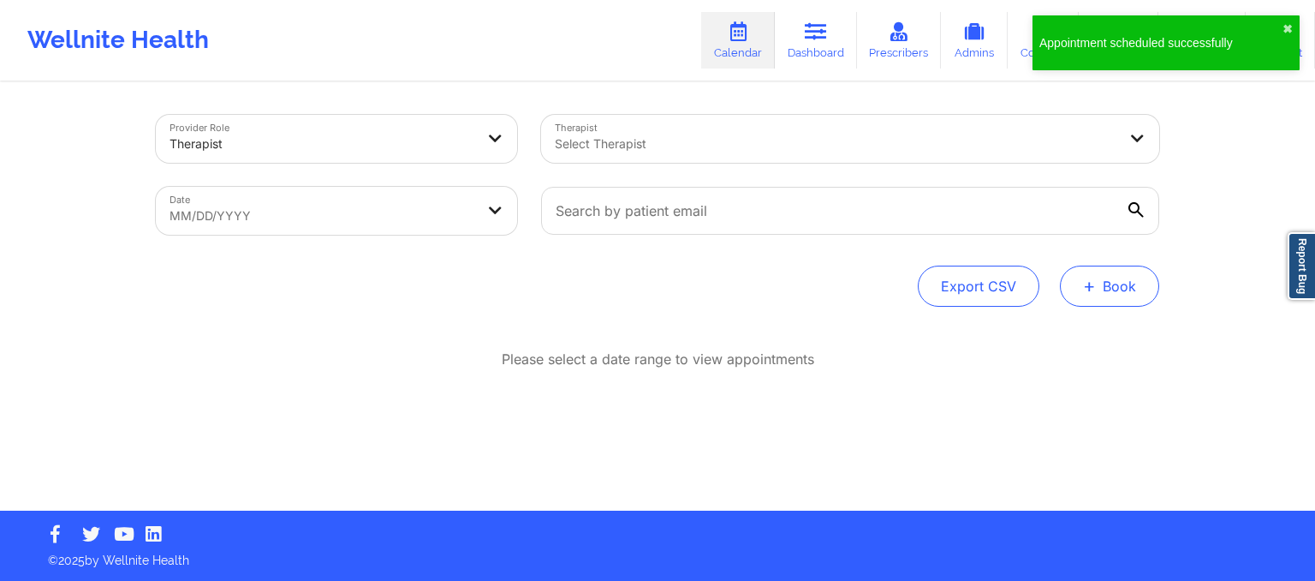
click at [1092, 284] on span "+" at bounding box center [1089, 285] width 13 height 9
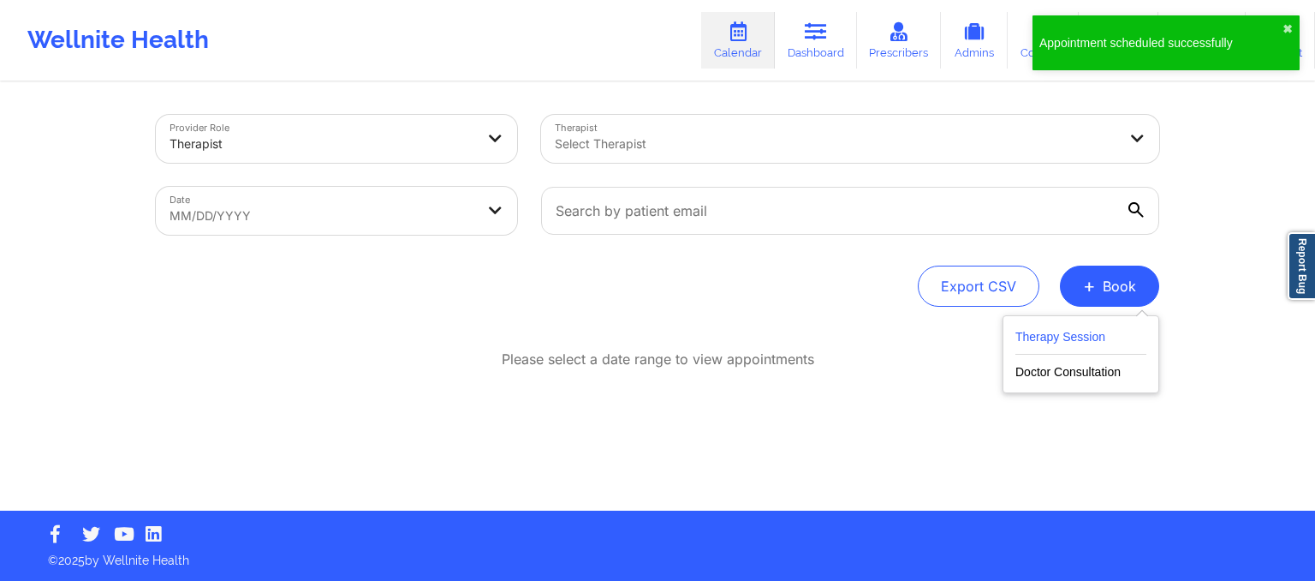
click at [1061, 326] on button "Therapy Session" at bounding box center [1080, 340] width 131 height 28
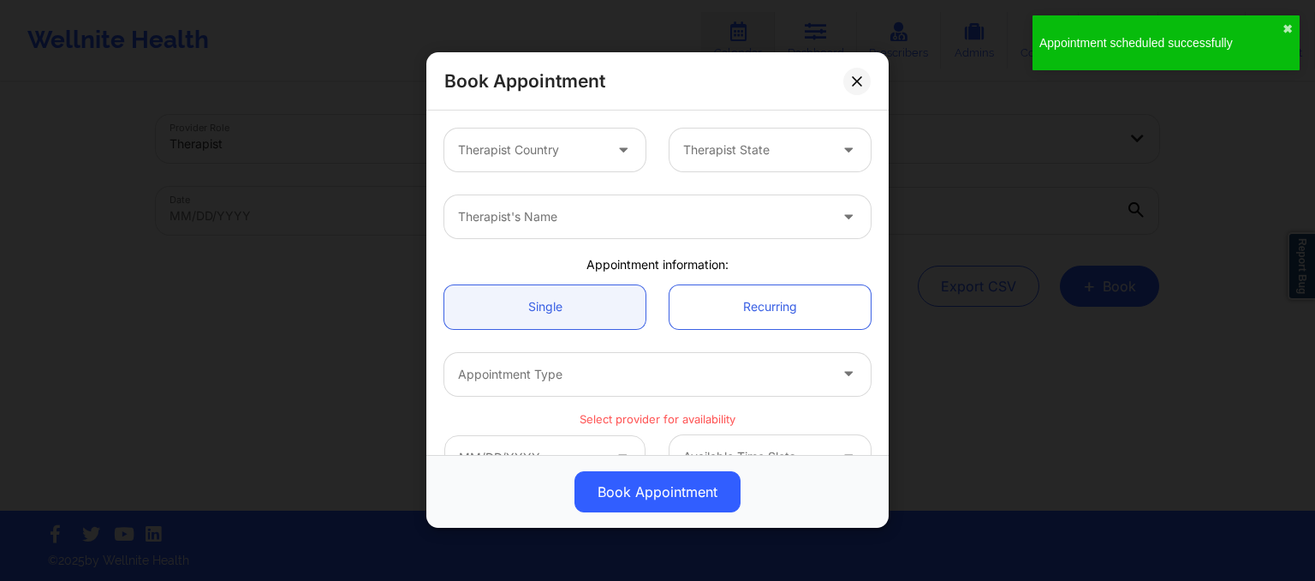
click at [559, 138] on div "Therapist Country" at bounding box center [524, 149] width 160 height 43
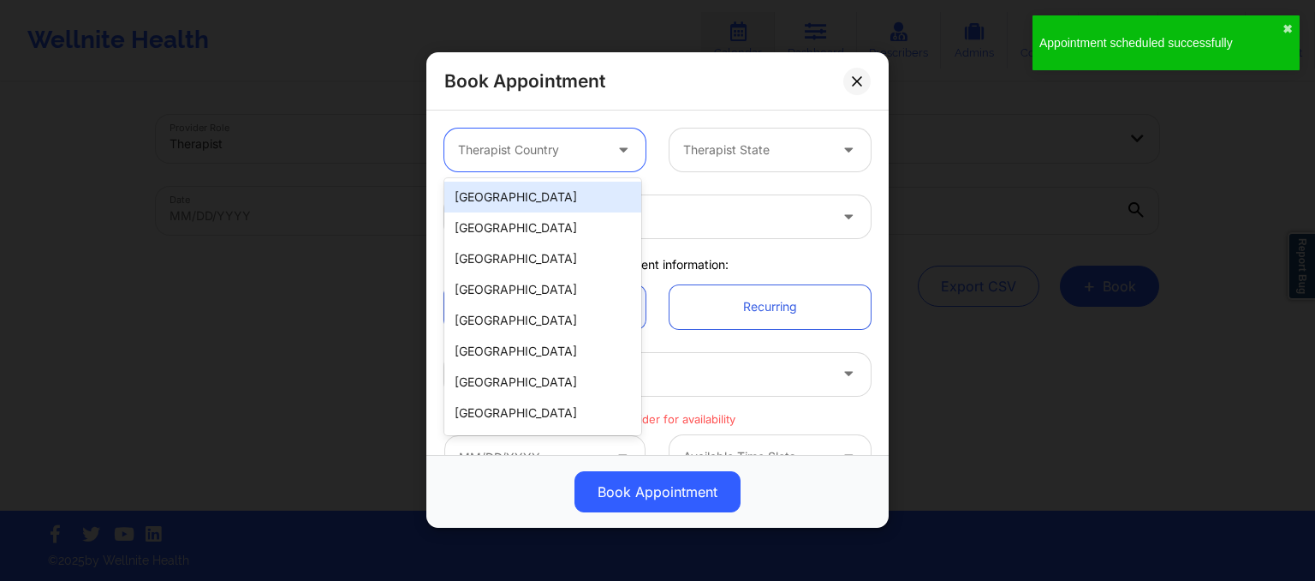
click at [541, 198] on div "[GEOGRAPHIC_DATA]" at bounding box center [542, 197] width 197 height 31
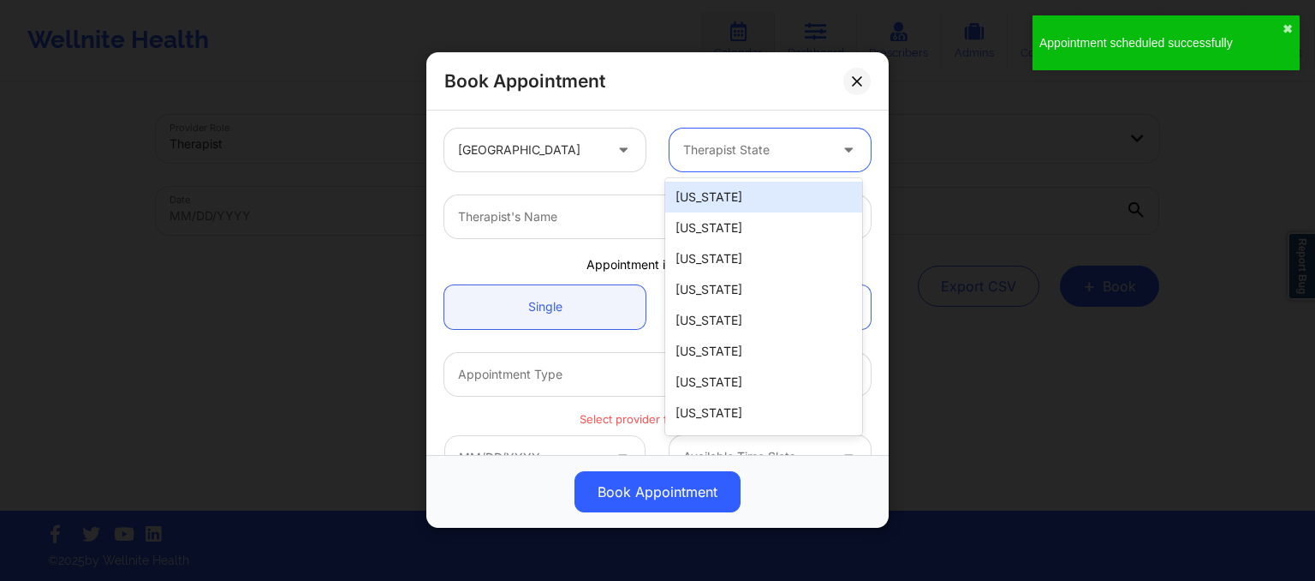
click at [670, 138] on div "Therapist State" at bounding box center [750, 149] width 160 height 43
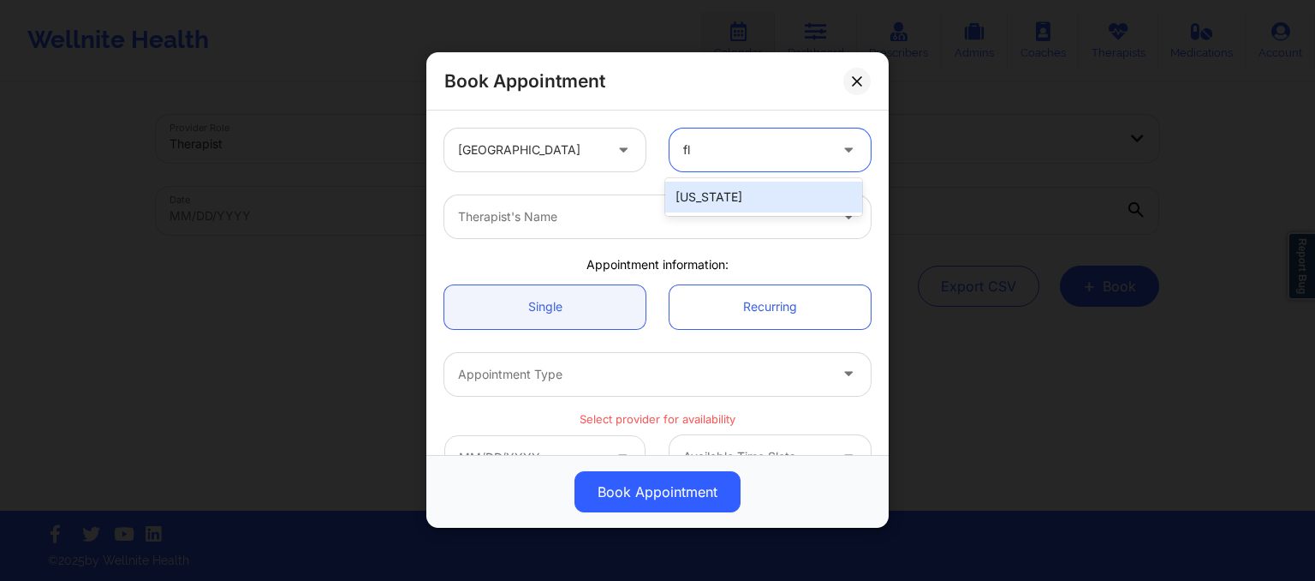
type input "flo"
click at [701, 193] on div "[US_STATE]" at bounding box center [763, 197] width 197 height 31
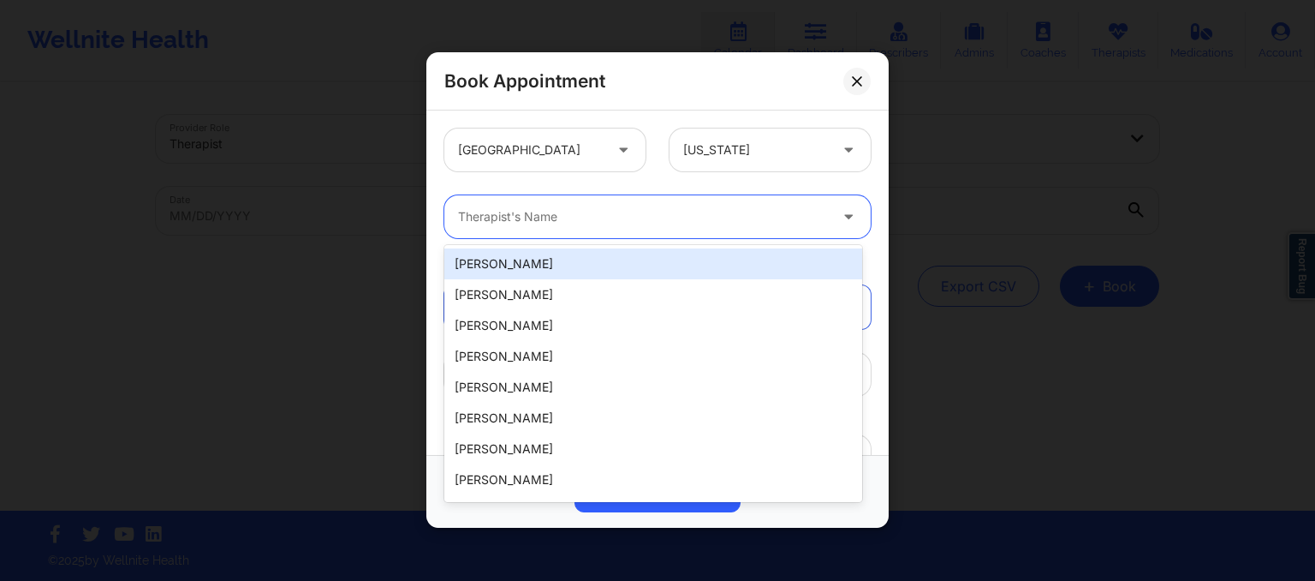
click at [669, 222] on div at bounding box center [643, 217] width 370 height 21
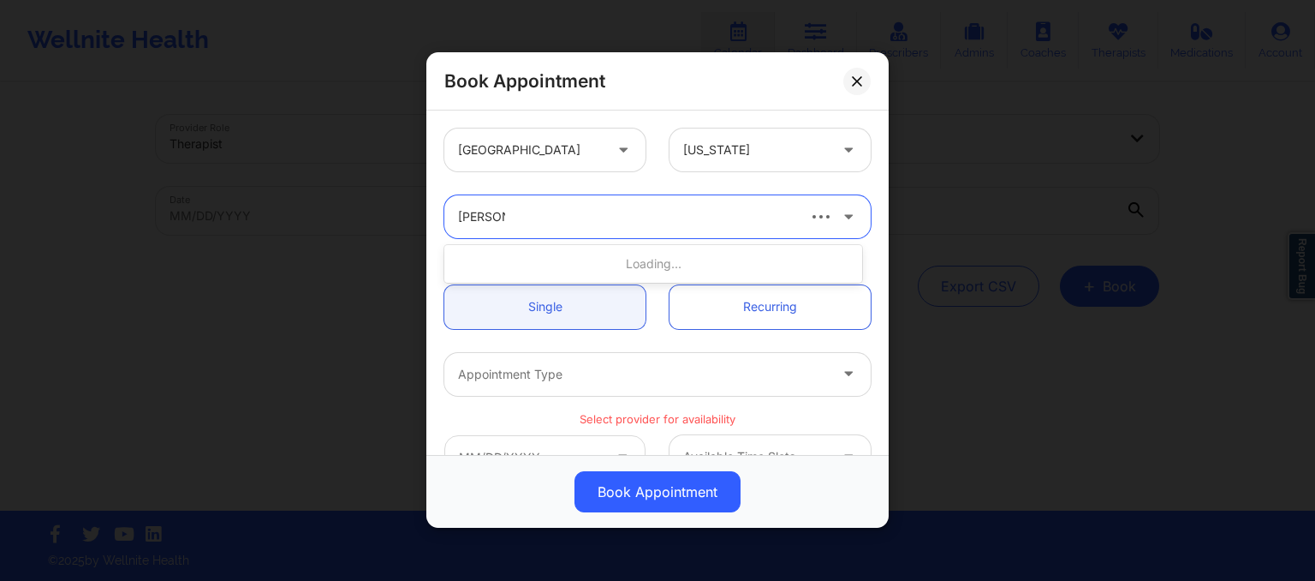
type input "susan p"
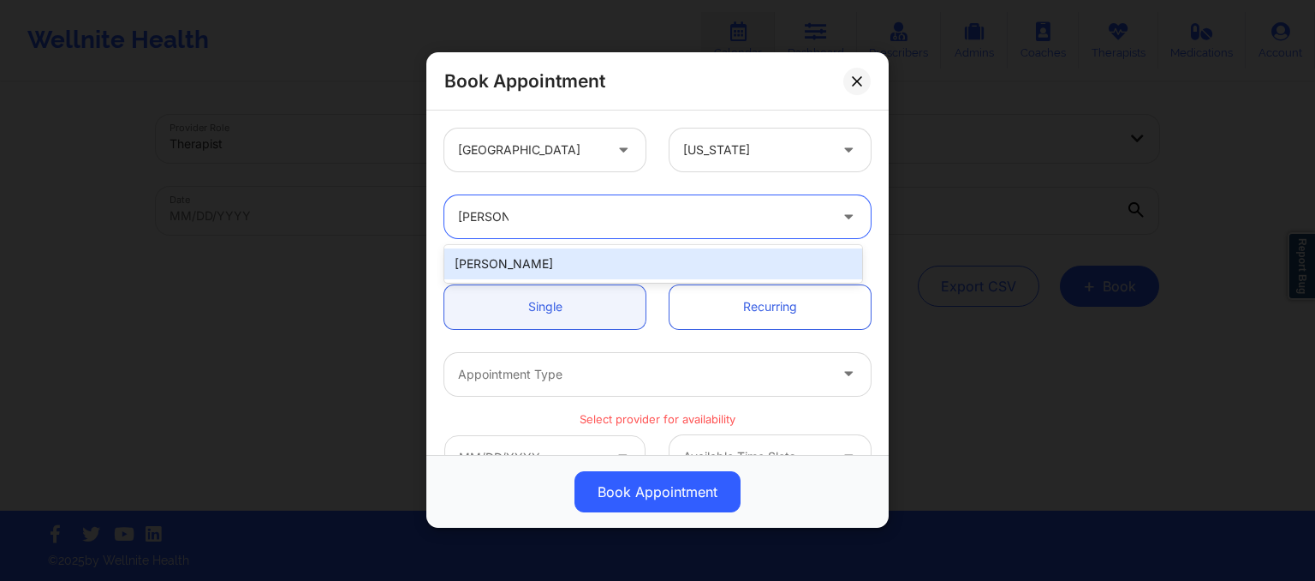
click at [663, 259] on div "Susan P Zapatha" at bounding box center [653, 263] width 418 height 31
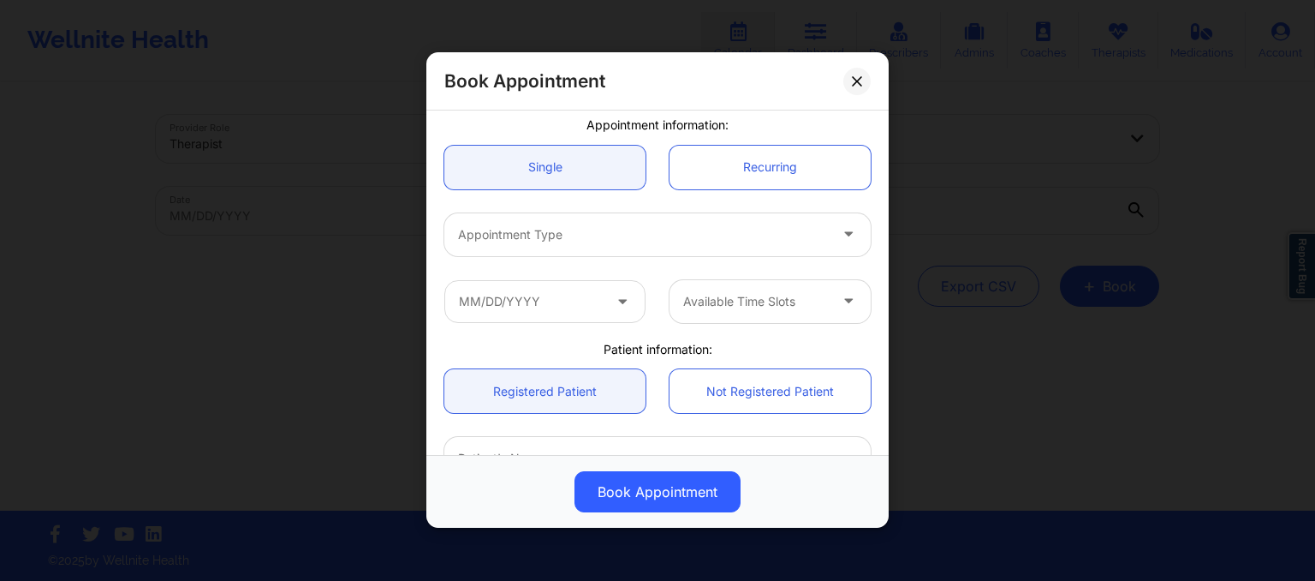
scroll to position [140, 0]
click at [609, 255] on div "Appointment Type" at bounding box center [657, 233] width 450 height 67
click at [599, 244] on div "Appointment Type" at bounding box center [636, 233] width 385 height 43
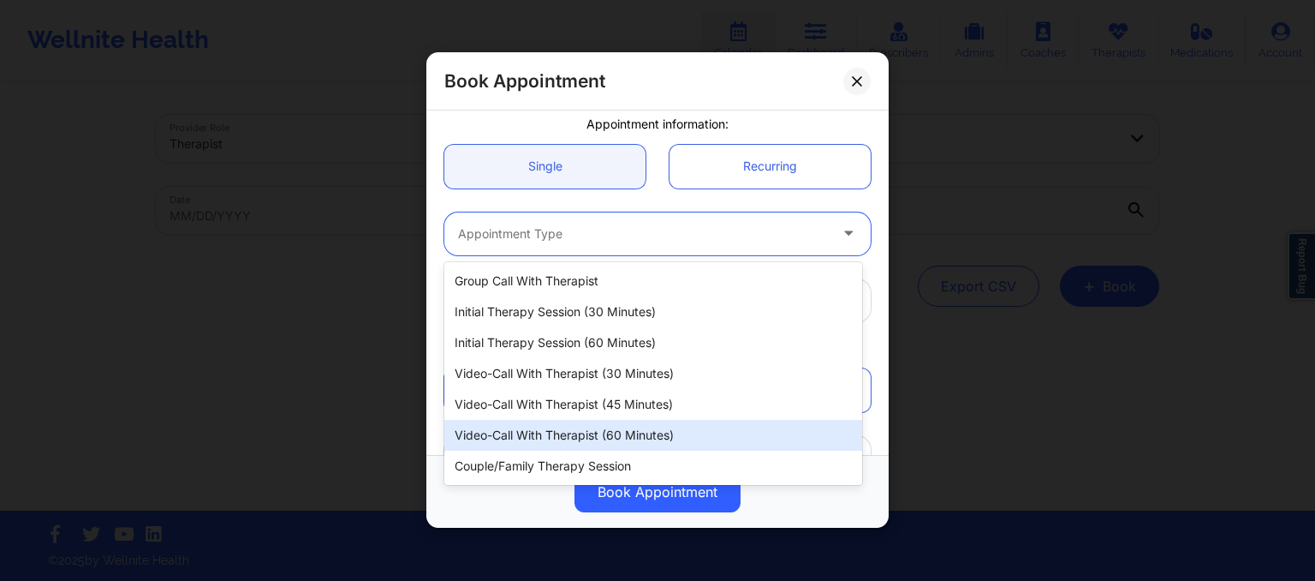
click at [594, 430] on div "Video-Call with Therapist (60 minutes)" at bounding box center [653, 435] width 418 height 31
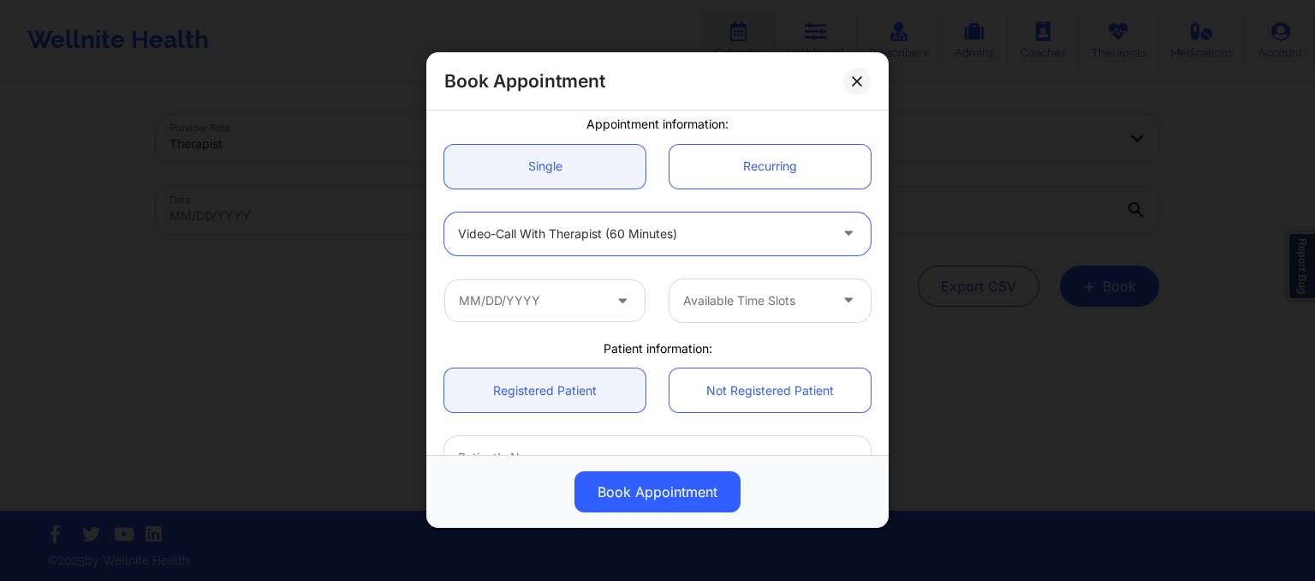
type input "a"
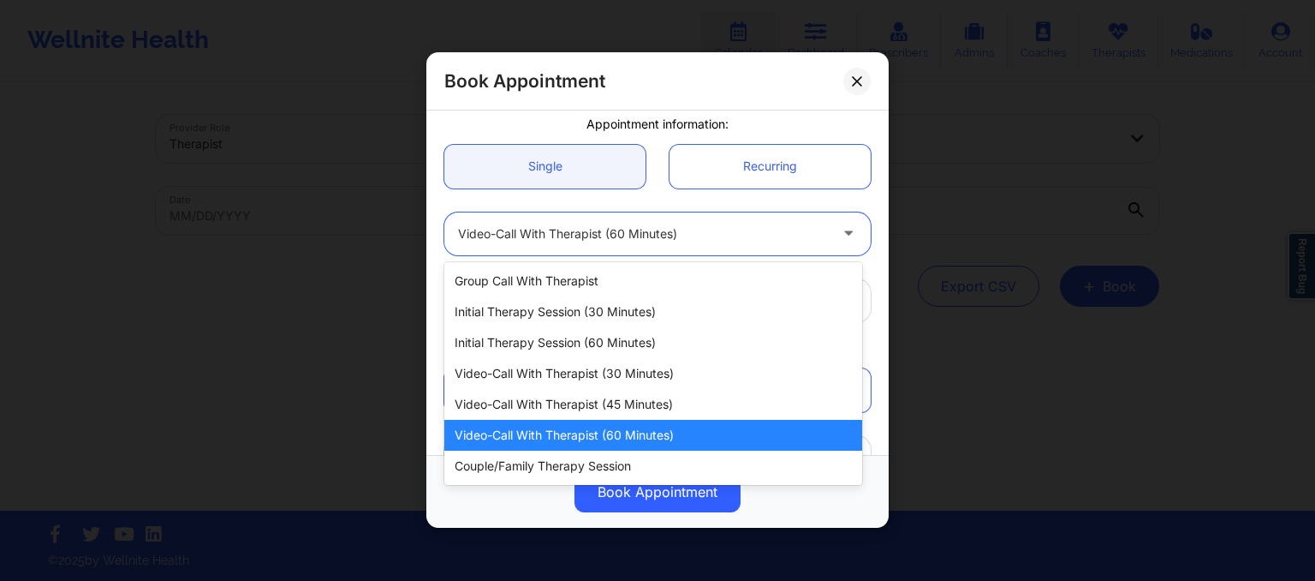
click at [584, 435] on div "Video-Call with Therapist (60 minutes)" at bounding box center [653, 435] width 418 height 31
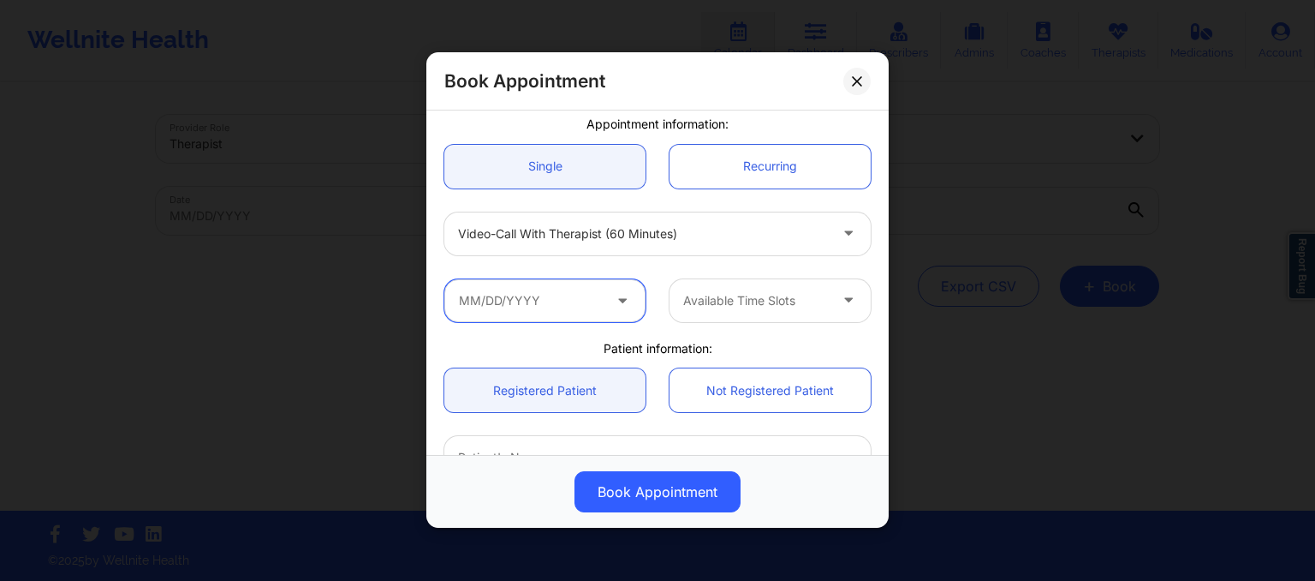
click at [525, 295] on input "text" at bounding box center [544, 300] width 201 height 43
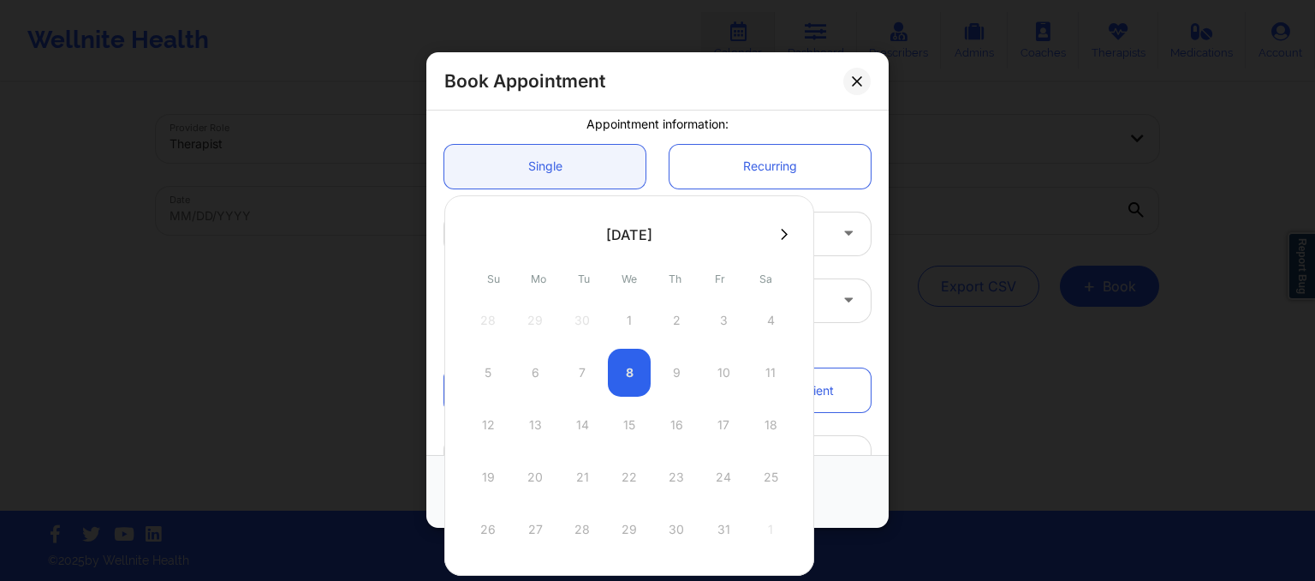
click at [776, 234] on button at bounding box center [784, 234] width 17 height 15
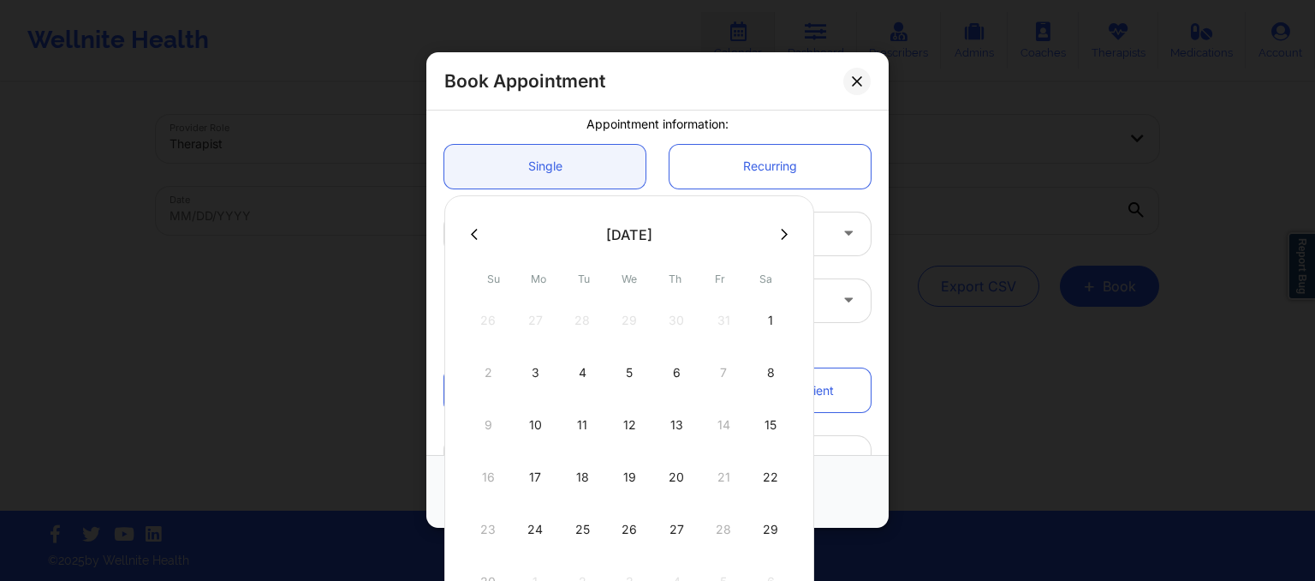
click at [781, 229] on icon at bounding box center [784, 234] width 7 height 11
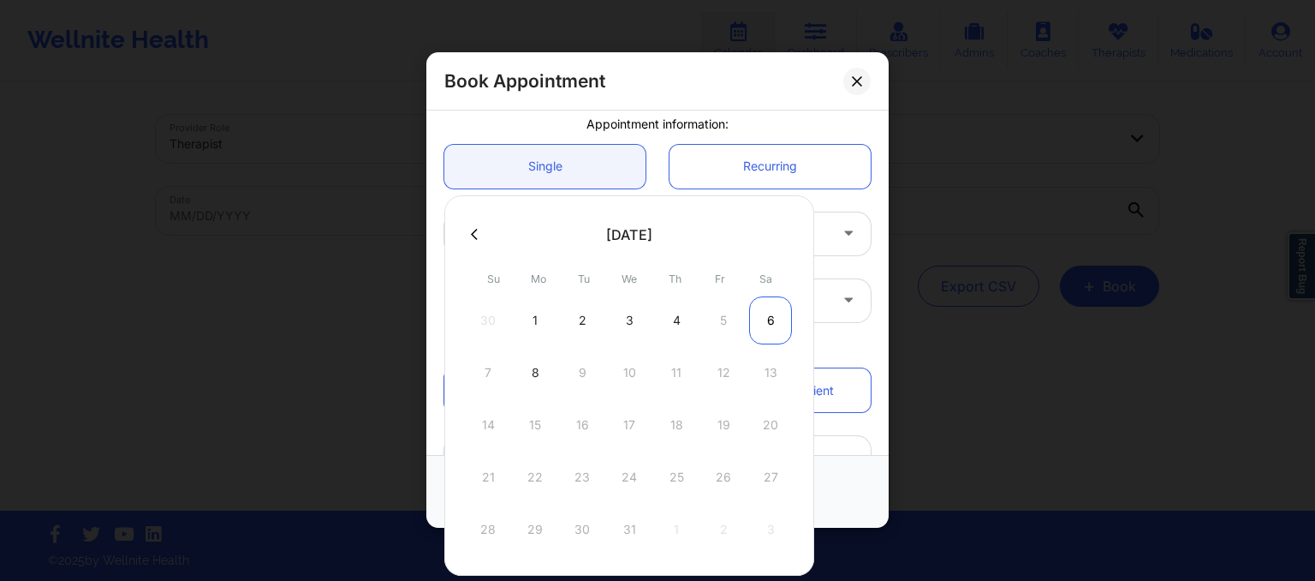
click at [772, 333] on div "6" at bounding box center [770, 320] width 43 height 48
type input "12/06/2025"
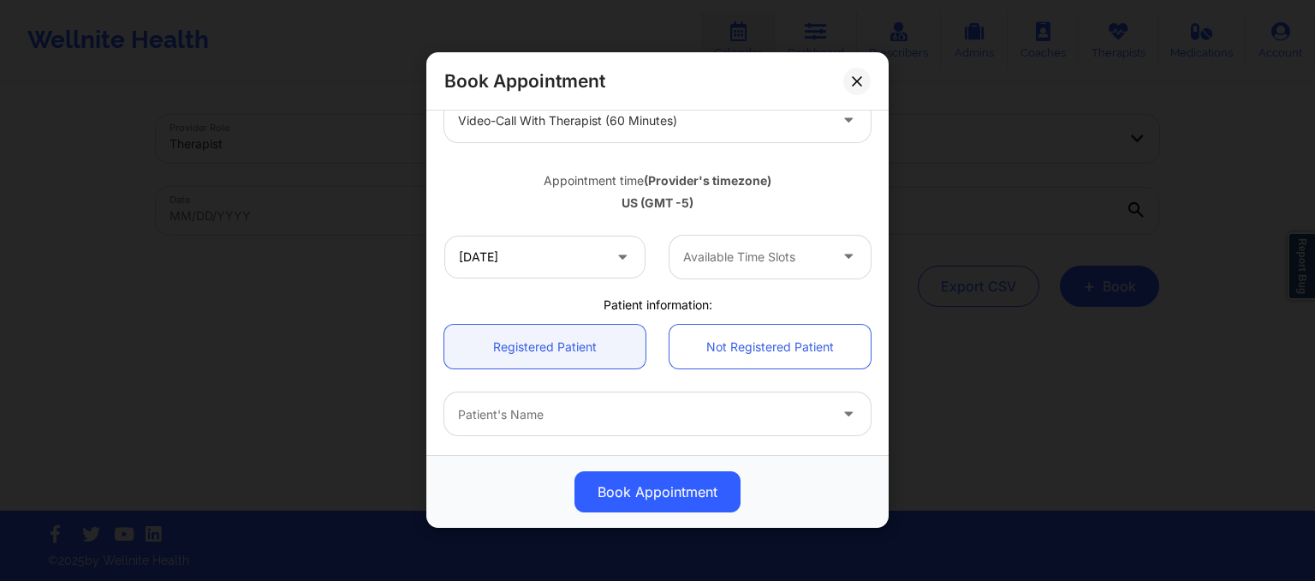
scroll to position [336, 0]
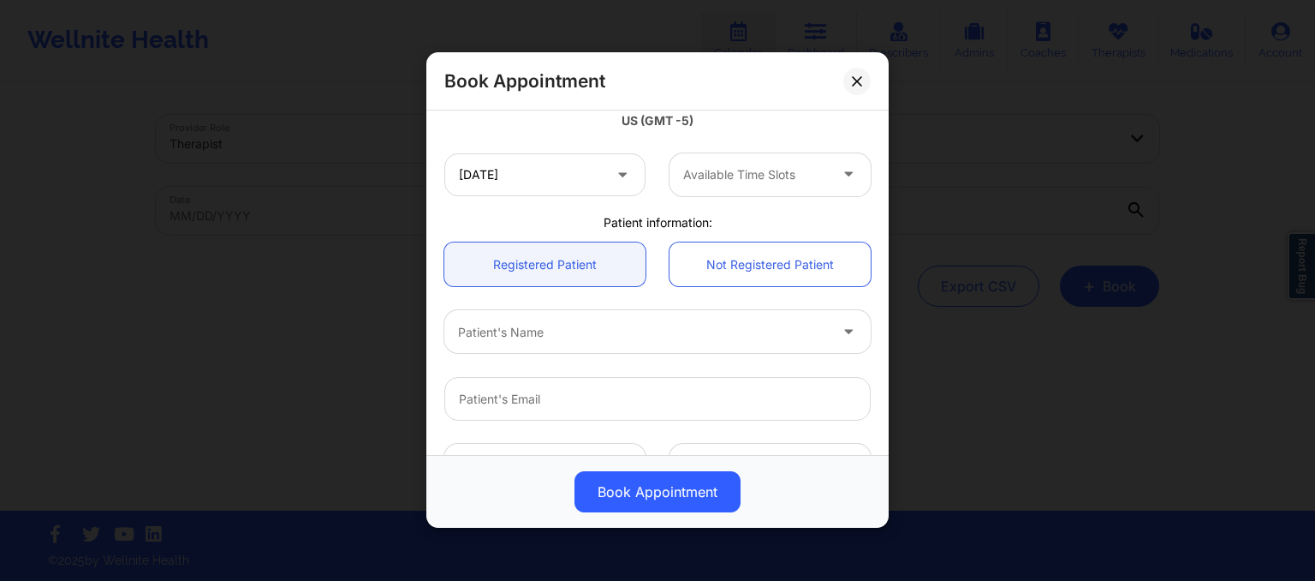
drag, startPoint x: 714, startPoint y: 206, endPoint x: 713, endPoint y: 180, distance: 26.6
click at [713, 180] on div "12/06/2025 Available Time Slots" at bounding box center [657, 174] width 450 height 67
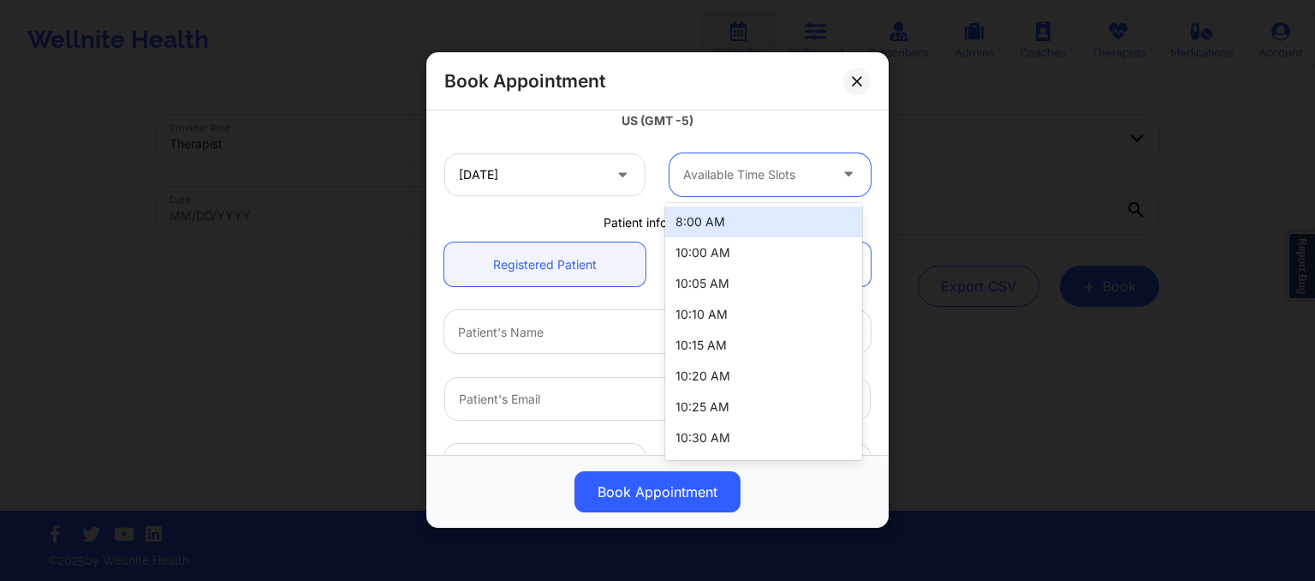
click at [713, 180] on div at bounding box center [755, 174] width 145 height 21
click at [706, 225] on div "8:00 AM" at bounding box center [763, 221] width 197 height 31
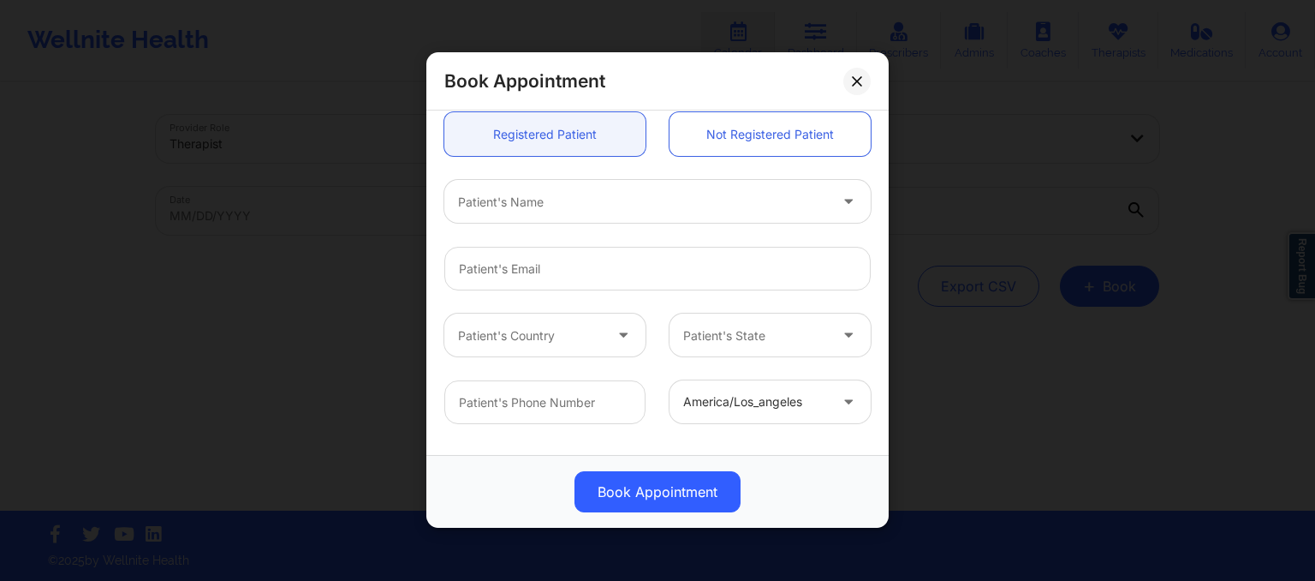
scroll to position [469, 0]
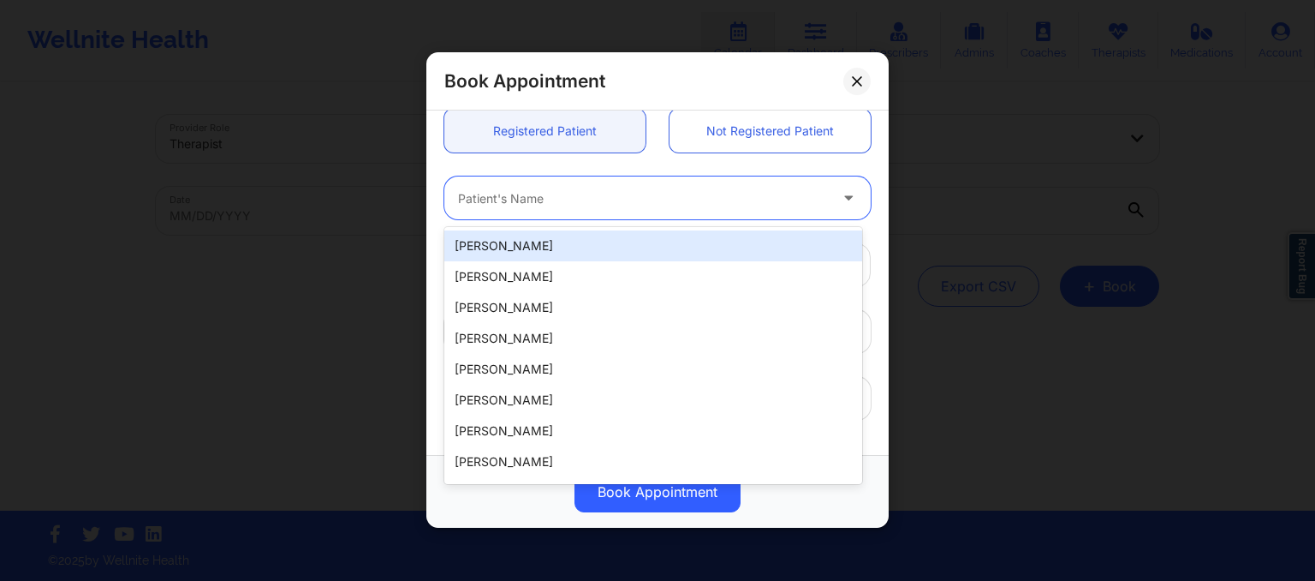
click at [664, 207] on div at bounding box center [643, 198] width 370 height 21
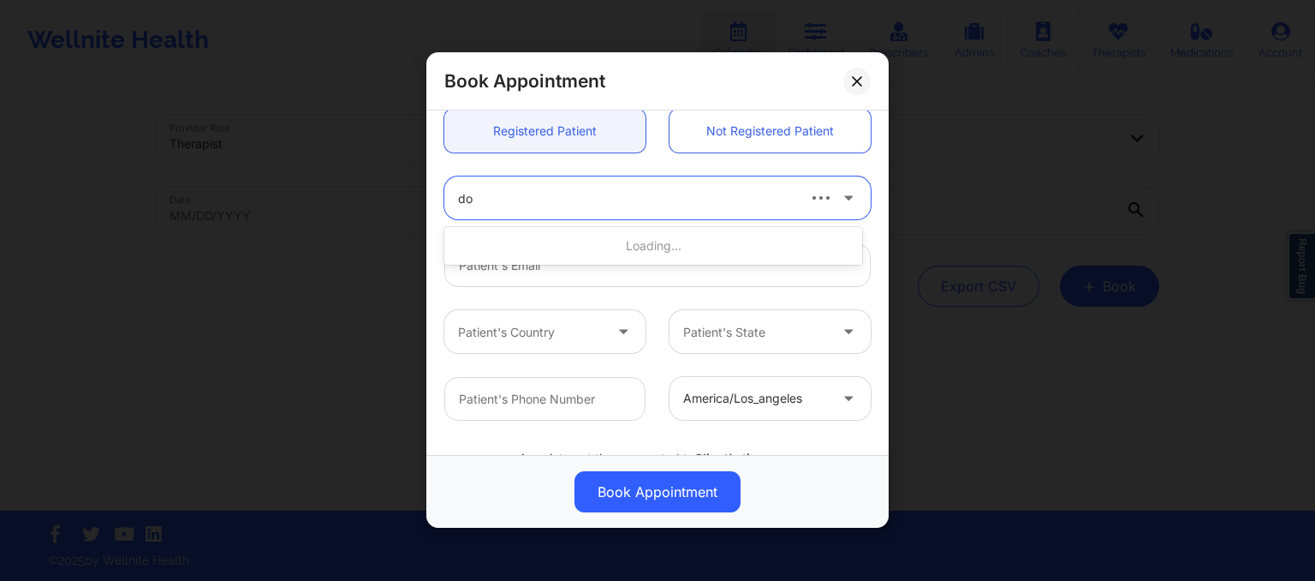
type input "dou"
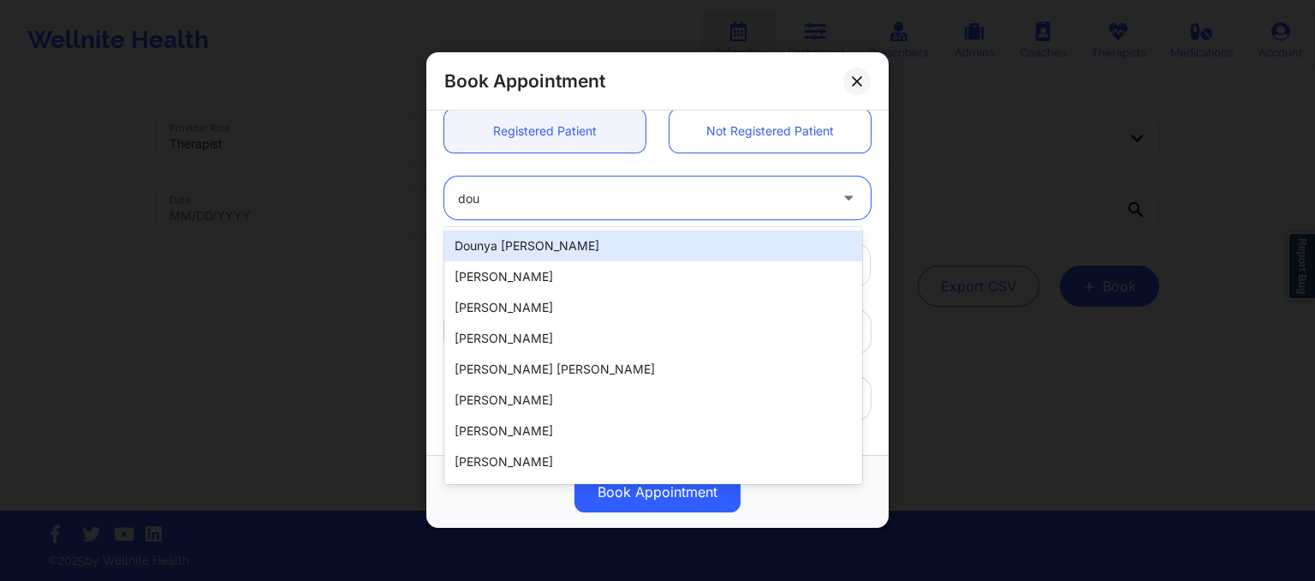
click at [660, 242] on div "Dounya Alia Bouriss" at bounding box center [653, 245] width 418 height 31
type input "dounya.bouriss@gmail.com"
type input "+15612462301"
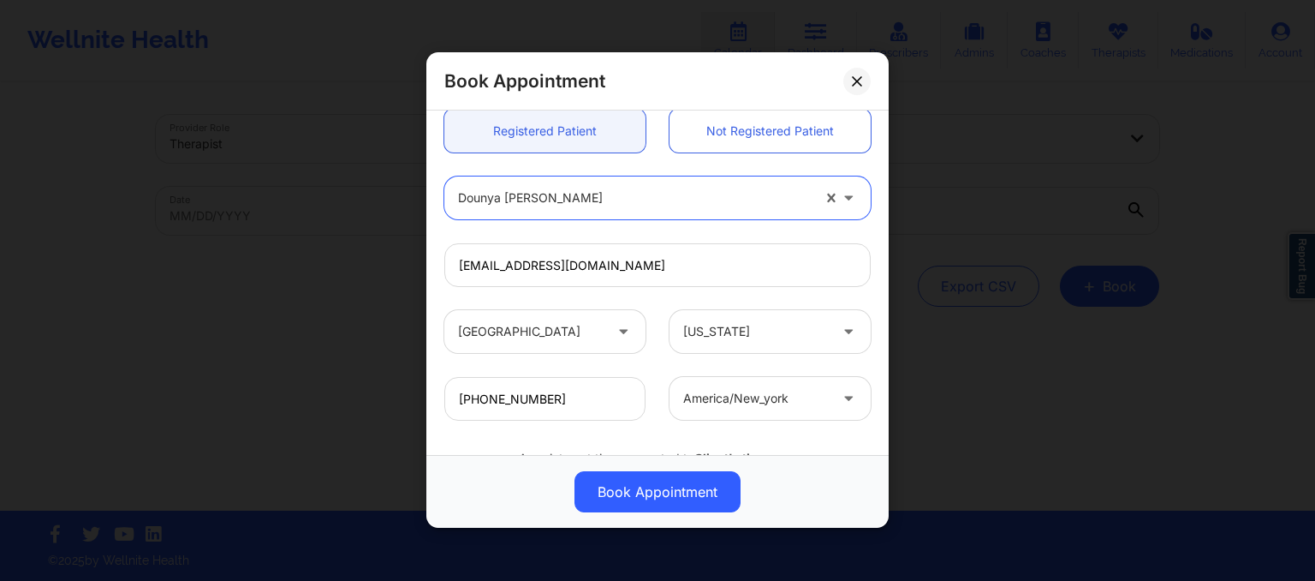
scroll to position [545, 0]
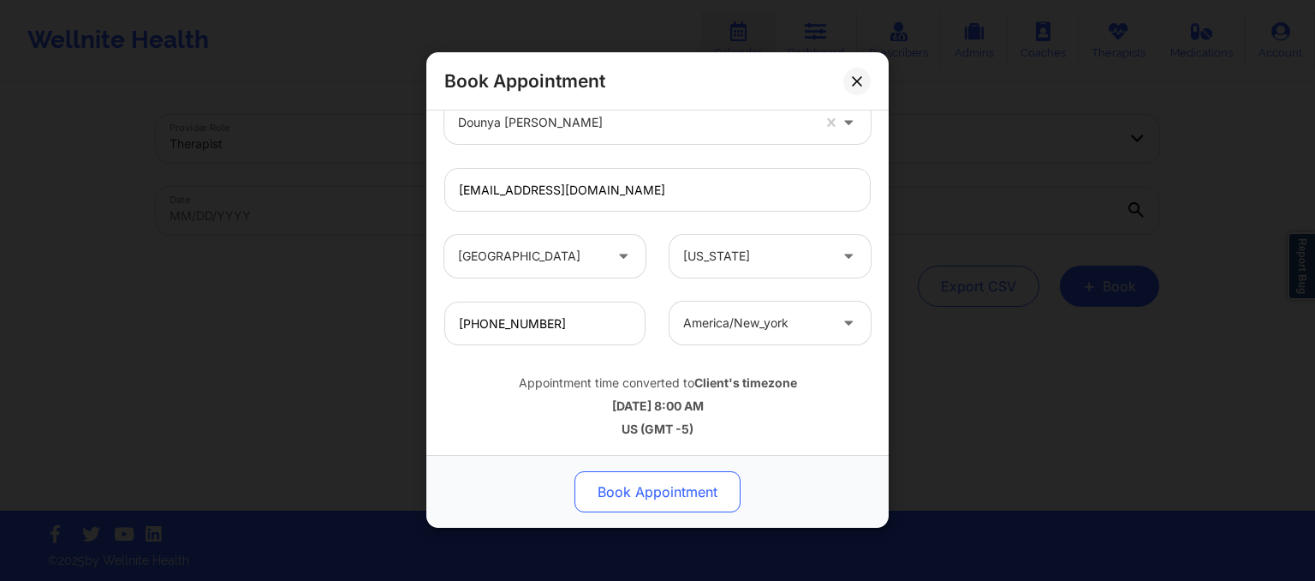
click at [670, 497] on button "Book Appointment" at bounding box center [658, 492] width 166 height 41
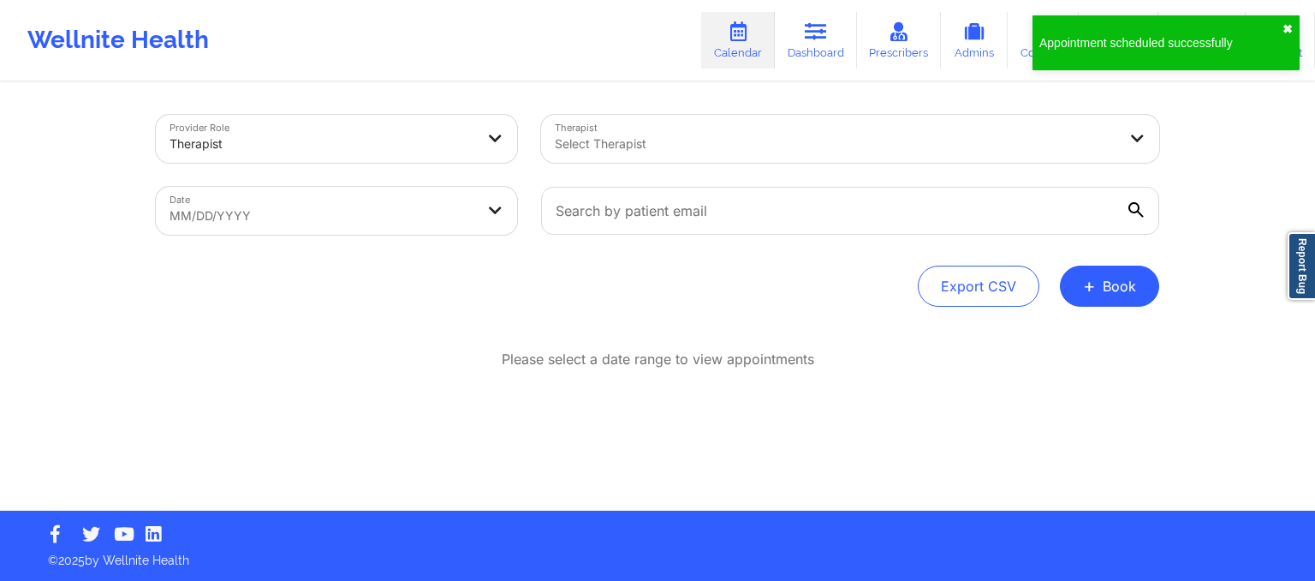
click at [1292, 27] on button "✖︎" at bounding box center [1288, 29] width 10 height 14
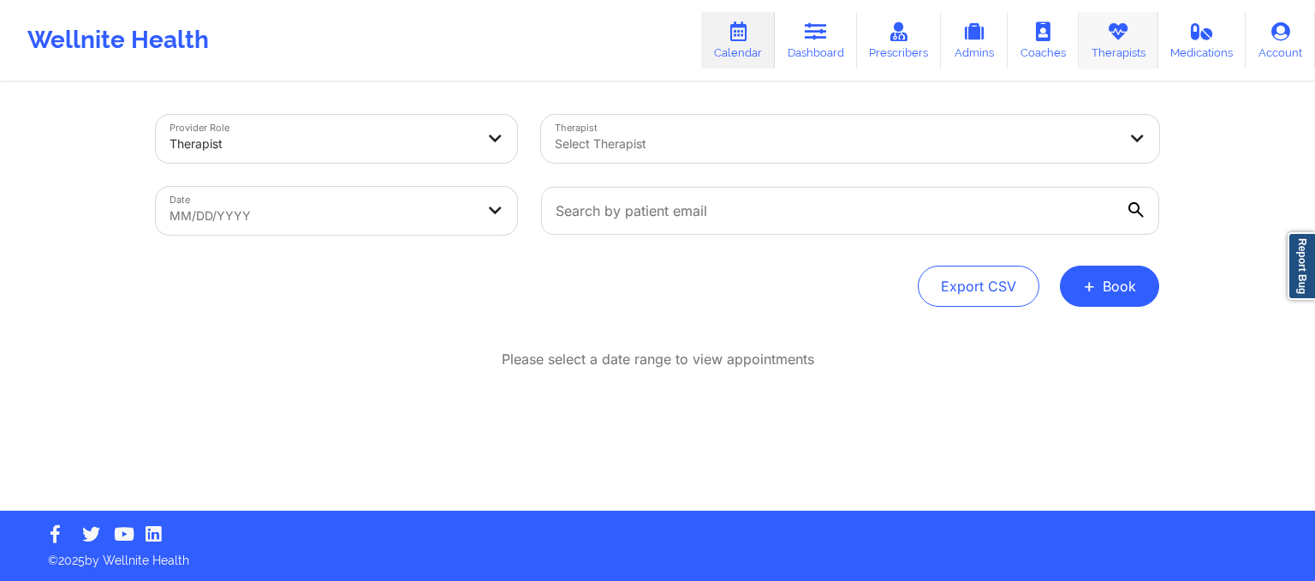
click at [1137, 39] on link "Therapists" at bounding box center [1119, 40] width 80 height 57
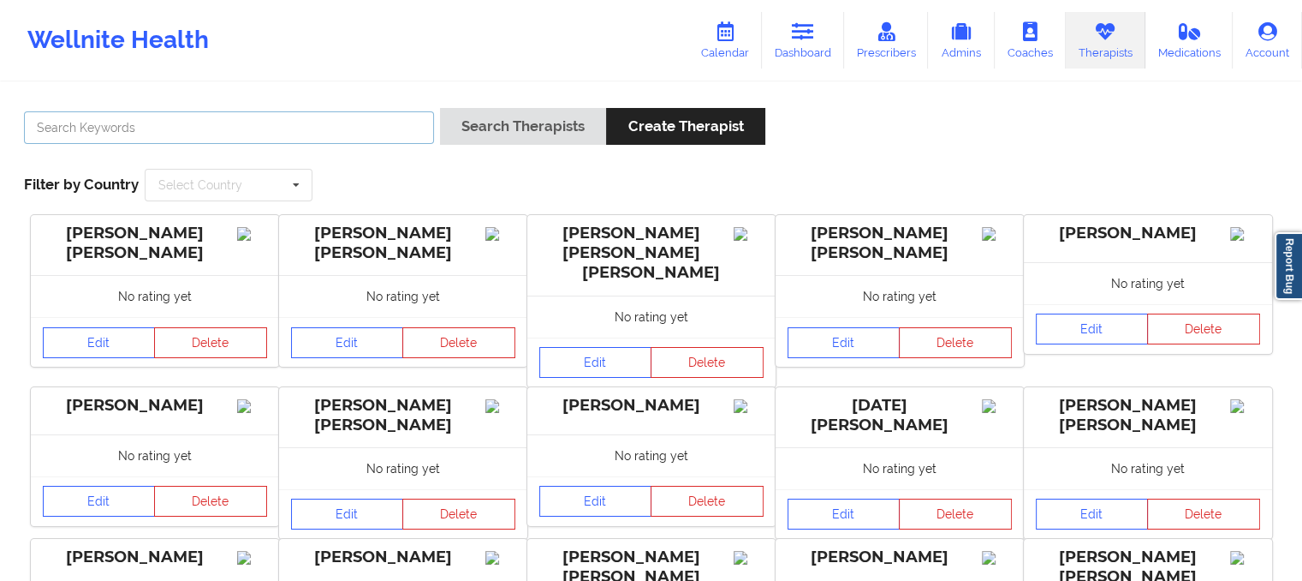
click at [396, 134] on input "text" at bounding box center [229, 127] width 410 height 33
type input "hugh wallace"
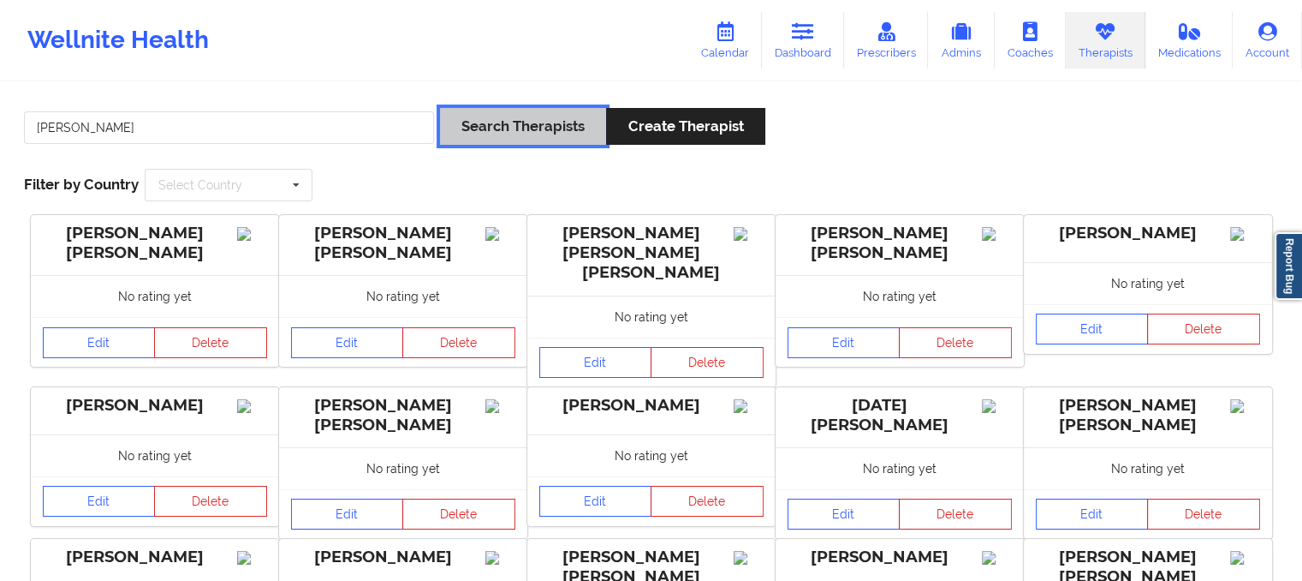
click at [512, 121] on button "Search Therapists" at bounding box center [523, 126] width 166 height 37
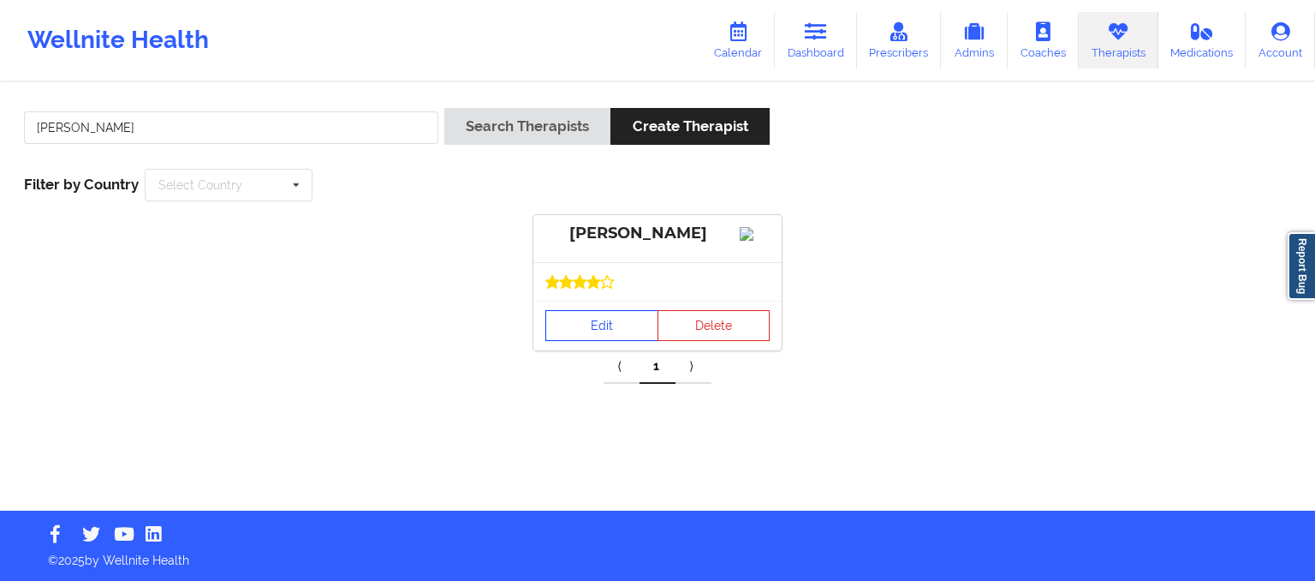
click at [596, 341] on link "Edit" at bounding box center [601, 325] width 113 height 31
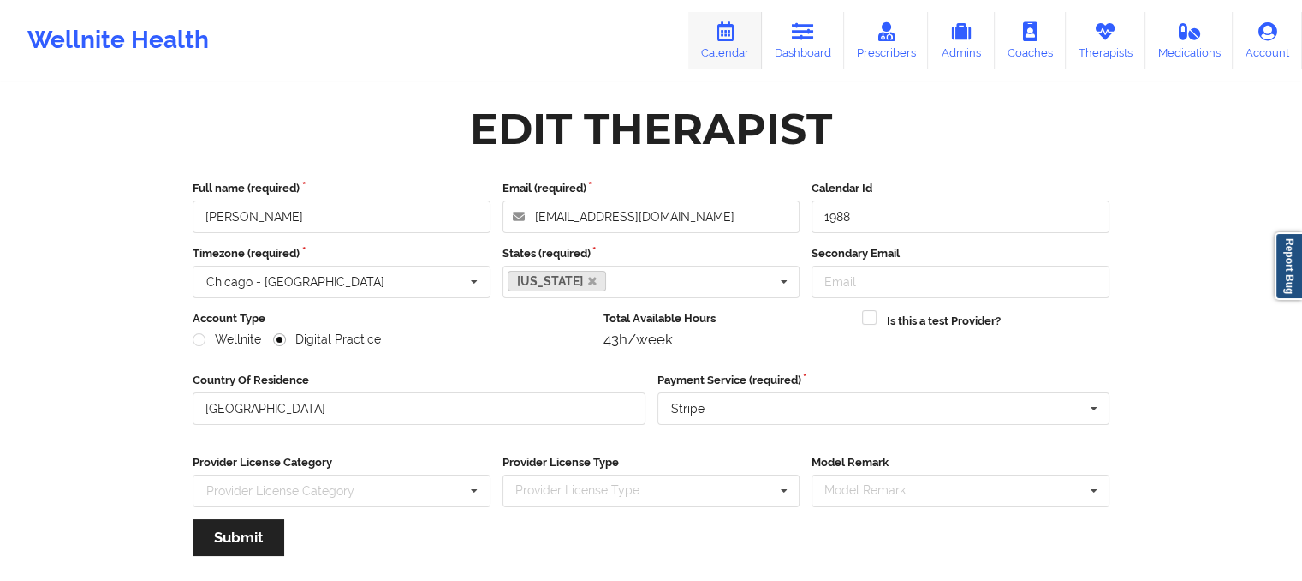
click at [748, 44] on link "Calendar" at bounding box center [725, 40] width 74 height 57
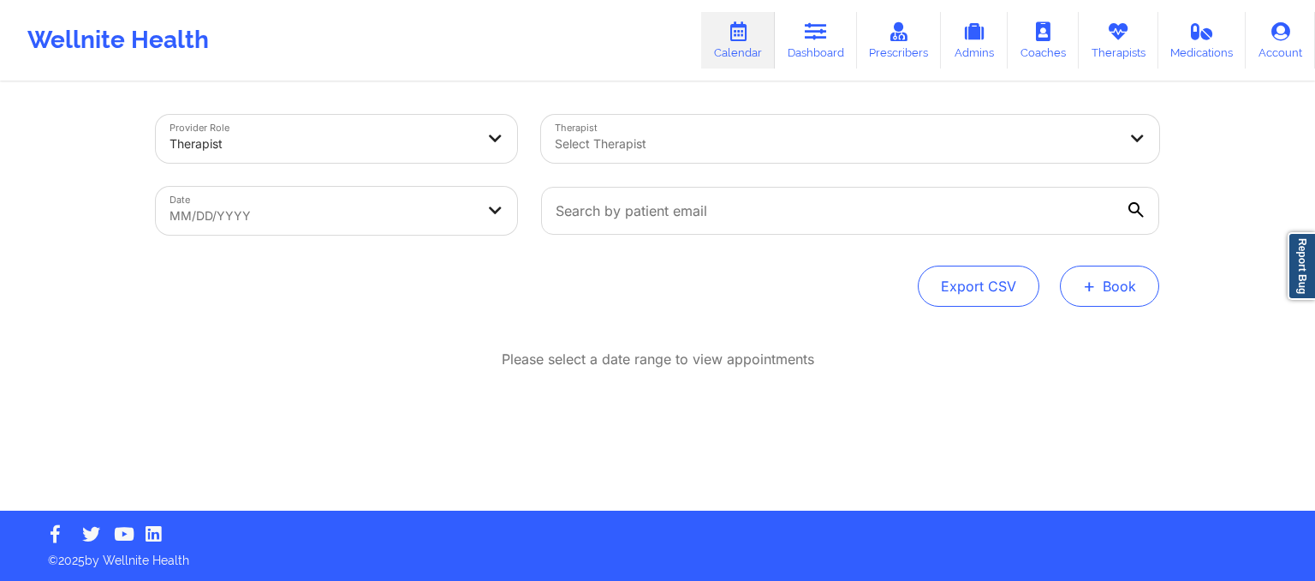
click at [1086, 281] on span "+" at bounding box center [1089, 285] width 13 height 9
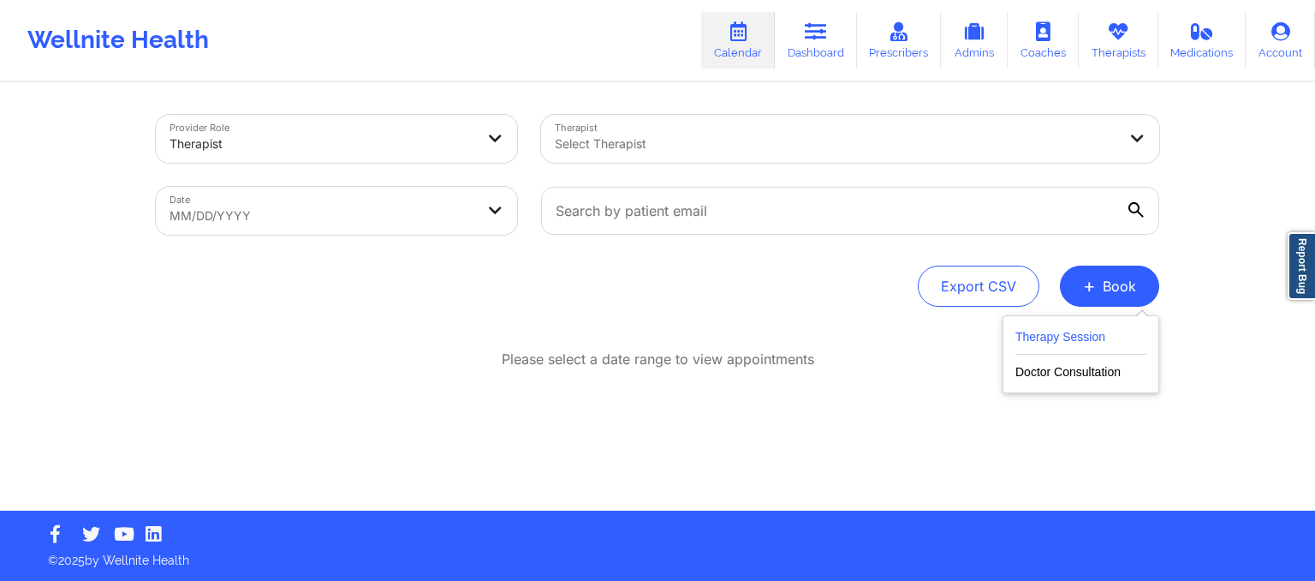
click at [1057, 329] on button "Therapy Session" at bounding box center [1080, 340] width 131 height 28
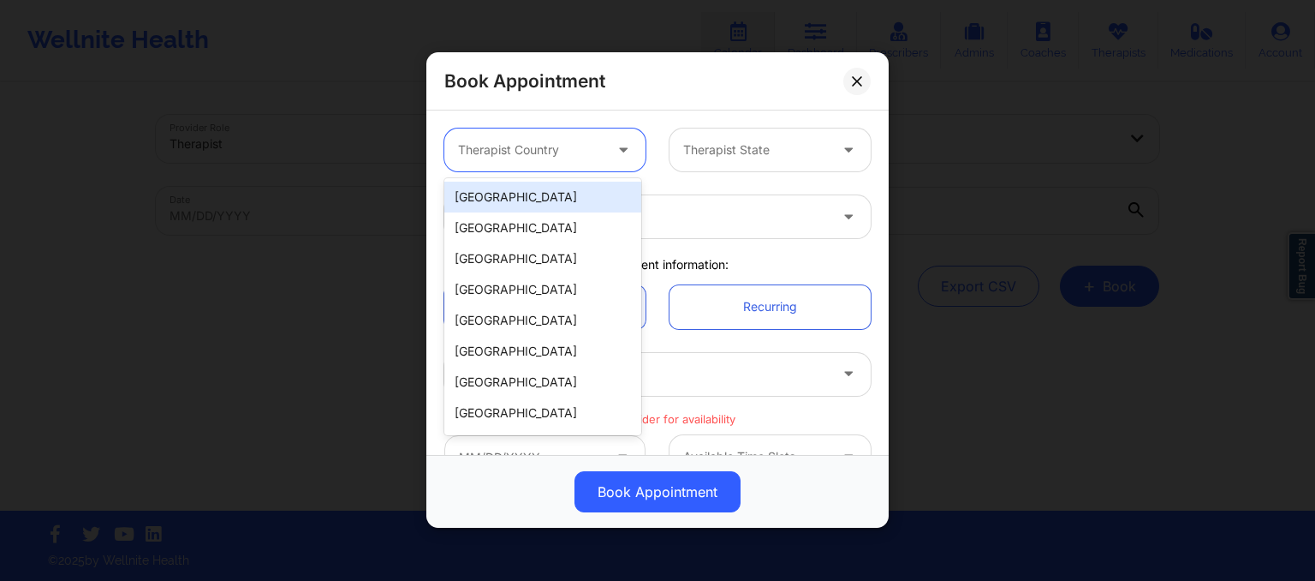
click at [545, 145] on div at bounding box center [530, 150] width 145 height 21
click at [555, 193] on div "[GEOGRAPHIC_DATA]" at bounding box center [542, 197] width 197 height 31
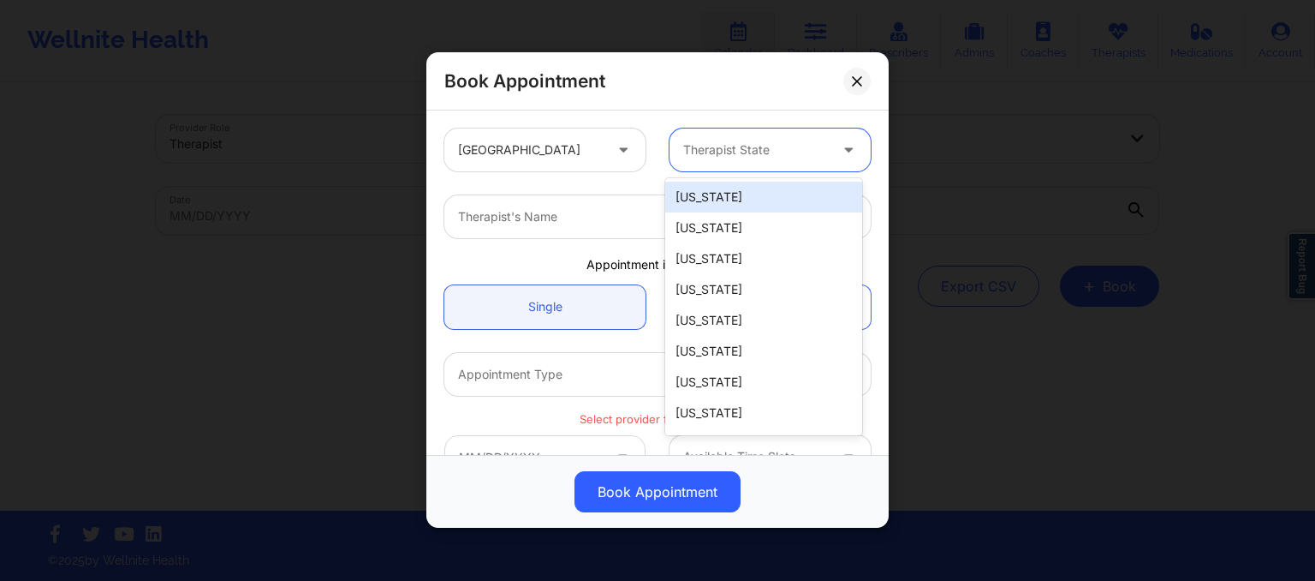
click at [730, 157] on div at bounding box center [755, 150] width 145 height 21
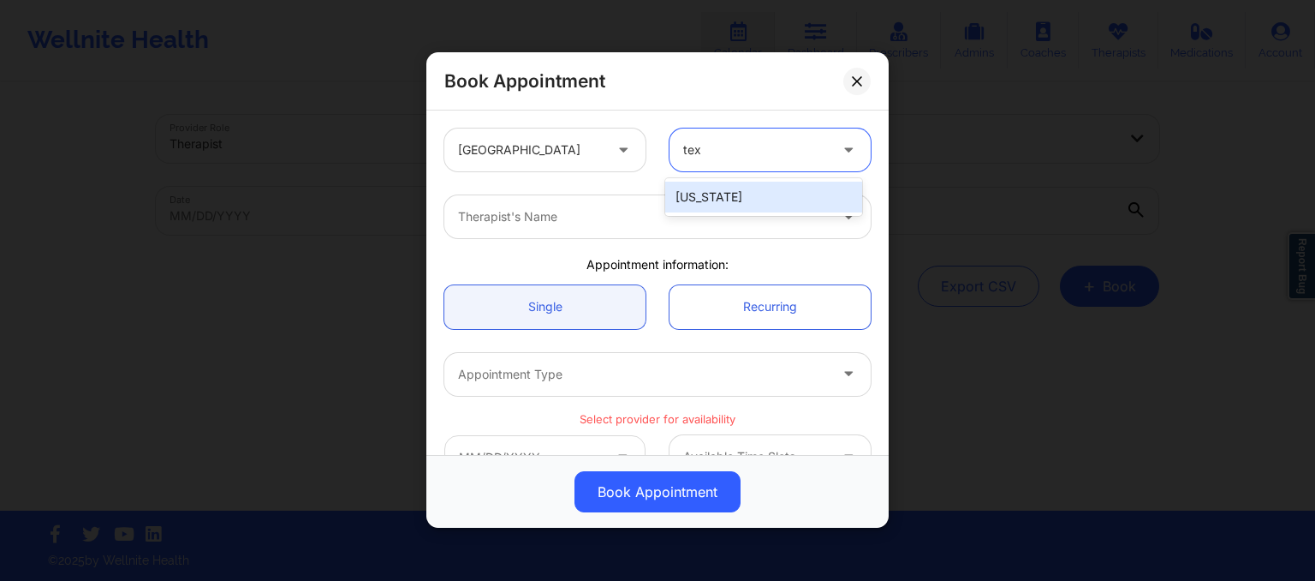
type input "texa"
click at [724, 188] on div "[US_STATE]" at bounding box center [763, 197] width 197 height 31
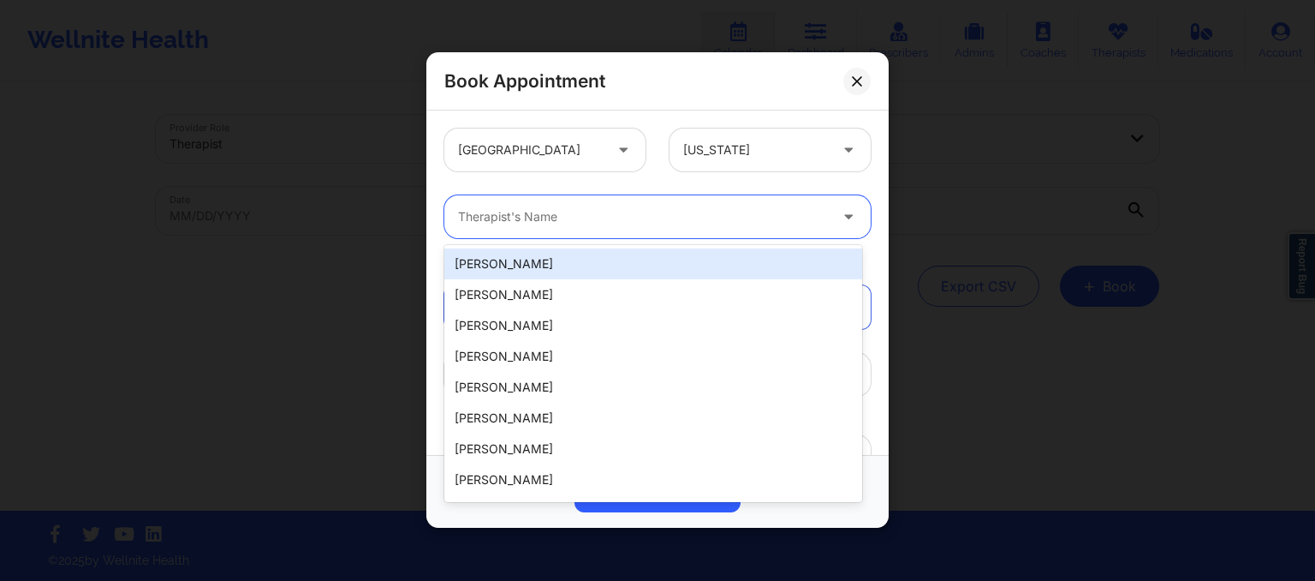
click at [656, 227] on div at bounding box center [643, 217] width 370 height 21
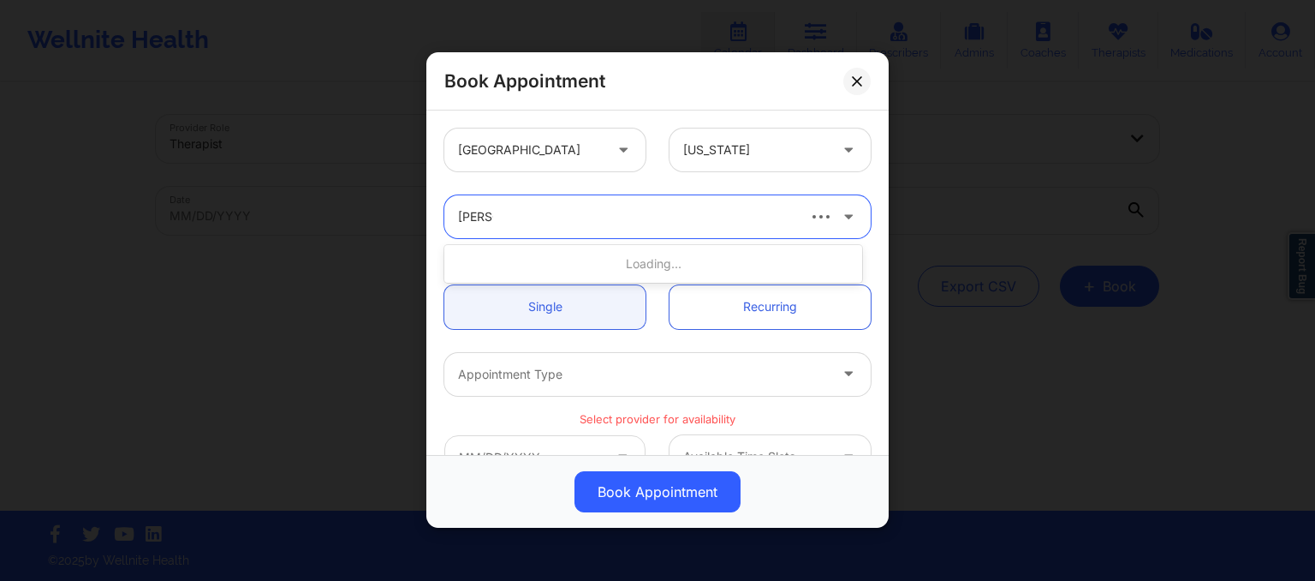
type input "hugh w"
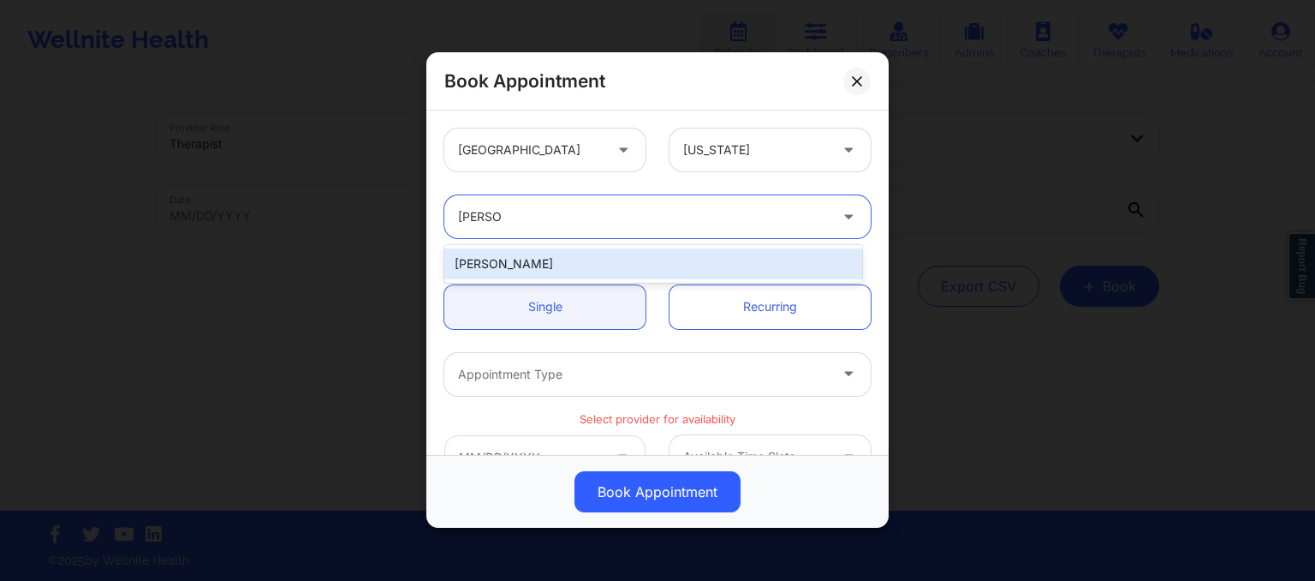
click at [617, 264] on div "Hugh Wallace" at bounding box center [653, 263] width 418 height 31
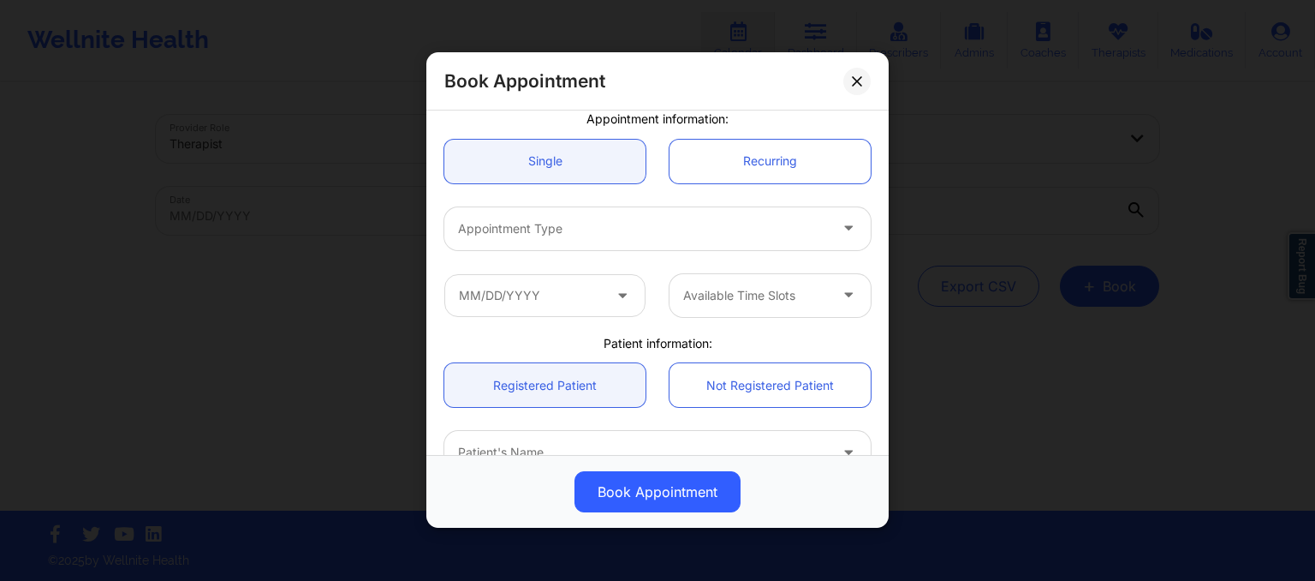
scroll to position [147, 0]
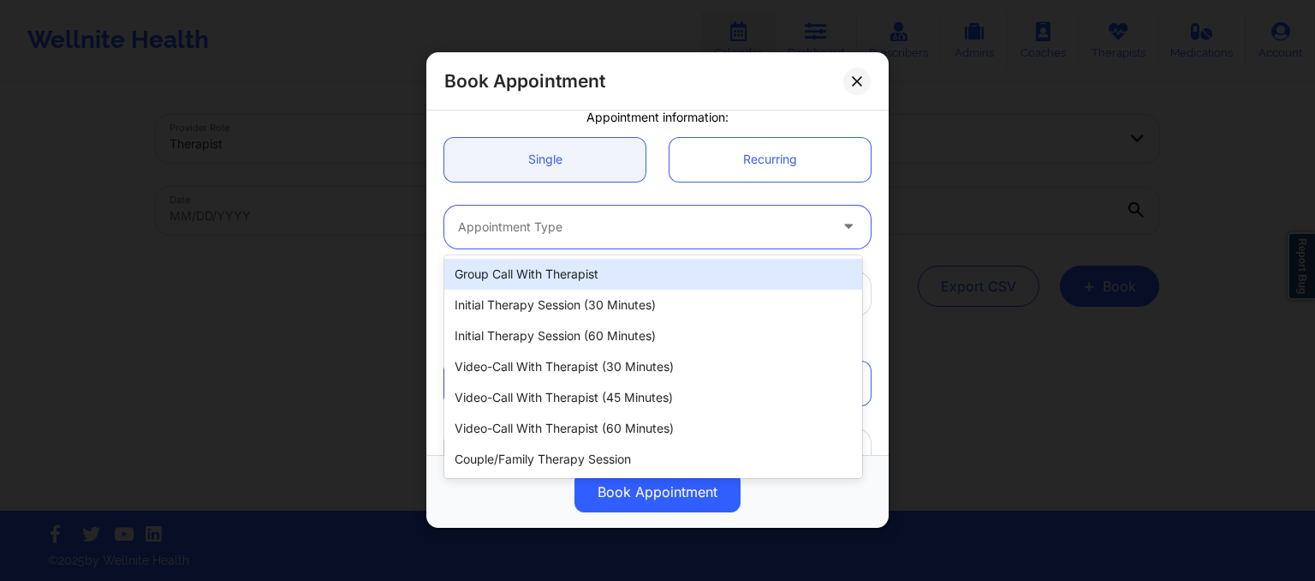
click at [588, 216] on div "Appointment Type" at bounding box center [636, 226] width 385 height 43
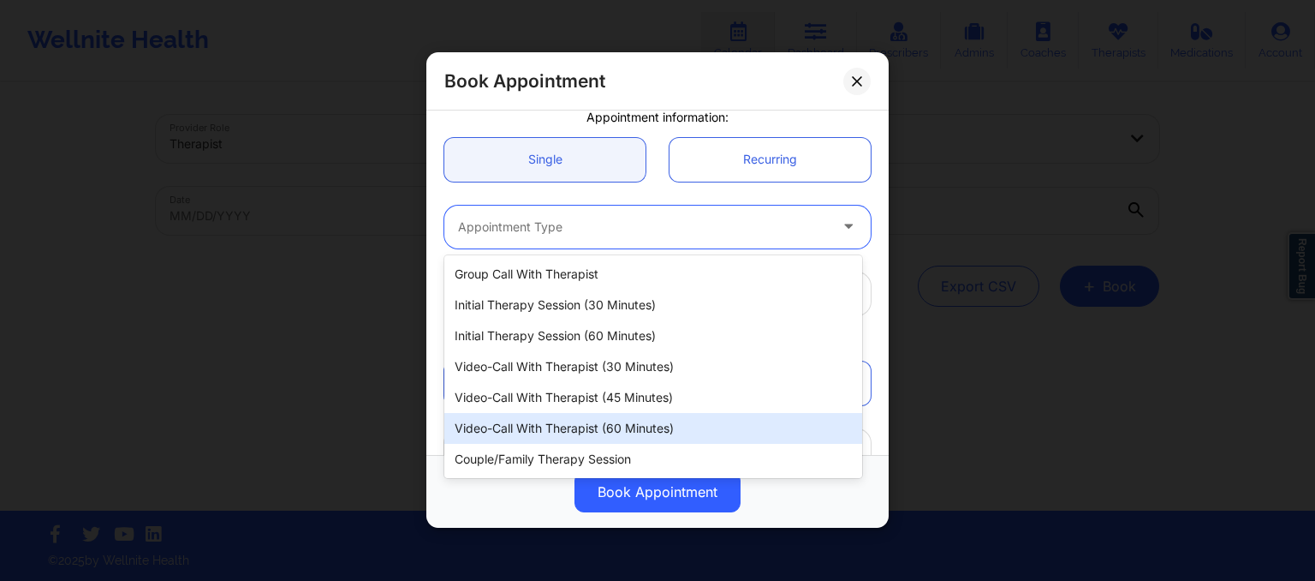
click at [596, 429] on div "Video-Call with Therapist (60 minutes)" at bounding box center [653, 428] width 418 height 31
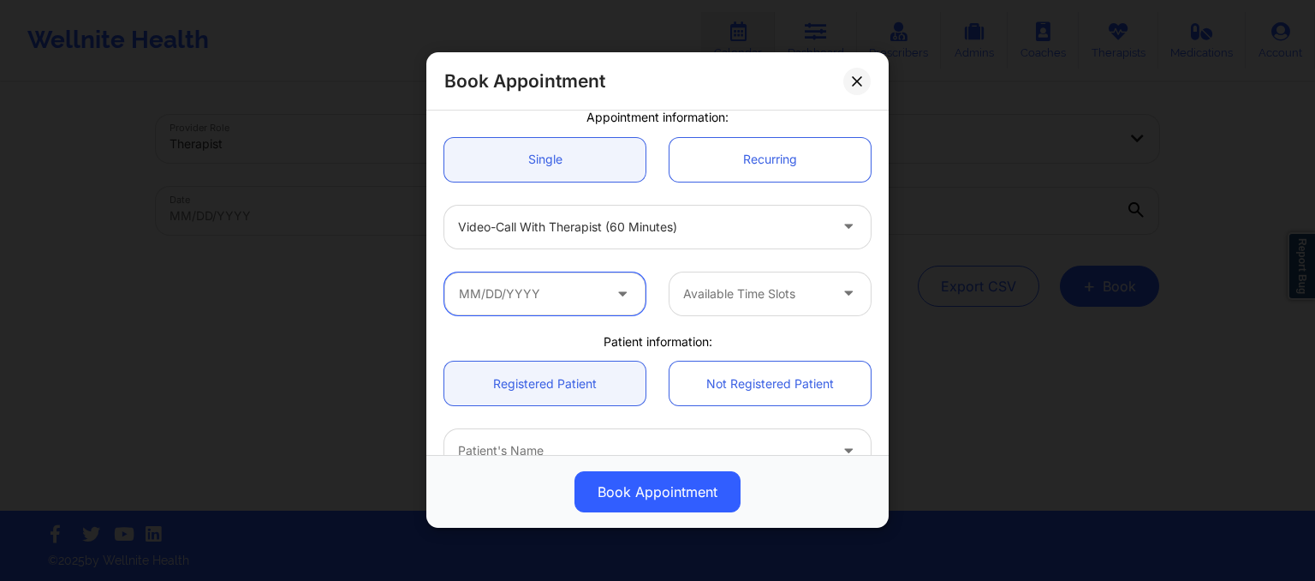
click at [571, 302] on input "text" at bounding box center [544, 293] width 201 height 43
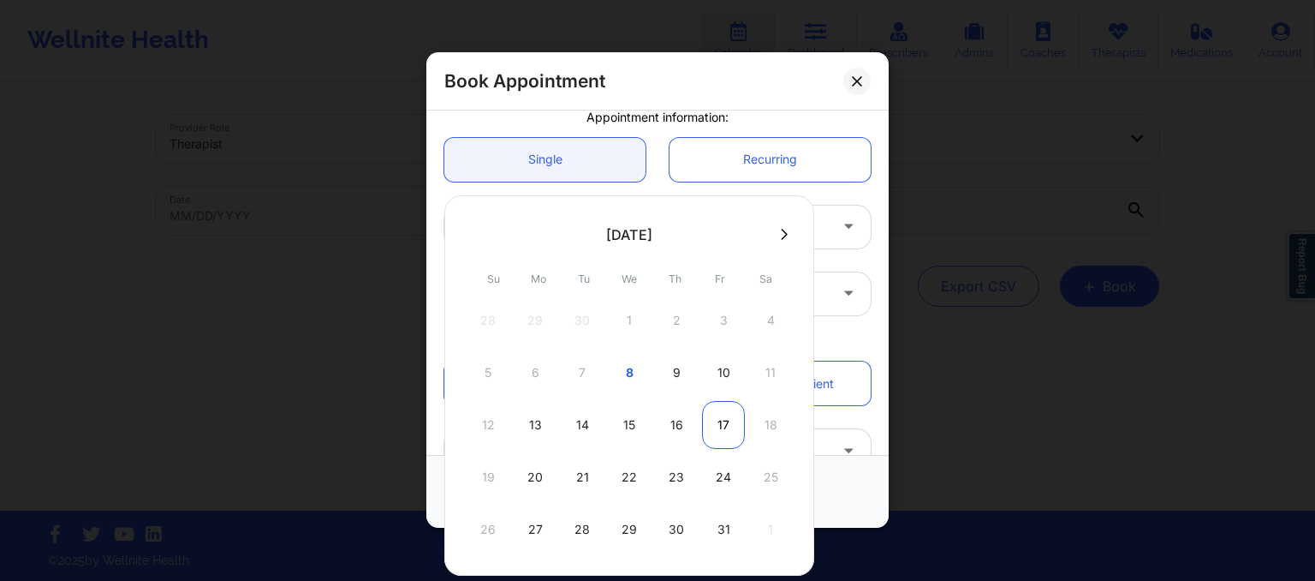
click at [726, 415] on div "17" at bounding box center [723, 425] width 43 height 48
type input "10/17/2025"
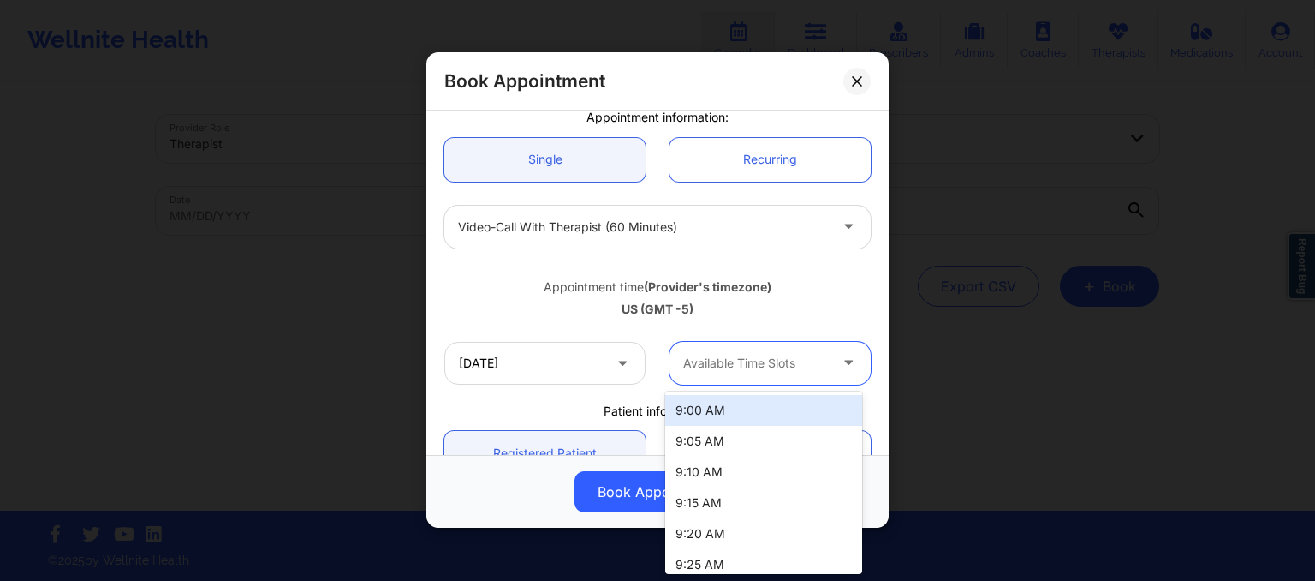
click at [764, 360] on div at bounding box center [755, 363] width 145 height 21
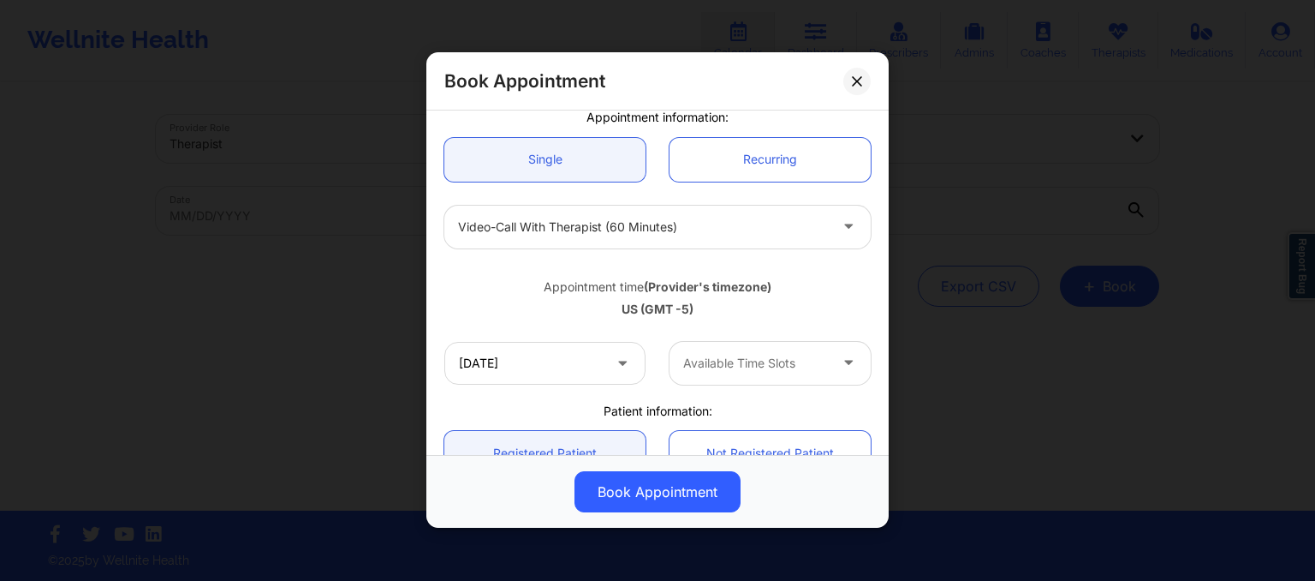
click at [733, 309] on div "US (GMT -5)" at bounding box center [657, 309] width 426 height 17
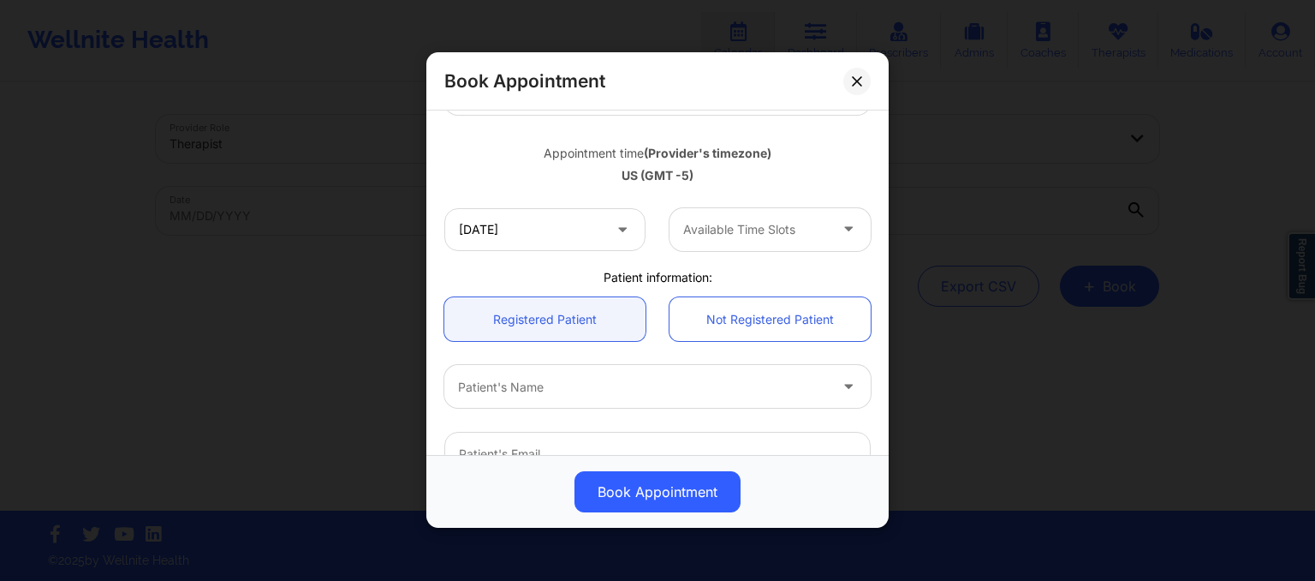
scroll to position [283, 0]
click at [757, 232] on div at bounding box center [755, 227] width 145 height 21
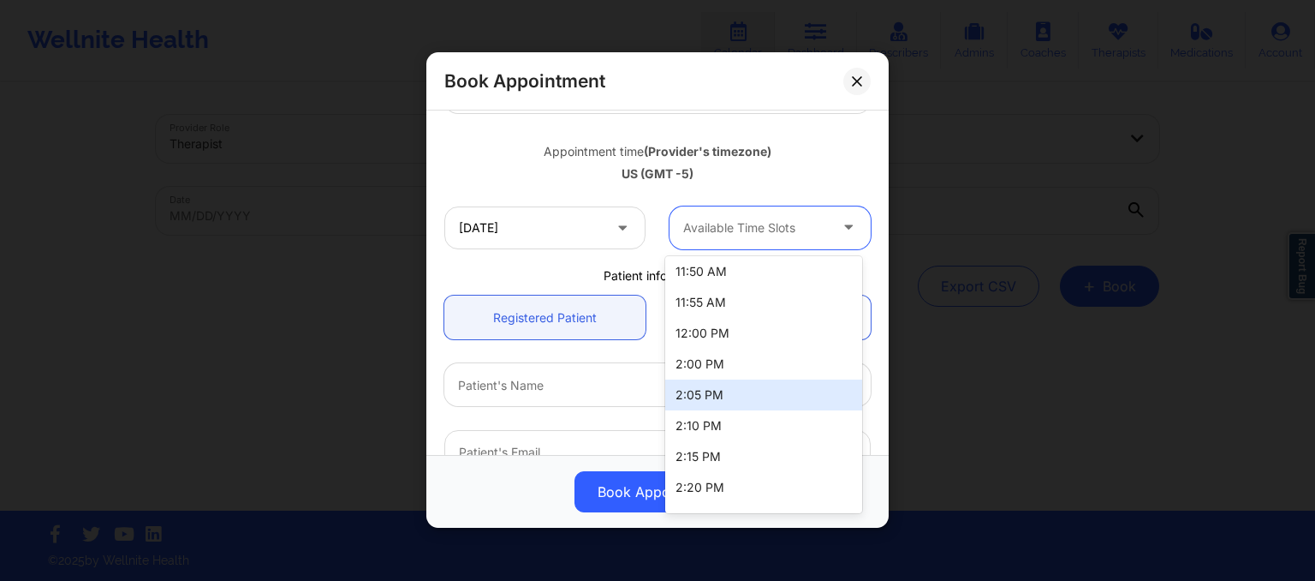
scroll to position [1071, 0]
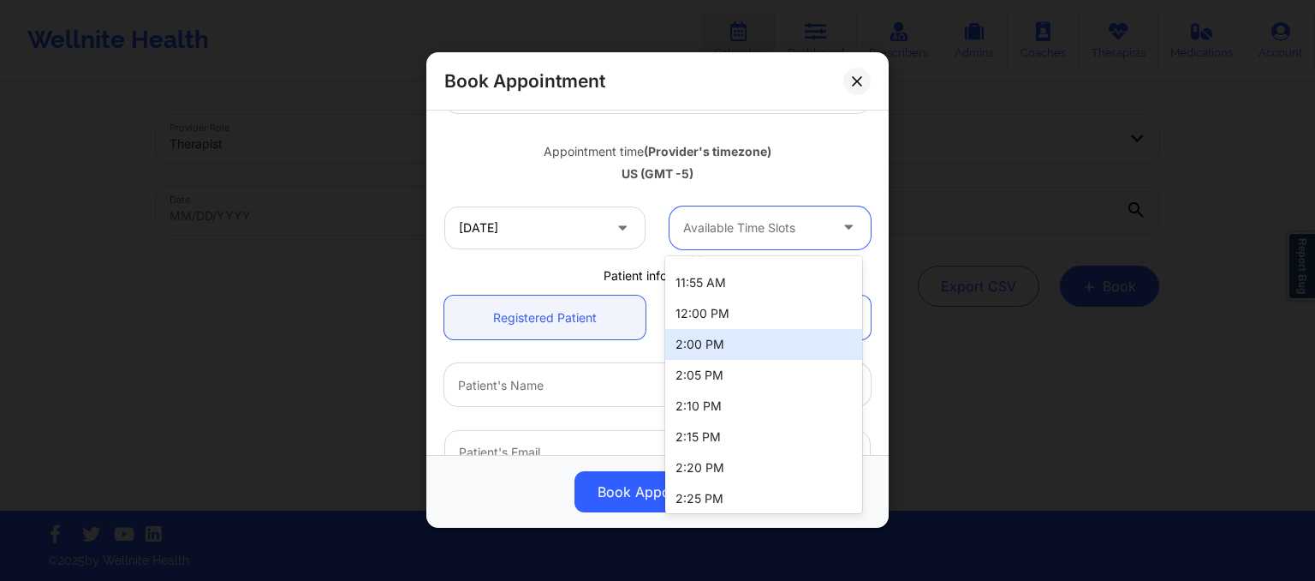
click at [706, 345] on div "2:00 PM" at bounding box center [763, 344] width 197 height 31
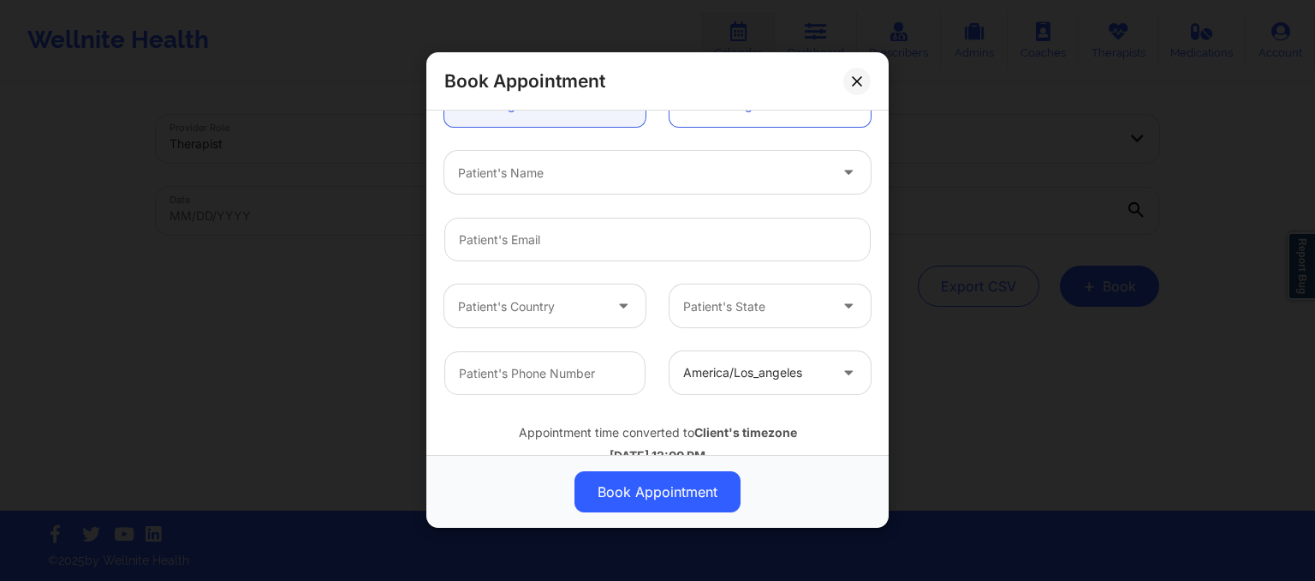
scroll to position [513, 0]
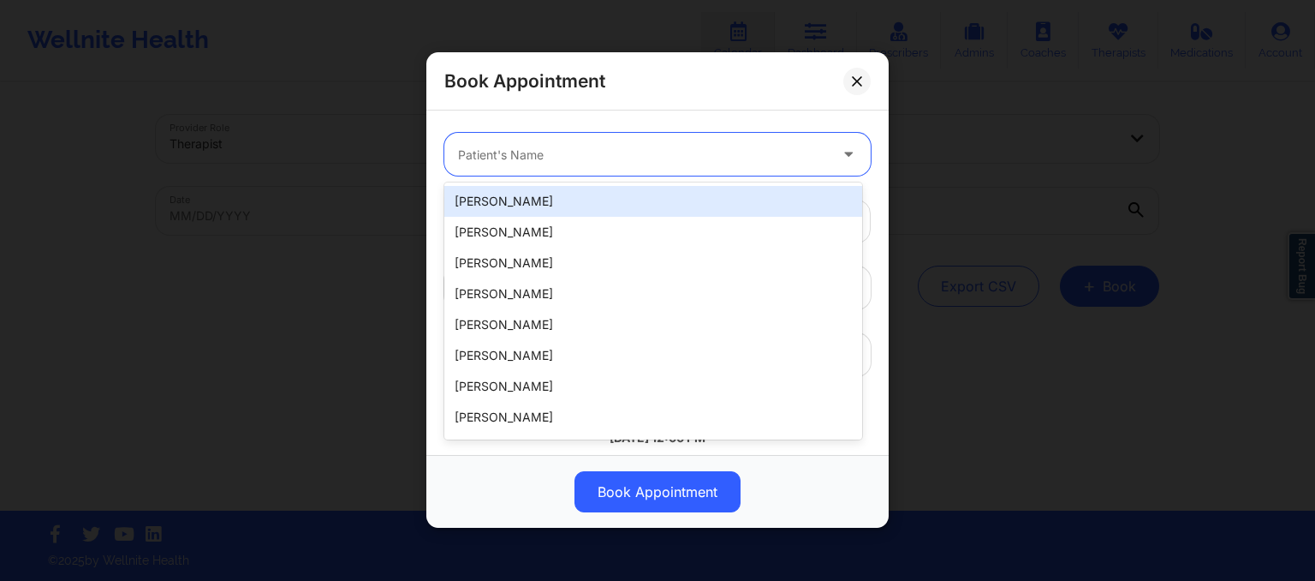
click at [632, 165] on div "Patient's Name" at bounding box center [636, 155] width 385 height 43
paste input "6. Joseph Mckenzie"
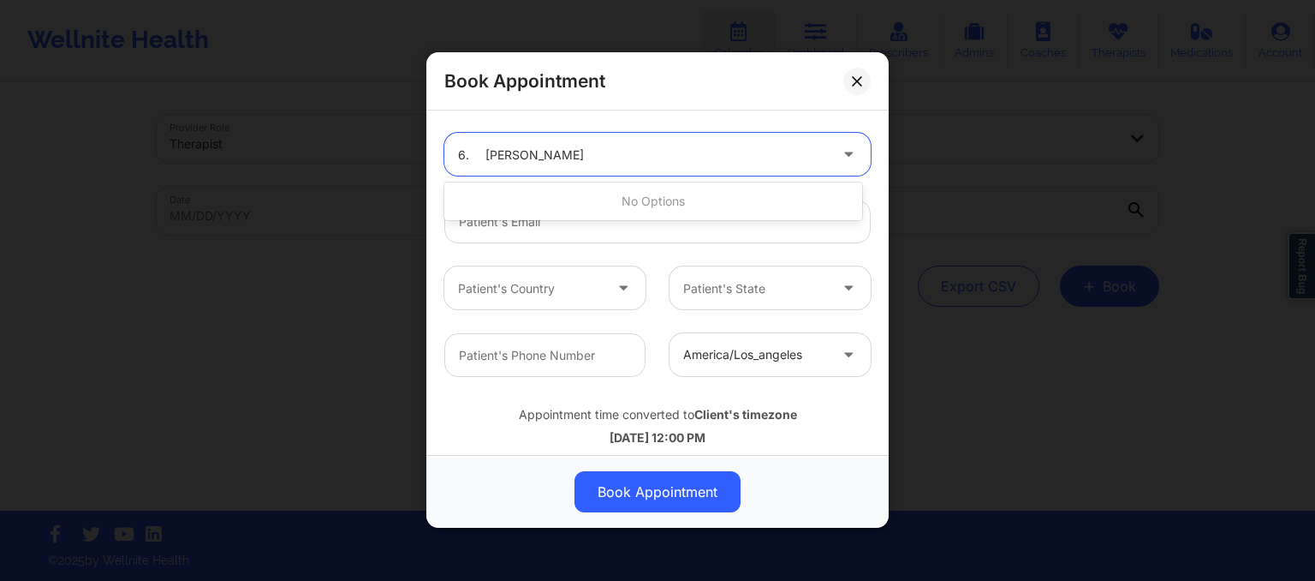
click at [483, 162] on input "6. Joseph Mckenzie" at bounding box center [523, 154] width 130 height 17
type input "Joseph Mckenzie"
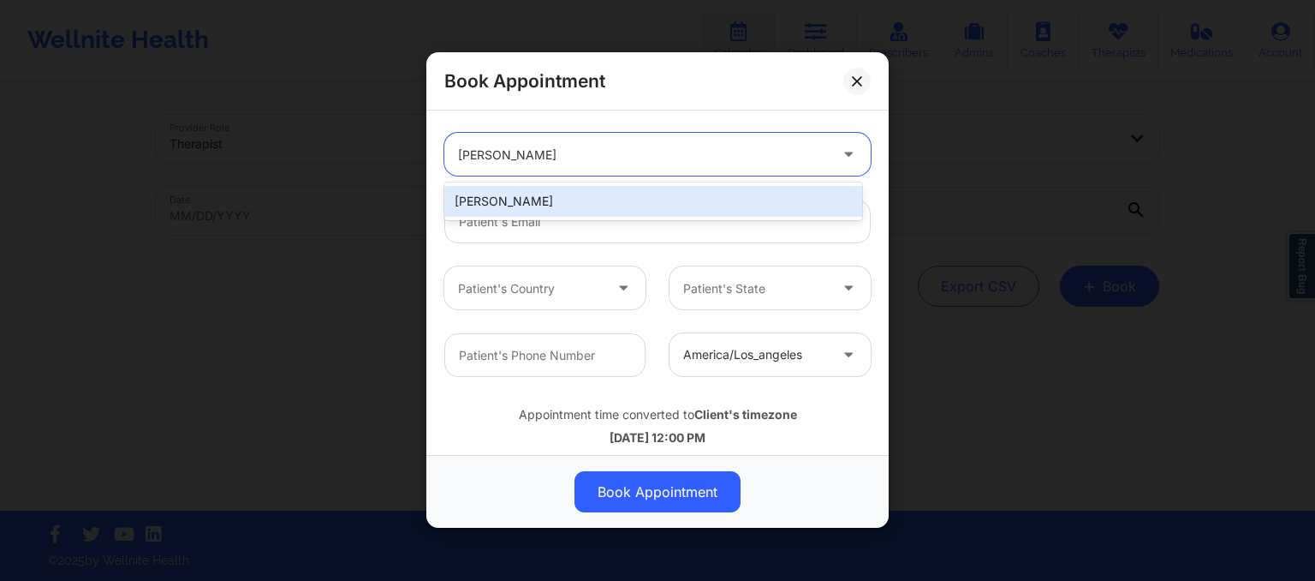
click at [496, 192] on div "Joseph Mckenzie" at bounding box center [653, 201] width 418 height 31
type input "joemck9333@gmail.com"
type input "5127575223"
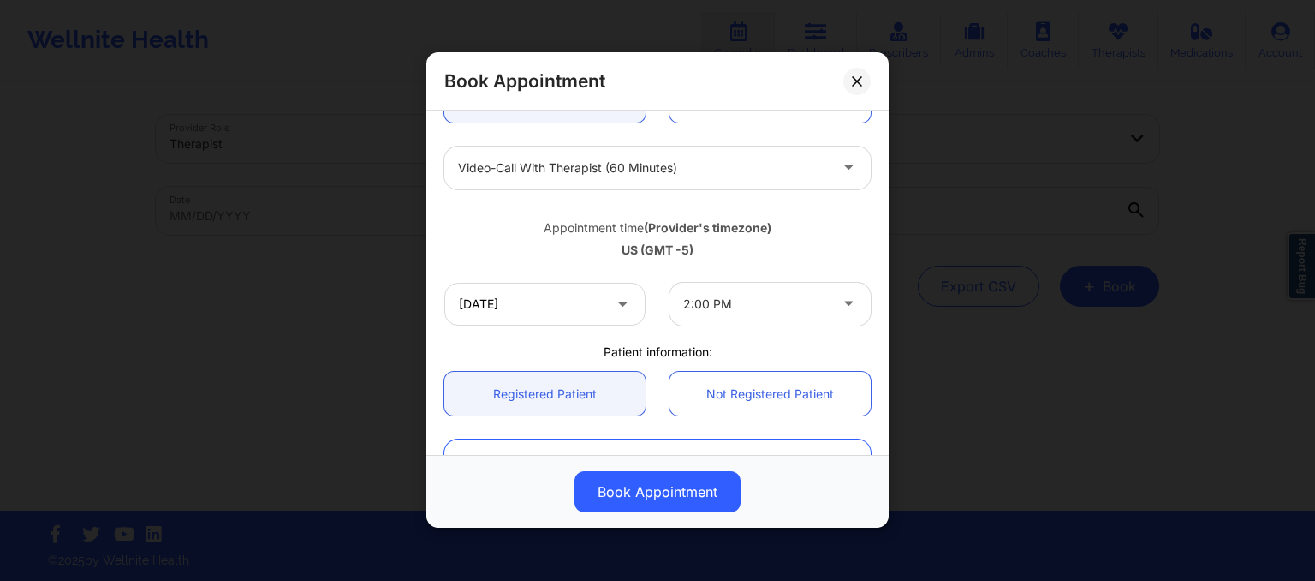
scroll to position [209, 0]
click at [524, 301] on input "10/17/2025" at bounding box center [544, 301] width 201 height 43
click at [819, 217] on div "Appointment time (Provider's timezone)" at bounding box center [657, 225] width 426 height 17
click at [849, 90] on button at bounding box center [856, 81] width 27 height 27
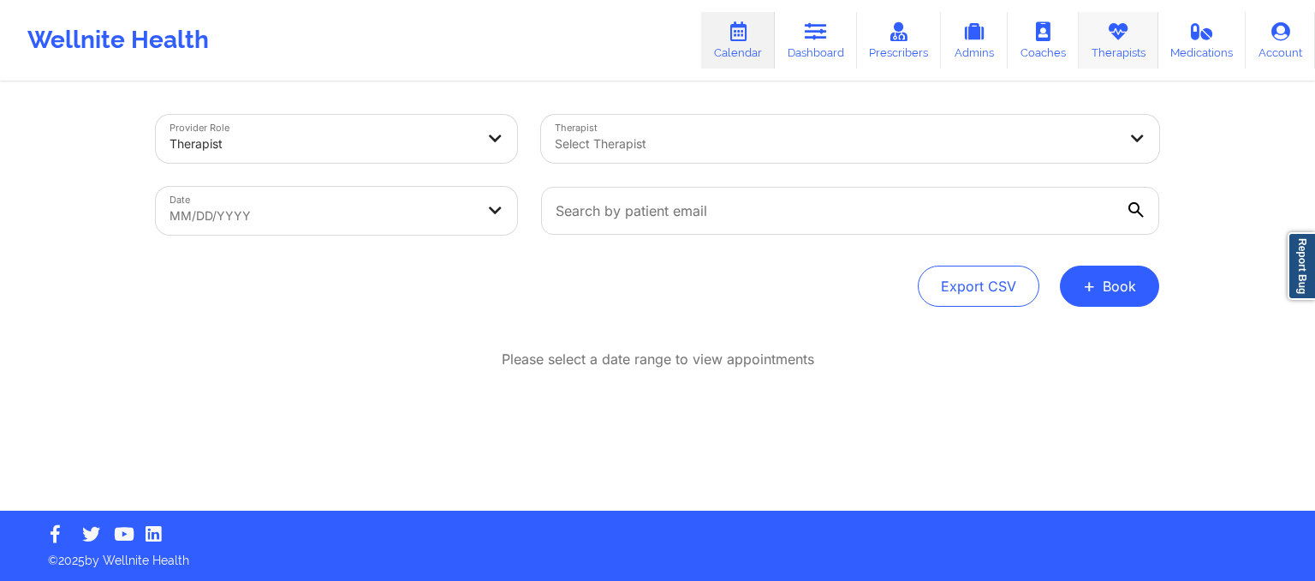
click at [1134, 39] on link "Therapists" at bounding box center [1119, 40] width 80 height 57
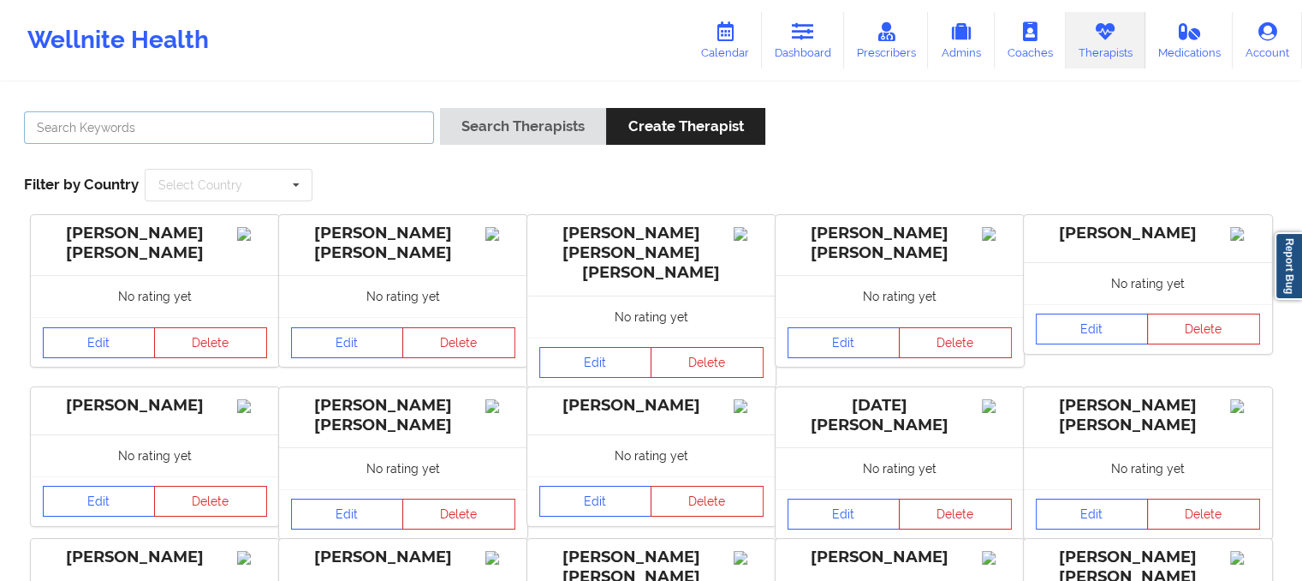
click at [361, 128] on input "text" at bounding box center [229, 127] width 410 height 33
type input "deon whiteside"
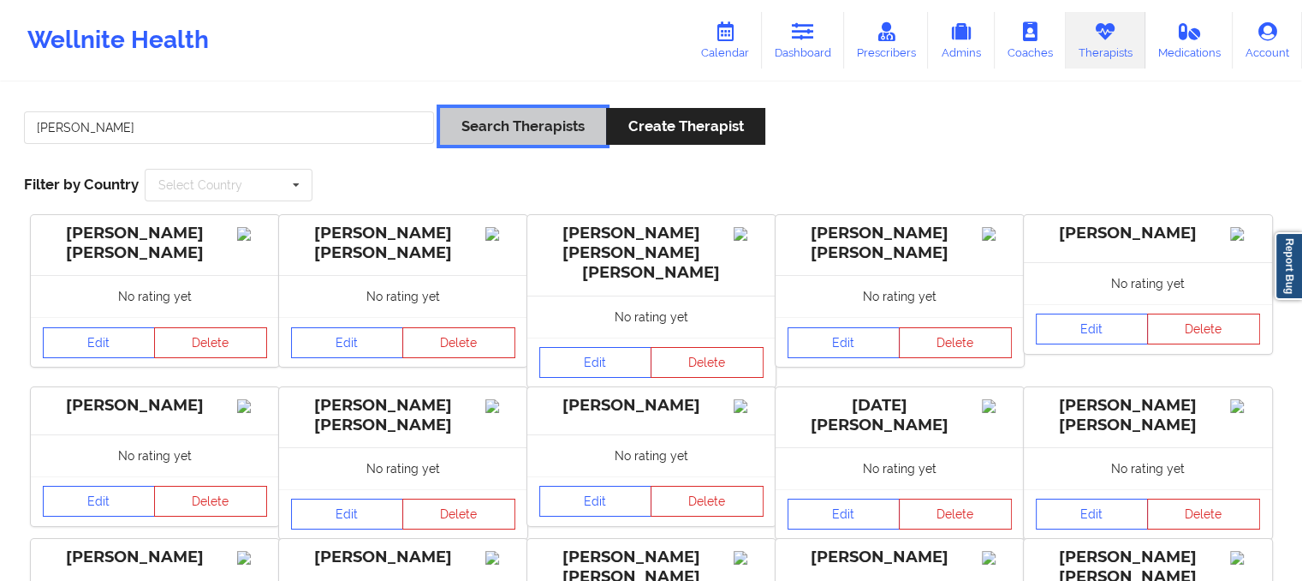
click at [544, 122] on button "Search Therapists" at bounding box center [523, 126] width 166 height 37
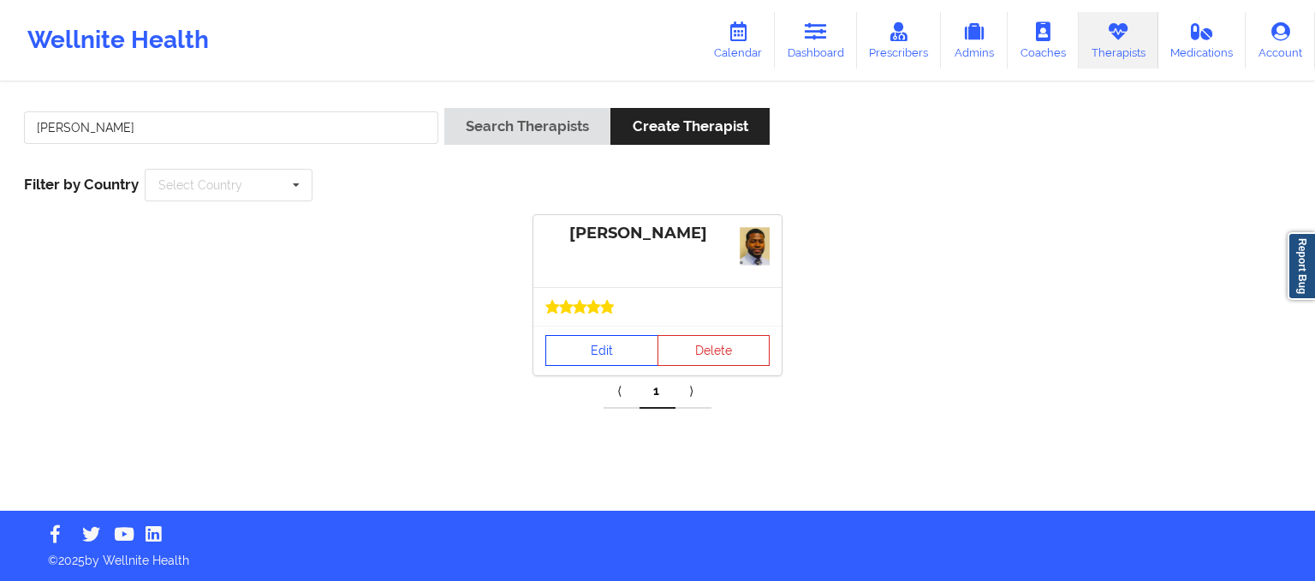
click at [606, 360] on link "Edit" at bounding box center [601, 350] width 113 height 31
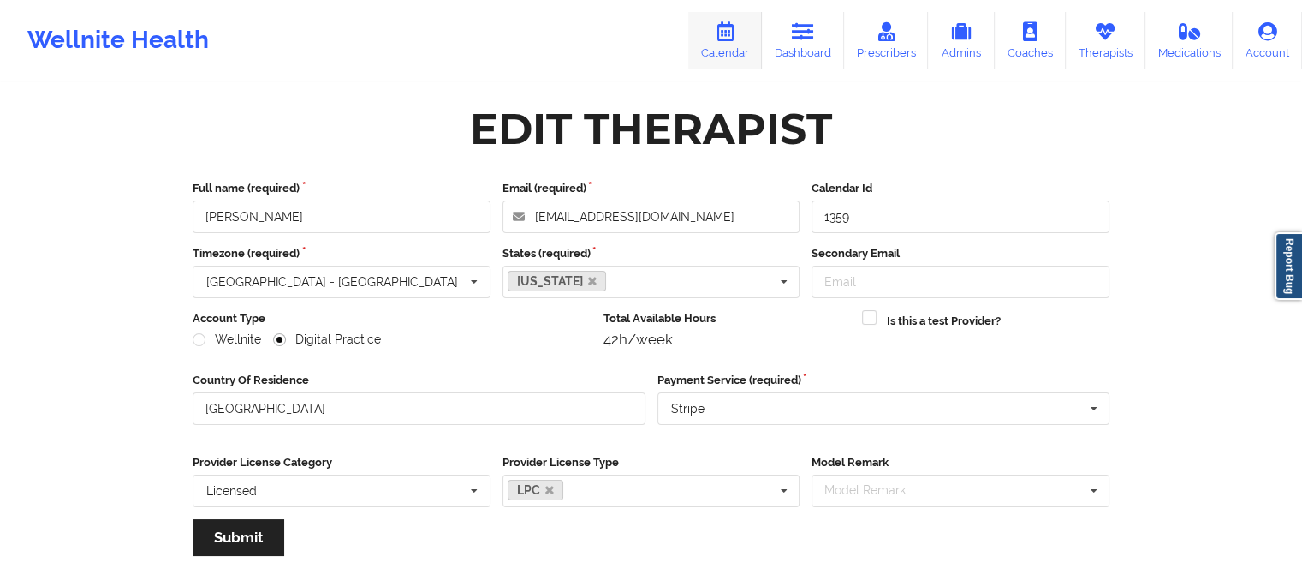
click at [736, 38] on icon at bounding box center [725, 31] width 22 height 19
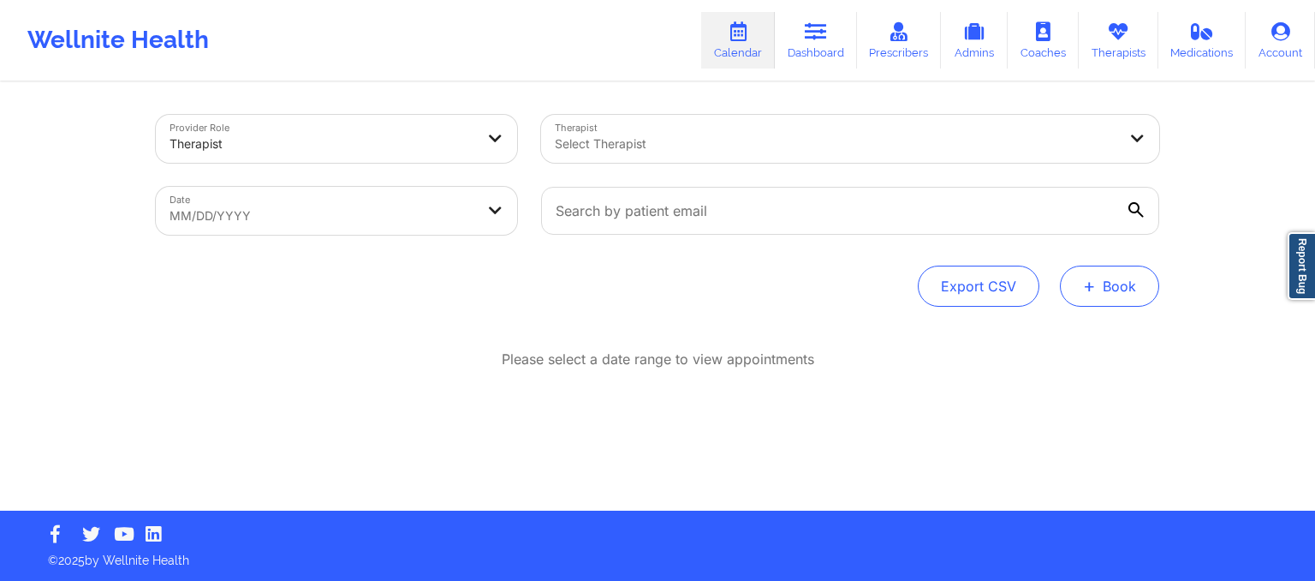
click at [1097, 265] on button "+ Book" at bounding box center [1109, 285] width 99 height 41
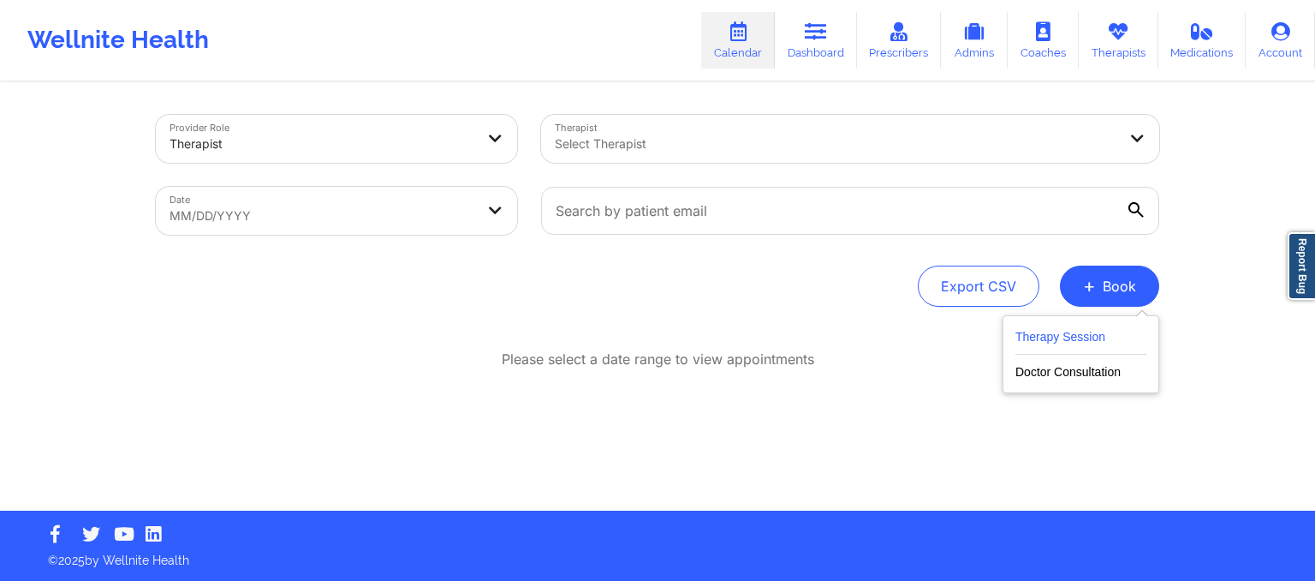
click at [1090, 326] on button "Therapy Session" at bounding box center [1080, 340] width 131 height 28
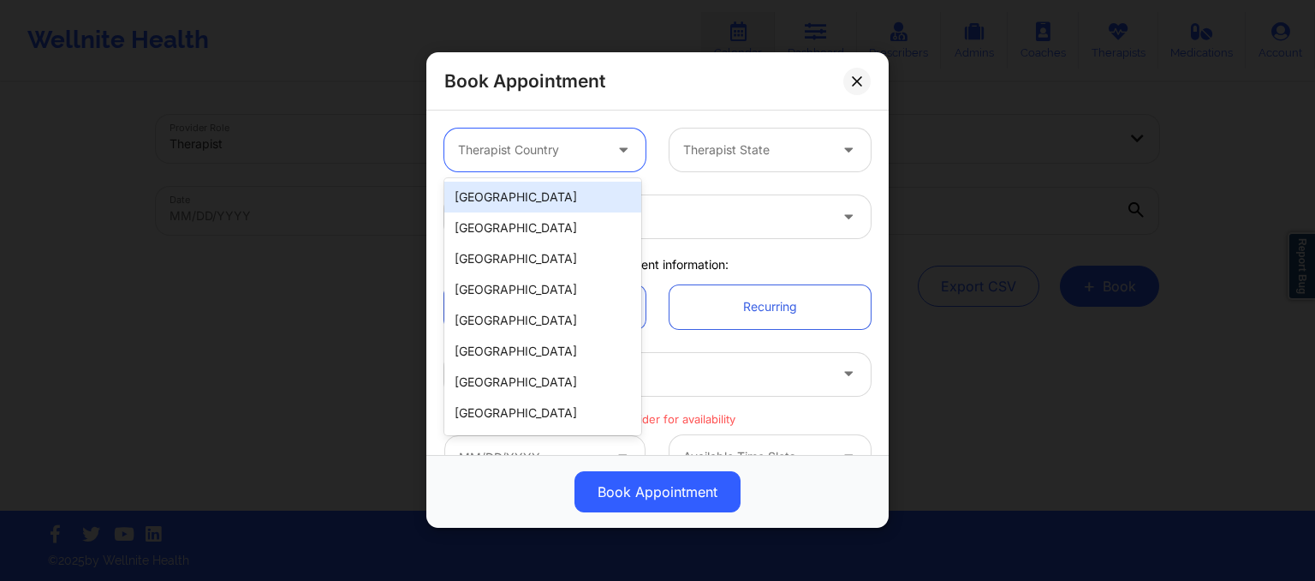
click at [576, 162] on div "Therapist Country" at bounding box center [524, 149] width 160 height 43
drag, startPoint x: 541, startPoint y: 218, endPoint x: 533, endPoint y: 205, distance: 15.0
click at [533, 205] on div "United States Spain Mexico Canada South Africa Australia Colombia Chile New Zea…" at bounding box center [542, 306] width 197 height 257
click at [533, 205] on div "[GEOGRAPHIC_DATA]" at bounding box center [542, 197] width 197 height 31
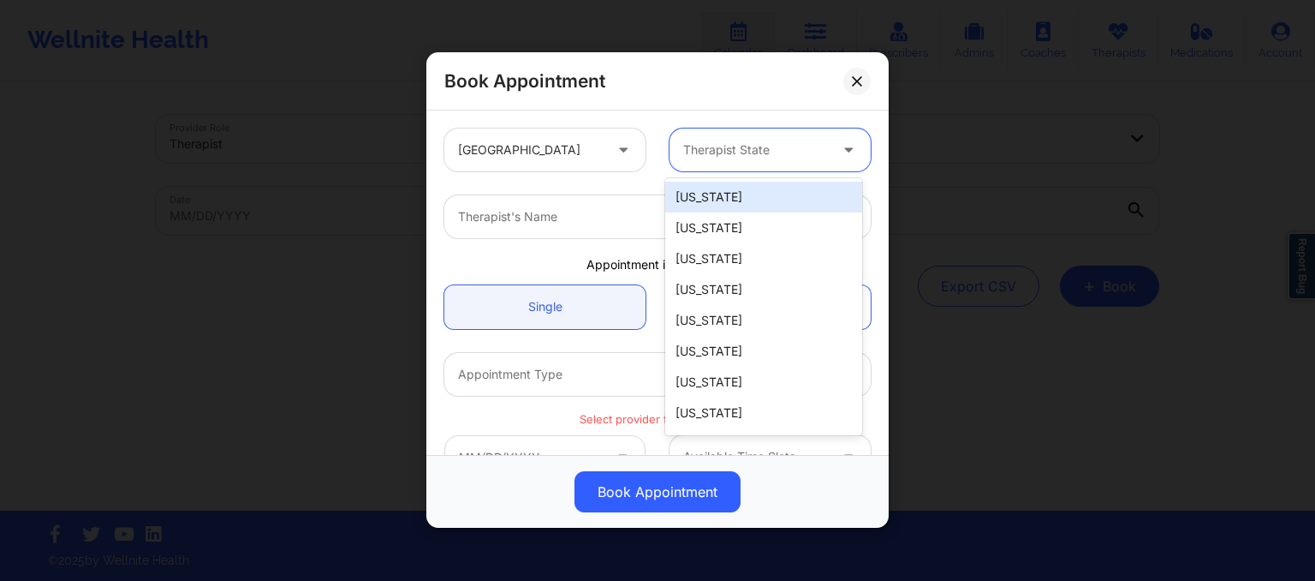
click at [716, 138] on div "Therapist State" at bounding box center [750, 149] width 160 height 43
type input "ok"
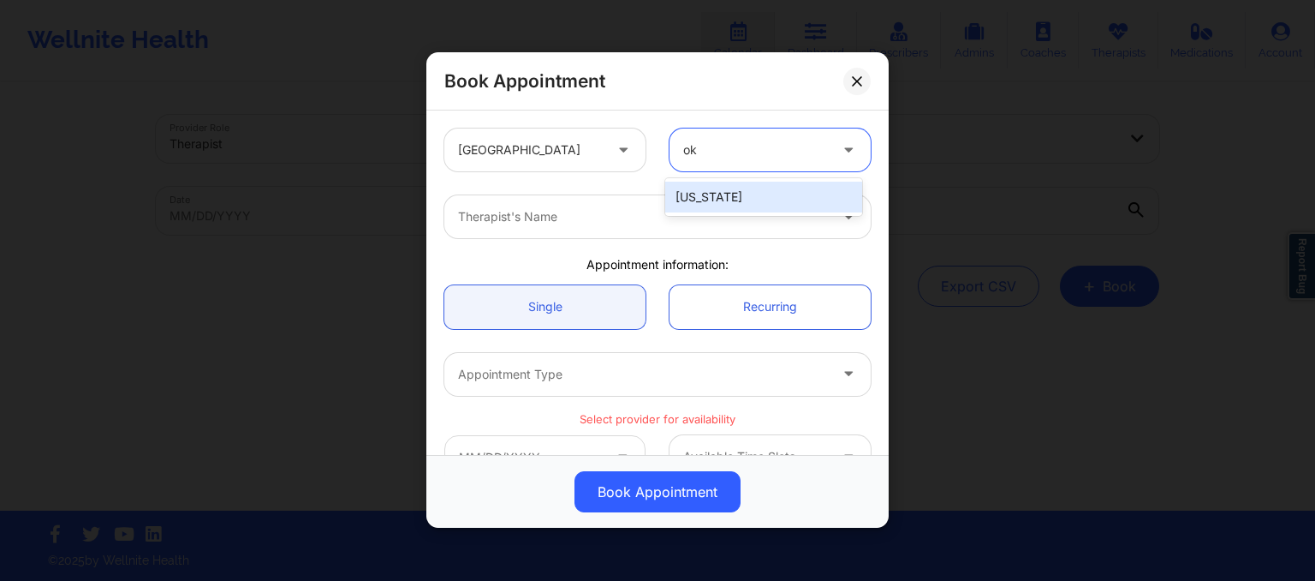
click at [698, 204] on div "[US_STATE]" at bounding box center [763, 197] width 197 height 31
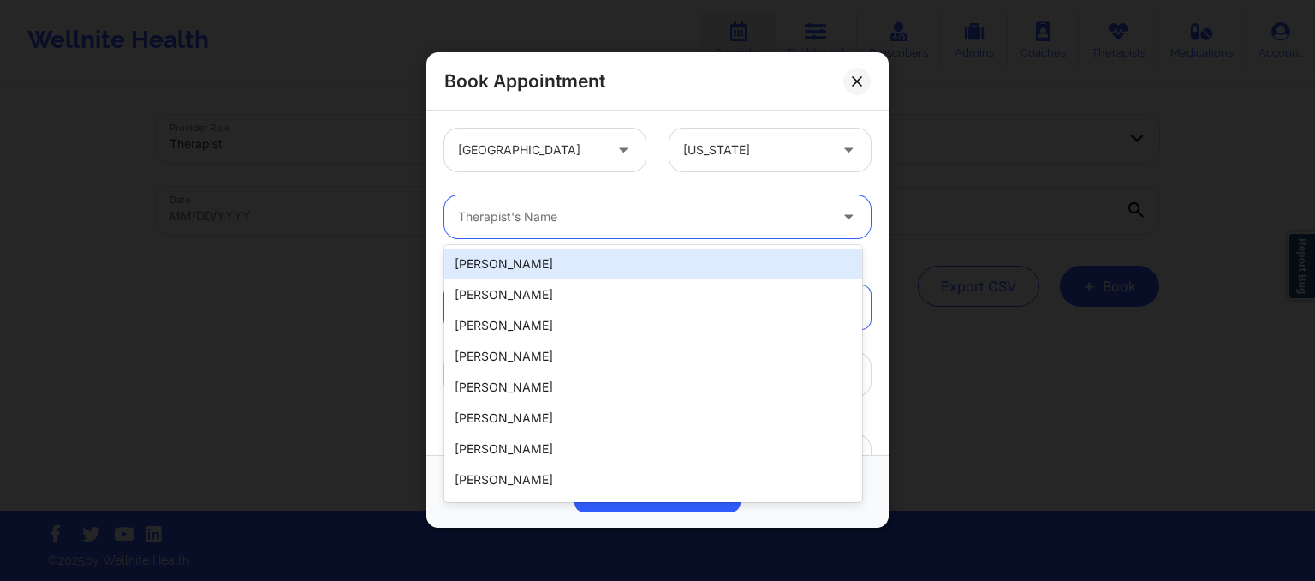
click at [644, 234] on div "Therapist's Name" at bounding box center [636, 216] width 385 height 43
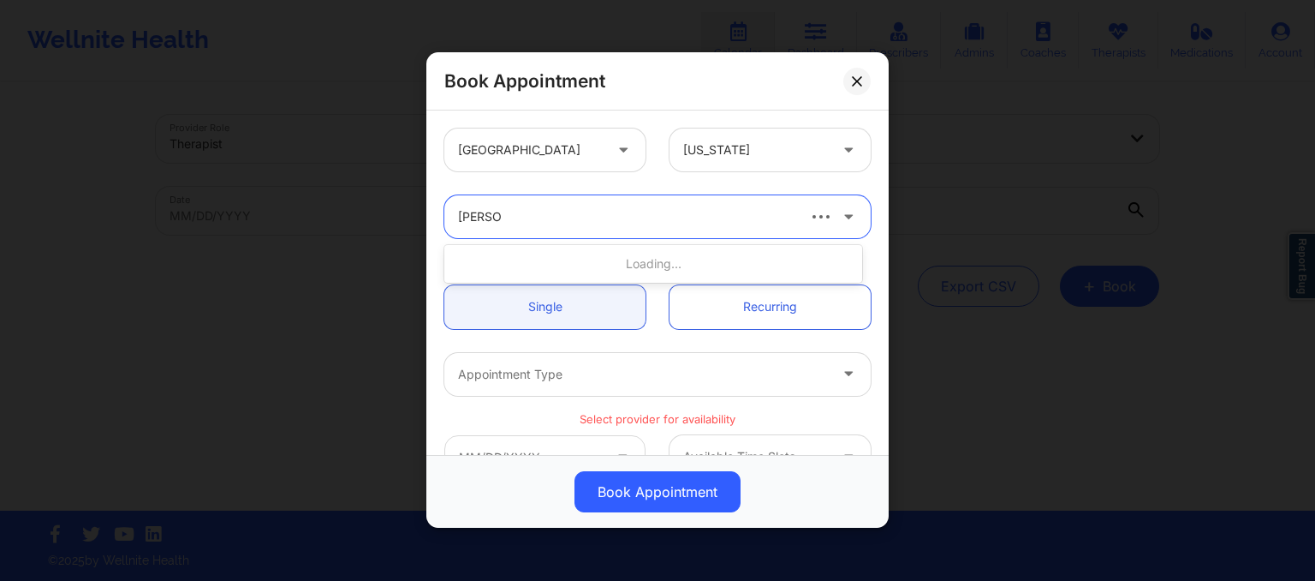
type input "deon wh"
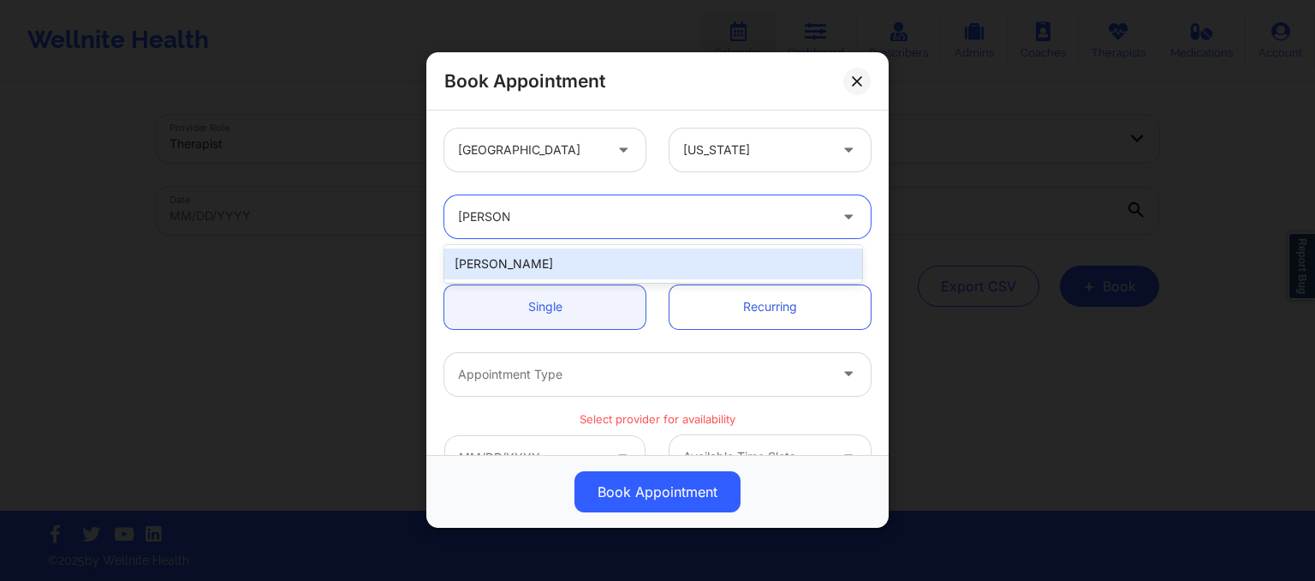
click at [627, 266] on div "deon Whiteside" at bounding box center [653, 263] width 418 height 31
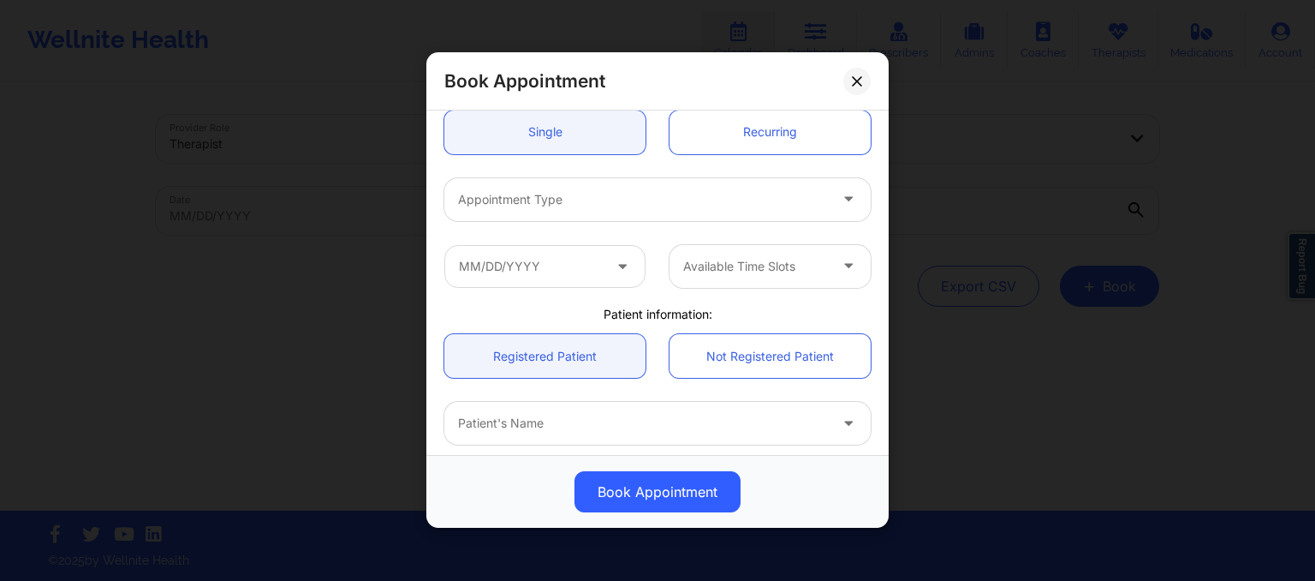
scroll to position [178, 0]
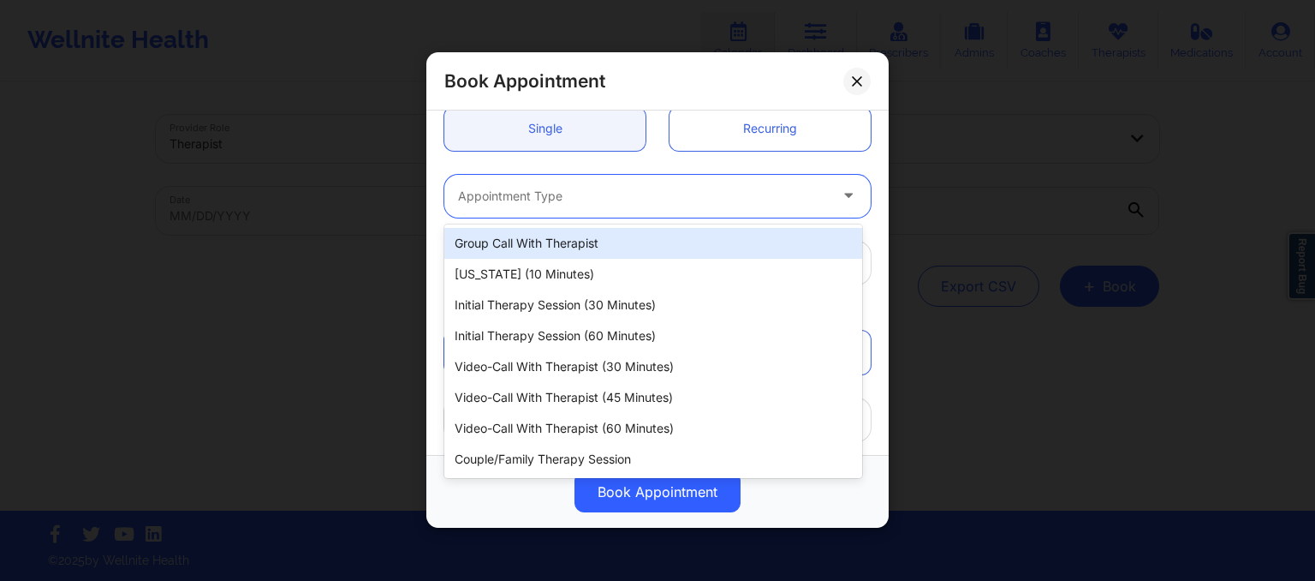
click at [540, 190] on div at bounding box center [643, 196] width 370 height 21
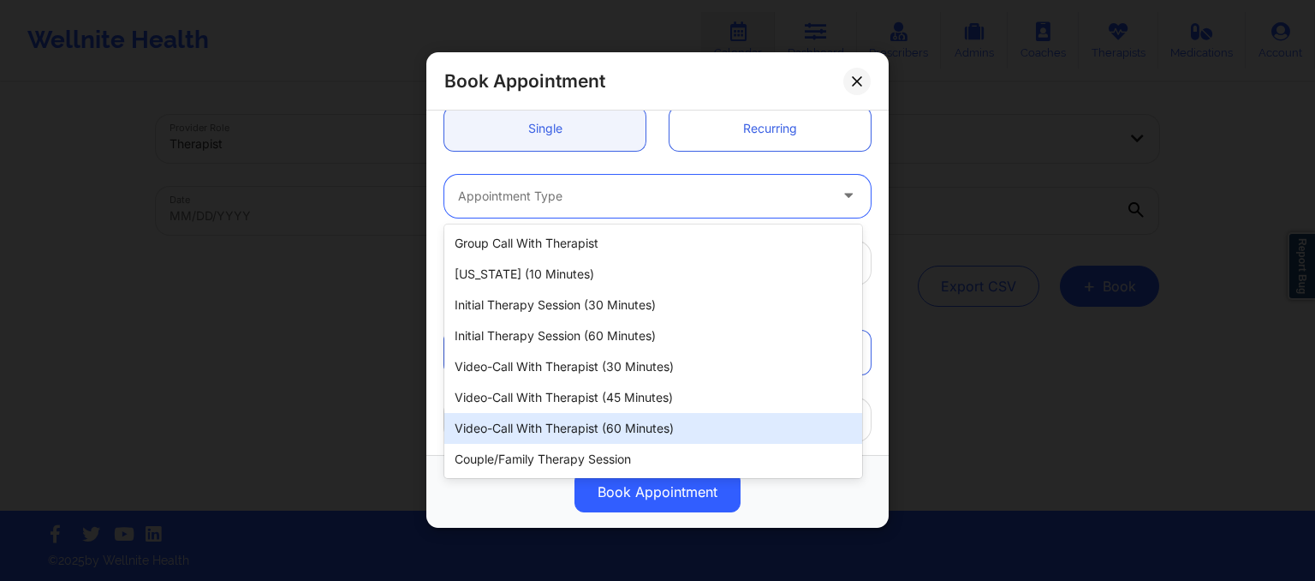
click at [563, 414] on div "Video-Call with Therapist (60 minutes)" at bounding box center [653, 428] width 418 height 31
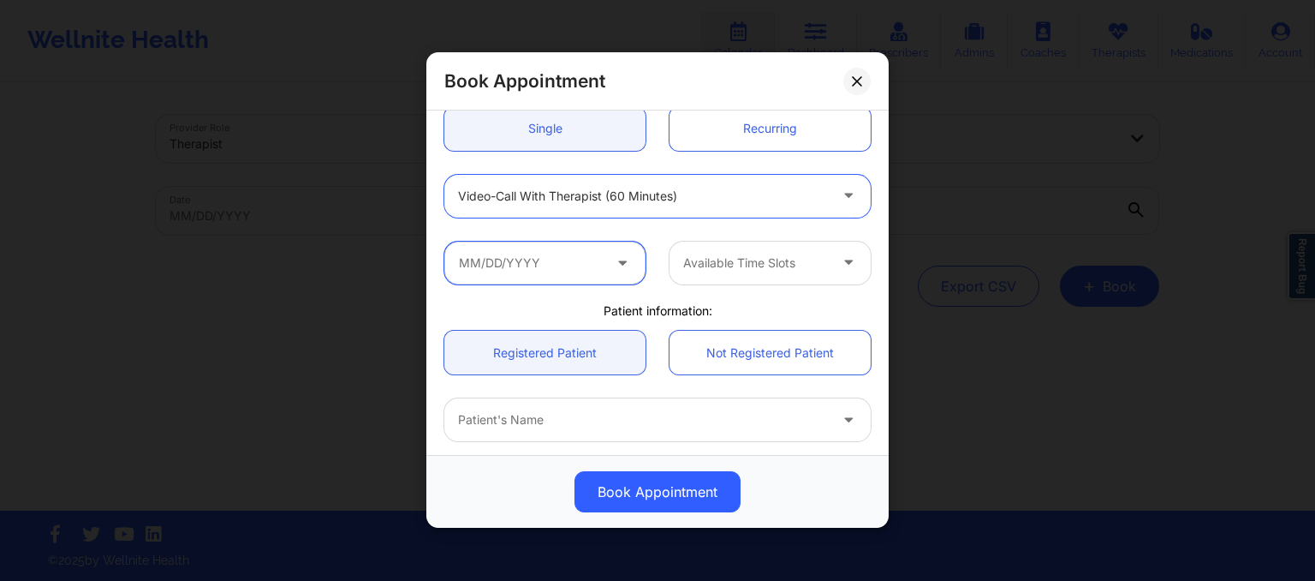
click at [524, 265] on input "text" at bounding box center [544, 262] width 201 height 43
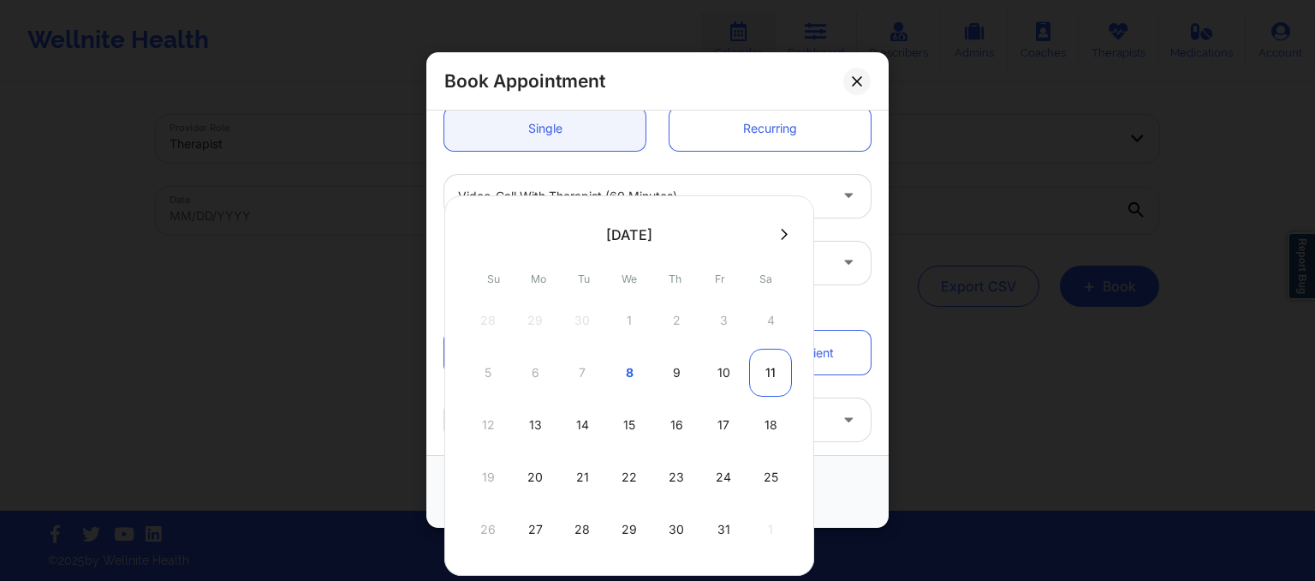
click at [778, 366] on div "11" at bounding box center [770, 372] width 43 height 48
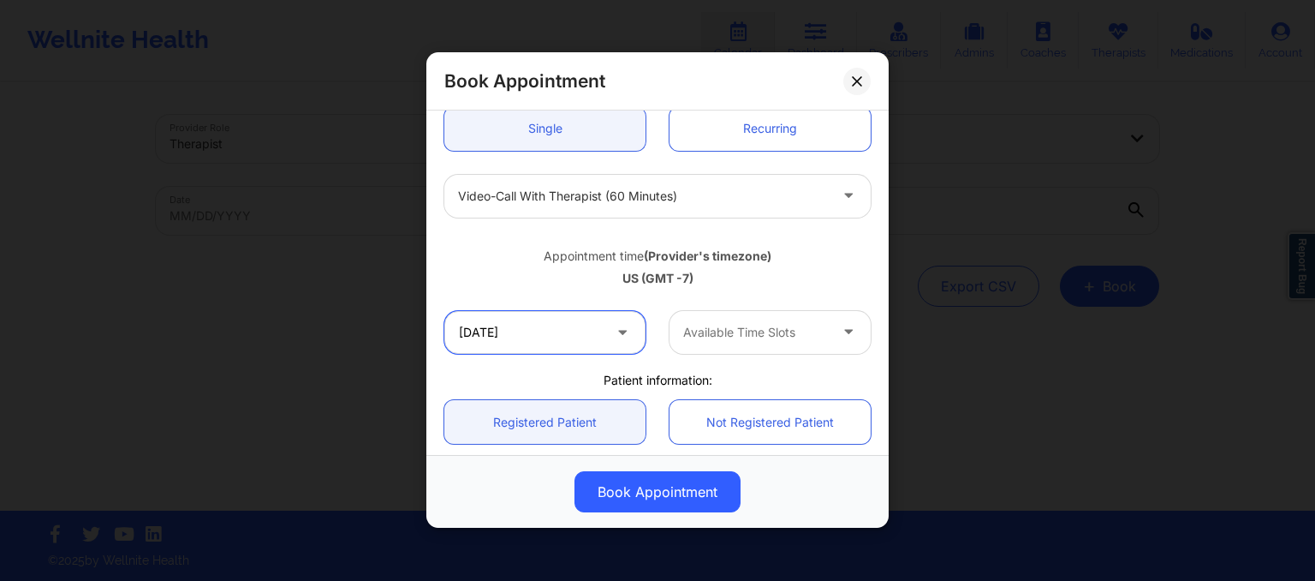
click at [590, 347] on input "10/11/2025" at bounding box center [544, 332] width 201 height 43
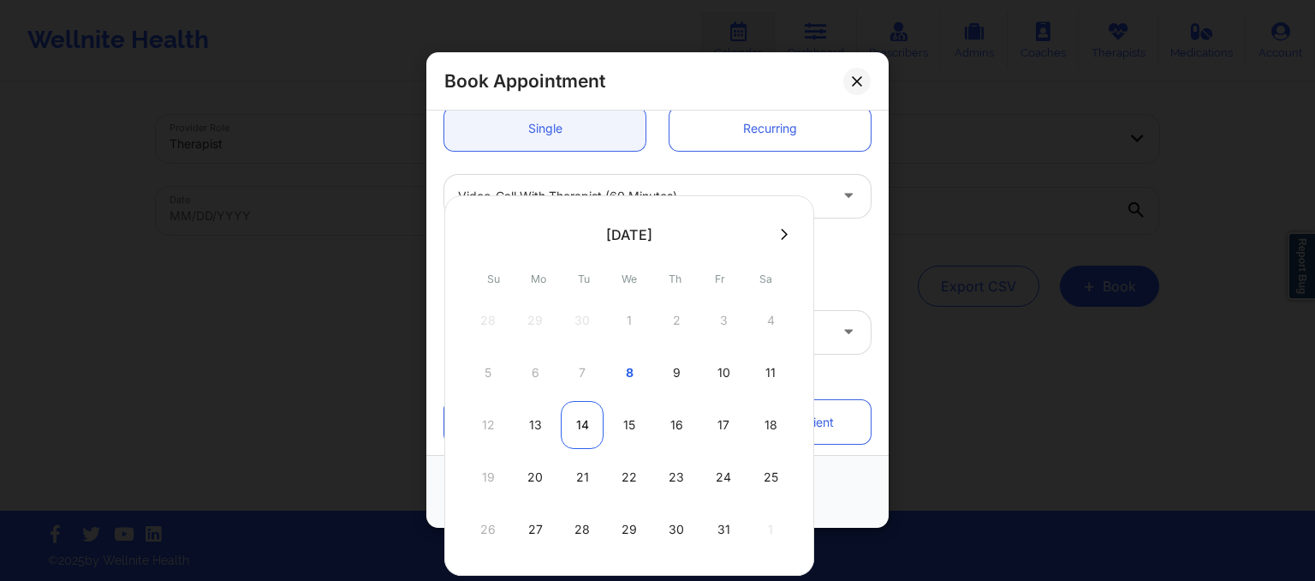
click at [575, 435] on div "14" at bounding box center [582, 425] width 43 height 48
type input "10/14/2025"
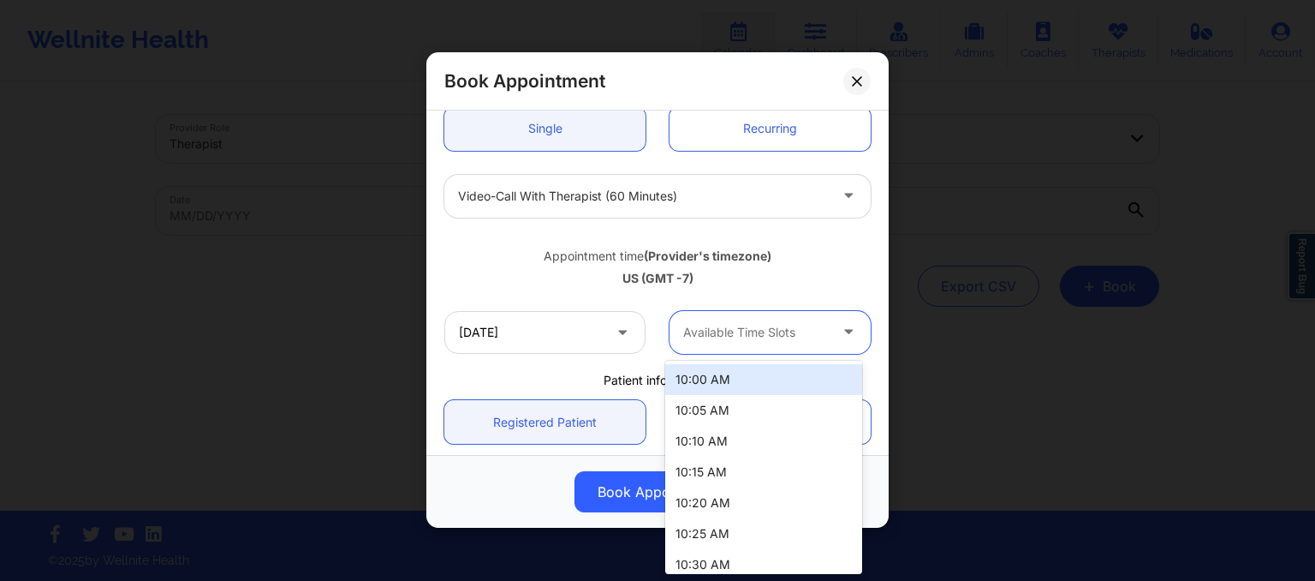
click at [755, 331] on div at bounding box center [755, 332] width 145 height 21
click at [740, 322] on div at bounding box center [755, 332] width 145 height 21
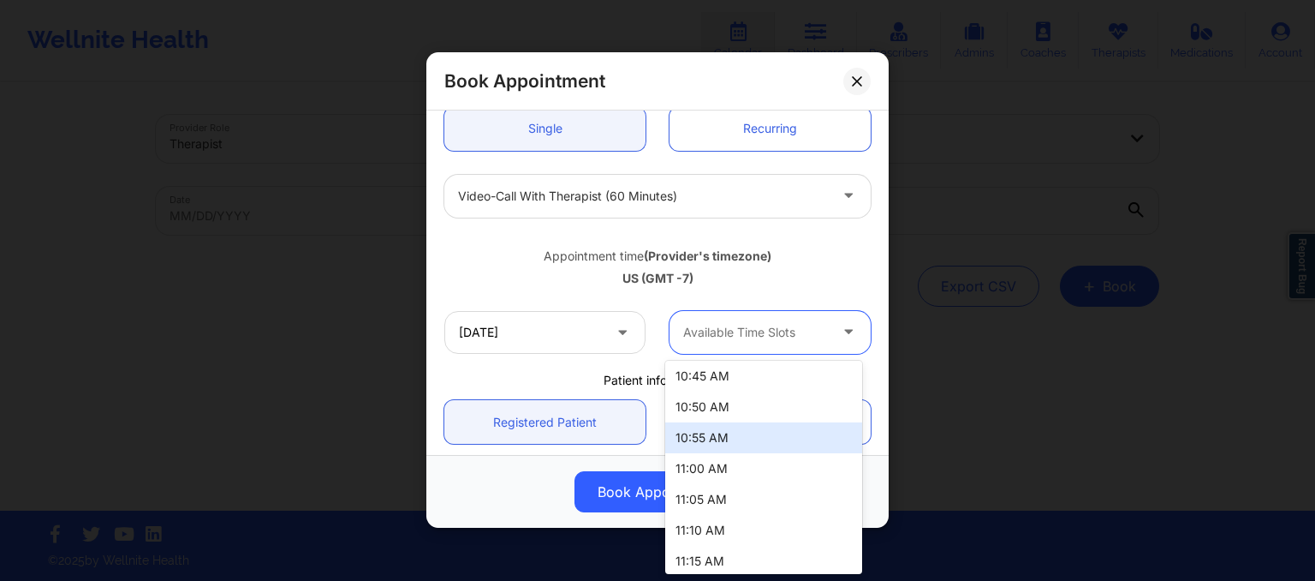
scroll to position [281, 0]
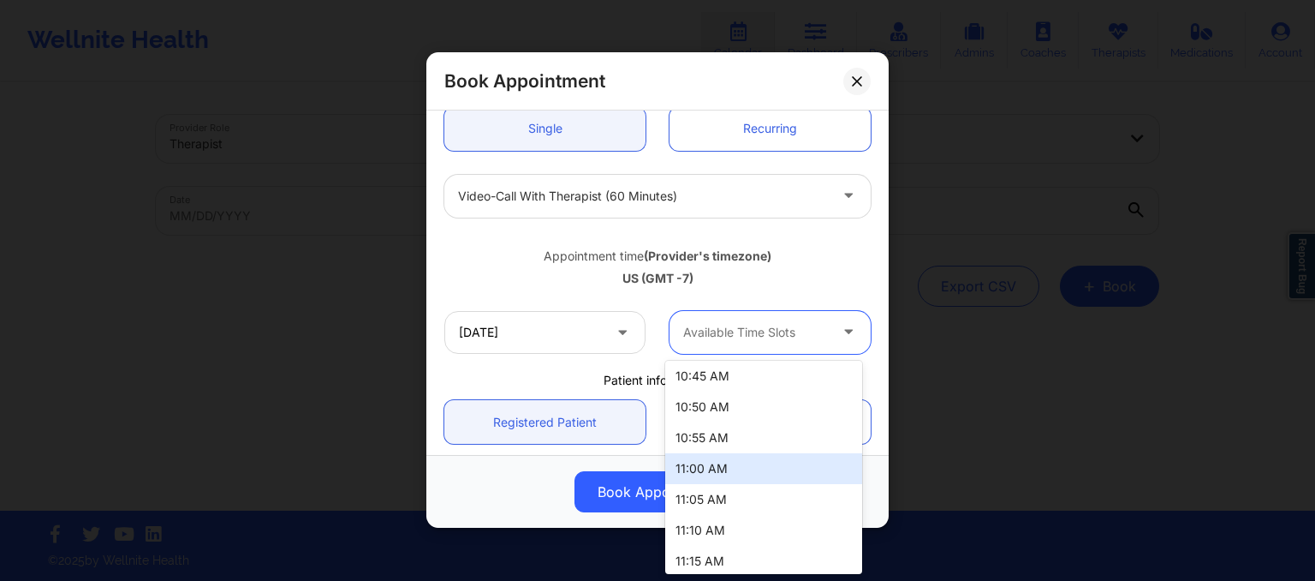
click at [699, 475] on div "11:00 AM" at bounding box center [763, 468] width 197 height 31
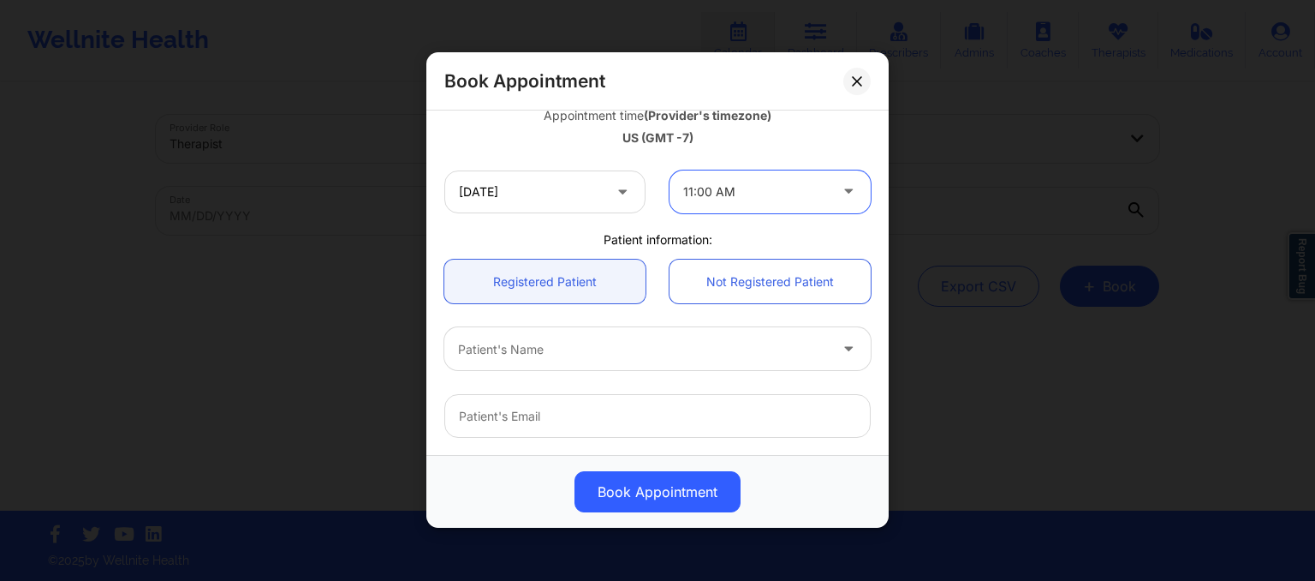
scroll to position [360, 0]
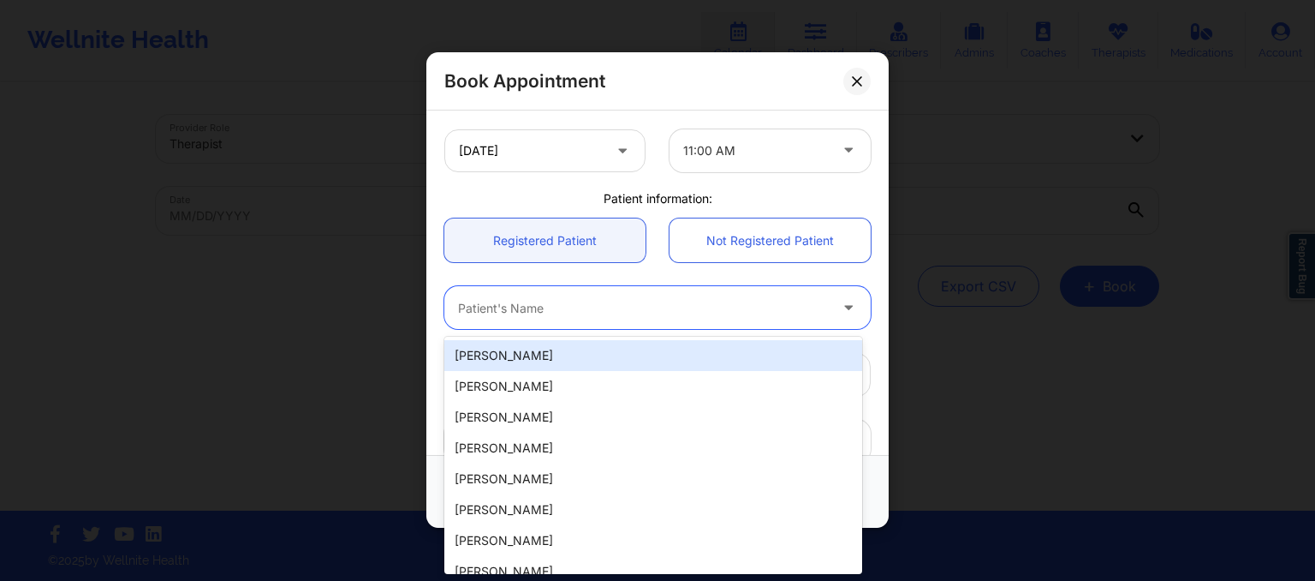
click at [563, 305] on div at bounding box center [643, 308] width 370 height 21
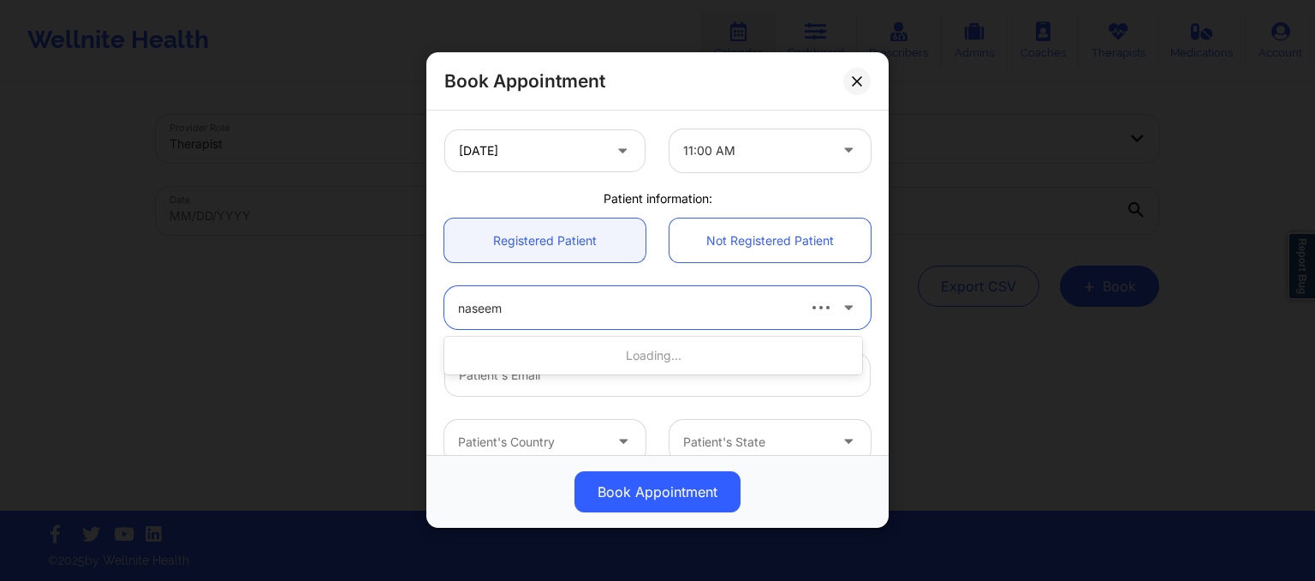
type input "naseem"
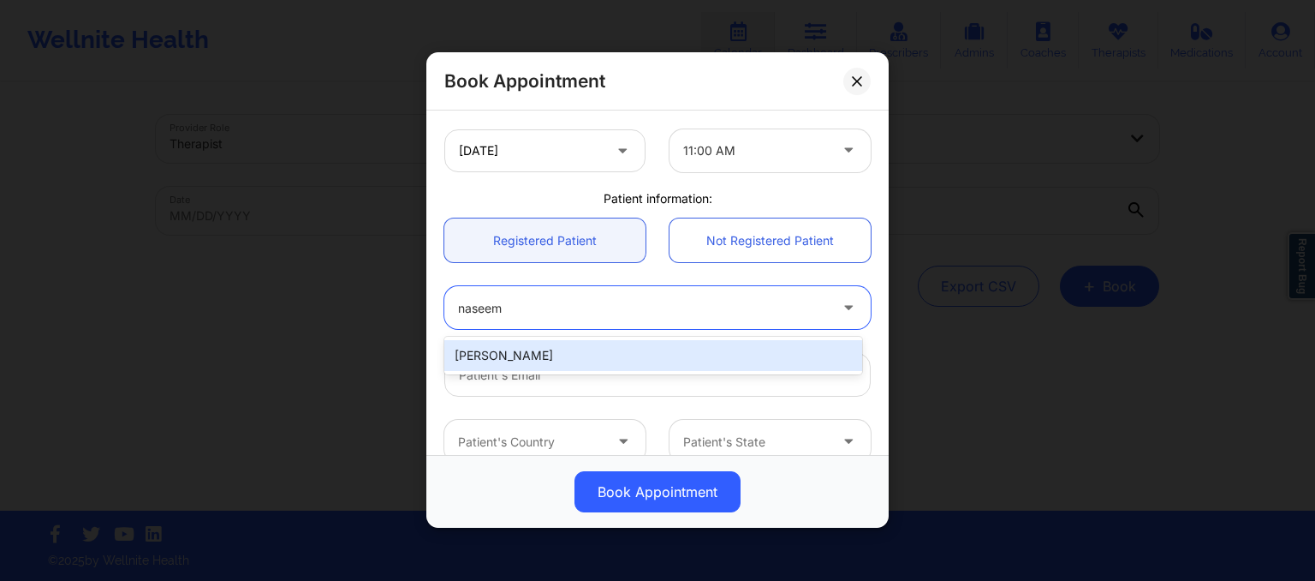
click at [567, 351] on div "NASEEM FILLALI" at bounding box center [653, 355] width 418 height 31
type input "aikwanfillali@gmail.com"
type input "+12026424902"
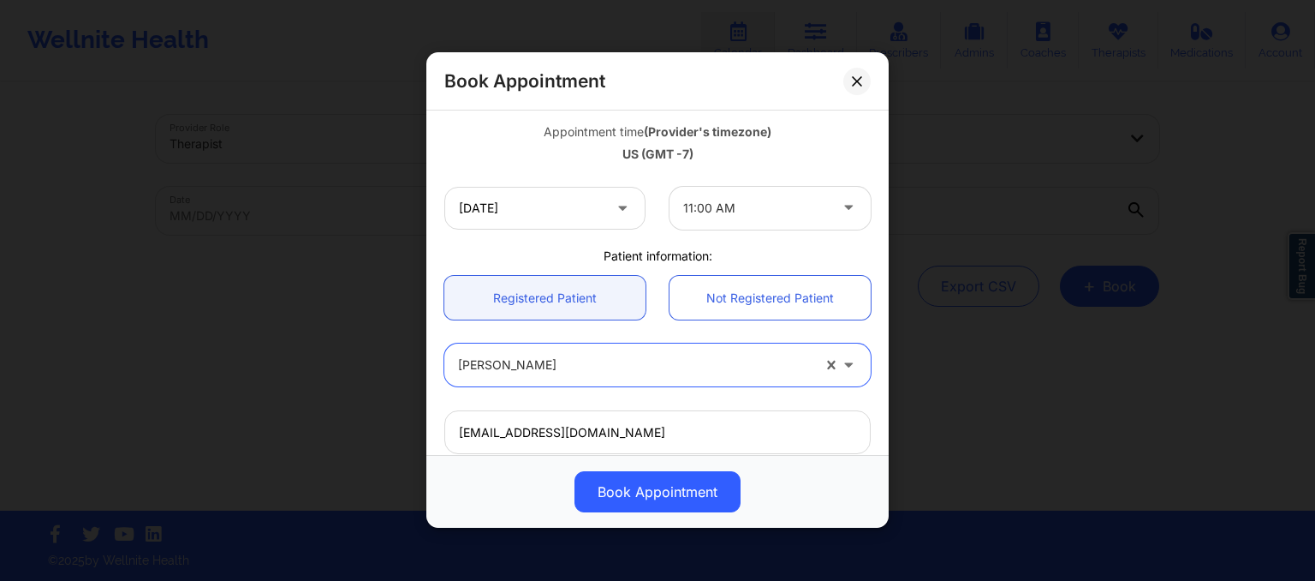
scroll to position [253, 0]
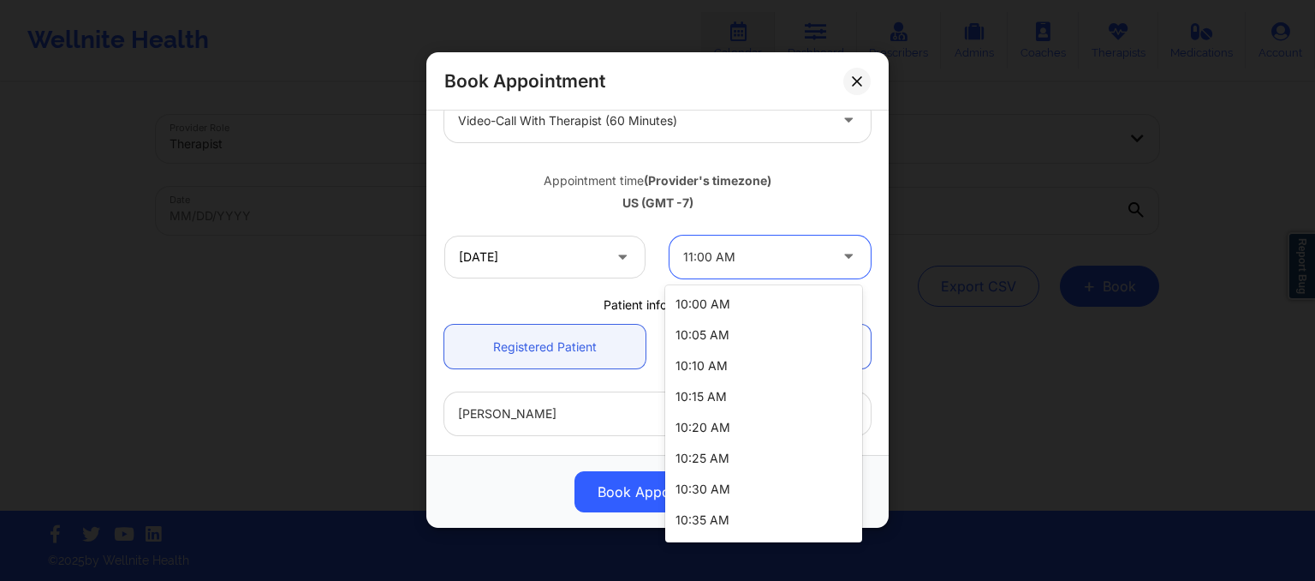
click at [705, 261] on div at bounding box center [755, 257] width 145 height 21
click at [699, 312] on div "10:00 AM" at bounding box center [763, 304] width 197 height 31
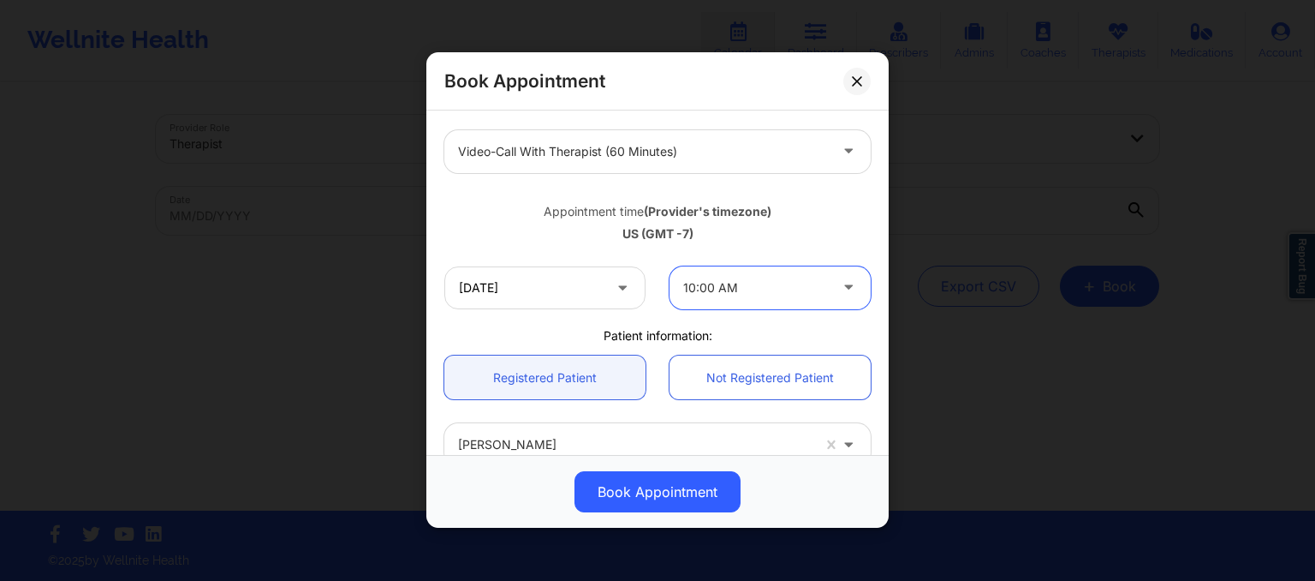
scroll to position [223, 0]
click at [556, 286] on input "10/14/2025" at bounding box center [544, 287] width 201 height 43
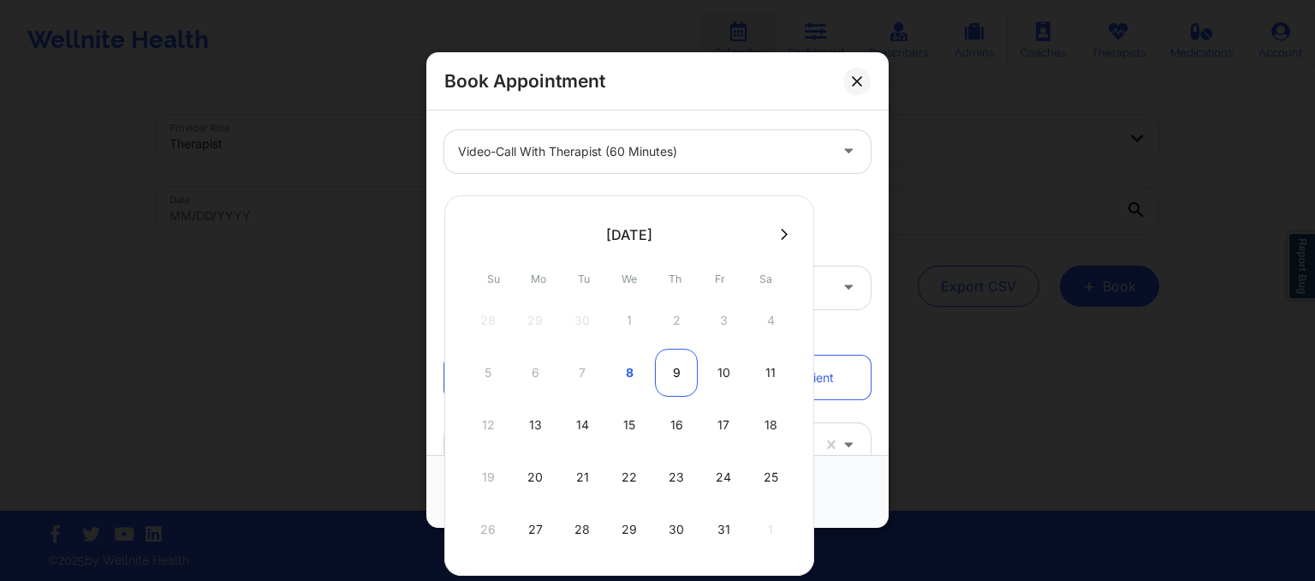
click at [675, 377] on div "9" at bounding box center [676, 372] width 43 height 48
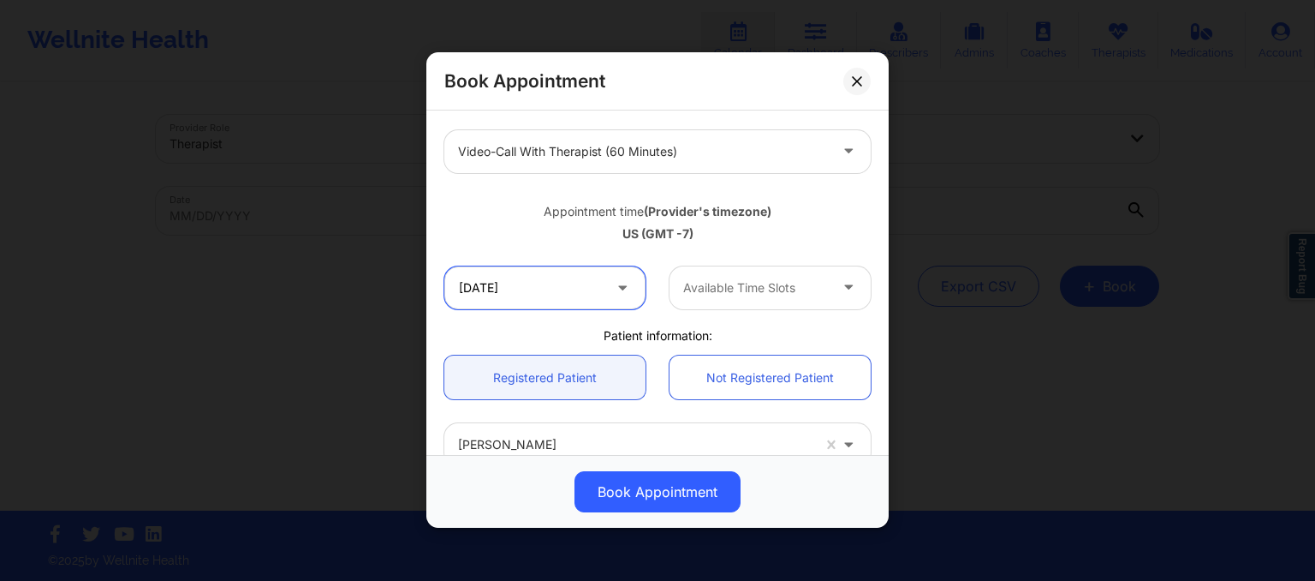
click at [552, 294] on input "10/09/2025" at bounding box center [544, 287] width 201 height 43
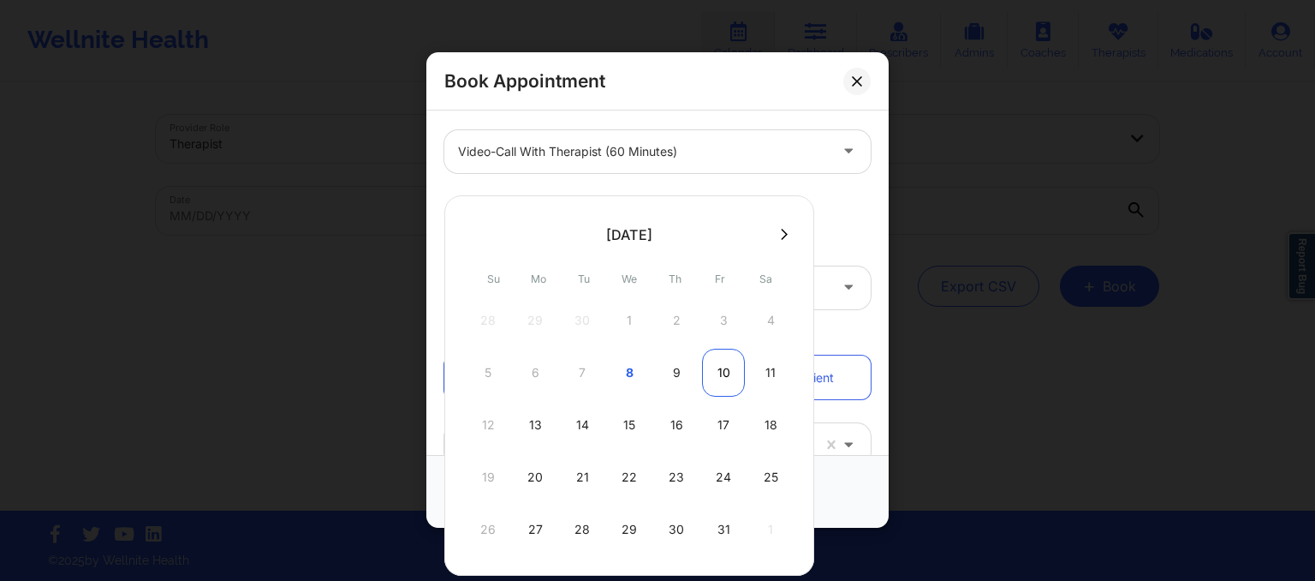
click at [718, 371] on div "10" at bounding box center [723, 372] width 43 height 48
type input "10/10/2025"
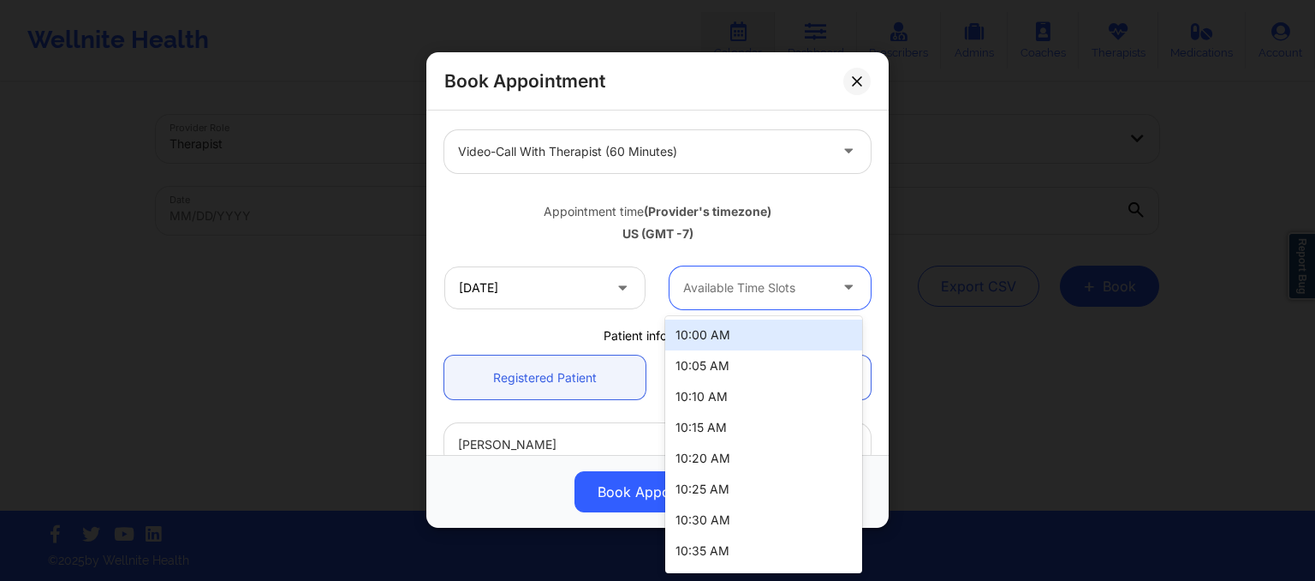
click at [733, 301] on div "Available Time Slots" at bounding box center [750, 287] width 160 height 43
click at [721, 336] on div "10:00 AM" at bounding box center [763, 334] width 197 height 31
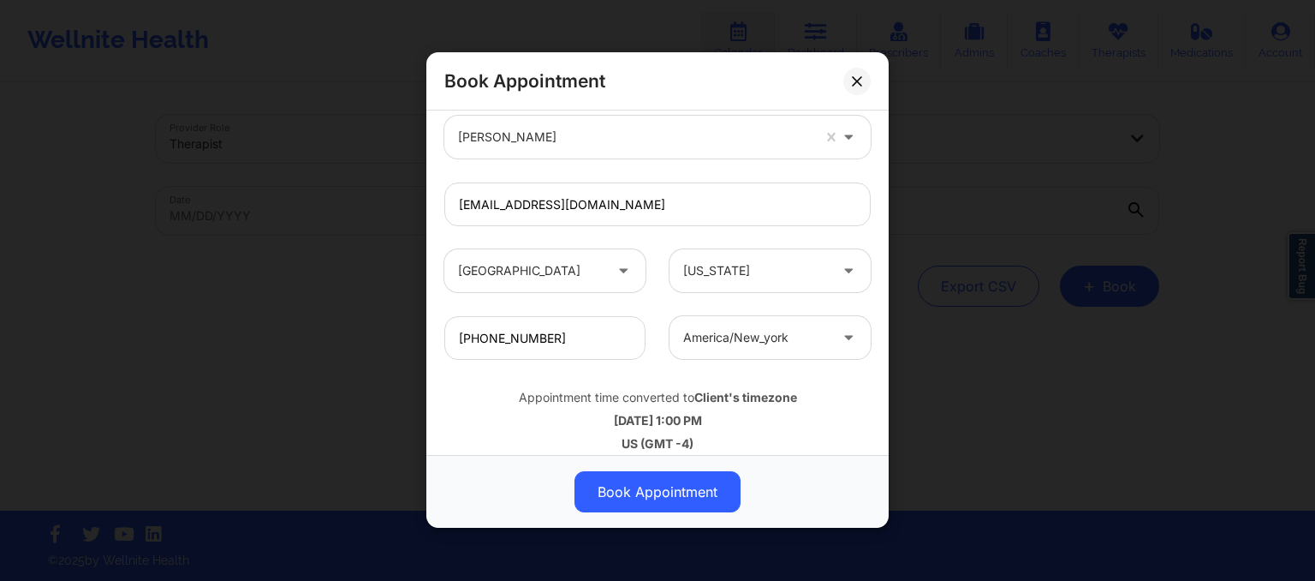
scroll to position [545, 0]
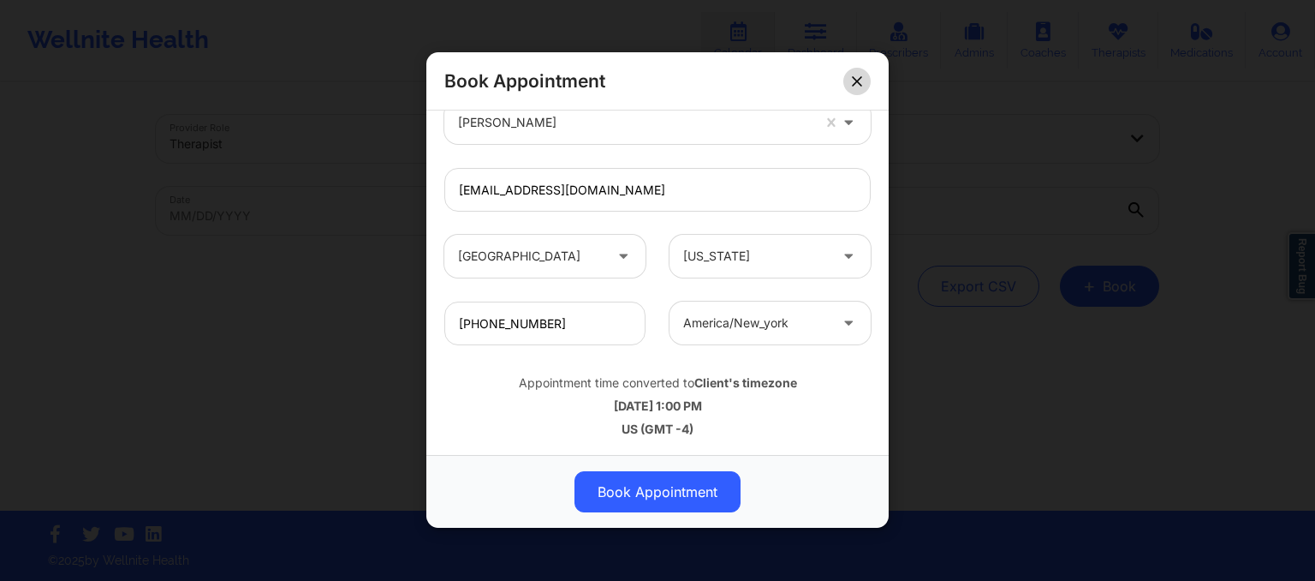
click at [855, 87] on button at bounding box center [856, 81] width 27 height 27
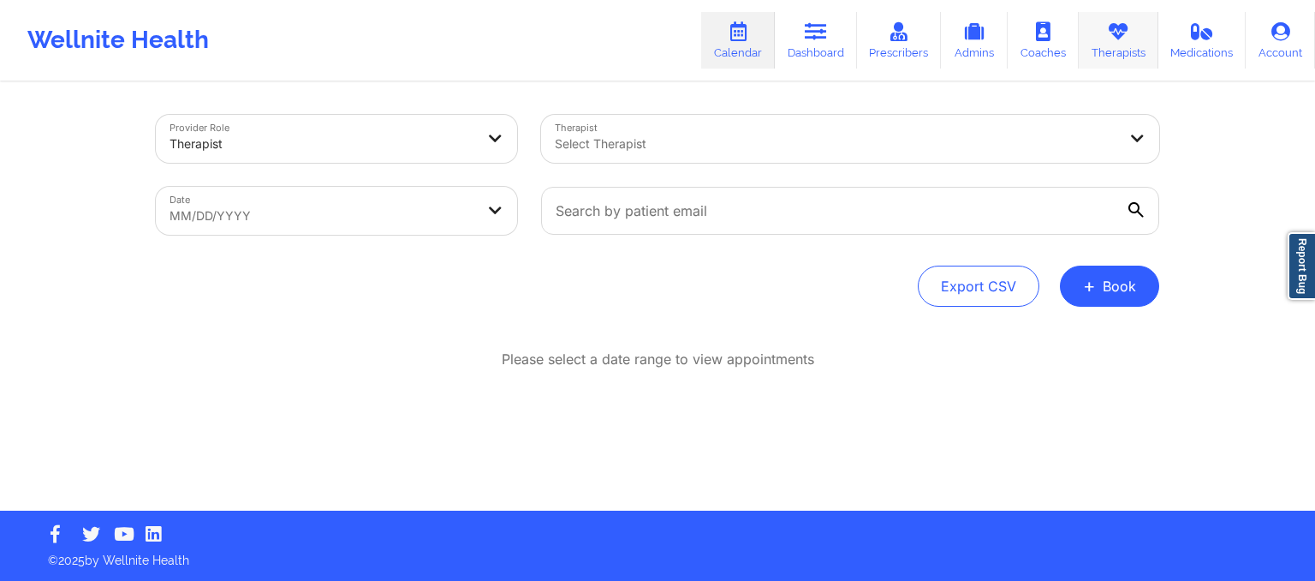
click at [1127, 36] on icon at bounding box center [1118, 31] width 22 height 19
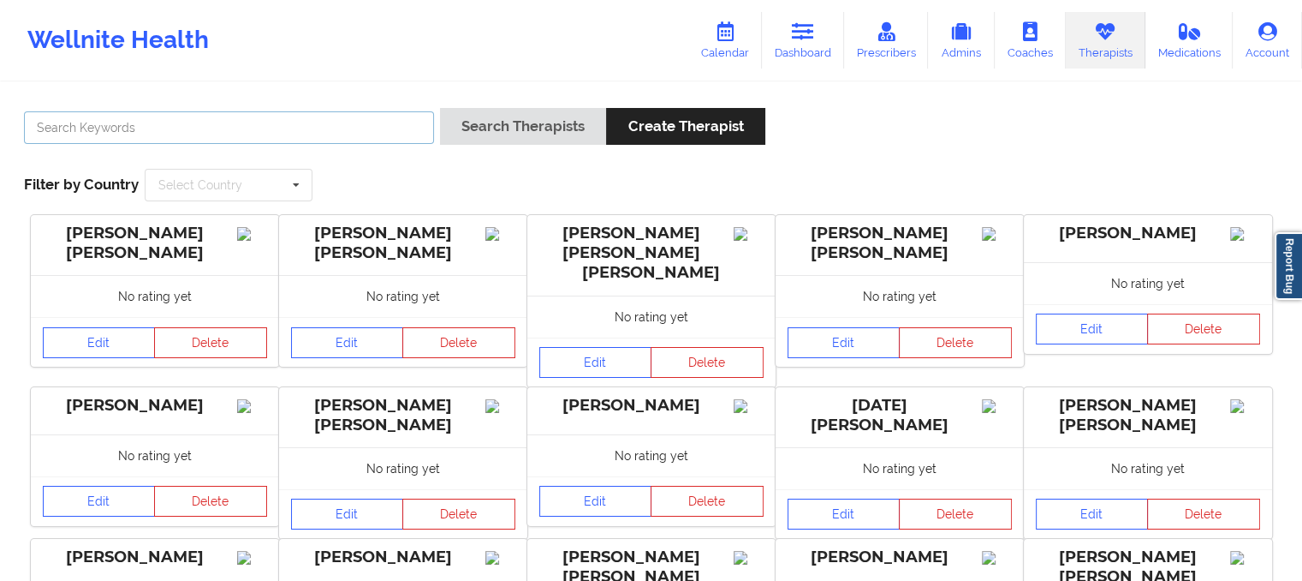
click at [388, 130] on input "text" at bounding box center [229, 127] width 410 height 33
click at [351, 133] on input "text" at bounding box center [229, 127] width 410 height 33
type input "hugh wallace"
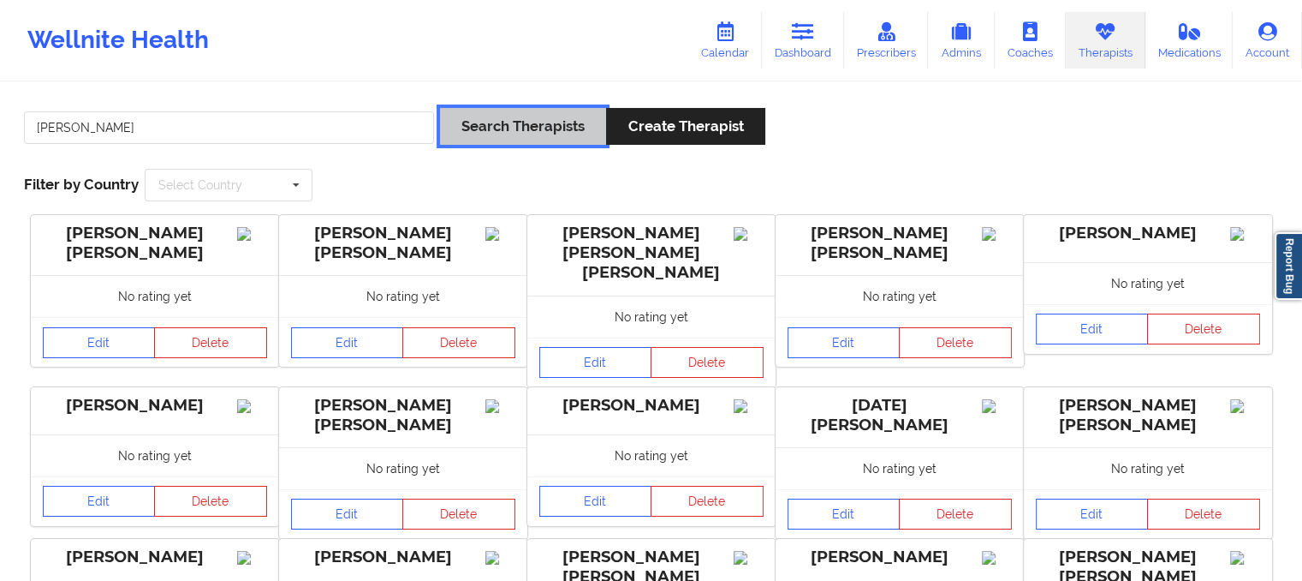
click at [538, 128] on button "Search Therapists" at bounding box center [523, 126] width 166 height 37
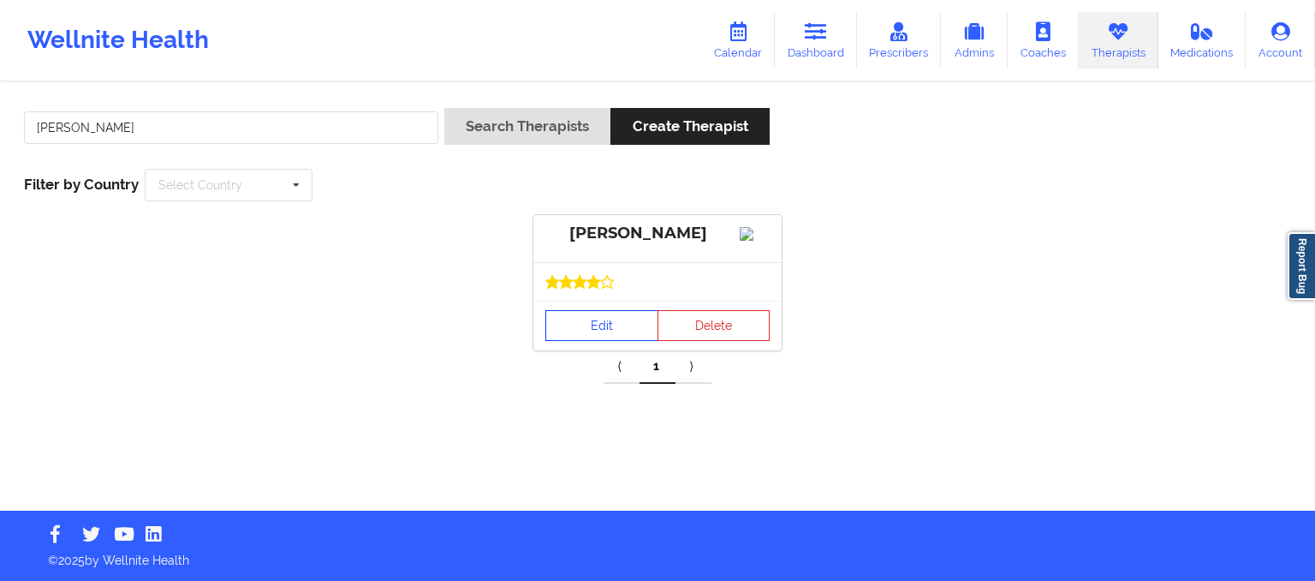
click at [607, 341] on link "Edit" at bounding box center [601, 325] width 113 height 31
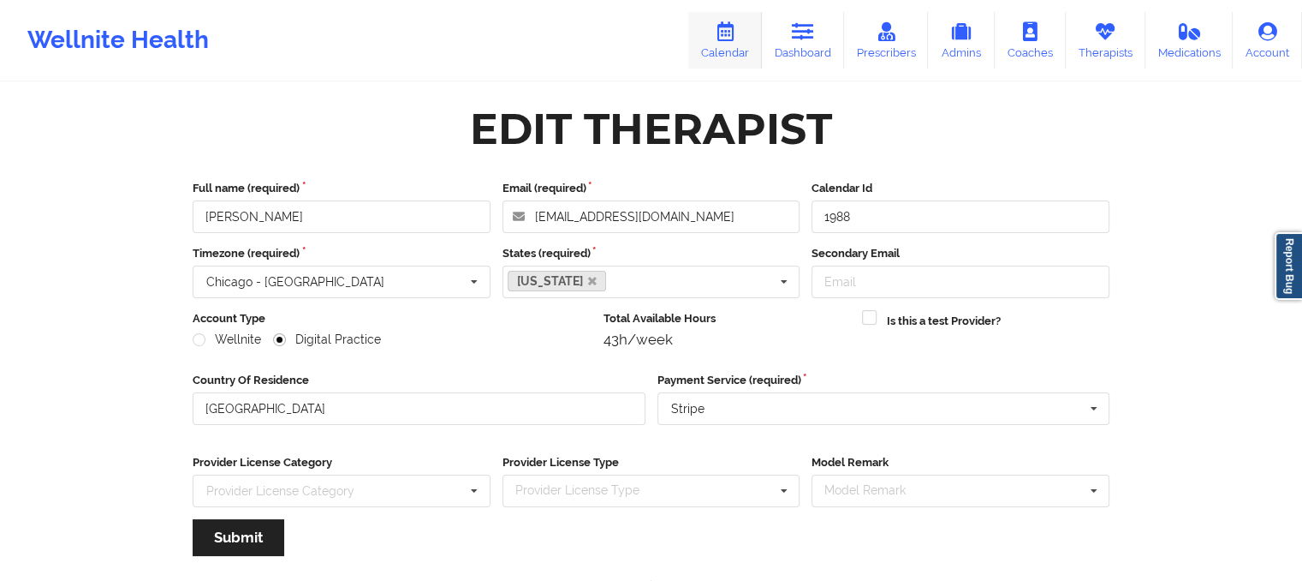
click at [723, 36] on icon at bounding box center [725, 31] width 22 height 19
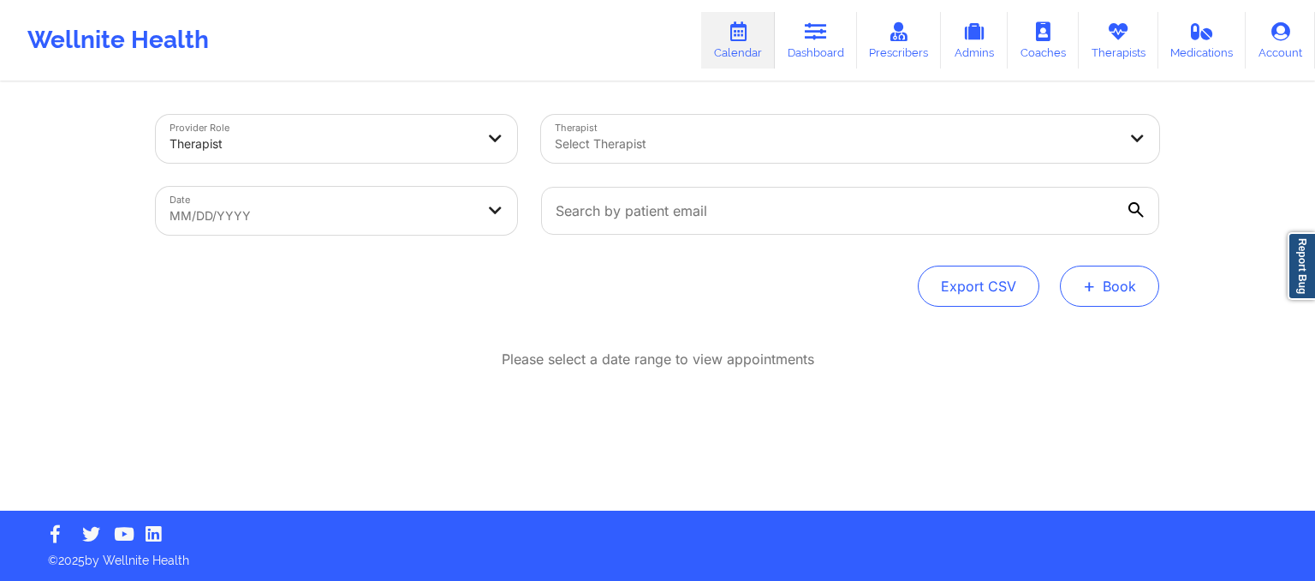
click at [1127, 293] on button "+ Book" at bounding box center [1109, 285] width 99 height 41
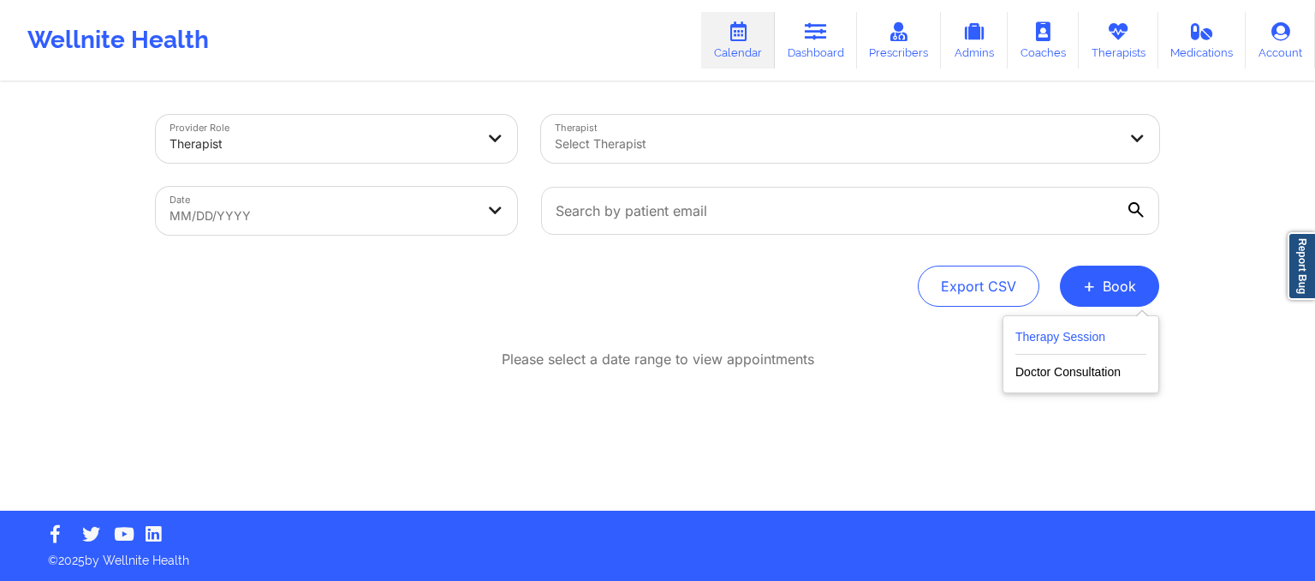
click at [1089, 349] on button "Therapy Session" at bounding box center [1080, 340] width 131 height 28
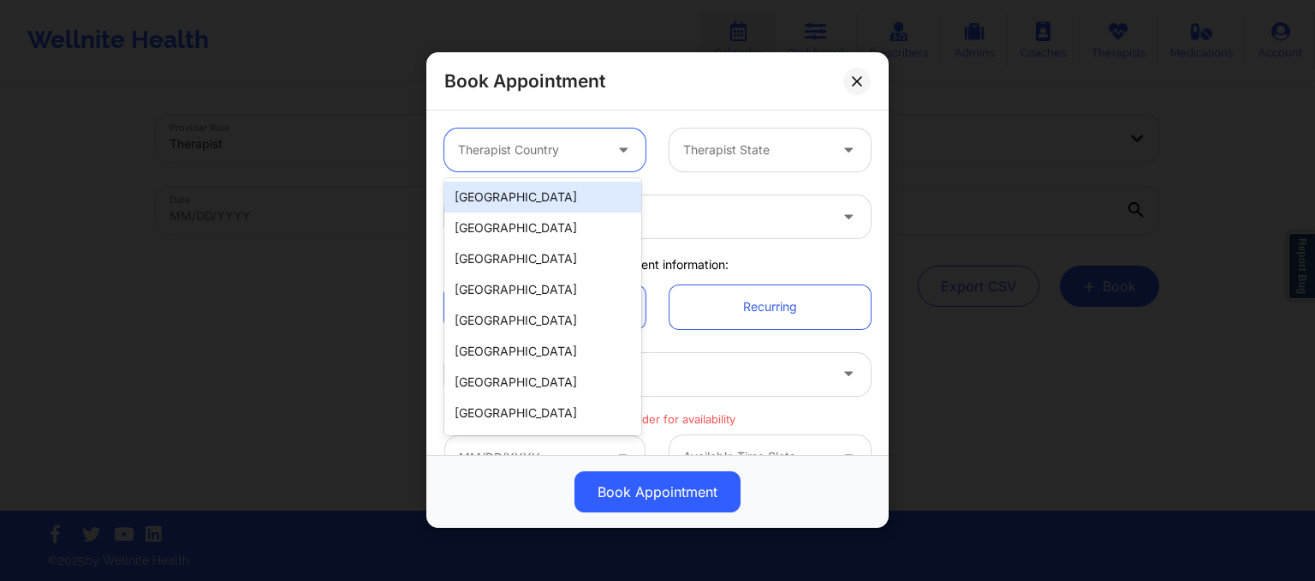
click at [506, 134] on div "Therapist Country" at bounding box center [524, 149] width 160 height 43
click at [512, 200] on div "[GEOGRAPHIC_DATA]" at bounding box center [542, 197] width 197 height 31
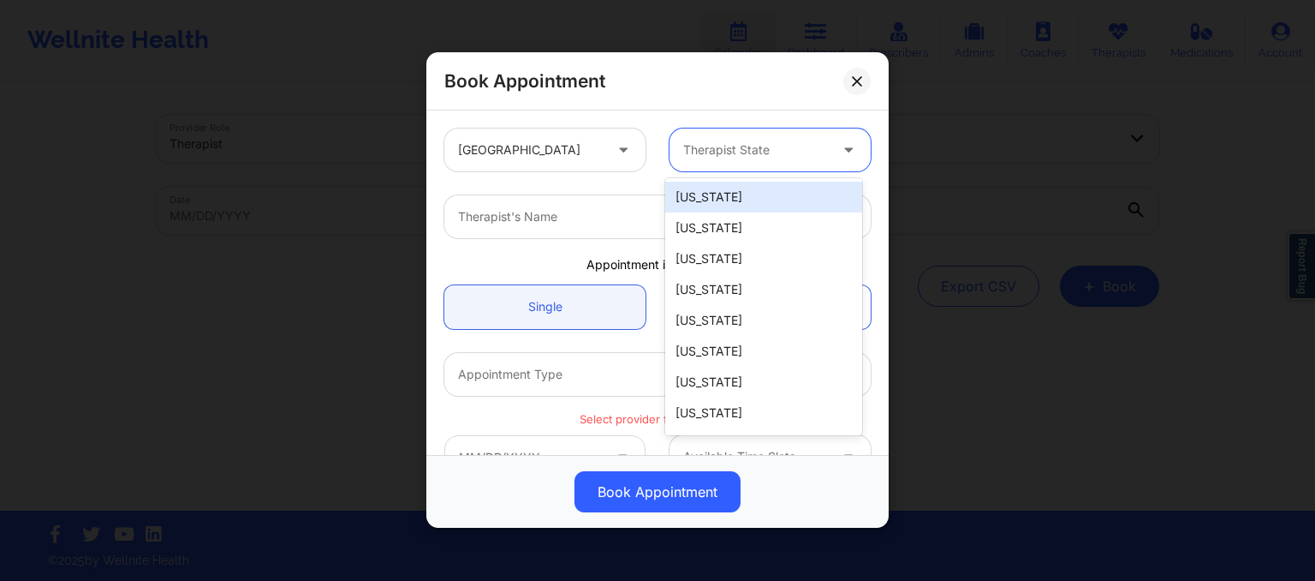
click at [767, 154] on div at bounding box center [755, 150] width 145 height 21
type input "g"
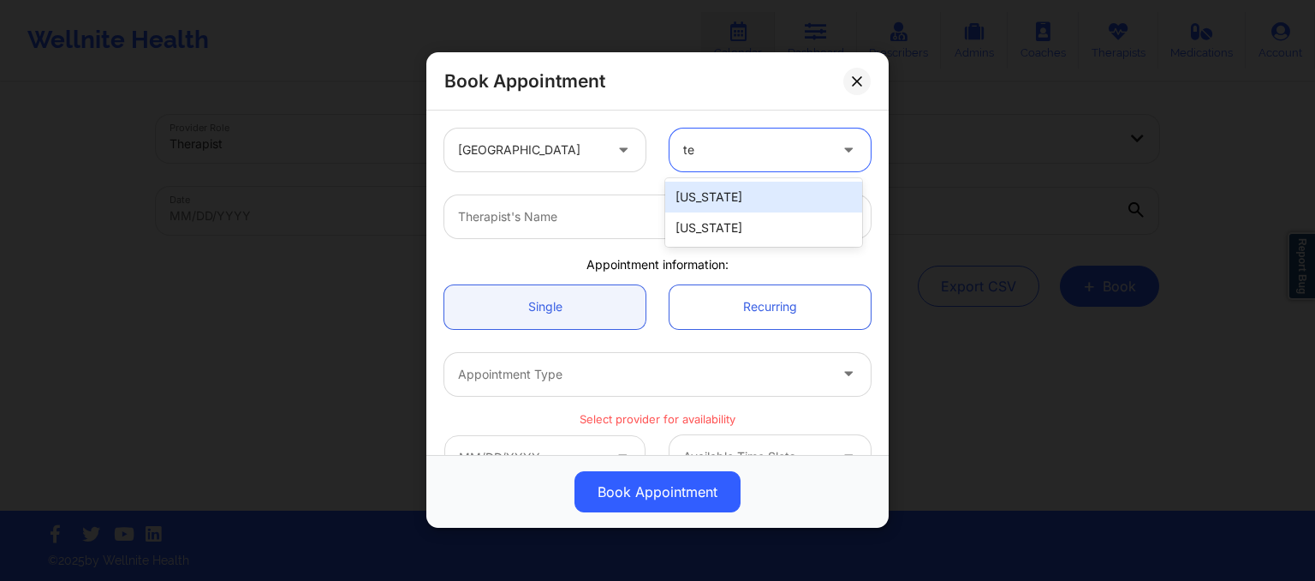
type input "tex"
click at [767, 205] on div "[US_STATE]" at bounding box center [763, 197] width 197 height 31
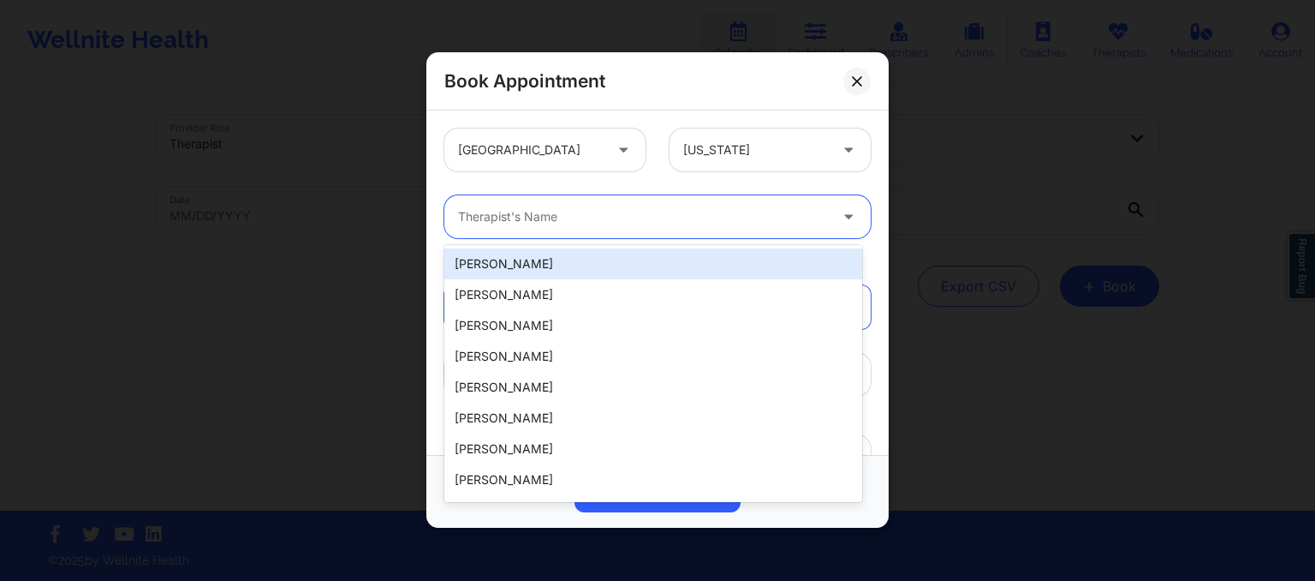
click at [736, 208] on div at bounding box center [643, 217] width 370 height 21
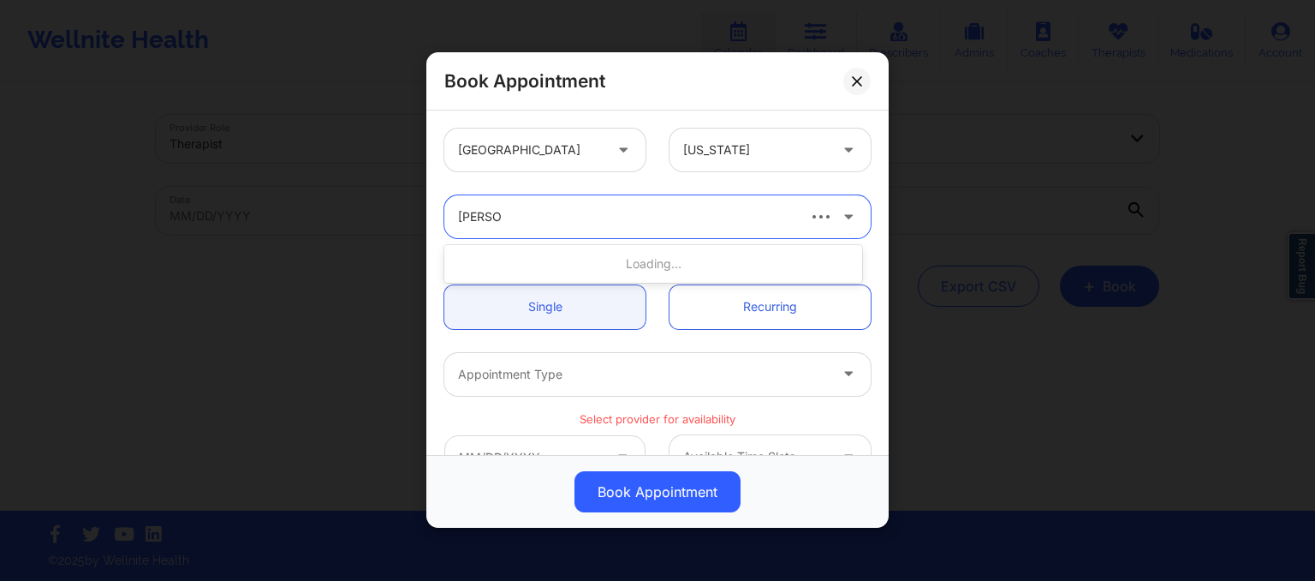
type input "hugh wa"
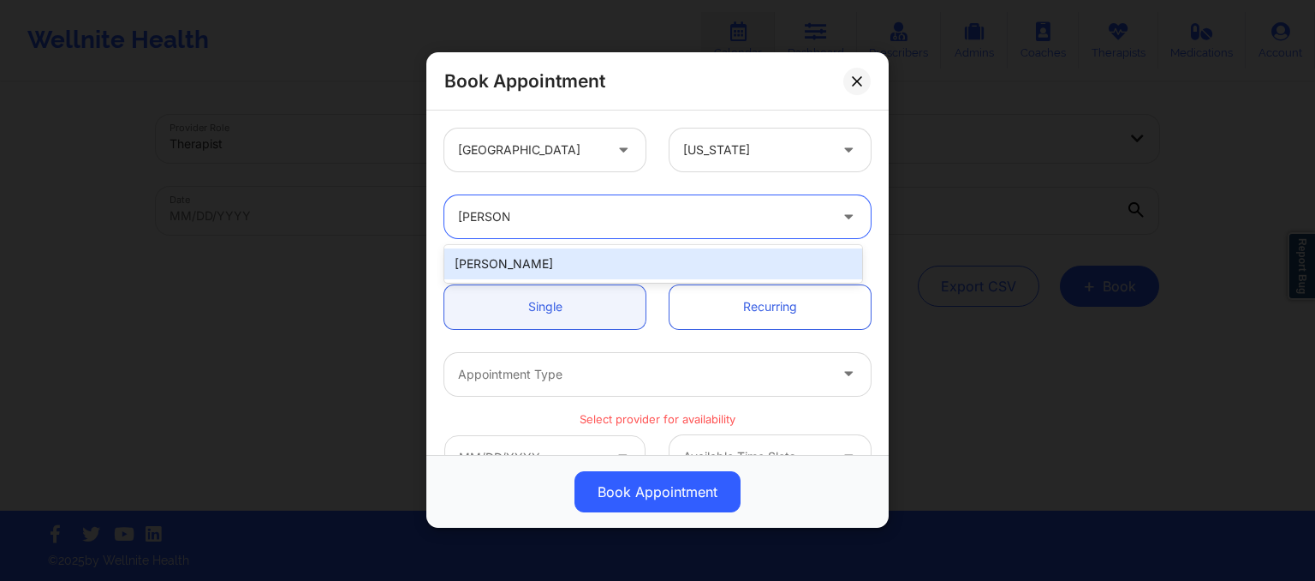
click at [648, 258] on div "Hugh Wallace" at bounding box center [653, 263] width 418 height 31
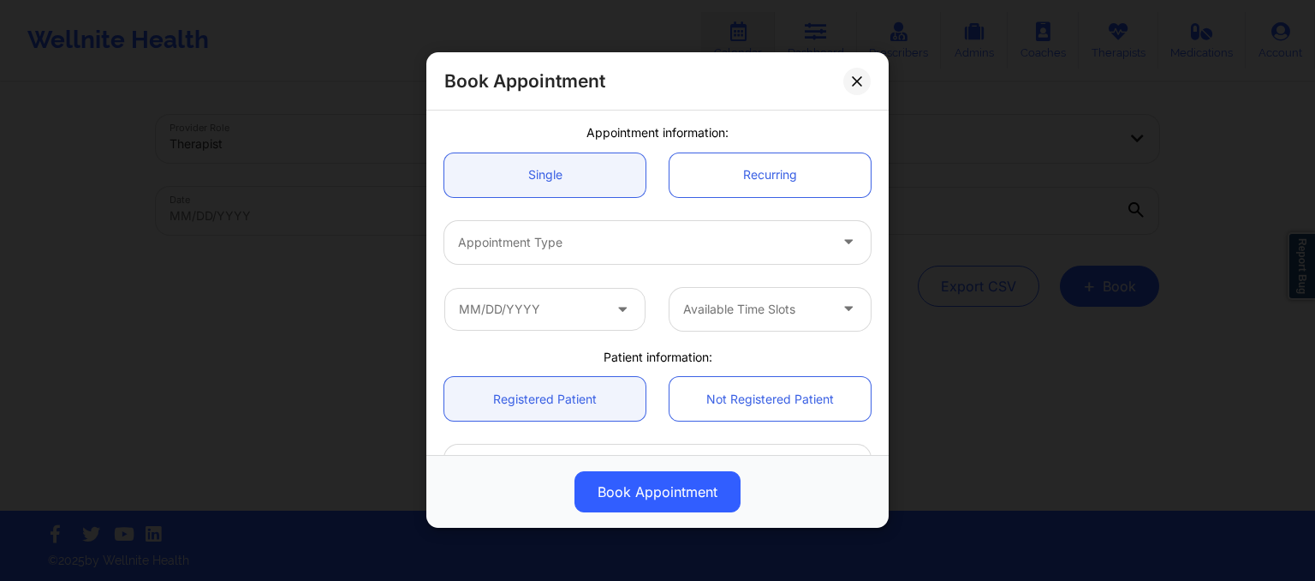
scroll to position [143, 0]
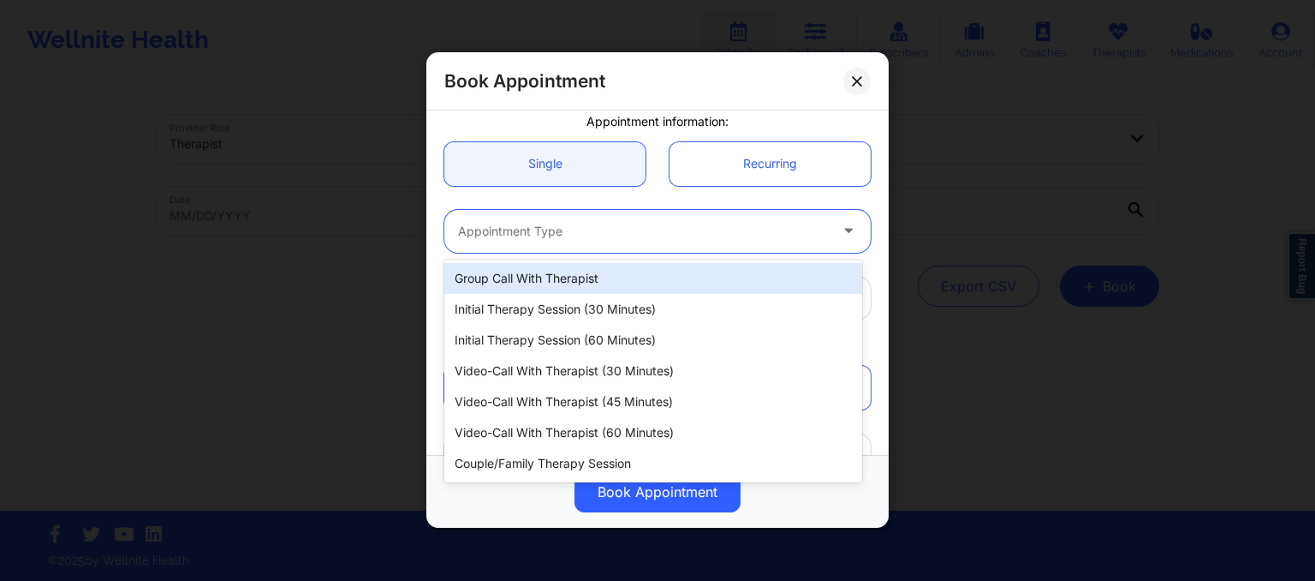
click at [607, 229] on div at bounding box center [643, 231] width 370 height 21
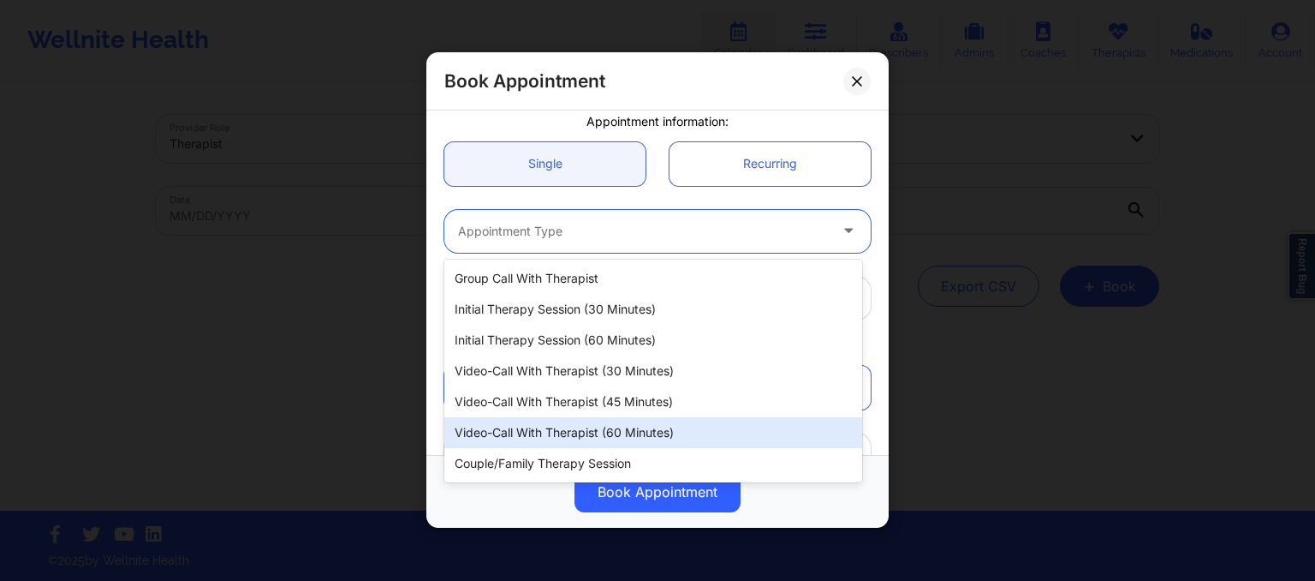
click at [609, 432] on div "Video-Call with Therapist (60 minutes)" at bounding box center [653, 432] width 418 height 31
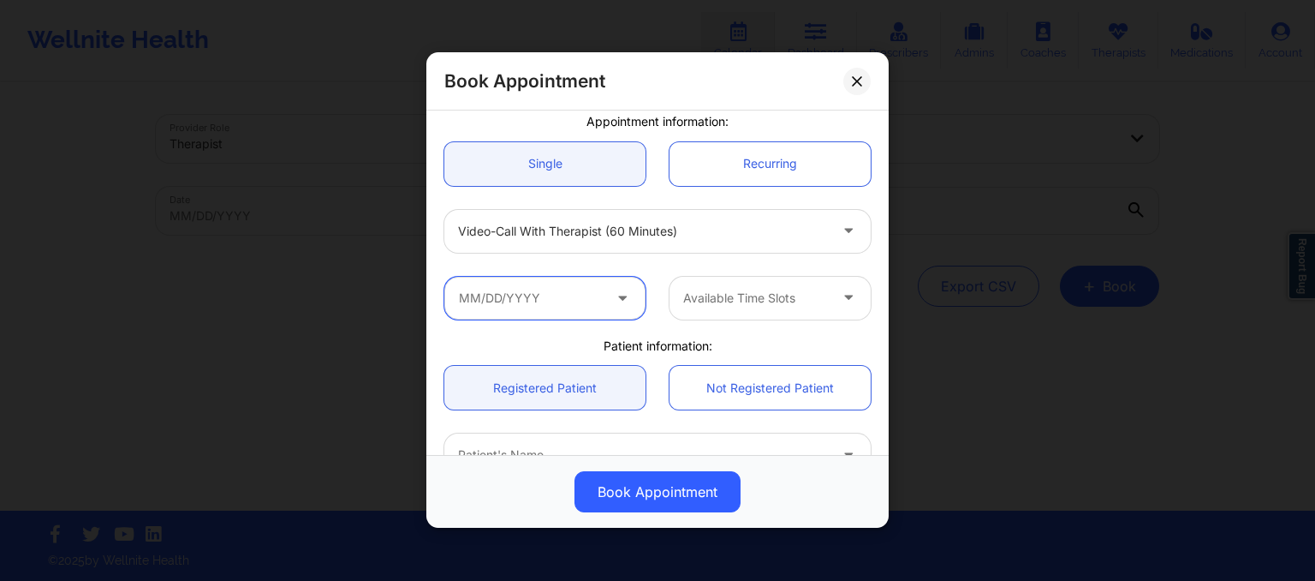
click at [592, 302] on input "text" at bounding box center [544, 298] width 201 height 43
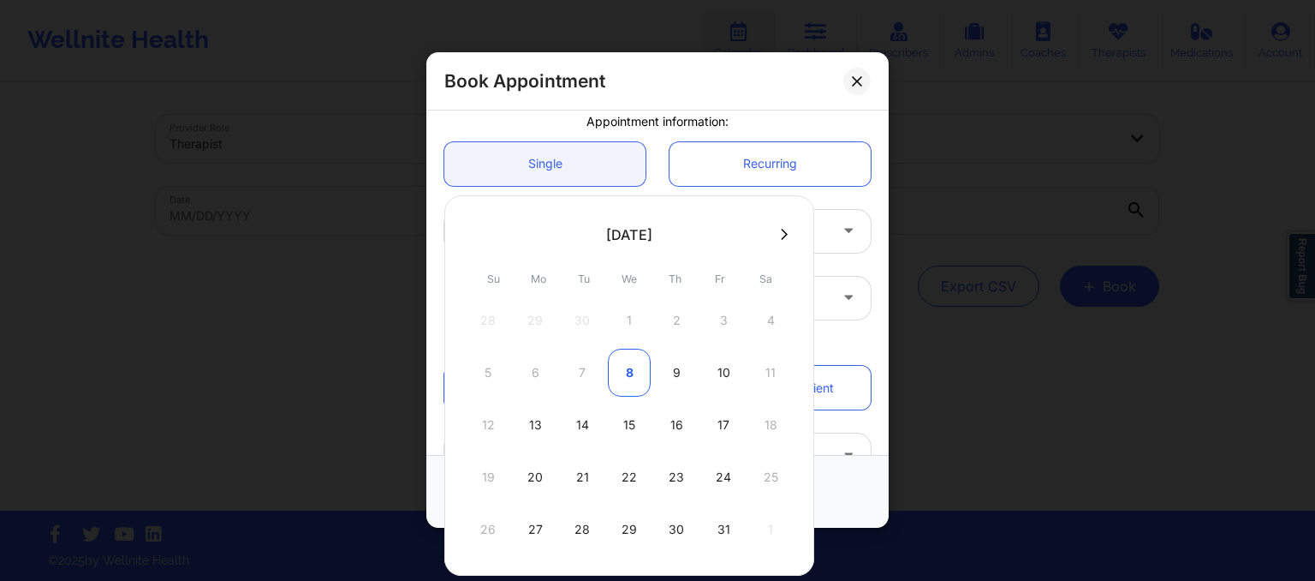
click at [623, 383] on div "8" at bounding box center [629, 372] width 43 height 48
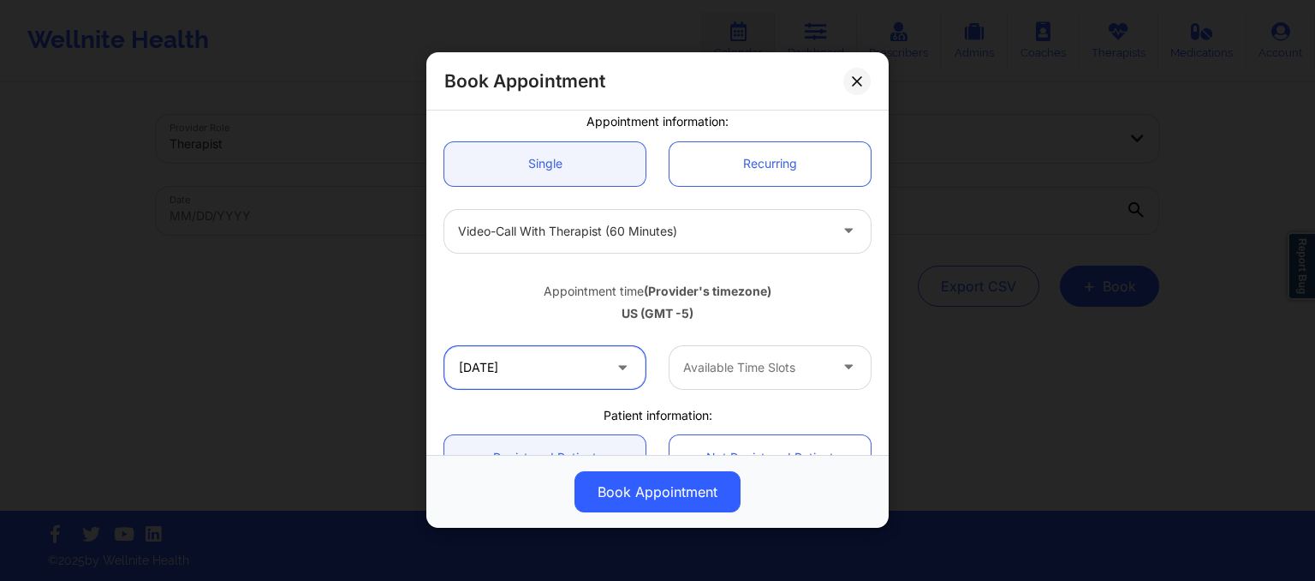
click at [521, 364] on input "10/08/2025" at bounding box center [544, 367] width 201 height 43
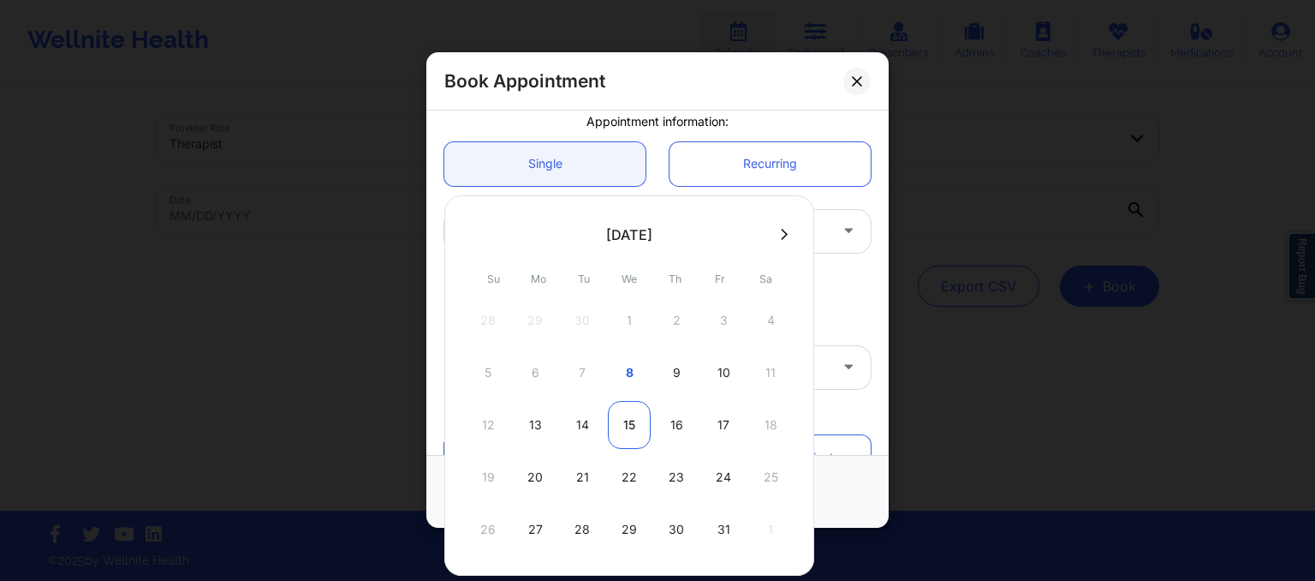
click at [630, 425] on div "15" at bounding box center [629, 425] width 43 height 48
type input "10/15/2025"
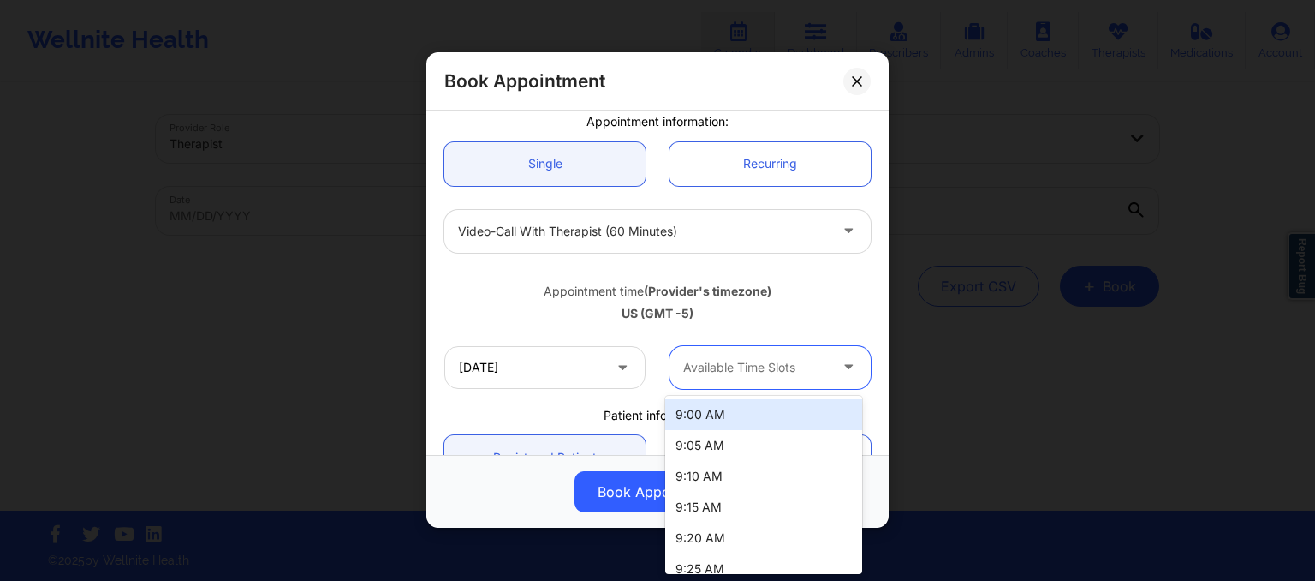
click at [712, 354] on div "Available Time Slots" at bounding box center [750, 367] width 160 height 43
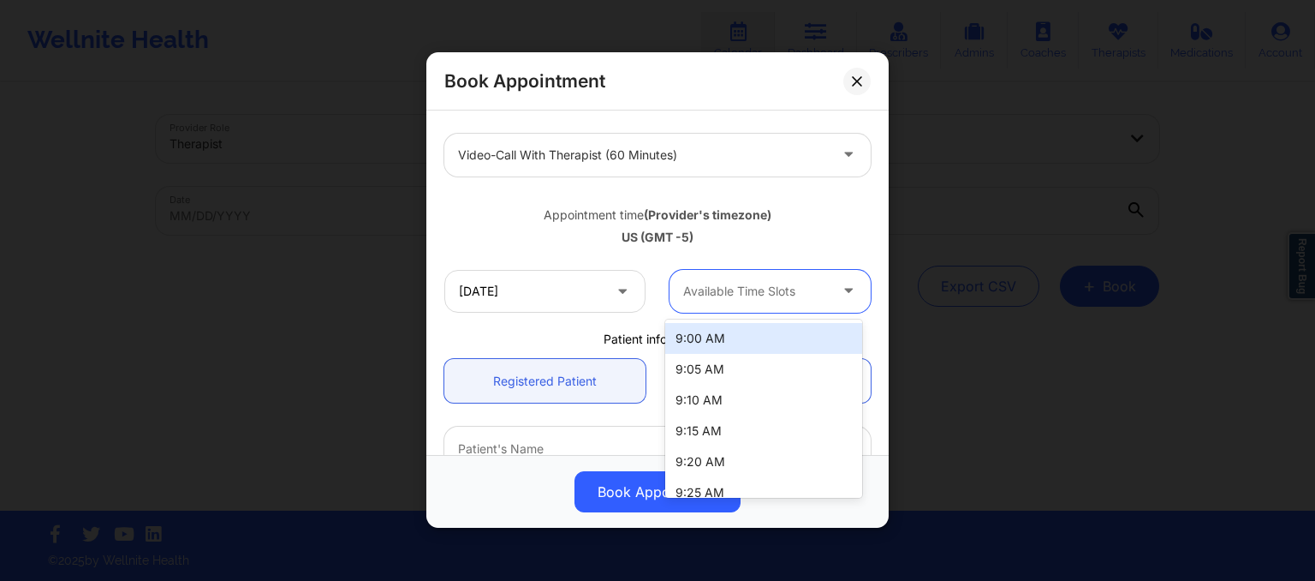
scroll to position [221, 0]
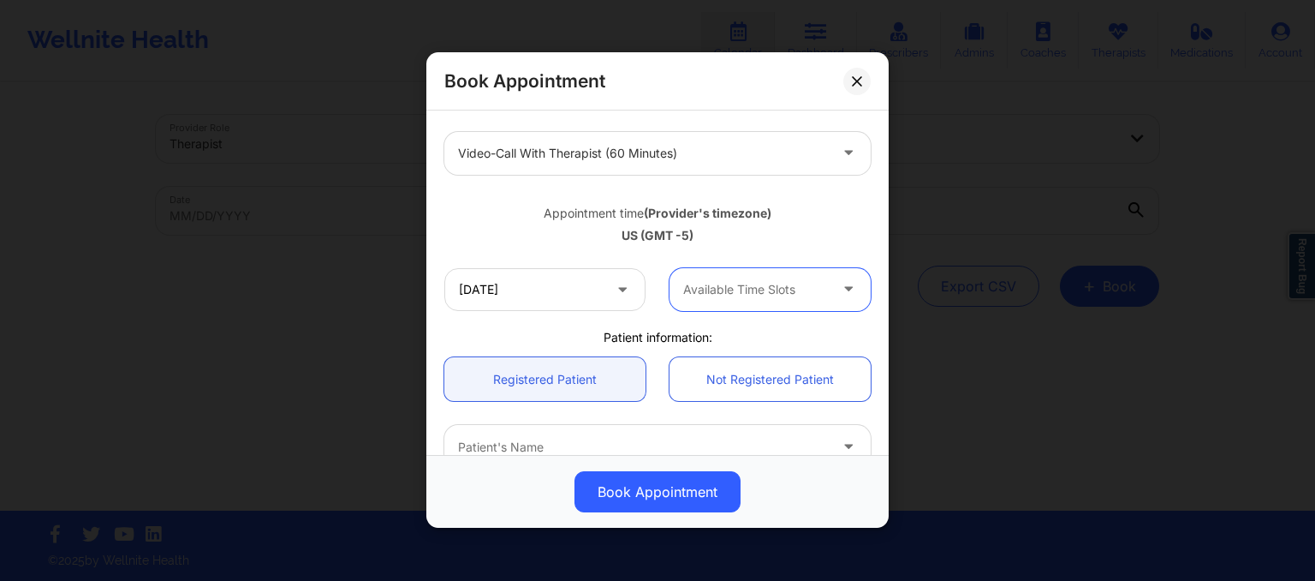
click at [745, 282] on div at bounding box center [755, 289] width 145 height 21
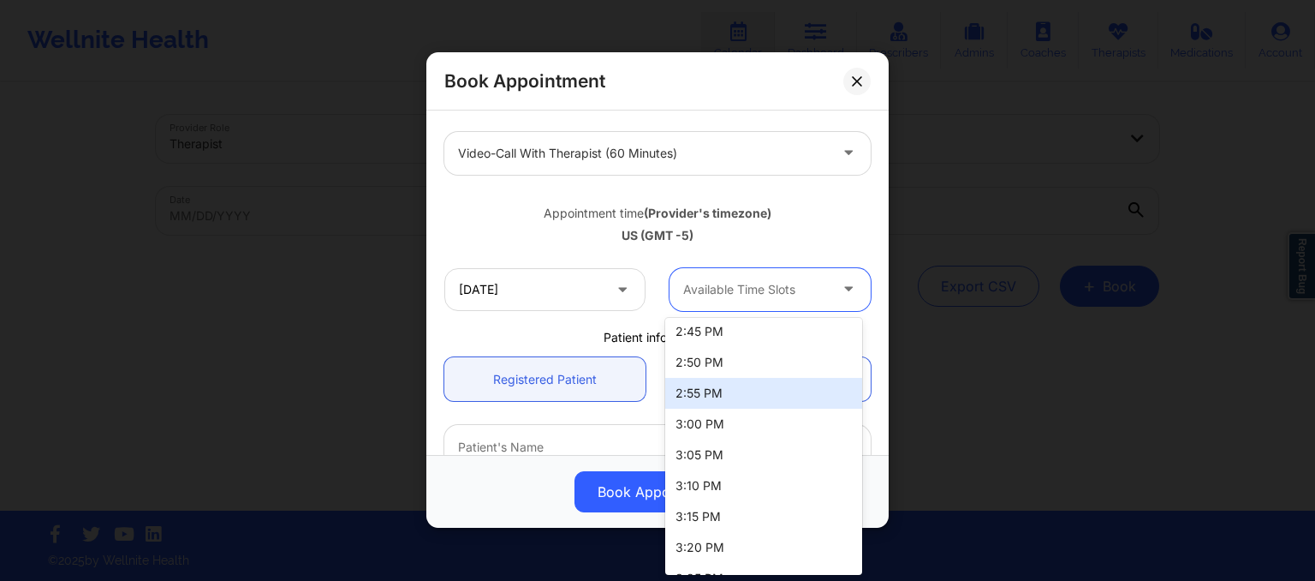
scroll to position [1440, 0]
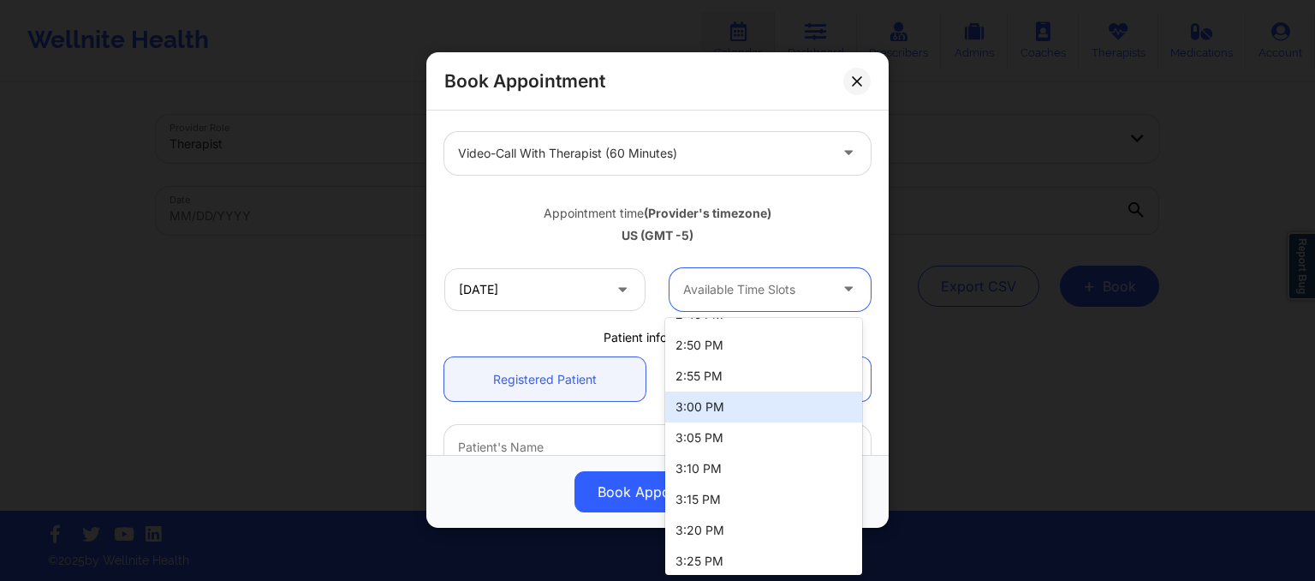
click at [712, 402] on div "3:00 PM" at bounding box center [763, 406] width 197 height 31
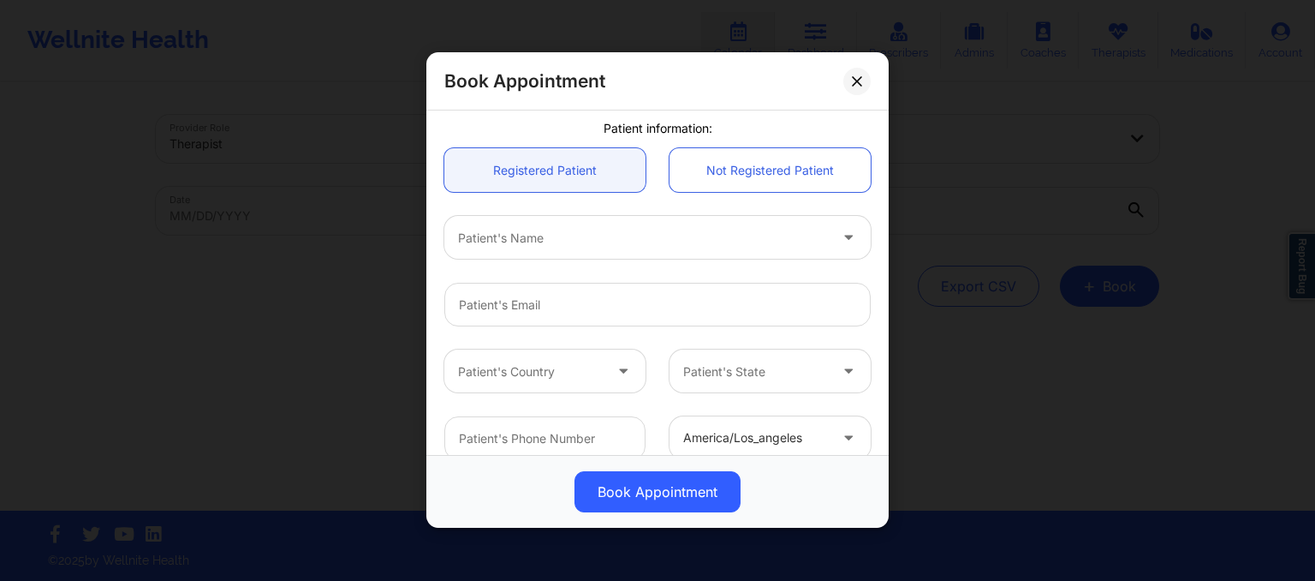
scroll to position [440, 0]
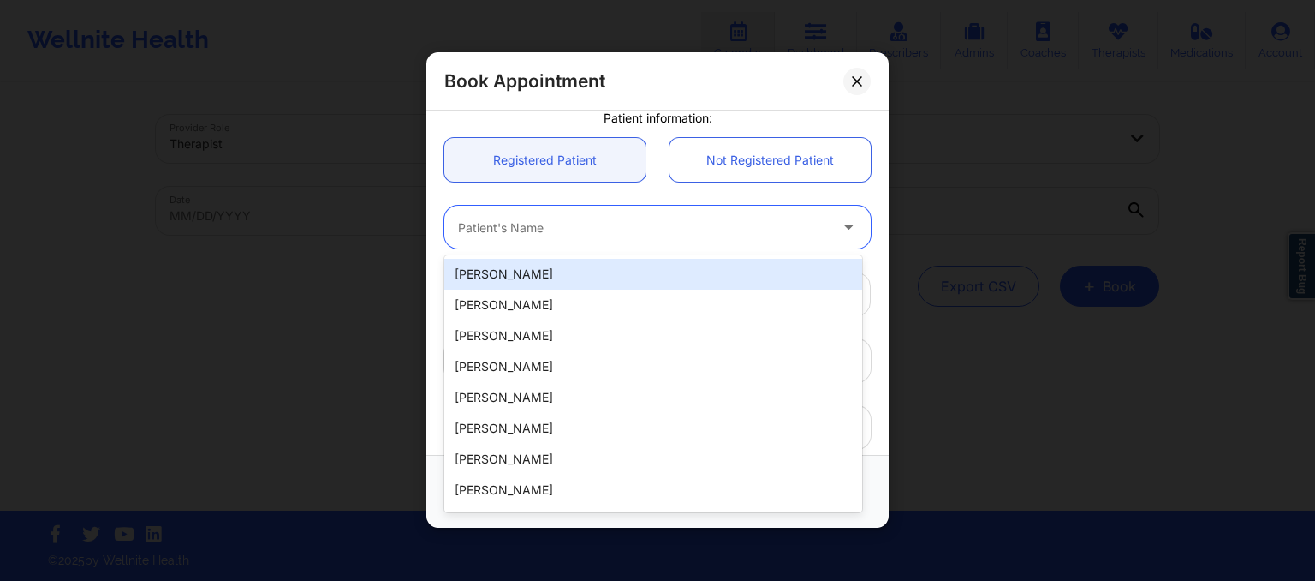
click at [531, 224] on div at bounding box center [643, 227] width 370 height 21
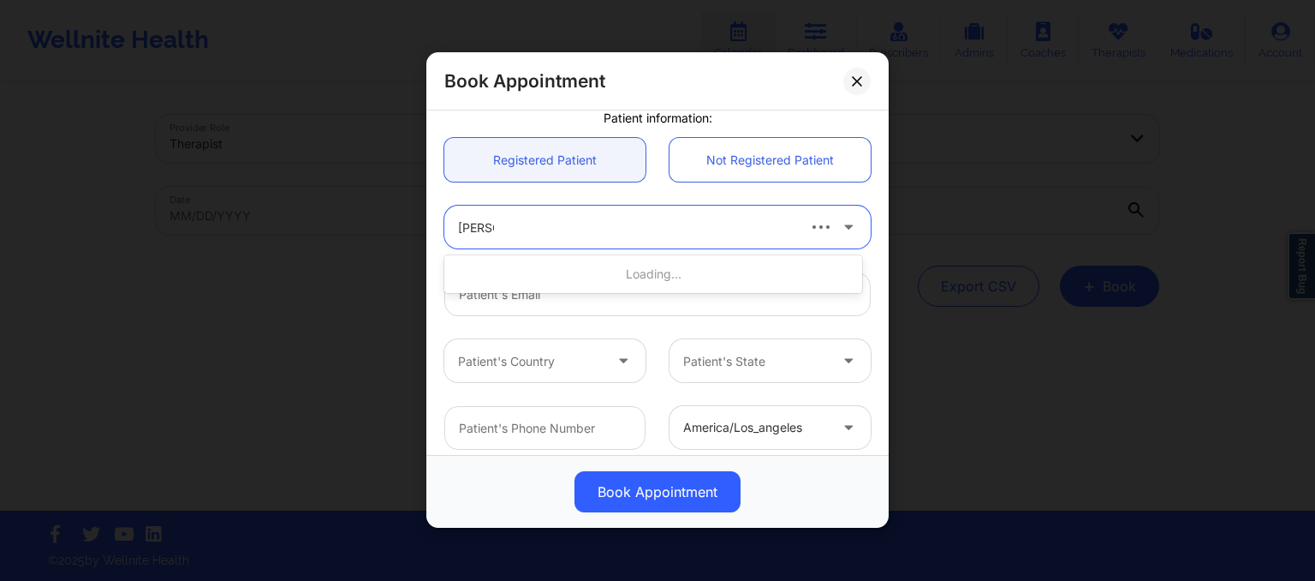
type input "derek"
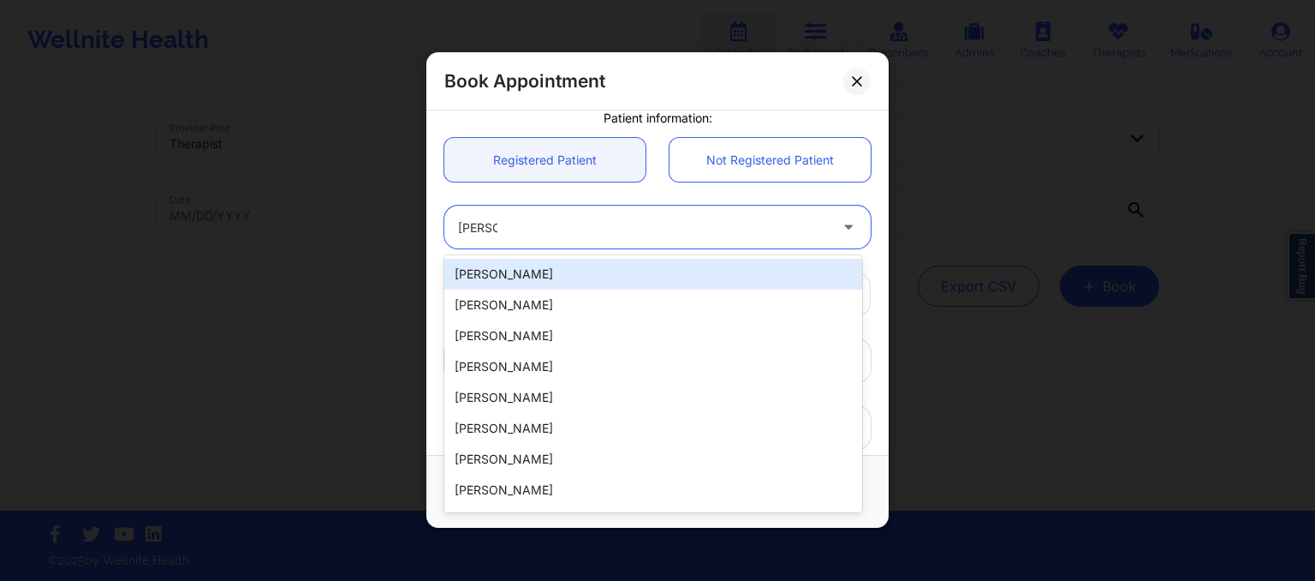
click at [633, 278] on div "Derek Brown" at bounding box center [653, 274] width 418 height 31
type input "derekray3@gmail.com"
type input "6825648054"
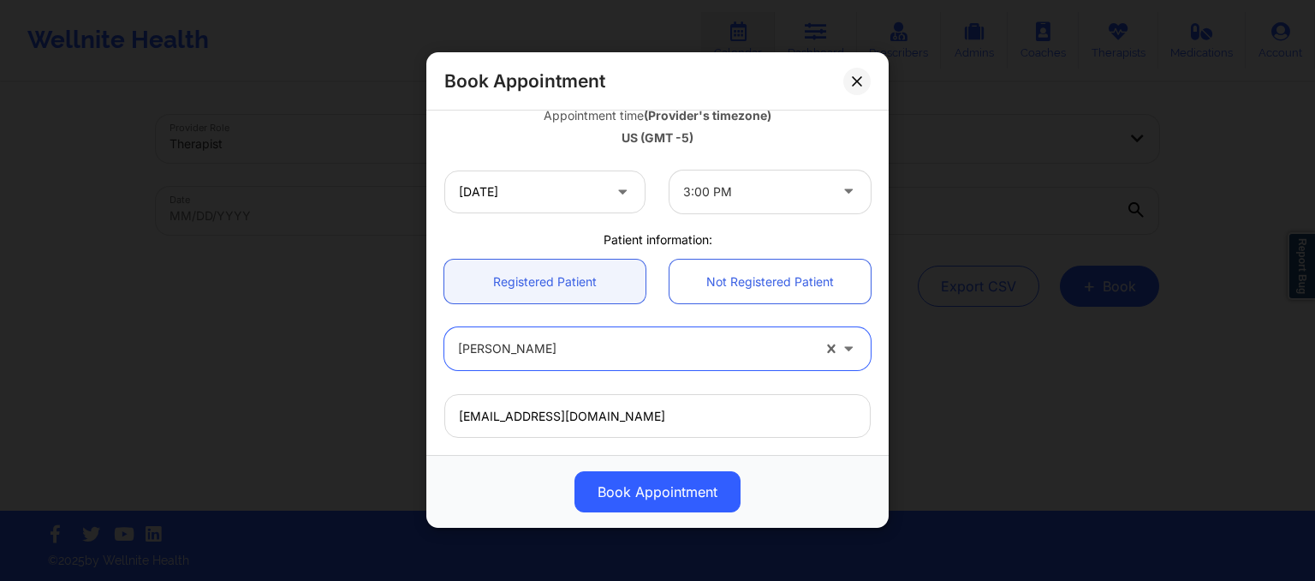
scroll to position [314, 0]
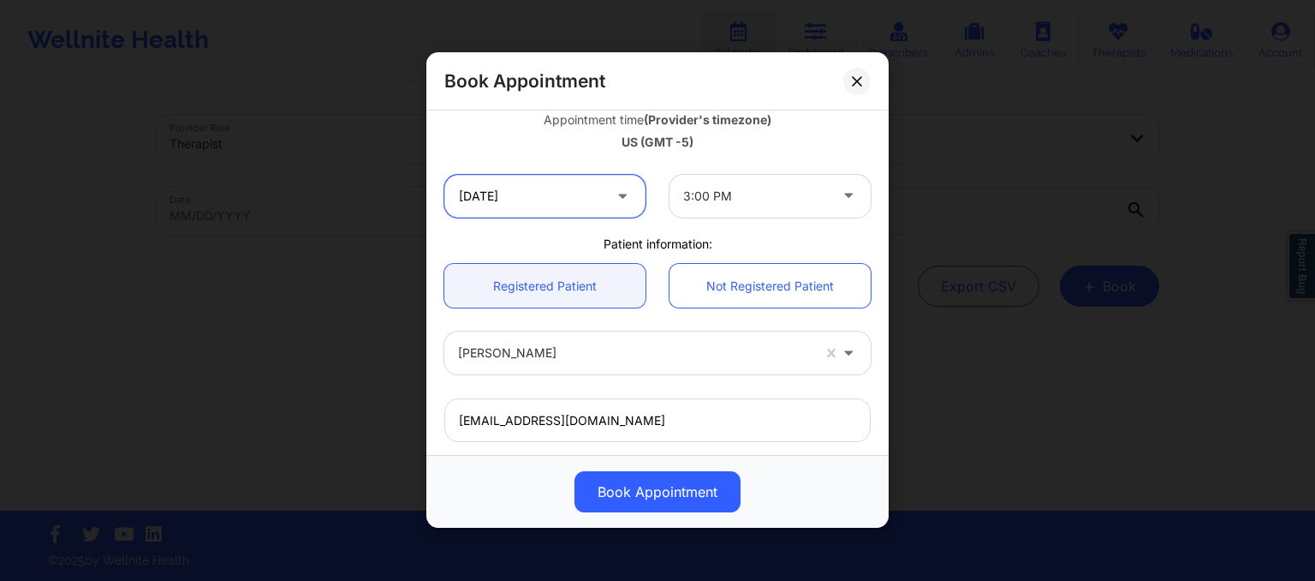
click at [572, 192] on input "10/15/2025" at bounding box center [544, 196] width 201 height 43
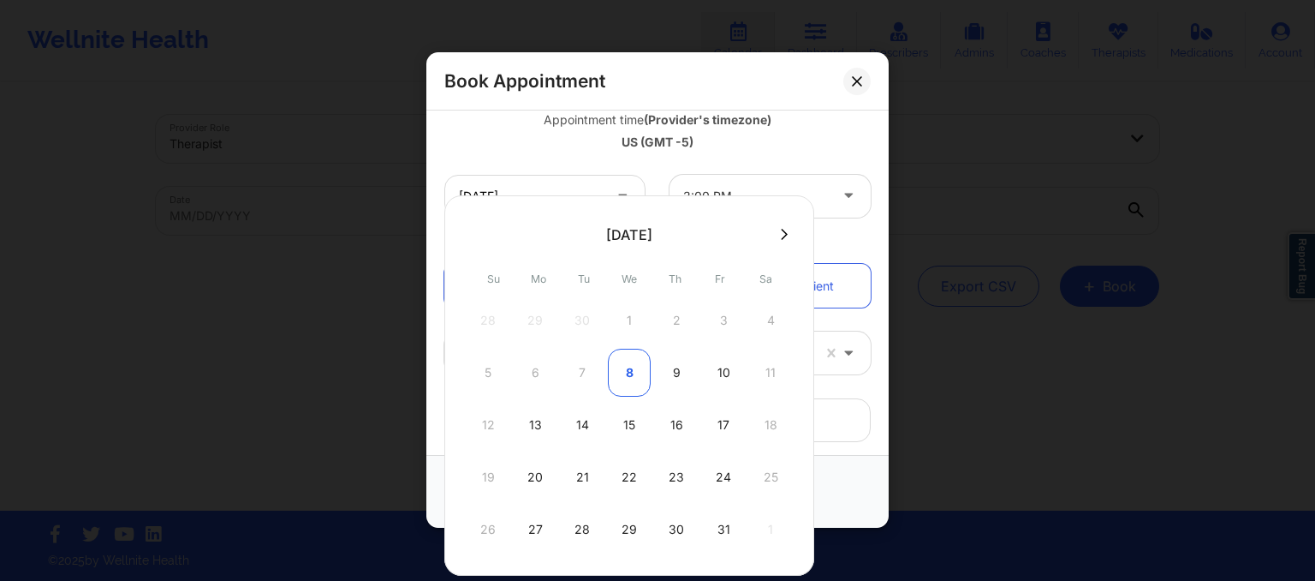
click at [620, 375] on div "8" at bounding box center [629, 372] width 43 height 48
type input "10/08/2025"
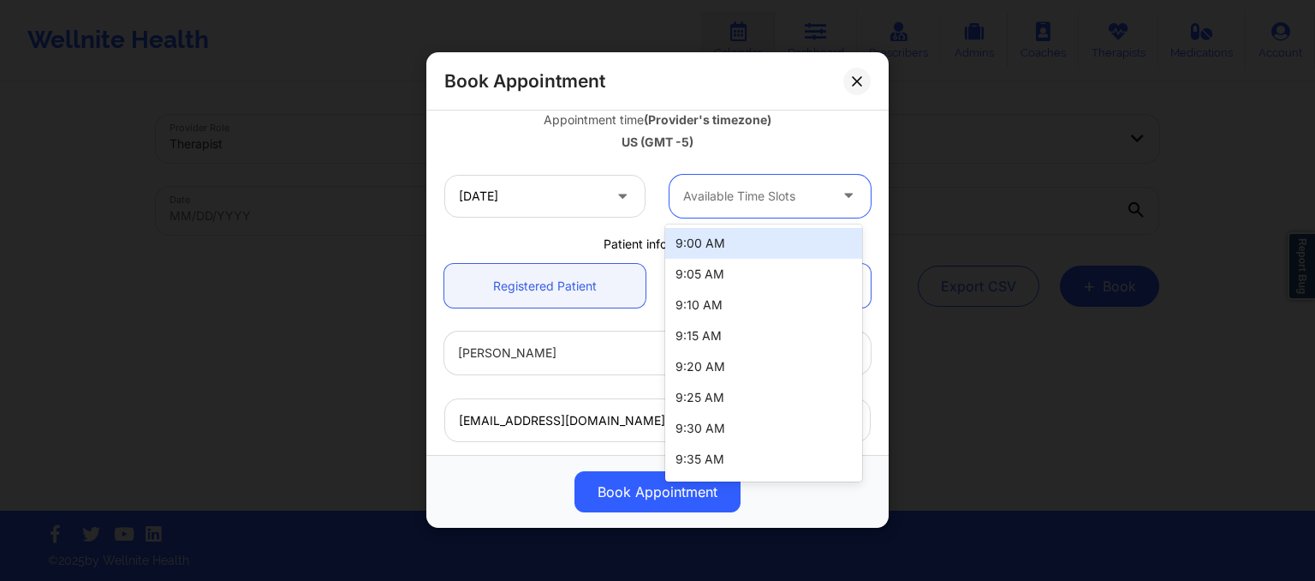
click at [712, 192] on div at bounding box center [755, 196] width 145 height 21
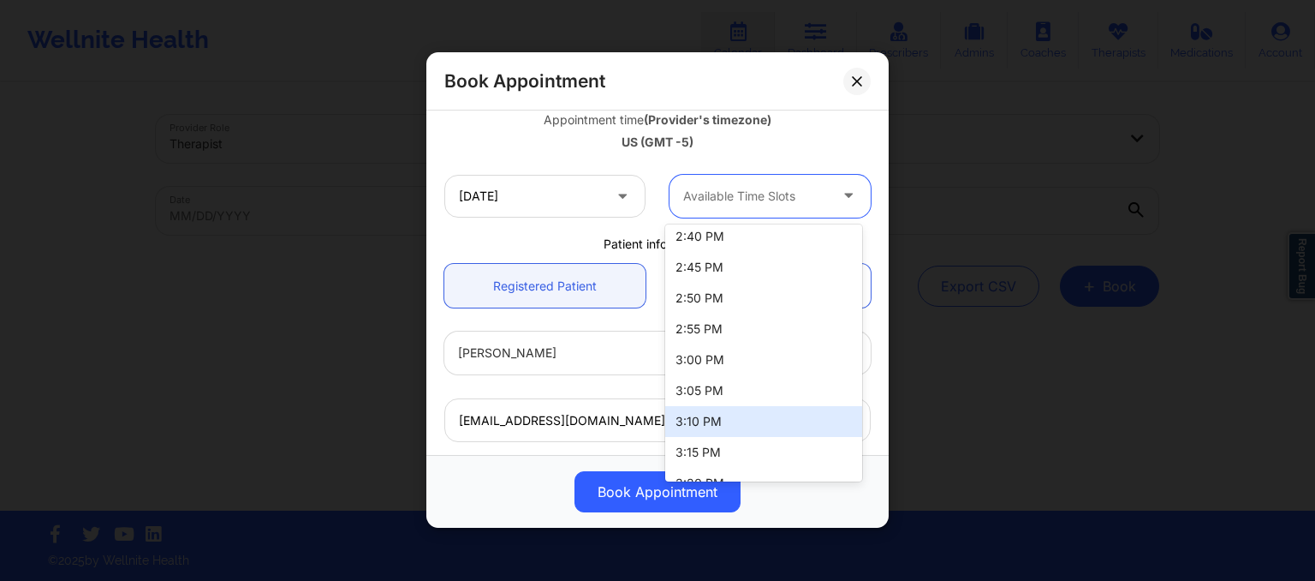
scroll to position [1394, 0]
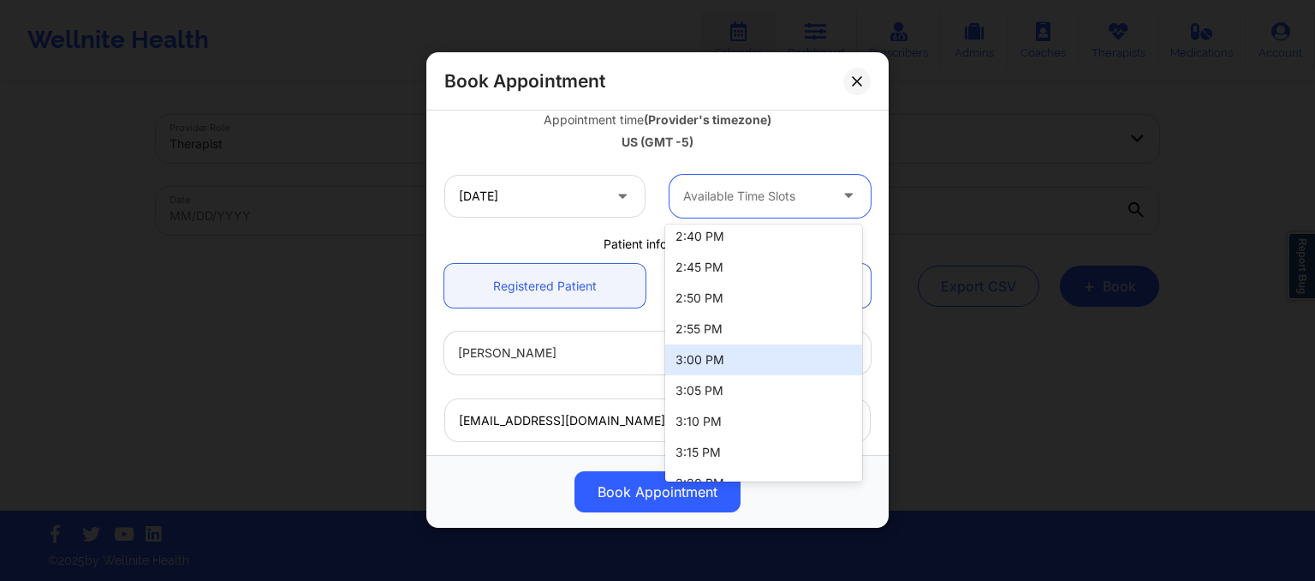
click at [706, 357] on div "3:00 PM" at bounding box center [763, 359] width 197 height 31
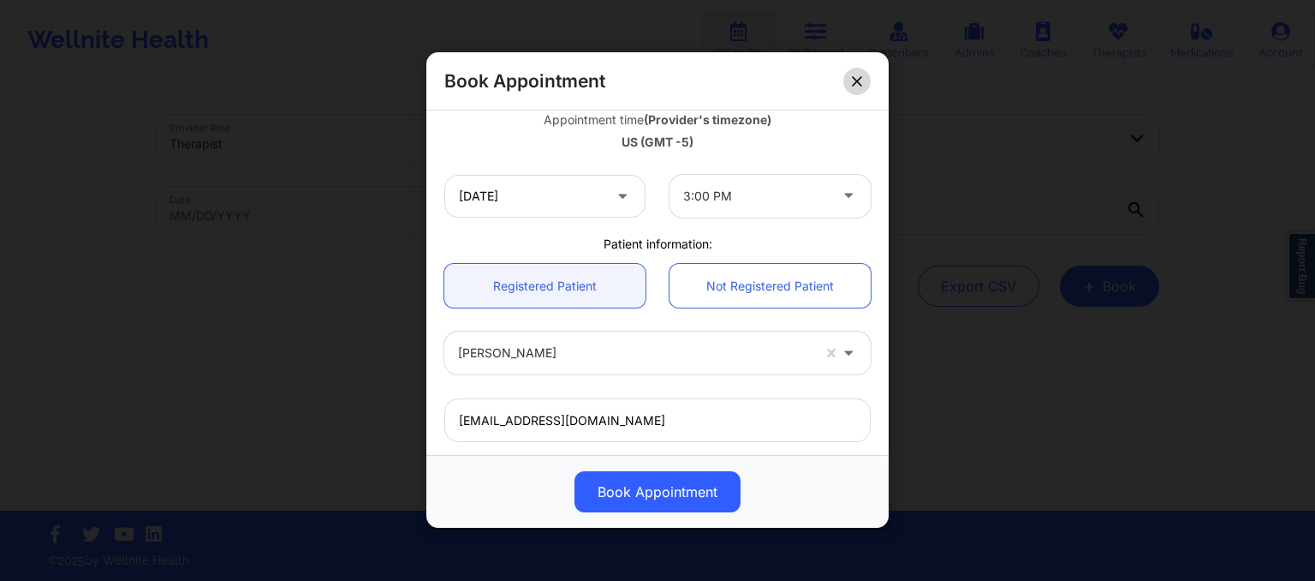
click at [863, 69] on button at bounding box center [856, 81] width 27 height 27
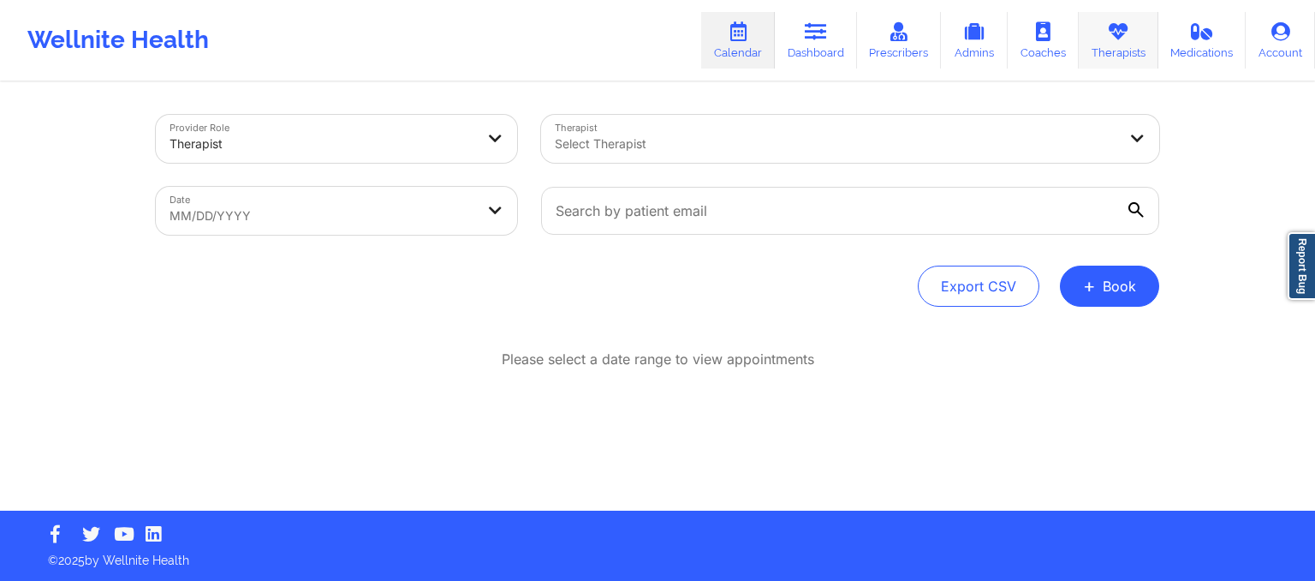
click at [1141, 52] on link "Therapists" at bounding box center [1119, 40] width 80 height 57
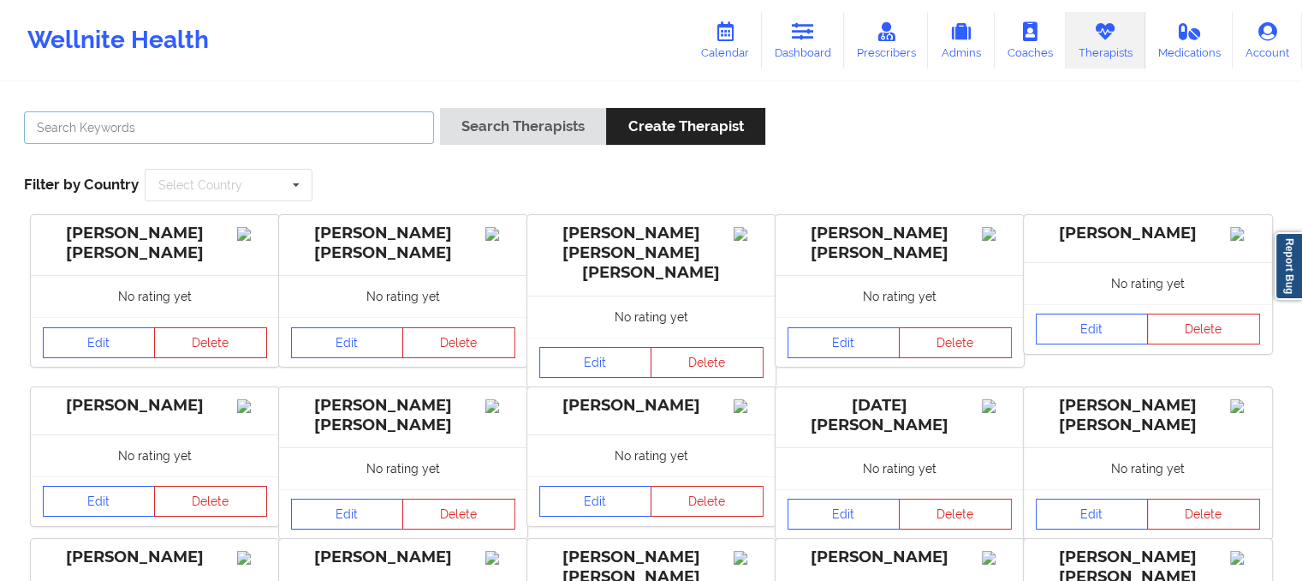
click at [401, 129] on input "text" at bounding box center [229, 127] width 410 height 33
click at [440, 108] on button "Search Therapists" at bounding box center [523, 126] width 166 height 37
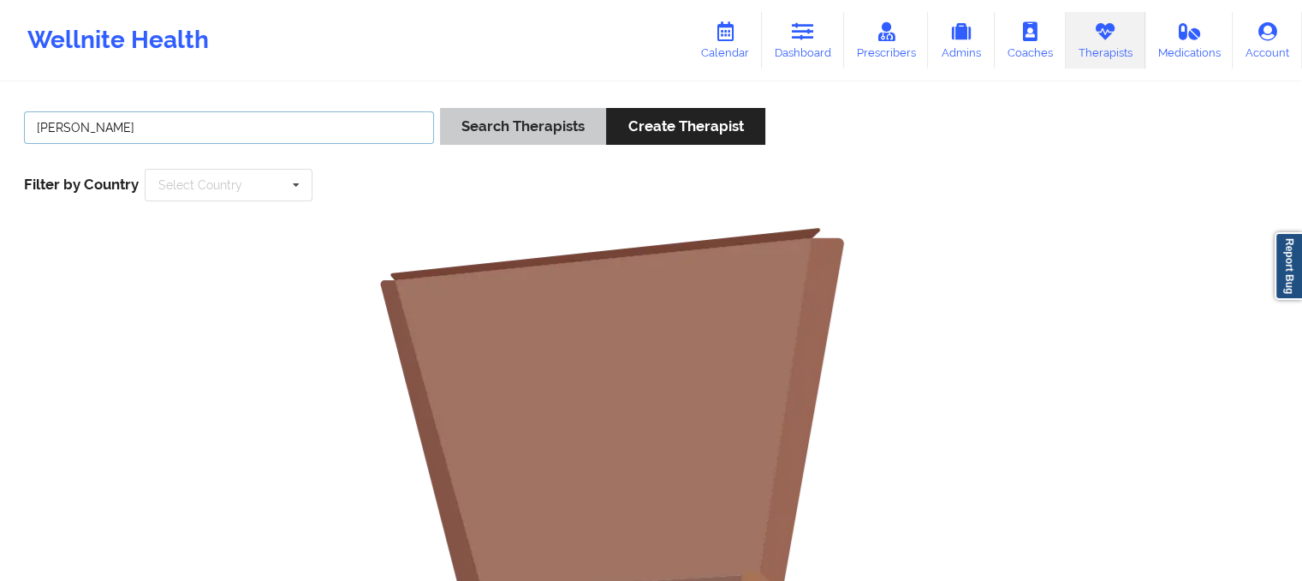
click at [440, 108] on button "Search Therapists" at bounding box center [523, 126] width 166 height 37
type input "beverly solomon"
click at [440, 108] on button "Search Therapists" at bounding box center [523, 126] width 166 height 37
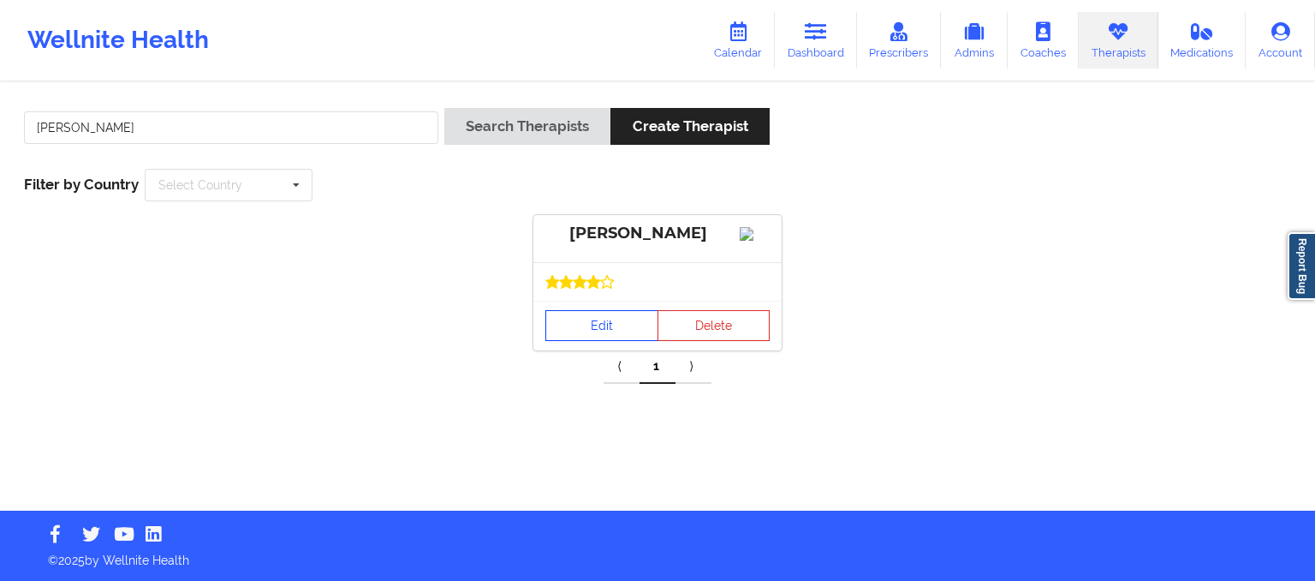
click at [599, 341] on link "Edit" at bounding box center [601, 325] width 113 height 31
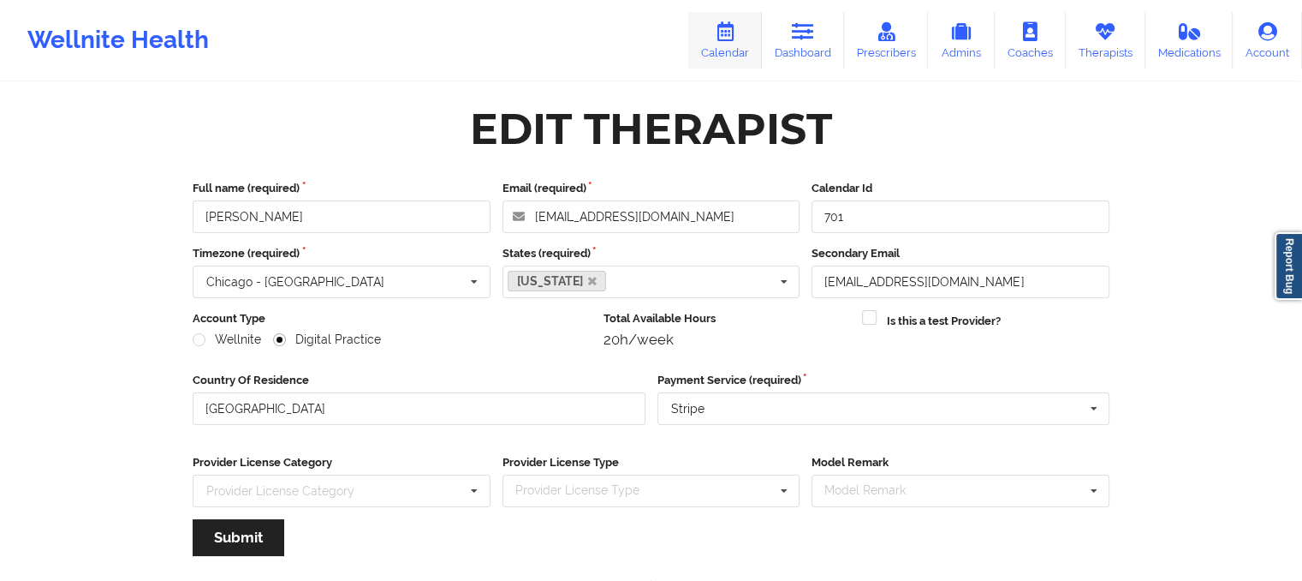
click at [733, 26] on icon at bounding box center [725, 31] width 22 height 19
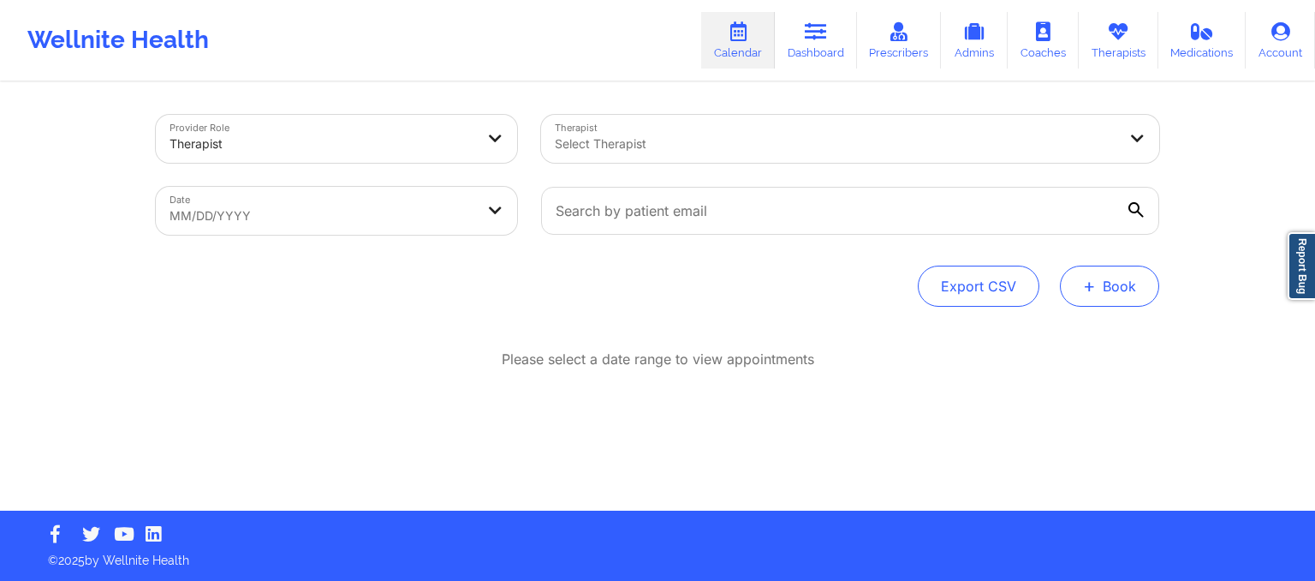
click at [1097, 283] on button "+ Book" at bounding box center [1109, 285] width 99 height 41
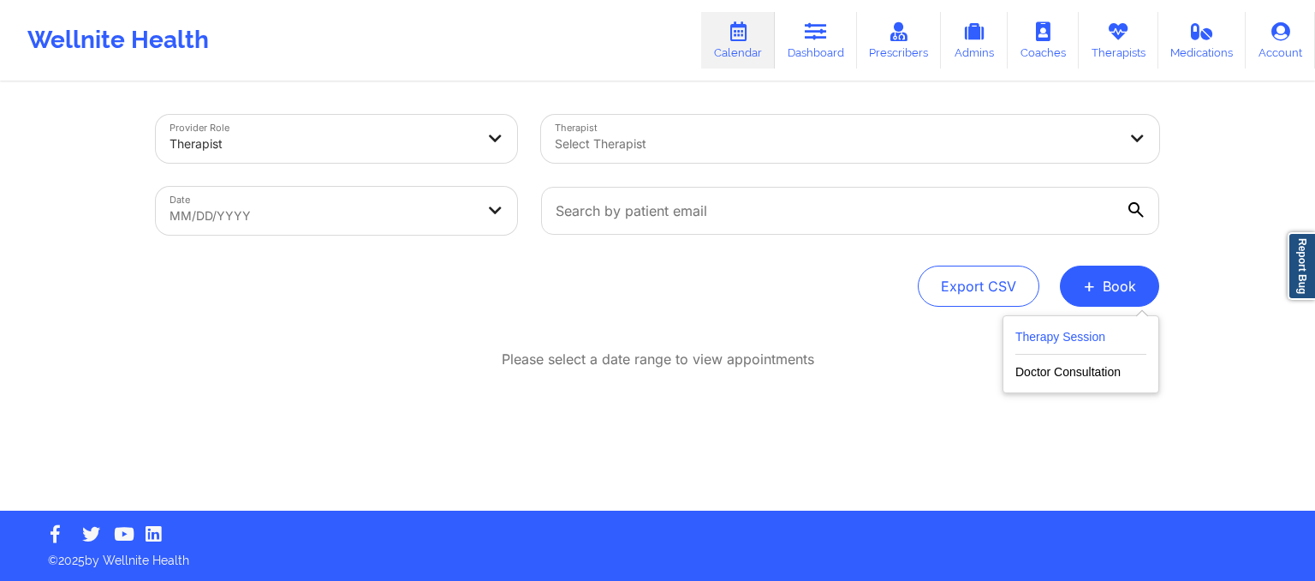
click at [1045, 342] on button "Therapy Session" at bounding box center [1080, 340] width 131 height 28
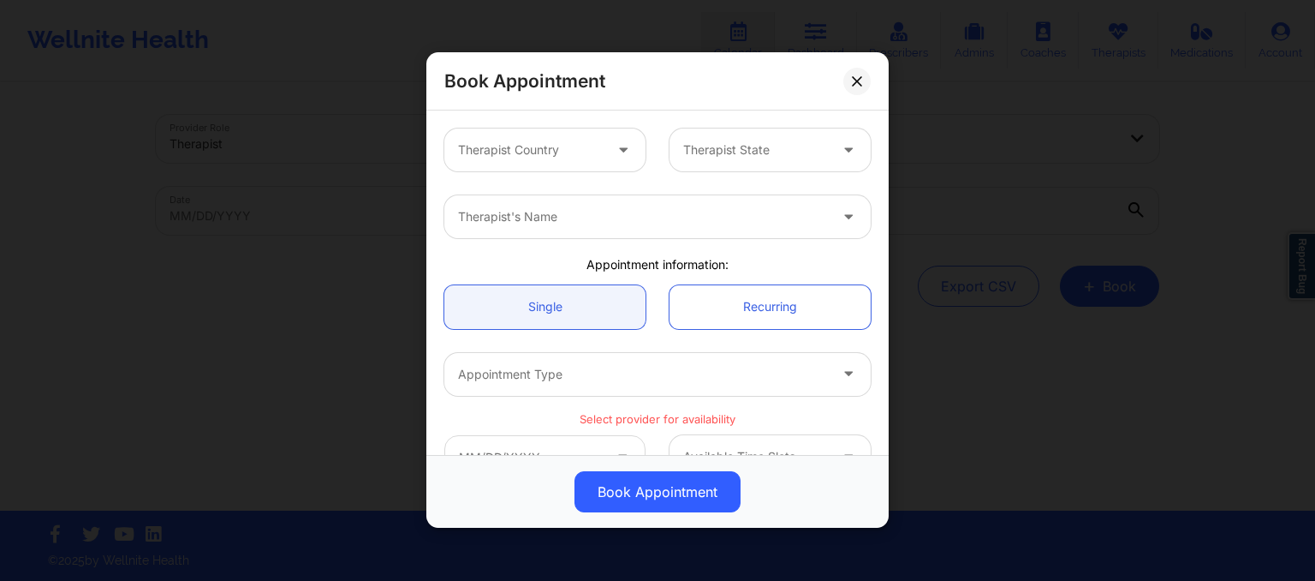
click at [552, 145] on div at bounding box center [530, 150] width 145 height 21
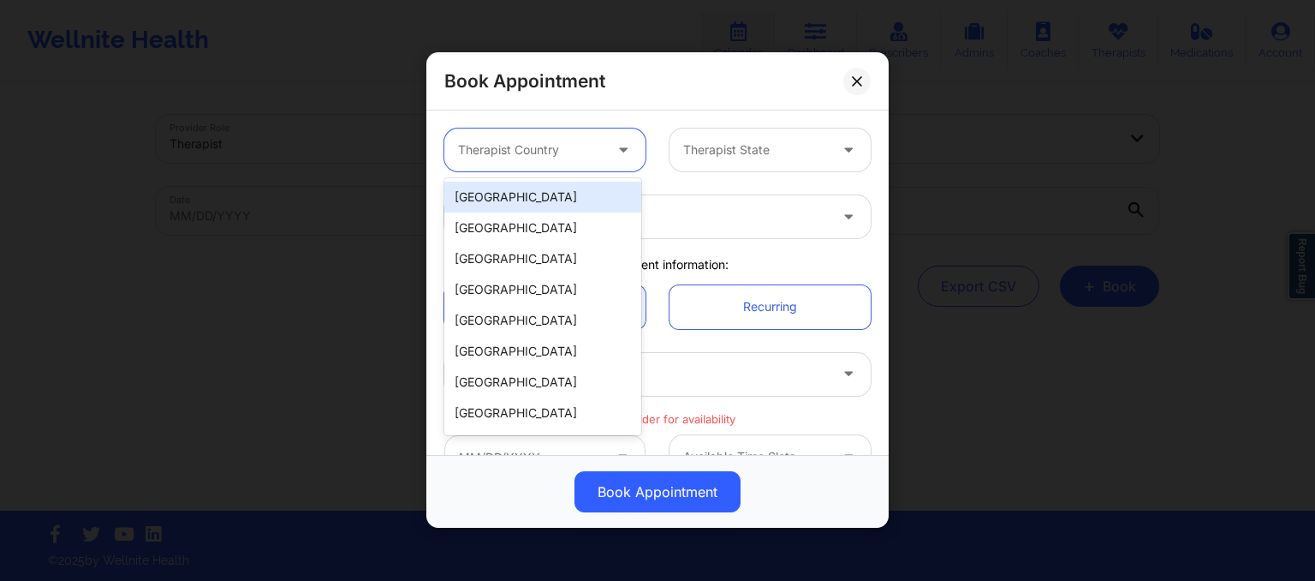
drag, startPoint x: 544, startPoint y: 192, endPoint x: 544, endPoint y: 143, distance: 48.8
click at [544, 143] on div at bounding box center [530, 150] width 145 height 21
click at [543, 203] on div "[GEOGRAPHIC_DATA]" at bounding box center [542, 197] width 197 height 31
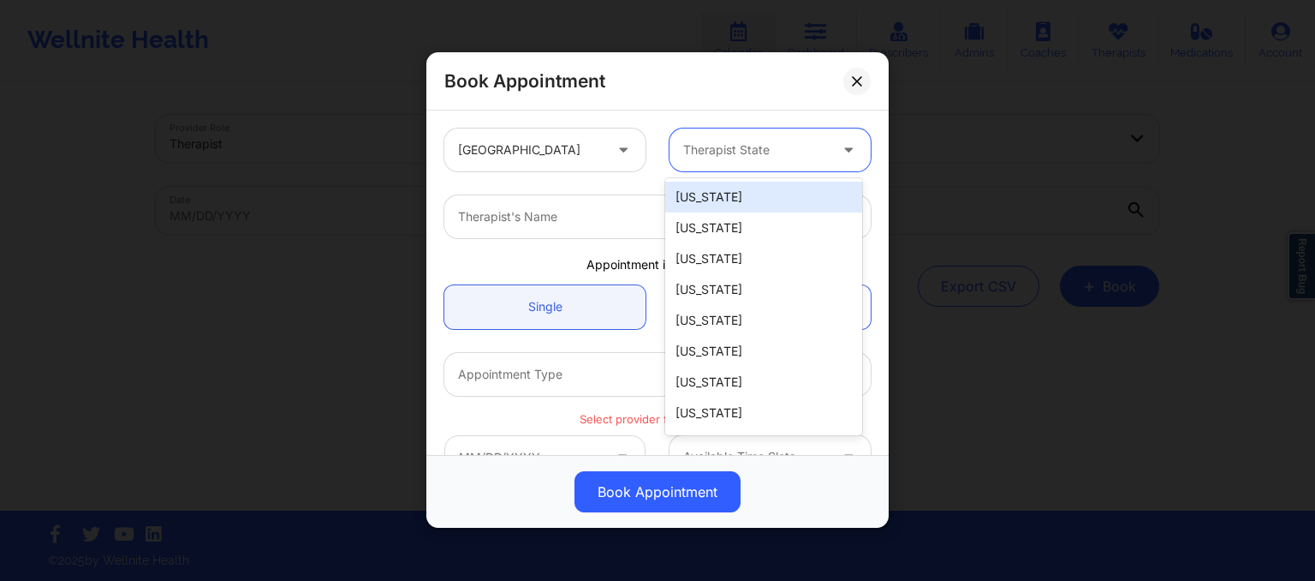
click at [707, 138] on div "Therapist State" at bounding box center [750, 149] width 160 height 43
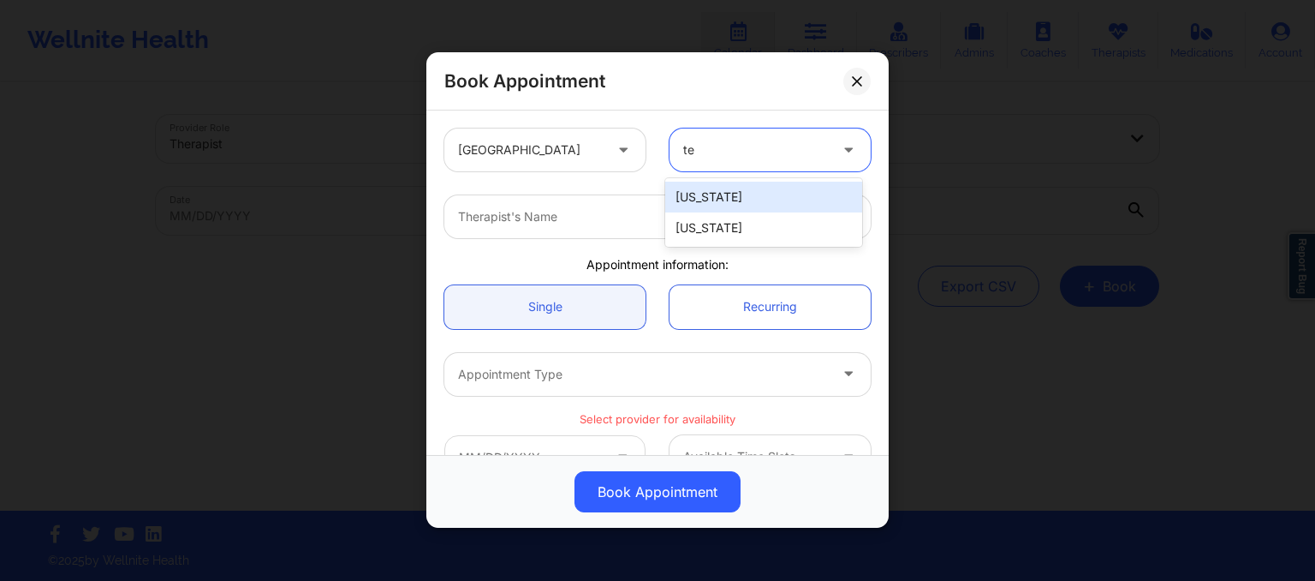
type input "tex"
click at [709, 188] on div "[US_STATE]" at bounding box center [763, 197] width 197 height 31
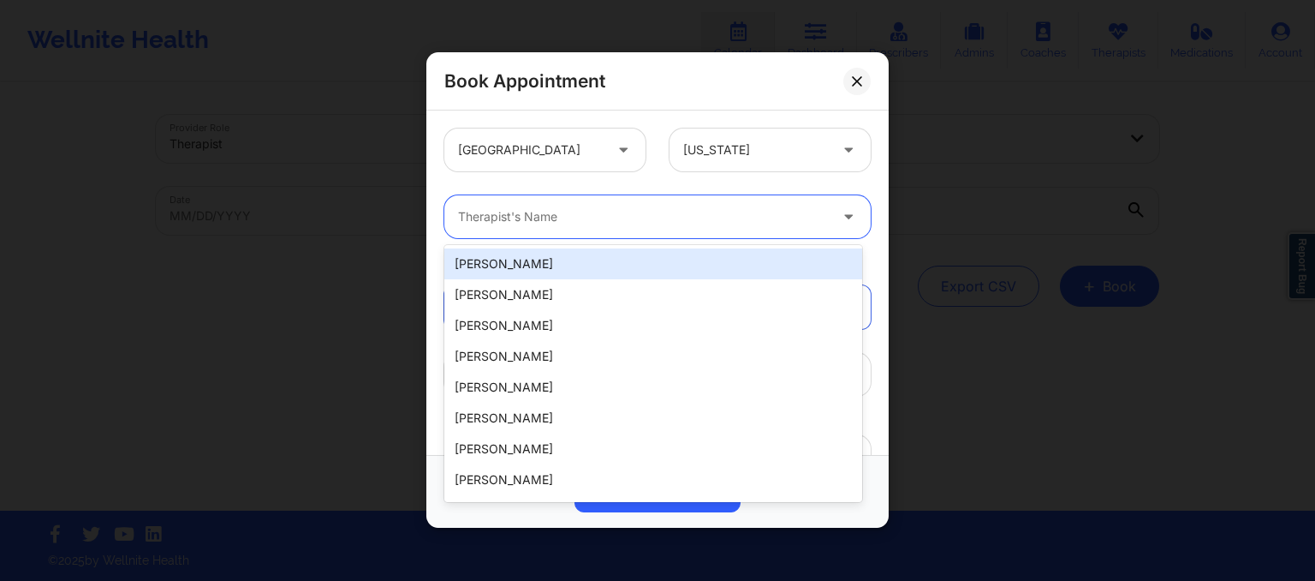
click at [655, 213] on div at bounding box center [643, 217] width 370 height 21
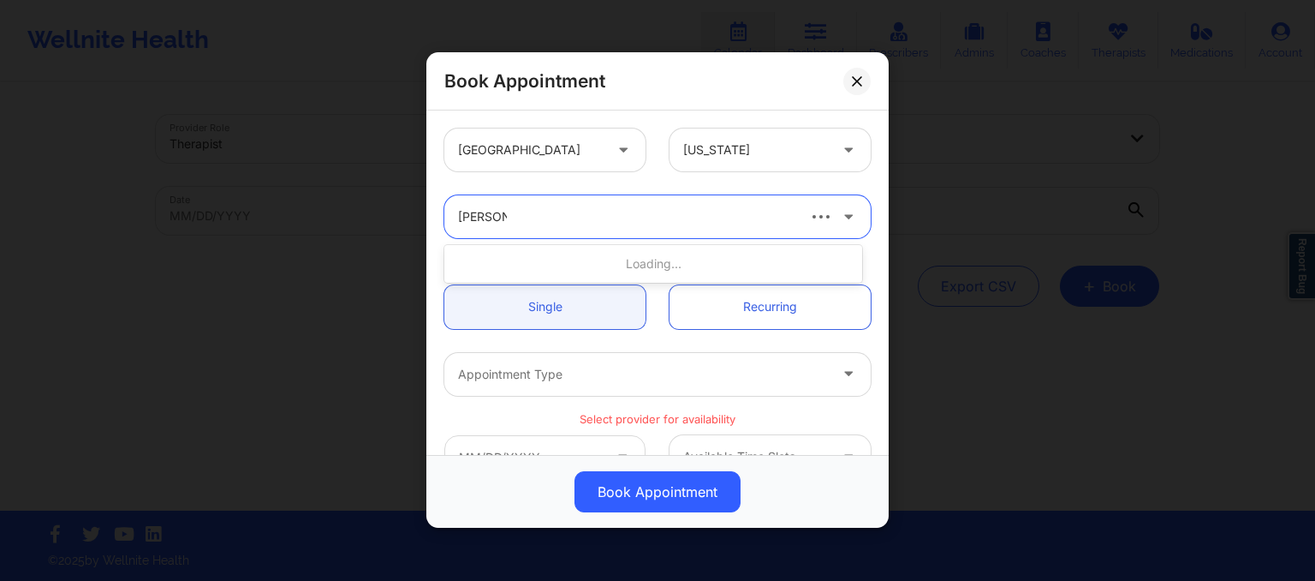
type input "beverly so"
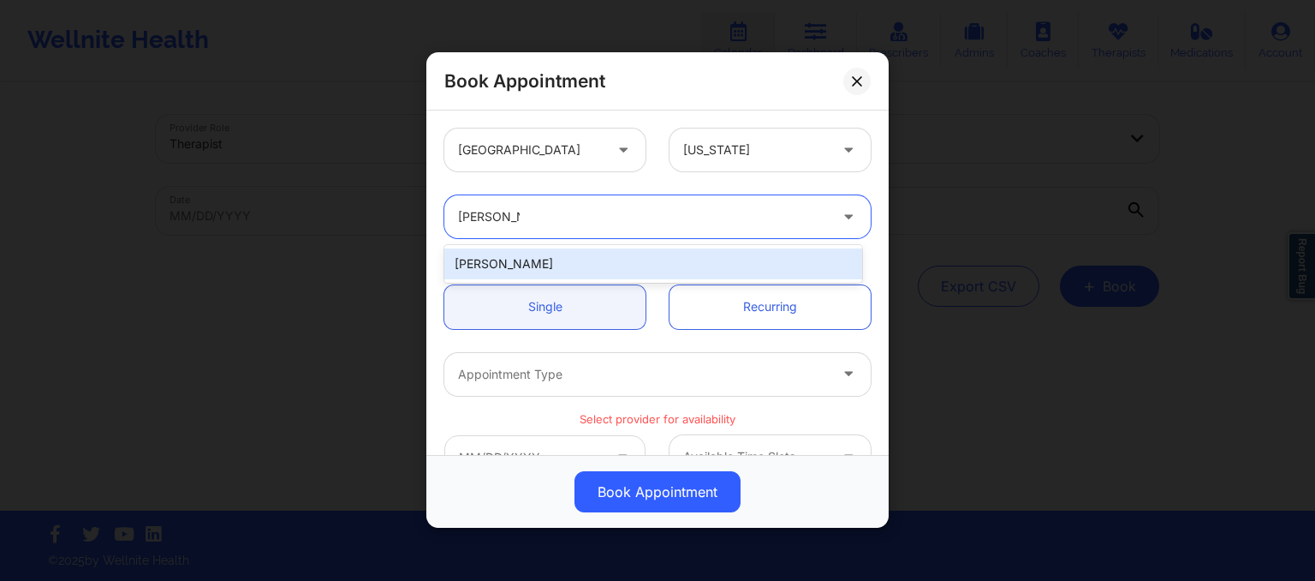
click at [589, 254] on div "Beverly Solomon" at bounding box center [653, 263] width 418 height 31
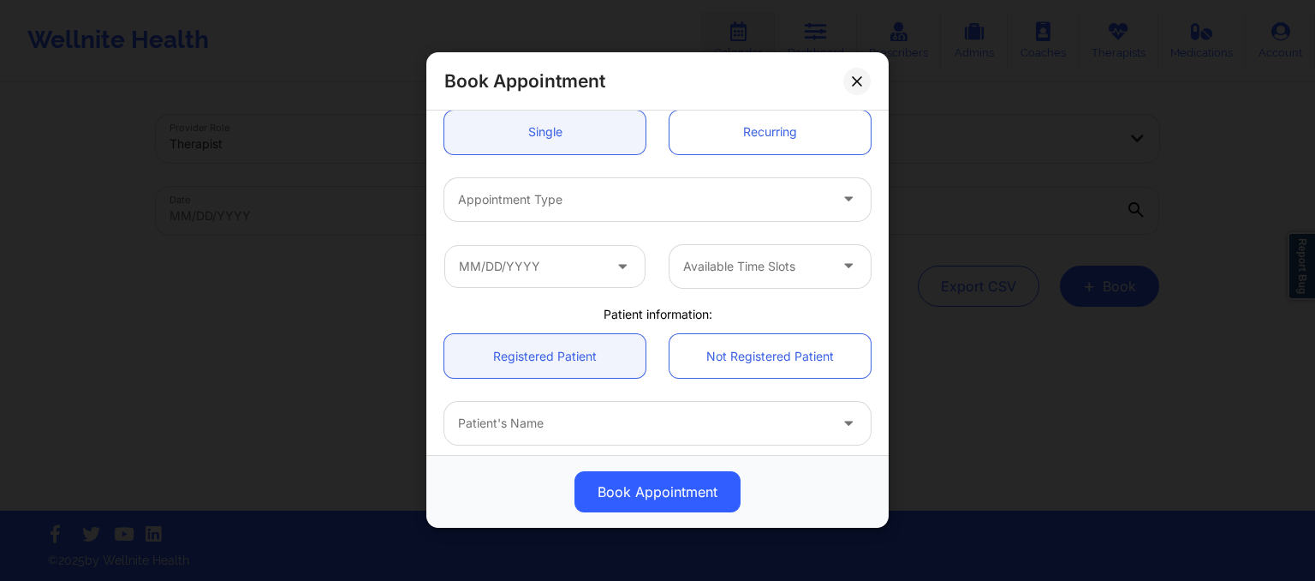
scroll to position [184, 0]
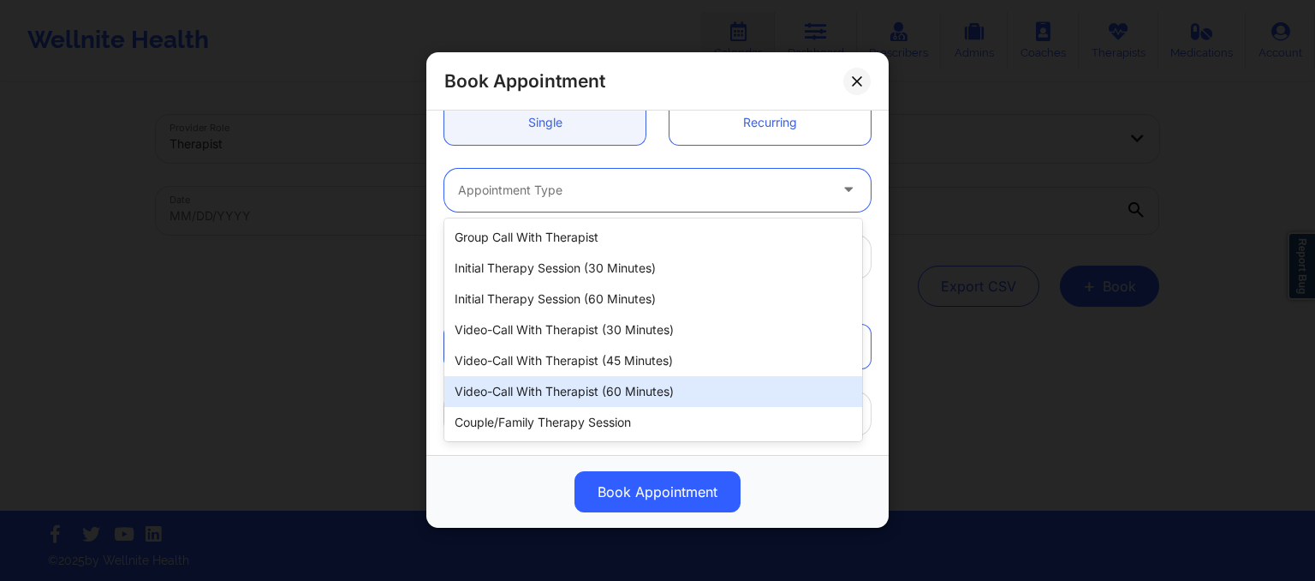
drag, startPoint x: 541, startPoint y: 182, endPoint x: 534, endPoint y: 383, distance: 200.5
click at [534, 383] on body "Wellnite Health Calendar Dashboard Prescribers Admins Coaches Therapists Medica…" at bounding box center [657, 290] width 1315 height 581
click at [534, 383] on div "Video-Call with Therapist (60 minutes)" at bounding box center [653, 391] width 418 height 31
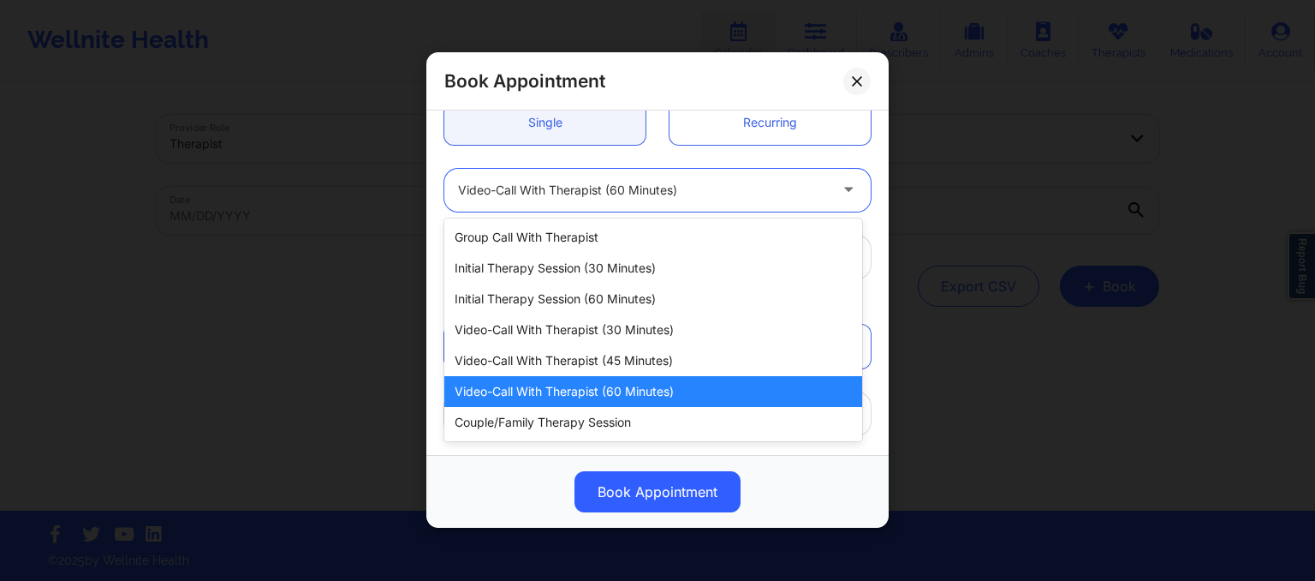
click at [640, 182] on div at bounding box center [643, 190] width 370 height 21
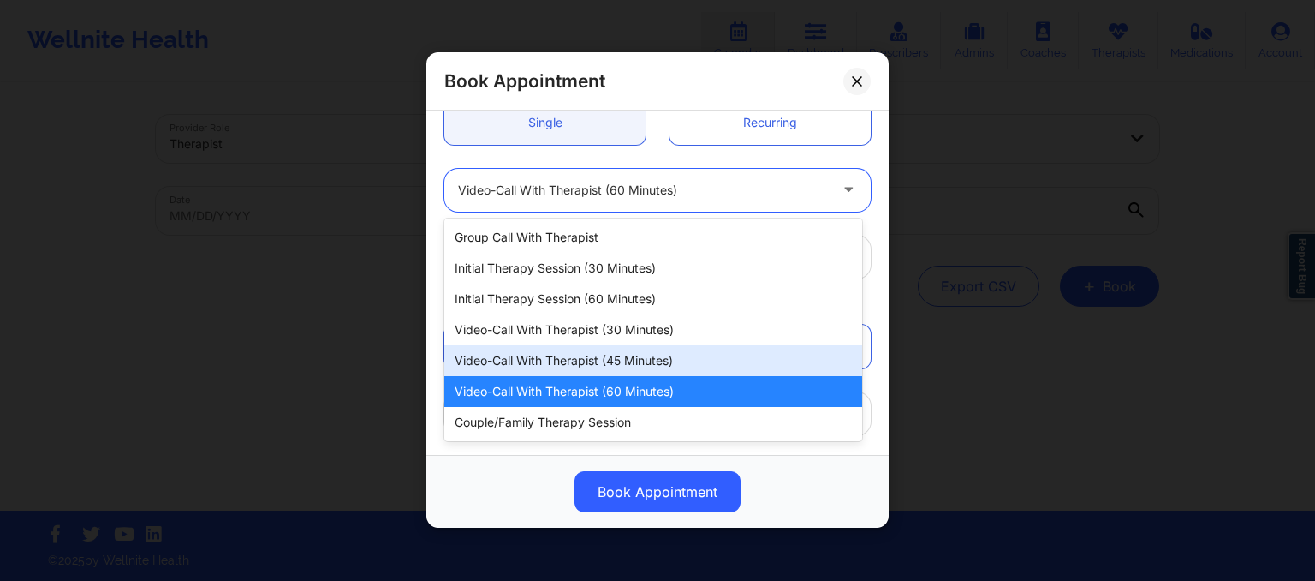
click at [589, 348] on div "Video-Call with Therapist (45 minutes)" at bounding box center [653, 360] width 418 height 31
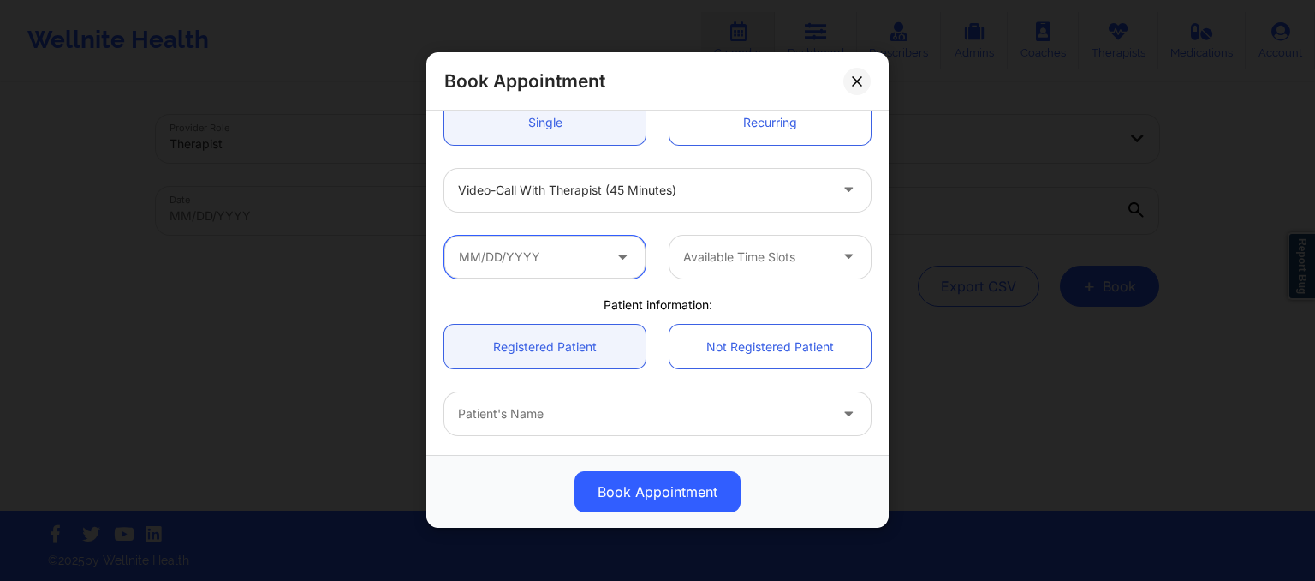
click at [564, 256] on input "text" at bounding box center [544, 256] width 201 height 43
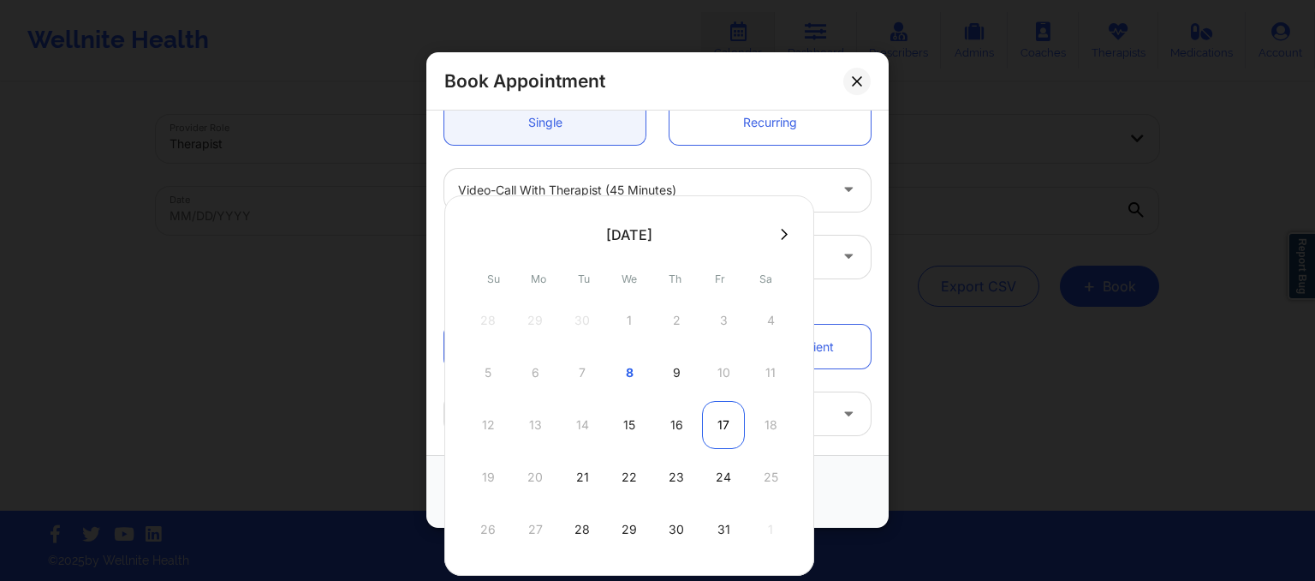
click at [717, 419] on div "17" at bounding box center [723, 425] width 43 height 48
type input "10/17/2025"
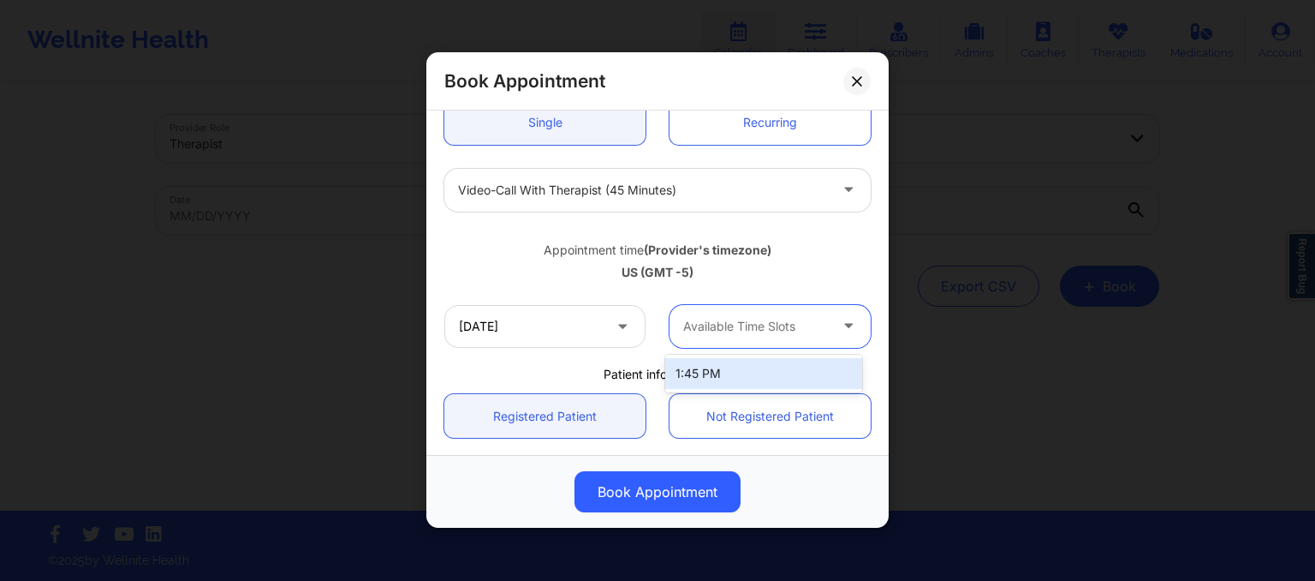
click at [742, 326] on div at bounding box center [755, 326] width 145 height 21
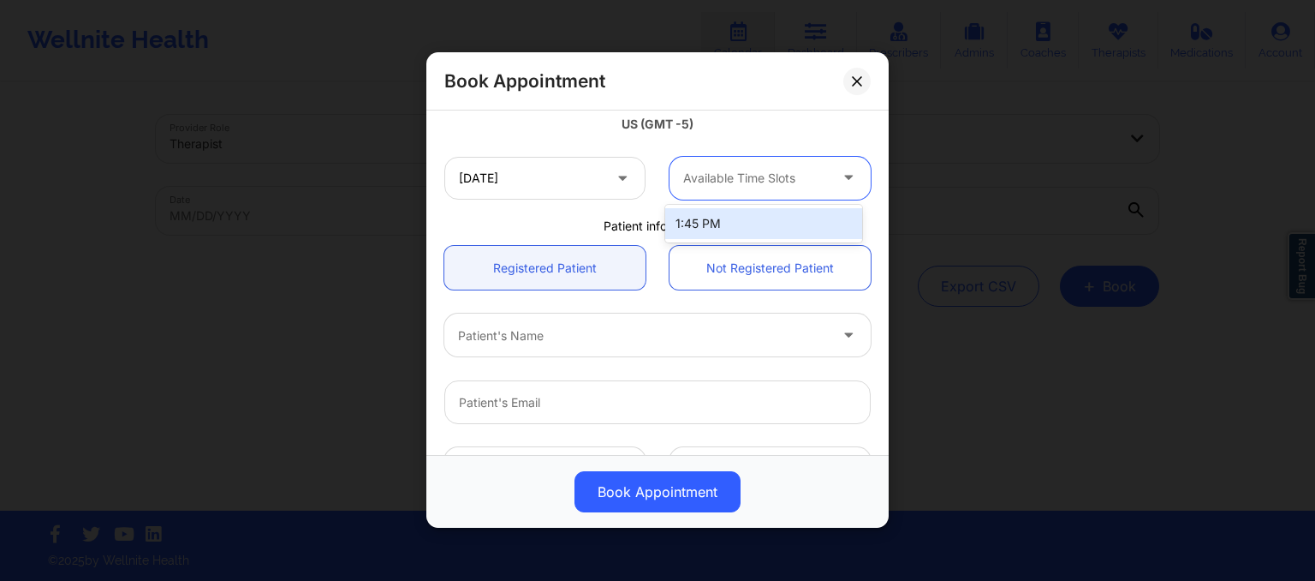
scroll to position [334, 0]
click at [712, 223] on div "1:45 PM" at bounding box center [763, 223] width 197 height 31
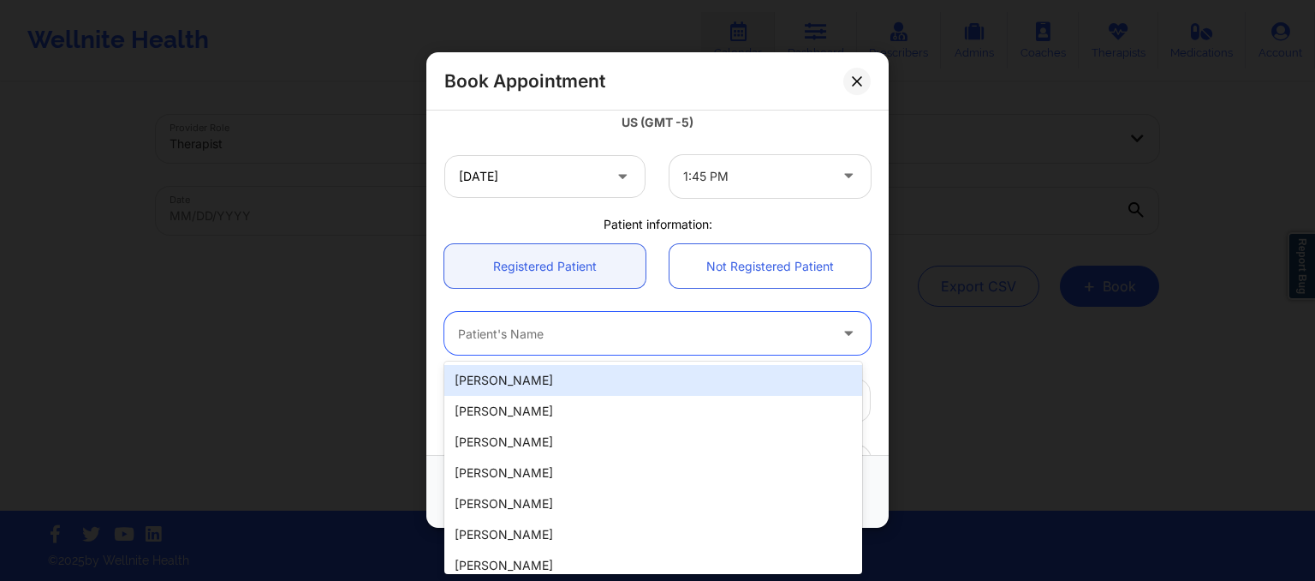
click at [637, 316] on div "Patient's Name" at bounding box center [636, 334] width 385 height 43
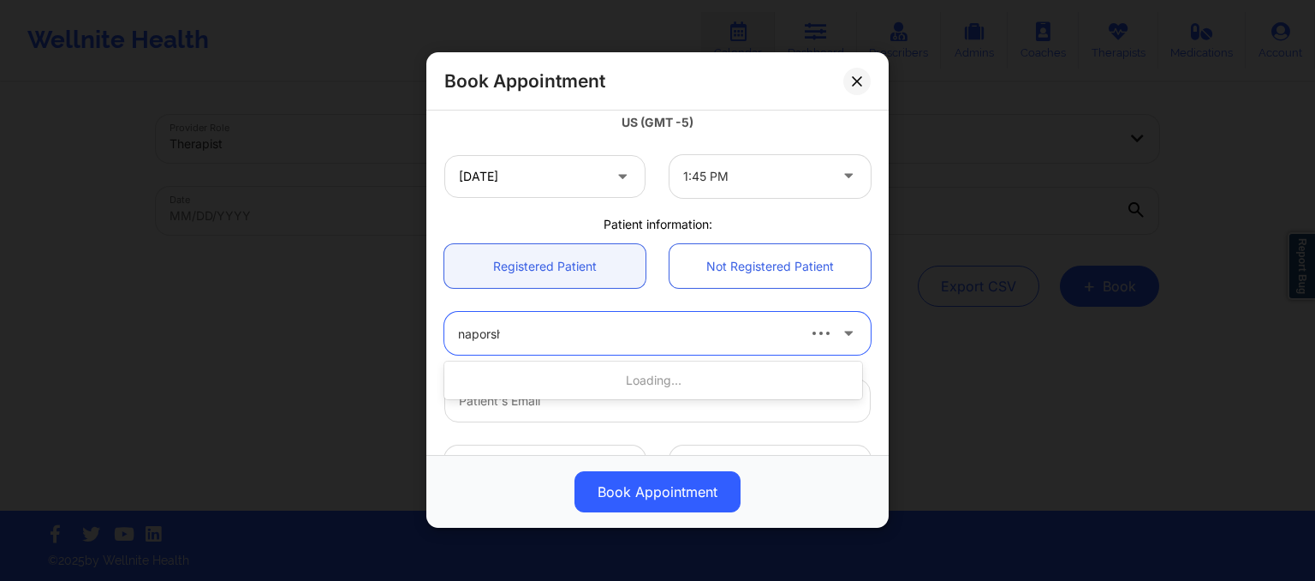
type input "naporsha"
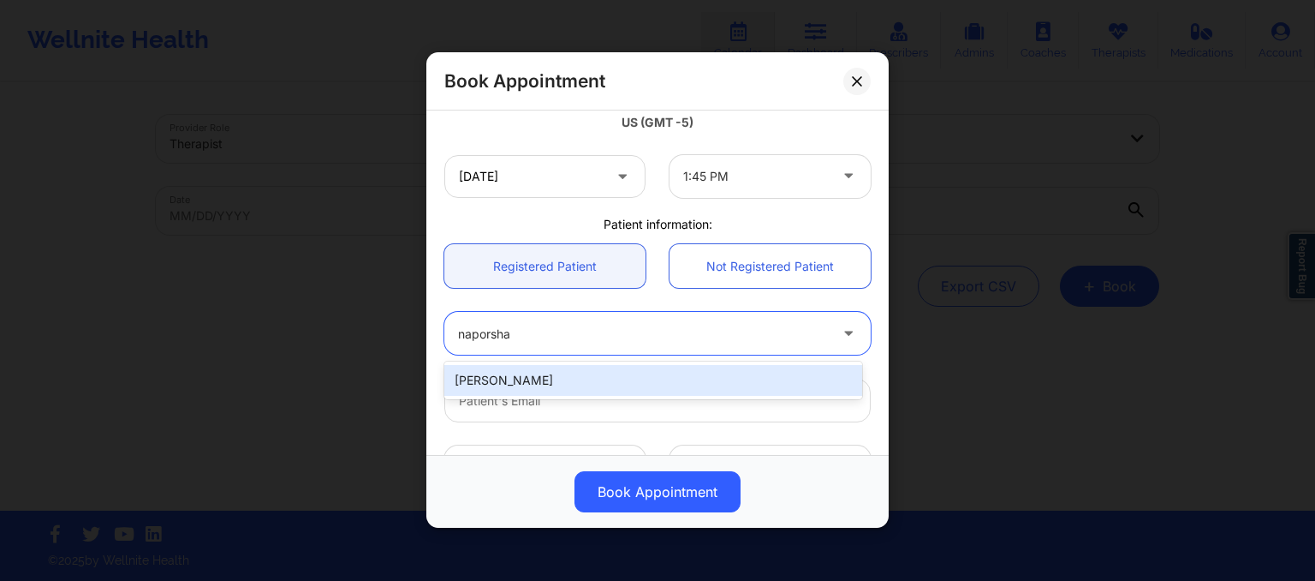
click at [574, 372] on div "NAPORSHA GARDNER" at bounding box center [653, 380] width 418 height 31
type input "naporshagardner@gmail.com"
type input "9034242206"
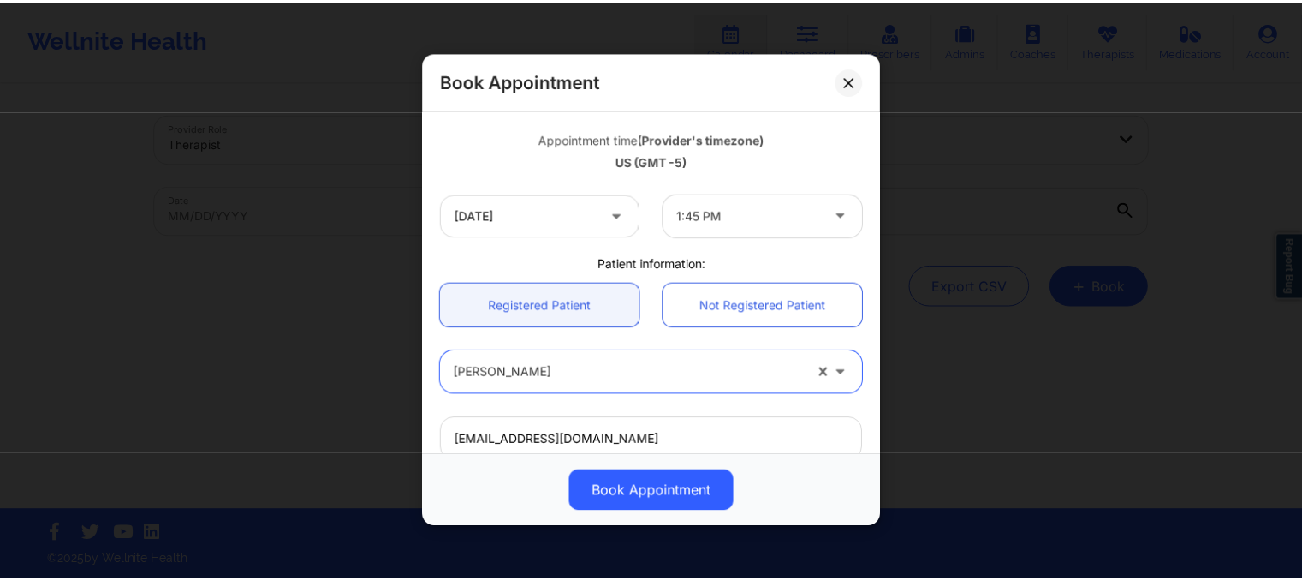
scroll to position [295, 0]
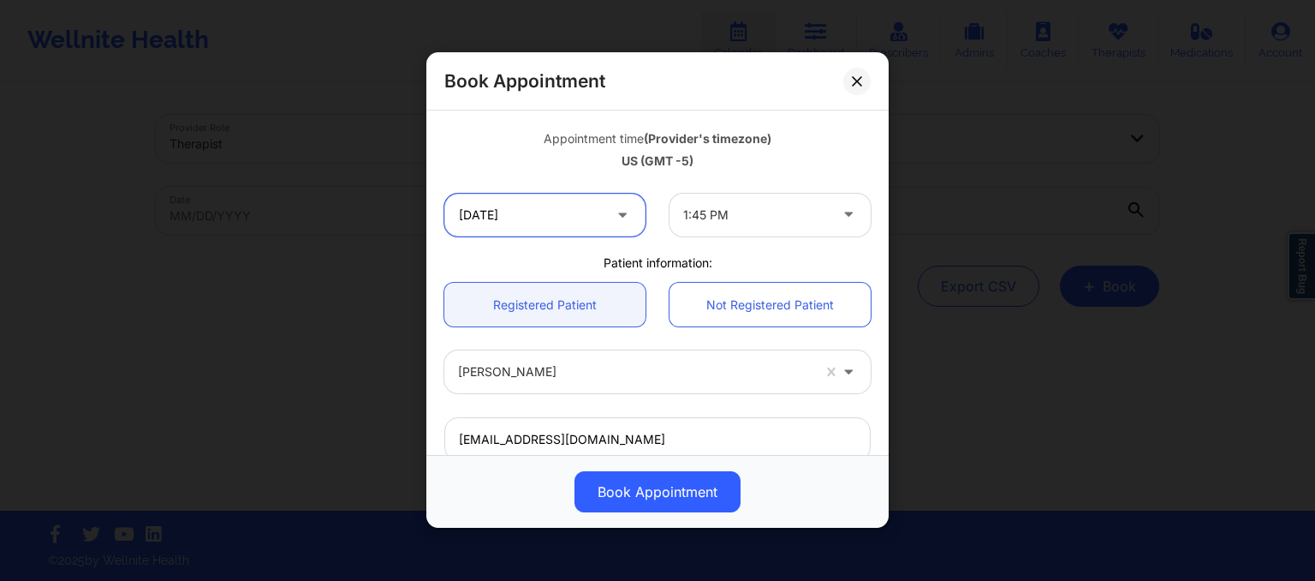
click at [605, 213] on input "10/17/2025" at bounding box center [544, 215] width 201 height 43
click at [819, 166] on div "US (GMT -5)" at bounding box center [657, 160] width 426 height 17
click at [856, 78] on icon at bounding box center [857, 81] width 10 height 10
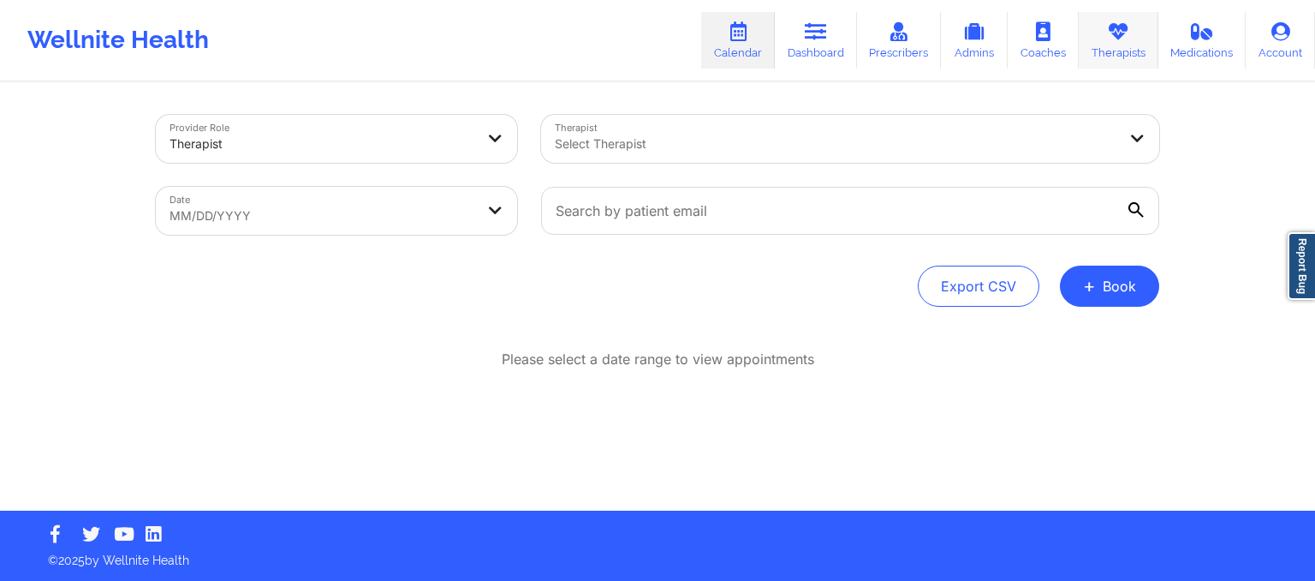
click at [1112, 40] on icon at bounding box center [1118, 31] width 22 height 19
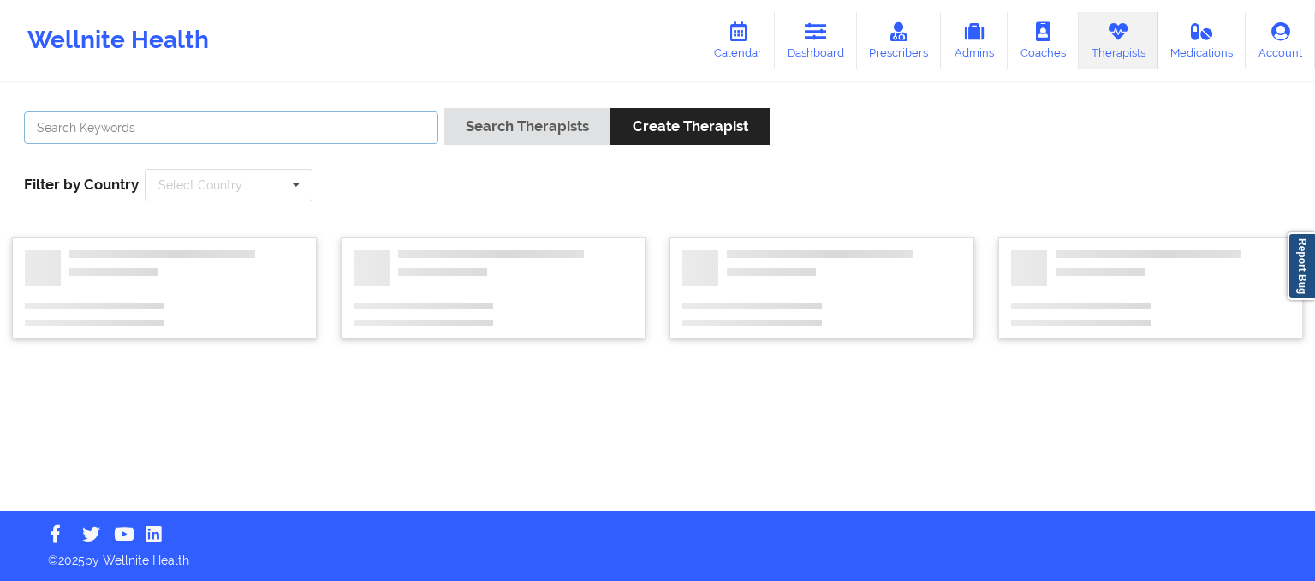
click at [264, 129] on input "text" at bounding box center [231, 127] width 414 height 33
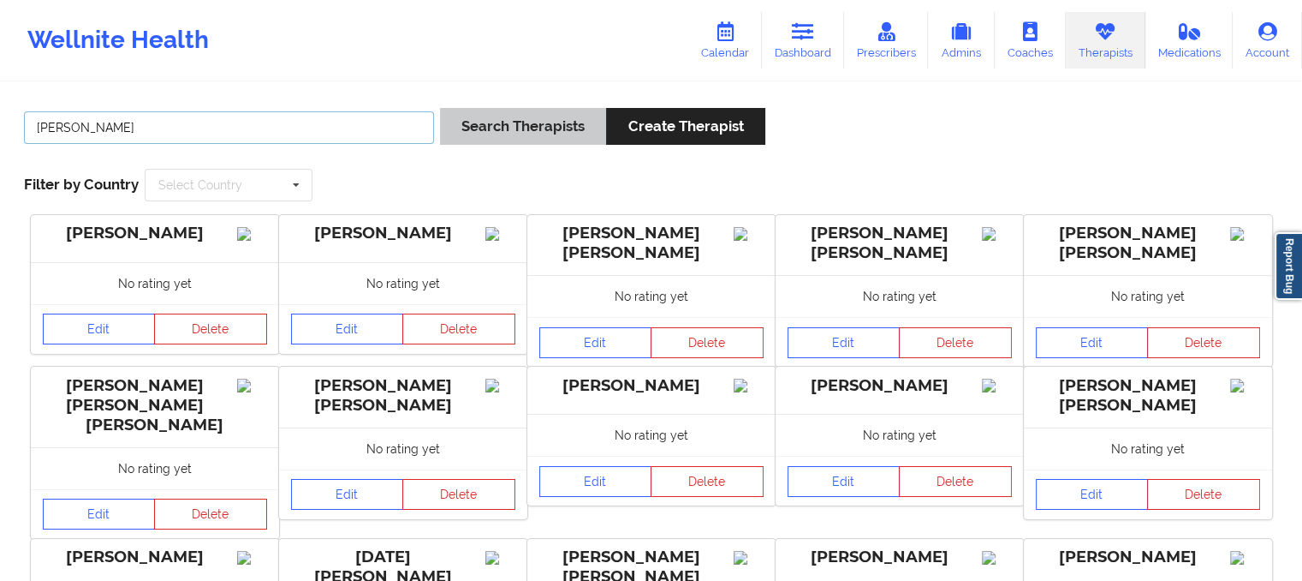
type input "sharice white"
click at [481, 139] on button "Search Therapists" at bounding box center [523, 126] width 166 height 37
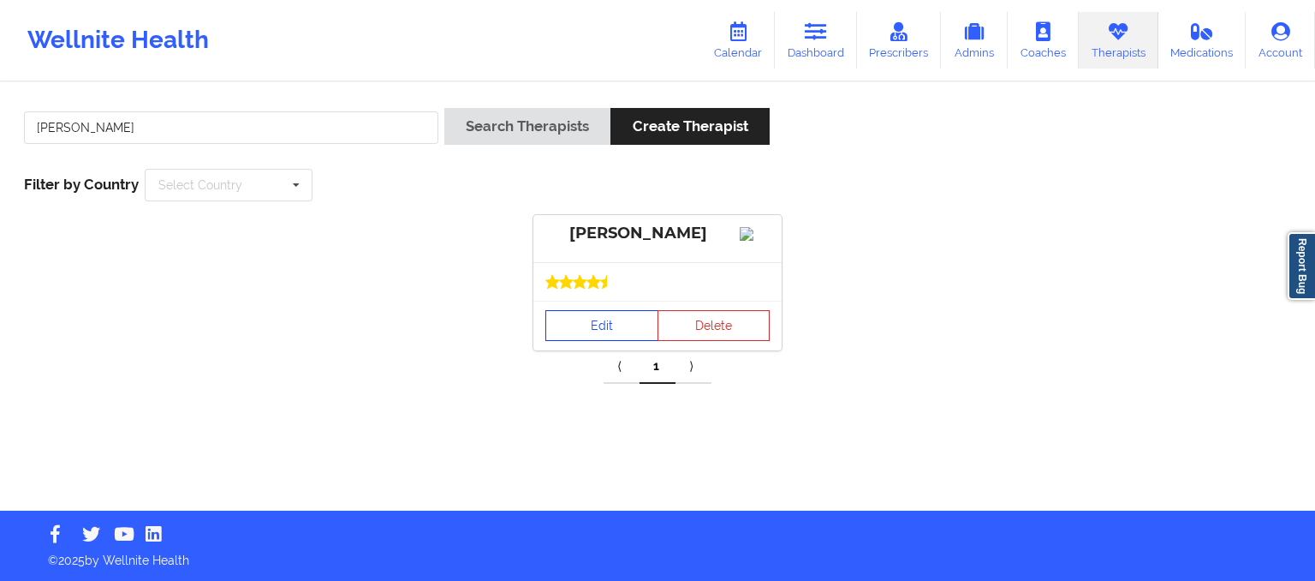
click at [575, 332] on link "Edit" at bounding box center [601, 325] width 113 height 31
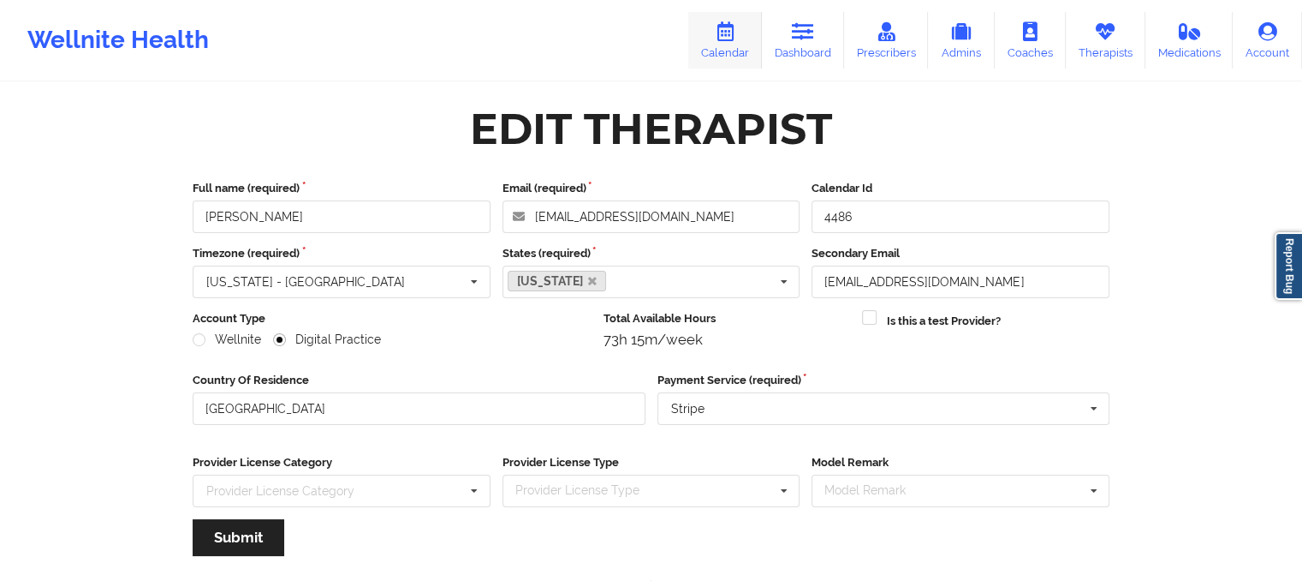
click at [722, 47] on link "Calendar" at bounding box center [725, 40] width 74 height 57
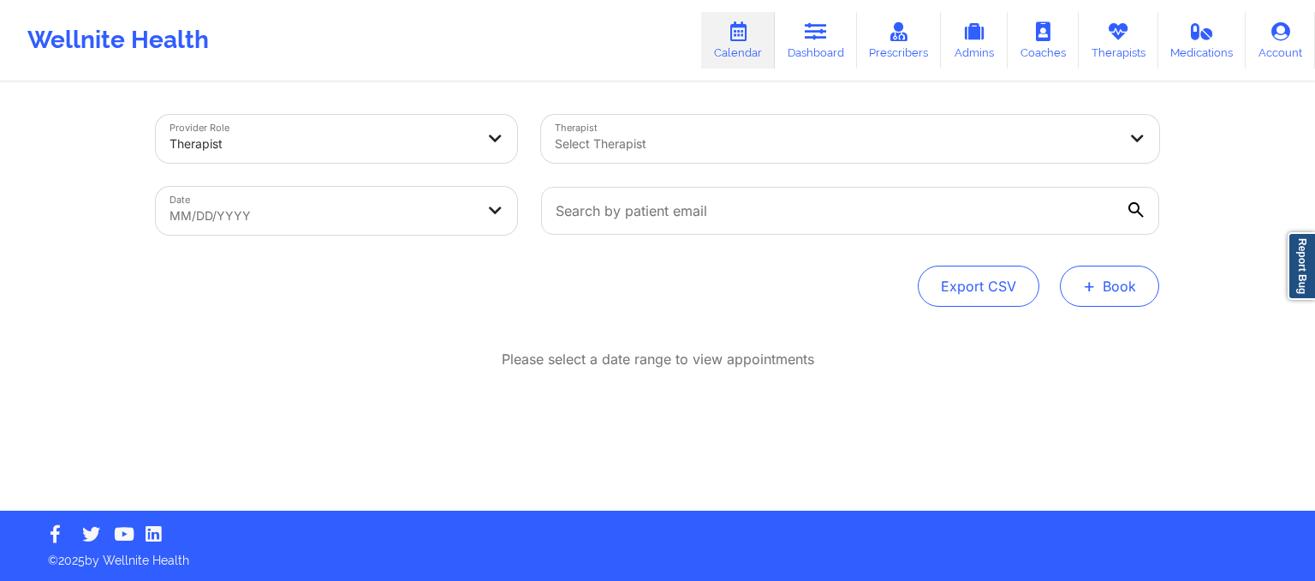
click at [1093, 290] on span "+" at bounding box center [1089, 285] width 13 height 9
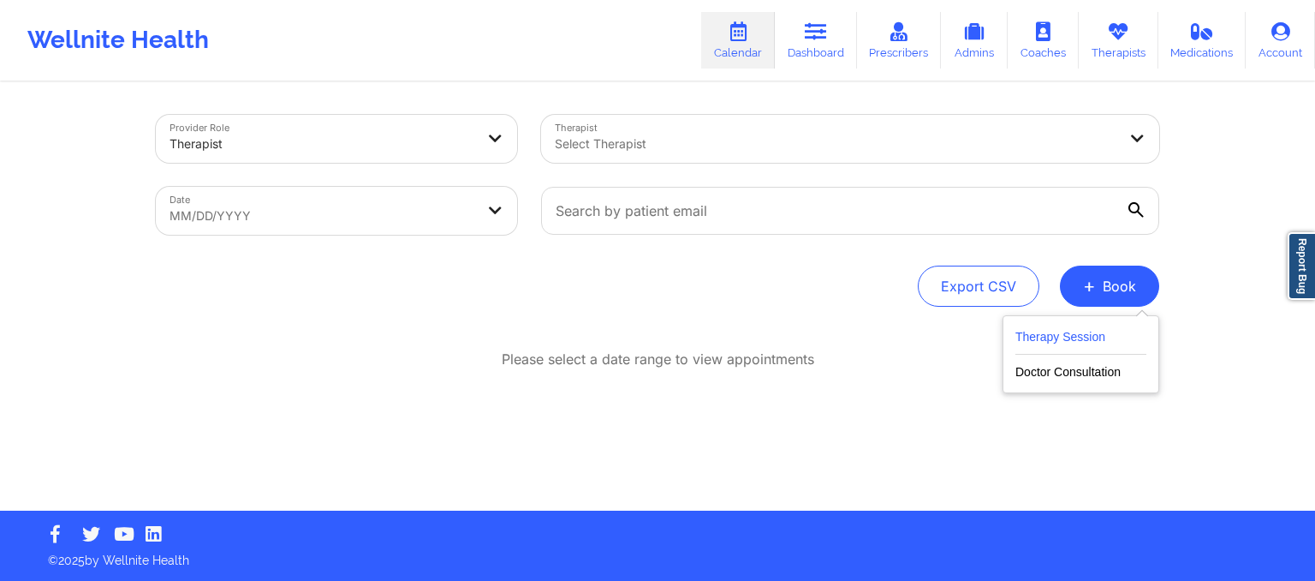
click at [1059, 333] on button "Therapy Session" at bounding box center [1080, 340] width 131 height 28
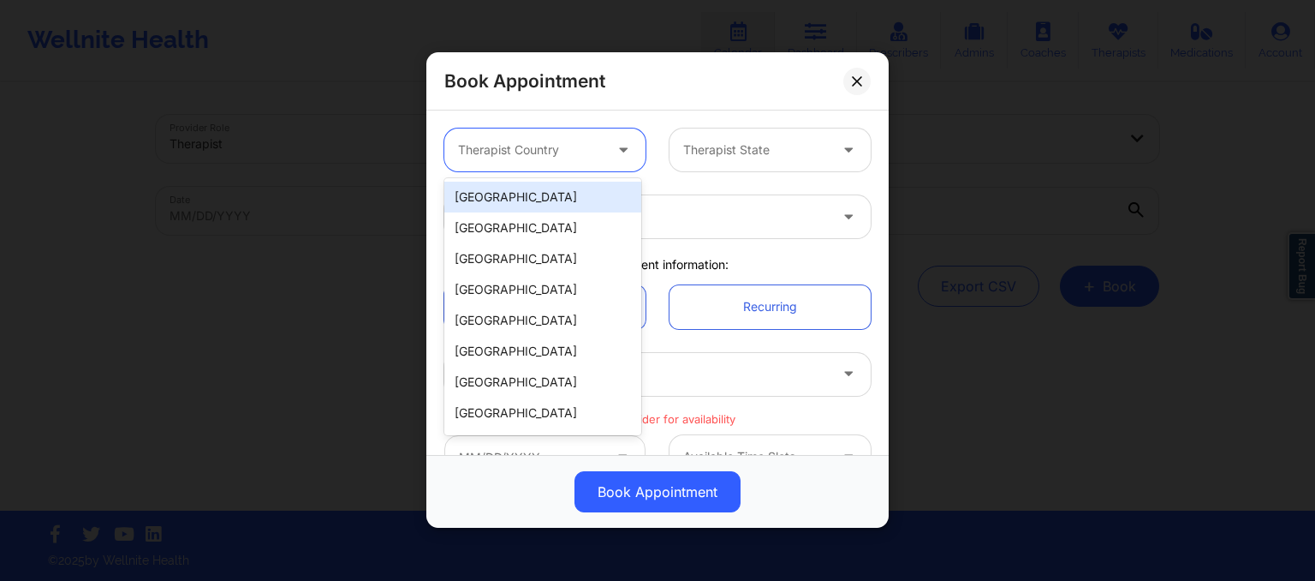
click at [534, 141] on div at bounding box center [530, 150] width 145 height 21
click at [526, 202] on div "[GEOGRAPHIC_DATA]" at bounding box center [542, 197] width 197 height 31
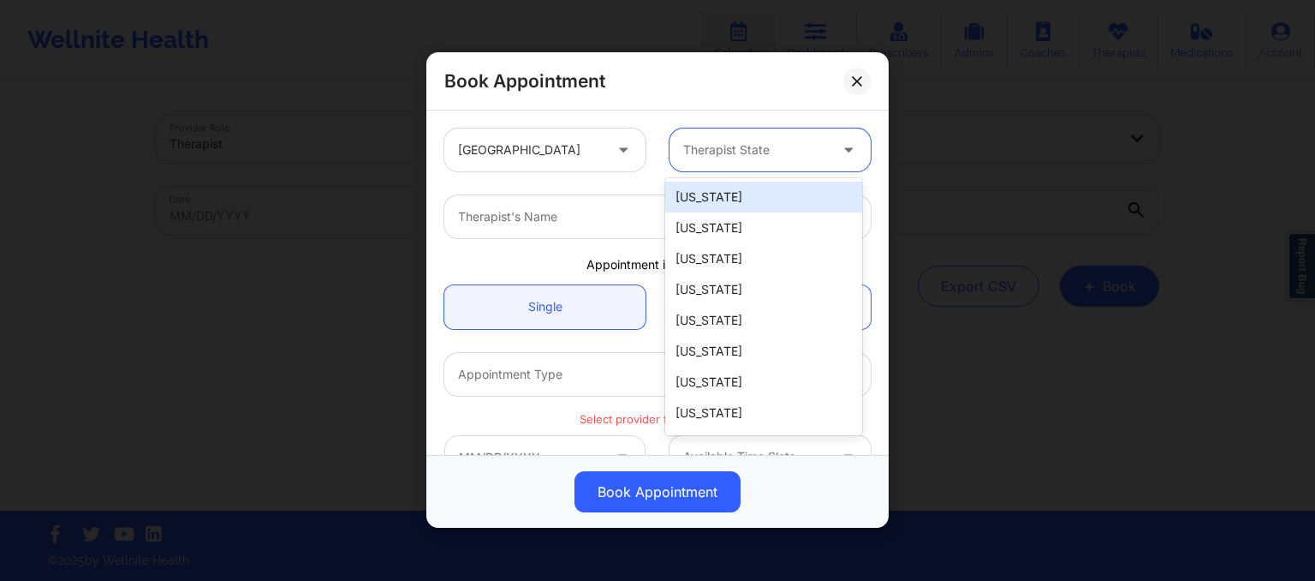
click at [746, 153] on div at bounding box center [755, 150] width 145 height 21
type input "new"
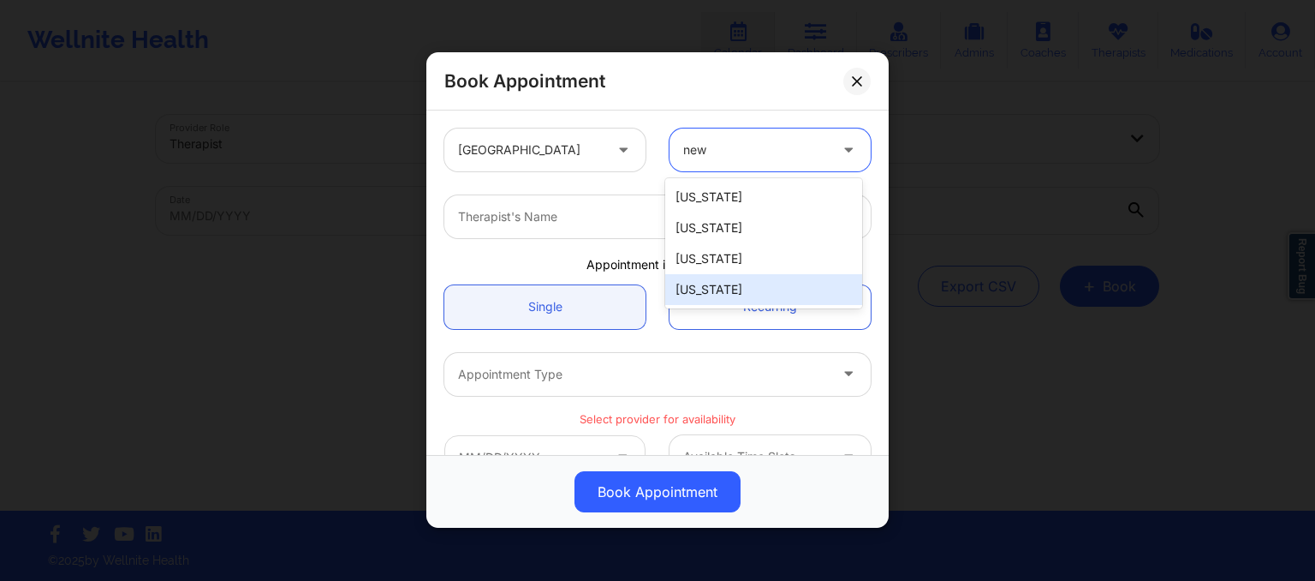
click at [723, 293] on div "[US_STATE]" at bounding box center [763, 289] width 197 height 31
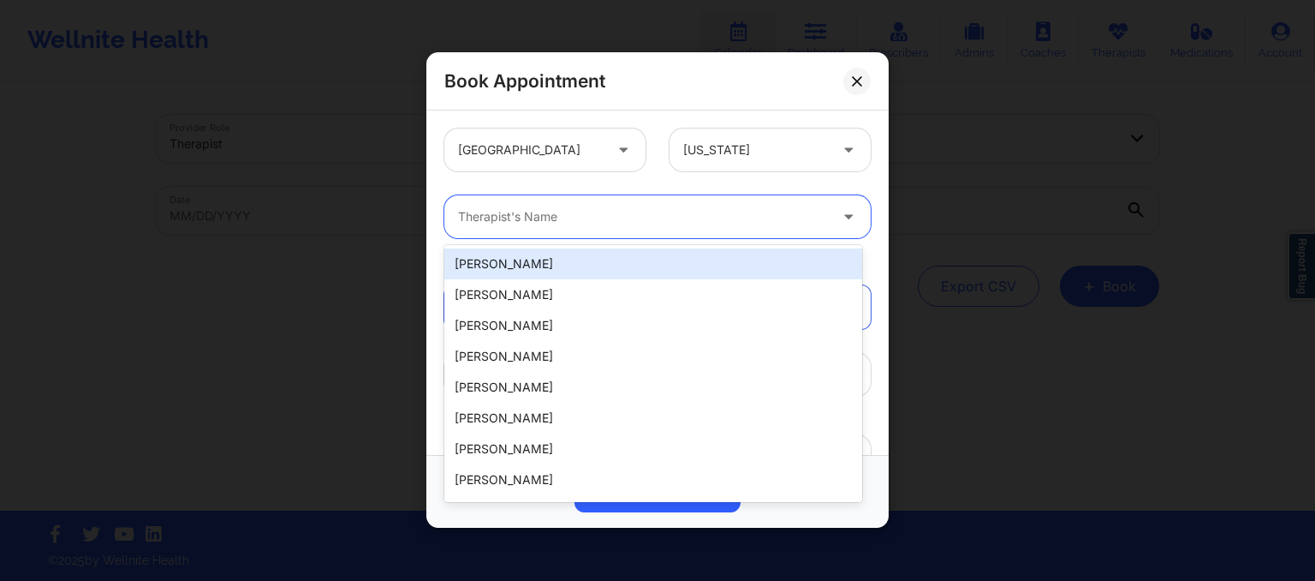
click at [547, 231] on div "Therapist's Name" at bounding box center [636, 216] width 385 height 43
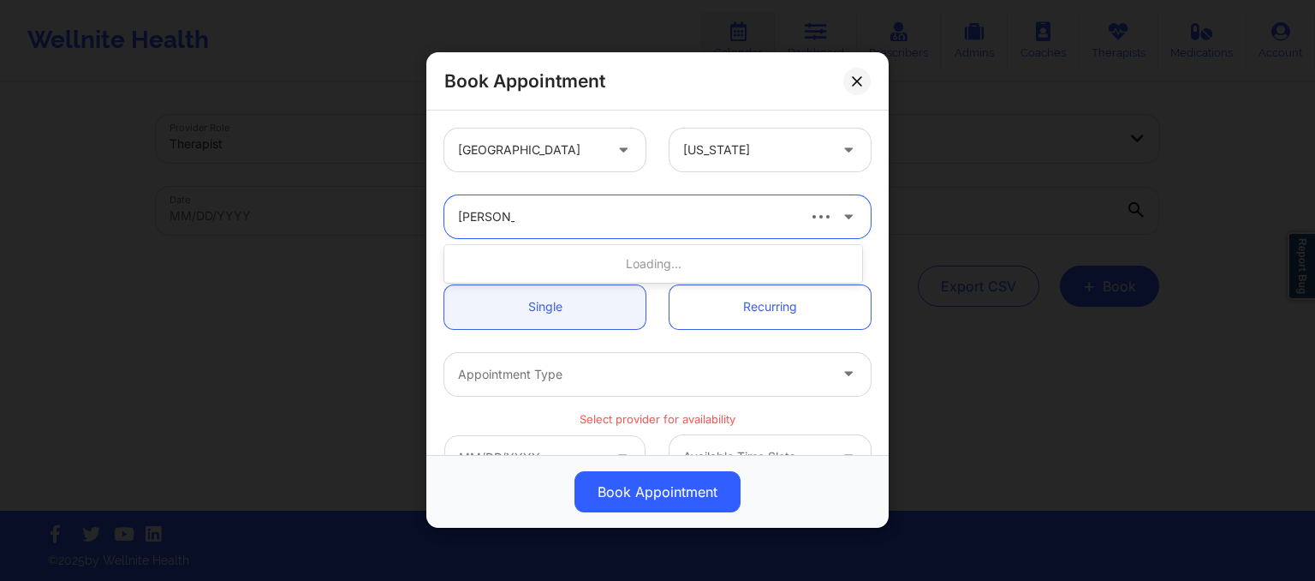
type input "sharice wh"
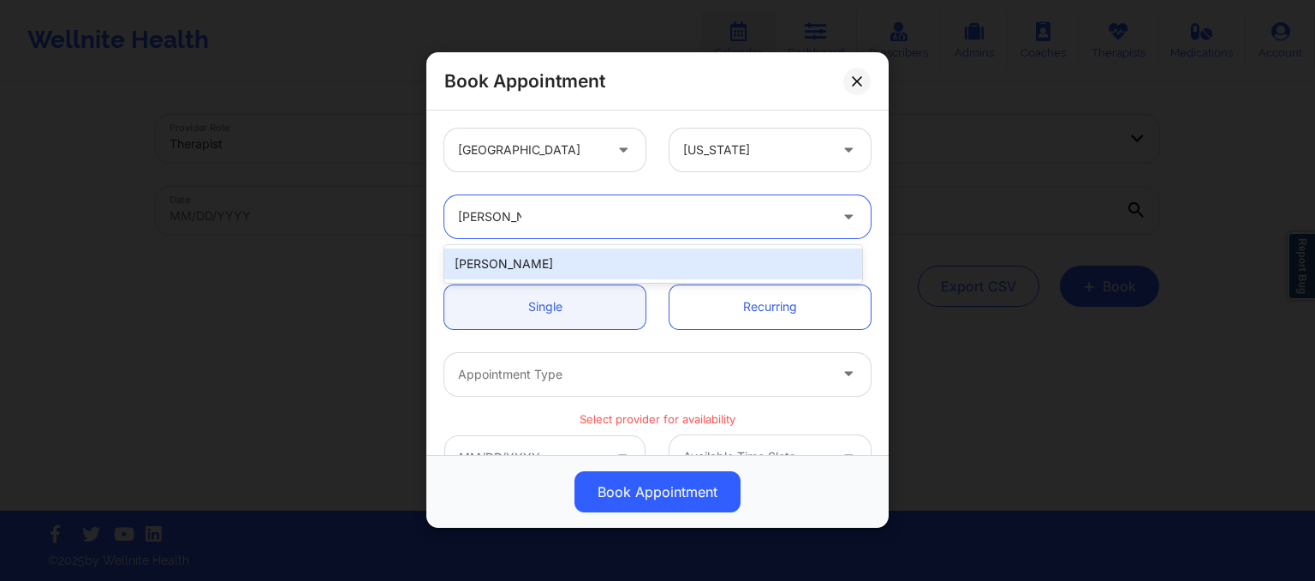
click at [572, 271] on div "Sharice White" at bounding box center [653, 263] width 418 height 31
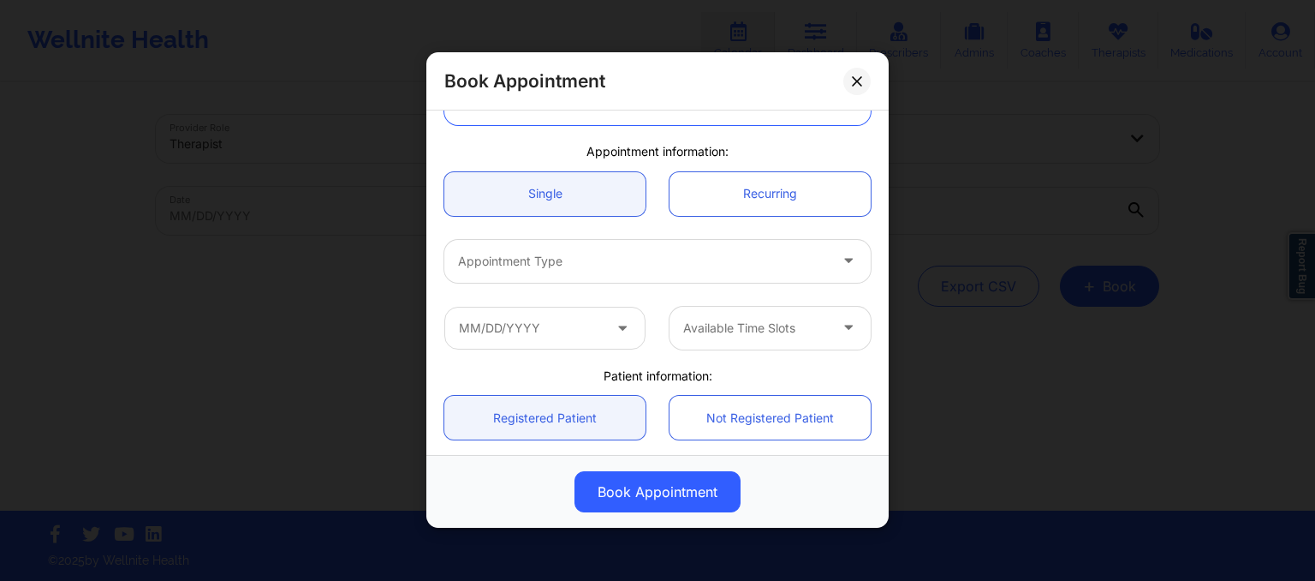
scroll to position [120, 0]
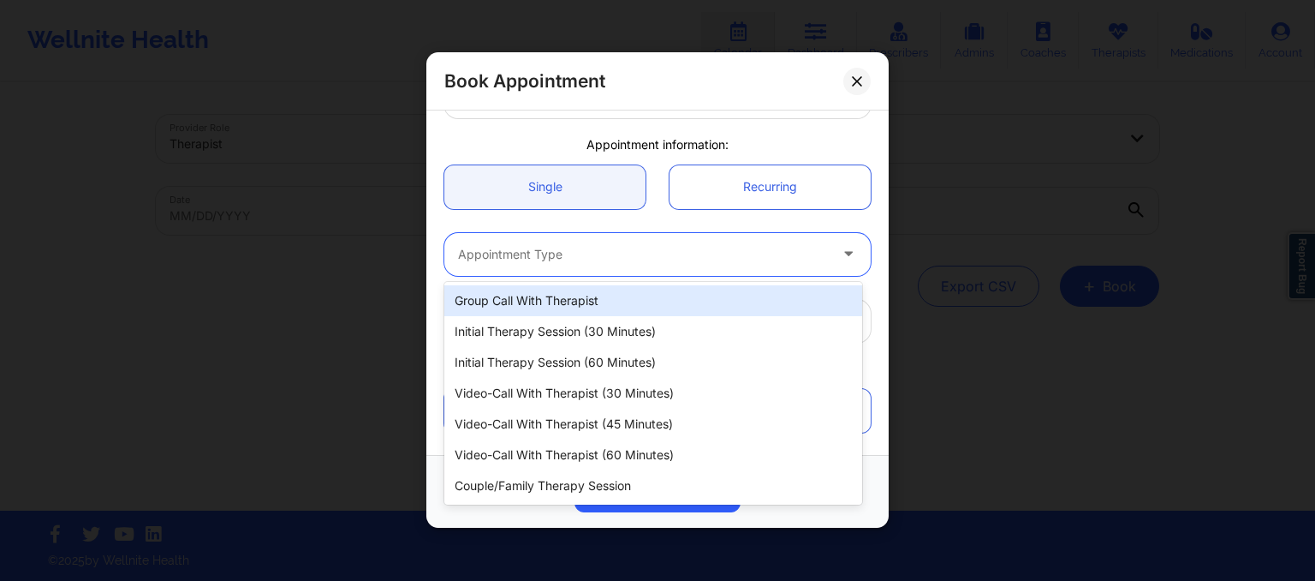
click at [548, 258] on div at bounding box center [643, 254] width 370 height 21
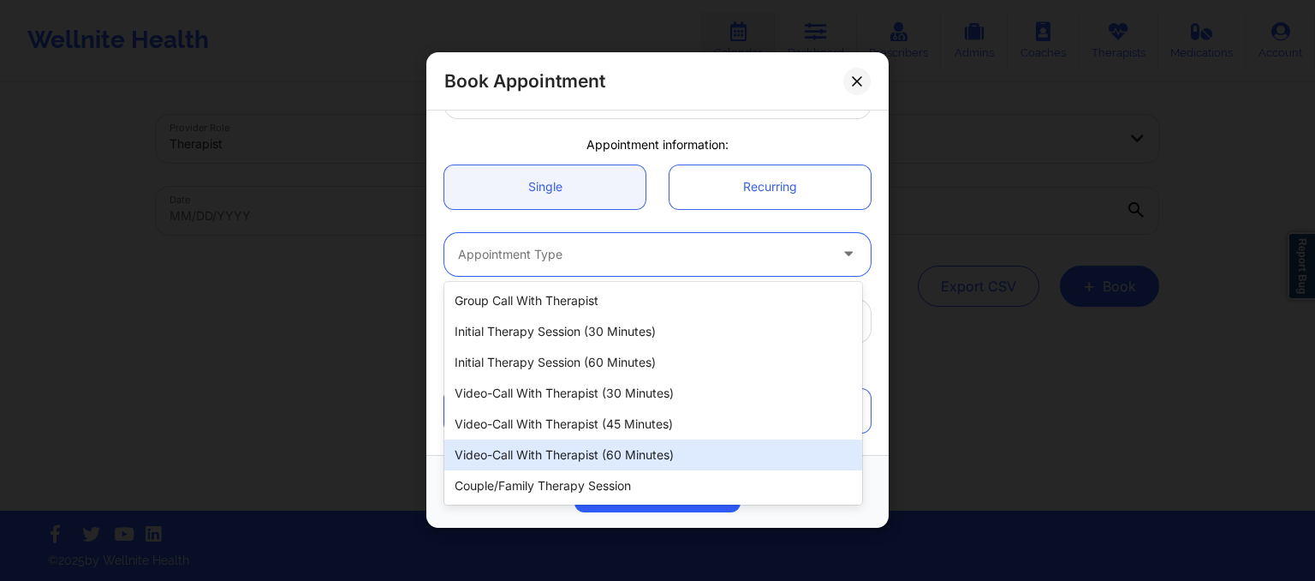
click at [610, 450] on div "Video-Call with Therapist (60 minutes)" at bounding box center [653, 454] width 418 height 31
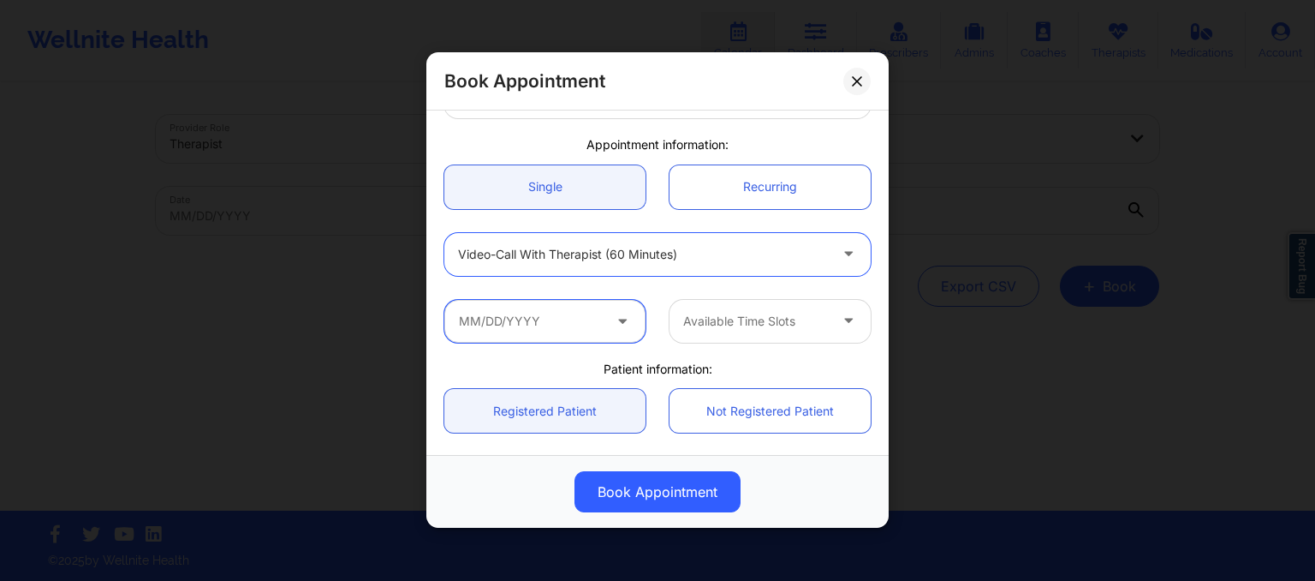
click at [521, 337] on input "text" at bounding box center [544, 321] width 201 height 43
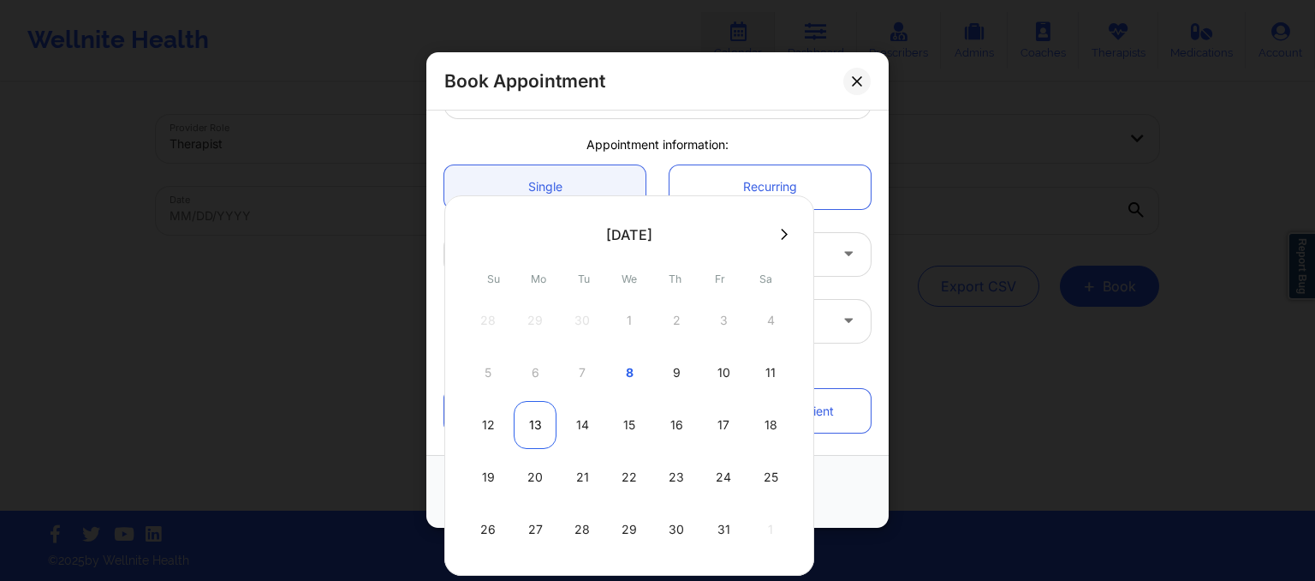
click at [528, 411] on div "13" at bounding box center [535, 425] width 43 height 48
type input "10/13/2025"
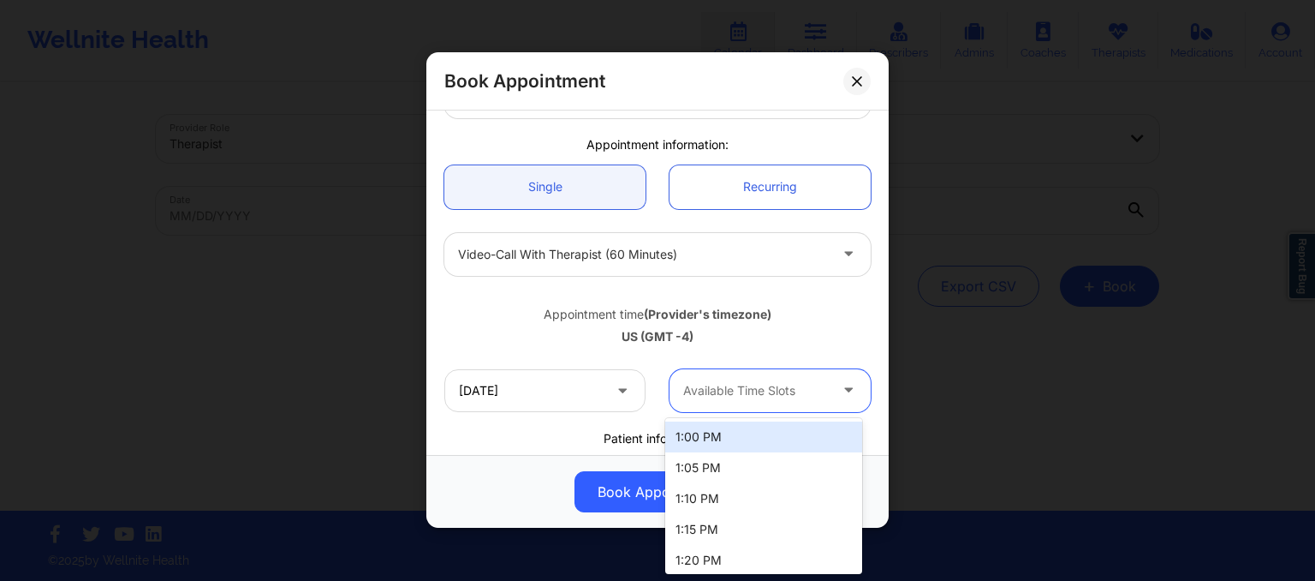
click at [750, 405] on div "Available Time Slots" at bounding box center [750, 390] width 160 height 43
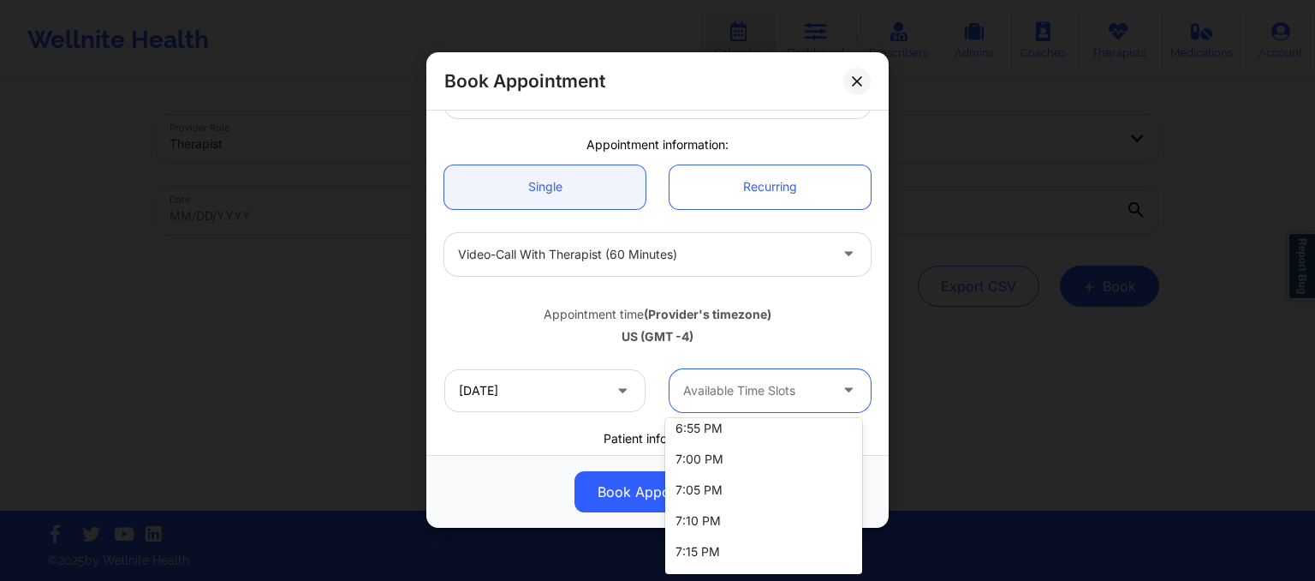
scroll to position [1489, 0]
click at [727, 461] on div "7:00 PM" at bounding box center [763, 458] width 197 height 31
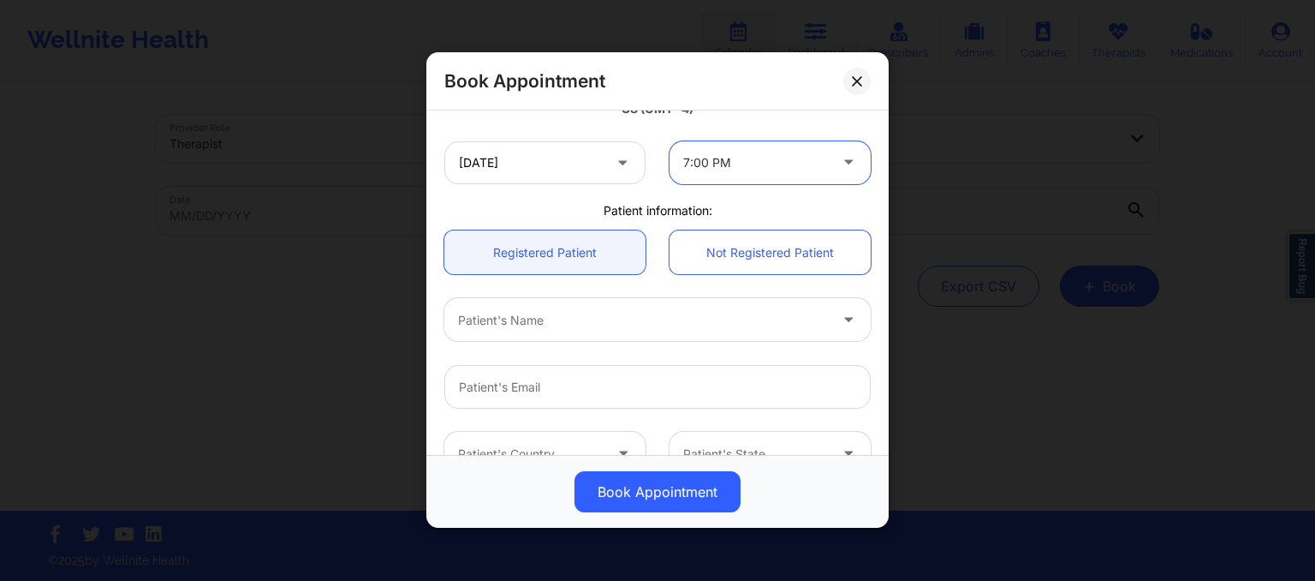
scroll to position [351, 0]
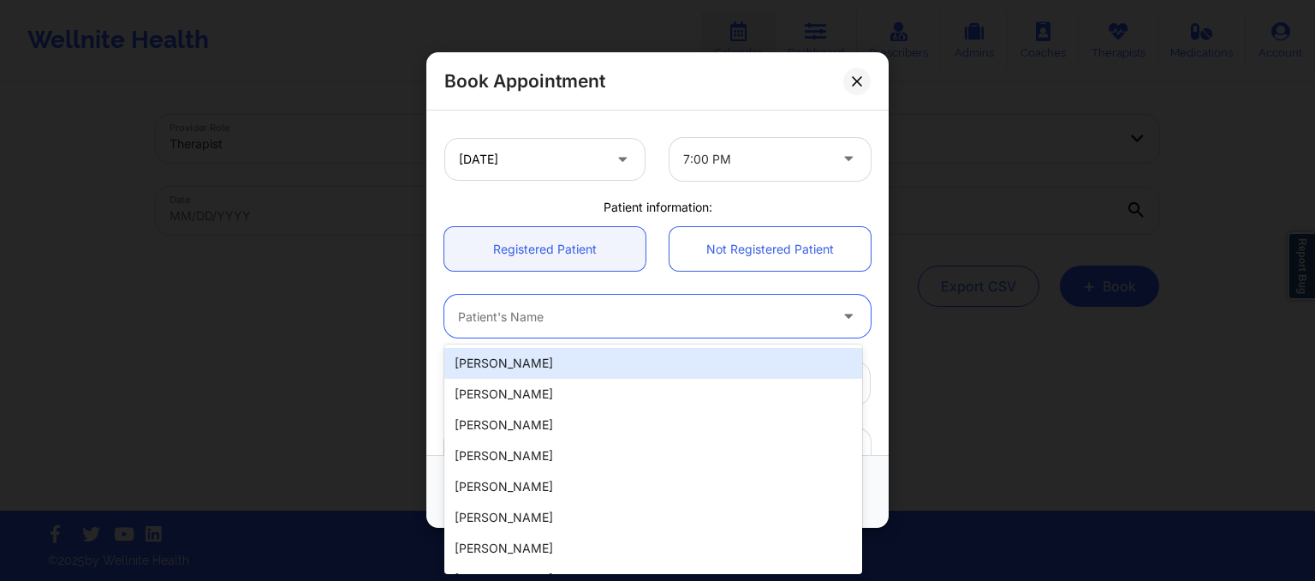
click at [659, 320] on div at bounding box center [643, 317] width 370 height 21
paste input "12. ALEKSANDRA GAJEVIC"
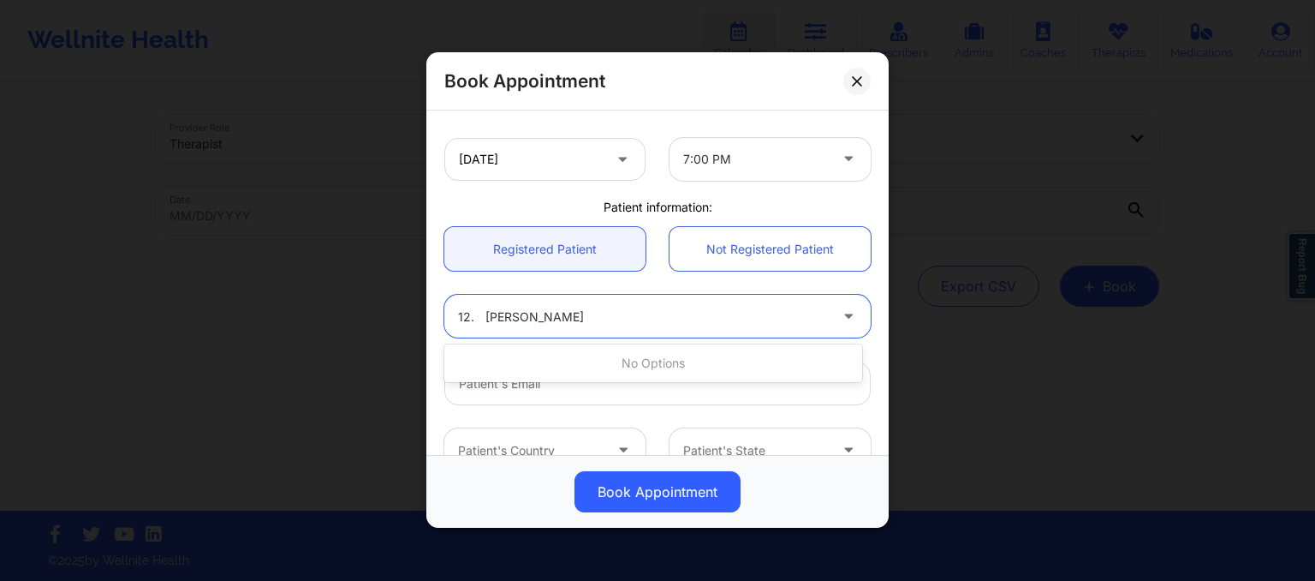
click at [487, 312] on input "12. ALEKSANDRA GAJEVIC" at bounding box center [543, 316] width 170 height 17
click at [599, 312] on input "ALEKSANDRA GAJEVIC" at bounding box center [529, 316] width 142 height 17
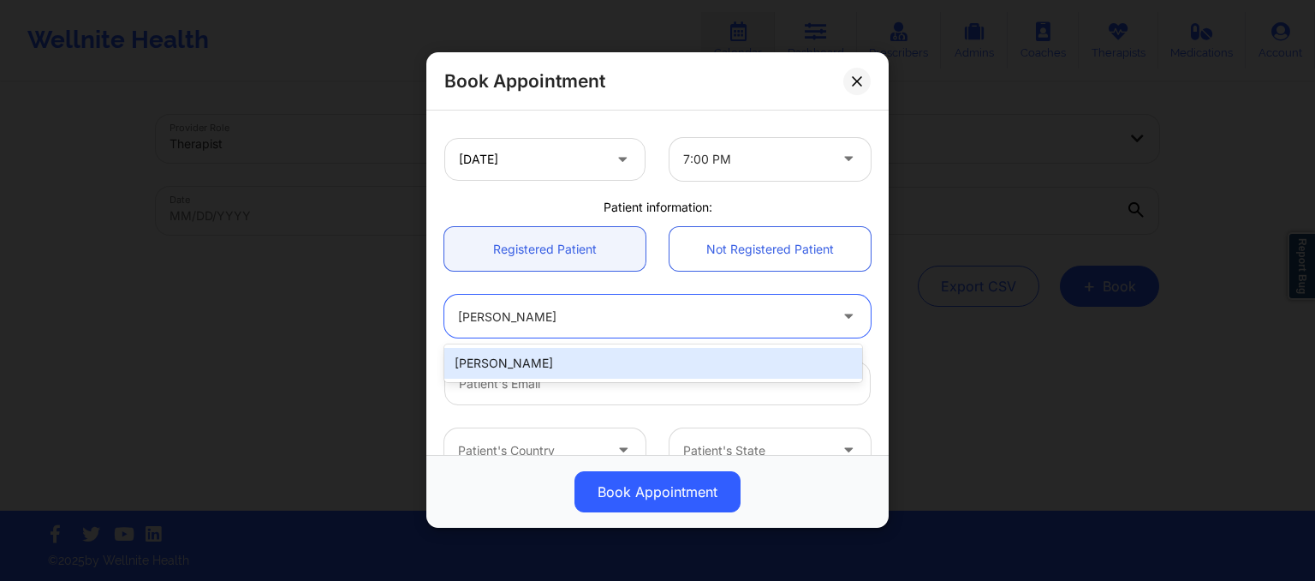
type input "ALEKSANDRA GAJEVIc"
click at [596, 359] on div "Aleksandra Gajevic" at bounding box center [653, 363] width 418 height 31
type input "kikica2025@gmail.com"
type input "+13058899655"
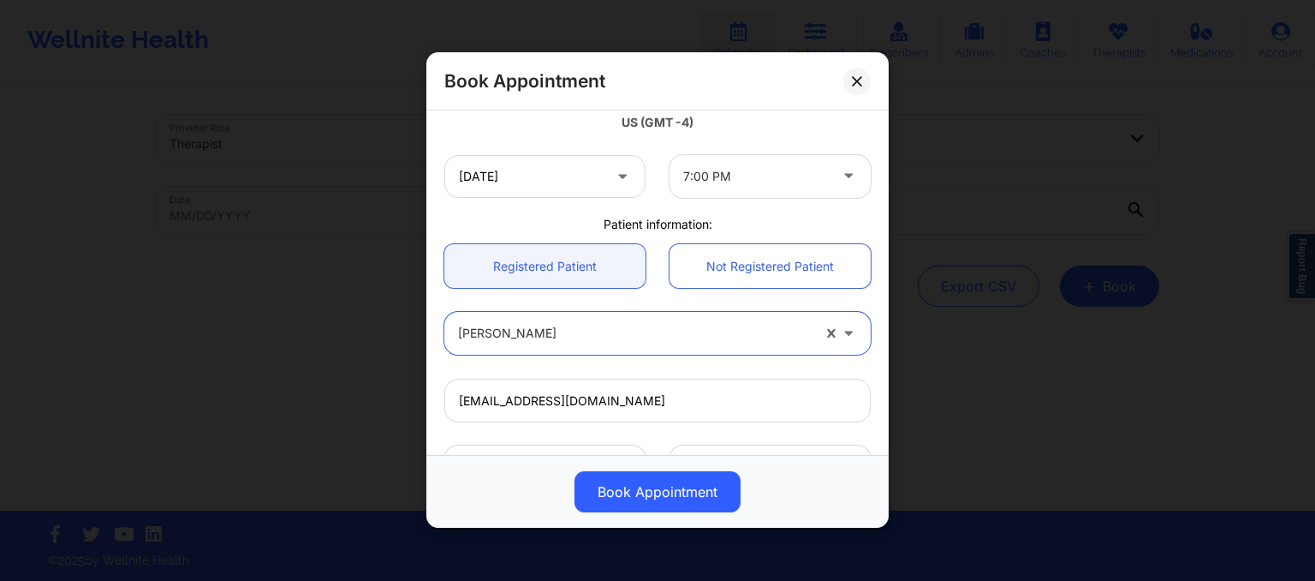
scroll to position [331, 0]
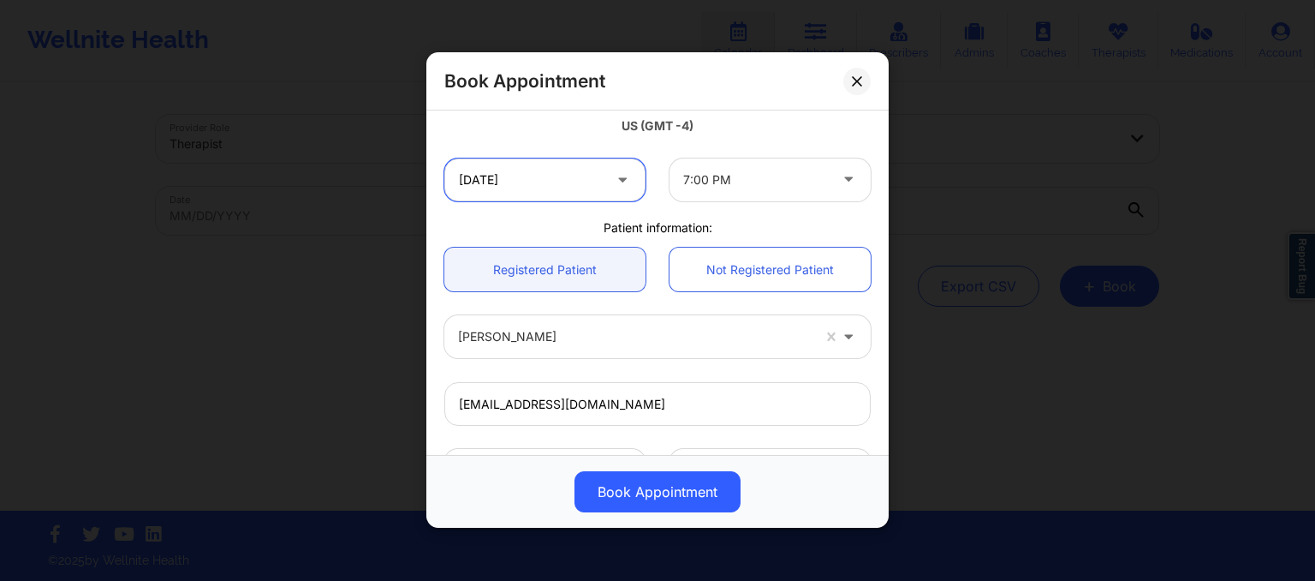
click at [582, 165] on input "10/13/2025" at bounding box center [544, 179] width 201 height 43
click at [674, 154] on div "10/13/2025 7:00 PM" at bounding box center [657, 179] width 450 height 67
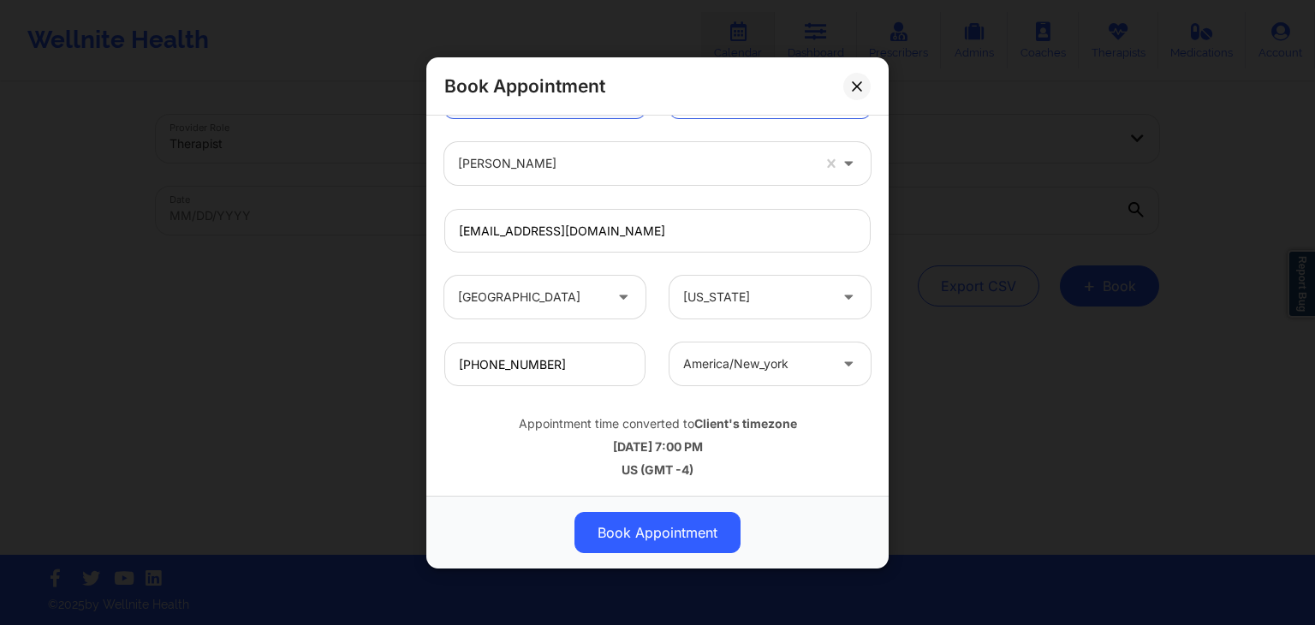
scroll to position [509, 0]
click at [851, 86] on button at bounding box center [856, 85] width 27 height 27
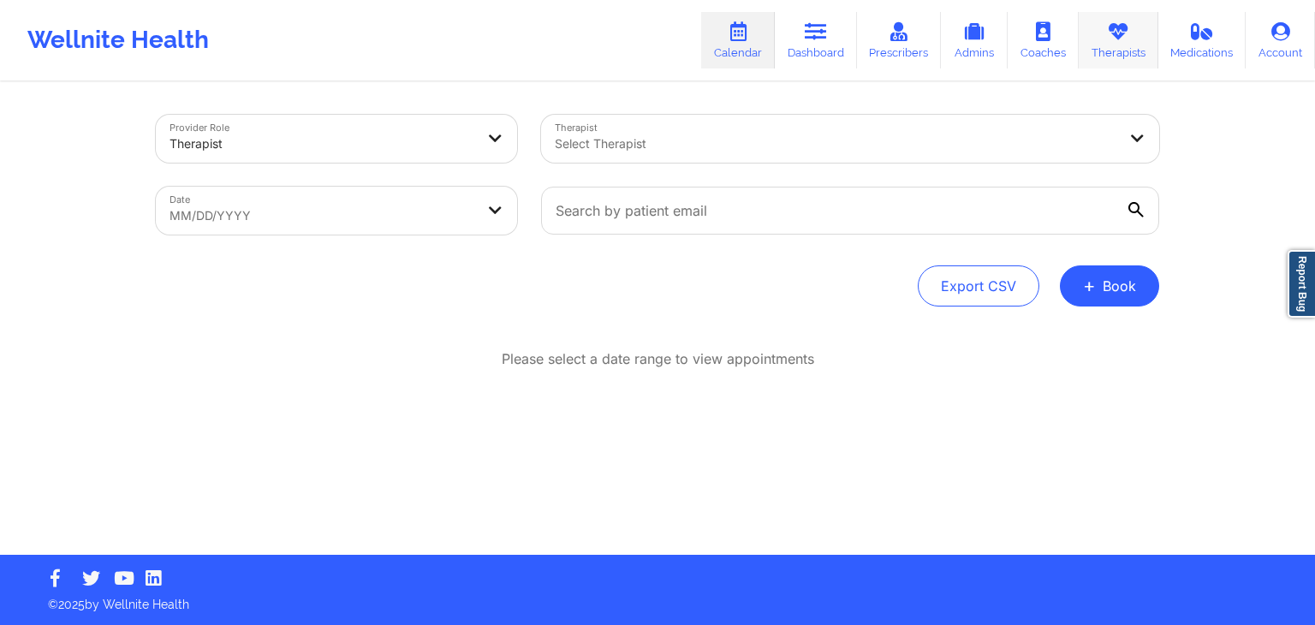
click at [1116, 45] on link "Therapists" at bounding box center [1119, 40] width 80 height 57
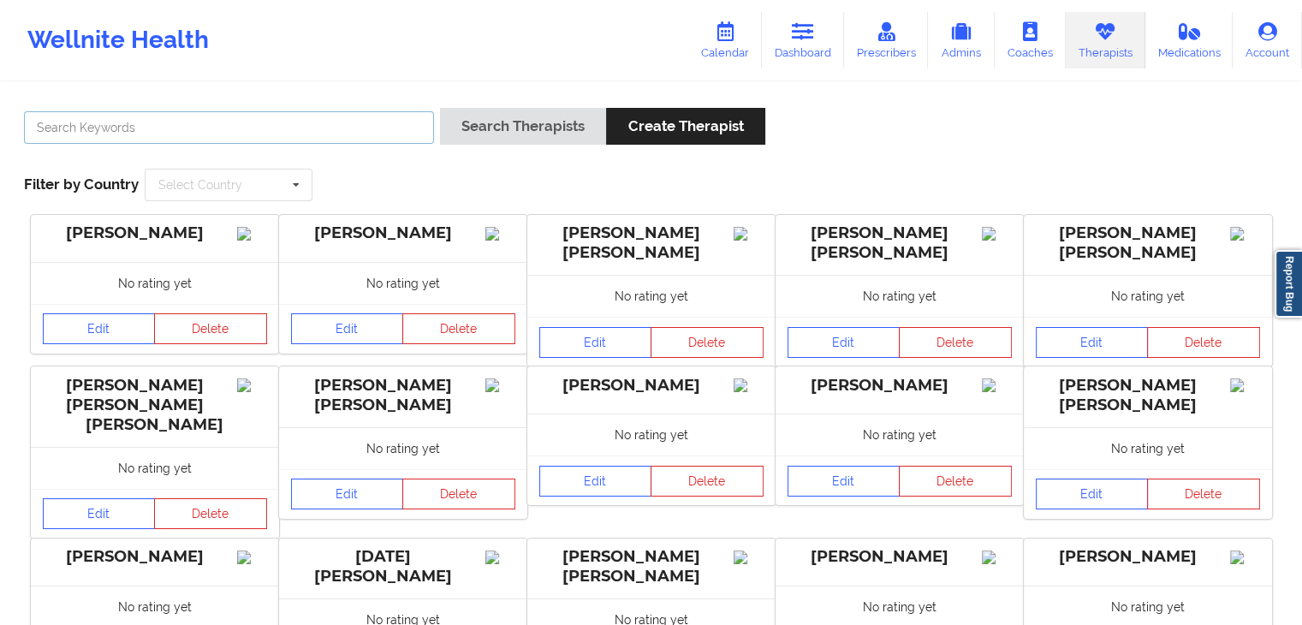
click at [408, 128] on input "text" at bounding box center [229, 127] width 410 height 33
type input "jessica kuklo"
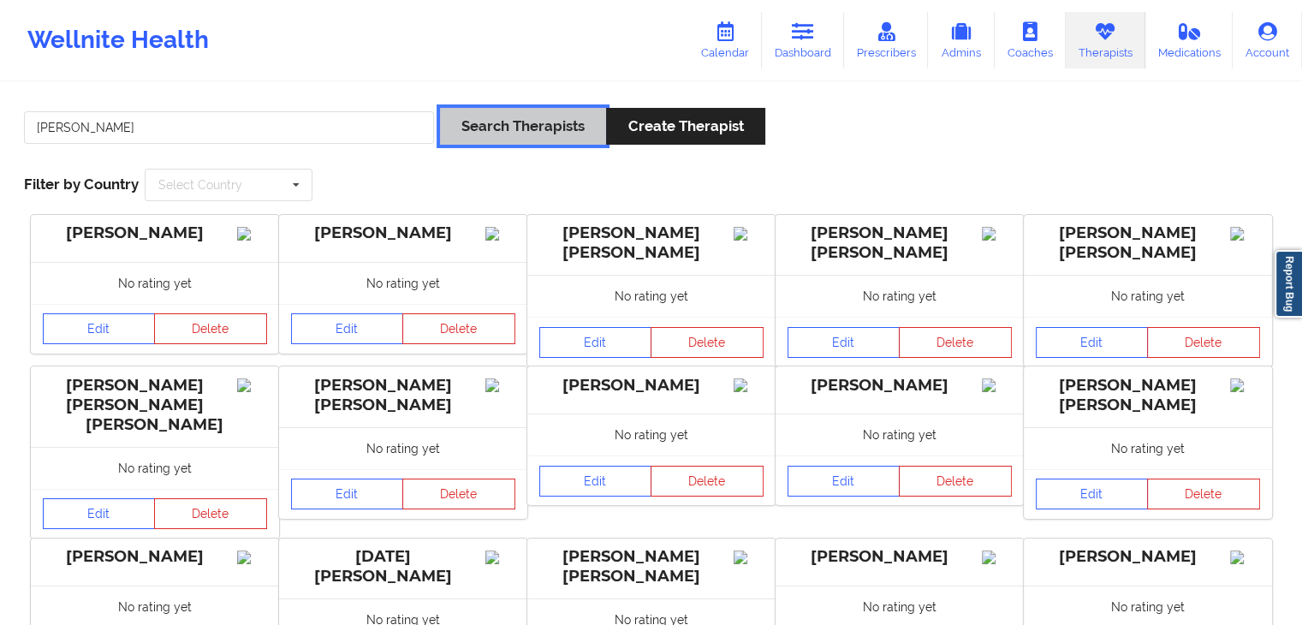
click at [553, 131] on button "Search Therapists" at bounding box center [523, 126] width 166 height 37
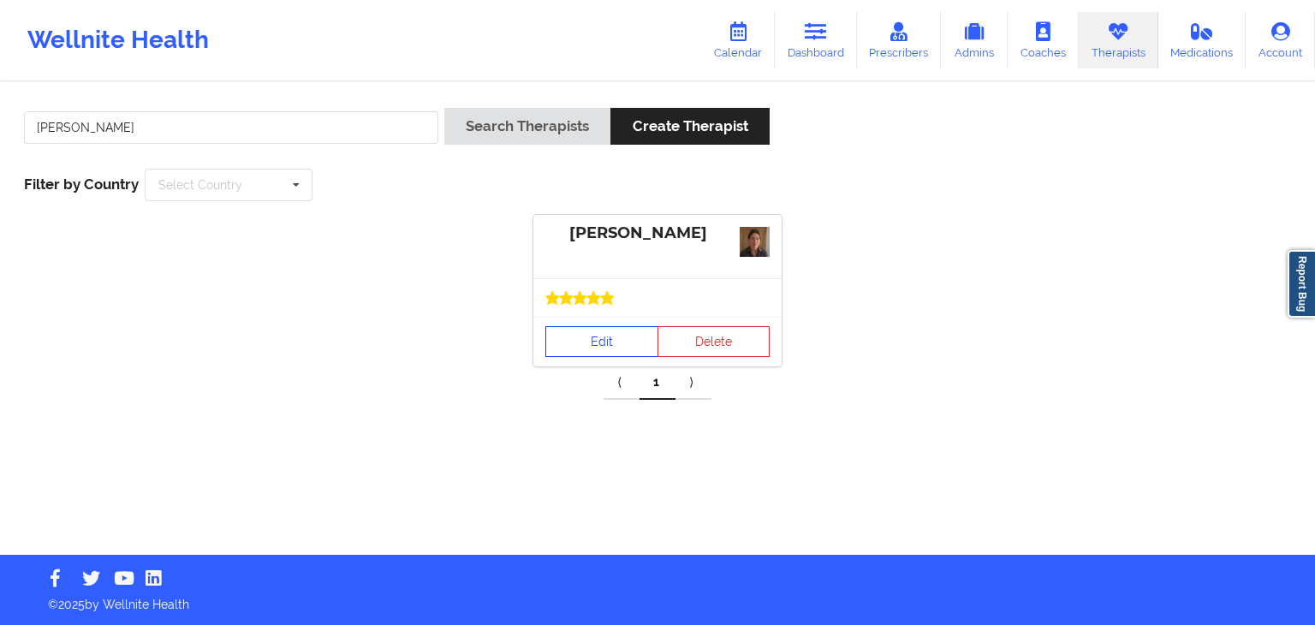
click at [622, 326] on link "Edit" at bounding box center [601, 341] width 113 height 31
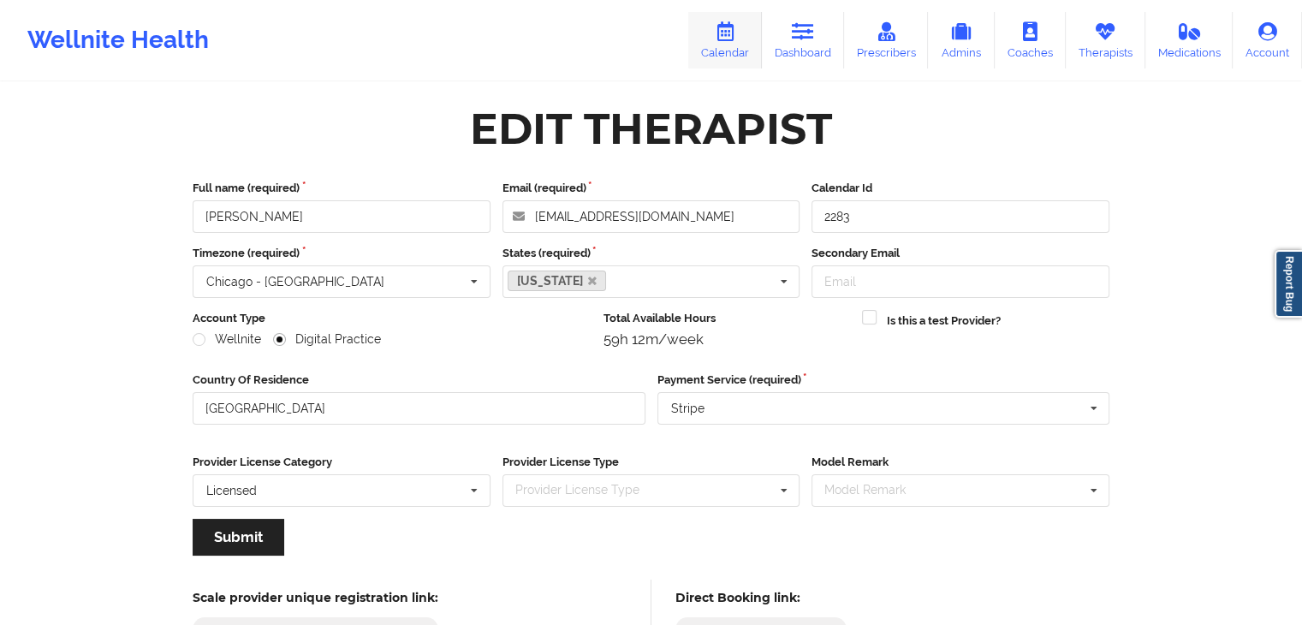
click at [747, 42] on link "Calendar" at bounding box center [725, 40] width 74 height 57
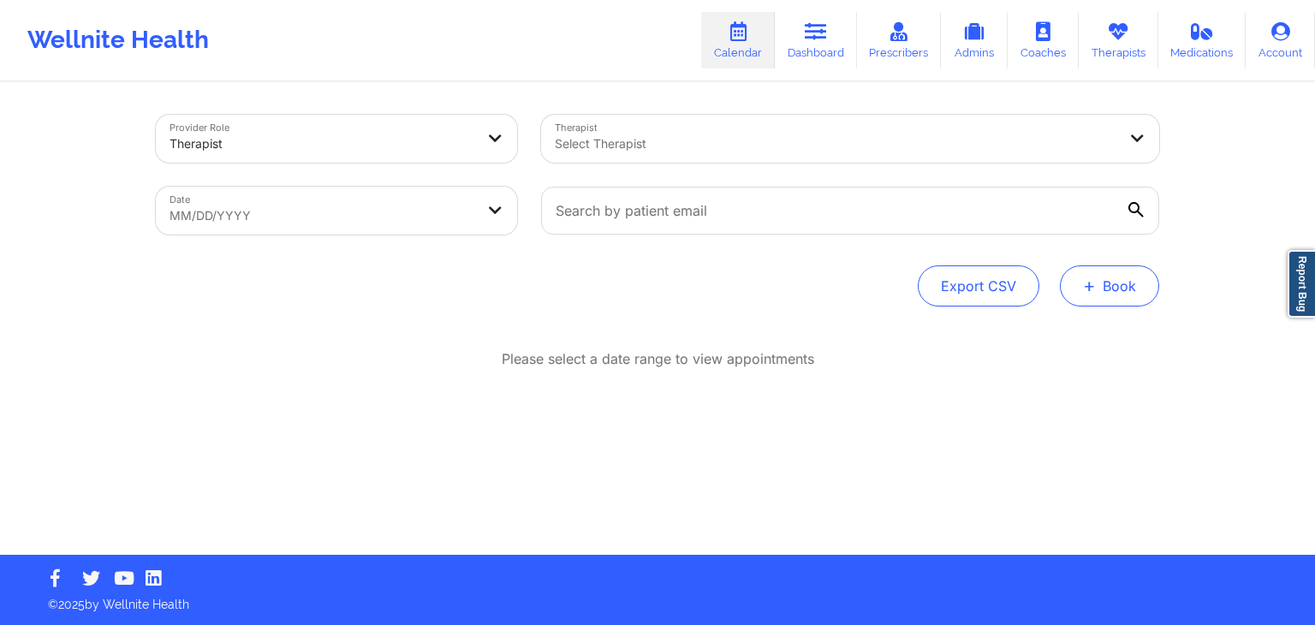
click at [1134, 294] on button "+ Book" at bounding box center [1109, 285] width 99 height 41
click at [1066, 341] on button "Therapy Session" at bounding box center [1080, 340] width 131 height 28
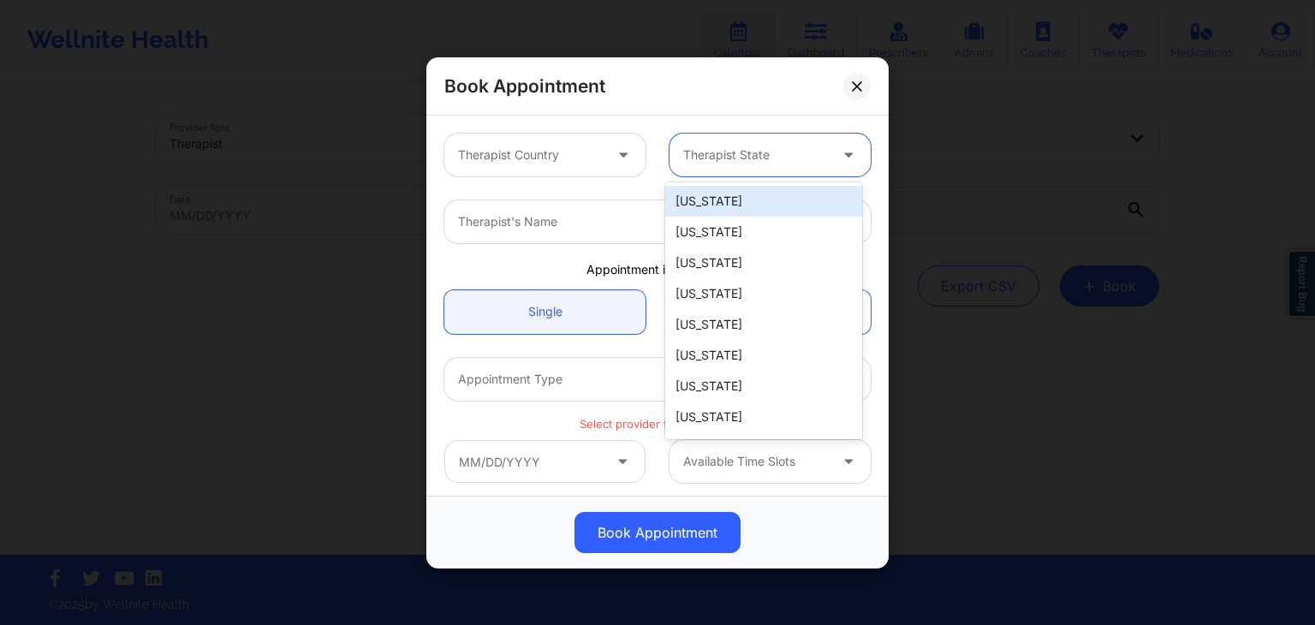
click at [773, 154] on div at bounding box center [755, 155] width 145 height 21
click at [757, 203] on div "[US_STATE]" at bounding box center [763, 201] width 197 height 31
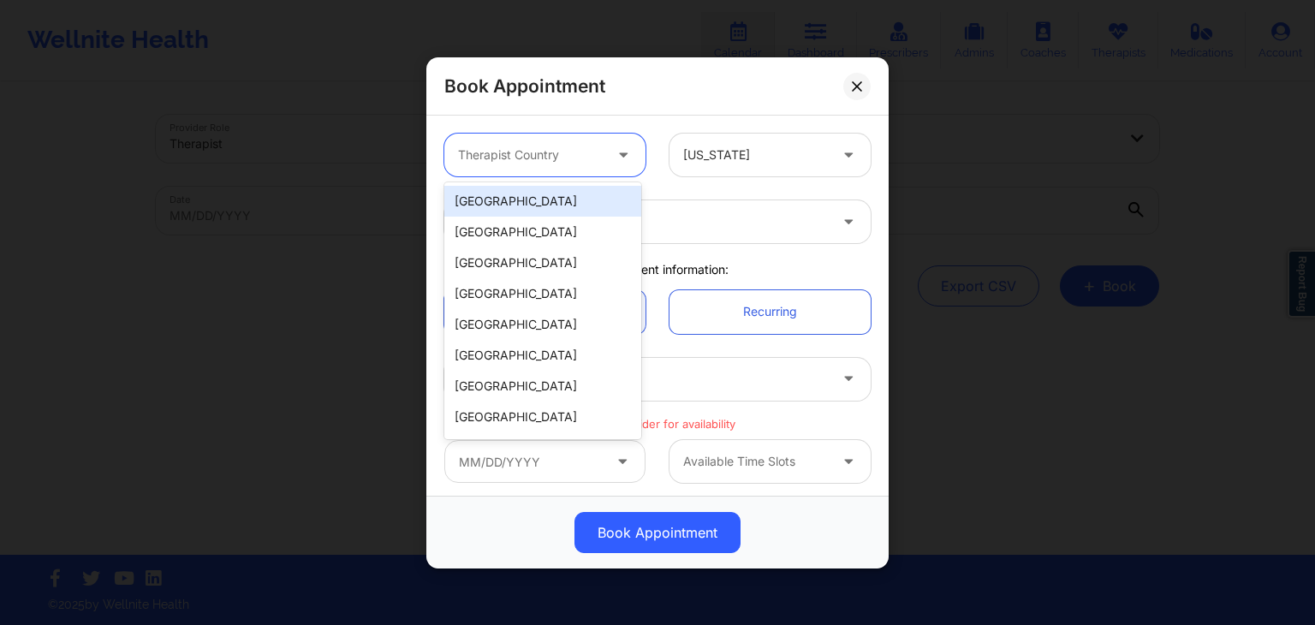
drag, startPoint x: 595, startPoint y: 152, endPoint x: 586, endPoint y: 197, distance: 46.3
click at [586, 197] on body "Wellnite Health Calendar Dashboard Prescribers Admins Coaches Therapists Medica…" at bounding box center [657, 312] width 1315 height 625
click at [586, 197] on div "[GEOGRAPHIC_DATA]" at bounding box center [542, 201] width 197 height 31
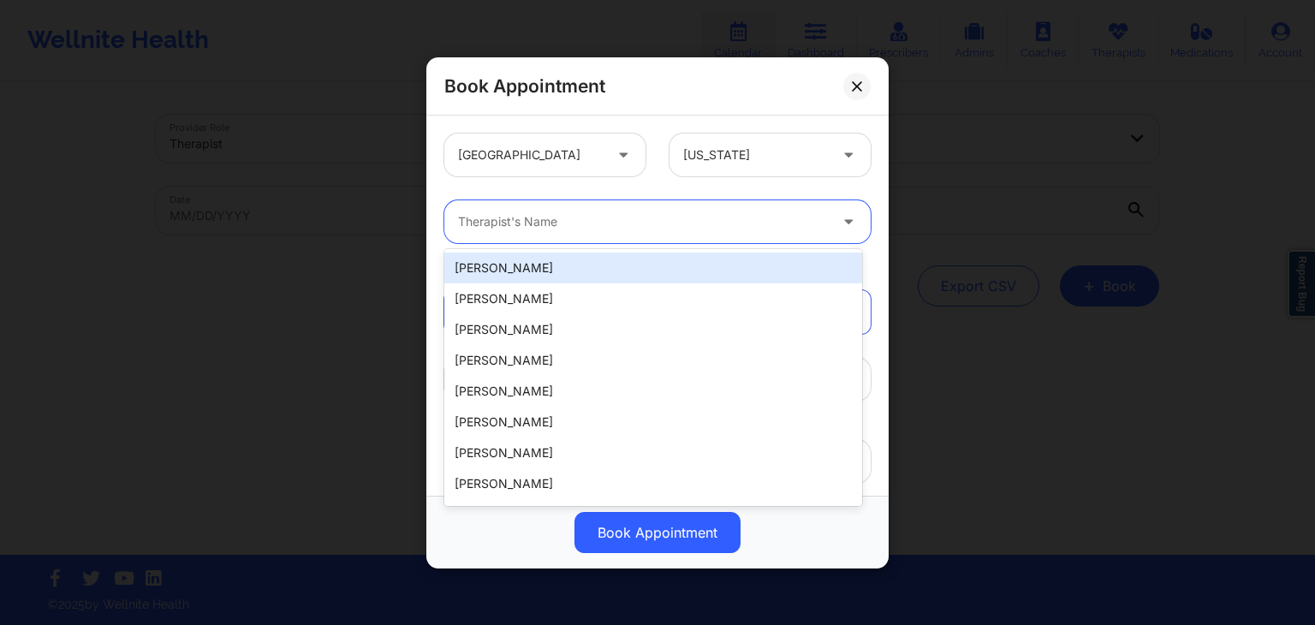
click at [550, 235] on div "Therapist's Name" at bounding box center [636, 221] width 385 height 43
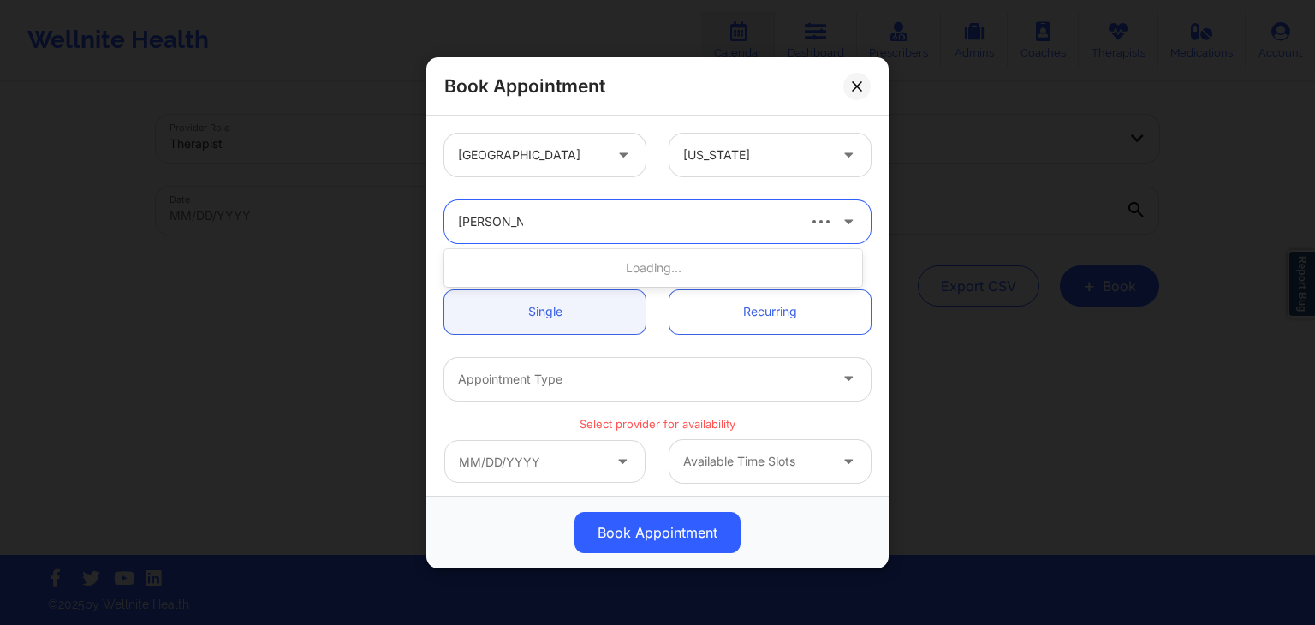
type input "jessica kukl"
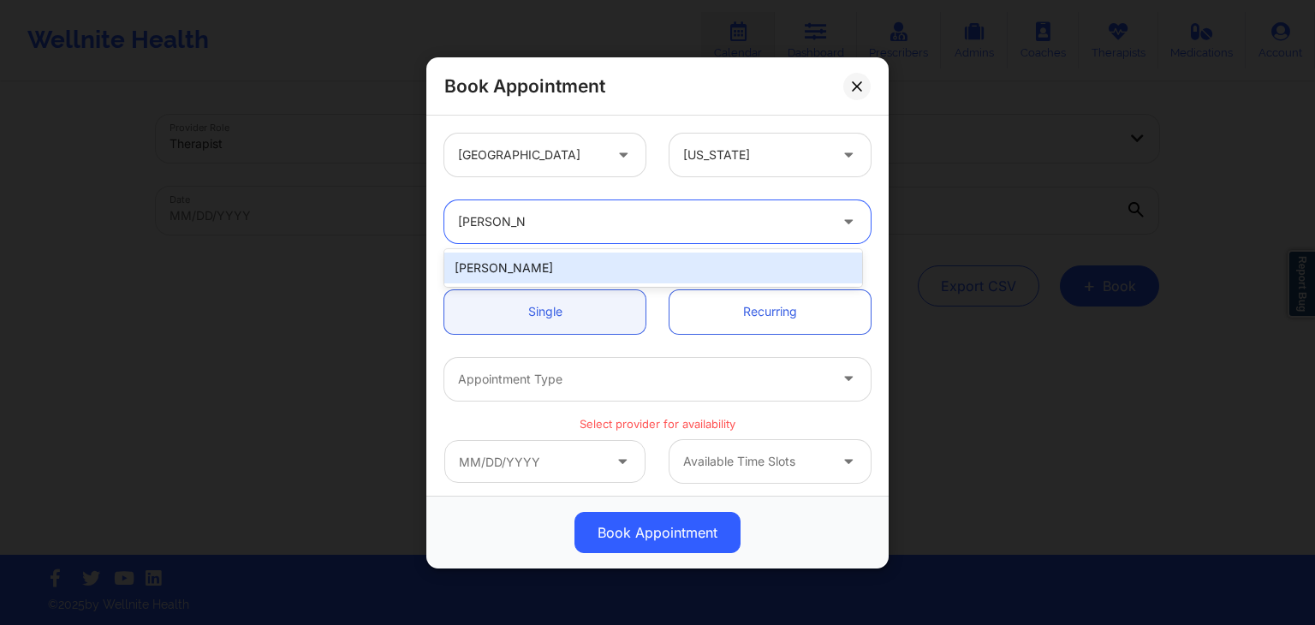
click at [640, 261] on div "Jessica Kuklo" at bounding box center [653, 268] width 418 height 31
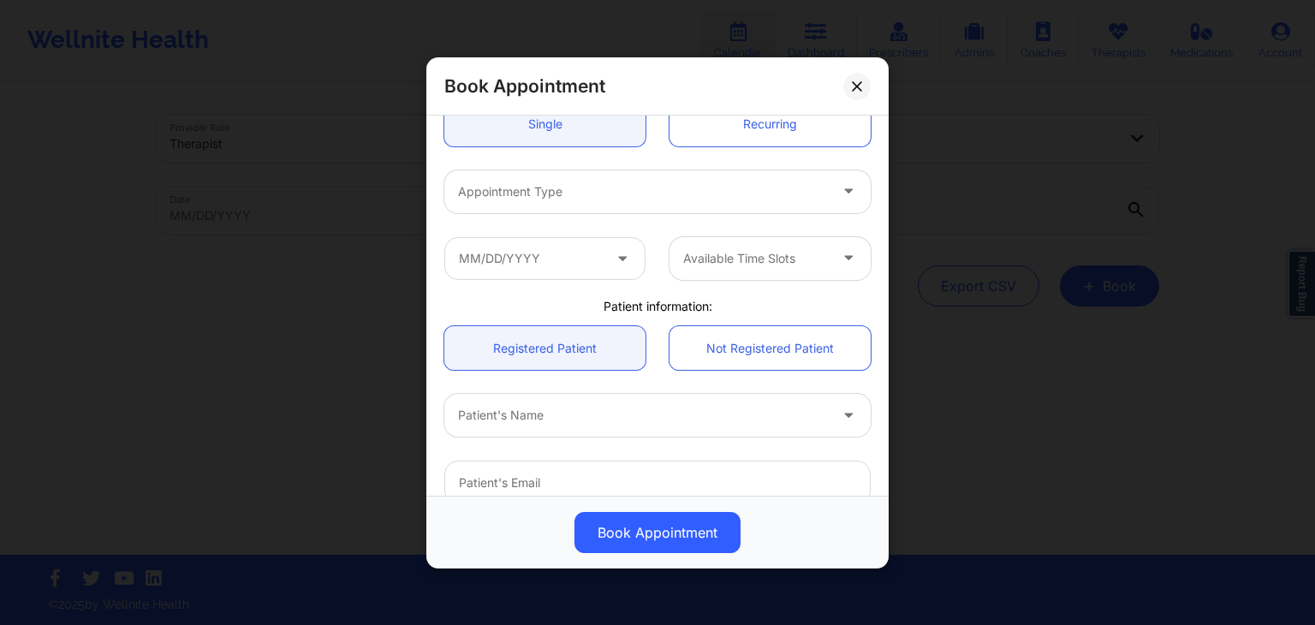
scroll to position [194, 0]
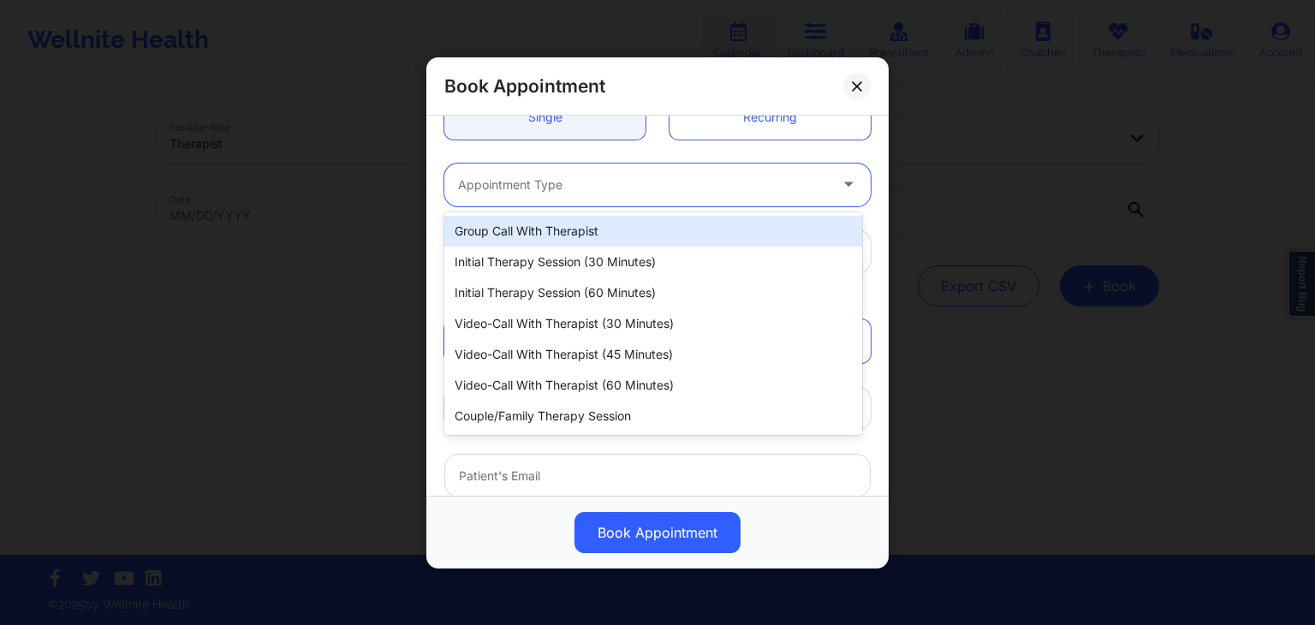
click at [581, 186] on div at bounding box center [643, 184] width 370 height 21
click at [519, 183] on div at bounding box center [643, 184] width 370 height 21
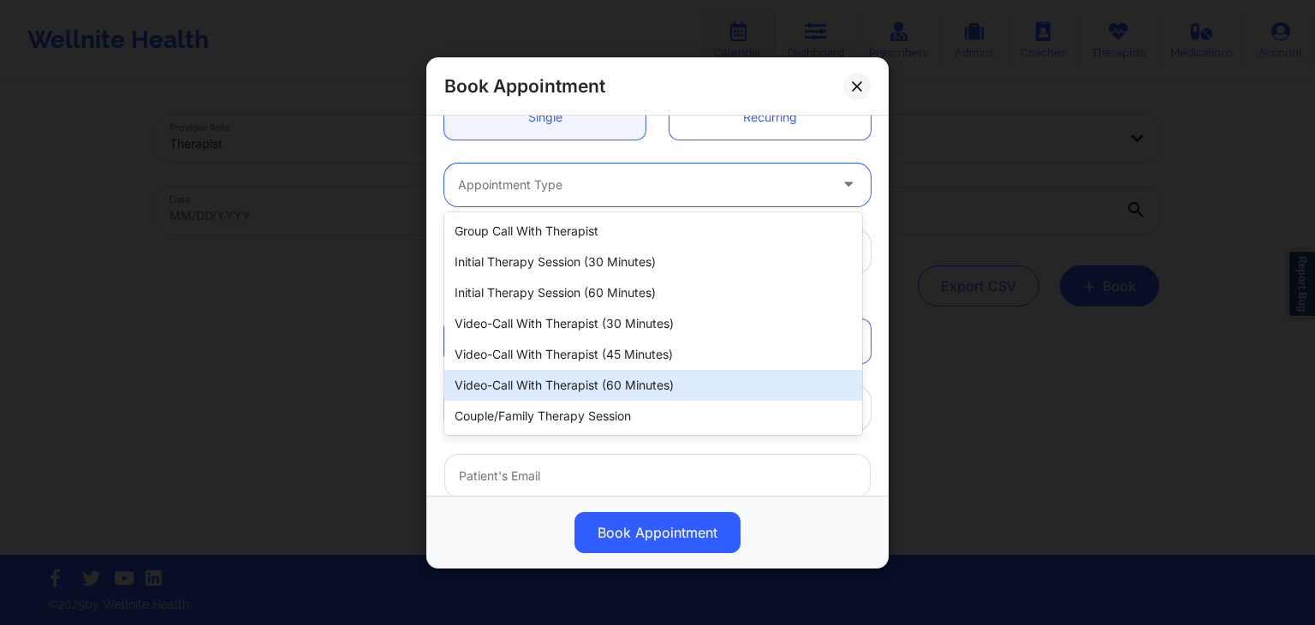
click at [532, 385] on div "Video-Call with Therapist (60 minutes)" at bounding box center [653, 385] width 418 height 31
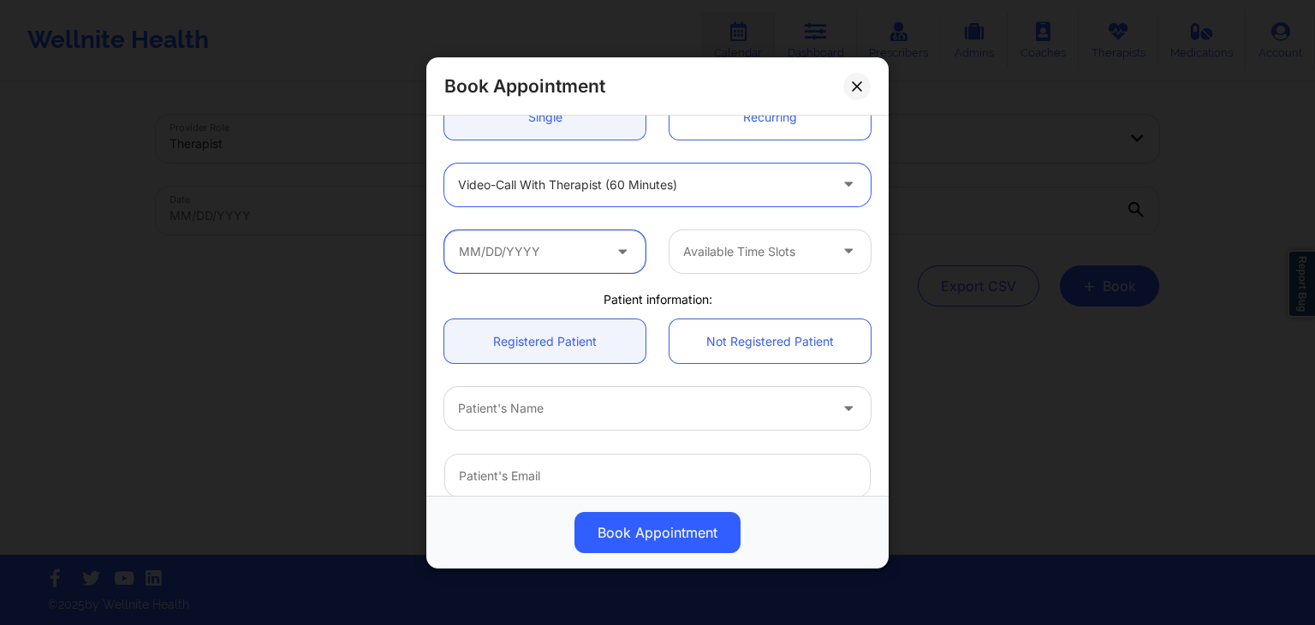
click at [545, 260] on input "text" at bounding box center [544, 250] width 201 height 43
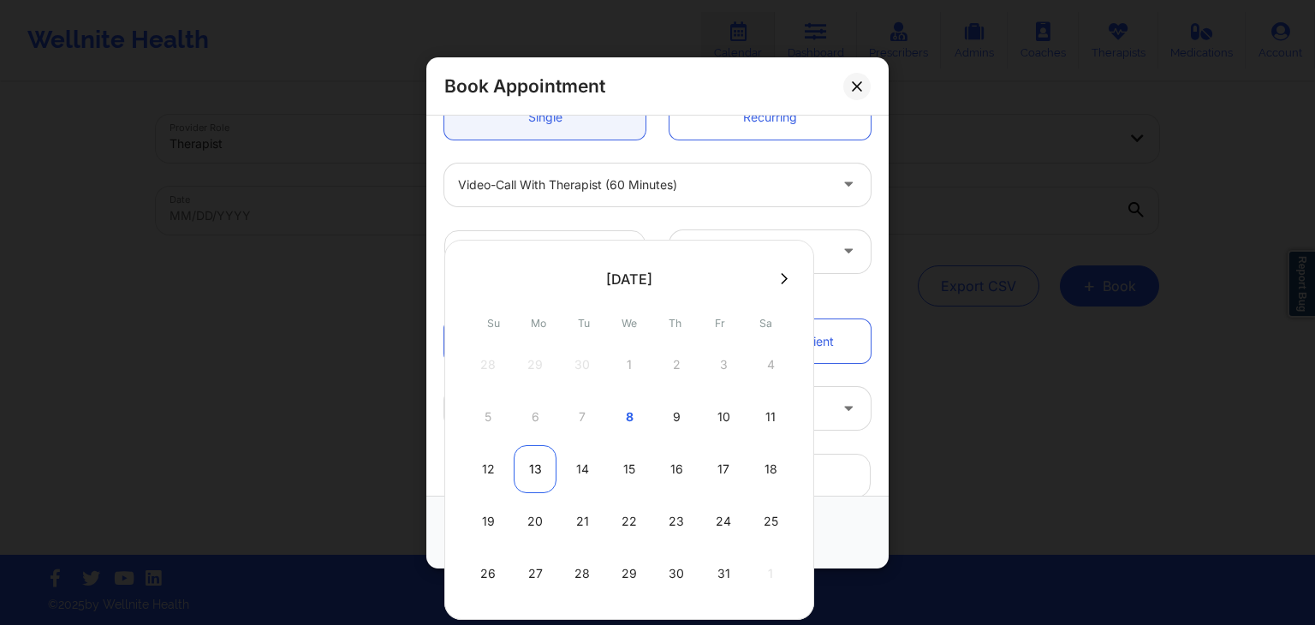
click at [534, 465] on div "13" at bounding box center [535, 469] width 43 height 48
type input "10/13/2025"
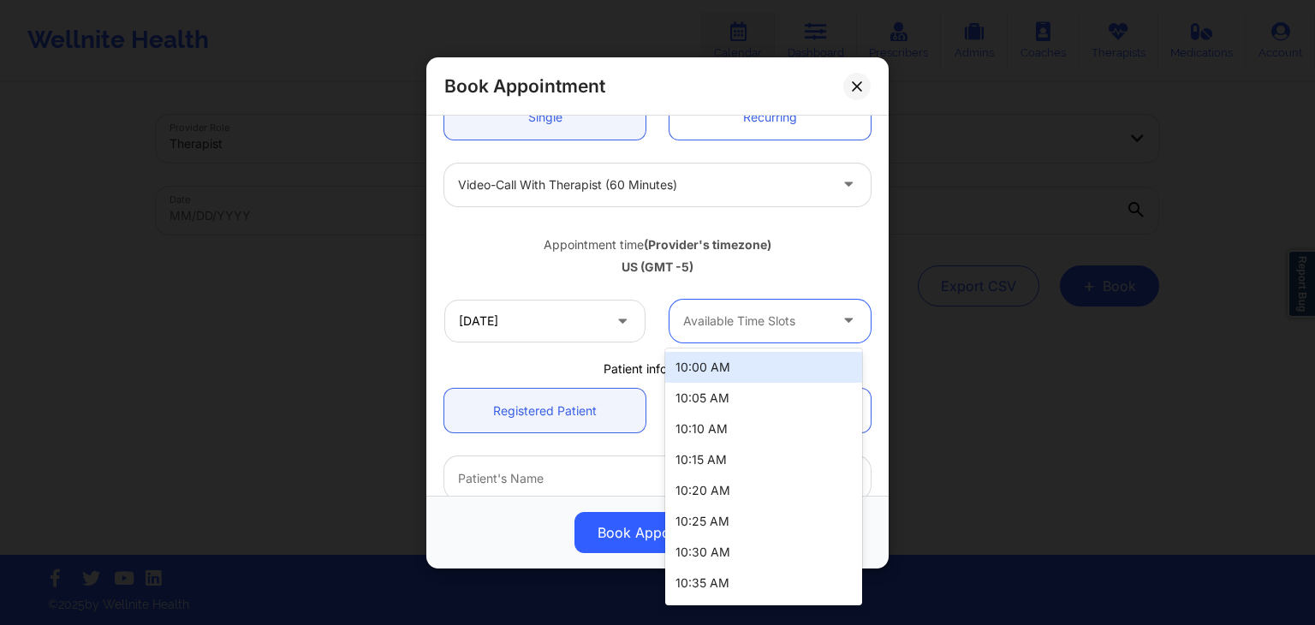
click at [716, 330] on div at bounding box center [755, 320] width 145 height 21
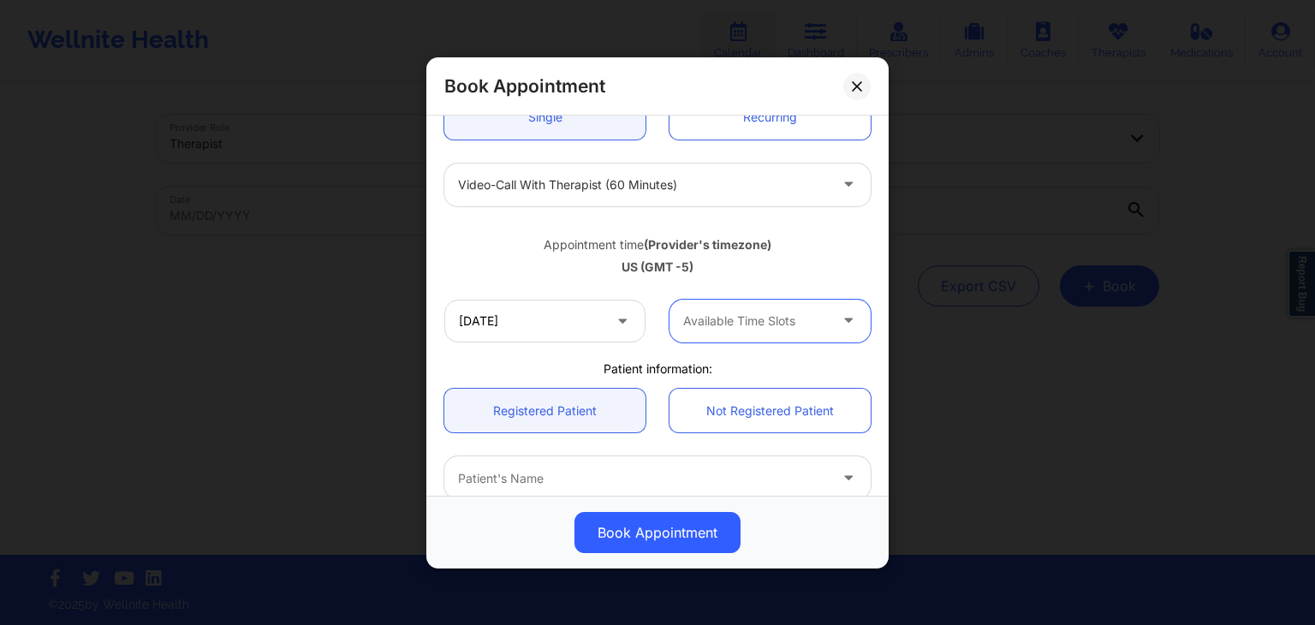
click at [718, 325] on div at bounding box center [755, 320] width 145 height 21
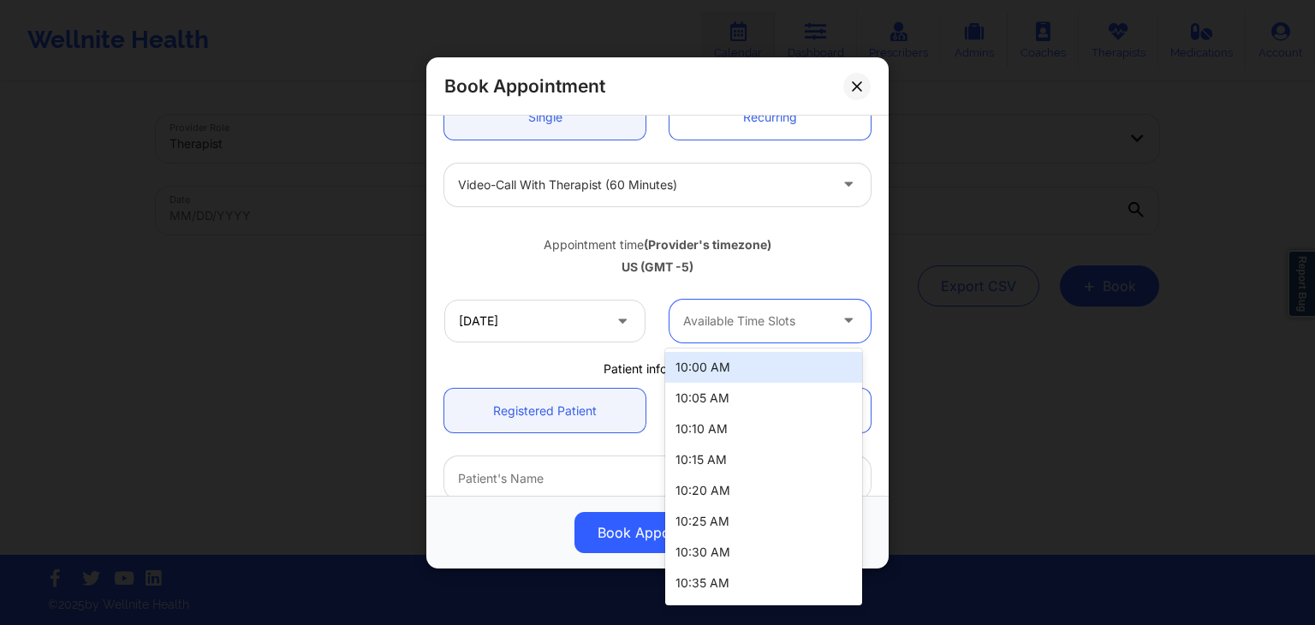
click at [718, 325] on div at bounding box center [755, 320] width 145 height 21
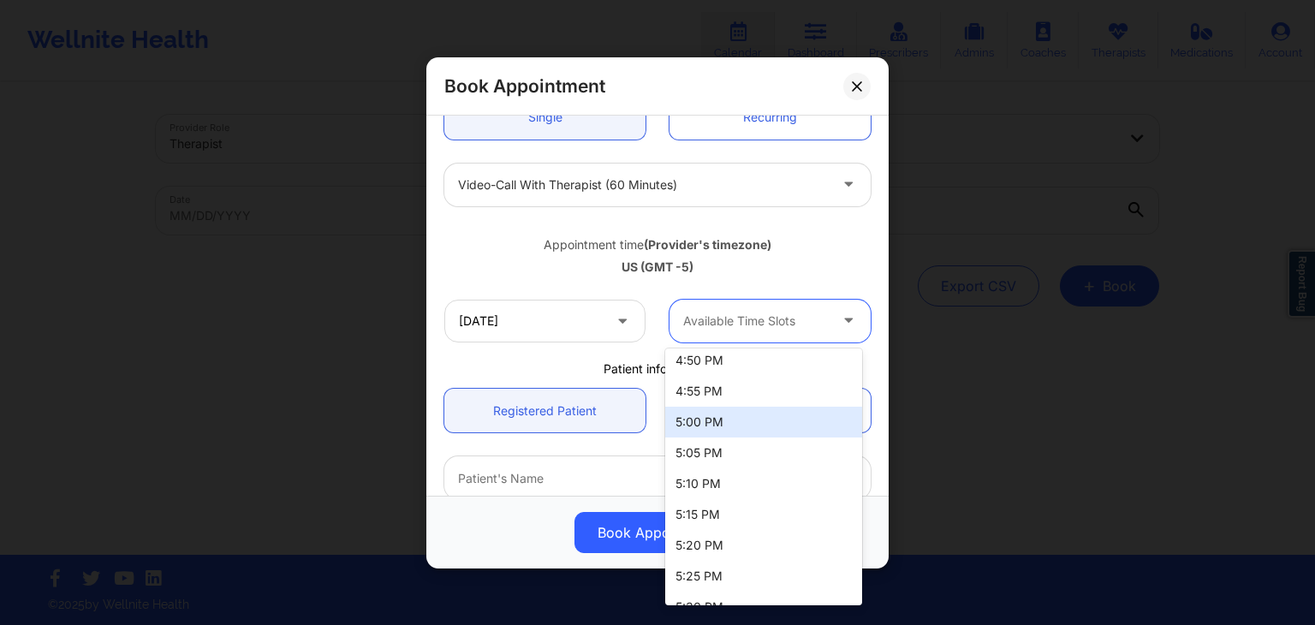
scroll to position [2529, 0]
click at [733, 422] on div "5:00 PM" at bounding box center [763, 427] width 197 height 31
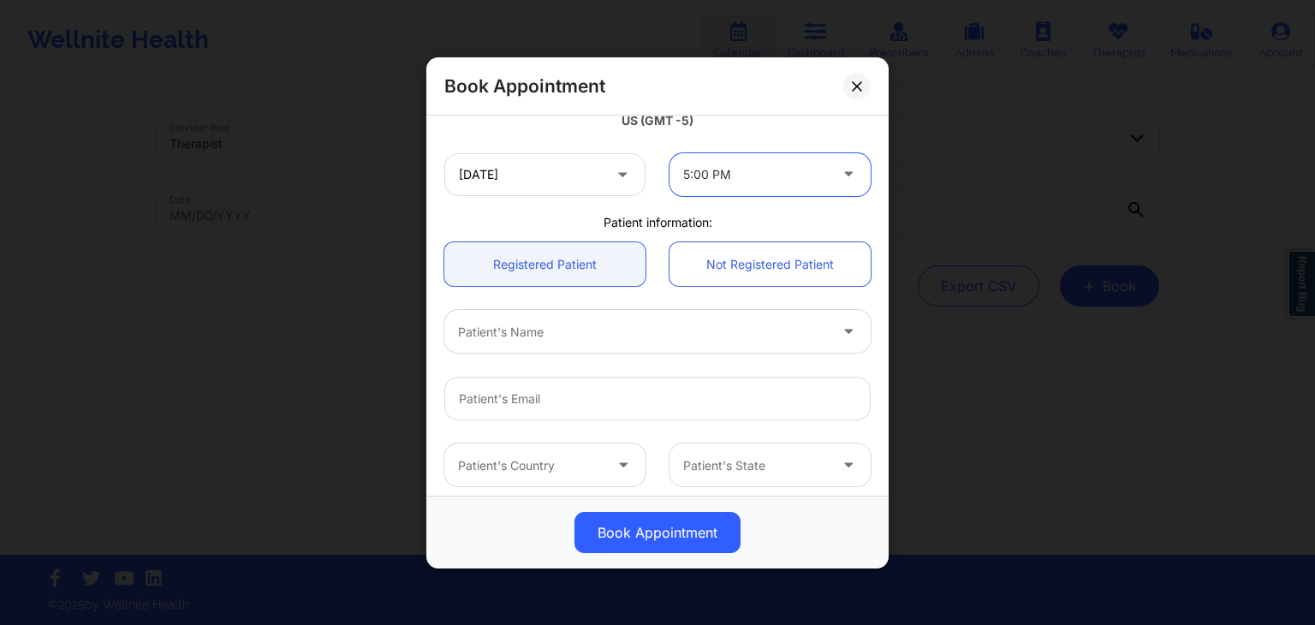
scroll to position [353, 0]
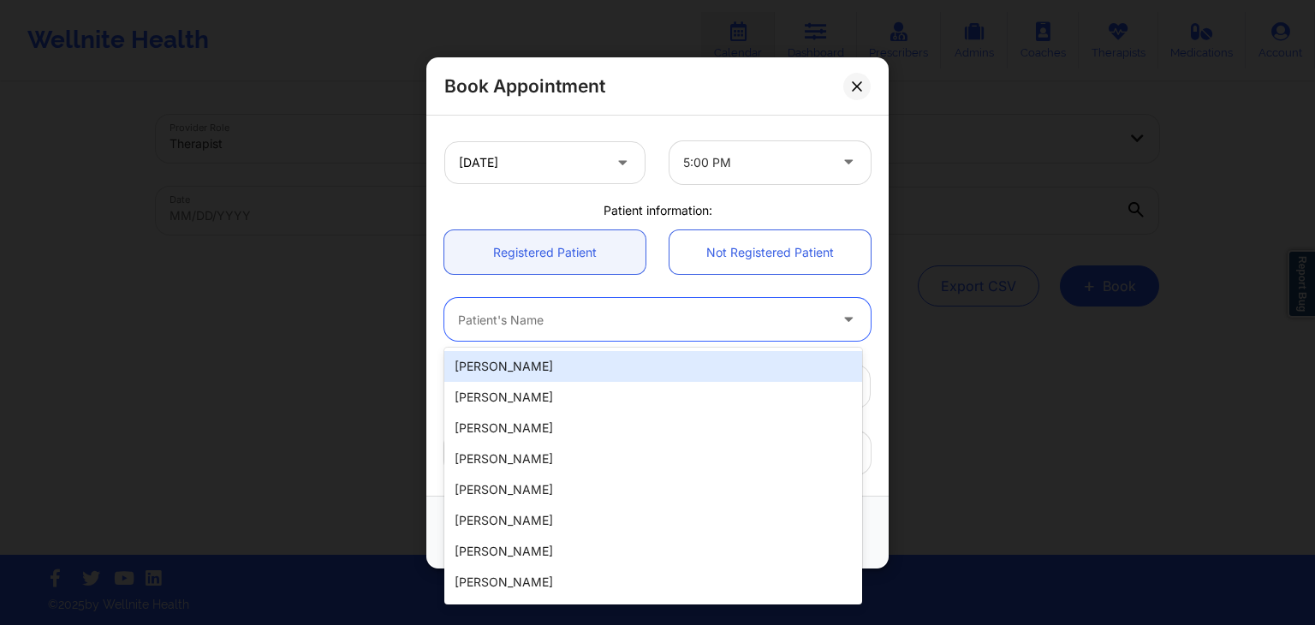
click at [582, 321] on div at bounding box center [643, 319] width 370 height 21
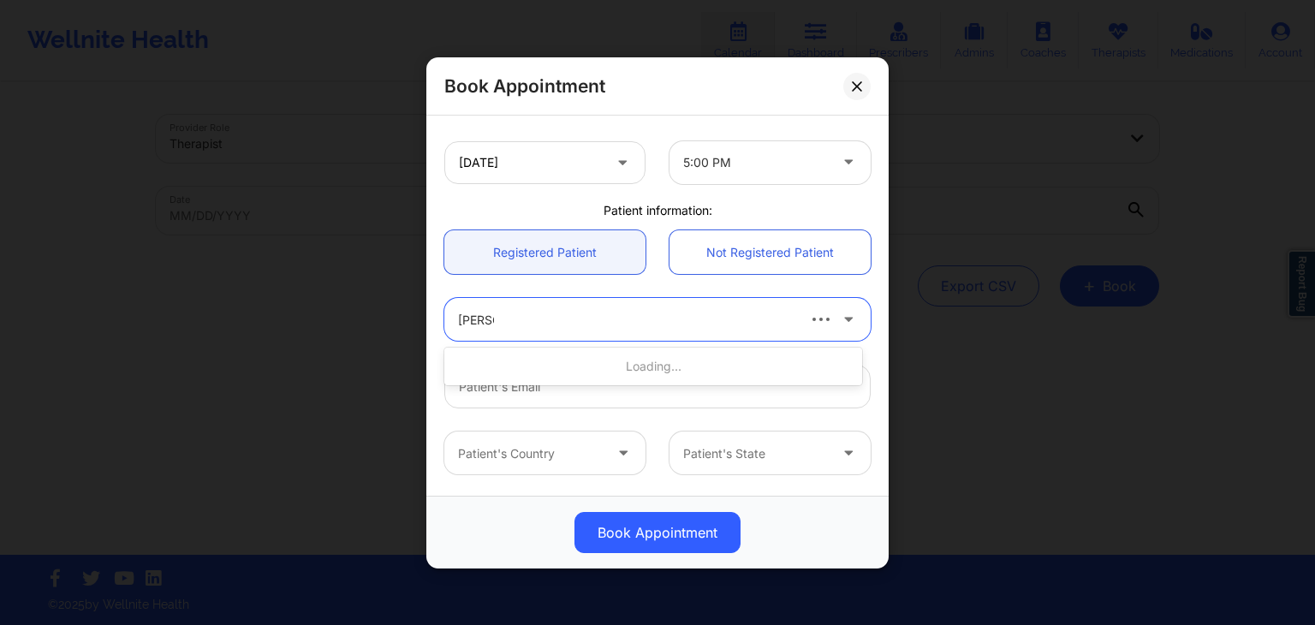
type input "darrel"
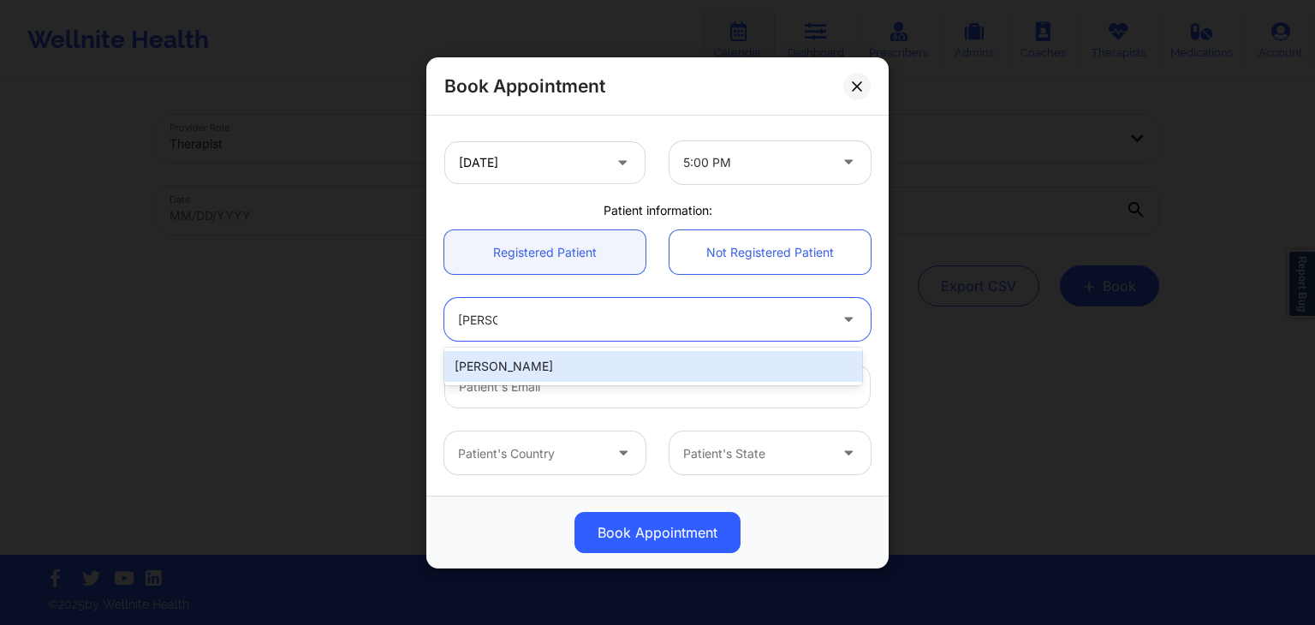
click at [611, 360] on div "Darrel Brown" at bounding box center [653, 366] width 418 height 31
type input "punchee28@gmail.com"
type input "2056048364"
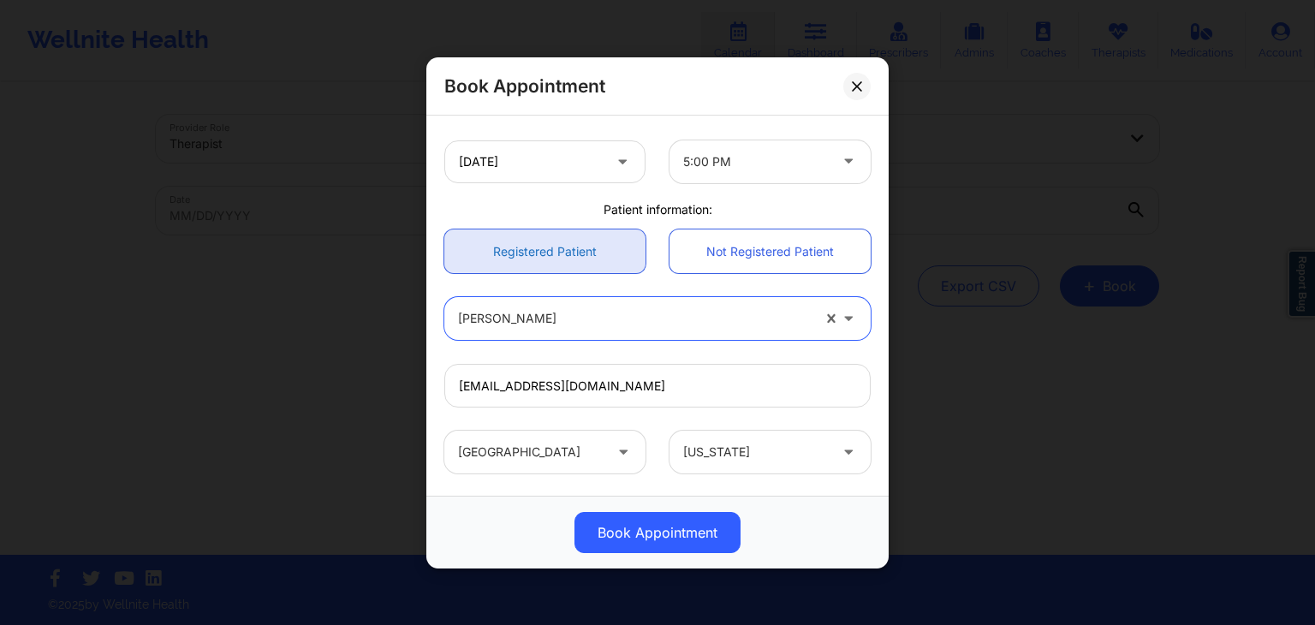
scroll to position [356, 0]
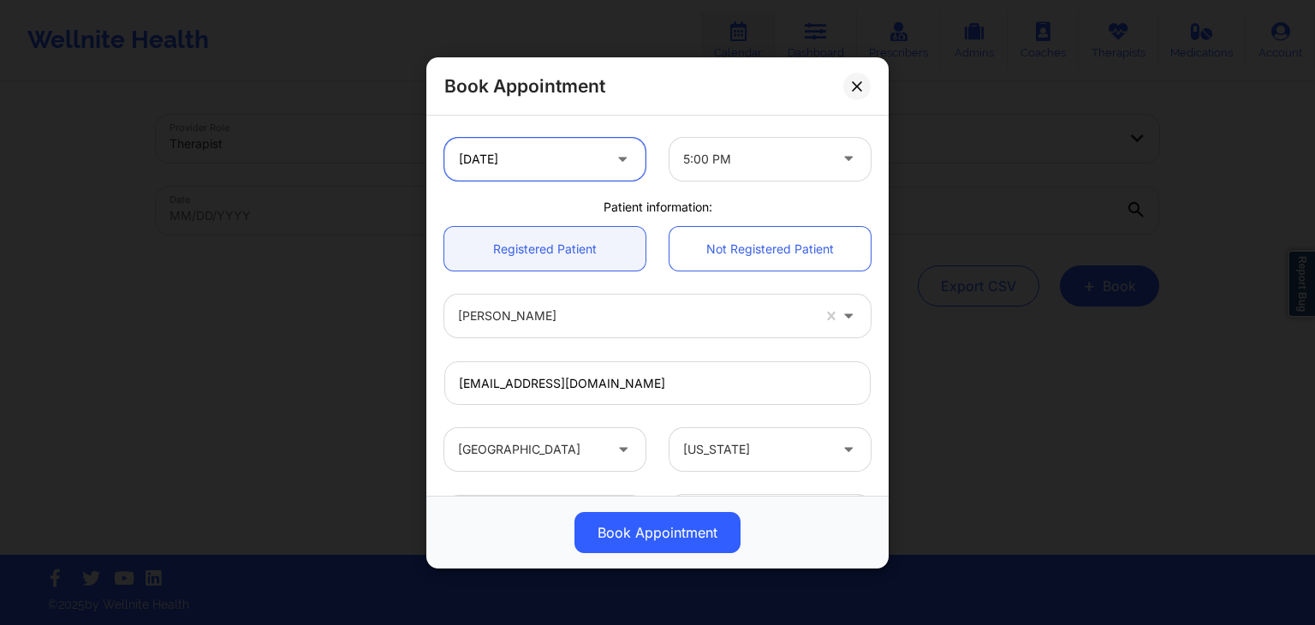
click at [586, 157] on input "10/13/2025" at bounding box center [544, 158] width 201 height 43
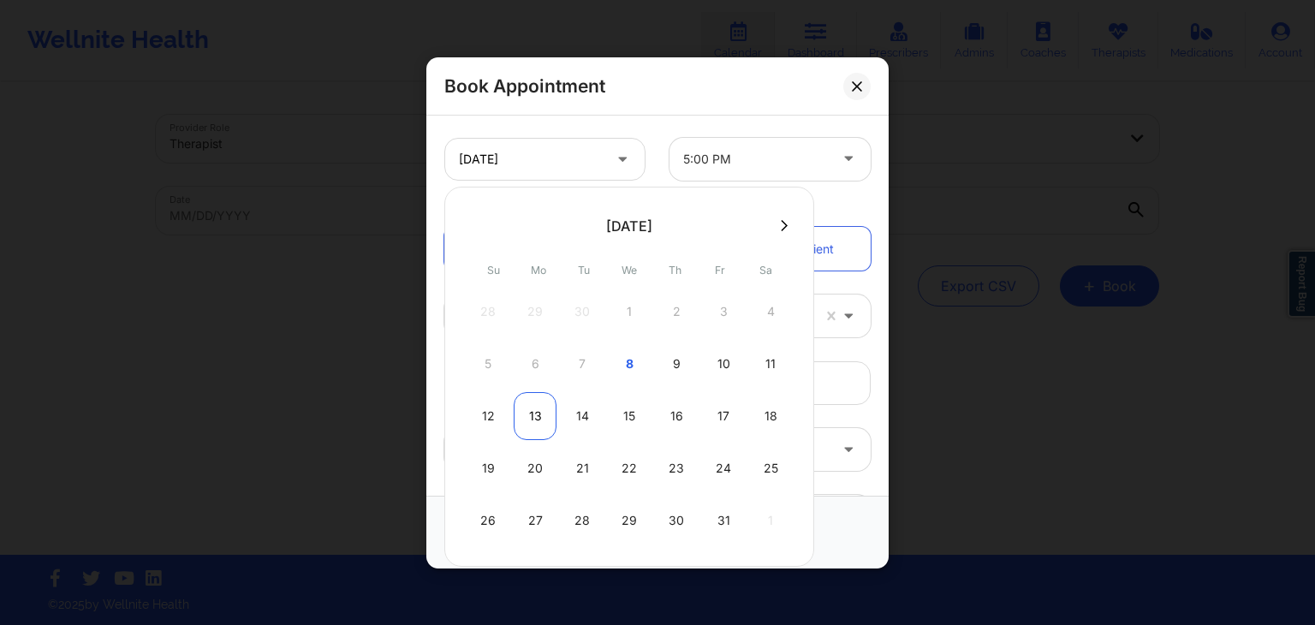
click at [533, 413] on div "13" at bounding box center [535, 416] width 43 height 48
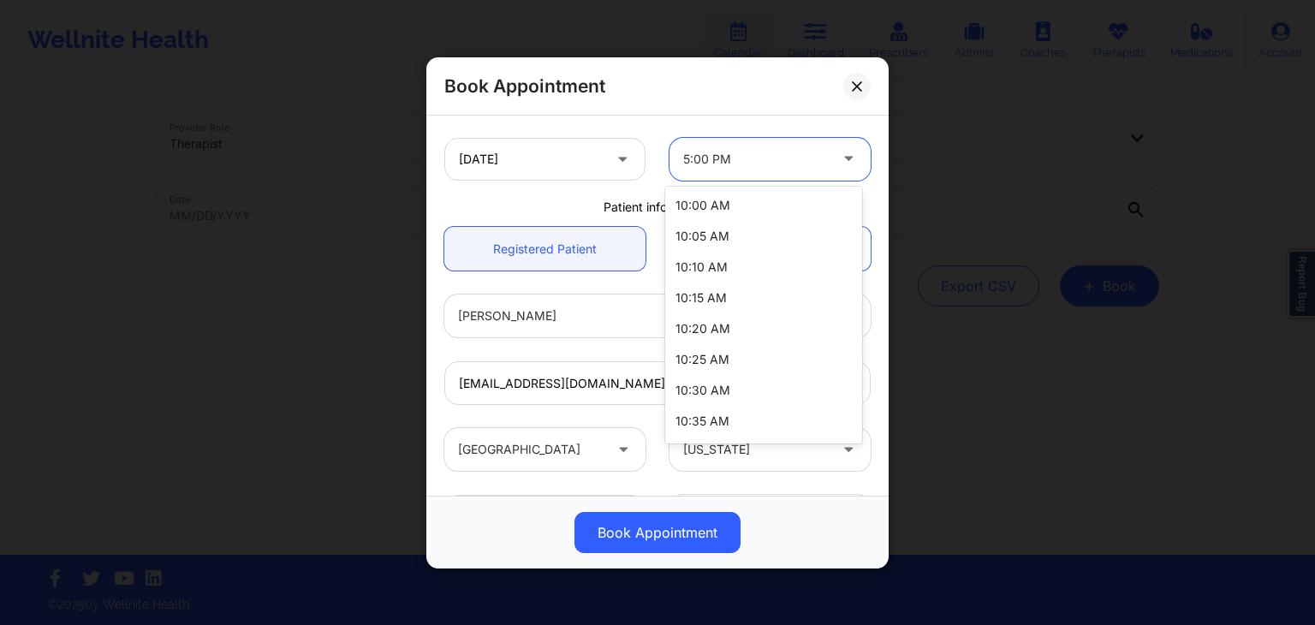
click at [702, 171] on div "5:00 PM" at bounding box center [755, 158] width 145 height 43
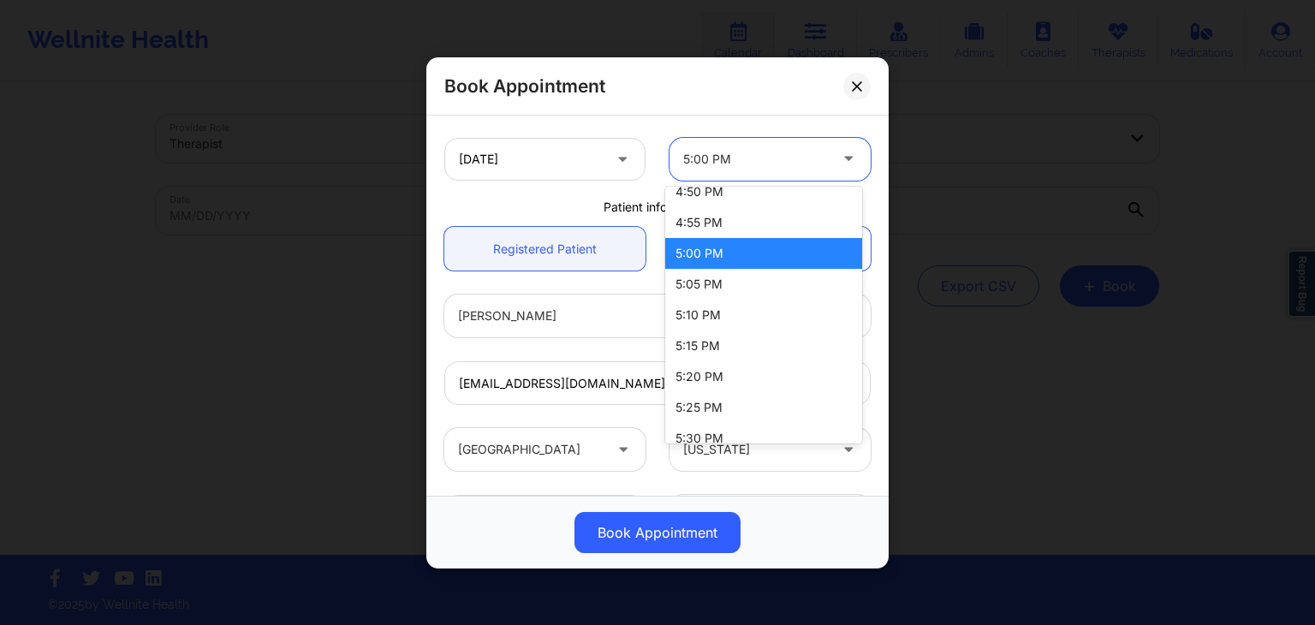
scroll to position [2524, 0]
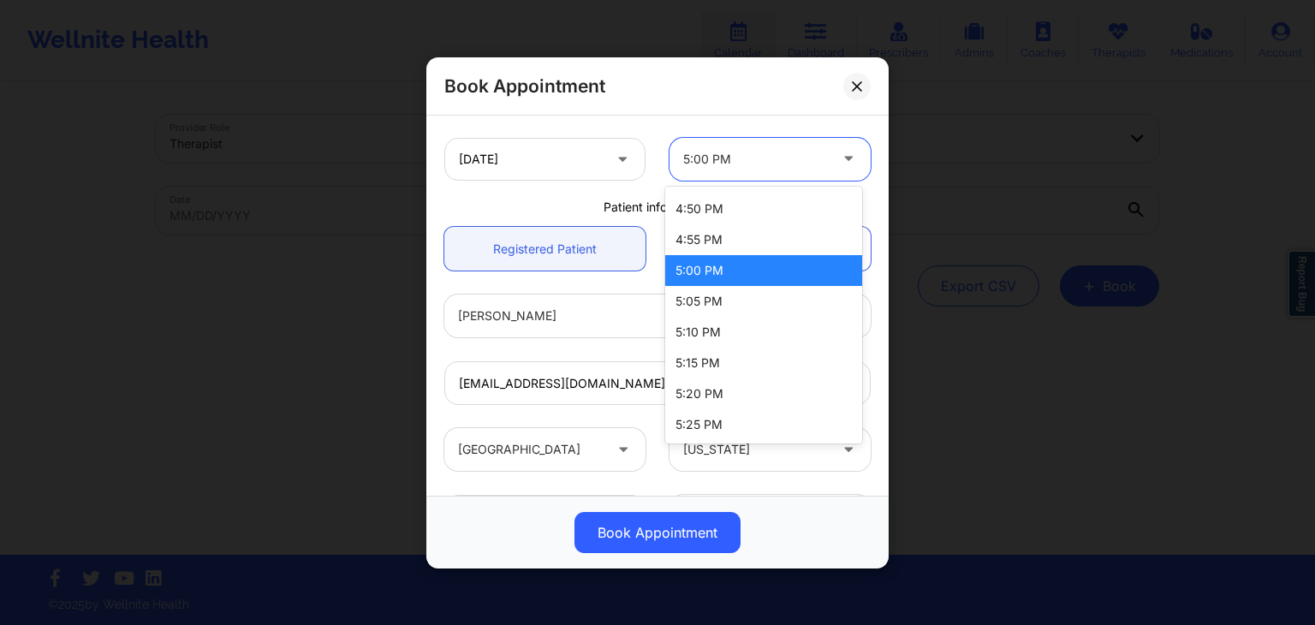
click at [713, 278] on div "5:00 PM" at bounding box center [763, 270] width 197 height 31
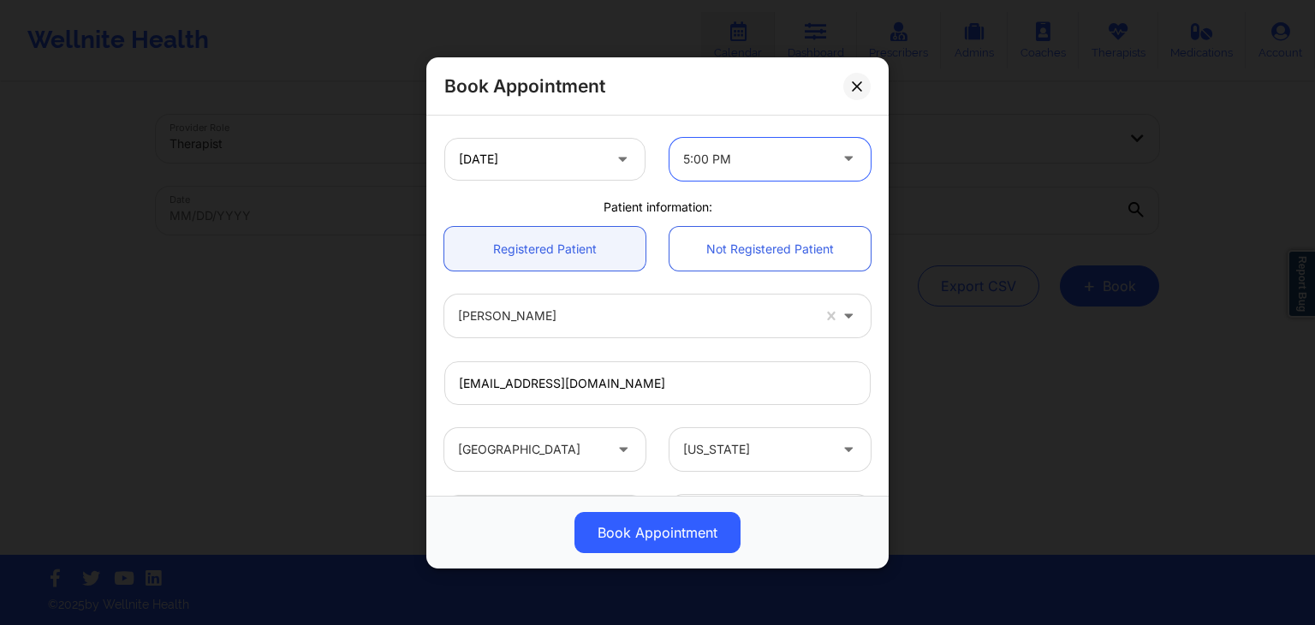
scroll to position [509, 0]
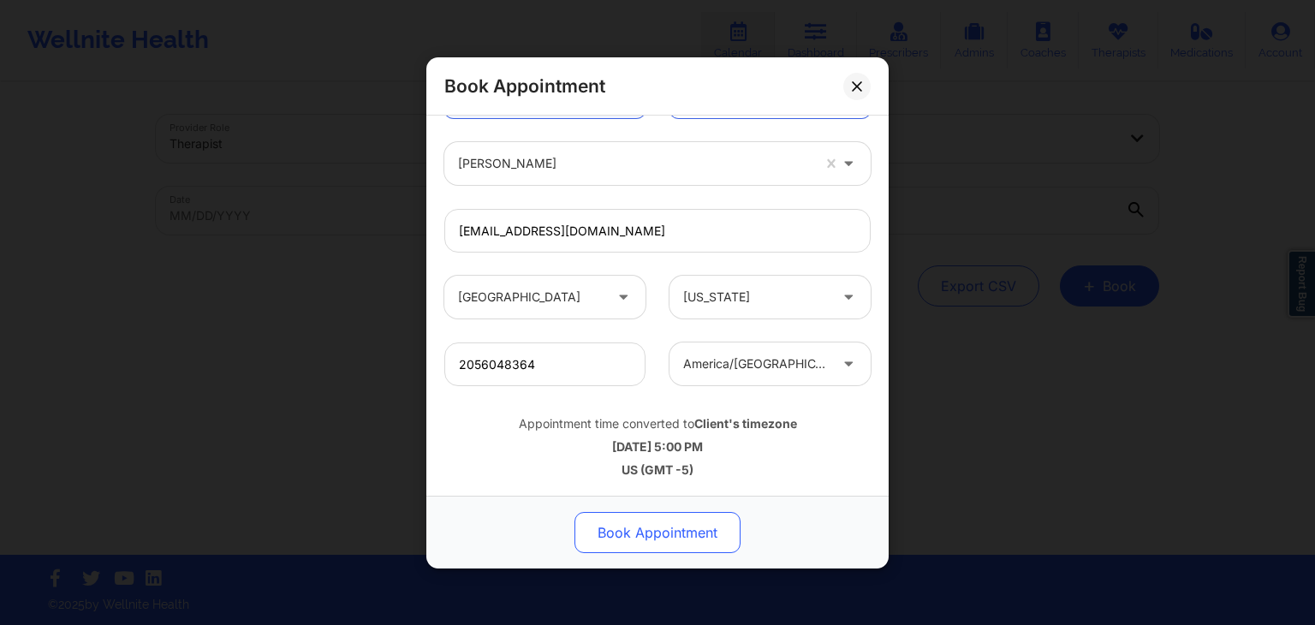
click at [699, 532] on button "Book Appointment" at bounding box center [658, 532] width 166 height 41
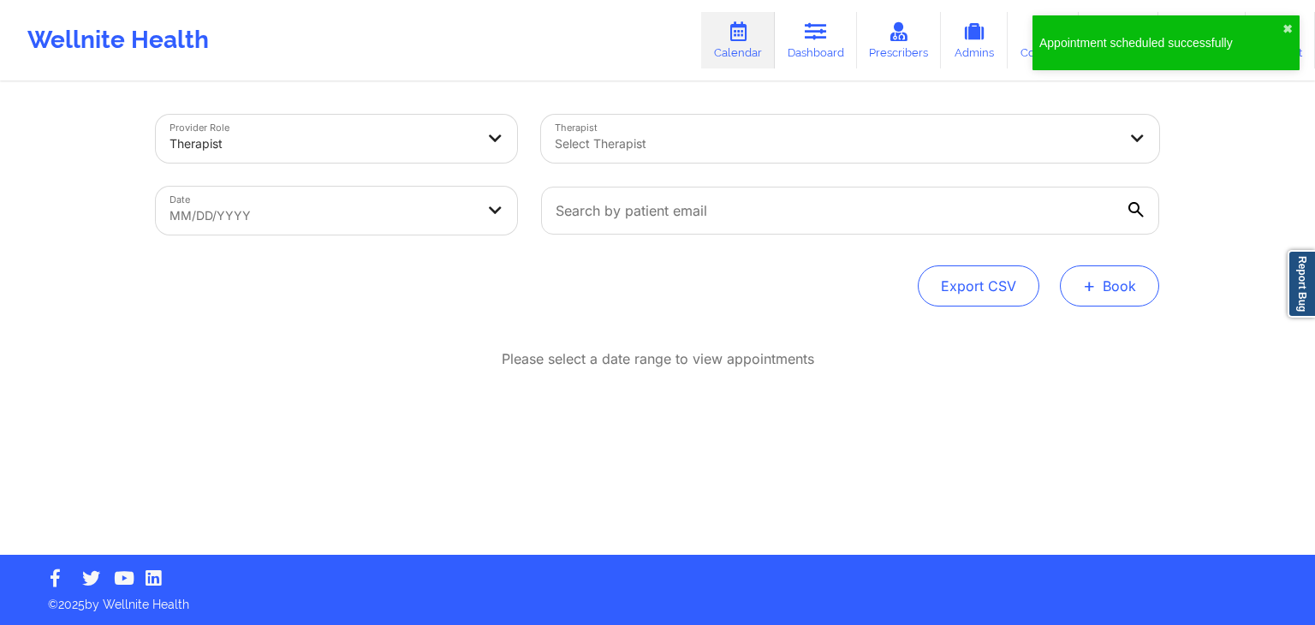
click at [1123, 281] on button "+ Book" at bounding box center [1109, 285] width 99 height 41
click at [1051, 339] on button "Therapy Session" at bounding box center [1080, 340] width 131 height 28
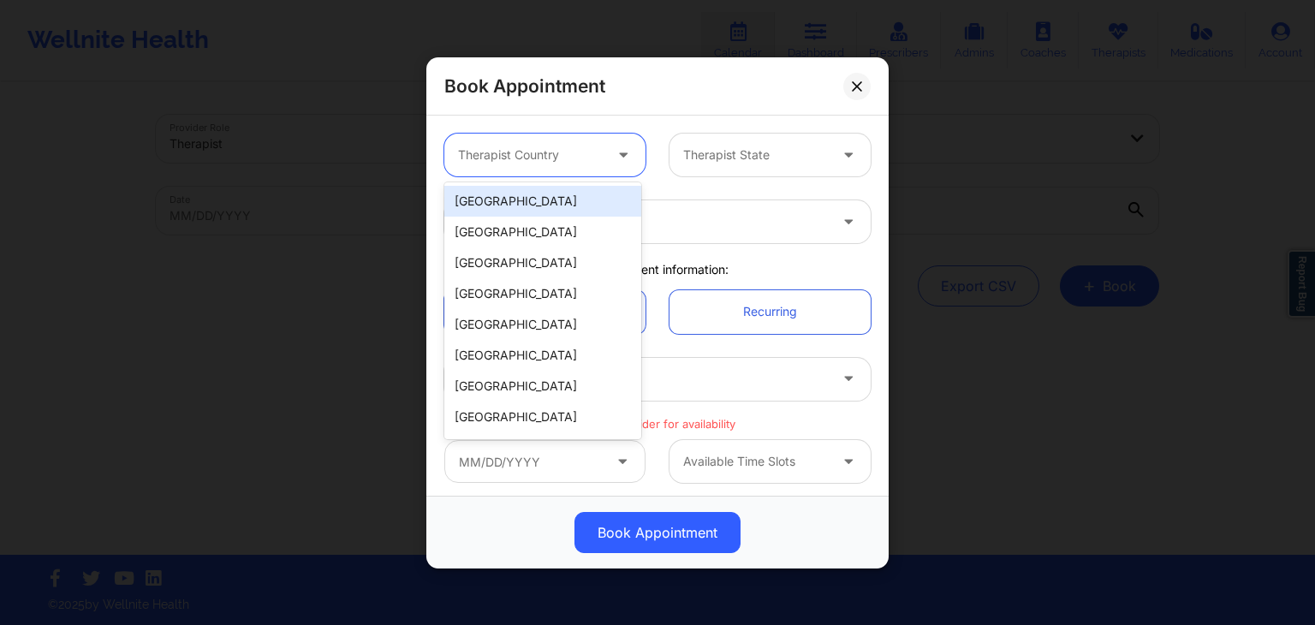
click at [566, 172] on div "Therapist Country" at bounding box center [524, 155] width 160 height 43
click at [557, 203] on div "[GEOGRAPHIC_DATA]" at bounding box center [542, 201] width 197 height 31
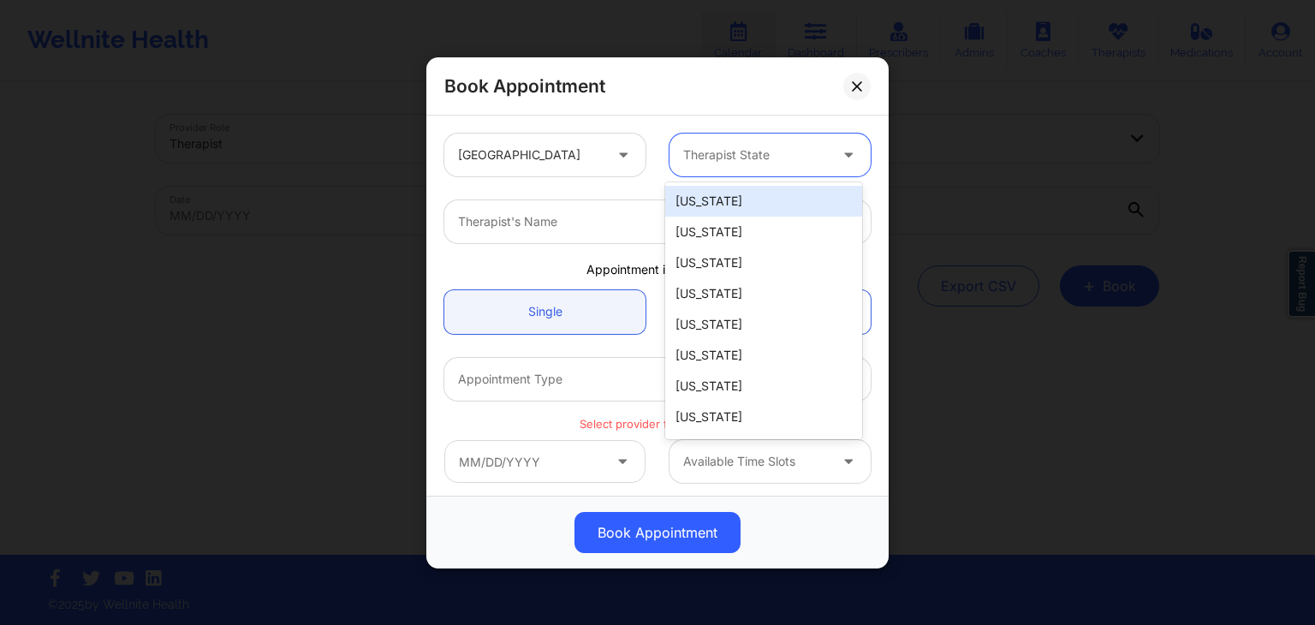
click at [736, 155] on div at bounding box center [755, 155] width 145 height 21
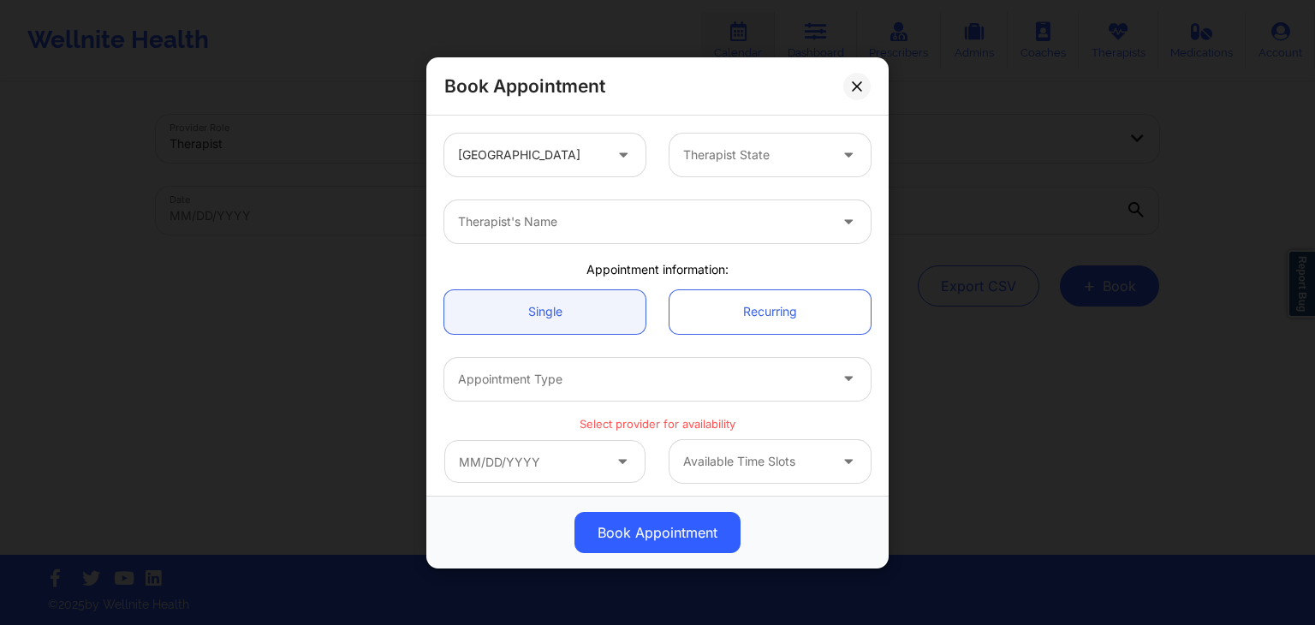
click at [917, 50] on div "Book Appointment United States Therapist State Therapist's Name Appointment inf…" at bounding box center [657, 312] width 1315 height 625
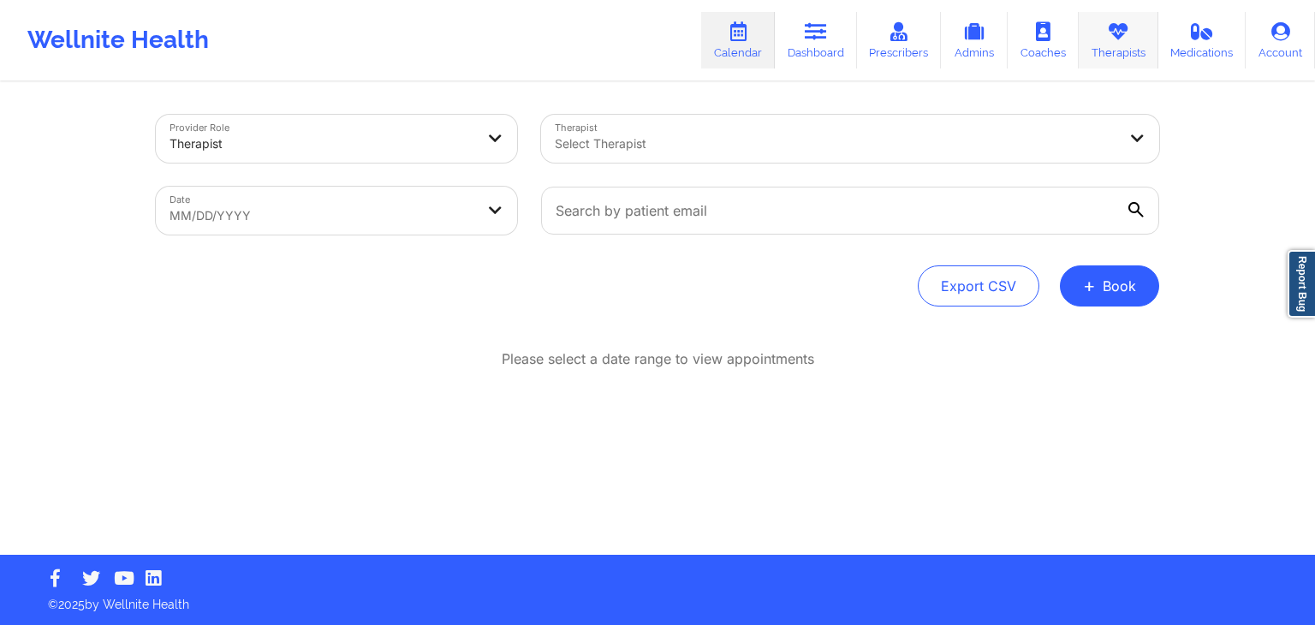
click at [1083, 42] on link "Therapists" at bounding box center [1119, 40] width 80 height 57
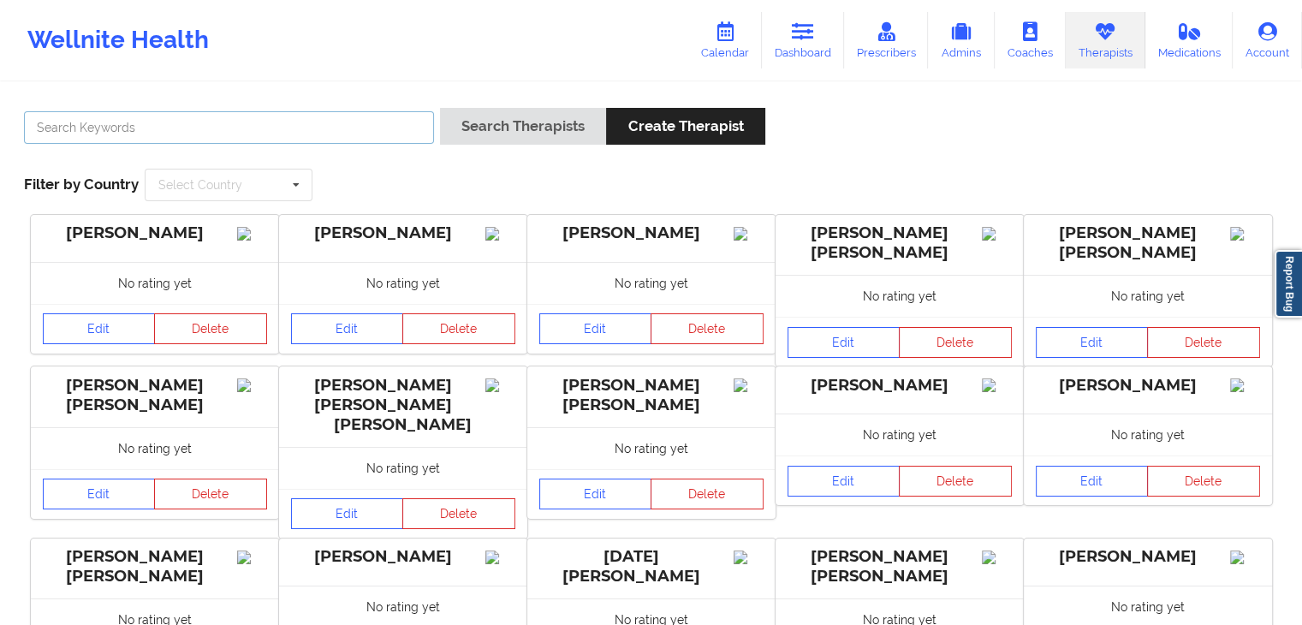
click at [387, 139] on input "text" at bounding box center [229, 127] width 410 height 33
type input "jessica kuklo"
click at [548, 148] on div "Search Therapists Create Therapist" at bounding box center [602, 132] width 325 height 49
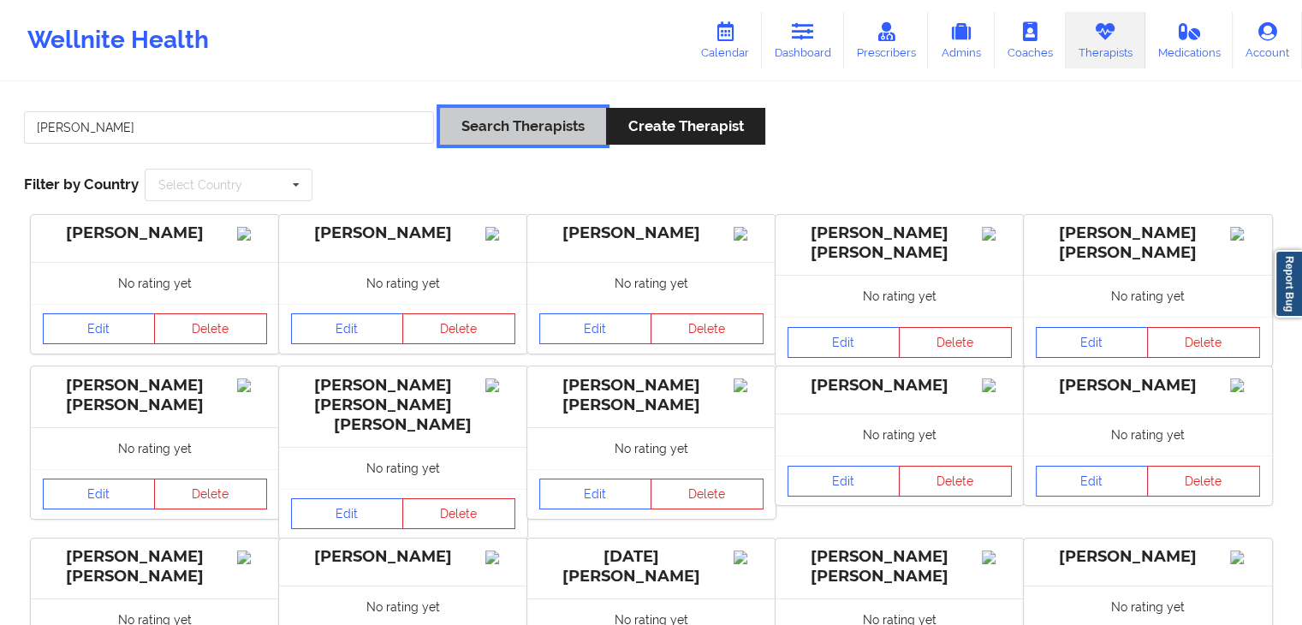
click at [538, 138] on button "Search Therapists" at bounding box center [523, 126] width 166 height 37
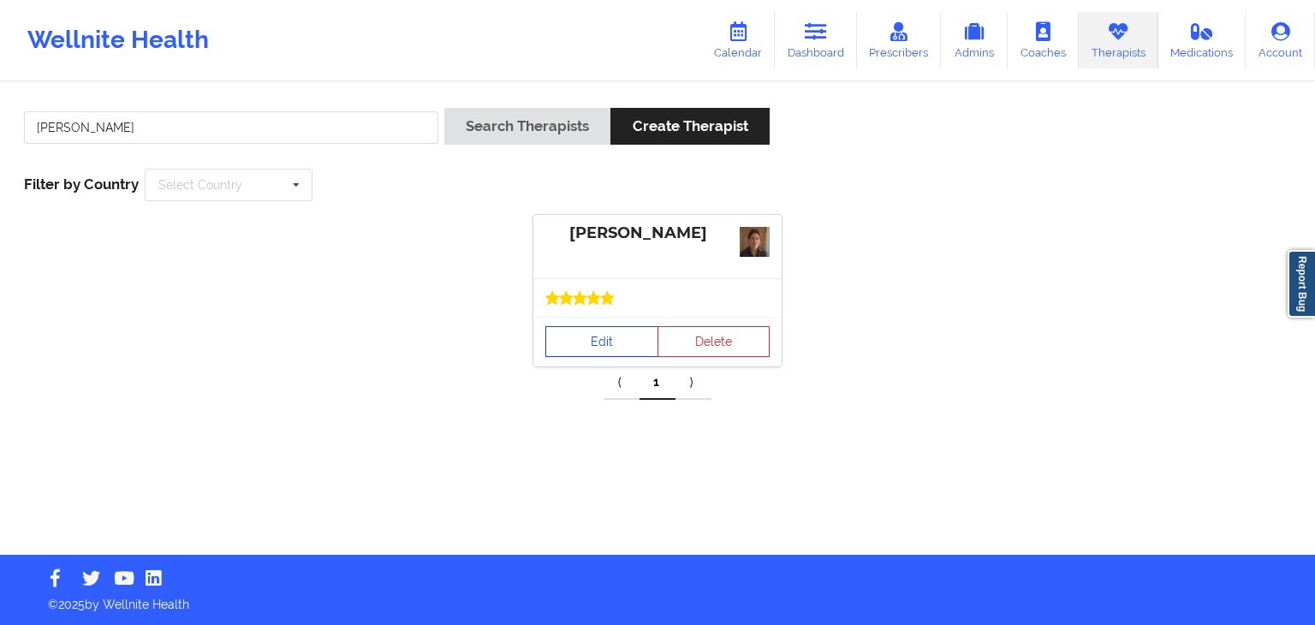
click at [582, 329] on link "Edit" at bounding box center [601, 341] width 113 height 31
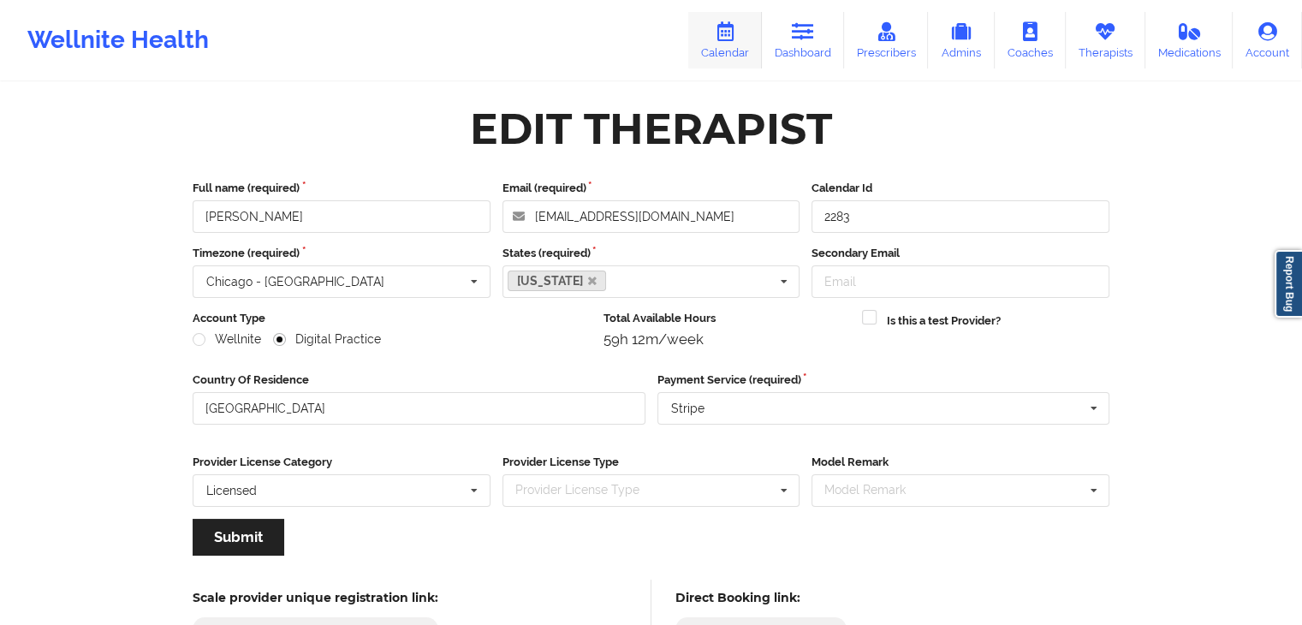
click at [741, 53] on link "Calendar" at bounding box center [725, 40] width 74 height 57
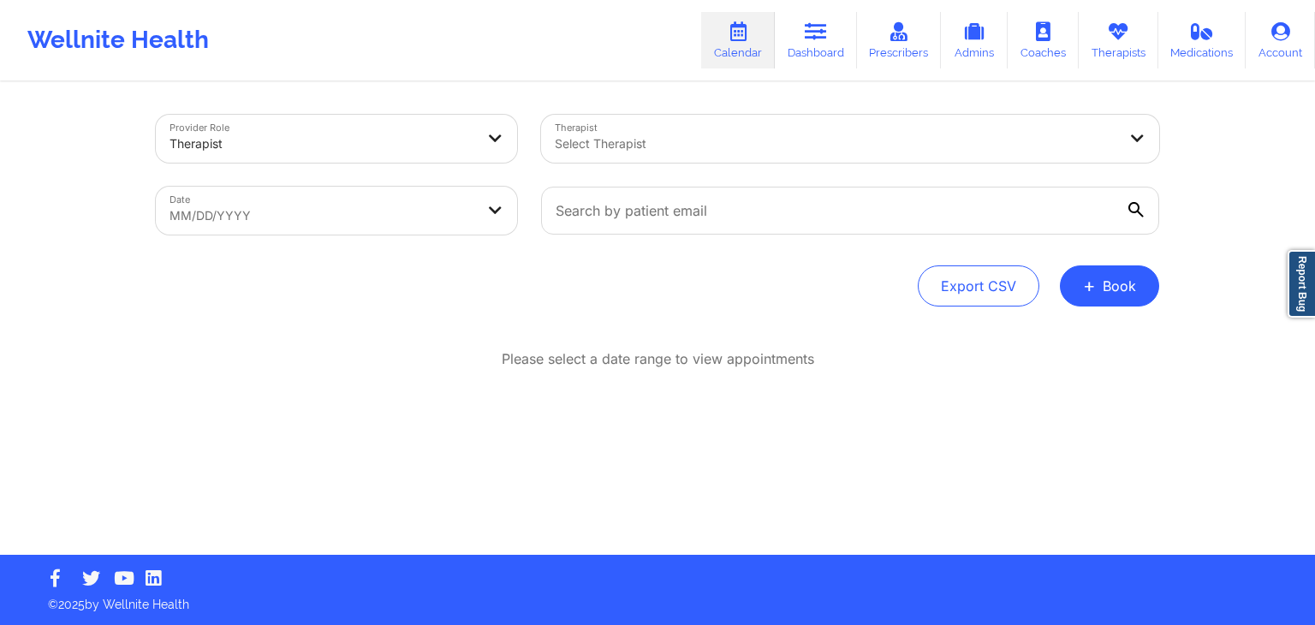
click at [1059, 275] on div "Export CSV + Book" at bounding box center [658, 285] width 1004 height 41
click at [1104, 293] on button "+ Book" at bounding box center [1109, 285] width 99 height 41
click at [1047, 329] on button "Therapy Session" at bounding box center [1080, 340] width 131 height 28
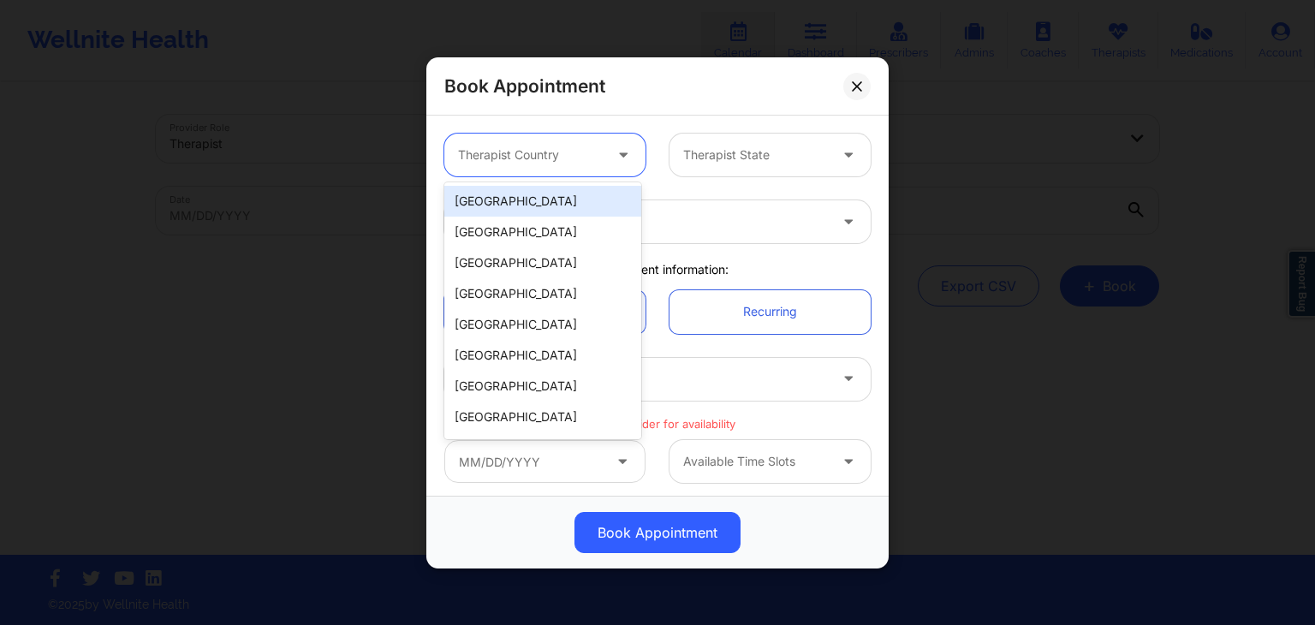
drag, startPoint x: 516, startPoint y: 155, endPoint x: 526, endPoint y: 205, distance: 51.4
click at [526, 205] on body "Wellnite Health Calendar Dashboard Prescribers Admins Coaches Therapists Medica…" at bounding box center [657, 312] width 1315 height 625
click at [526, 205] on div "[GEOGRAPHIC_DATA]" at bounding box center [542, 201] width 197 height 31
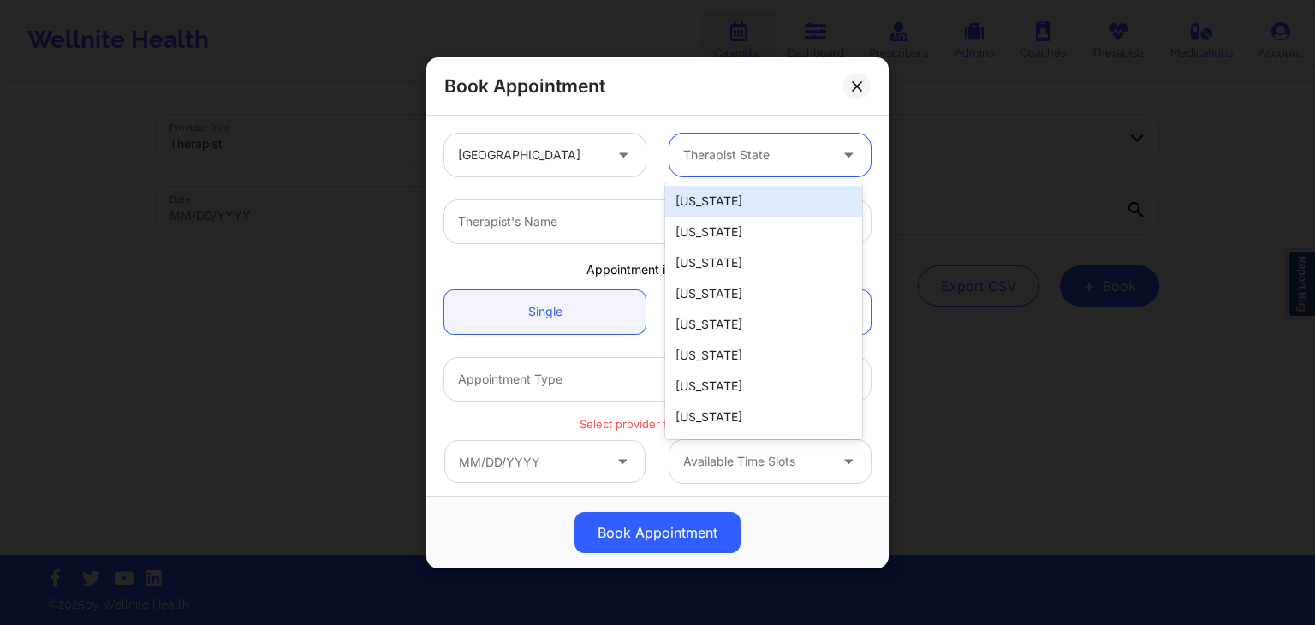
click at [673, 158] on div "Therapist State" at bounding box center [750, 155] width 160 height 43
click at [692, 205] on div "[US_STATE]" at bounding box center [763, 201] width 197 height 31
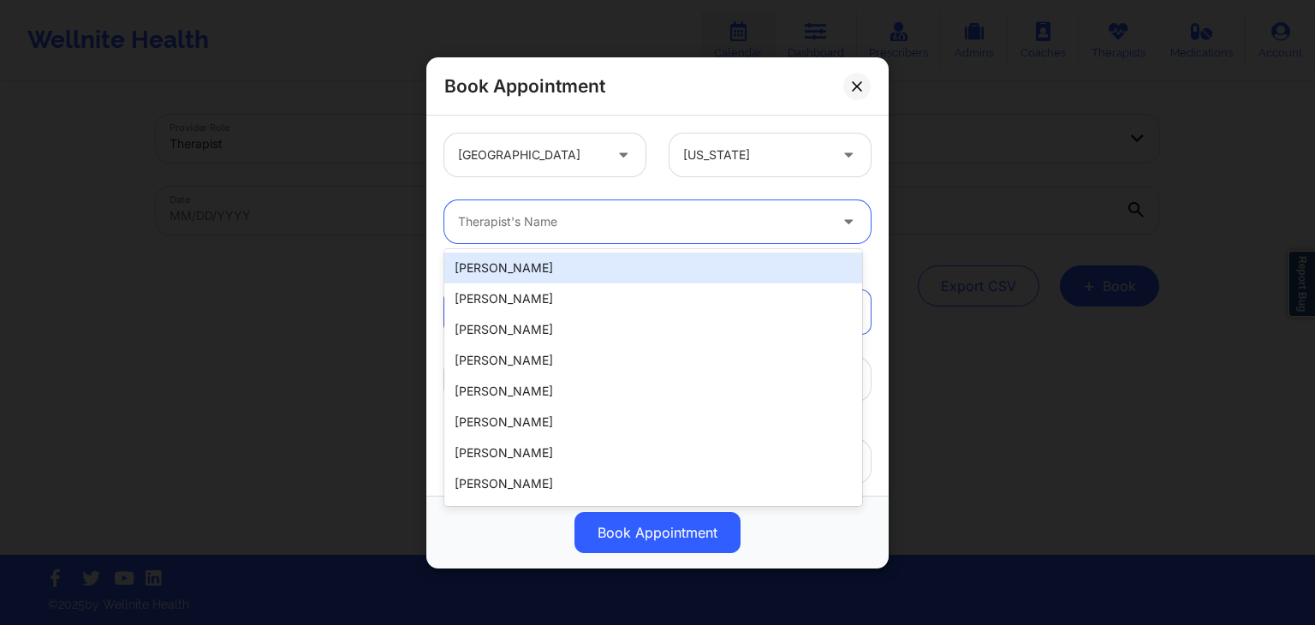
click at [599, 230] on div at bounding box center [643, 221] width 370 height 21
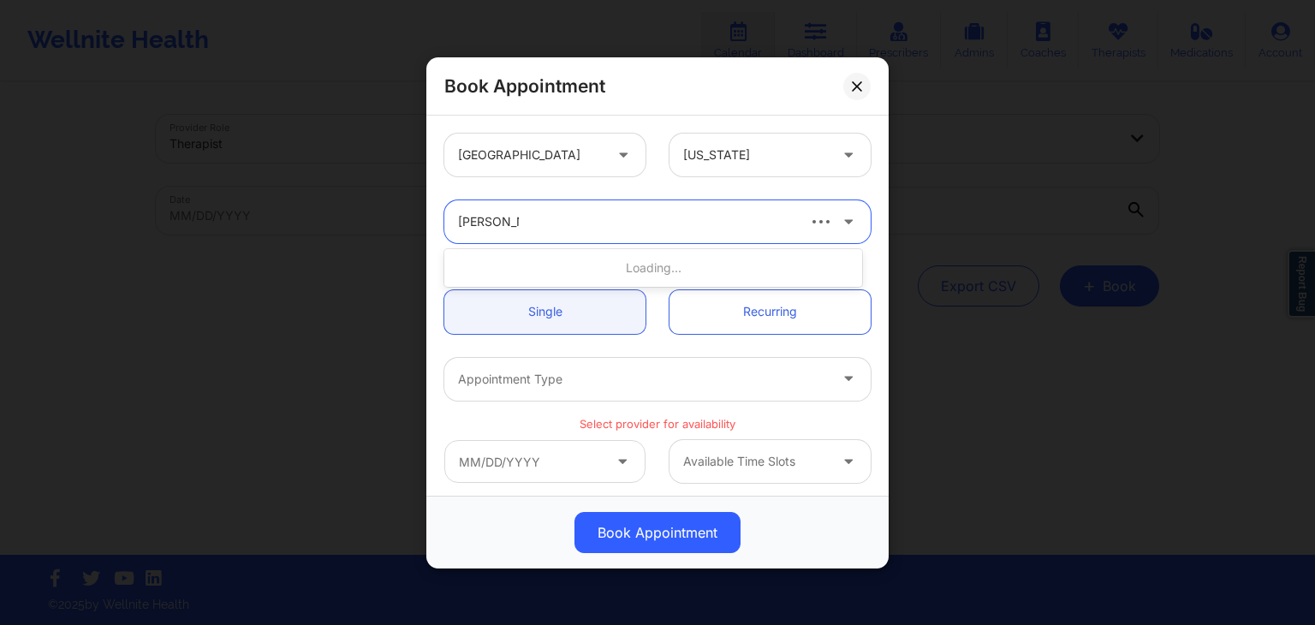
type input "jessica ku"
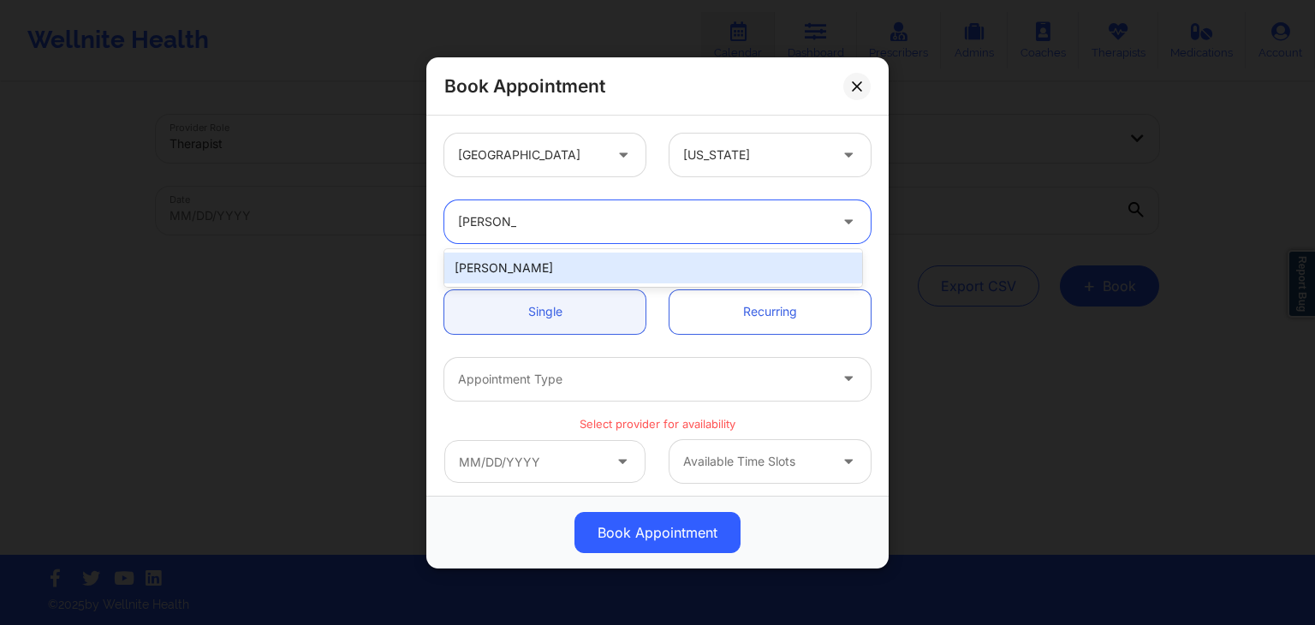
click at [598, 273] on div "Jessica Kuklo" at bounding box center [653, 268] width 418 height 31
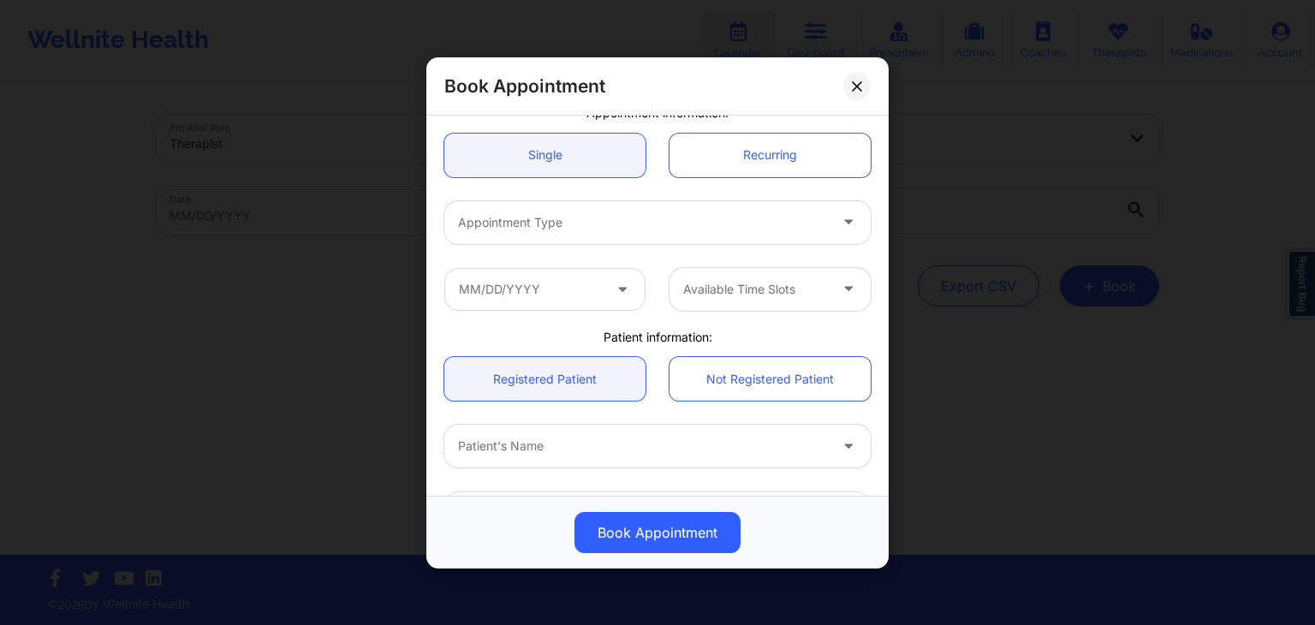
scroll to position [158, 0]
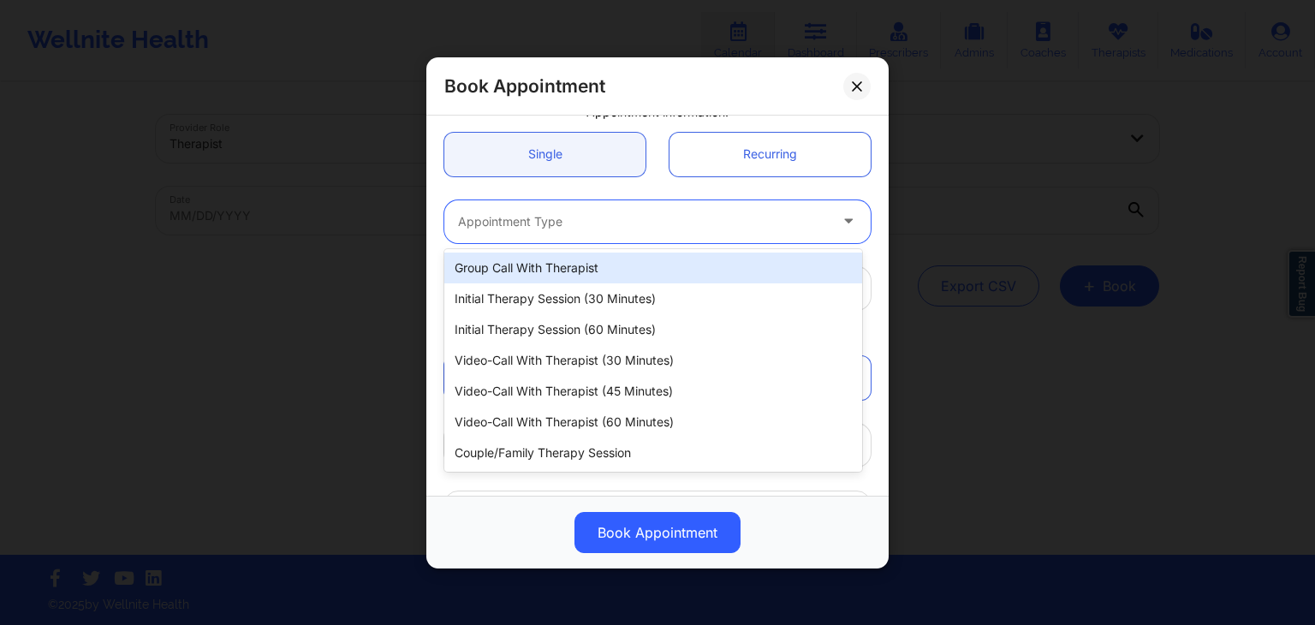
click at [538, 233] on div "Appointment Type" at bounding box center [636, 221] width 385 height 43
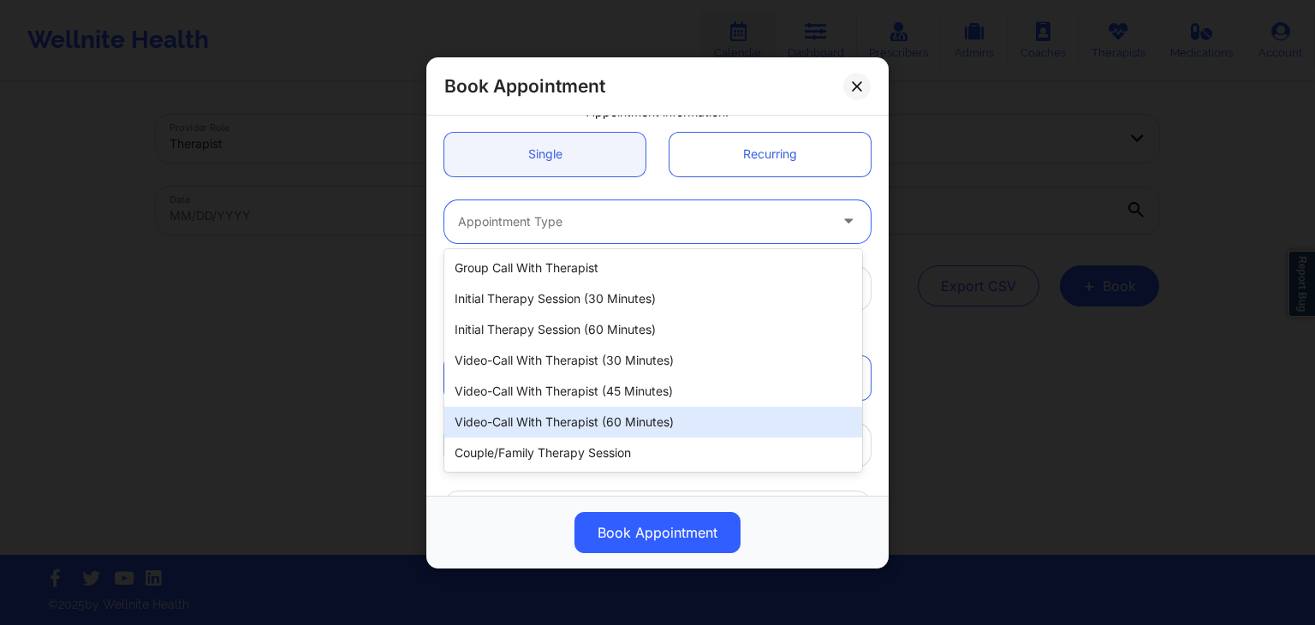
click at [571, 412] on div "Video-Call with Therapist (60 minutes)" at bounding box center [653, 422] width 418 height 31
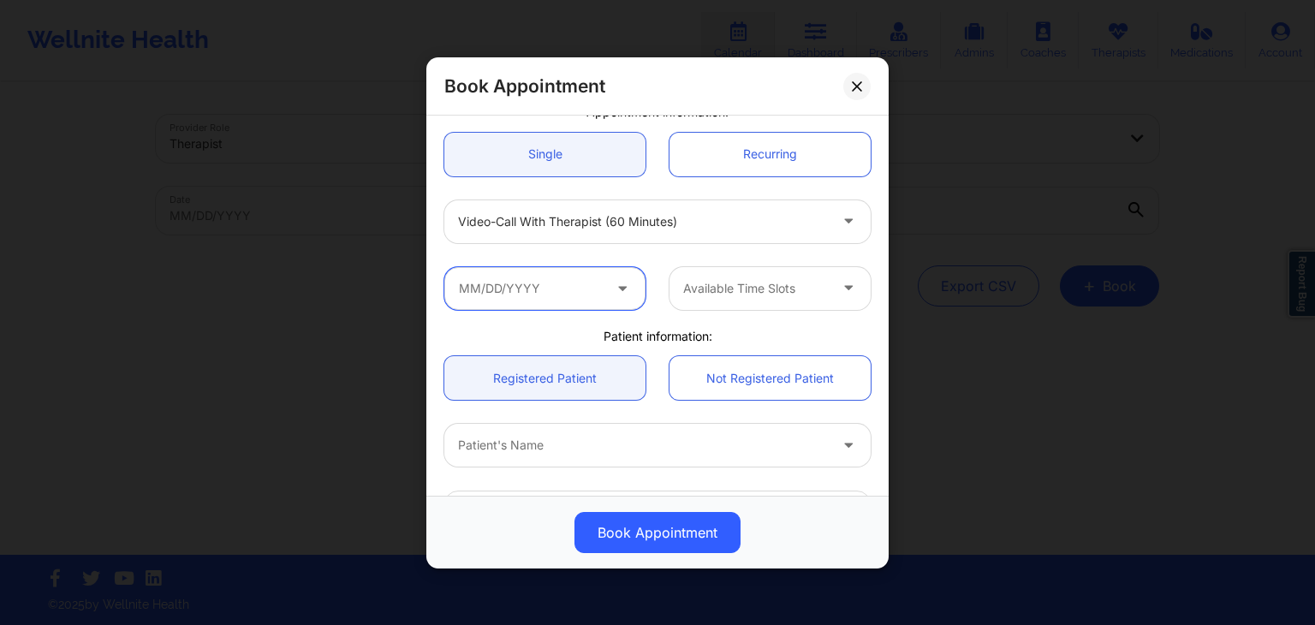
click at [532, 301] on input "text" at bounding box center [544, 287] width 201 height 43
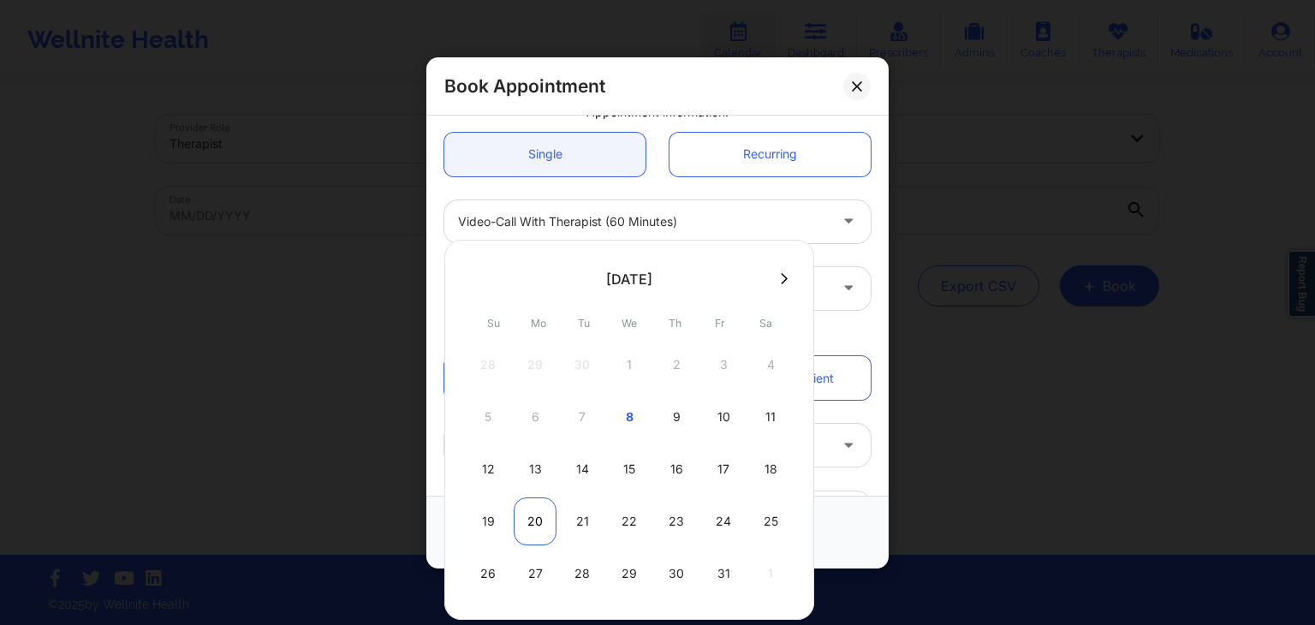
click at [538, 521] on div "20" at bounding box center [535, 521] width 43 height 48
type input "10/20/2025"
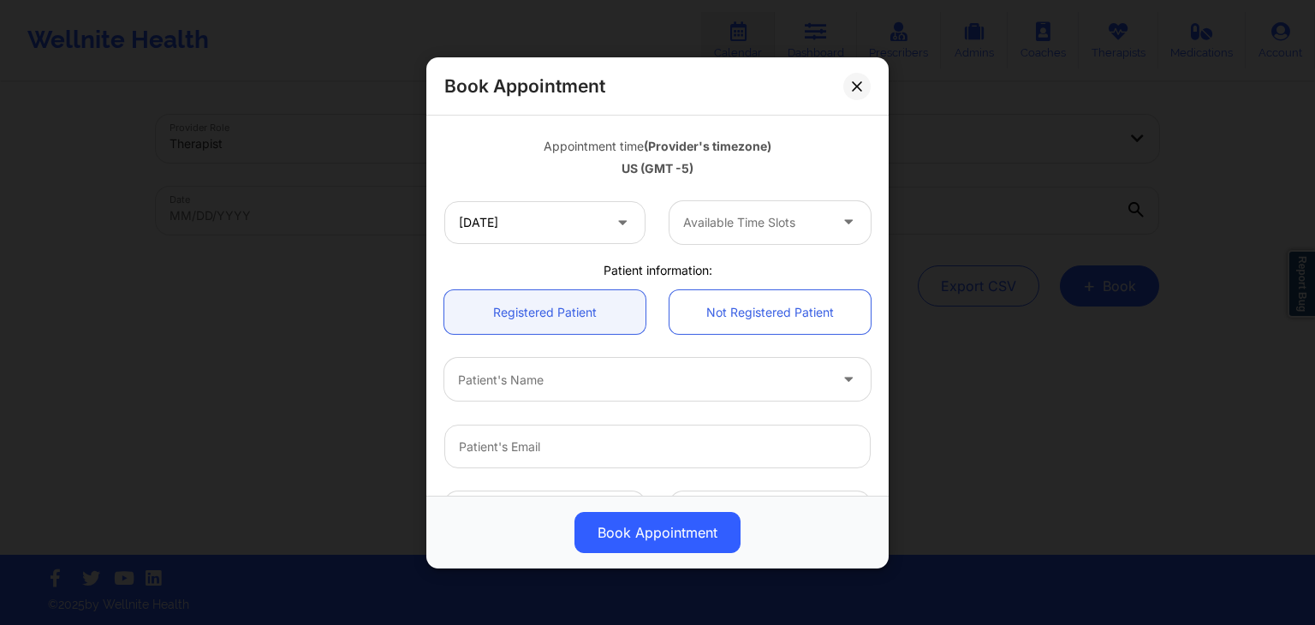
scroll to position [295, 0]
click at [743, 233] on div "Available Time Slots" at bounding box center [750, 220] width 160 height 43
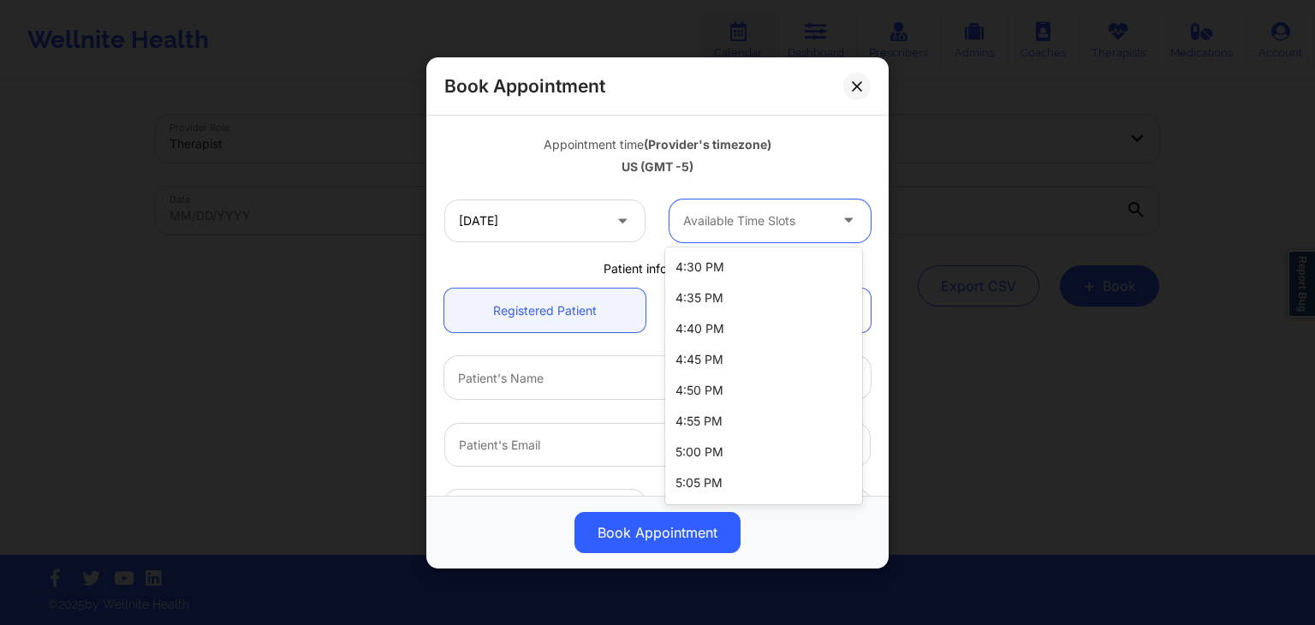
scroll to position [2458, 0]
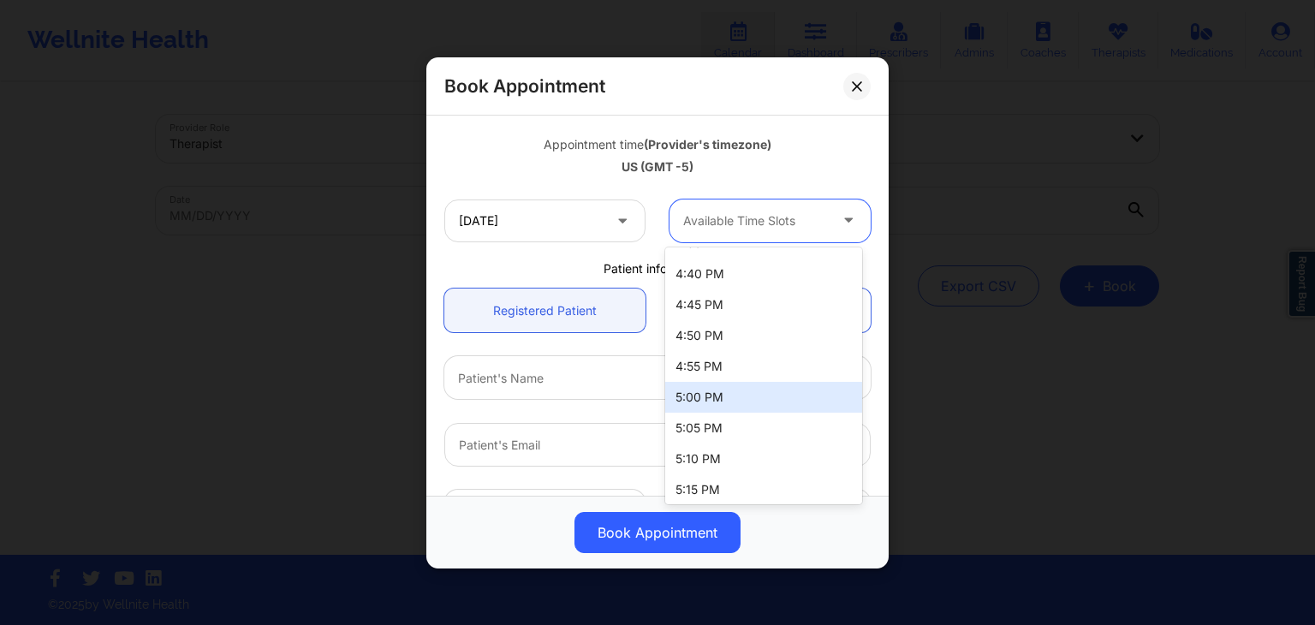
click at [740, 387] on div "5:00 PM" at bounding box center [763, 397] width 197 height 31
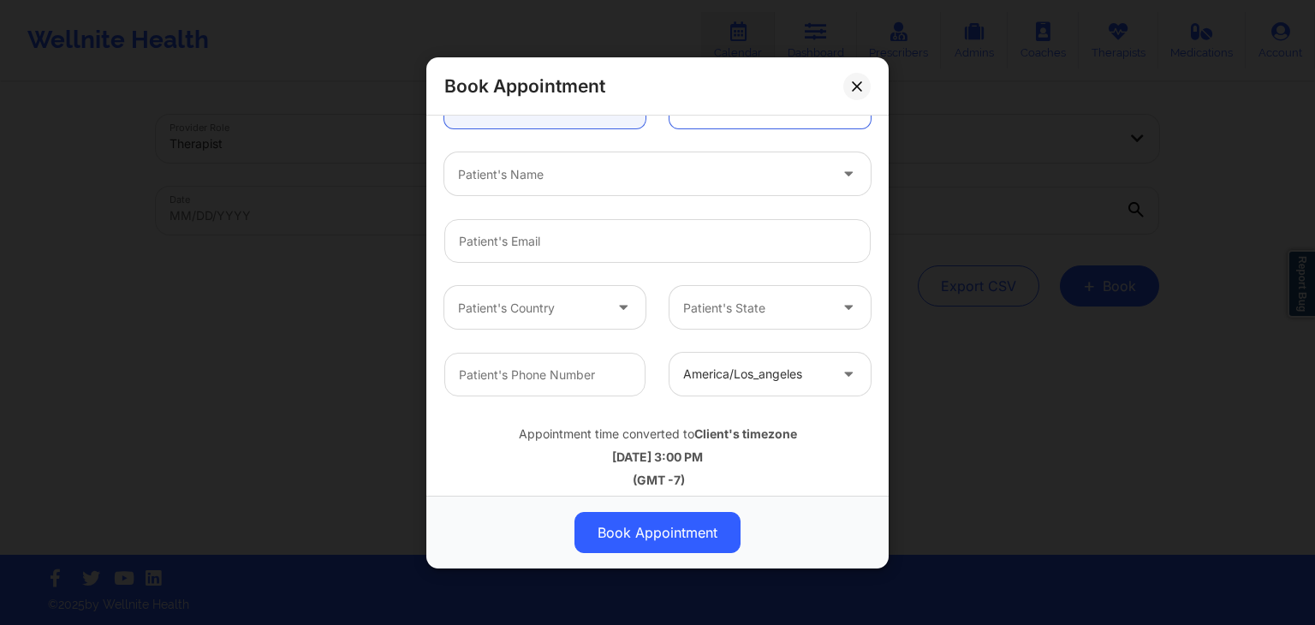
scroll to position [507, 0]
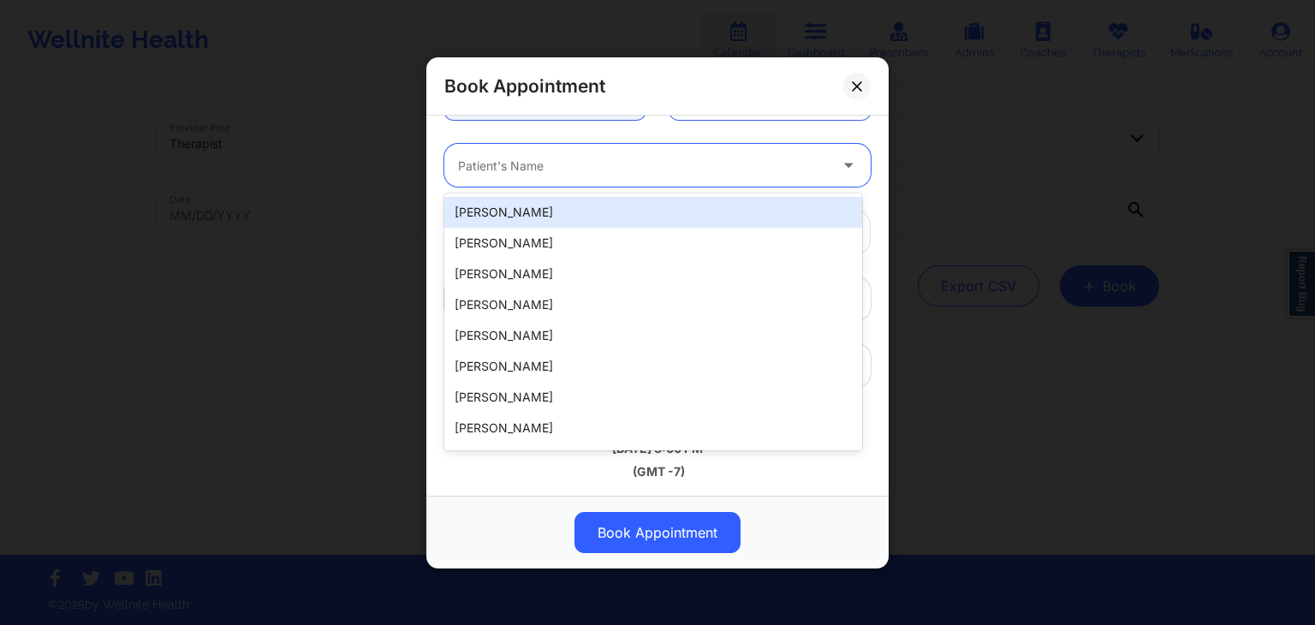
click at [569, 173] on div at bounding box center [643, 165] width 370 height 21
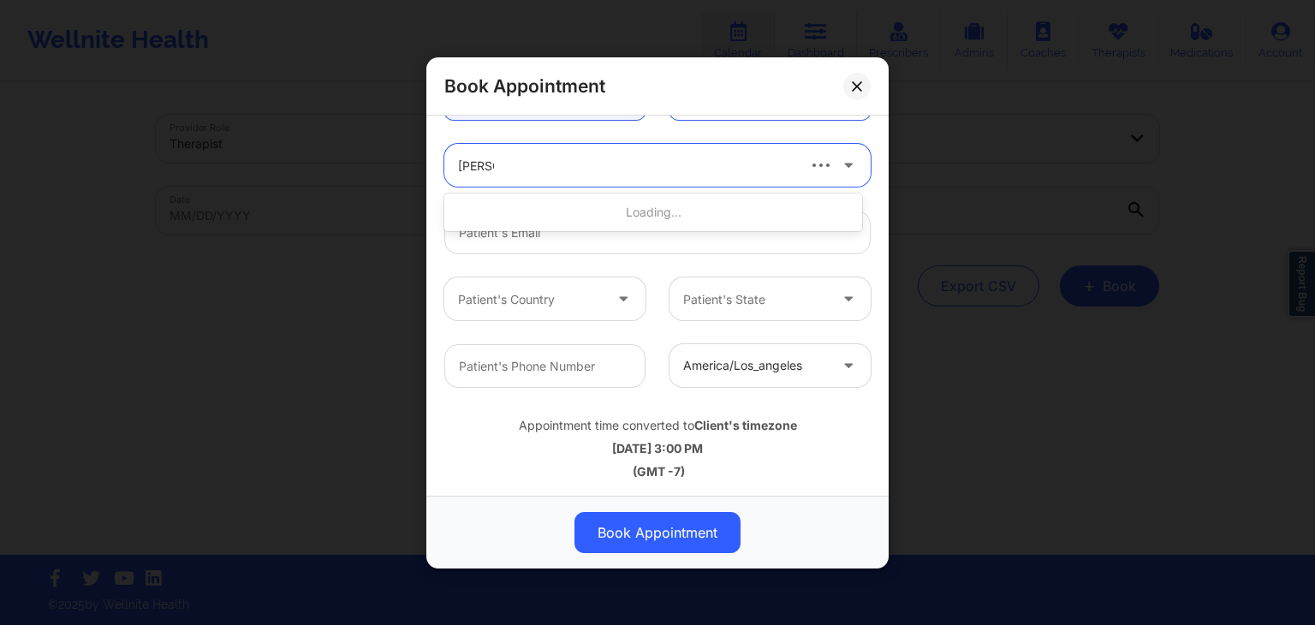
type input "darrel"
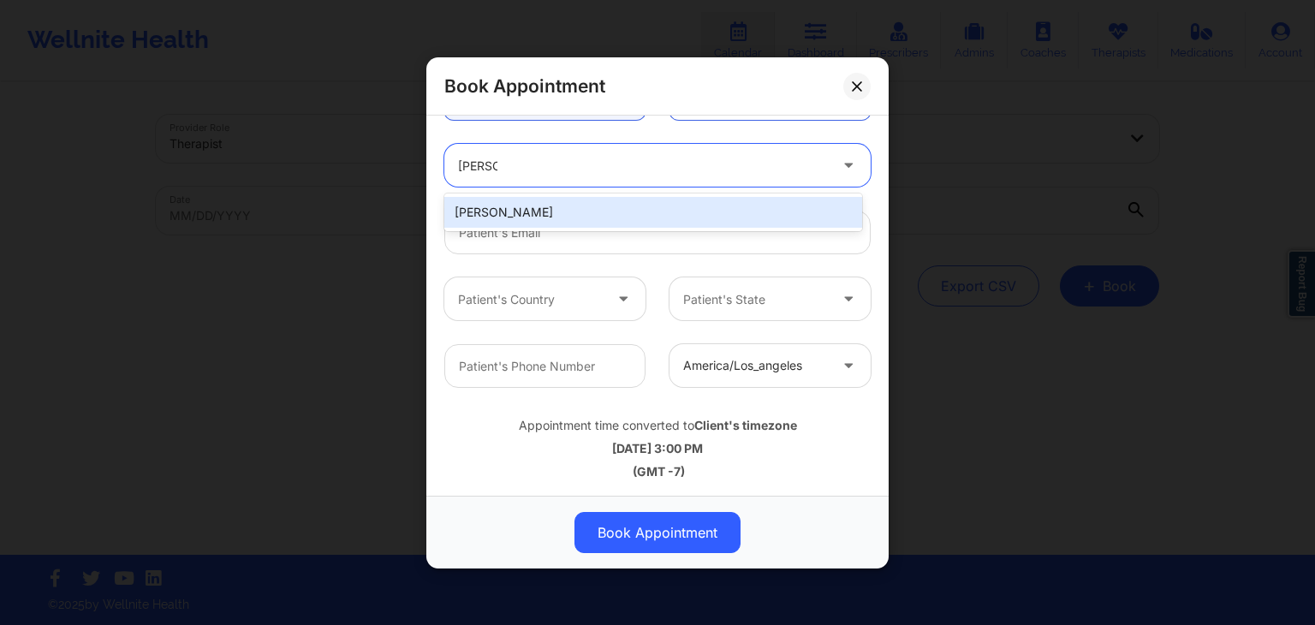
click at [543, 218] on div "Darrel Brown" at bounding box center [653, 212] width 418 height 31
type input "punchee28@gmail.com"
type input "2056048364"
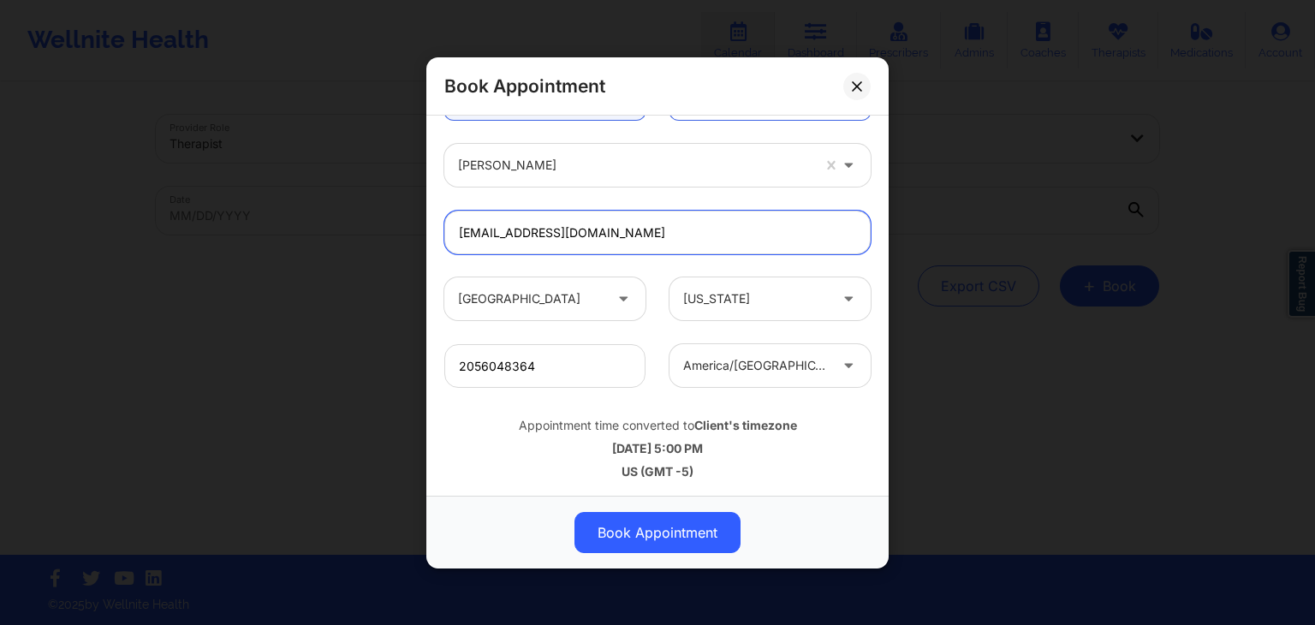
click at [543, 218] on input "punchee28@gmail.com" at bounding box center [657, 233] width 426 height 44
click at [596, 217] on input "punchee28@gmail.com" at bounding box center [657, 233] width 426 height 44
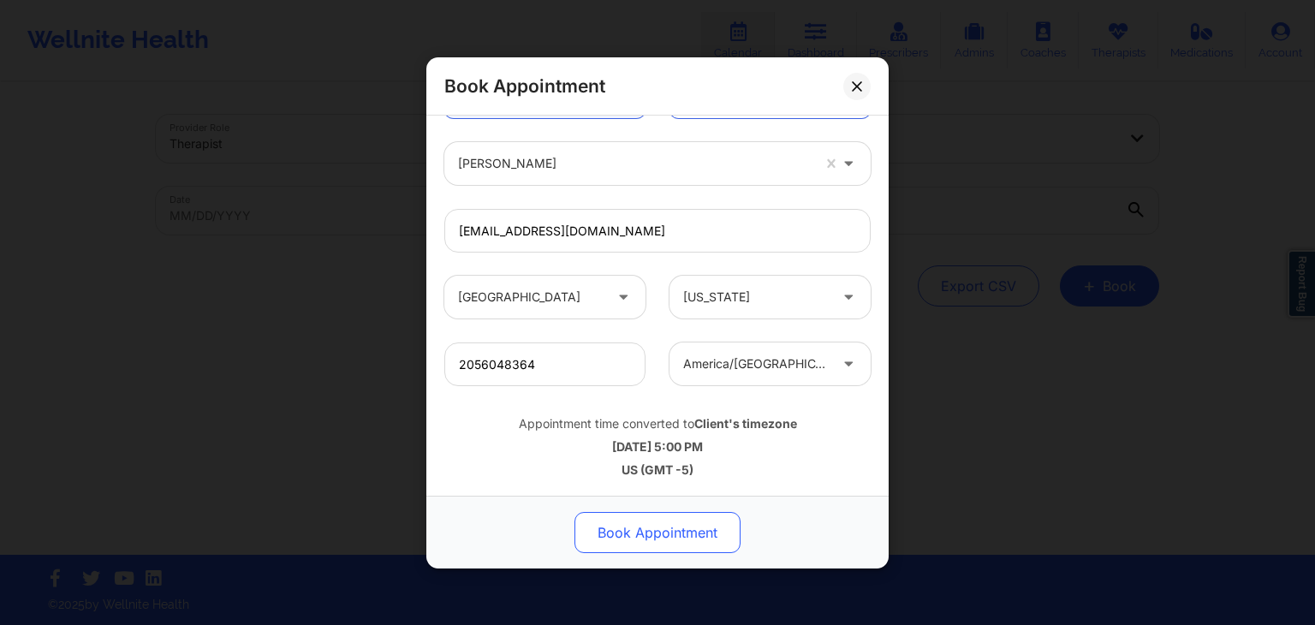
click at [675, 537] on button "Book Appointment" at bounding box center [658, 532] width 166 height 41
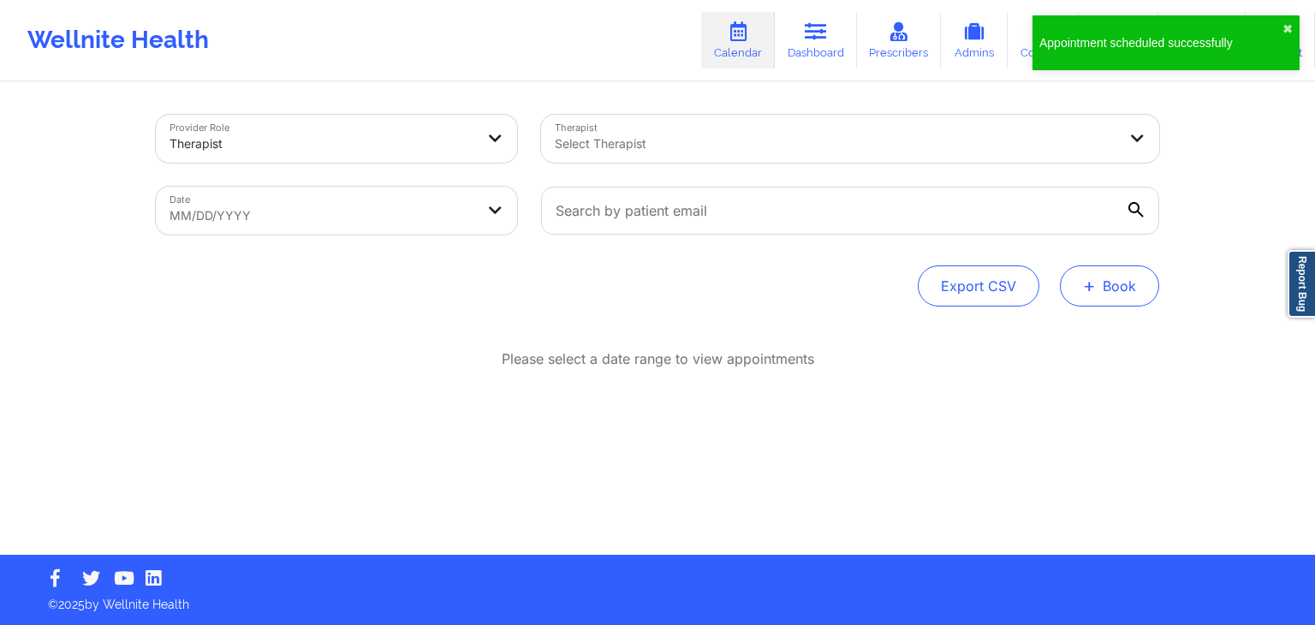
click at [1093, 281] on span "+" at bounding box center [1089, 285] width 13 height 9
click at [1057, 336] on button "Therapy Session" at bounding box center [1080, 340] width 131 height 28
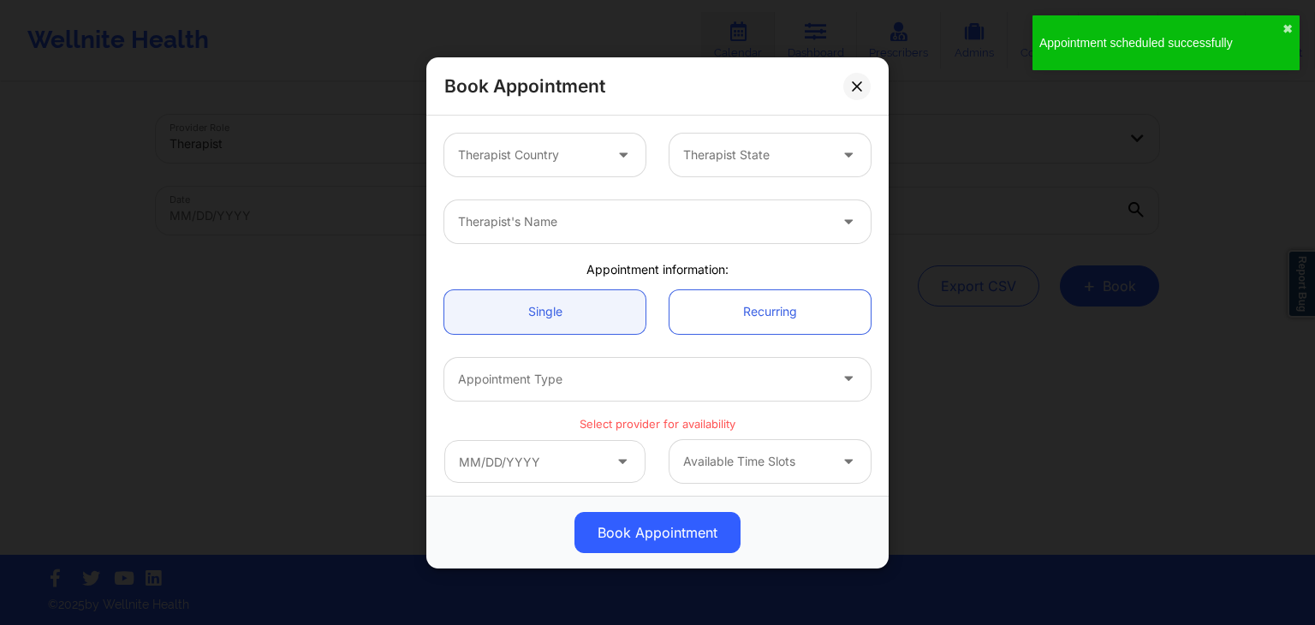
click at [527, 164] on div "Therapist Country" at bounding box center [524, 155] width 160 height 43
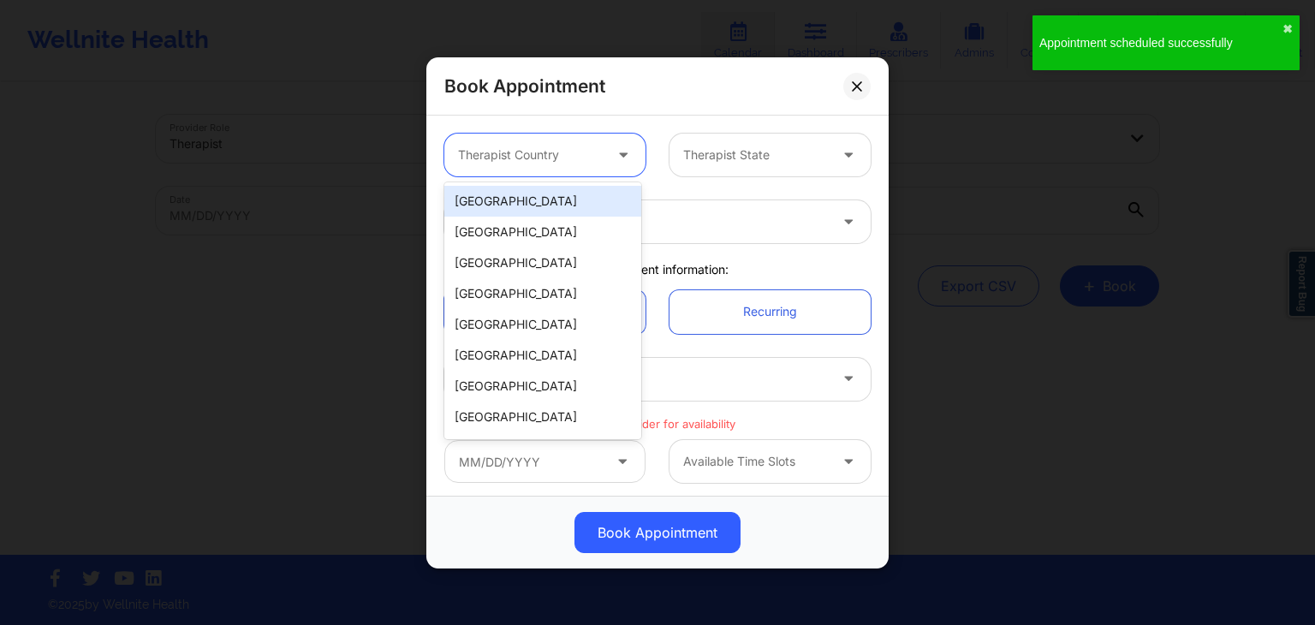
click at [516, 210] on div "[GEOGRAPHIC_DATA]" at bounding box center [542, 201] width 197 height 31
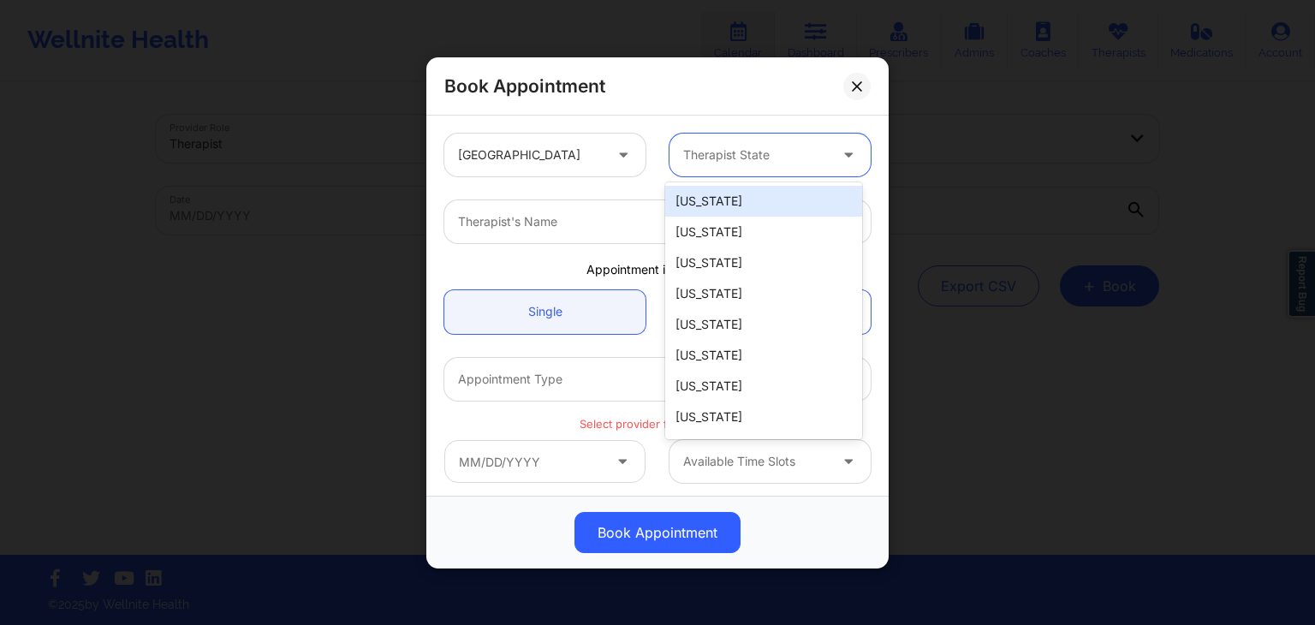
click at [712, 162] on div at bounding box center [755, 155] width 145 height 21
click at [725, 188] on div "[US_STATE]" at bounding box center [763, 201] width 197 height 31
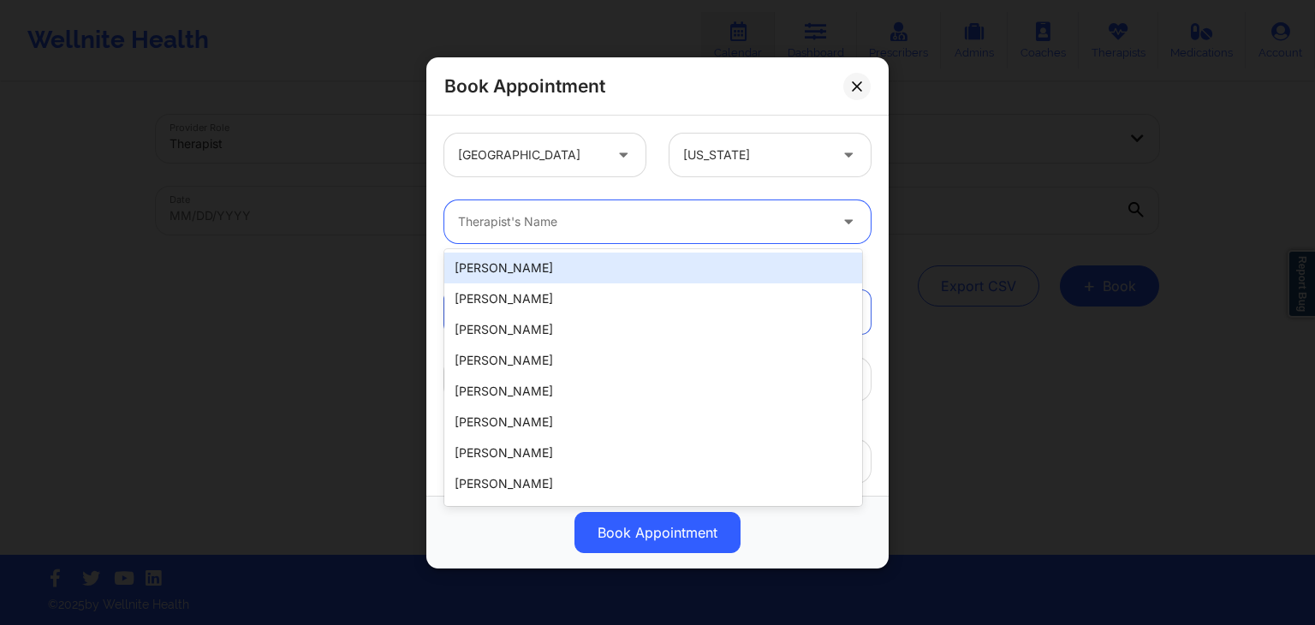
click at [630, 233] on div "Therapist's Name" at bounding box center [636, 221] width 385 height 43
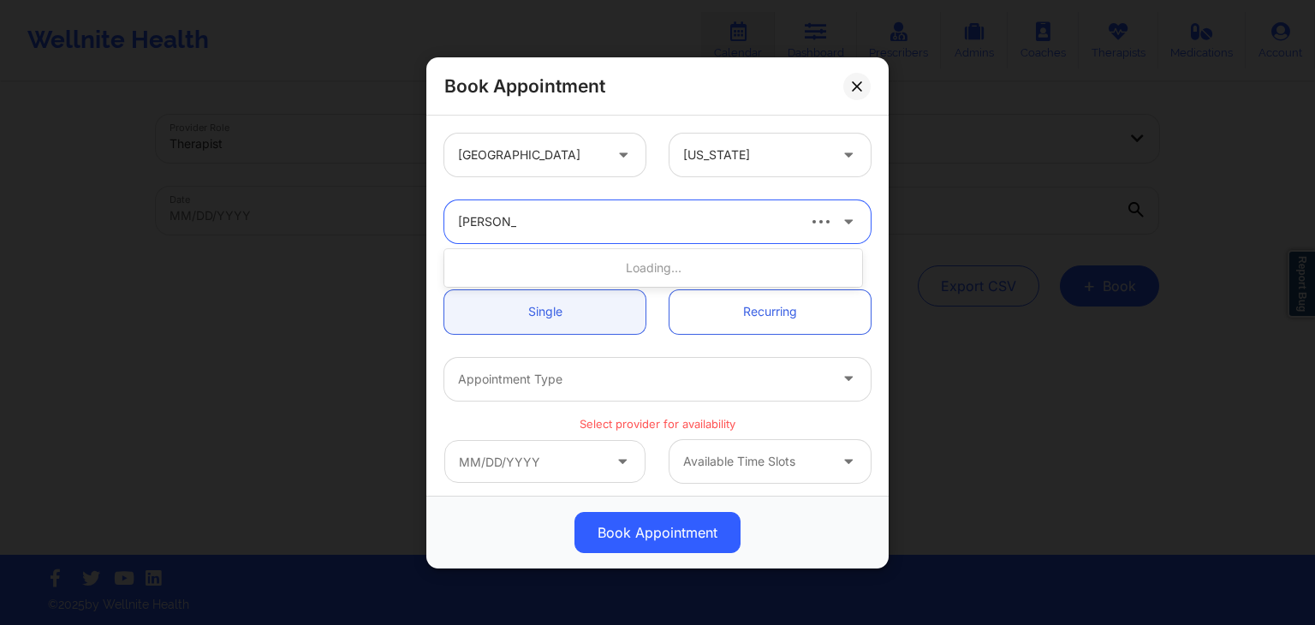
type input "jessica kuk"
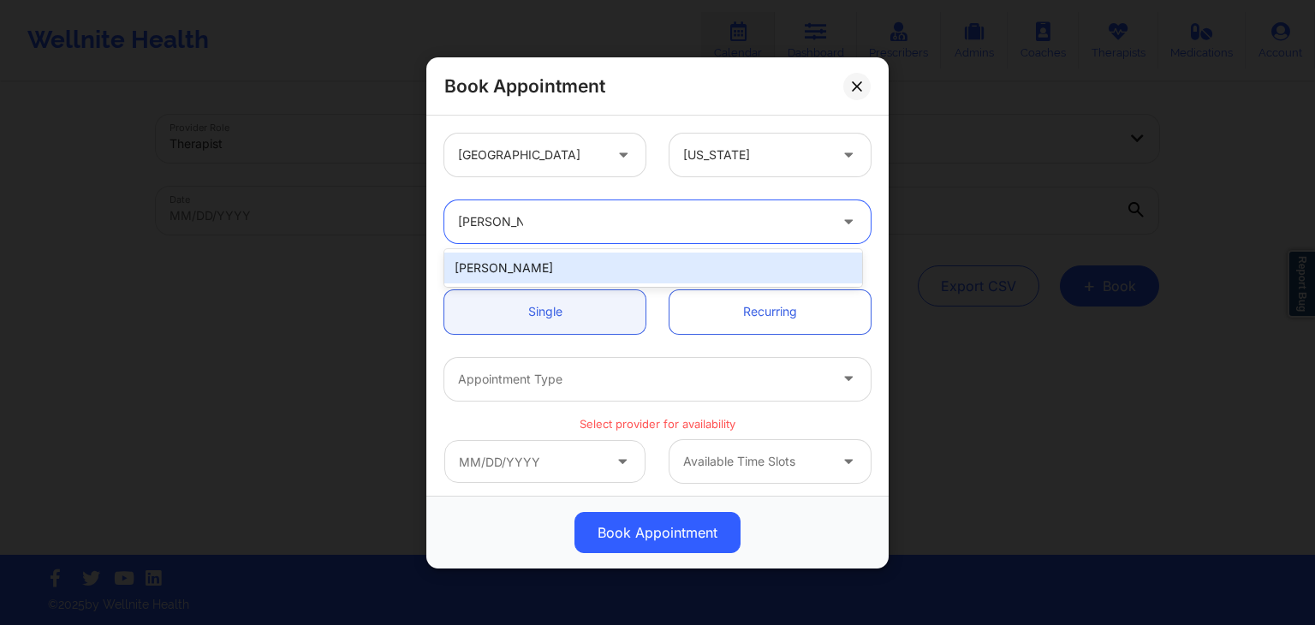
click at [645, 264] on div "Jessica Kuklo" at bounding box center [653, 268] width 418 height 31
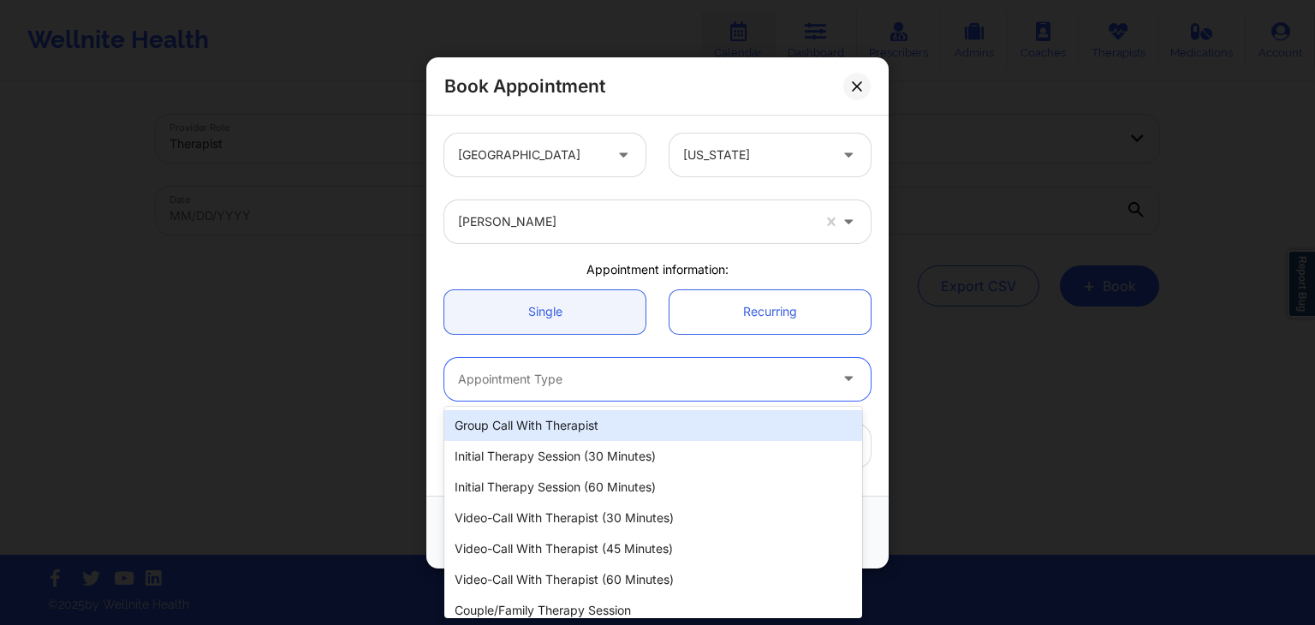
click at [567, 383] on div at bounding box center [643, 378] width 370 height 21
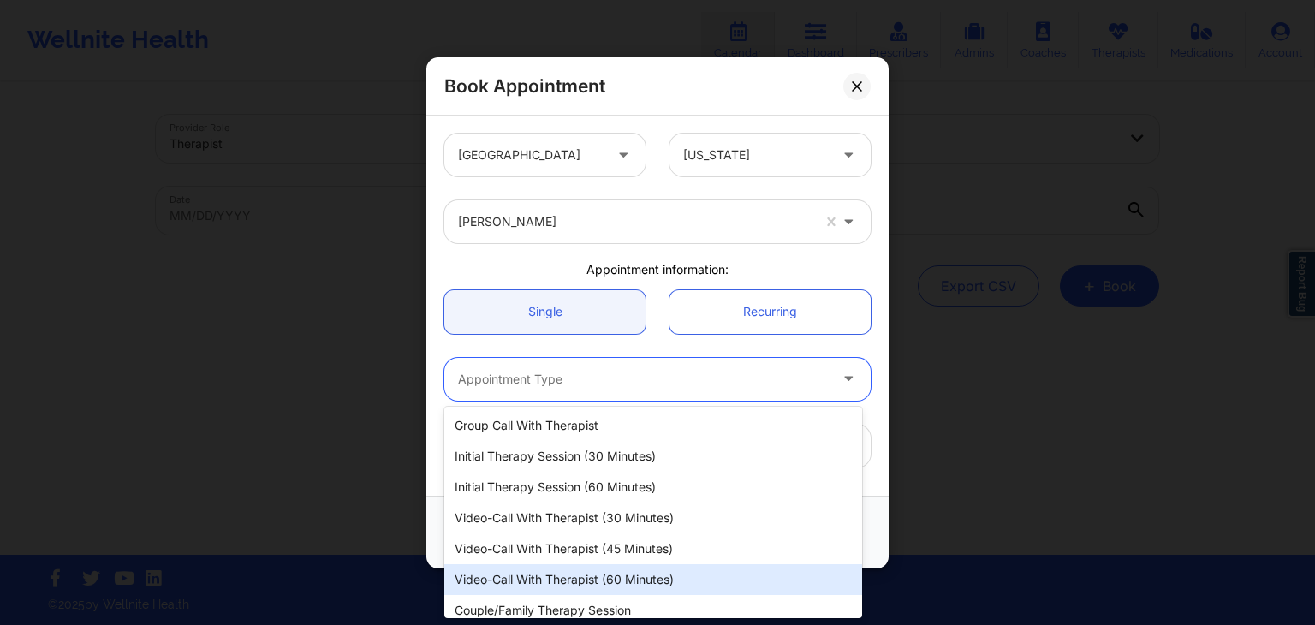
click at [597, 580] on div "Video-Call with Therapist (60 minutes)" at bounding box center [653, 579] width 418 height 31
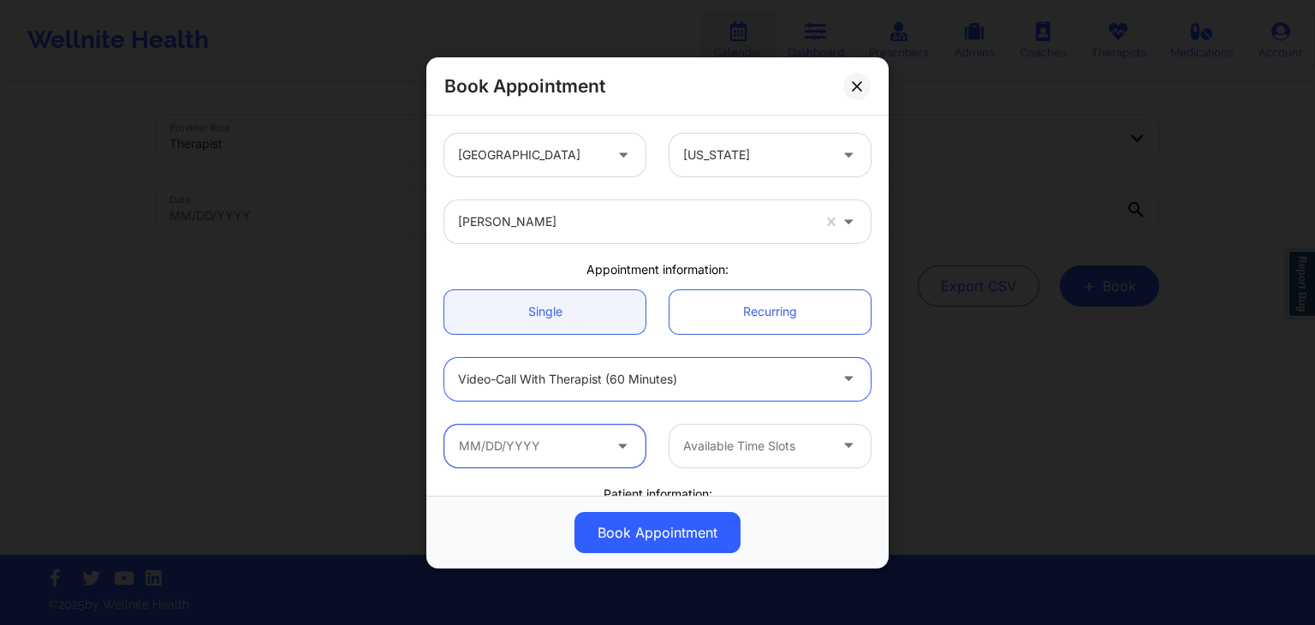
click at [586, 448] on input "text" at bounding box center [544, 445] width 201 height 43
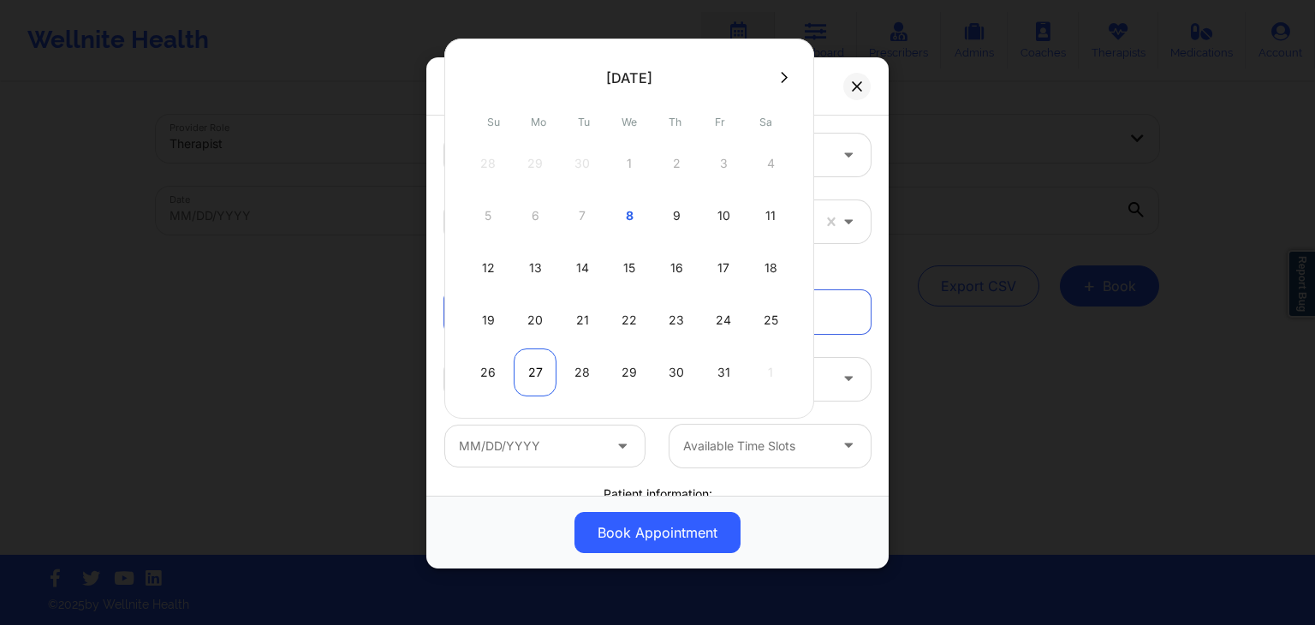
click at [542, 367] on div "27" at bounding box center [535, 372] width 43 height 48
type input "10/27/2025"
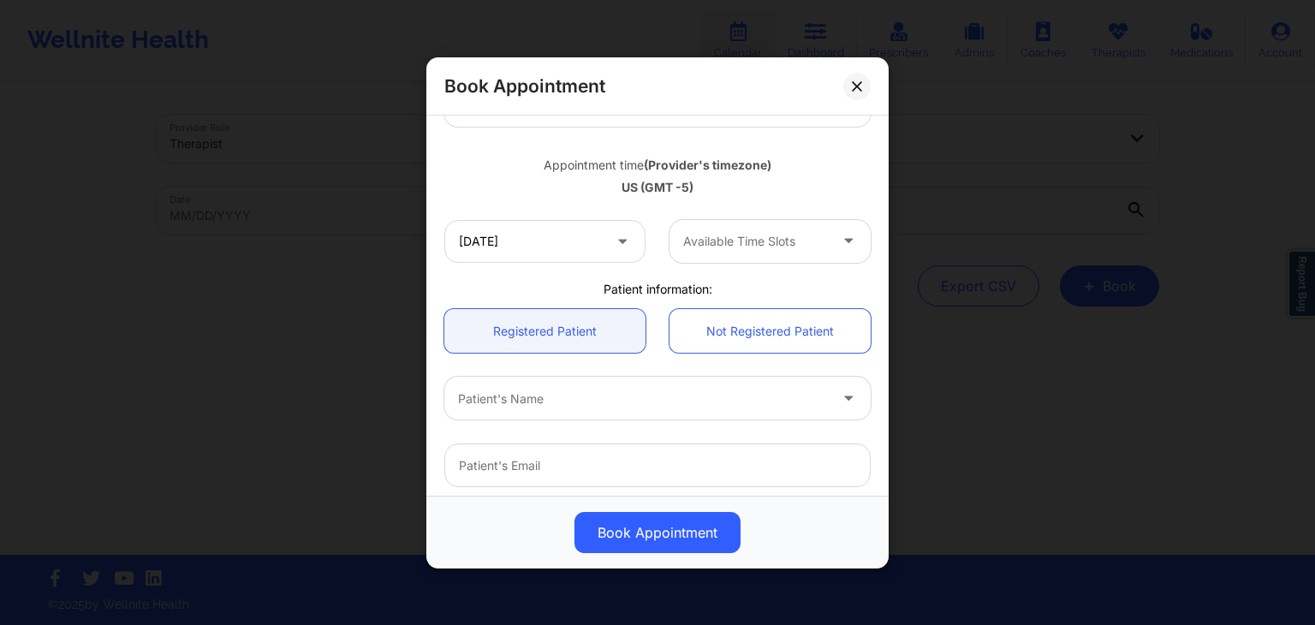
scroll to position [277, 0]
click at [747, 247] on div at bounding box center [755, 237] width 145 height 21
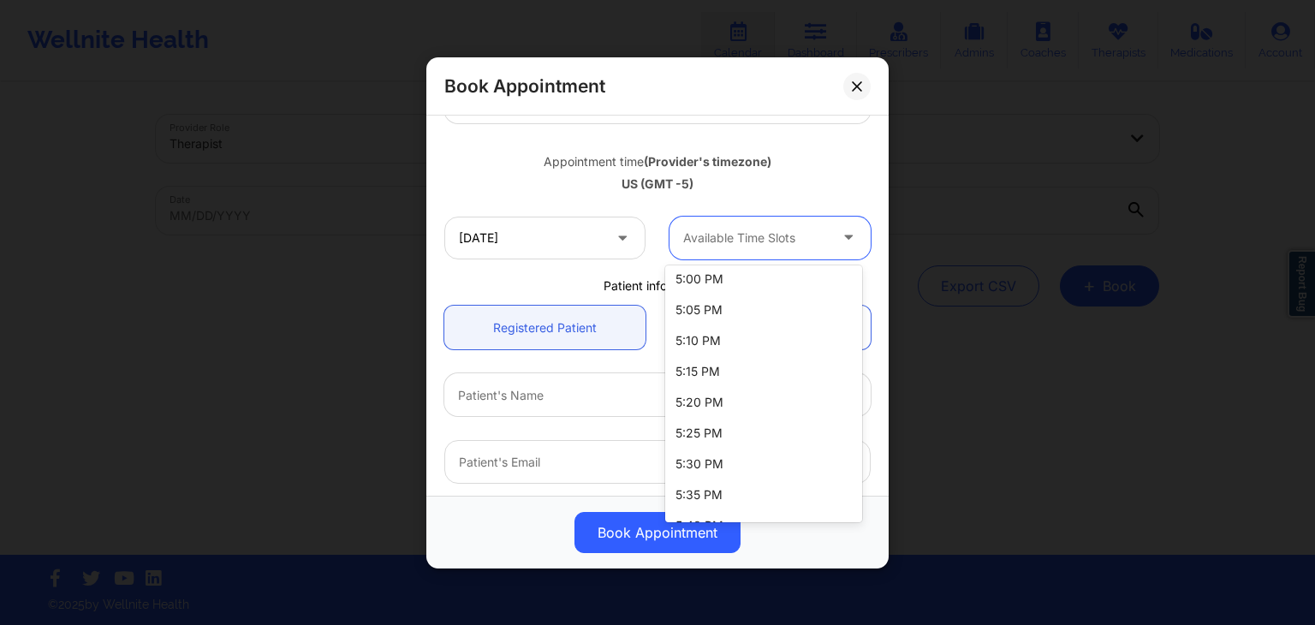
scroll to position [2593, 0]
click at [712, 268] on div "5:00 PM" at bounding box center [763, 280] width 197 height 31
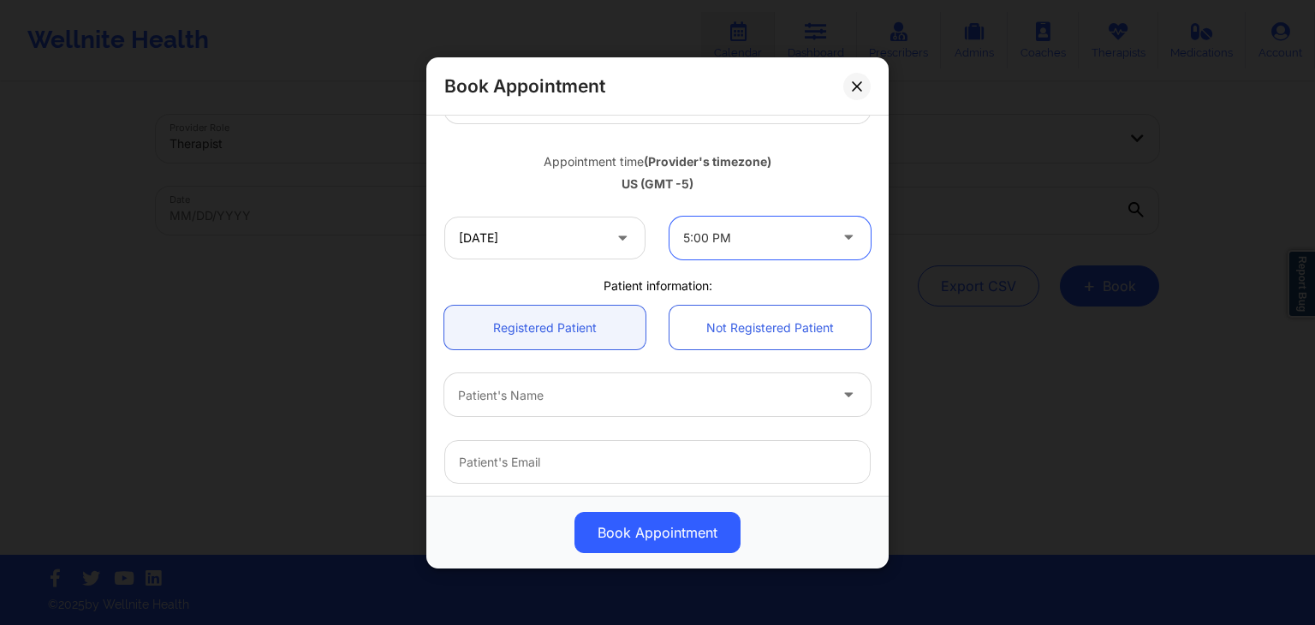
click at [541, 386] on div at bounding box center [643, 394] width 370 height 21
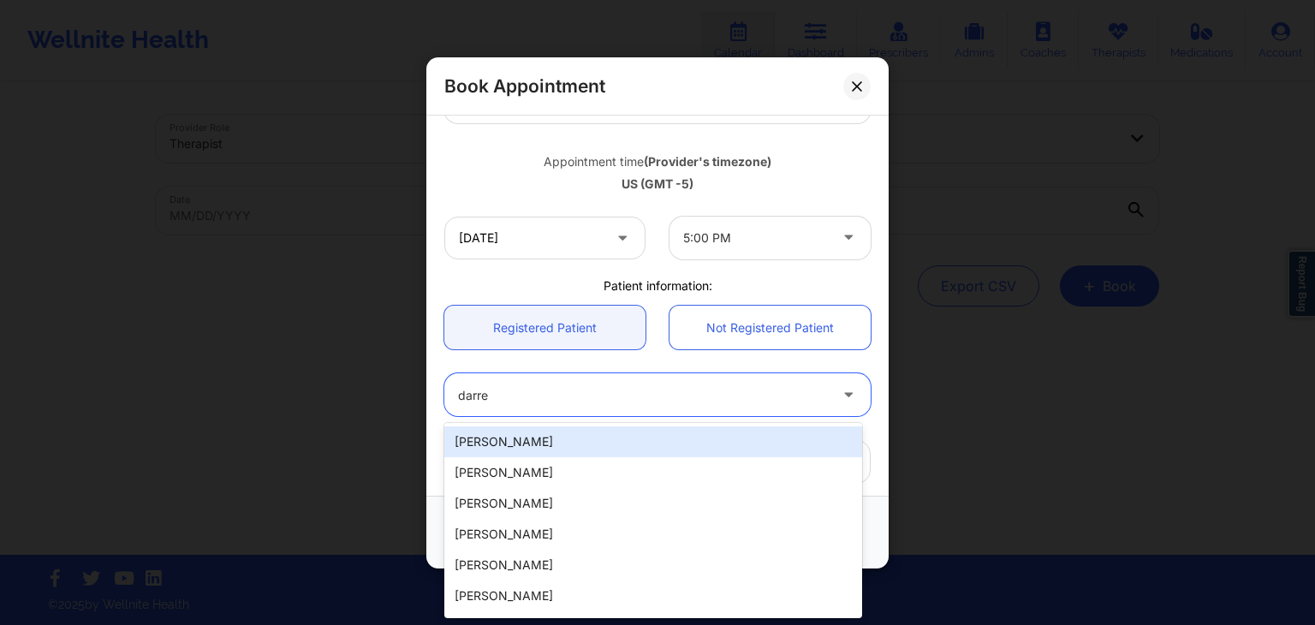
type input "darrel"
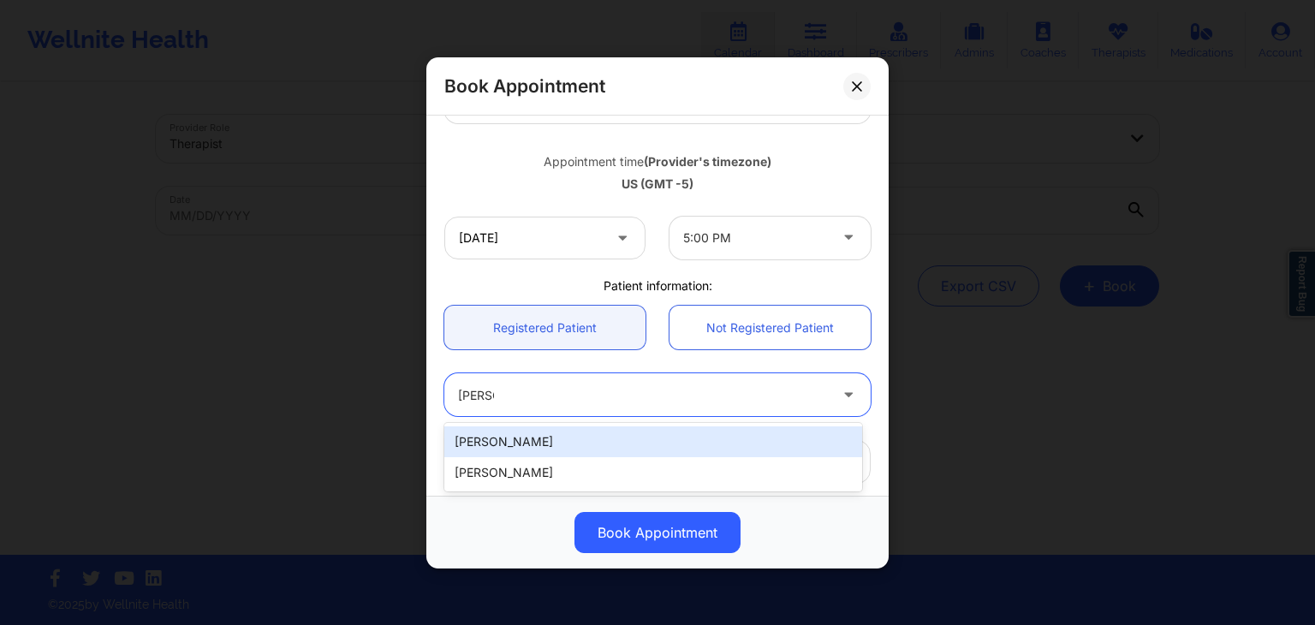
click at [523, 444] on div "Darrel Brown" at bounding box center [653, 441] width 418 height 31
type input "punchee28@gmail.com"
type input "2056048364"
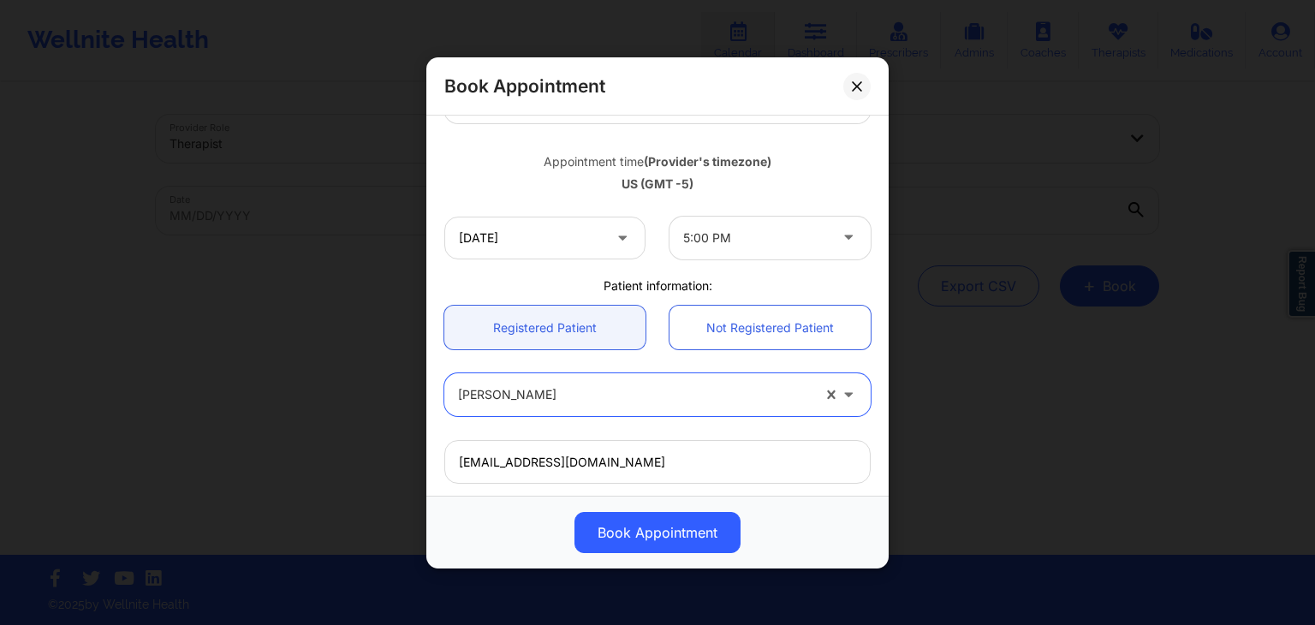
scroll to position [509, 0]
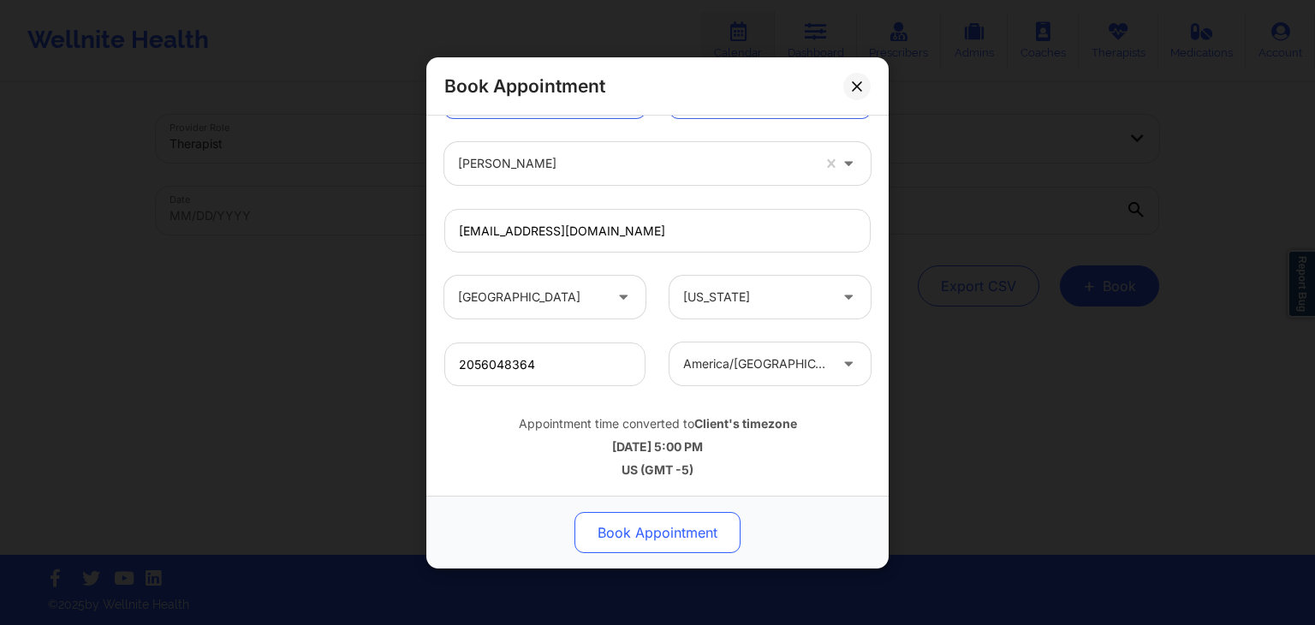
click at [659, 529] on button "Book Appointment" at bounding box center [658, 532] width 166 height 41
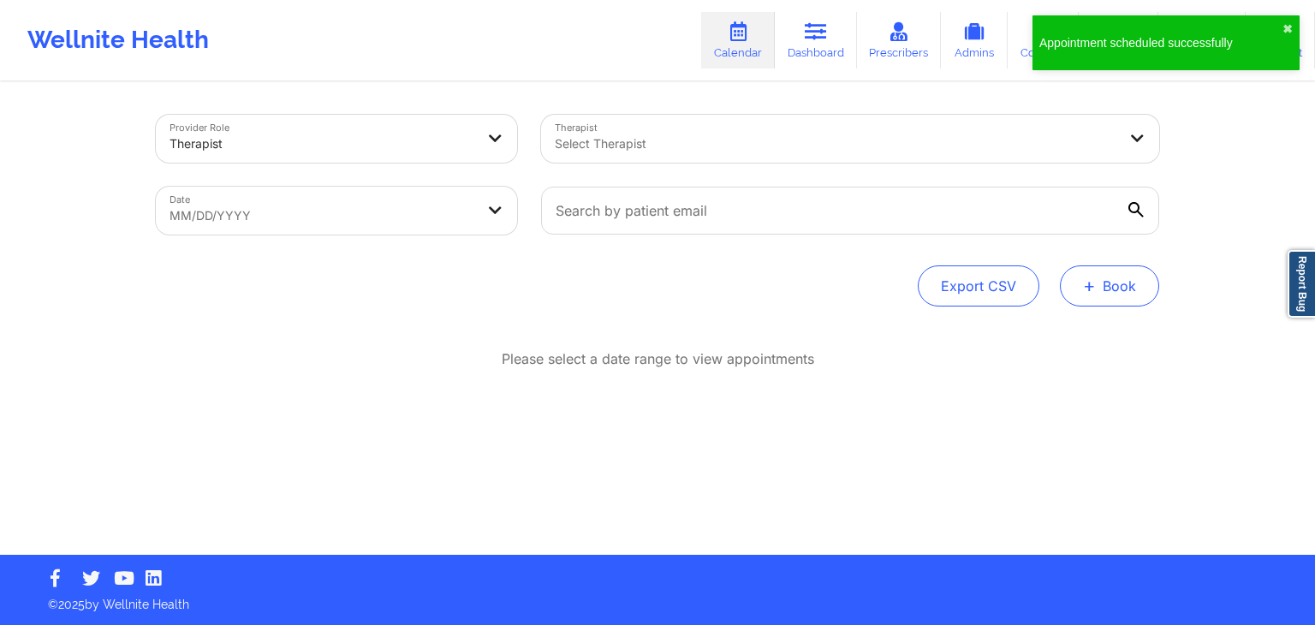
click at [1117, 289] on button "+ Book" at bounding box center [1109, 285] width 99 height 41
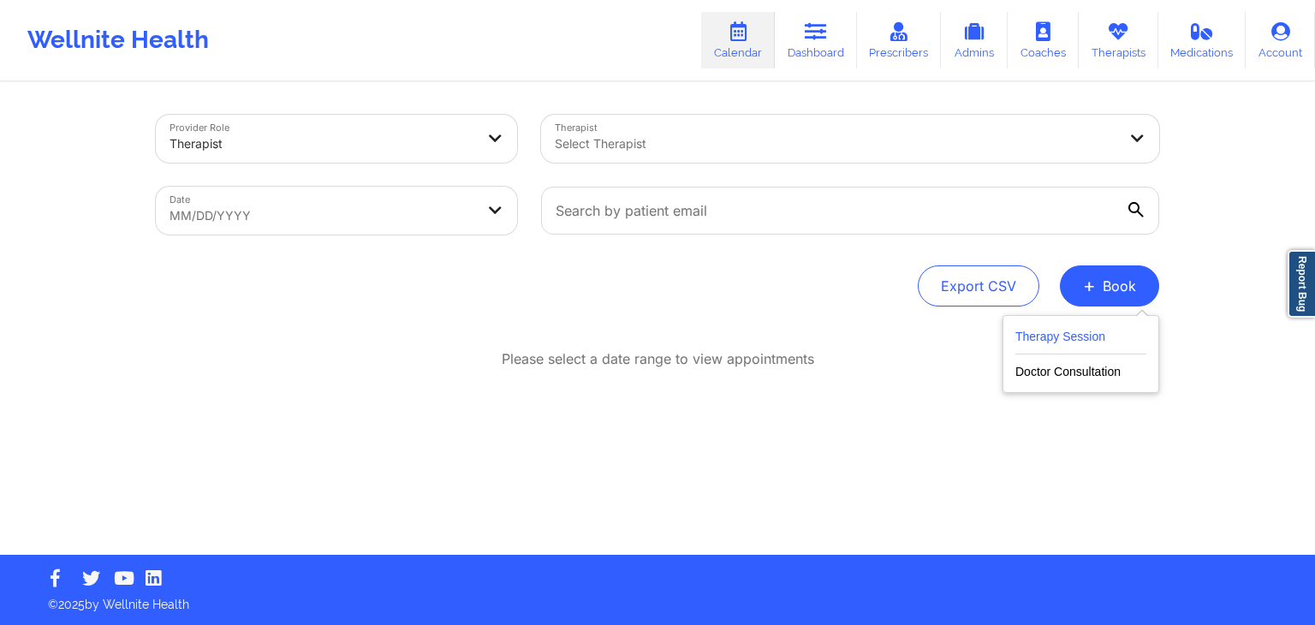
click at [1075, 337] on button "Therapy Session" at bounding box center [1080, 340] width 131 height 28
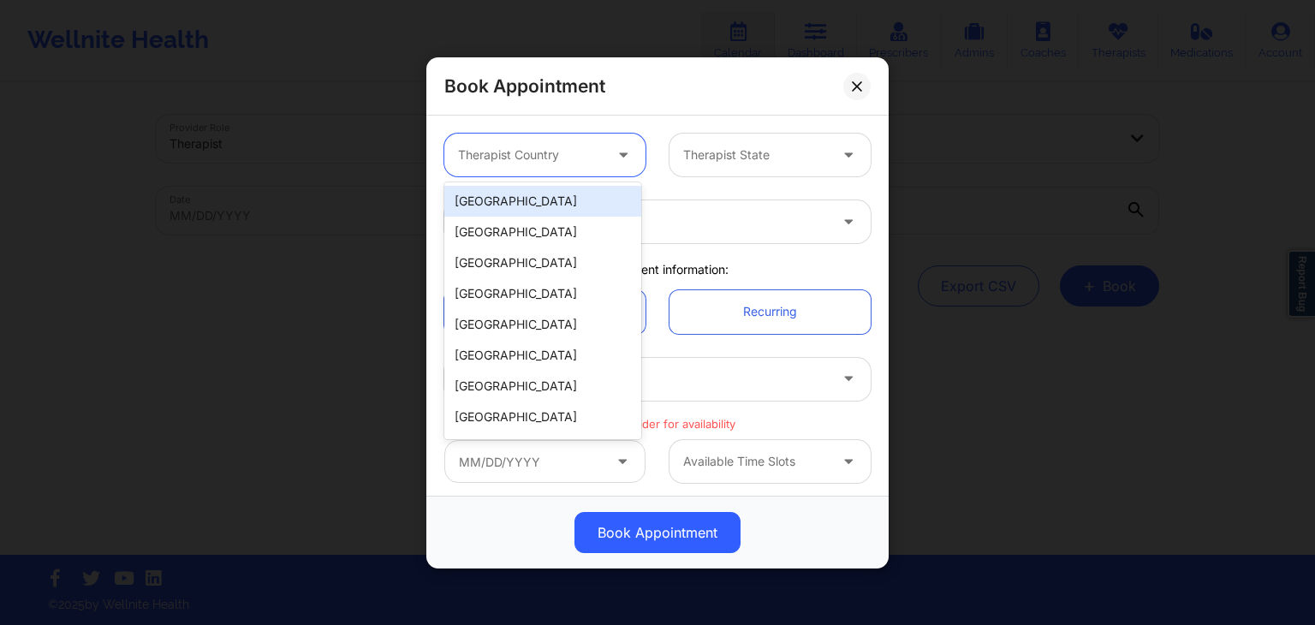
click at [544, 139] on div "Therapist Country" at bounding box center [524, 155] width 160 height 43
click at [537, 189] on div "[GEOGRAPHIC_DATA]" at bounding box center [542, 201] width 197 height 31
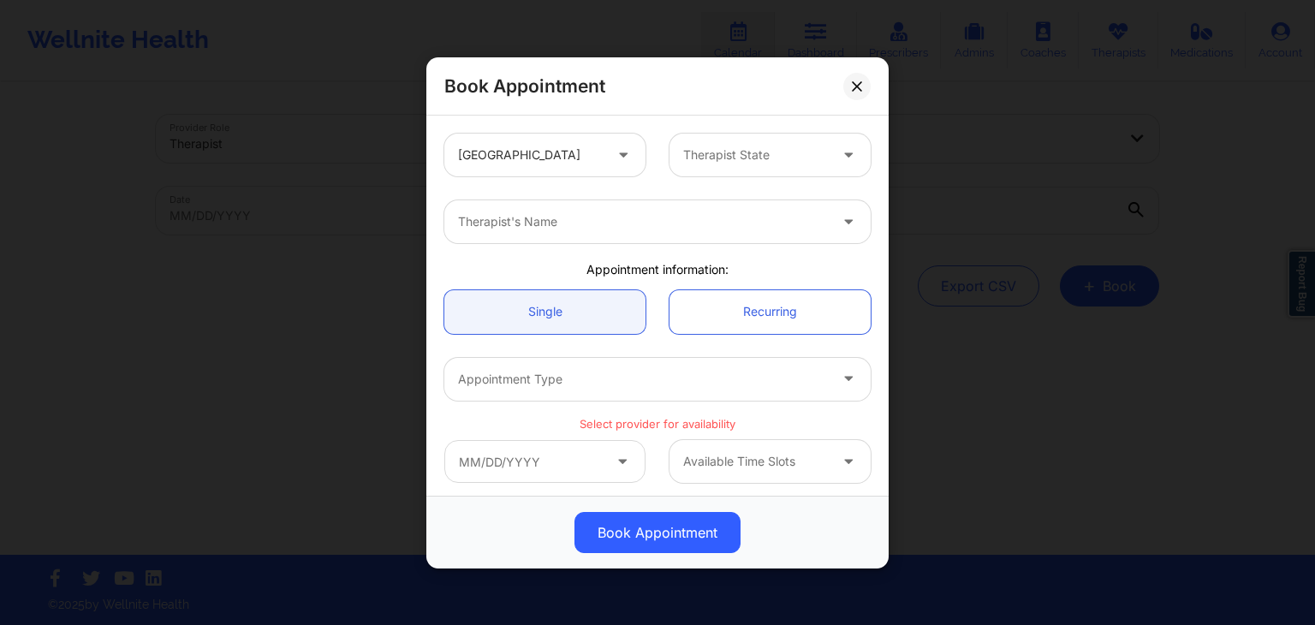
click at [691, 179] on div "United States Therapist State" at bounding box center [657, 155] width 450 height 67
click at [704, 145] on div at bounding box center [755, 155] width 145 height 21
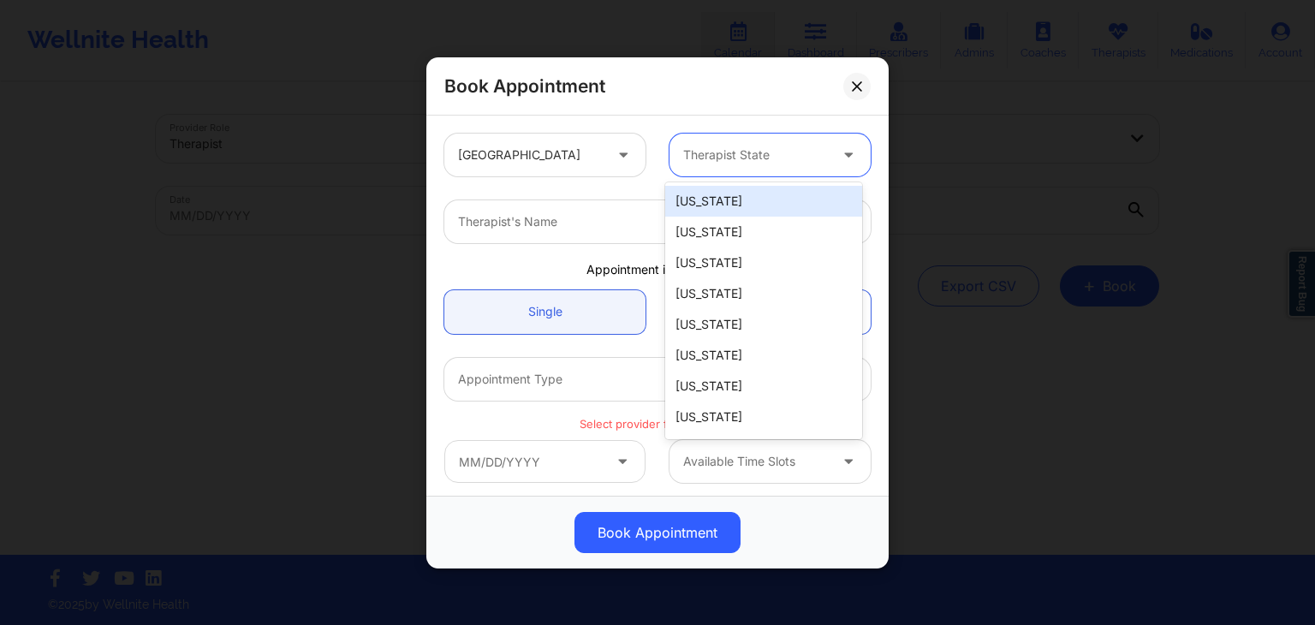
click at [716, 188] on div "[US_STATE]" at bounding box center [763, 201] width 197 height 31
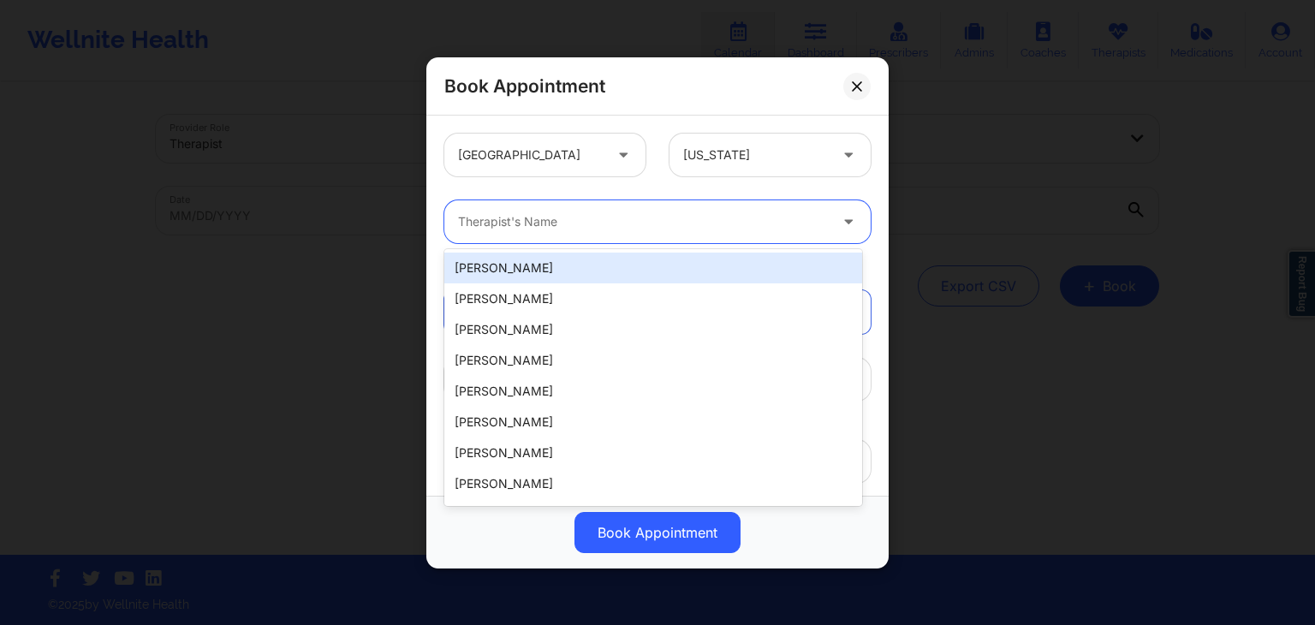
click at [593, 235] on div "Therapist's Name" at bounding box center [636, 221] width 385 height 43
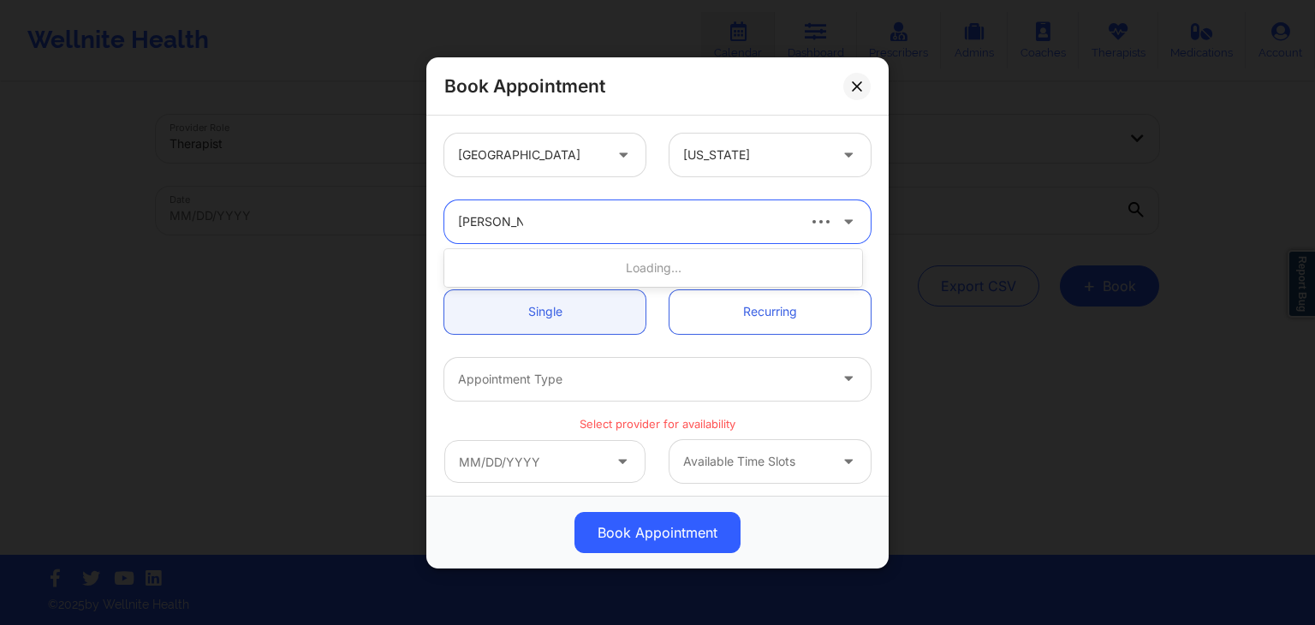
type input "jessica kukl"
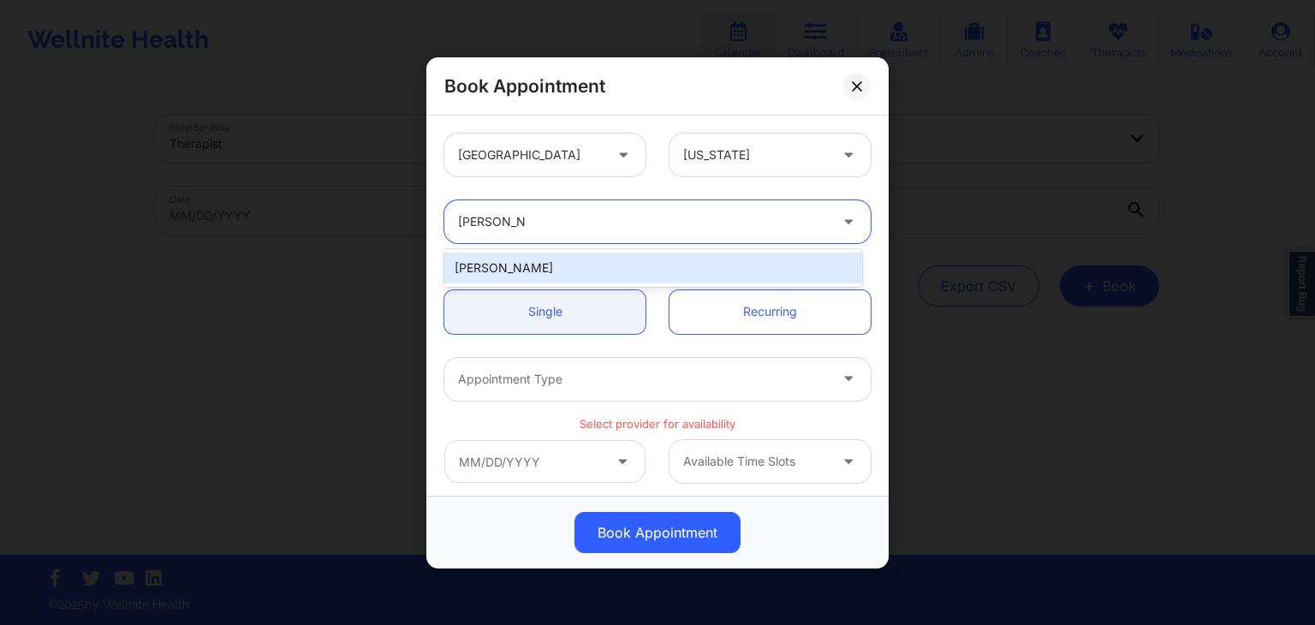
click at [572, 259] on div "Jessica Kuklo" at bounding box center [653, 268] width 418 height 31
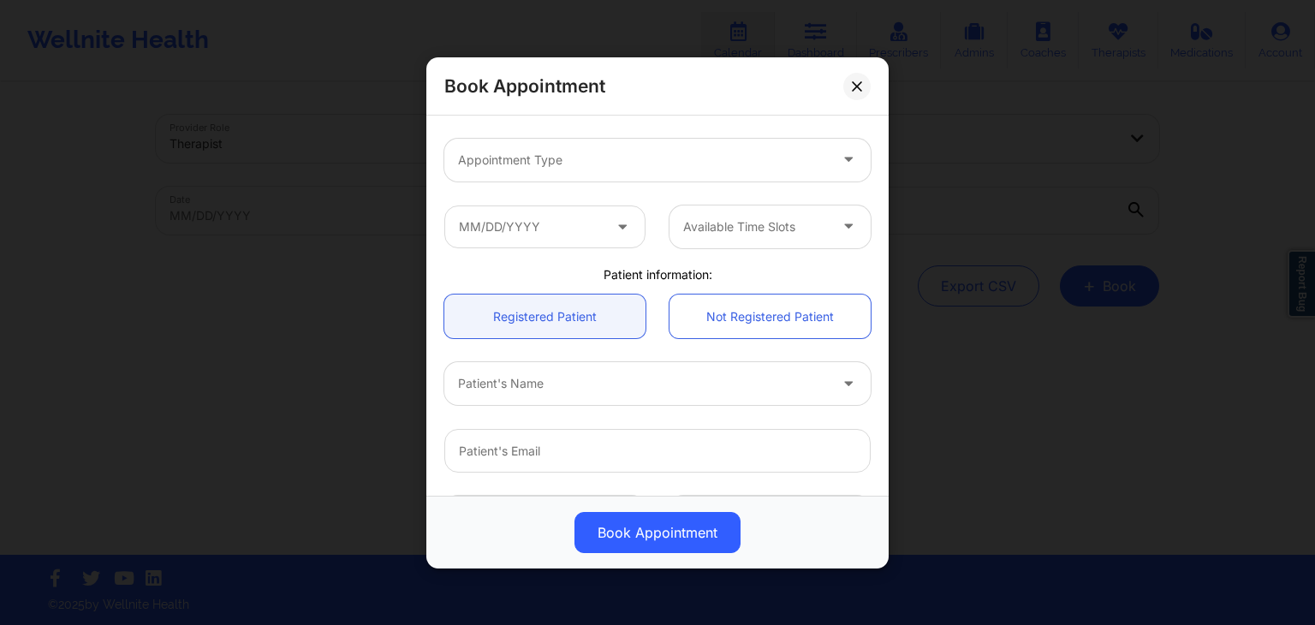
scroll to position [222, 0]
click at [521, 157] on div at bounding box center [643, 156] width 370 height 21
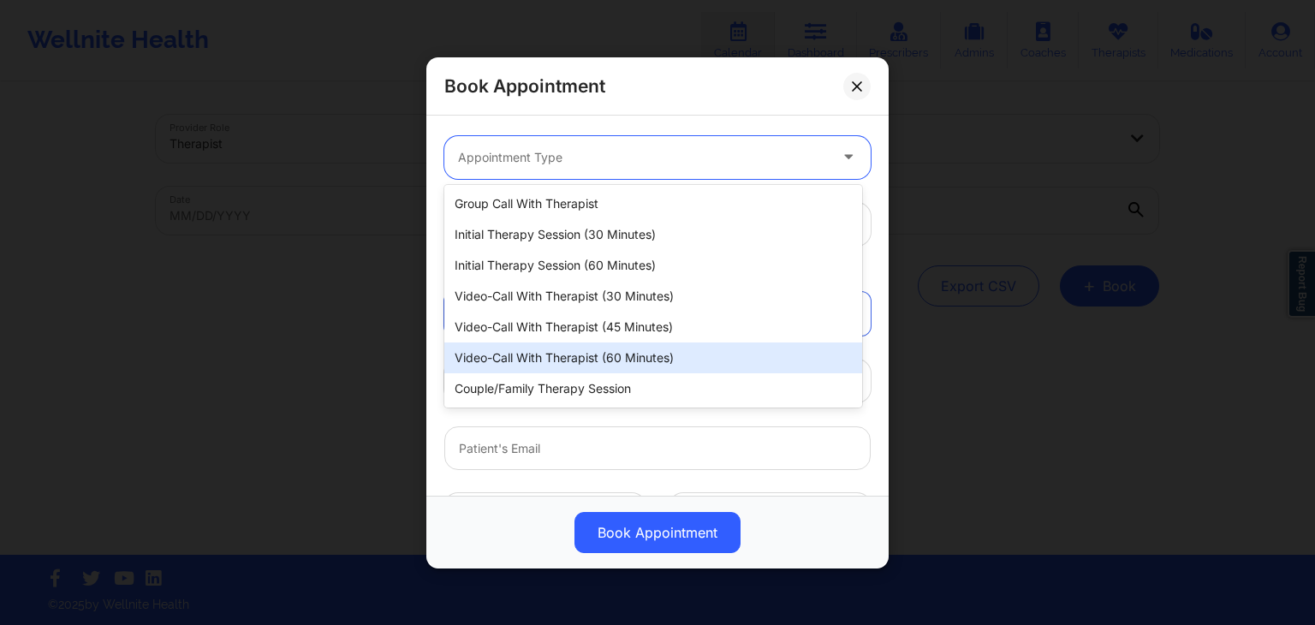
click at [527, 344] on div "Video-Call with Therapist (60 minutes)" at bounding box center [653, 357] width 418 height 31
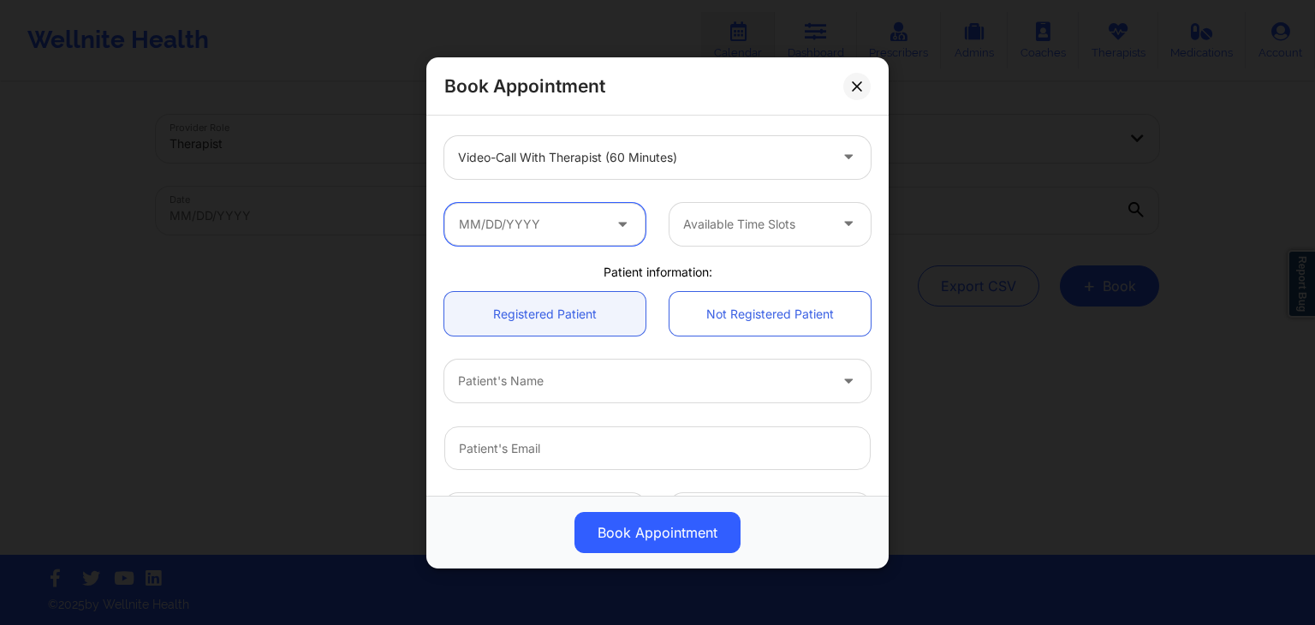
click at [503, 217] on input "text" at bounding box center [544, 223] width 201 height 43
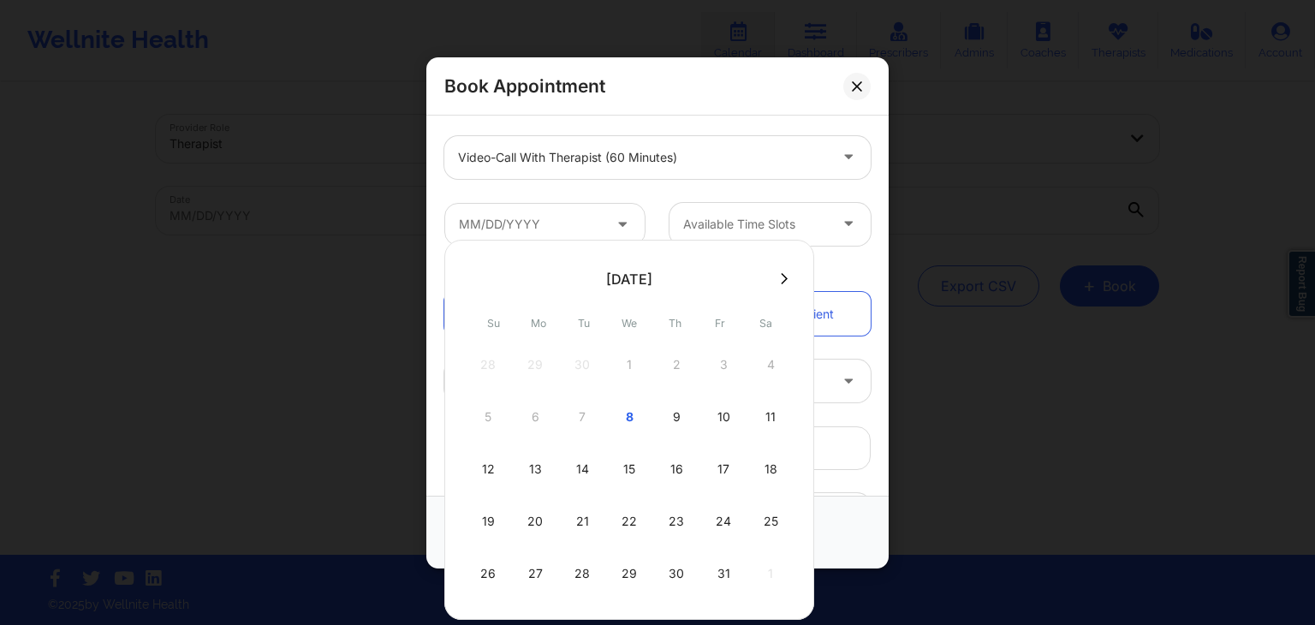
click at [781, 283] on icon at bounding box center [784, 278] width 7 height 11
click at [536, 405] on div "3" at bounding box center [535, 417] width 43 height 48
type input "11/03/2025"
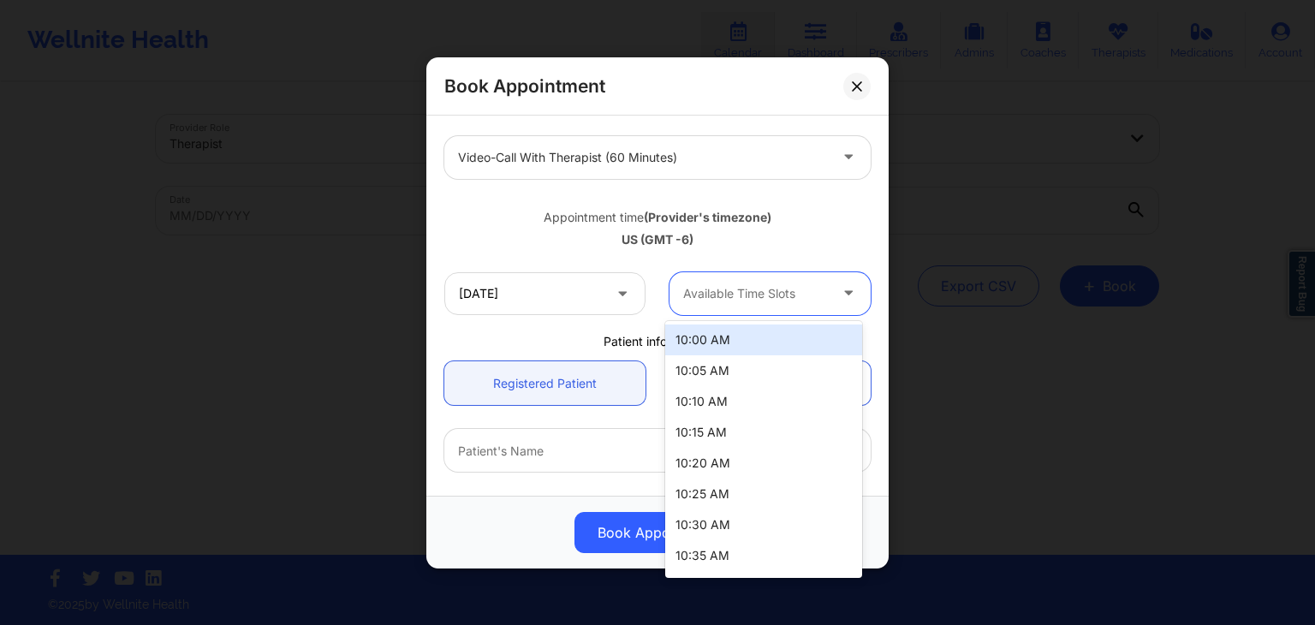
click at [741, 302] on div "Available Time Slots" at bounding box center [750, 292] width 160 height 43
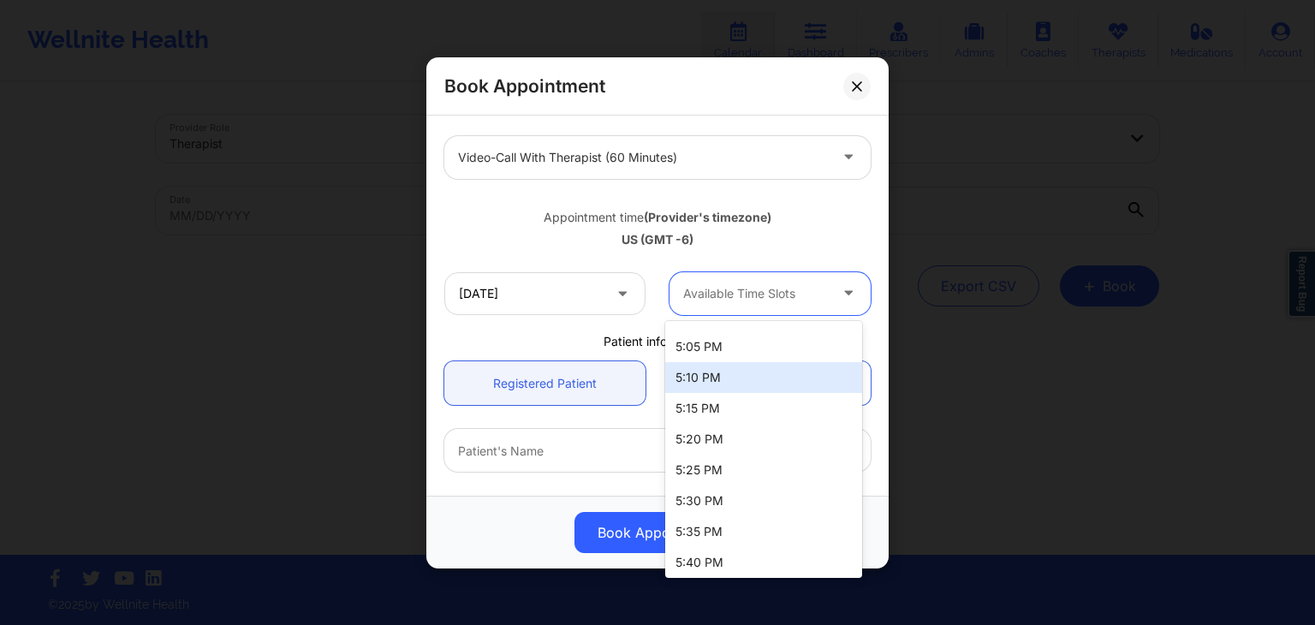
scroll to position [2564, 0]
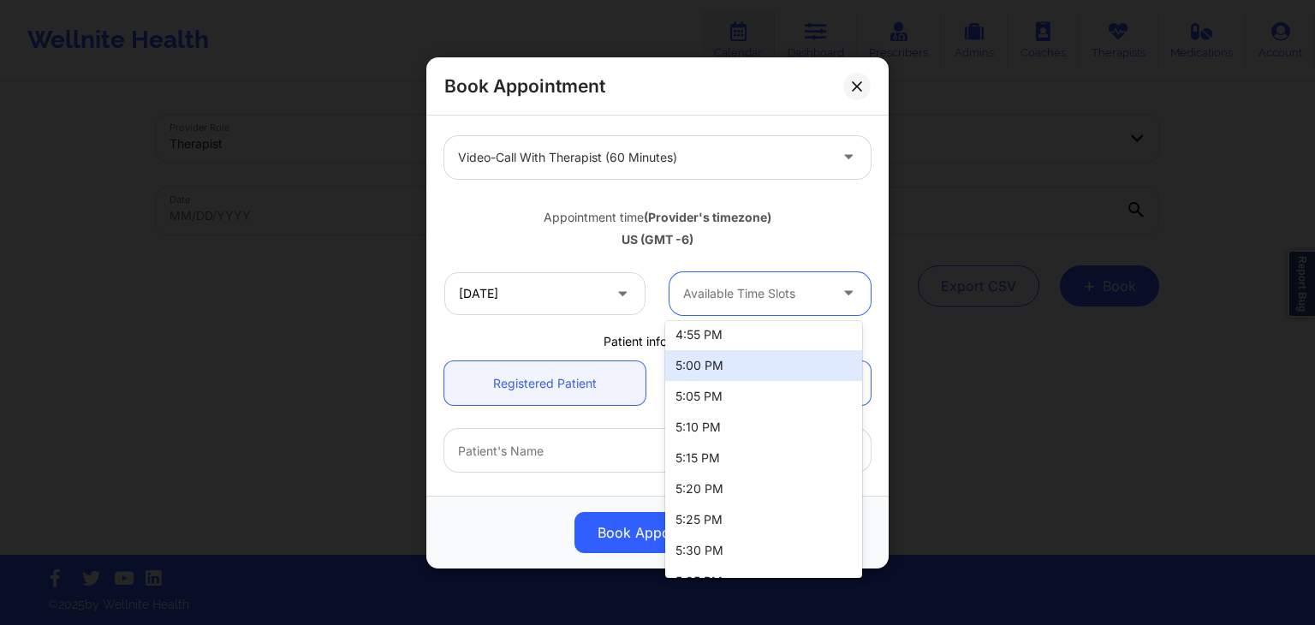
click at [724, 371] on div "5:00 PM" at bounding box center [763, 365] width 197 height 31
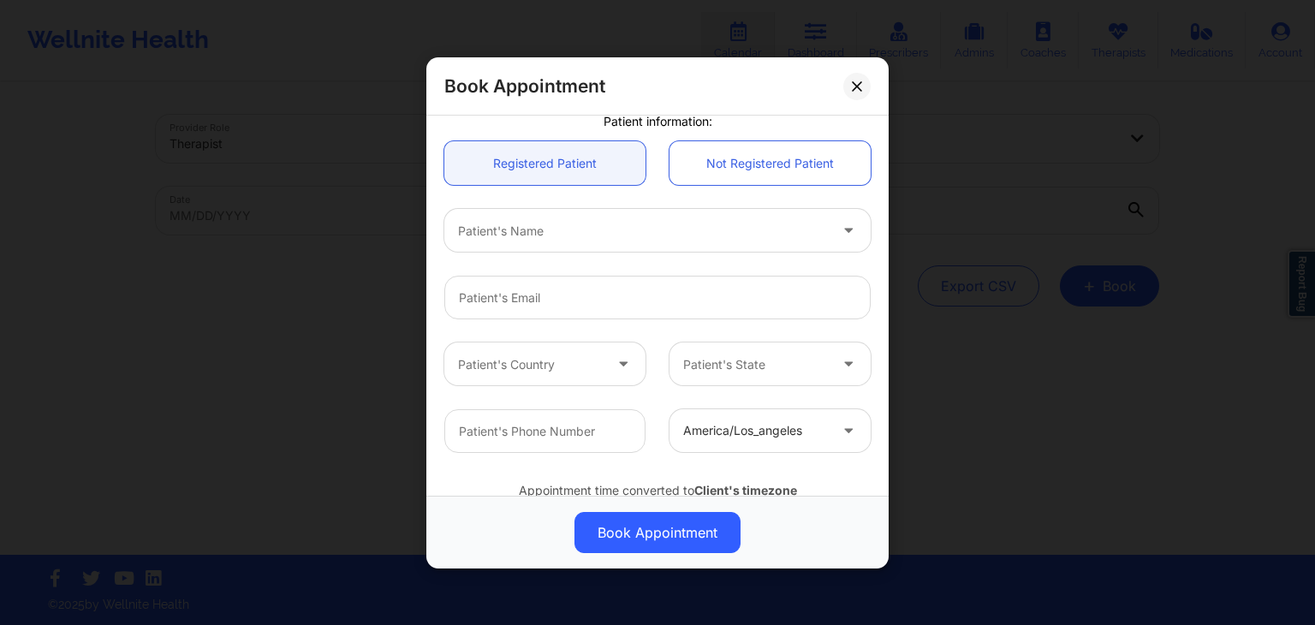
scroll to position [444, 0]
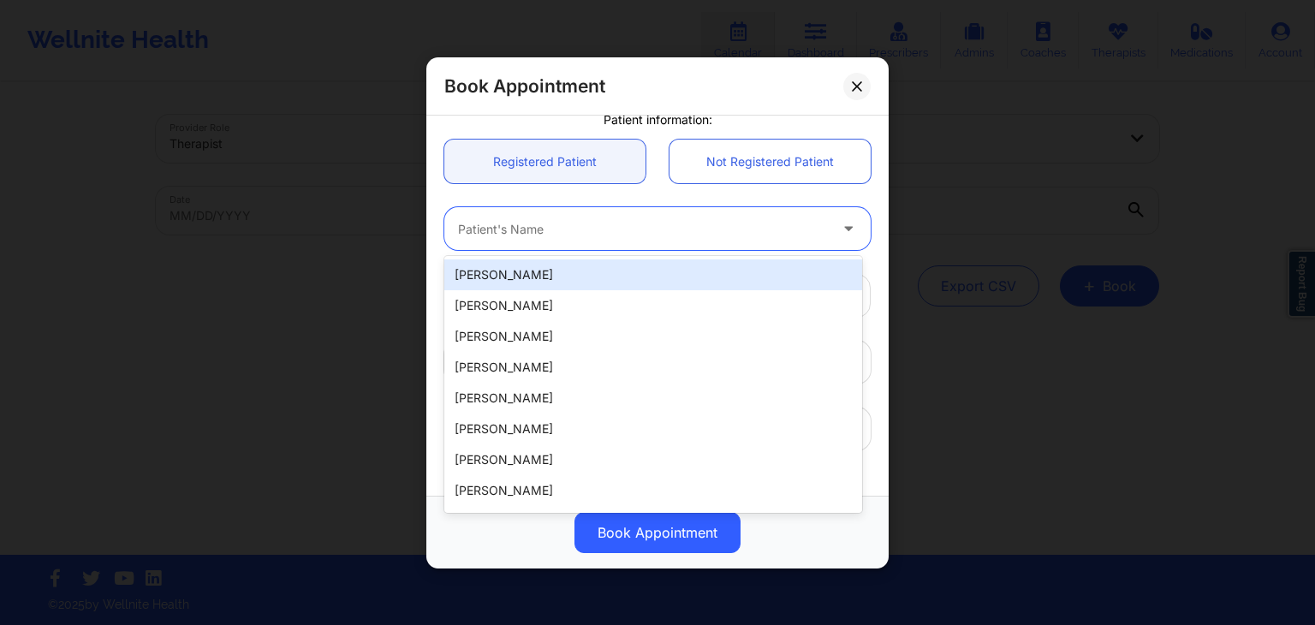
click at [614, 237] on div at bounding box center [643, 228] width 370 height 21
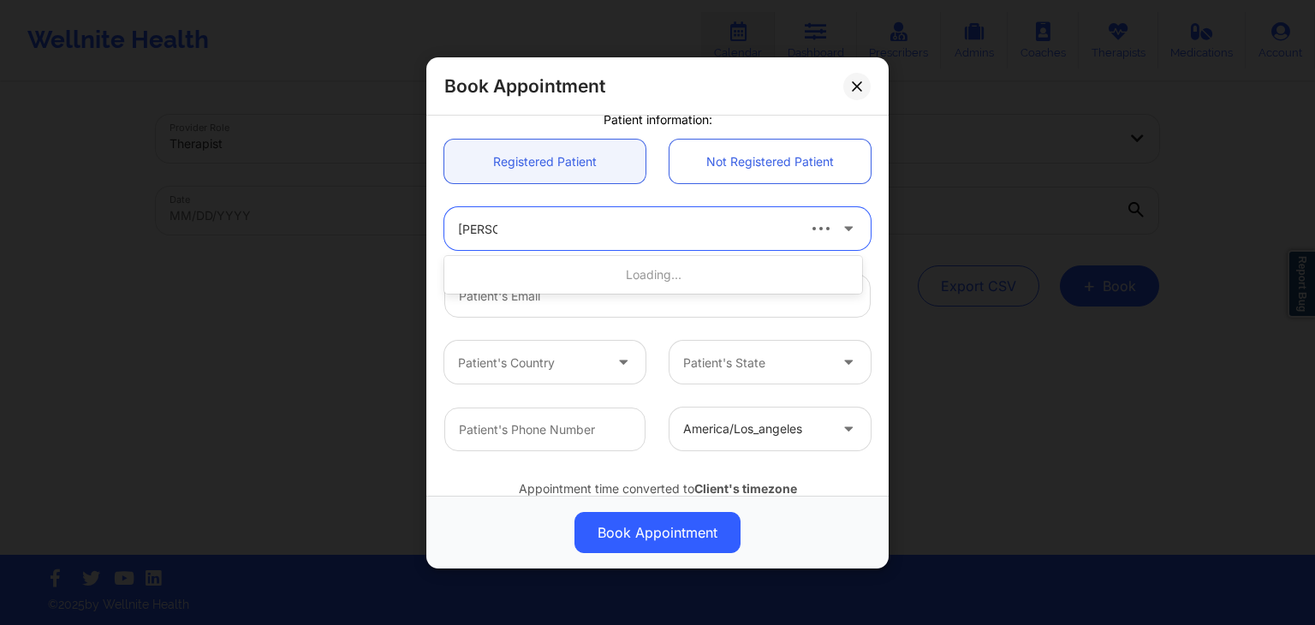
type input "darrel b"
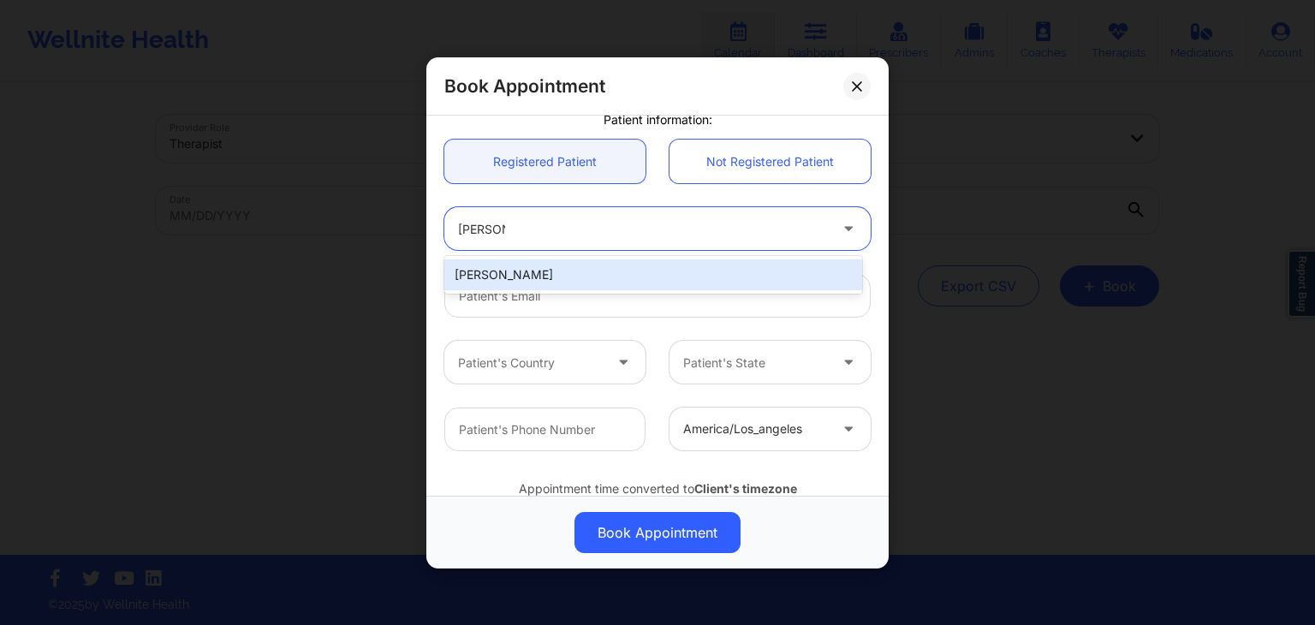
click at [594, 289] on div "Darrel Brown" at bounding box center [653, 274] width 418 height 31
type input "punchee28@gmail.com"
type input "2056048364"
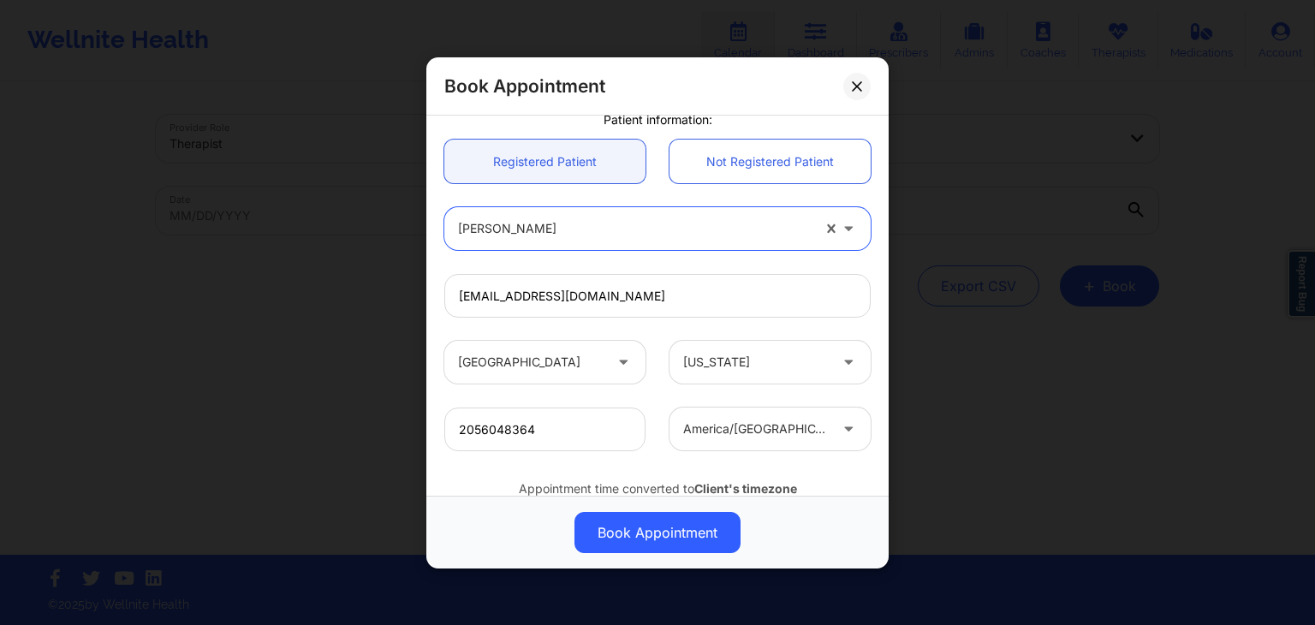
scroll to position [509, 0]
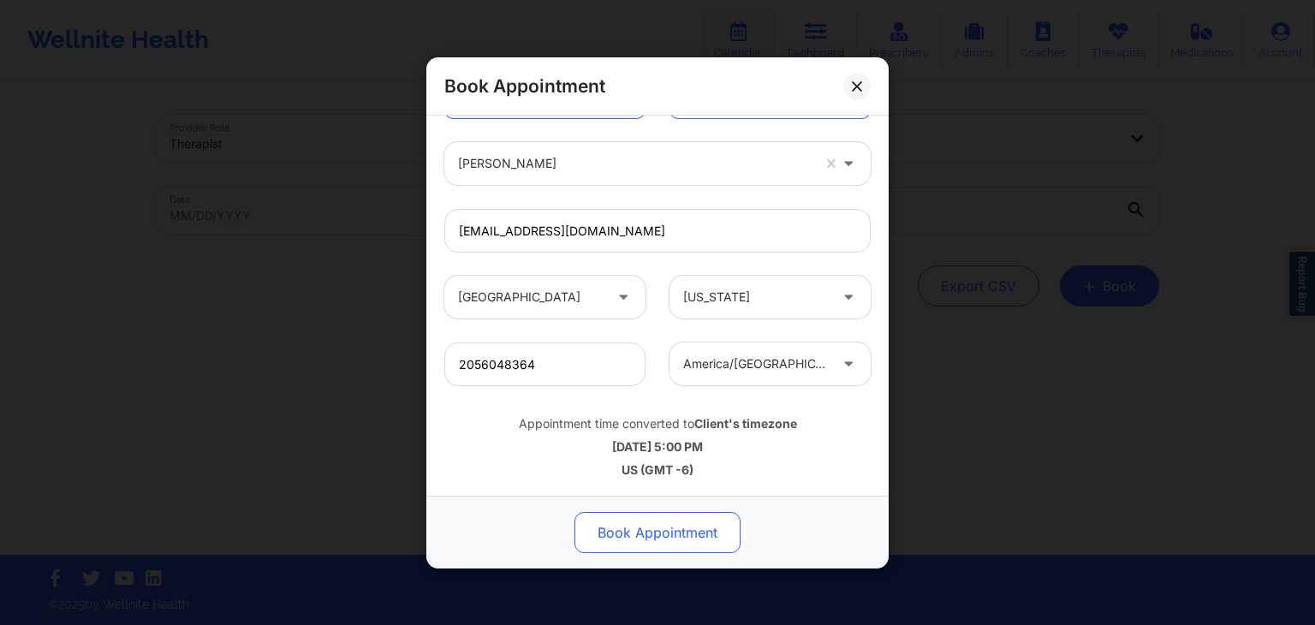
click at [627, 532] on button "Book Appointment" at bounding box center [658, 532] width 166 height 41
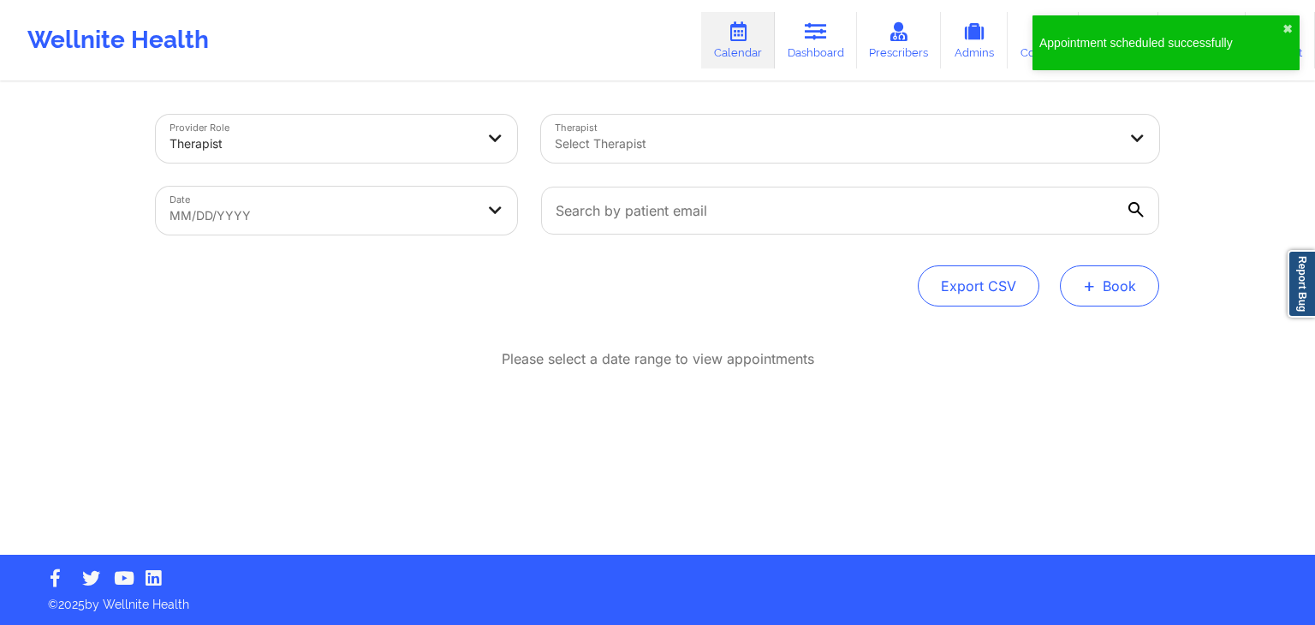
click at [1083, 287] on span "+" at bounding box center [1089, 285] width 13 height 9
click at [1053, 331] on button "Therapy Session" at bounding box center [1080, 340] width 131 height 28
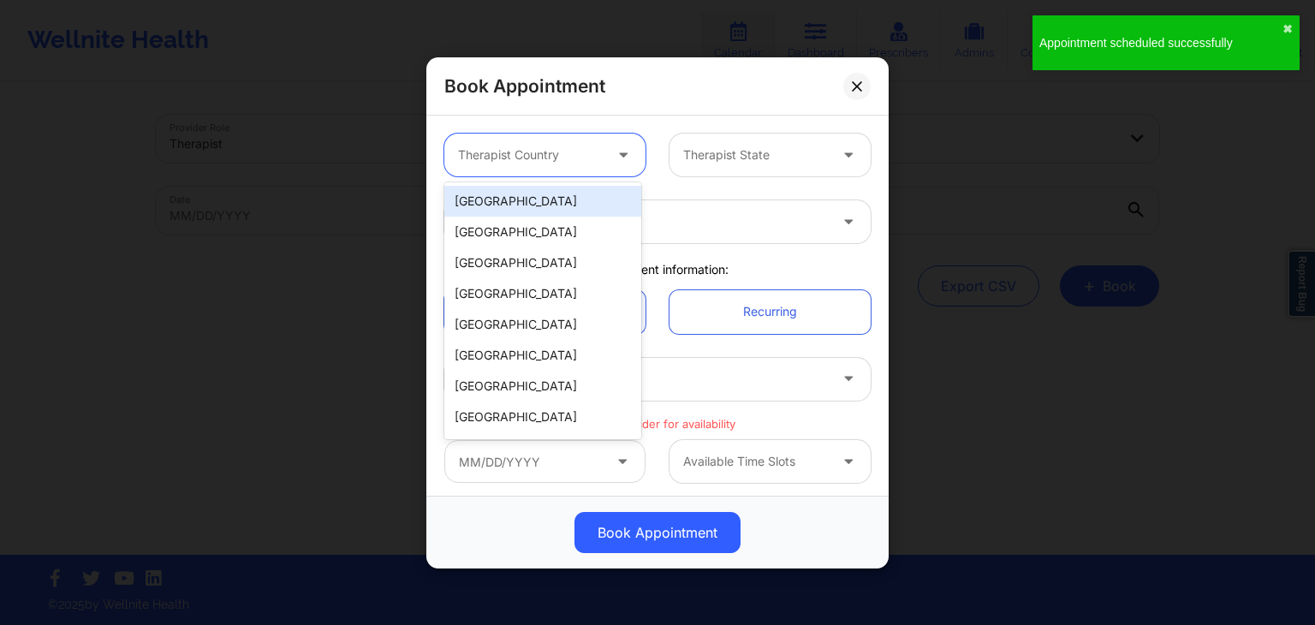
click at [510, 163] on div at bounding box center [530, 155] width 145 height 21
click at [514, 203] on div "[GEOGRAPHIC_DATA]" at bounding box center [542, 201] width 197 height 31
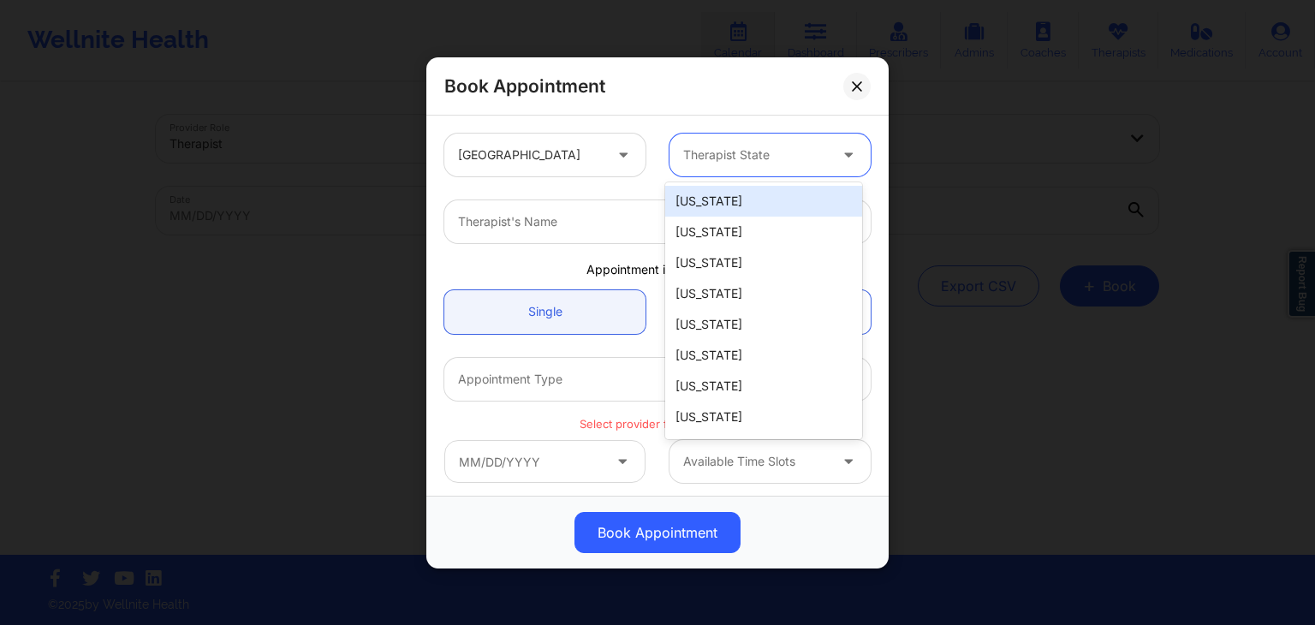
click at [719, 148] on div at bounding box center [755, 155] width 145 height 21
click at [719, 192] on div "[US_STATE]" at bounding box center [763, 201] width 197 height 31
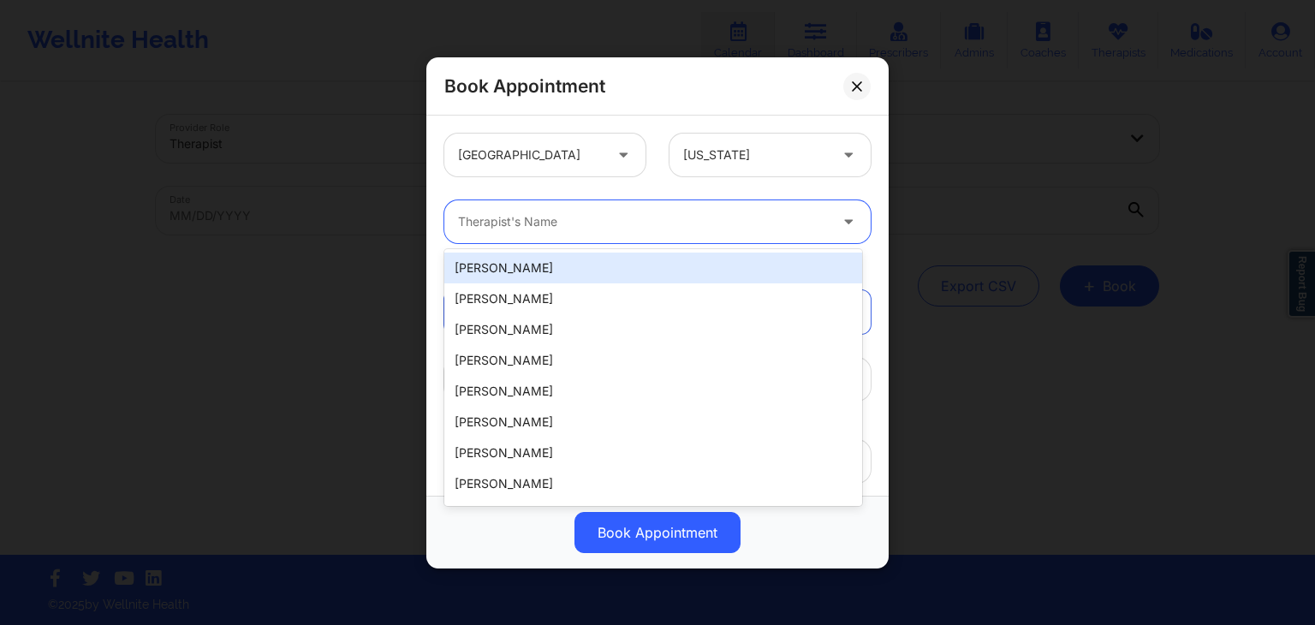
click at [660, 218] on div at bounding box center [643, 221] width 370 height 21
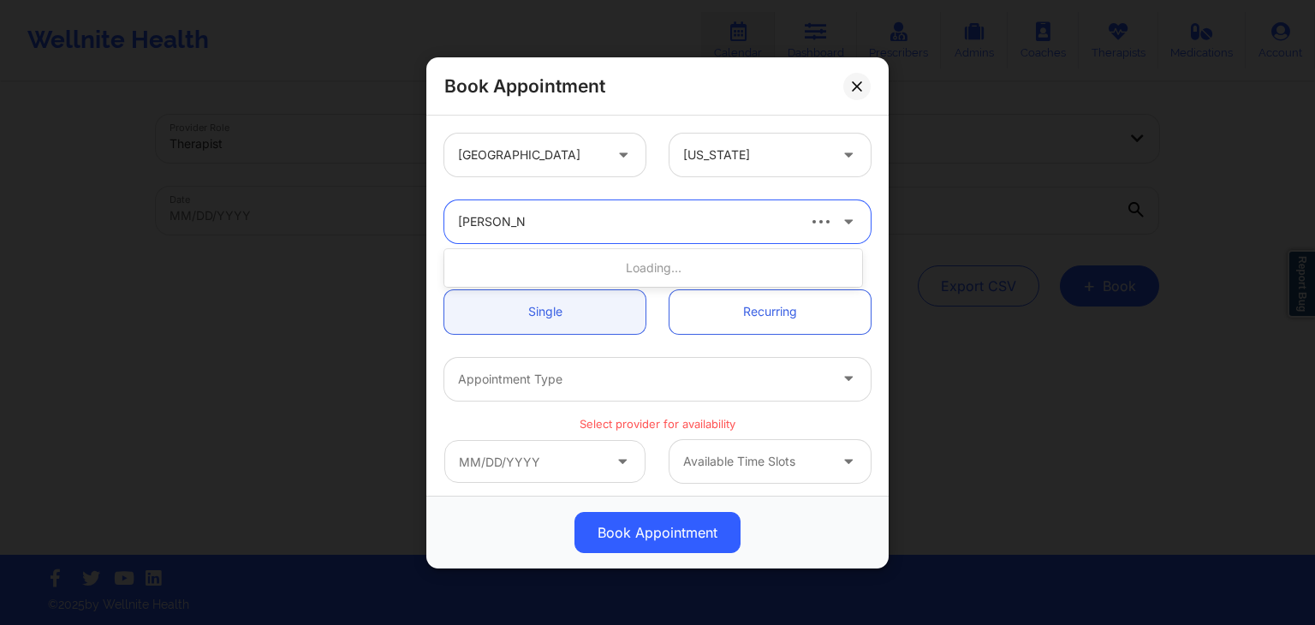
type input "jessica kuklo"
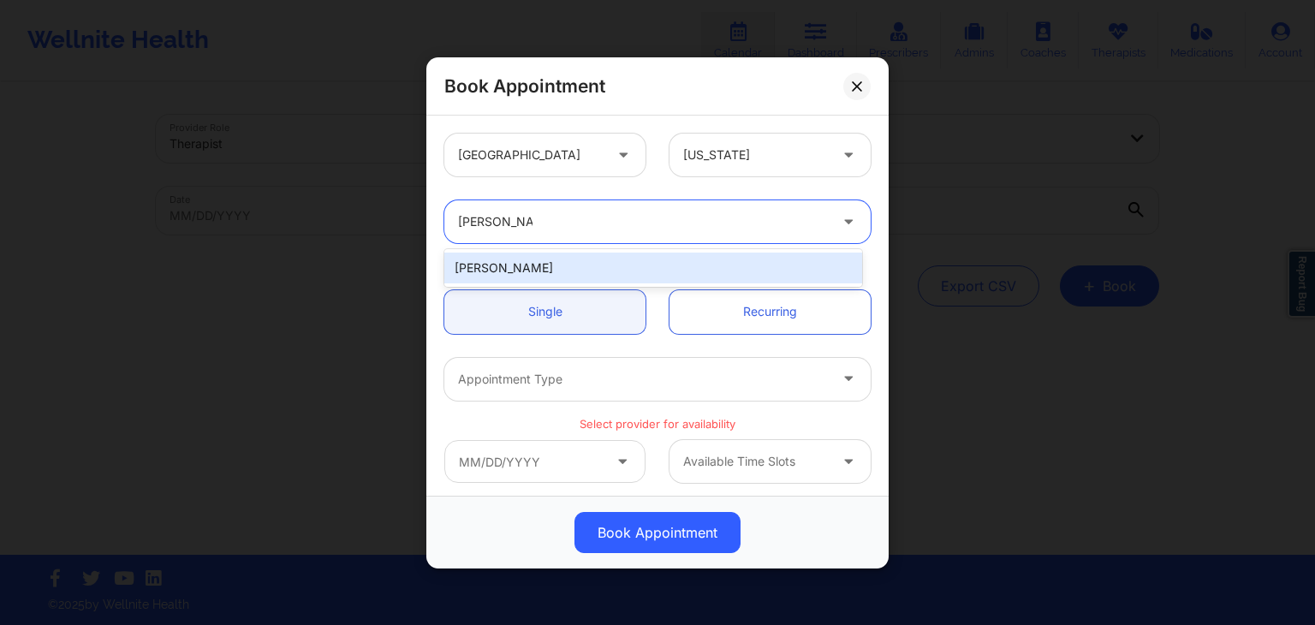
click at [624, 269] on div "Jessica Kuklo" at bounding box center [653, 268] width 418 height 31
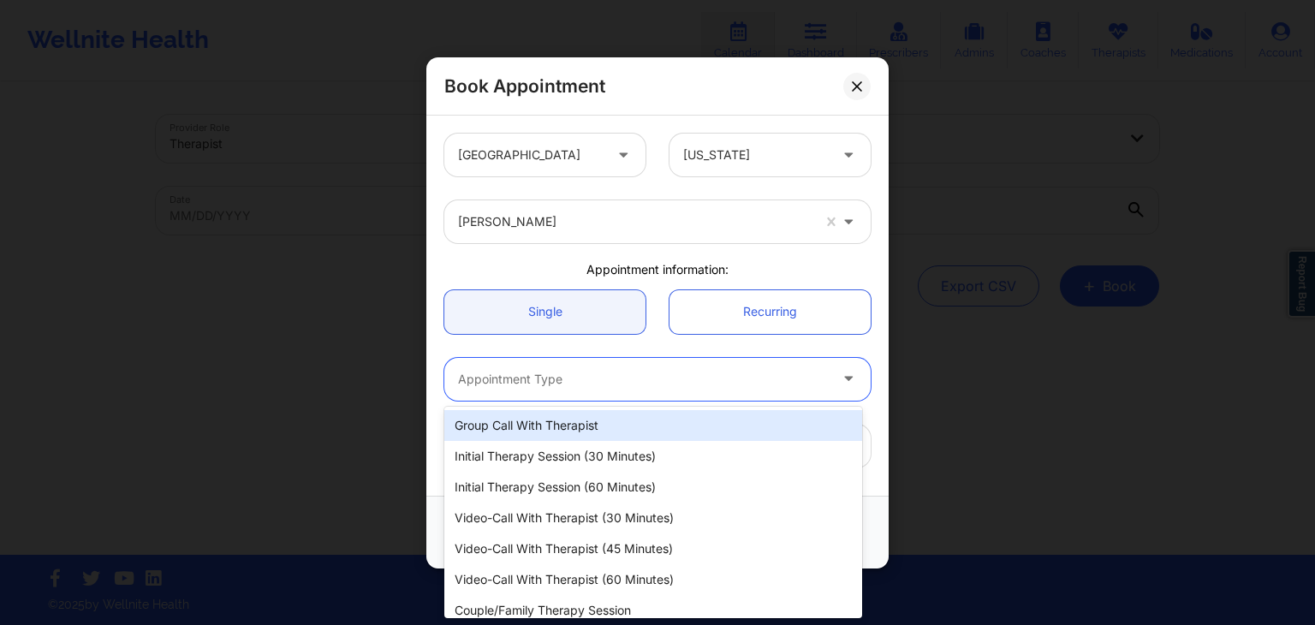
click at [557, 368] on div at bounding box center [643, 378] width 370 height 21
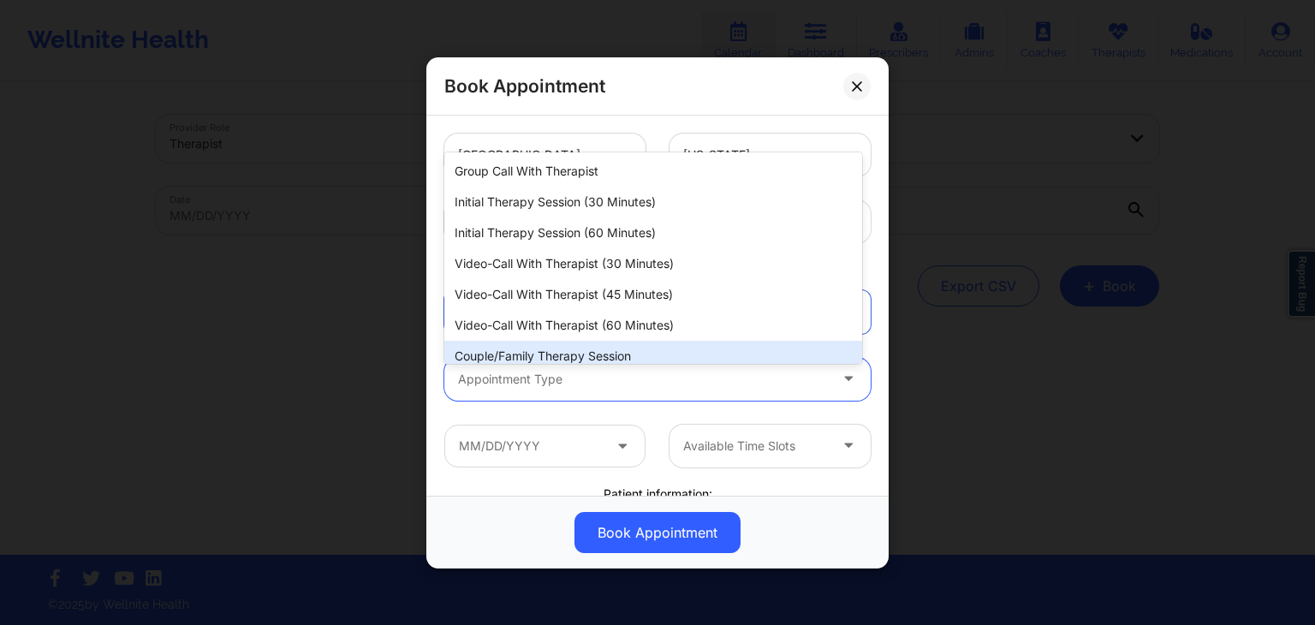
scroll to position [276, 0]
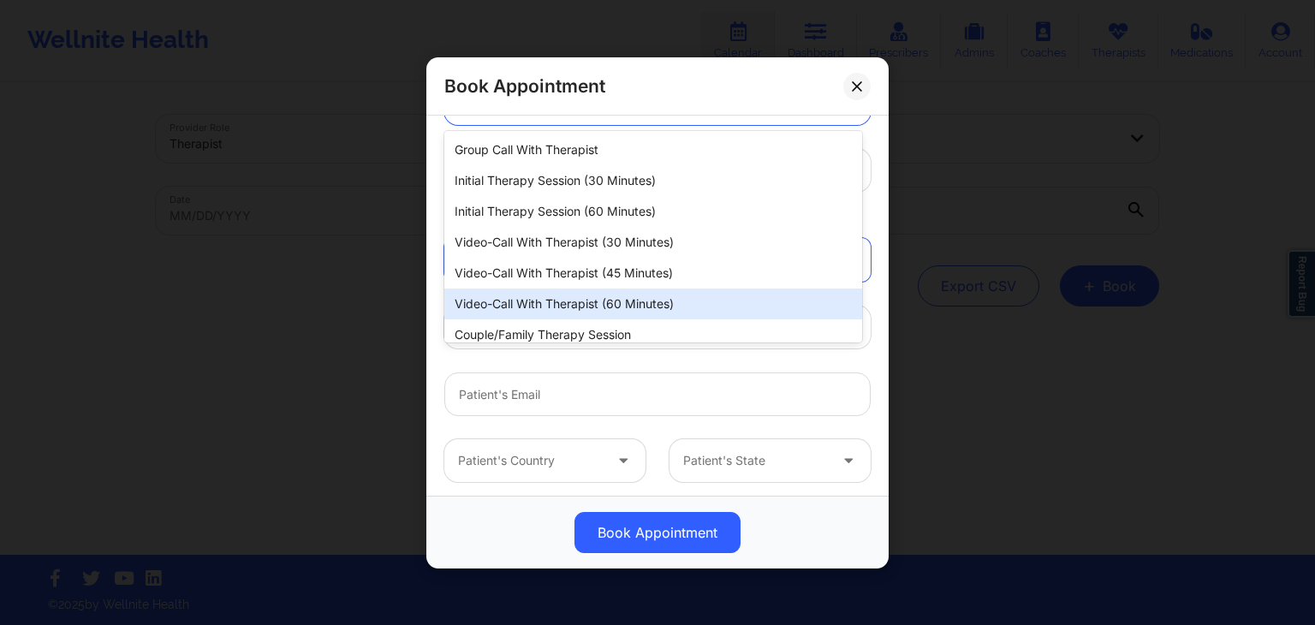
click at [569, 312] on div "Video-Call with Therapist (60 minutes)" at bounding box center [653, 304] width 418 height 31
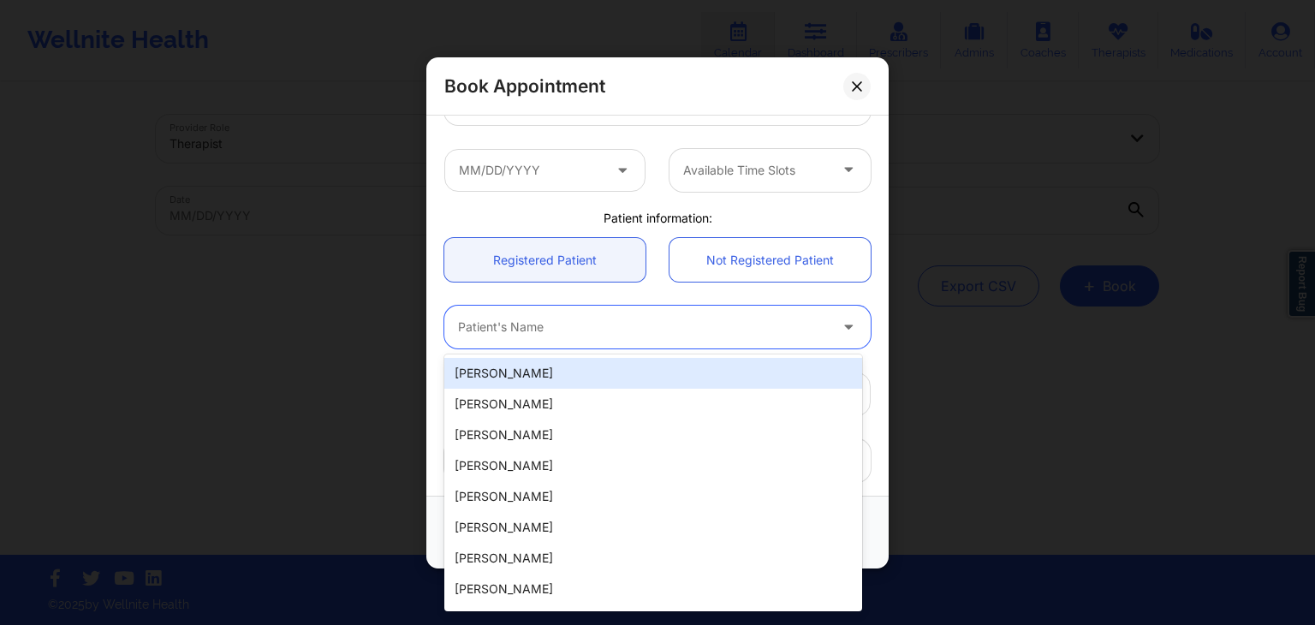
click at [527, 317] on div at bounding box center [643, 327] width 370 height 21
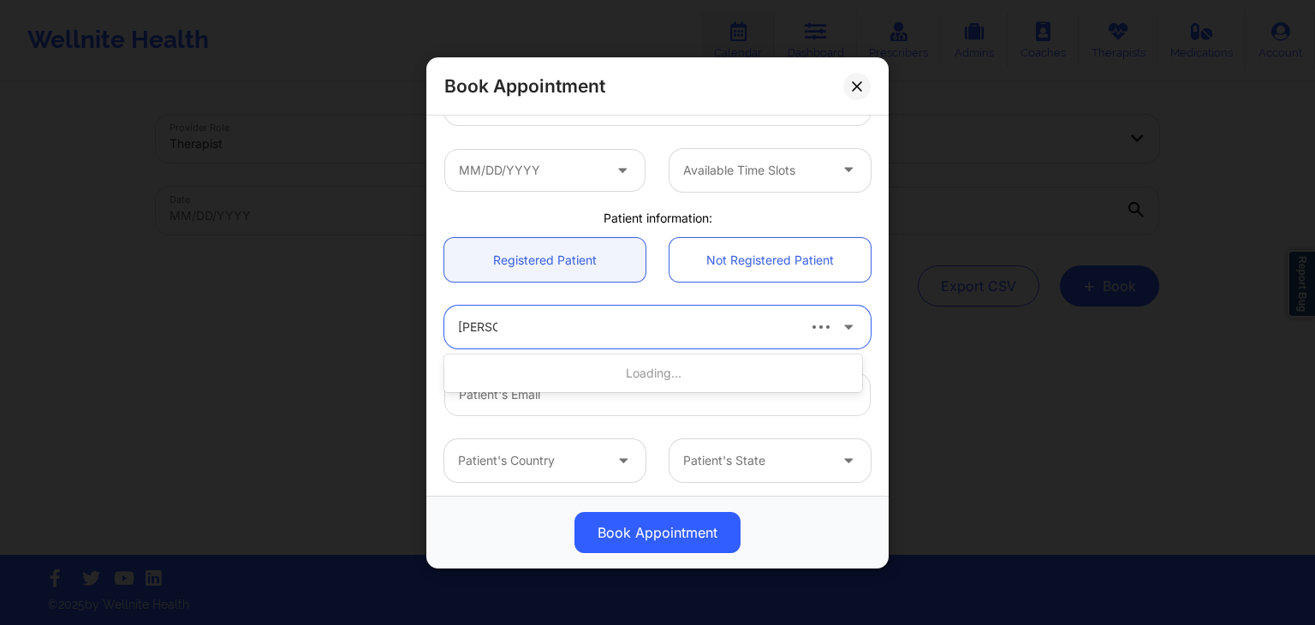
type input "darrel br"
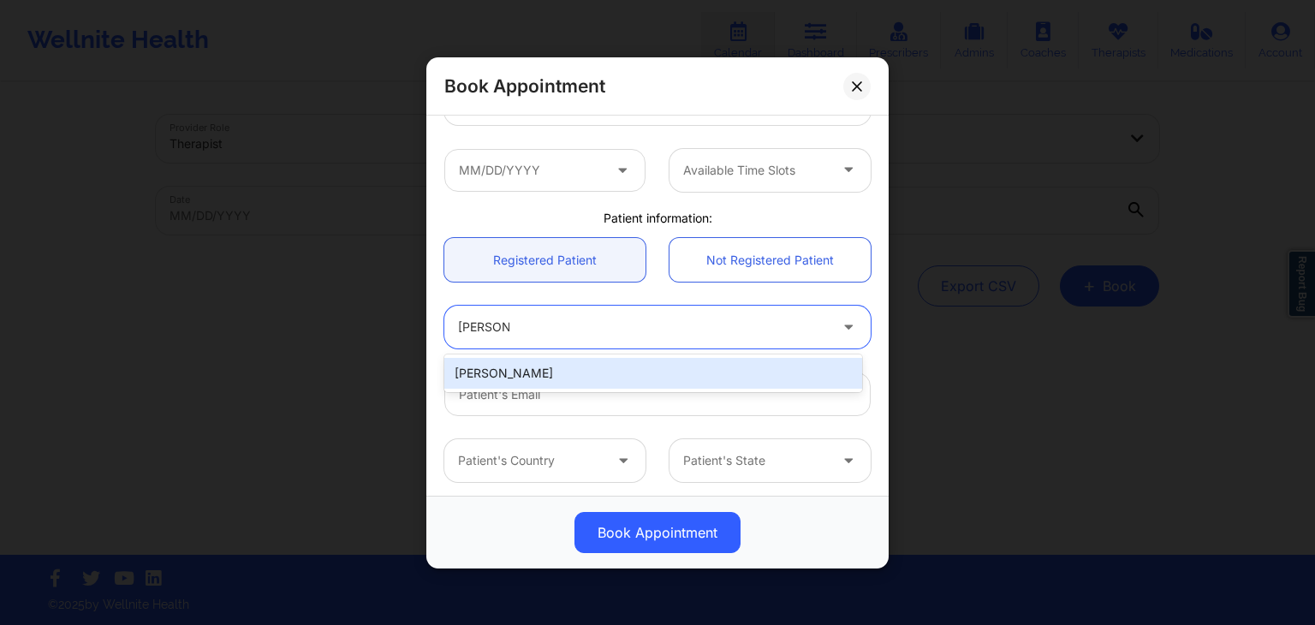
click at [527, 376] on div "Darrel Brown" at bounding box center [653, 373] width 418 height 31
type input "punchee28@gmail.com"
type input "2056048364"
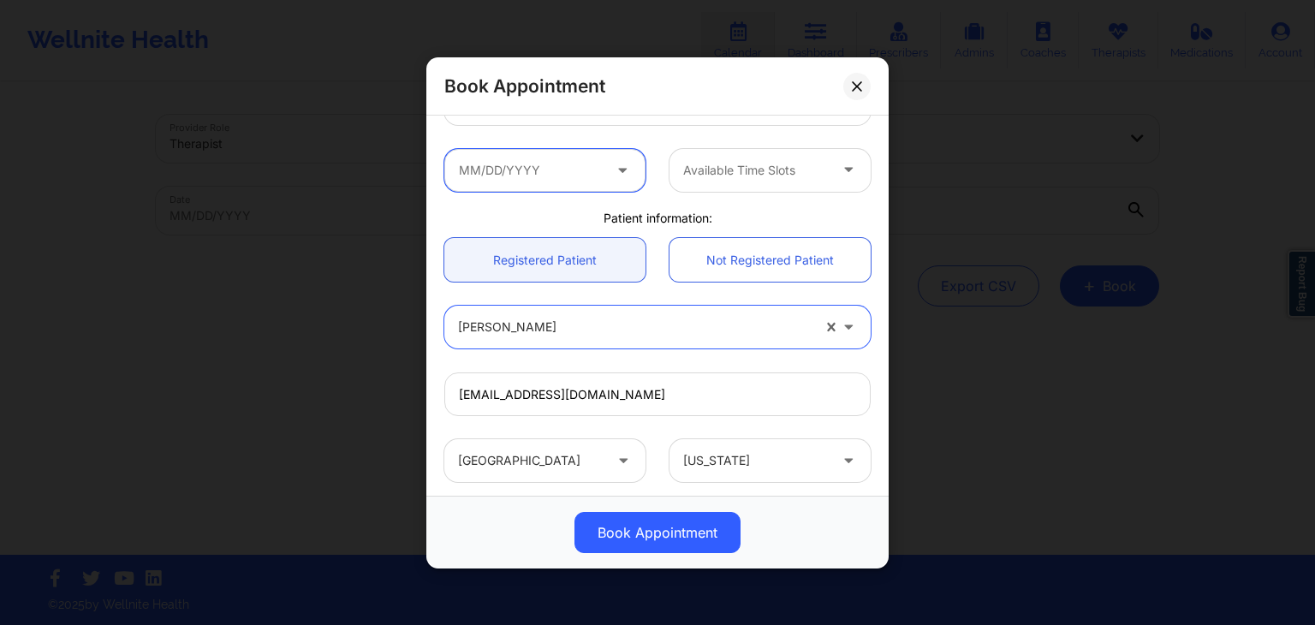
click at [578, 182] on input "text" at bounding box center [544, 169] width 201 height 43
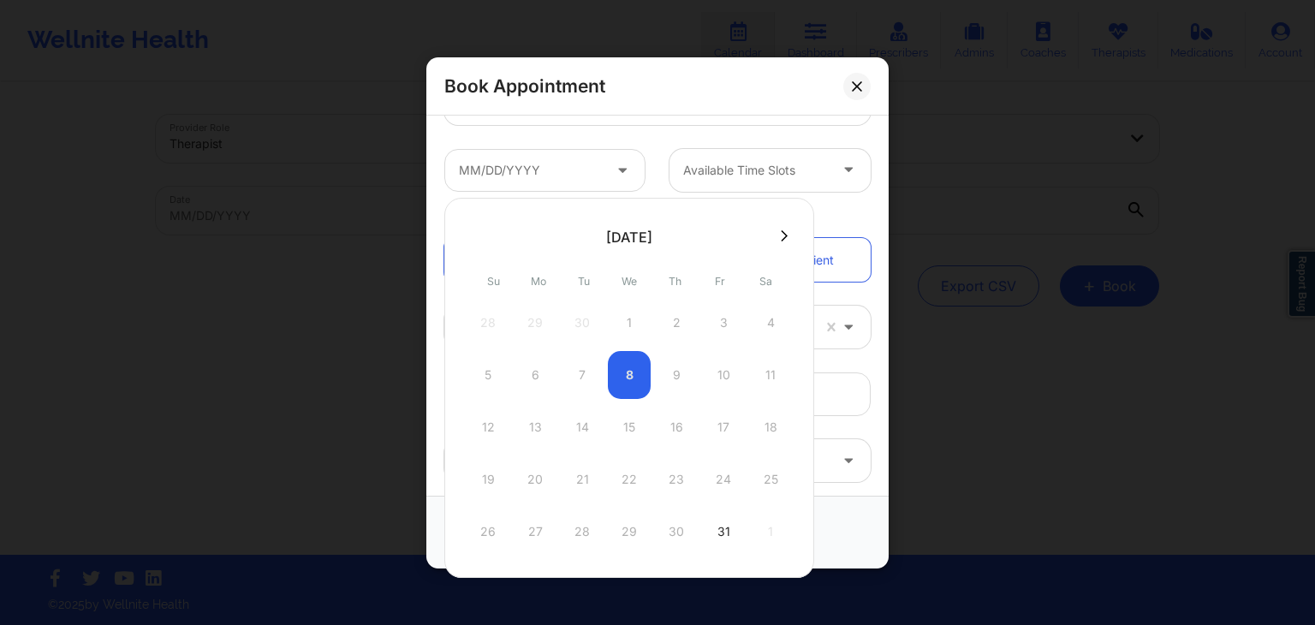
click at [776, 241] on button at bounding box center [784, 236] width 17 height 15
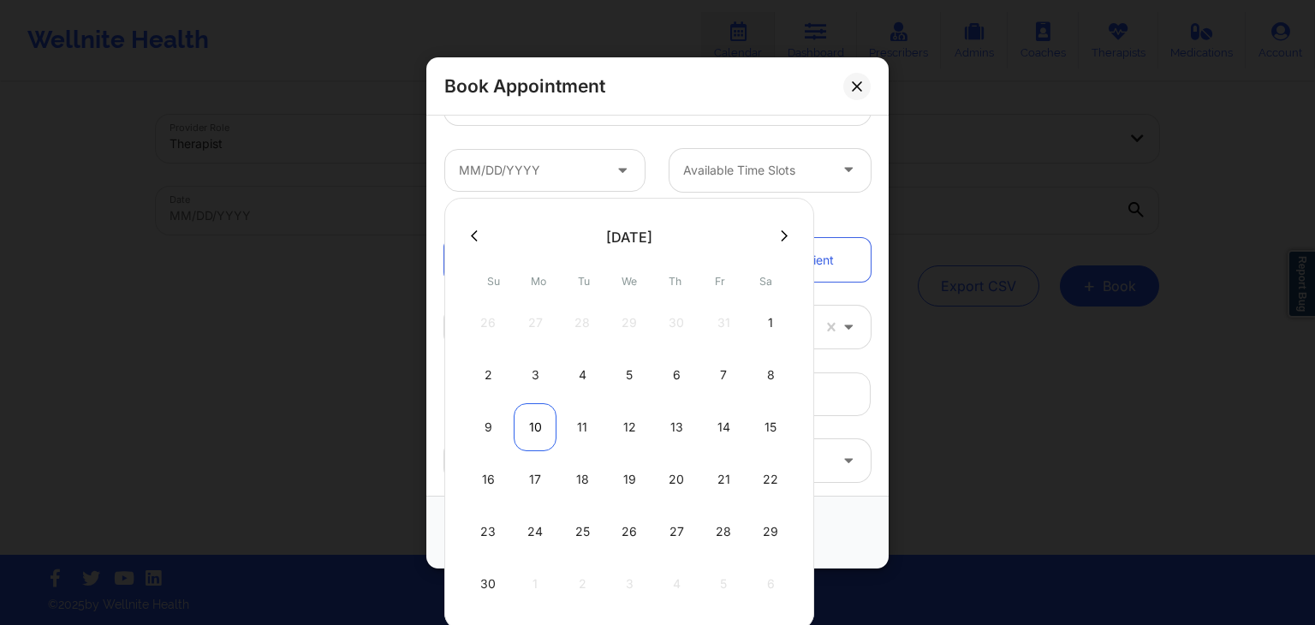
click at [541, 438] on div "10" at bounding box center [535, 427] width 43 height 48
type input "11/10/2025"
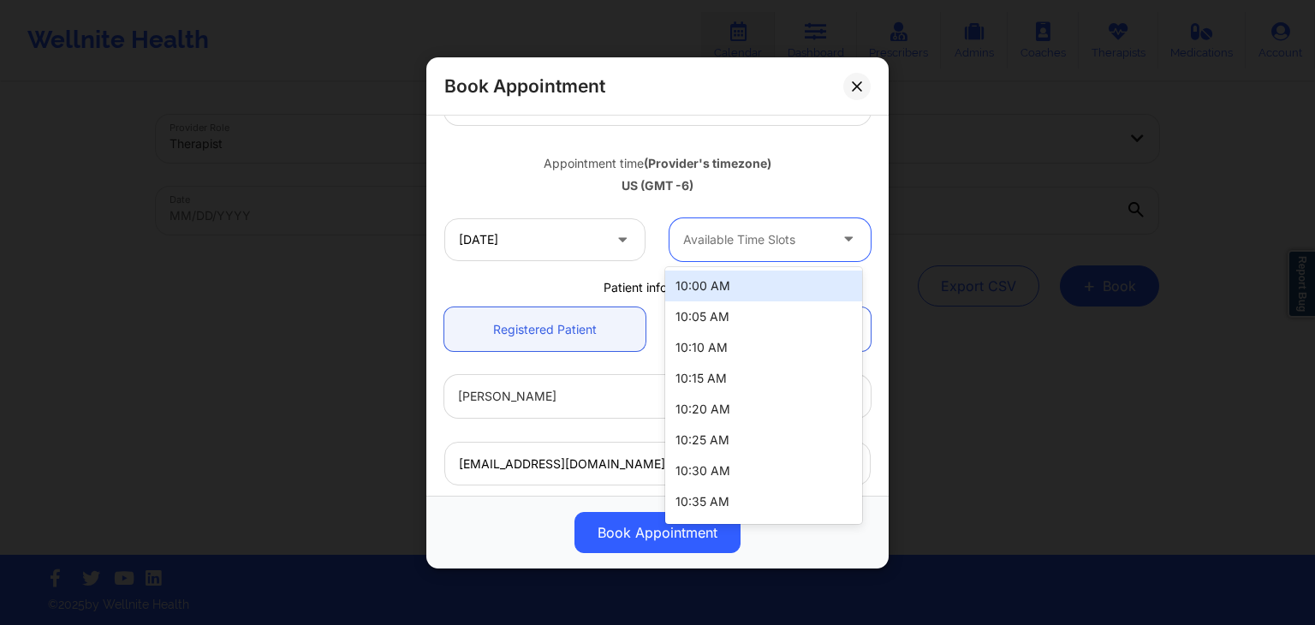
click at [717, 241] on div at bounding box center [755, 239] width 145 height 21
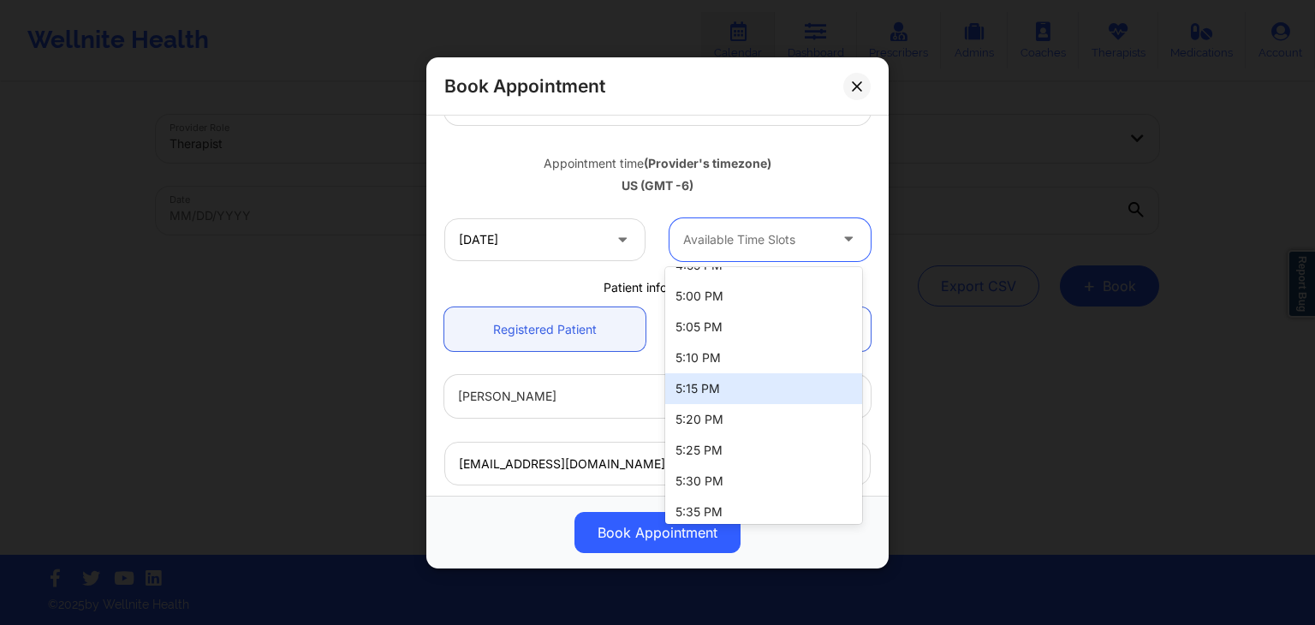
scroll to position [2551, 0]
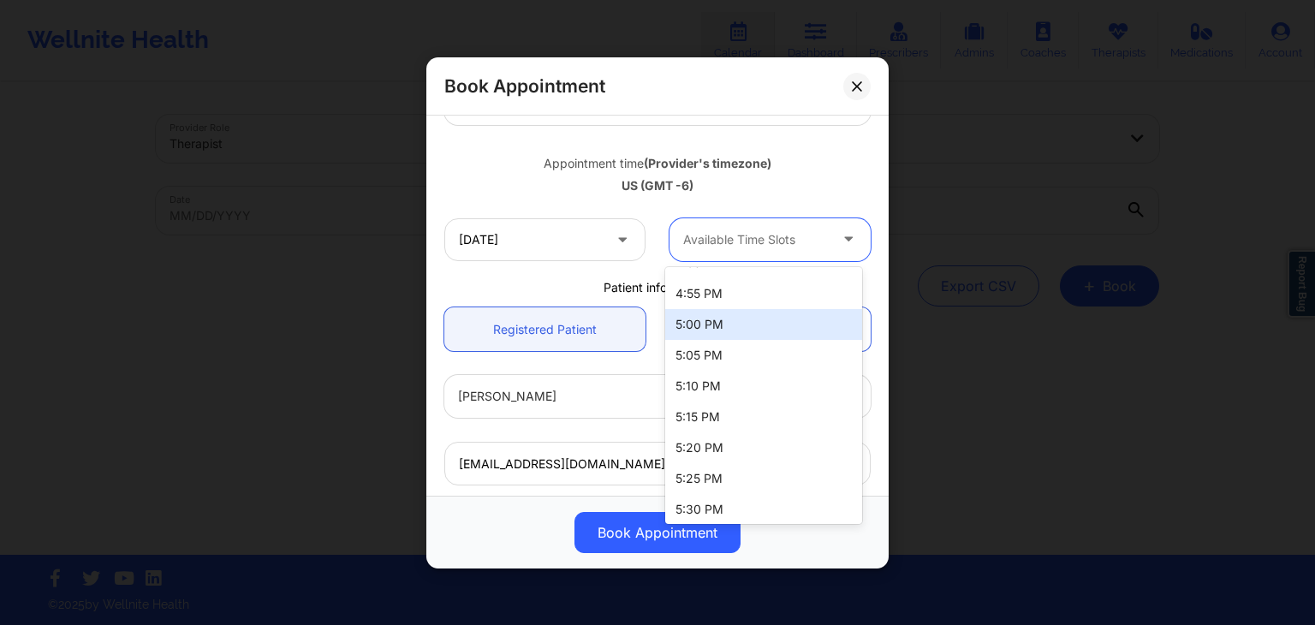
click at [718, 325] on div "5:00 PM" at bounding box center [763, 324] width 197 height 31
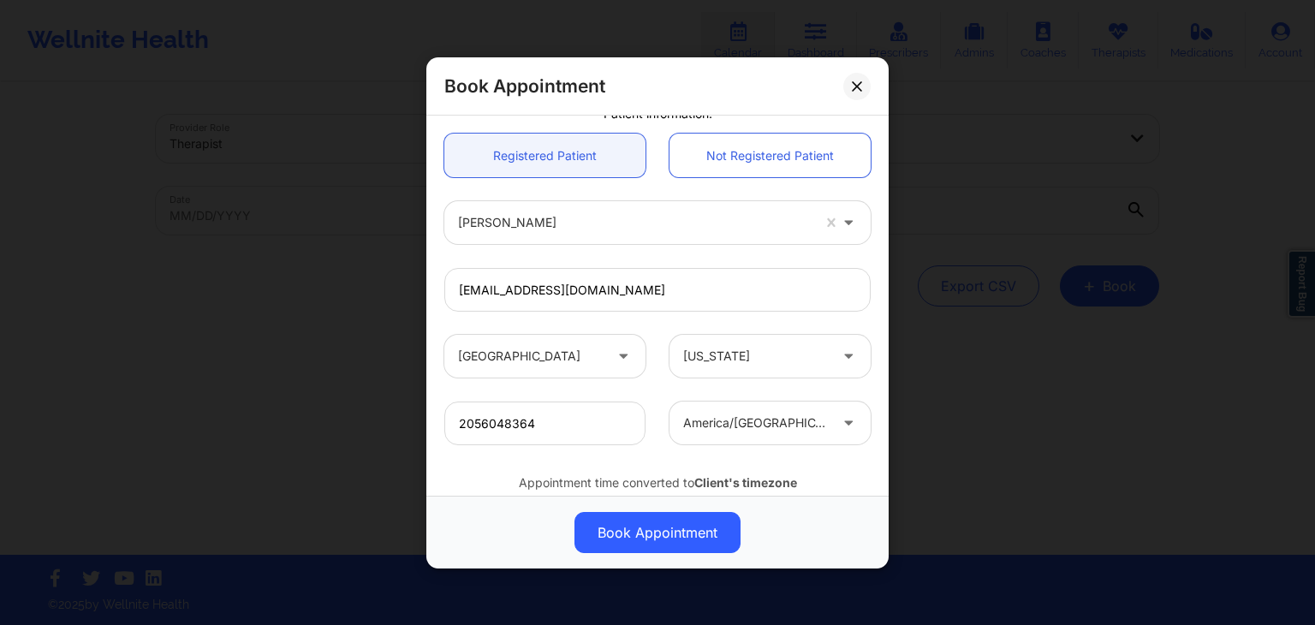
scroll to position [509, 0]
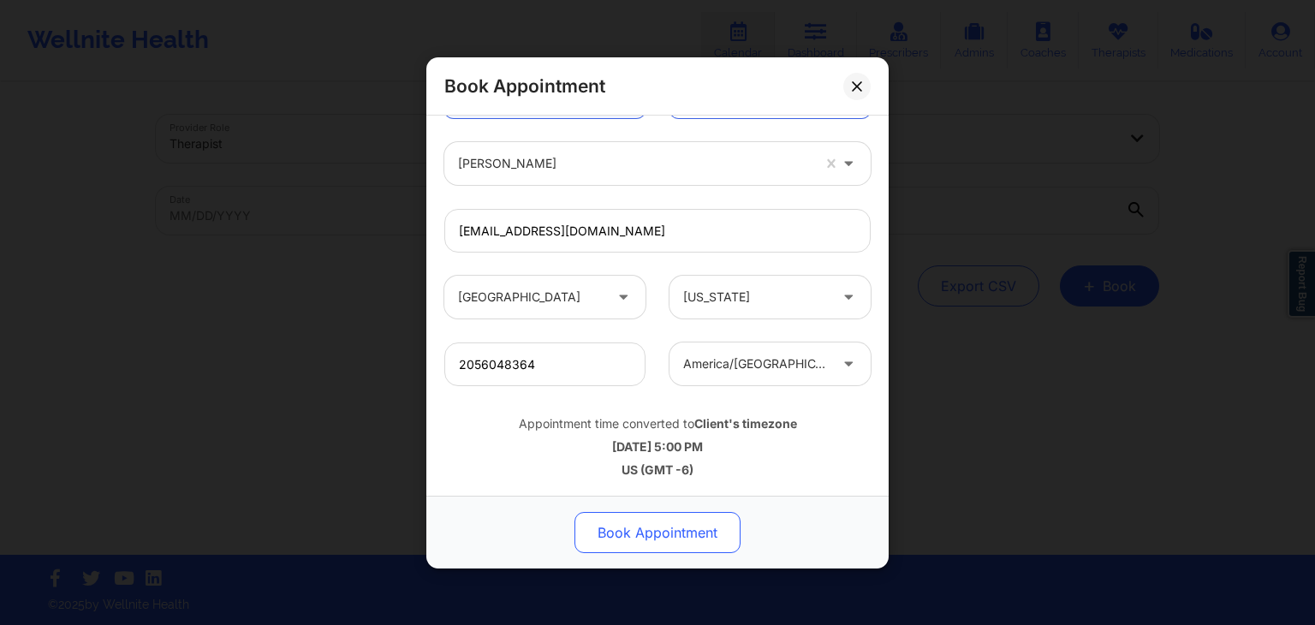
click at [648, 524] on button "Book Appointment" at bounding box center [658, 532] width 166 height 41
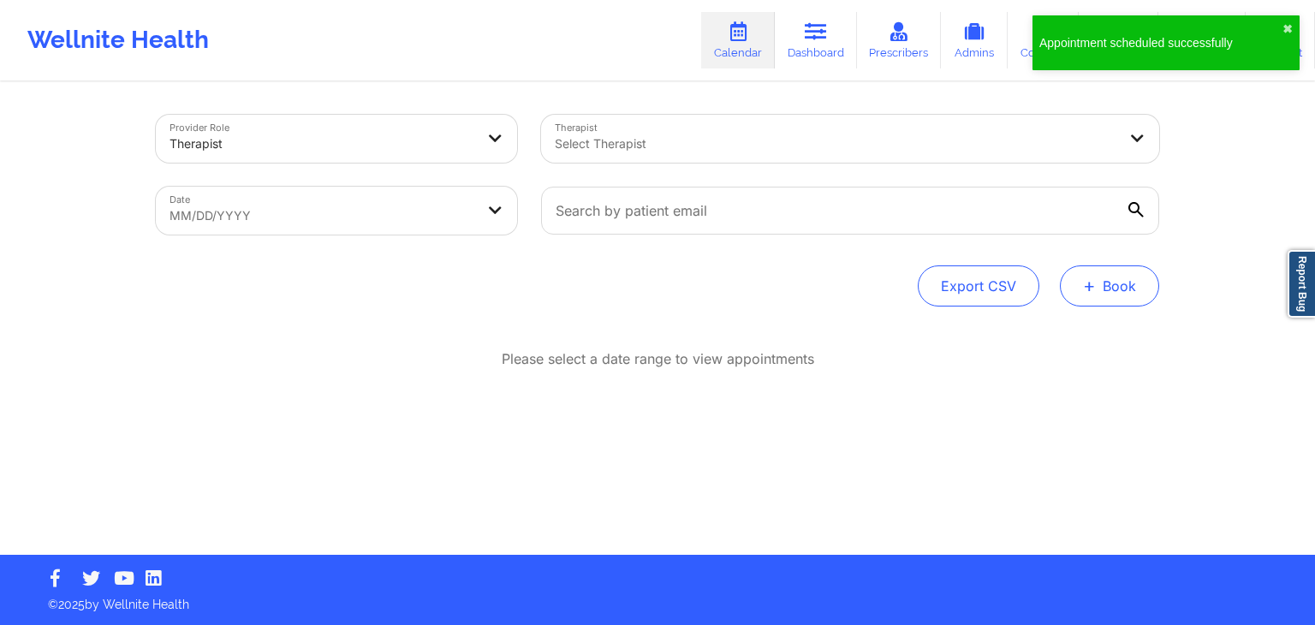
click at [1114, 278] on button "+ Book" at bounding box center [1109, 285] width 99 height 41
click at [1037, 344] on button "Therapy Session" at bounding box center [1080, 340] width 131 height 28
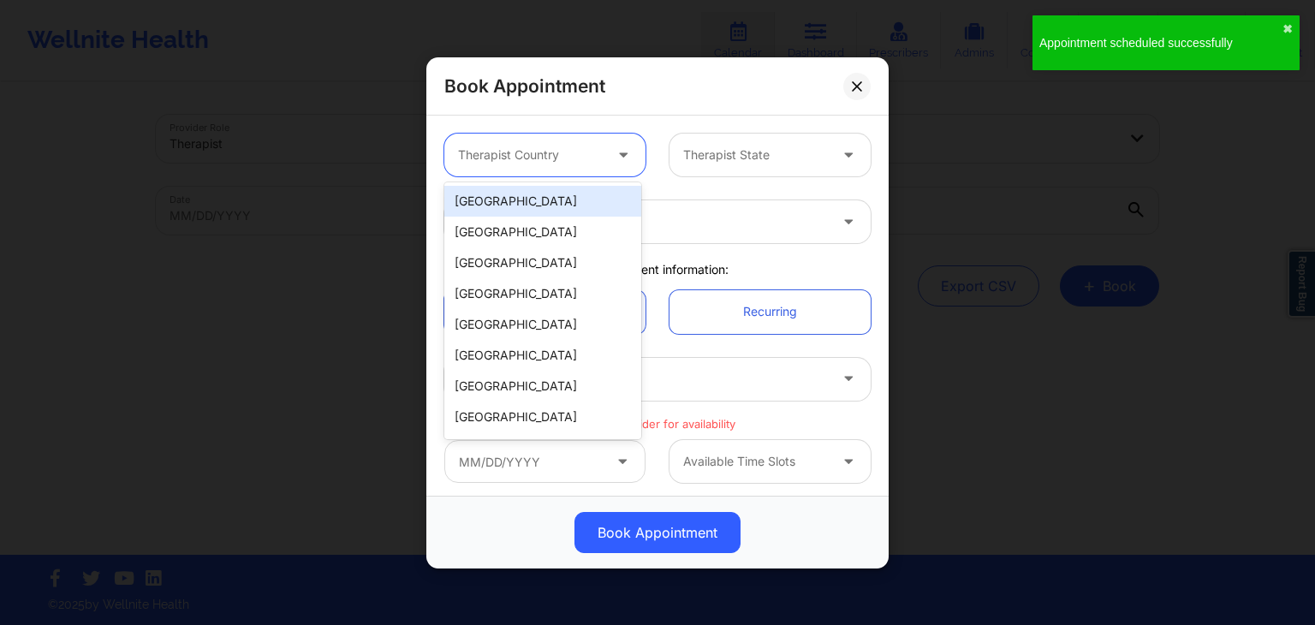
click at [508, 161] on div at bounding box center [530, 155] width 145 height 21
click at [498, 186] on div "[GEOGRAPHIC_DATA]" at bounding box center [542, 201] width 197 height 31
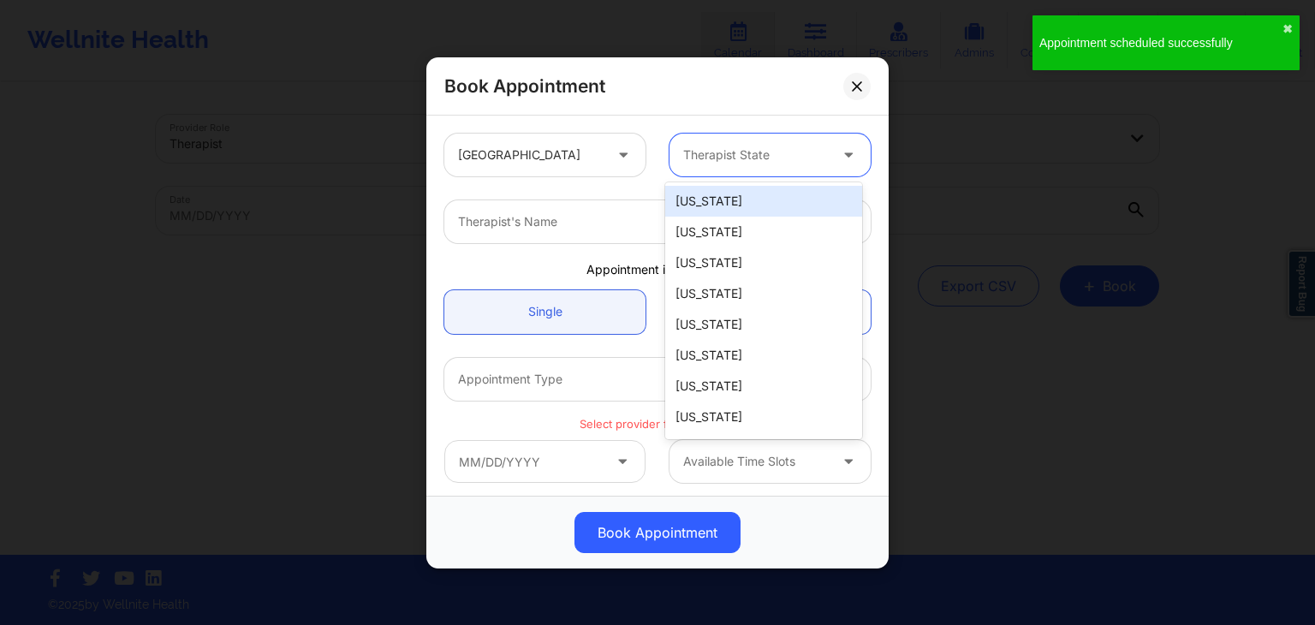
click at [701, 148] on div at bounding box center [755, 155] width 145 height 21
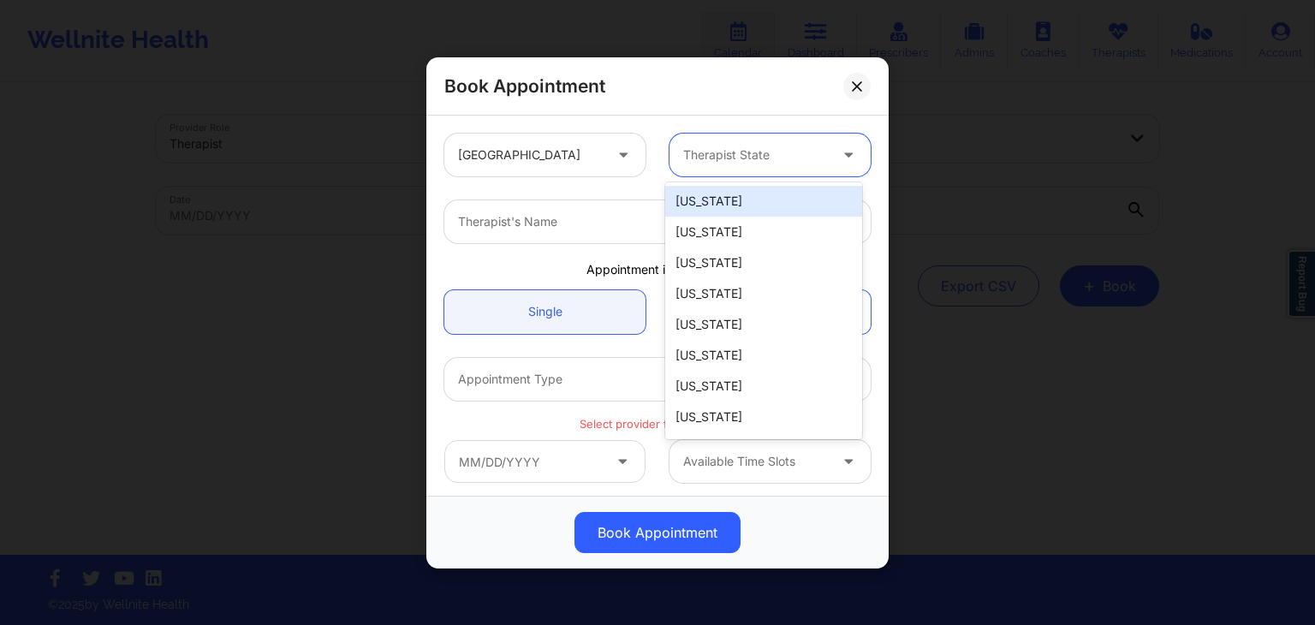
click at [720, 203] on div "[US_STATE]" at bounding box center [763, 201] width 197 height 31
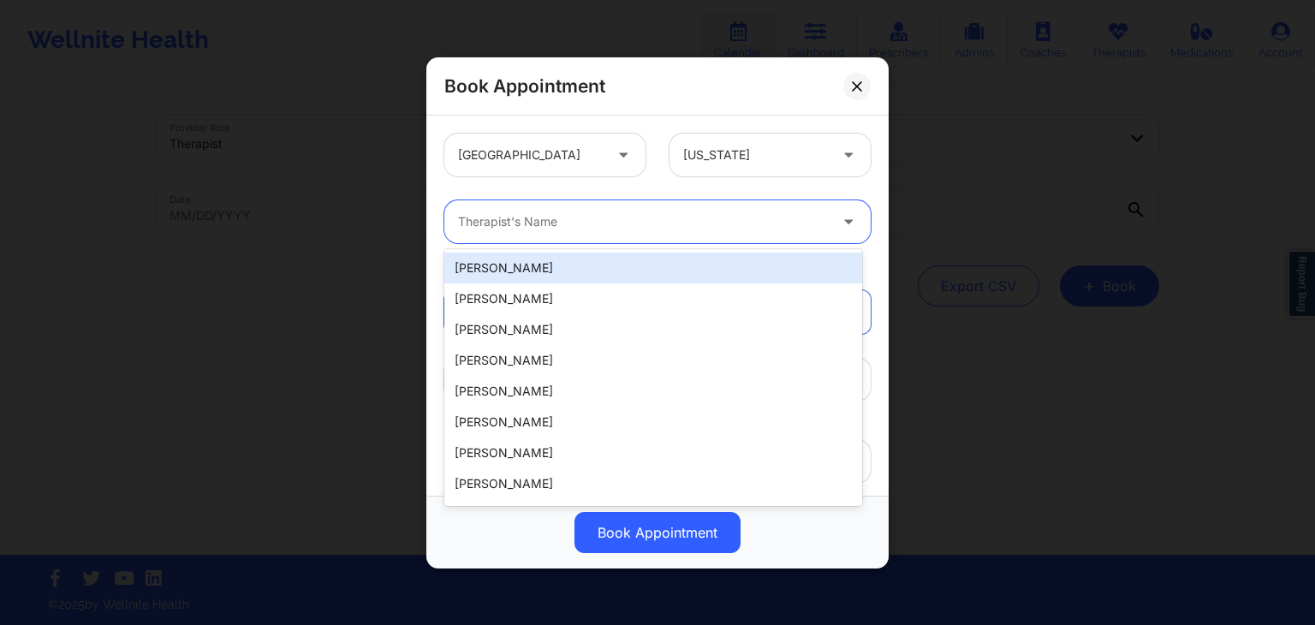
click at [617, 213] on div at bounding box center [643, 221] width 370 height 21
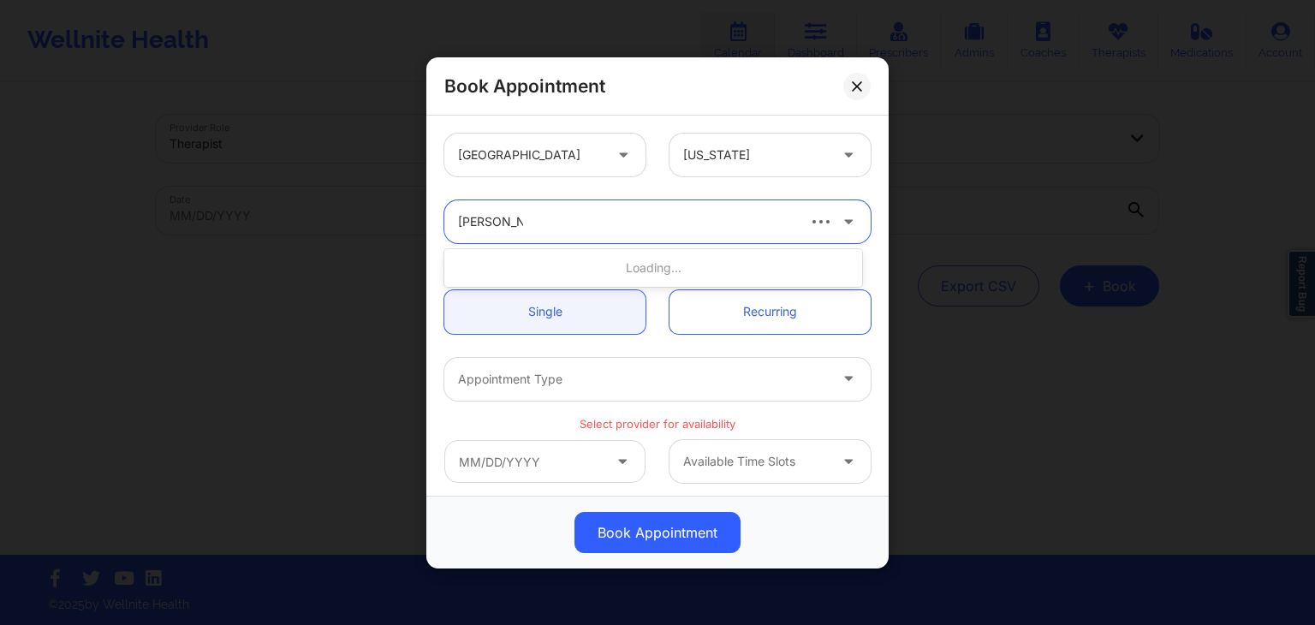
type input "jessica kuklo"
click at [612, 277] on div "Loading..." at bounding box center [653, 268] width 418 height 31
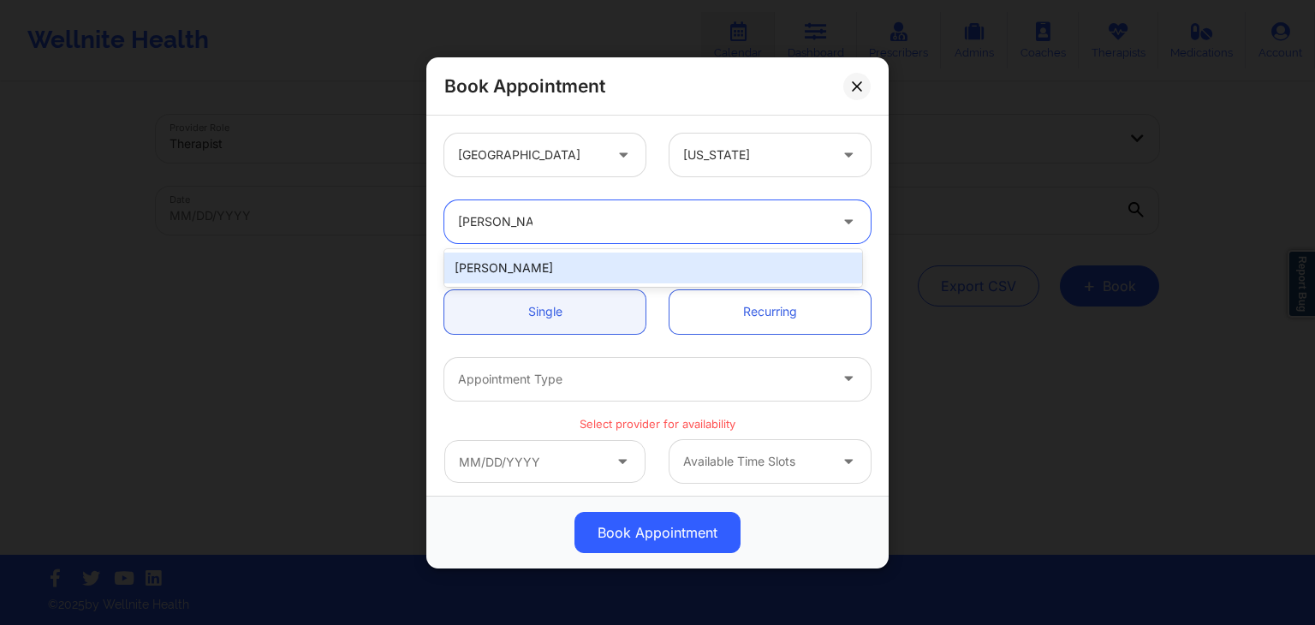
click at [605, 271] on div "Jessica Kuklo" at bounding box center [653, 268] width 418 height 31
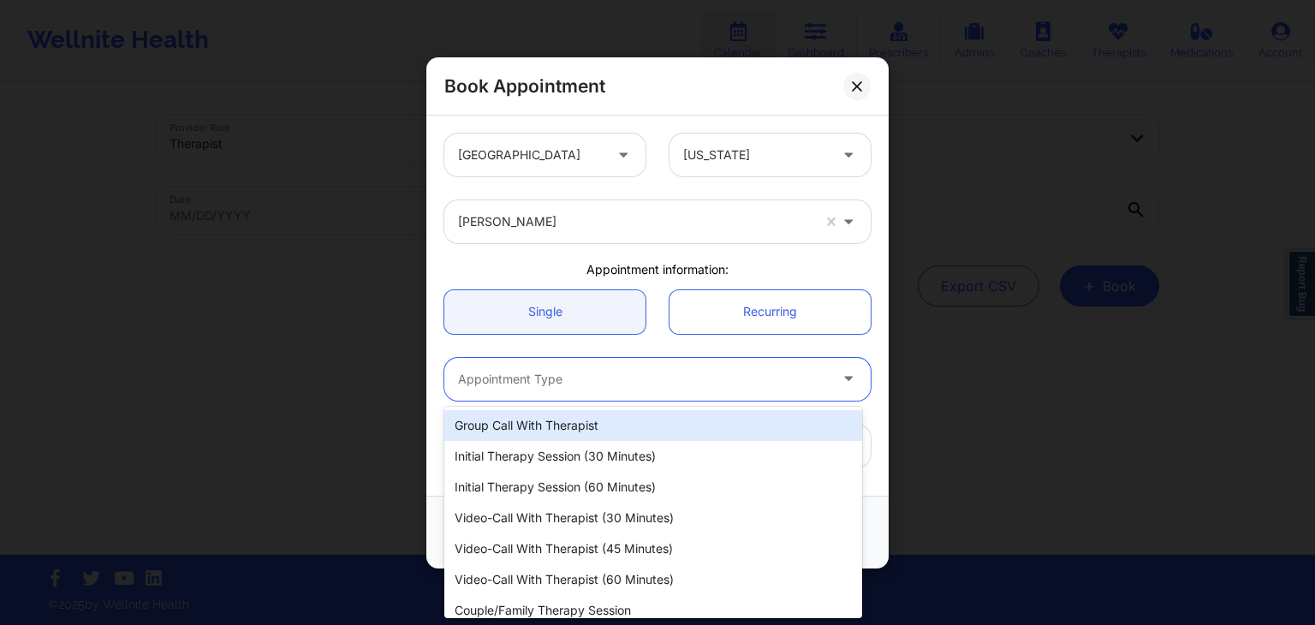
click at [540, 384] on div at bounding box center [643, 378] width 370 height 21
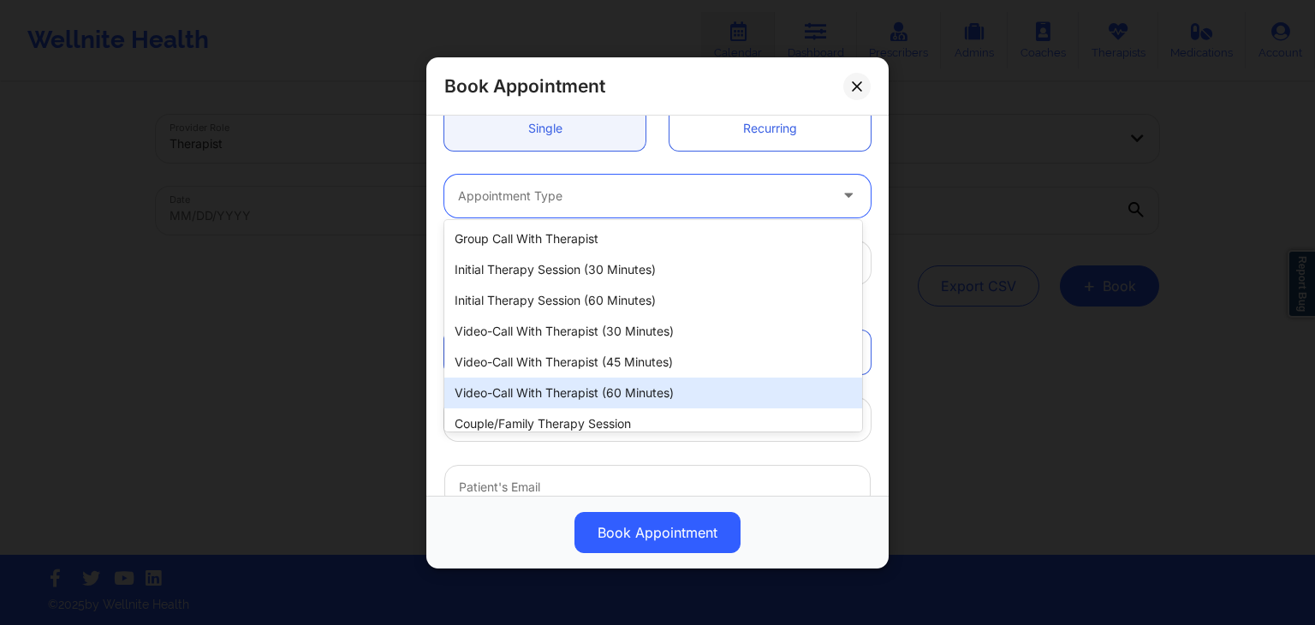
scroll to position [187, 0]
click at [556, 382] on div "Video-Call with Therapist (60 minutes)" at bounding box center [653, 393] width 418 height 31
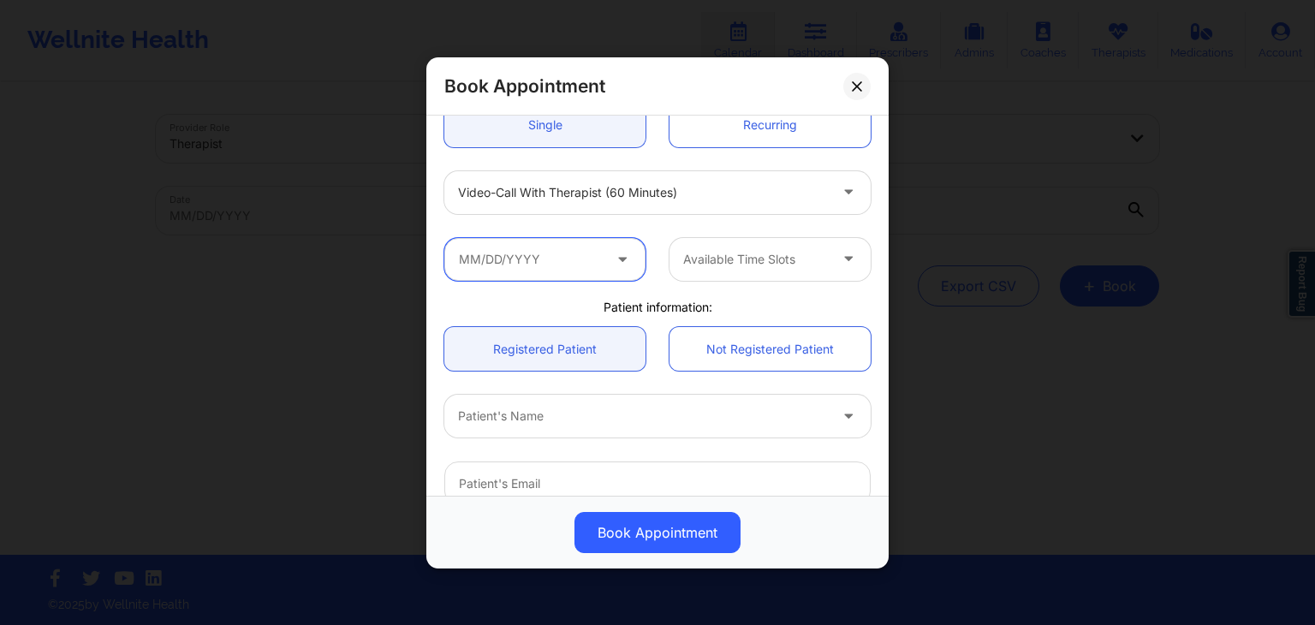
click at [517, 265] on input "text" at bounding box center [544, 258] width 201 height 43
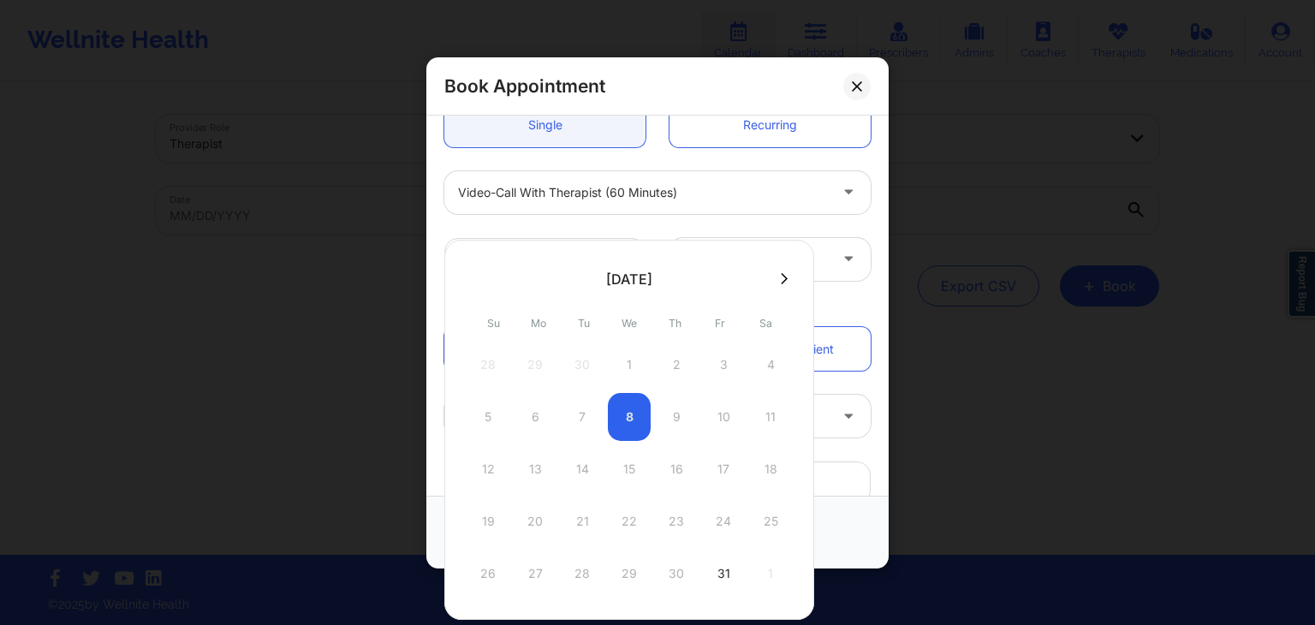
click at [768, 281] on div at bounding box center [629, 278] width 370 height 26
click at [776, 282] on button at bounding box center [784, 278] width 17 height 15
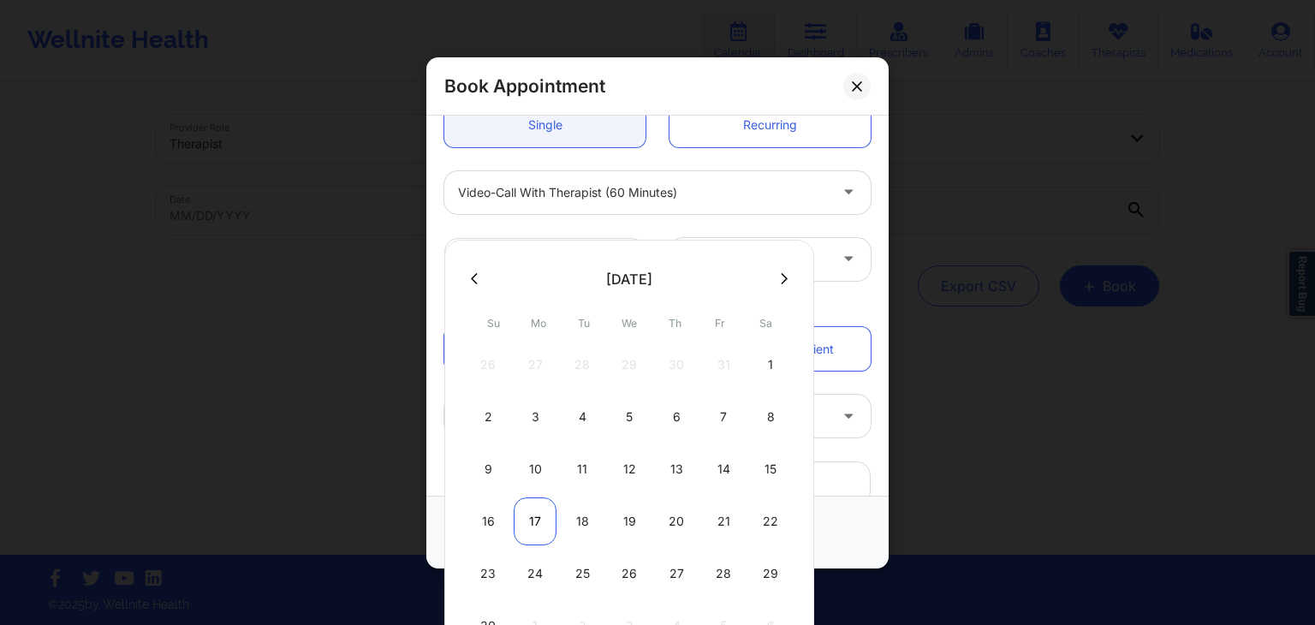
click at [534, 521] on div "17" at bounding box center [535, 521] width 43 height 48
type input "11/17/2025"
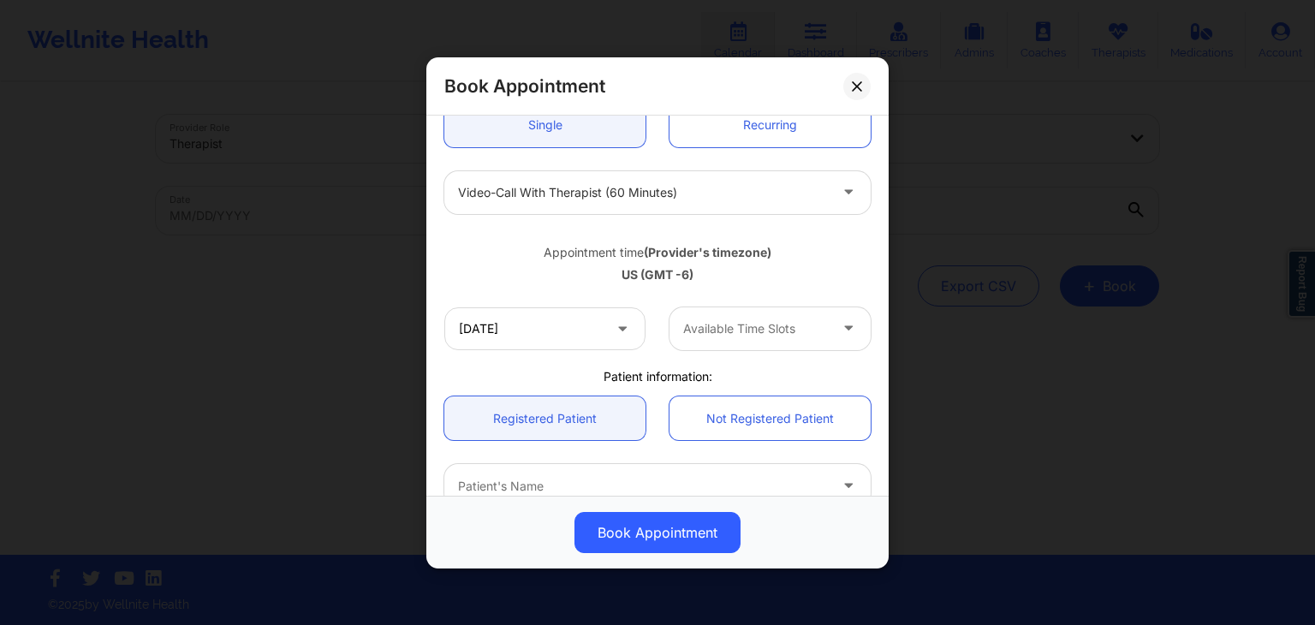
scroll to position [294, 0]
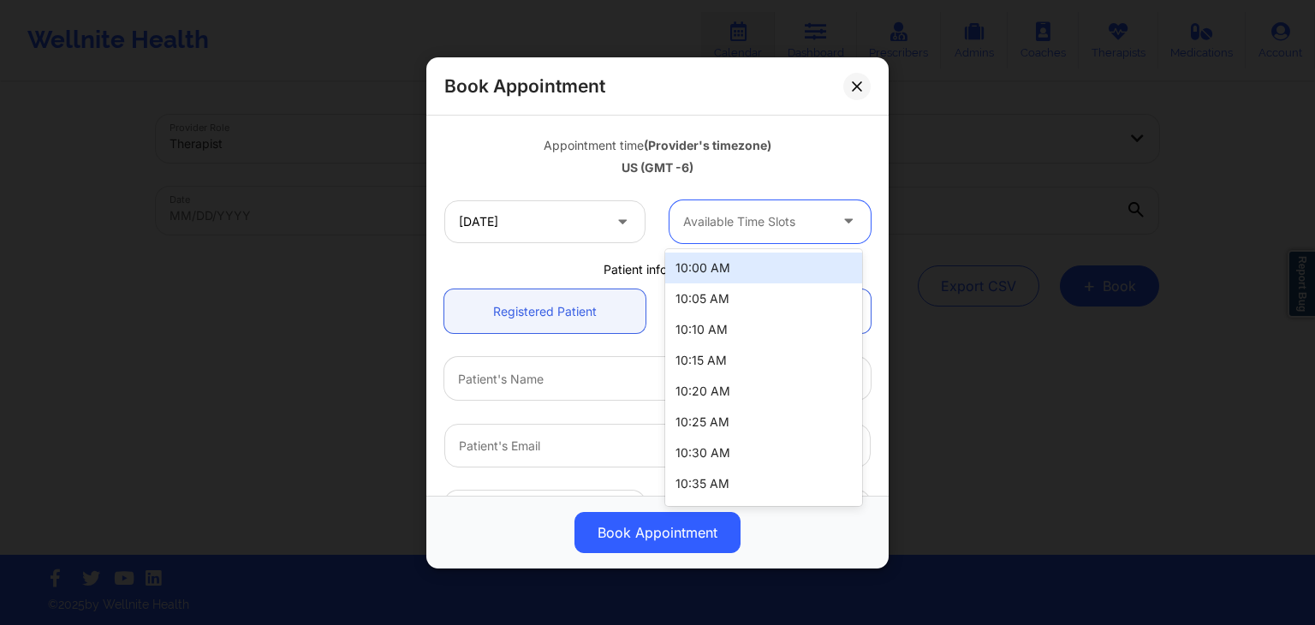
click at [783, 205] on div "Available Time Slots" at bounding box center [750, 221] width 160 height 43
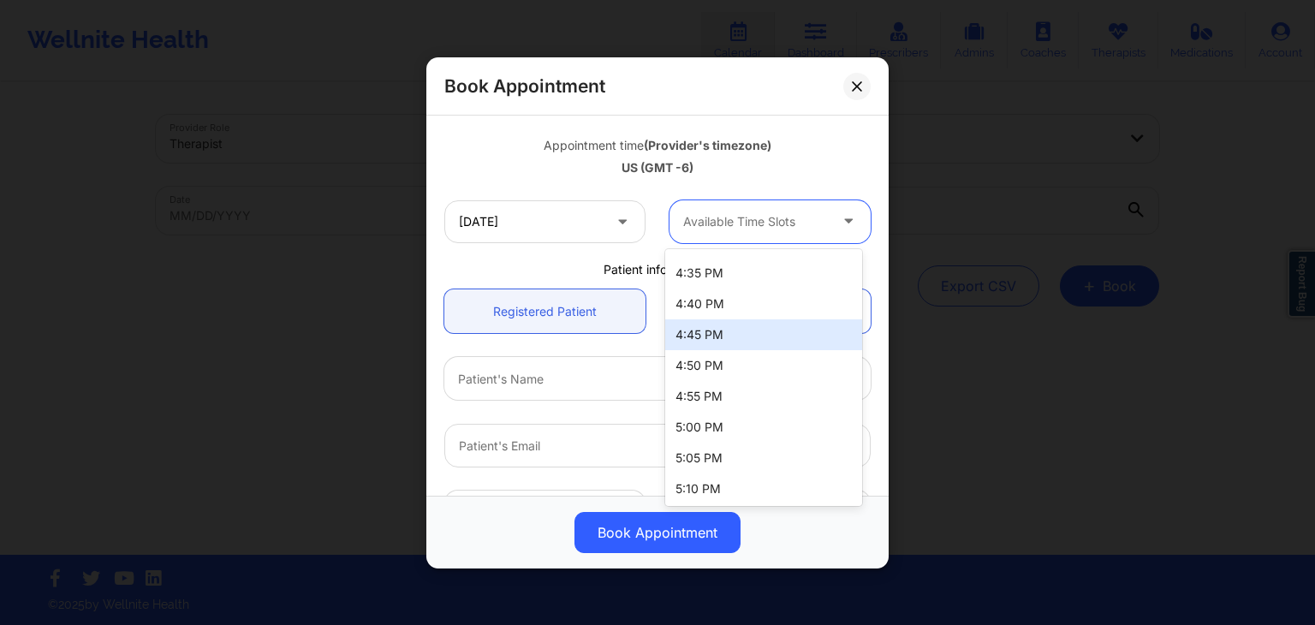
scroll to position [2445, 0]
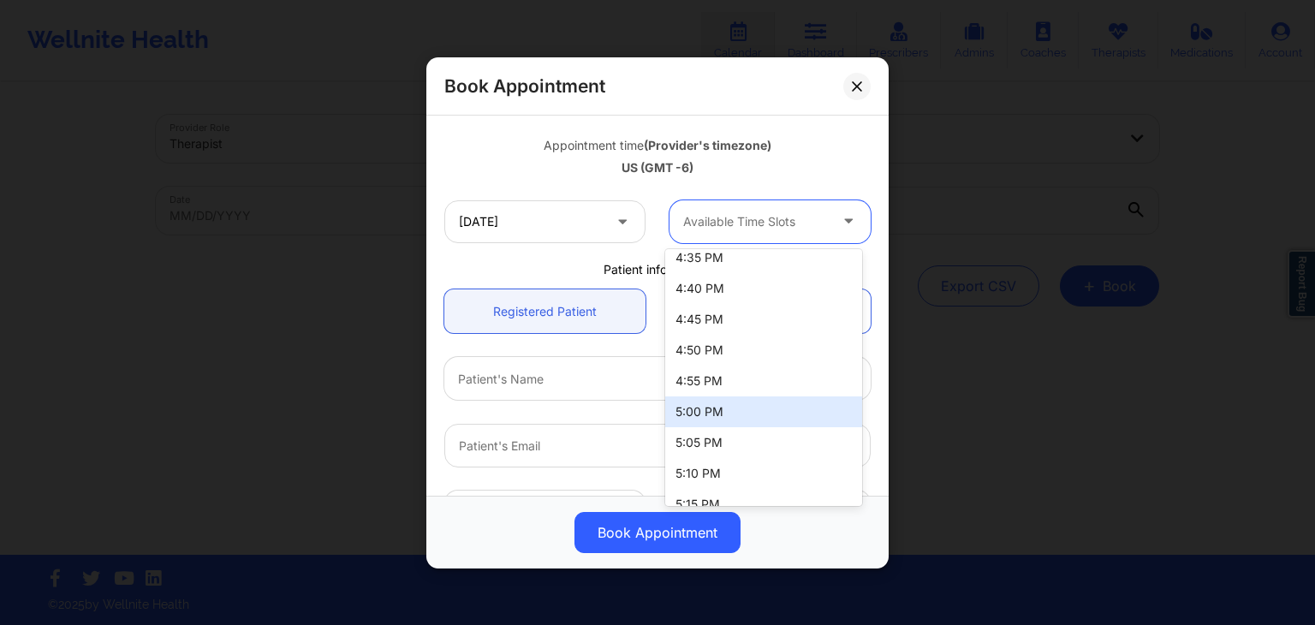
click at [695, 421] on div "5:00 PM" at bounding box center [763, 411] width 197 height 31
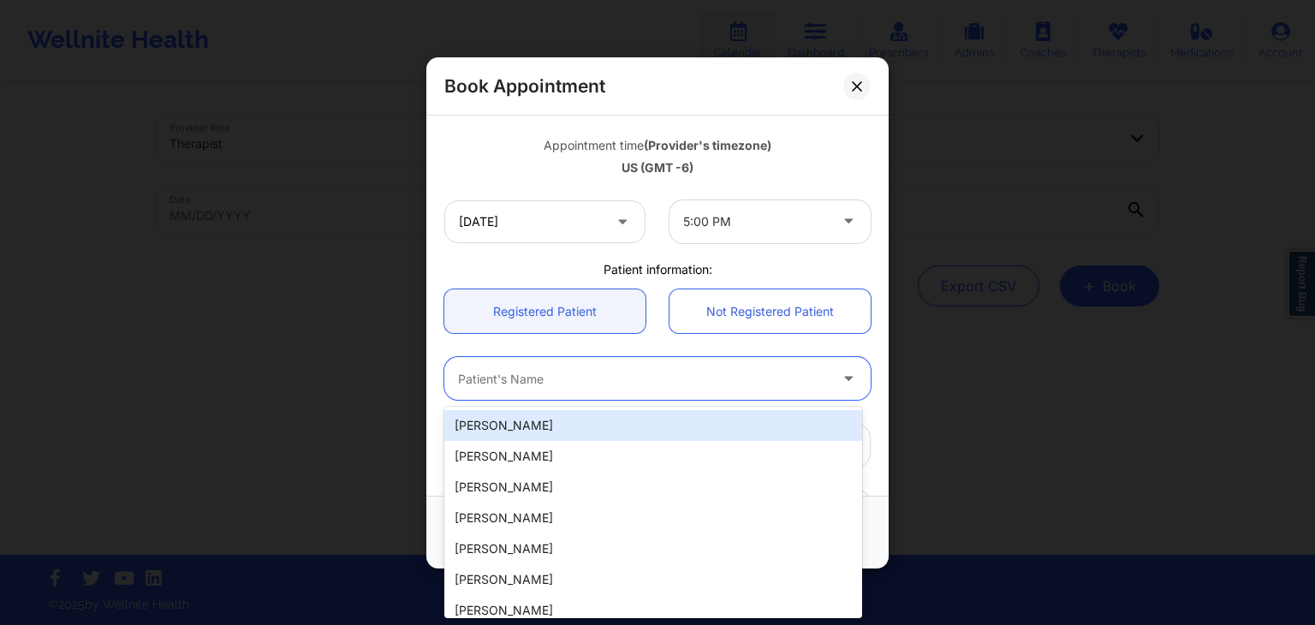
click at [624, 382] on div at bounding box center [643, 378] width 370 height 21
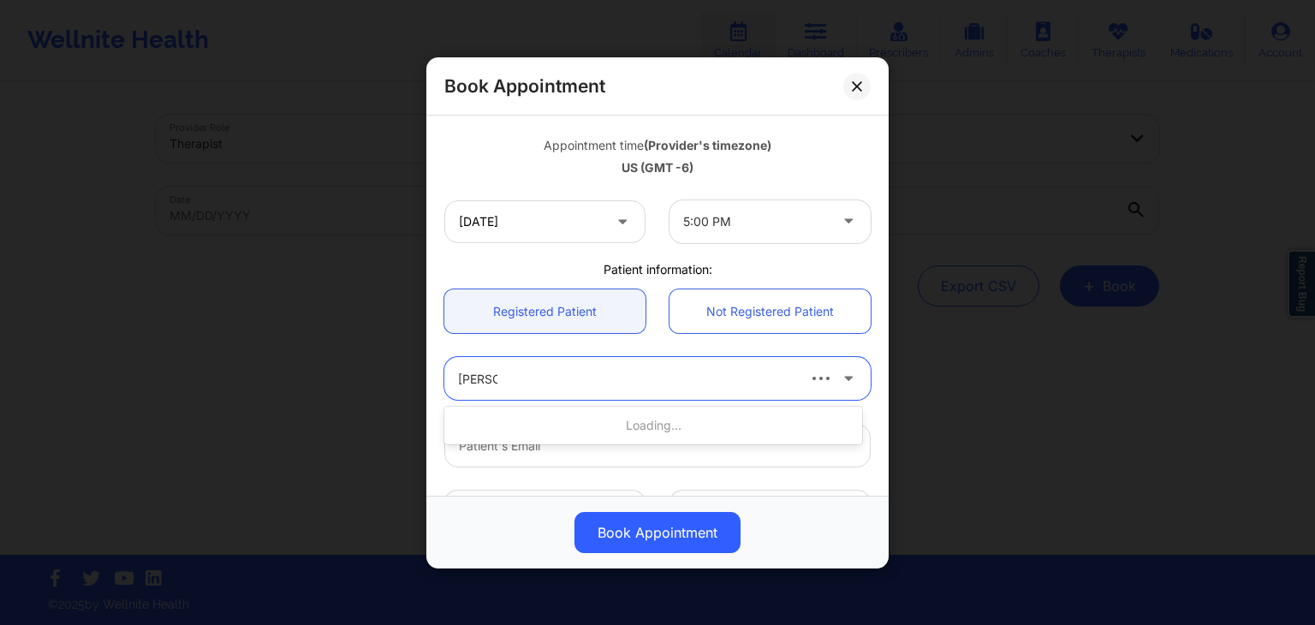
type input "darrel b"
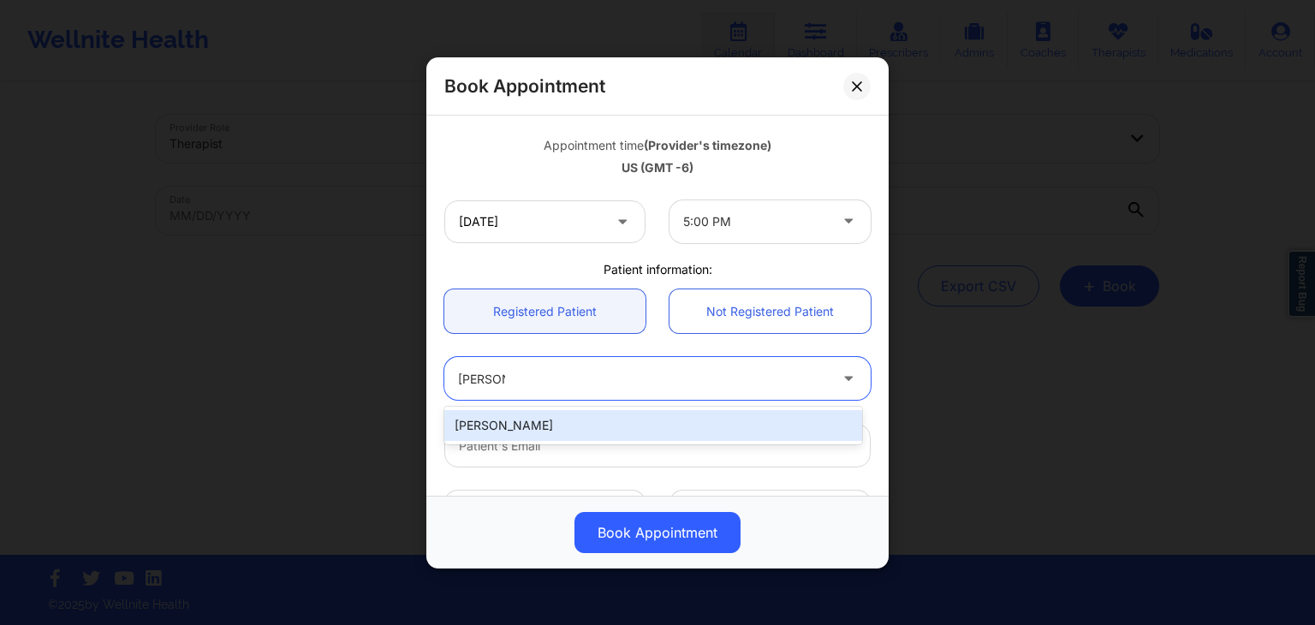
click at [622, 426] on div "Darrel Brown" at bounding box center [653, 425] width 418 height 31
type input "punchee28@gmail.com"
type input "2056048364"
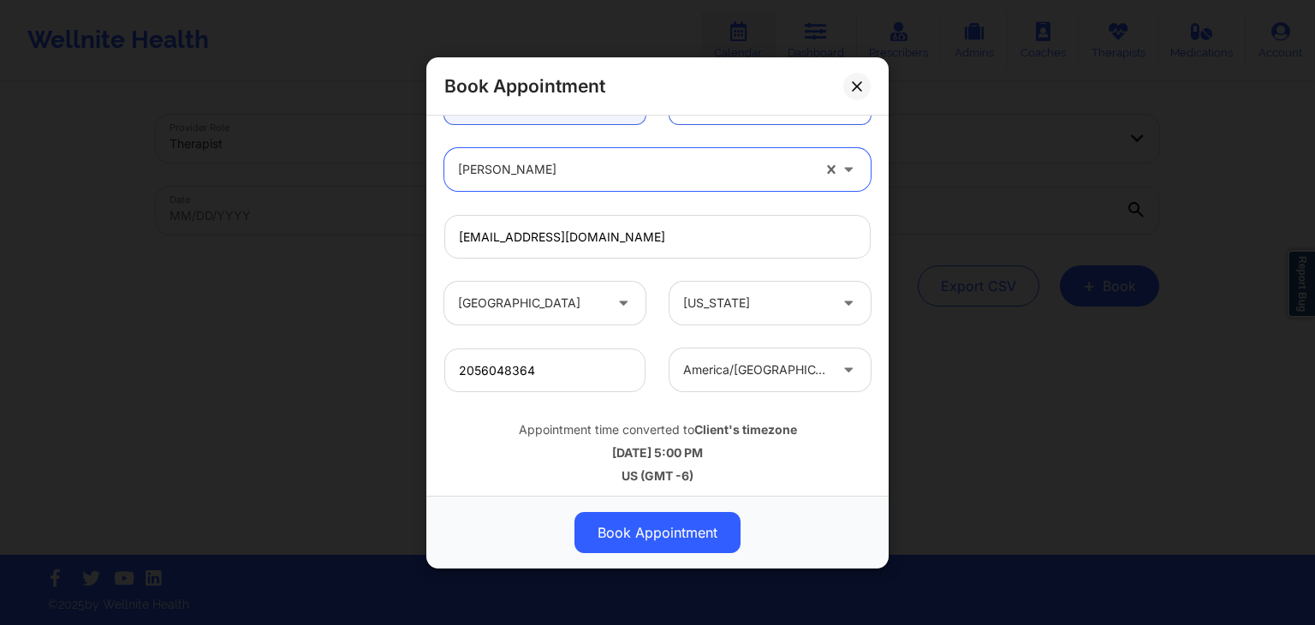
scroll to position [509, 0]
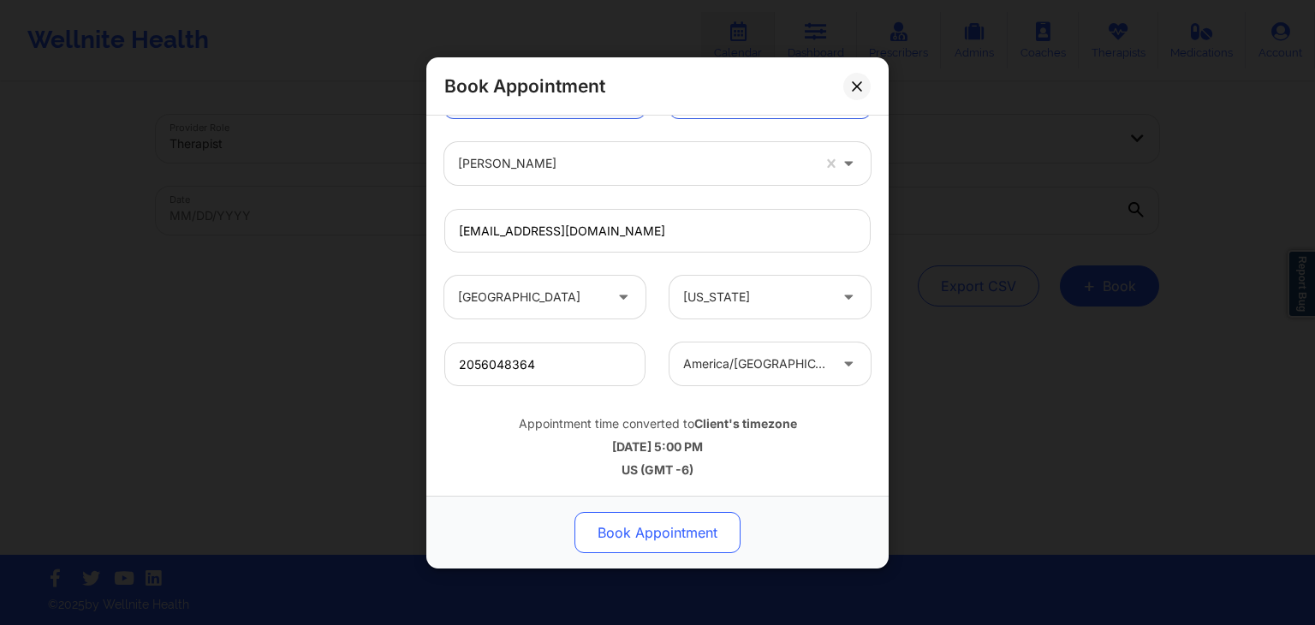
click at [645, 534] on button "Book Appointment" at bounding box center [658, 532] width 166 height 41
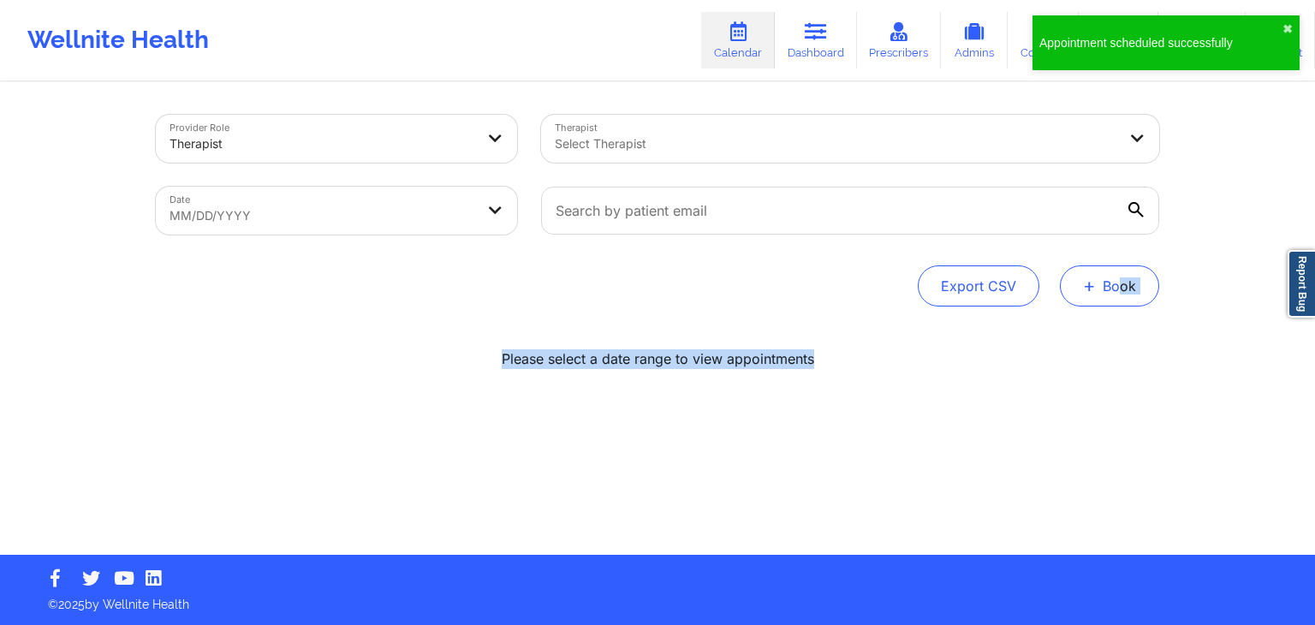
drag, startPoint x: 1128, startPoint y: 310, endPoint x: 1112, endPoint y: 289, distance: 25.7
click at [1112, 289] on div "Provider Role Therapist Therapist Select Therapist Date MM/DD/YYYY Export CSV +…" at bounding box center [657, 319] width 1027 height 471
click at [1112, 289] on button "+ Book" at bounding box center [1109, 285] width 99 height 41
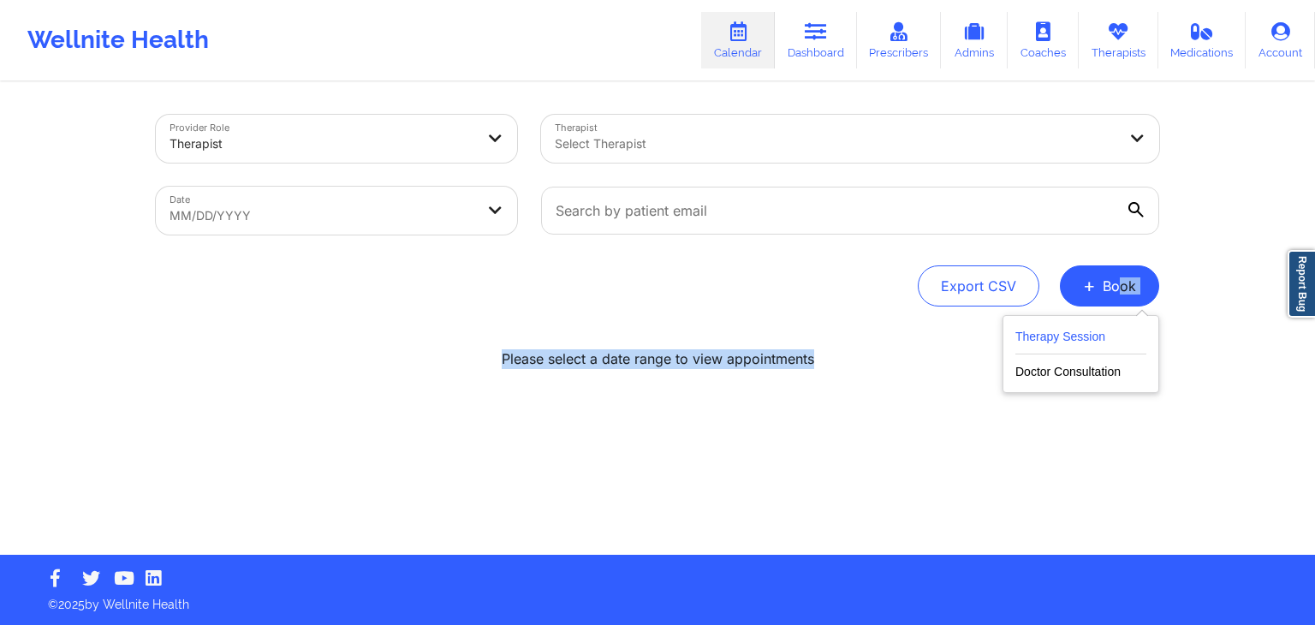
click at [1031, 346] on button "Therapy Session" at bounding box center [1080, 340] width 131 height 28
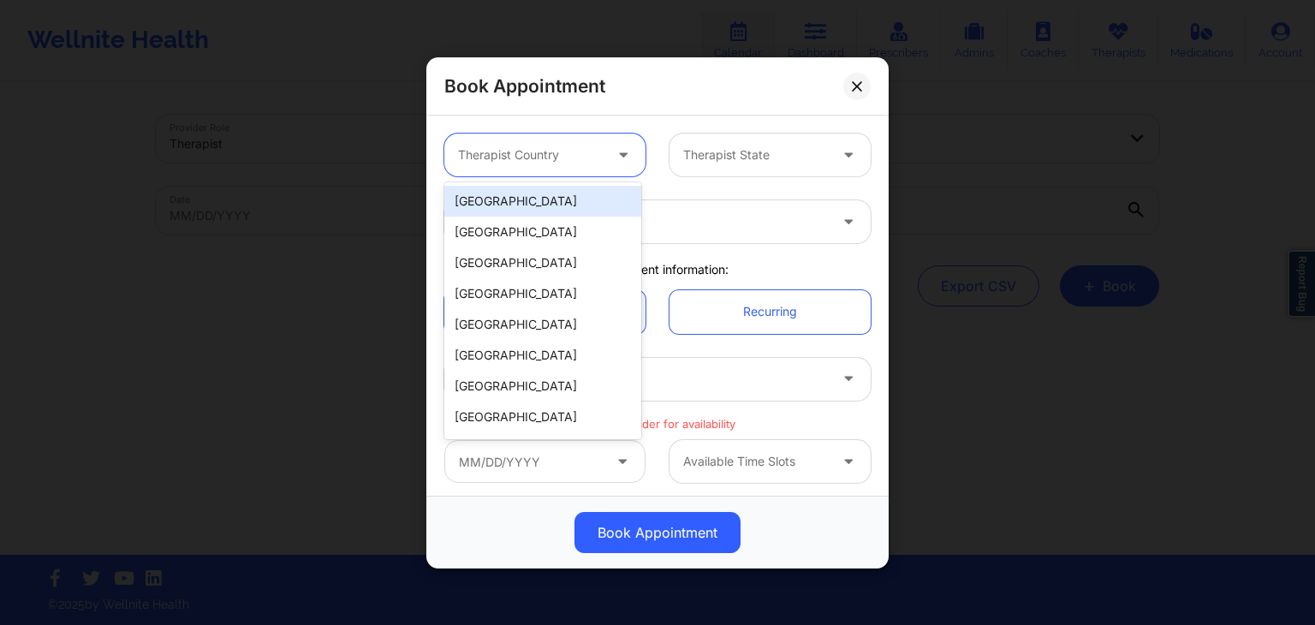
click at [551, 158] on div at bounding box center [530, 155] width 145 height 21
click at [540, 213] on div "[GEOGRAPHIC_DATA]" at bounding box center [542, 201] width 197 height 31
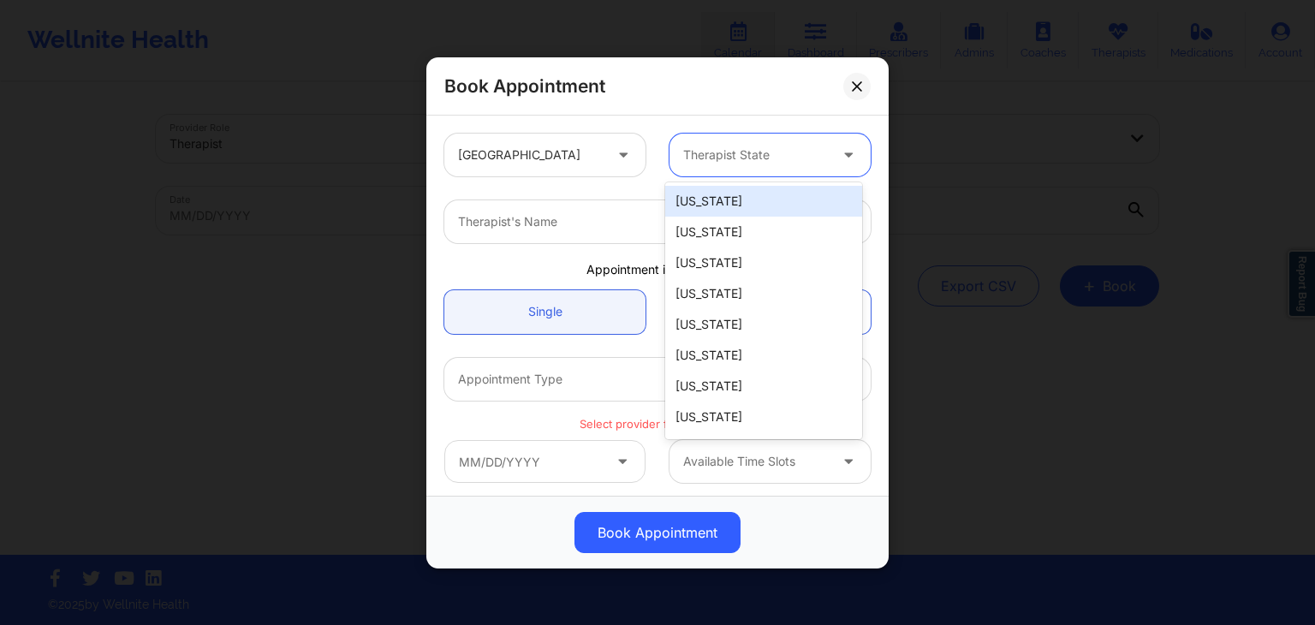
click at [750, 152] on div at bounding box center [755, 155] width 145 height 21
click at [739, 189] on div "[US_STATE]" at bounding box center [763, 201] width 197 height 31
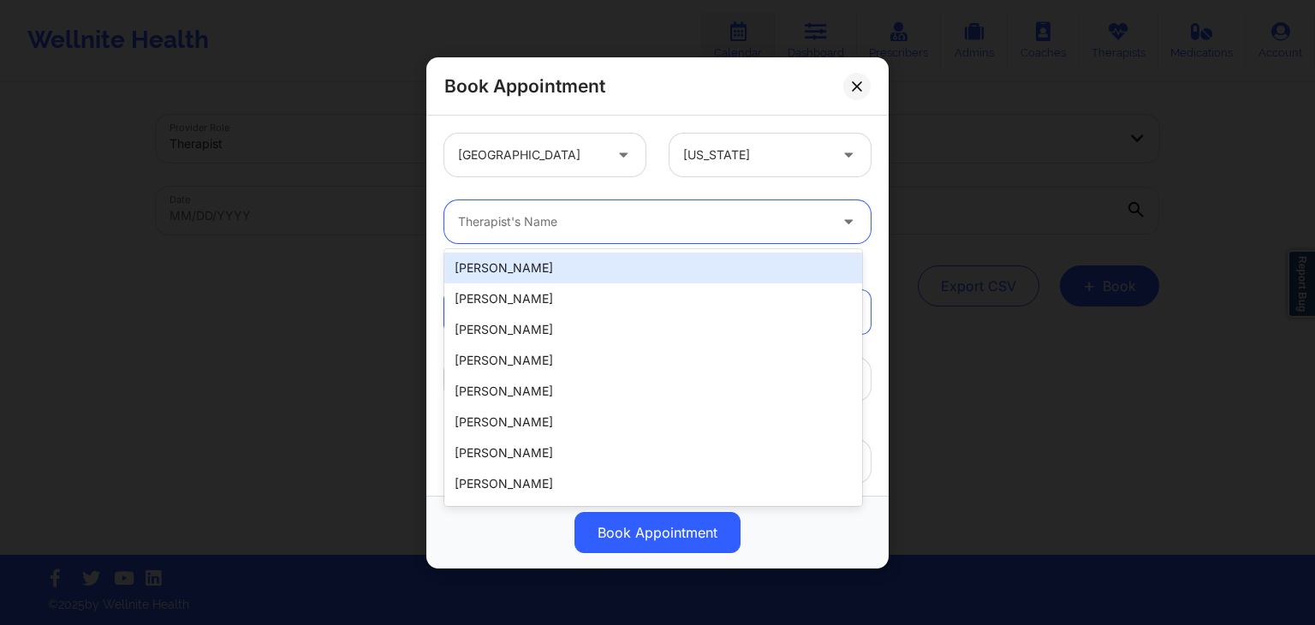
click at [637, 205] on div "Therapist's Name" at bounding box center [636, 221] width 385 height 43
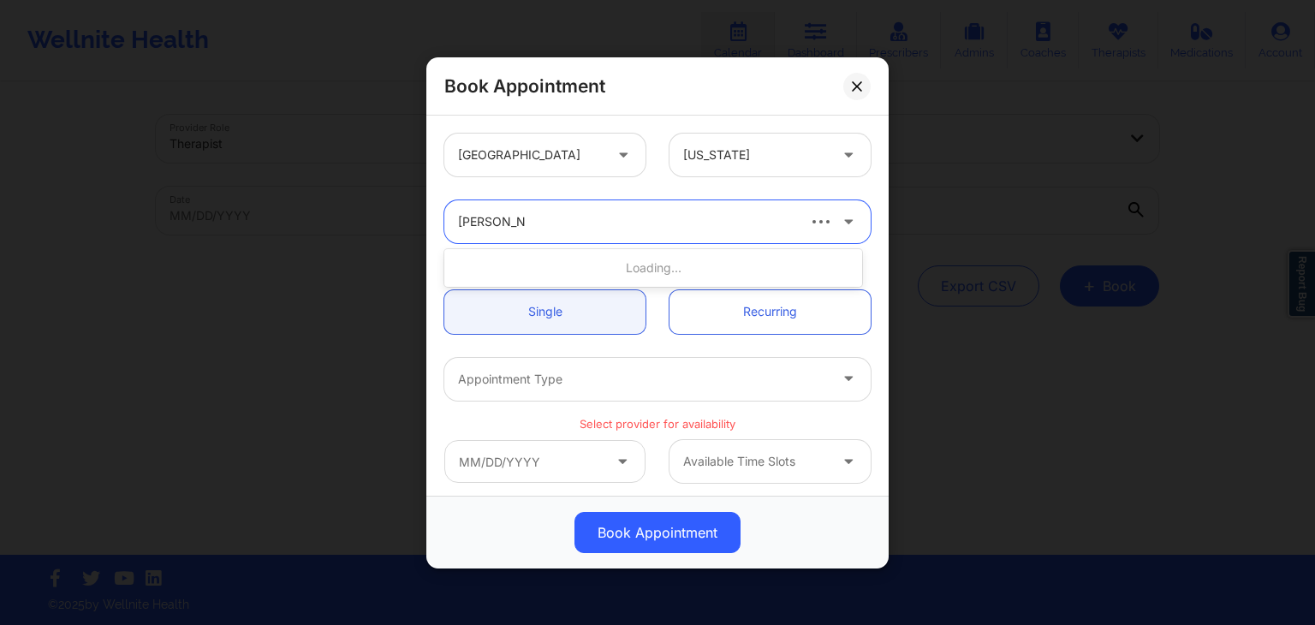
type input "jessica kuklo"
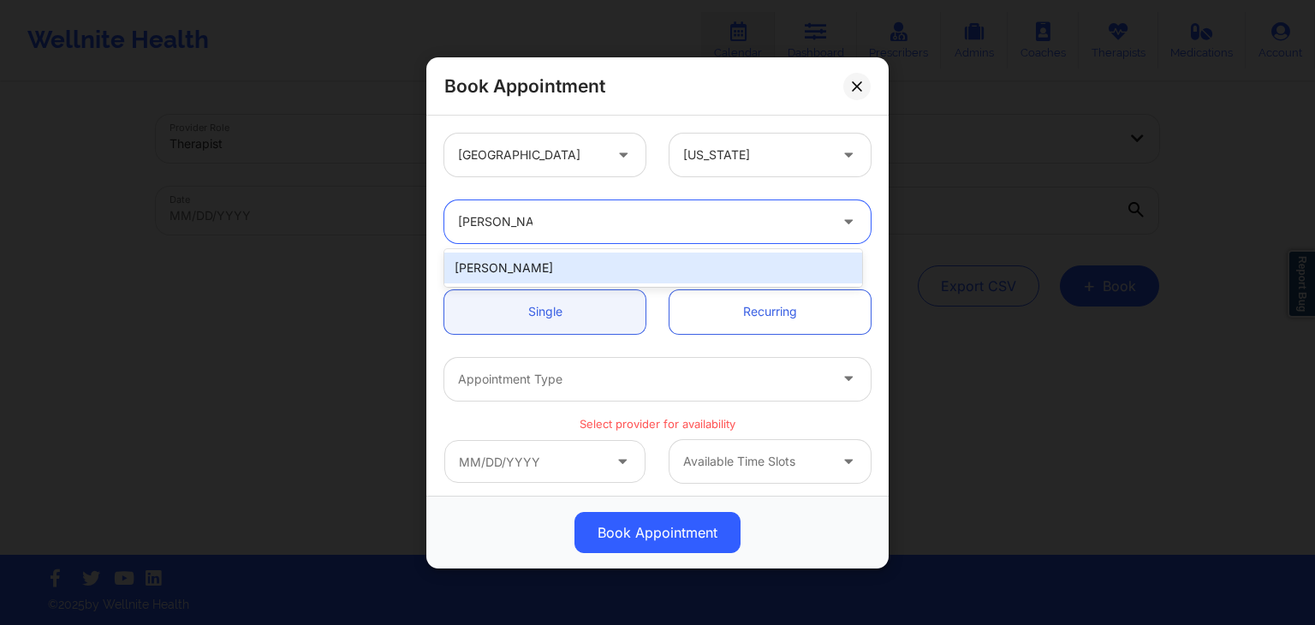
click at [635, 254] on div "Jessica Kuklo" at bounding box center [653, 268] width 418 height 31
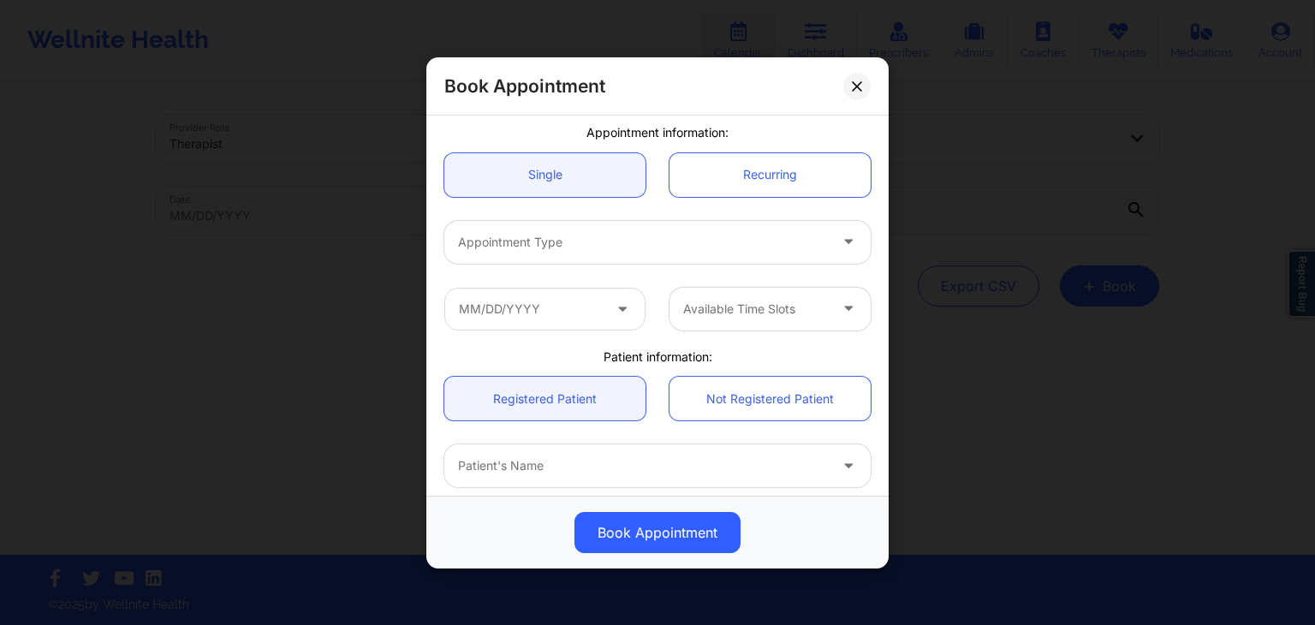
scroll to position [139, 0]
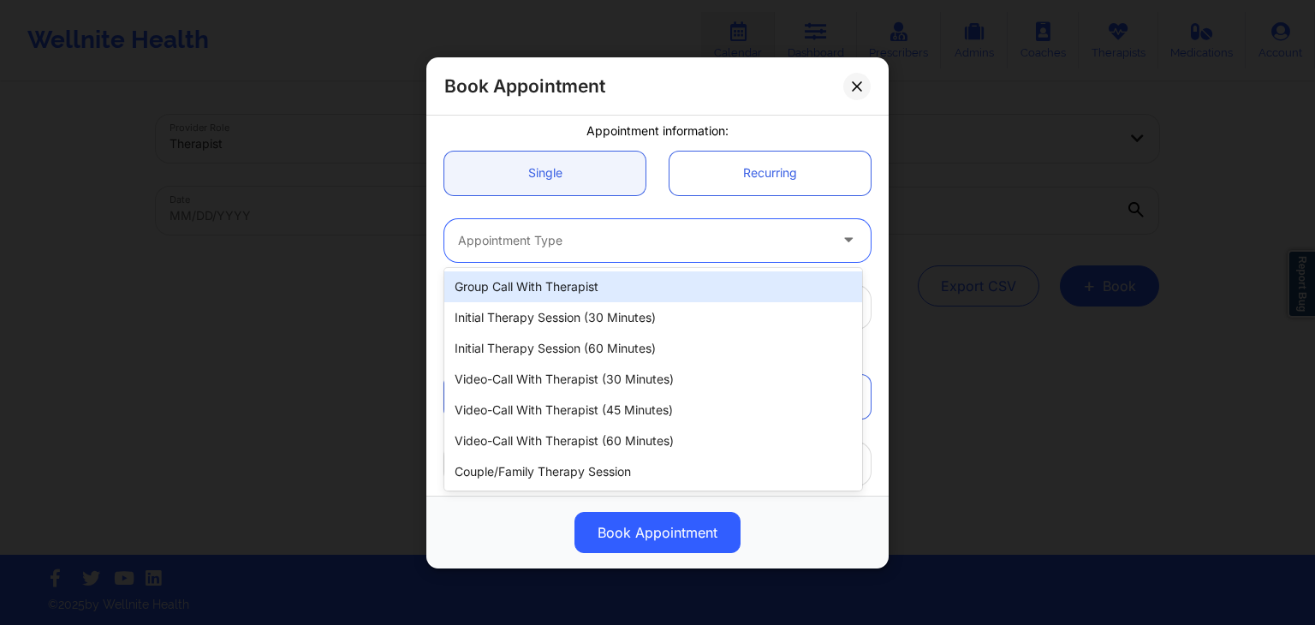
click at [602, 242] on div at bounding box center [643, 239] width 370 height 21
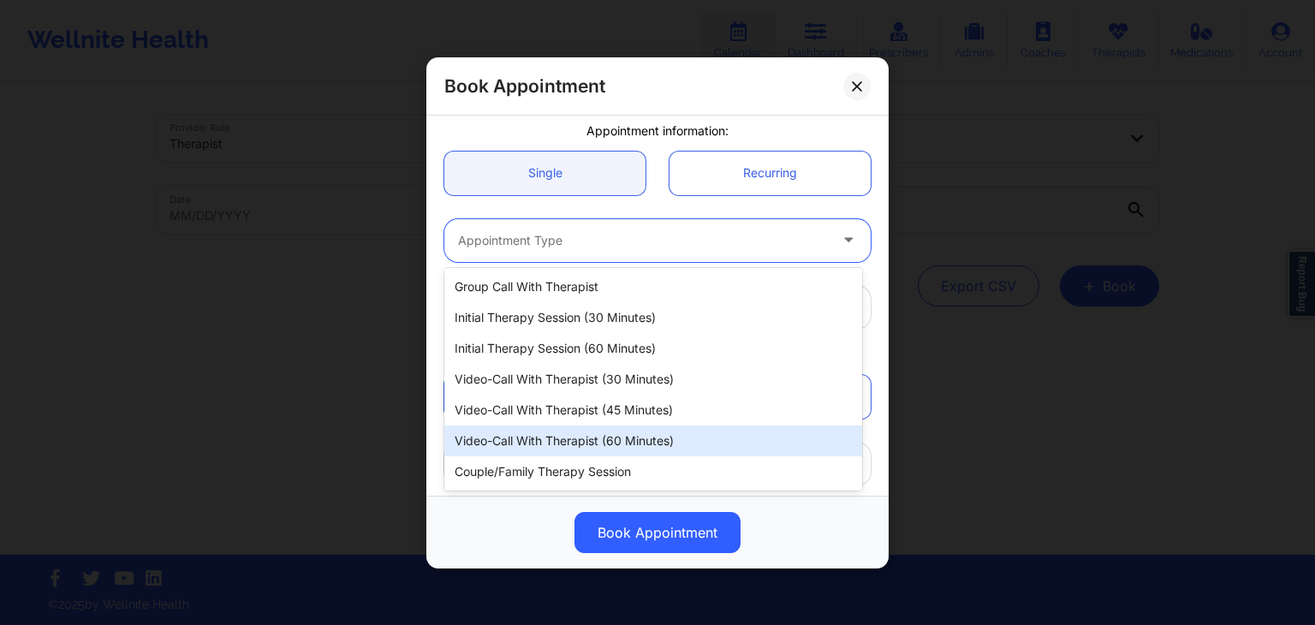
click at [596, 451] on div "Video-Call with Therapist (60 minutes)" at bounding box center [653, 441] width 418 height 31
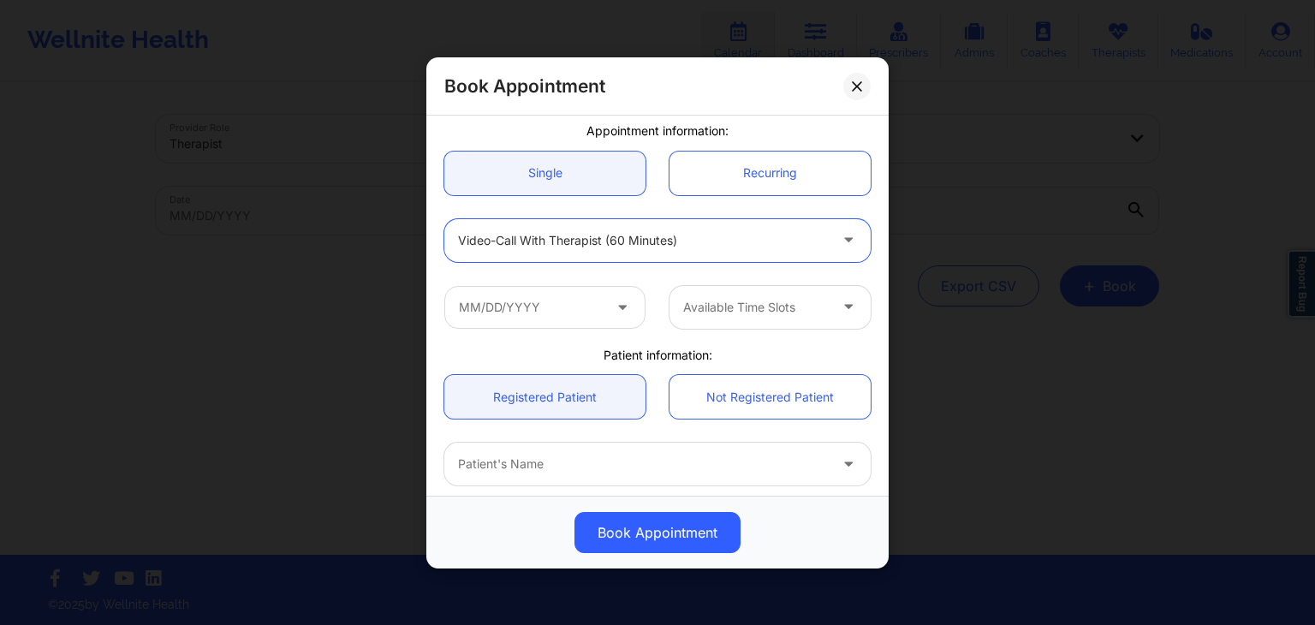
click at [596, 451] on div "Patient's Name" at bounding box center [636, 464] width 385 height 43
click at [539, 313] on input "text" at bounding box center [544, 306] width 201 height 43
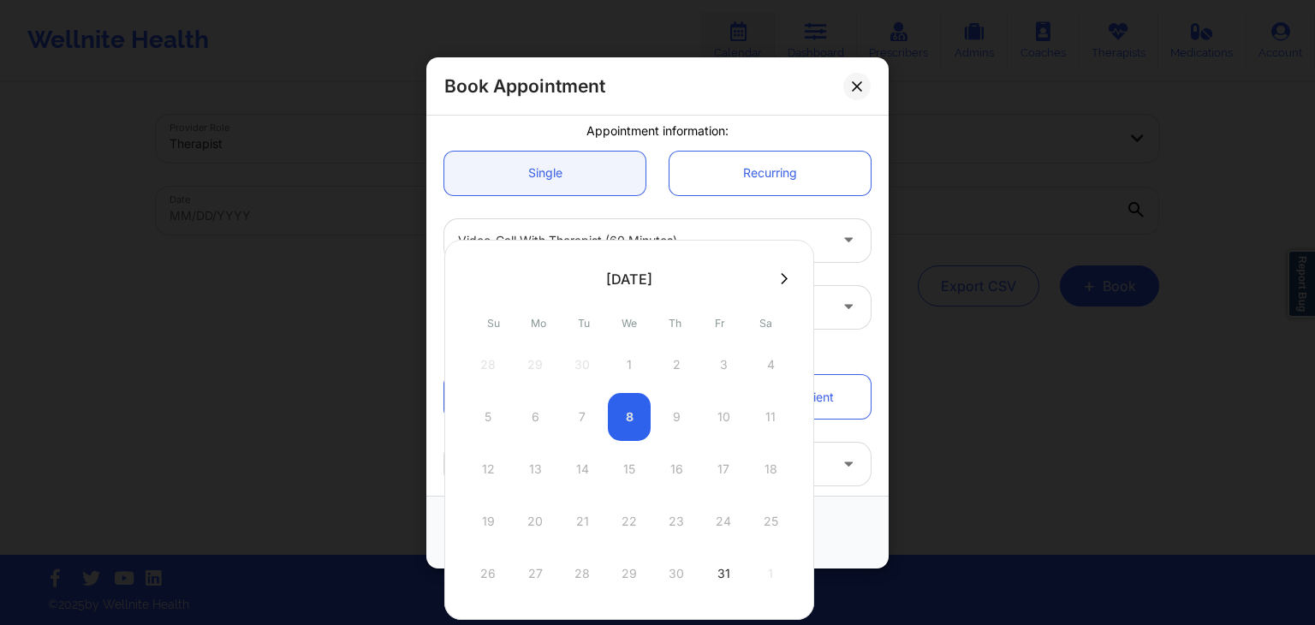
click at [781, 275] on icon at bounding box center [784, 278] width 7 height 11
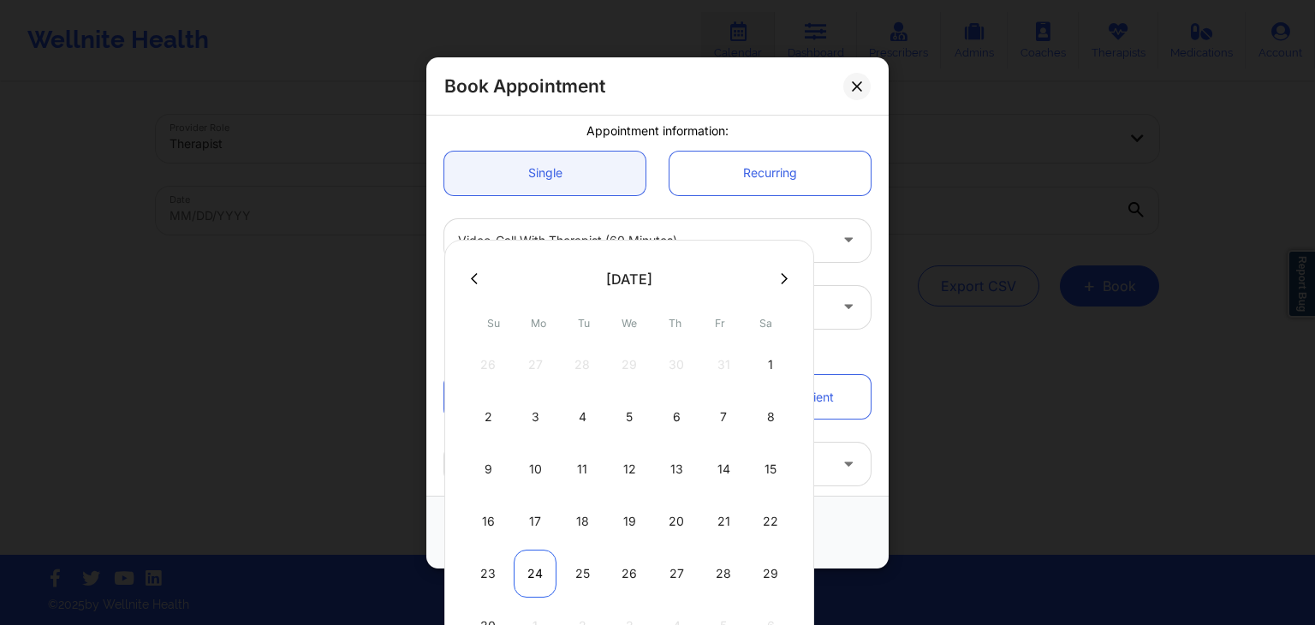
click at [534, 553] on div "24" at bounding box center [535, 574] width 43 height 48
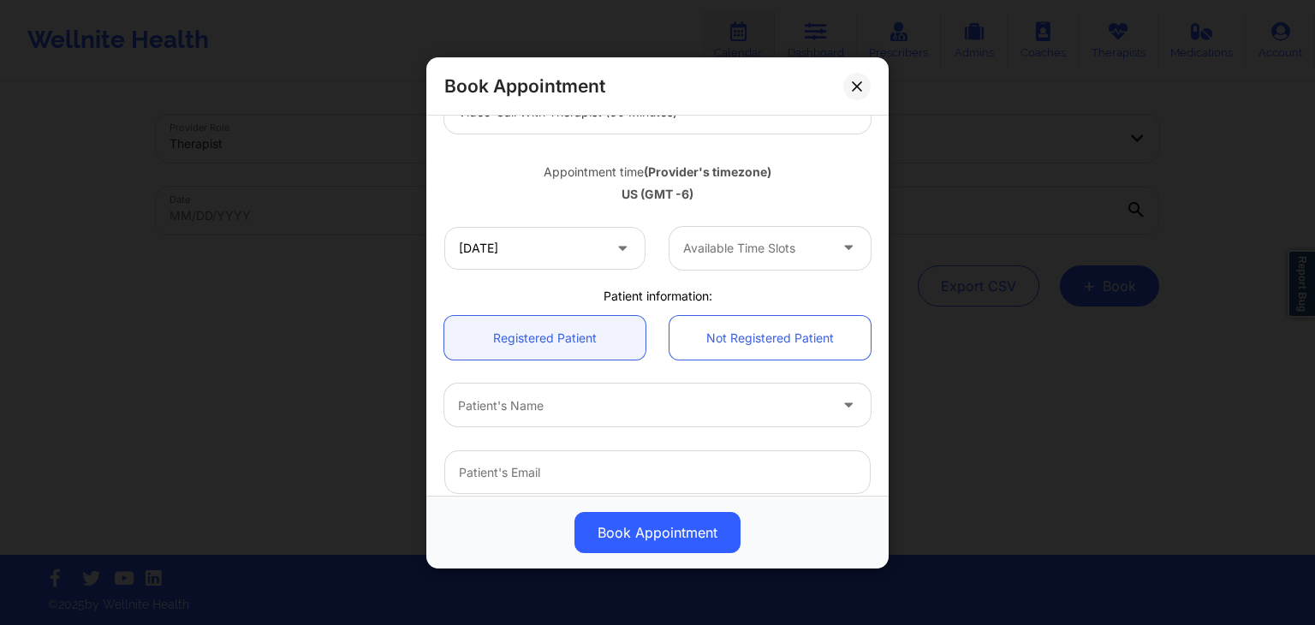
scroll to position [269, 0]
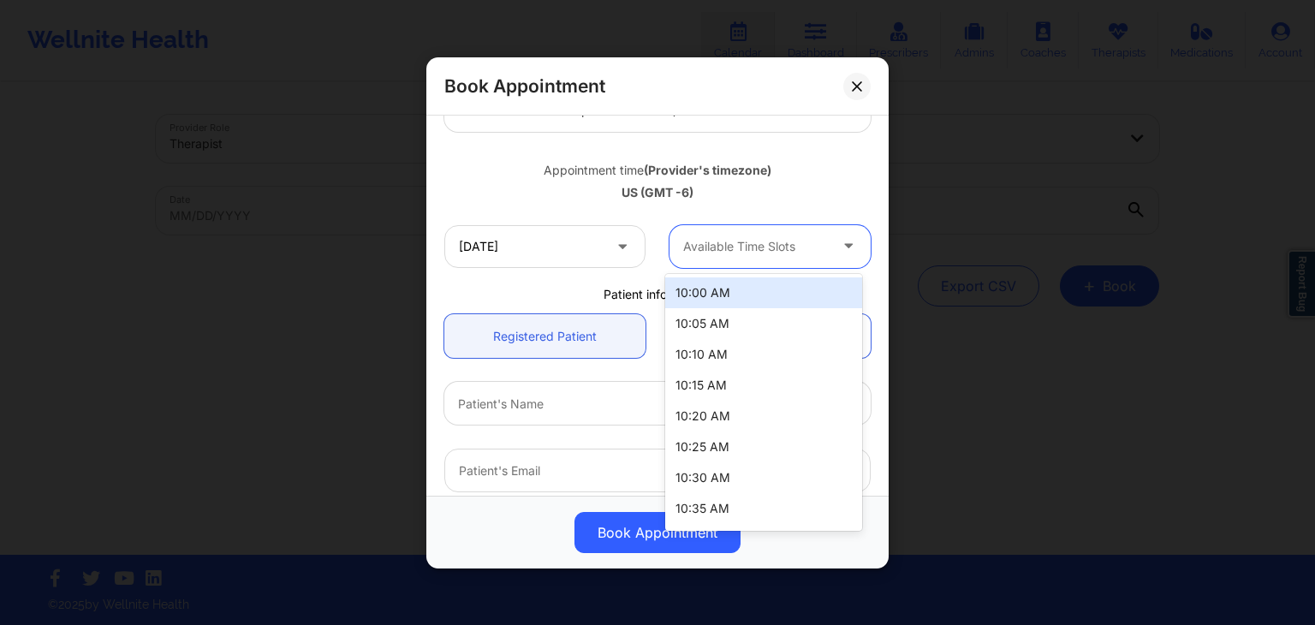
drag, startPoint x: 723, startPoint y: 256, endPoint x: 736, endPoint y: 442, distance: 186.2
click at [736, 442] on body "Wellnite Health Calendar Dashboard Prescribers Admins Coaches Therapists Medica…" at bounding box center [657, 312] width 1315 height 625
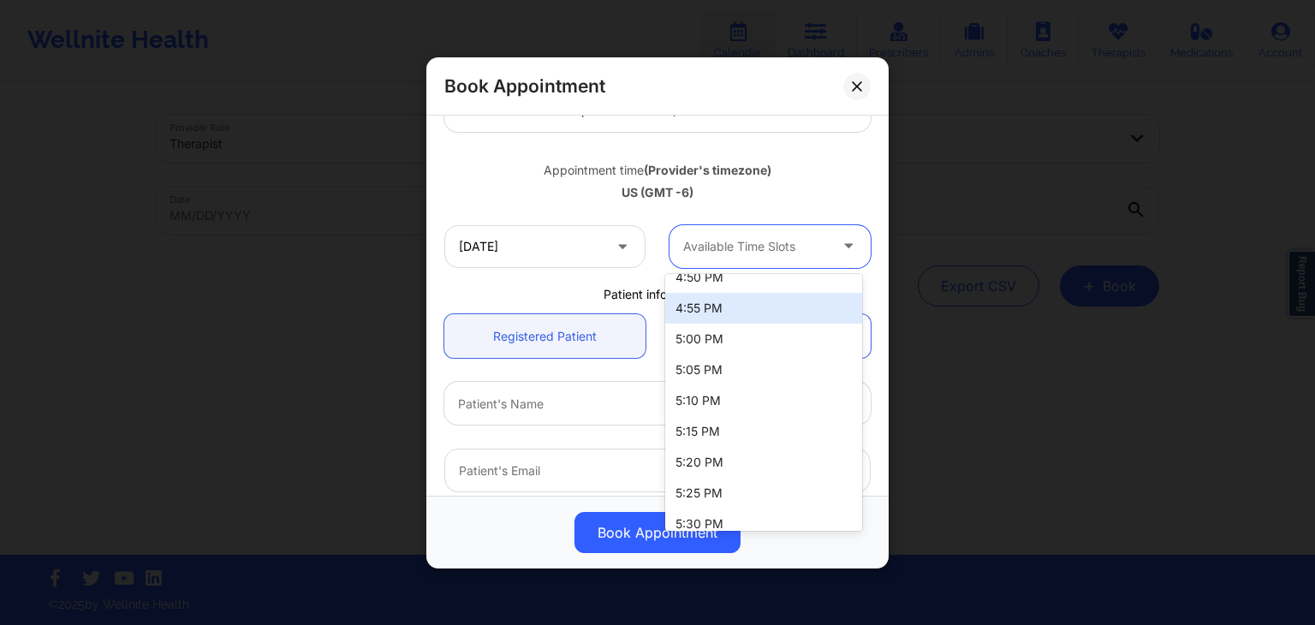
scroll to position [2546, 0]
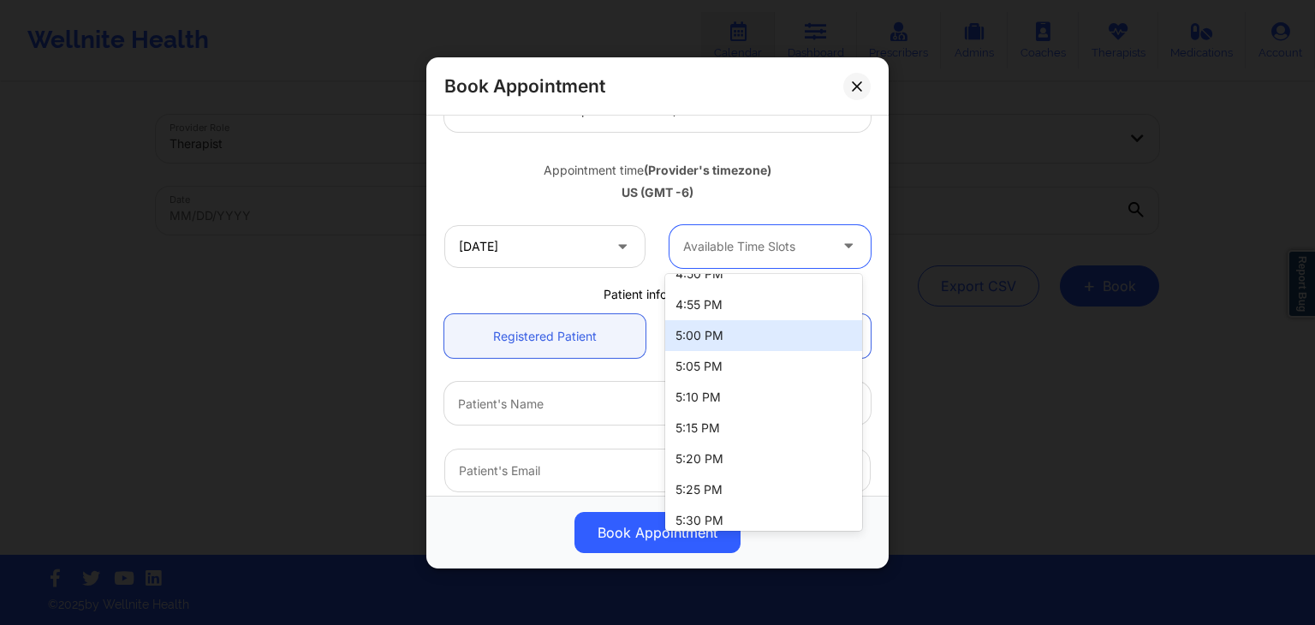
click at [712, 335] on div "5:00 PM" at bounding box center [763, 335] width 197 height 31
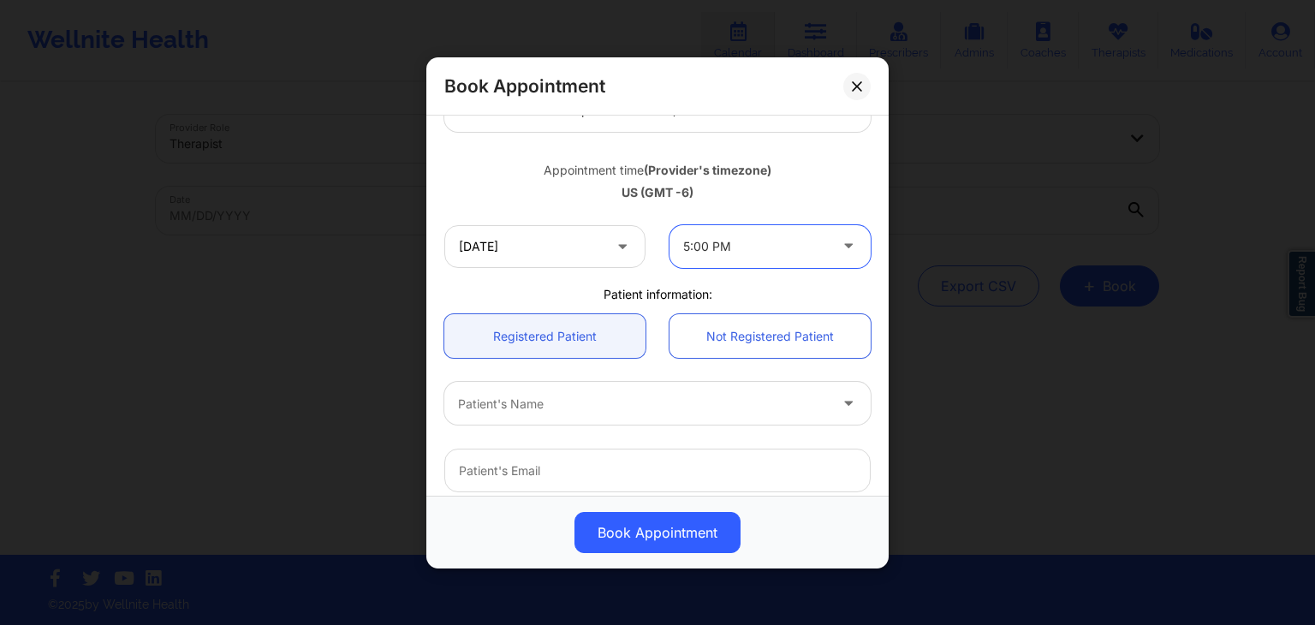
scroll to position [358, 0]
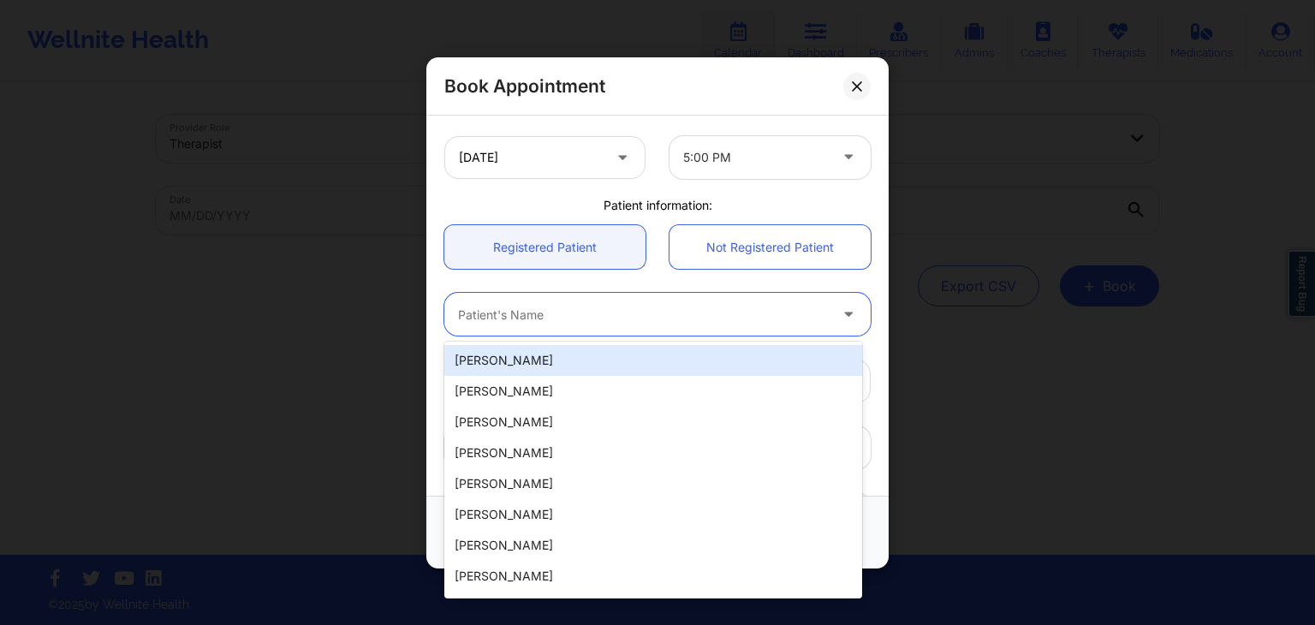
click at [642, 314] on div at bounding box center [643, 314] width 370 height 21
click at [608, 357] on div "Darrel Brown" at bounding box center [653, 360] width 418 height 31
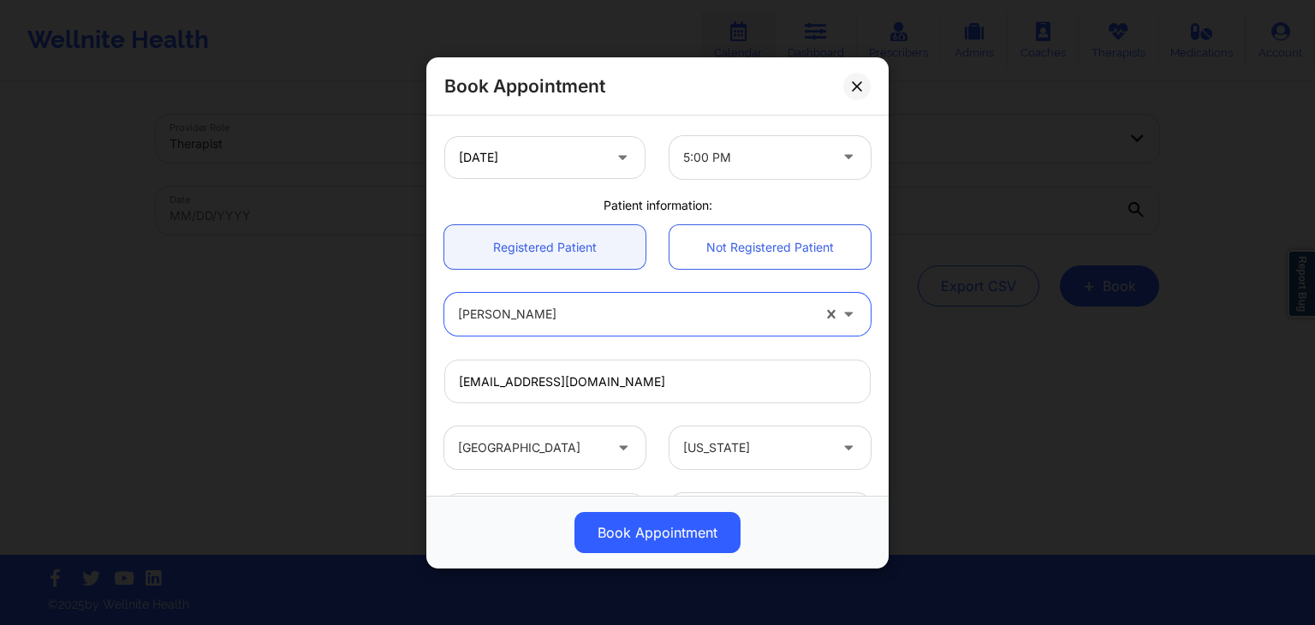
scroll to position [509, 0]
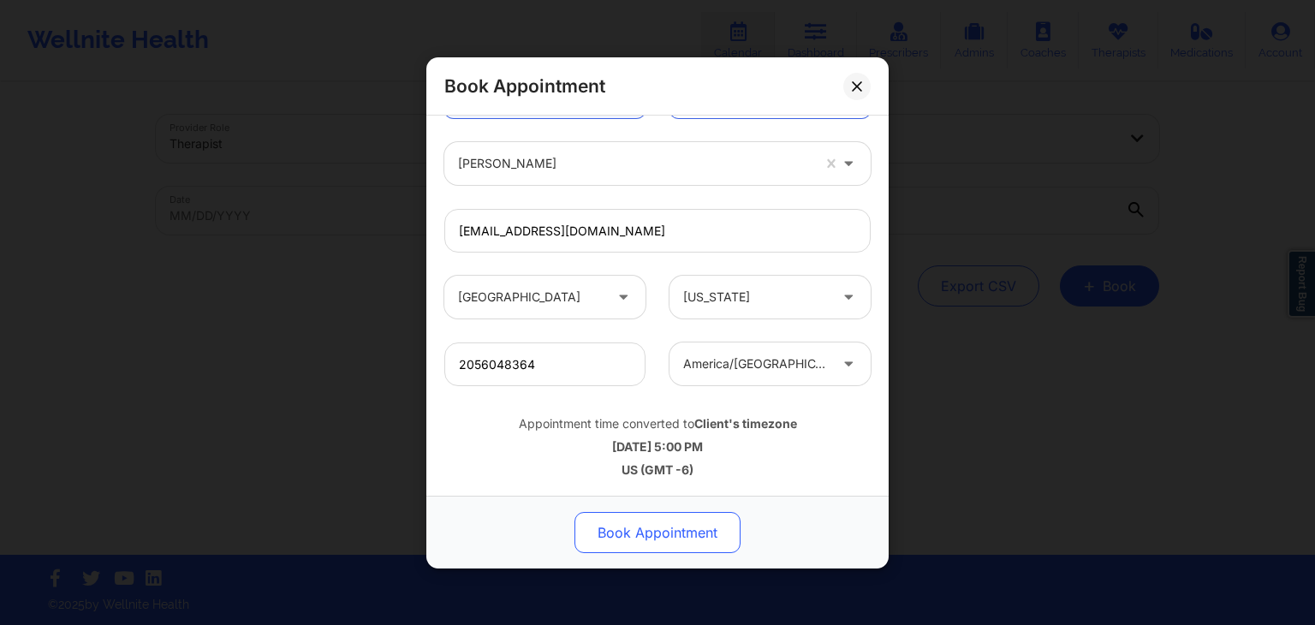
click at [688, 530] on button "Book Appointment" at bounding box center [658, 532] width 166 height 41
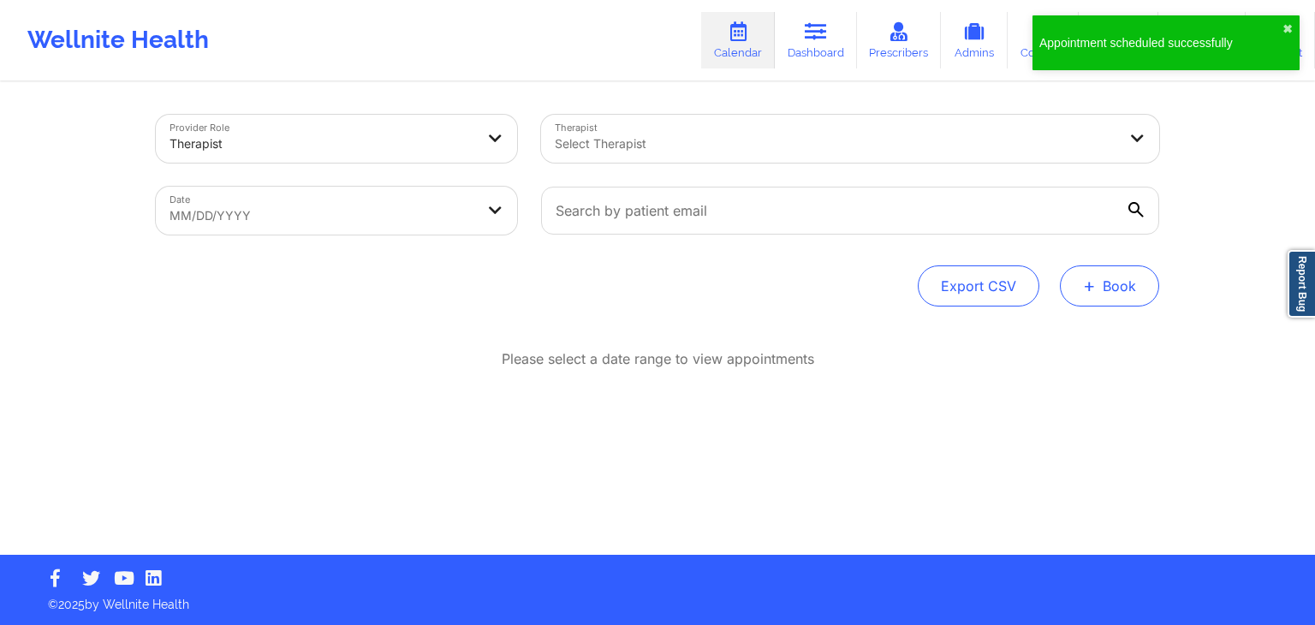
click at [1102, 295] on button "+ Book" at bounding box center [1109, 285] width 99 height 41
click at [1045, 346] on button "Therapy Session" at bounding box center [1080, 340] width 131 height 28
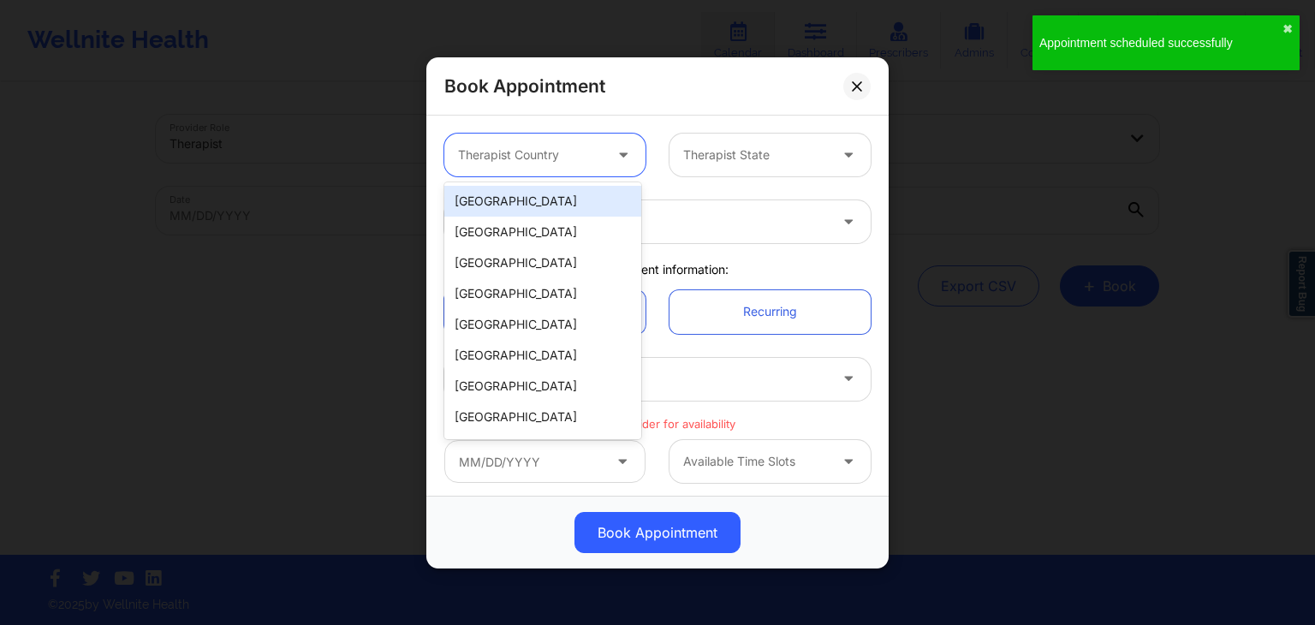
drag, startPoint x: 504, startPoint y: 158, endPoint x: 510, endPoint y: 201, distance: 43.2
click at [510, 201] on body "Appointment scheduled successfully ✖︎ Wellnite Health Calendar Dashboard Prescr…" at bounding box center [657, 312] width 1315 height 625
click at [510, 201] on div "[GEOGRAPHIC_DATA]" at bounding box center [542, 201] width 197 height 31
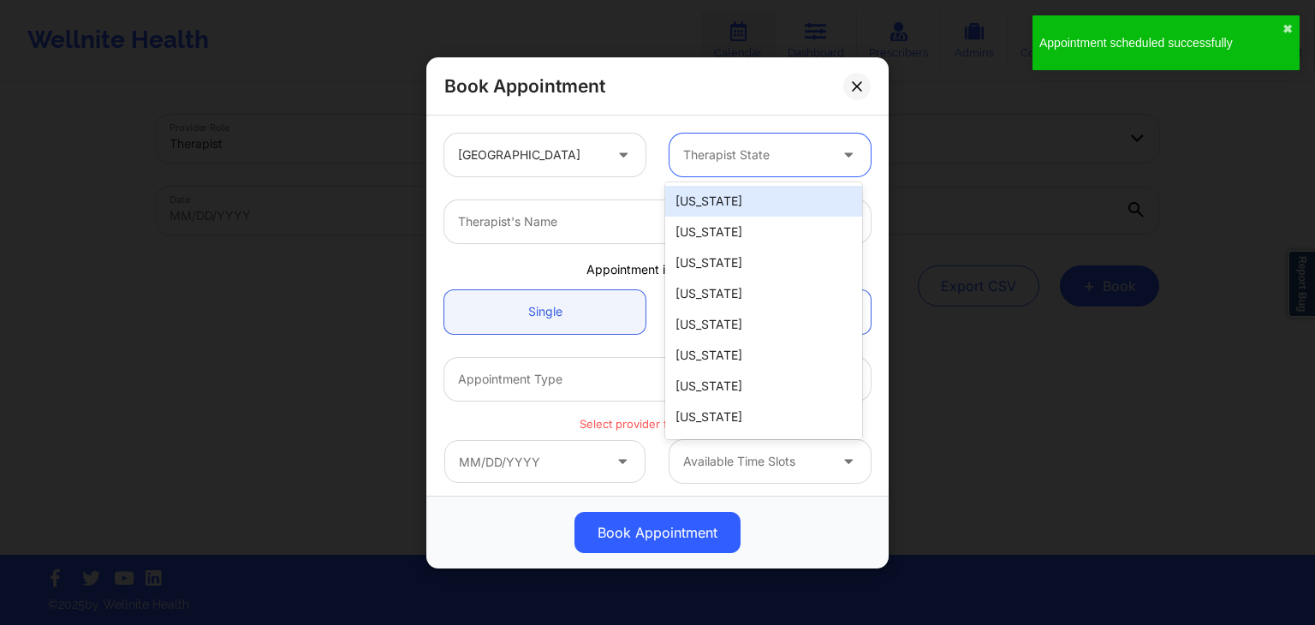
click at [720, 155] on div at bounding box center [755, 155] width 145 height 21
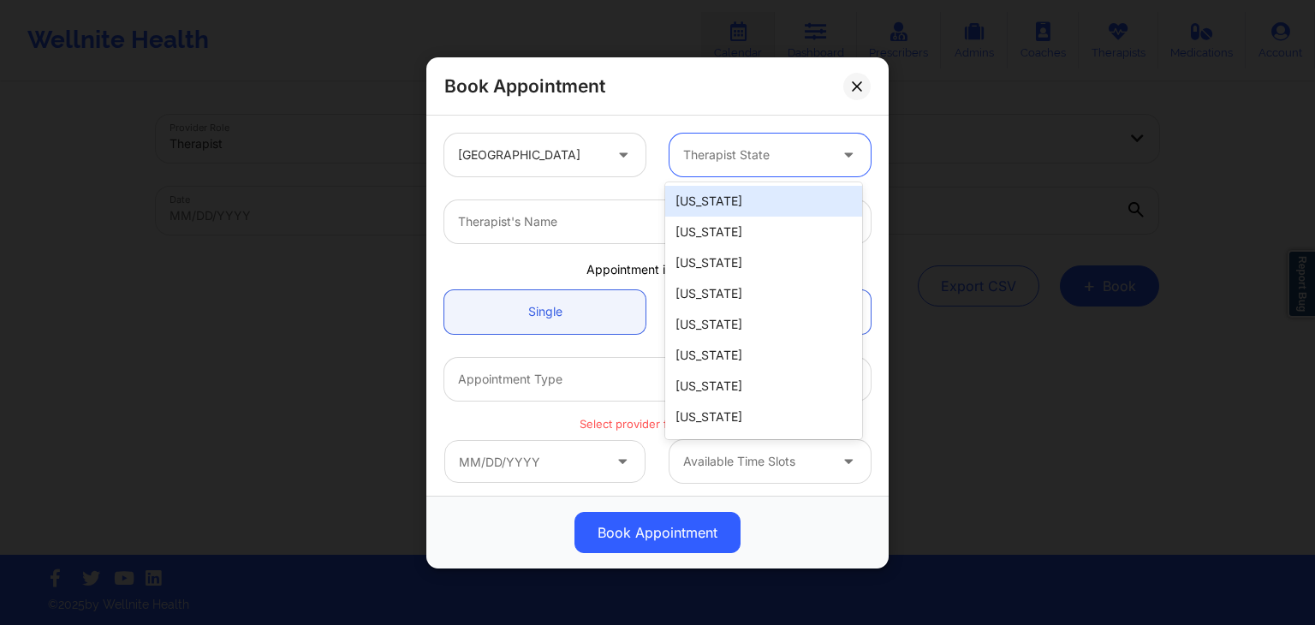
click at [723, 213] on div "[US_STATE]" at bounding box center [763, 201] width 197 height 31
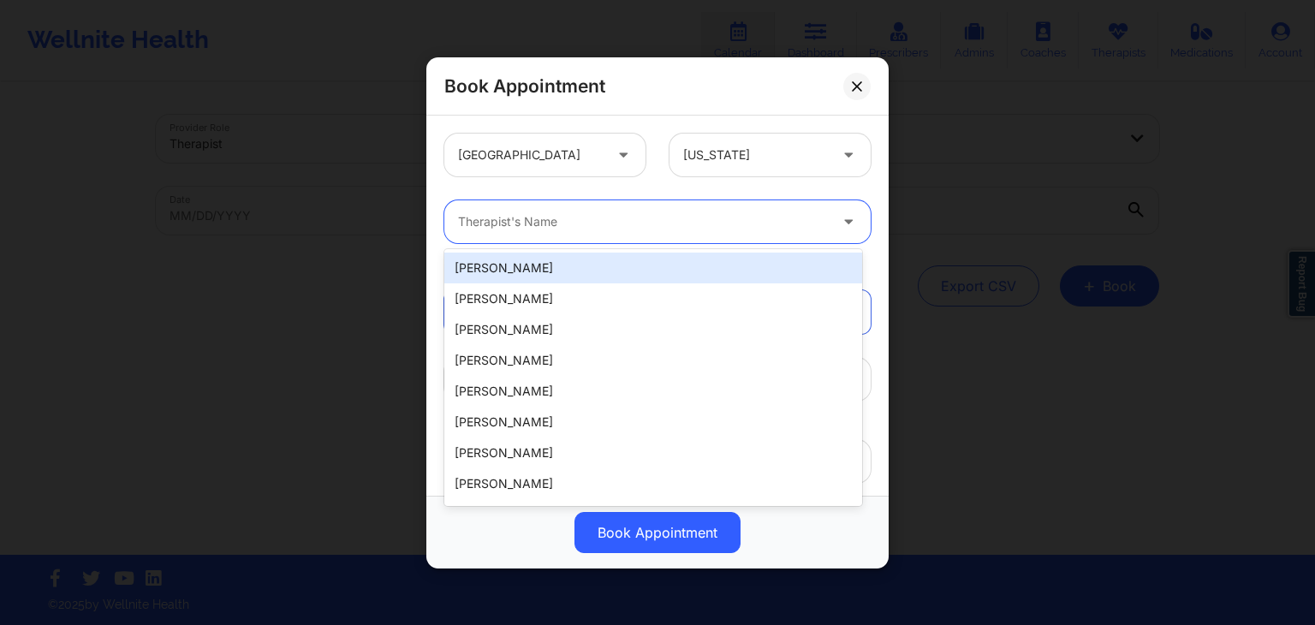
click at [671, 220] on div at bounding box center [643, 221] width 370 height 21
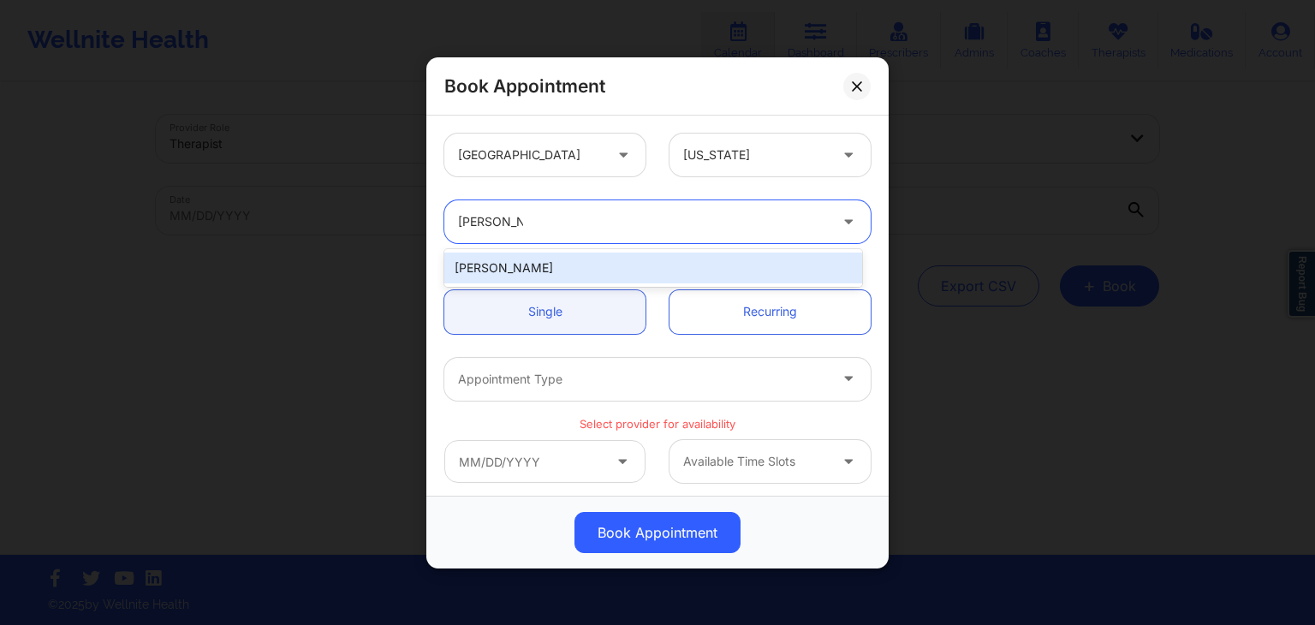
click at [672, 262] on div "Jessica Kuklo" at bounding box center [653, 268] width 418 height 31
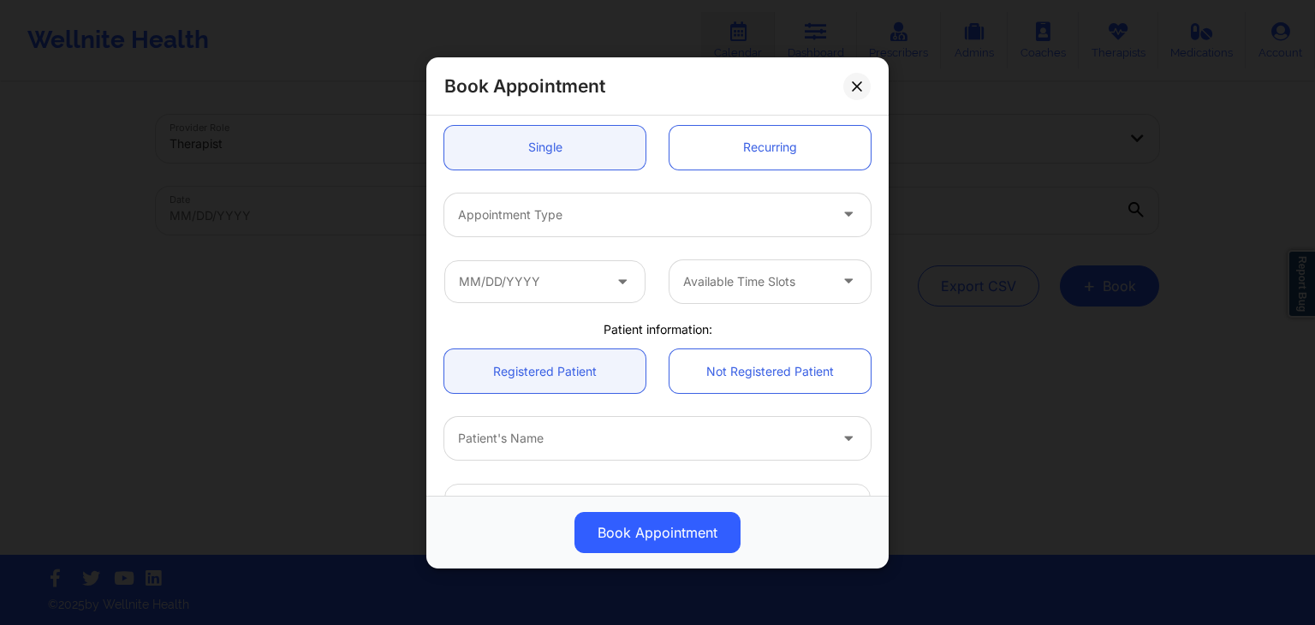
scroll to position [170, 0]
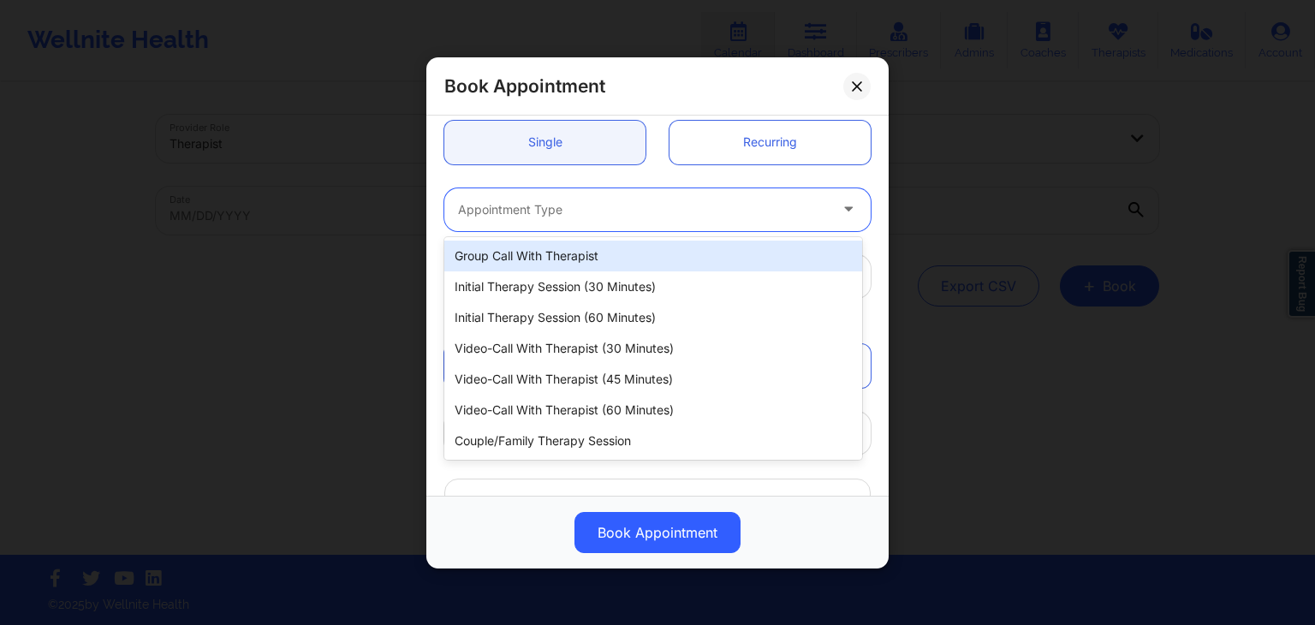
click at [634, 207] on div at bounding box center [643, 209] width 370 height 21
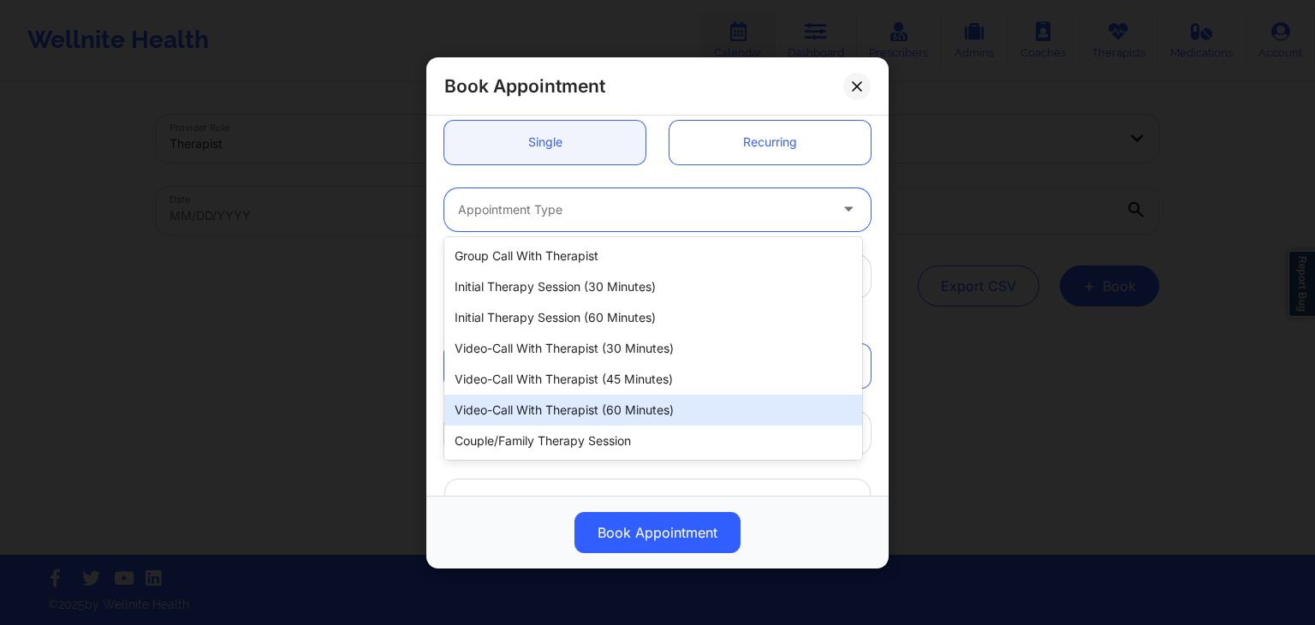
click at [576, 403] on div "Video-Call with Therapist (60 minutes)" at bounding box center [653, 410] width 418 height 31
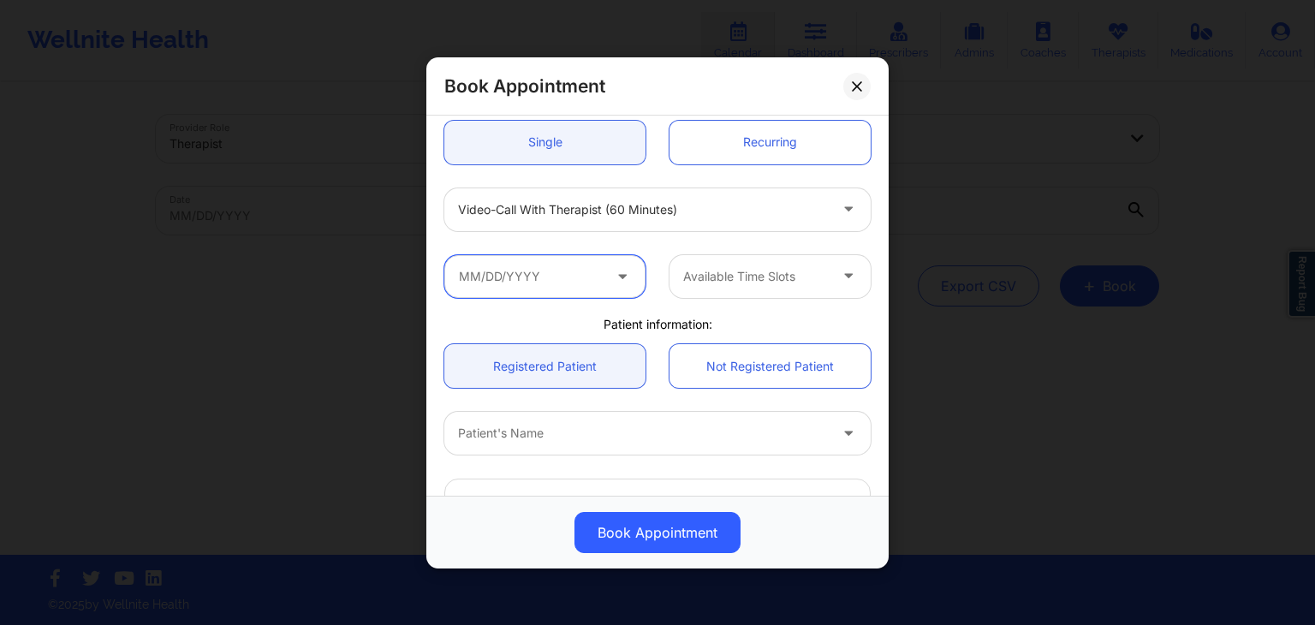
click at [538, 281] on input "text" at bounding box center [544, 275] width 201 height 43
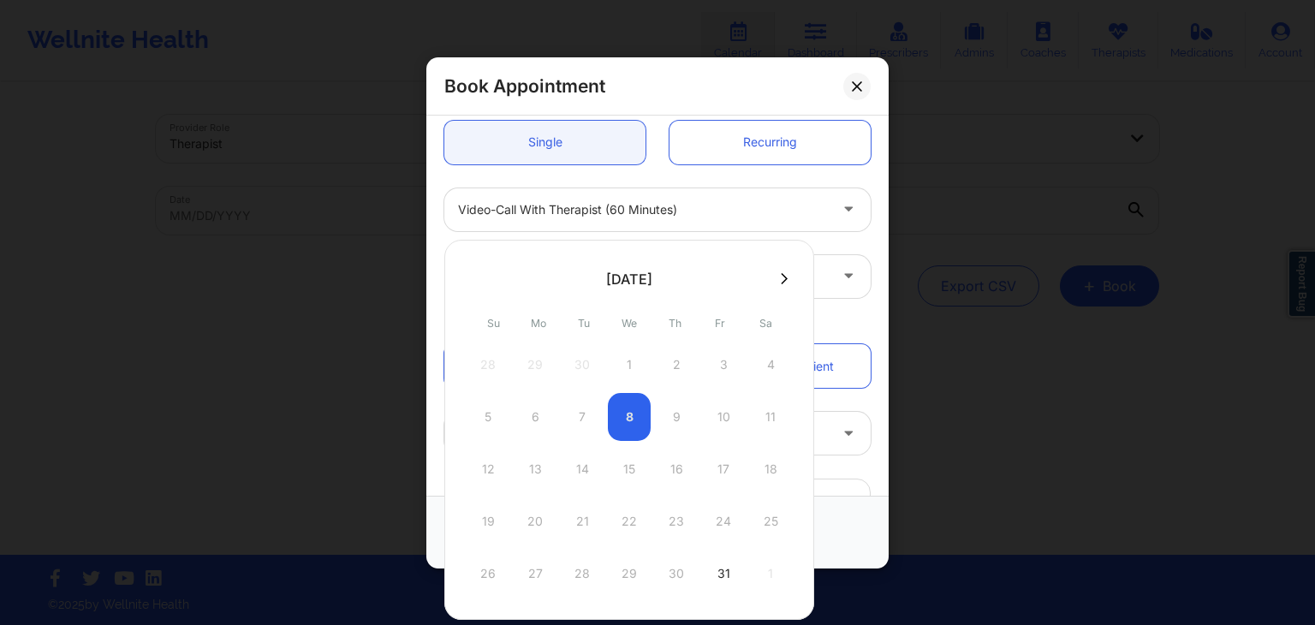
click at [776, 277] on button at bounding box center [784, 278] width 17 height 15
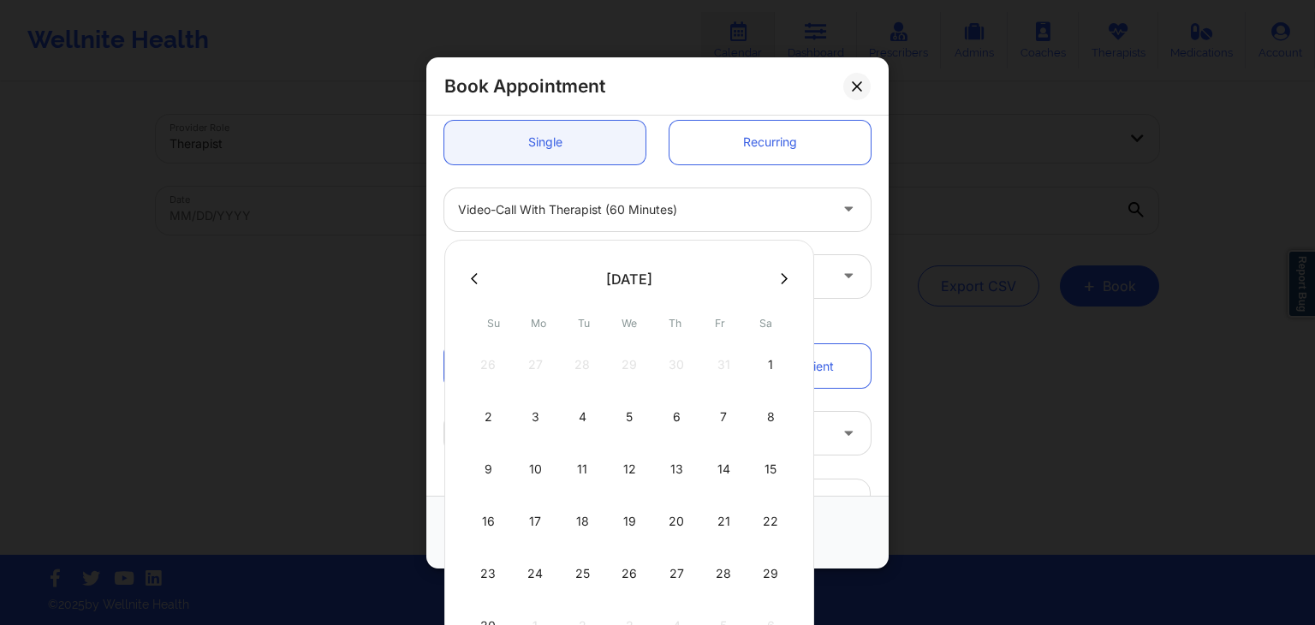
click at [776, 278] on button at bounding box center [784, 278] width 17 height 15
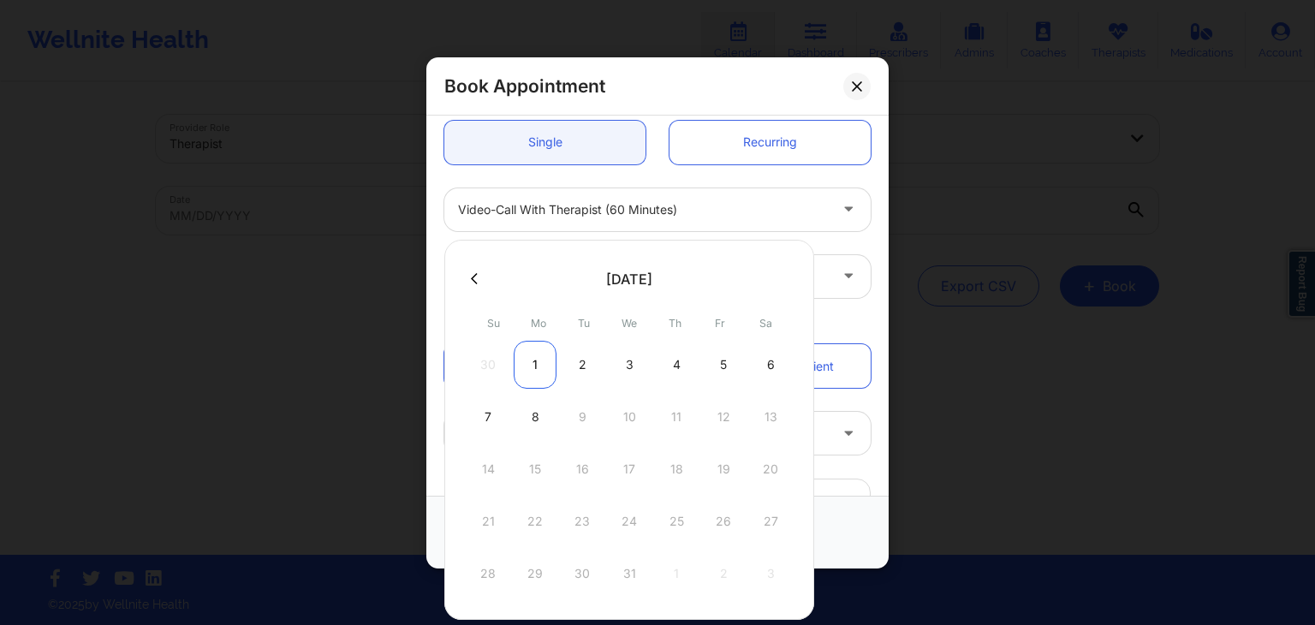
click at [531, 371] on div "1" at bounding box center [535, 365] width 43 height 48
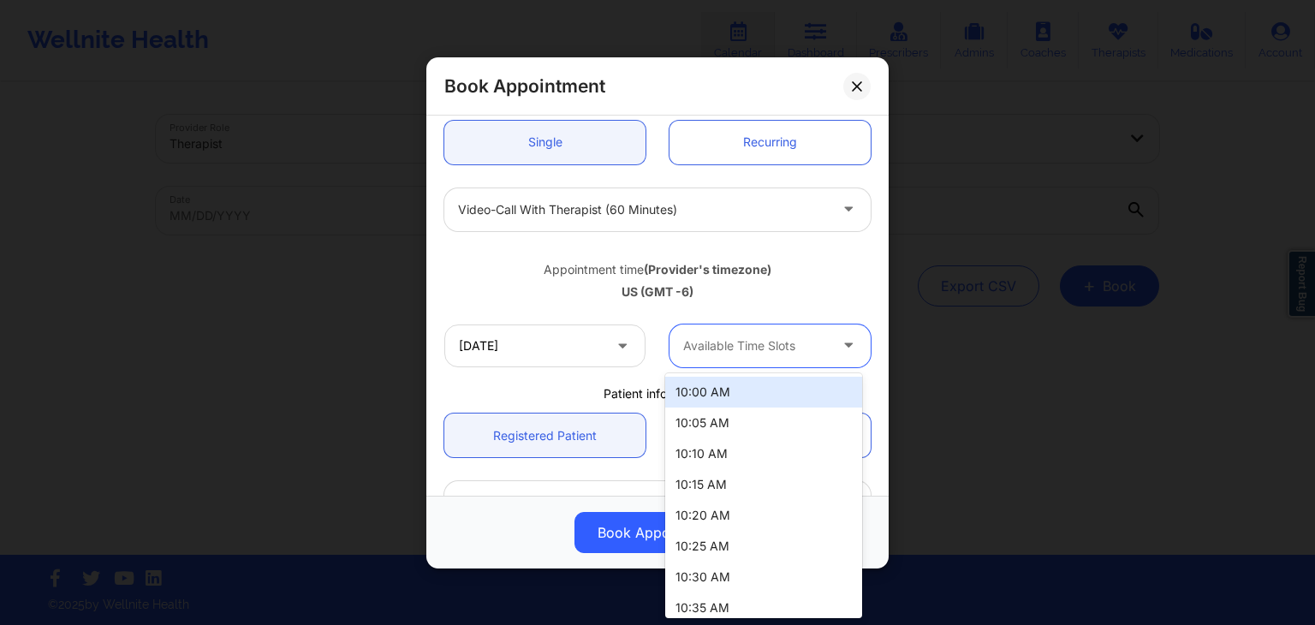
click at [730, 335] on div at bounding box center [755, 345] width 145 height 21
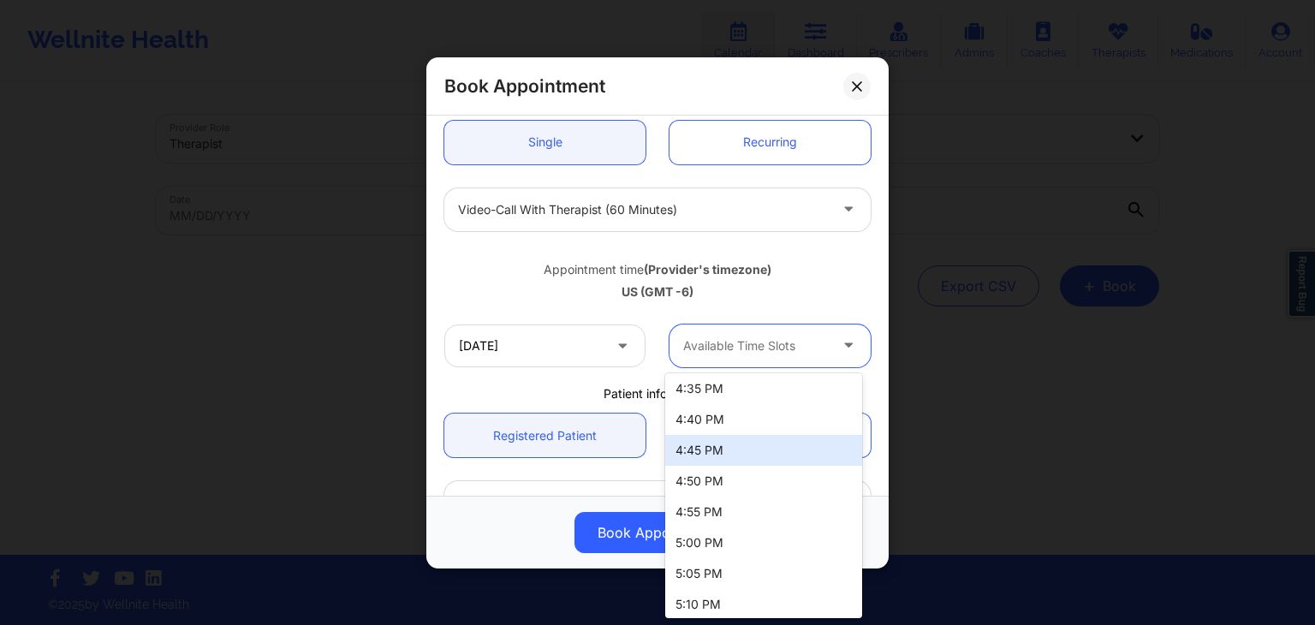
scroll to position [2439, 0]
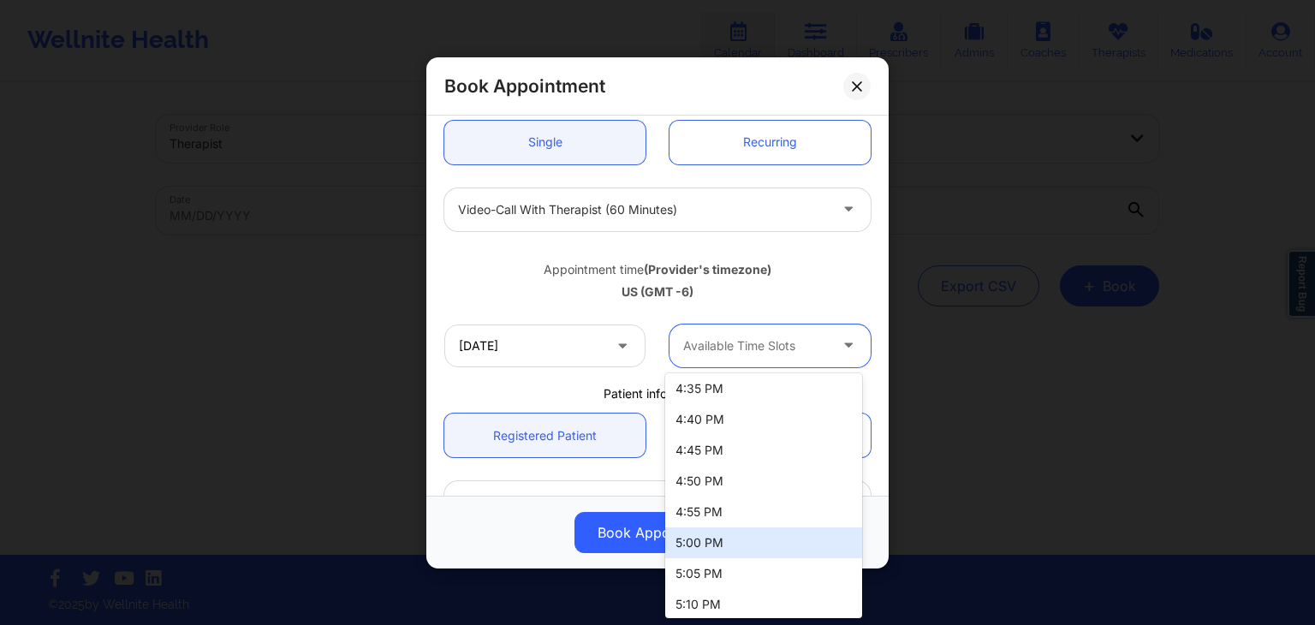
click at [724, 539] on div "5:00 PM" at bounding box center [763, 542] width 197 height 31
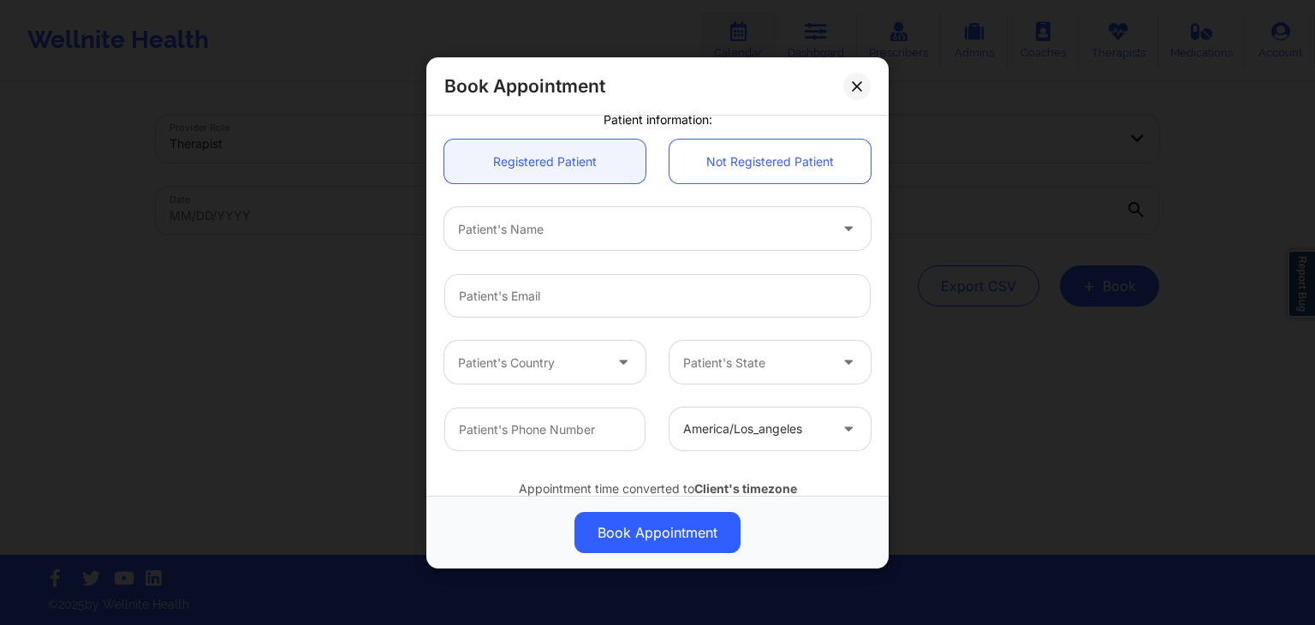
scroll to position [481, 0]
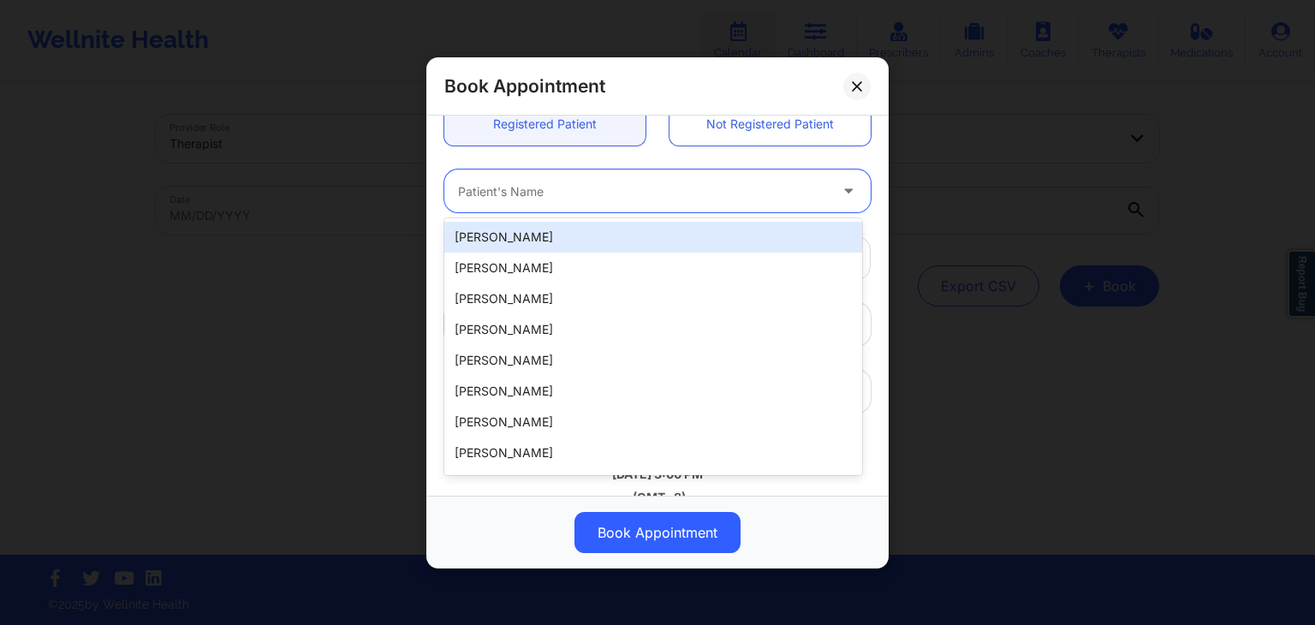
click at [589, 189] on div at bounding box center [643, 191] width 370 height 21
click at [582, 227] on div "Darrel Brown" at bounding box center [653, 237] width 418 height 31
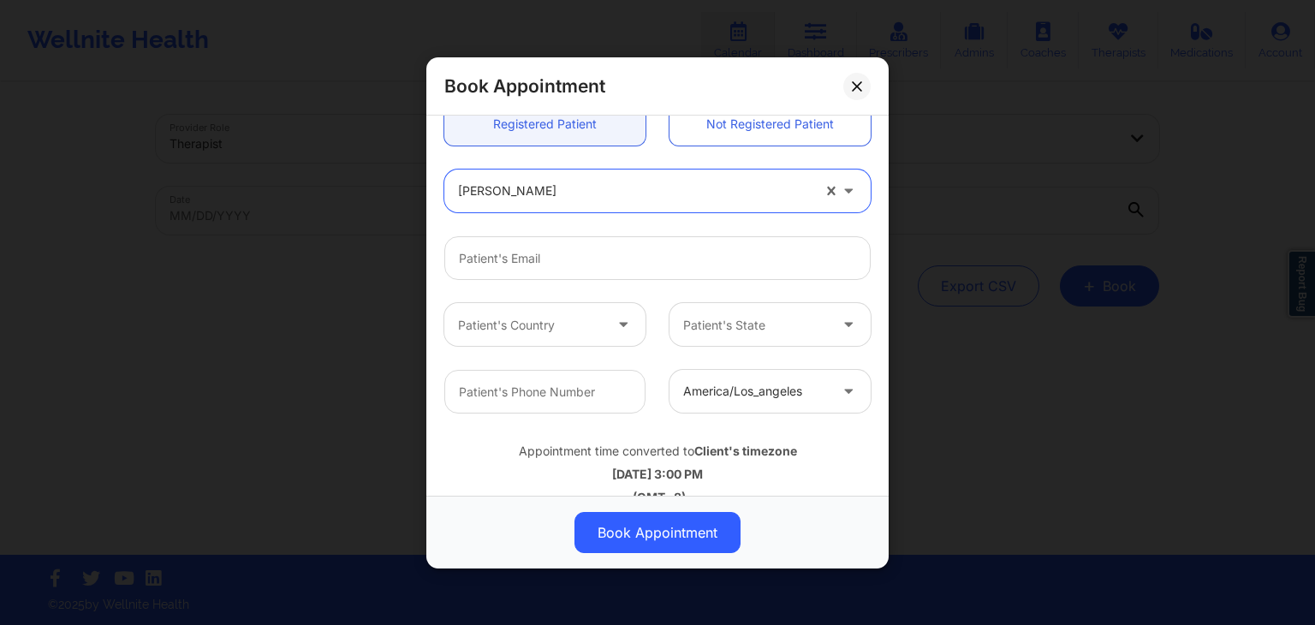
scroll to position [509, 0]
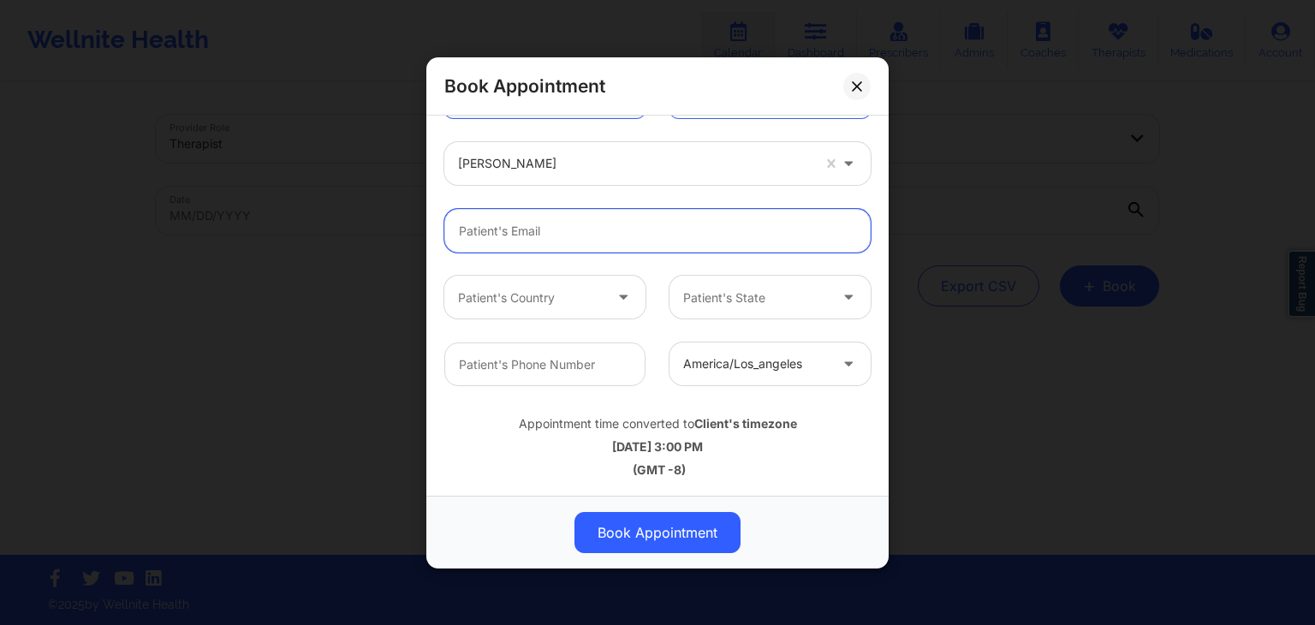
click at [582, 227] on input "email" at bounding box center [657, 231] width 426 height 44
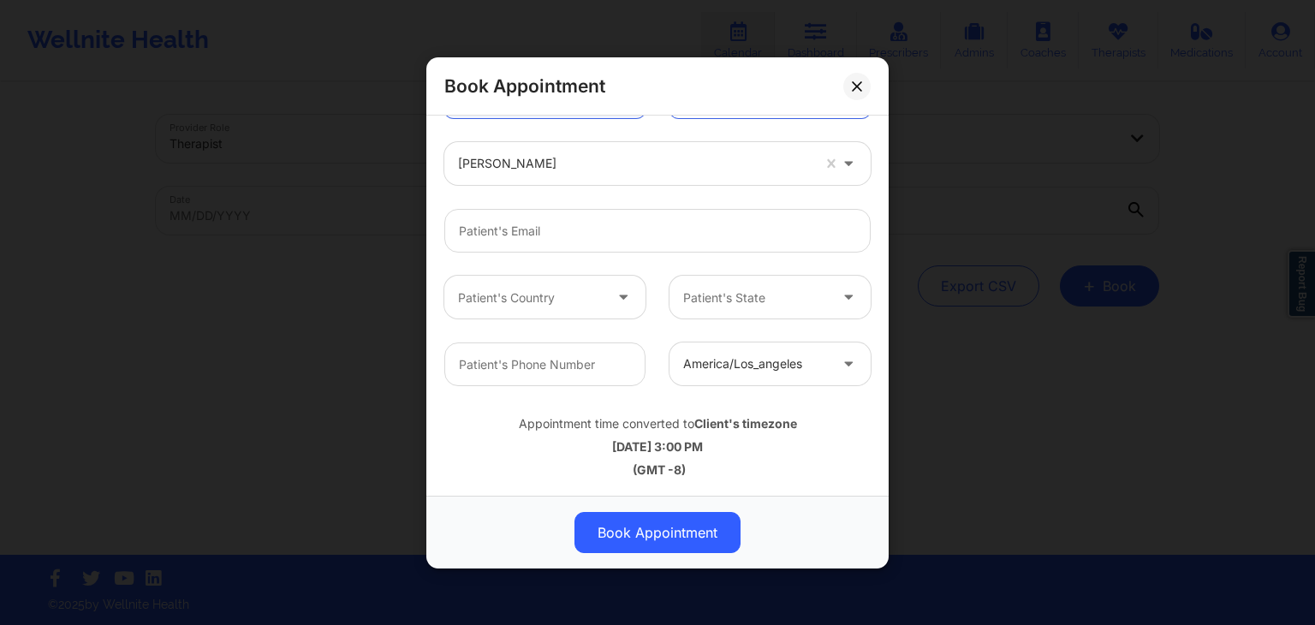
click at [616, 205] on div at bounding box center [657, 230] width 450 height 67
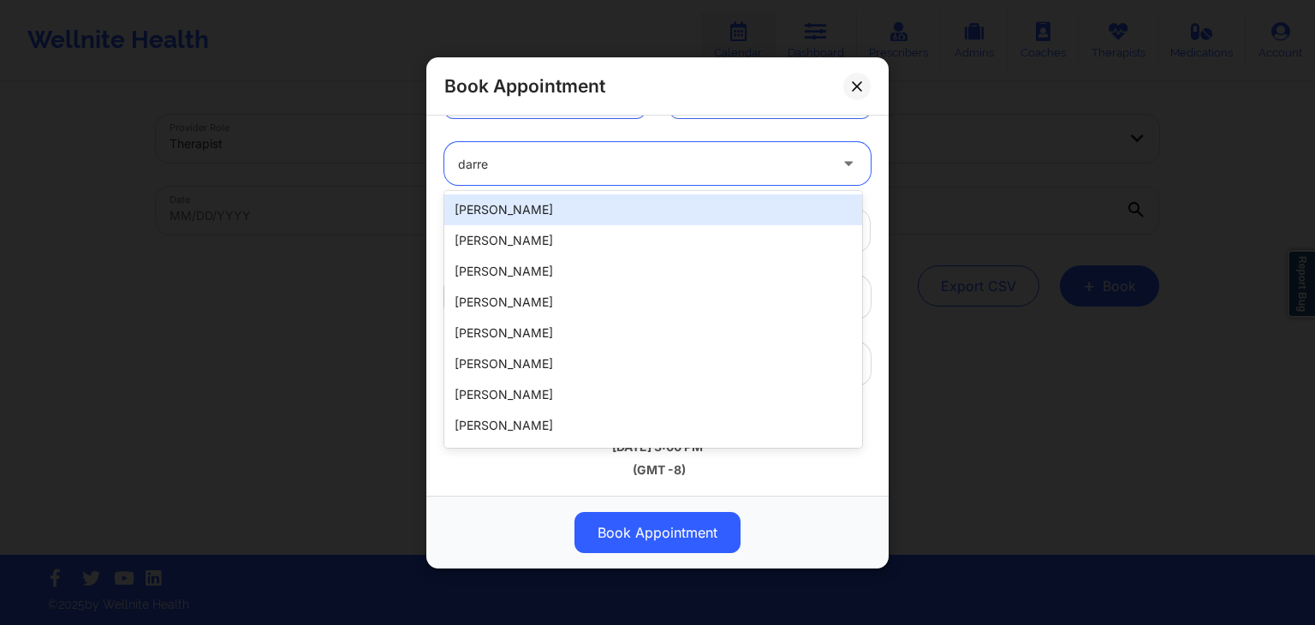
click at [753, 219] on div "Darrel Brown" at bounding box center [653, 209] width 418 height 31
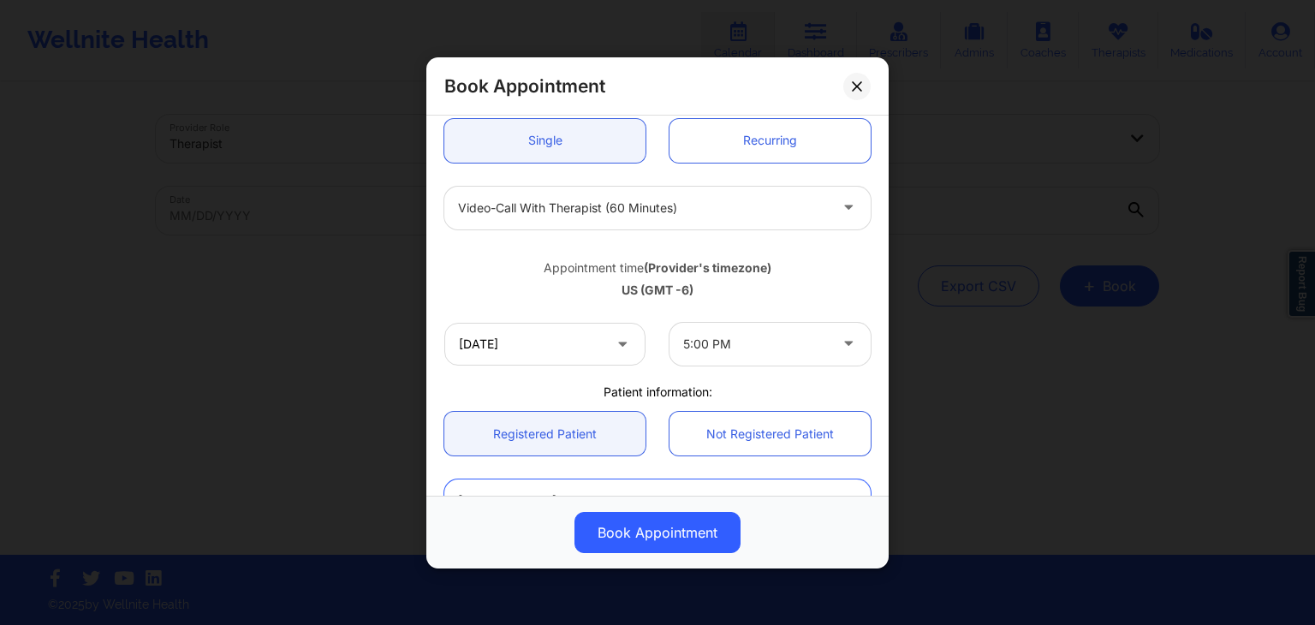
scroll to position [0, 0]
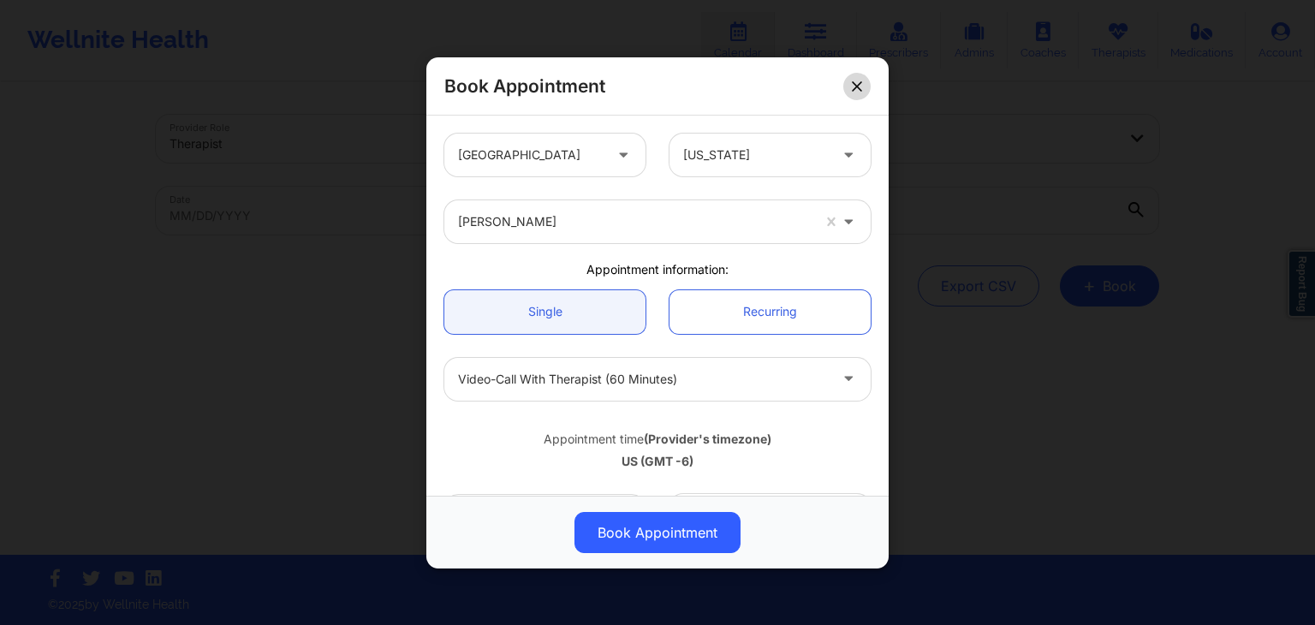
click at [864, 90] on button at bounding box center [856, 85] width 27 height 27
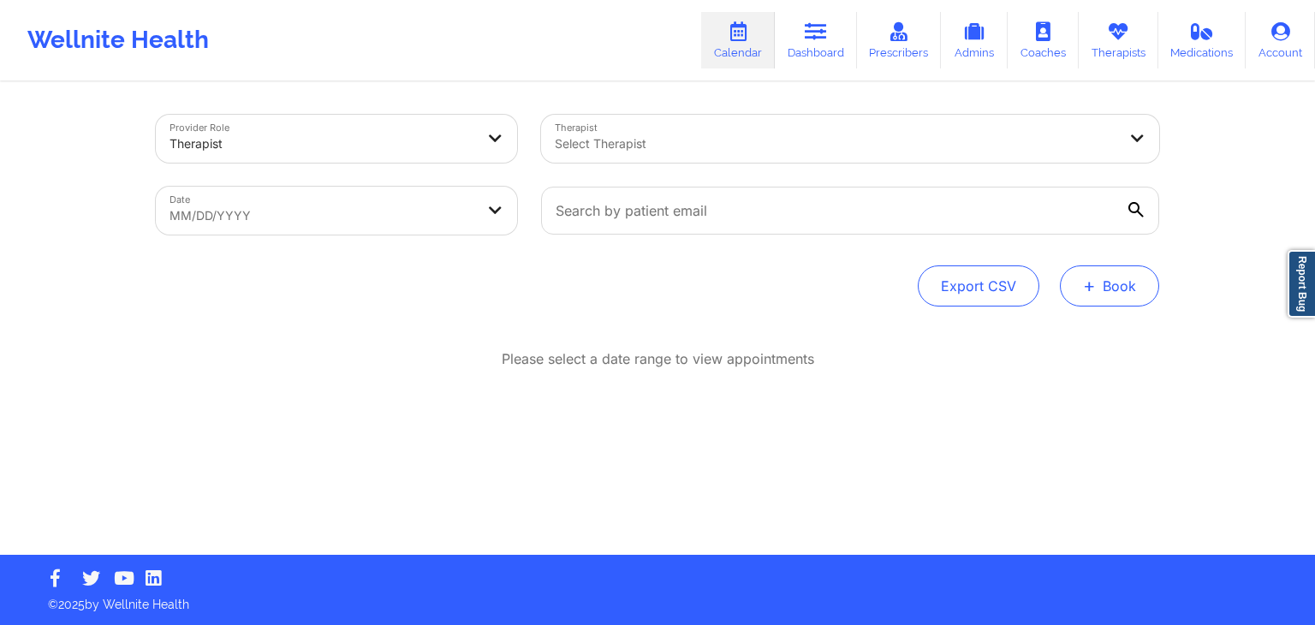
click at [1115, 282] on button "+ Book" at bounding box center [1109, 285] width 99 height 41
click at [1086, 331] on button "Therapy Session" at bounding box center [1080, 340] width 131 height 28
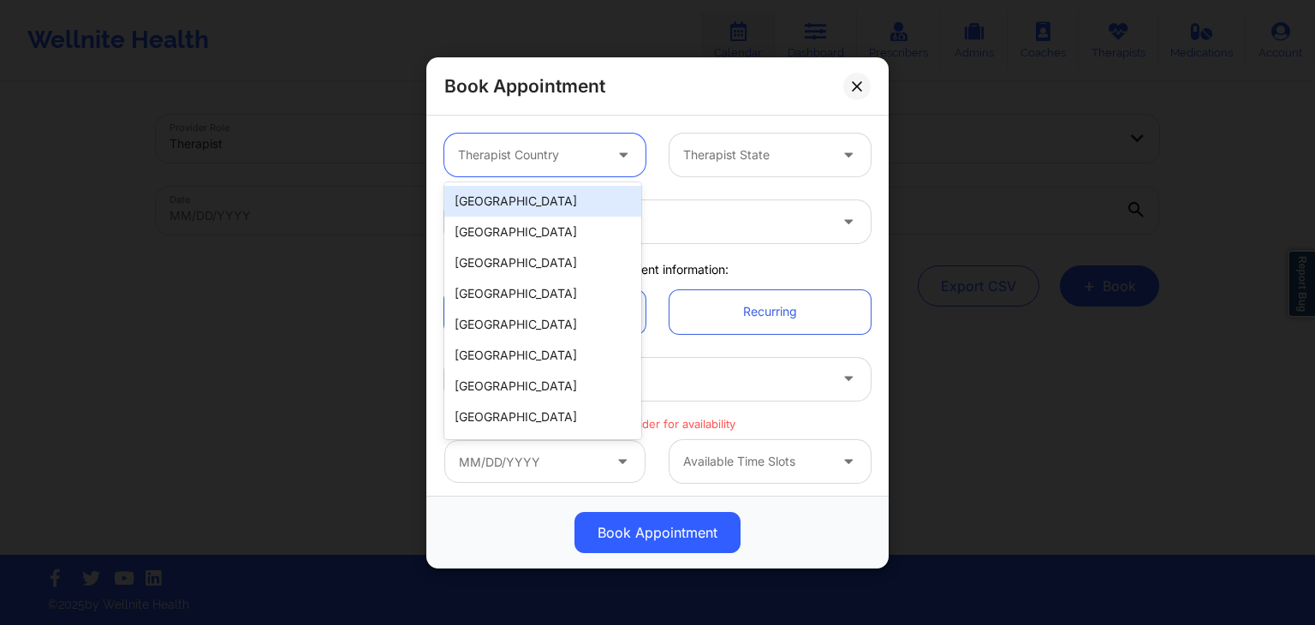
drag, startPoint x: 593, startPoint y: 136, endPoint x: 580, endPoint y: 213, distance: 78.3
click at [580, 213] on body "Wellnite Health Calendar Dashboard Prescribers Admins Coaches Therapists Medica…" at bounding box center [657, 312] width 1315 height 625
click at [580, 213] on div "[GEOGRAPHIC_DATA]" at bounding box center [542, 201] width 197 height 31
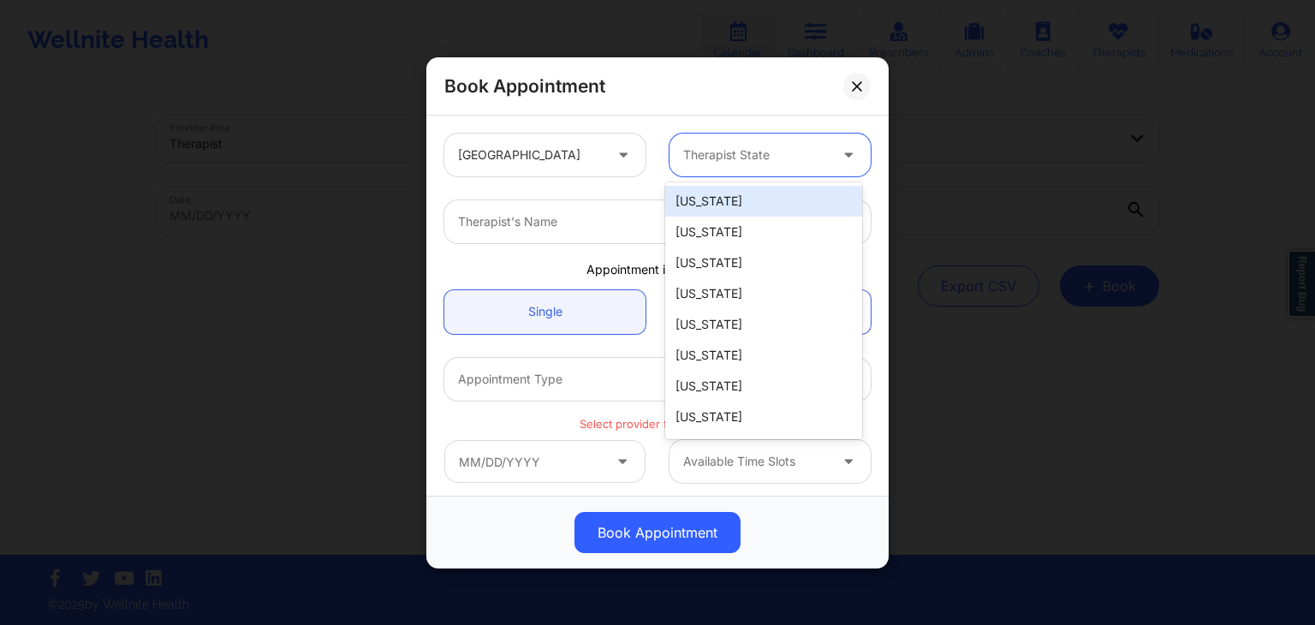
click at [752, 146] on div at bounding box center [755, 155] width 145 height 21
click at [723, 213] on div "[US_STATE]" at bounding box center [763, 201] width 197 height 31
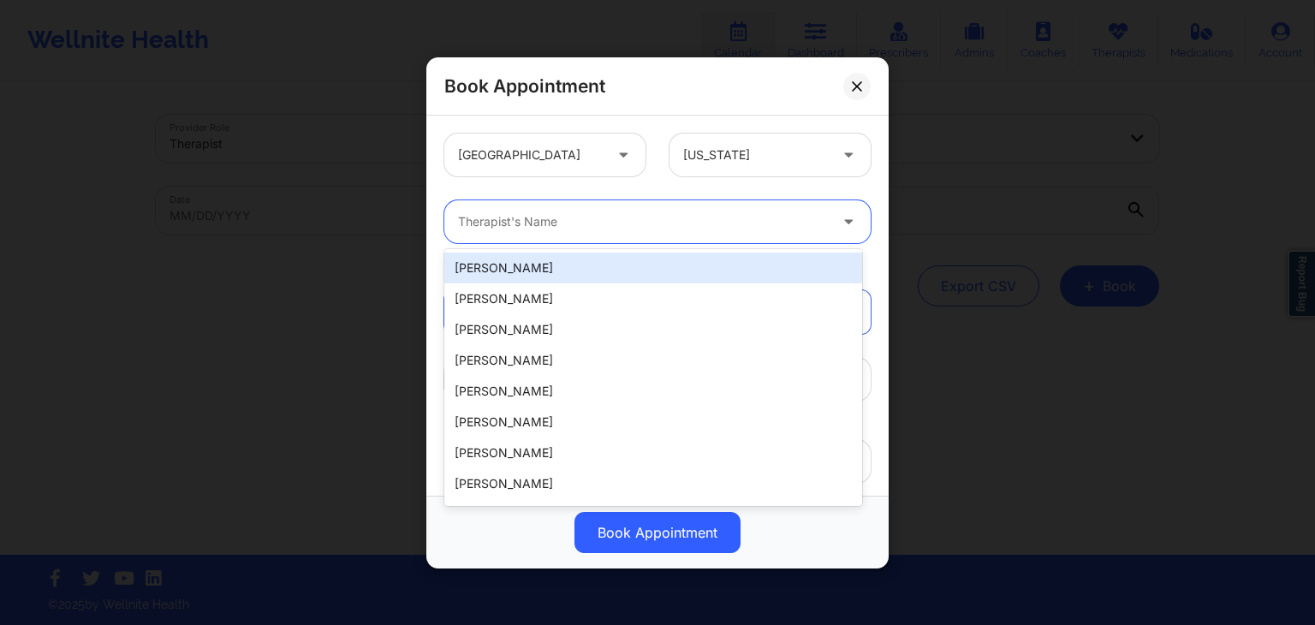
click at [671, 217] on div at bounding box center [643, 221] width 370 height 21
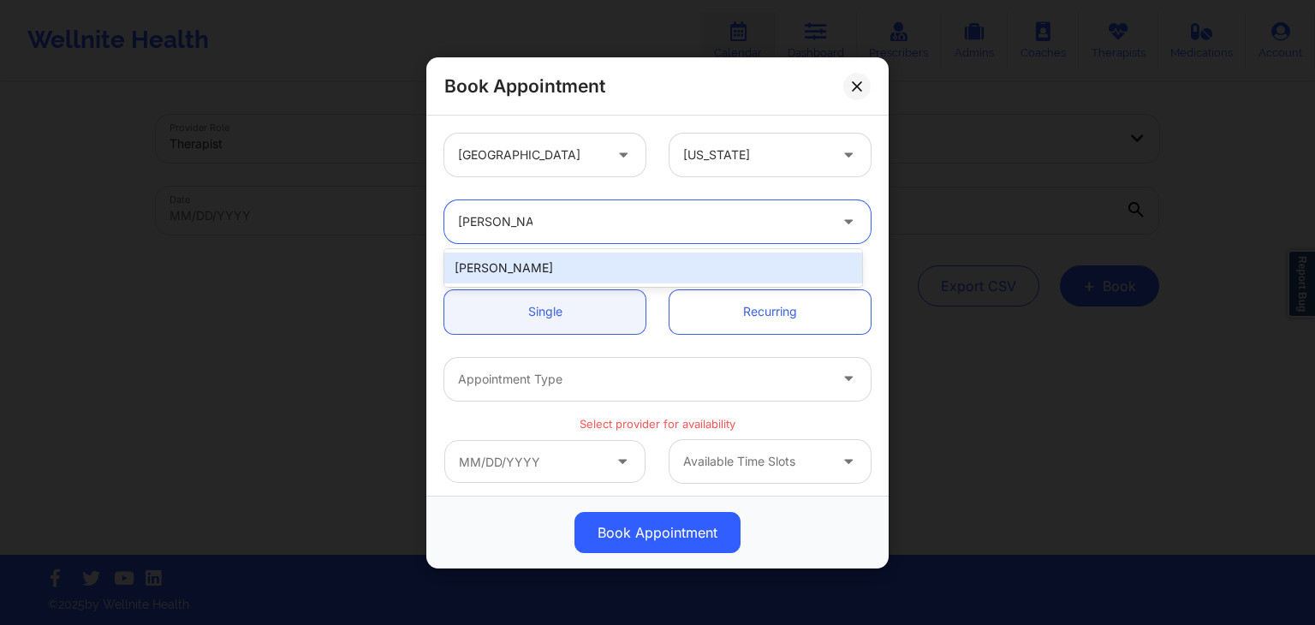
click at [674, 263] on div "Jessica Kuklo" at bounding box center [653, 268] width 418 height 31
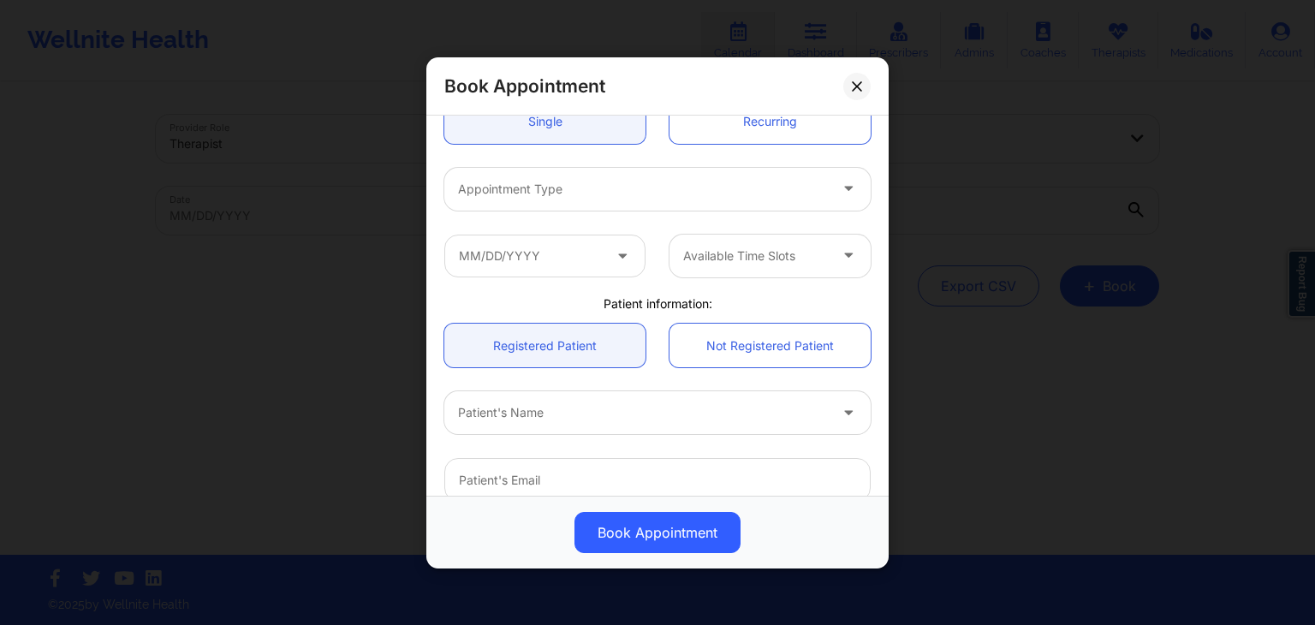
scroll to position [202, 0]
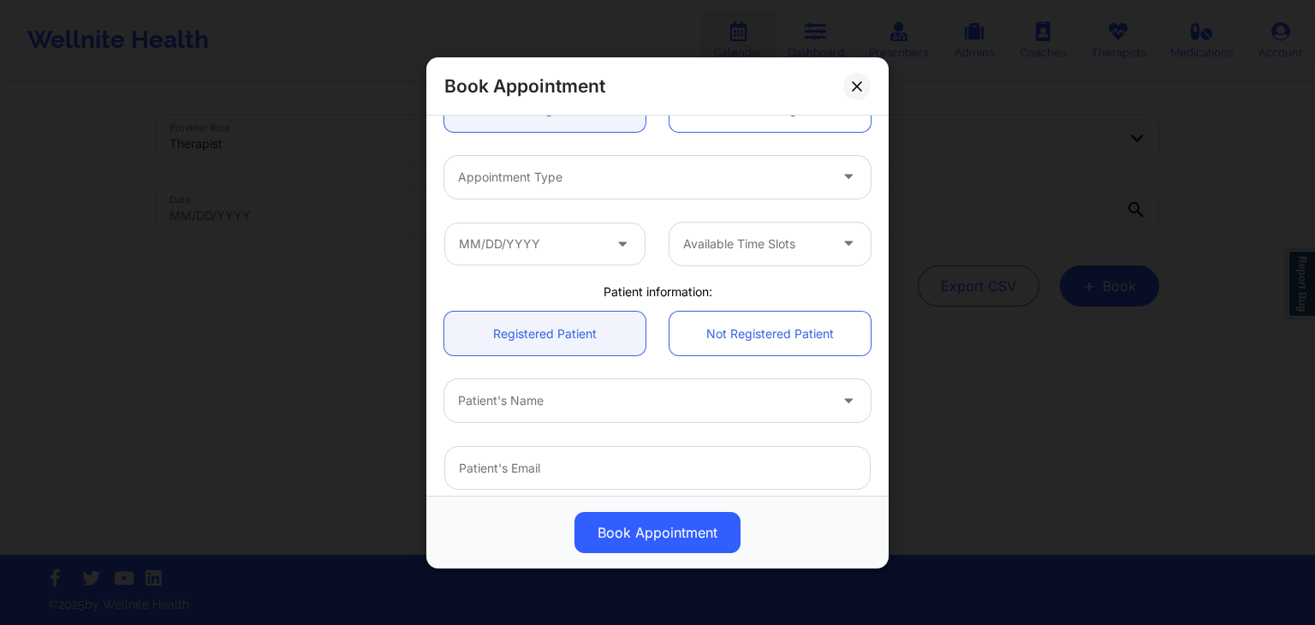
click at [581, 160] on div "Appointment Type" at bounding box center [636, 176] width 385 height 43
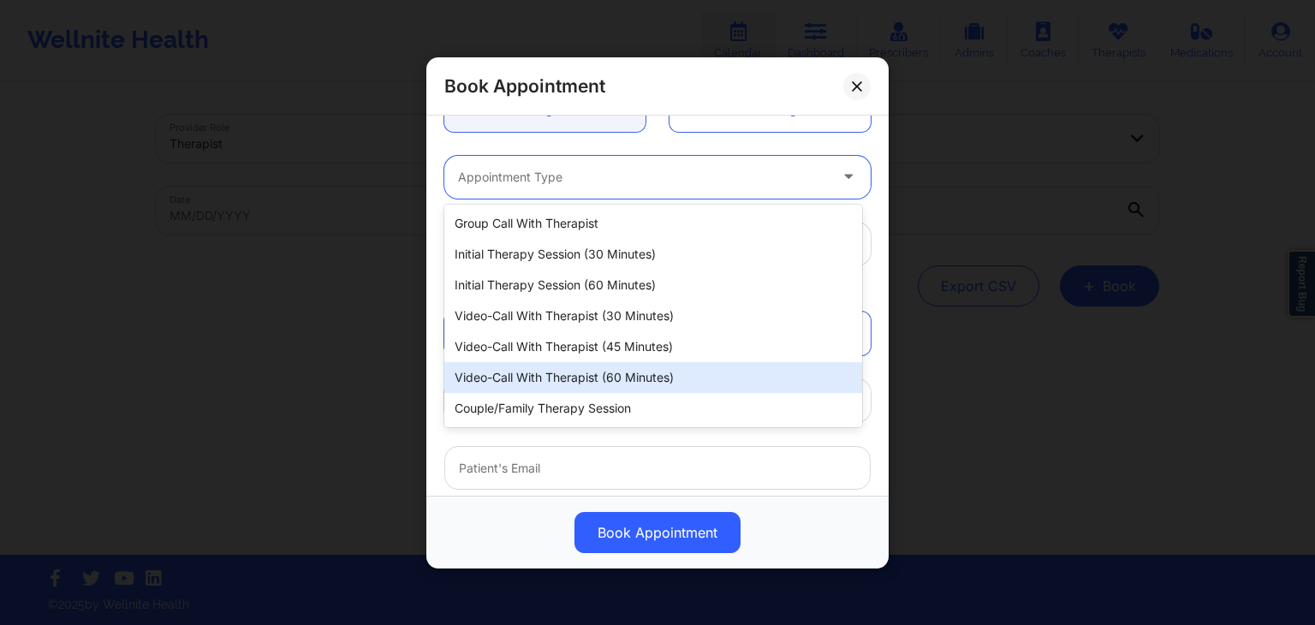
click at [581, 378] on div "Video-Call with Therapist (60 minutes)" at bounding box center [653, 377] width 418 height 31
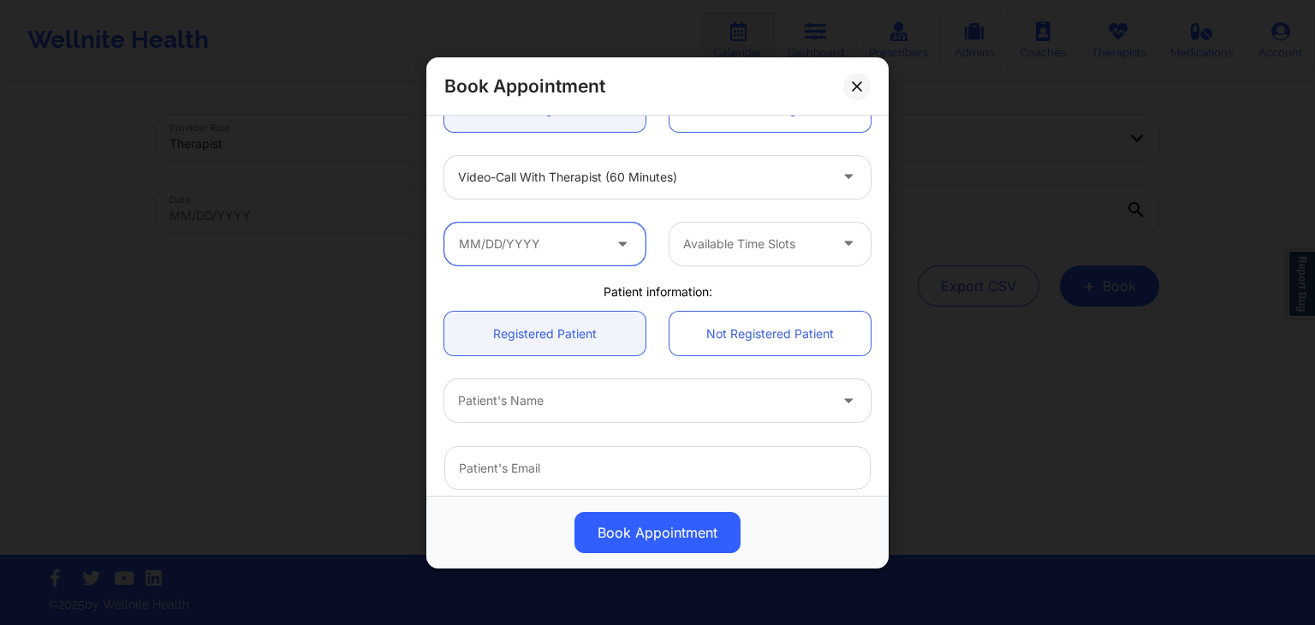
click at [535, 237] on input "text" at bounding box center [544, 243] width 201 height 43
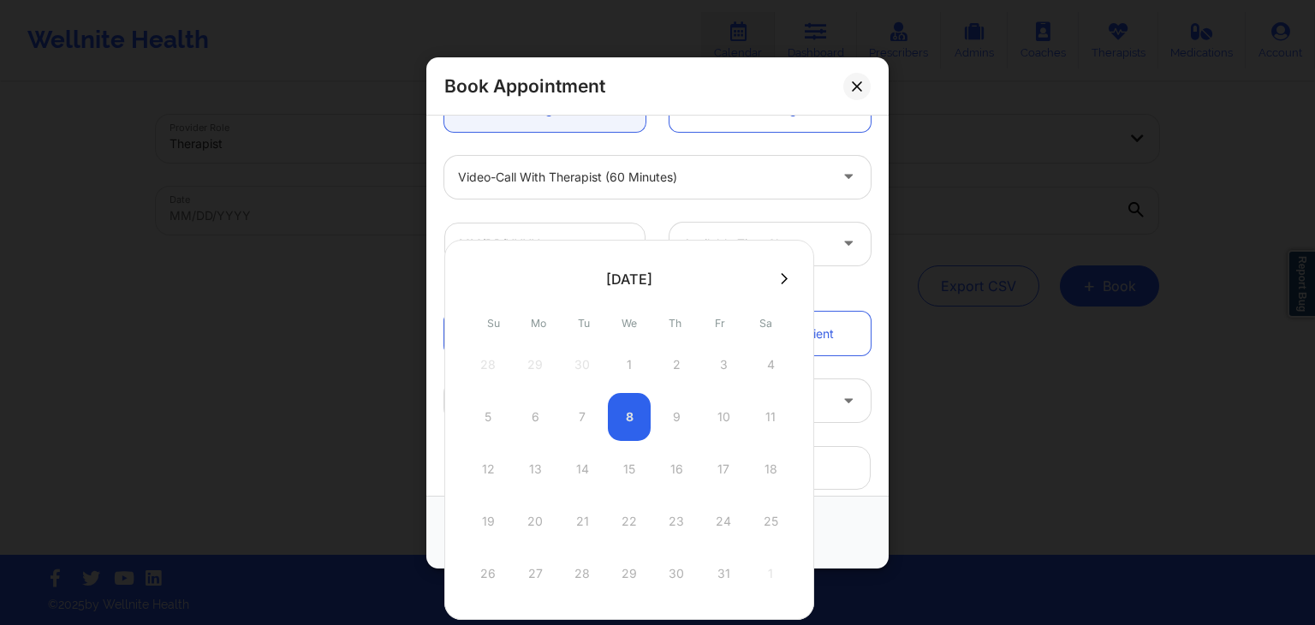
click at [783, 280] on button at bounding box center [784, 278] width 17 height 15
click at [783, 280] on div at bounding box center [629, 456] width 370 height 432
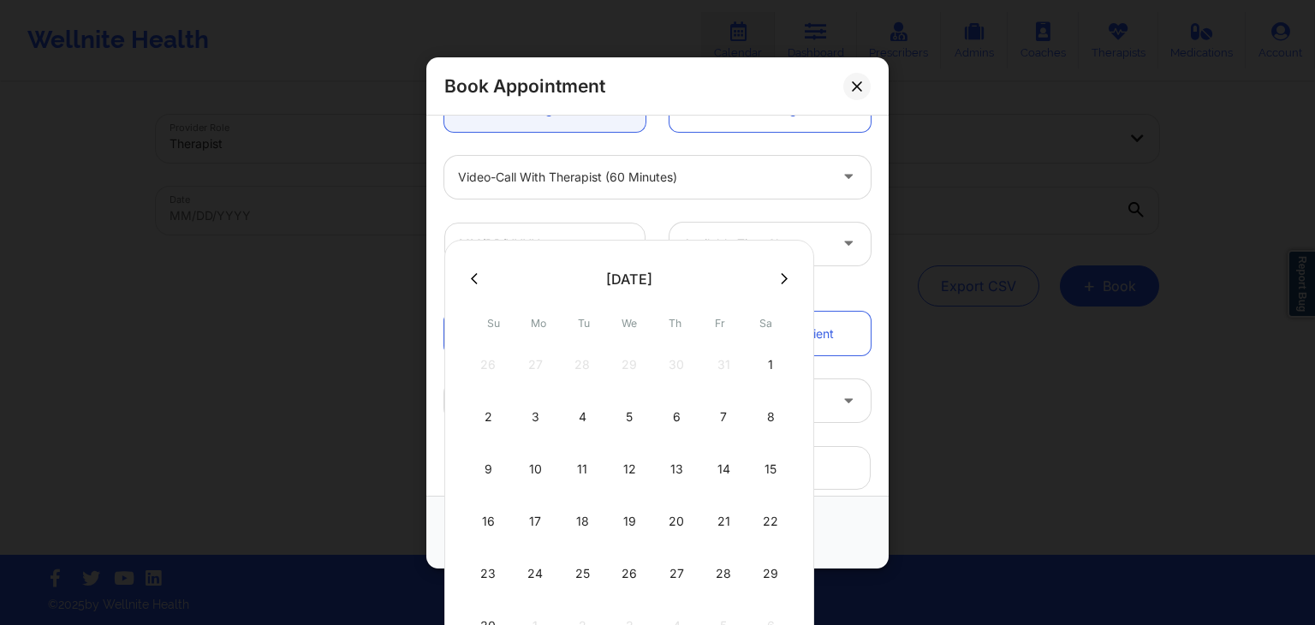
click at [781, 277] on icon at bounding box center [784, 278] width 7 height 13
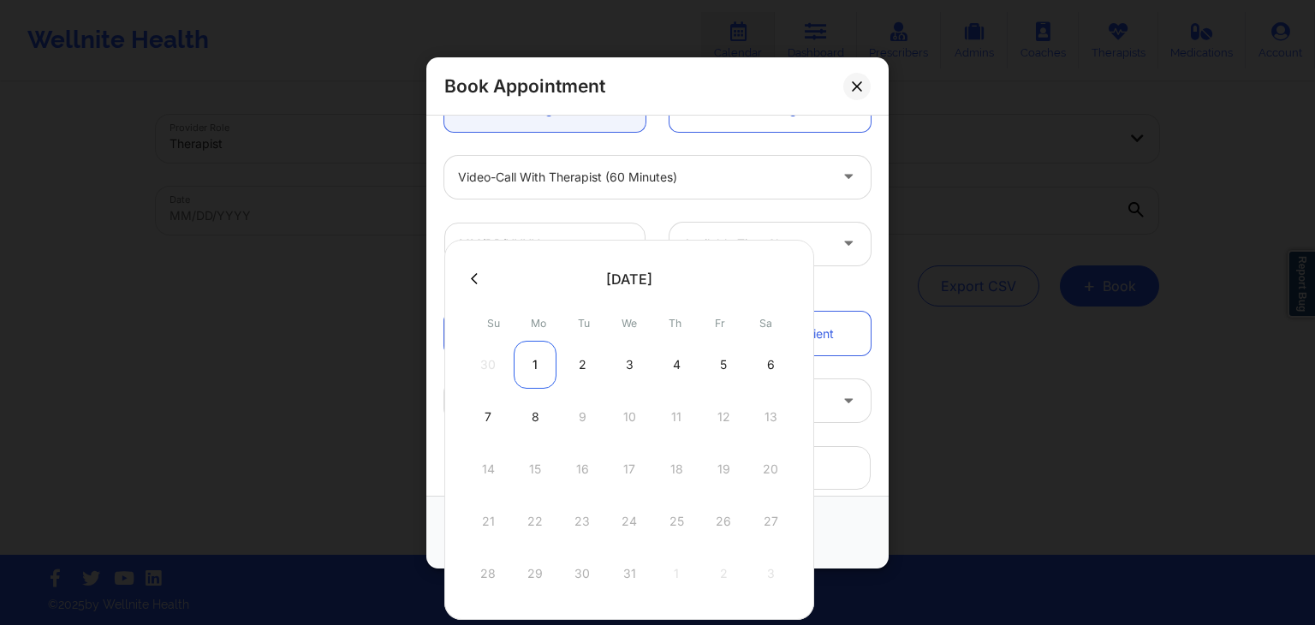
click at [524, 371] on div "1" at bounding box center [535, 365] width 43 height 48
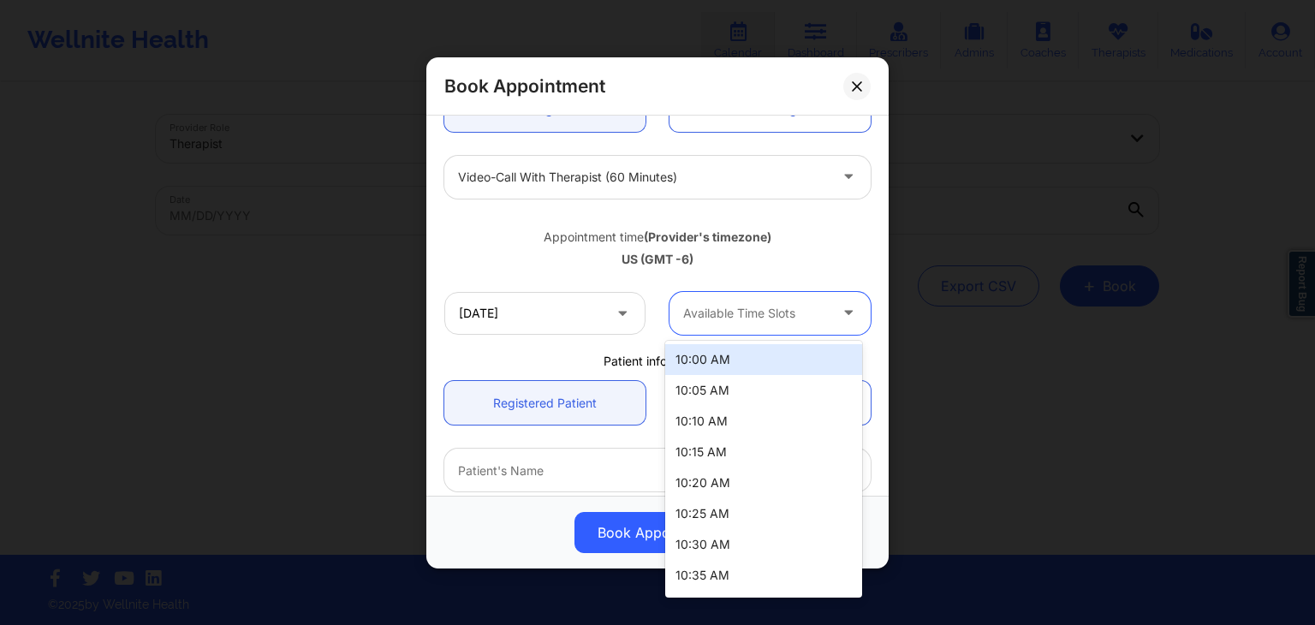
click at [757, 305] on div at bounding box center [755, 312] width 145 height 21
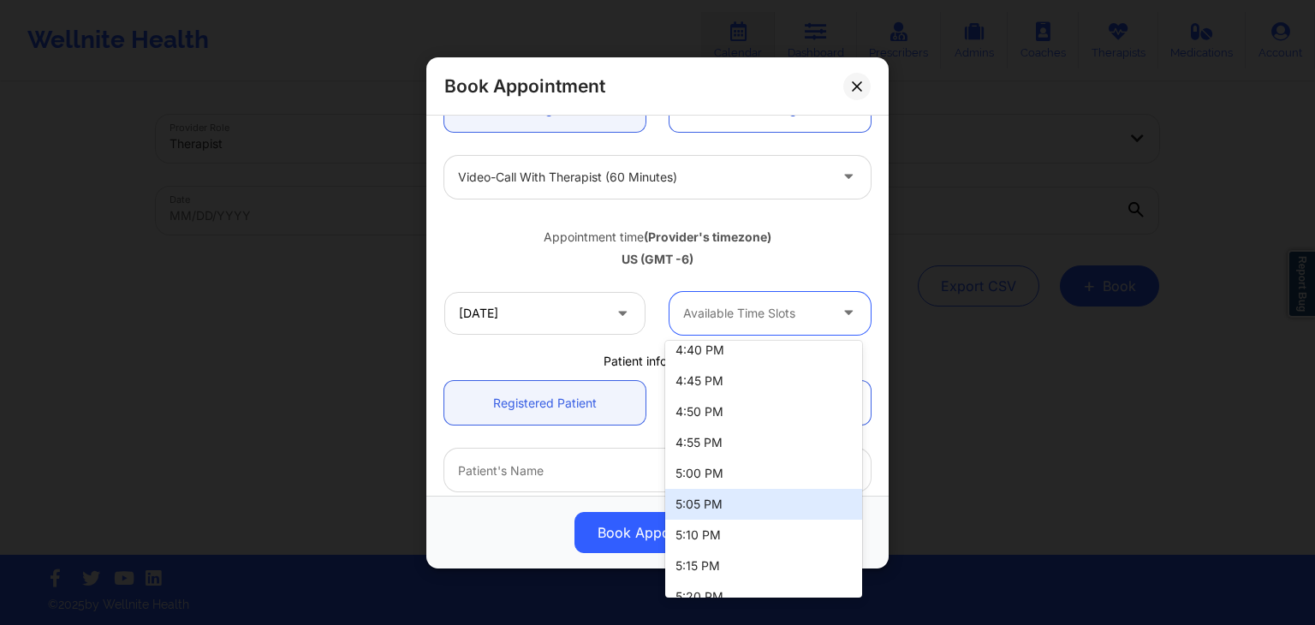
scroll to position [2476, 0]
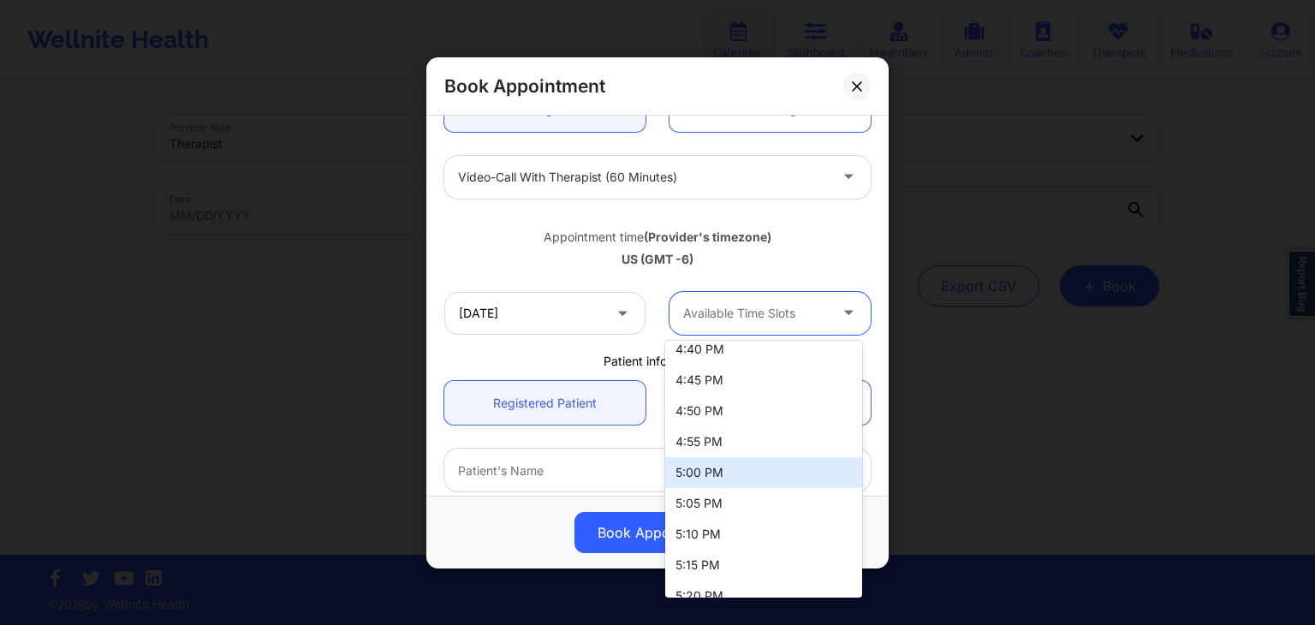
click at [710, 474] on div "5:00 PM" at bounding box center [763, 472] width 197 height 31
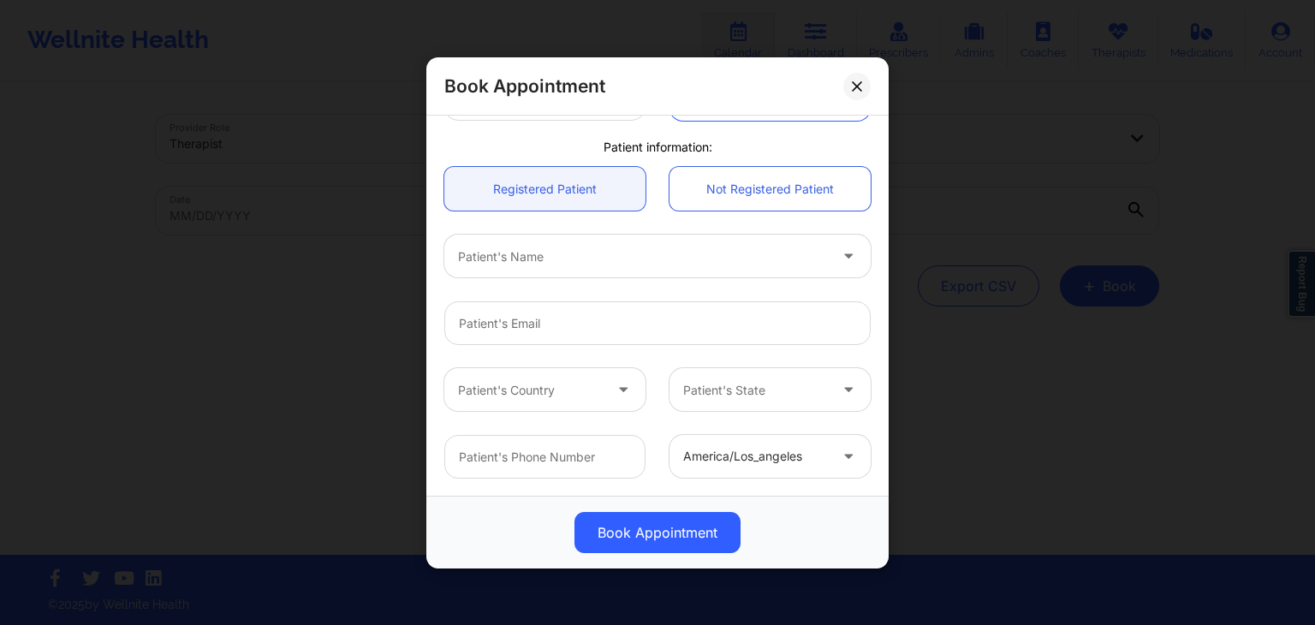
scroll to position [417, 0]
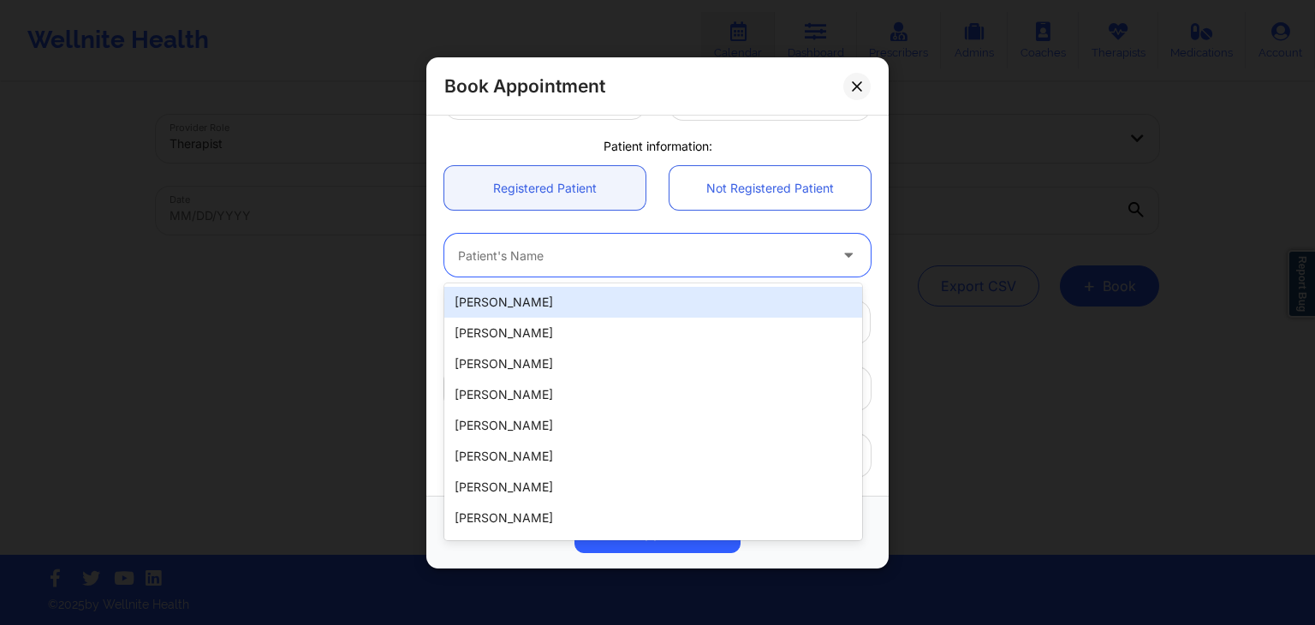
click at [555, 250] on div at bounding box center [643, 255] width 370 height 21
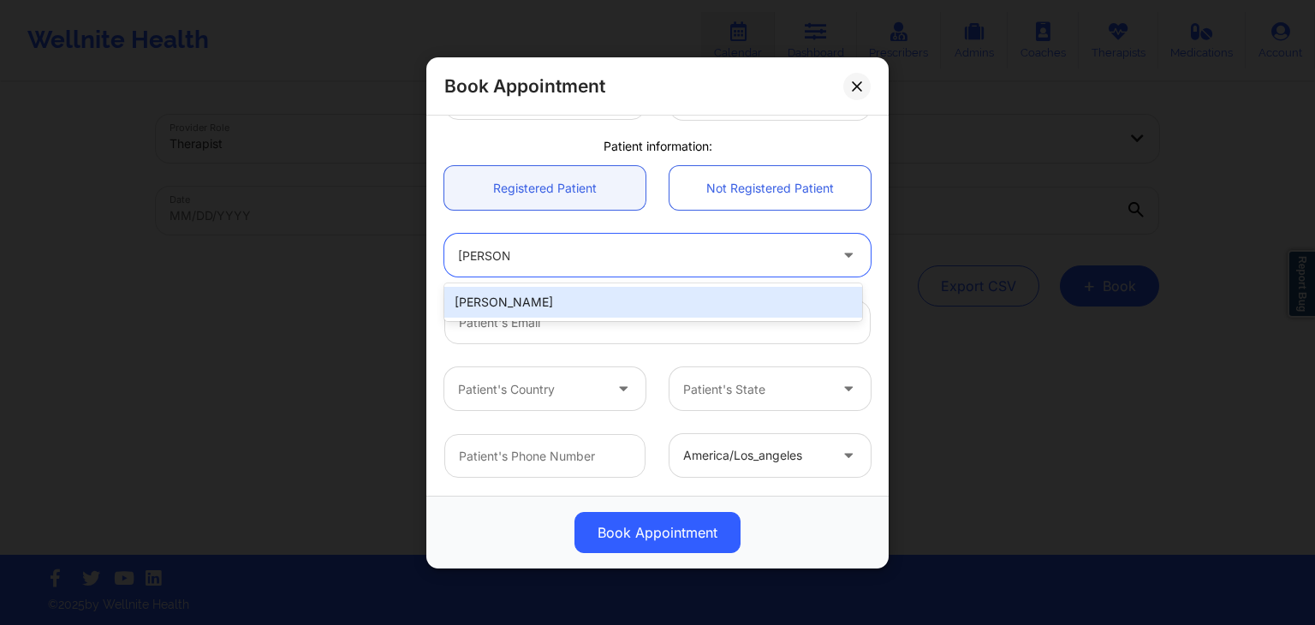
click at [551, 292] on div "Darrel Brown" at bounding box center [653, 302] width 418 height 31
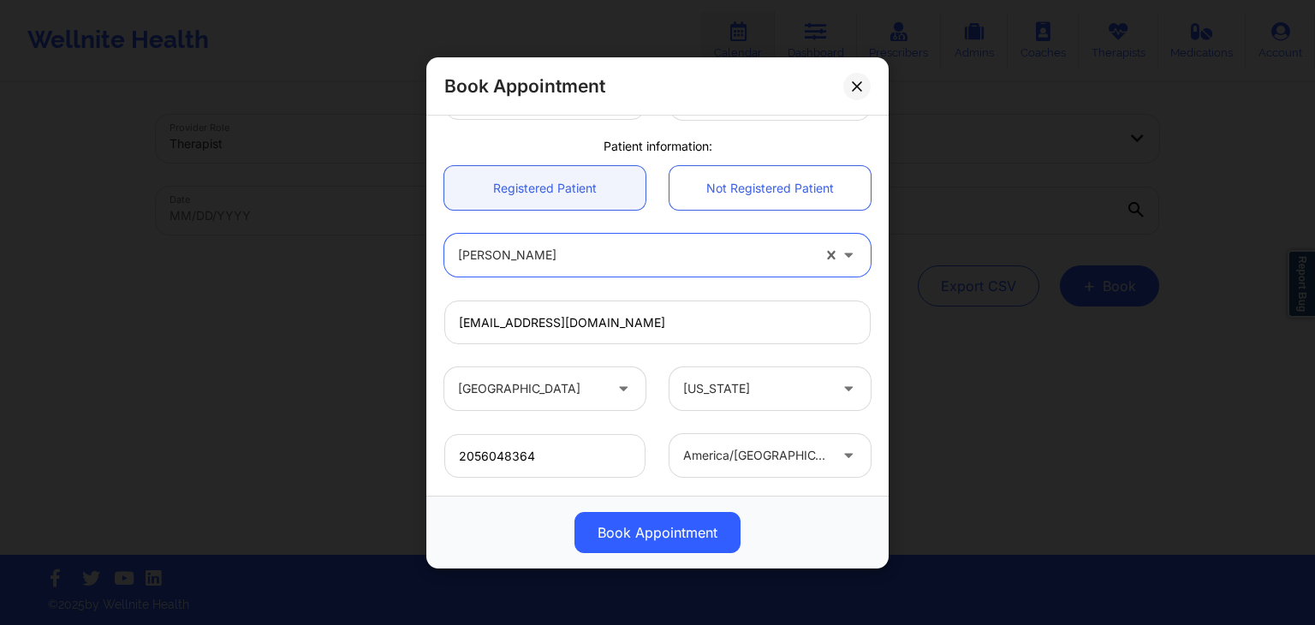
scroll to position [509, 0]
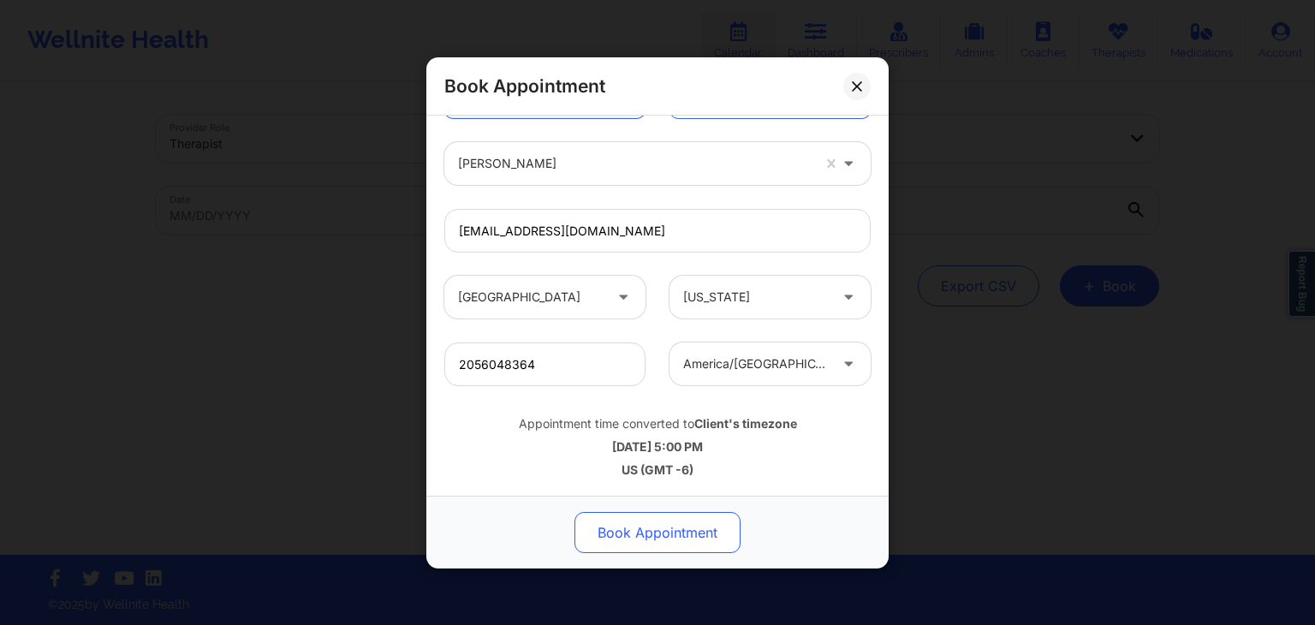
click at [653, 530] on button "Book Appointment" at bounding box center [658, 532] width 166 height 41
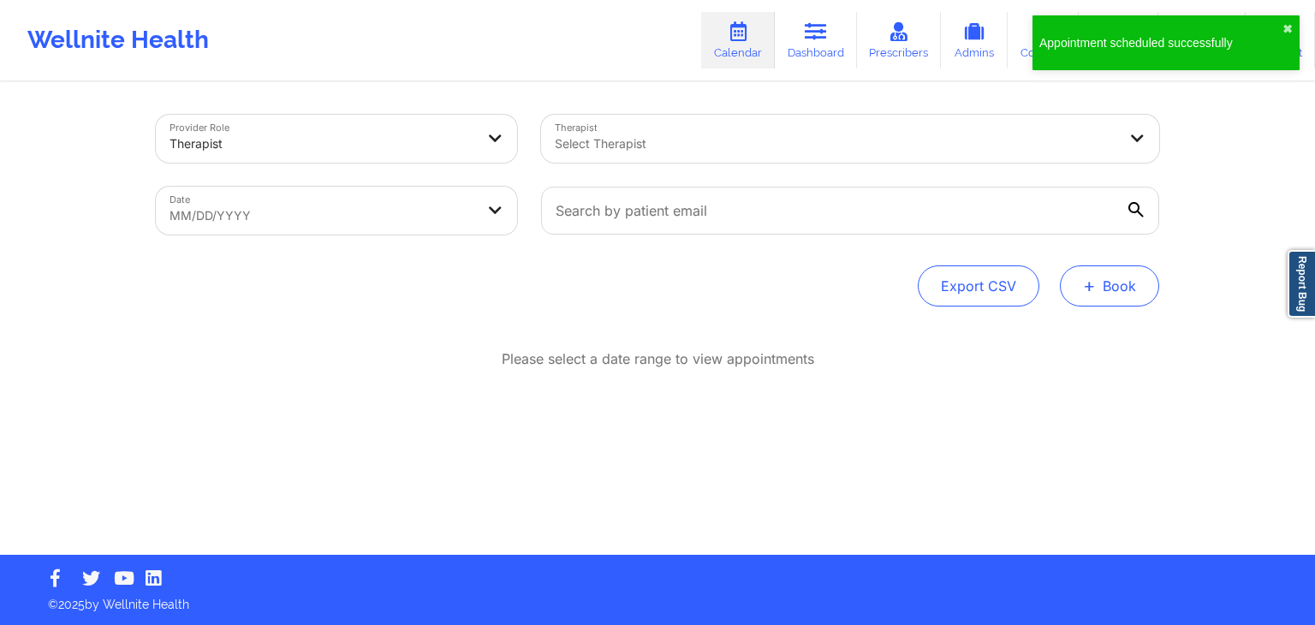
click at [1111, 295] on button "+ Book" at bounding box center [1109, 285] width 99 height 41
click at [1079, 331] on button "Therapy Session" at bounding box center [1080, 340] width 131 height 28
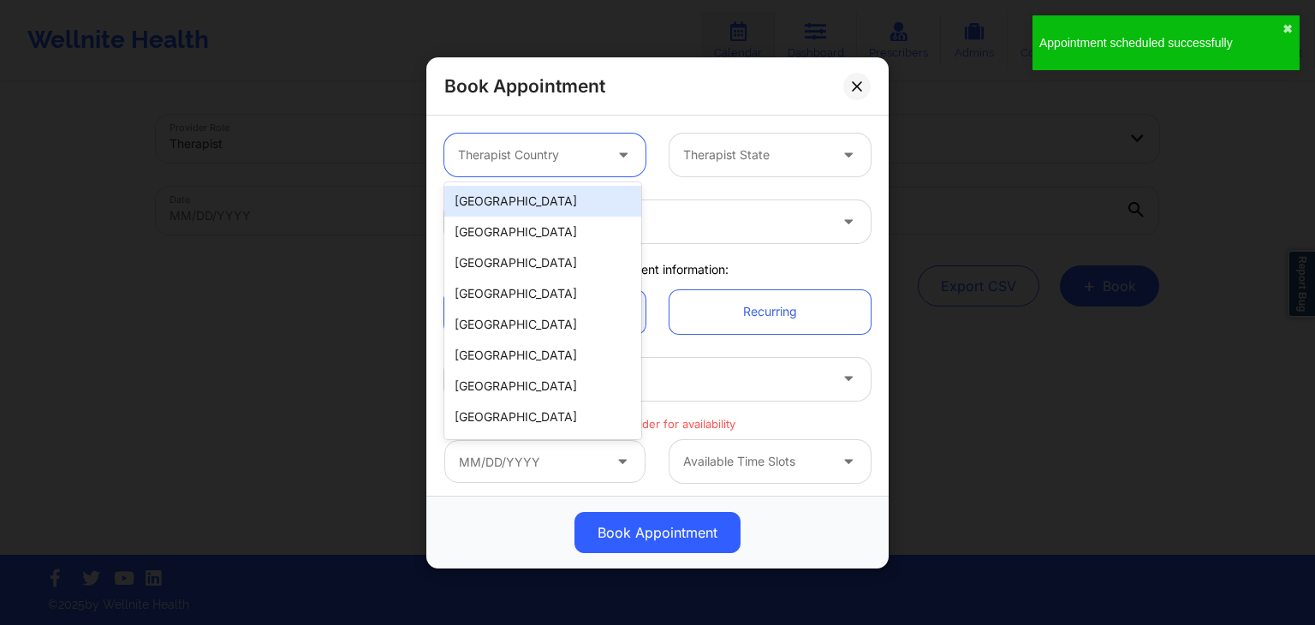
click at [557, 152] on div at bounding box center [530, 155] width 145 height 21
click at [550, 196] on div "[GEOGRAPHIC_DATA]" at bounding box center [542, 201] width 197 height 31
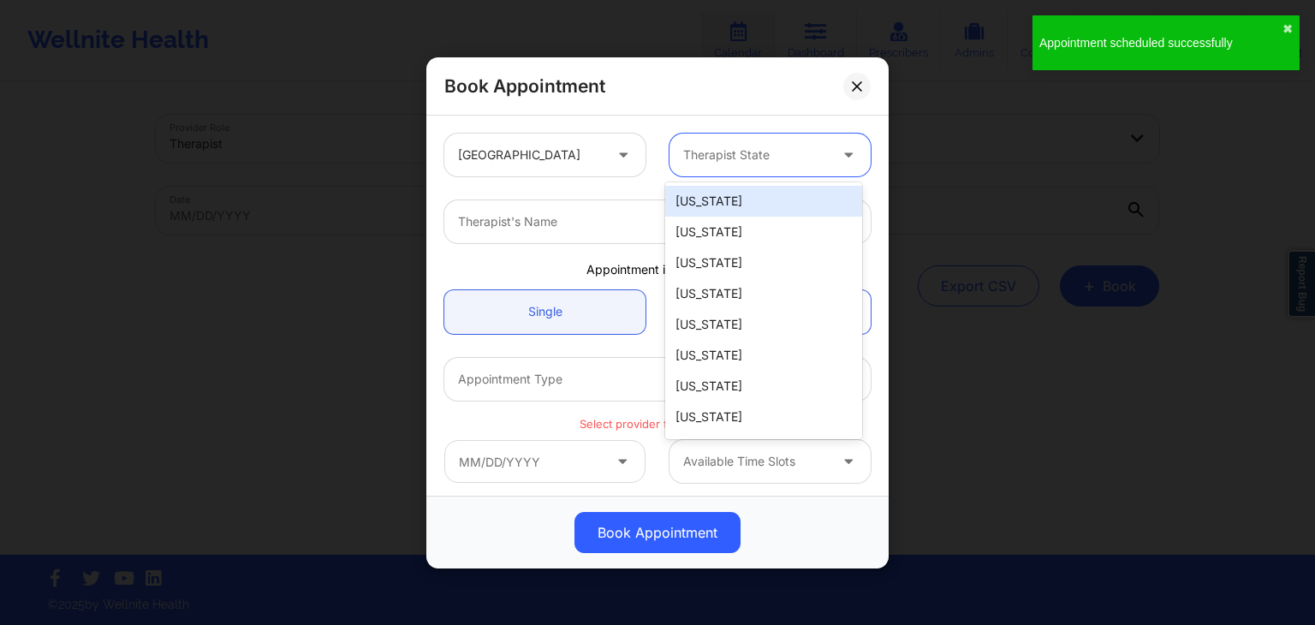
click at [712, 161] on div at bounding box center [755, 155] width 145 height 21
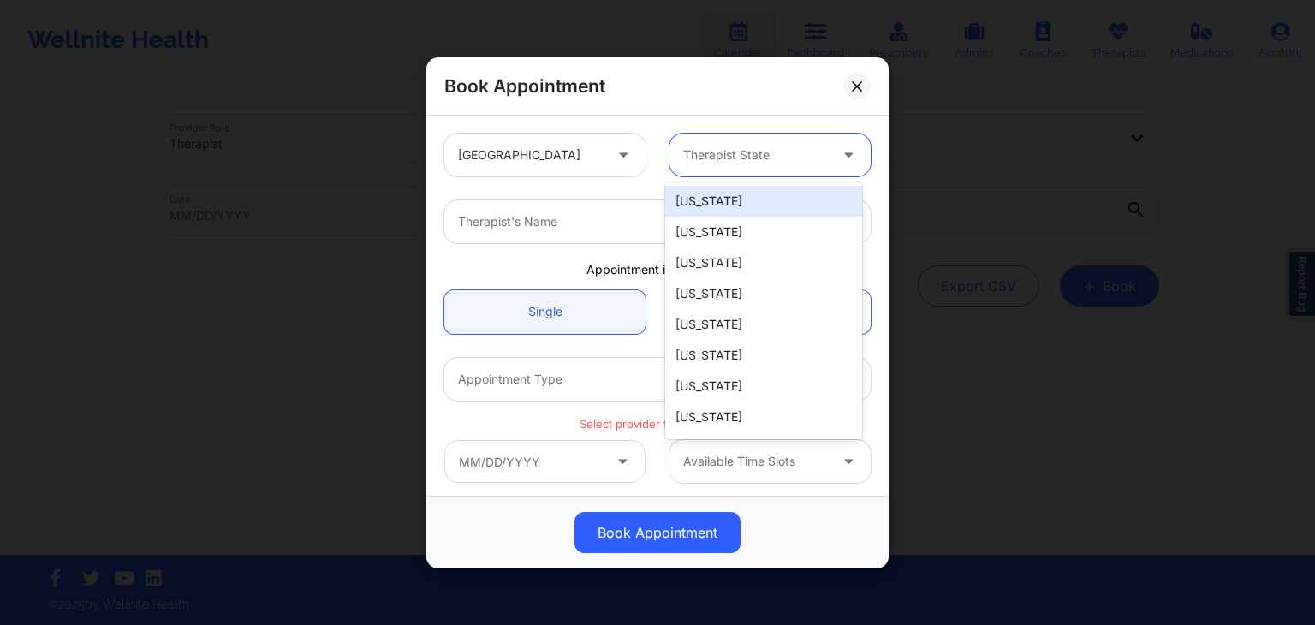
click at [719, 210] on div "[US_STATE]" at bounding box center [763, 201] width 197 height 31
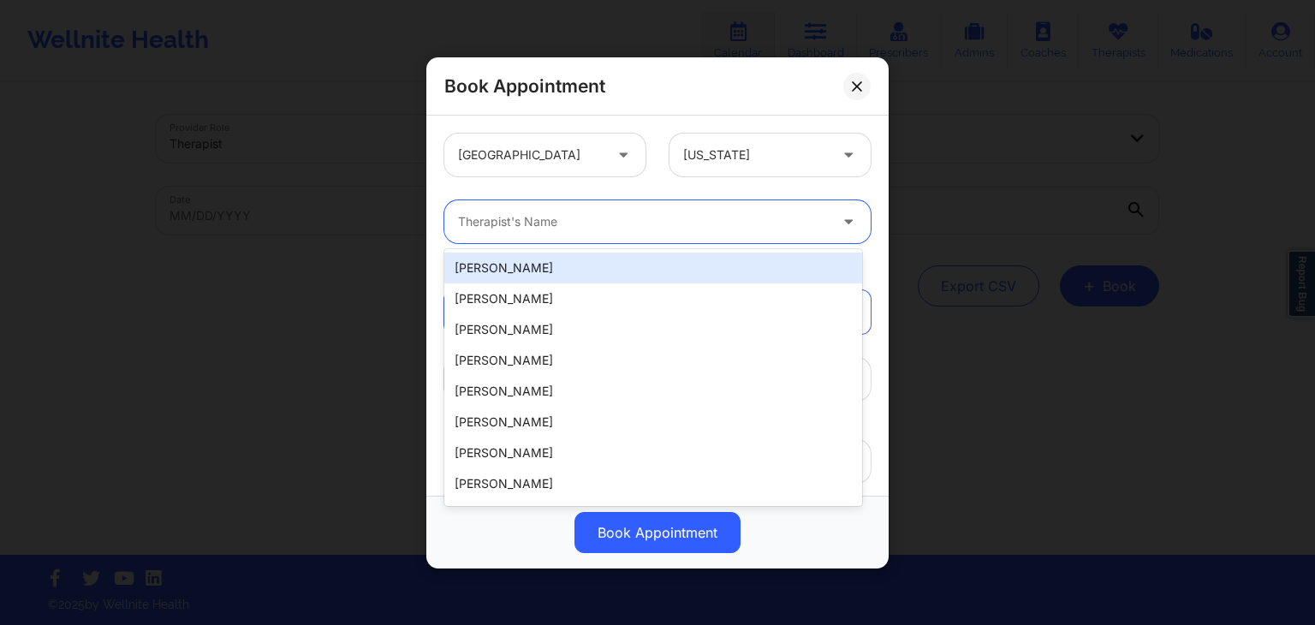
click at [651, 223] on div at bounding box center [643, 221] width 370 height 21
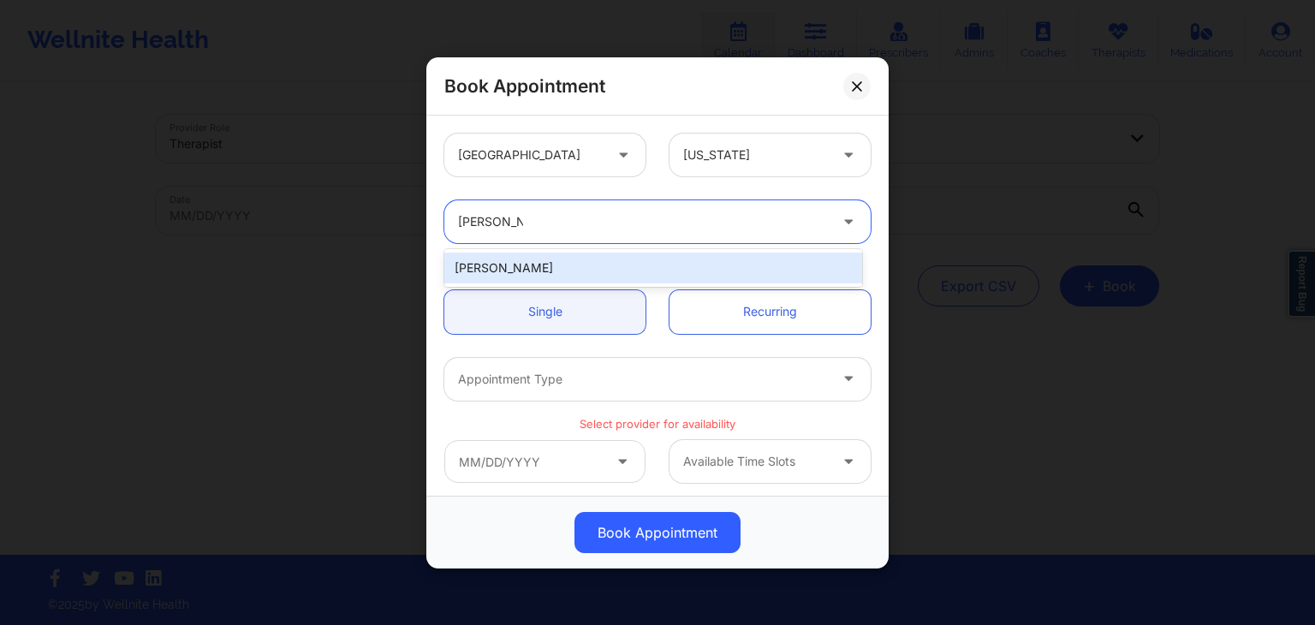
click at [548, 271] on div "Jessica Kuklo" at bounding box center [653, 268] width 418 height 31
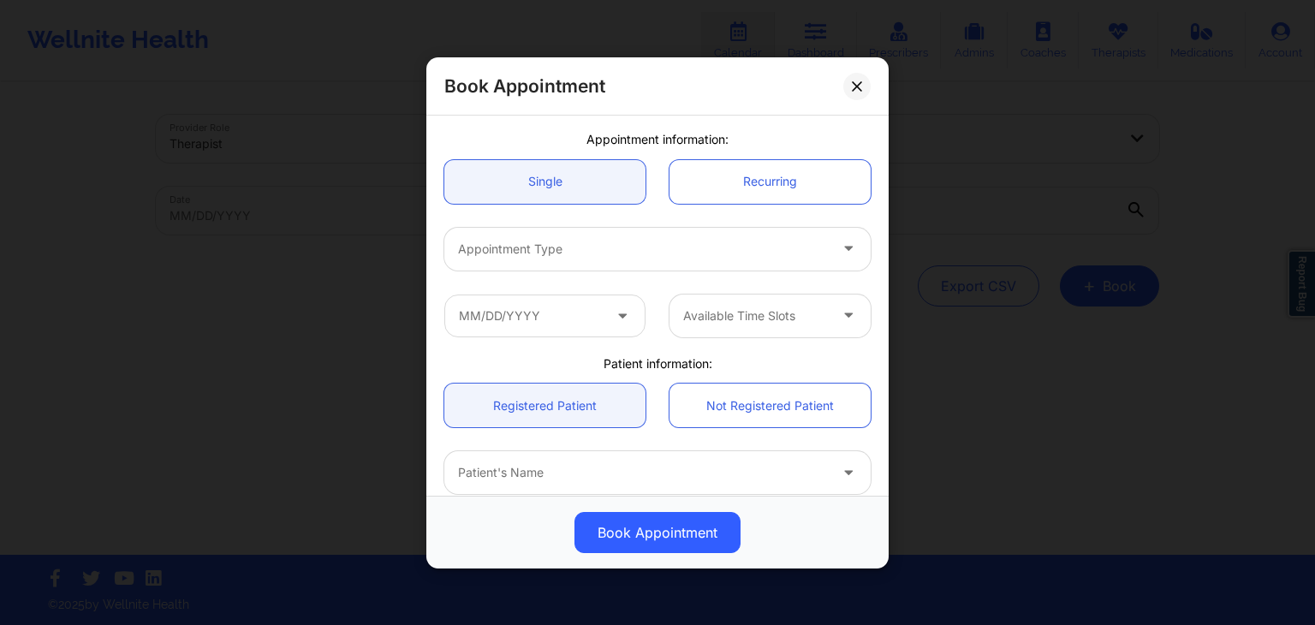
scroll to position [133, 0]
click at [531, 254] on div at bounding box center [643, 245] width 370 height 21
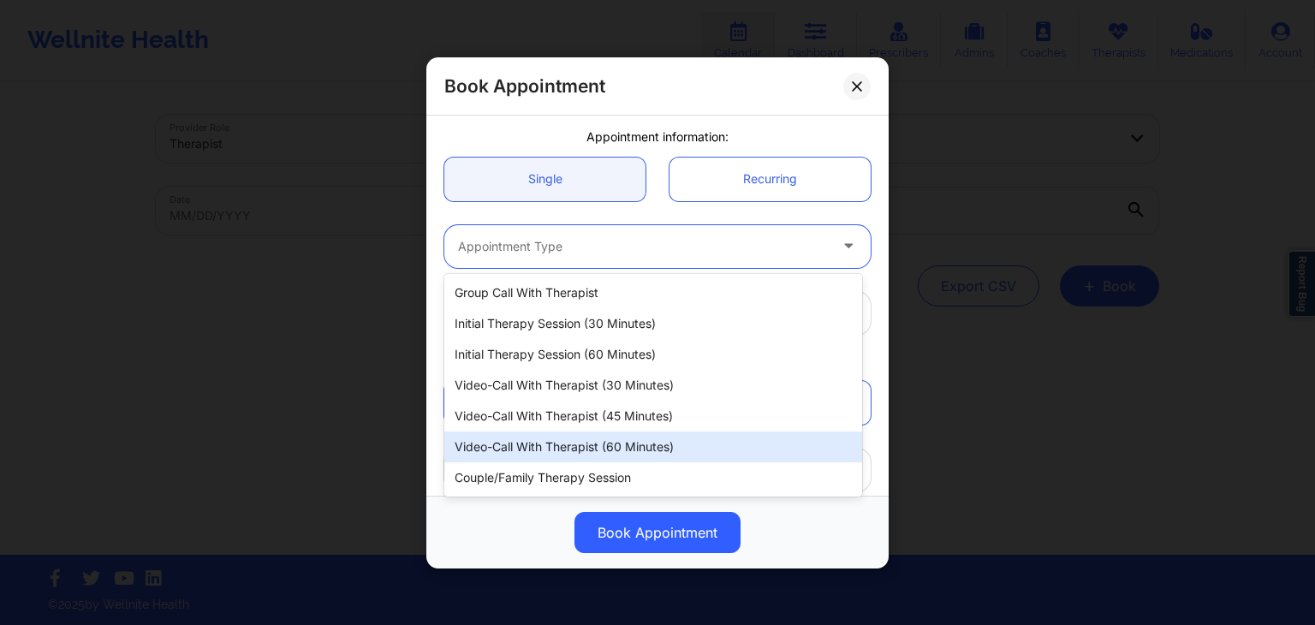
click at [551, 432] on div "Video-Call with Therapist (60 minutes)" at bounding box center [653, 447] width 418 height 31
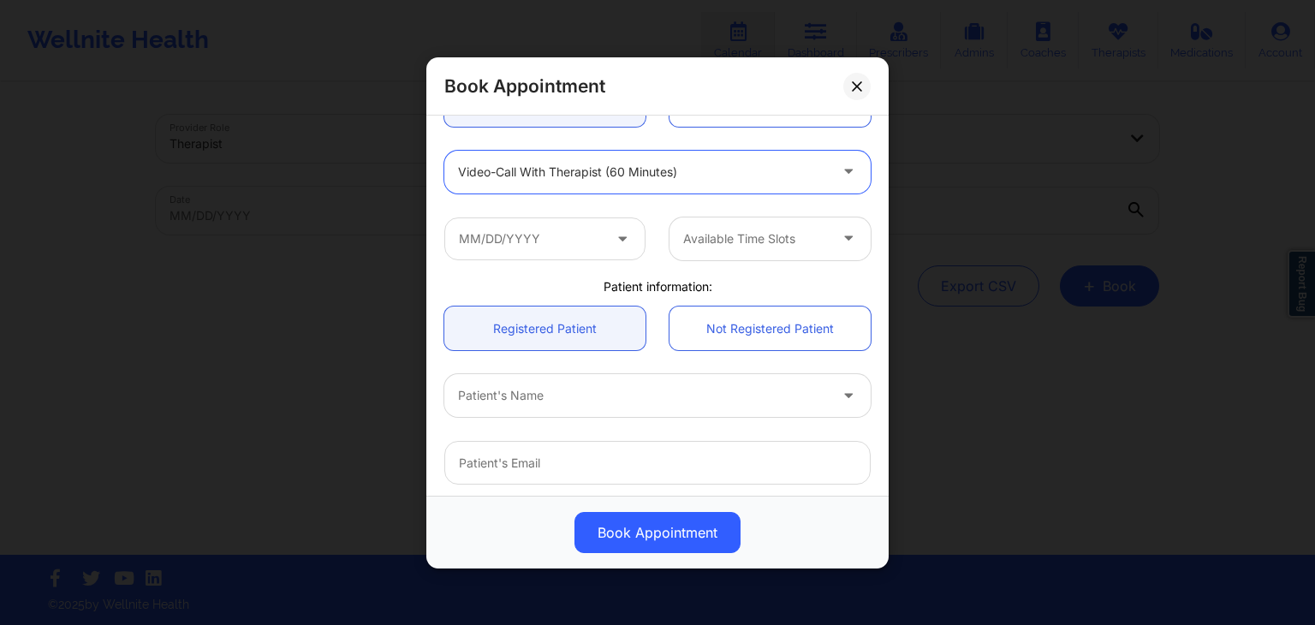
scroll to position [208, 0]
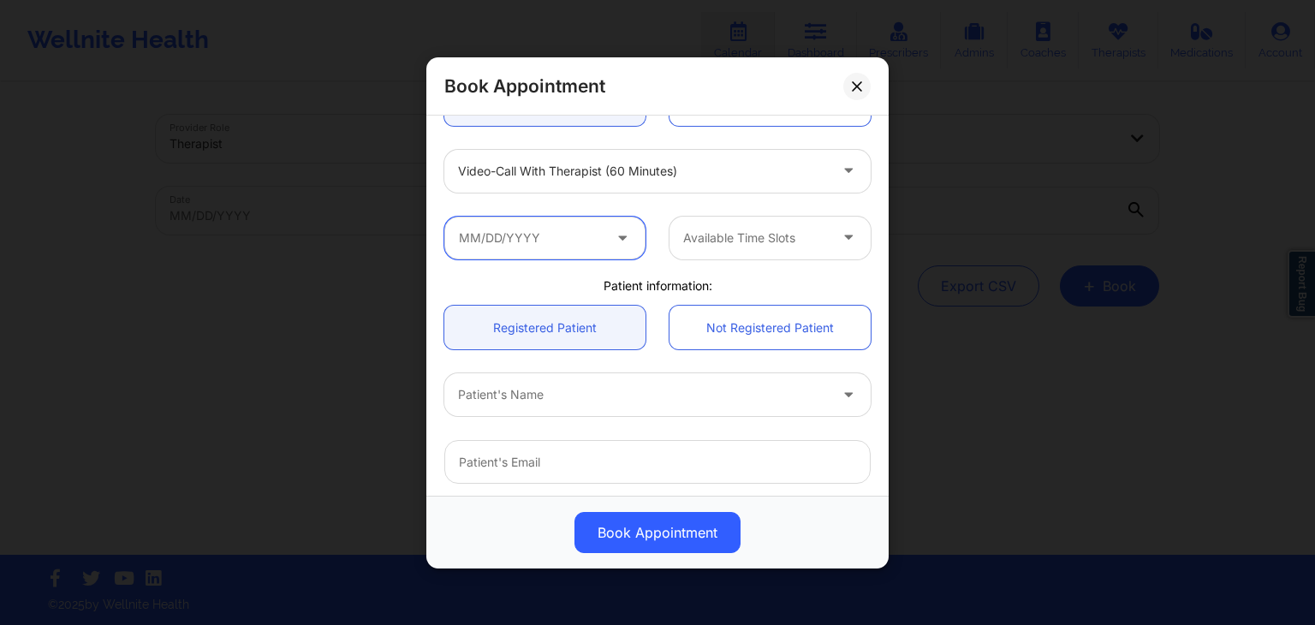
click at [520, 228] on input "text" at bounding box center [544, 237] width 201 height 43
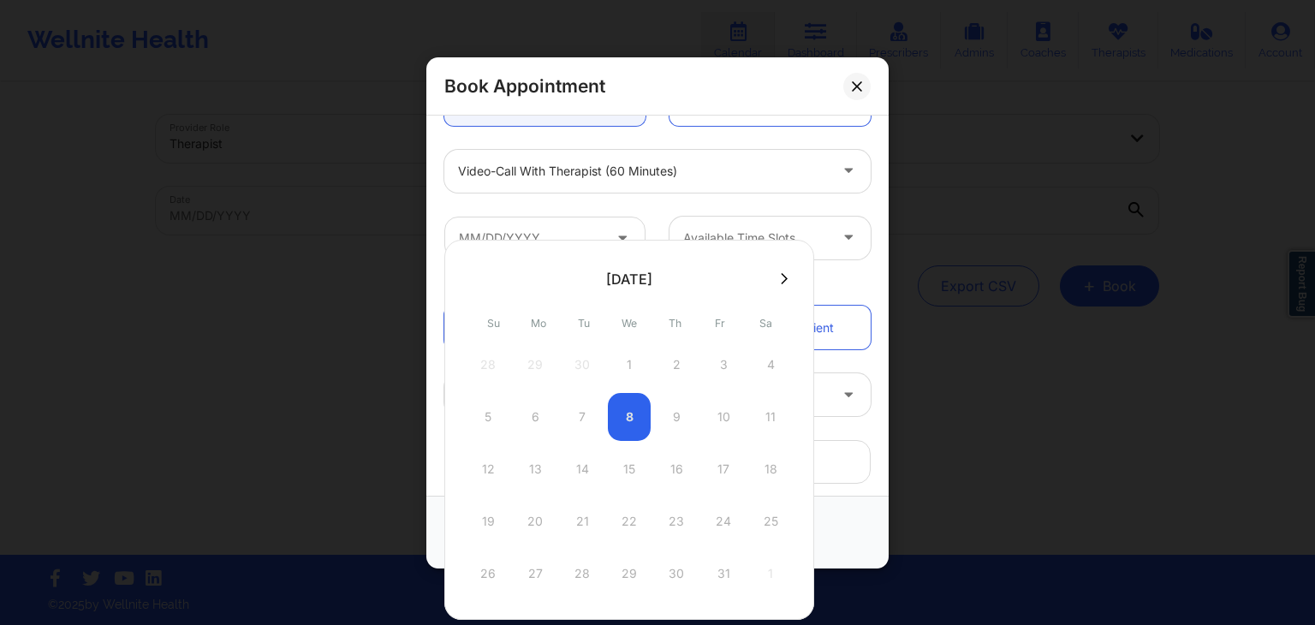
drag, startPoint x: 777, startPoint y: 290, endPoint x: 775, endPoint y: 278, distance: 12.1
click at [775, 278] on div at bounding box center [629, 278] width 370 height 26
click at [781, 278] on icon at bounding box center [784, 278] width 7 height 13
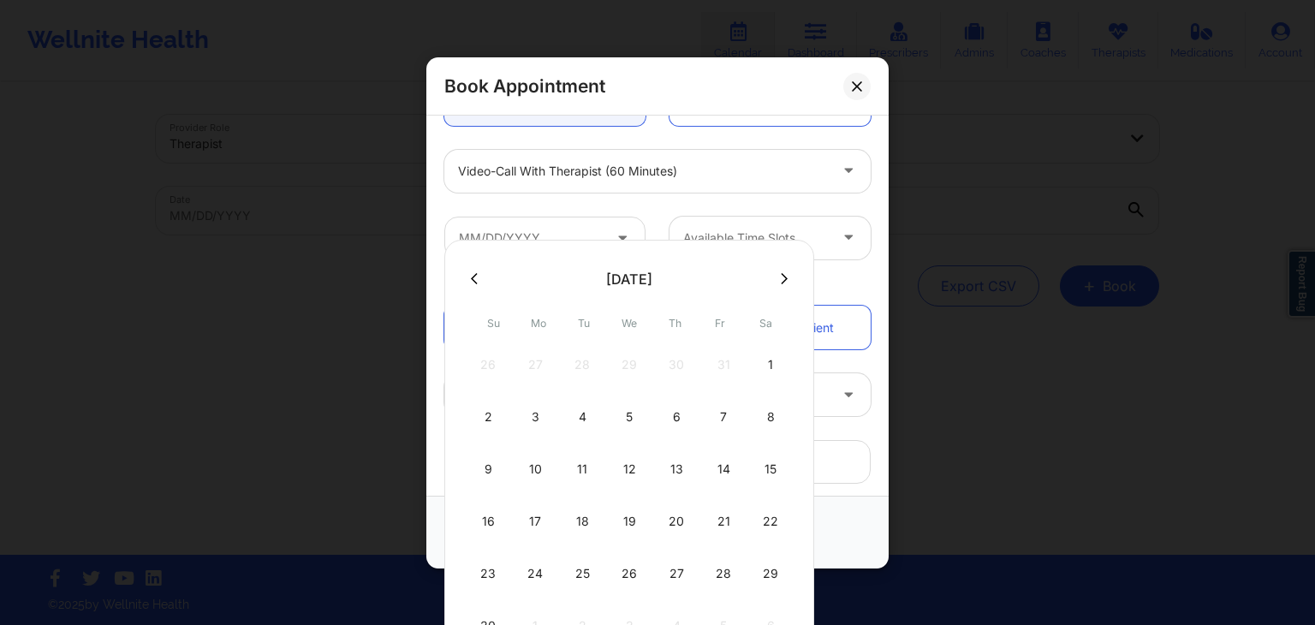
click at [781, 282] on icon at bounding box center [784, 278] width 7 height 11
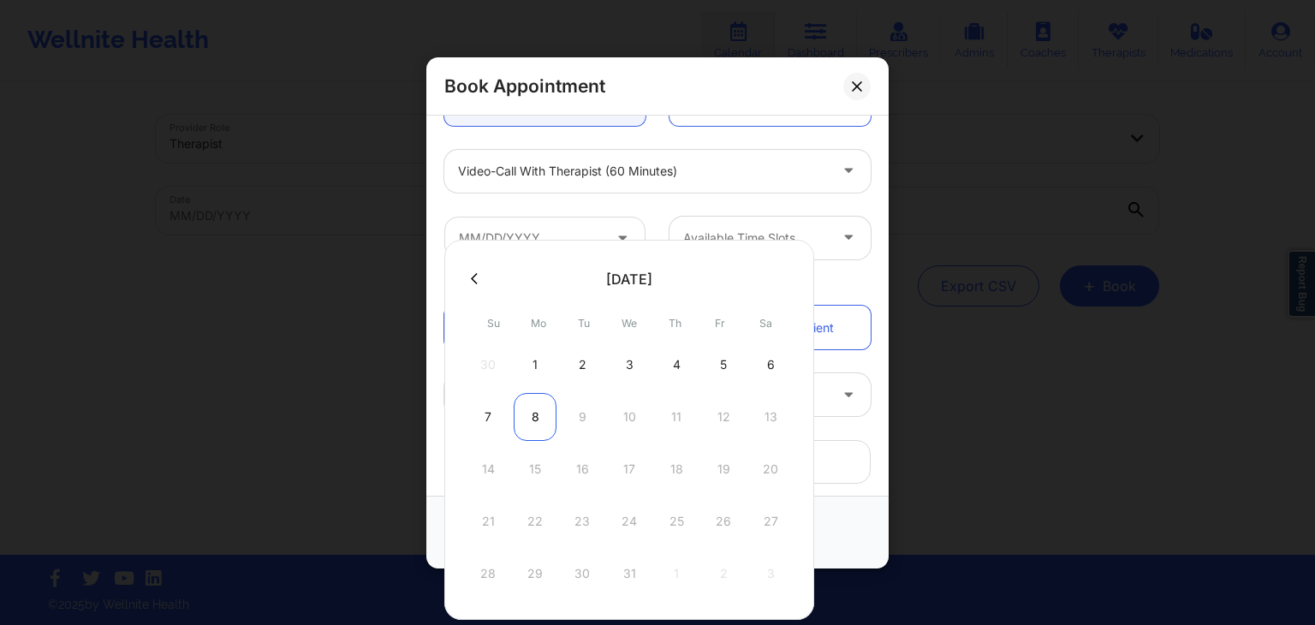
click at [539, 412] on div "8" at bounding box center [535, 417] width 43 height 48
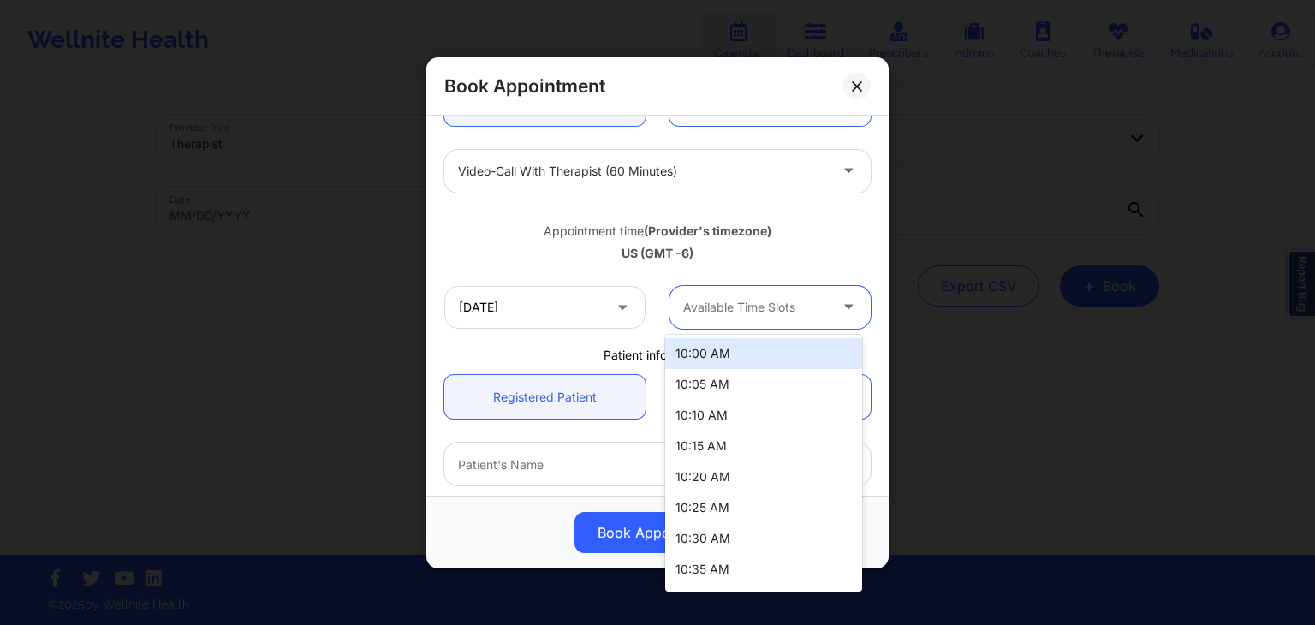
click at [733, 313] on div at bounding box center [755, 306] width 145 height 21
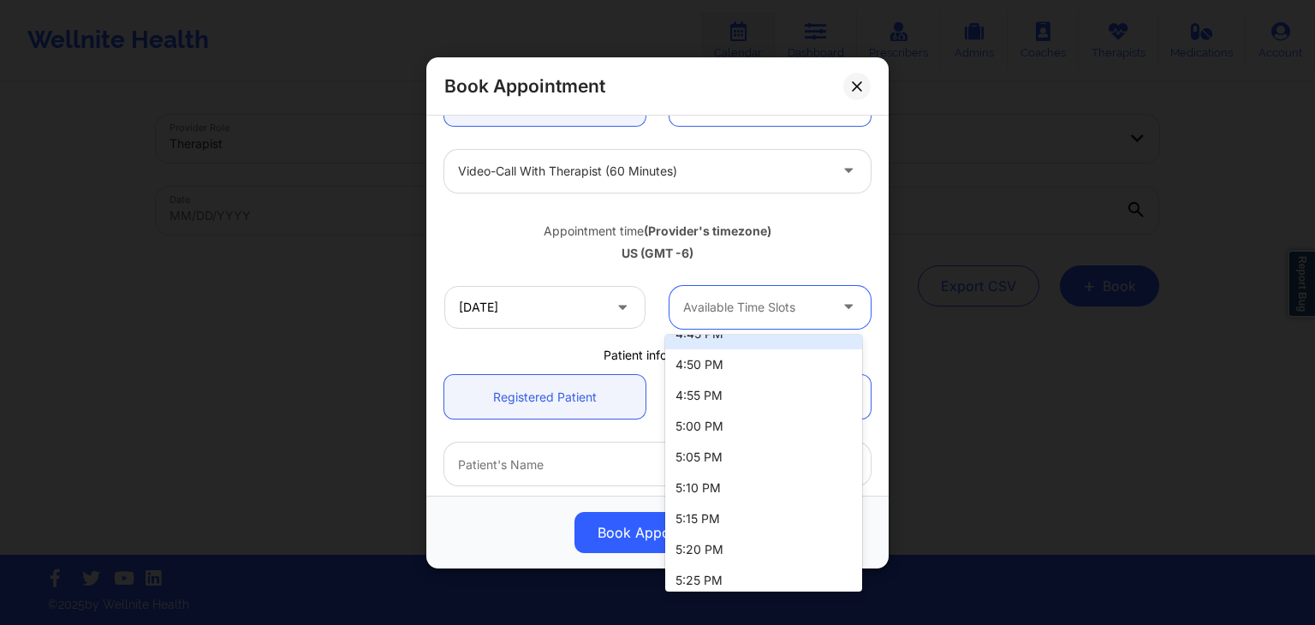
scroll to position [2517, 0]
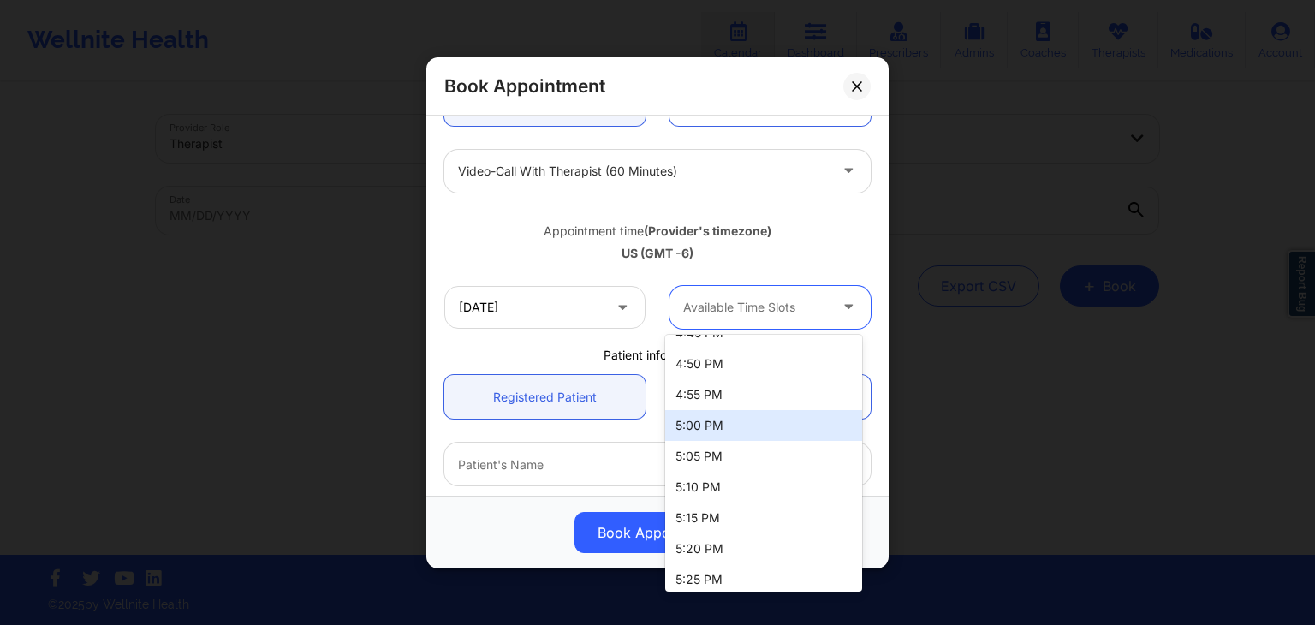
click at [695, 428] on div "5:00 PM" at bounding box center [763, 425] width 197 height 31
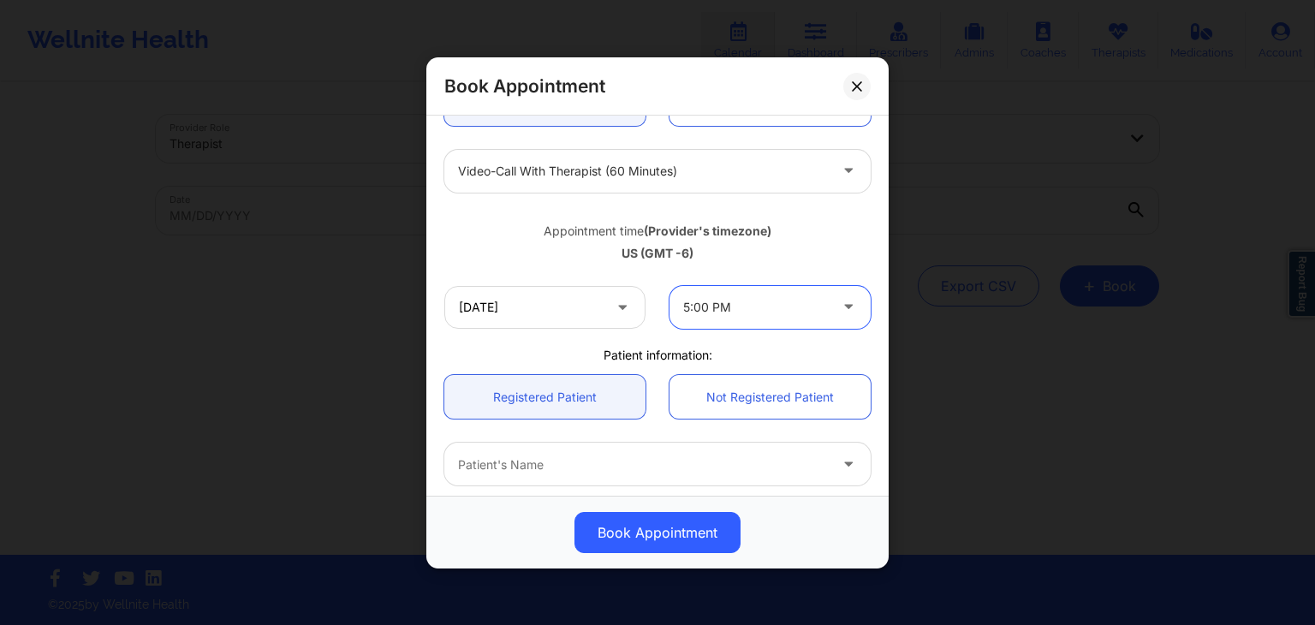
scroll to position [396, 0]
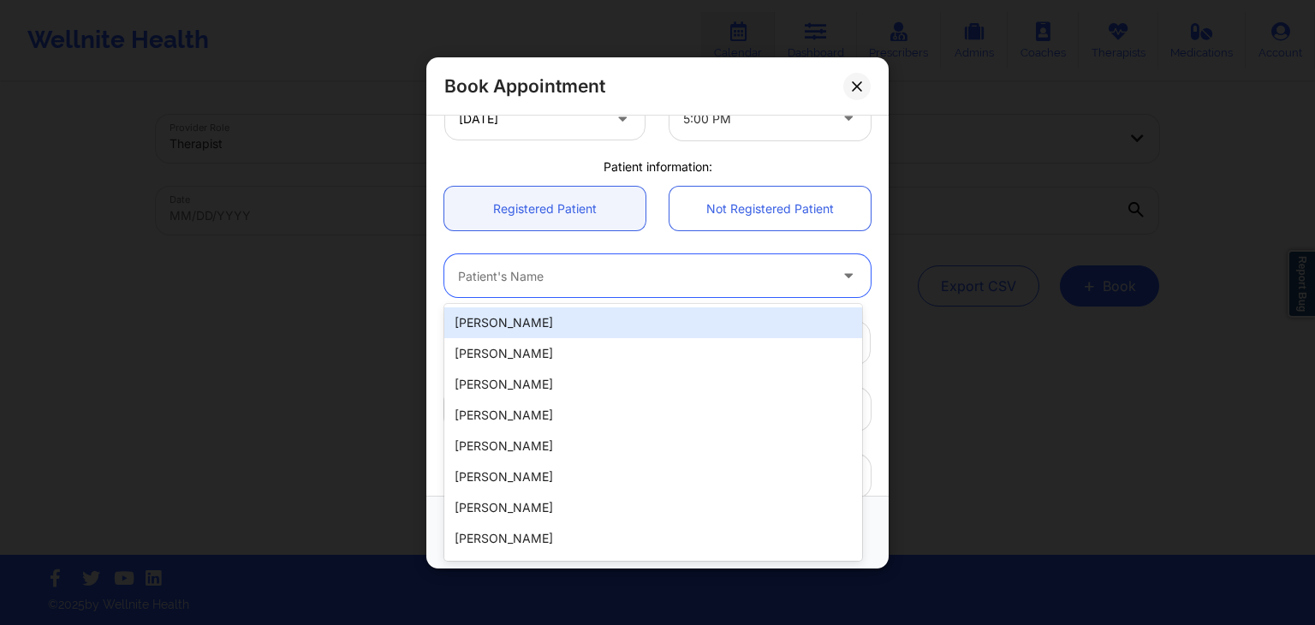
click at [588, 271] on div at bounding box center [643, 275] width 370 height 21
click at [565, 319] on div "Darrel Brown" at bounding box center [653, 322] width 418 height 31
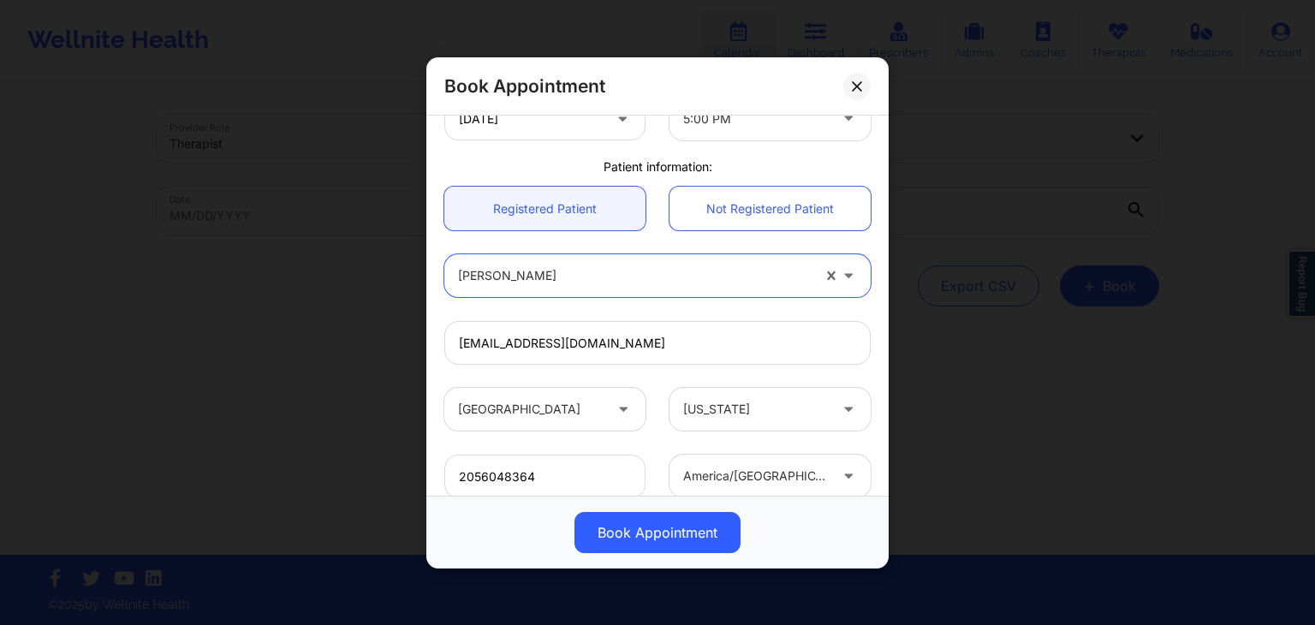
scroll to position [509, 0]
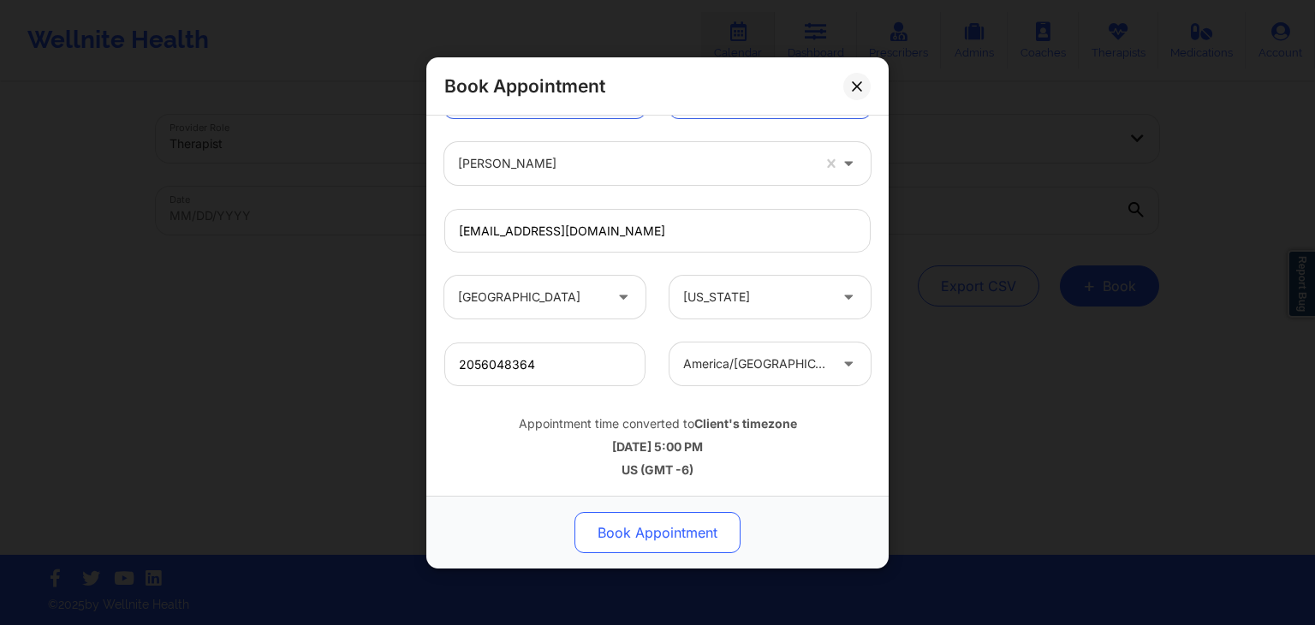
click at [666, 540] on button "Book Appointment" at bounding box center [658, 532] width 166 height 41
